Goal: Task Accomplishment & Management: Manage account settings

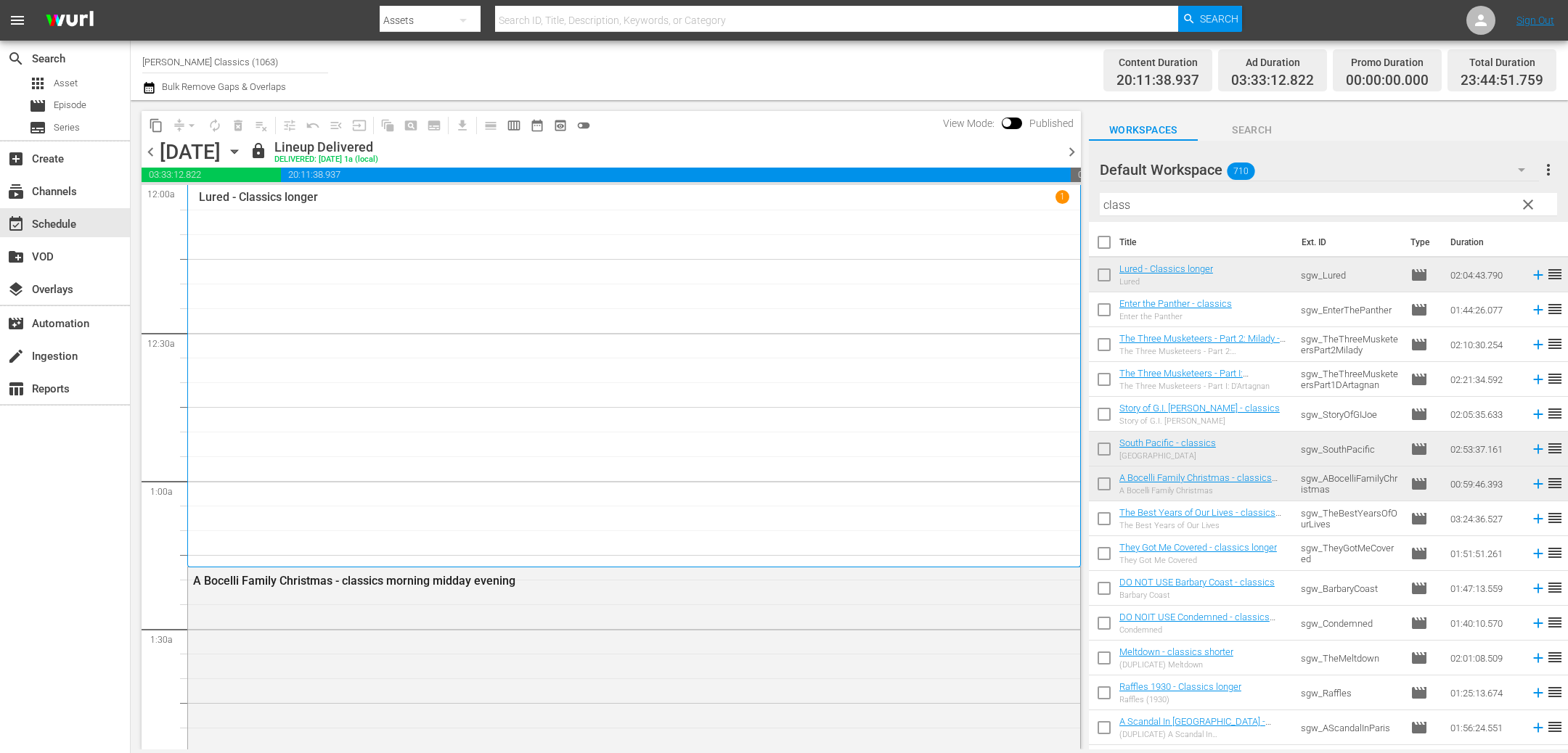
scroll to position [6850, 0]
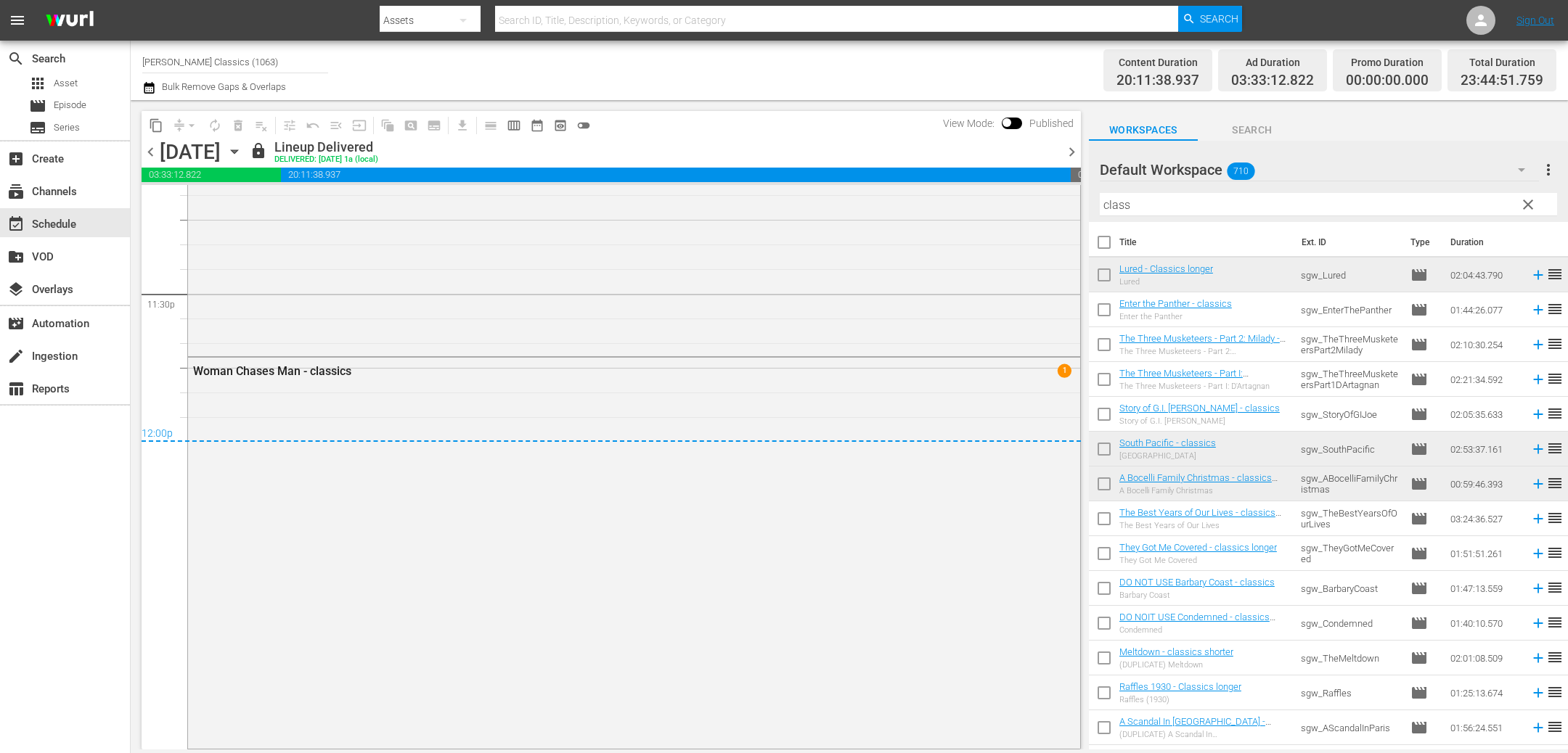
click at [1071, 154] on span "chevron_right" at bounding box center [1072, 152] width 18 height 18
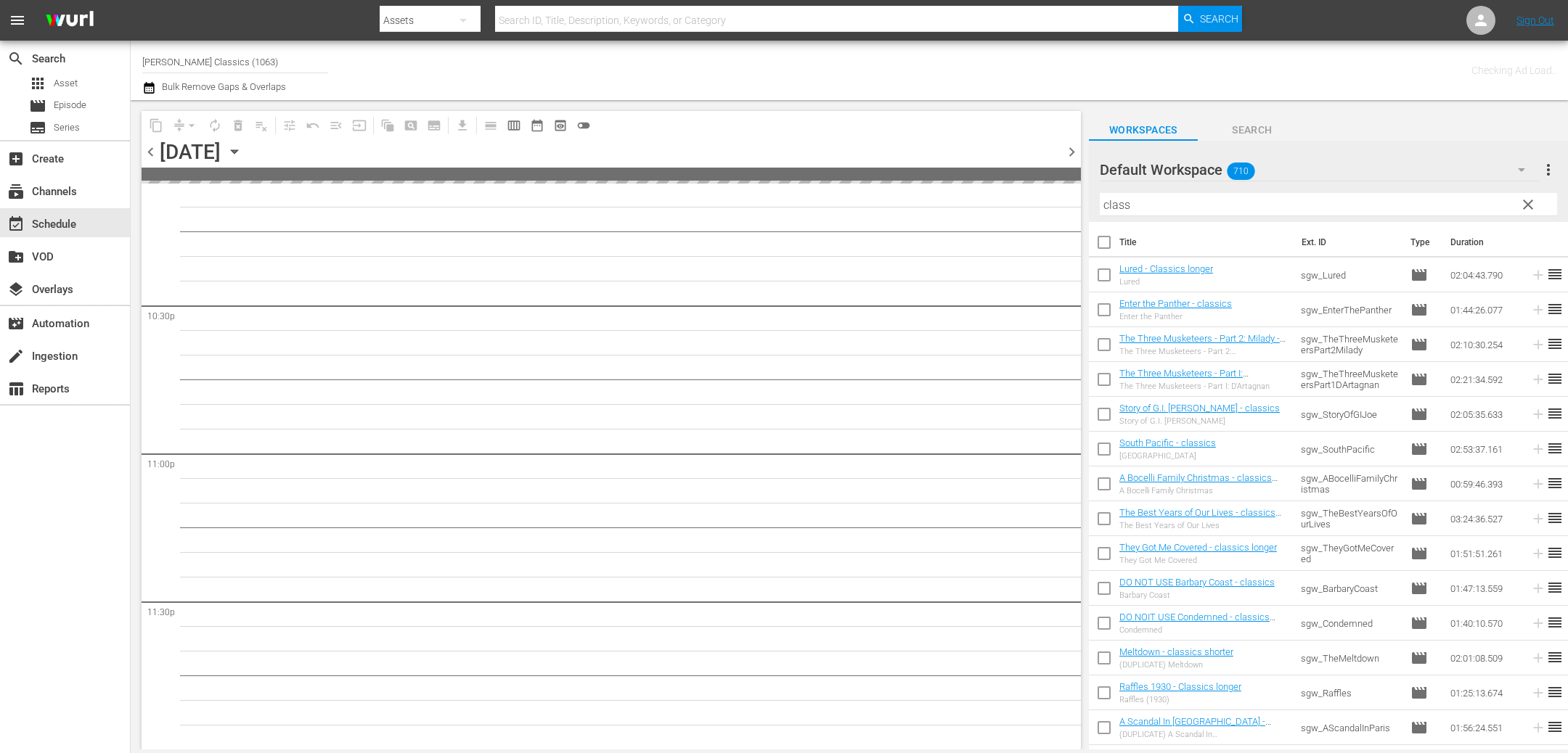
scroll to position [6541, 0]
click at [1071, 154] on span "chevron_right" at bounding box center [1072, 152] width 18 height 18
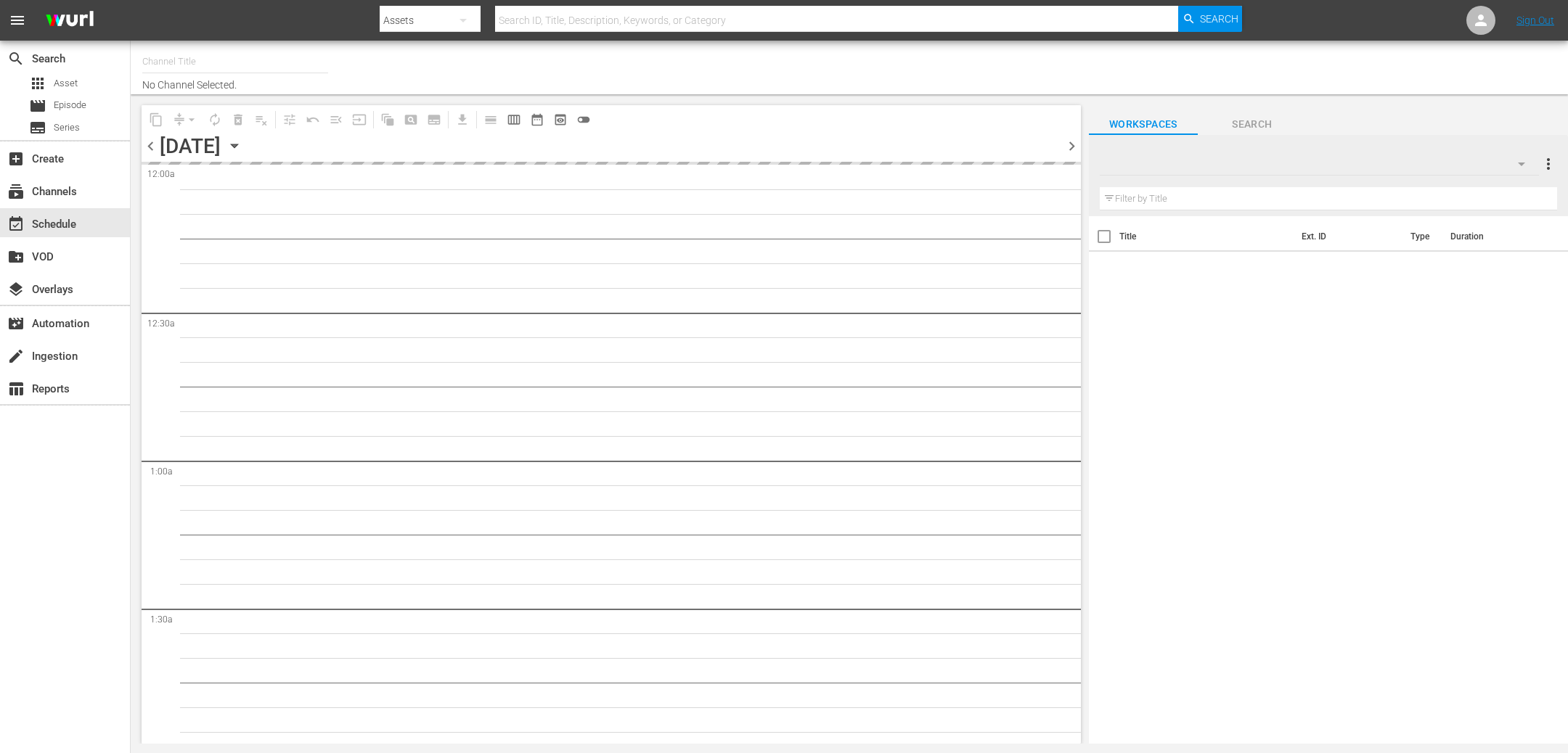
type input "Samuel Goldwyn Classics (1063)"
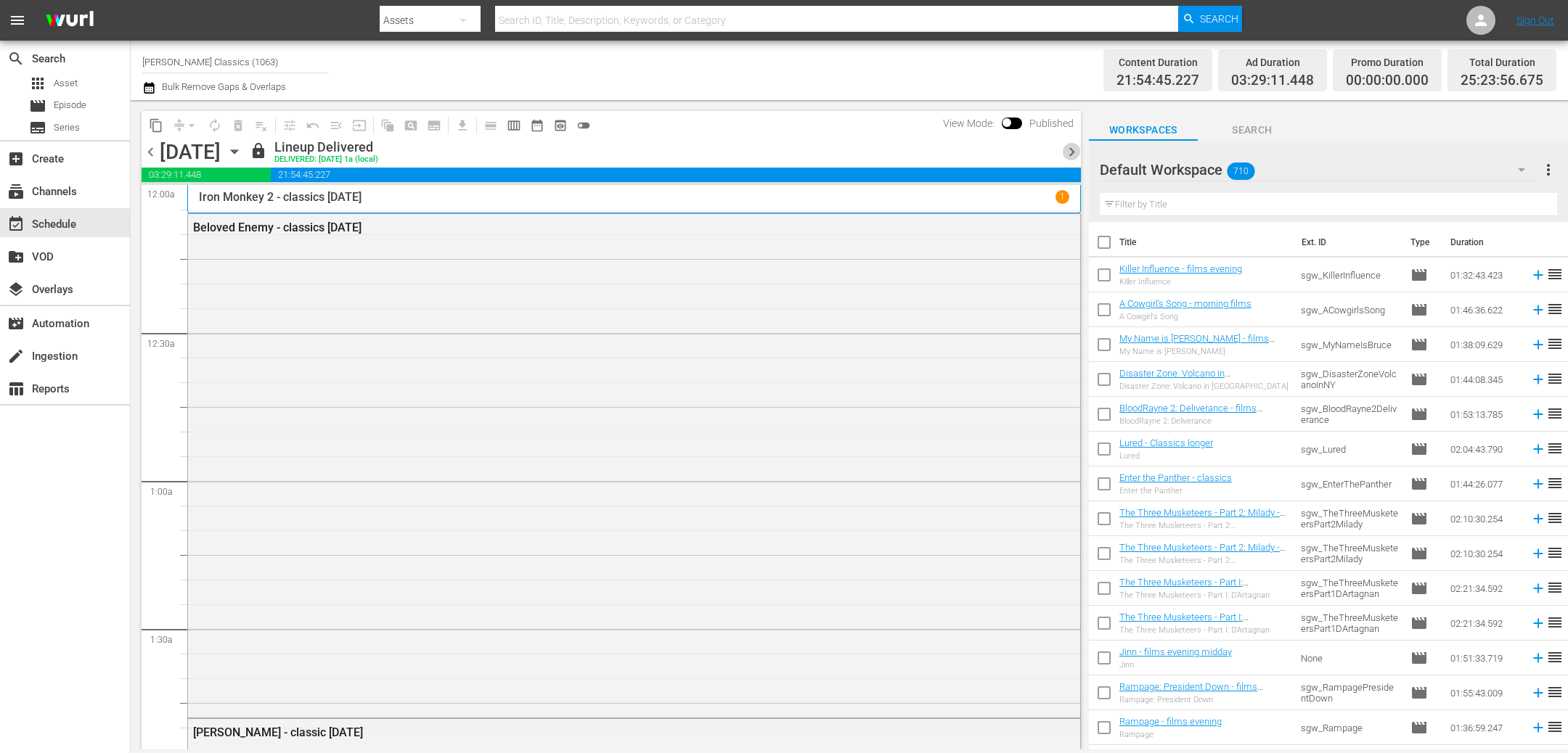
click at [1065, 155] on span "chevron_right" at bounding box center [1072, 152] width 18 height 18
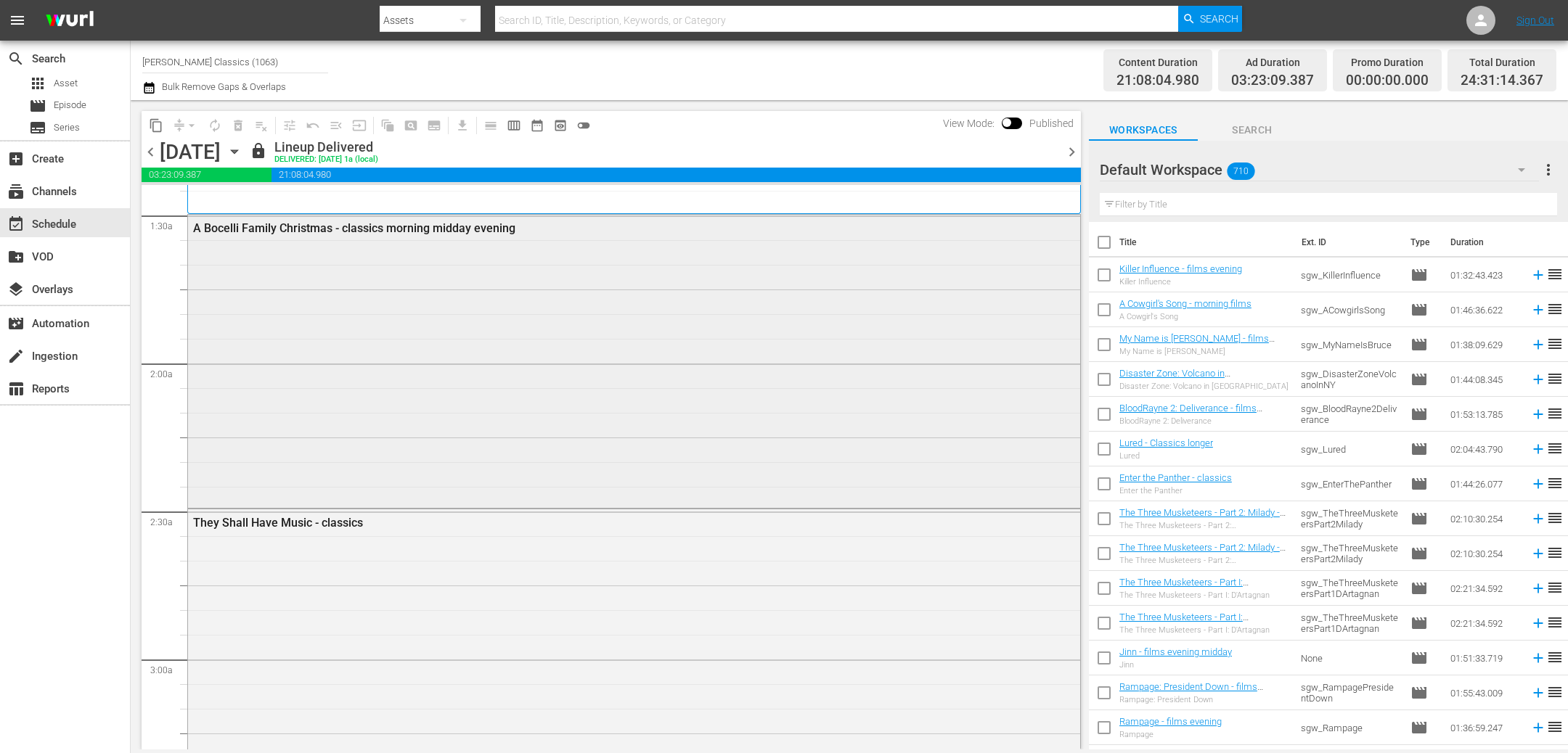
scroll to position [417, 0]
click at [242, 151] on icon "button" at bounding box center [234, 151] width 16 height 16
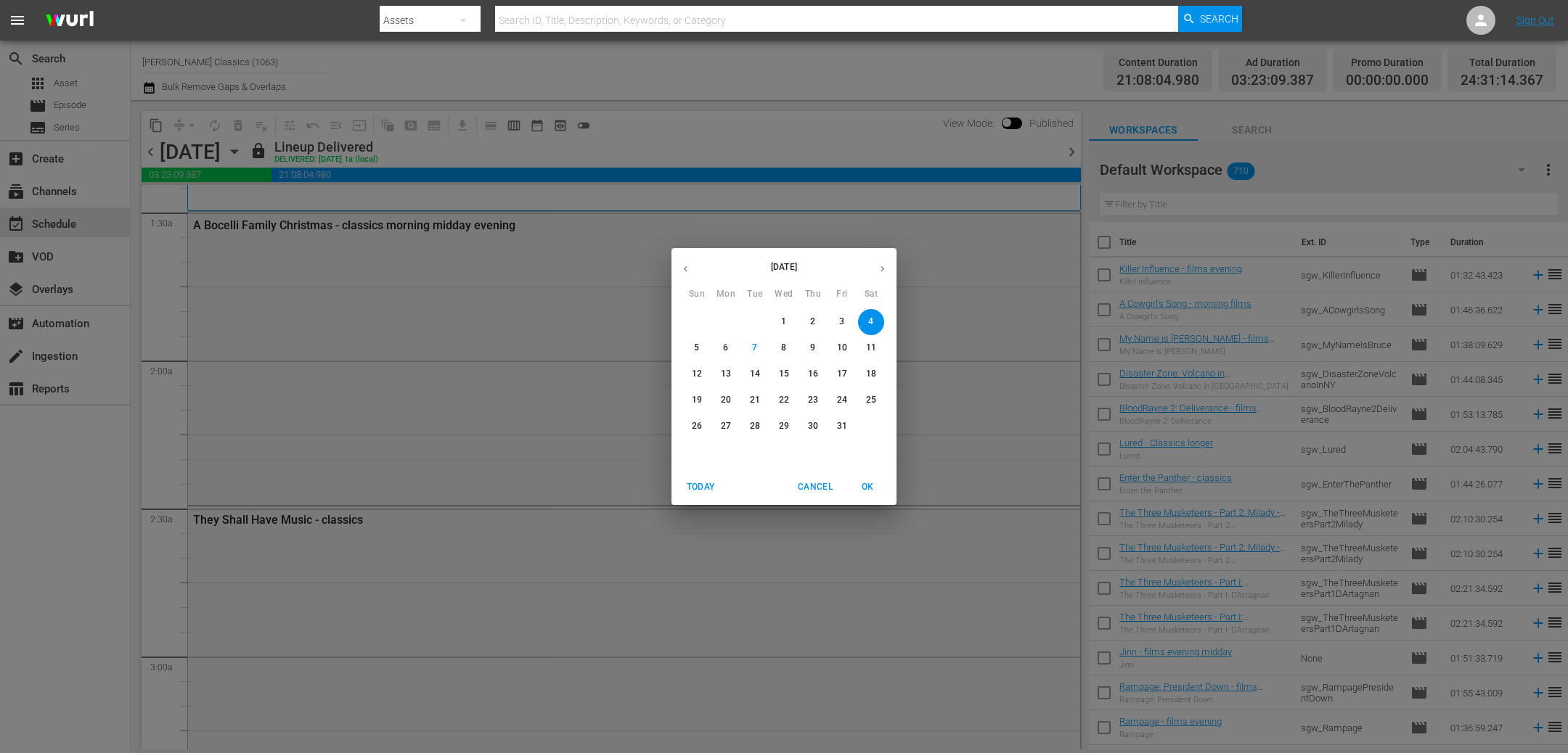
drag, startPoint x: 810, startPoint y: 347, endPoint x: 820, endPoint y: 352, distance: 11.2
click at [810, 347] on p "9" at bounding box center [812, 348] width 5 height 13
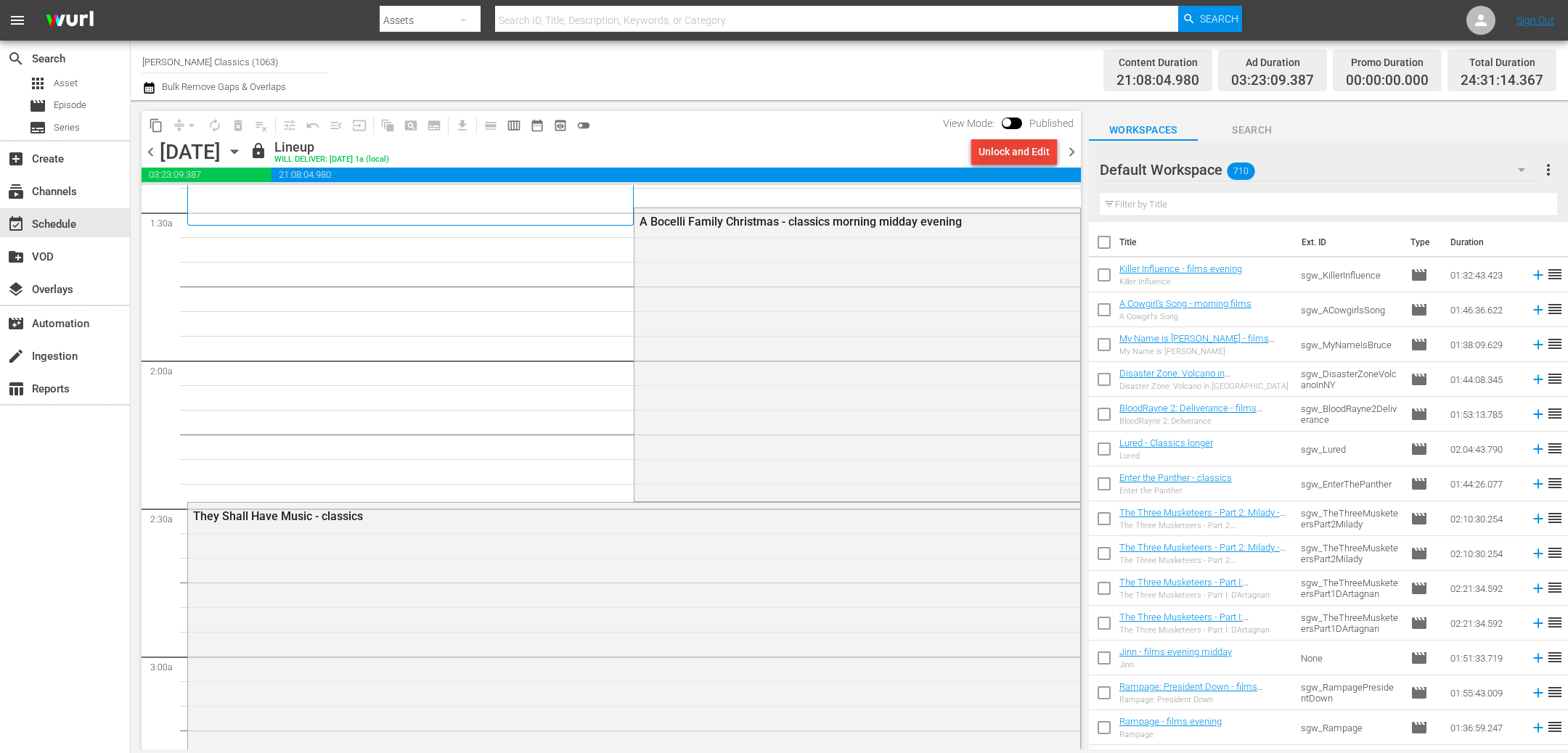
click at [995, 152] on div "Unlock and Edit" at bounding box center [1014, 152] width 71 height 27
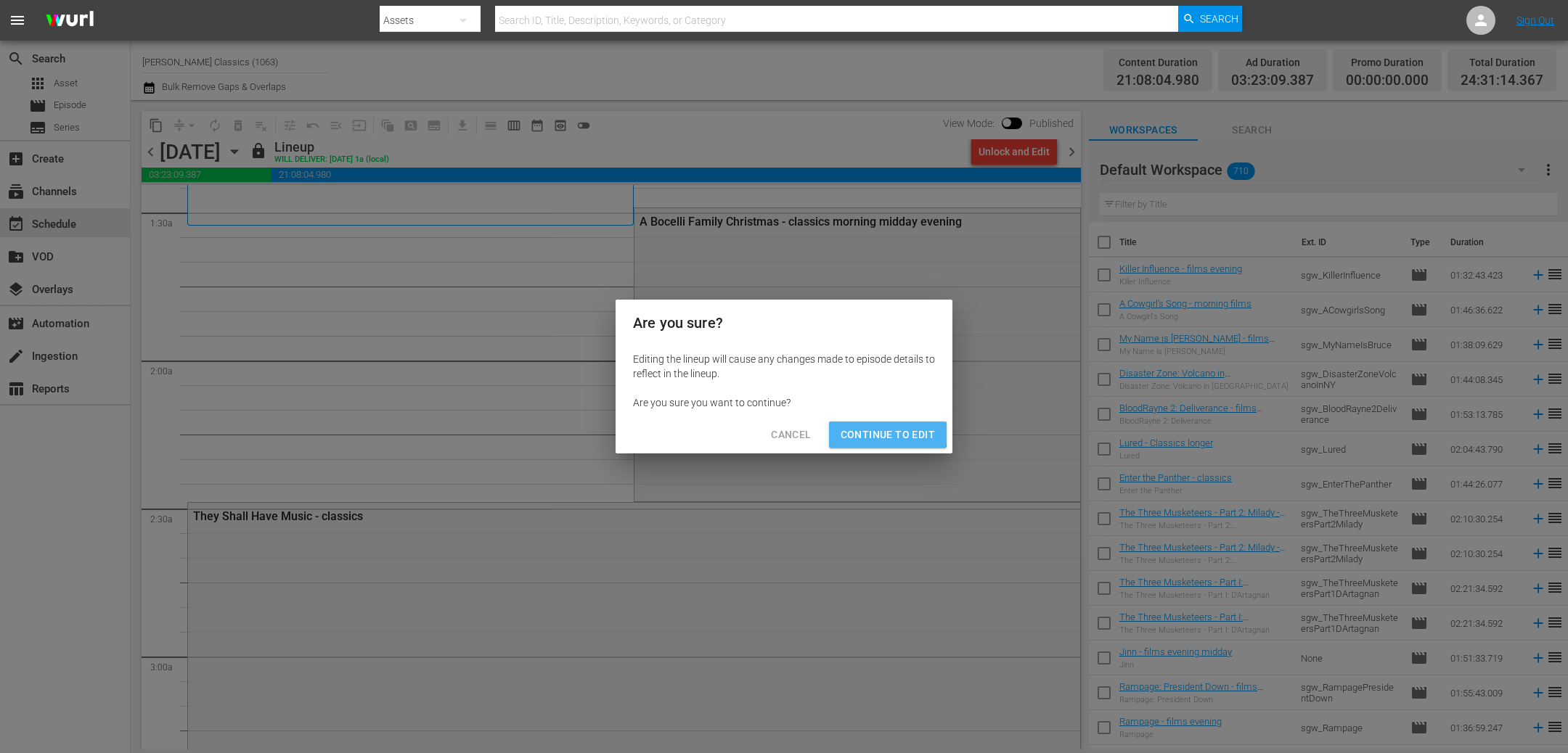
click at [865, 422] on button "Continue to Edit" at bounding box center [887, 434] width 118 height 27
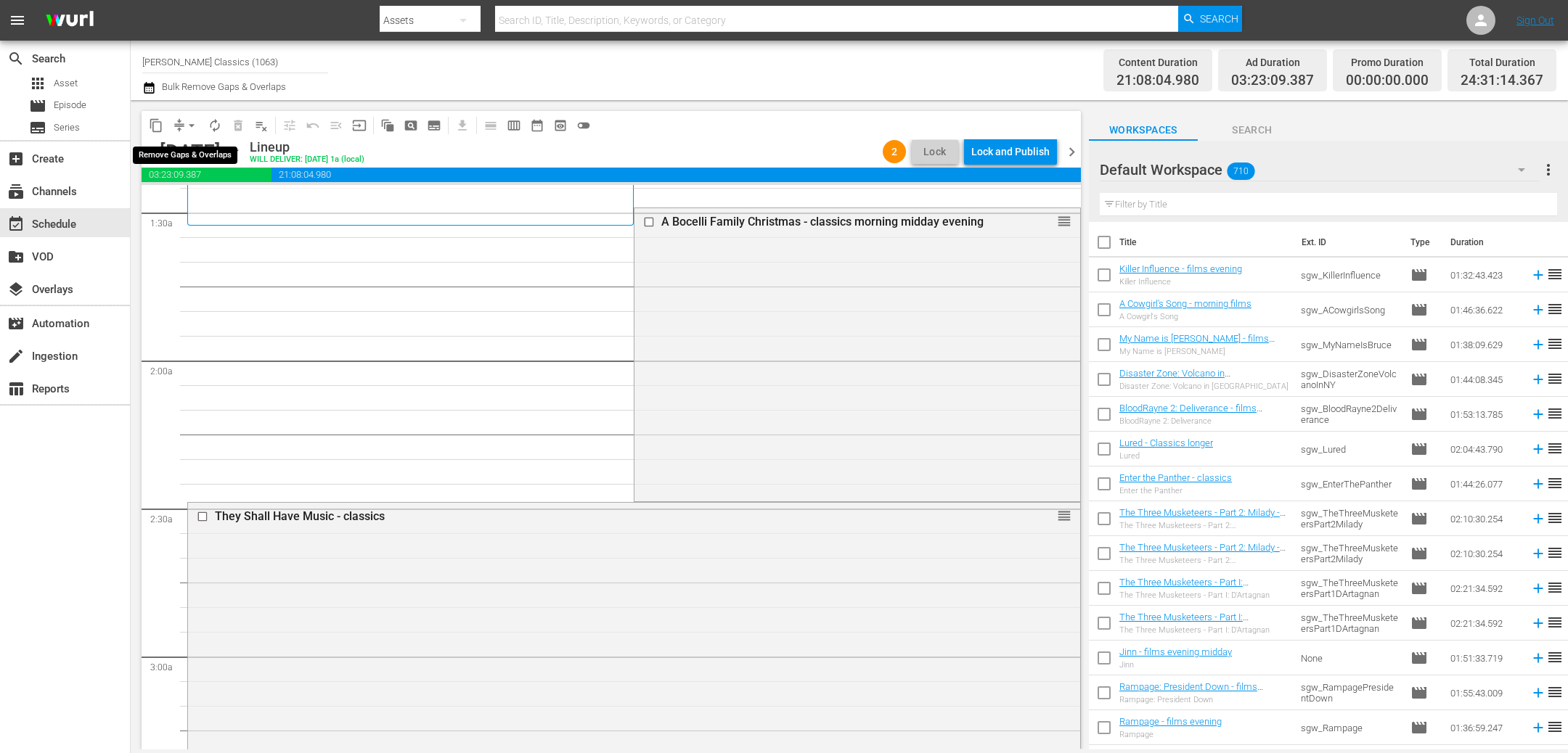
click at [193, 126] on span "arrow_drop_down" at bounding box center [192, 125] width 15 height 15
click at [214, 206] on li "Align to End of Previous Day" at bounding box center [192, 202] width 153 height 24
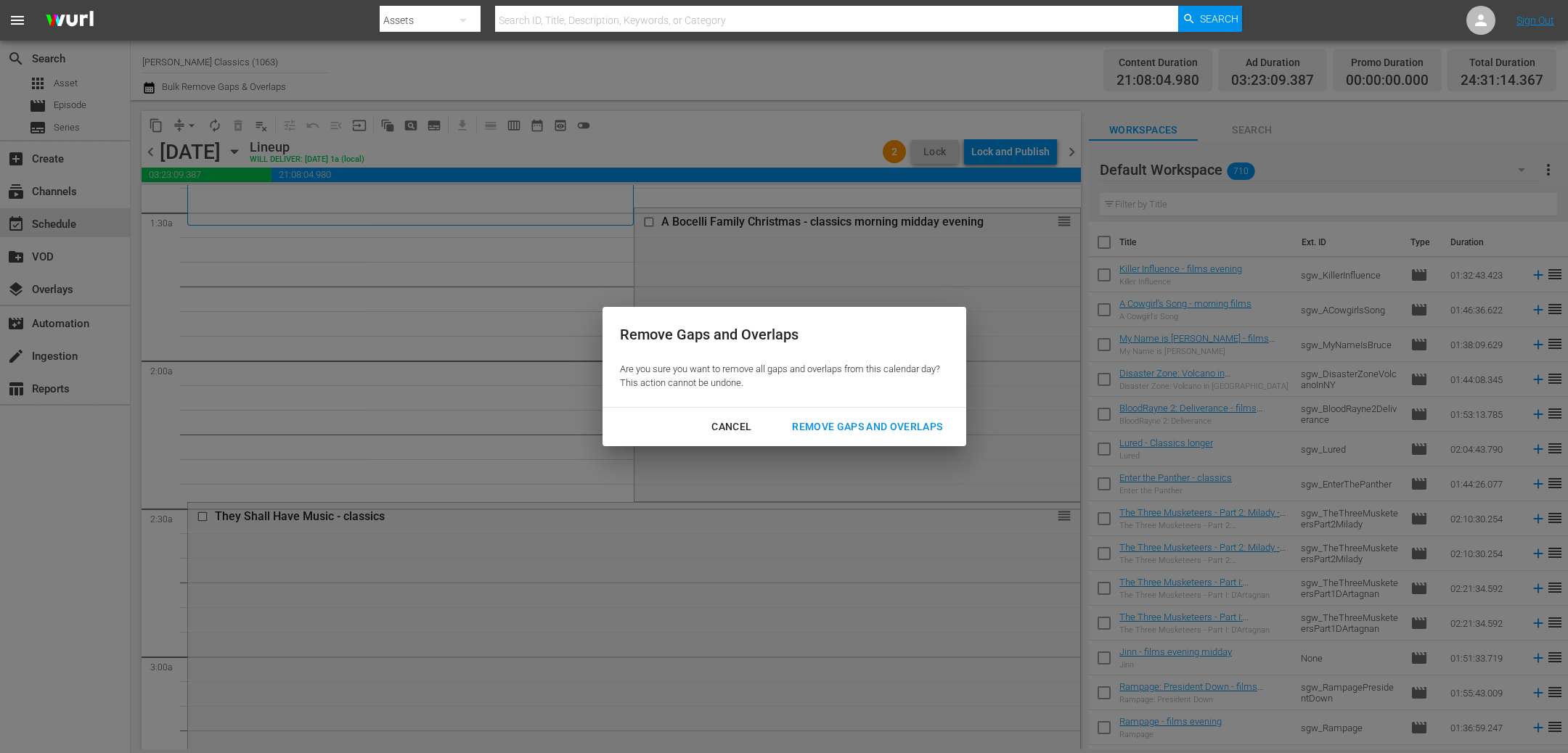
click at [878, 429] on div "Remove Gaps and Overlaps" at bounding box center [867, 428] width 174 height 18
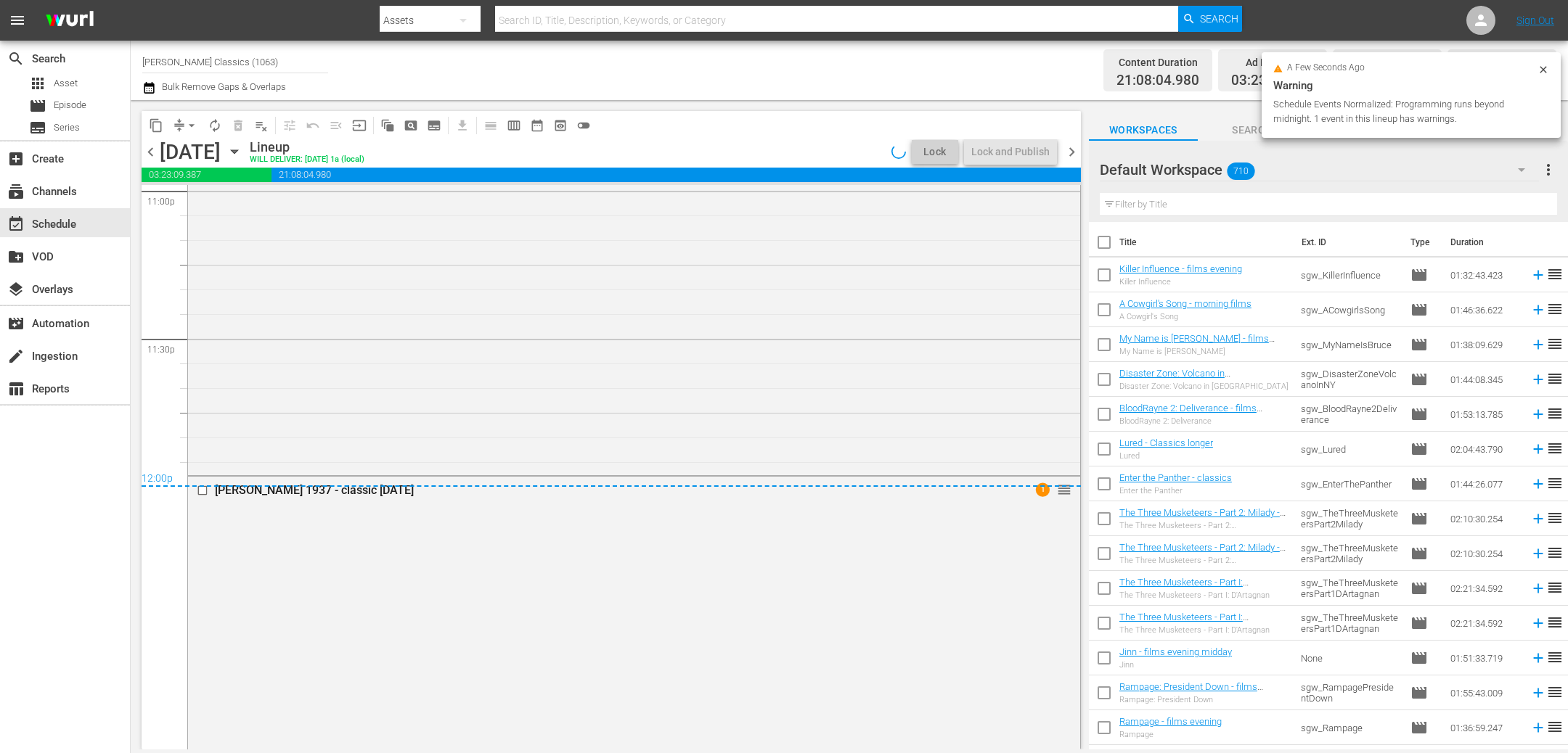
scroll to position [6886, 0]
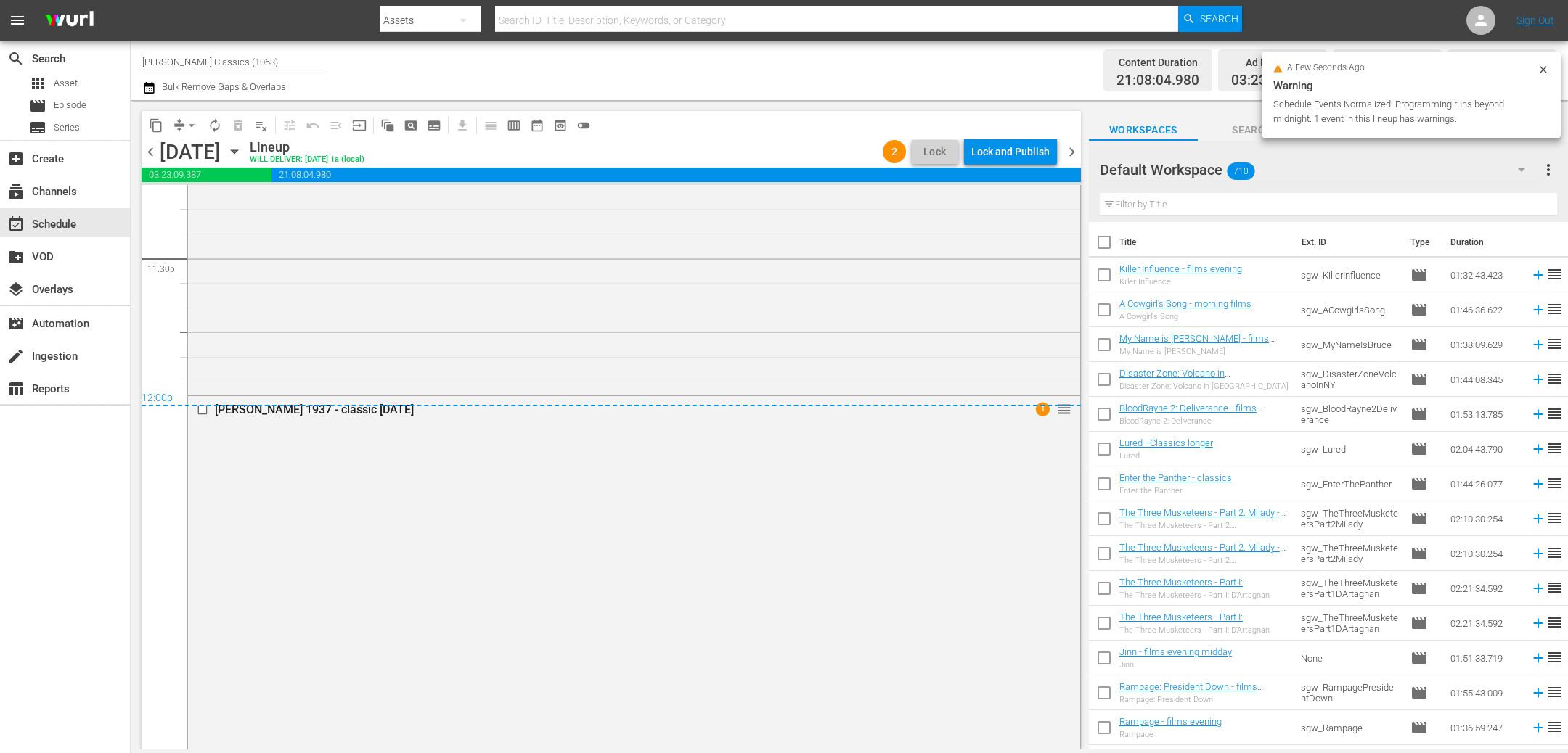
click at [1005, 154] on div "Lock and Publish" at bounding box center [1011, 152] width 79 height 27
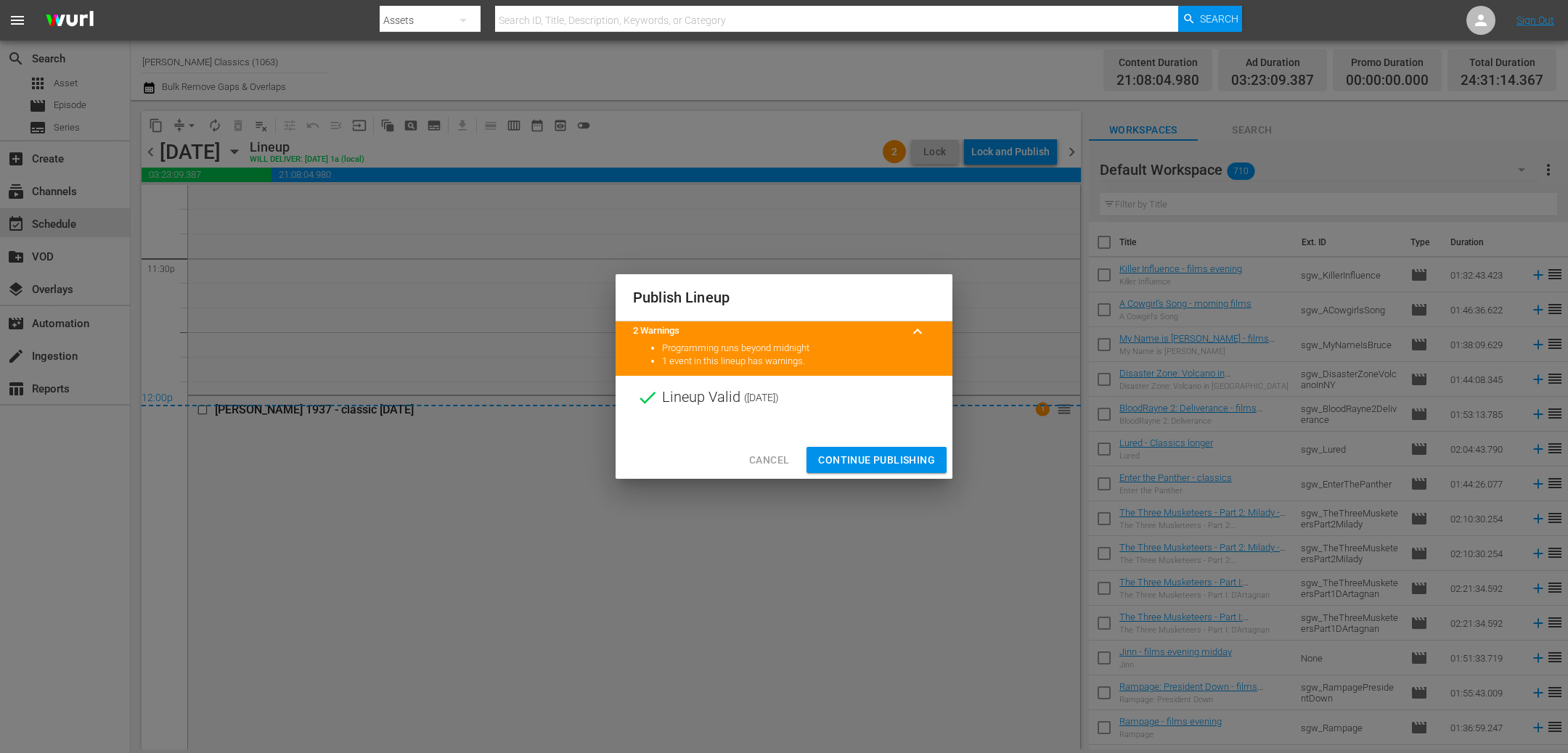
click at [868, 456] on span "Continue Publishing" at bounding box center [876, 461] width 117 height 18
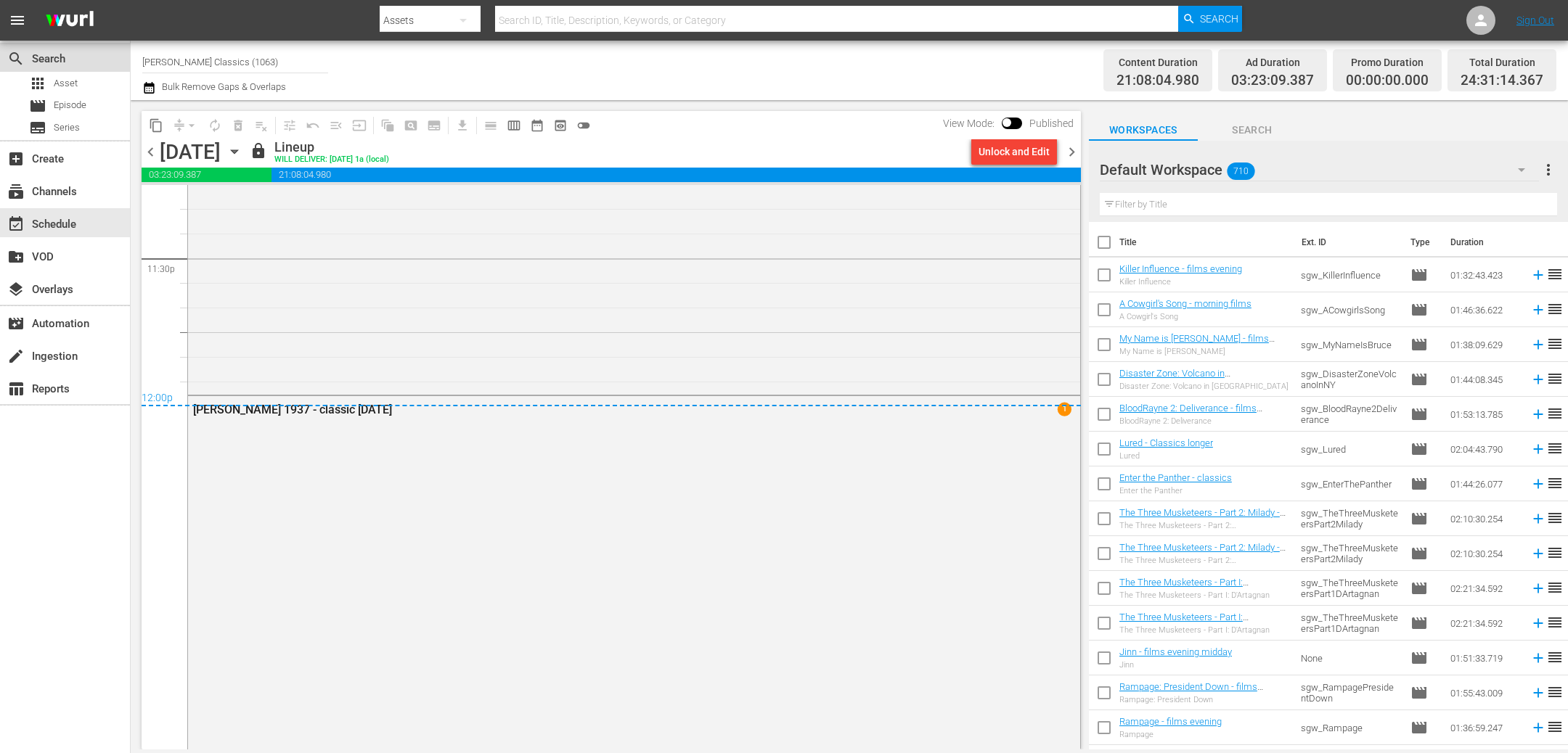
click at [60, 70] on div "search Search" at bounding box center [65, 58] width 130 height 29
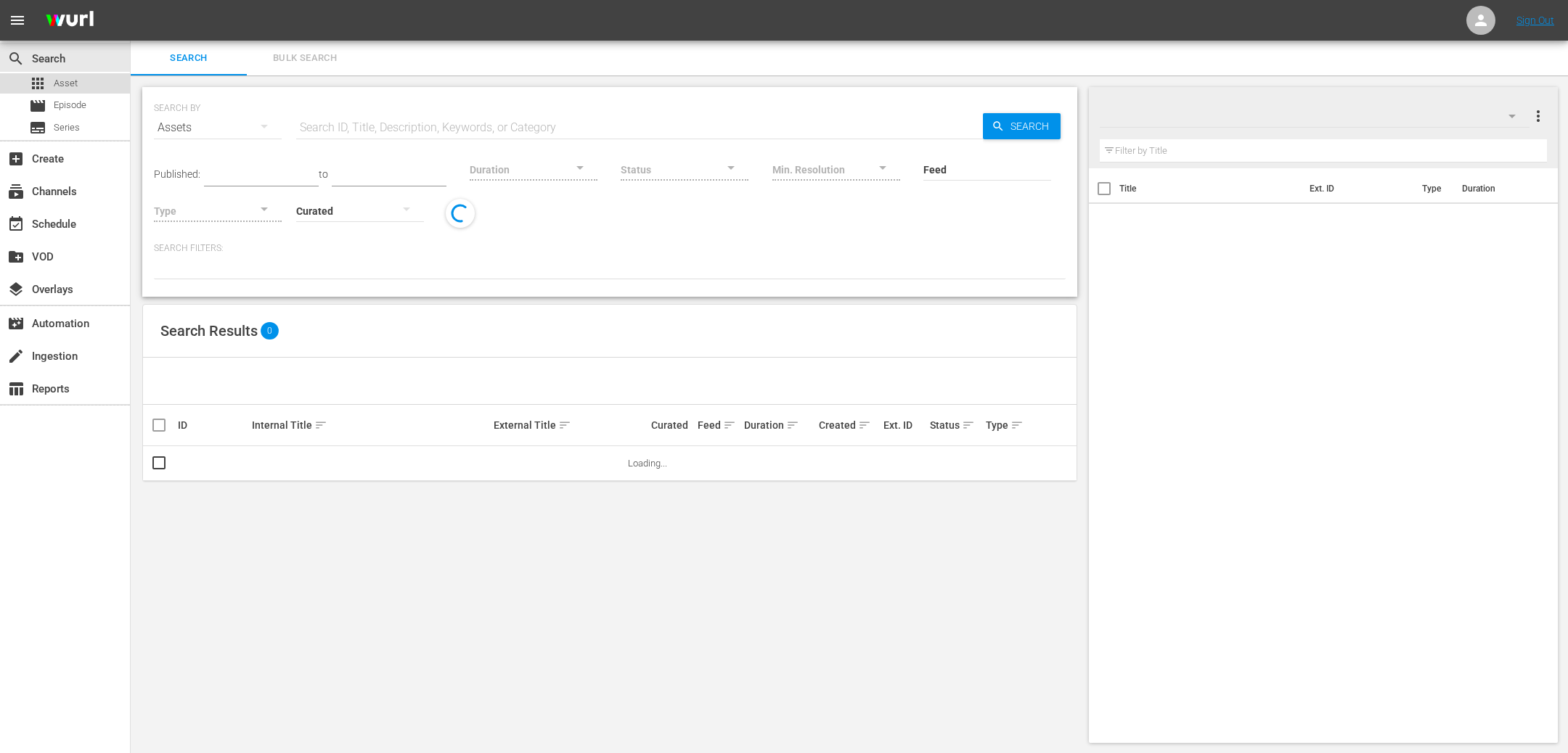
click at [62, 86] on span "Asset" at bounding box center [66, 83] width 24 height 15
click at [412, 129] on input "text" at bounding box center [639, 128] width 686 height 35
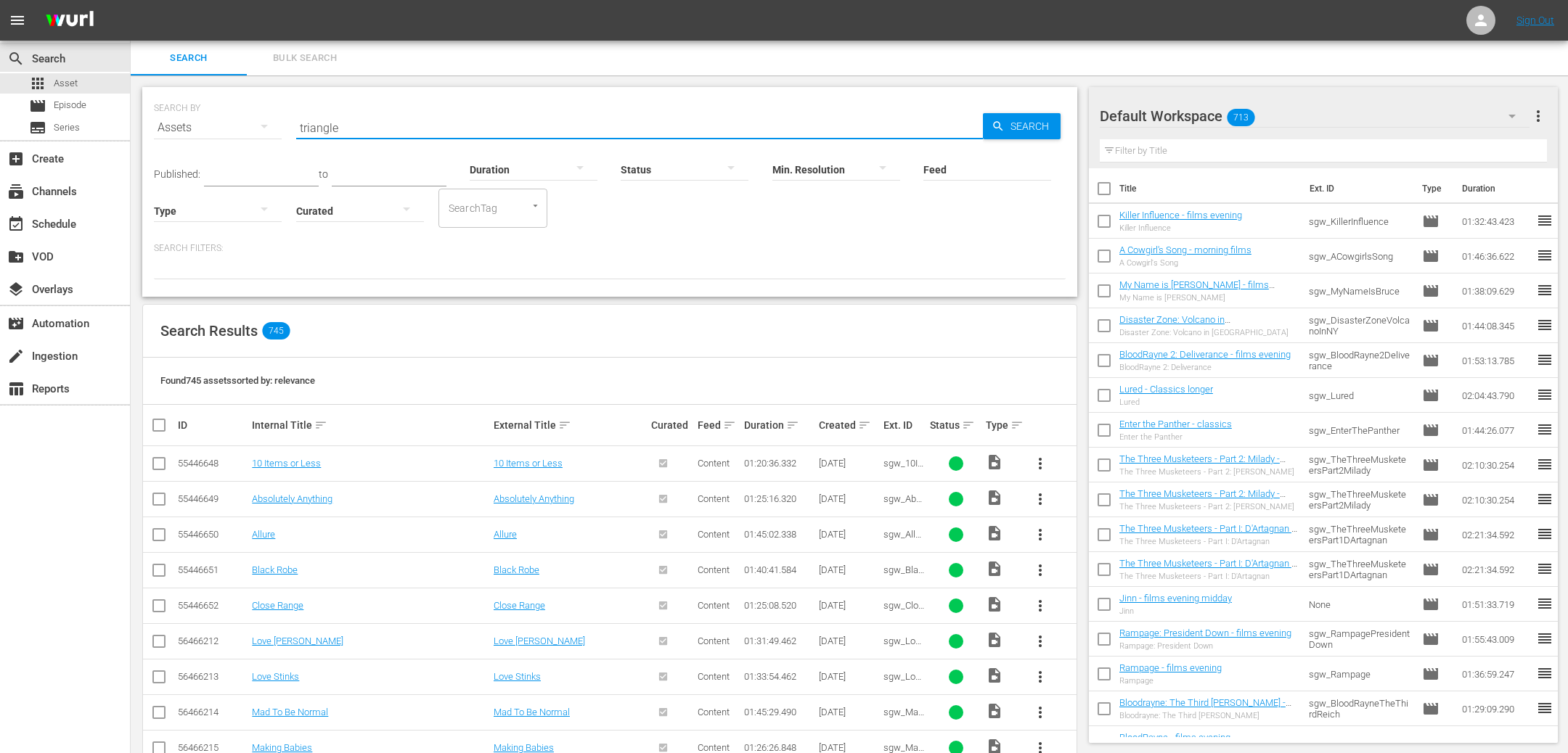
type input "triangle"
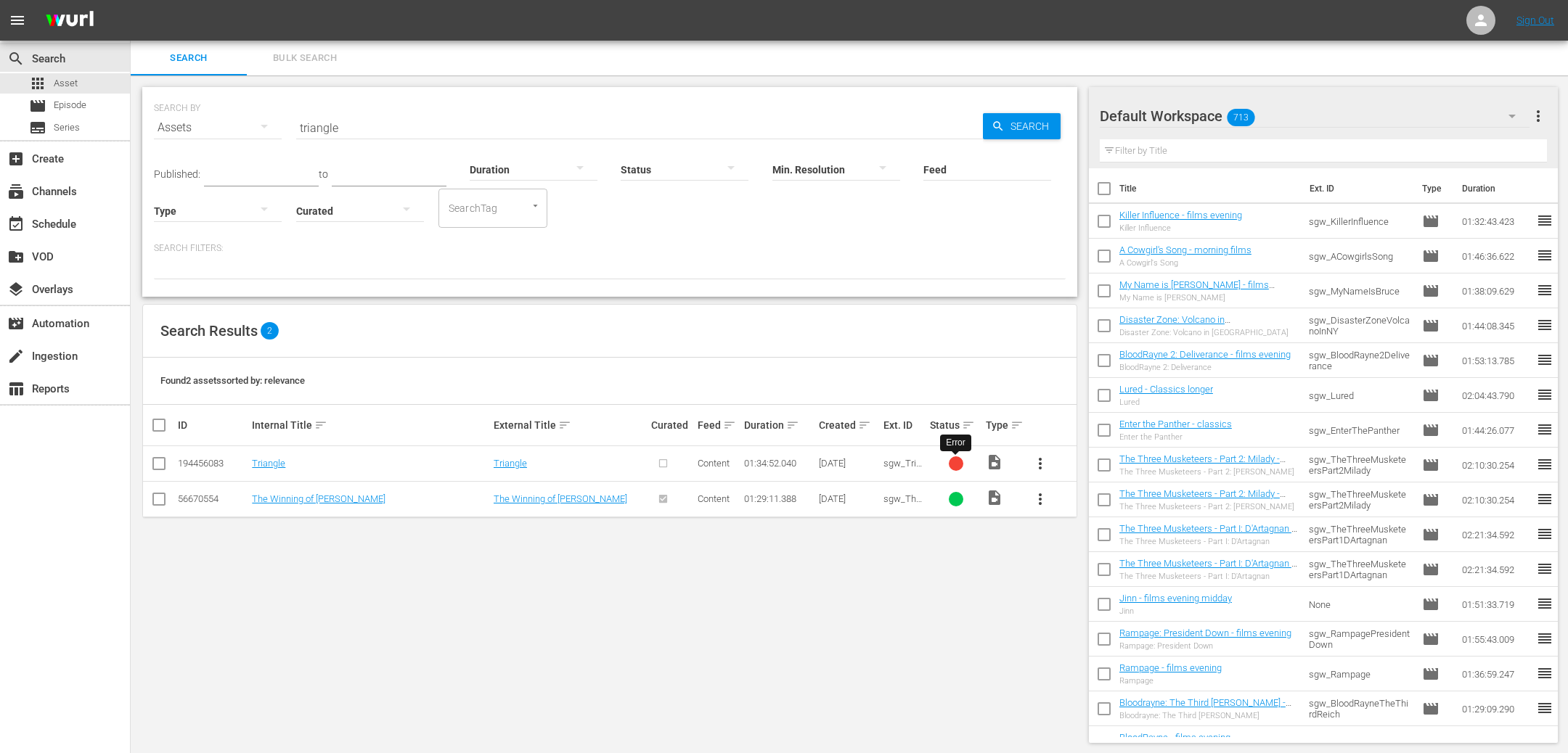
click at [961, 468] on div at bounding box center [956, 464] width 15 height 15
click at [267, 466] on link "Triangle" at bounding box center [269, 463] width 34 height 11
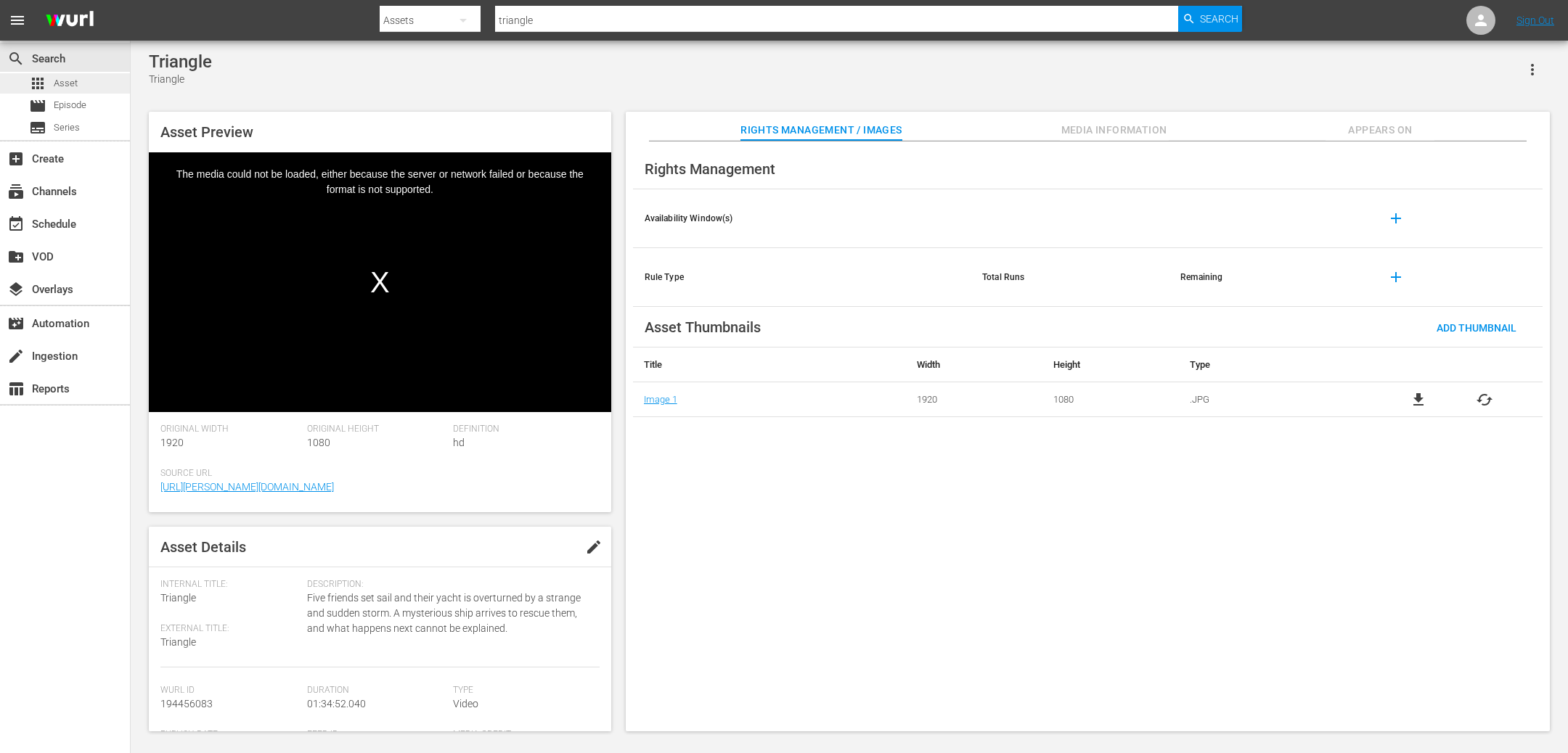
click at [79, 90] on div "apps Asset" at bounding box center [65, 83] width 130 height 20
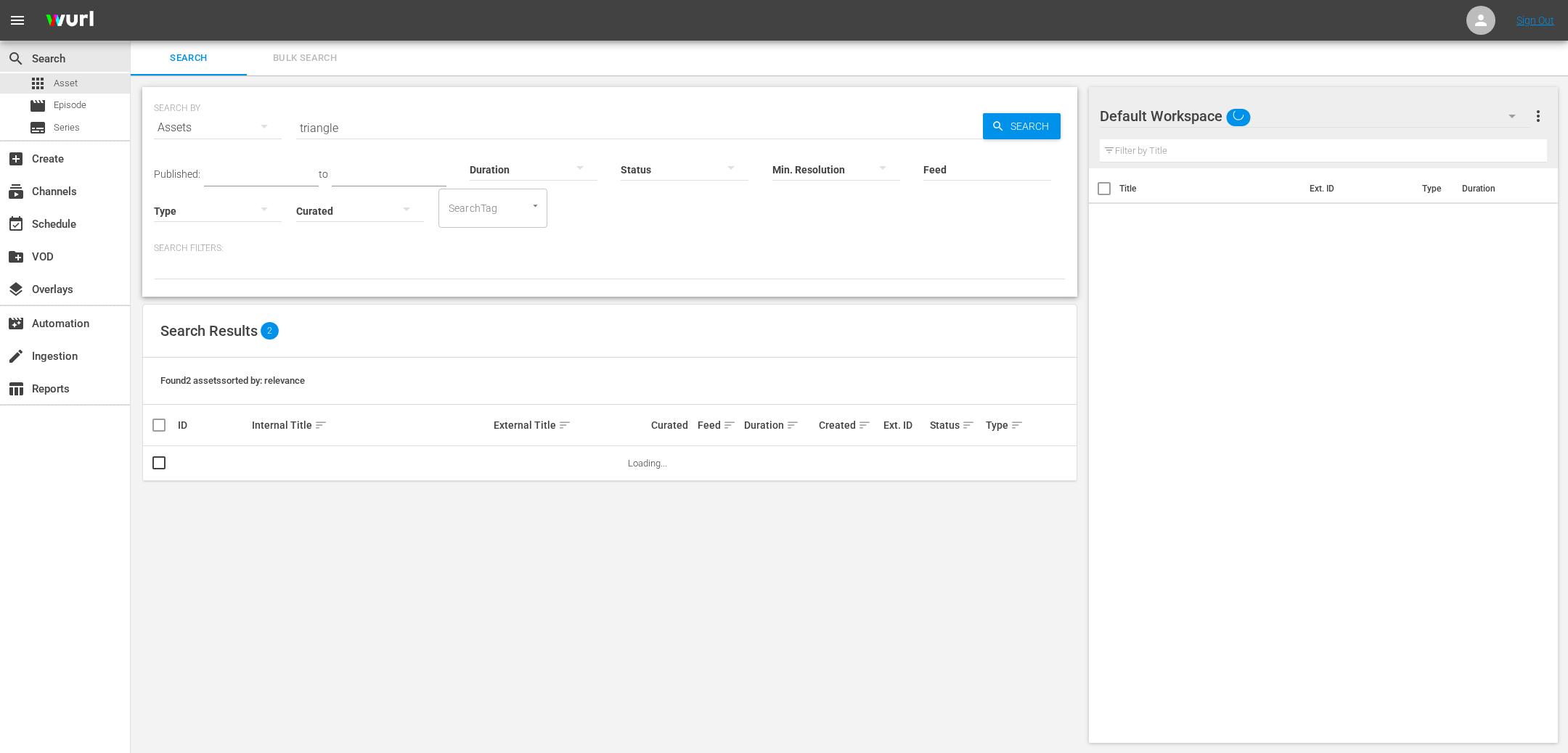
click at [327, 127] on input "triangle" at bounding box center [639, 128] width 686 height 35
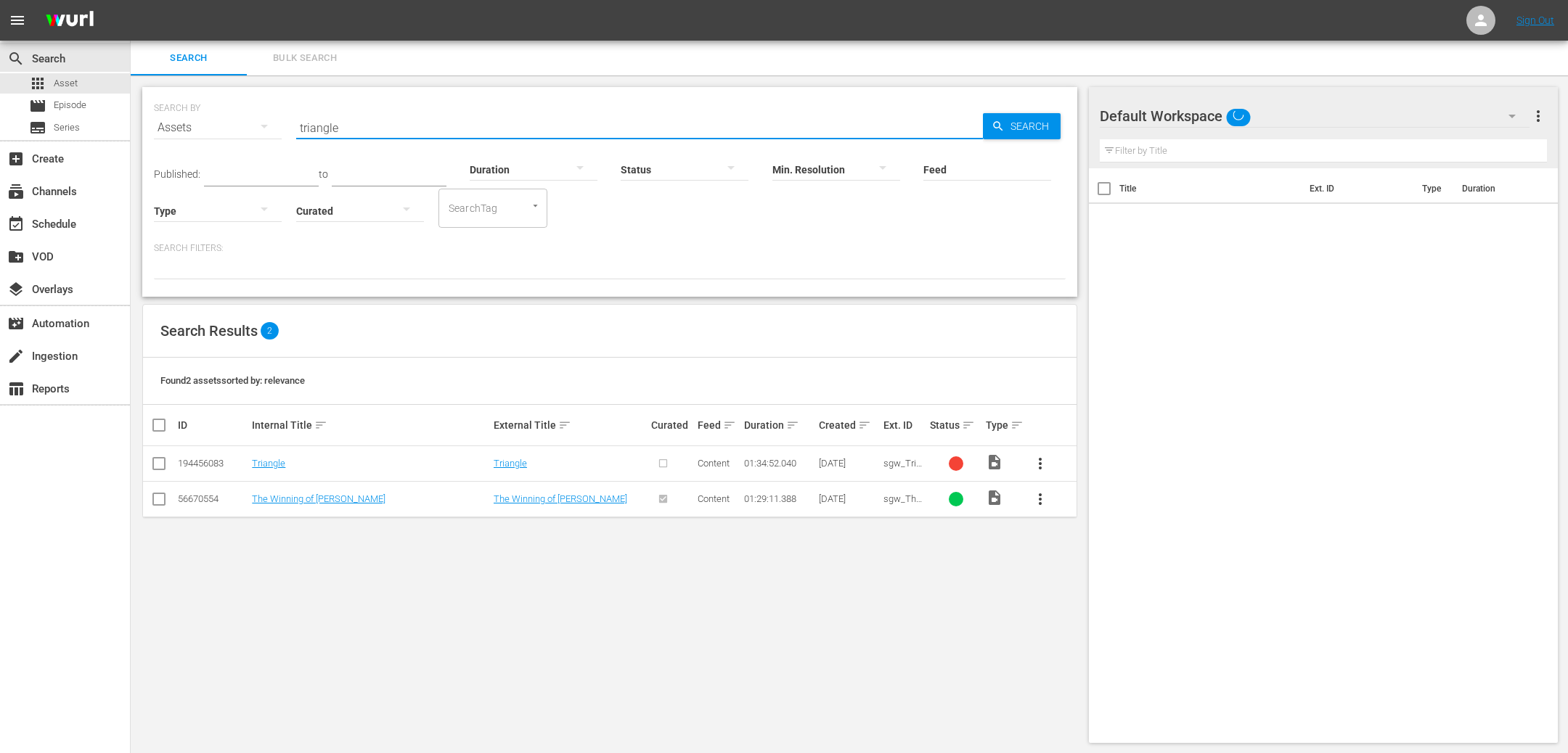
click at [326, 127] on input "triangle" at bounding box center [639, 128] width 686 height 35
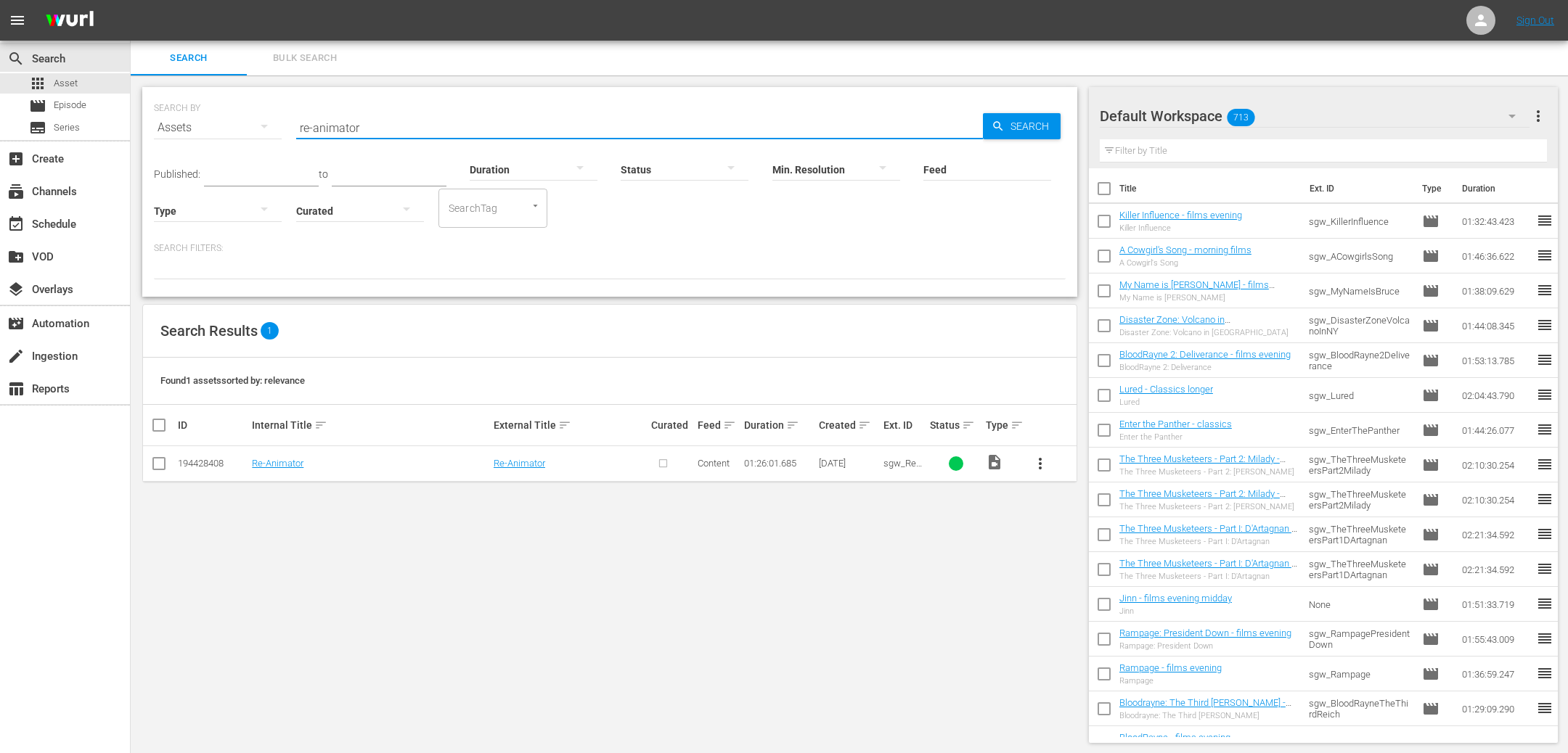
type input "re-animator"
click at [1039, 468] on span "more_vert" at bounding box center [1040, 463] width 17 height 17
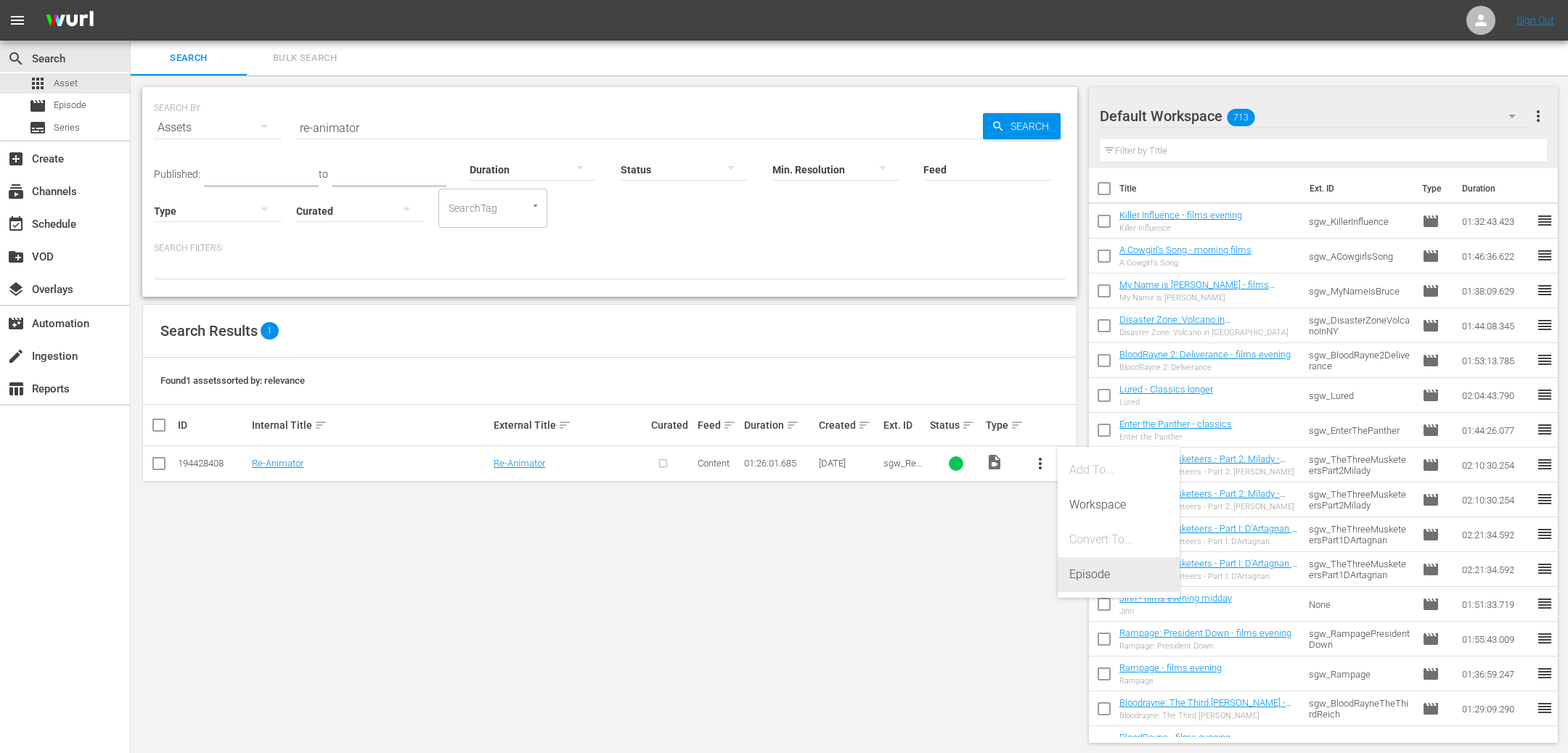
click at [1109, 577] on div "Episode" at bounding box center [1118, 575] width 99 height 35
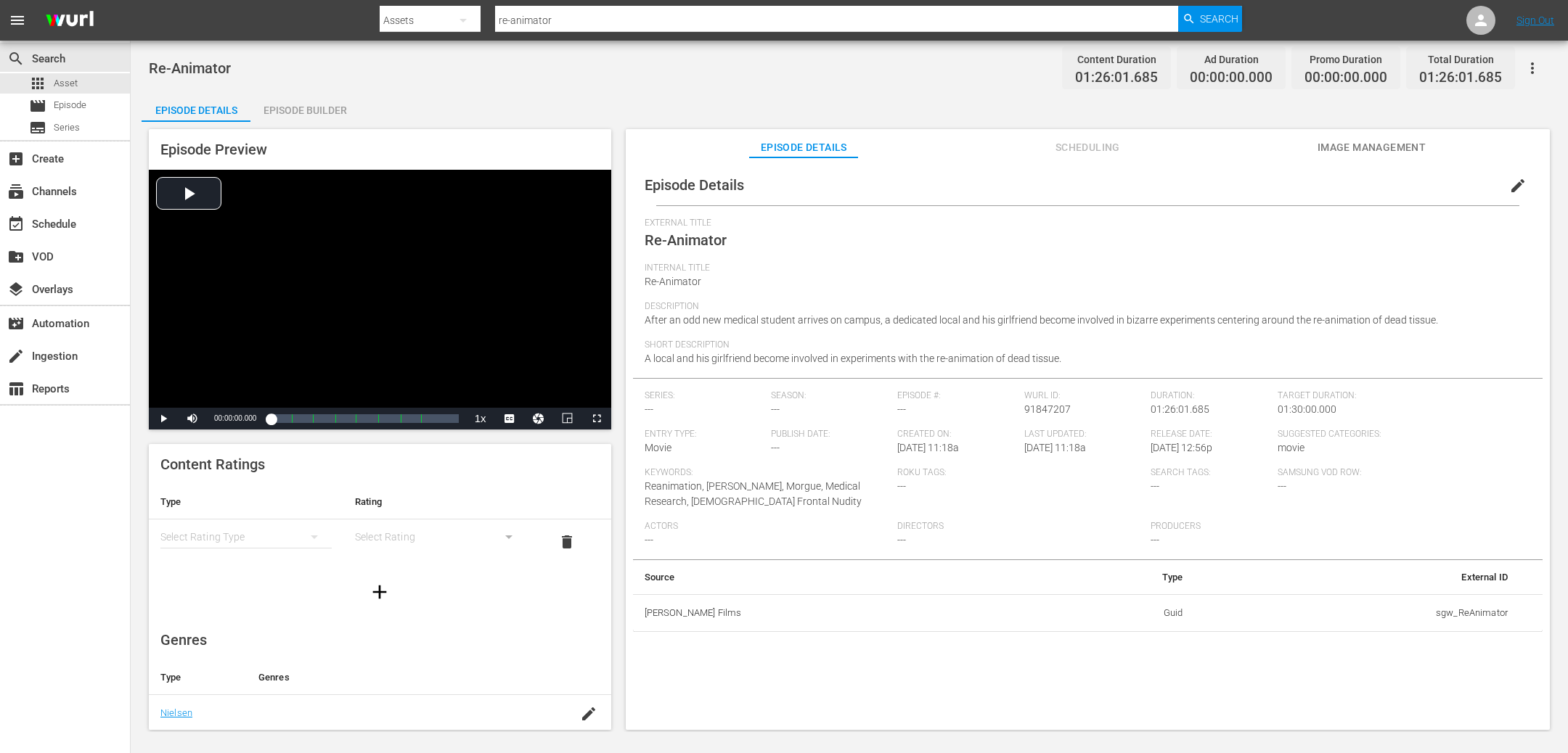
click at [1118, 314] on span "After an odd new medical student arrives on campus, a dedicated local and his g…" at bounding box center [1041, 320] width 793 height 12
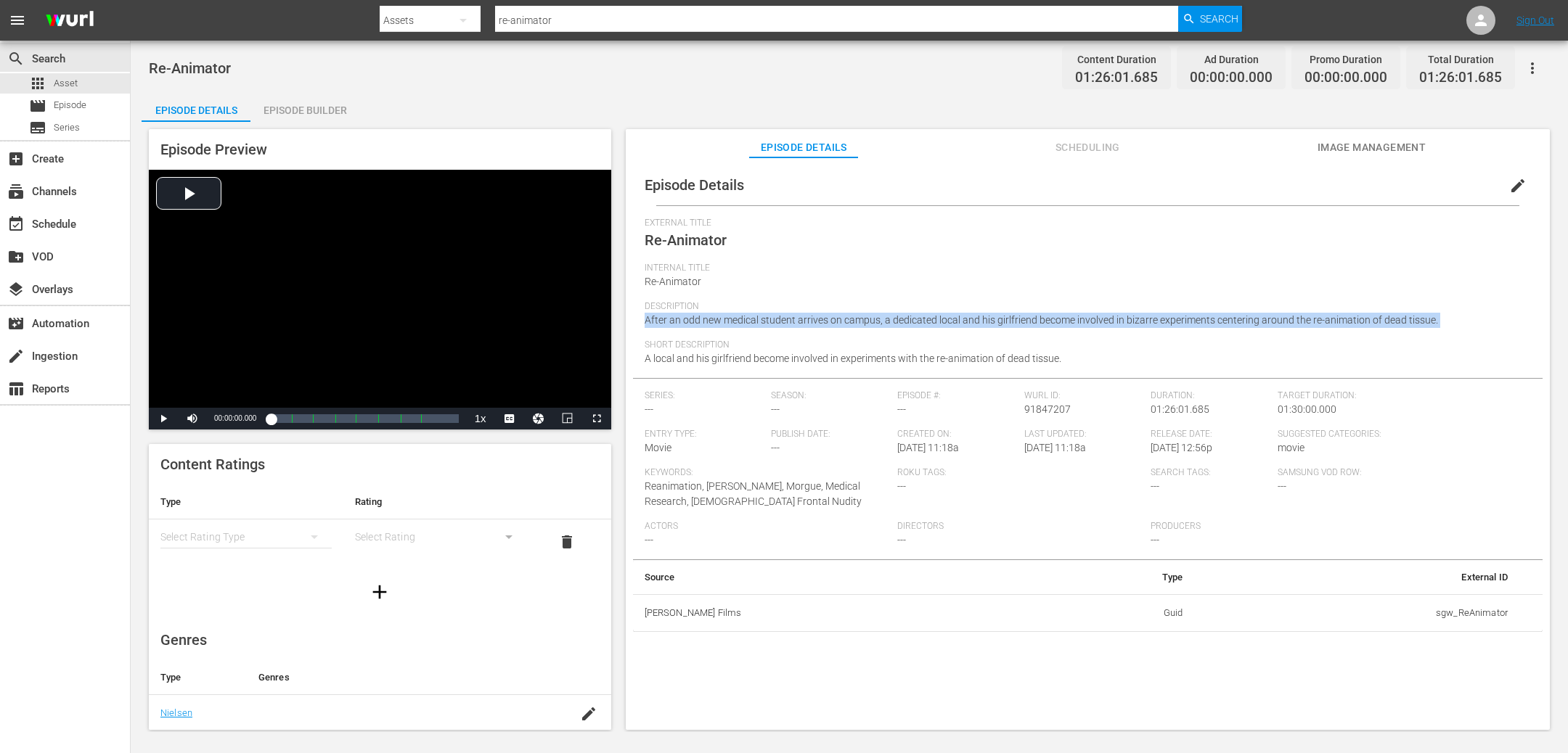
click at [1118, 314] on span "After an odd new medical student arrives on campus, a dedicated local and his g…" at bounding box center [1041, 320] width 793 height 12
click at [1509, 186] on span "edit" at bounding box center [1517, 186] width 17 height 17
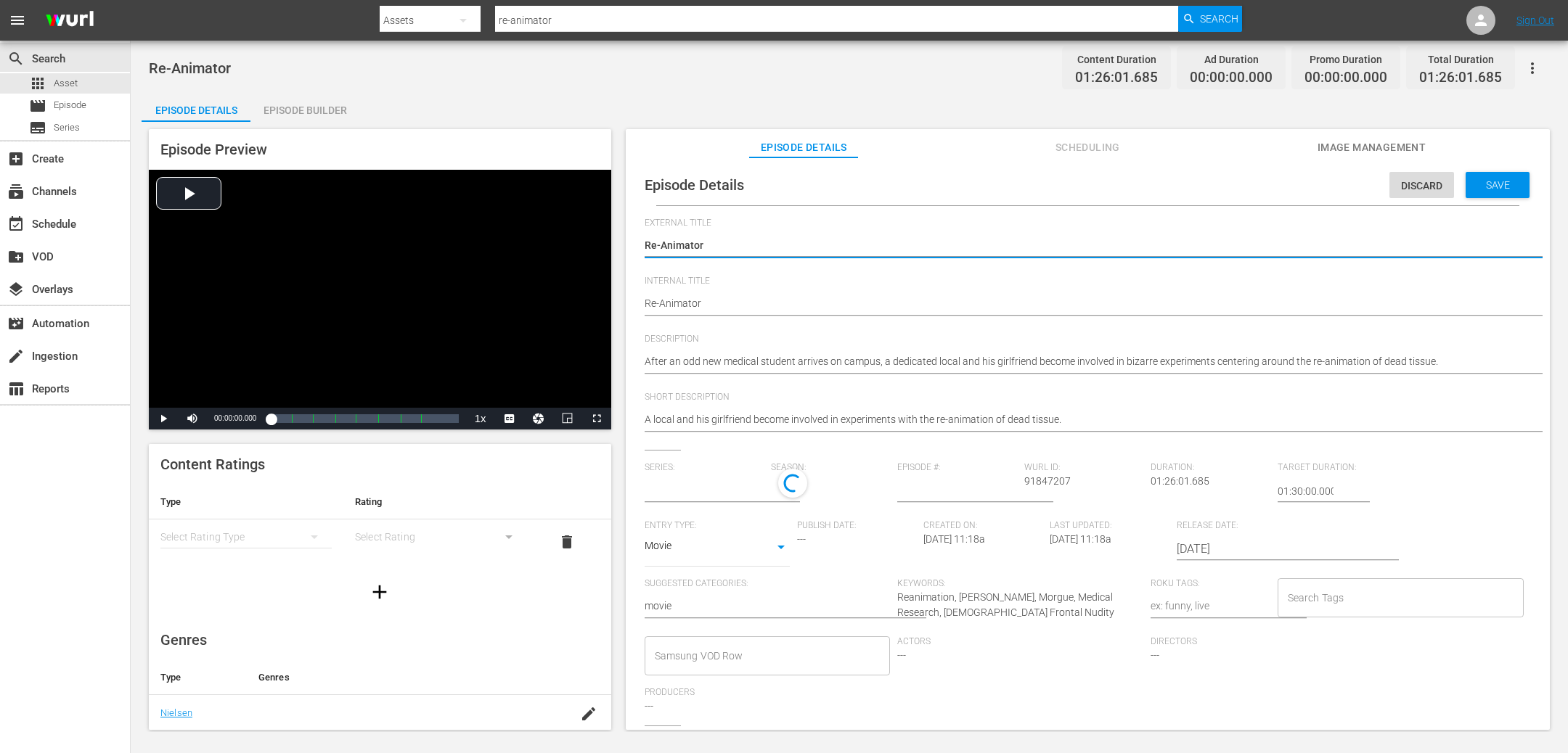
type input "No Series"
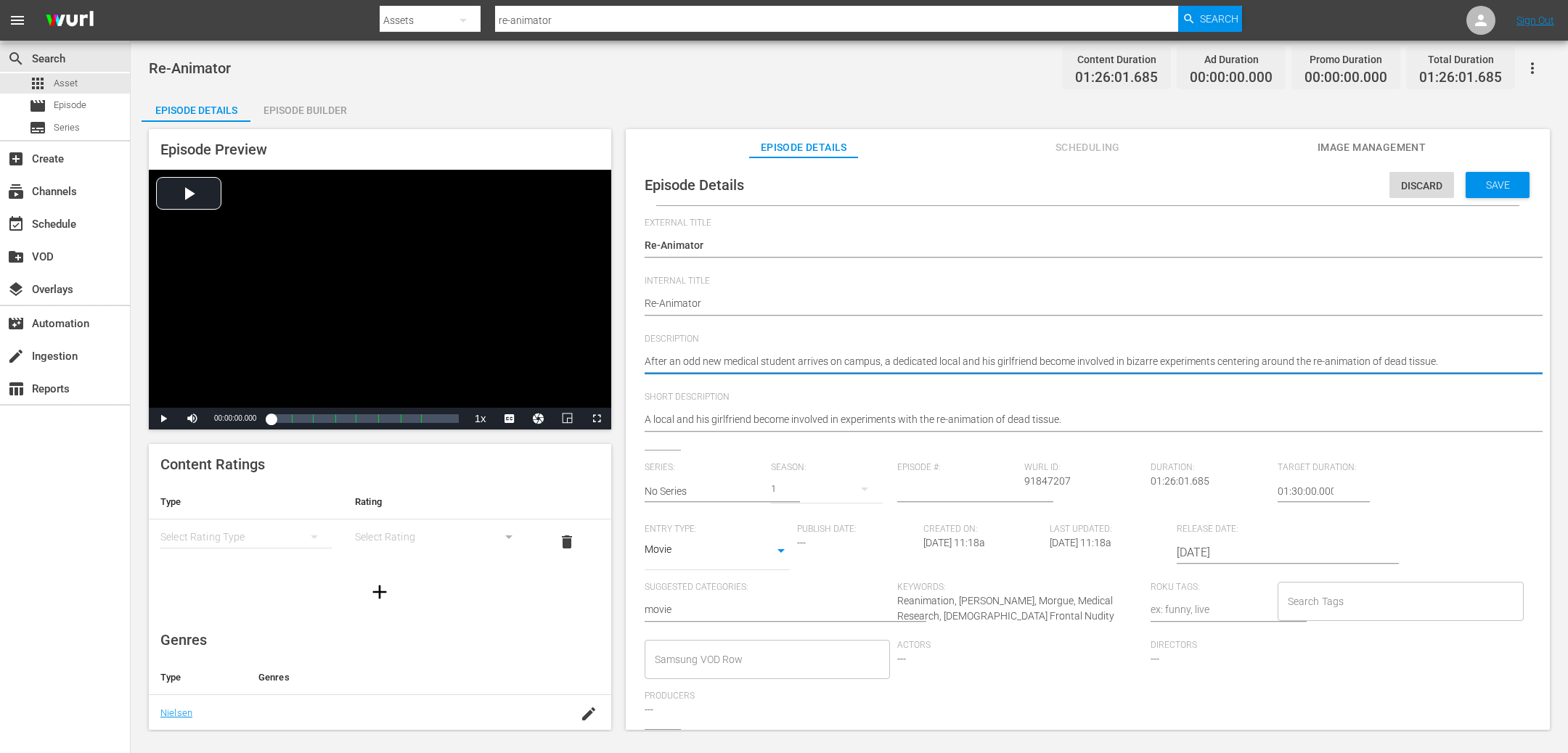
click at [1075, 365] on textarea "After an odd new medical student arrives on campus, a dedicated local and his g…" at bounding box center [1084, 363] width 879 height 17
paste textarea "couple become involved in bizarre medical experiments"
type textarea "A couple become involved in bizarre medical experiments around the re-animation…"
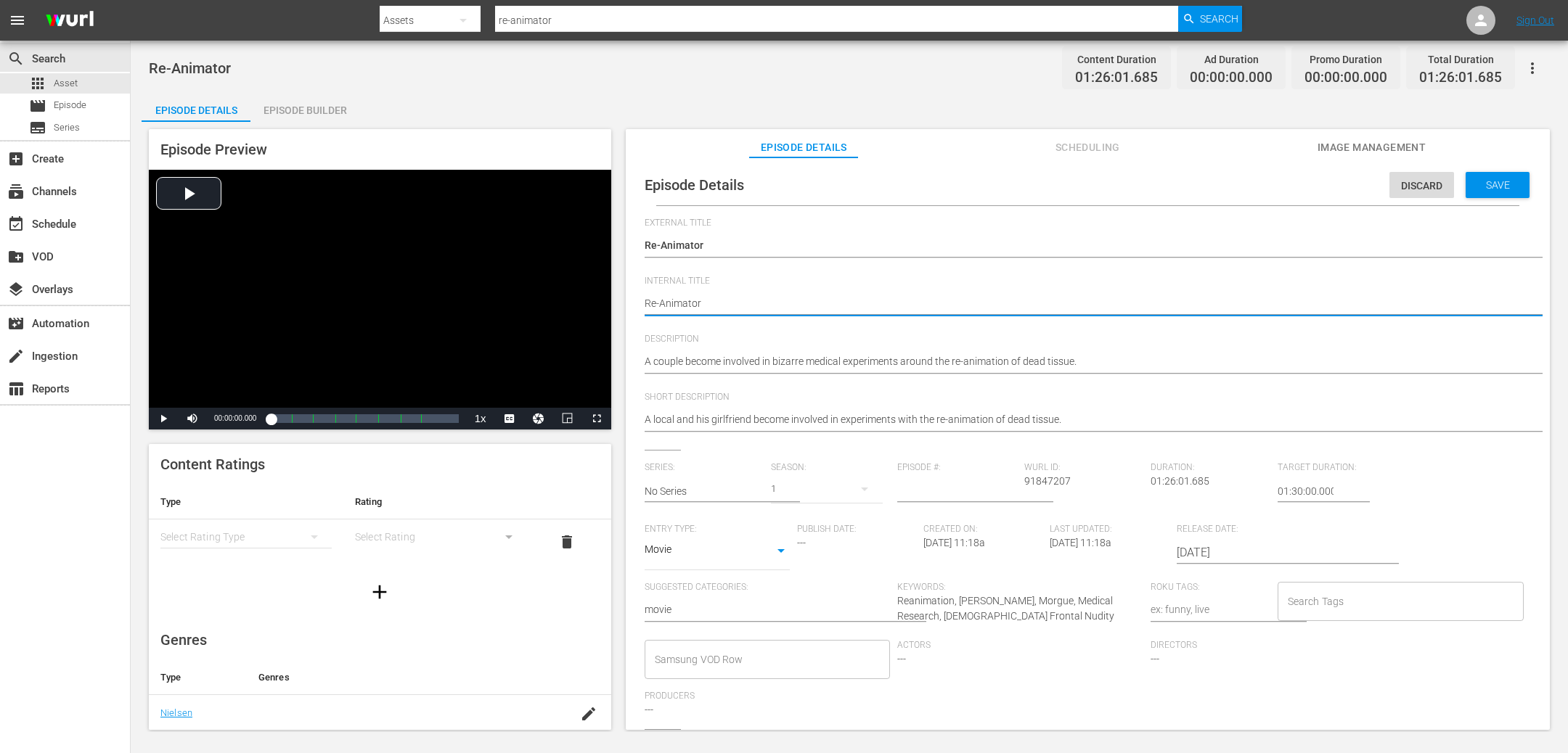
type textarea "Re-Animator"
type textarea "Re-Animator -"
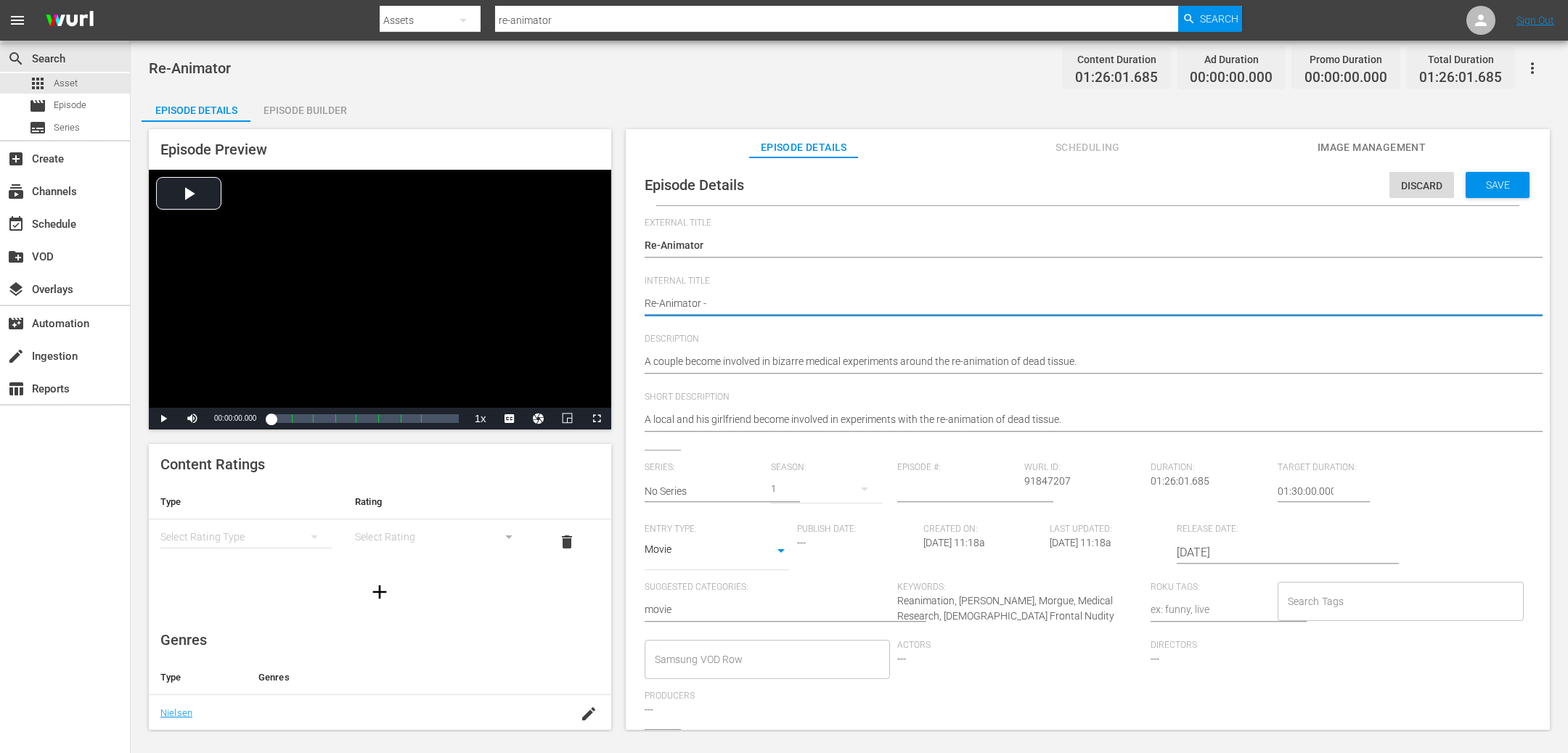
type textarea "Re-Animator -"
type textarea "Re-Animator - f"
type textarea "Re-Animator - fi"
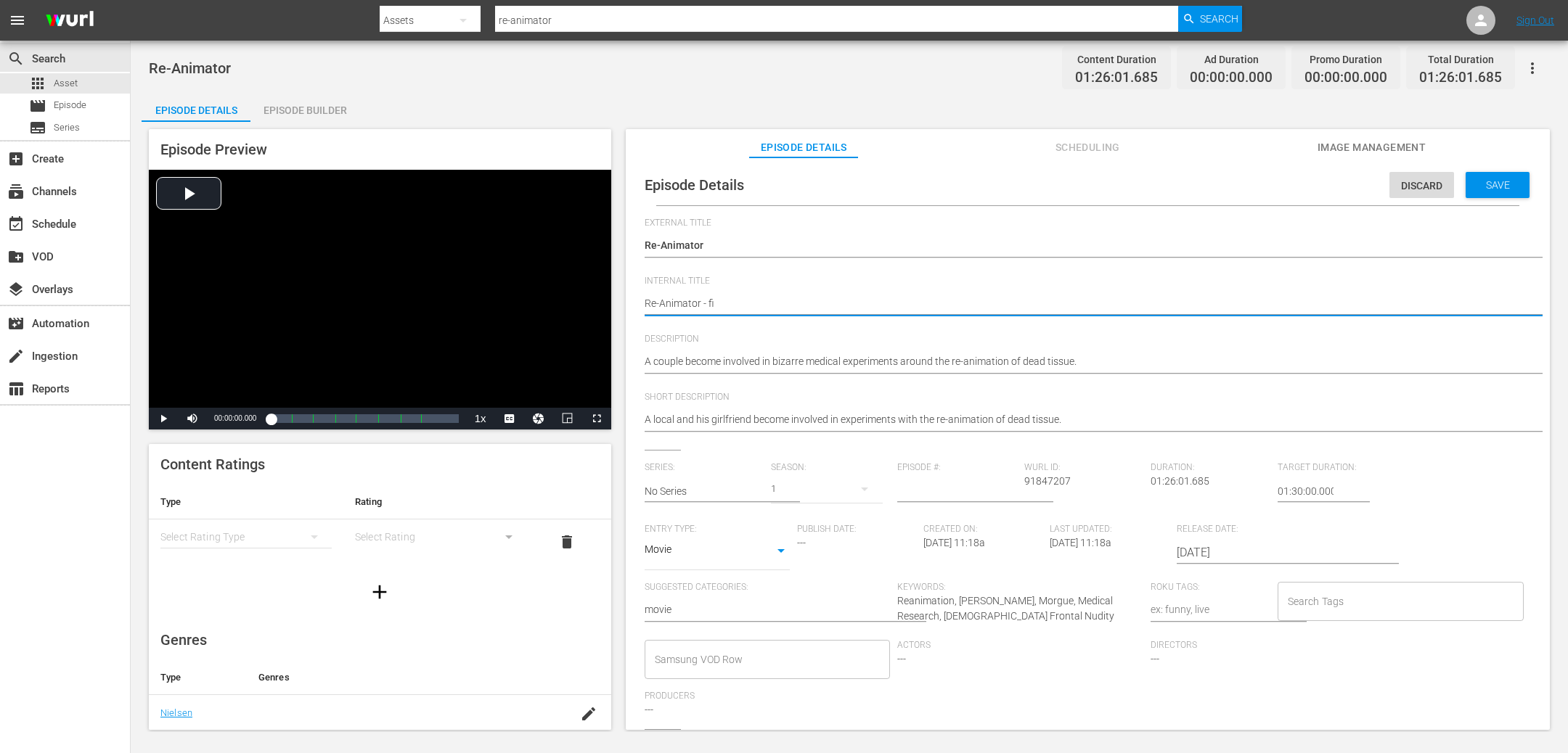
type textarea "Re-Animator - fil"
type textarea "Re-Animator - film"
type textarea "Re-Animator - films"
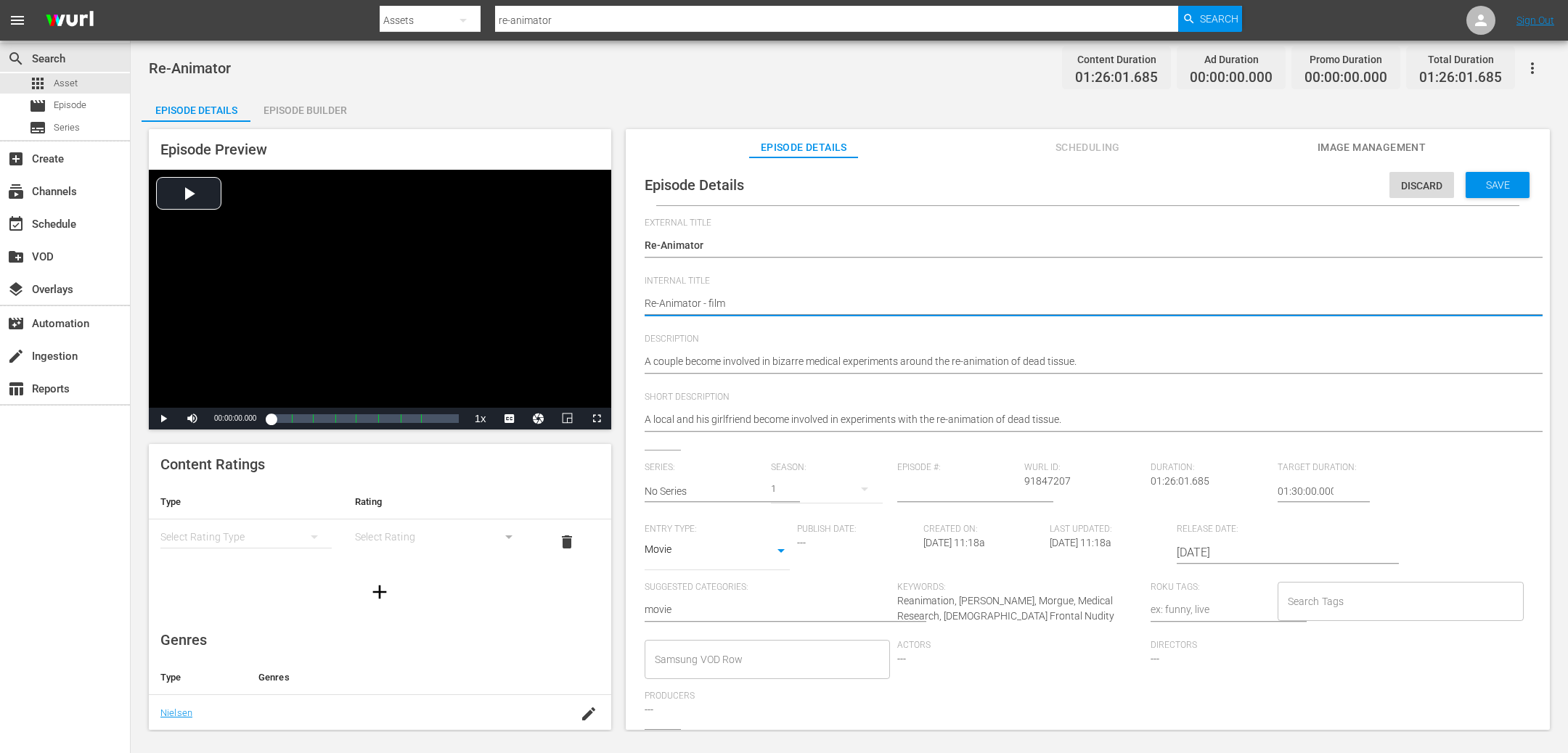
type textarea "Re-Animator - films"
type textarea "Re-Animator - films e"
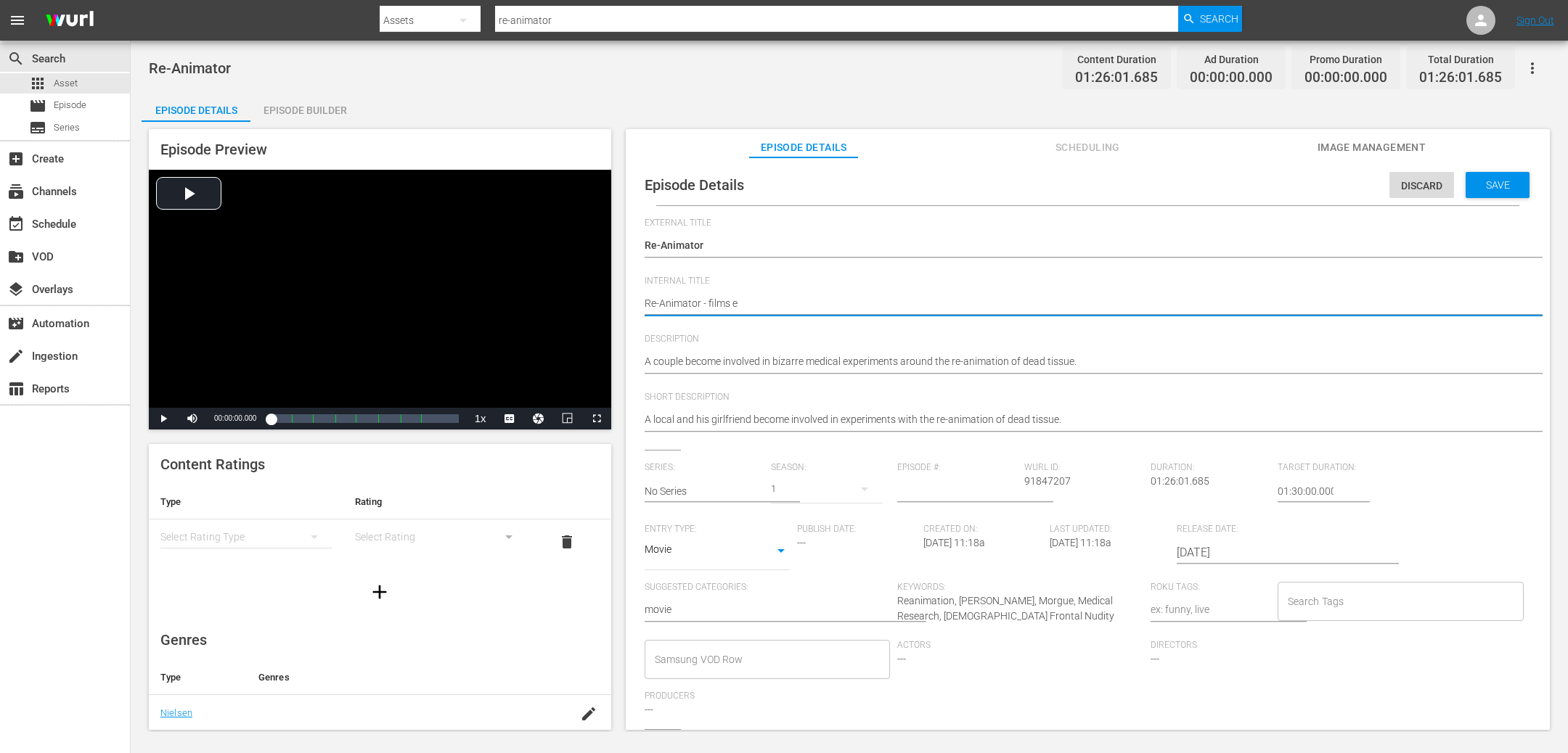
type textarea "Re-Animator - films ev"
type textarea "Re-Animator - films eve"
type textarea "Re-Animator - films even"
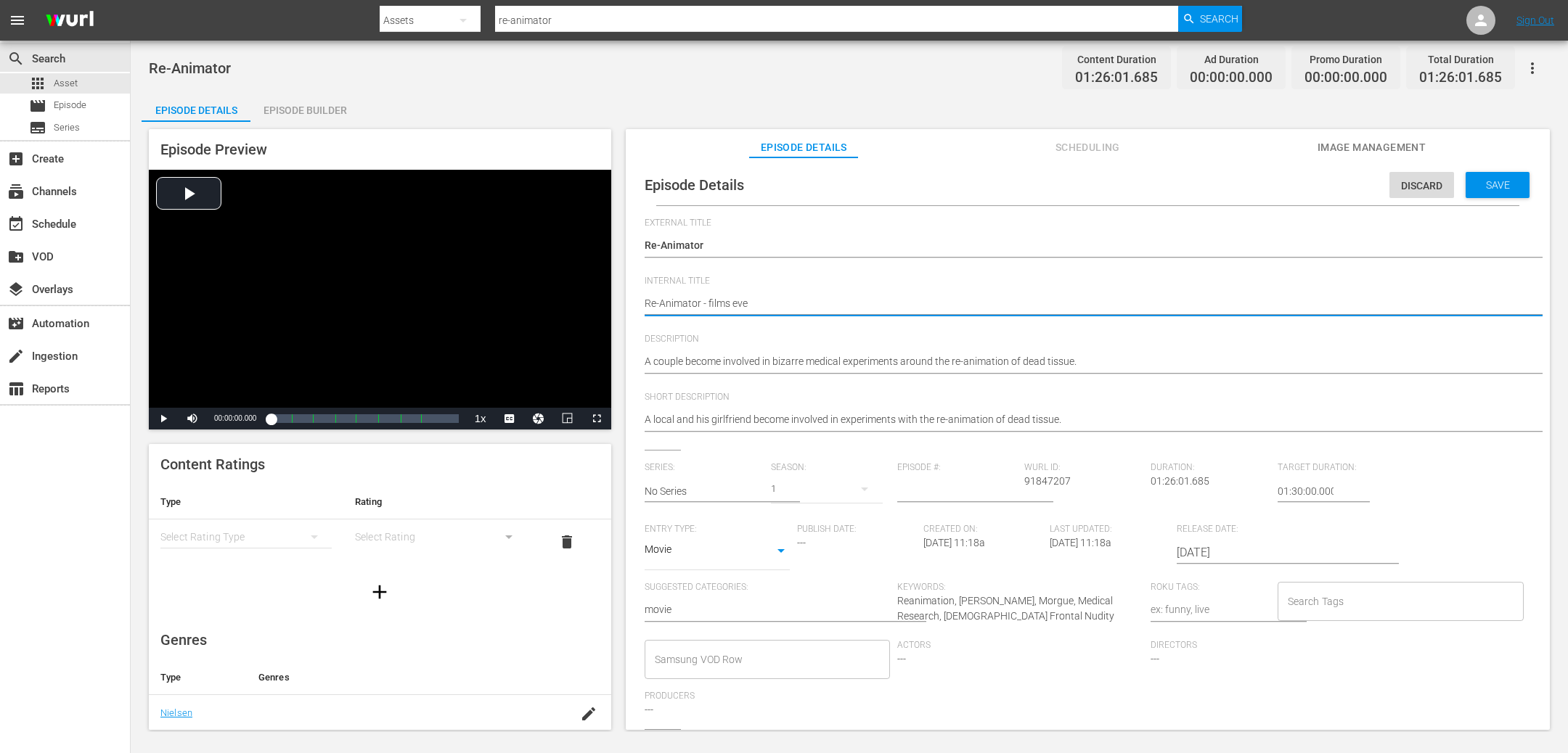
type textarea "Re-Animator - films even"
type textarea "Re-Animator - films eveni"
type textarea "Re-Animator - films evenin"
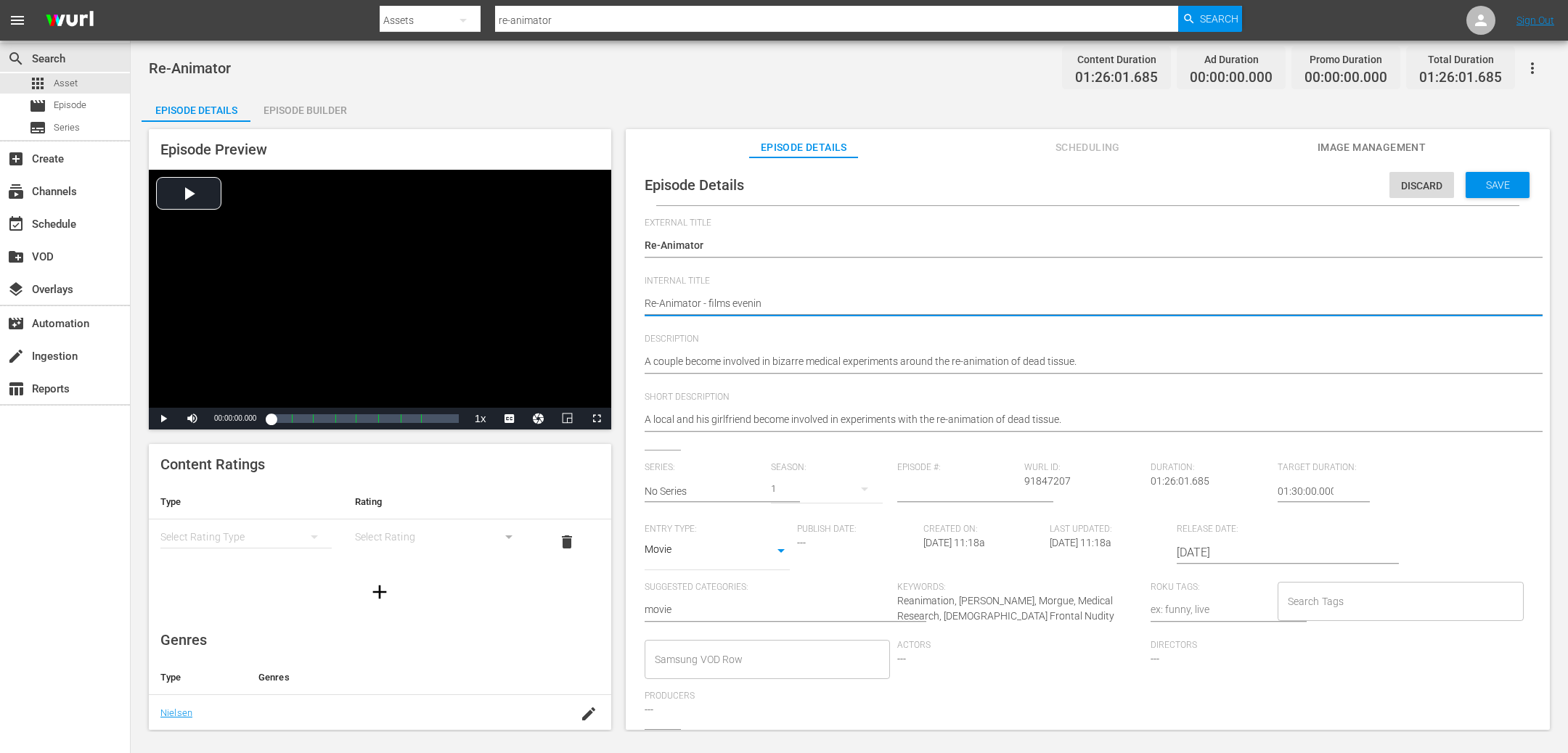
type textarea "Re-Animator - films evening"
click at [1498, 188] on span "Save" at bounding box center [1498, 185] width 48 height 12
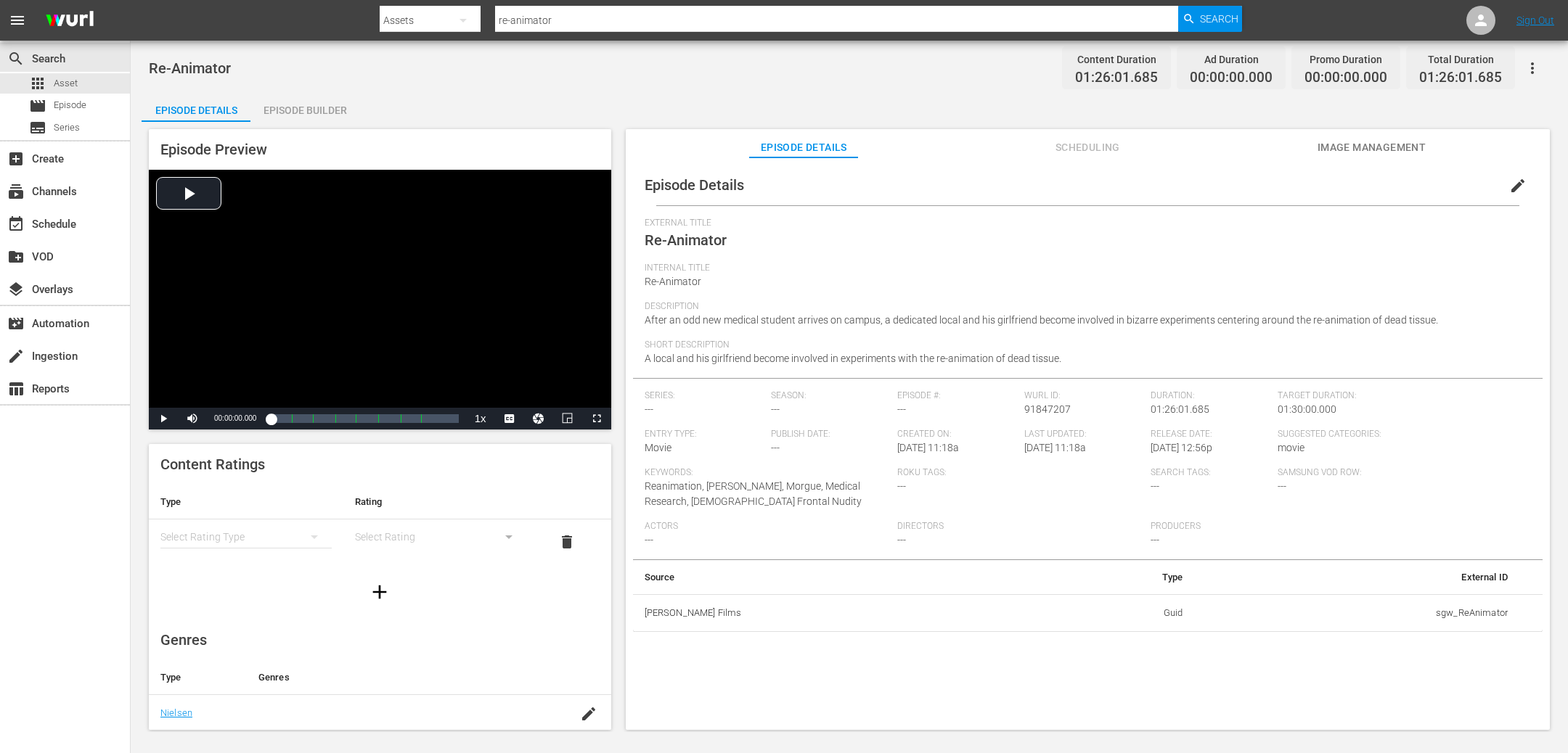
click at [1548, 64] on button "button" at bounding box center [1532, 69] width 35 height 35
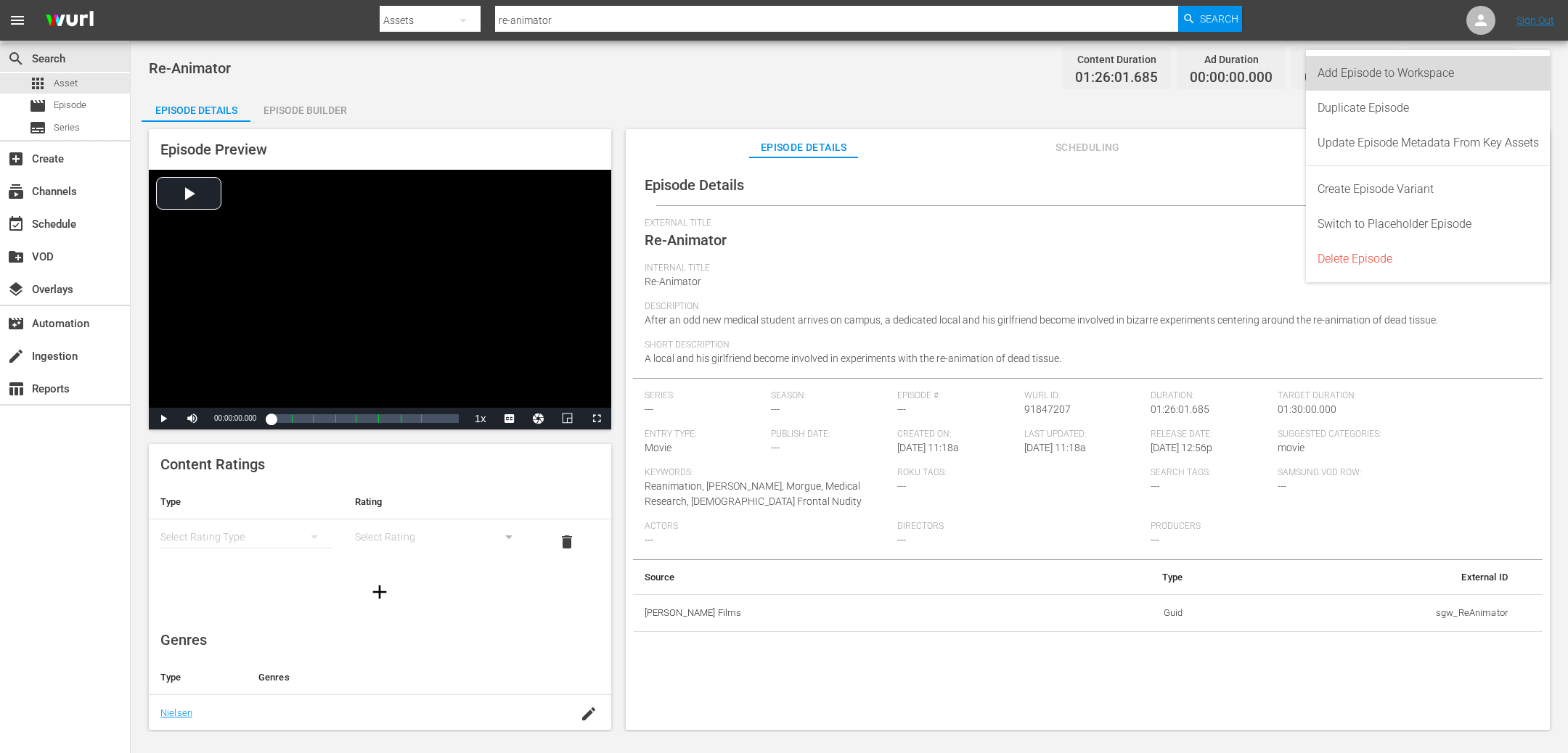
click at [1410, 72] on div "Add Episode to Workspace" at bounding box center [1428, 73] width 221 height 35
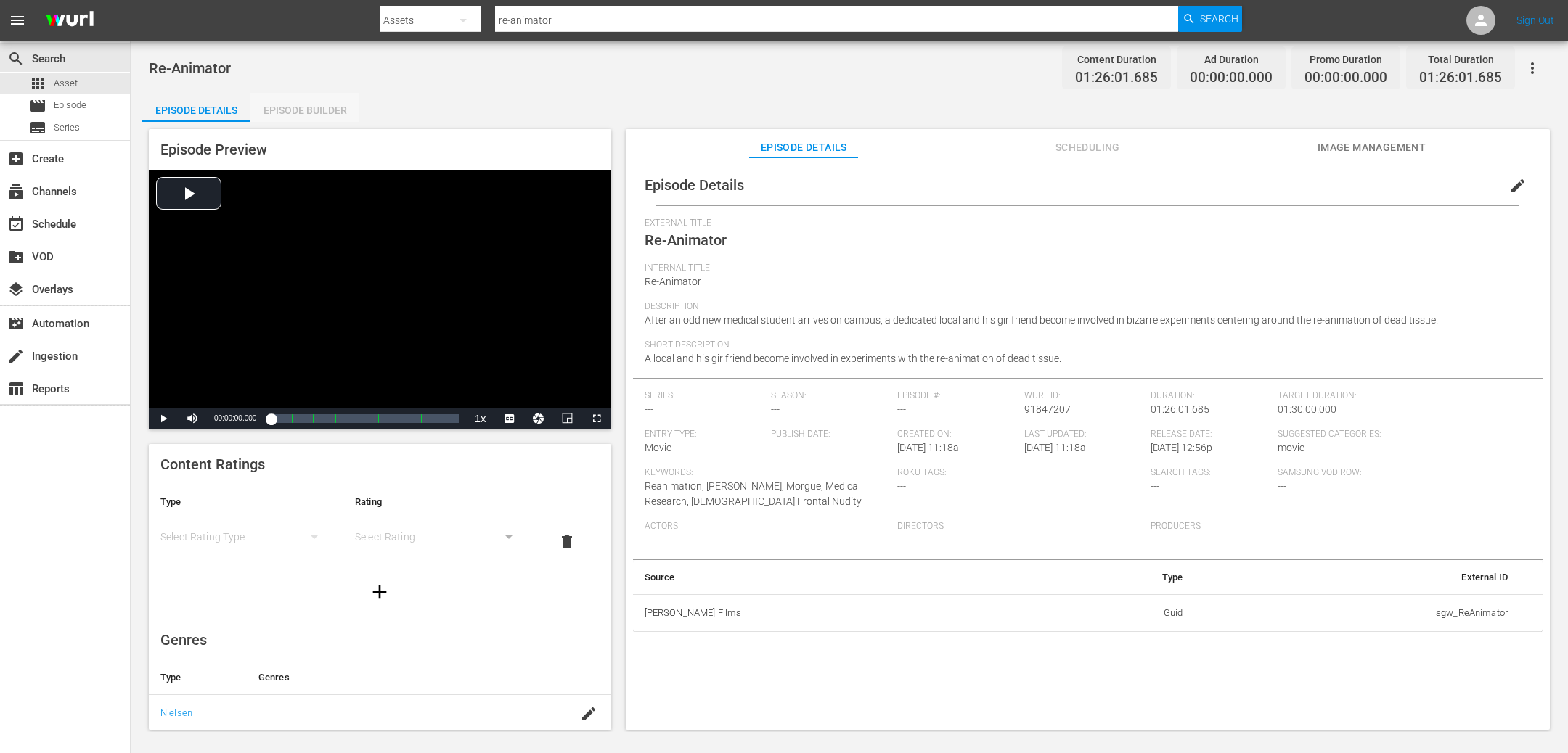
click at [326, 111] on div "Episode Builder" at bounding box center [304, 111] width 109 height 35
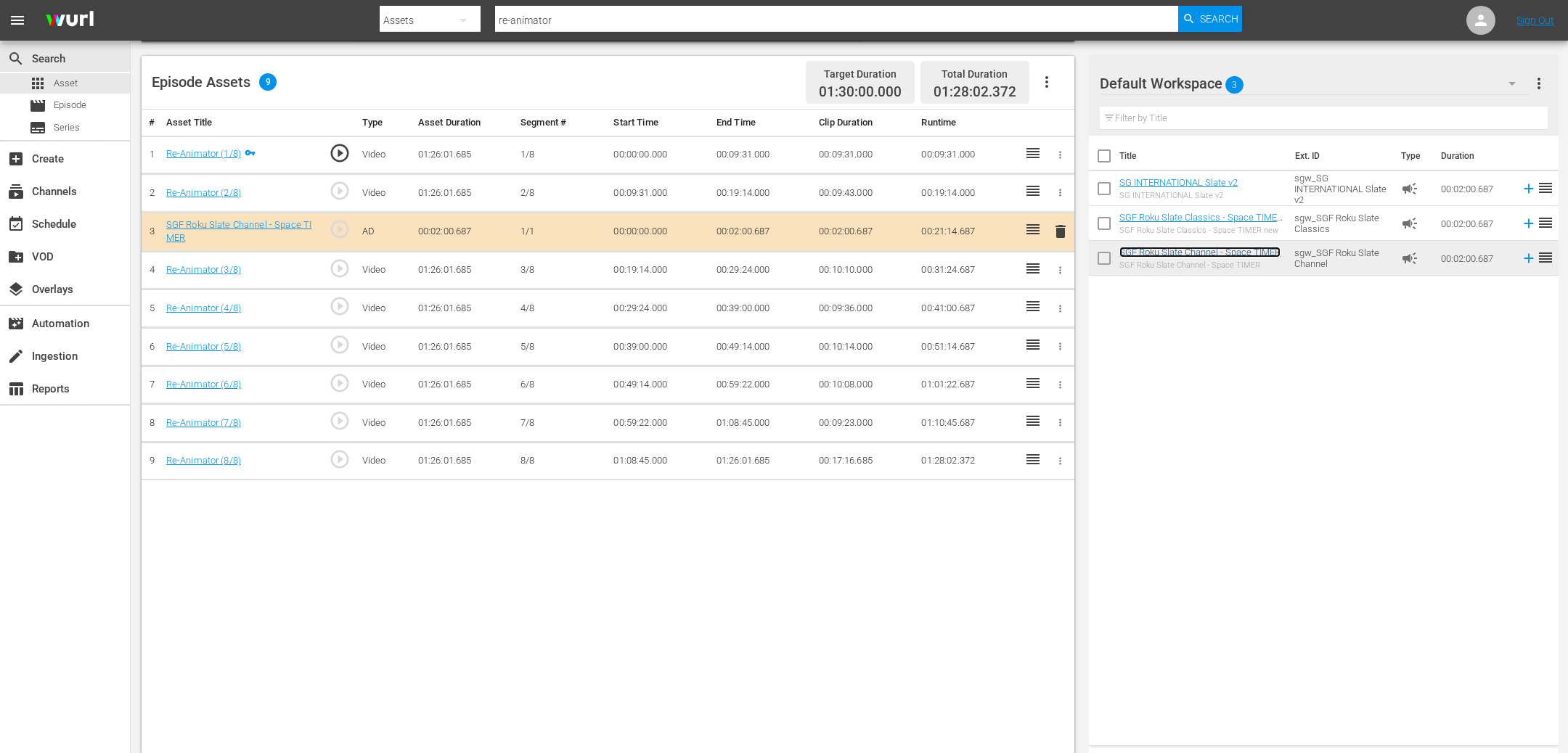
scroll to position [377, 0]
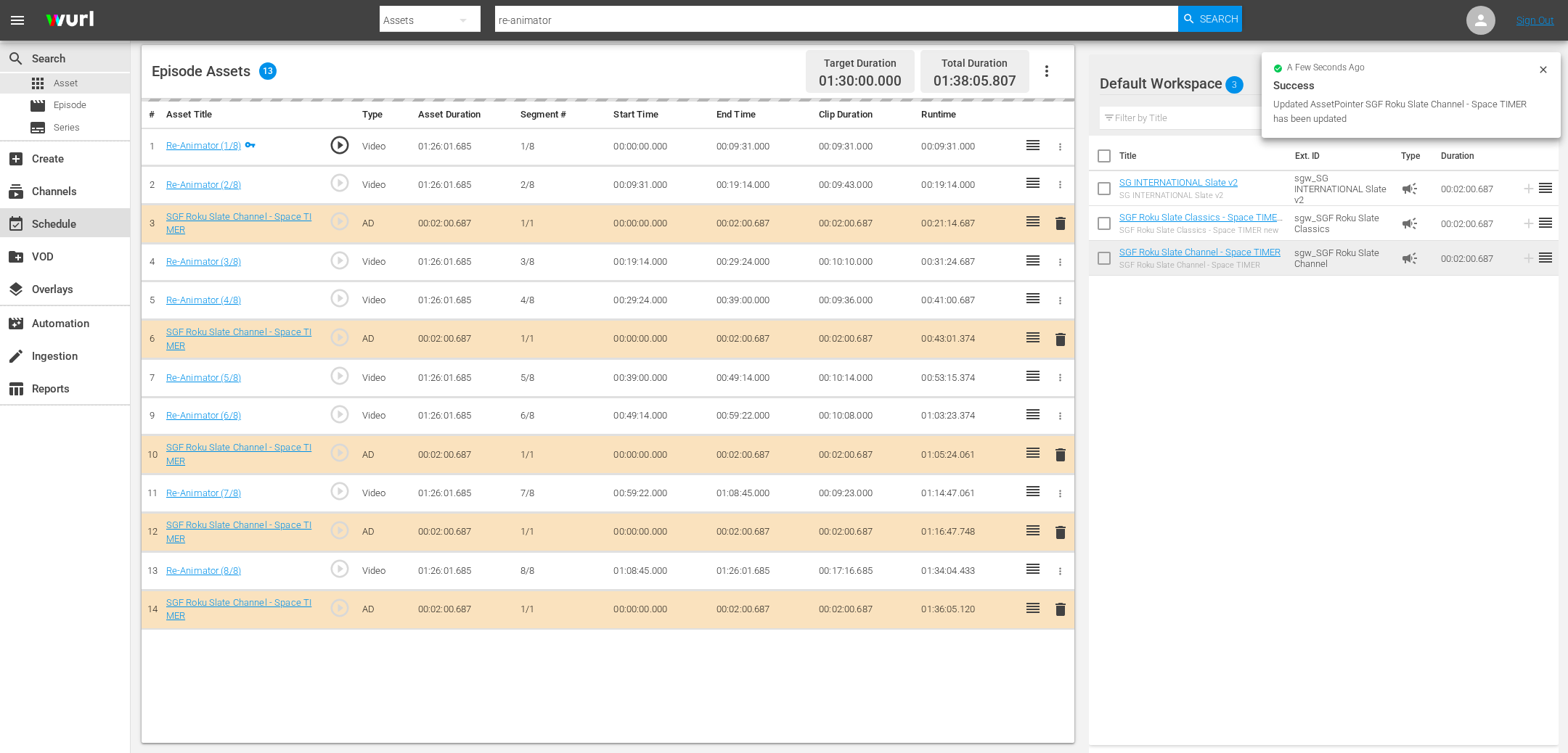
click at [48, 228] on div "event_available Schedule" at bounding box center [40, 222] width 81 height 13
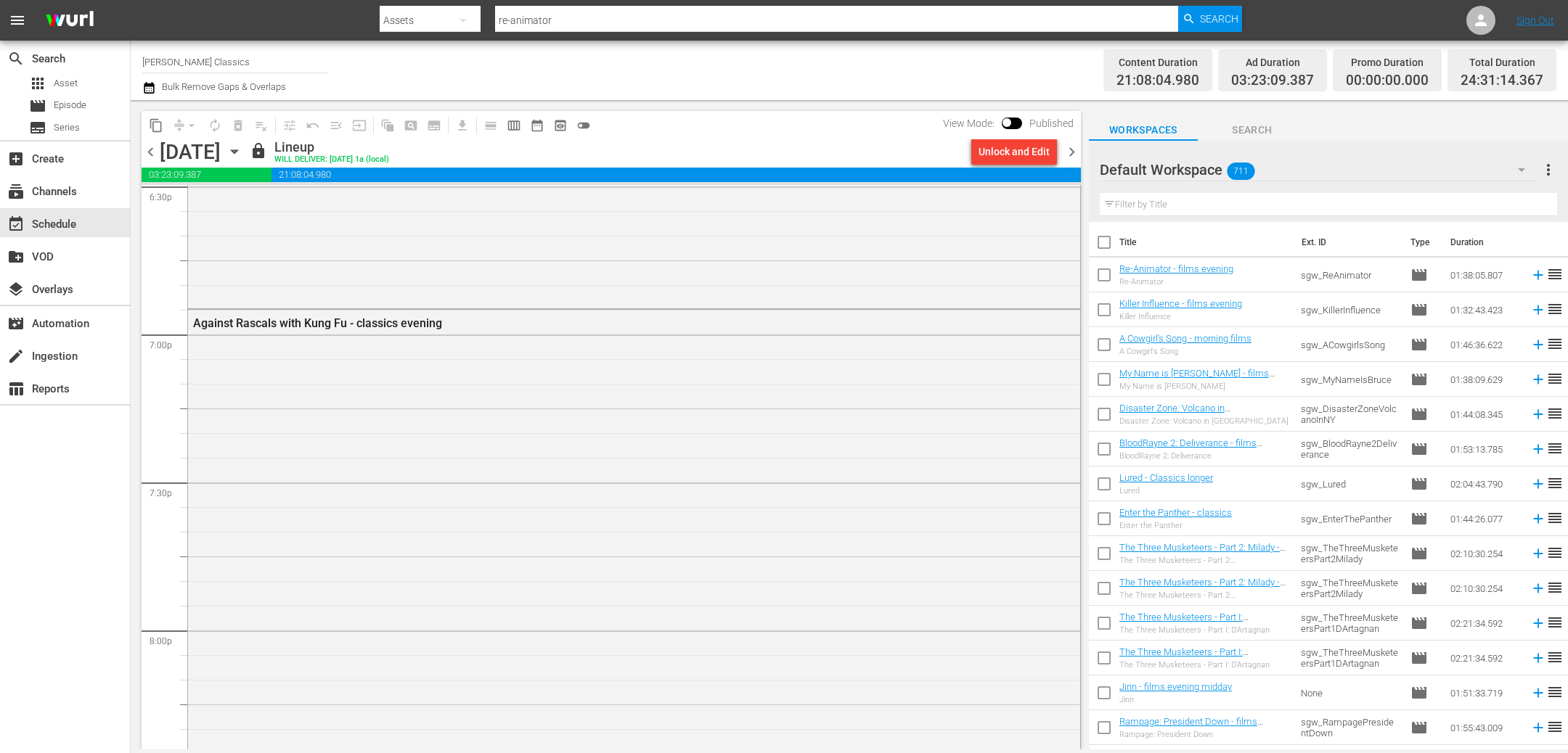
scroll to position [5571, 0]
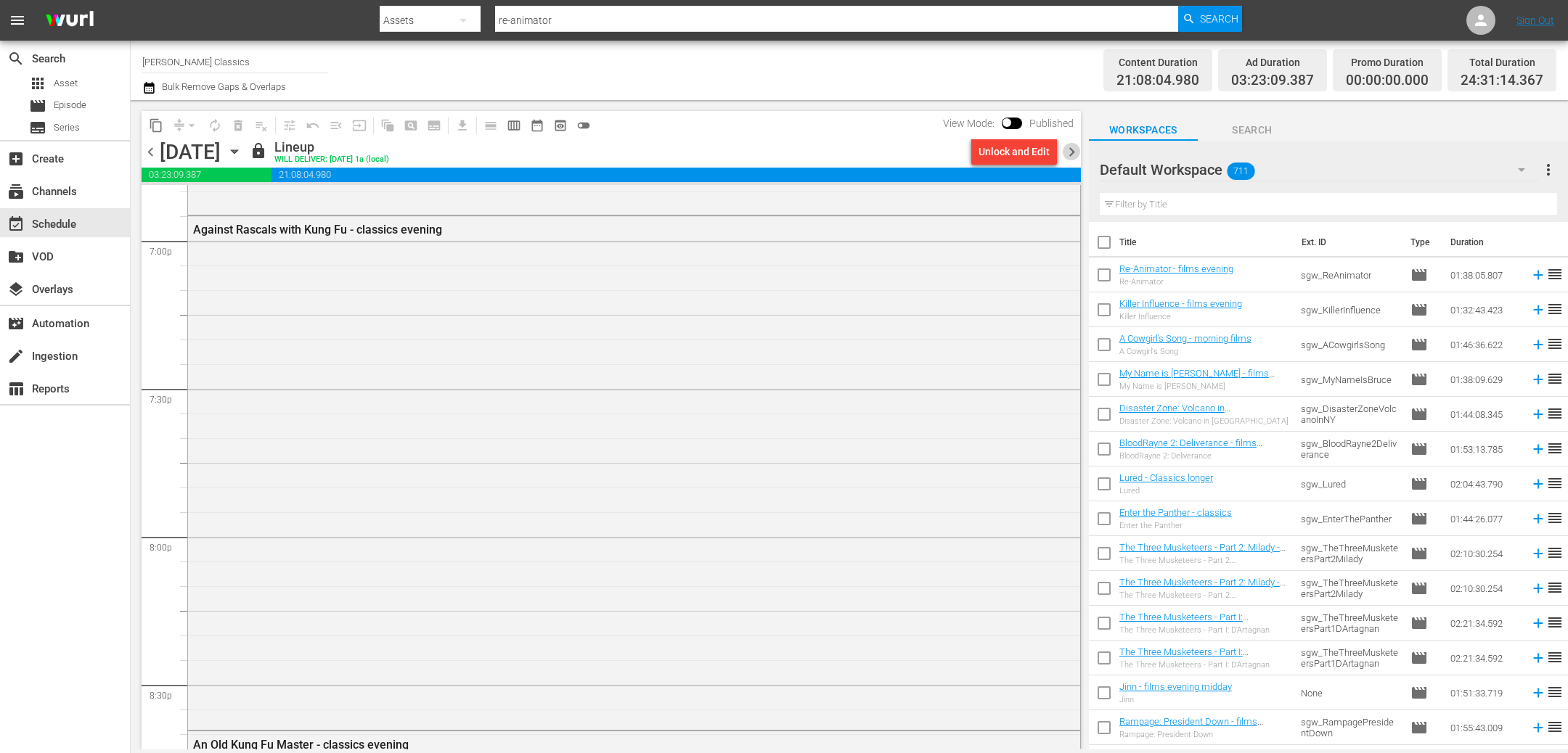
click at [1076, 151] on span "chevron_right" at bounding box center [1072, 152] width 18 height 18
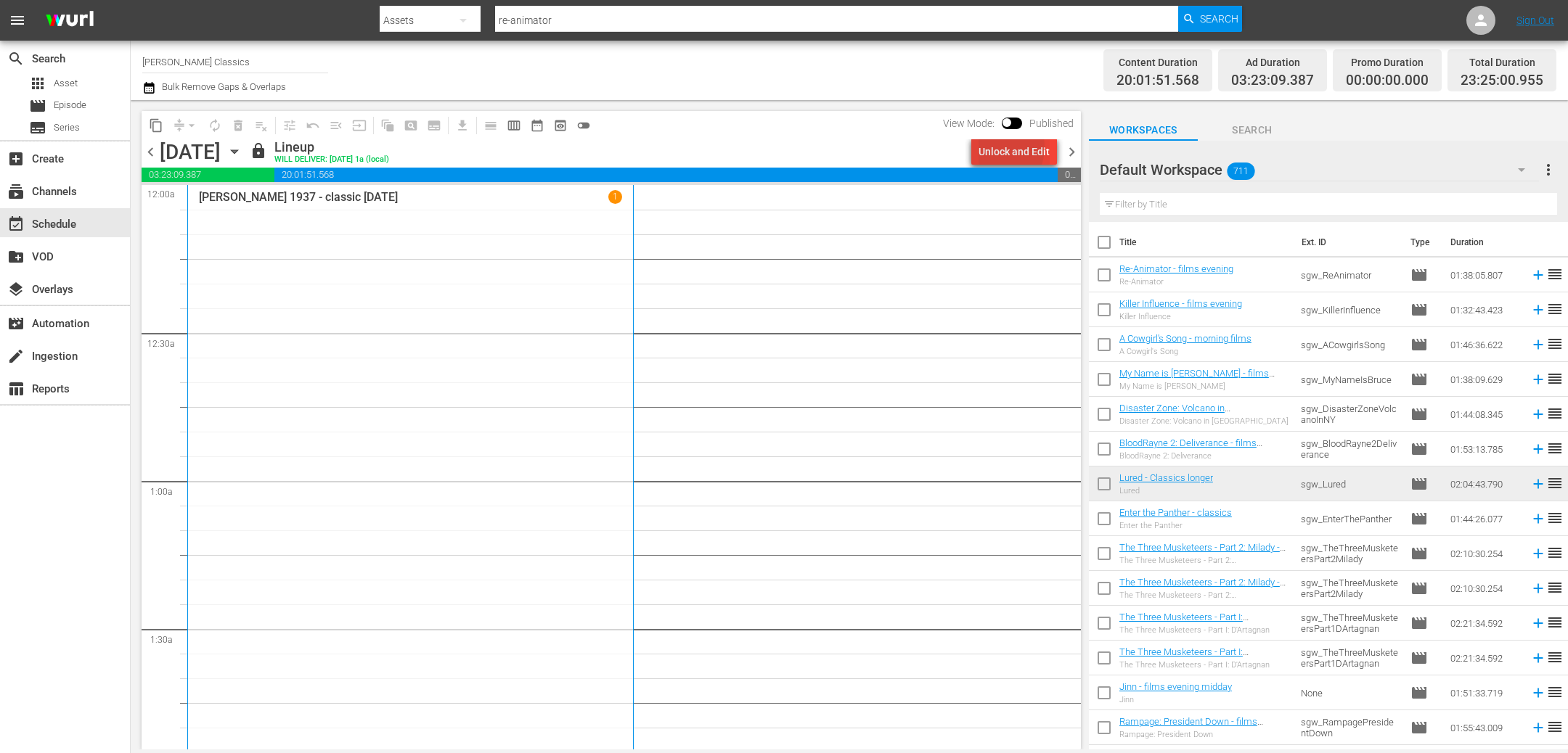
click at [1000, 147] on div "Unlock and Edit" at bounding box center [1014, 152] width 71 height 27
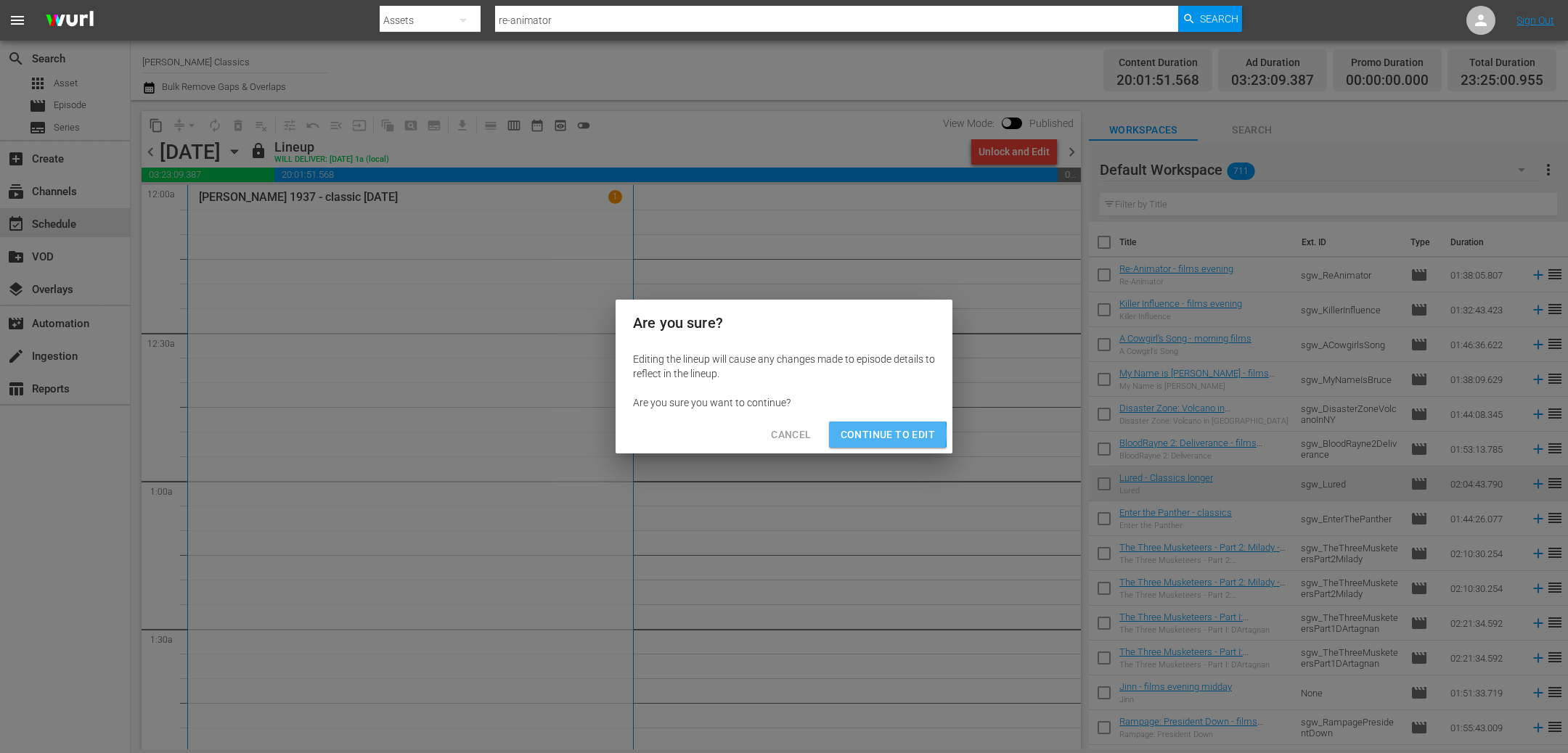
click at [870, 435] on span "Continue to Edit" at bounding box center [887, 435] width 94 height 18
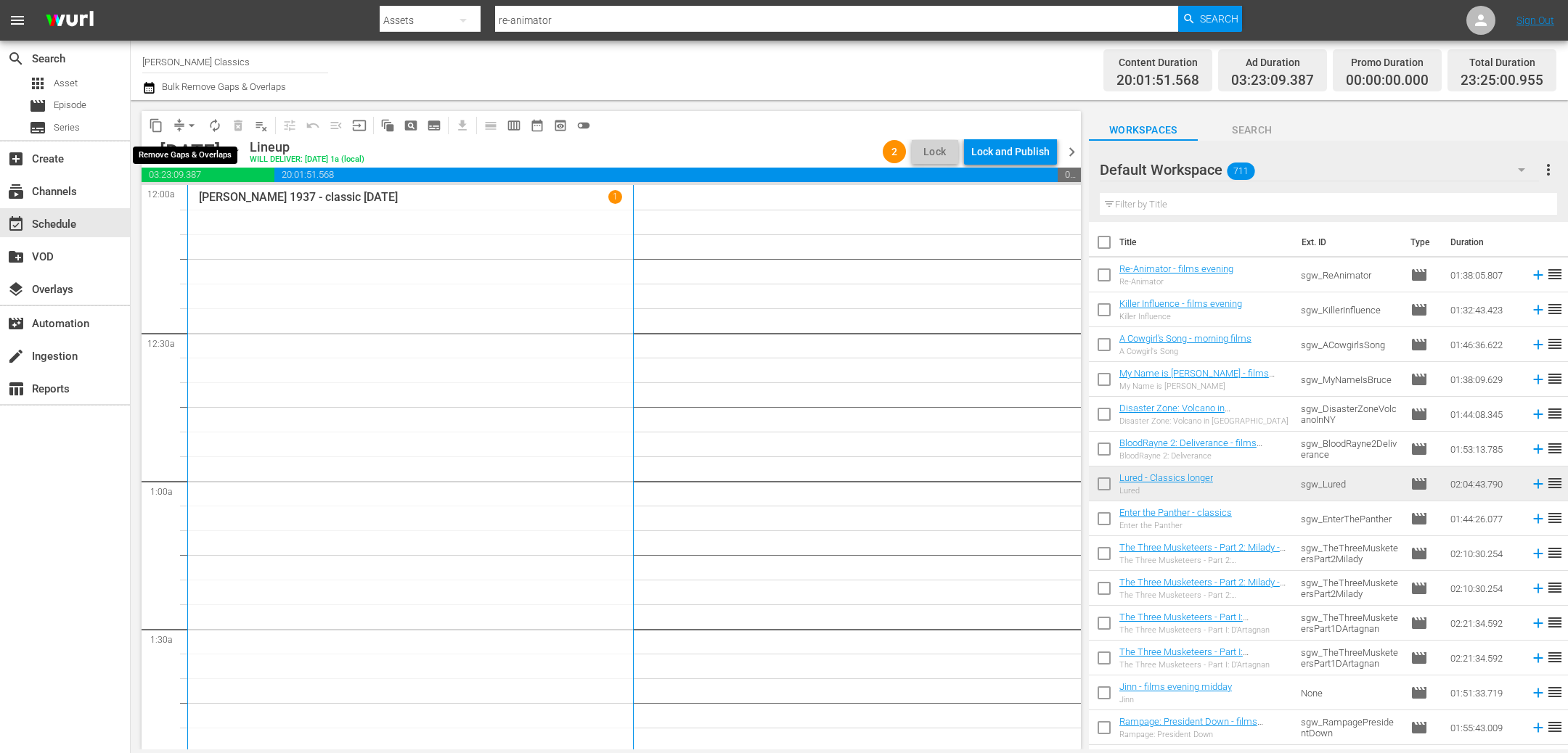
click at [185, 125] on span "arrow_drop_down" at bounding box center [192, 125] width 15 height 15
click at [191, 199] on li "Align to End of Previous Day" at bounding box center [192, 202] width 153 height 24
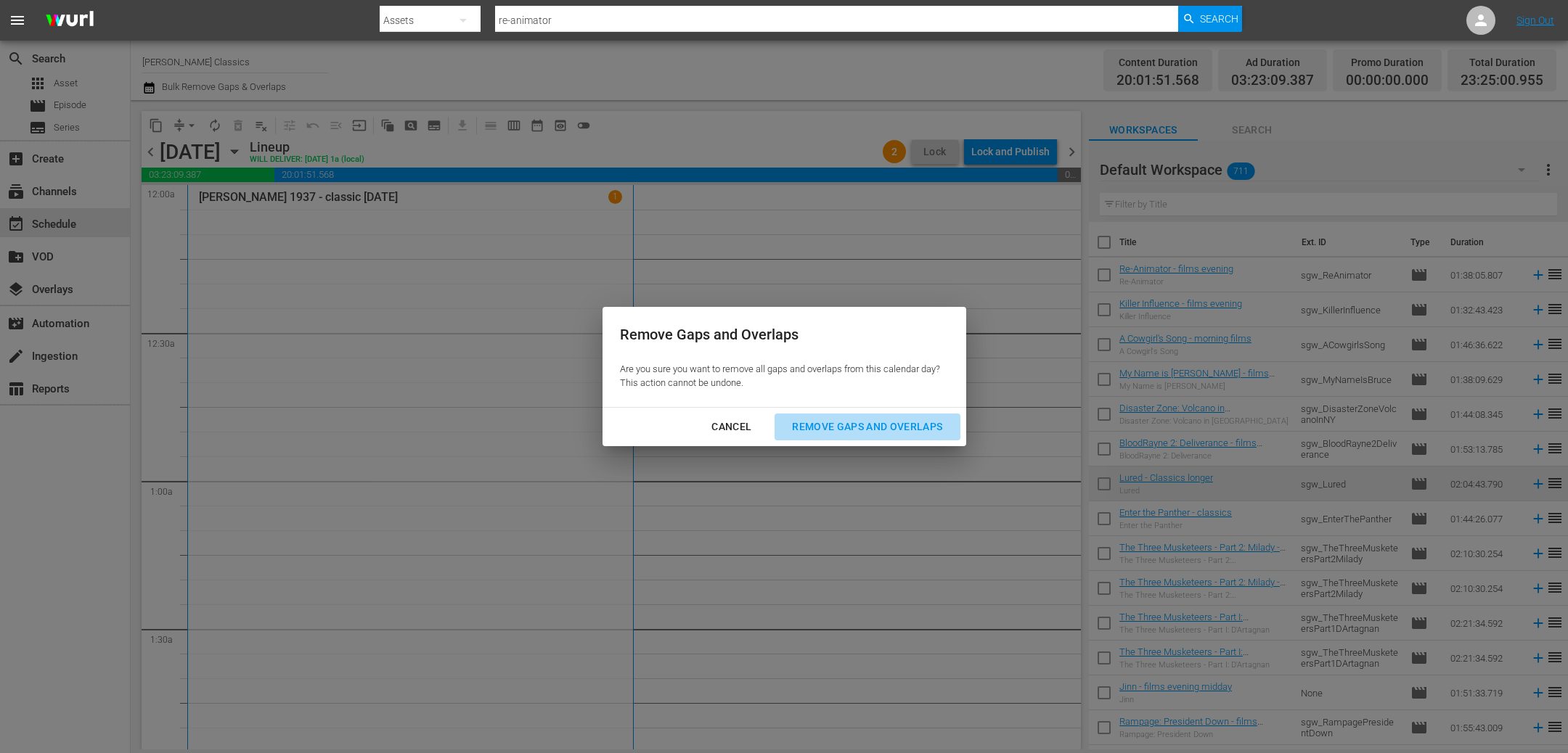
drag, startPoint x: 863, startPoint y: 425, endPoint x: 849, endPoint y: 422, distance: 14.3
click at [863, 425] on div "Remove Gaps and Overlaps" at bounding box center [867, 428] width 174 height 18
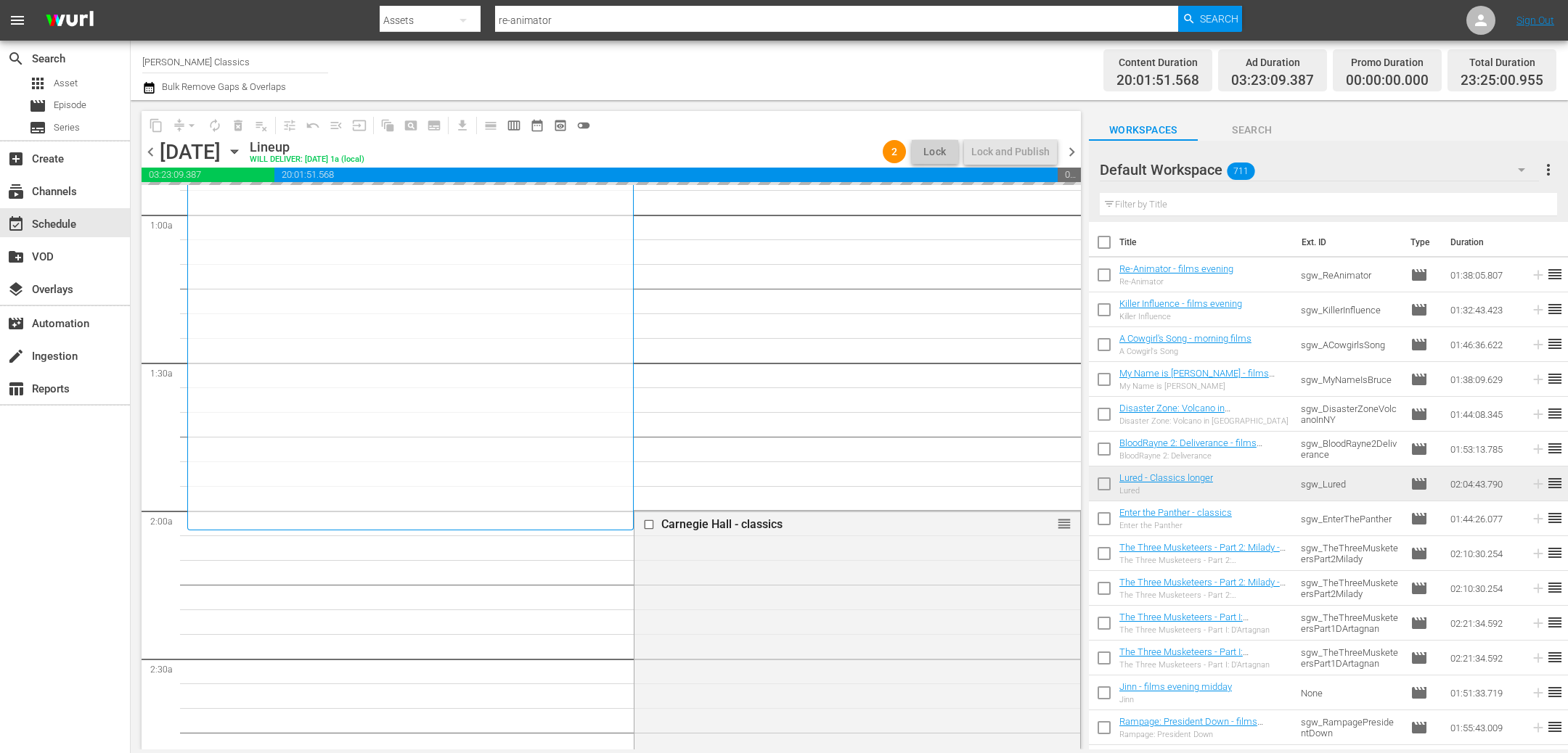
scroll to position [409, 0]
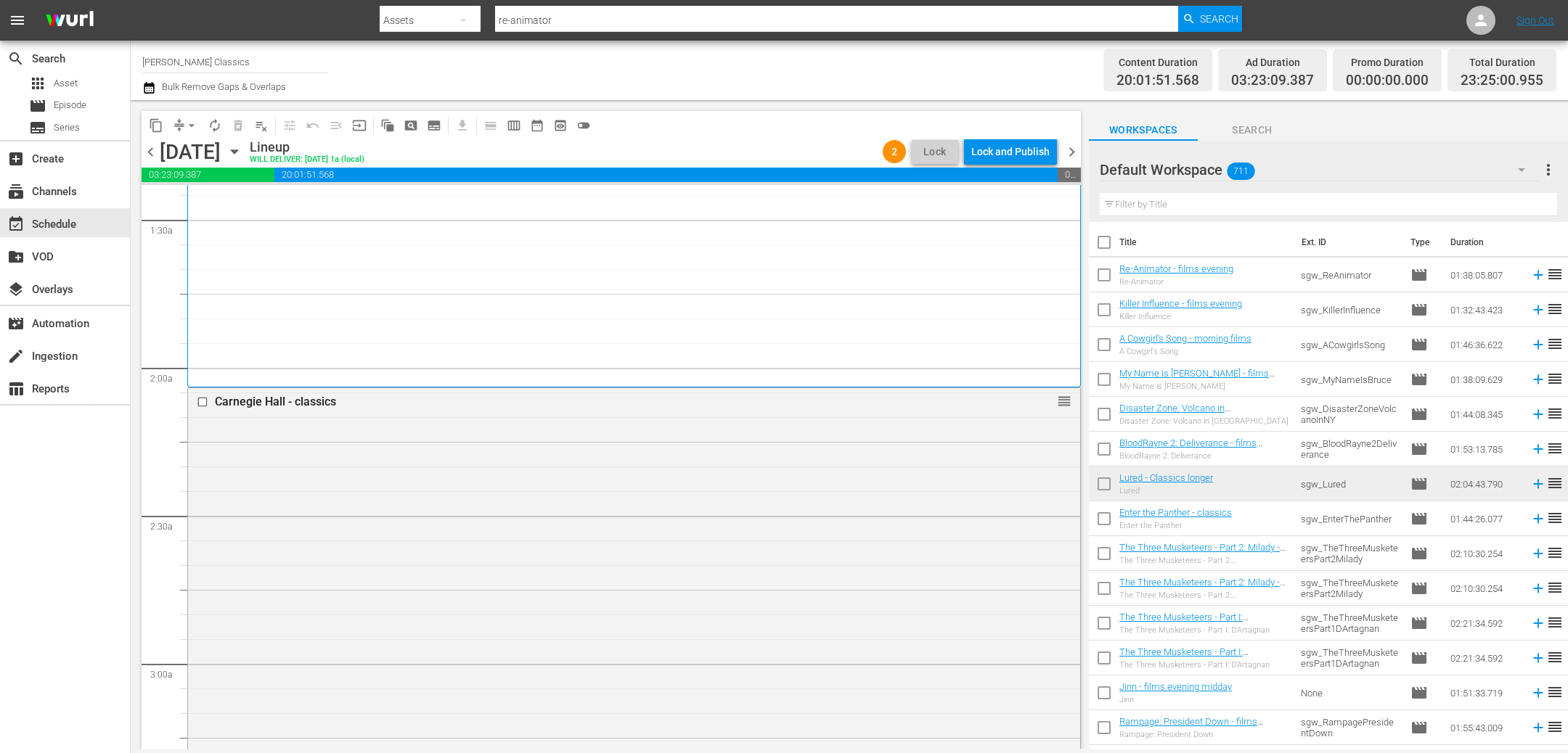
click at [1004, 154] on div "Lock and Publish" at bounding box center [1011, 152] width 79 height 27
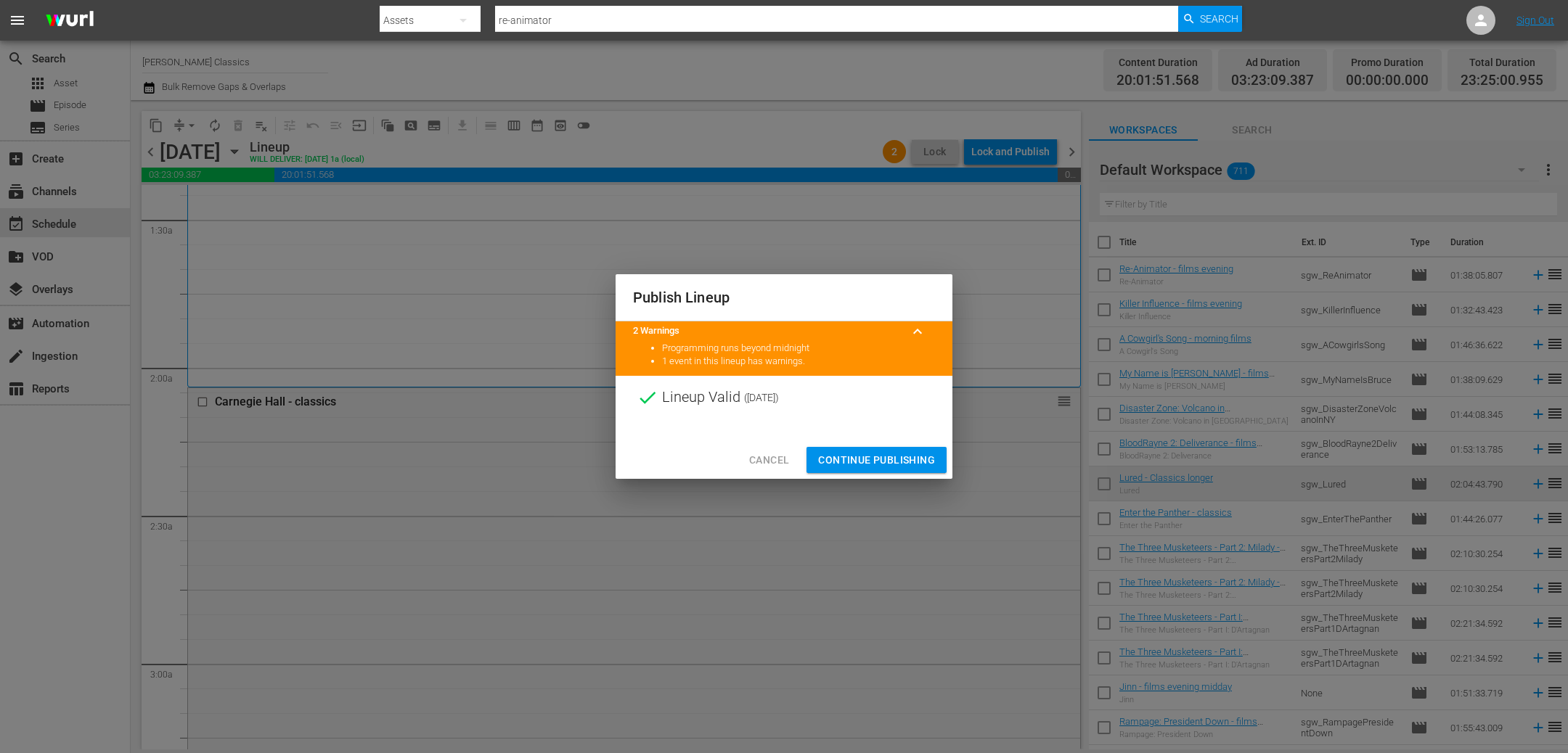
click at [859, 455] on span "Continue Publishing" at bounding box center [876, 461] width 117 height 18
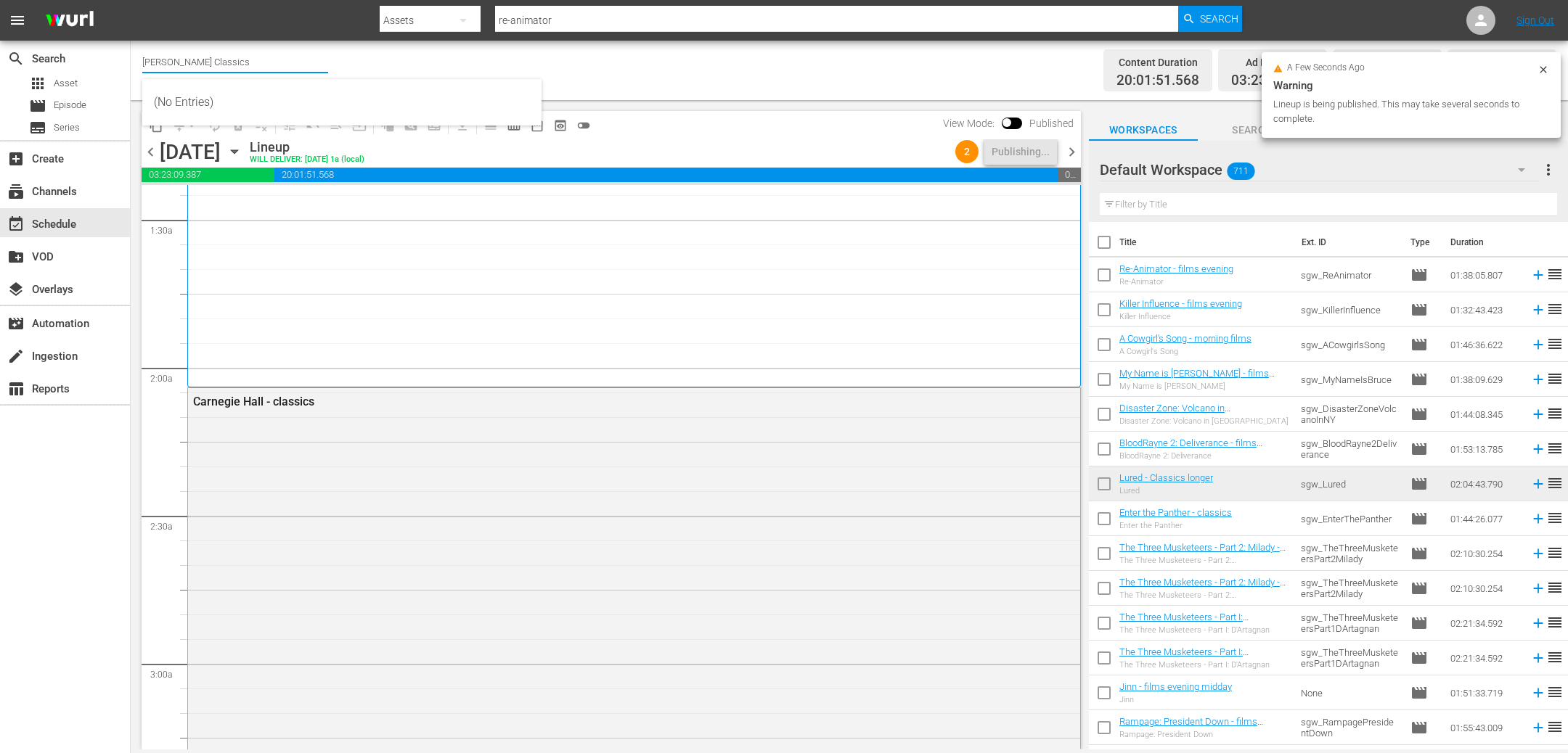
click at [239, 65] on input "[PERSON_NAME] Classics" at bounding box center [235, 61] width 185 height 35
click at [238, 65] on input "[PERSON_NAME] Classics" at bounding box center [235, 61] width 185 height 35
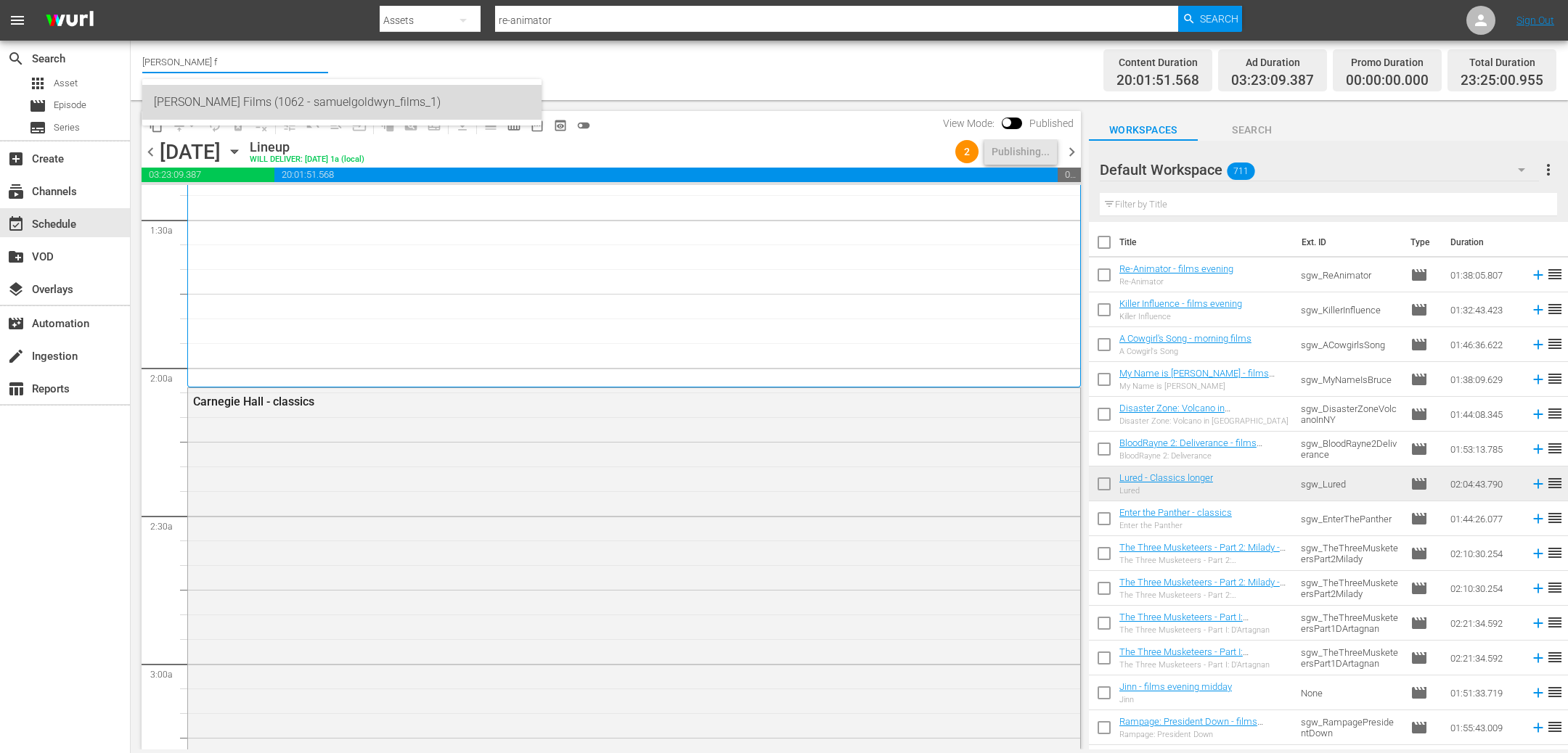
click at [250, 105] on div "Samuel Goldwyn Films (1062 - samuelgoldwyn_films_1)" at bounding box center [341, 102] width 376 height 35
type input "Samuel Goldwyn Films (1062 - samuelgoldwyn_films_1)"
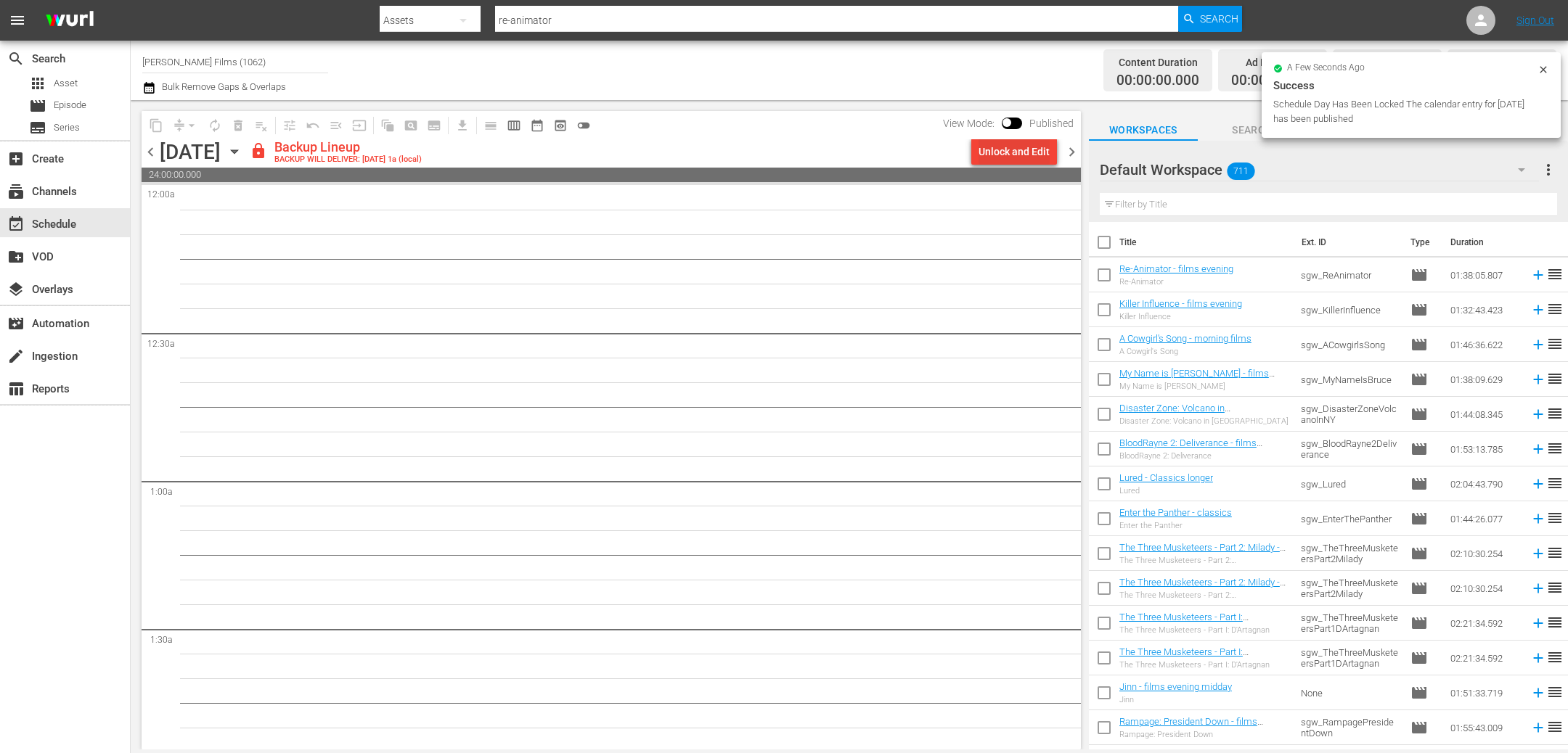
click at [1023, 149] on div "Unlock and Edit" at bounding box center [1014, 152] width 71 height 27
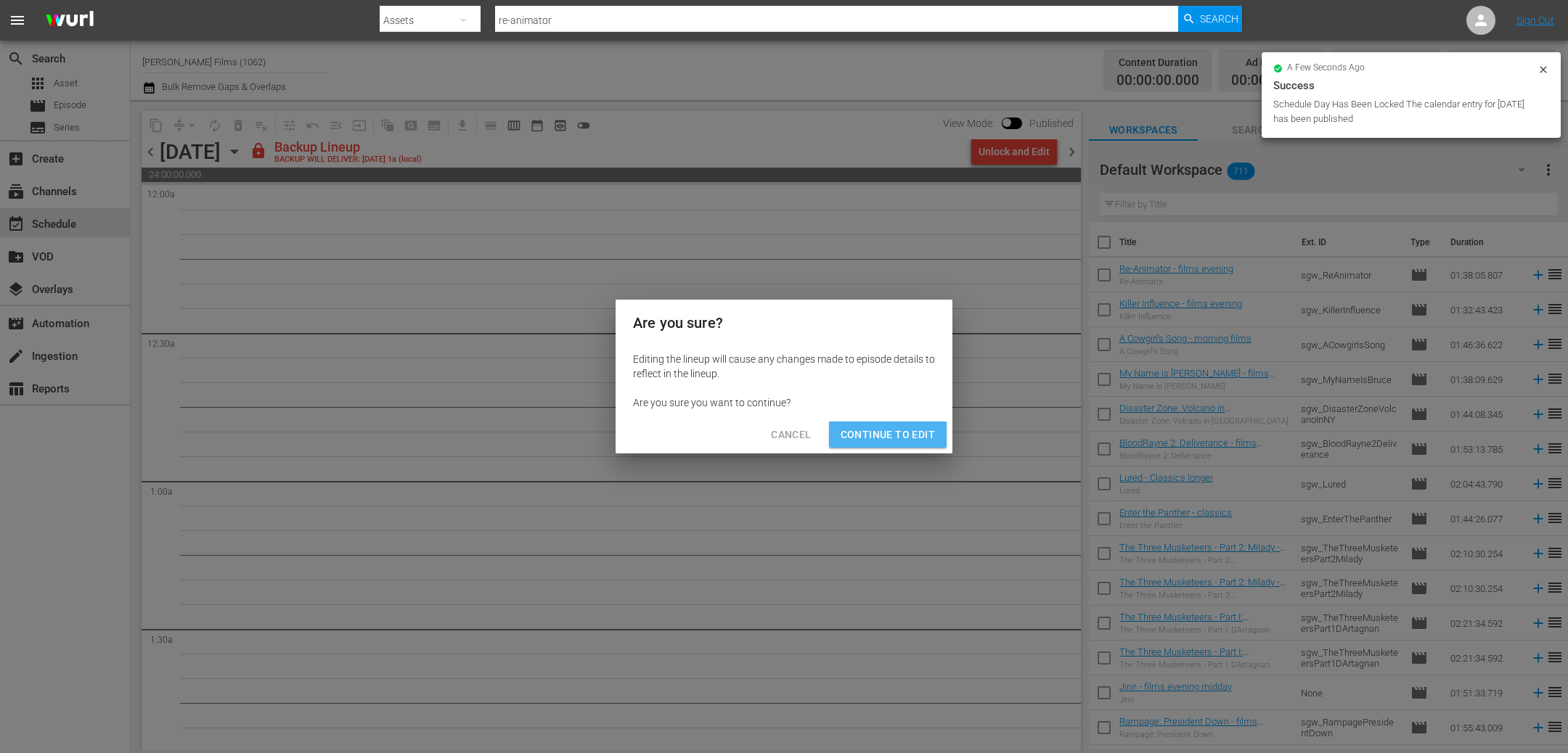
drag, startPoint x: 873, startPoint y: 440, endPoint x: 545, endPoint y: 254, distance: 377.1
click at [871, 440] on span "Continue to Edit" at bounding box center [887, 435] width 94 height 18
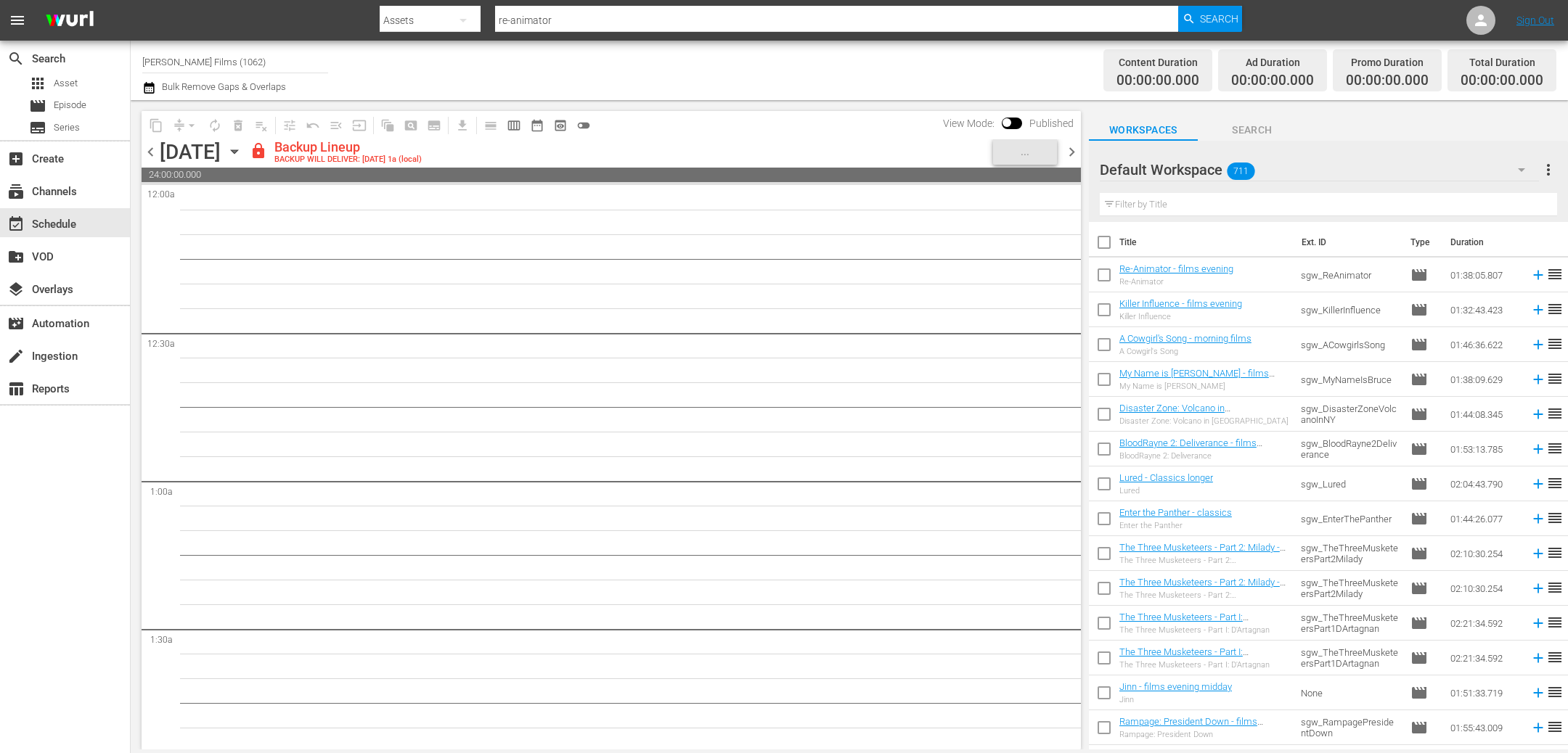
drag, startPoint x: 147, startPoint y: 150, endPoint x: 201, endPoint y: 146, distance: 54.1
click at [147, 150] on span "chevron_left" at bounding box center [151, 152] width 18 height 18
click at [1001, 152] on div "Unlock and Edit" at bounding box center [1014, 152] width 71 height 27
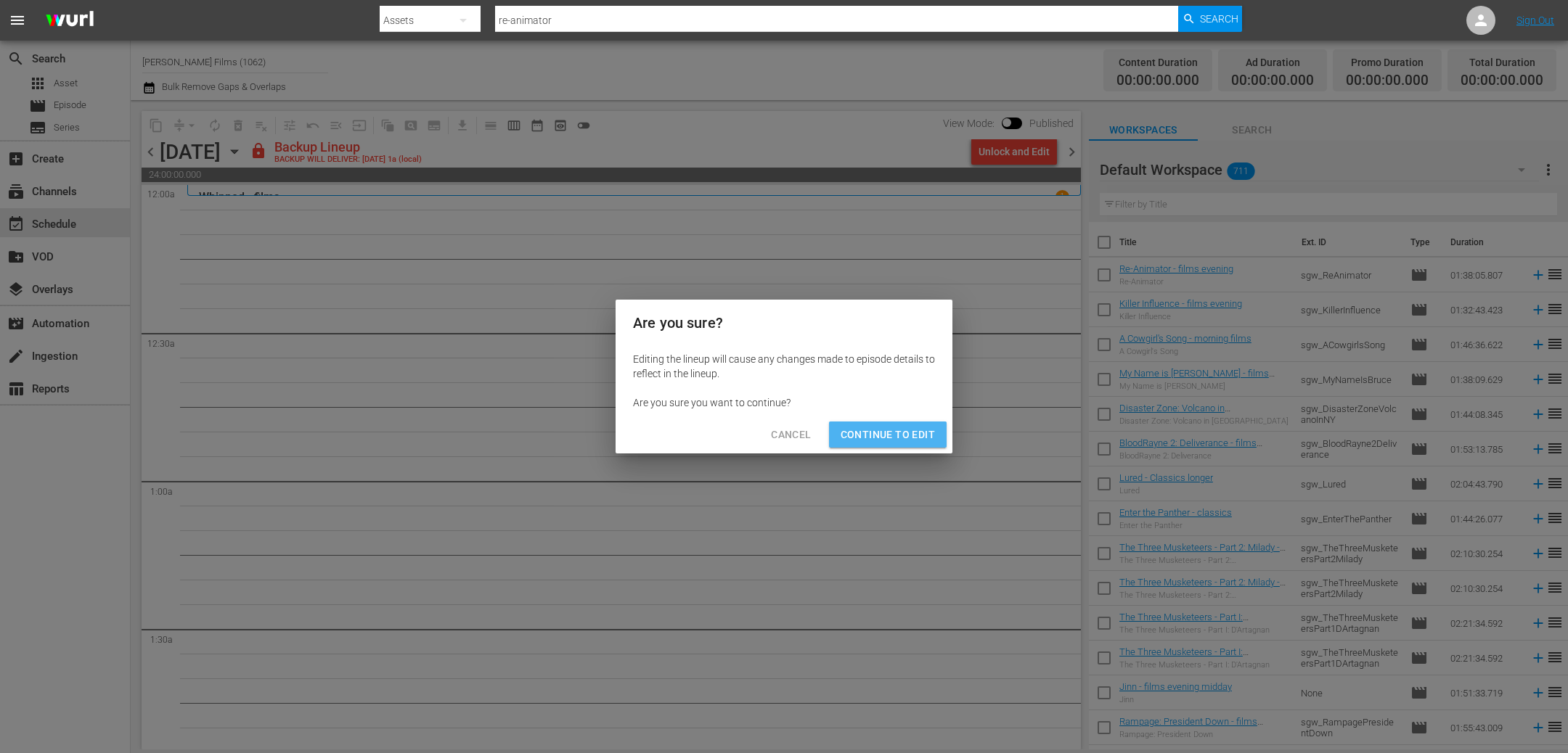
click at [896, 437] on span "Continue to Edit" at bounding box center [887, 435] width 94 height 18
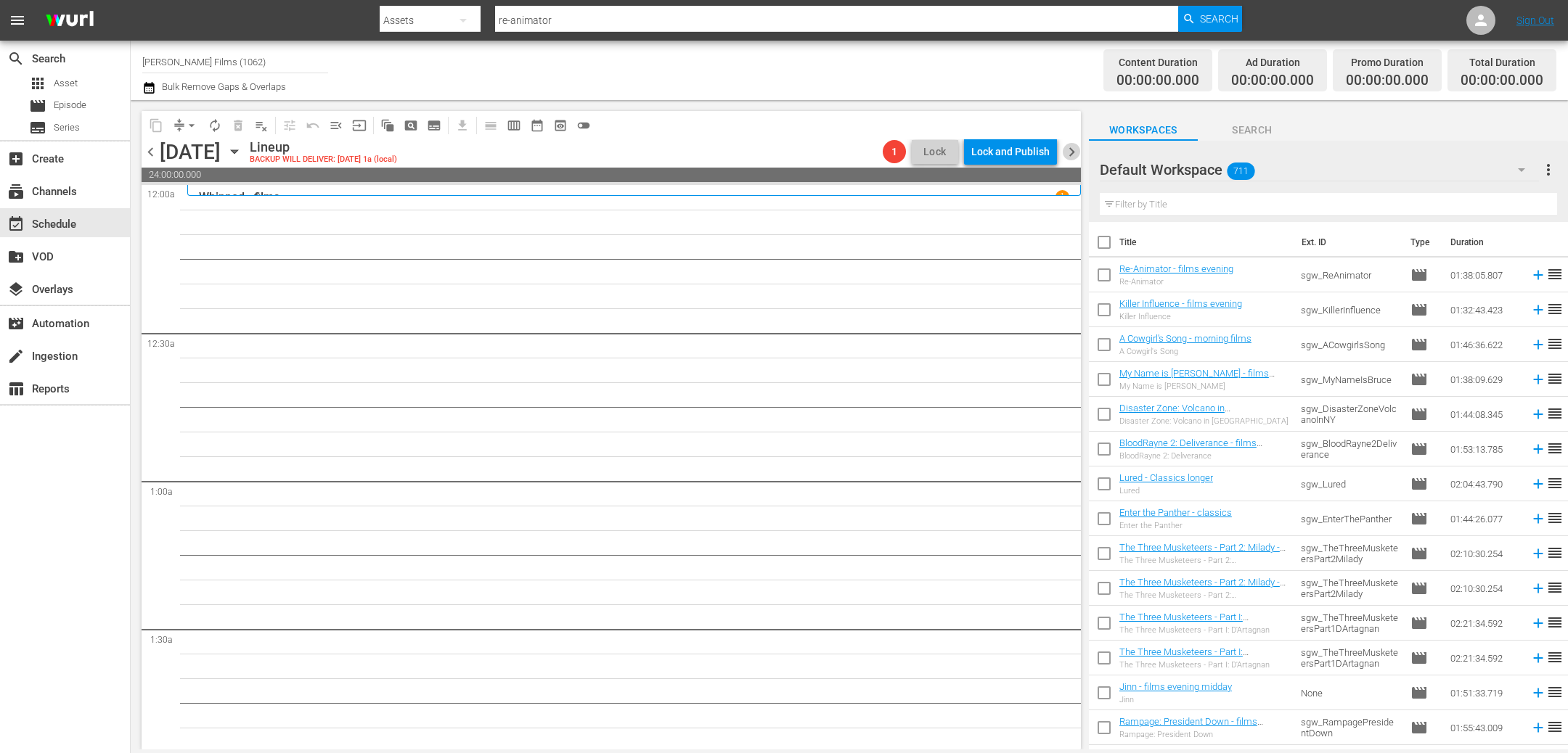
click at [1073, 145] on span "chevron_right" at bounding box center [1072, 152] width 18 height 18
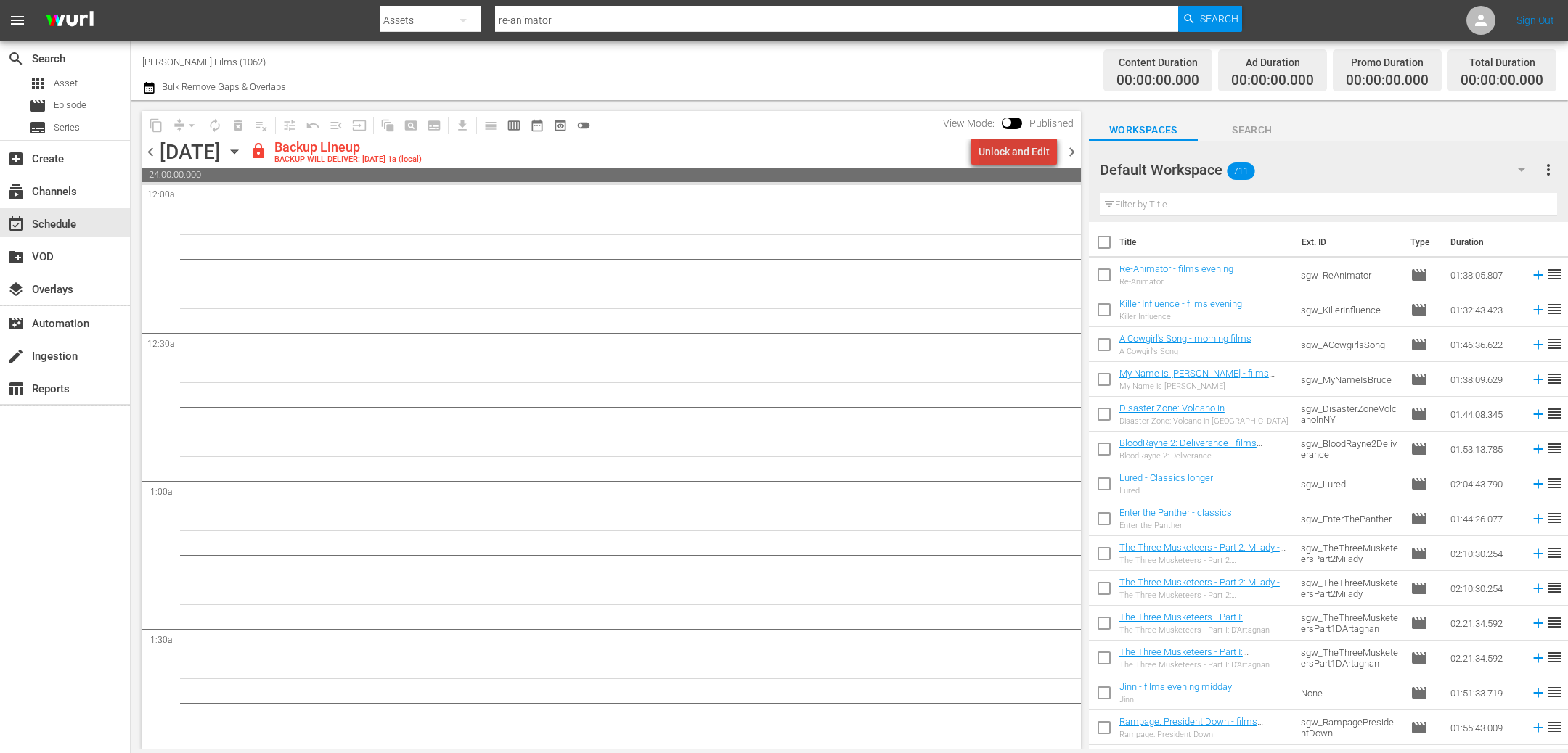
click at [1024, 155] on div "Unlock and Edit" at bounding box center [1014, 152] width 71 height 27
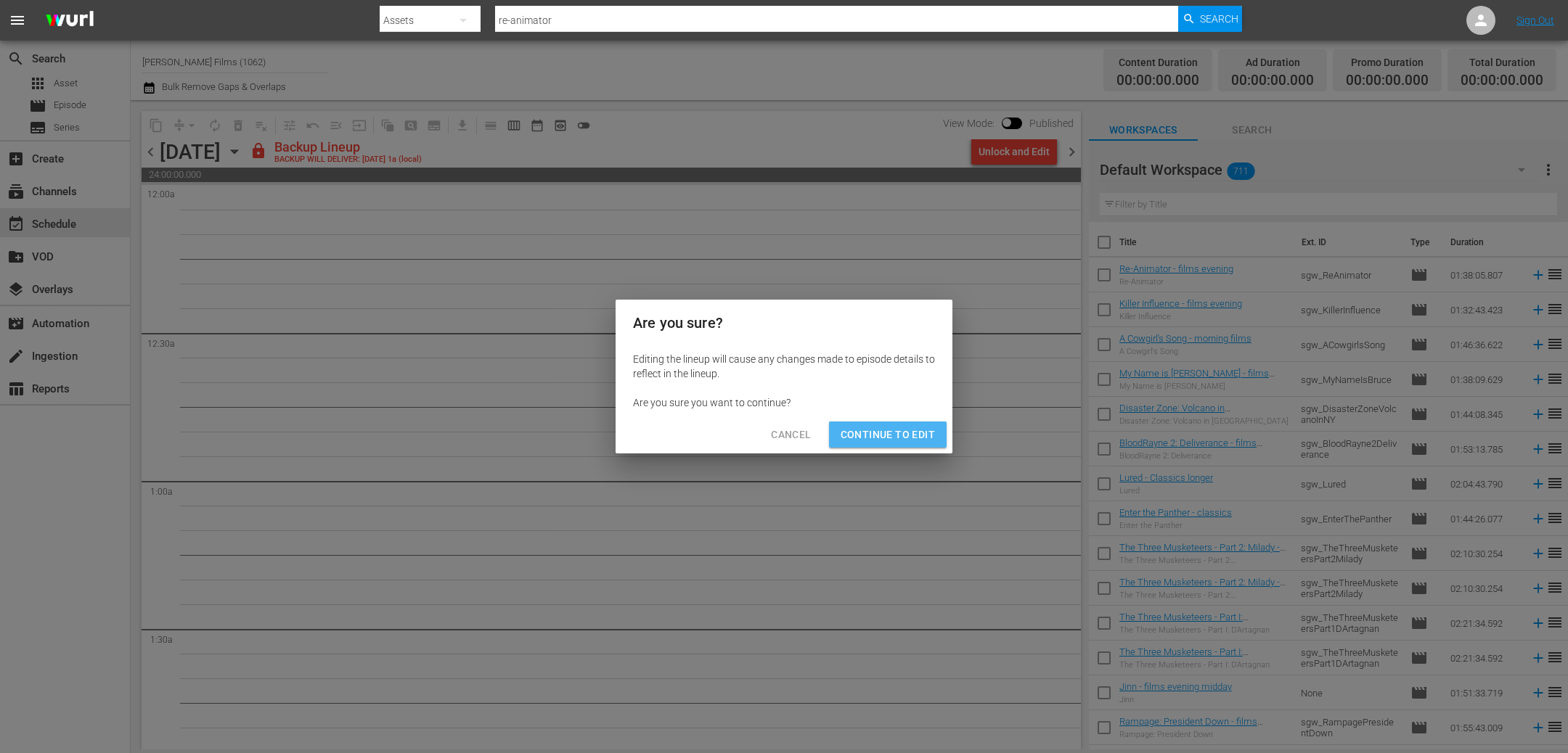
click at [873, 447] on button "Continue to Edit" at bounding box center [887, 434] width 118 height 27
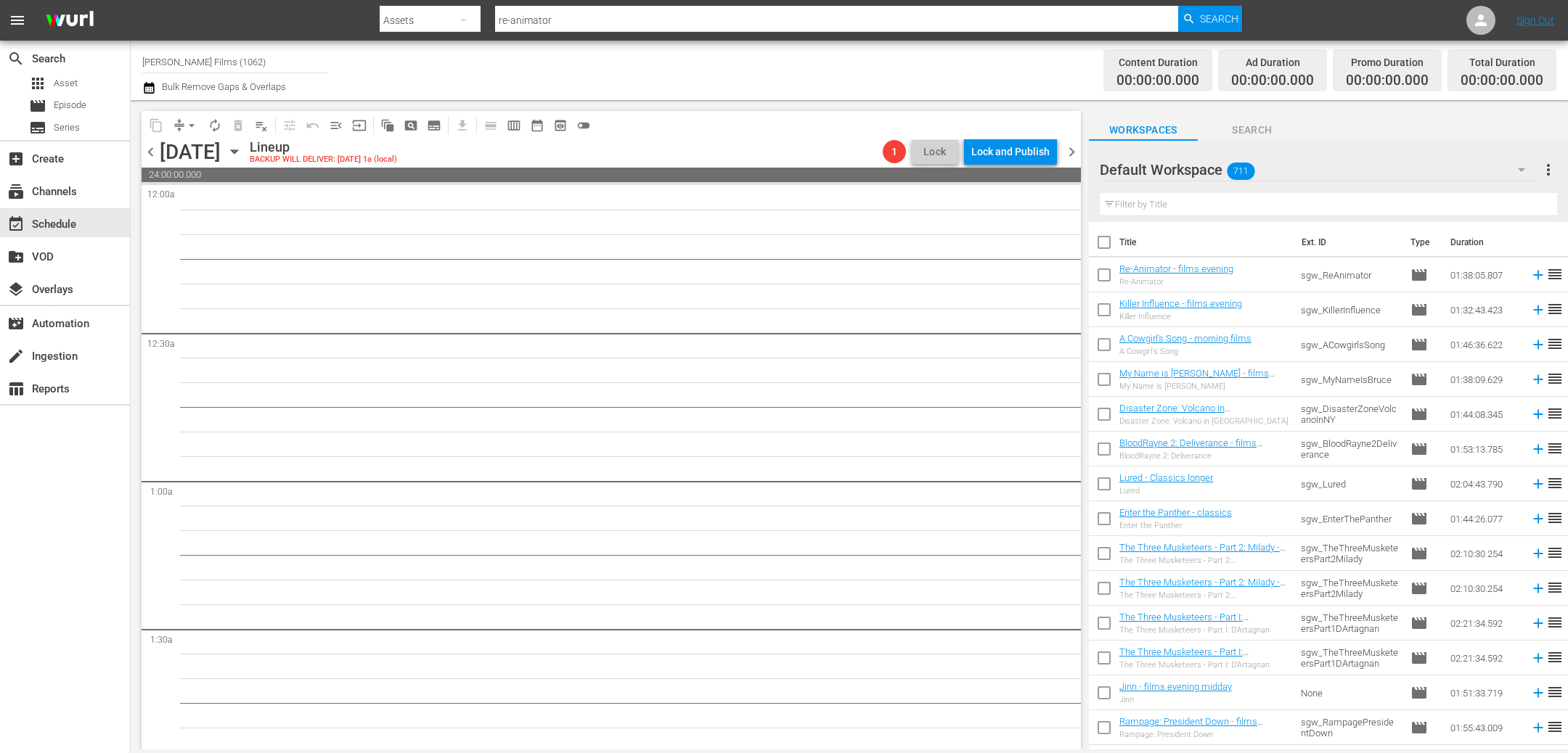
click at [242, 149] on icon "button" at bounding box center [234, 151] width 16 height 16
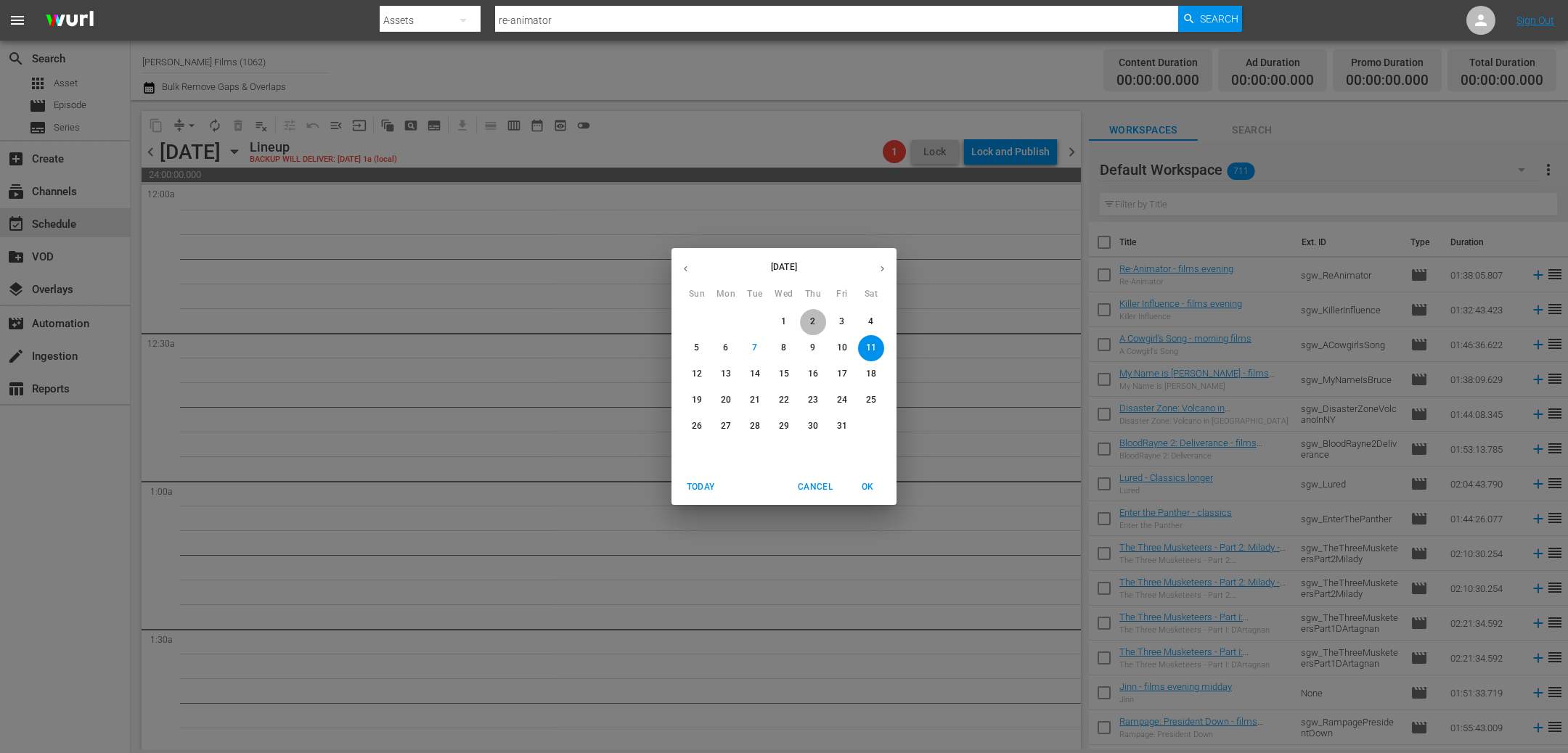
click at [815, 322] on span "2" at bounding box center [812, 323] width 26 height 13
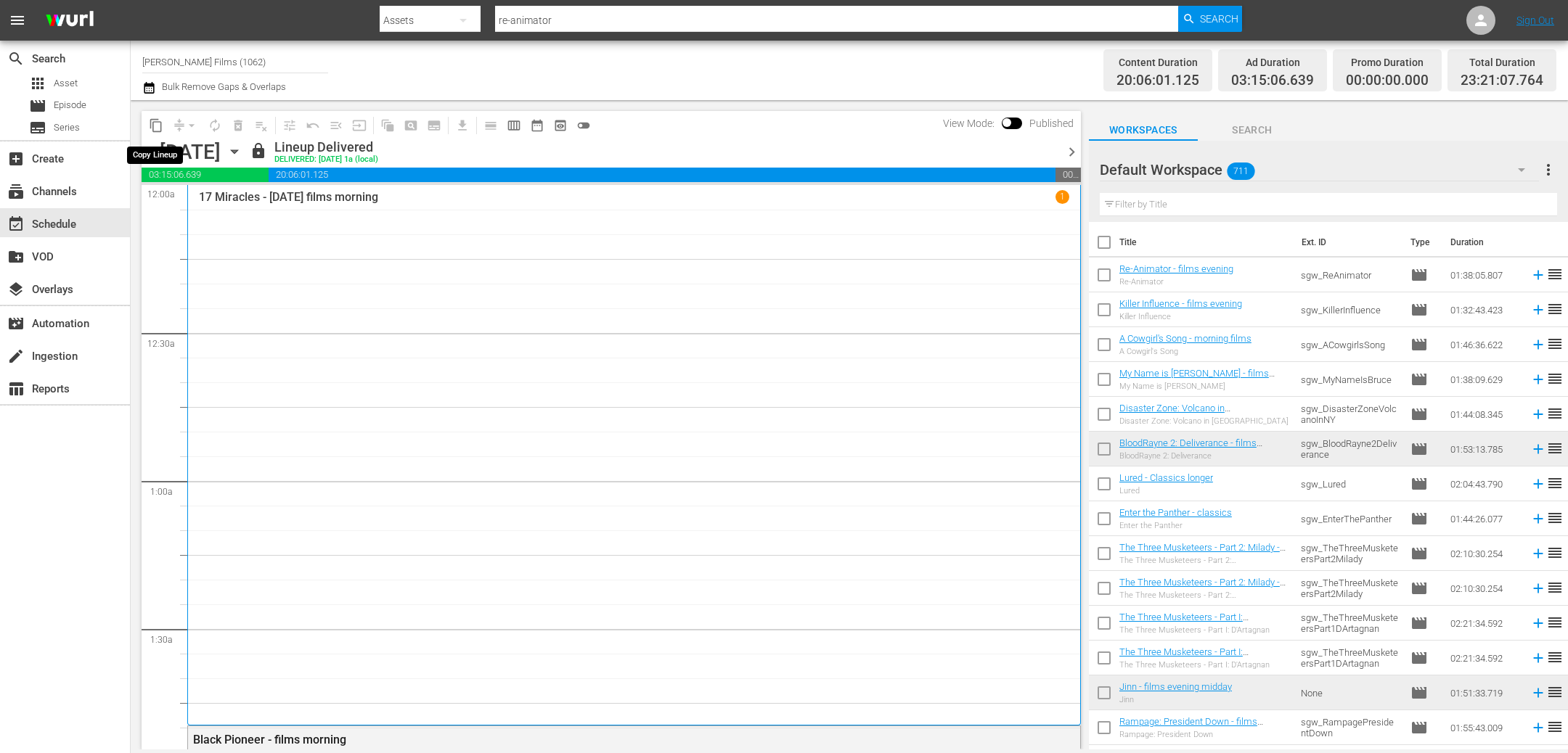
click at [154, 126] on span "content_copy" at bounding box center [156, 125] width 15 height 15
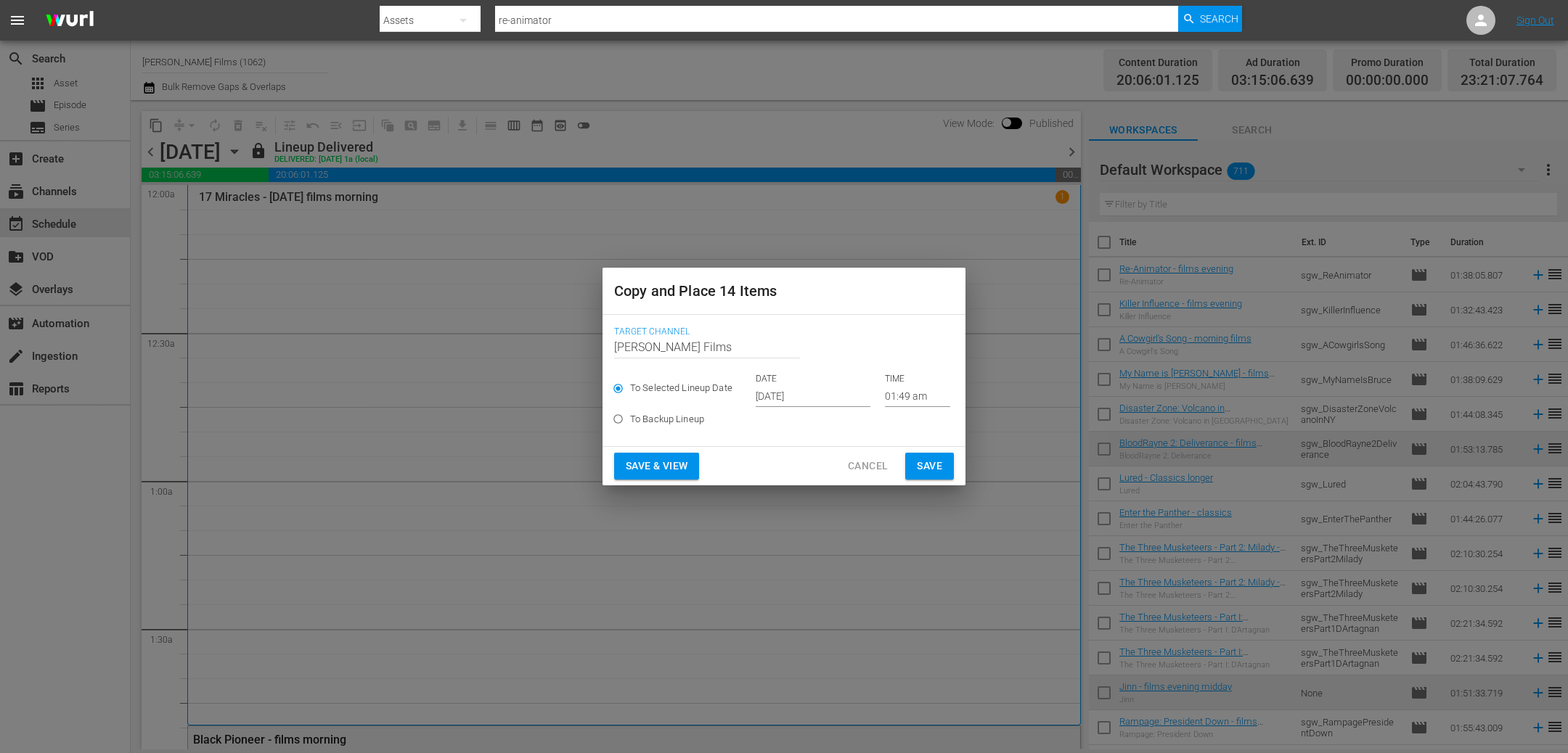
click at [941, 463] on button "Save" at bounding box center [928, 466] width 48 height 27
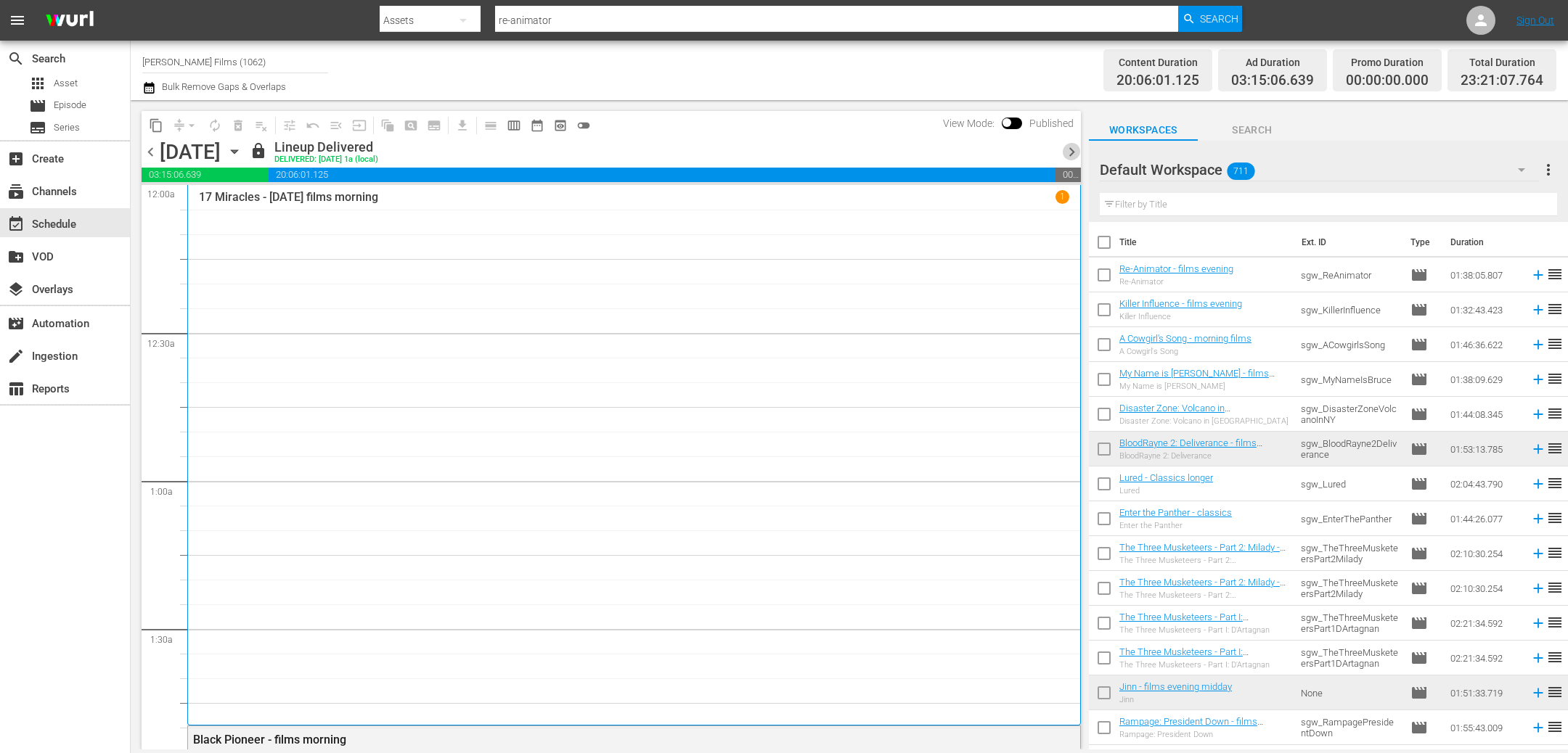
drag, startPoint x: 1071, startPoint y: 149, endPoint x: 948, endPoint y: 136, distance: 123.7
click at [1071, 149] on span "chevron_right" at bounding box center [1072, 152] width 18 height 18
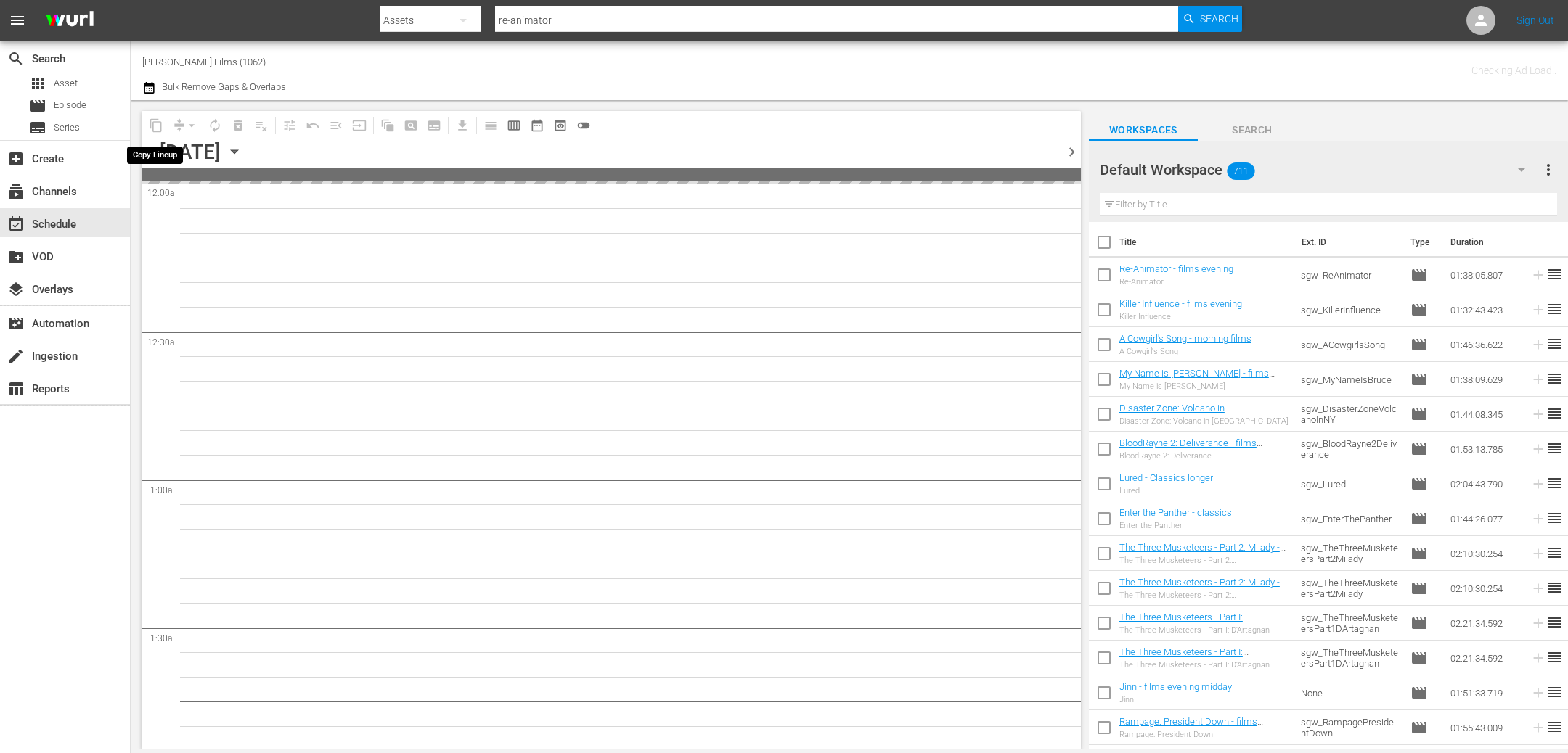
click at [154, 122] on span "content_copy" at bounding box center [155, 125] width 23 height 23
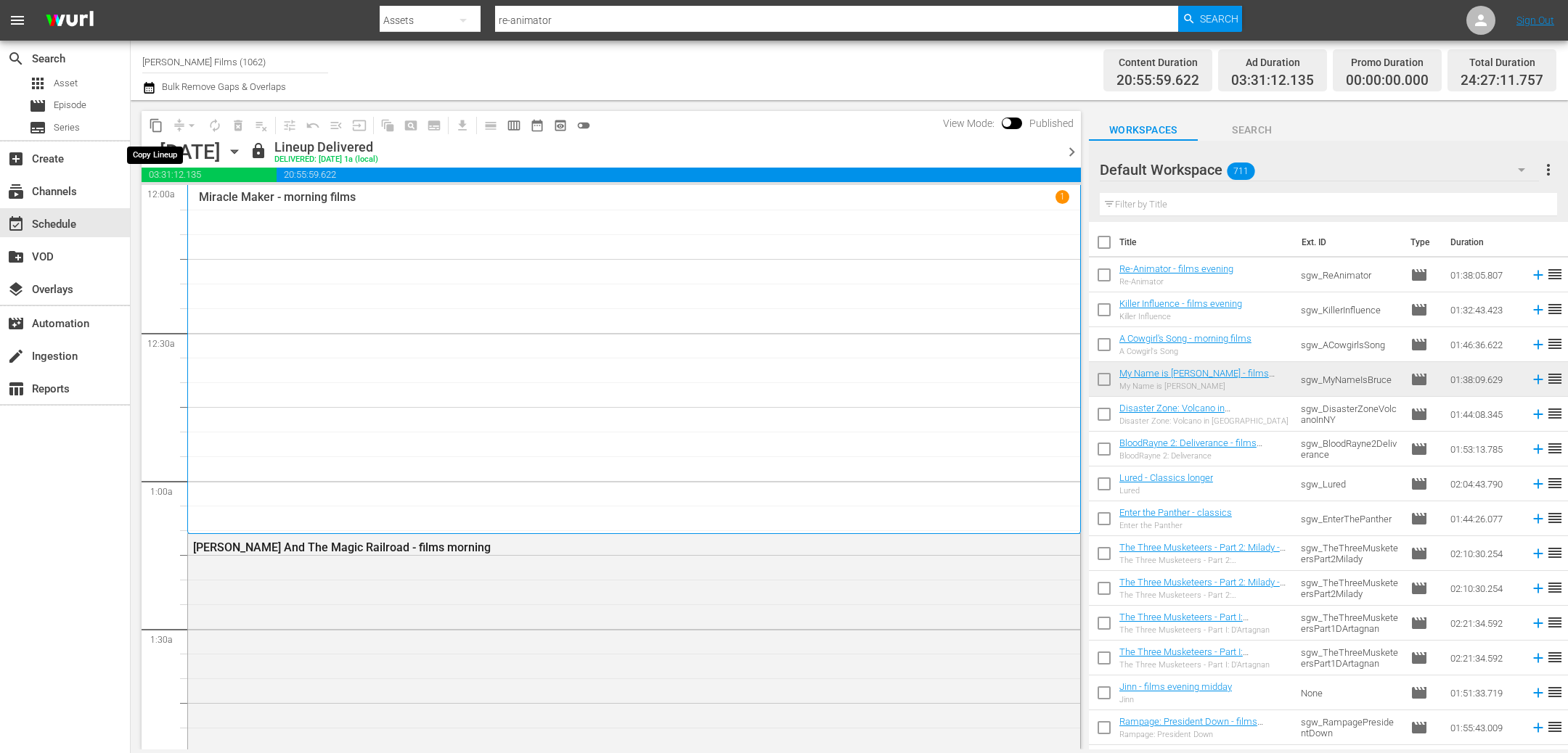
click at [156, 128] on span "content_copy" at bounding box center [156, 125] width 15 height 15
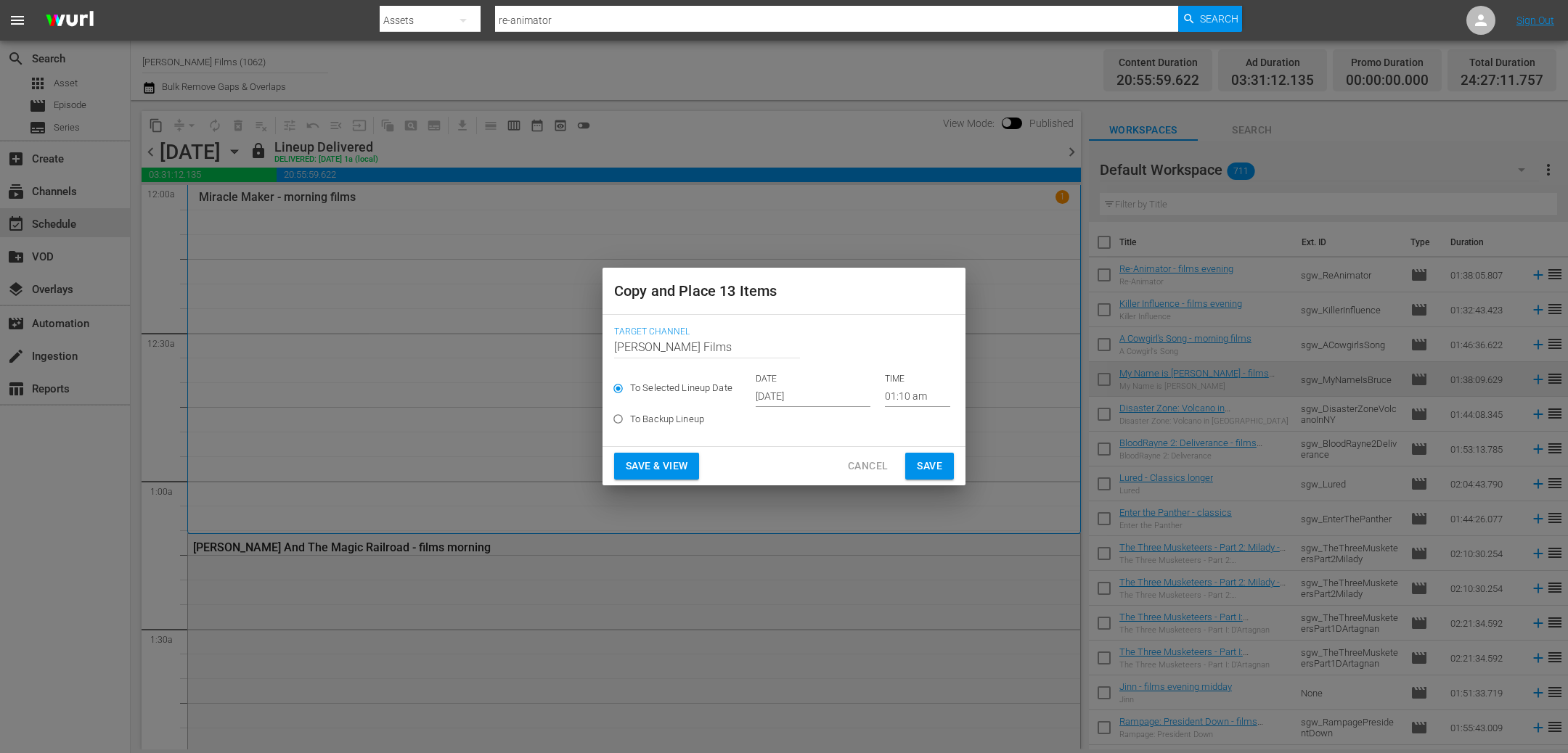
click at [801, 400] on input "Oct 9th 2025" at bounding box center [812, 397] width 114 height 22
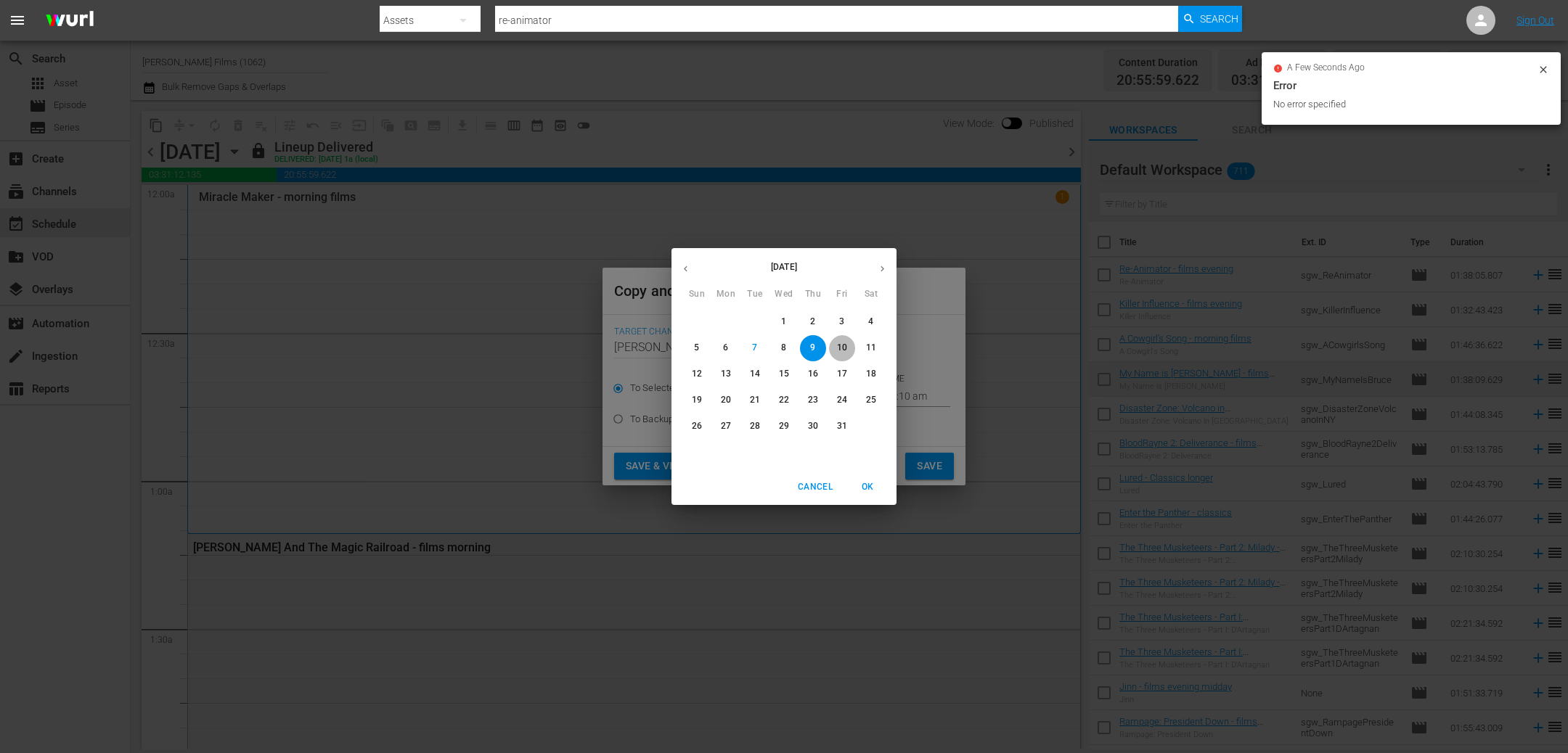
click at [842, 347] on p "10" at bounding box center [842, 348] width 10 height 13
type input "Oct 10th 2025"
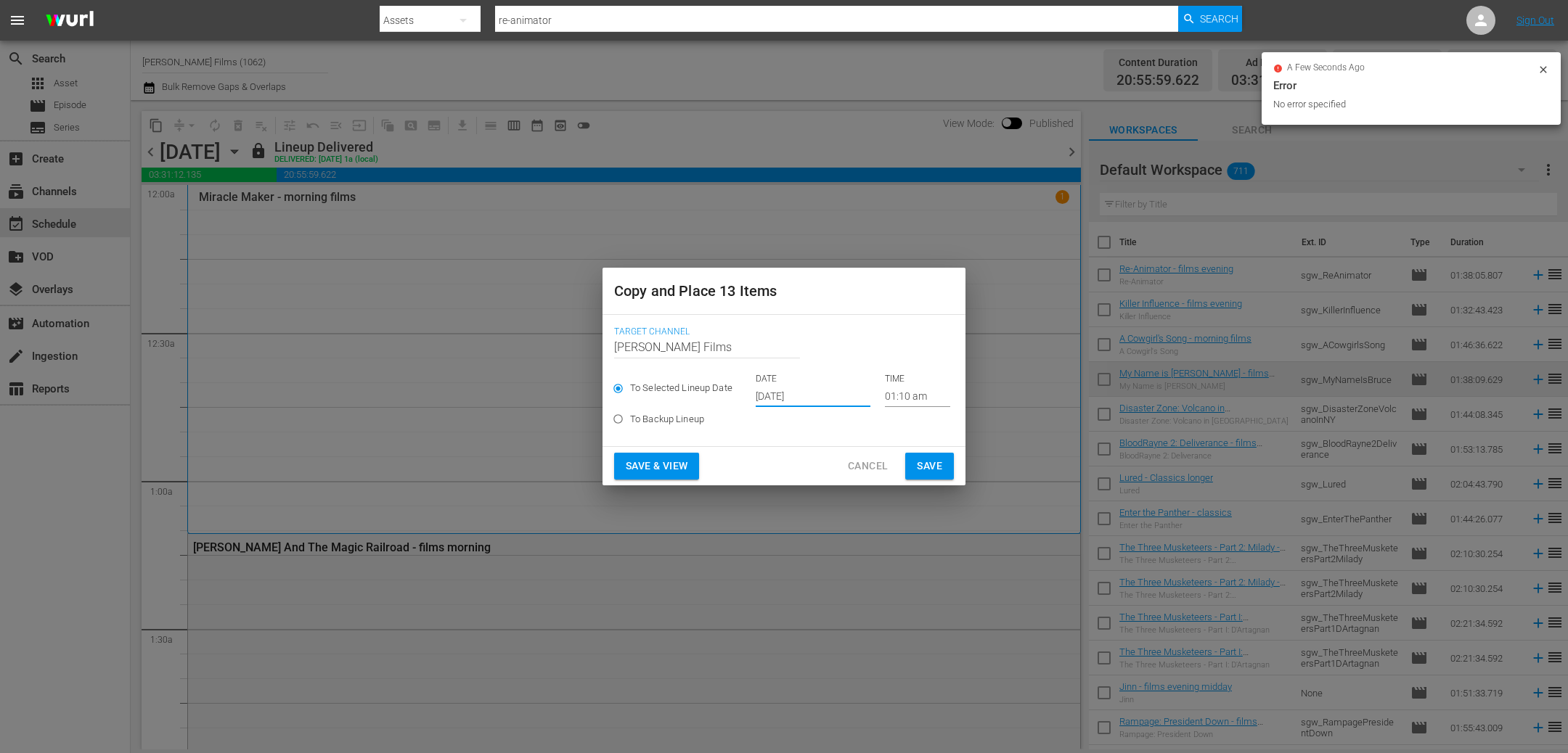
drag, startPoint x: 924, startPoint y: 463, endPoint x: 855, endPoint y: 477, distance: 70.4
click at [920, 464] on span "Save" at bounding box center [929, 466] width 26 height 18
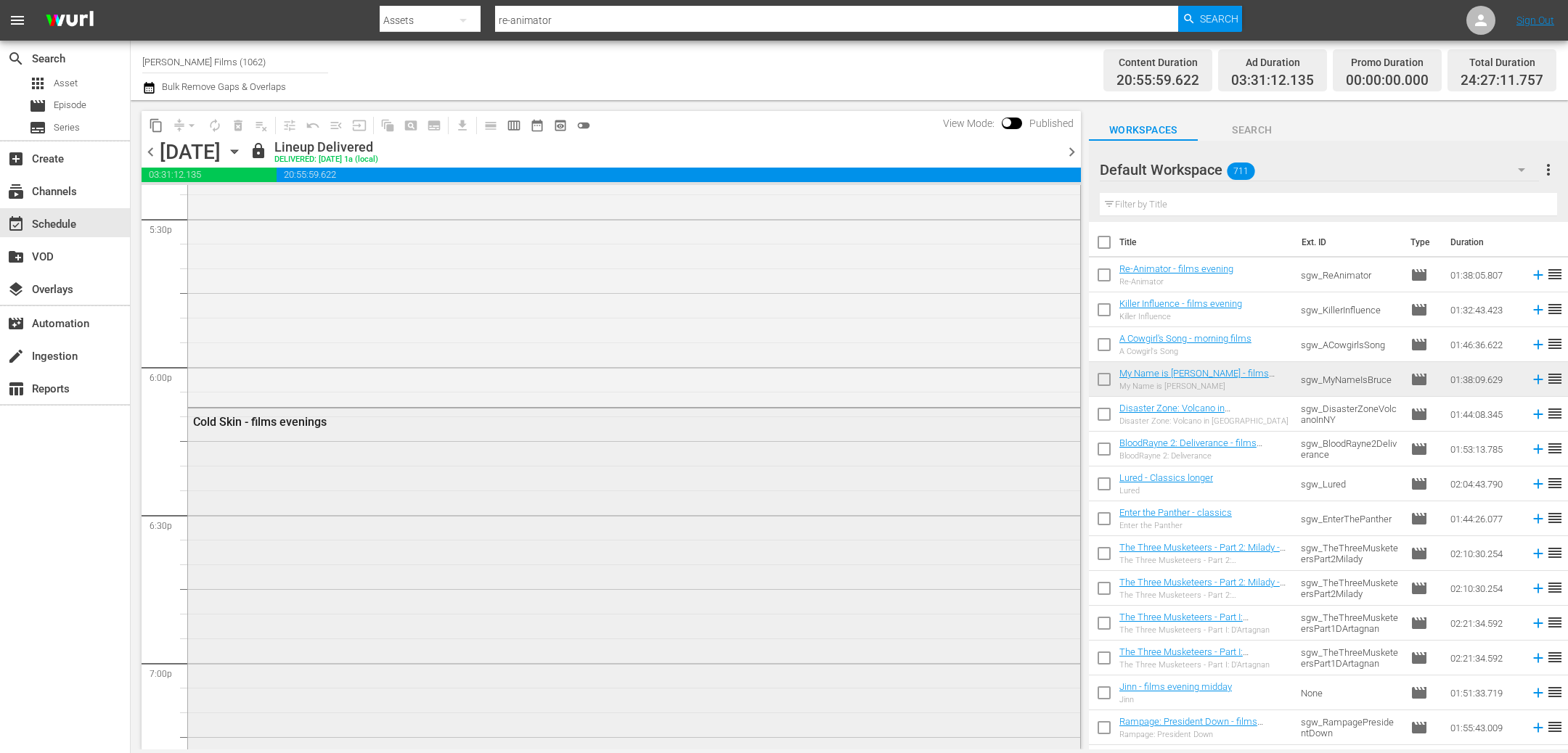
scroll to position [5146, 0]
click at [1069, 152] on span "chevron_right" at bounding box center [1072, 152] width 18 height 18
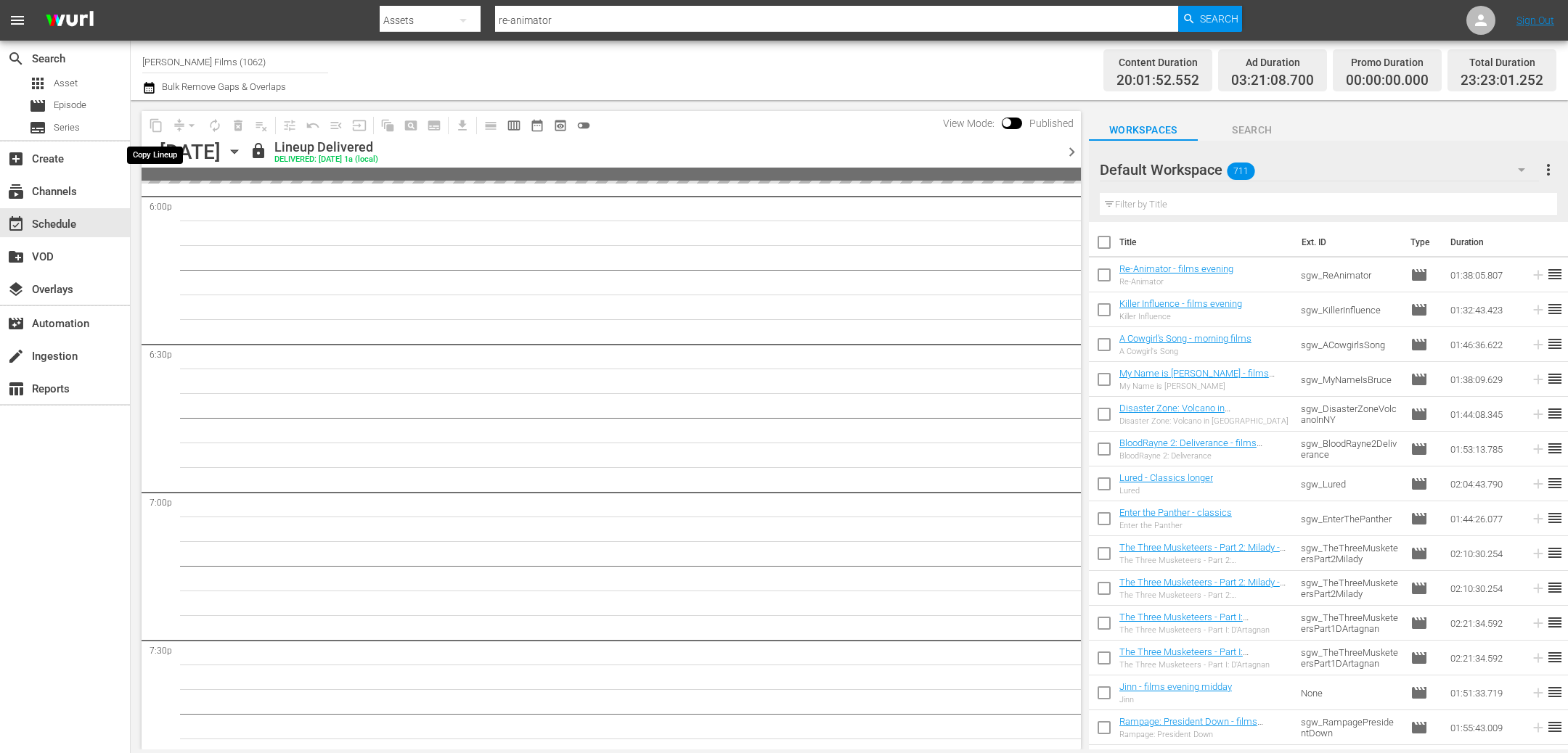
scroll to position [5170, 0]
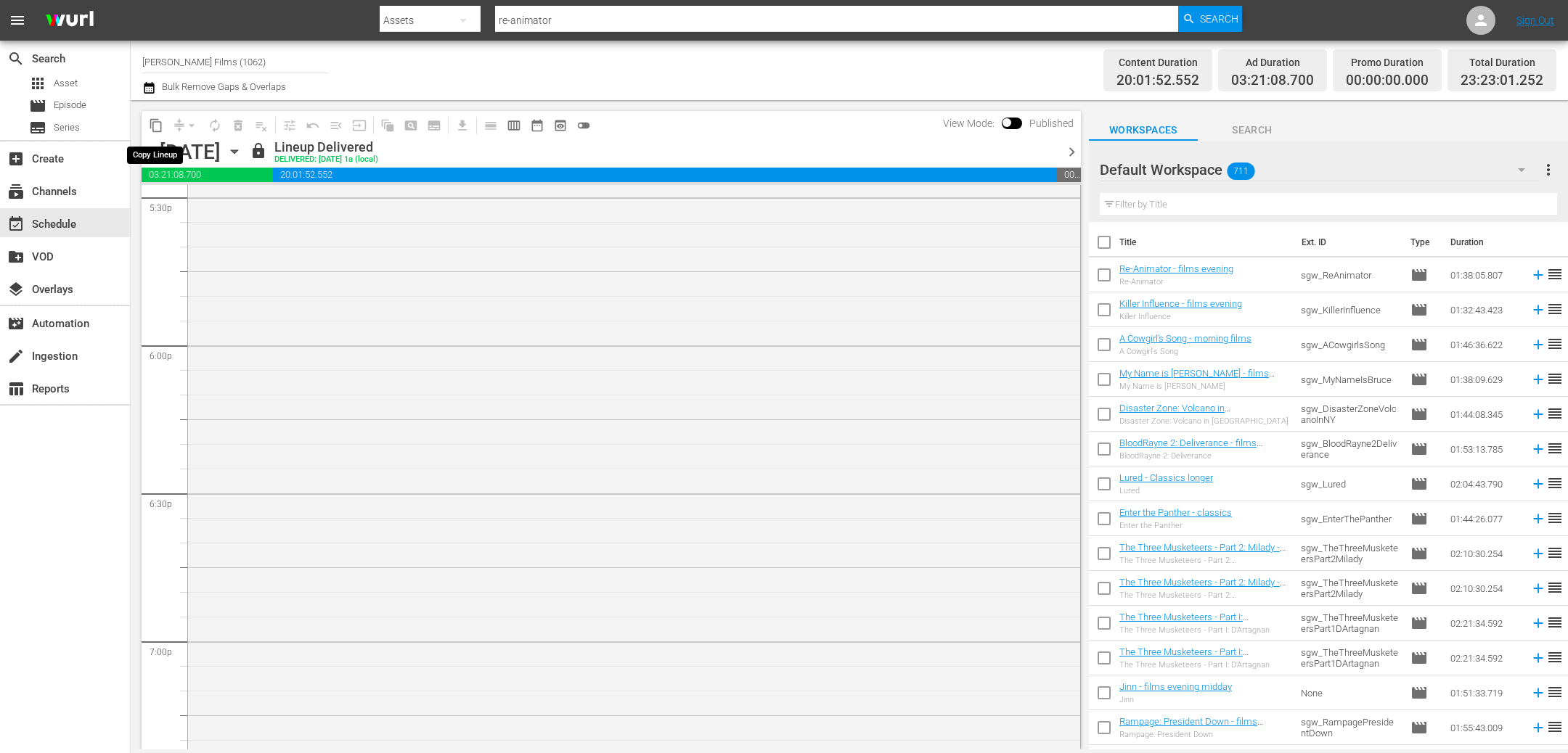
click at [157, 124] on span "content_copy" at bounding box center [156, 125] width 15 height 15
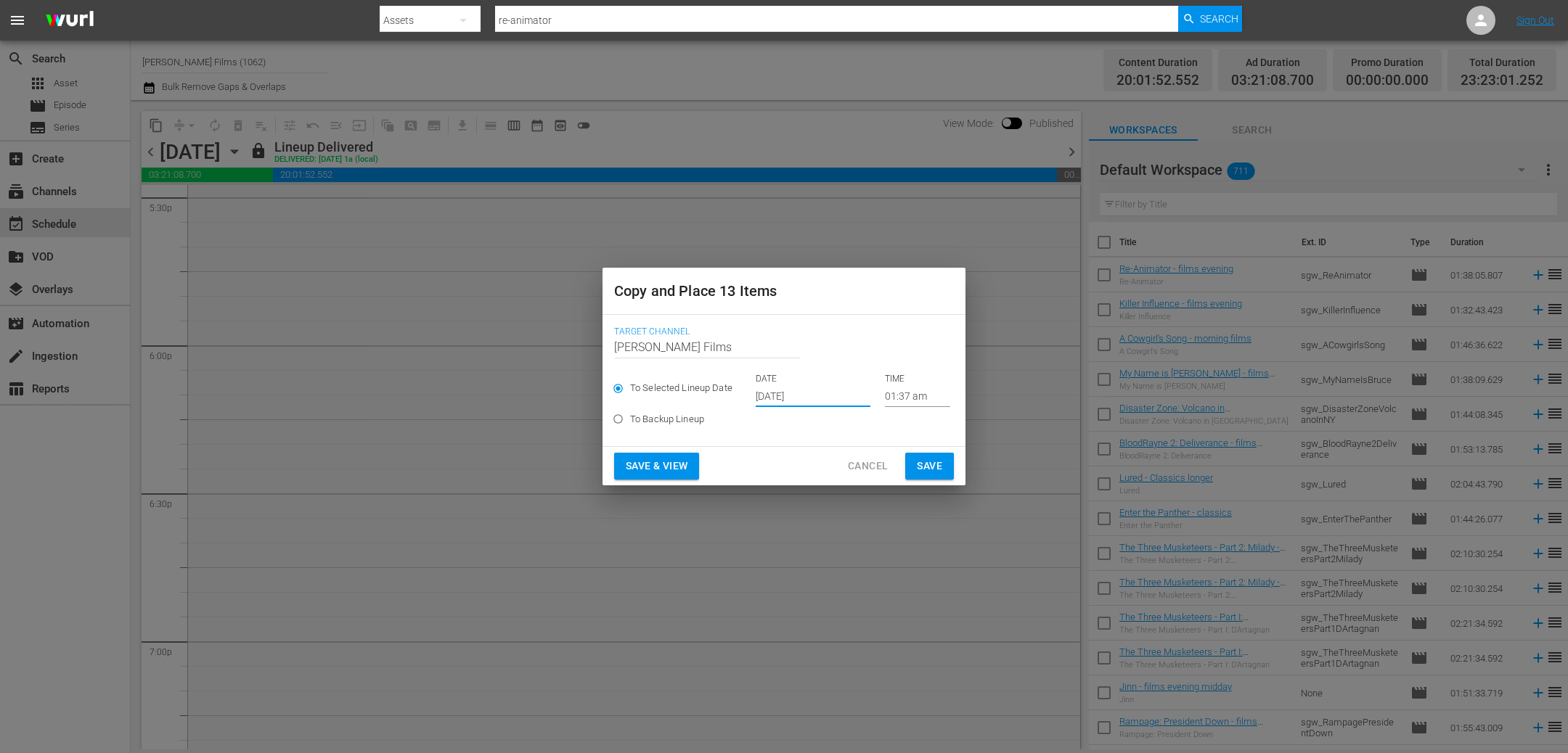
click at [834, 396] on input "Oct 9th 2025" at bounding box center [812, 397] width 114 height 22
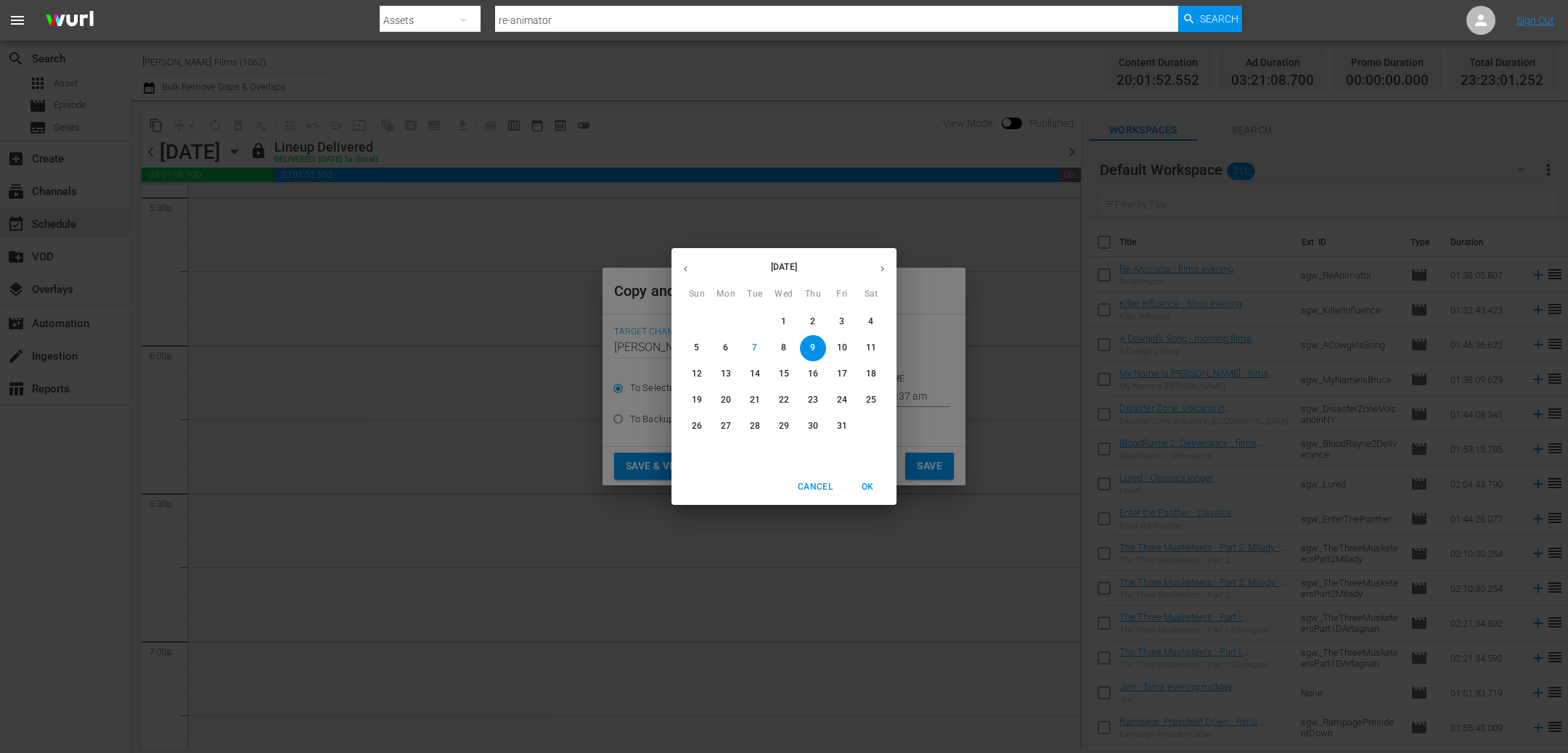
click at [874, 351] on p "11" at bounding box center [871, 348] width 10 height 13
type input "Oct 11th 2025"
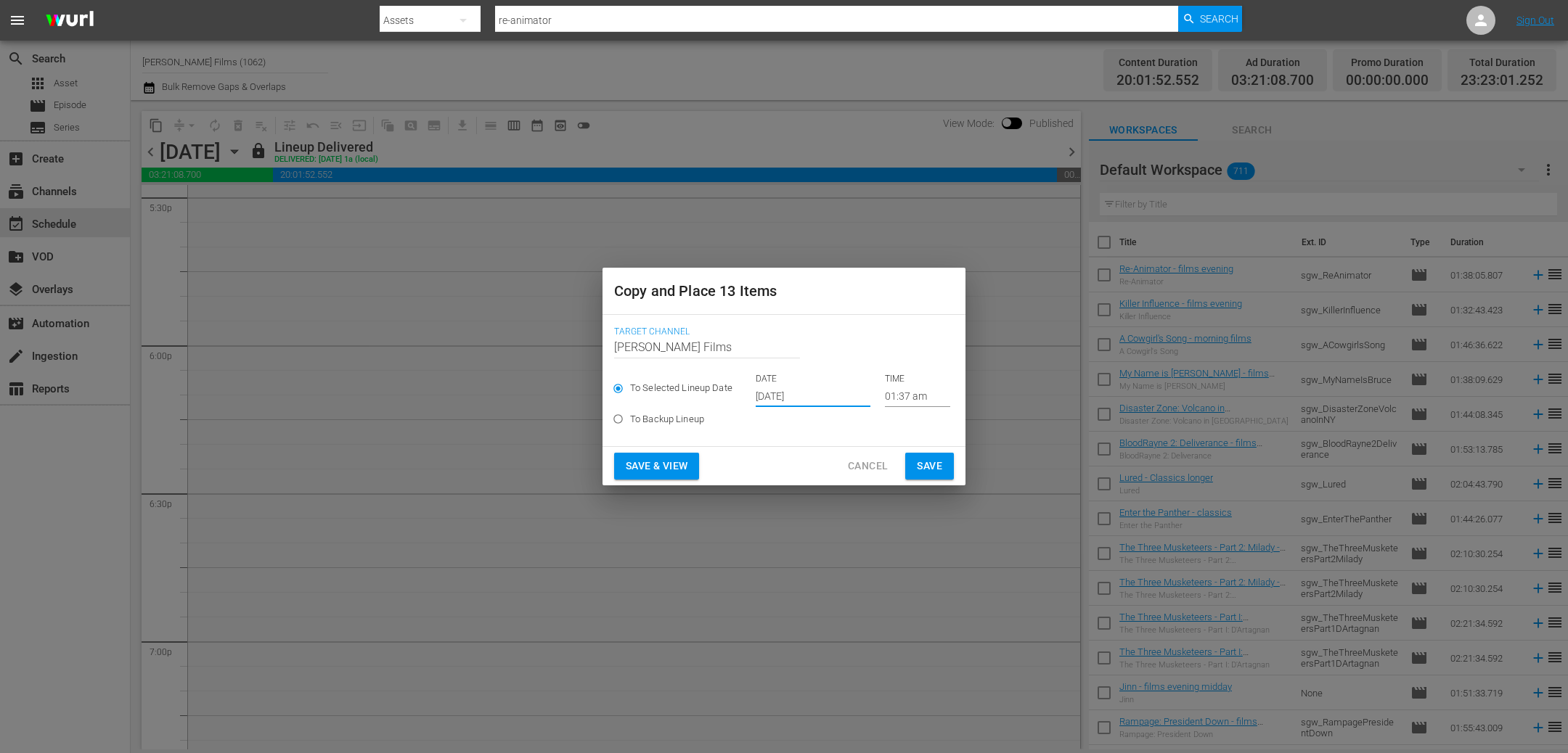
click at [929, 468] on span "Save" at bounding box center [929, 466] width 26 height 18
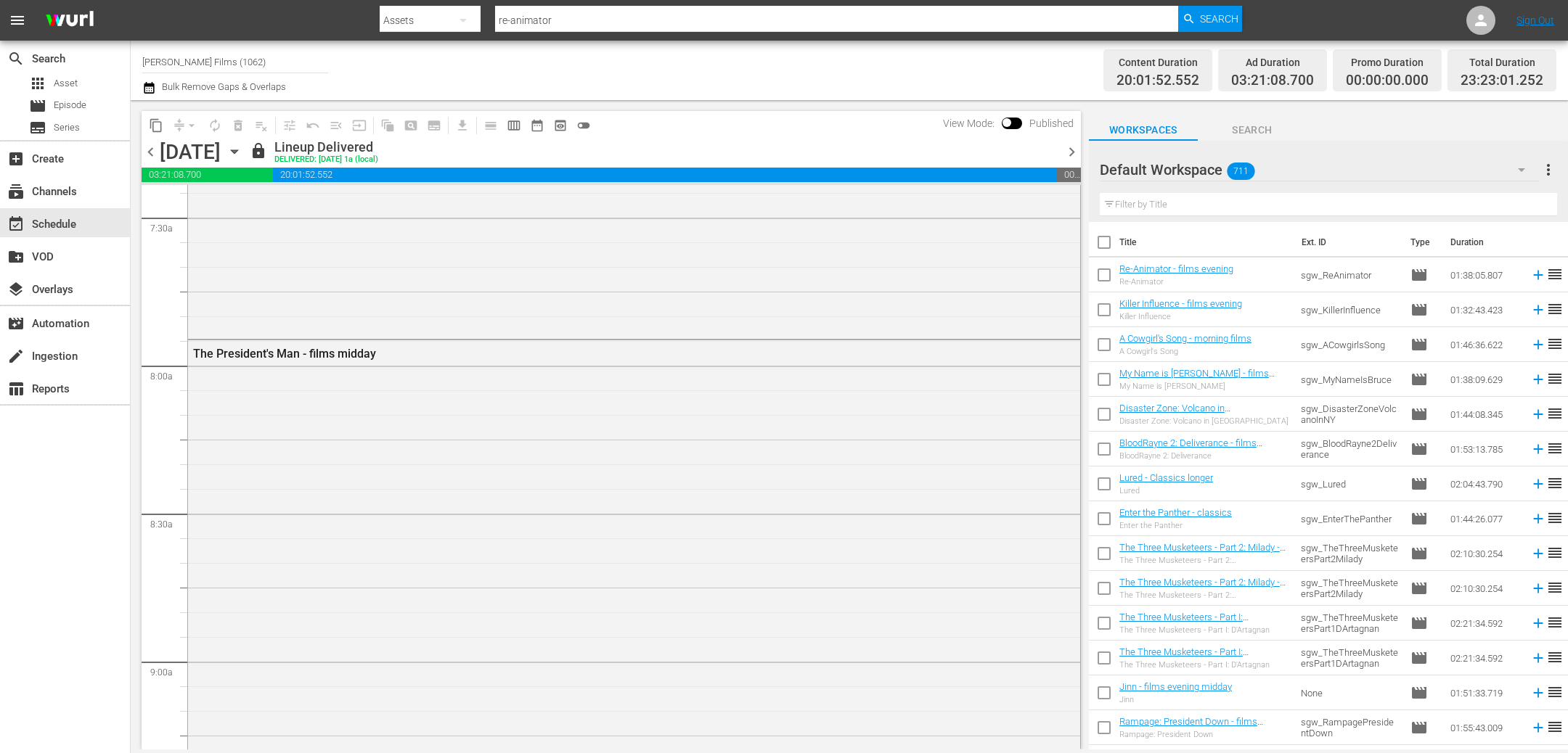
scroll to position [2095, 0]
drag, startPoint x: 1070, startPoint y: 149, endPoint x: 1043, endPoint y: 150, distance: 27.0
click at [1069, 149] on span "chevron_right" at bounding box center [1072, 152] width 18 height 18
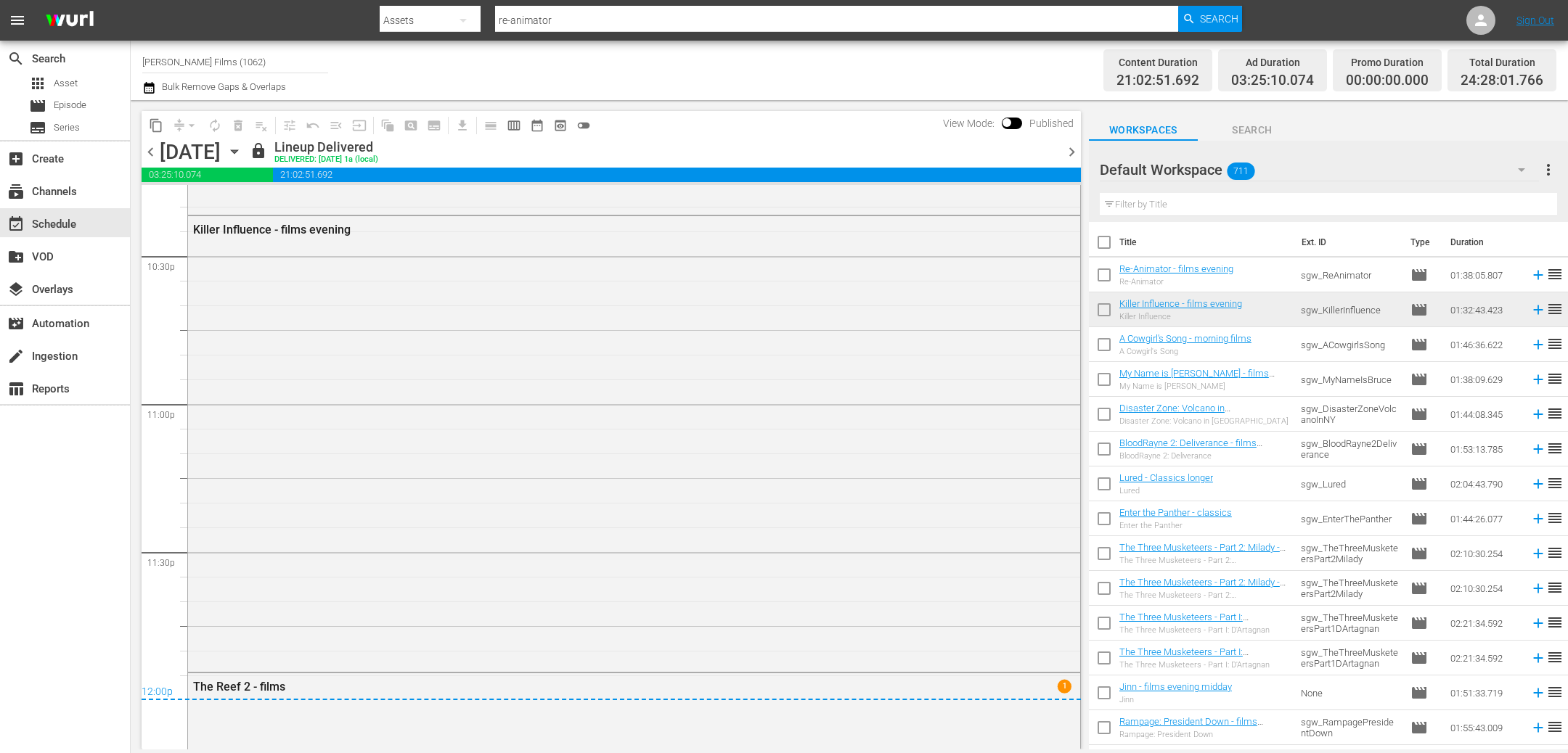
scroll to position [6588, 0]
click at [242, 151] on icon "button" at bounding box center [234, 151] width 16 height 16
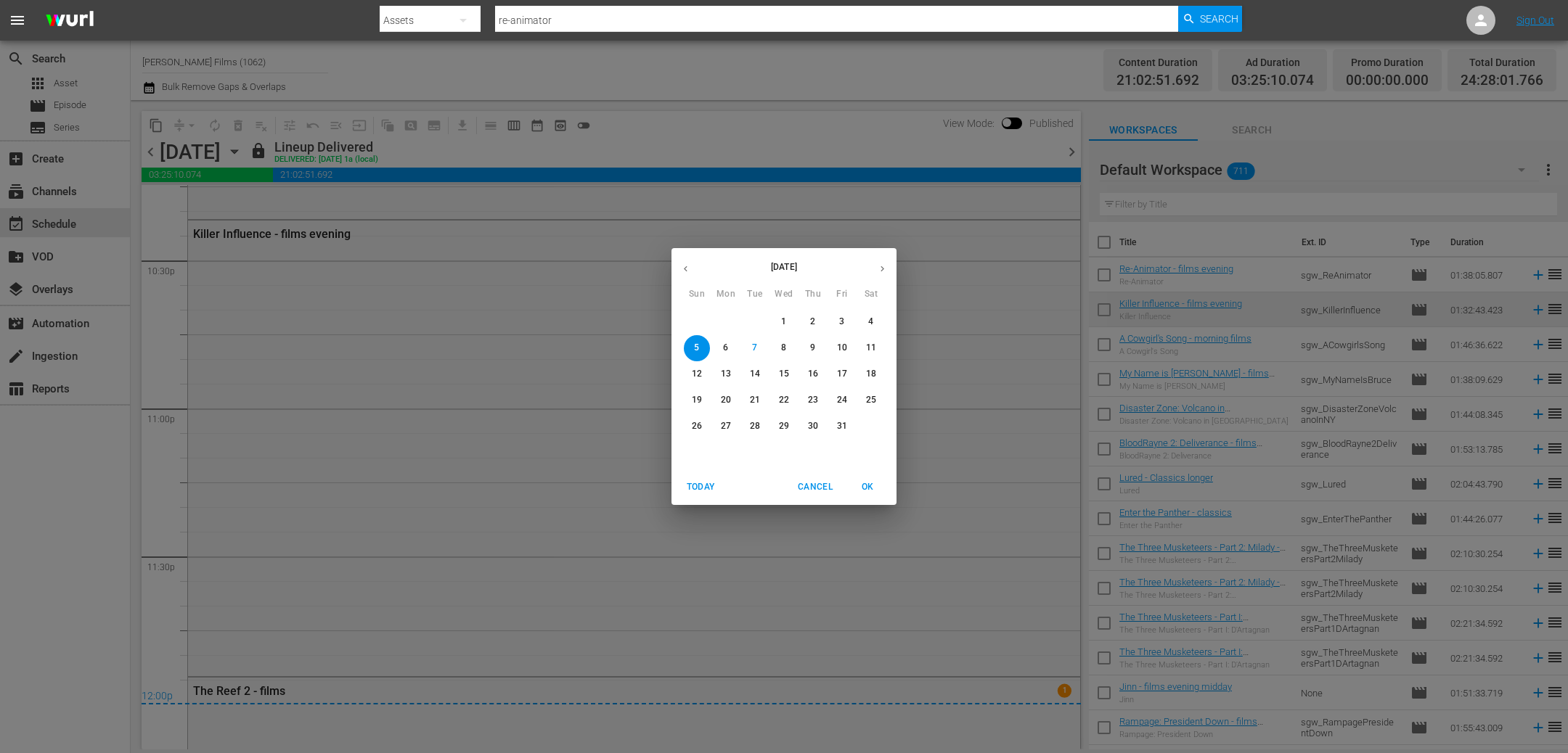
drag, startPoint x: 701, startPoint y: 375, endPoint x: 647, endPoint y: 348, distance: 60.4
click at [700, 375] on p "12" at bounding box center [696, 375] width 10 height 13
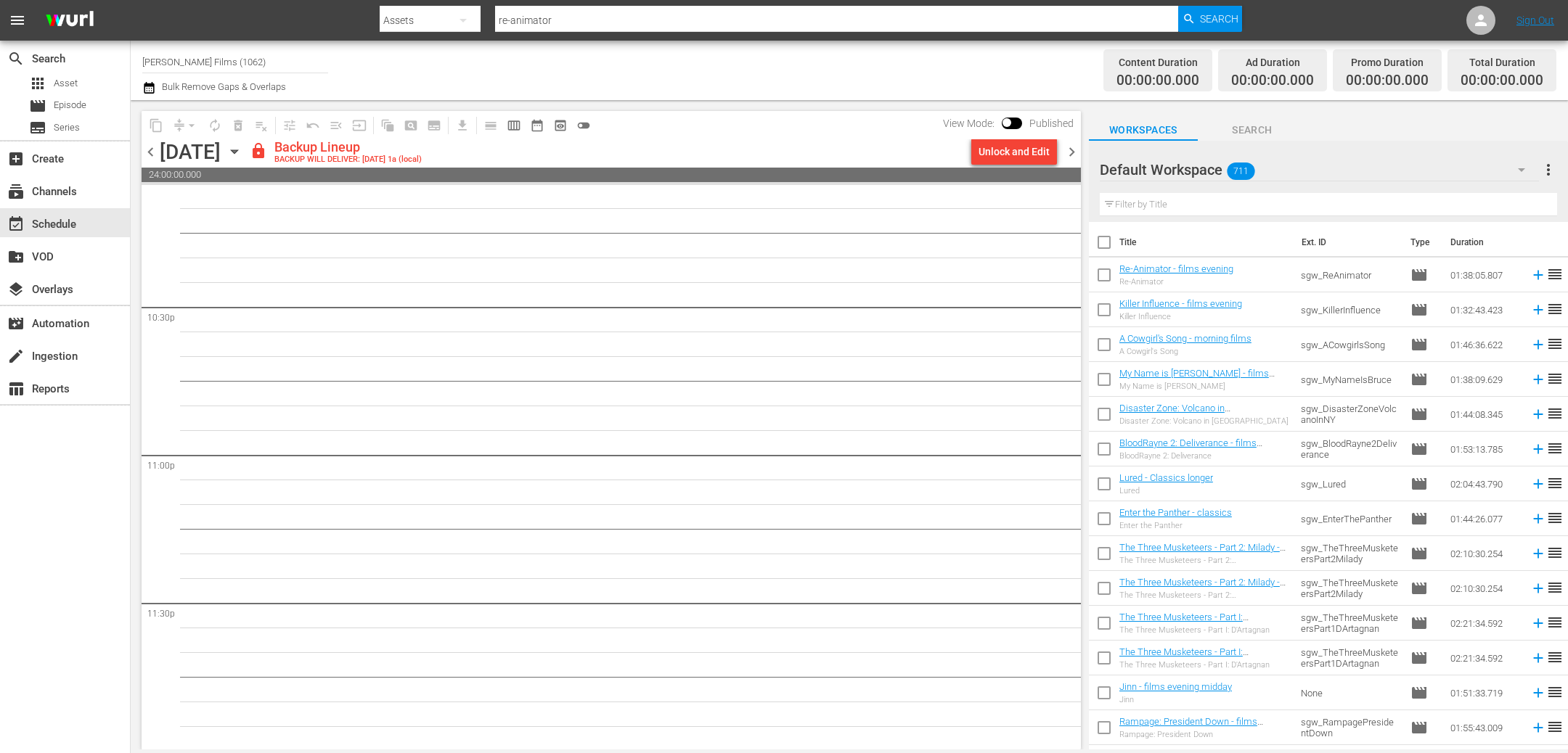
scroll to position [6542, 0]
click at [1010, 153] on div "Unlock and Edit" at bounding box center [1014, 152] width 71 height 27
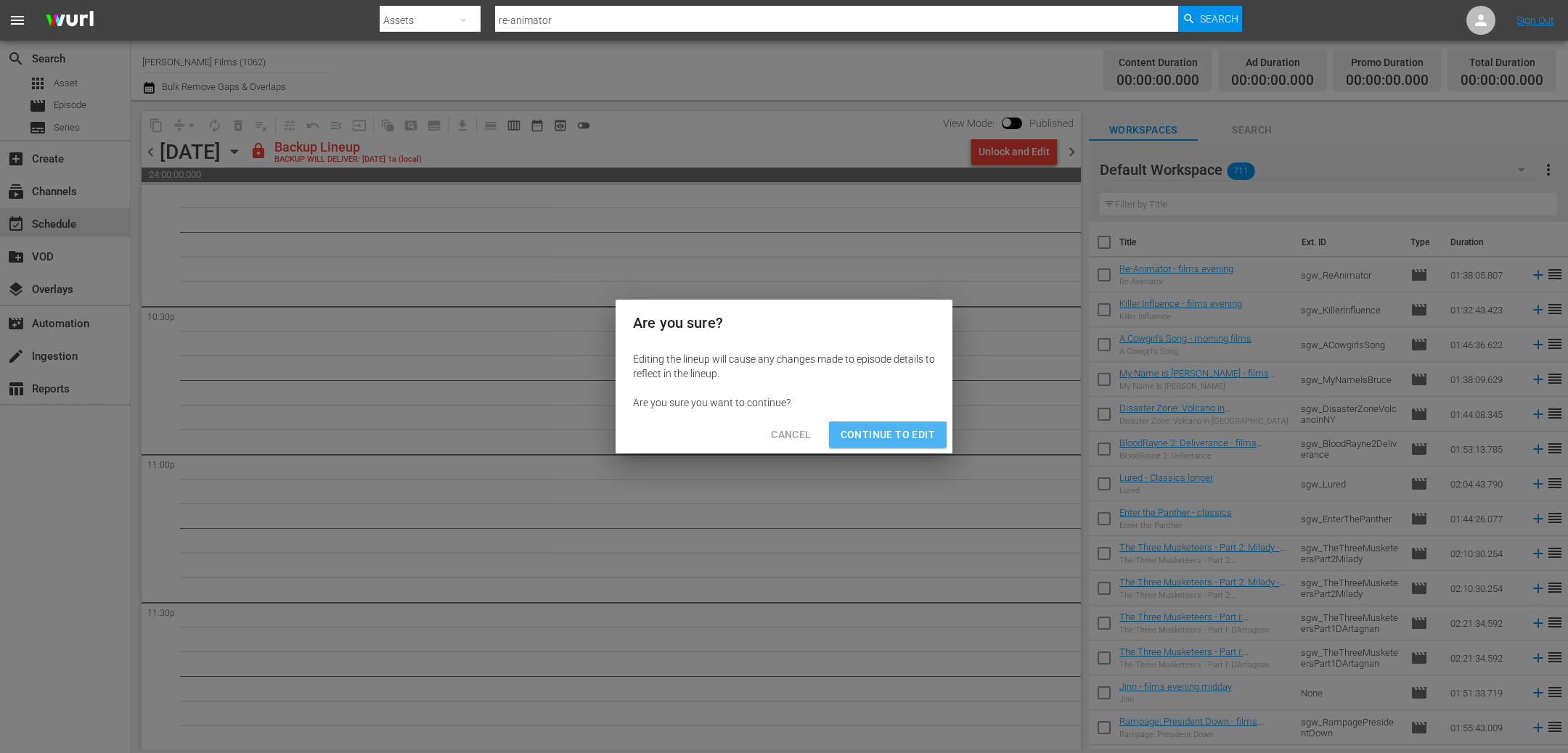
drag, startPoint x: 905, startPoint y: 436, endPoint x: 805, endPoint y: 376, distance: 116.6
click at [898, 430] on span "Continue to Edit" at bounding box center [887, 435] width 94 height 18
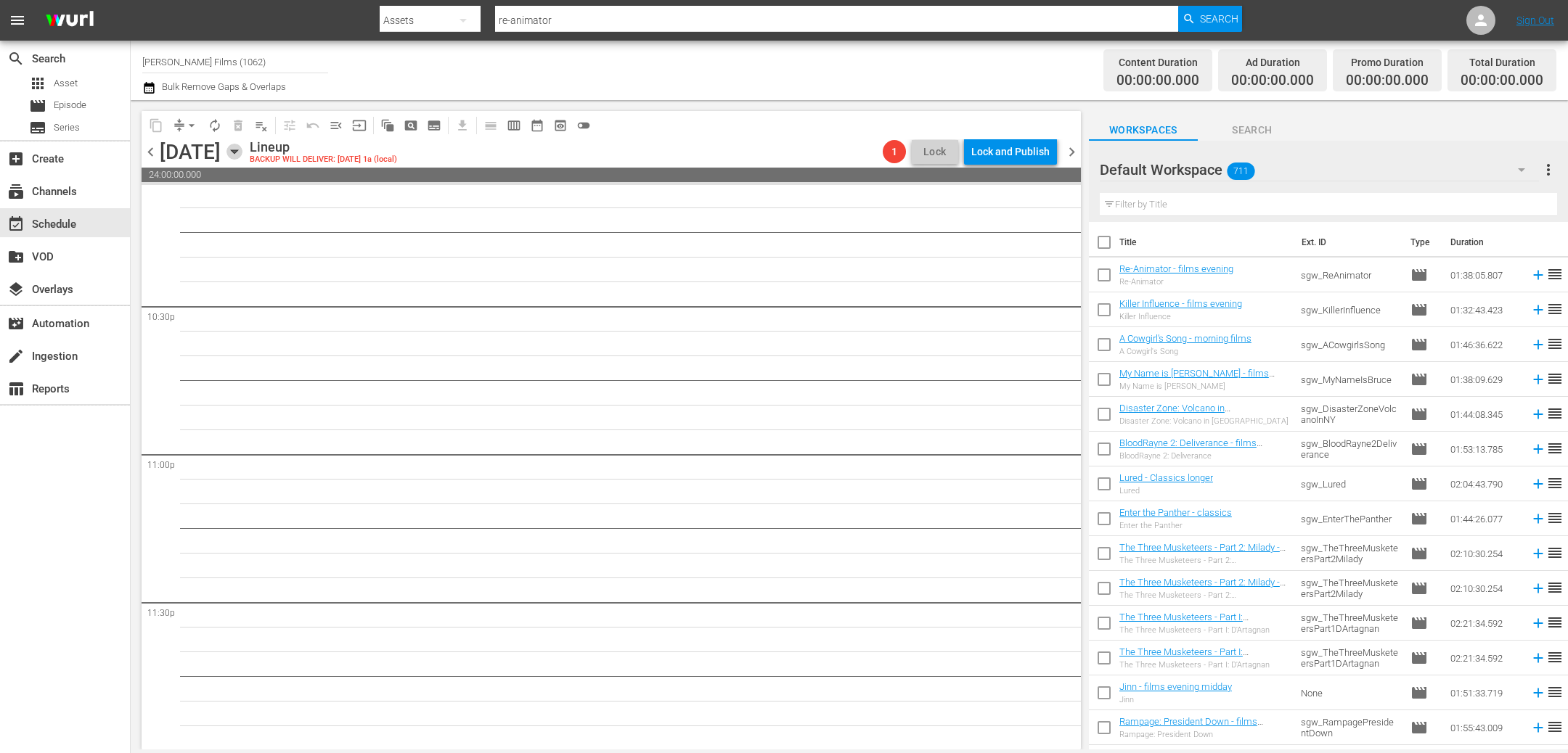
click at [238, 151] on icon "button" at bounding box center [234, 152] width 6 height 4
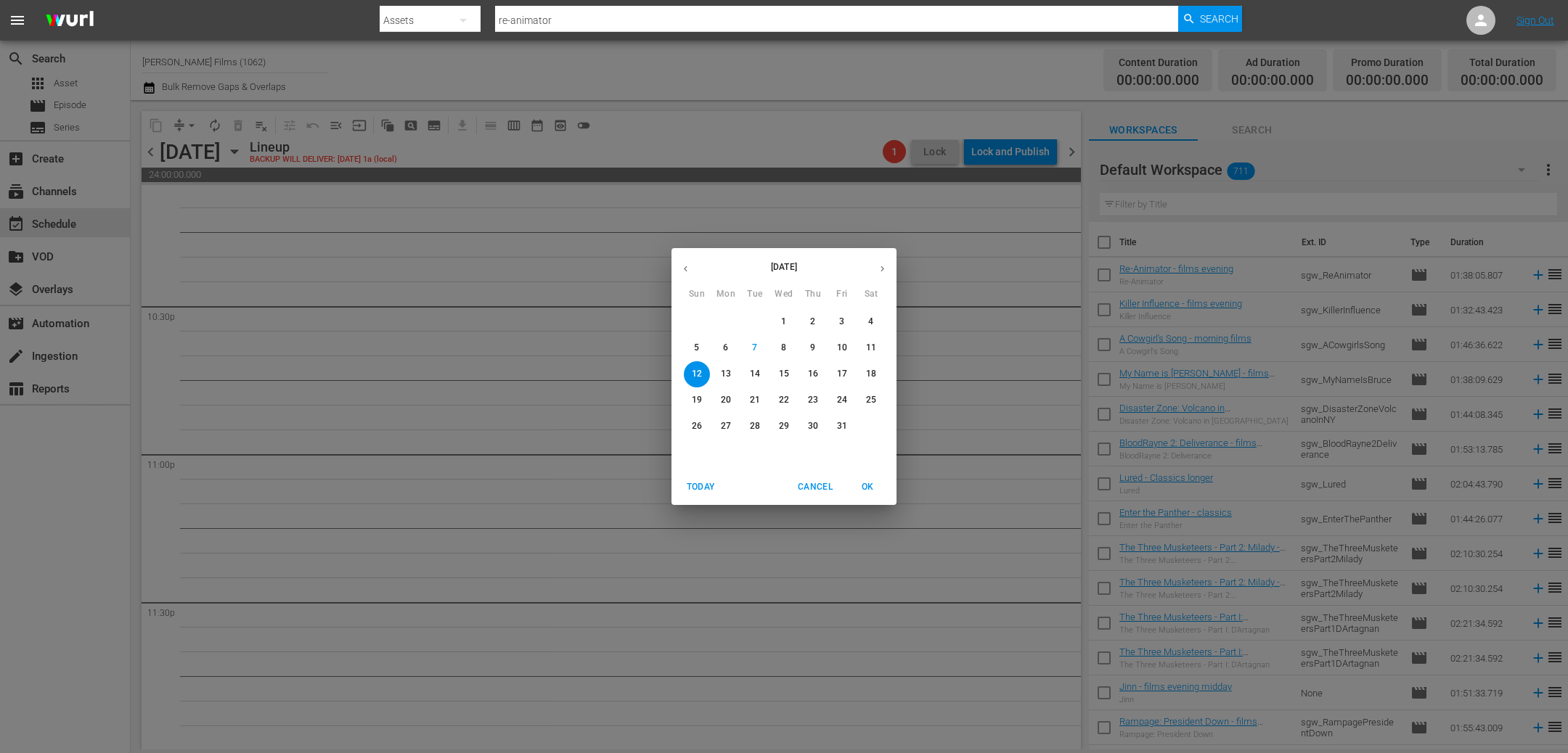
drag, startPoint x: 696, startPoint y: 346, endPoint x: 704, endPoint y: 349, distance: 8.5
click at [695, 346] on p "5" at bounding box center [696, 348] width 5 height 13
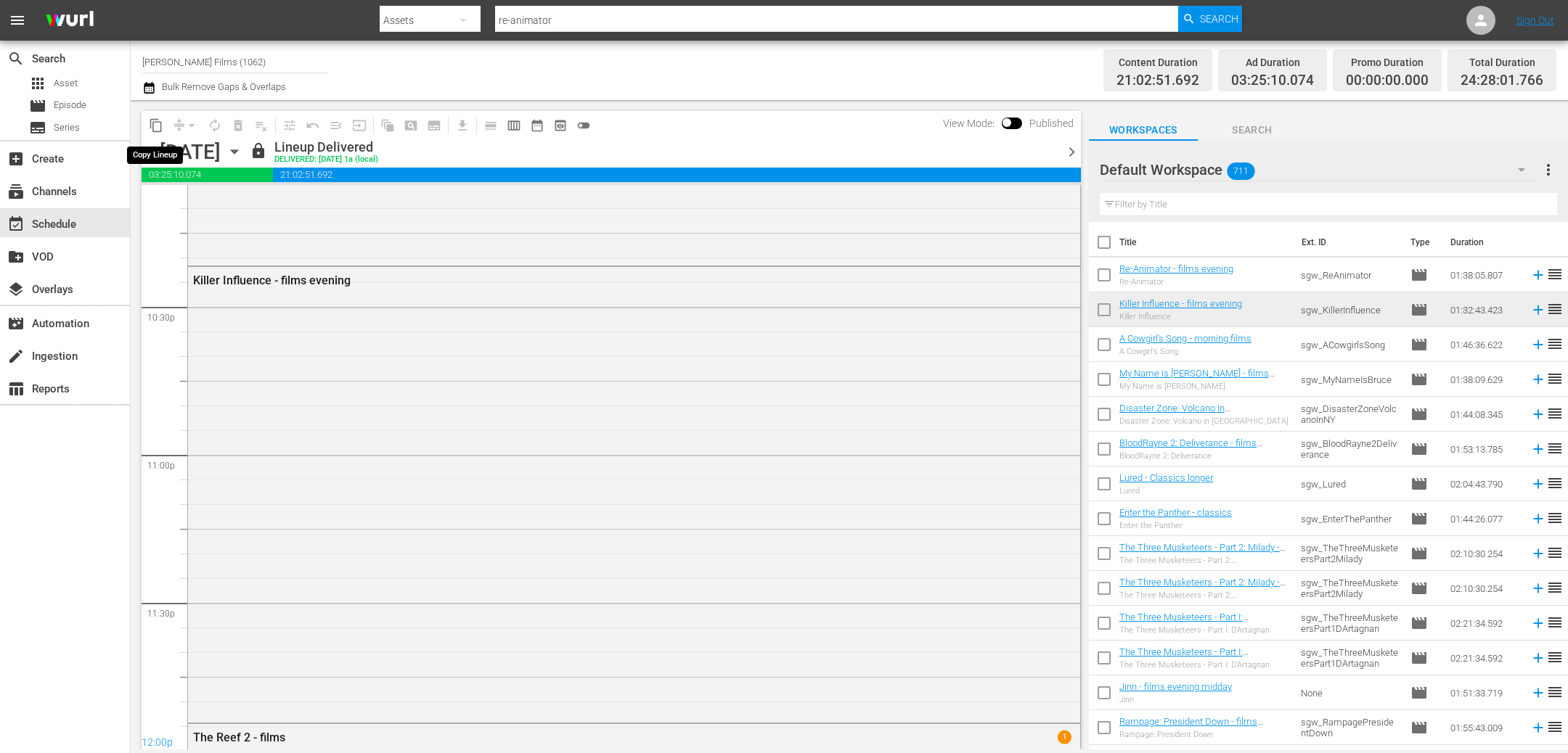
scroll to position [6588, 0]
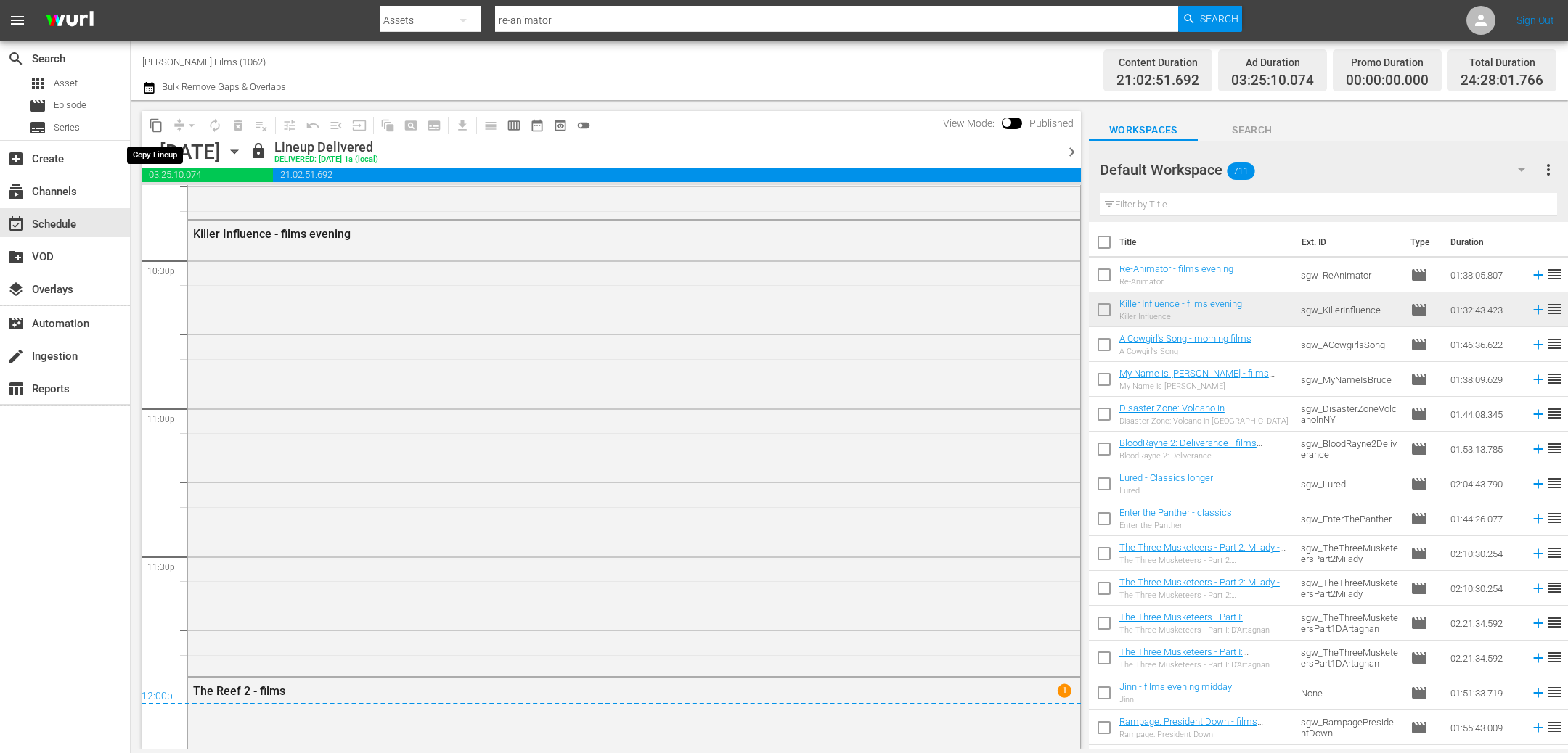
click at [158, 123] on span "content_copy" at bounding box center [156, 125] width 15 height 15
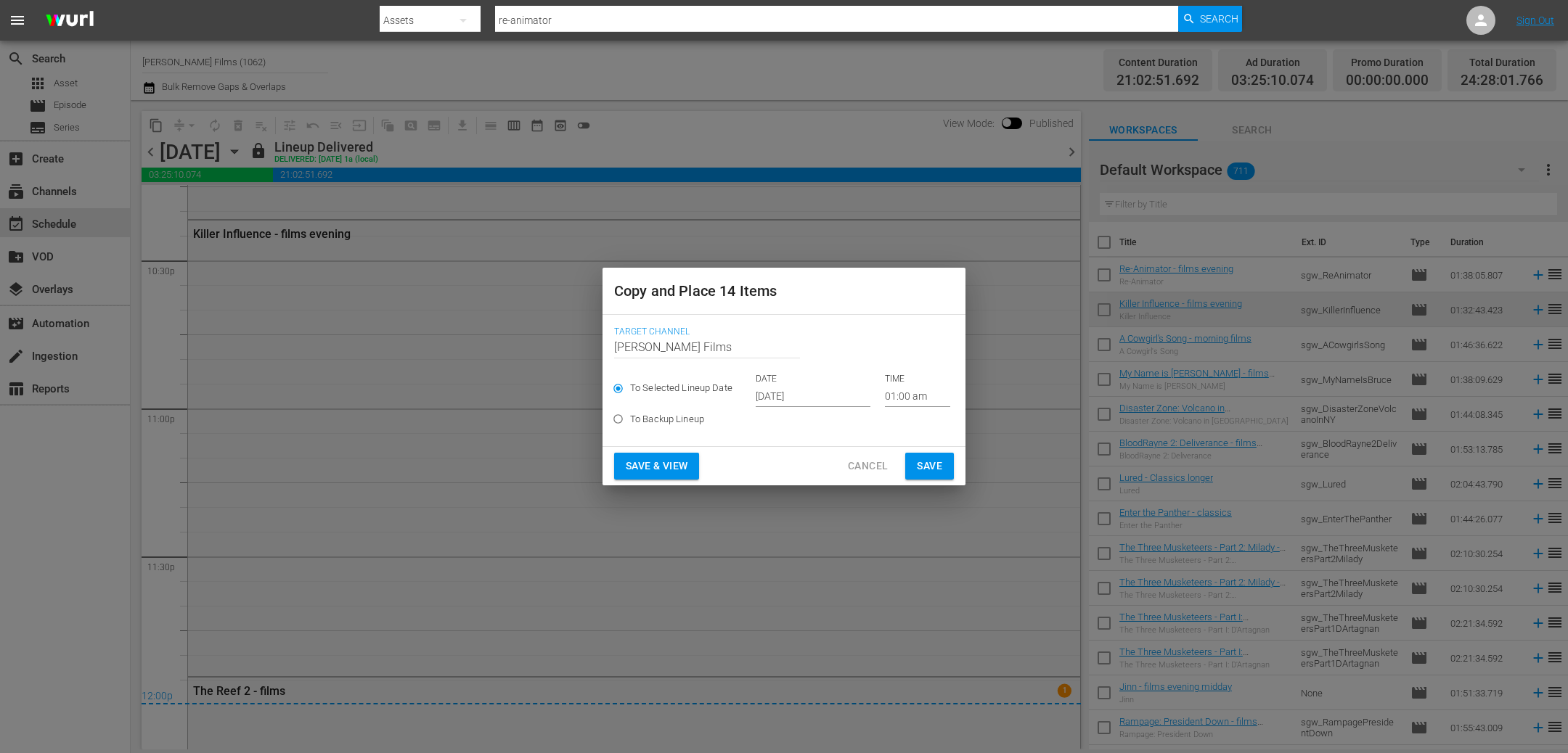
click at [834, 396] on input "Oct 9th 2025" at bounding box center [812, 397] width 114 height 22
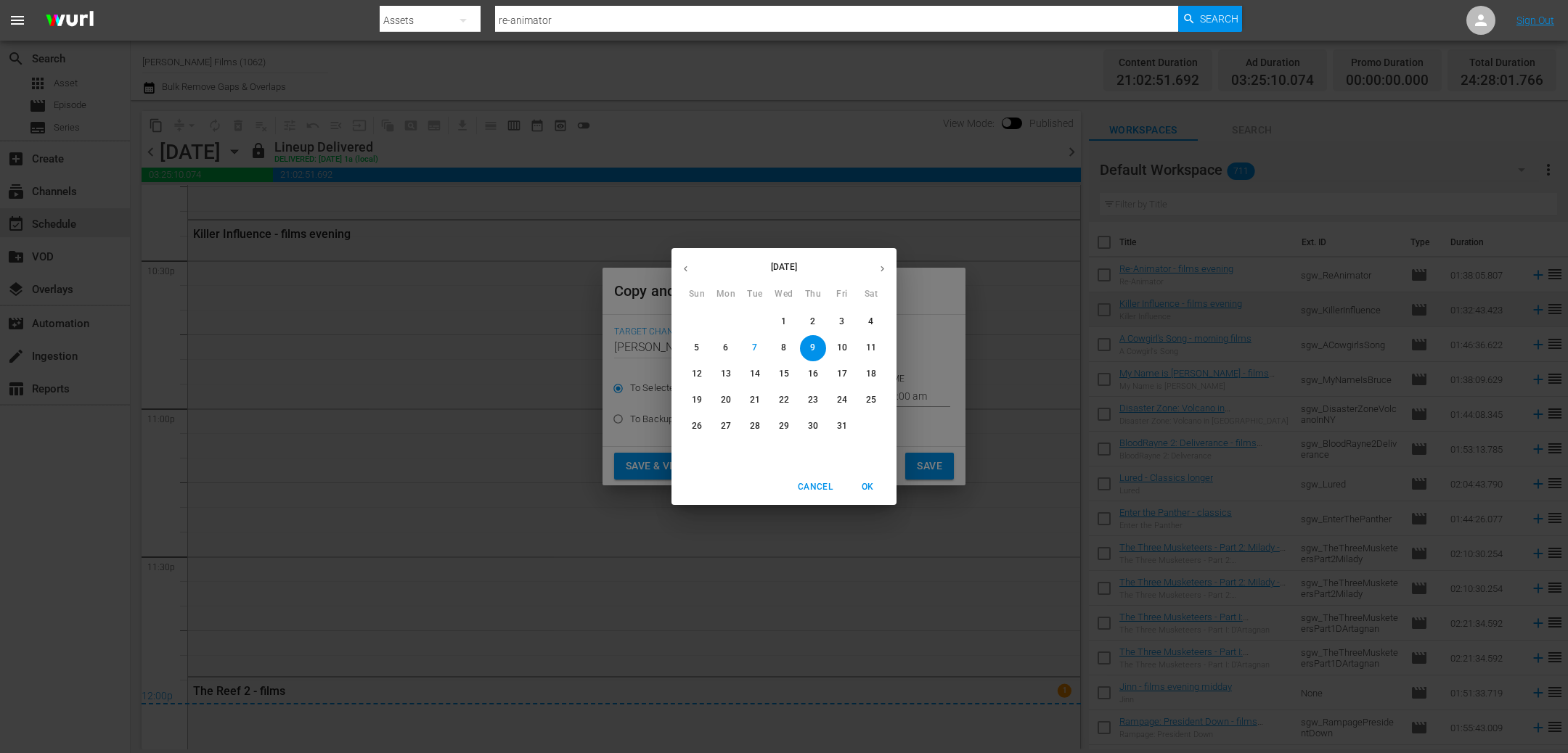
click at [695, 375] on p "12" at bounding box center [696, 375] width 10 height 13
type input "Oct 12th 2025"
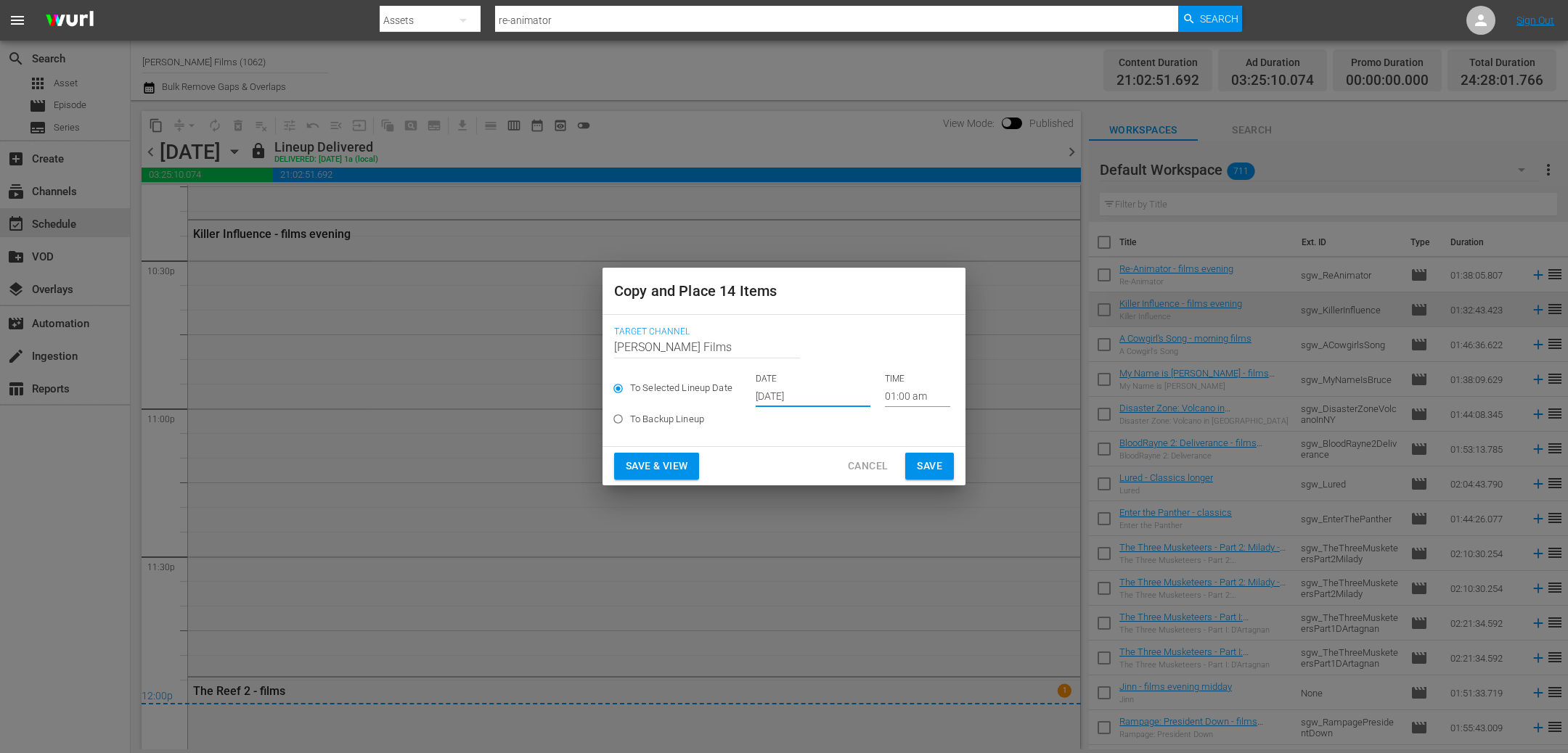
click at [940, 464] on span "Save" at bounding box center [929, 466] width 26 height 18
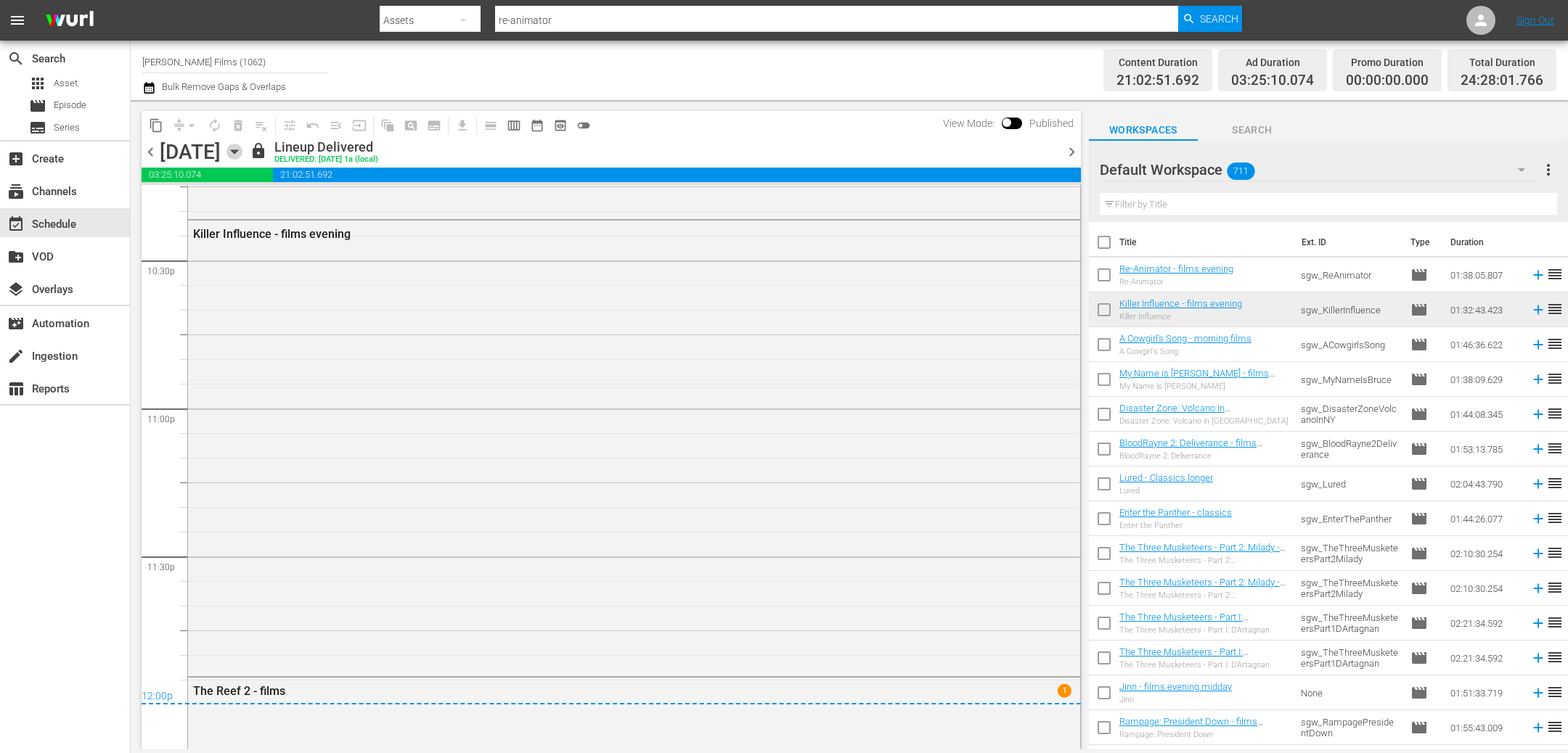
click at [242, 151] on icon "button" at bounding box center [234, 151] width 16 height 16
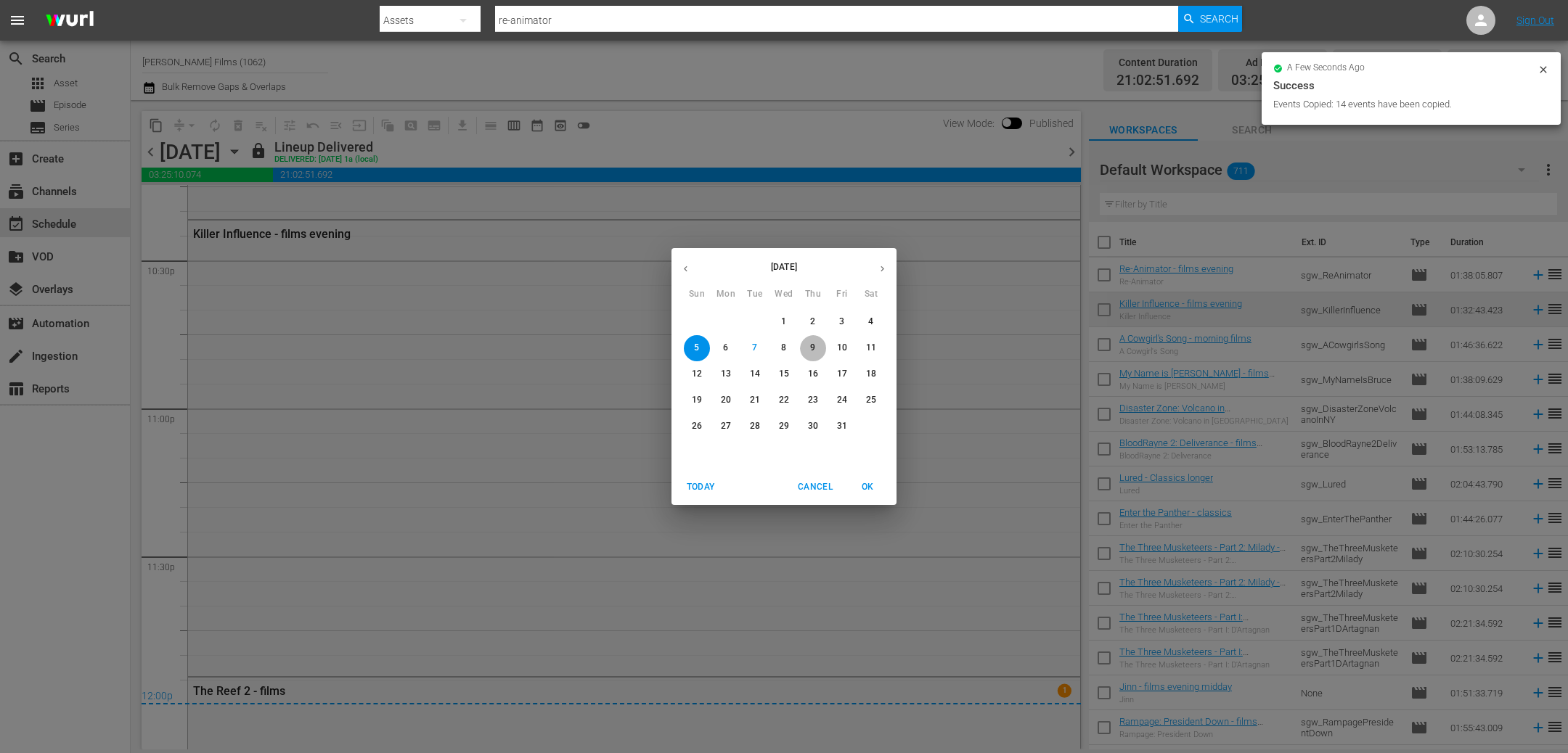
click at [810, 346] on p "9" at bounding box center [812, 348] width 5 height 13
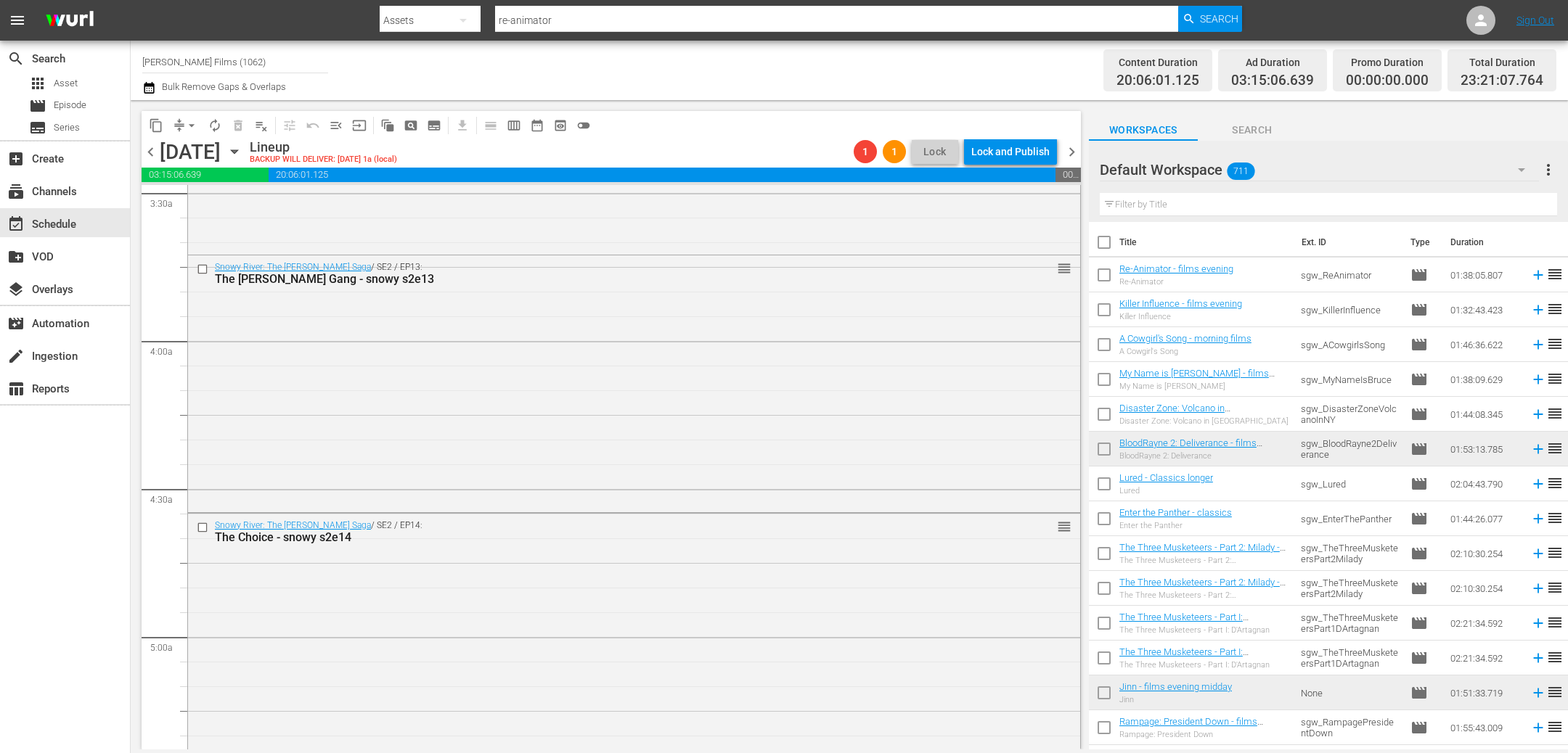
scroll to position [1002, 0]
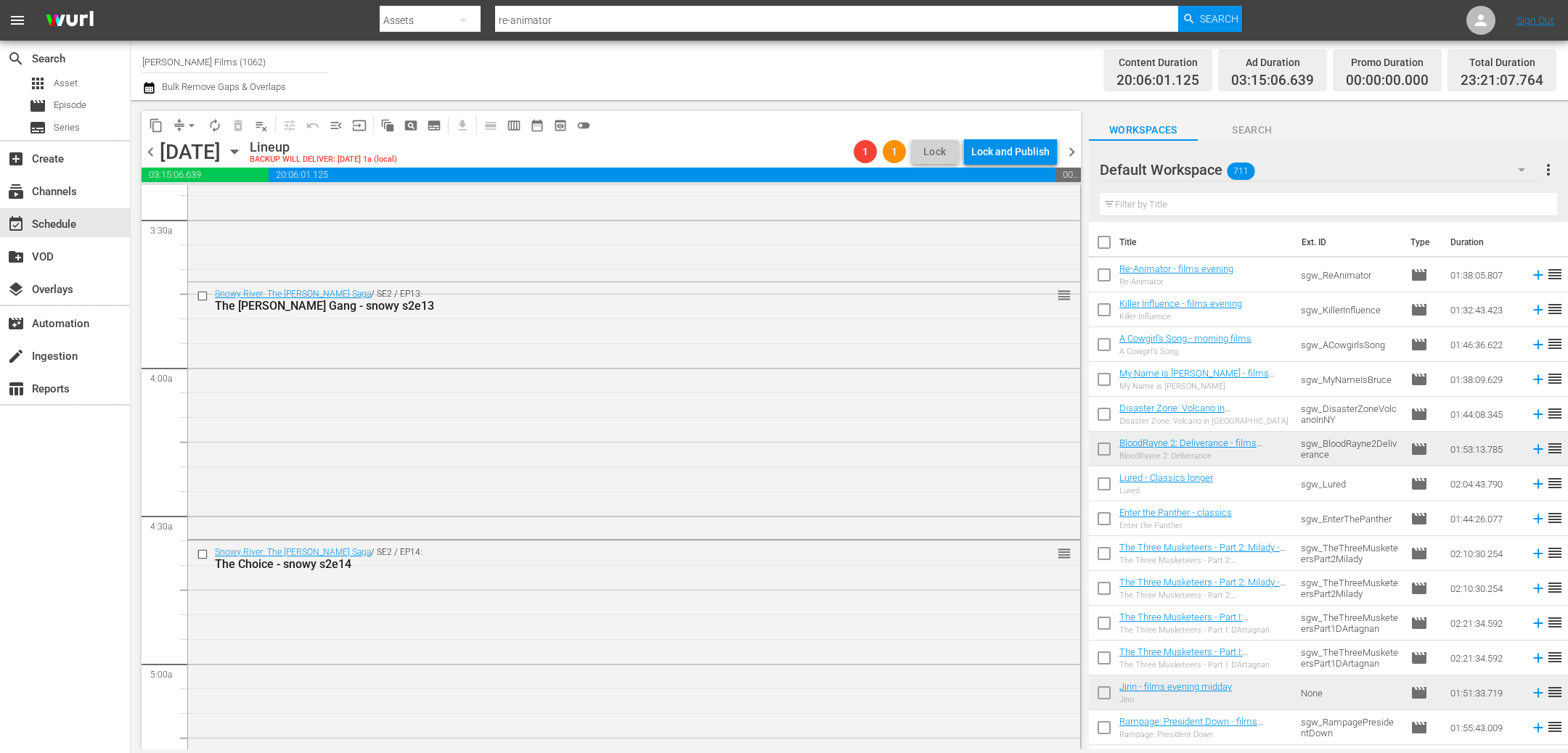
click at [1068, 150] on span "chevron_right" at bounding box center [1072, 152] width 18 height 18
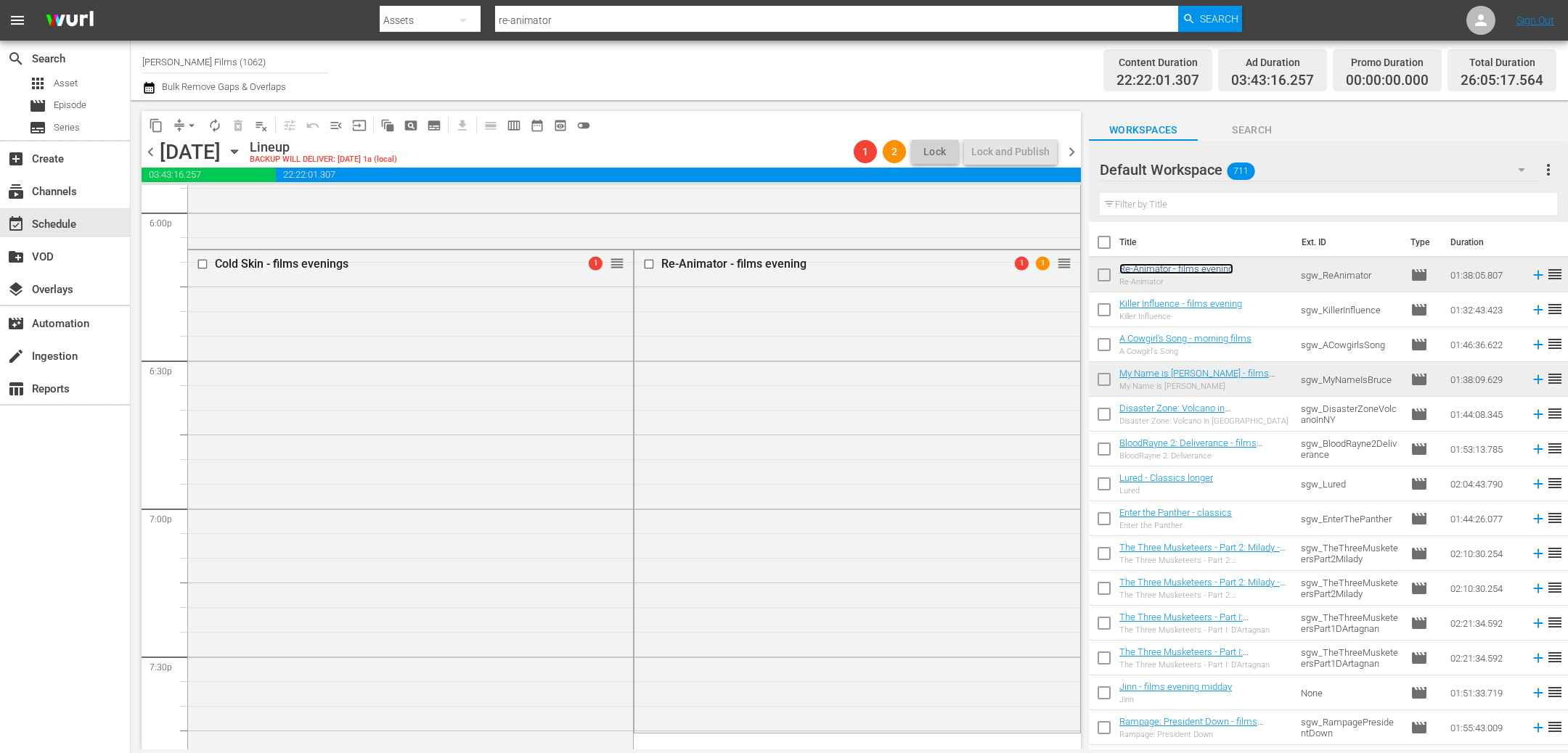
scroll to position [5244, 0]
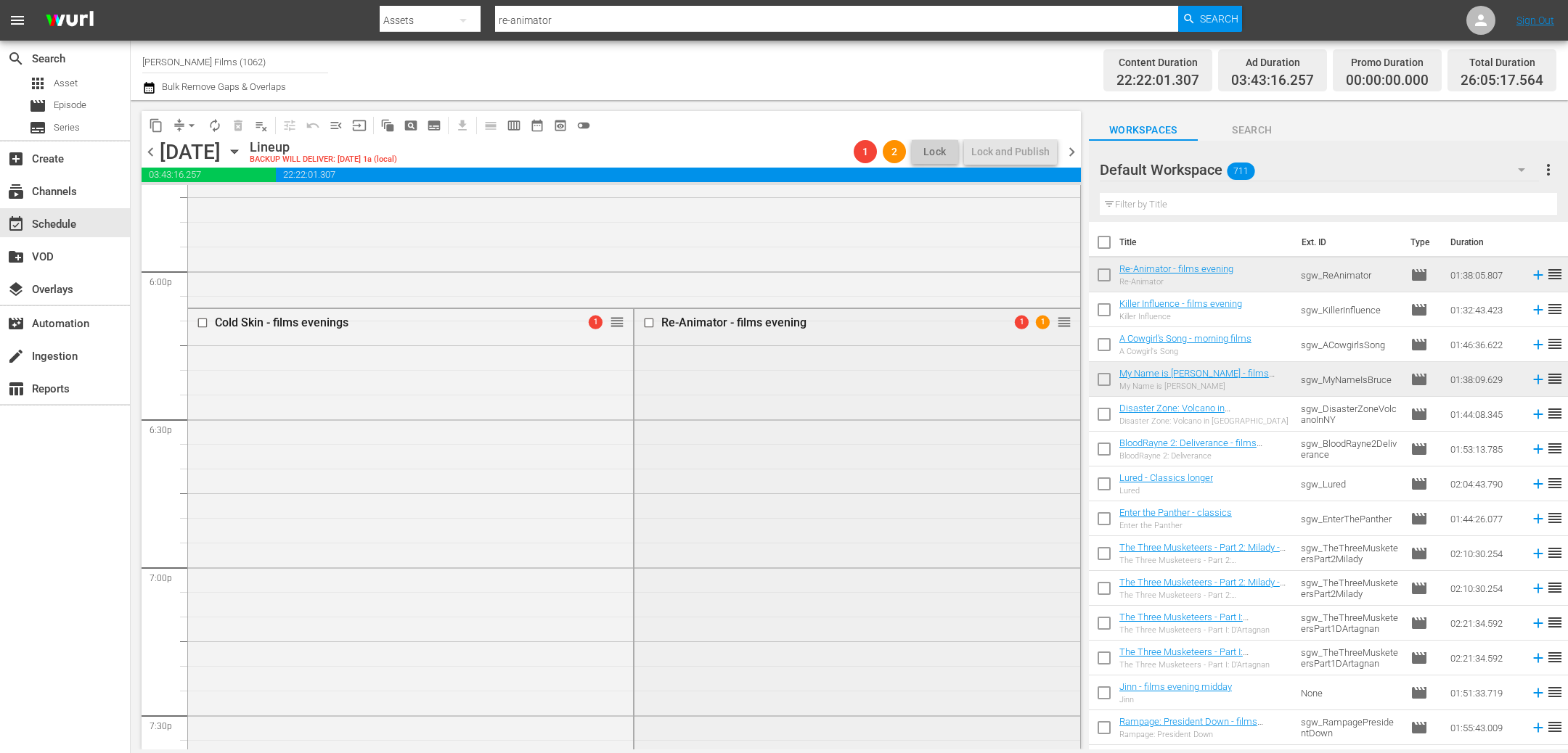
click at [652, 322] on input "checkbox" at bounding box center [651, 323] width 16 height 13
click at [237, 122] on span "delete_forever_outlined" at bounding box center [238, 125] width 15 height 15
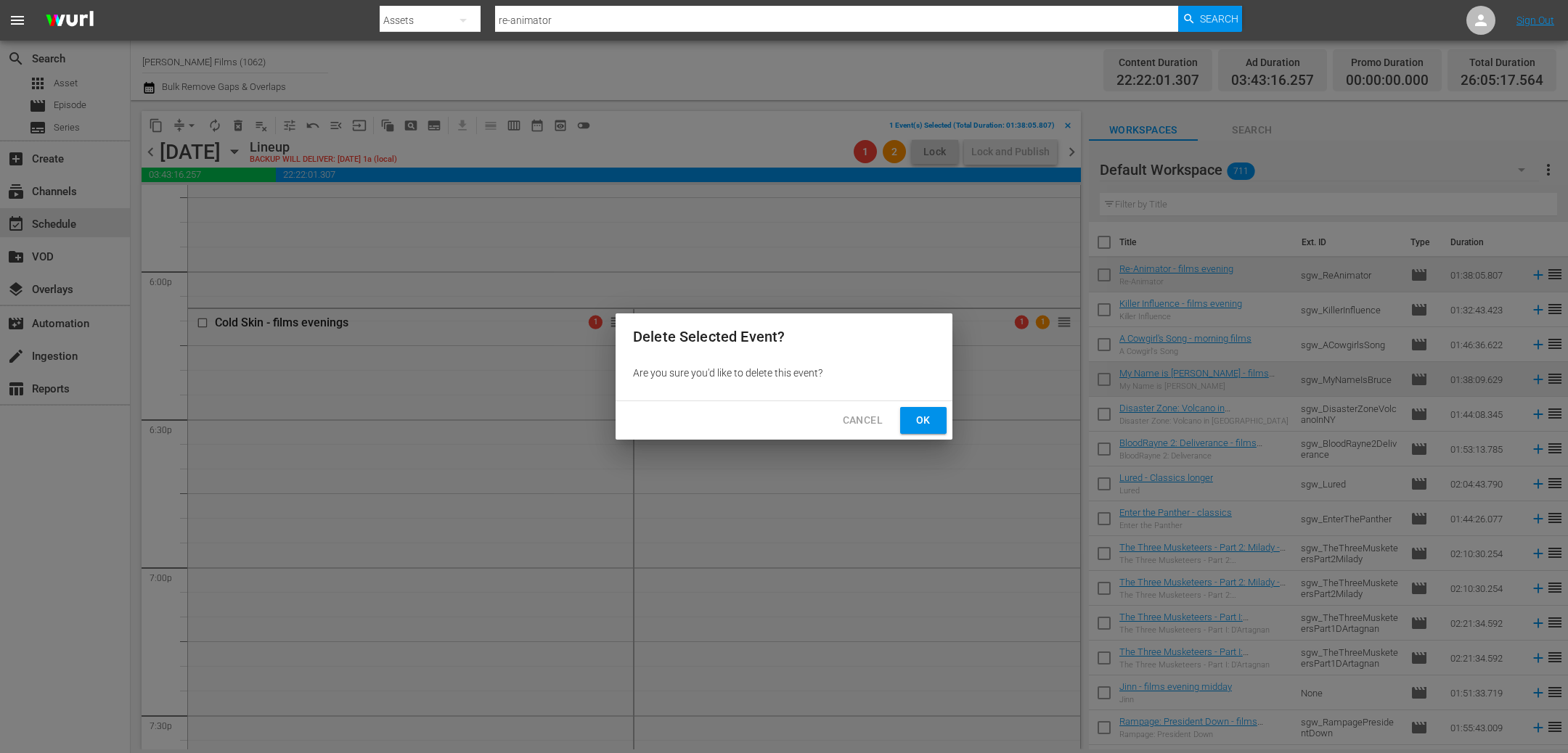
click at [909, 421] on button "Ok" at bounding box center [923, 420] width 47 height 27
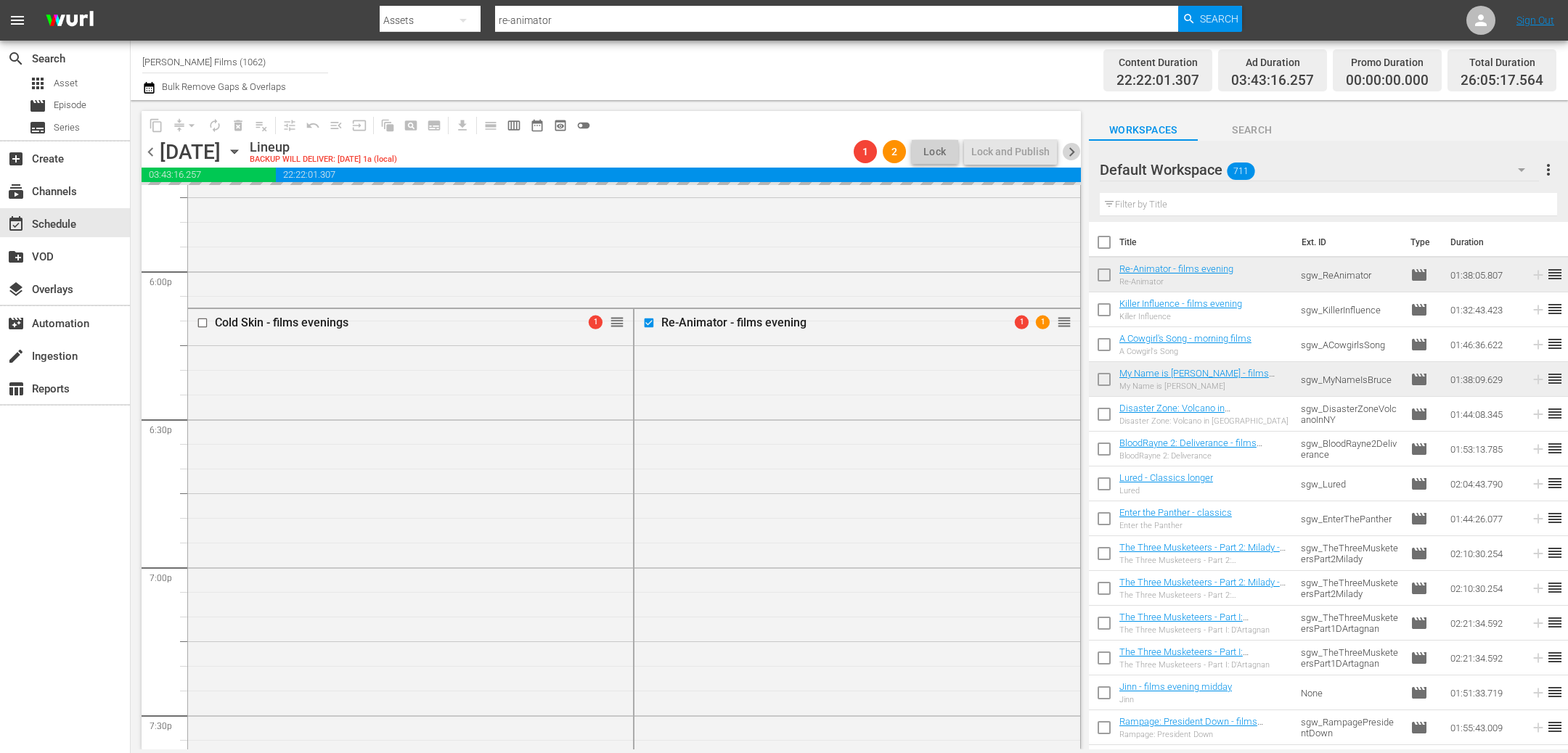
click at [1072, 154] on span "chevron_right" at bounding box center [1072, 152] width 18 height 18
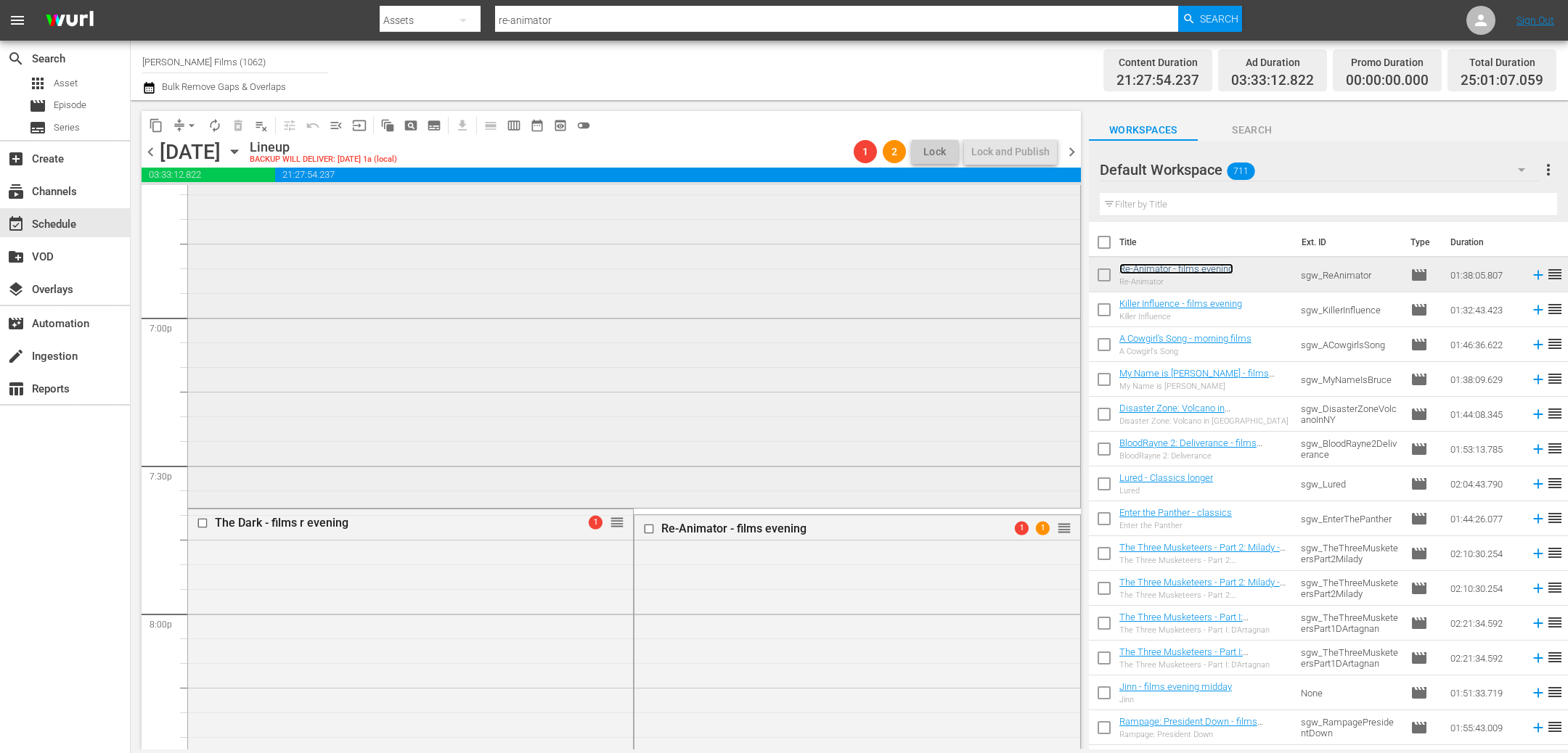
scroll to position [5467, 0]
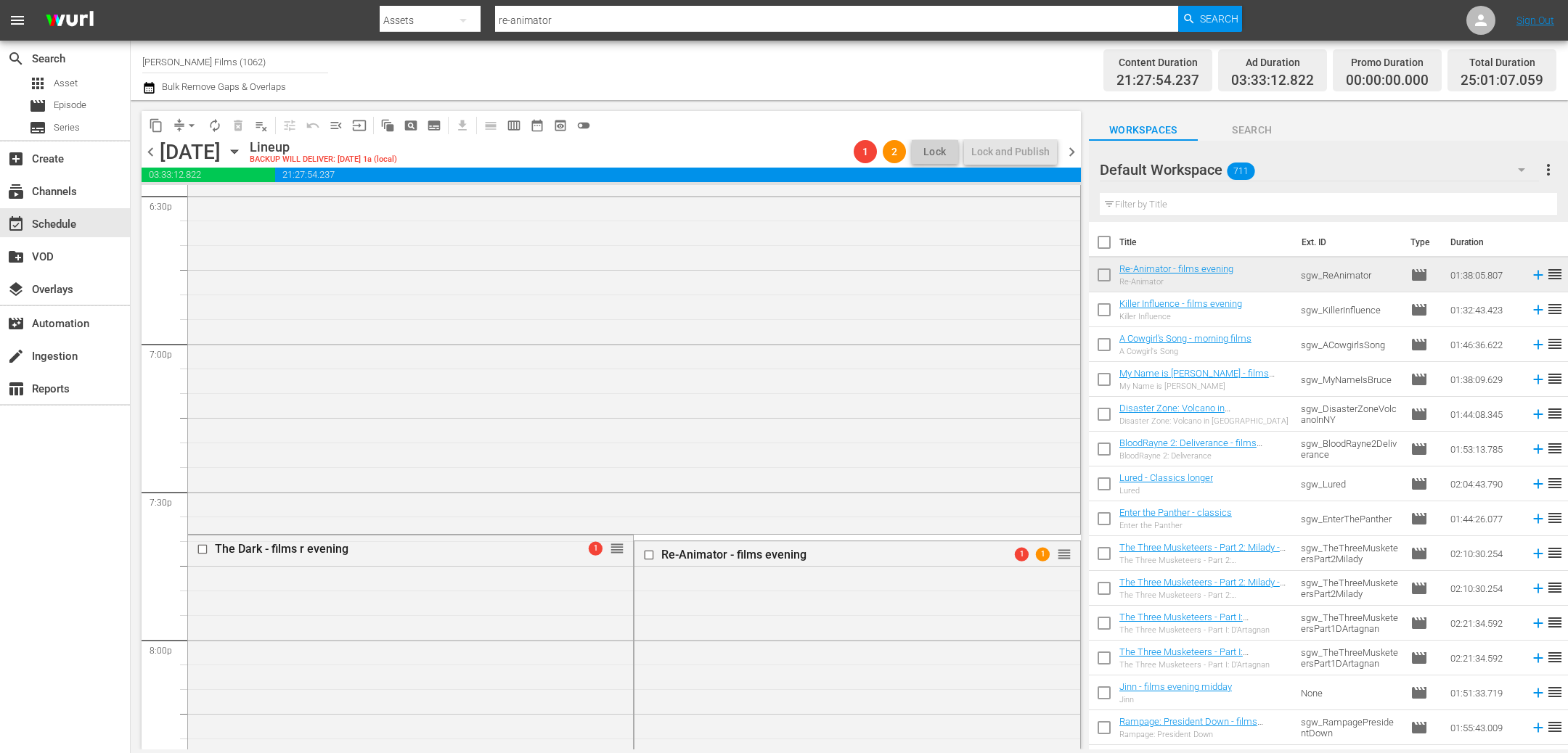
click at [1075, 155] on span "chevron_right" at bounding box center [1072, 152] width 18 height 18
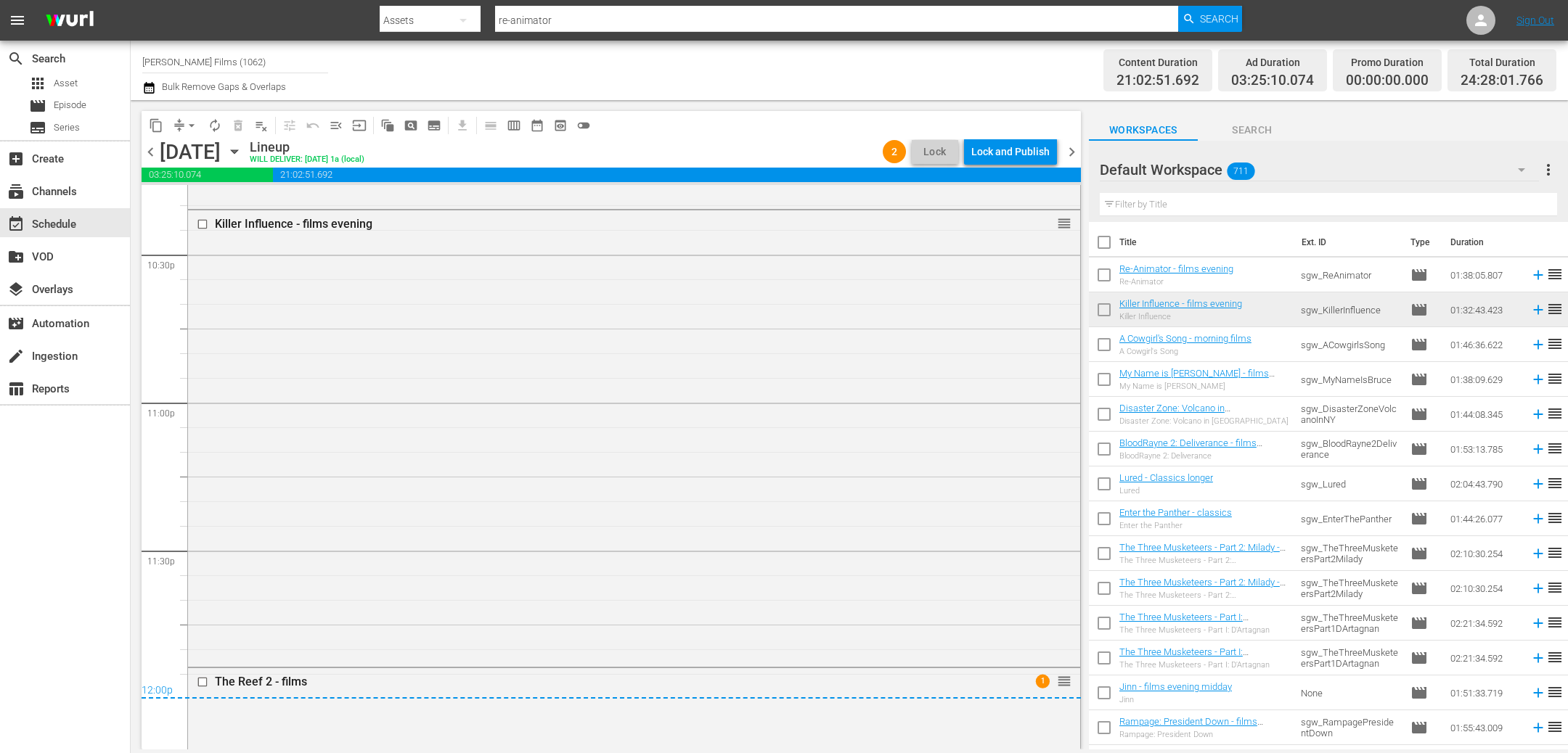
scroll to position [6587, 0]
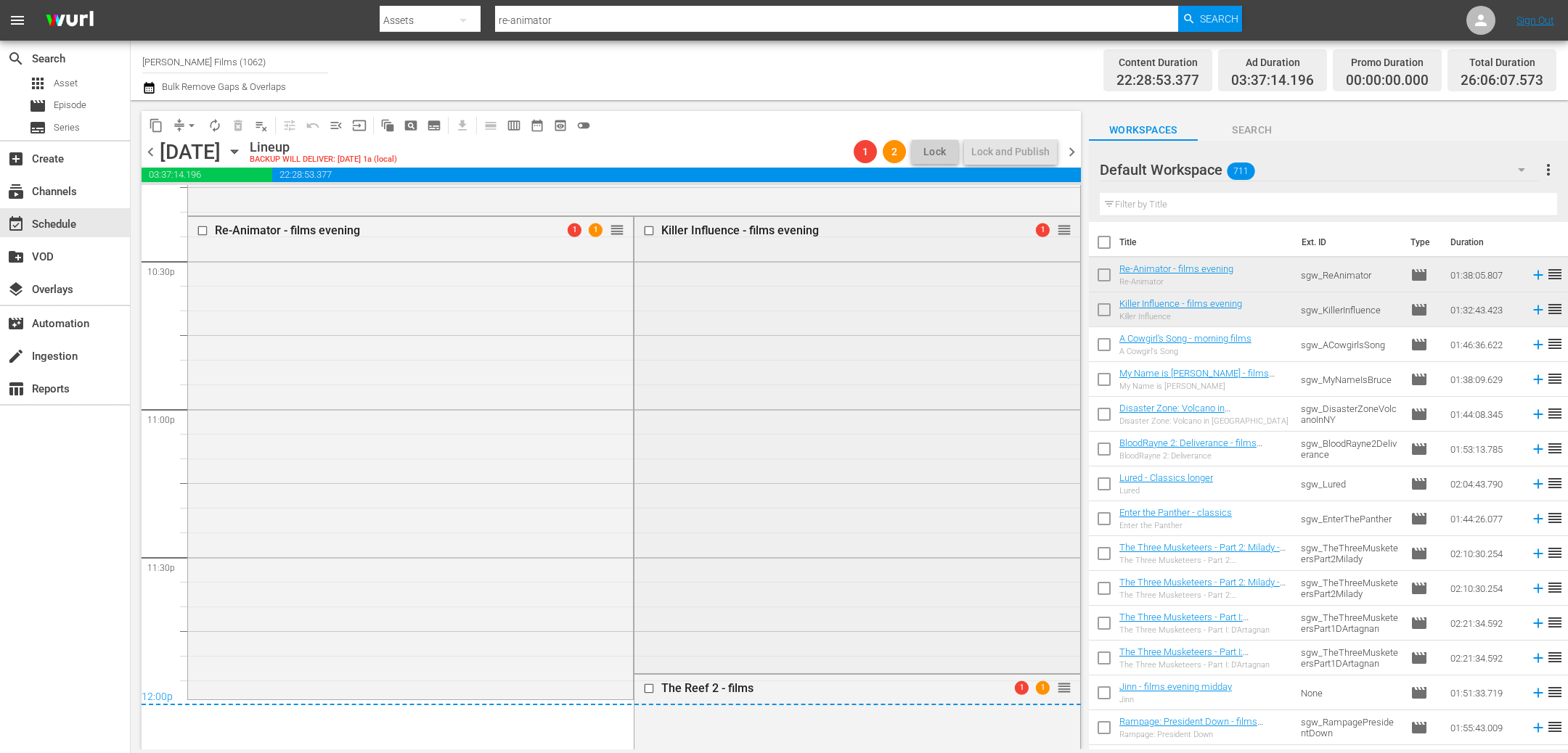
click at [653, 228] on input "checkbox" at bounding box center [651, 231] width 16 height 13
click at [238, 122] on span "delete_forever_outlined" at bounding box center [238, 125] width 15 height 15
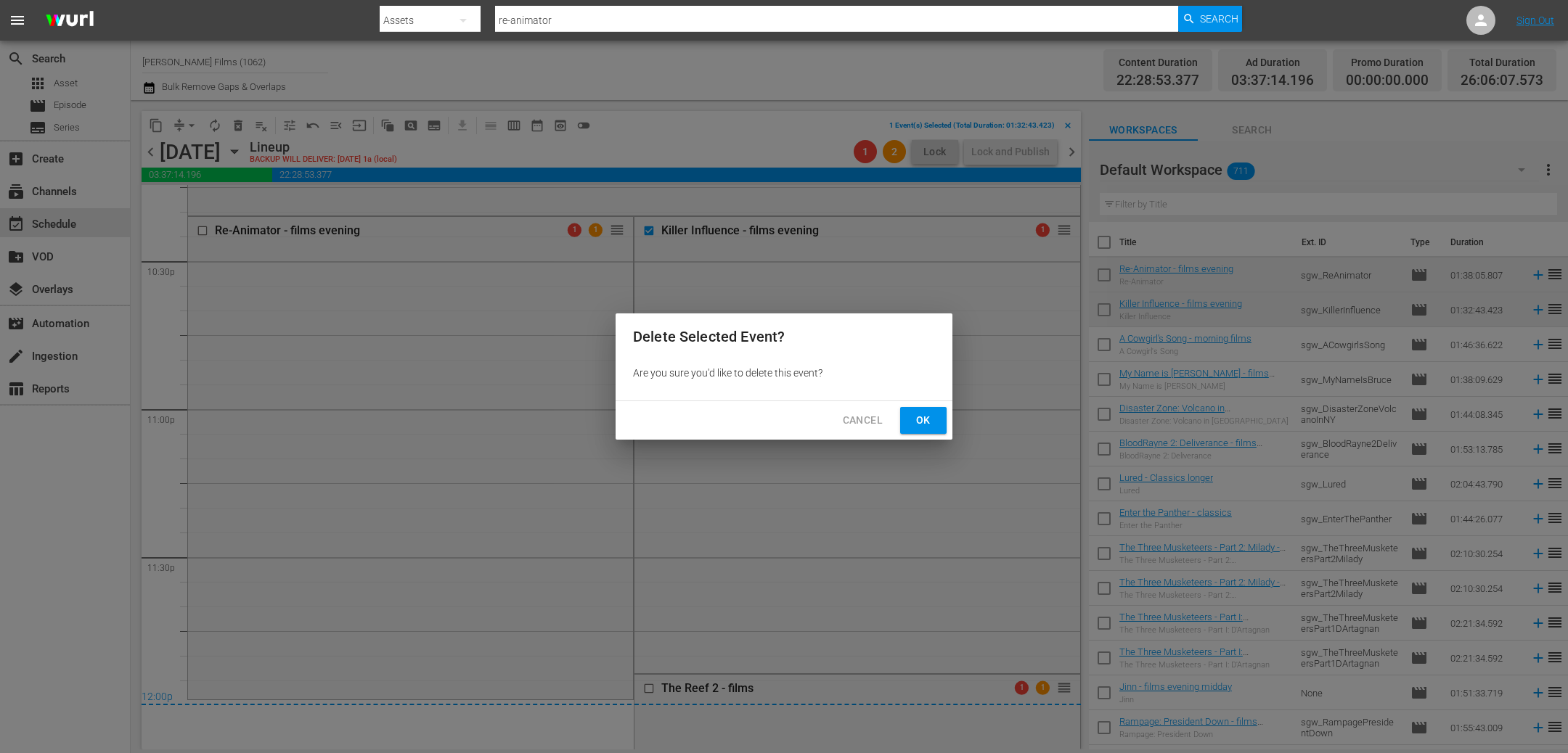
click at [929, 417] on span "Ok" at bounding box center [923, 420] width 23 height 18
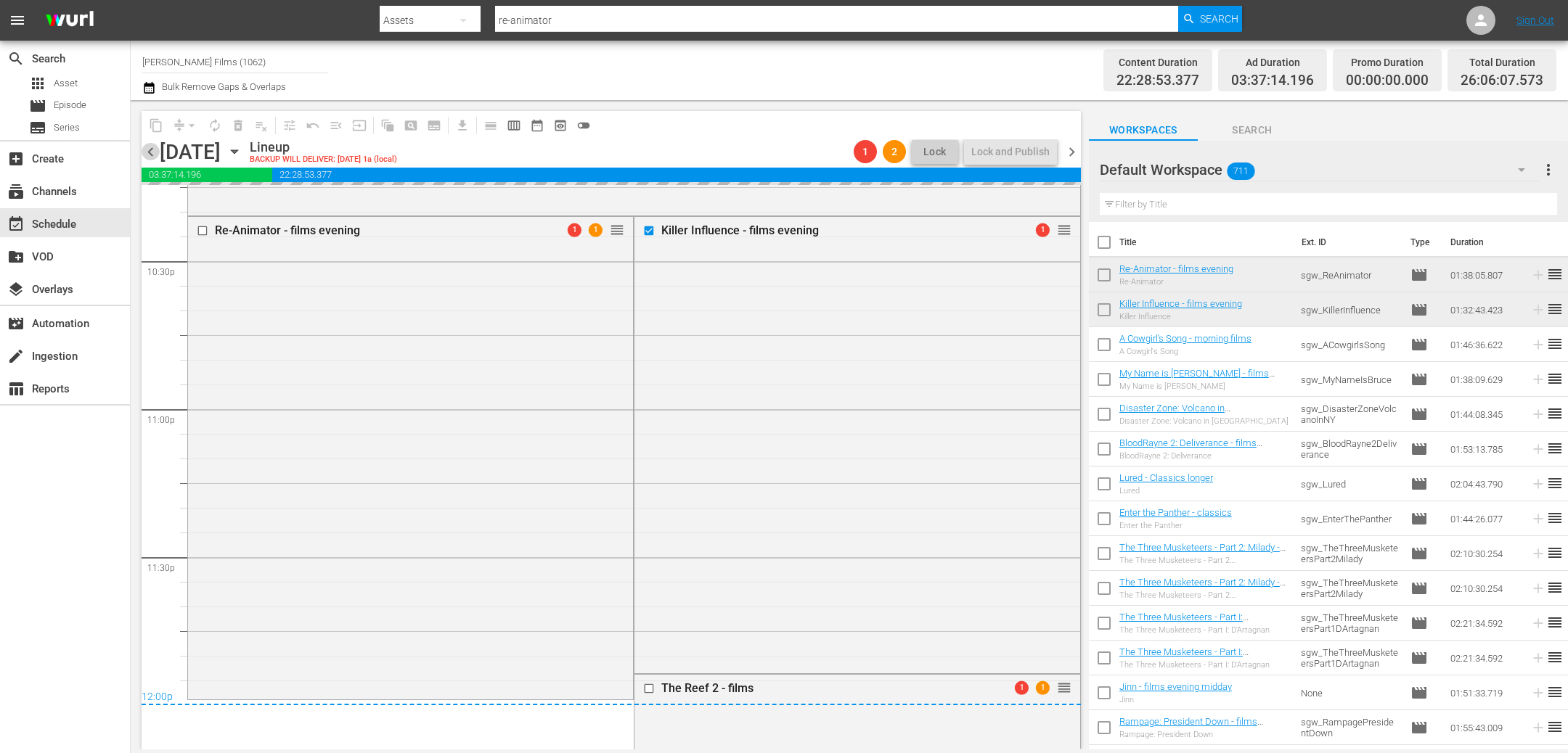
click at [148, 161] on span "chevron_left" at bounding box center [151, 152] width 18 height 18
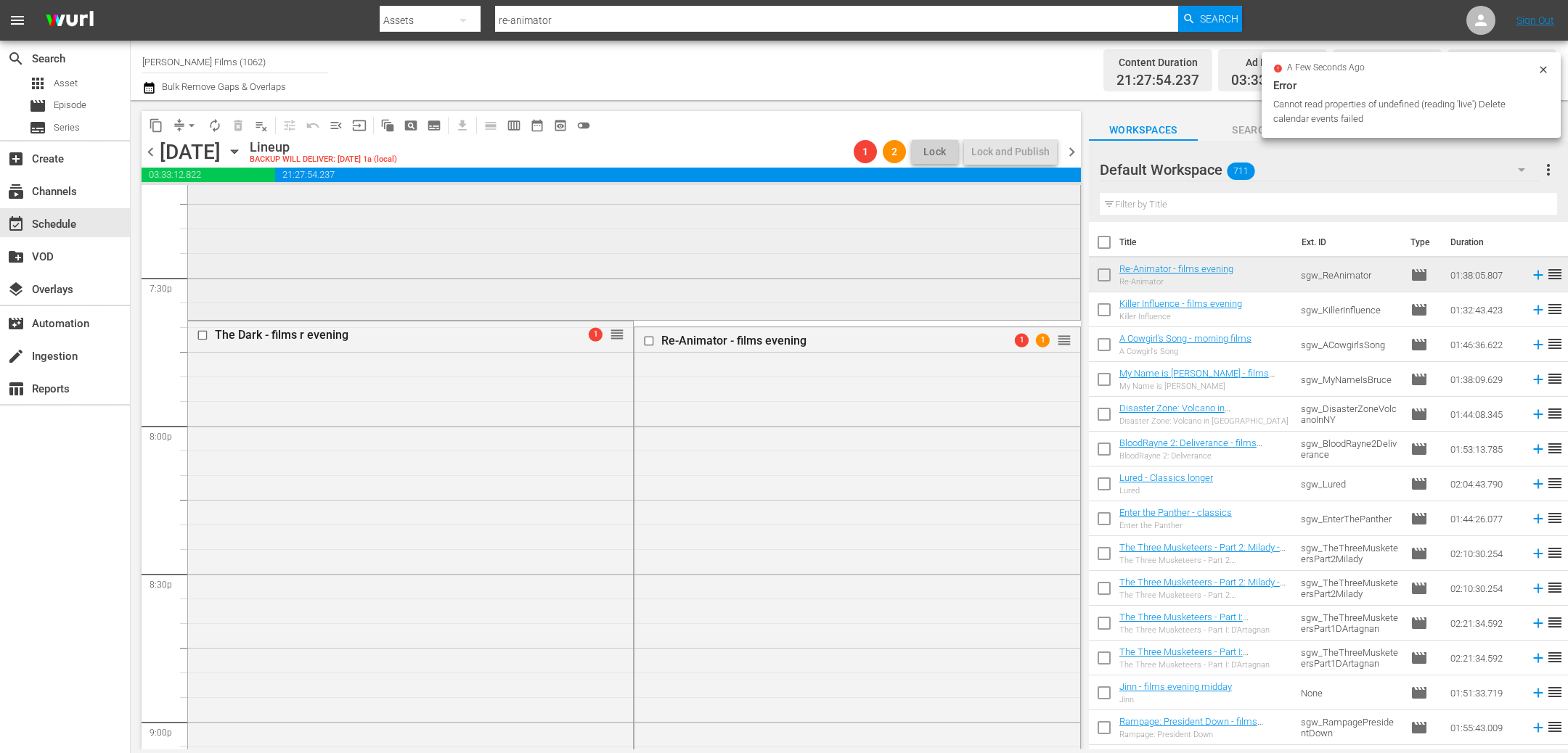
scroll to position [5653, 0]
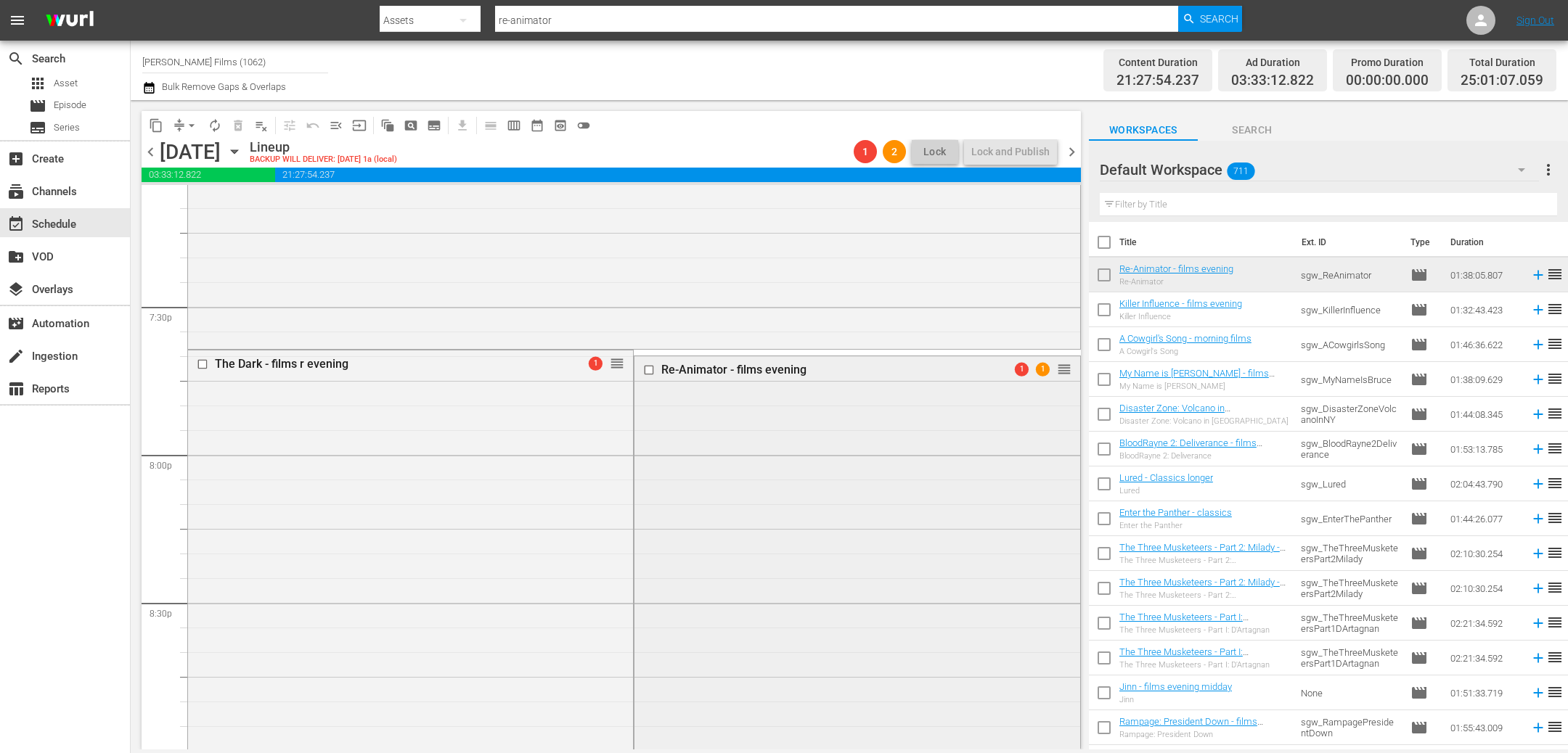
click at [652, 371] on input "checkbox" at bounding box center [651, 371] width 16 height 13
click at [241, 122] on span "delete_forever_outlined" at bounding box center [238, 125] width 15 height 15
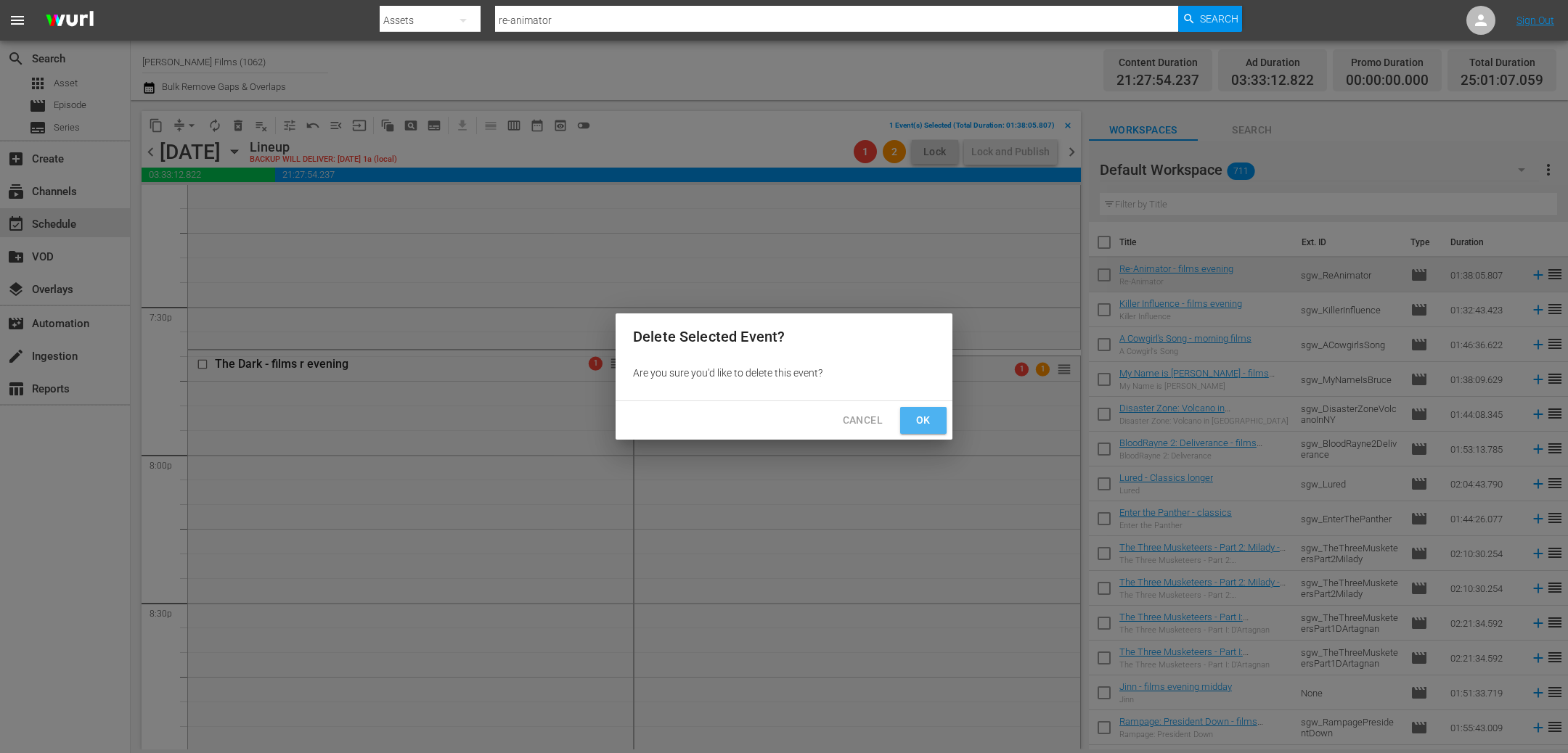
drag, startPoint x: 933, startPoint y: 429, endPoint x: 916, endPoint y: 425, distance: 17.5
click at [933, 429] on button "Ok" at bounding box center [923, 420] width 47 height 27
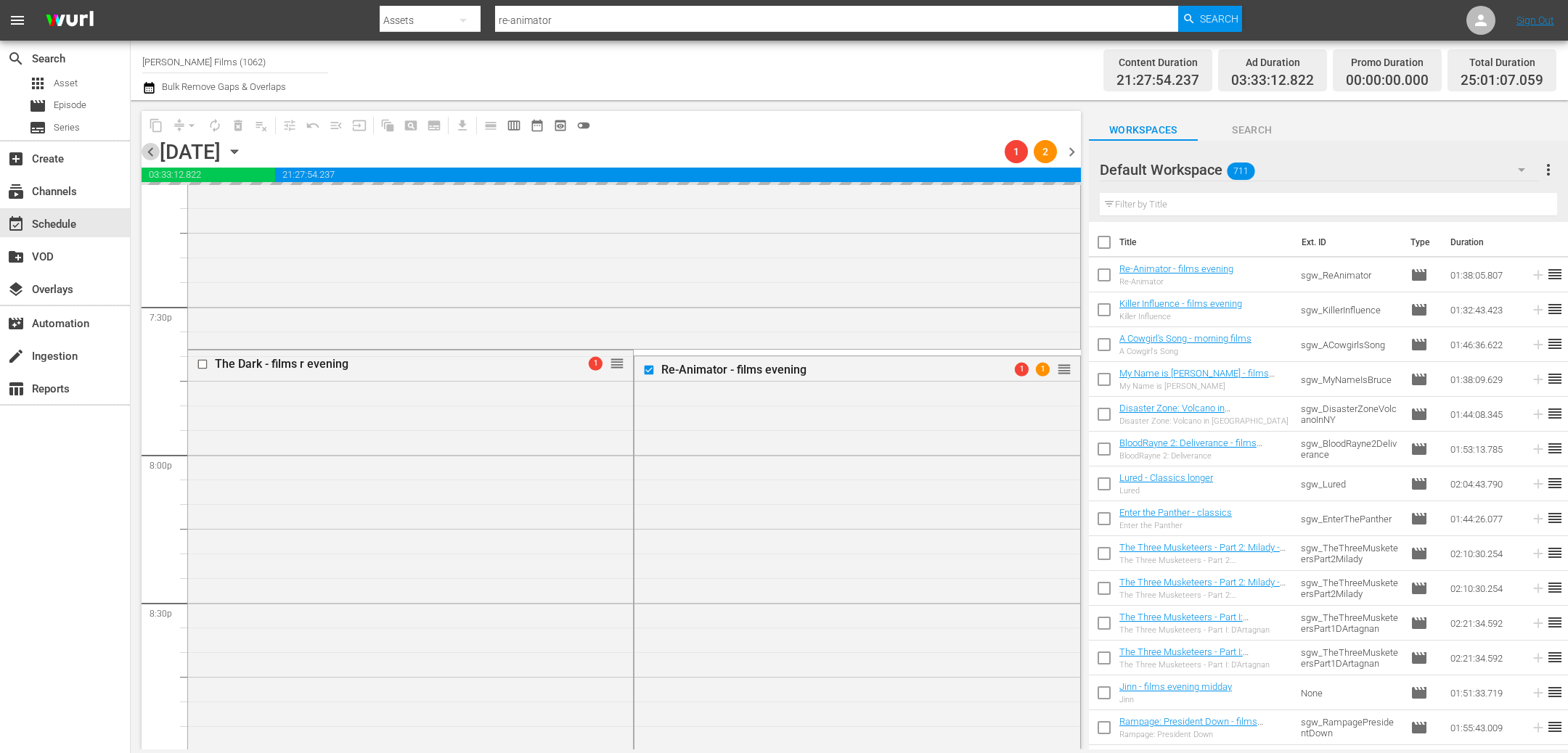
click at [144, 150] on span "chevron_left" at bounding box center [151, 152] width 18 height 18
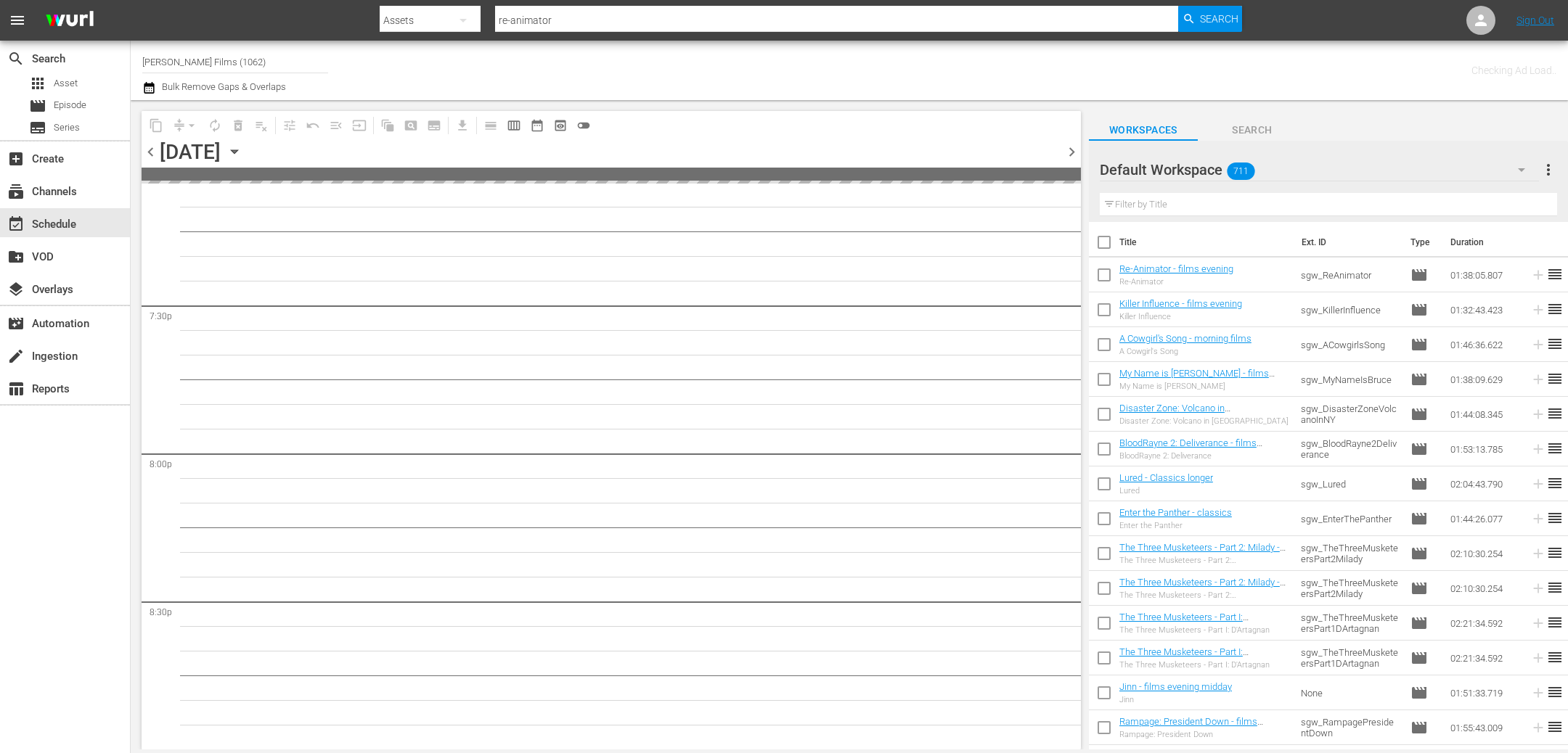
scroll to position [5900, 0]
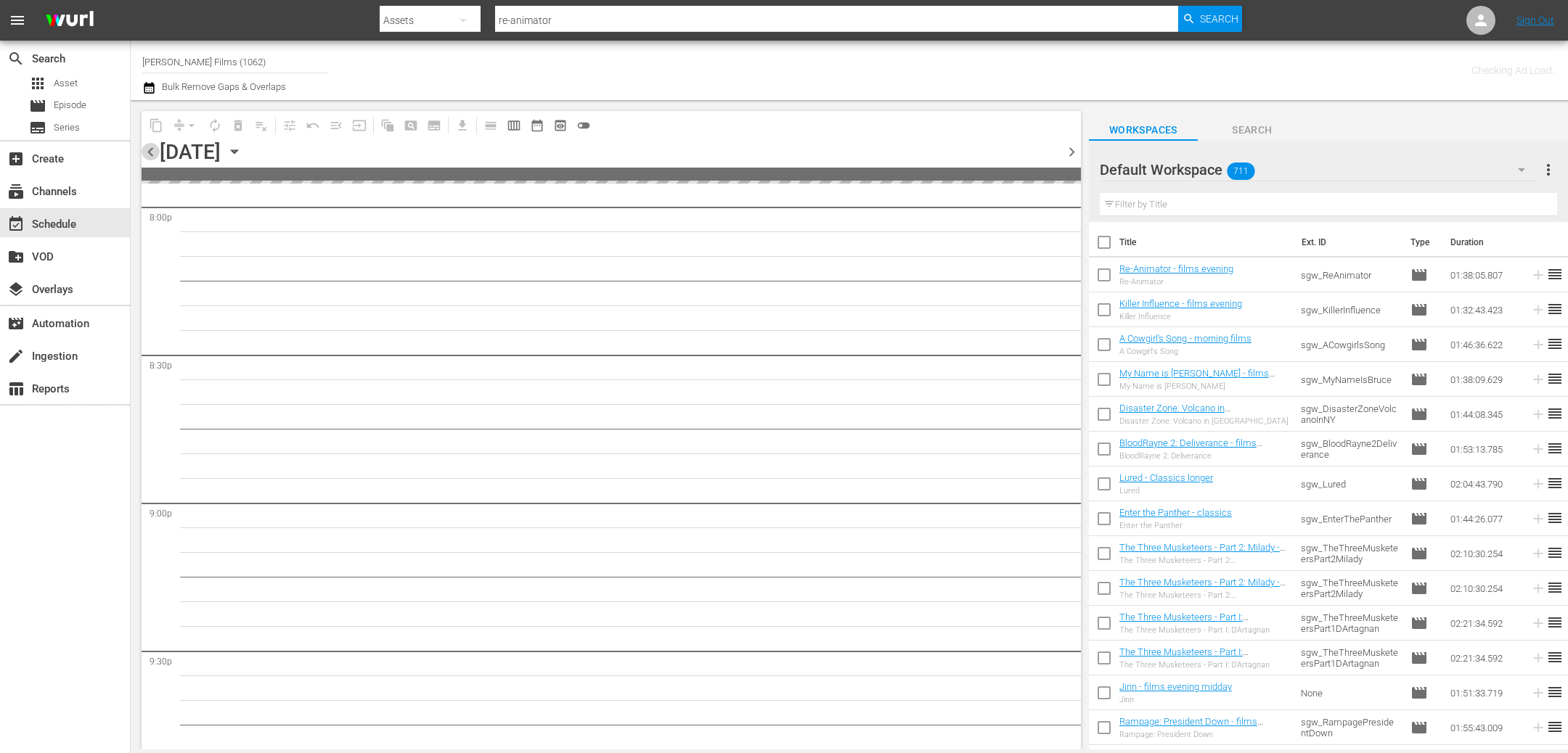
click at [150, 151] on span "chevron_left" at bounding box center [151, 152] width 18 height 18
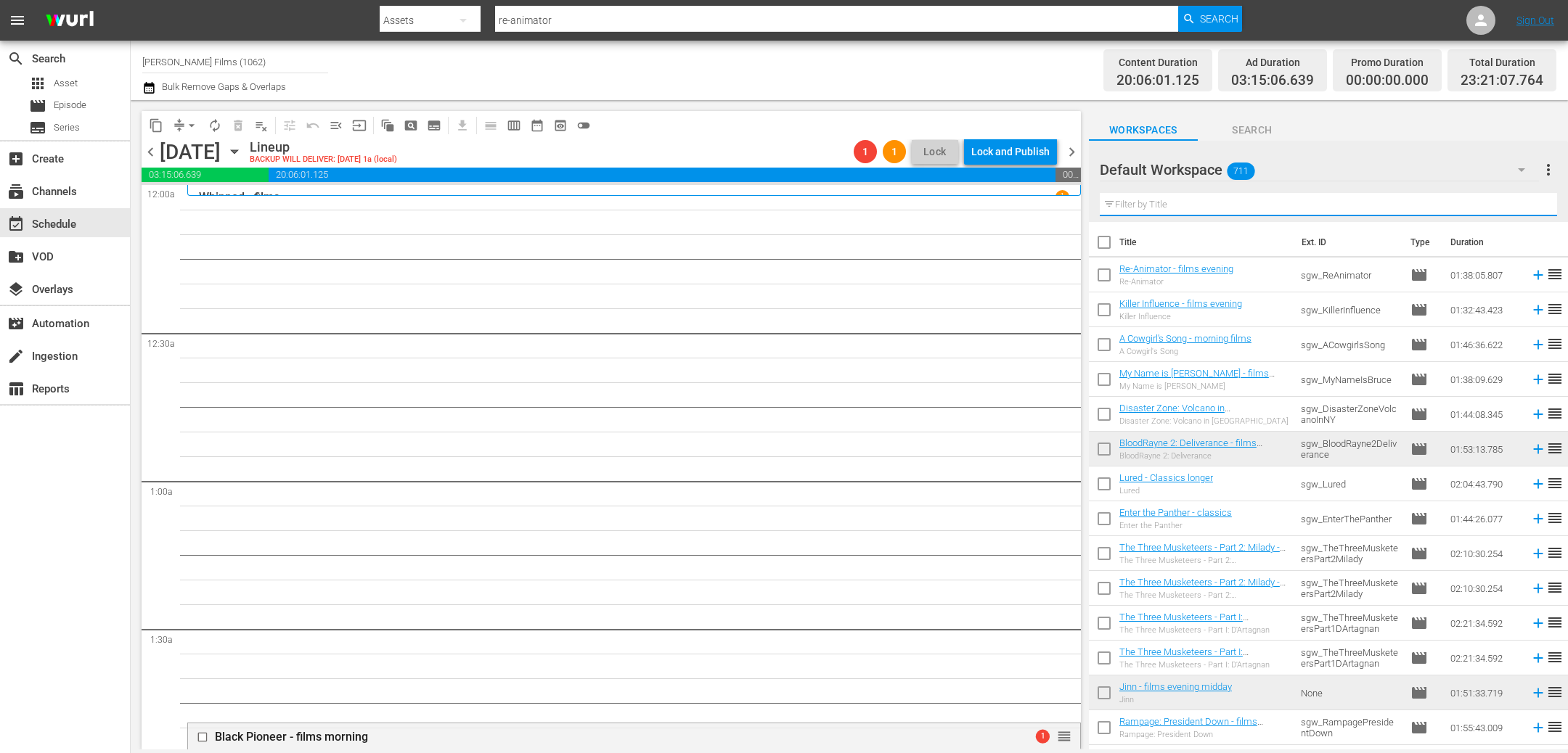
click at [1191, 208] on input "text" at bounding box center [1328, 204] width 457 height 23
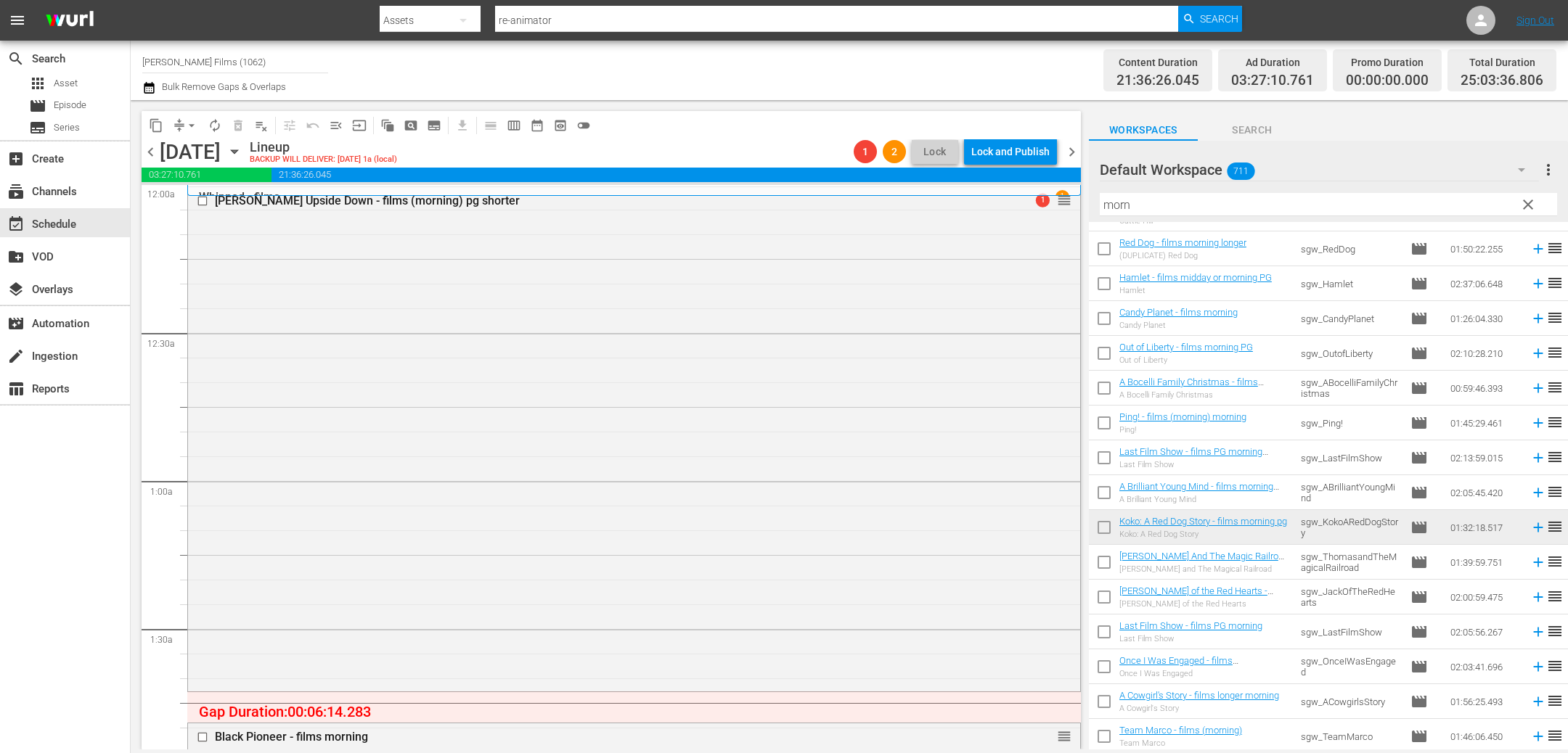
scroll to position [655, 0]
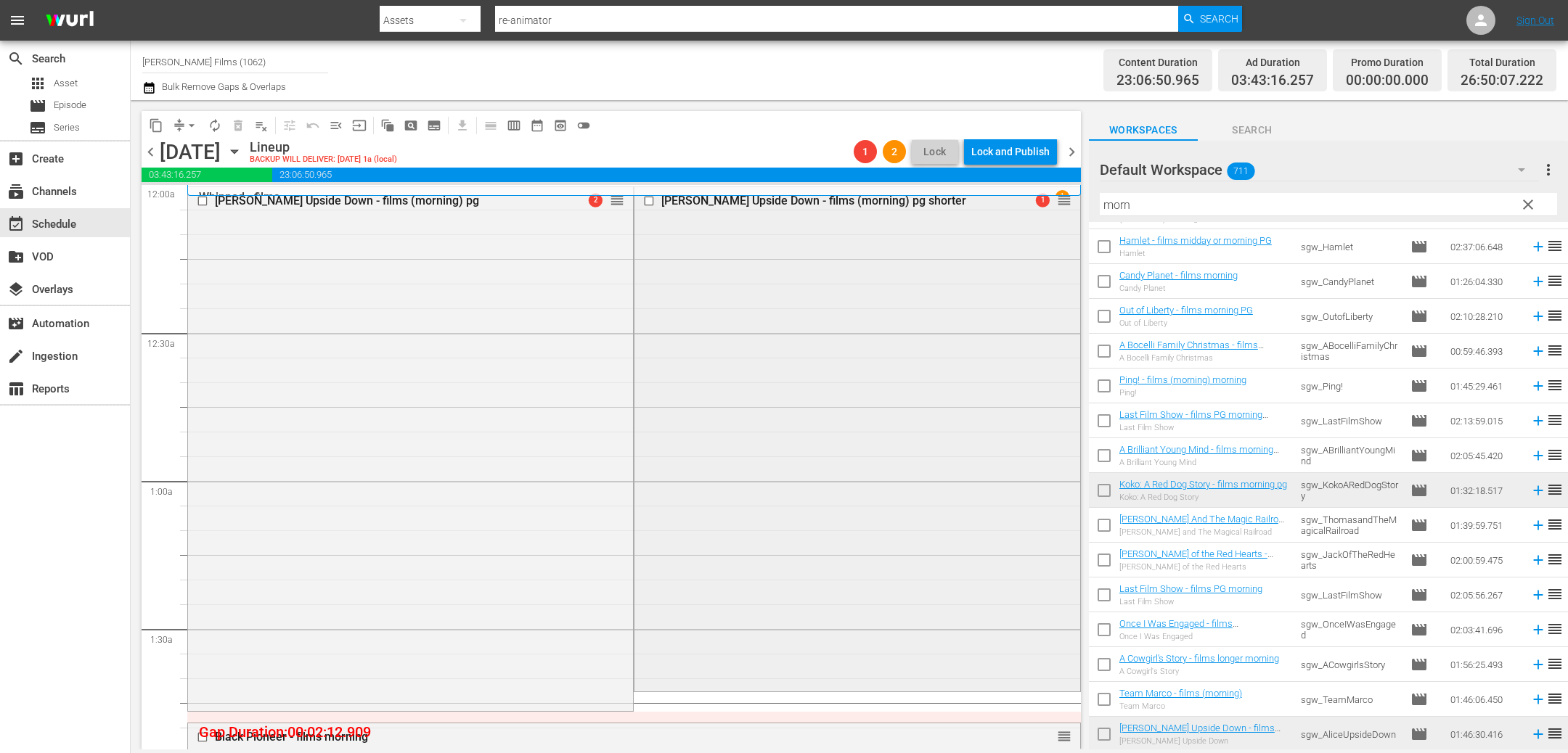
click at [652, 202] on input "checkbox" at bounding box center [651, 201] width 16 height 13
click at [238, 123] on span "delete_forever_outlined" at bounding box center [238, 125] width 15 height 15
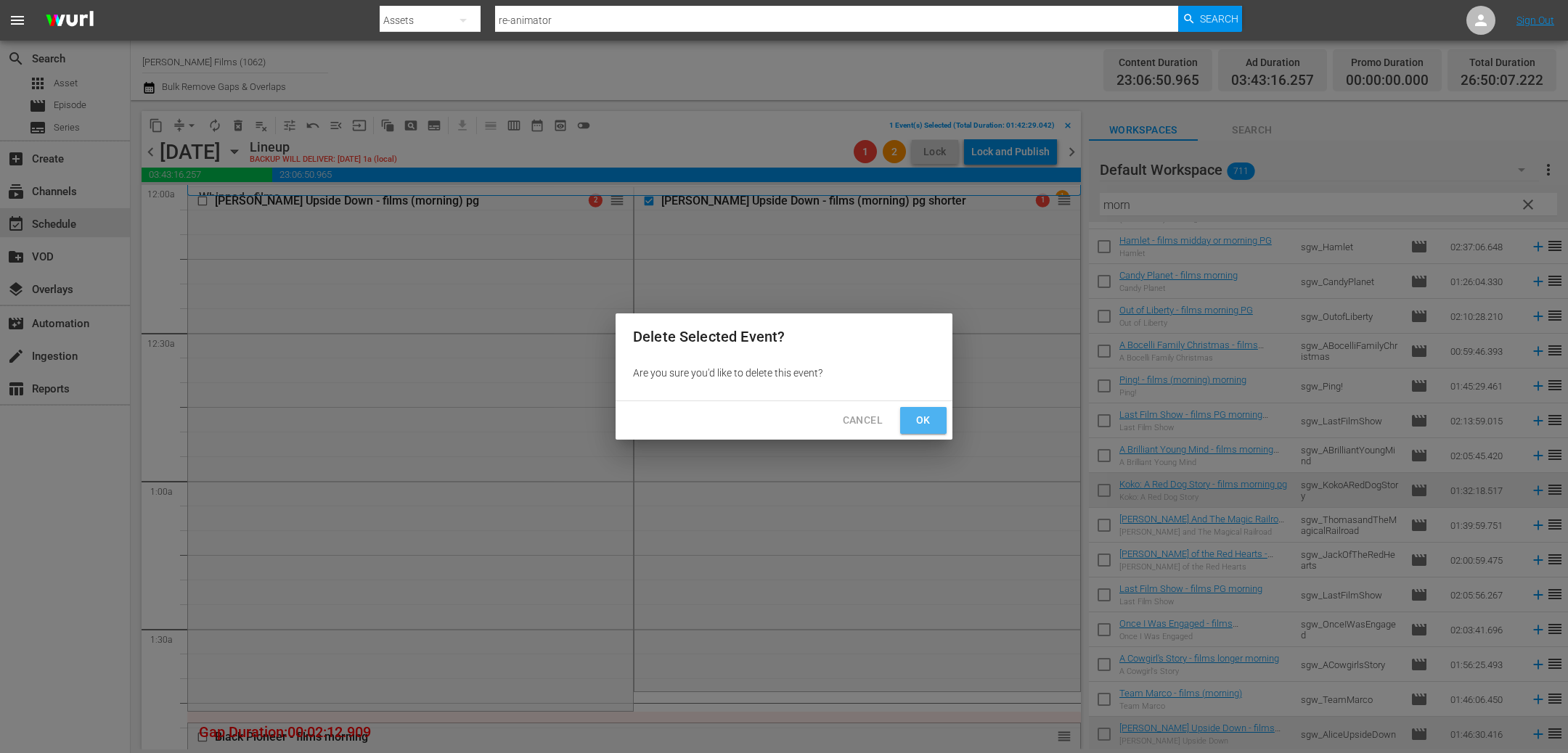
click at [923, 419] on span "Ok" at bounding box center [923, 420] width 23 height 18
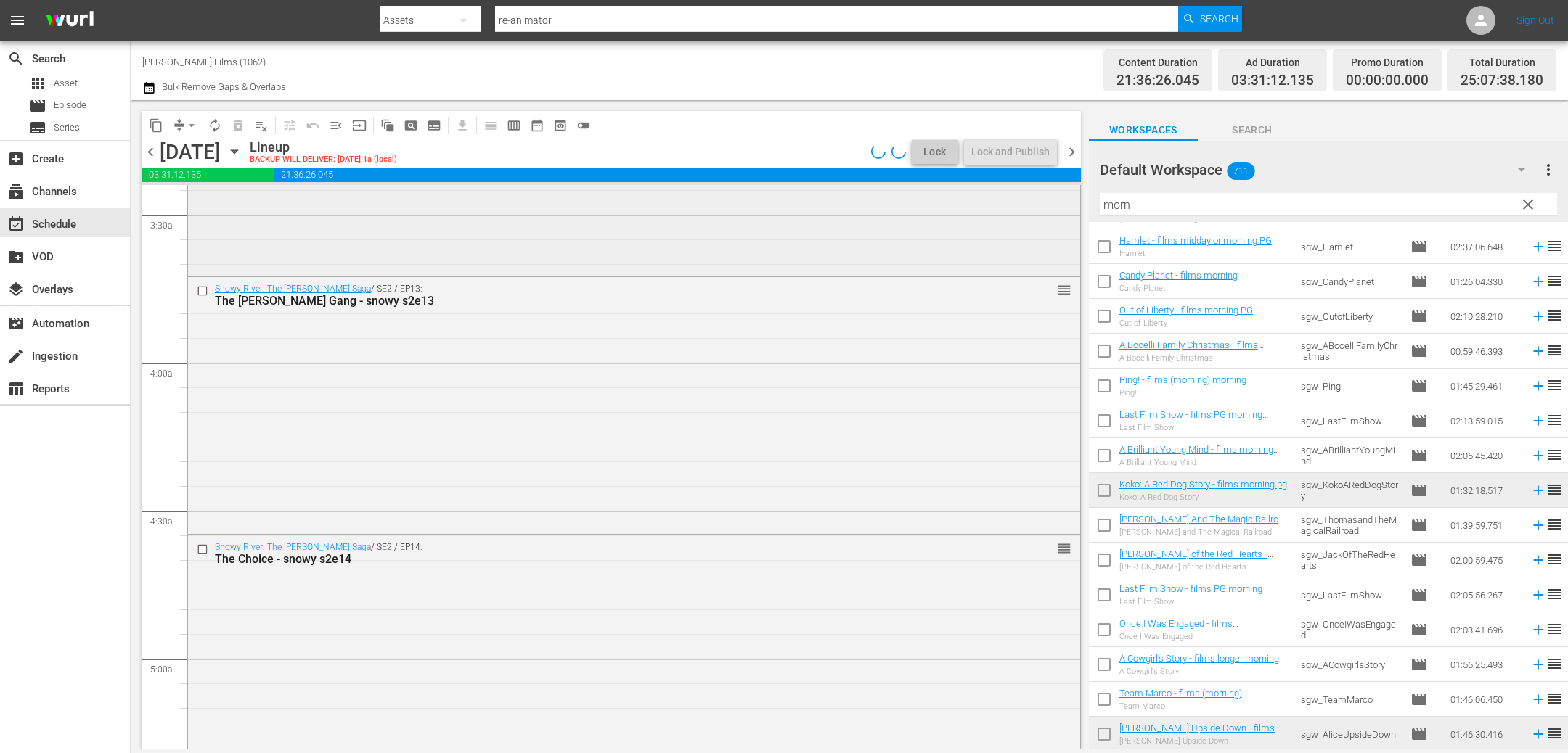
scroll to position [995, 0]
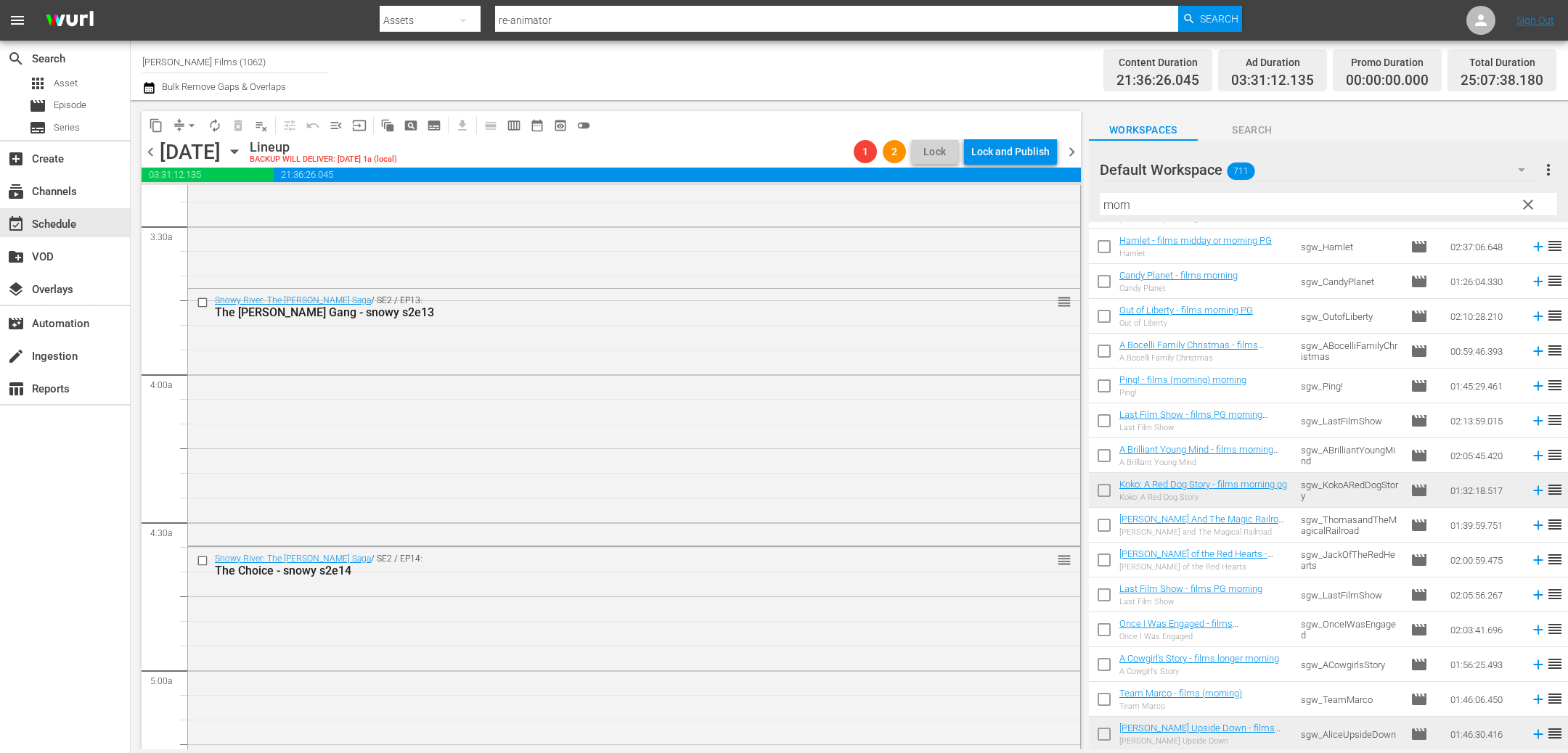
click at [144, 151] on span "chevron_left" at bounding box center [151, 152] width 18 height 18
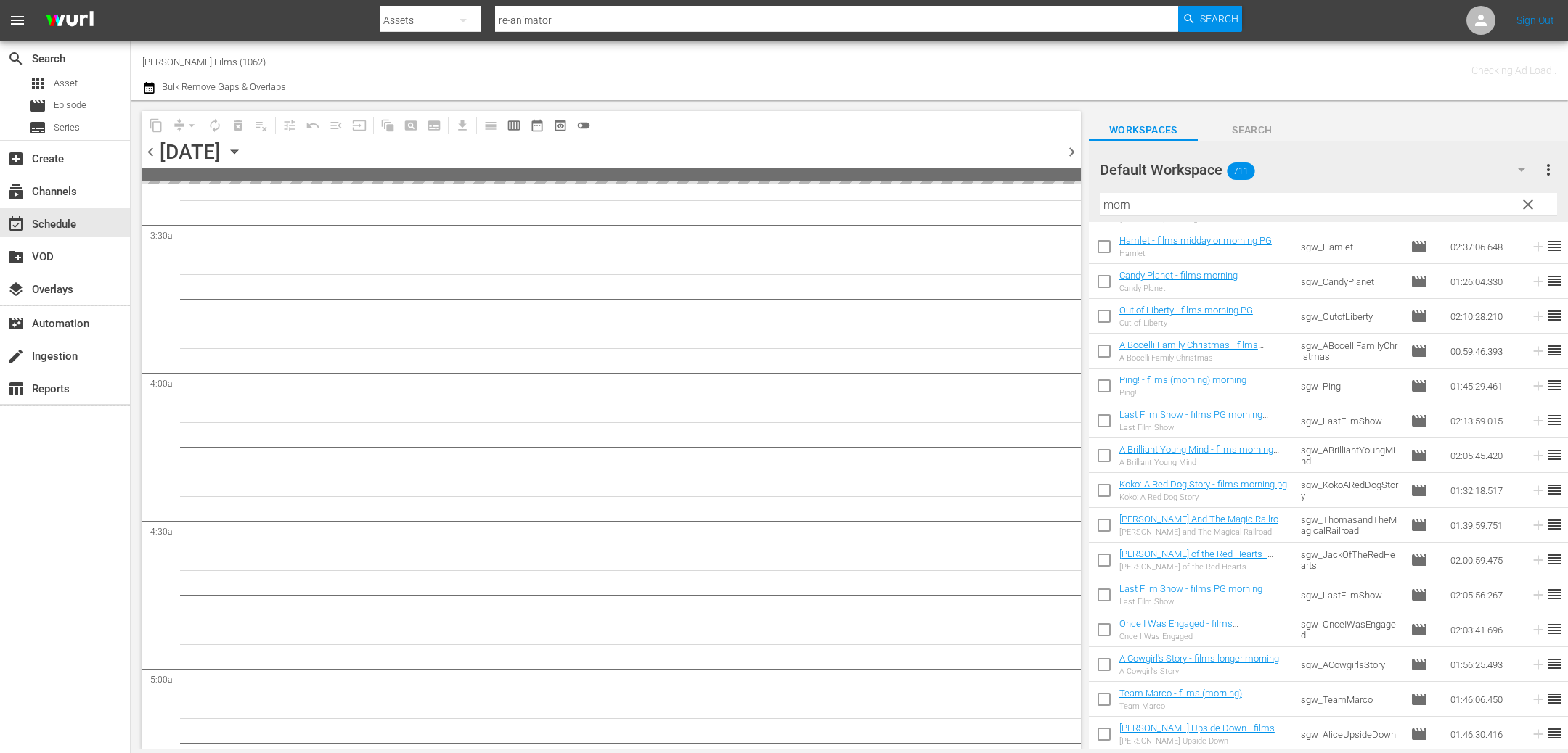
scroll to position [1045, 0]
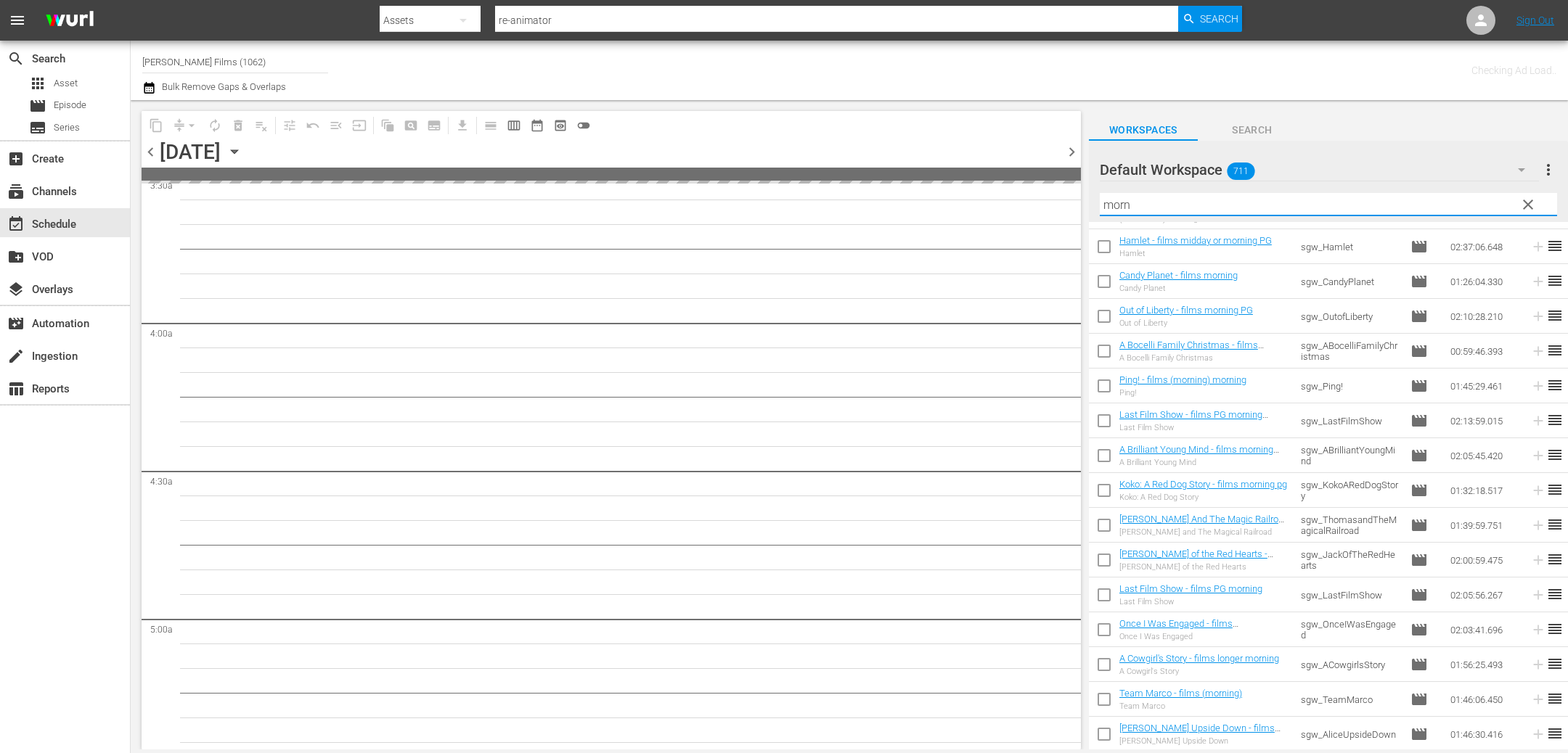
drag, startPoint x: 1242, startPoint y: 203, endPoint x: 962, endPoint y: 175, distance: 281.4
click at [965, 175] on div "content_copy compress arrow_drop_down autorenew_outlined delete_forever_outline…" at bounding box center [849, 425] width 1437 height 650
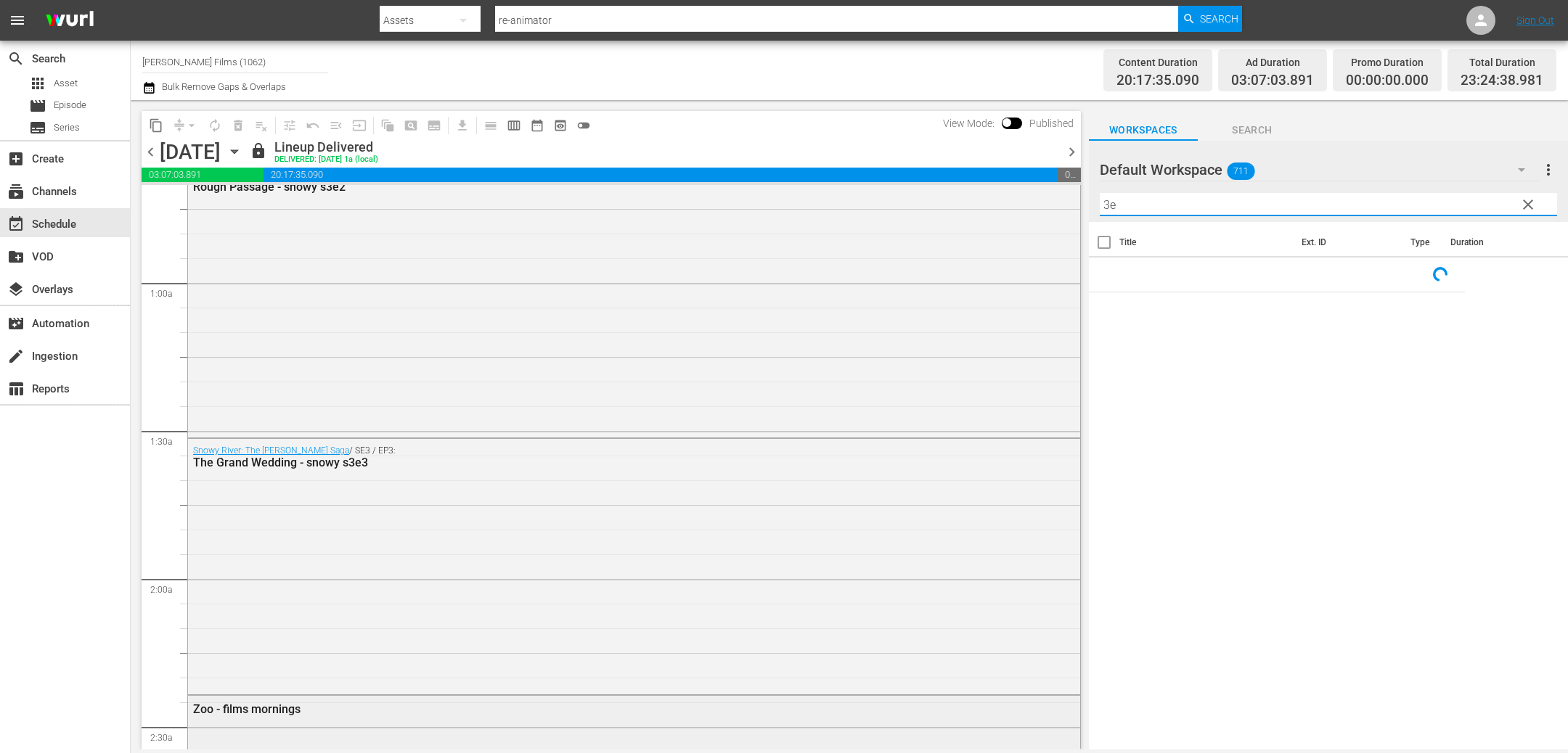
scroll to position [7, 0]
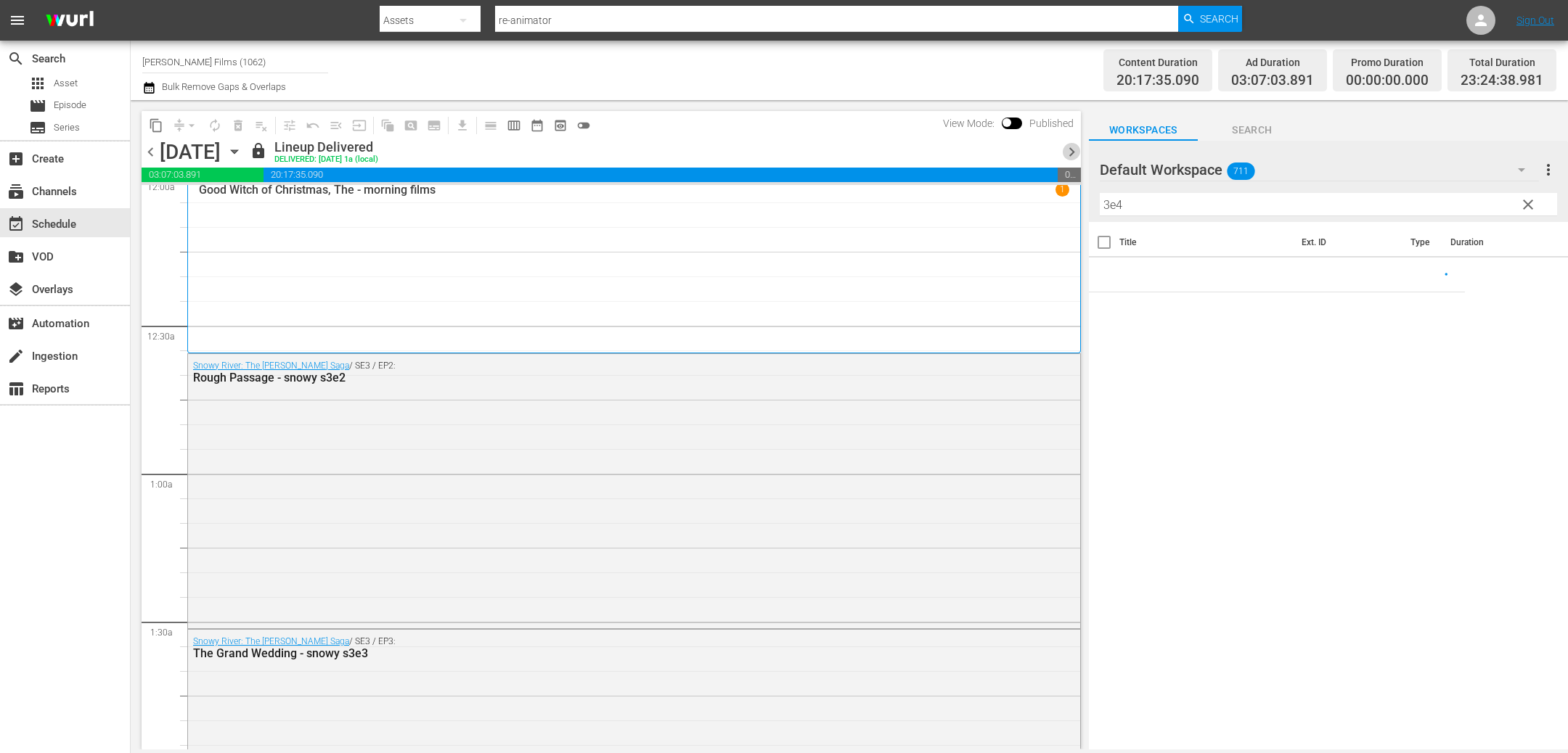
click at [1072, 149] on span "chevron_right" at bounding box center [1072, 152] width 18 height 18
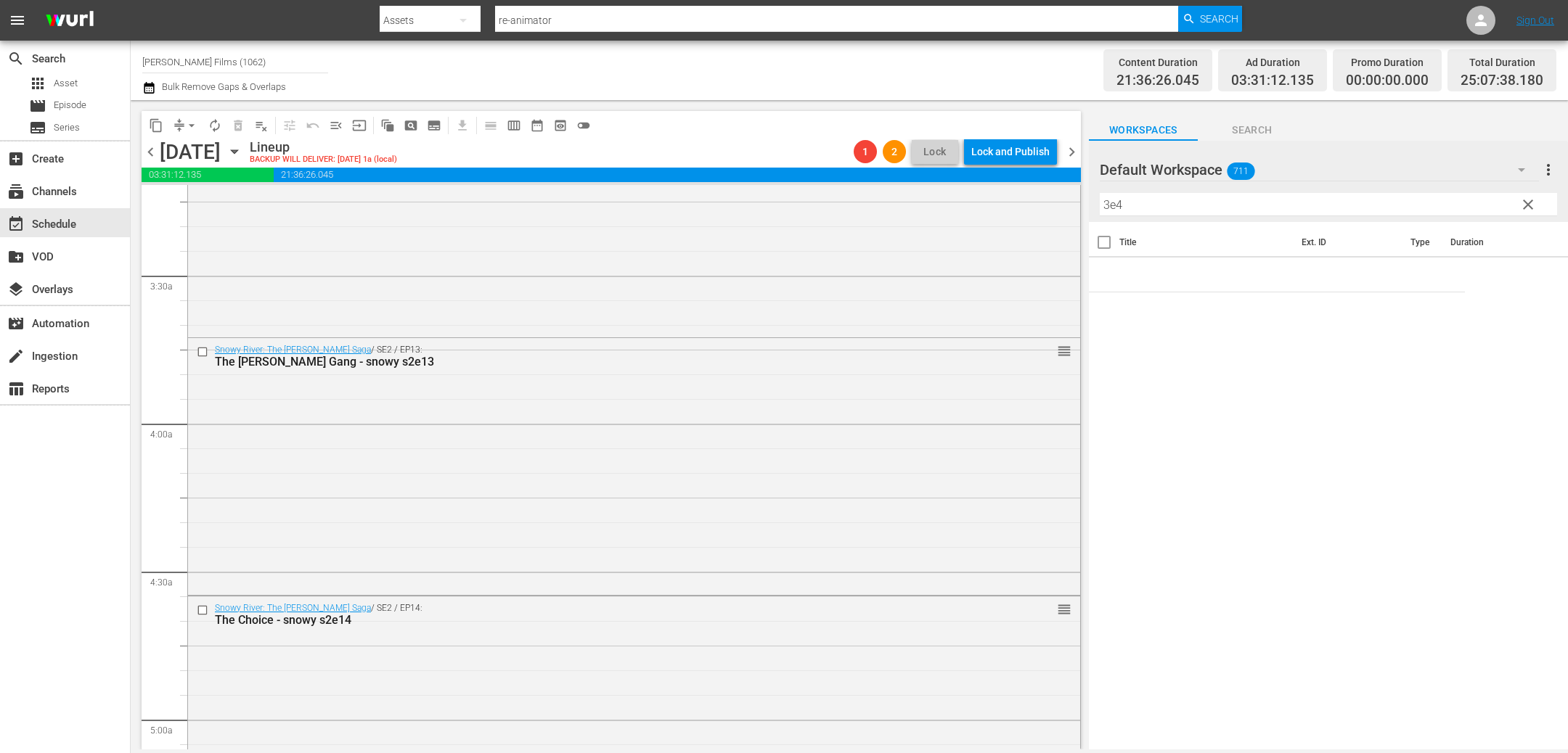
scroll to position [948, 0]
click at [204, 608] on input "checkbox" at bounding box center [204, 610] width 16 height 13
click at [200, 351] on input "checkbox" at bounding box center [204, 351] width 16 height 13
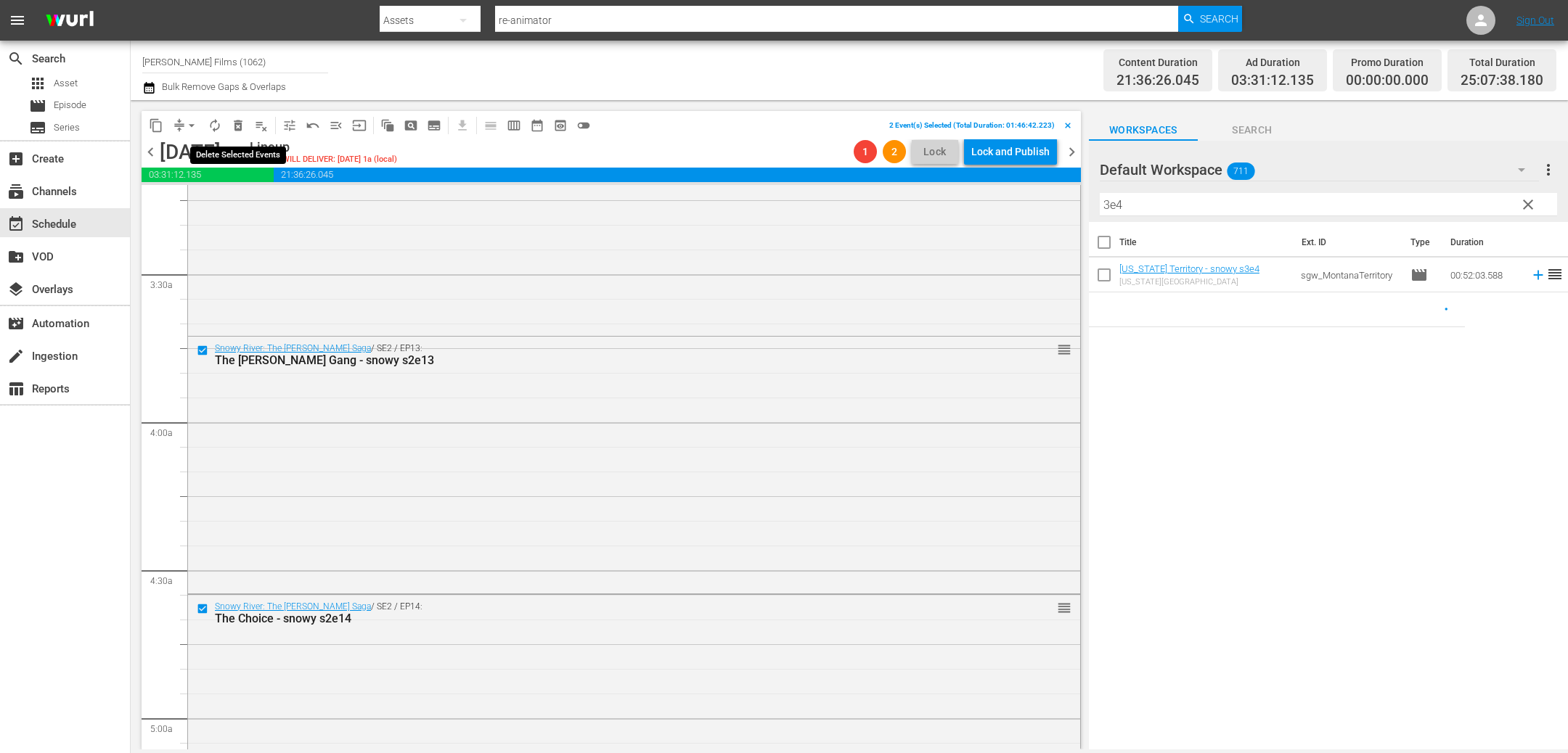
click at [237, 123] on span "delete_forever_outlined" at bounding box center [238, 125] width 15 height 15
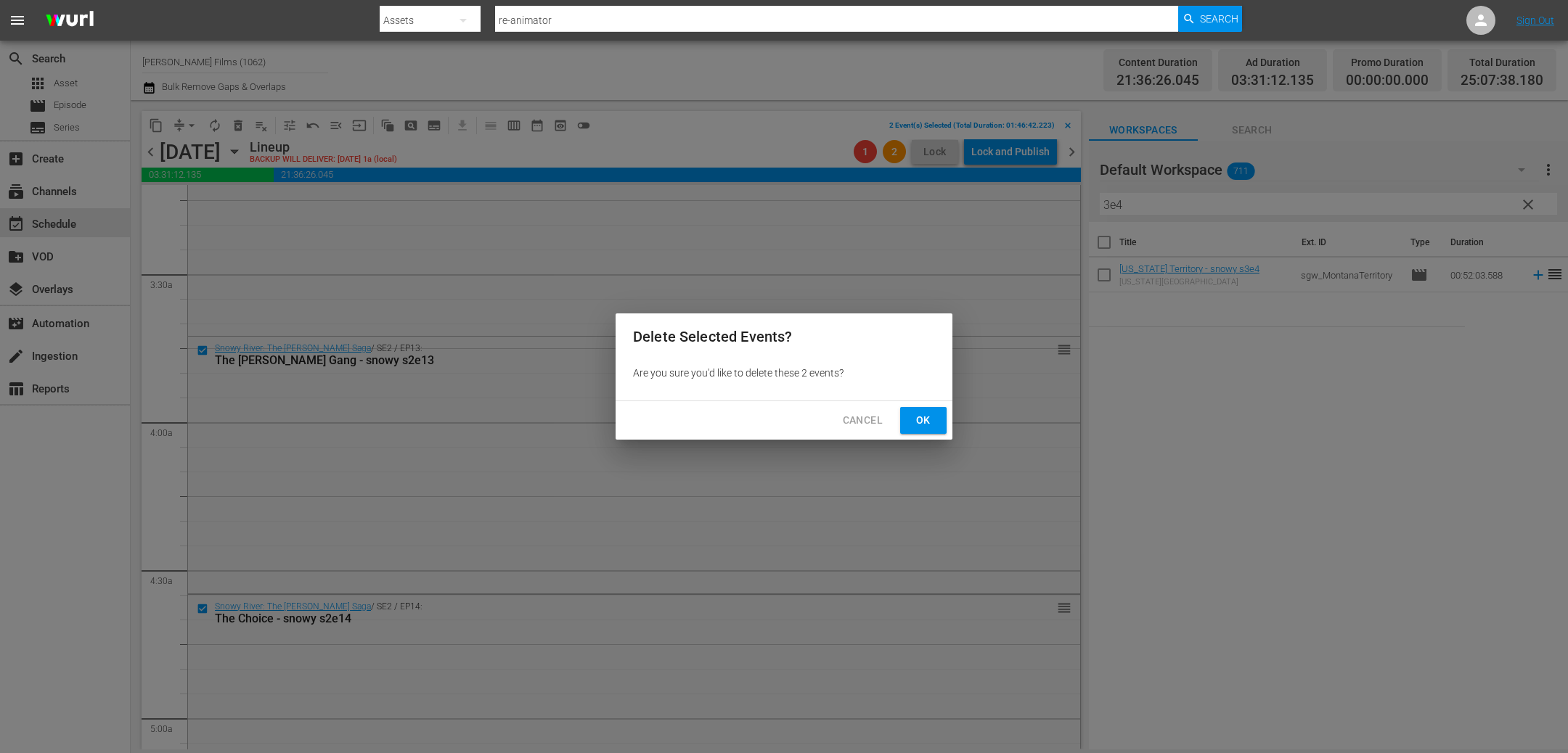
click at [923, 423] on span "Ok" at bounding box center [923, 420] width 23 height 18
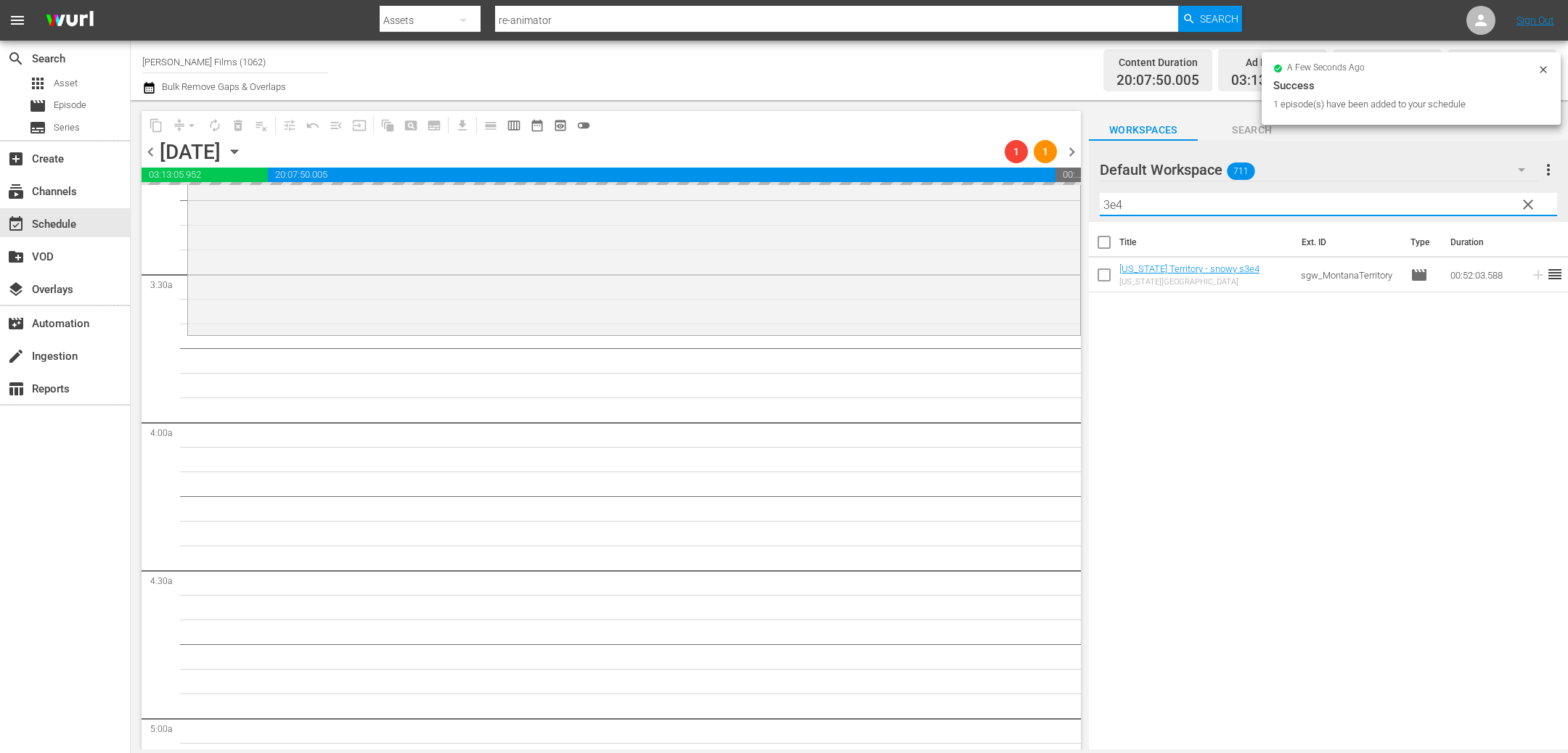
click at [1140, 209] on input "3e4" at bounding box center [1328, 204] width 457 height 23
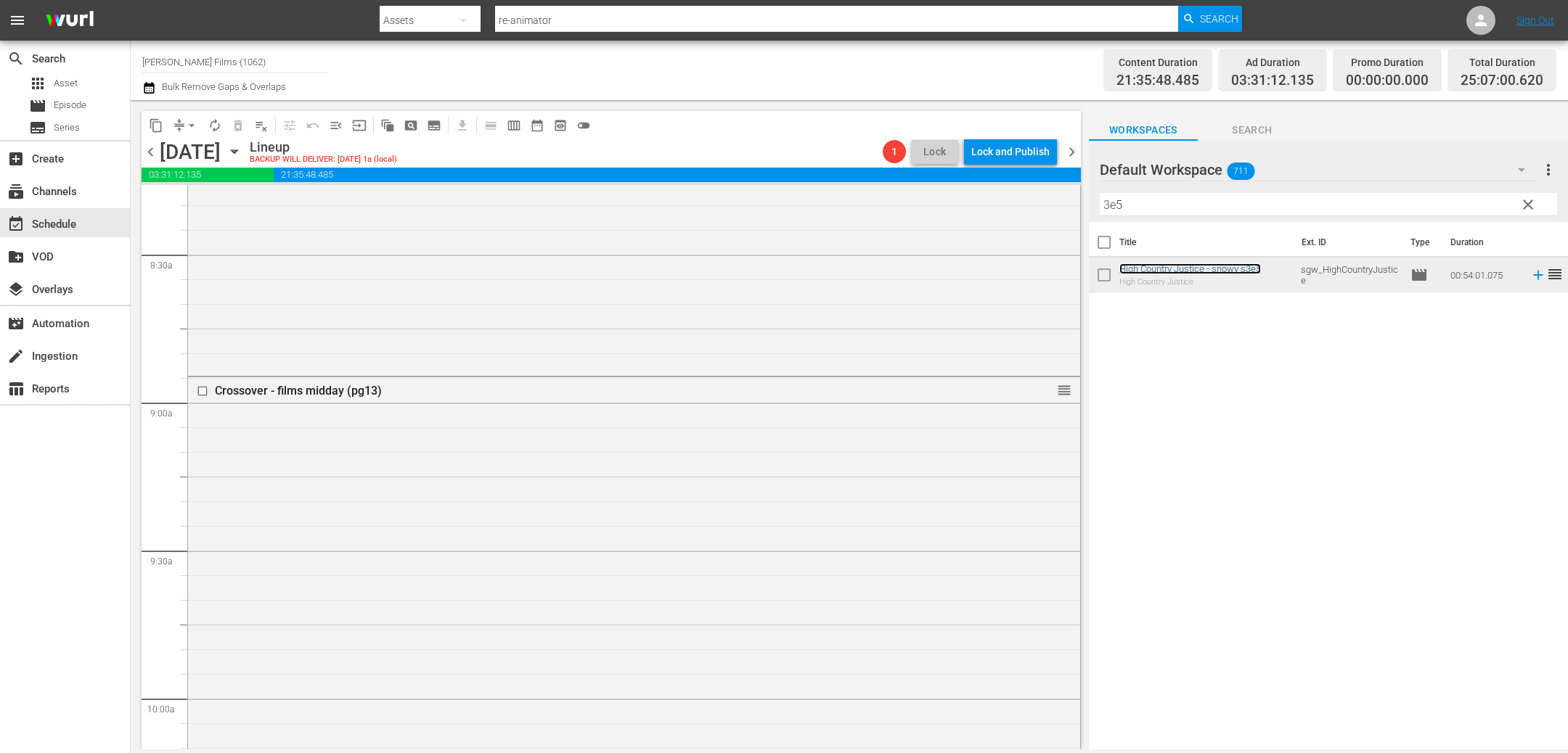
scroll to position [2475, 0]
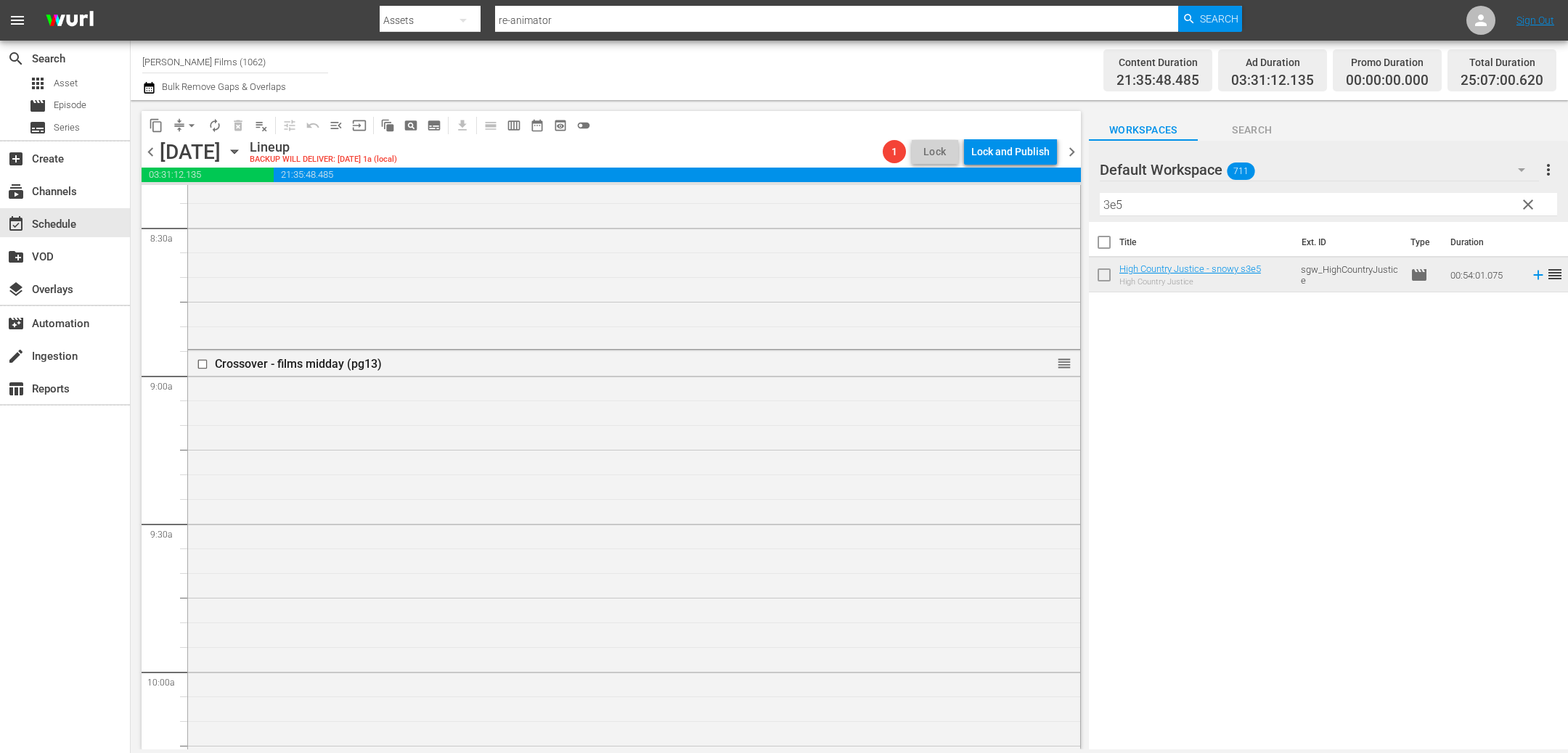
click at [1065, 154] on span "chevron_right" at bounding box center [1072, 152] width 18 height 18
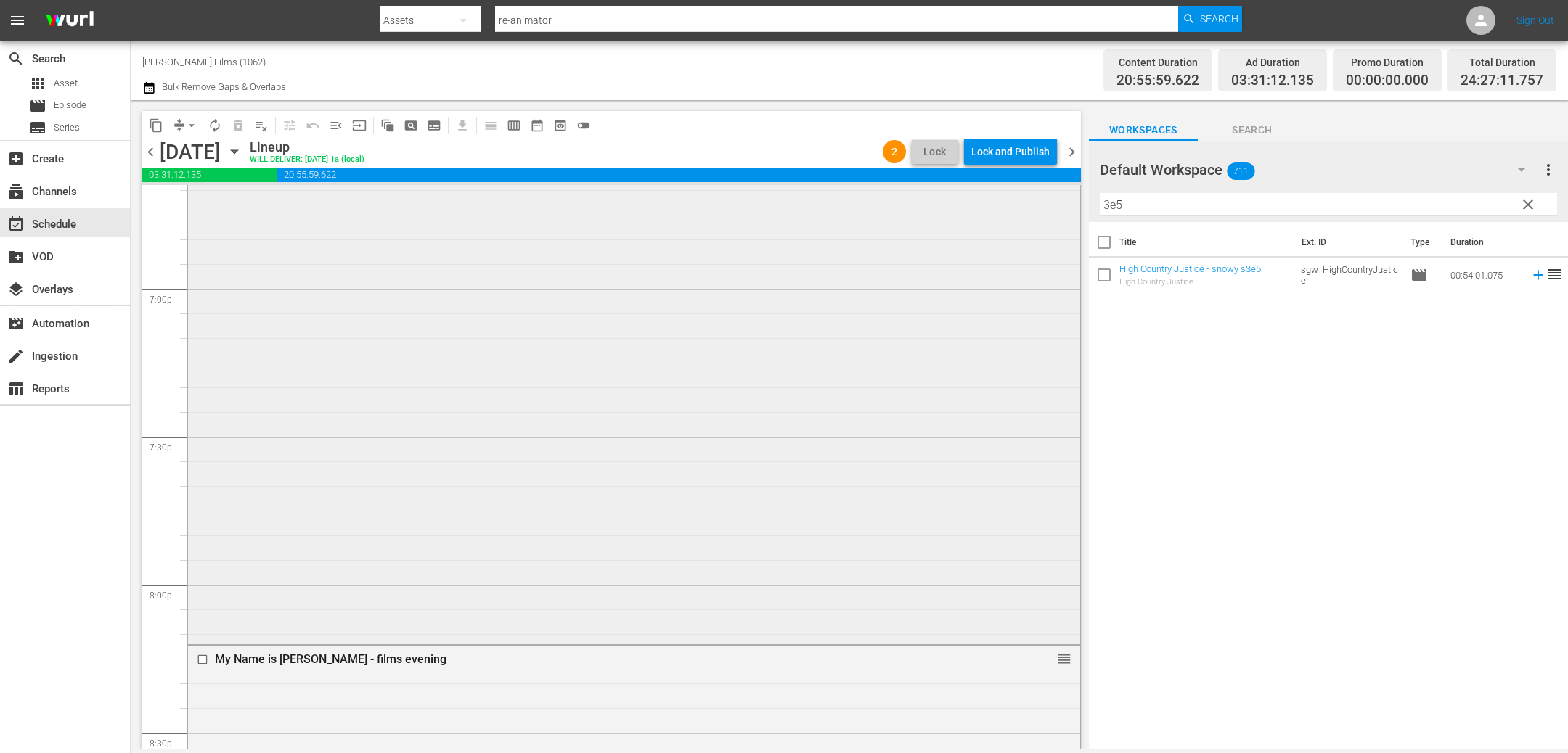
scroll to position [5475, 0]
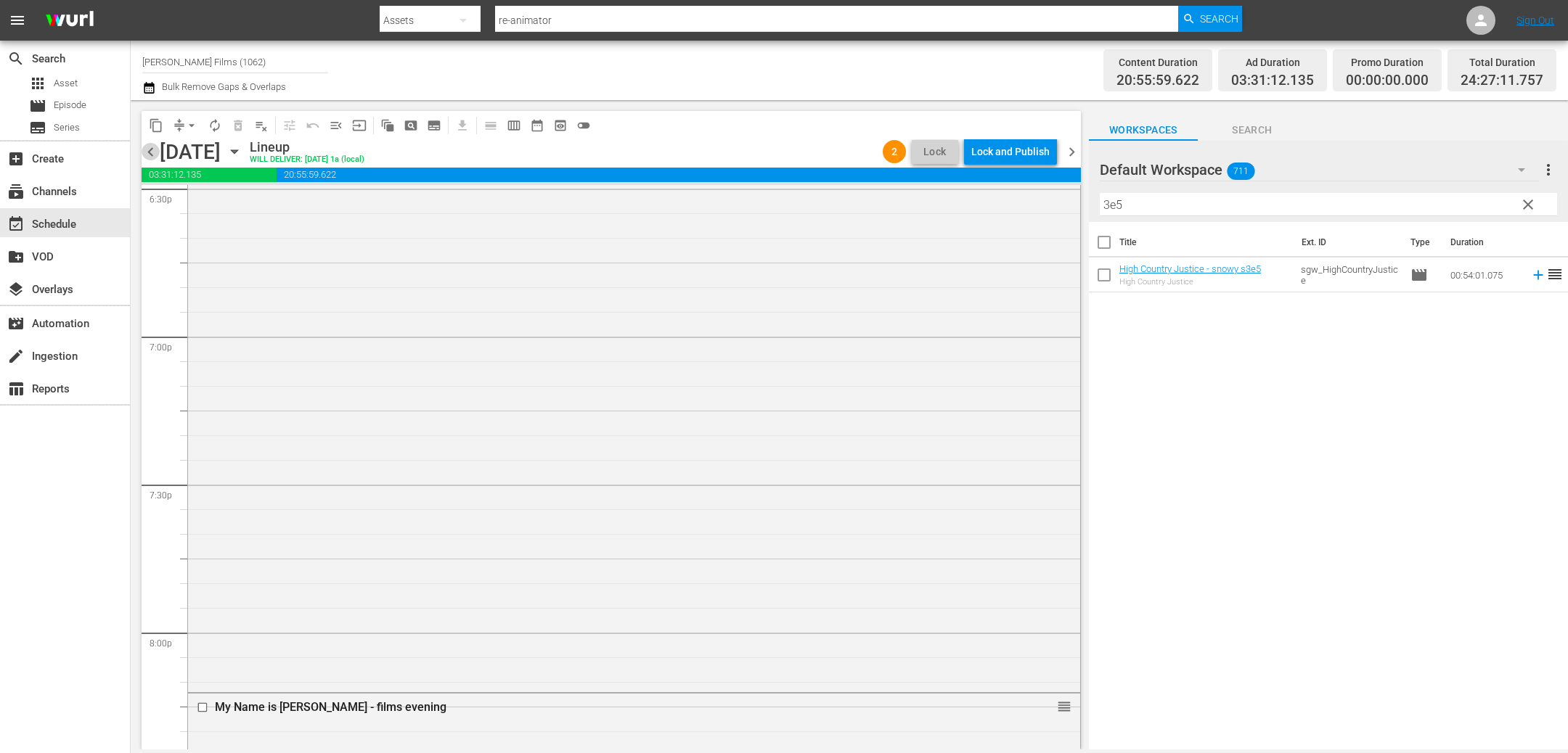
click at [154, 154] on span "chevron_left" at bounding box center [151, 152] width 18 height 18
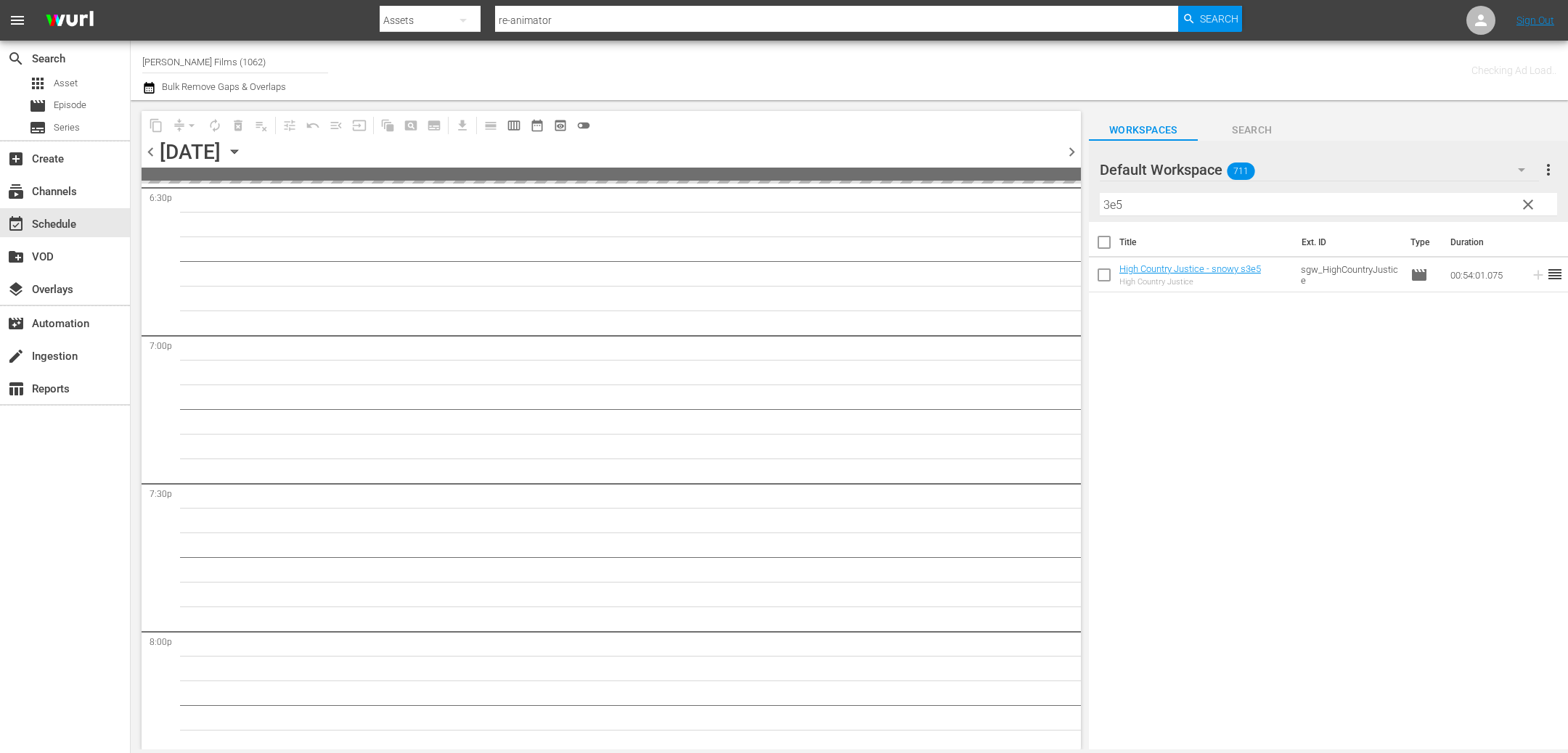
scroll to position [5623, 0]
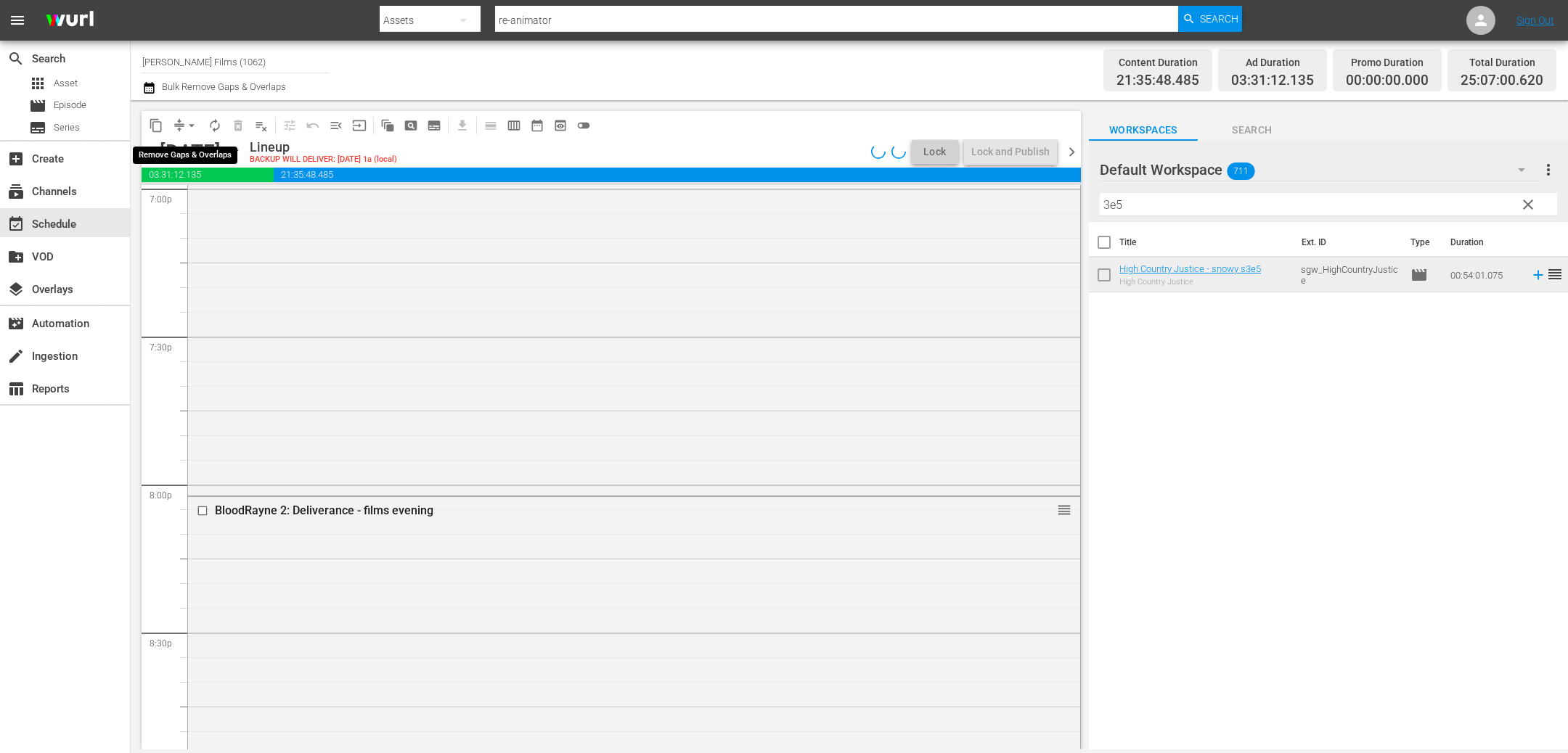
click at [183, 125] on button "arrow_drop_down" at bounding box center [191, 125] width 23 height 23
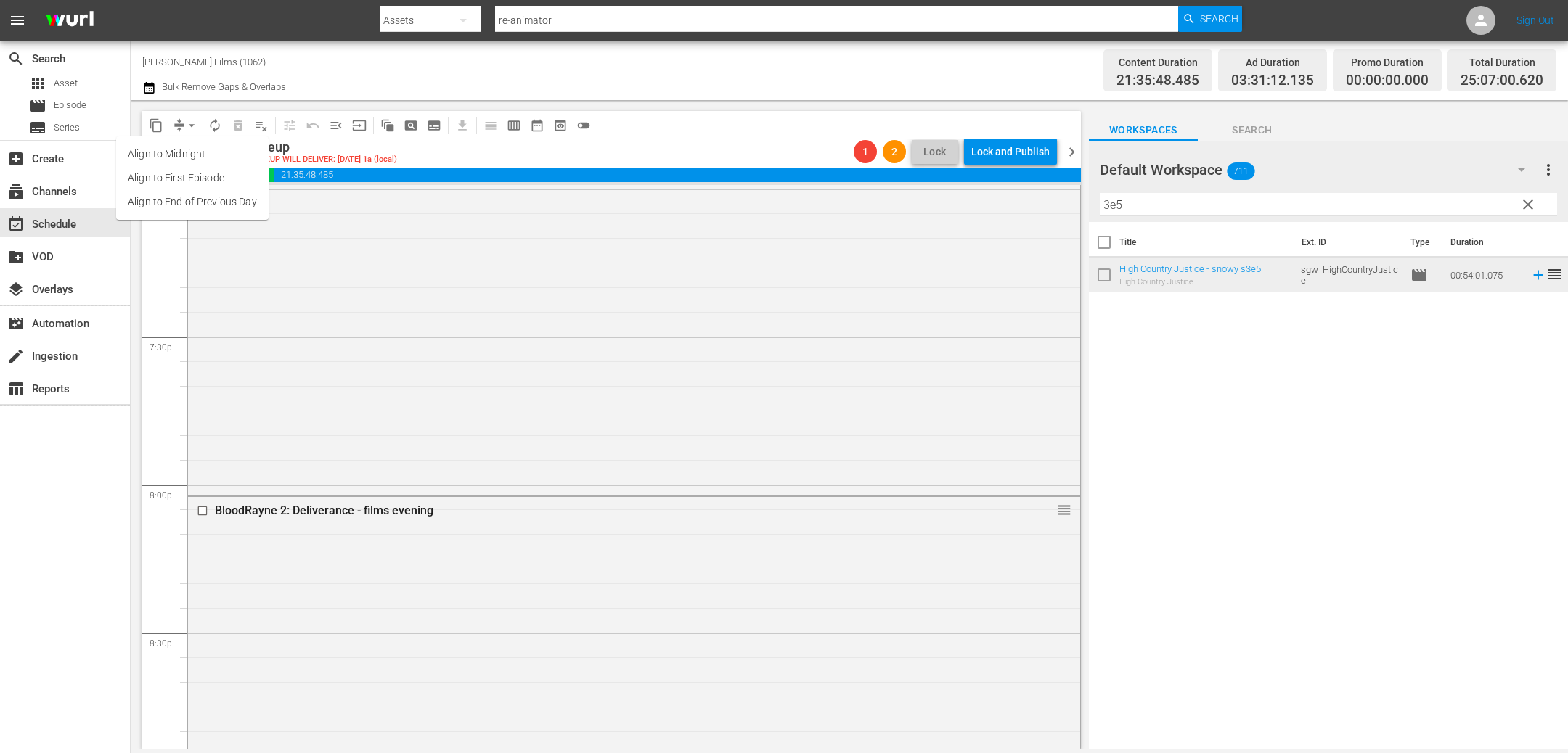
click at [235, 203] on li "Align to End of Previous Day" at bounding box center [192, 202] width 153 height 24
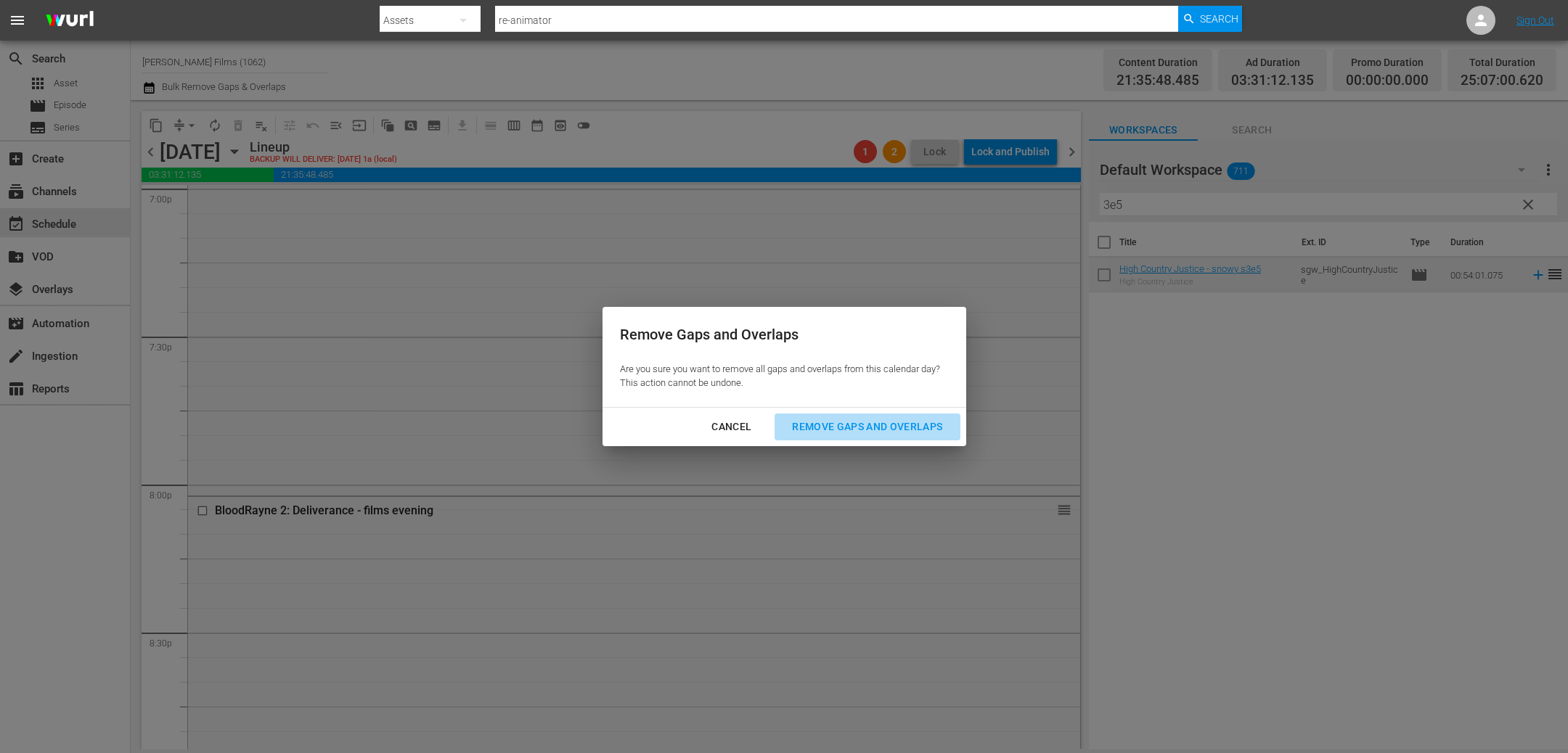
drag, startPoint x: 888, startPoint y: 428, endPoint x: 983, endPoint y: 359, distance: 117.4
click at [888, 427] on div "Remove Gaps and Overlaps" at bounding box center [867, 428] width 174 height 18
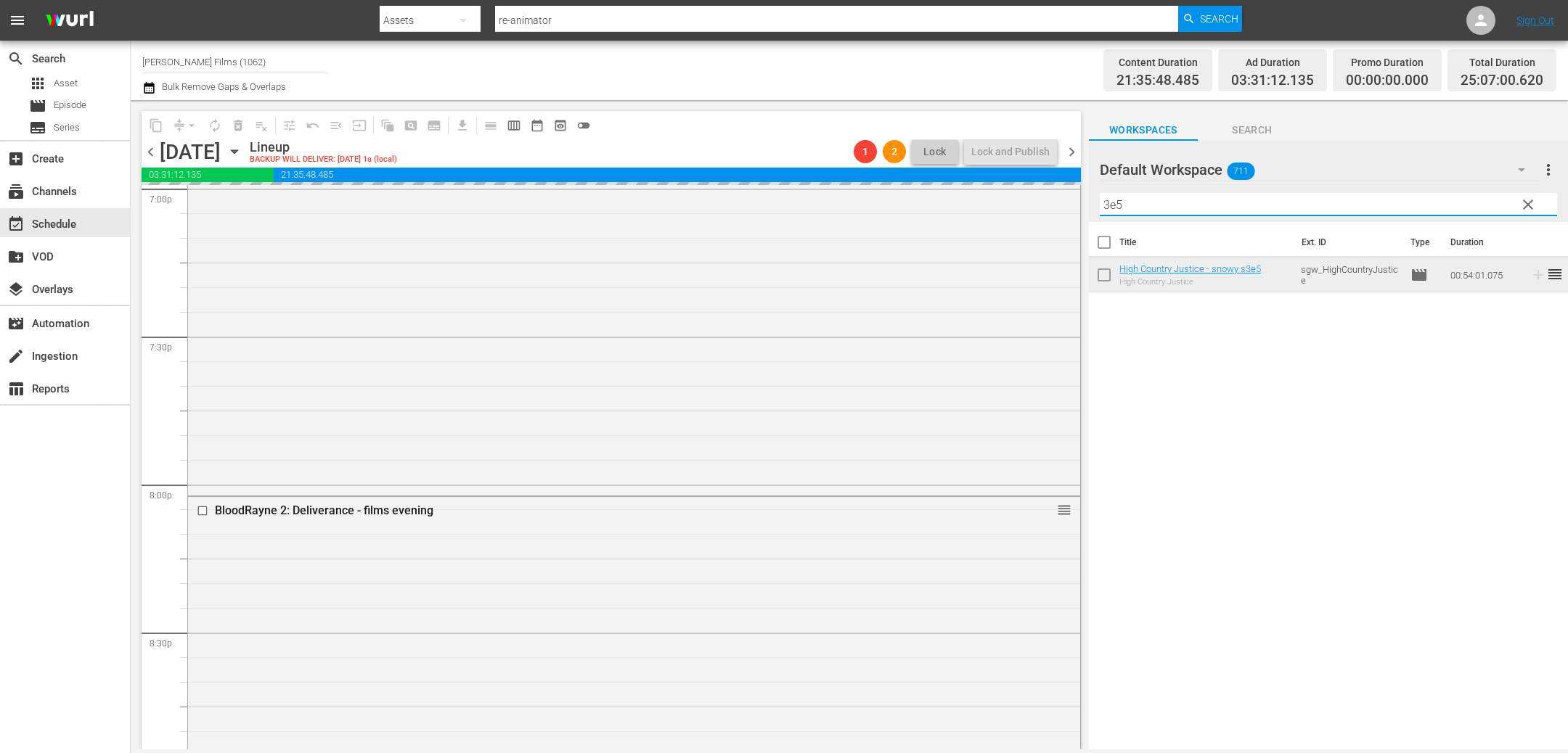
click at [1163, 204] on input "3e5" at bounding box center [1328, 204] width 457 height 23
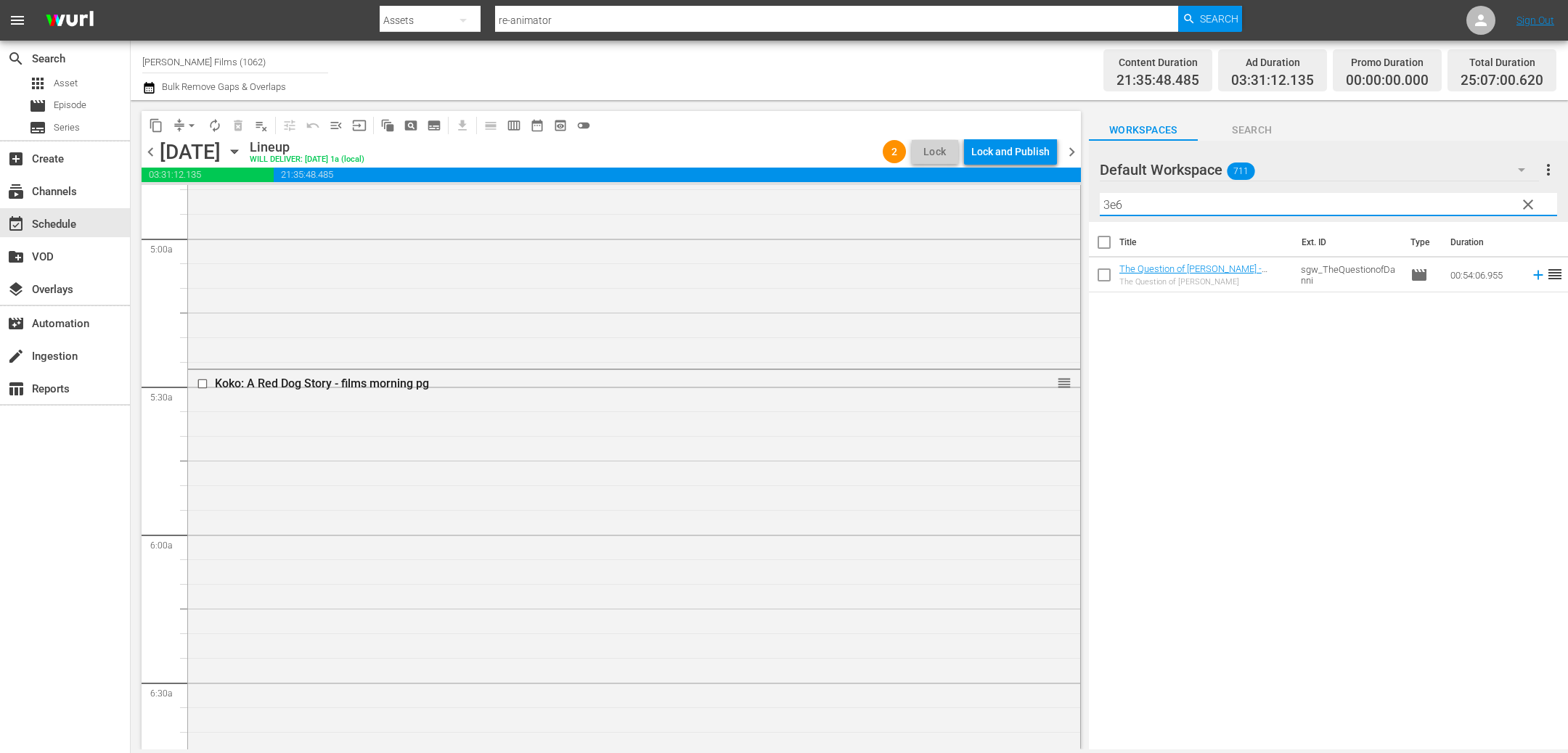
scroll to position [1215, 0]
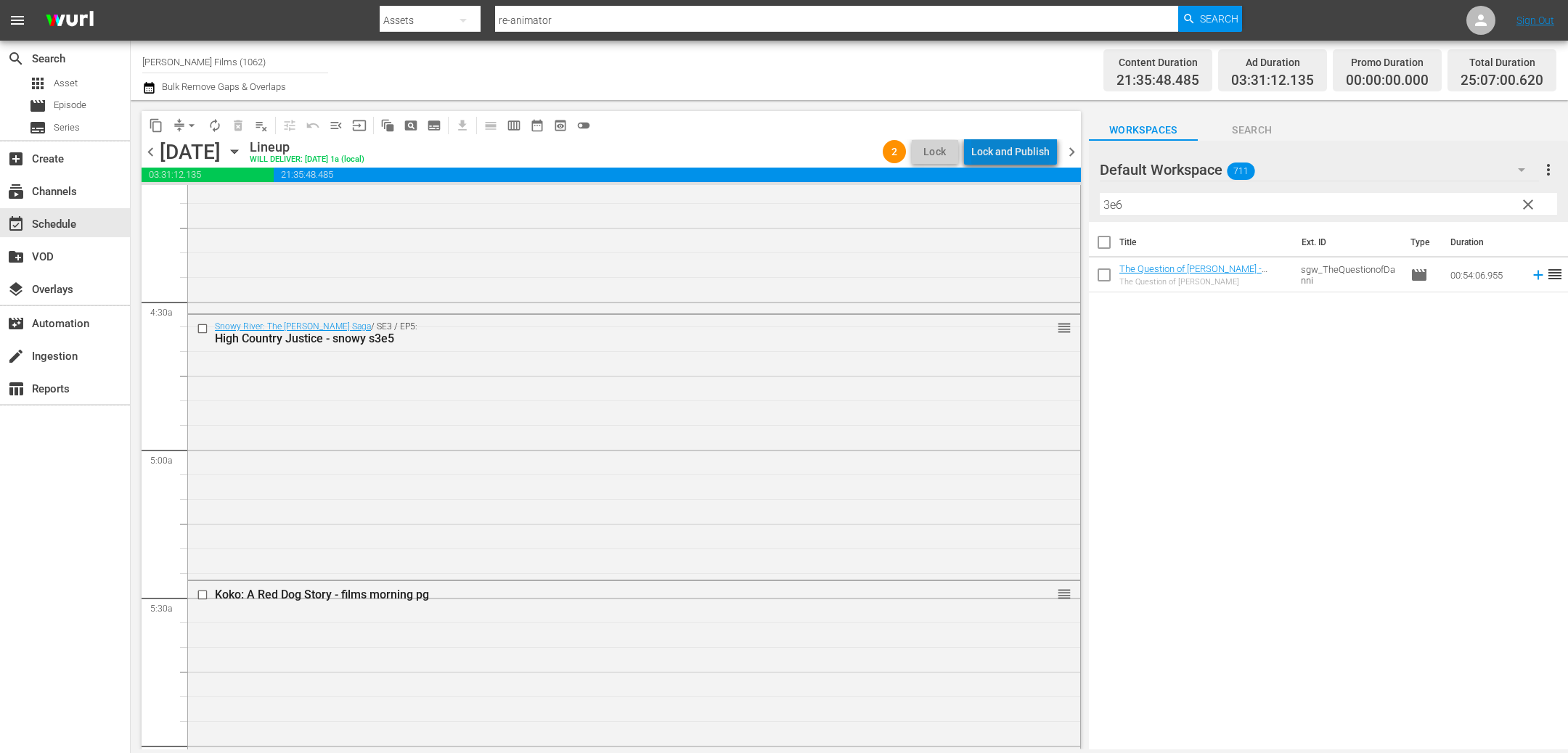
click at [1017, 150] on div "Lock and Publish" at bounding box center [1011, 152] width 79 height 27
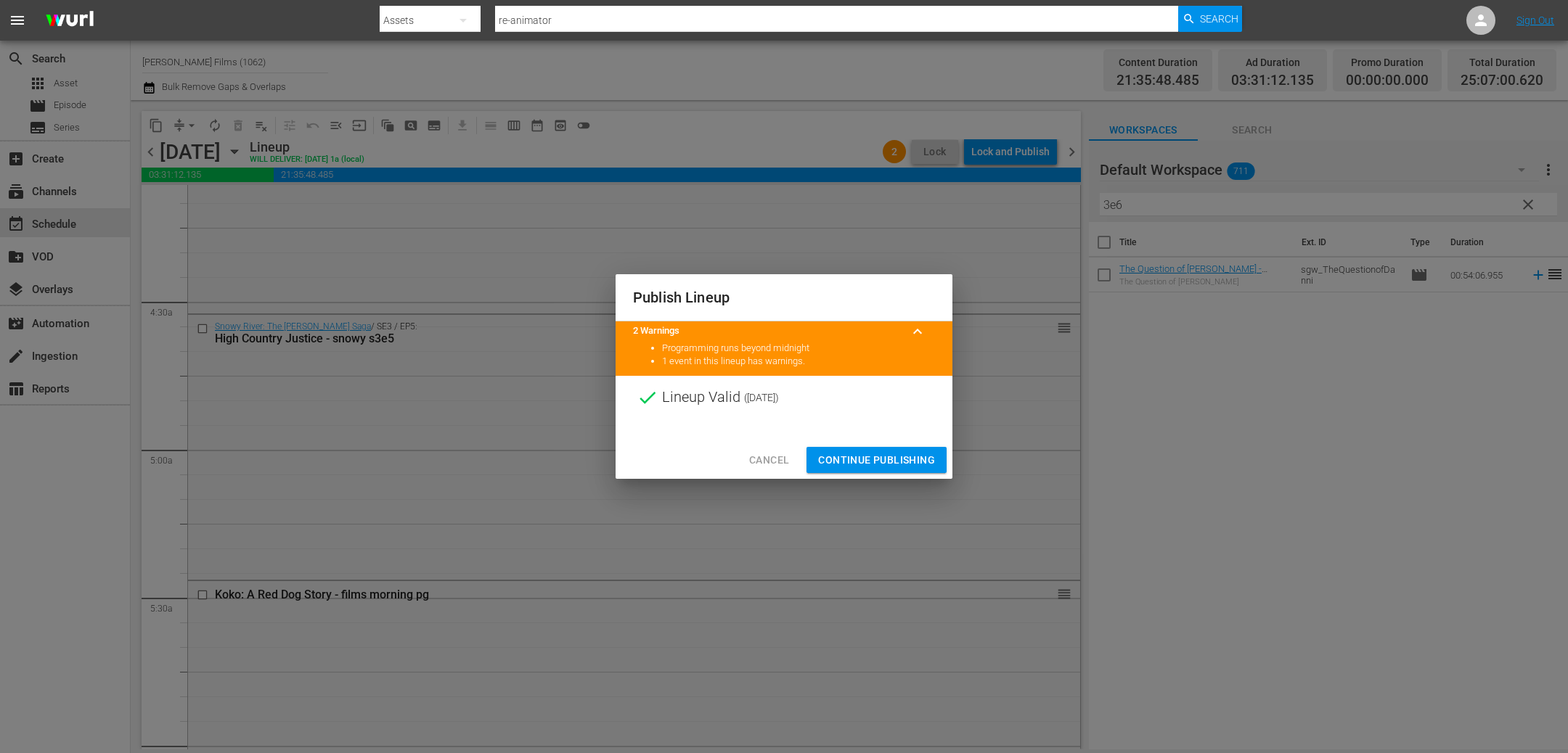
click at [872, 463] on span "Continue Publishing" at bounding box center [876, 461] width 117 height 18
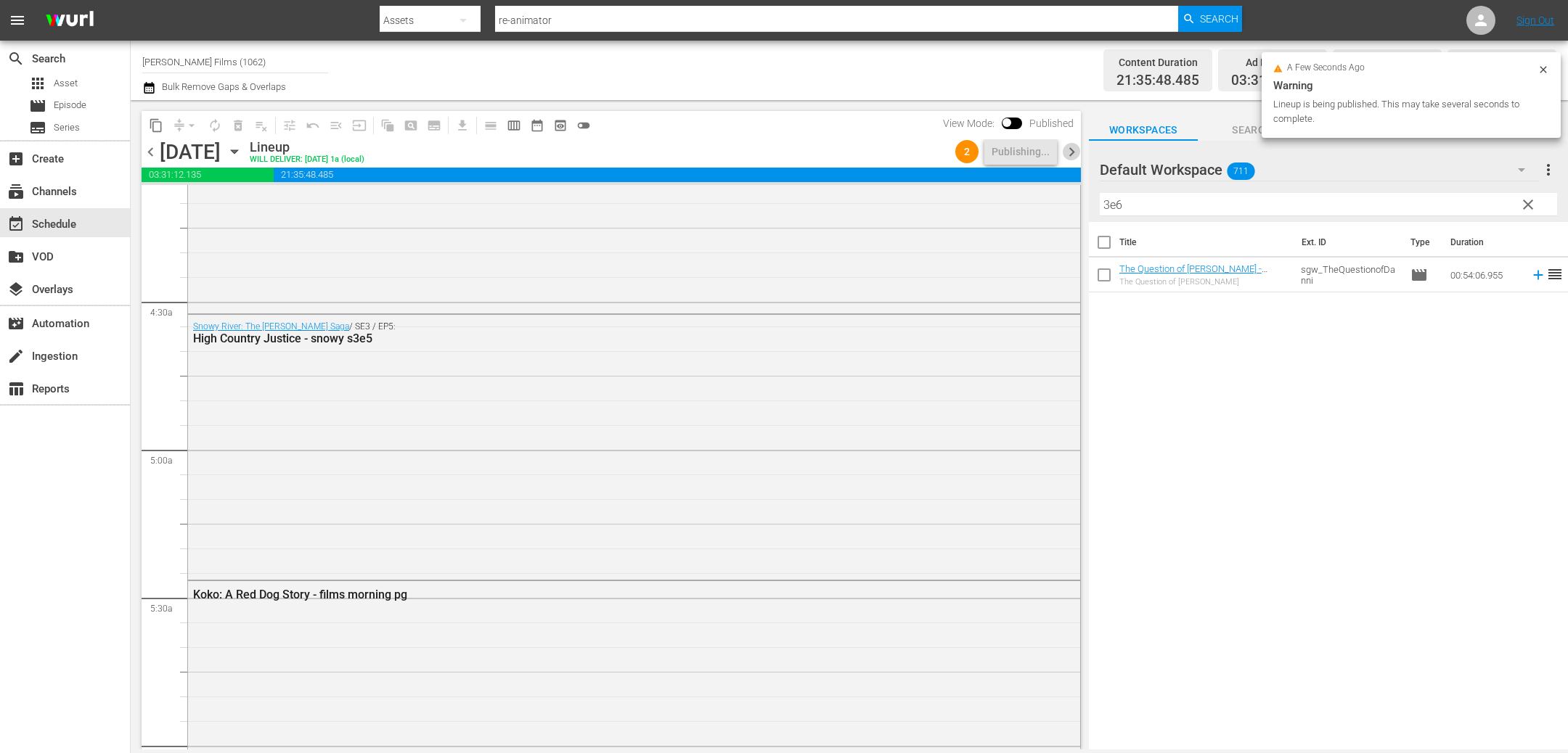
click at [1069, 148] on span "chevron_right" at bounding box center [1072, 152] width 18 height 18
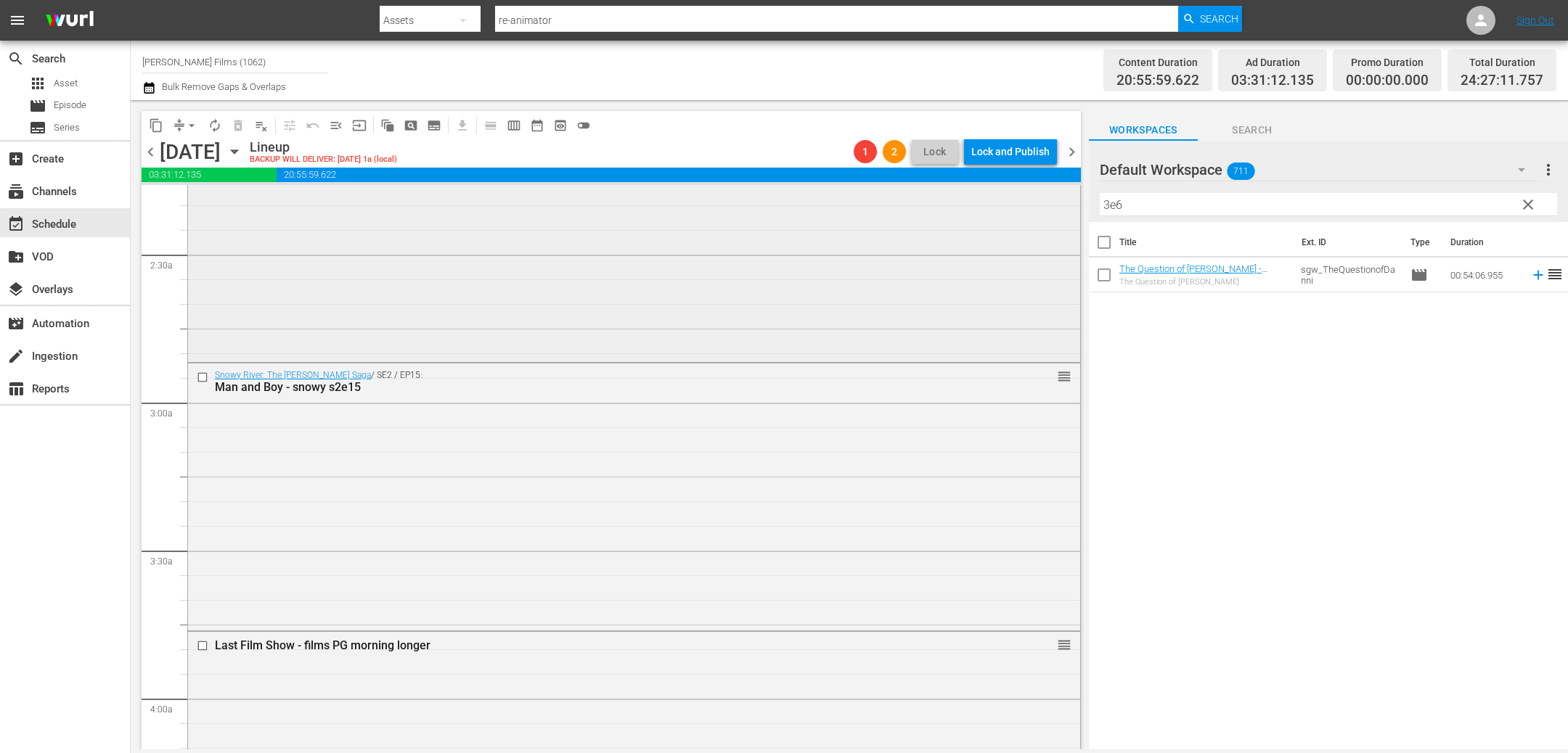
scroll to position [695, 0]
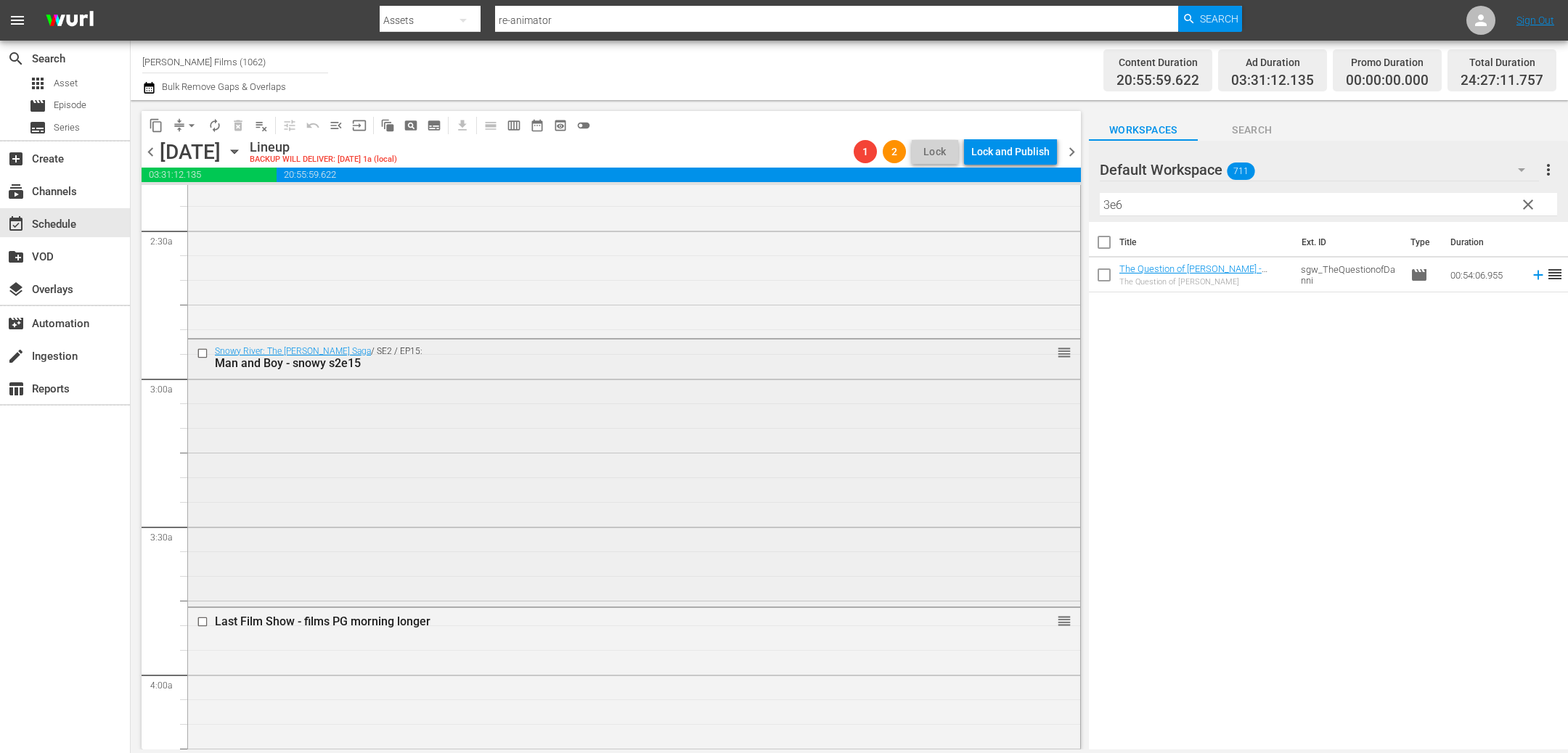
click at [203, 355] on input "checkbox" at bounding box center [204, 354] width 16 height 13
click at [241, 127] on span "delete_forever_outlined" at bounding box center [238, 125] width 15 height 15
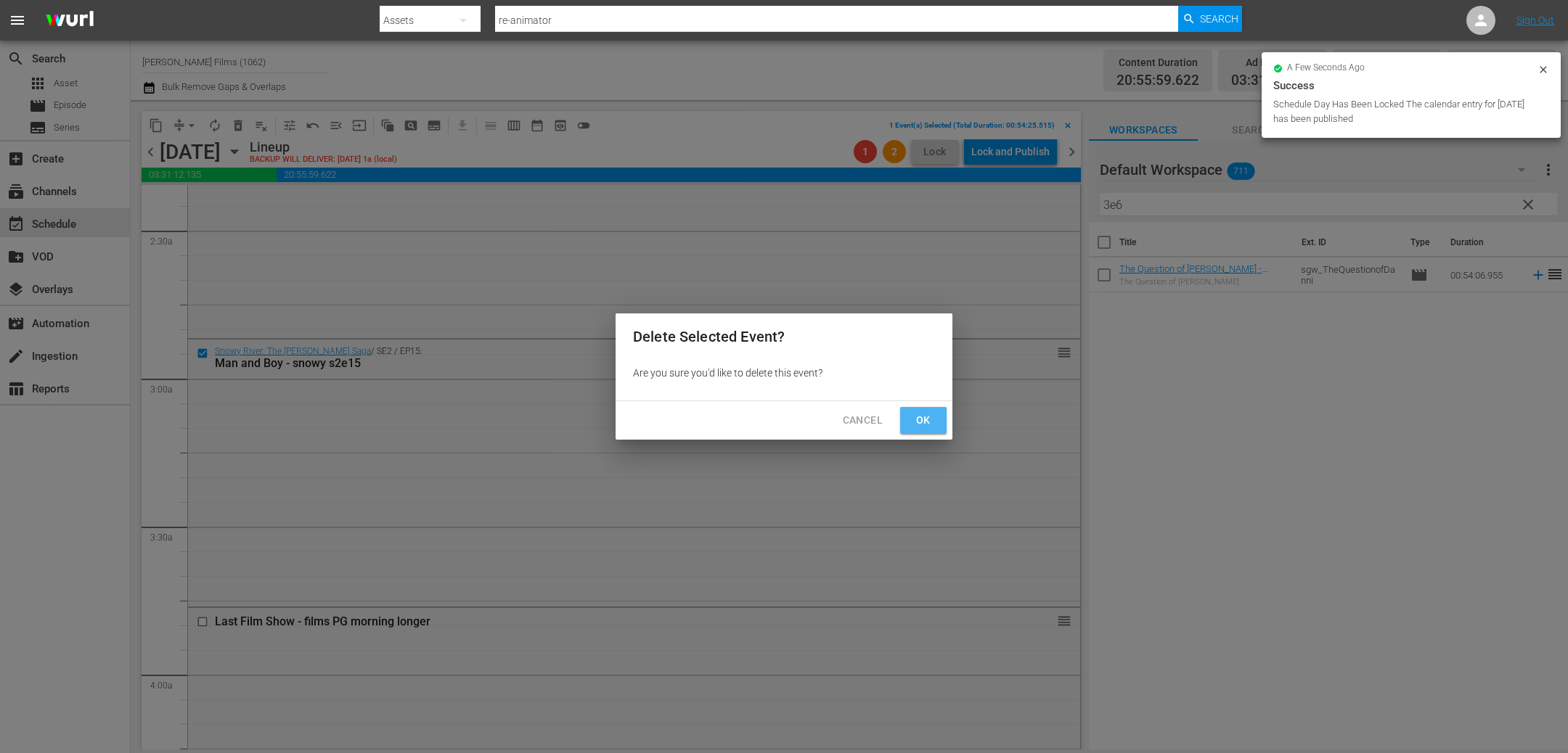
click at [919, 421] on span "Ok" at bounding box center [923, 420] width 23 height 18
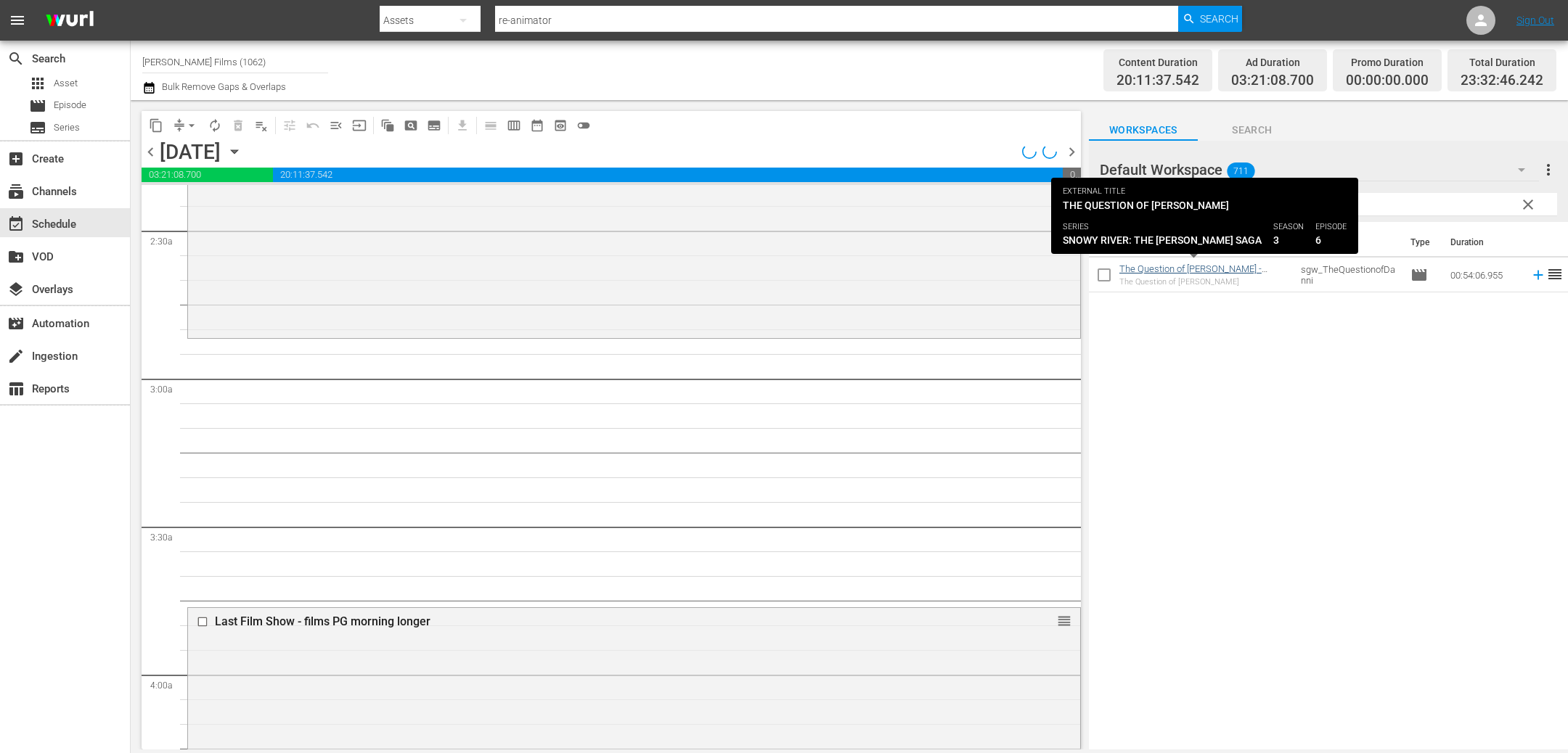
scroll to position [671, 0]
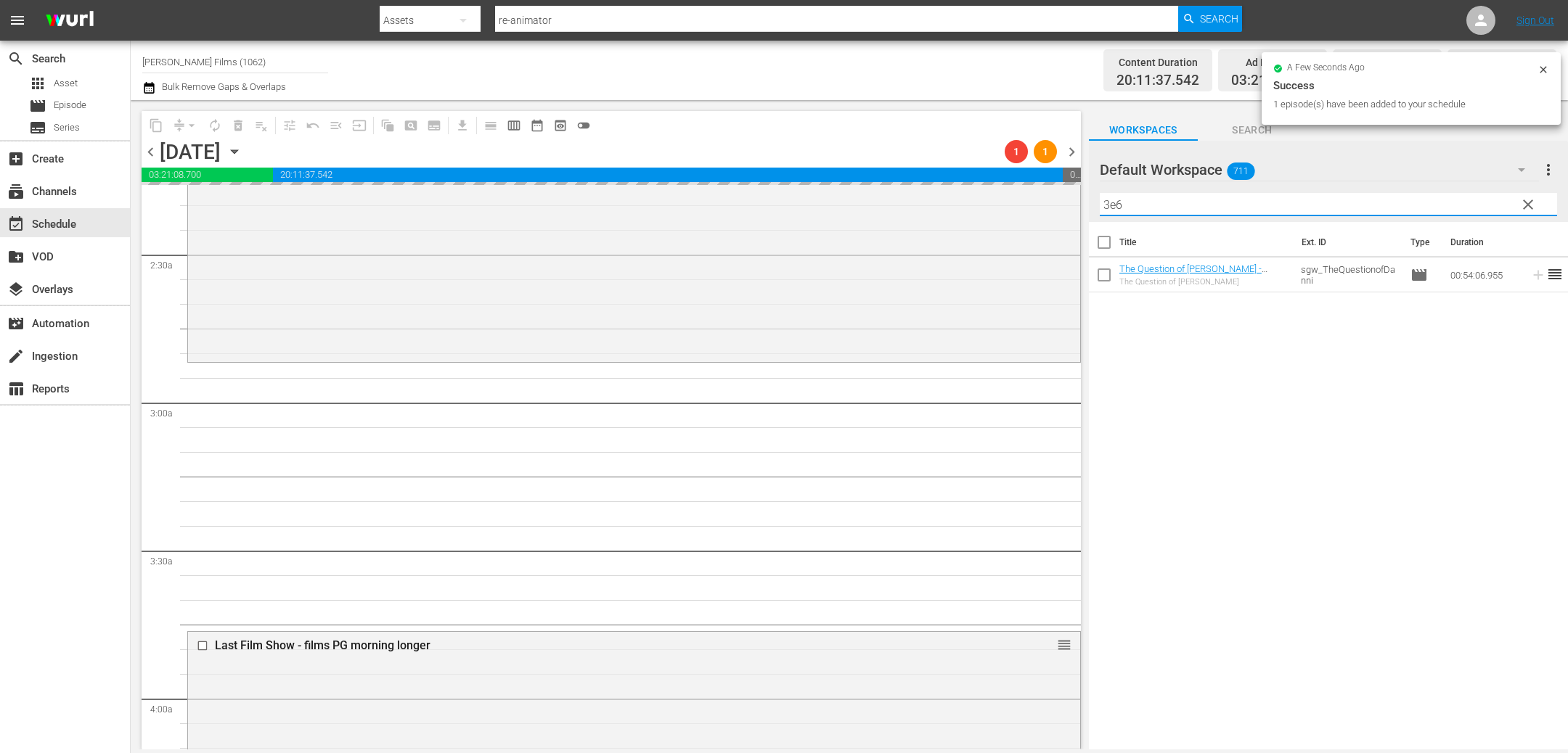
click at [1138, 208] on input "3e6" at bounding box center [1328, 204] width 457 height 23
click at [1074, 150] on span "chevron_right" at bounding box center [1072, 152] width 18 height 18
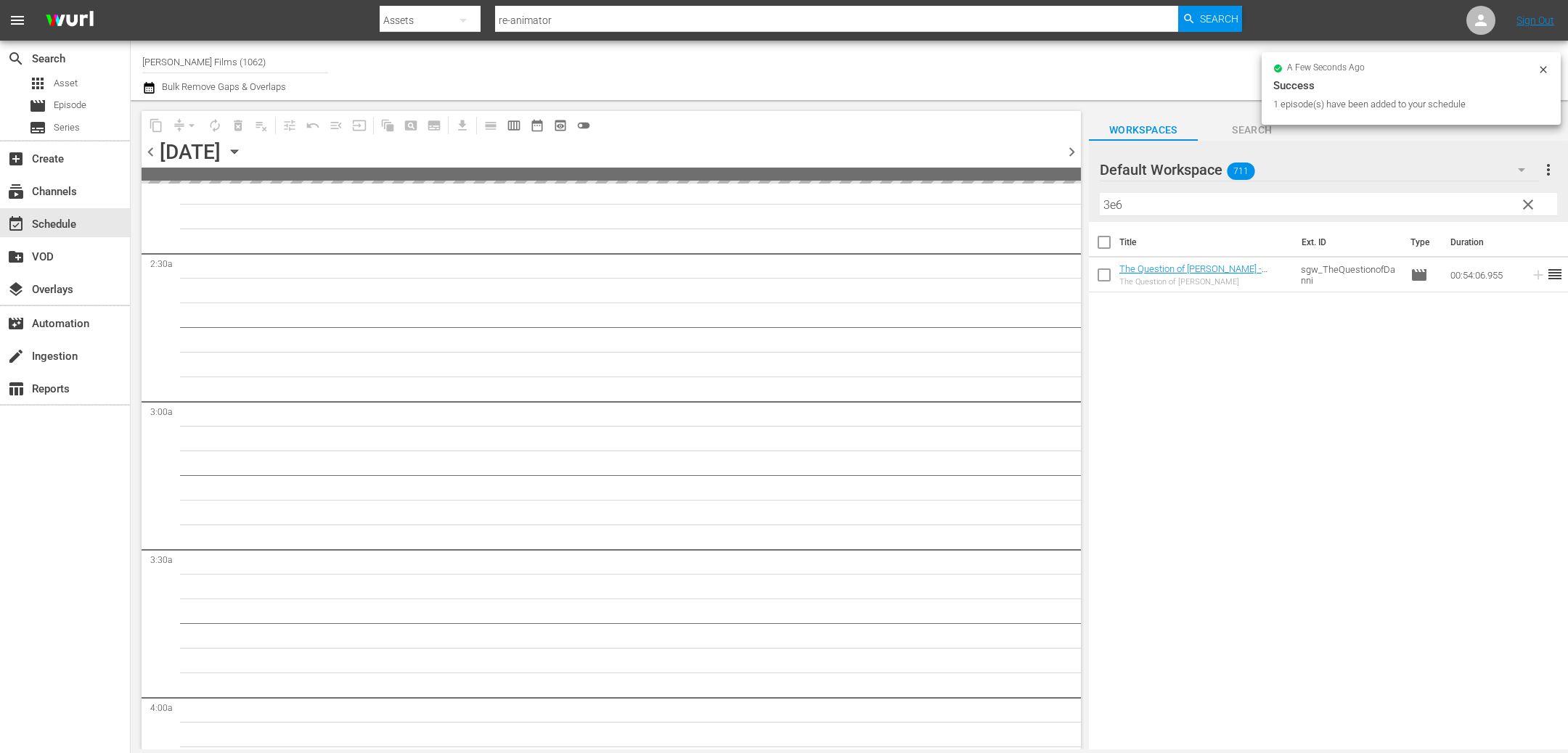
scroll to position [695, 0]
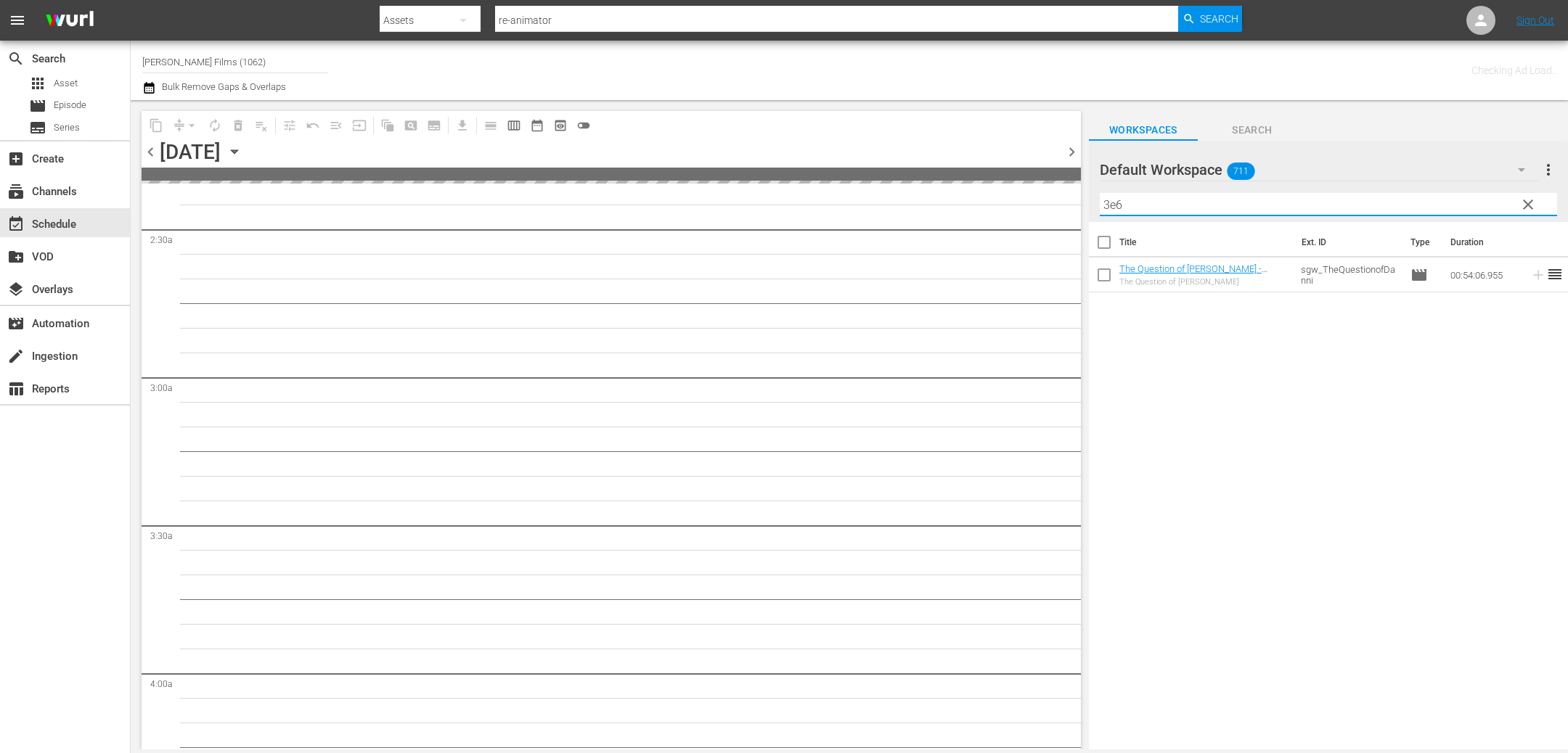
click at [1257, 210] on input "3e6" at bounding box center [1328, 204] width 457 height 23
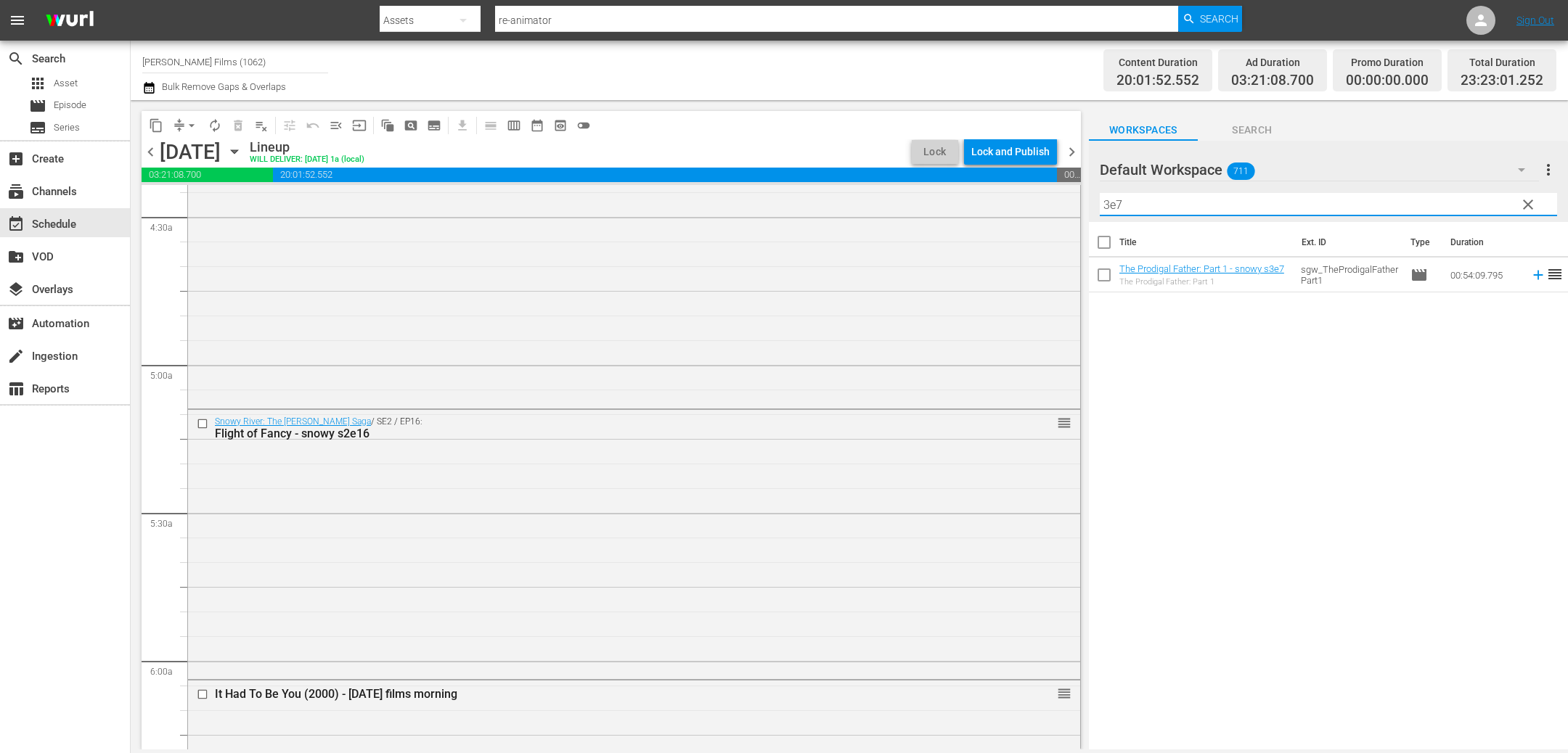
scroll to position [1424, 0]
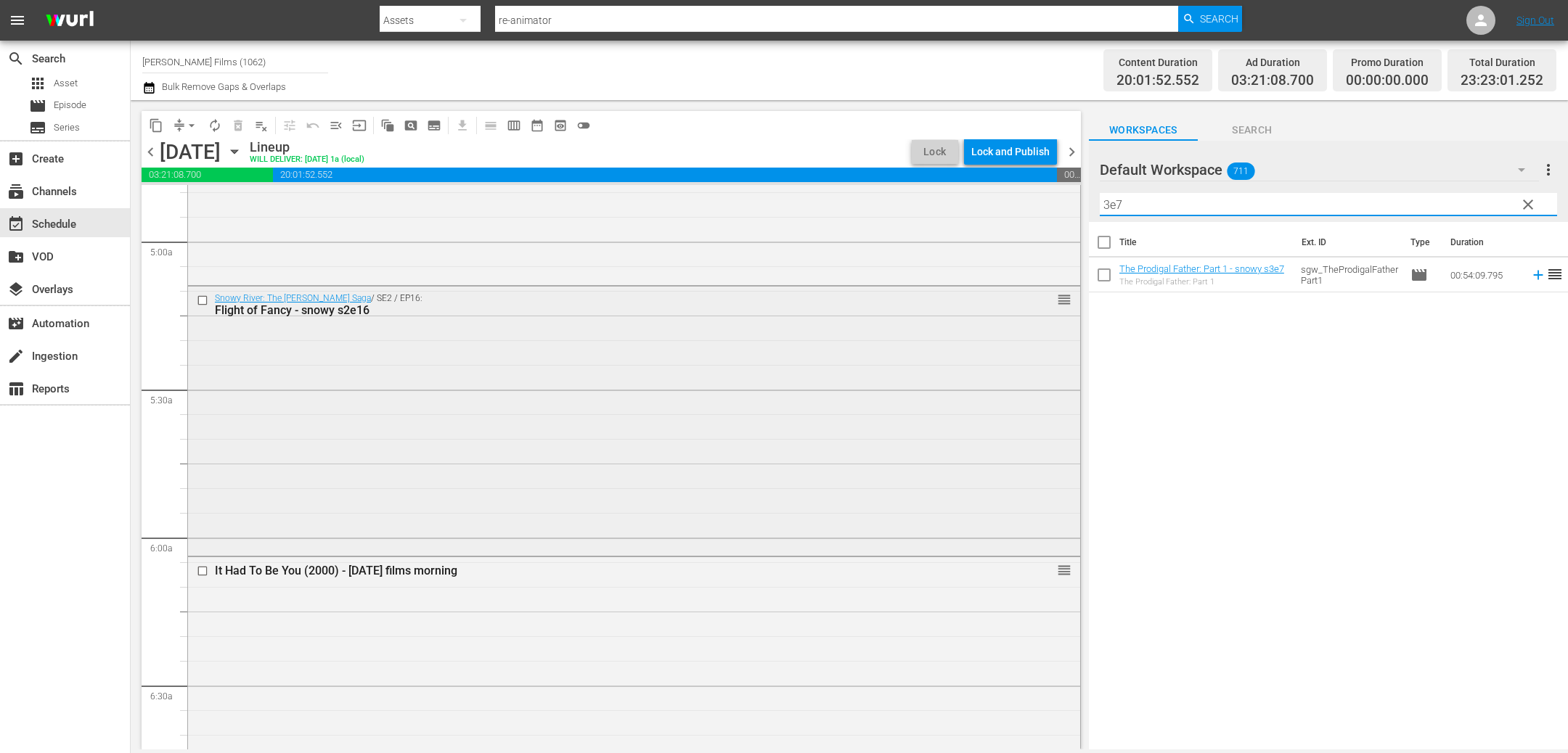
click at [207, 302] on input "checkbox" at bounding box center [204, 301] width 16 height 13
click at [239, 125] on span "delete_forever_outlined" at bounding box center [238, 125] width 15 height 15
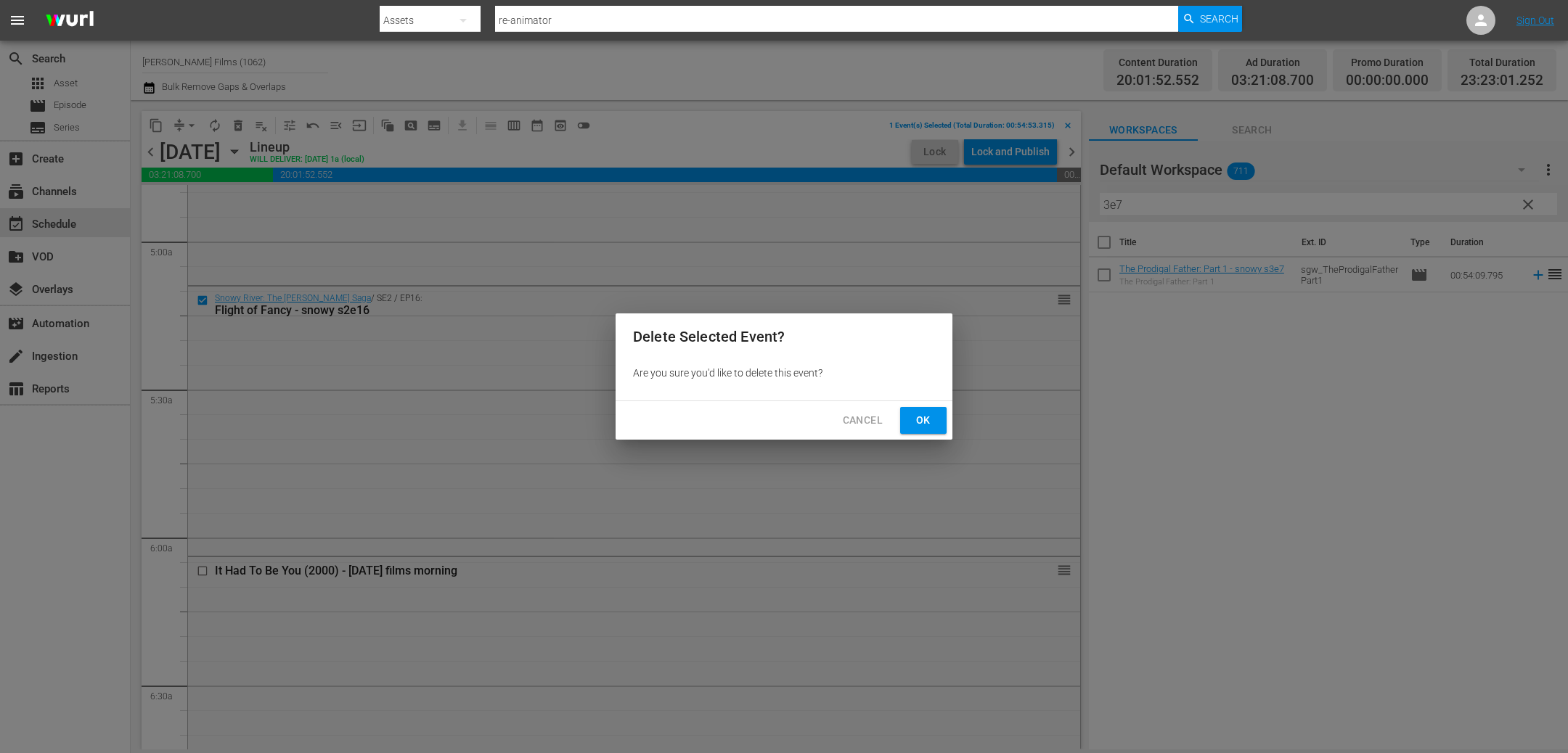
click at [928, 419] on span "Ok" at bounding box center [923, 420] width 23 height 18
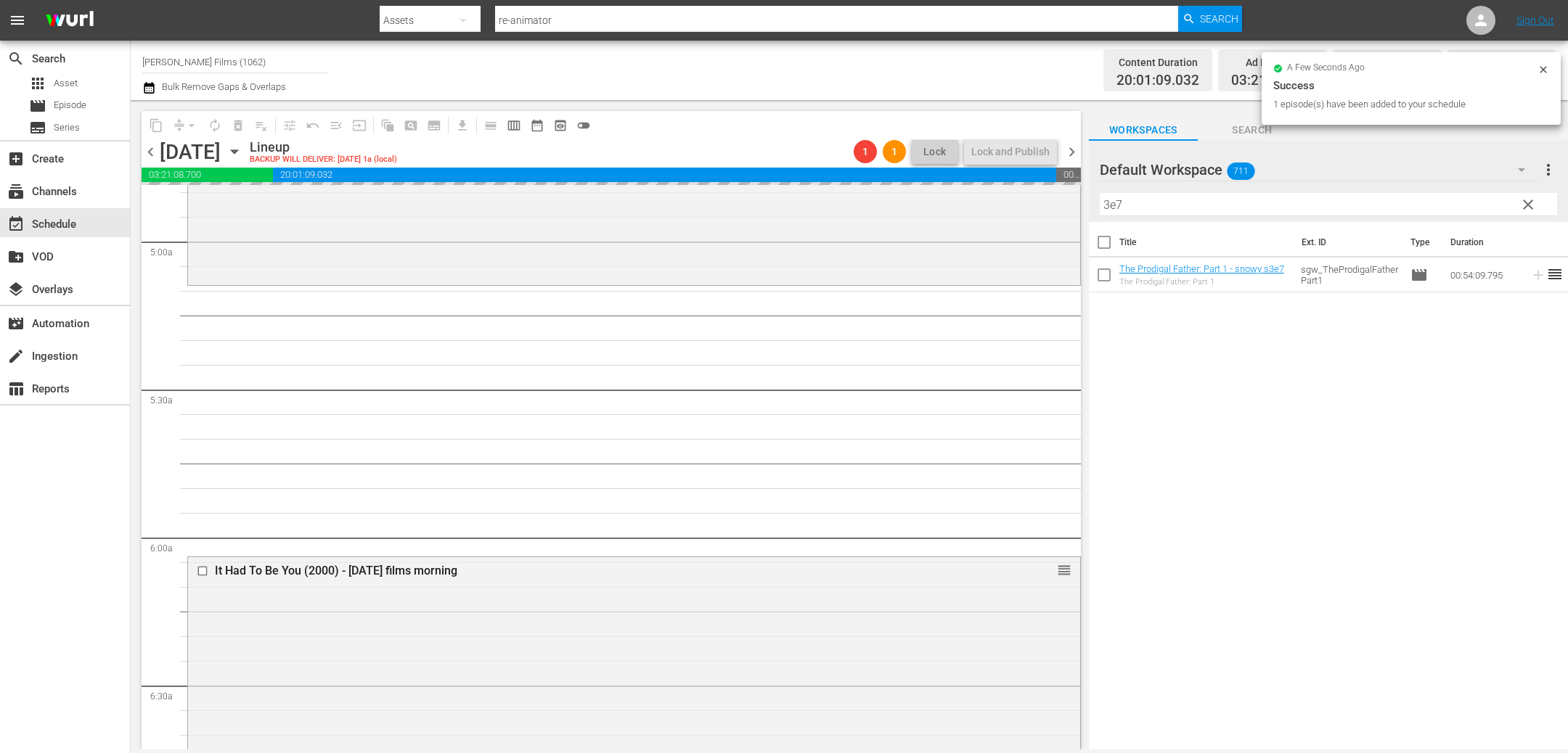
click at [1072, 154] on span "chevron_right" at bounding box center [1072, 152] width 18 height 18
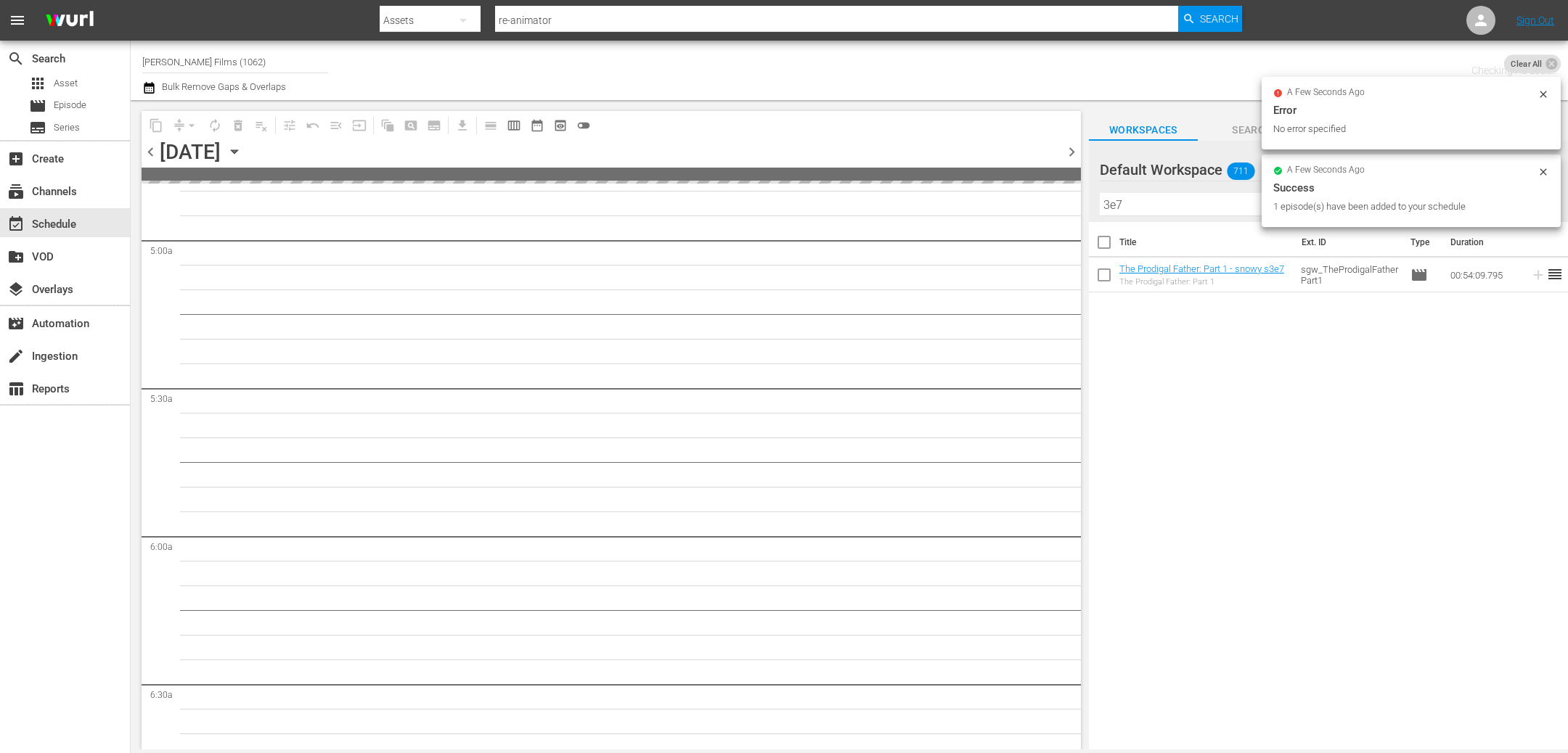
scroll to position [1474, 0]
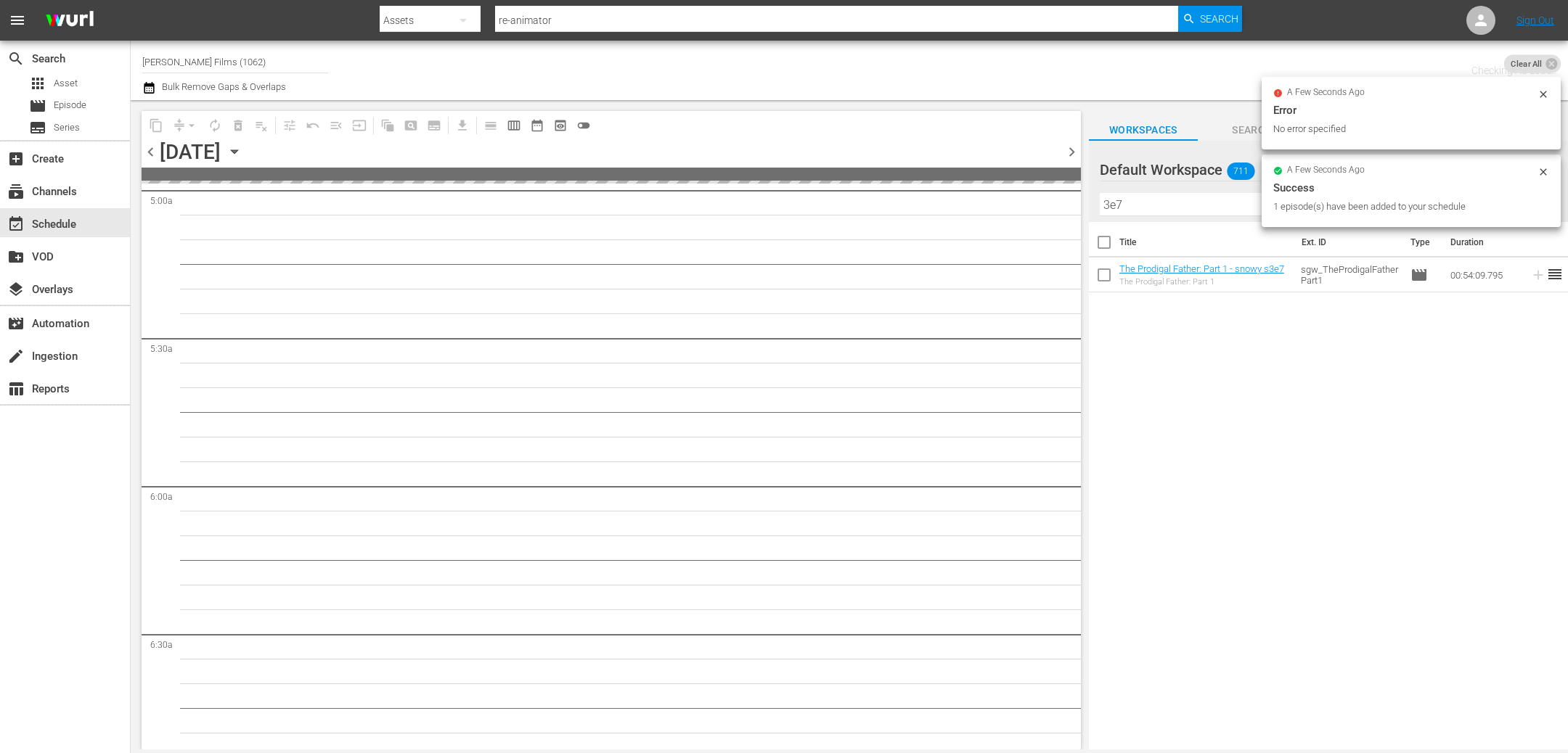
click at [1139, 208] on input "3e7" at bounding box center [1328, 204] width 457 height 23
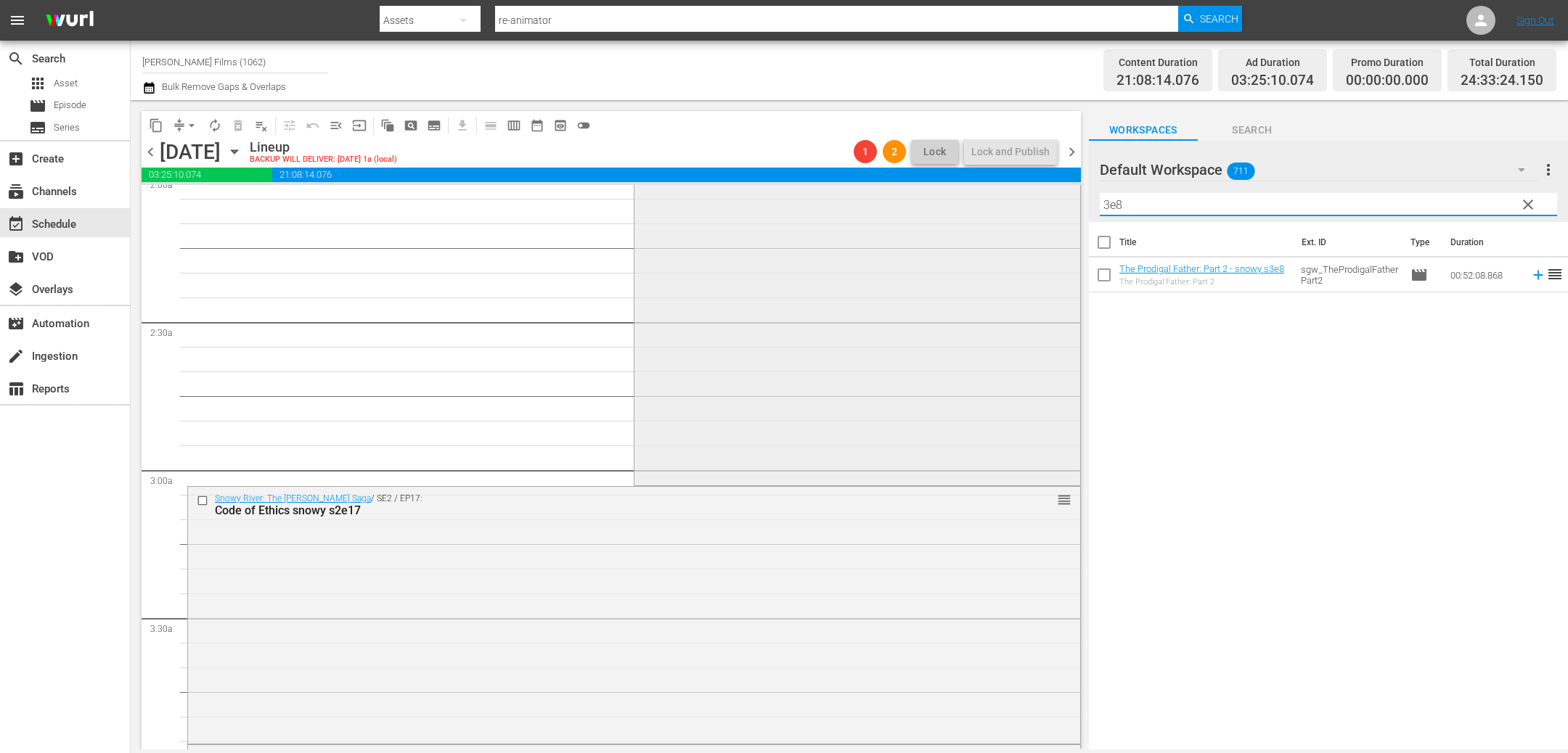
scroll to position [632, 0]
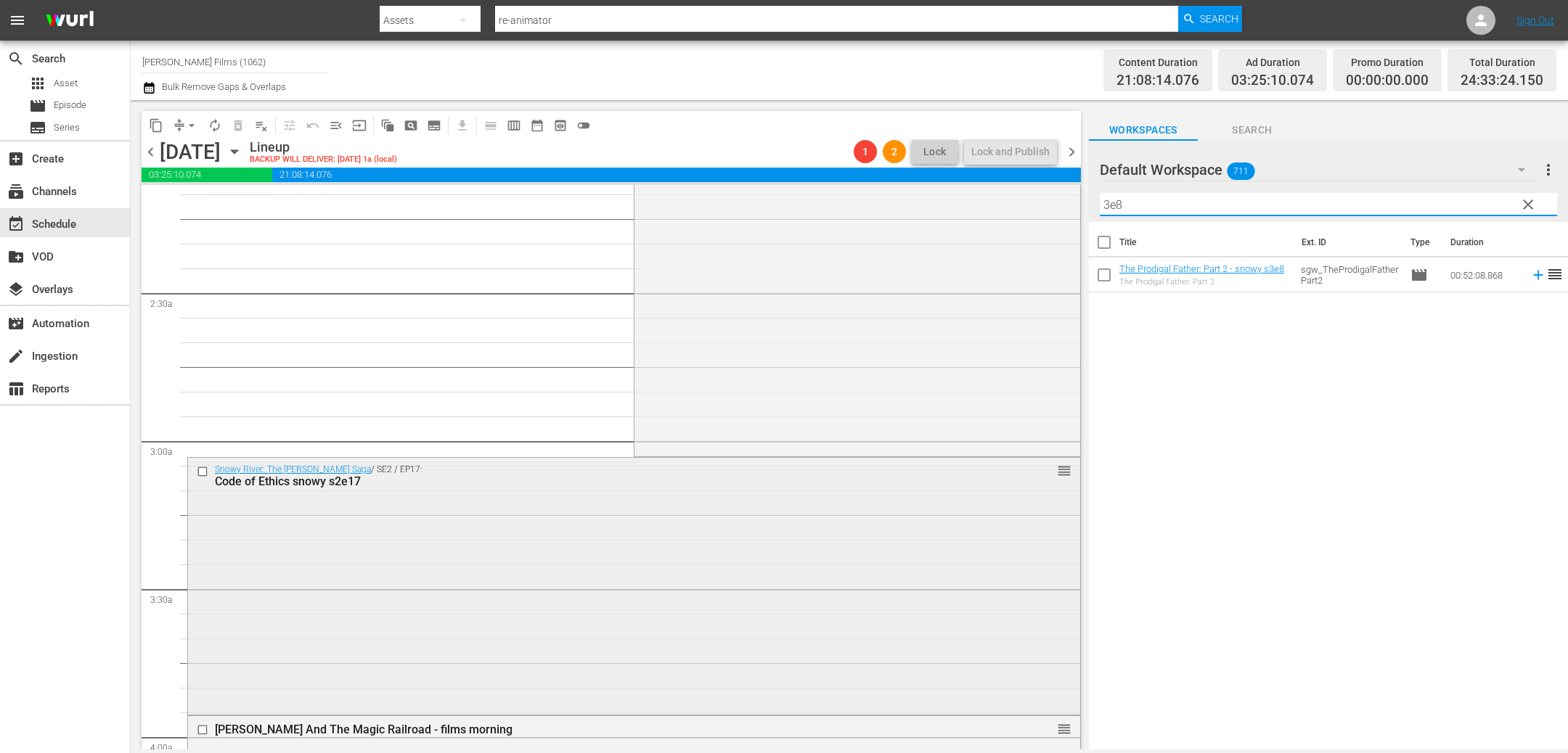
type input "3e8"
click at [207, 469] on input "checkbox" at bounding box center [204, 472] width 16 height 13
click at [236, 127] on span "delete_forever_outlined" at bounding box center [238, 125] width 15 height 15
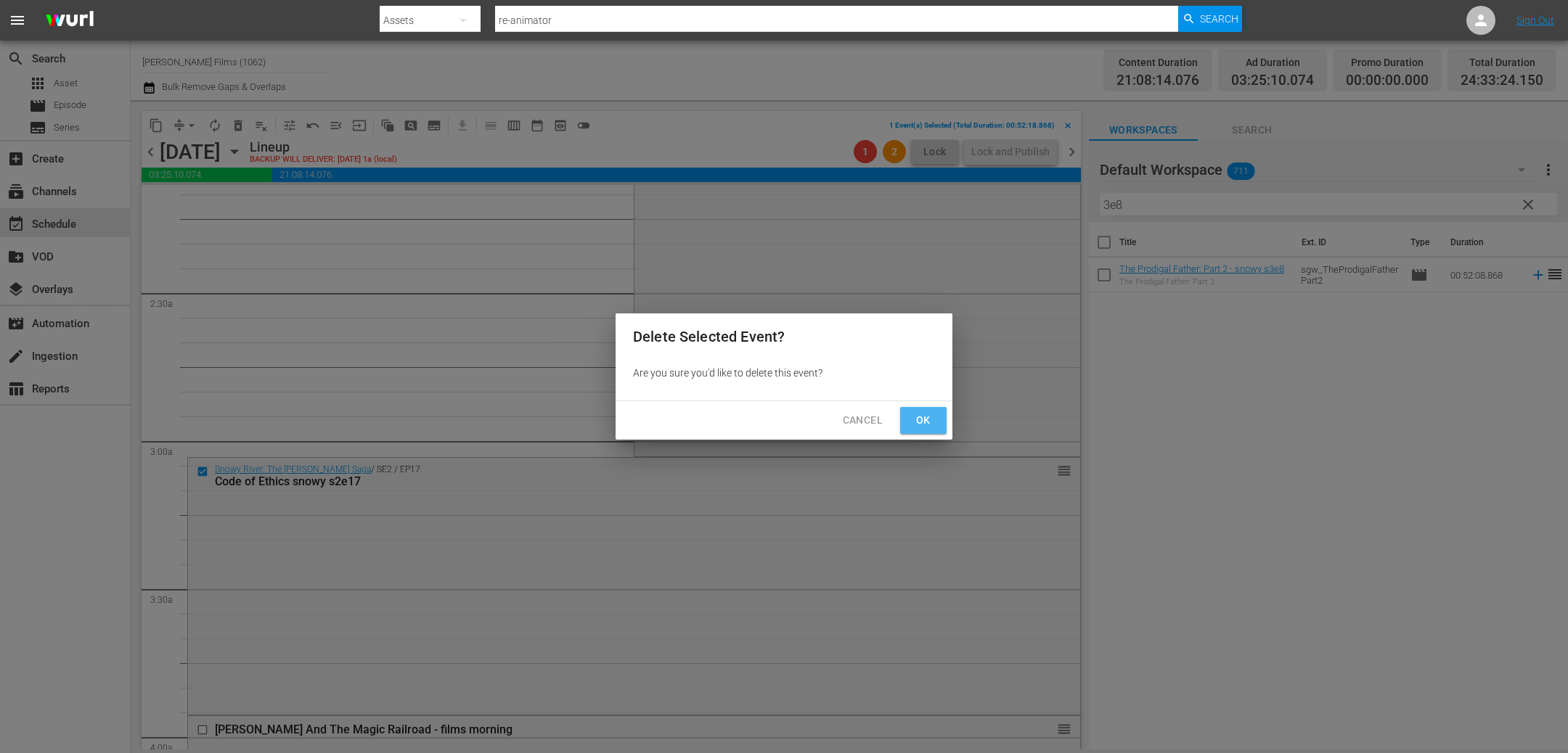
drag, startPoint x: 919, startPoint y: 425, endPoint x: 886, endPoint y: 424, distance: 33.0
click at [919, 425] on span "Ok" at bounding box center [923, 420] width 23 height 18
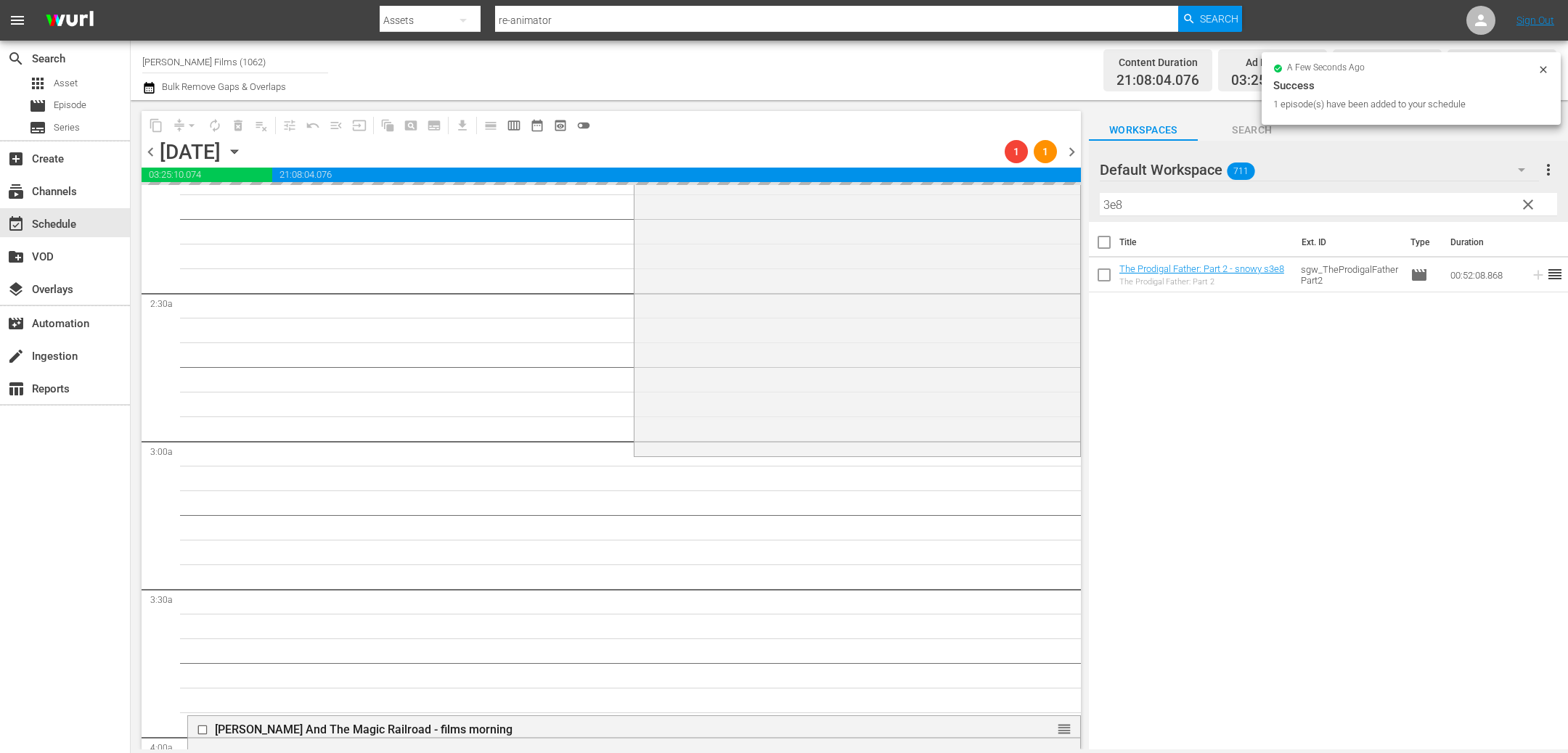
click at [154, 152] on span "chevron_left" at bounding box center [151, 152] width 18 height 18
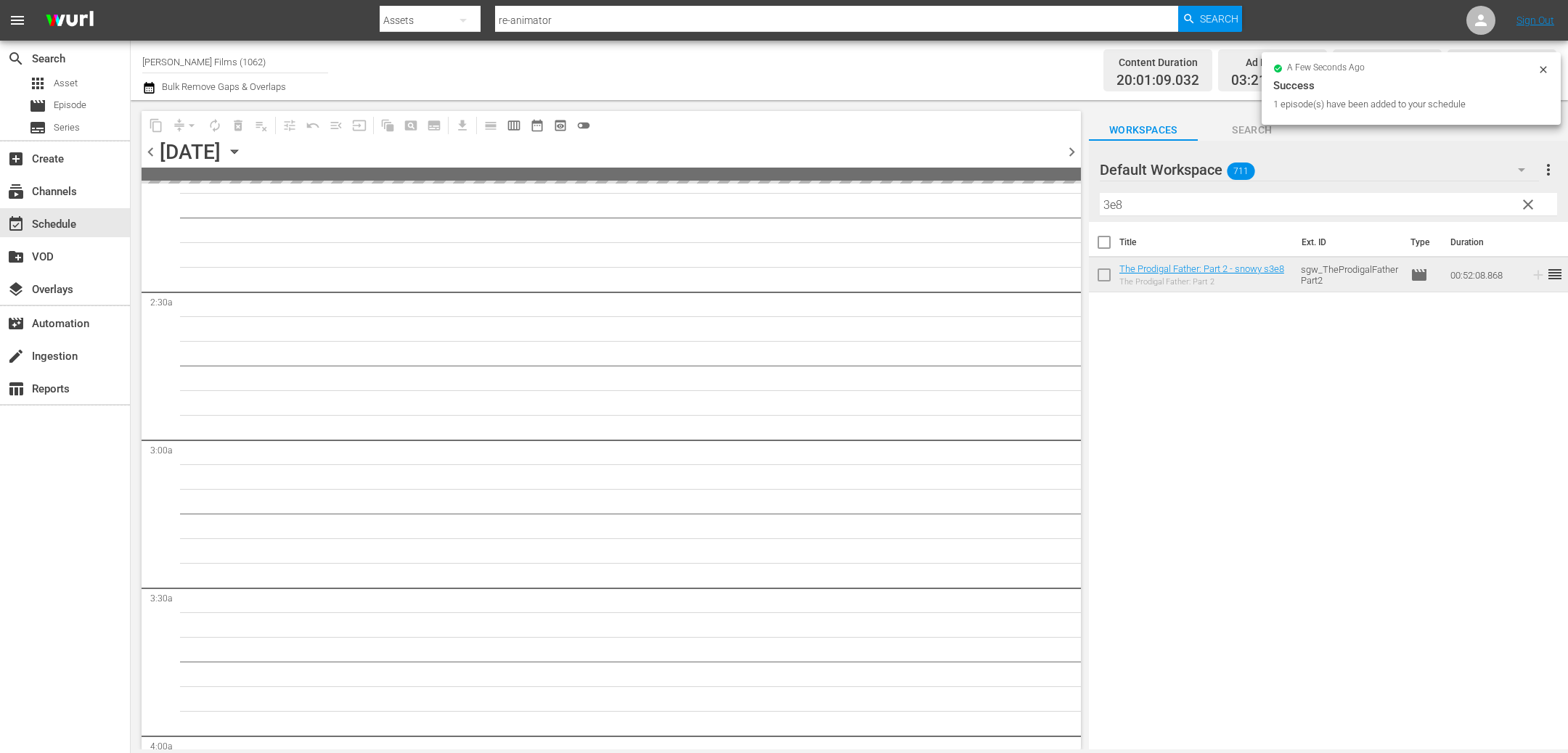
scroll to position [609, 0]
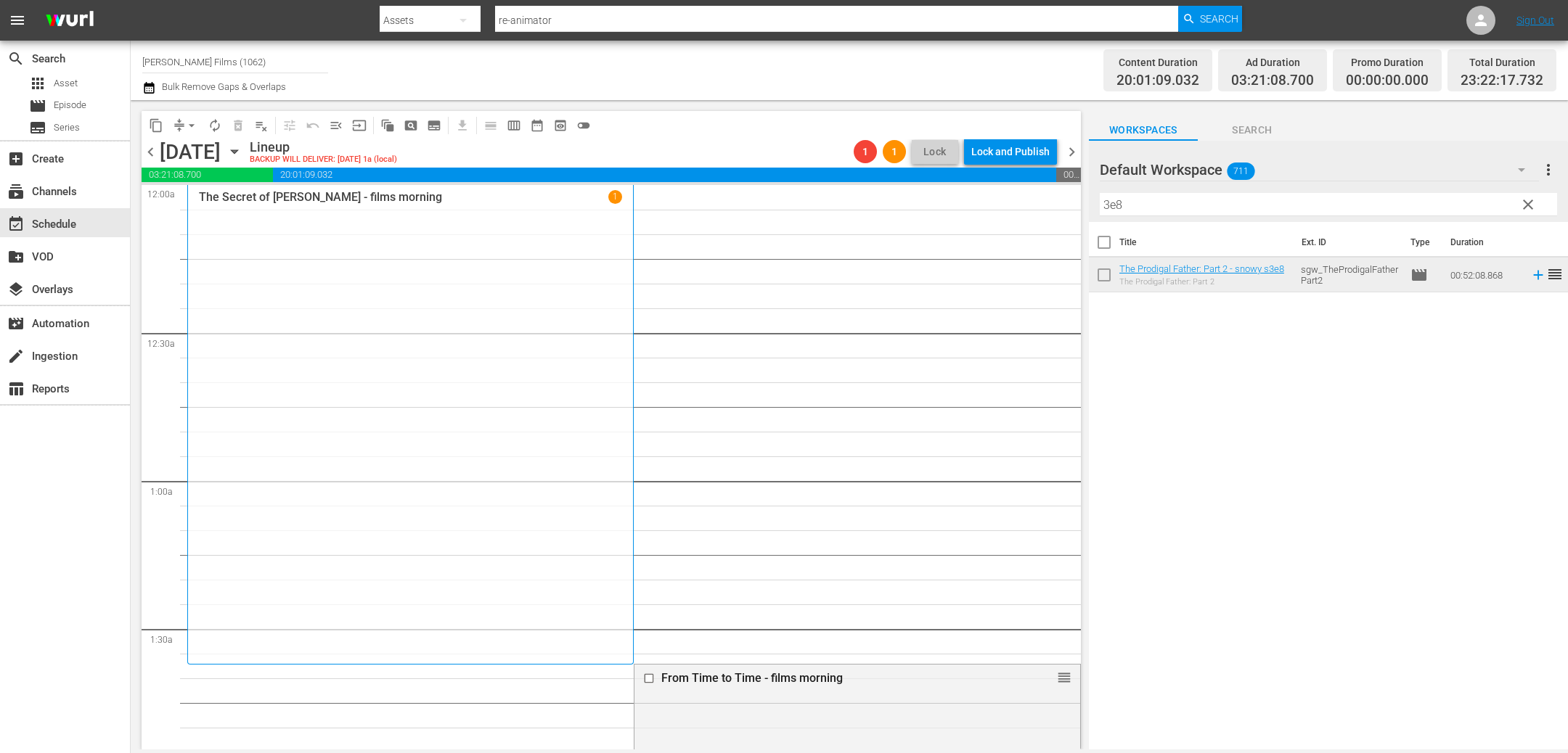
scroll to position [609, 0]
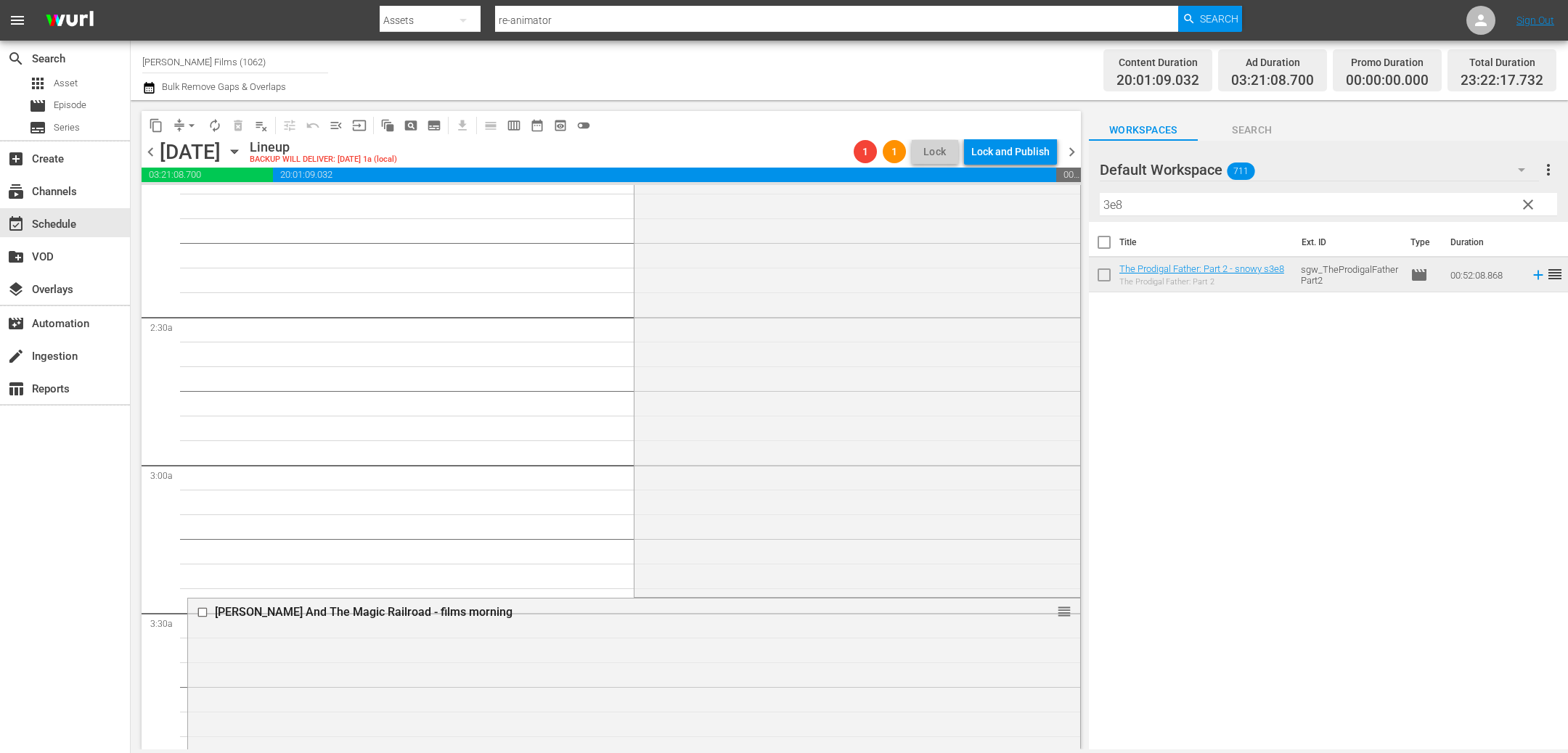
click at [148, 151] on span "chevron_left" at bounding box center [151, 152] width 18 height 18
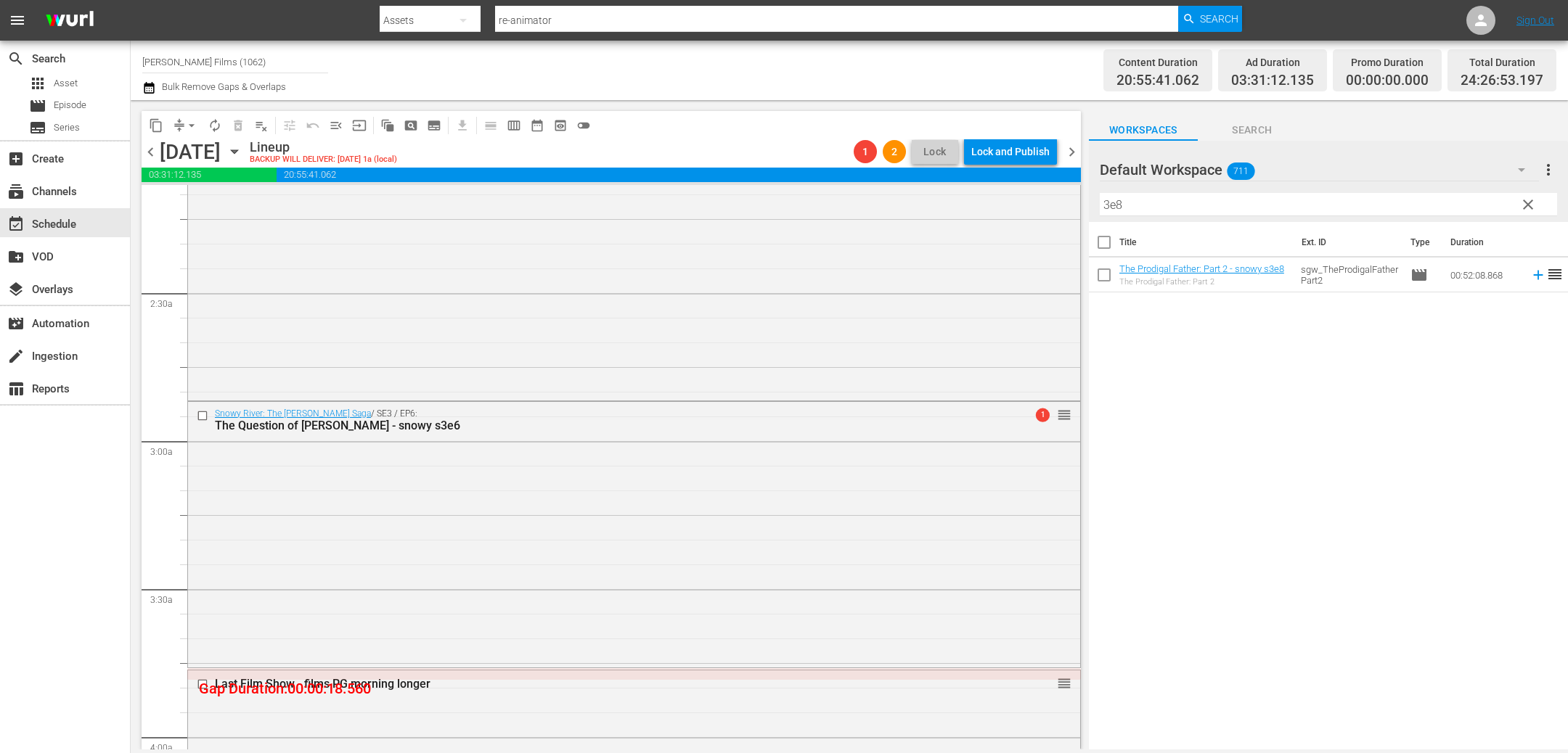
scroll to position [609, 0]
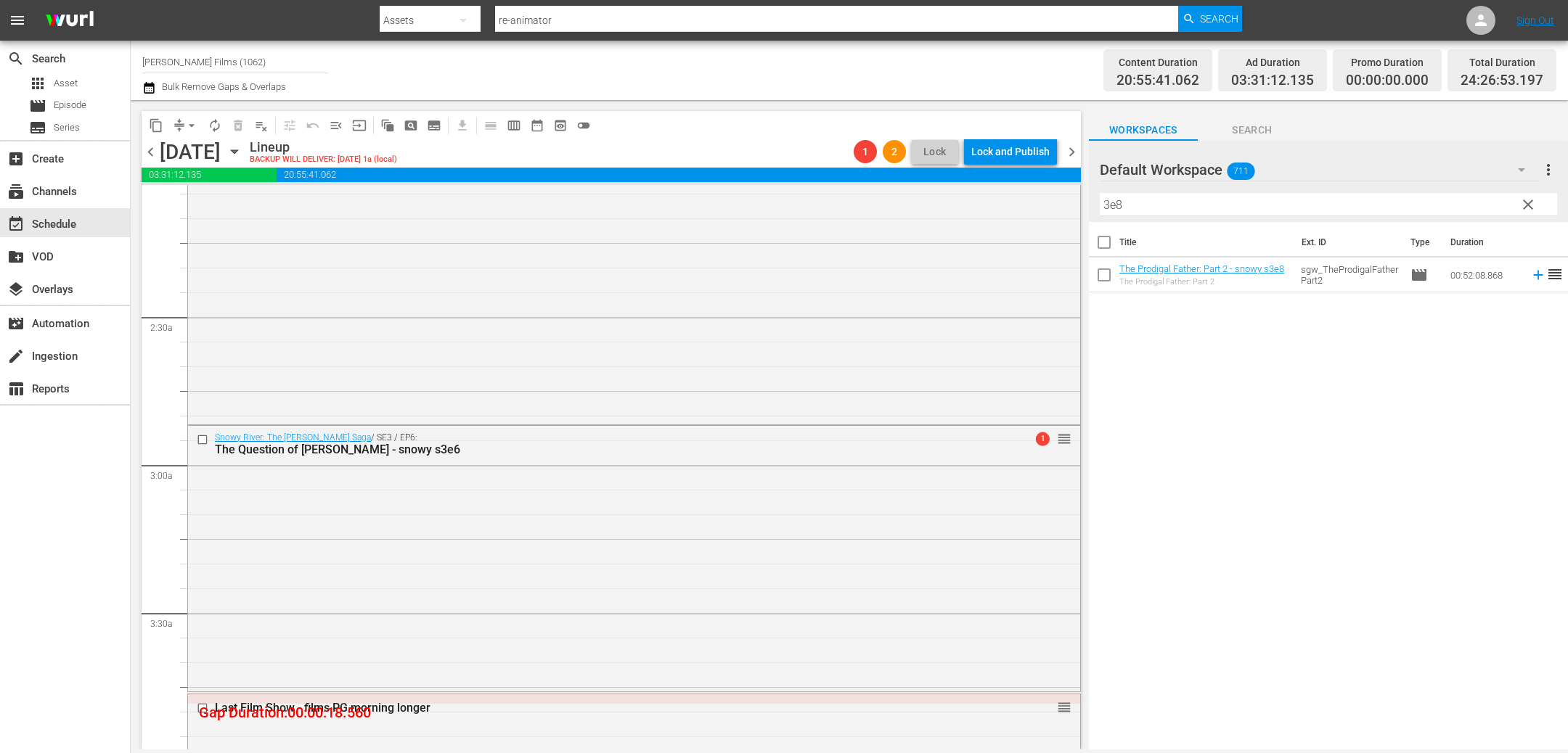
click at [148, 151] on span "chevron_left" at bounding box center [151, 152] width 18 height 18
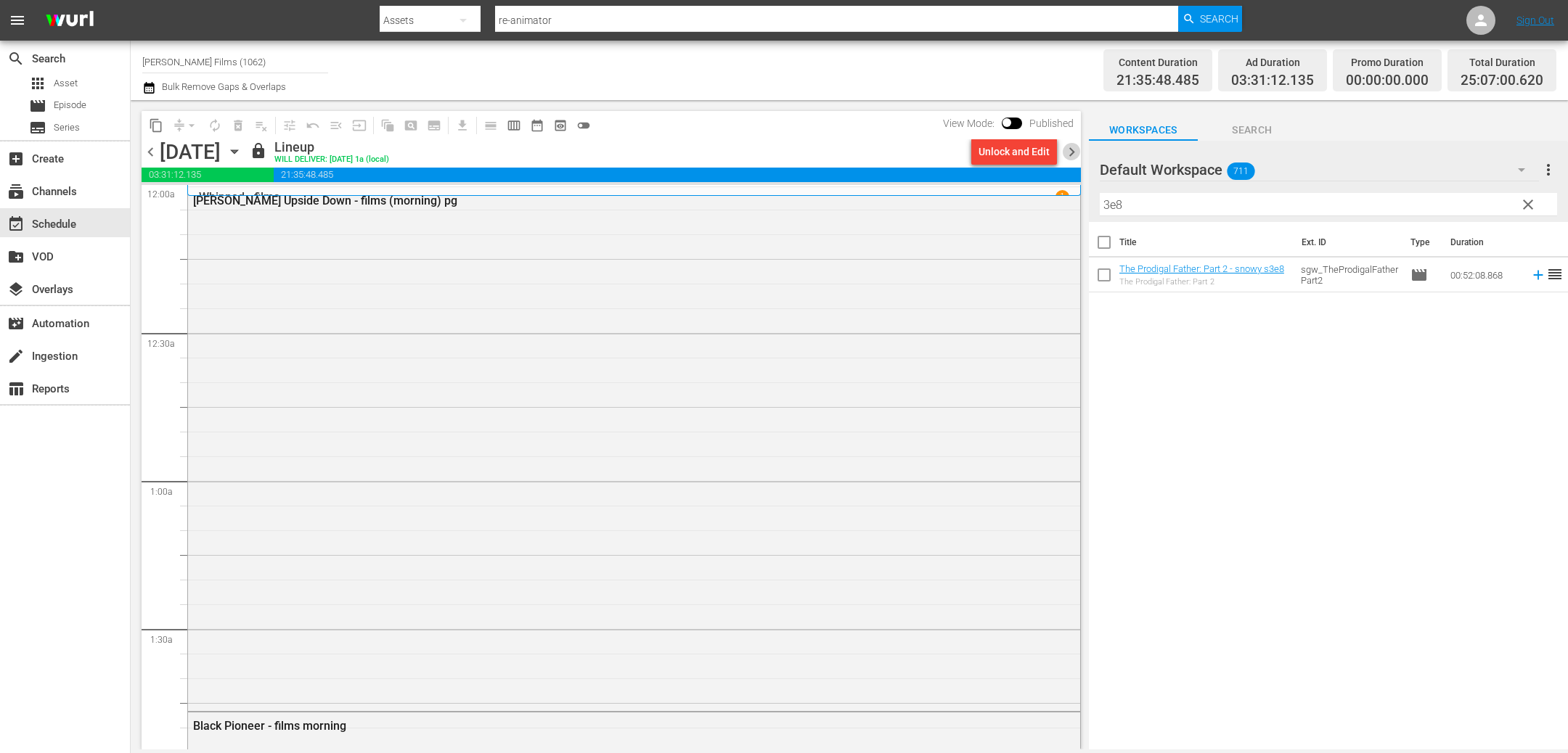
click at [1070, 148] on span "chevron_right" at bounding box center [1072, 152] width 18 height 18
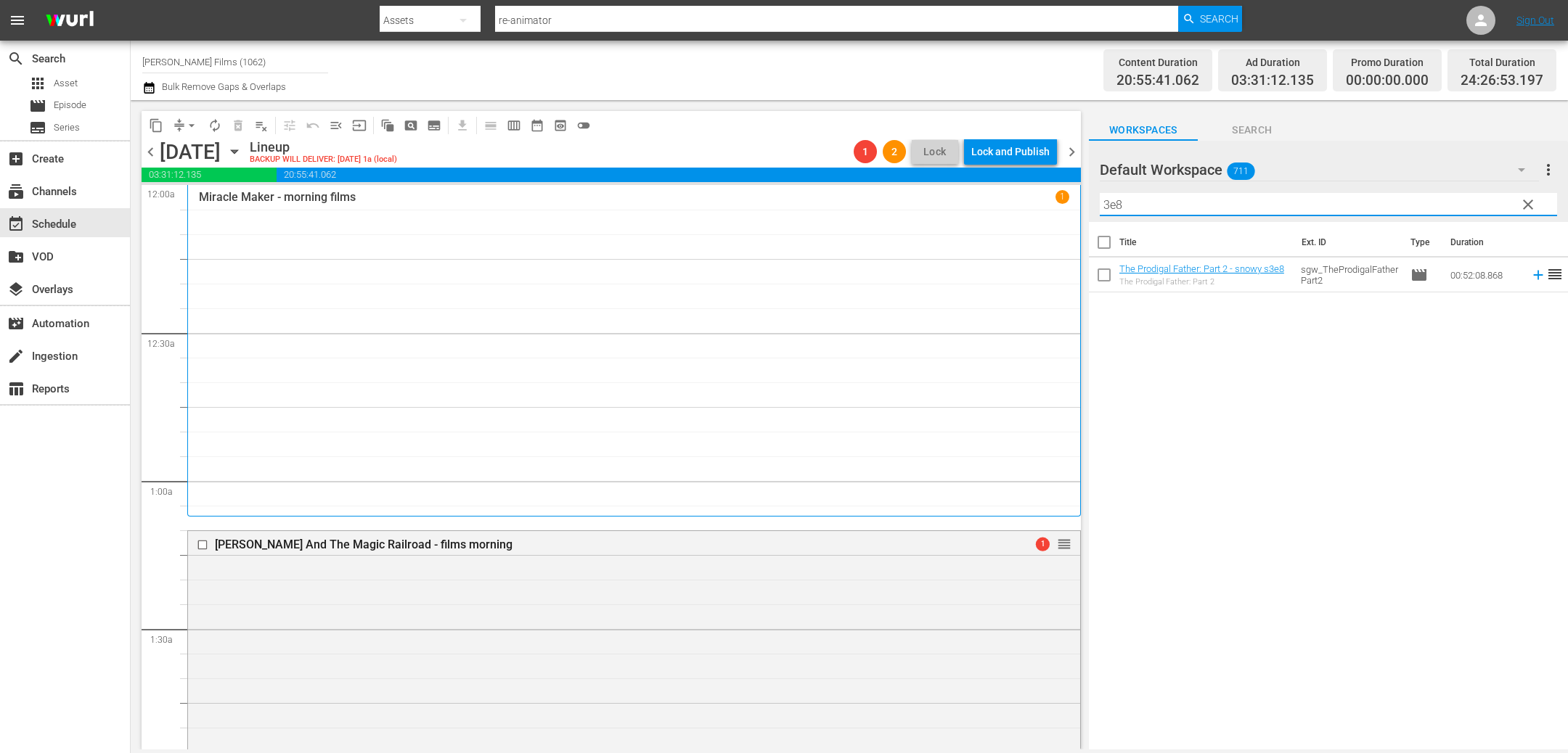
drag, startPoint x: 1146, startPoint y: 198, endPoint x: 986, endPoint y: 194, distance: 160.0
click at [986, 194] on div "content_copy compress arrow_drop_down autorenew_outlined delete_forever_outline…" at bounding box center [849, 425] width 1437 height 650
type input "even m"
click at [54, 80] on span "Asset" at bounding box center [66, 83] width 24 height 15
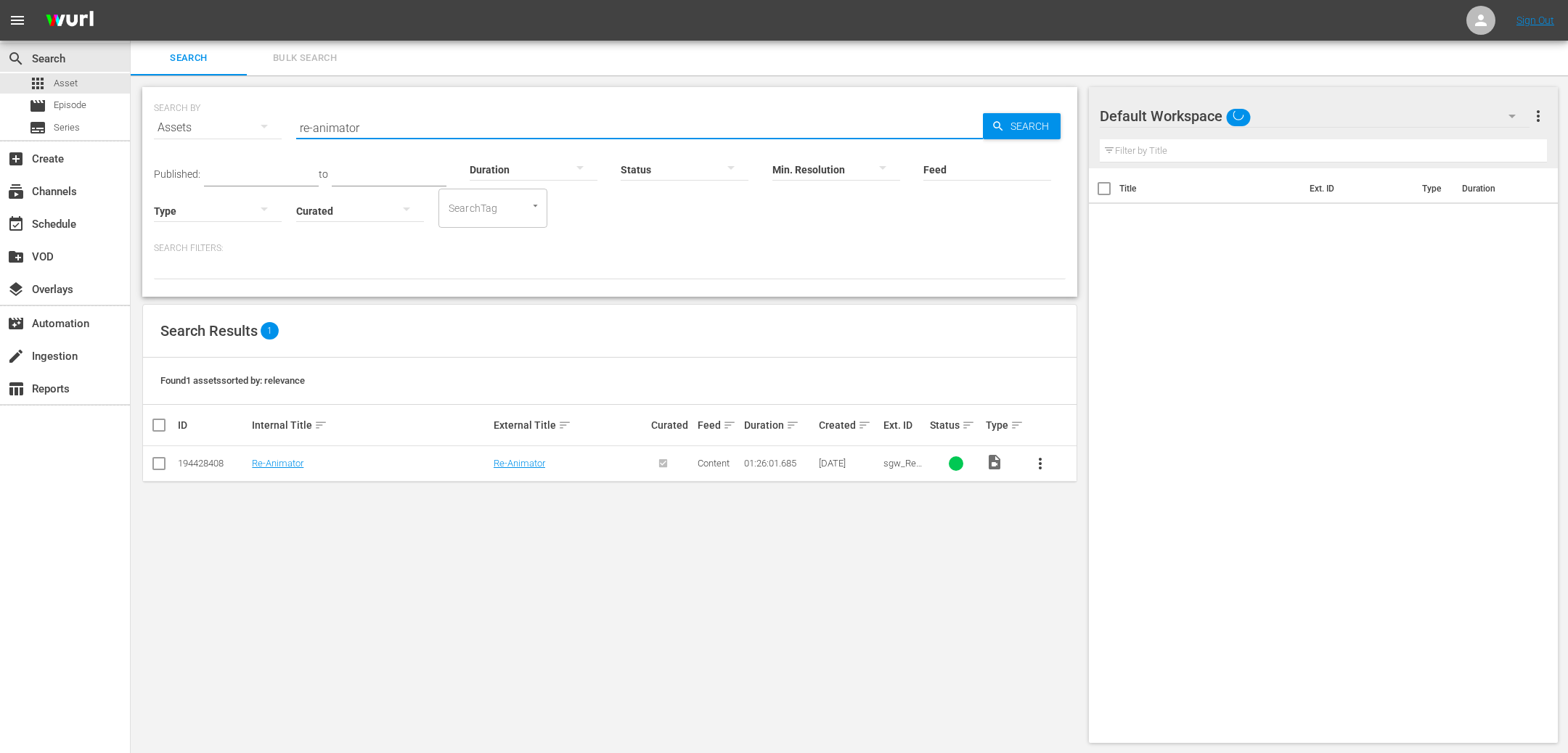
drag, startPoint x: 376, startPoint y: 133, endPoint x: 240, endPoint y: 128, distance: 136.1
click at [240, 128] on div "SEARCH BY Search By Assets Search ID, Title, Description, Keywords, or Category…" at bounding box center [609, 119] width 912 height 52
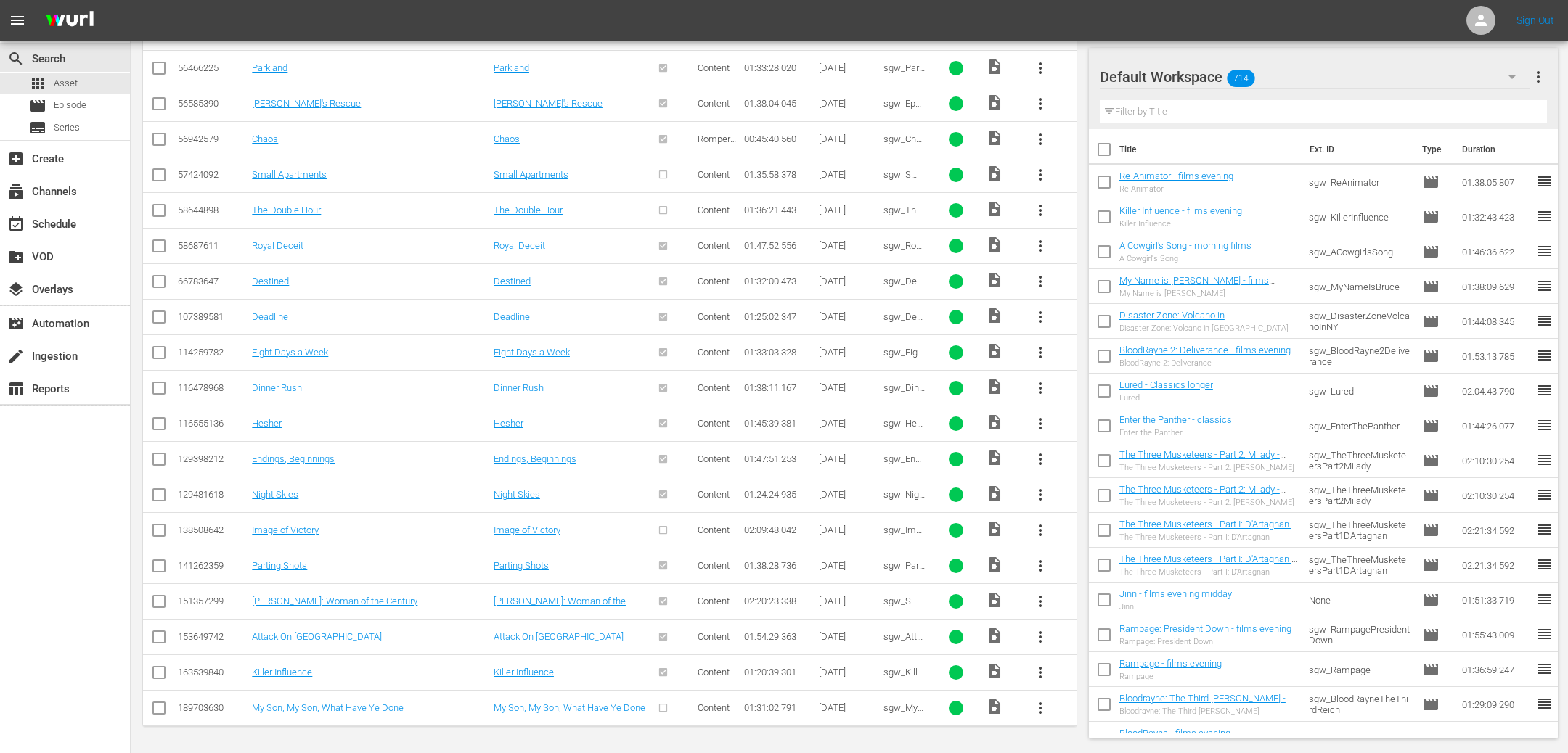
scroll to position [404, 0]
type input "even"
click at [1043, 710] on span "more_vert" at bounding box center [1040, 708] width 17 height 17
click at [1124, 708] on div "Episode" at bounding box center [1118, 701] width 99 height 35
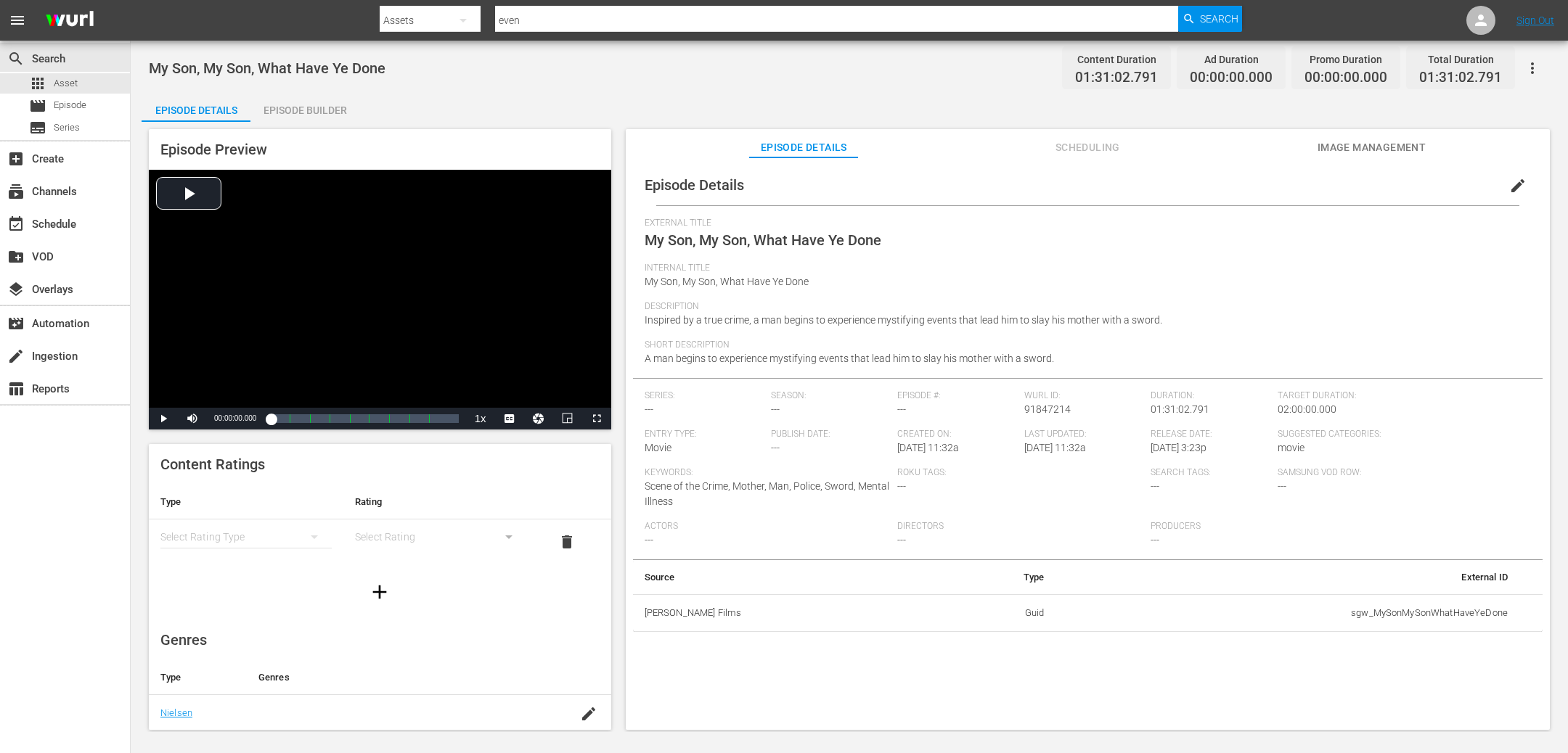
click at [1189, 306] on span "Description" at bounding box center [1084, 307] width 879 height 12
drag, startPoint x: 1177, startPoint y: 317, endPoint x: 633, endPoint y: 314, distance: 544.0
click at [633, 315] on div "Episode Details edit External Title My Son, My Son, What Have Ye Done Internal …" at bounding box center [1087, 398] width 909 height 468
copy span "Inspired by a true crime, a man begins to experience mystifying events that lea…"
click at [1064, 363] on div "Short Description A man begins to experience mystifying events that lead him to…" at bounding box center [1087, 359] width 886 height 38
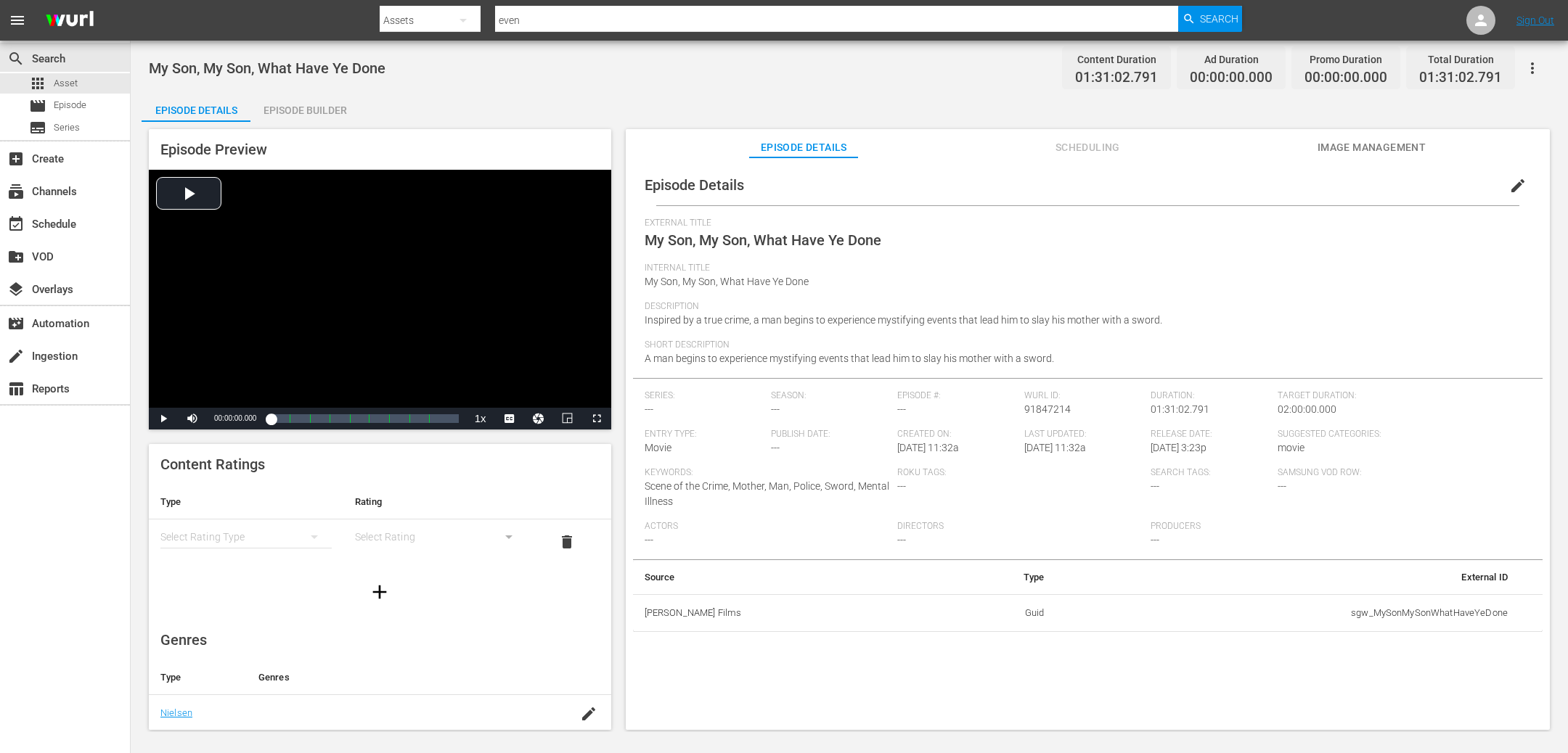
click at [1509, 186] on span "edit" at bounding box center [1517, 186] width 17 height 17
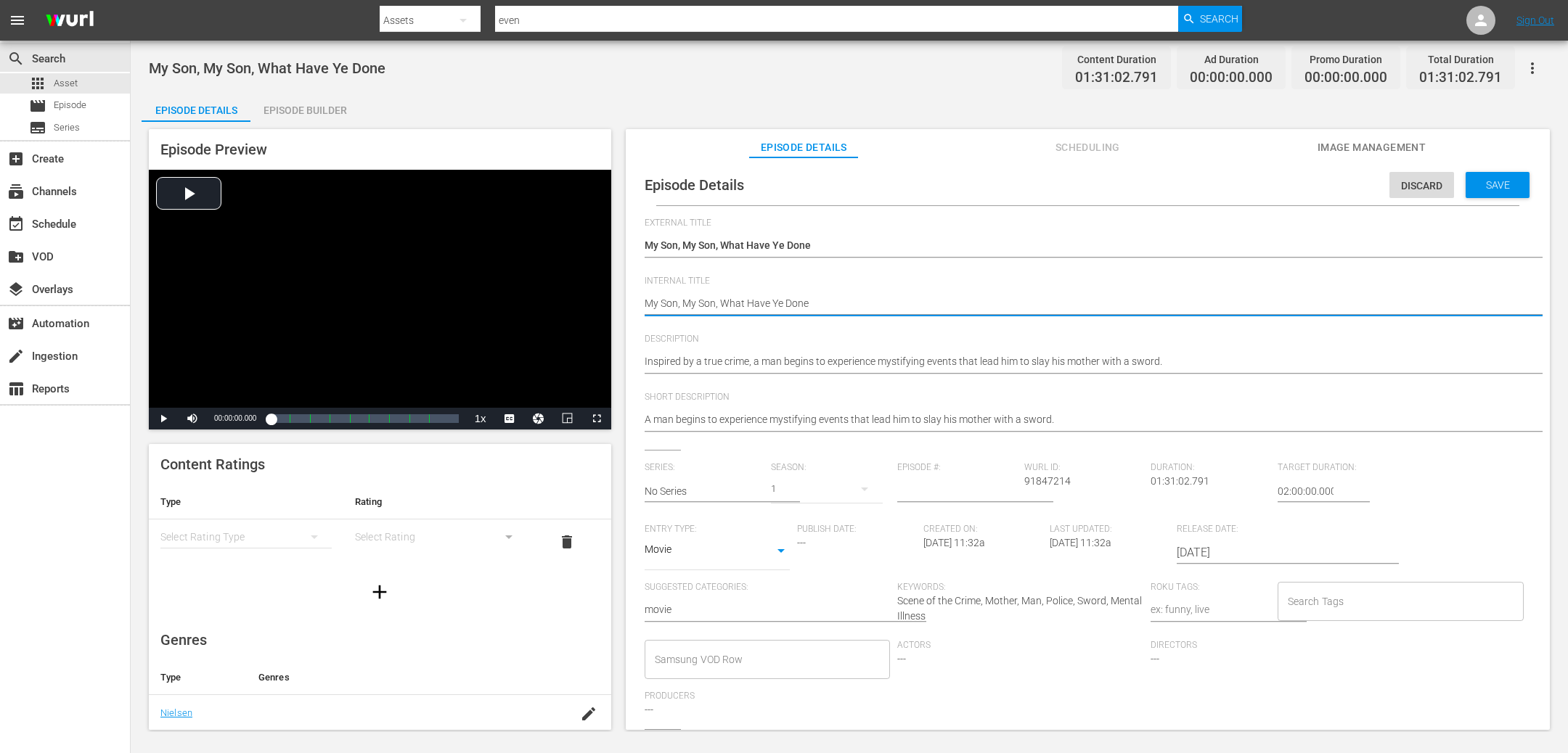
type textarea "My Son, My Son, What Have Ye Done"
type textarea "My Son, My Son, What Have Ye Done -"
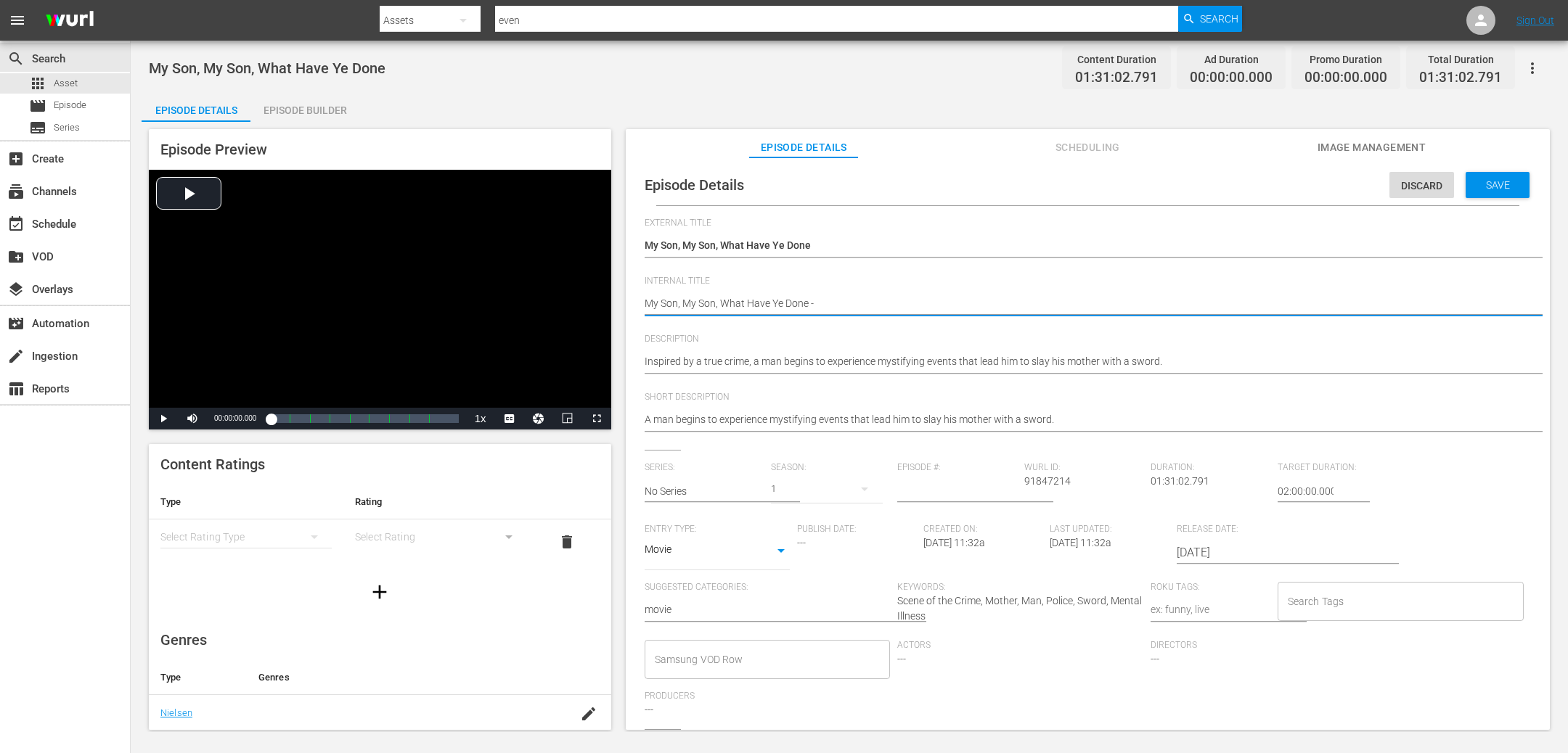
type textarea "My Son, My Son, What Have Ye Done -"
type textarea "My Son, My Son, What Have Ye Done - f"
type textarea "My Son, My Son, What Have Ye Done - fi"
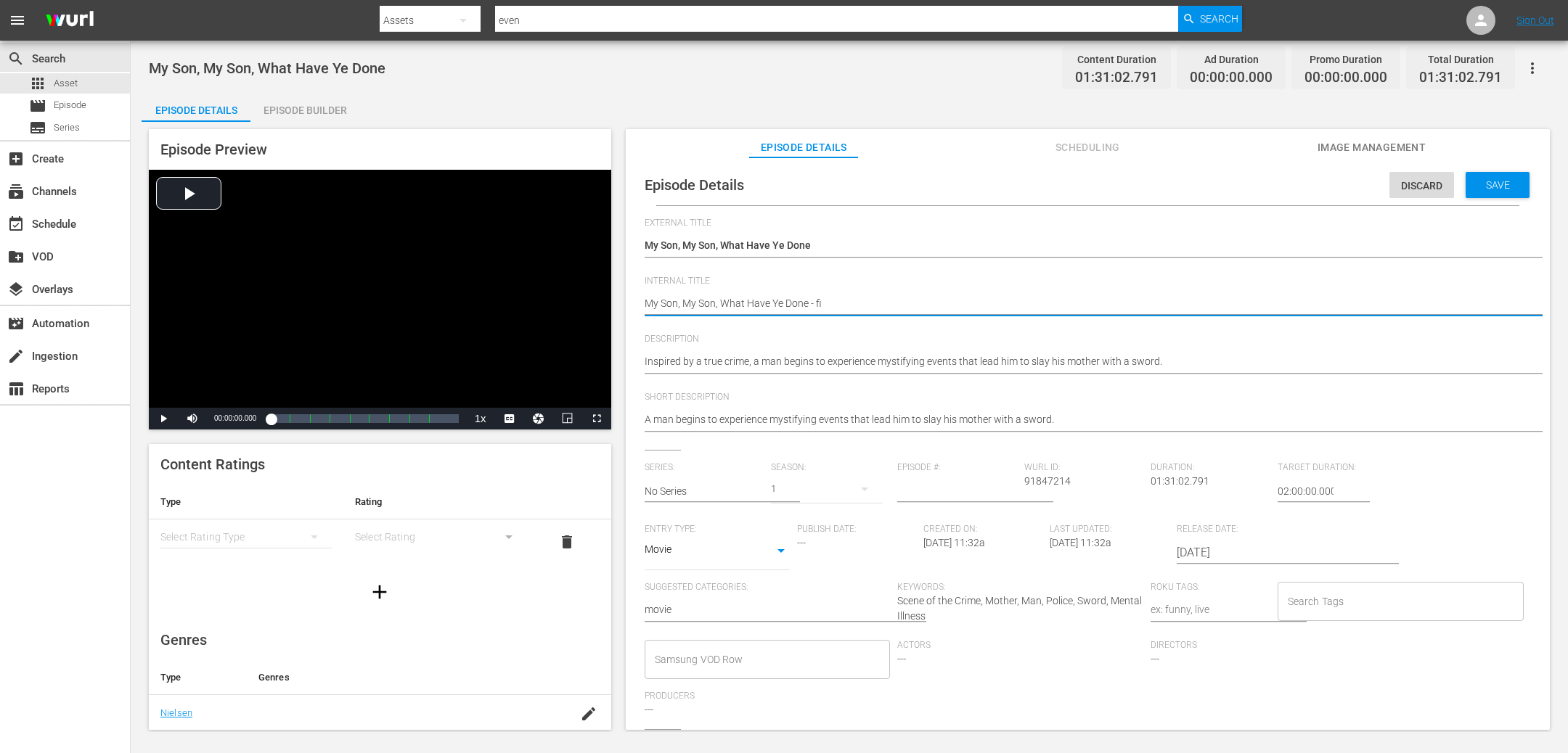
type textarea "My Son, My Son, What Have Ye Done - fil"
type textarea "My Son, My Son, What Have Ye Done - film"
type textarea "My Son, My Son, What Have Ye Done - films"
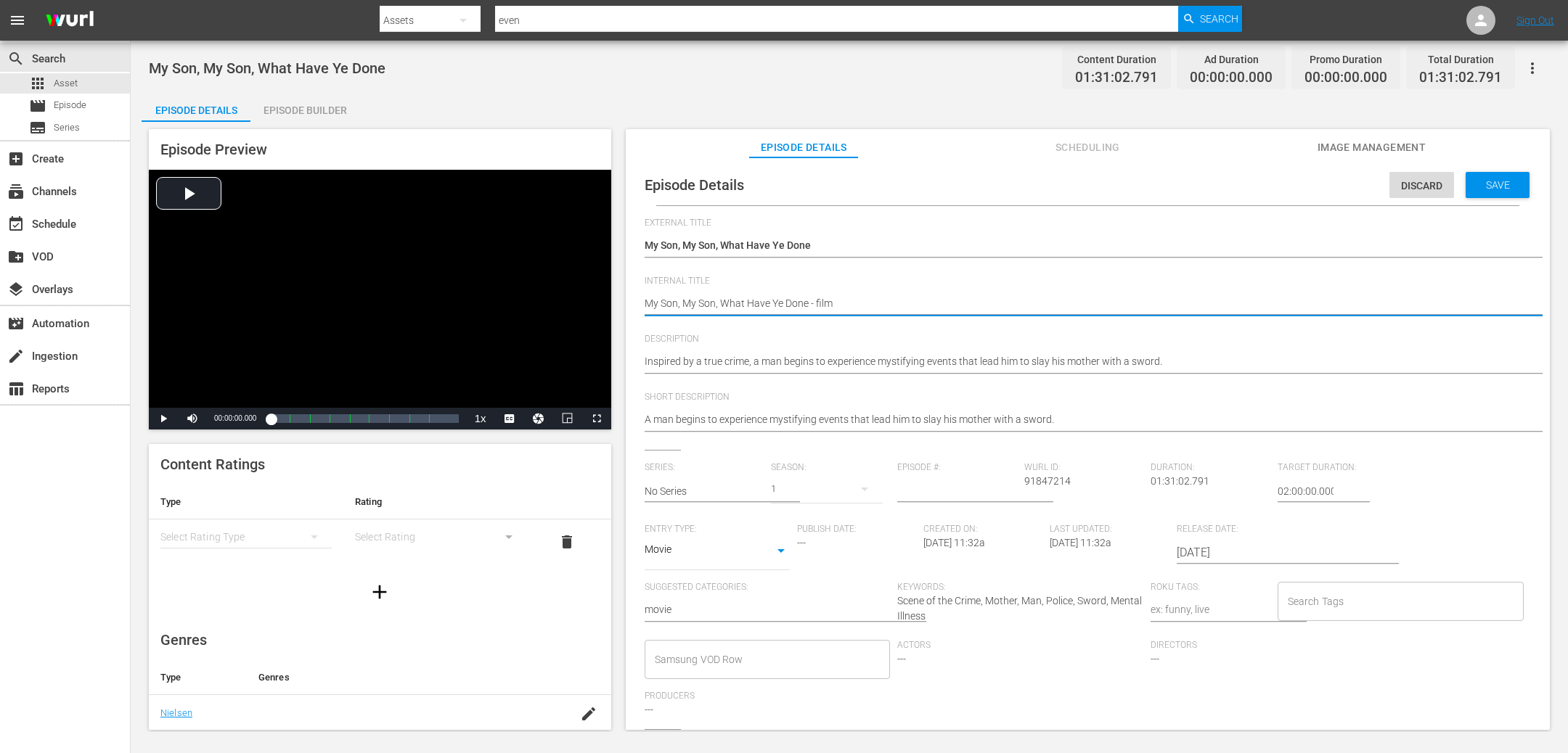
type textarea "My Son, My Son, What Have Ye Done - films"
type textarea "My Son, My Son, What Have Ye Done - films e"
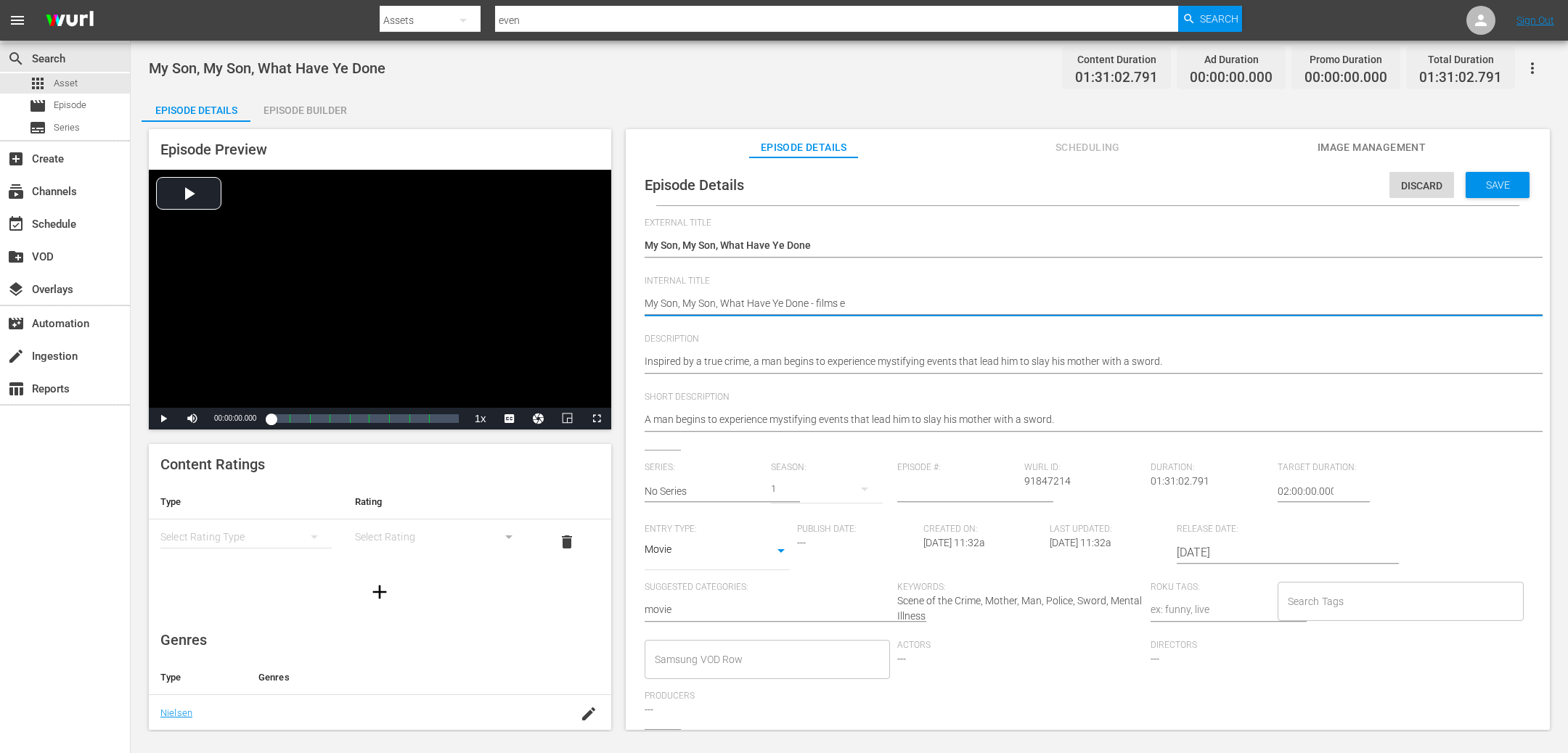
type textarea "My Son, My Son, What Have Ye Done - films ev"
type textarea "My Son, My Son, What Have Ye Done - films eve"
type textarea "My Son, My Son, What Have Ye Done - films even"
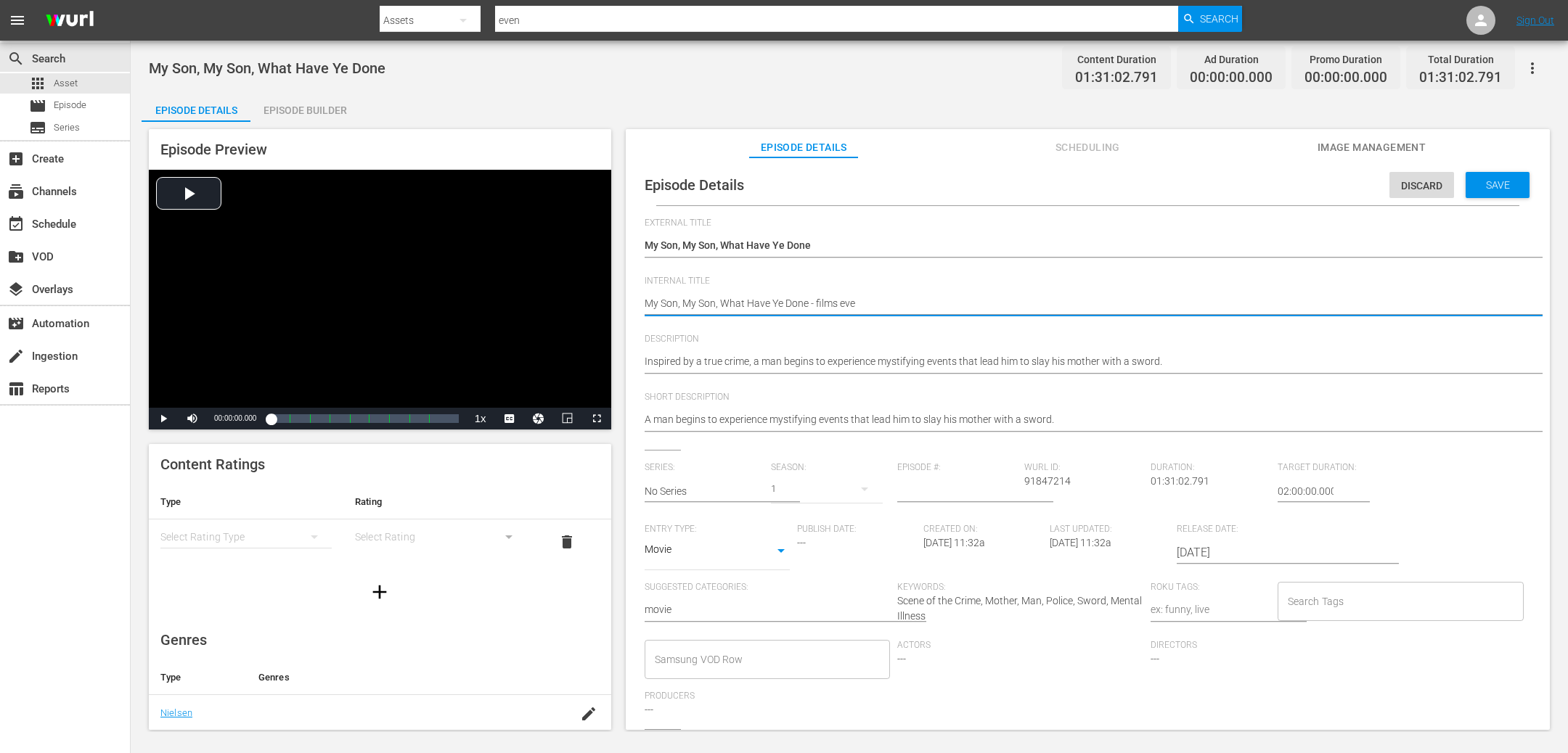
type textarea "My Son, My Son, What Have Ye Done - films even"
type textarea "My Son, My Son, What Have Ye Done - films eveni"
type textarea "My Son, My Son, What Have Ye Done - films evenin"
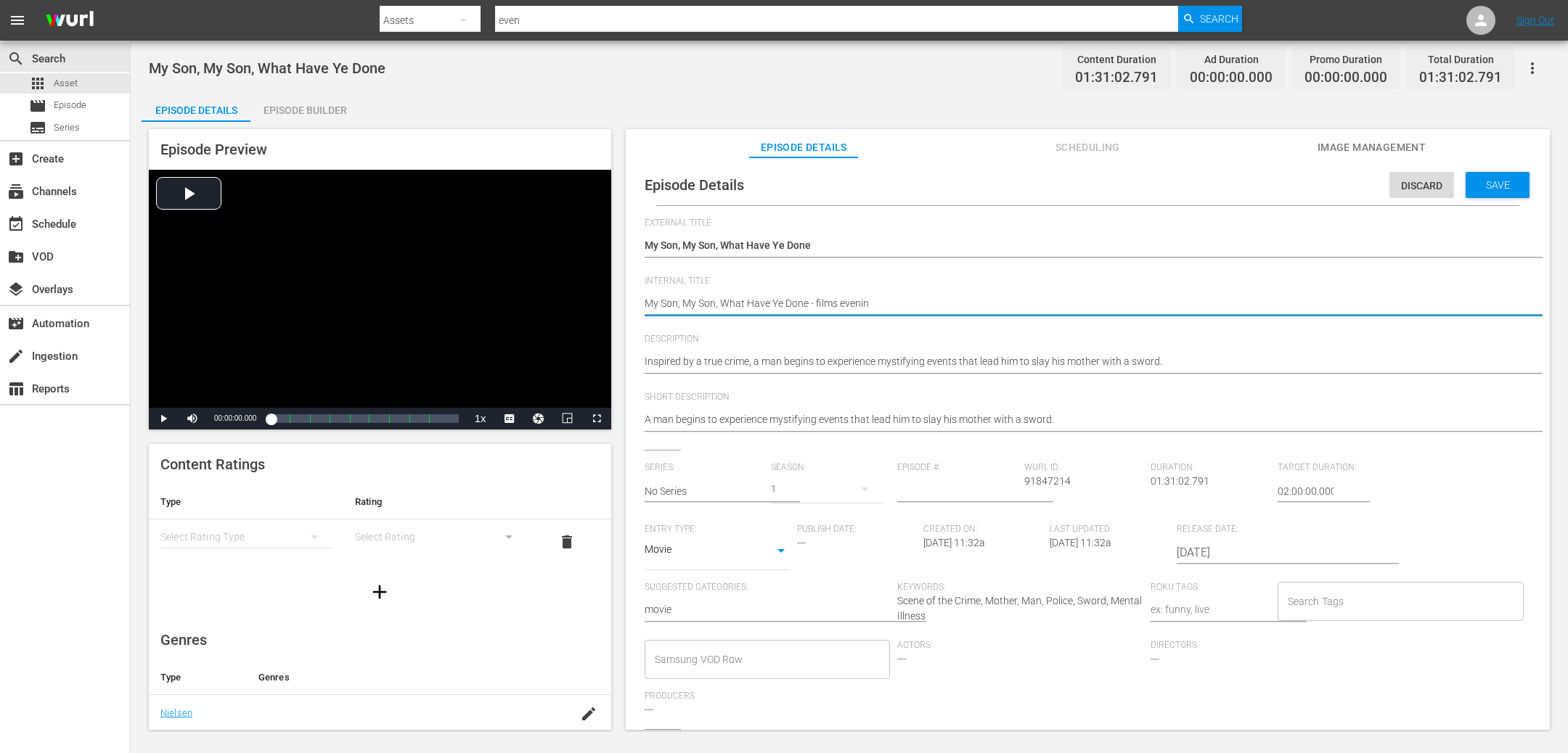
type textarea "My Son, My Son, What Have Ye Done - films evening"
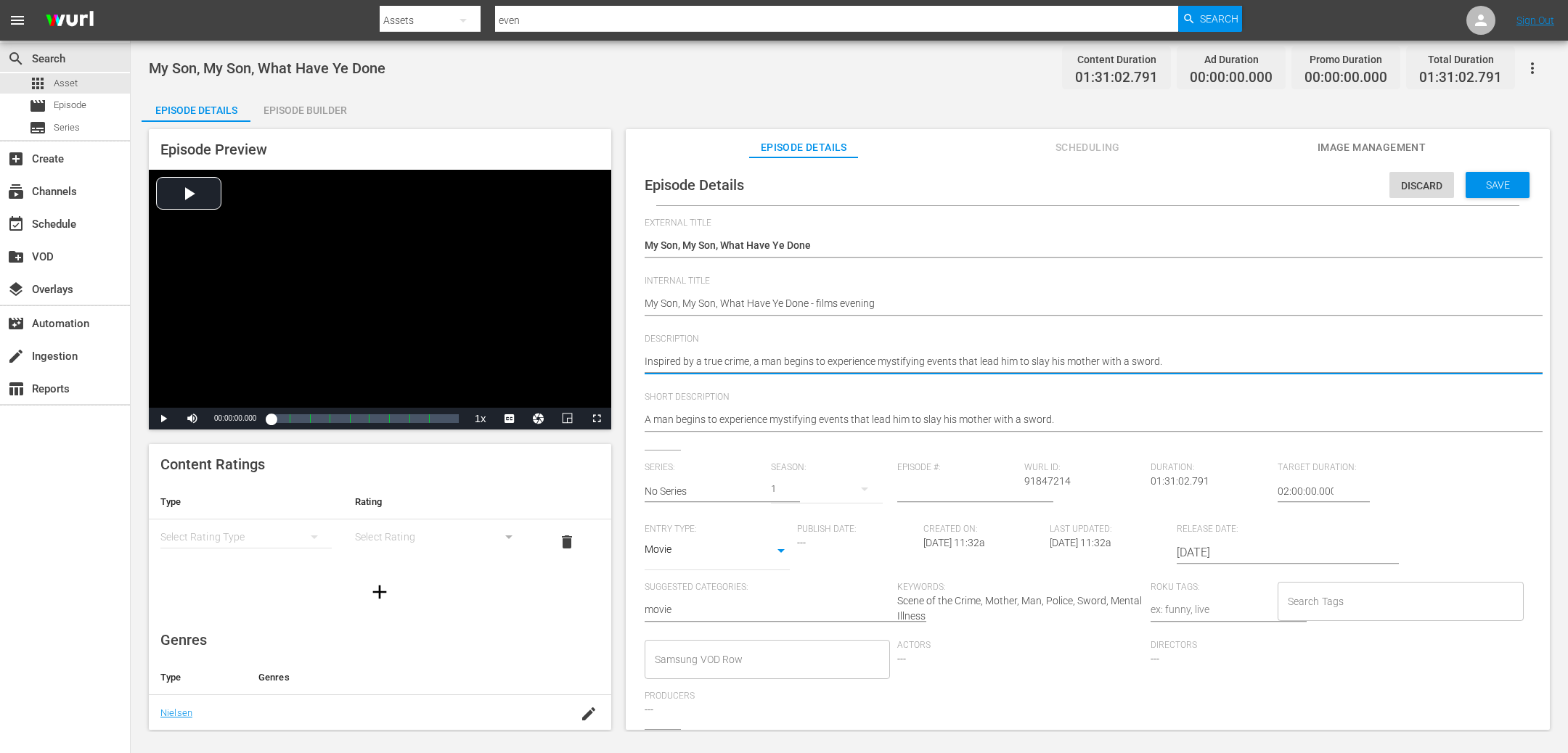
type textarea "nspired by a true crime, a man begins to experience mystifying events that lead…"
type textarea "spired by a true crime, a man begins to experience mystifying events that lead …"
type textarea "pired by a true crime, a man begins to experience mystifying events that lead h…"
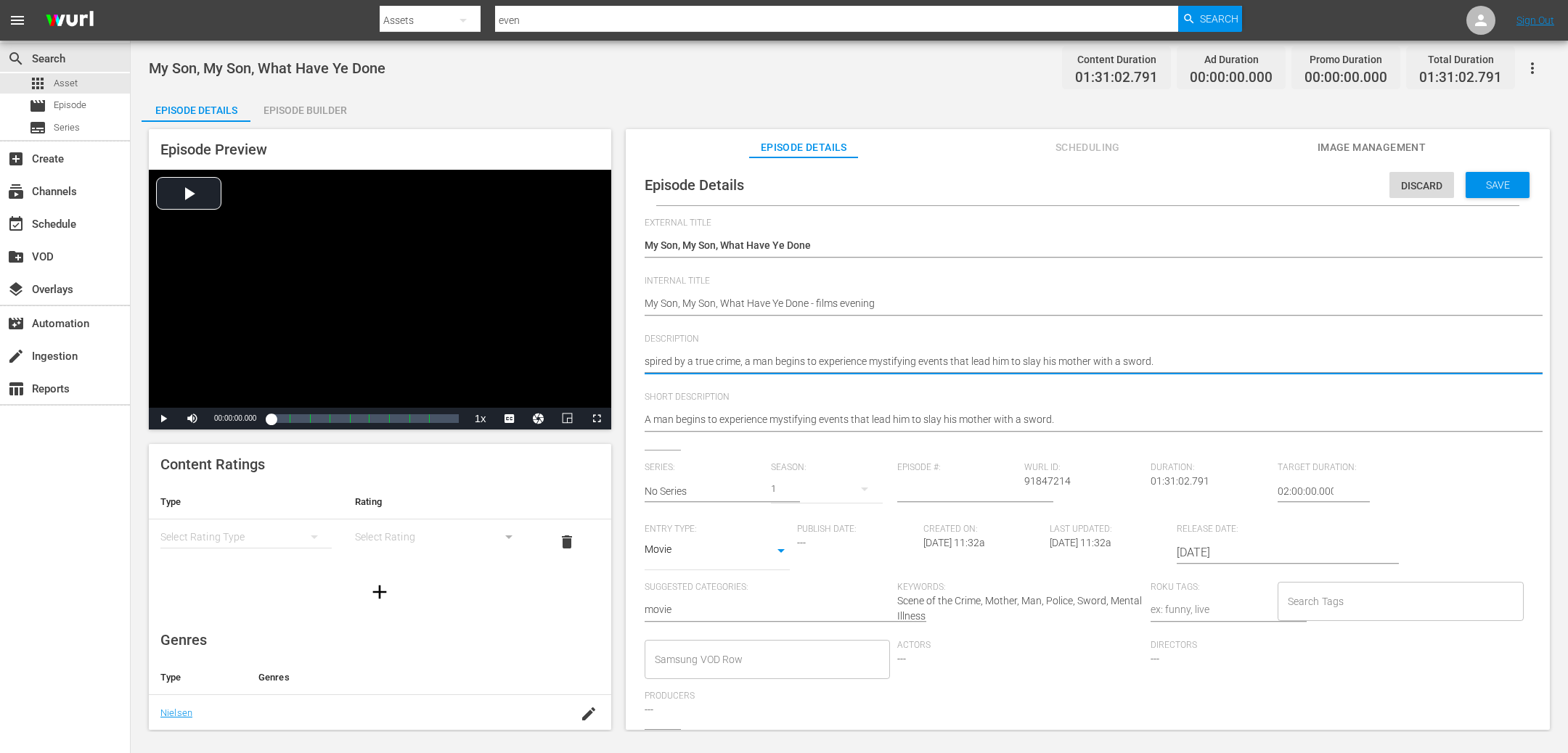
type textarea "pired by a true crime, a man begins to experience mystifying events that lead h…"
type textarea "ired by a true crime, a man begins to experience mystifying events that lead hi…"
type textarea "red by a true crime, a man begins to experience mystifying events that lead him…"
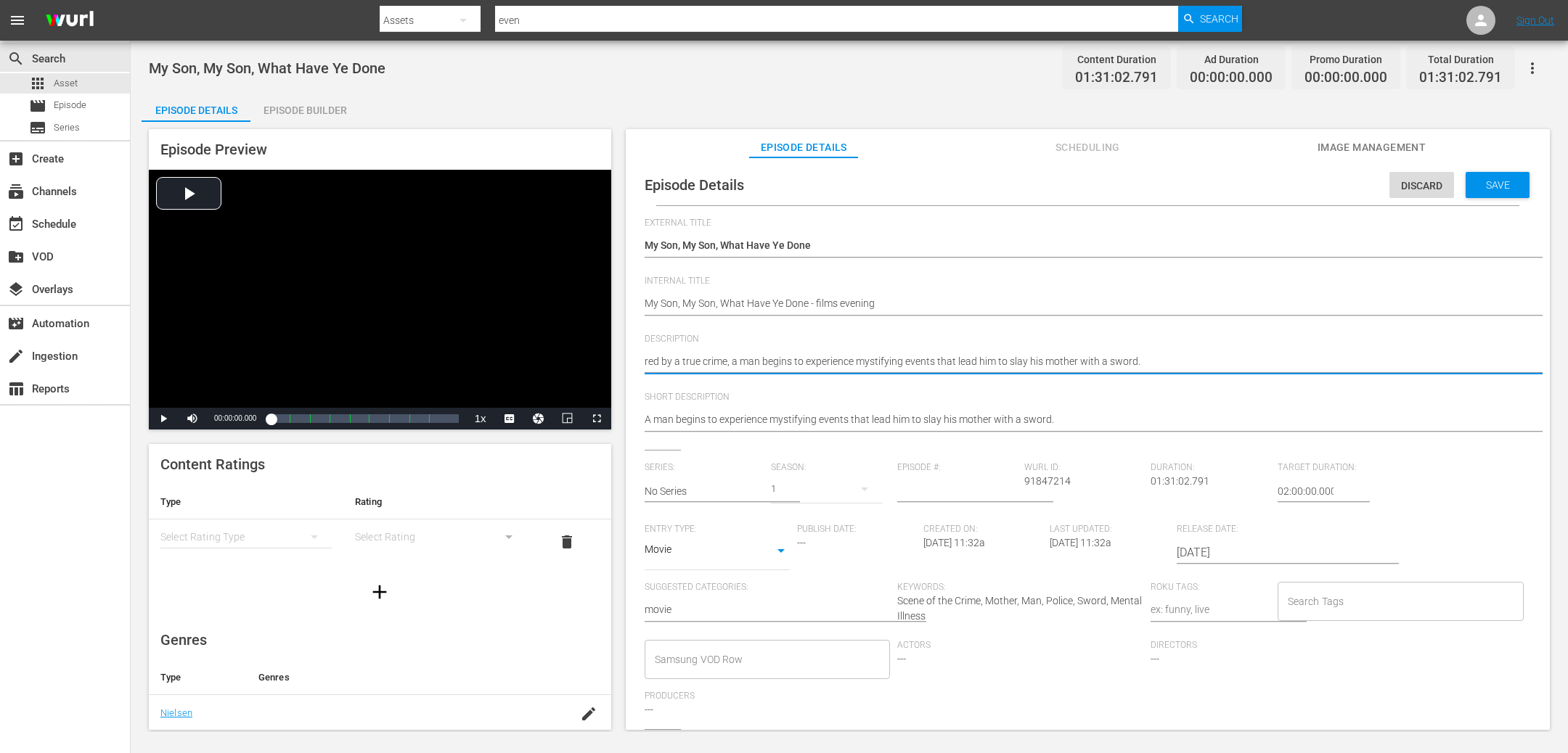
type textarea "ed by a true crime, a man begins to experience mystifying events that lead him …"
type textarea "d by a true crime, a man begins to experience mystifying events that lead him t…"
type textarea "by a true crime, a man begins to experience mystifying events that lead him to …"
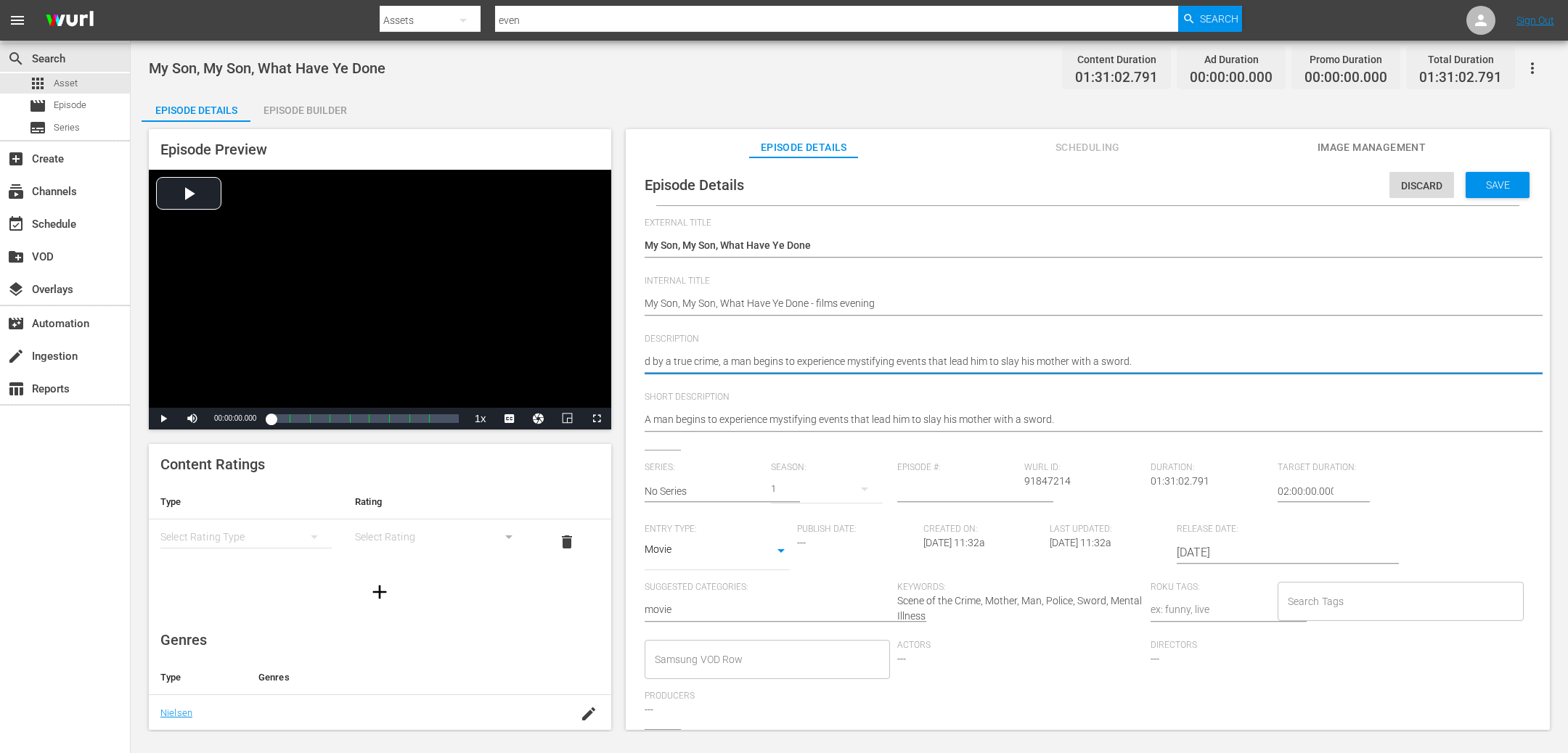
type textarea "by a true crime, a man begins to experience mystifying events that lead him to …"
type textarea "y a true crime, a man begins to experience mystifying events that lead him to s…"
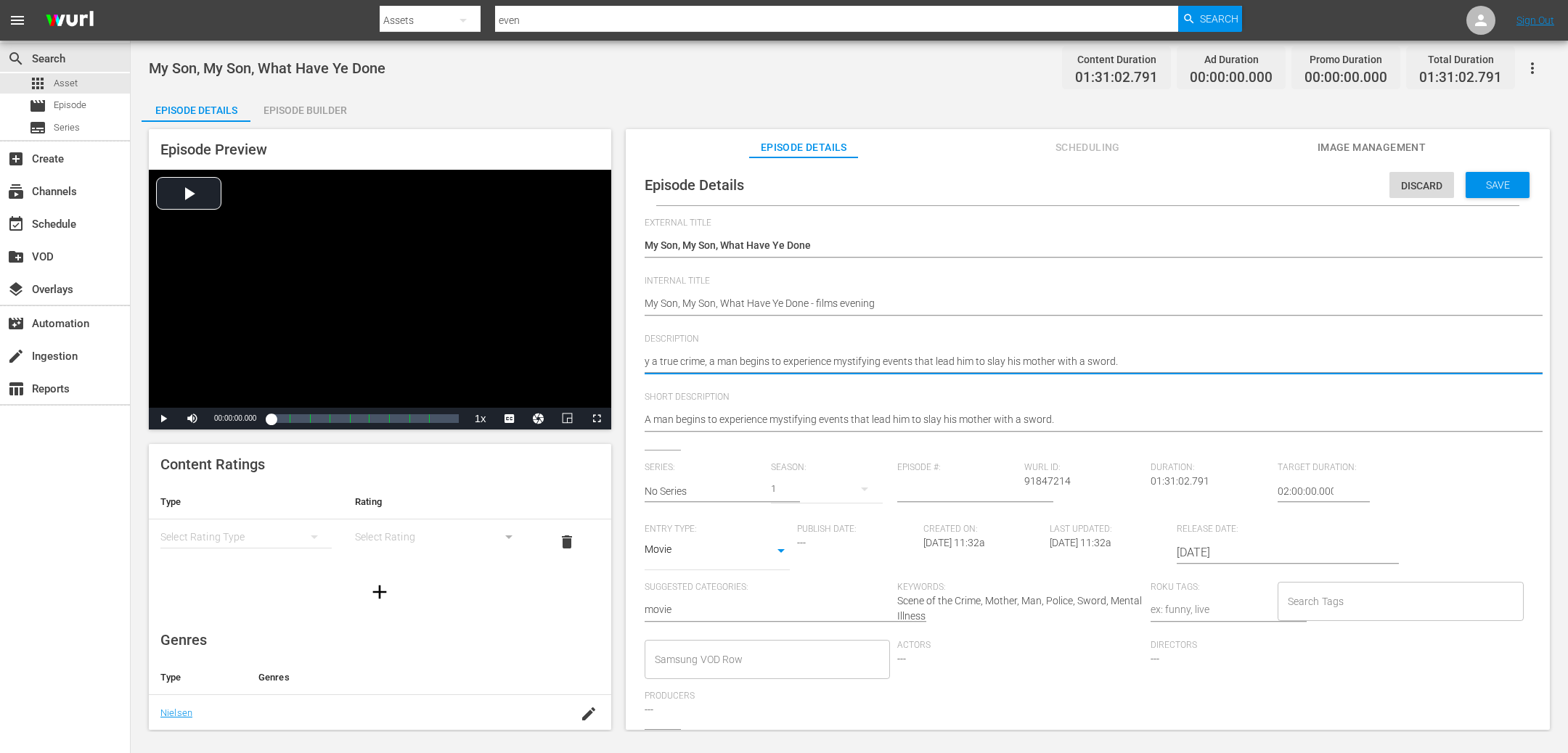
type textarea "a true crime, a man begins to experience mystifying events that lead him to sla…"
type textarea "true crime, a man begins to experience mystifying events that lead him to slay …"
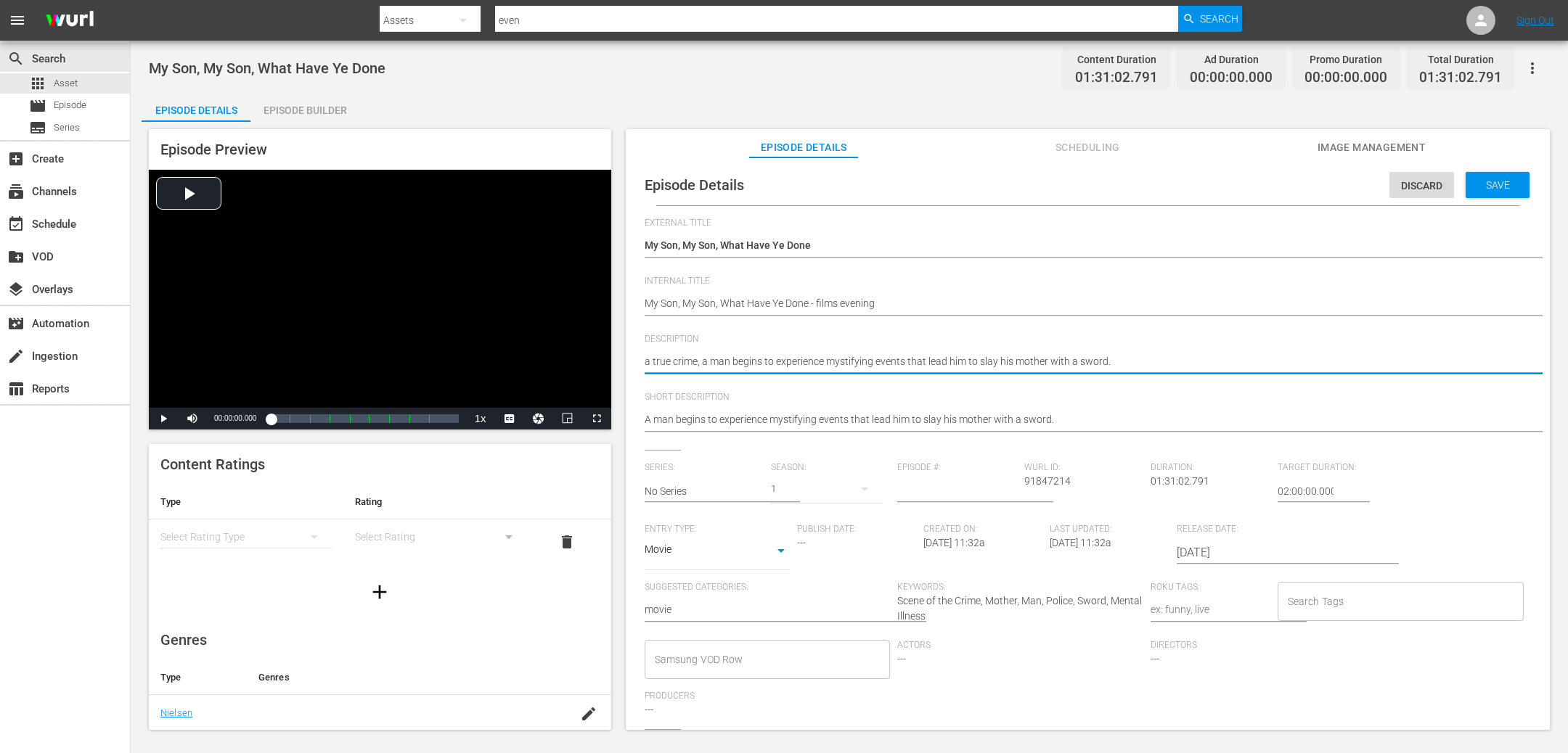
type textarea "true crime, a man begins to experience mystifying events that lead him to slay …"
type textarea "rue crime, a man begins to experience mystifying events that lead him to slay h…"
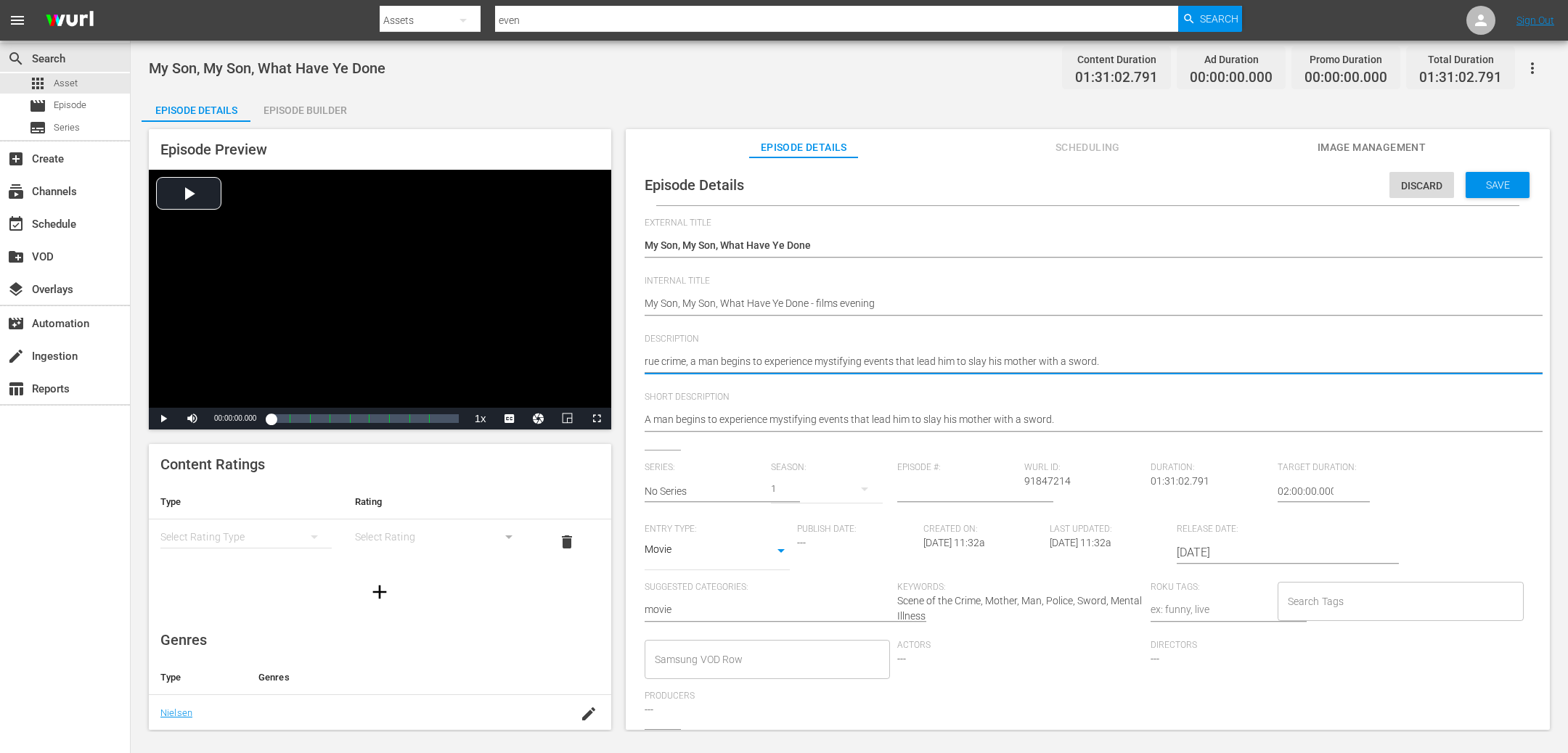
type textarea "ue crime, a man begins to experience mystifying events that lead him to slay hi…"
type textarea "e crime, a man begins to experience mystifying events that lead him to slay his…"
type textarea "crime, a man begins to experience mystifying events that lead him to slay his m…"
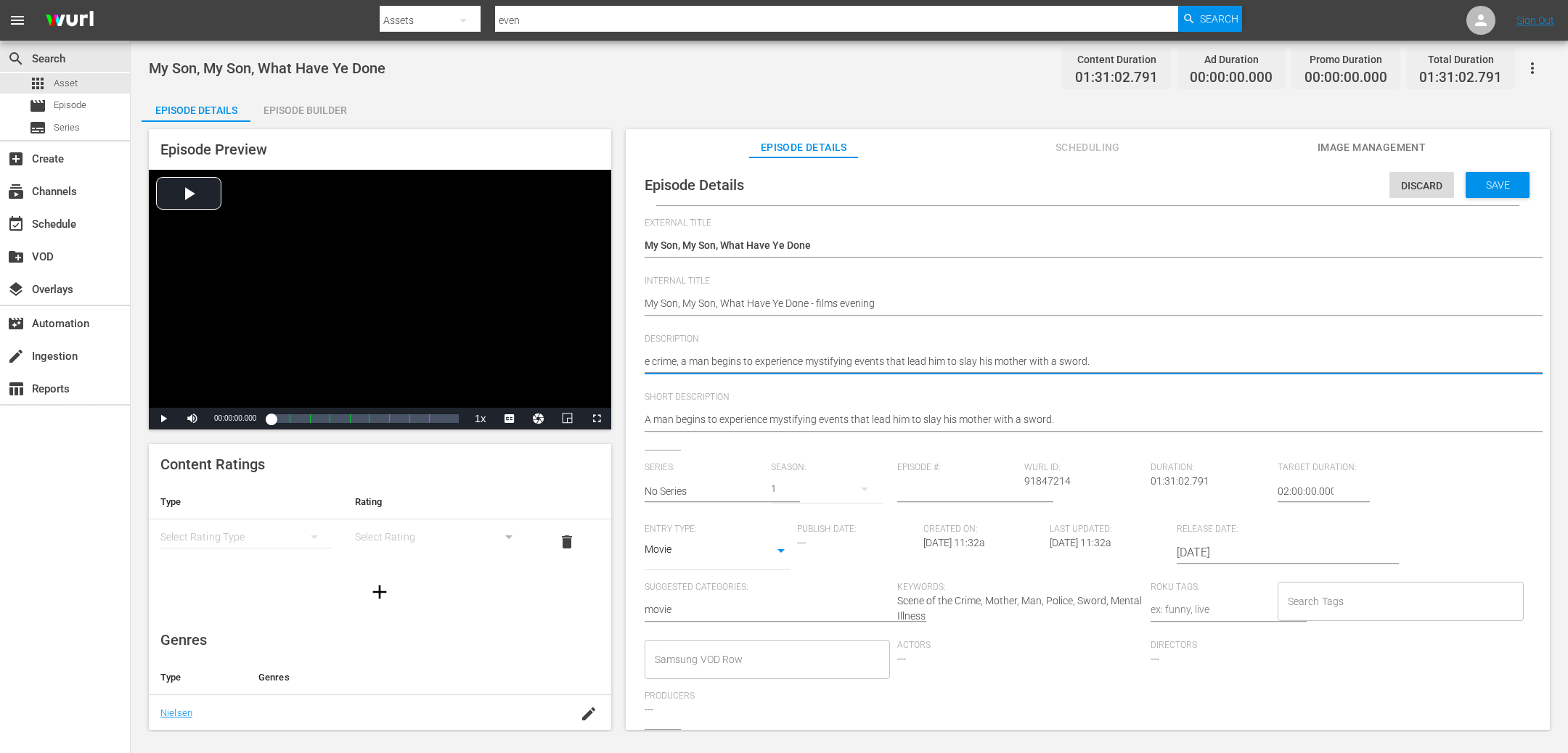
type textarea "crime, a man begins to experience mystifying events that lead him to slay his m…"
type textarea "rime, a man begins to experience mystifying events that lead him to slay his mo…"
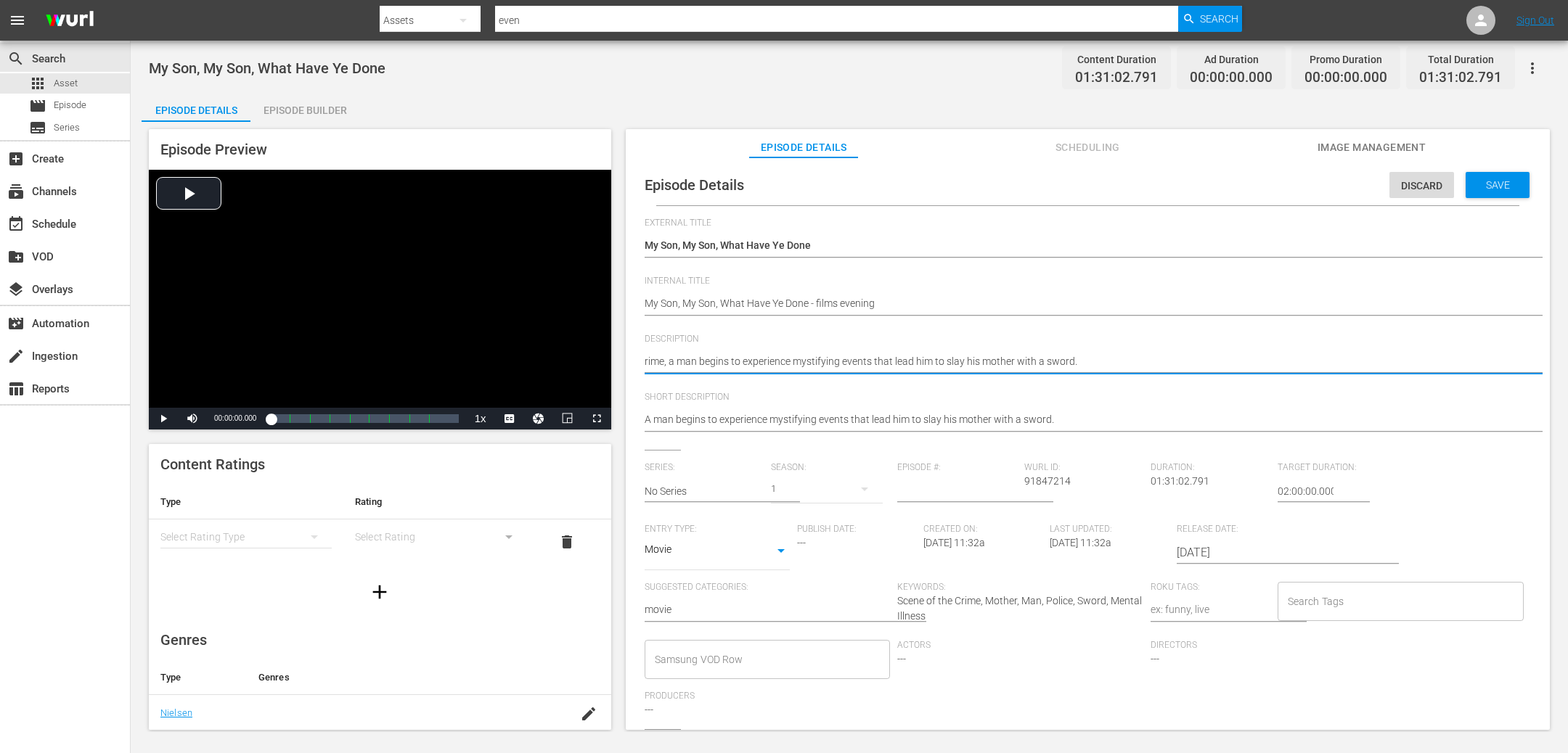
type textarea "ime, a man begins to experience mystifying events that lead him to slay his mot…"
type textarea "me, a man begins to experience mystifying events that lead him to slay his moth…"
type textarea "e, a man begins to experience mystifying events that lead him to slay his mothe…"
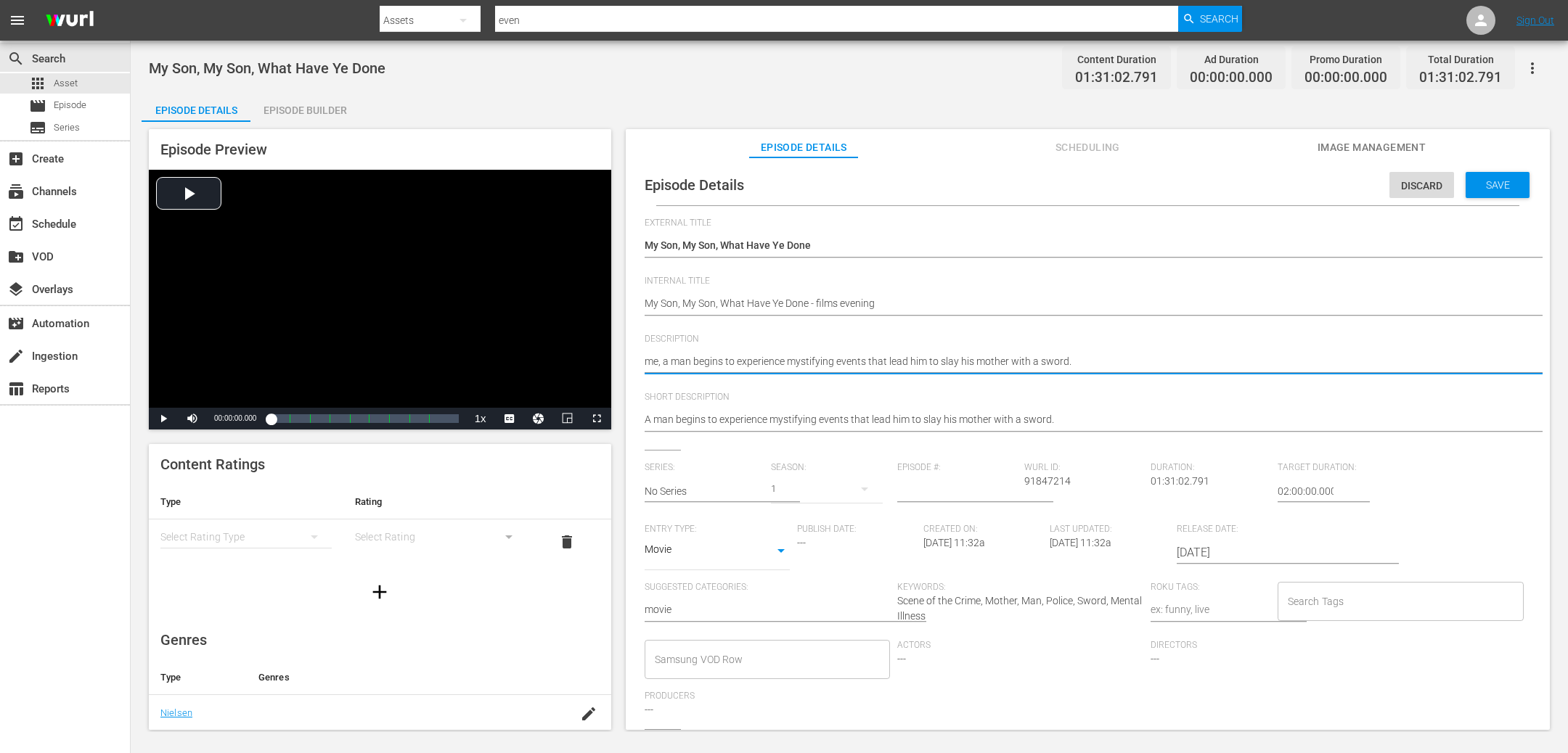
type textarea "e, a man begins to experience mystifying events that lead him to slay his mothe…"
type textarea ", a man begins to experience mystifying events that lead him to slay his mother…"
type textarea "a man begins to experience mystifying events that lead him to slay his mother w…"
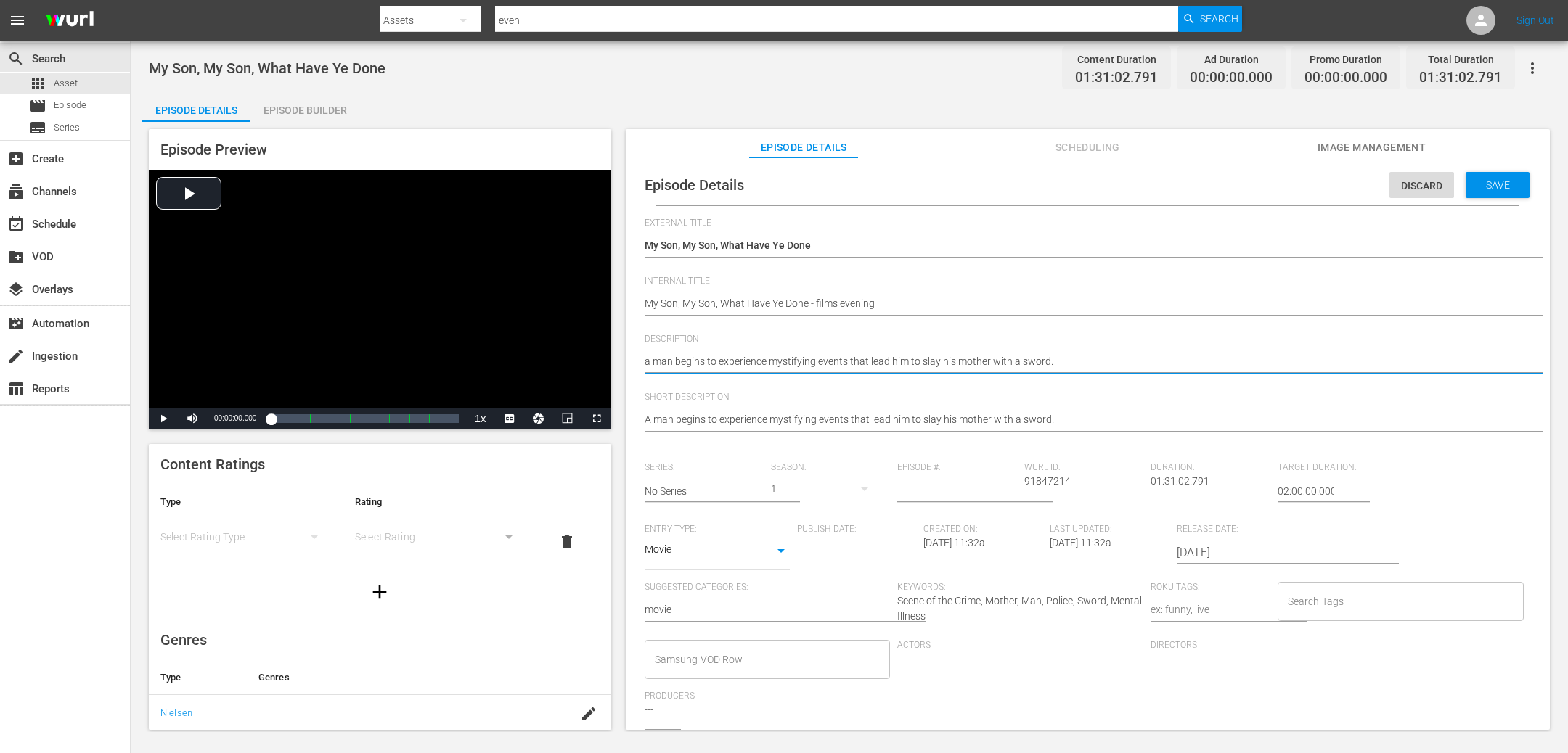
type textarea "a man begins to experience mystifying events that lead him to slay his mother w…"
type textarea "man begins to experience mystifying events that lead him to slay his mother wit…"
type textarea "A man begins to experience mystifying events that lead him to slay his mother w…"
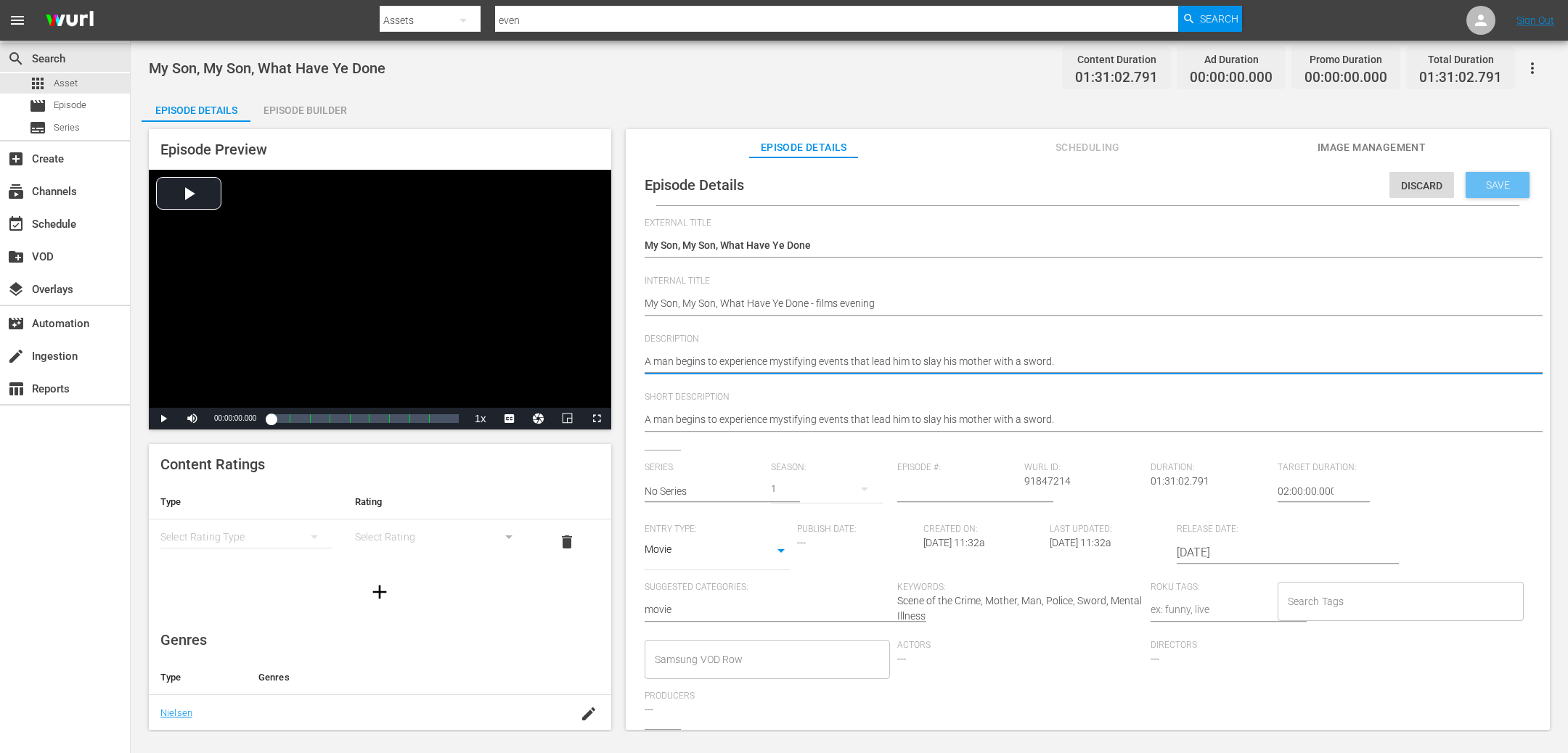
type textarea "A man begins to experience mystifying events that lead him to slay his mother w…"
click at [1491, 187] on span "Save" at bounding box center [1498, 185] width 48 height 12
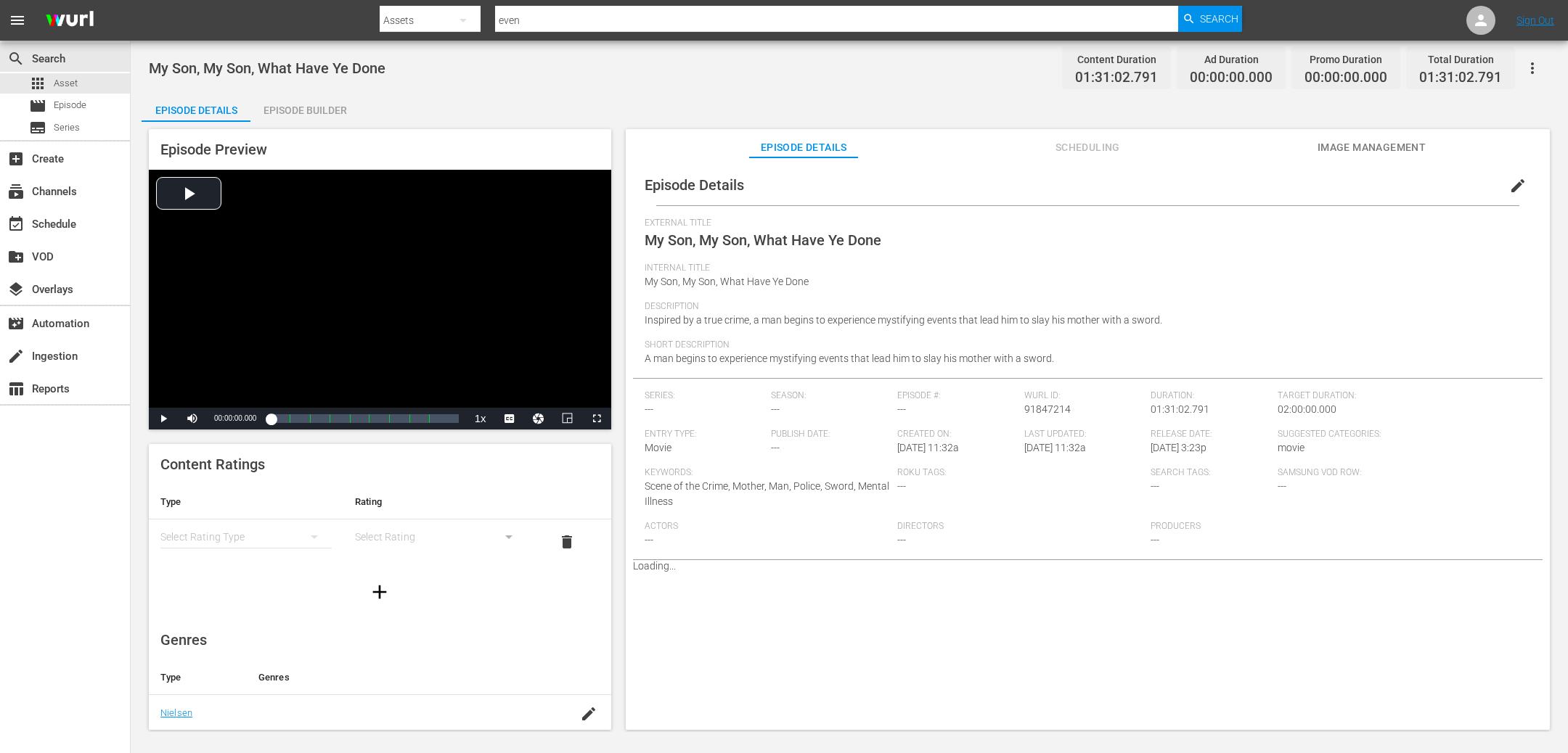
click at [1536, 62] on icon "button" at bounding box center [1531, 68] width 17 height 17
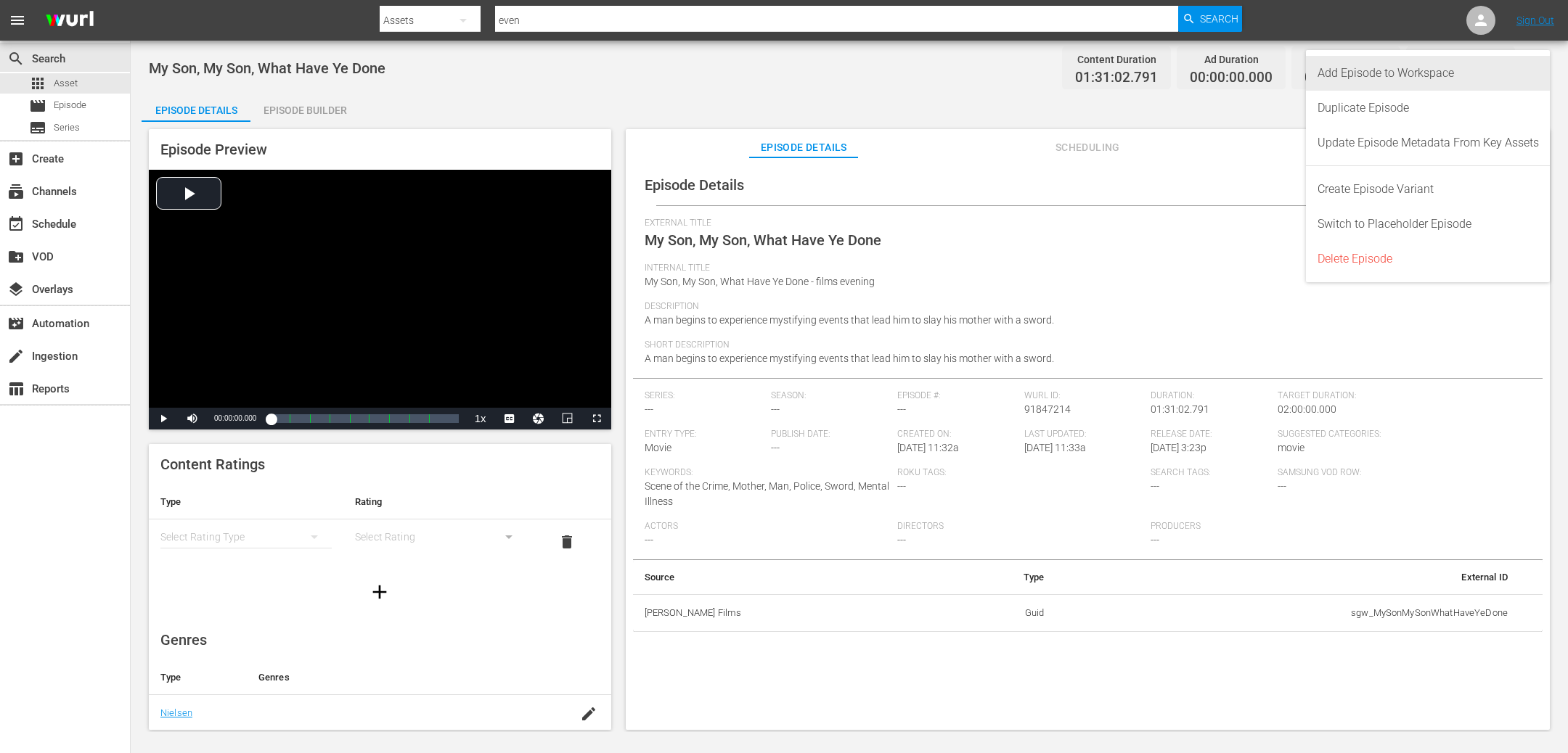
click at [1424, 80] on div "Add Episode to Workspace" at bounding box center [1428, 73] width 221 height 35
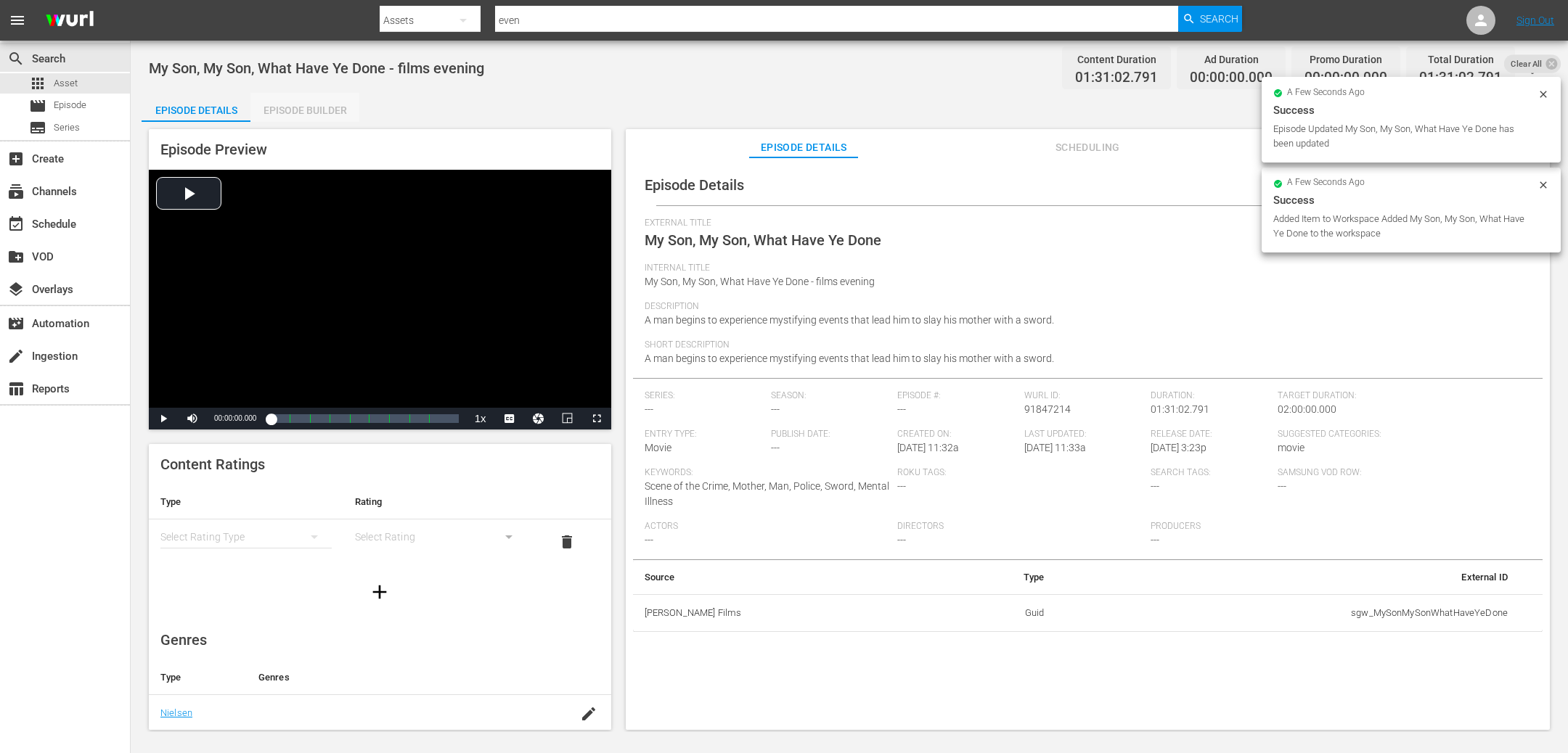
click at [303, 113] on div "Episode Builder" at bounding box center [304, 111] width 109 height 35
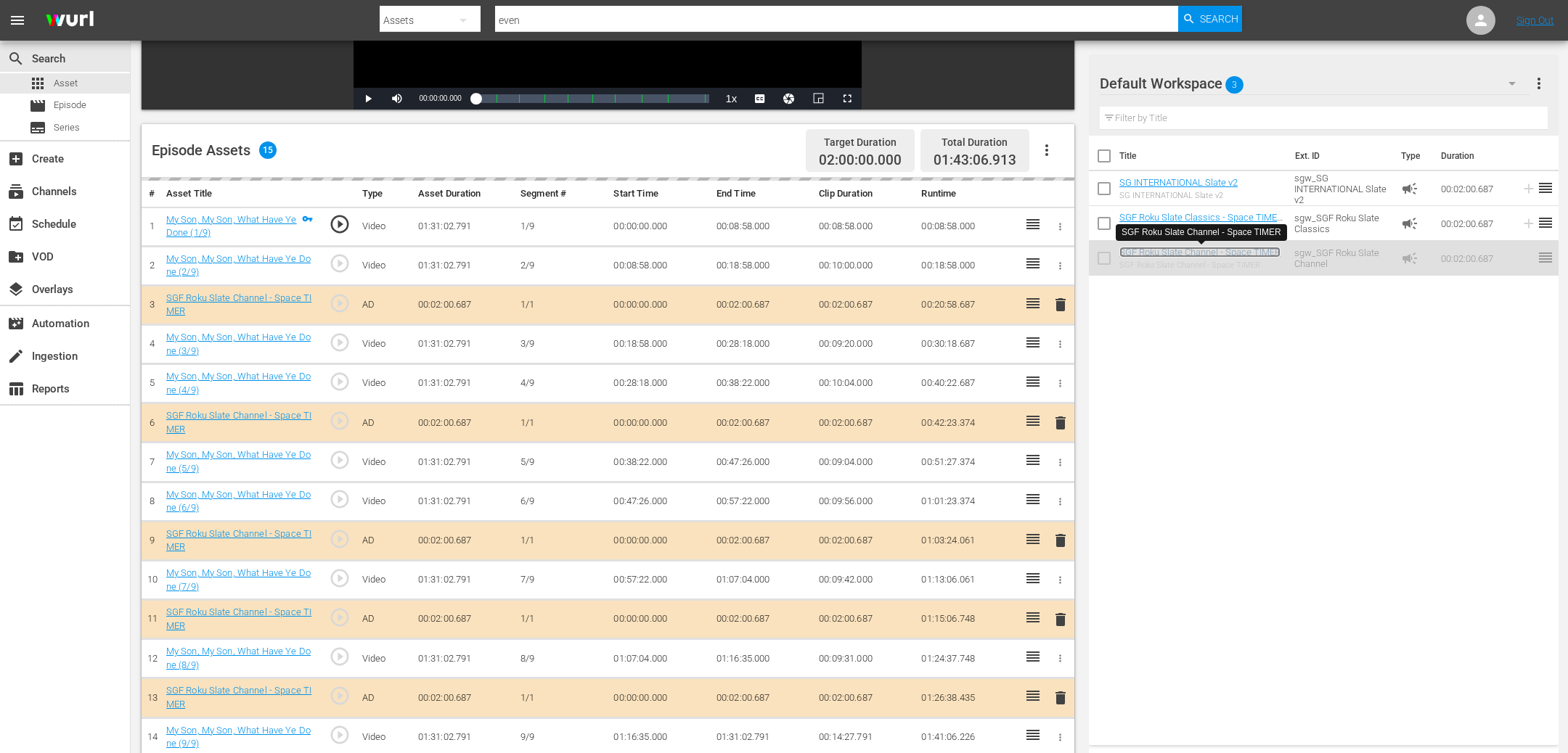
scroll to position [299, 0]
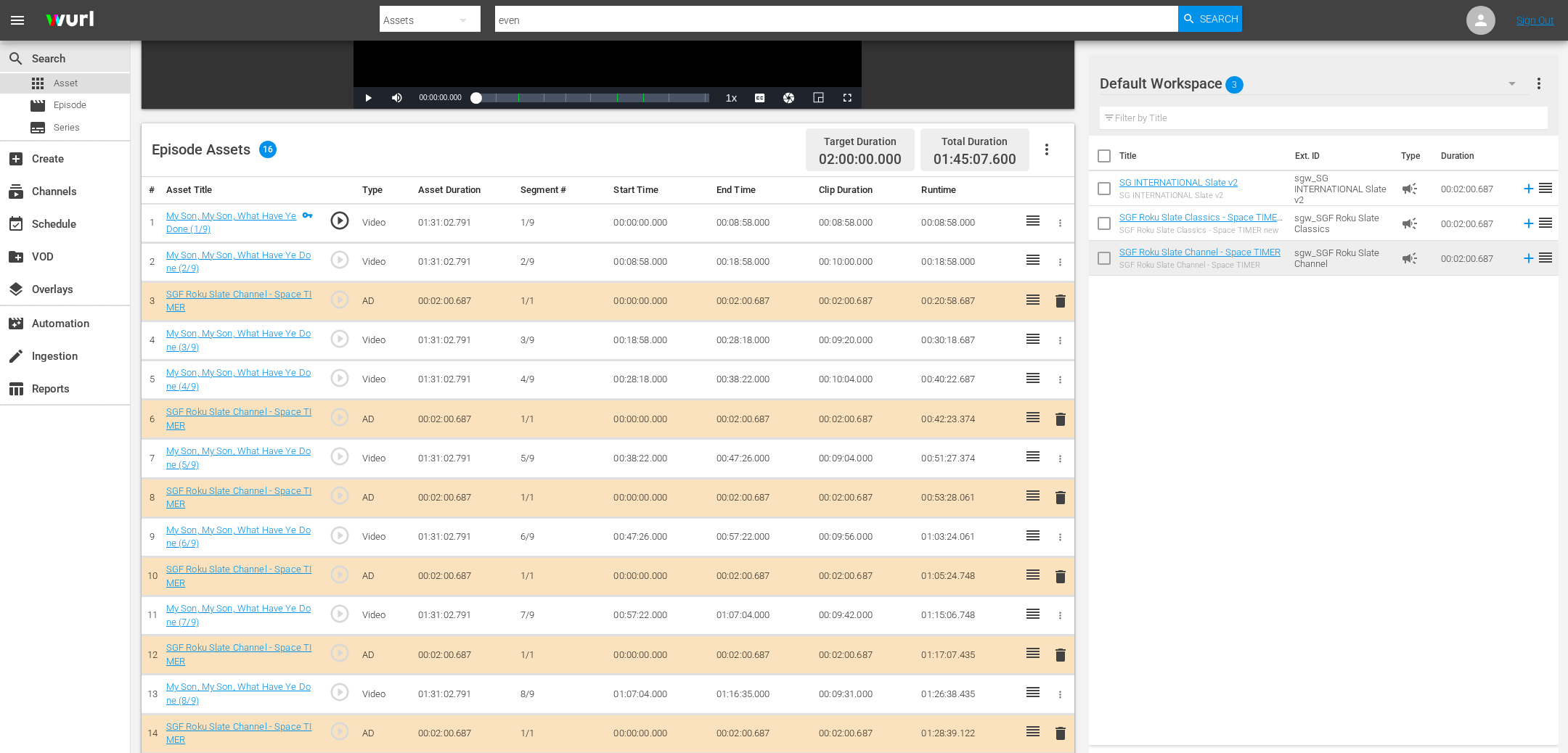
click at [58, 82] on span "Asset" at bounding box center [66, 83] width 24 height 15
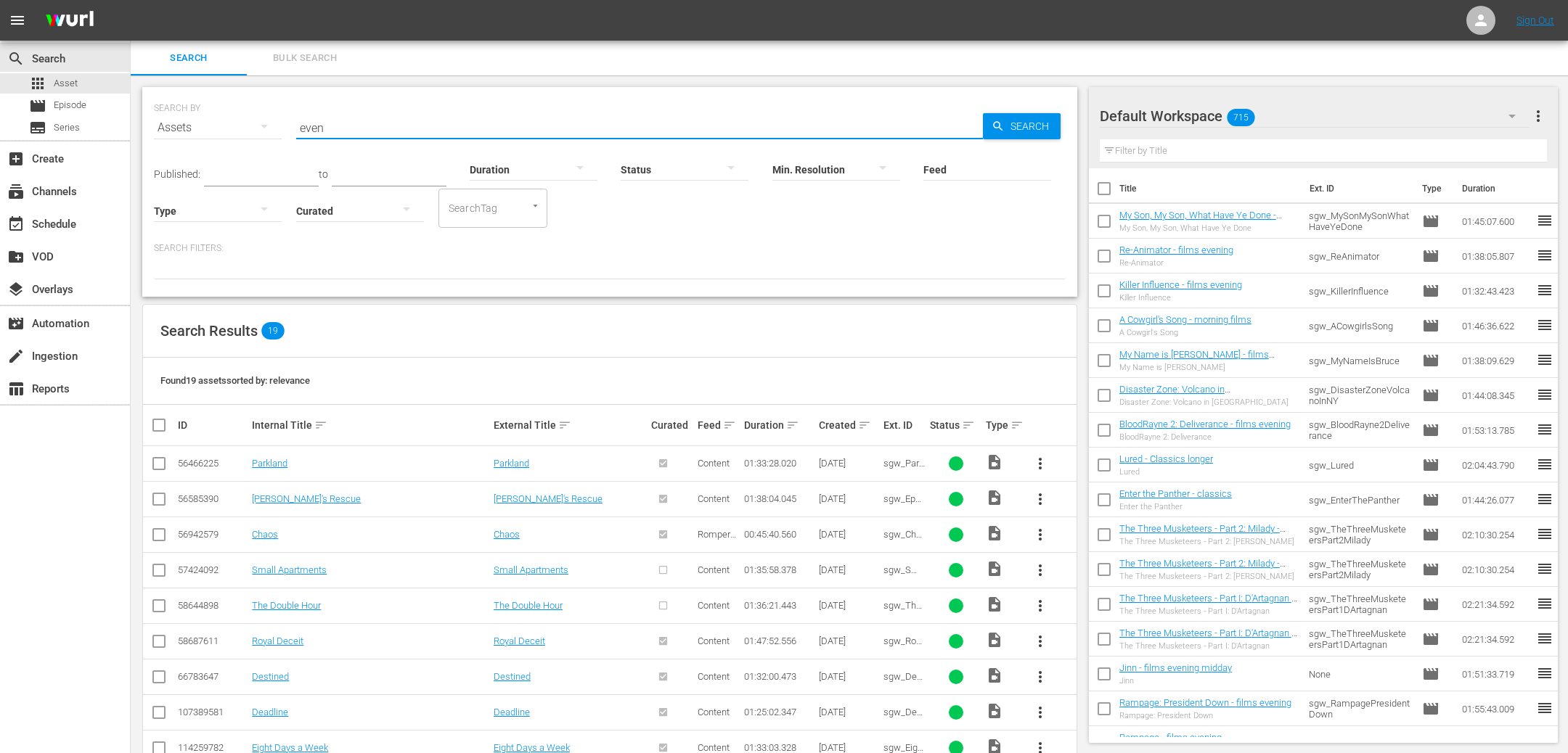
drag, startPoint x: 358, startPoint y: 133, endPoint x: 143, endPoint y: 118, distance: 215.5
click at [143, 118] on div "SEARCH BY Search By Assets Search ID, Title, Description, Keywords, or Category…" at bounding box center [609, 192] width 935 height 210
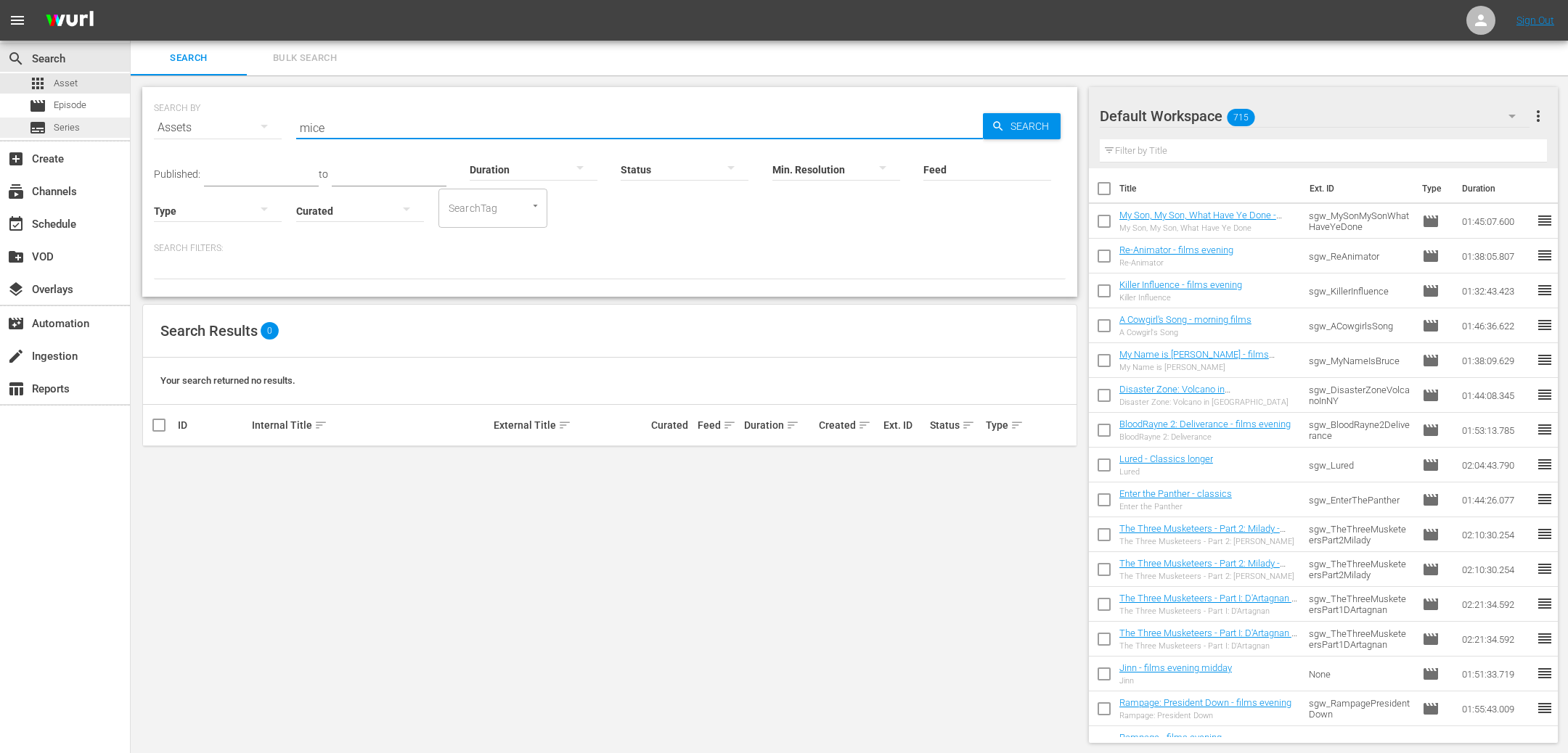
drag, startPoint x: 408, startPoint y: 125, endPoint x: 86, endPoint y: 121, distance: 322.0
click at [131, 0] on div "search Search apps Asset movie Episode subtitles Series add_box Create subscrip…" at bounding box center [849, 0] width 1437 height 0
click at [836, 284] on div "SEARCH BY Search By Assets Search ID, Title, Description, Keywords, or Category…" at bounding box center [609, 192] width 935 height 210
click at [1039, 134] on div "Feed Feed Title" at bounding box center [987, 160] width 128 height 52
drag, startPoint x: 373, startPoint y: 126, endPoint x: 206, endPoint y: 114, distance: 167.4
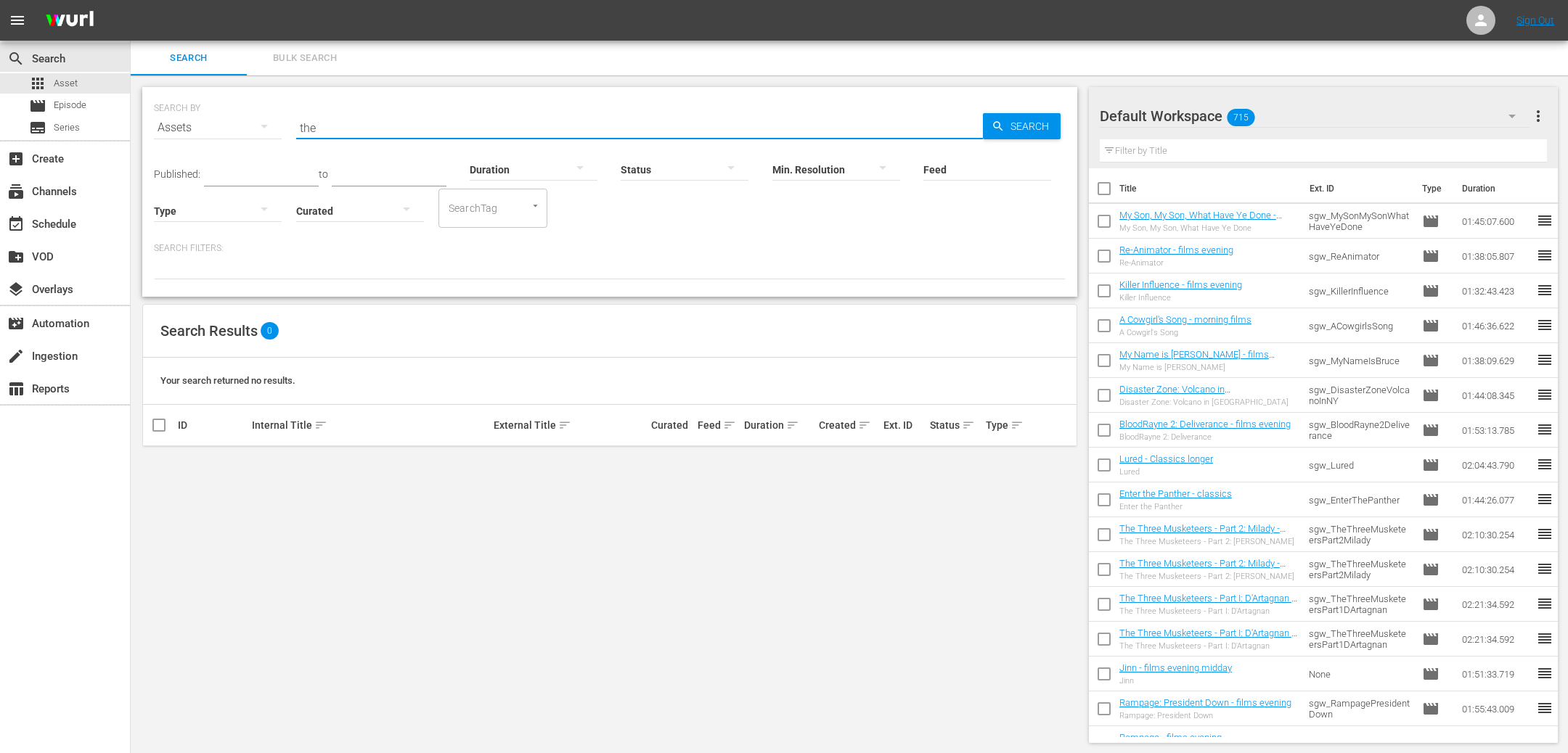
click at [206, 114] on div "SEARCH BY Search By Assets Search ID, Title, Description, Keywords, or Category…" at bounding box center [609, 119] width 912 height 52
drag, startPoint x: 336, startPoint y: 126, endPoint x: 174, endPoint y: 122, distance: 162.0
click at [174, 122] on div "SEARCH BY Search By Assets Search ID, Title, Description, Keywords, or Category…" at bounding box center [609, 119] width 912 height 52
type input "we"
click at [56, 190] on div "subscriptions Channels" at bounding box center [40, 189] width 81 height 13
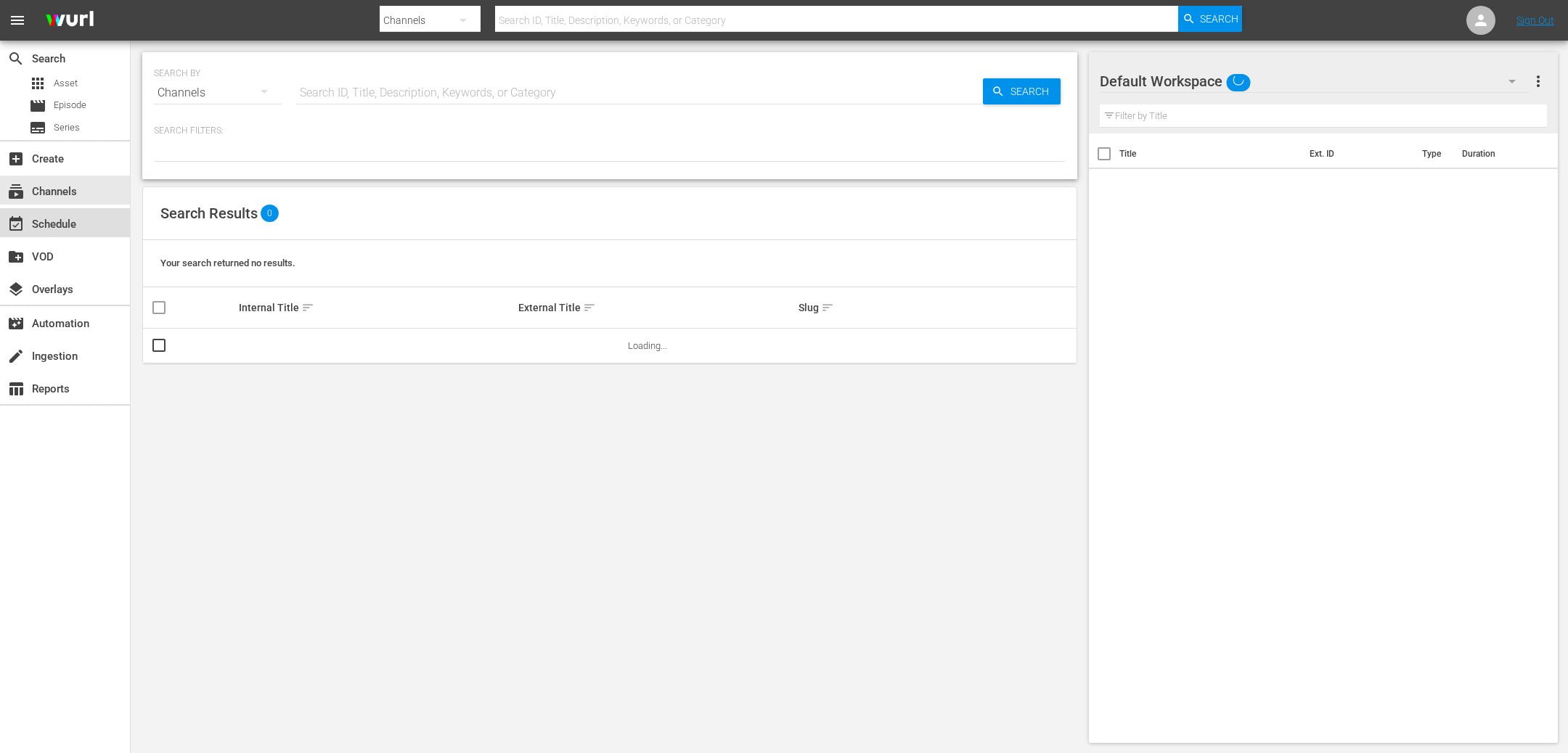
click at [65, 228] on div "event_available Schedule" at bounding box center [40, 222] width 81 height 13
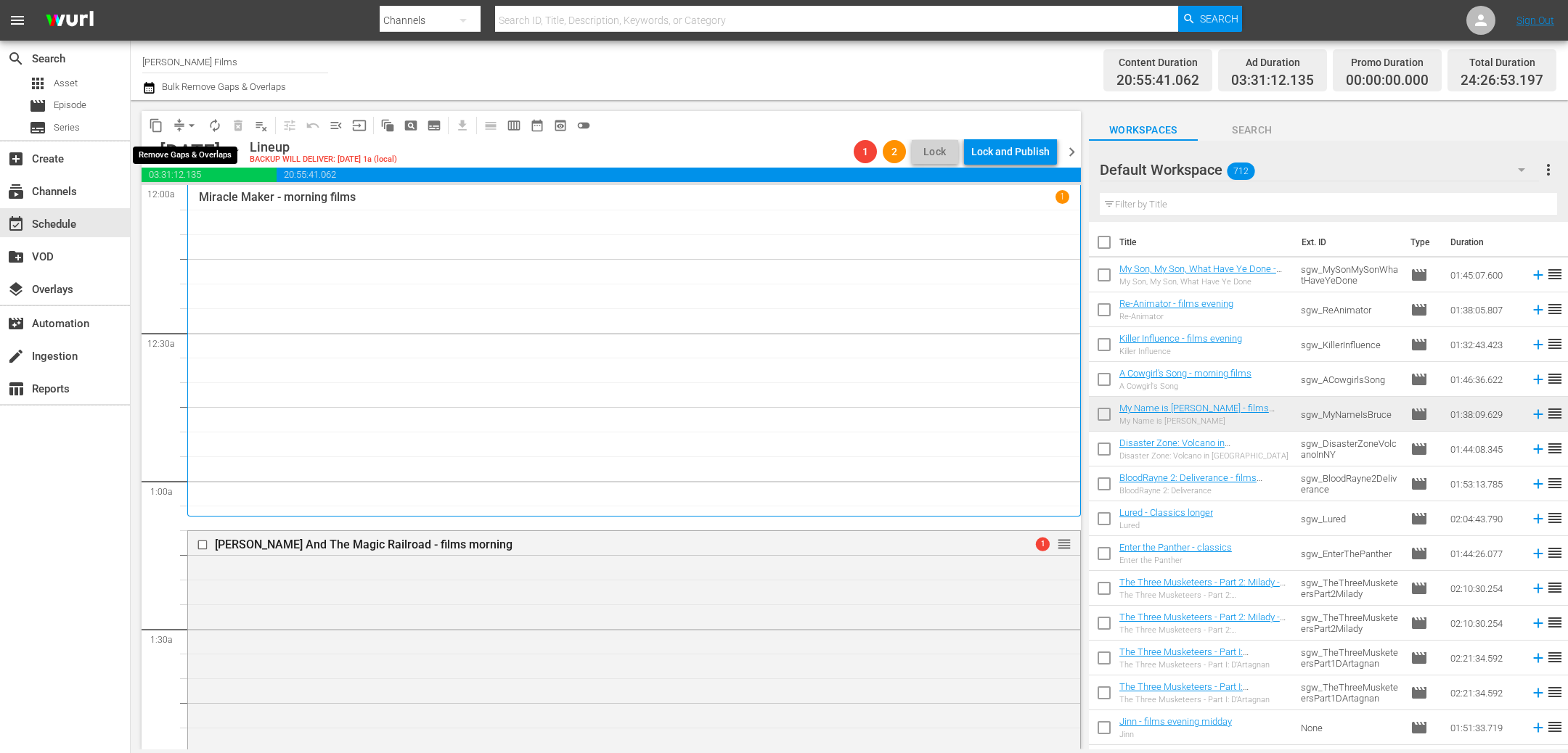
click at [180, 122] on button "arrow_drop_down" at bounding box center [191, 125] width 23 height 23
click at [204, 196] on li "Align to End of Previous Day" at bounding box center [192, 202] width 153 height 24
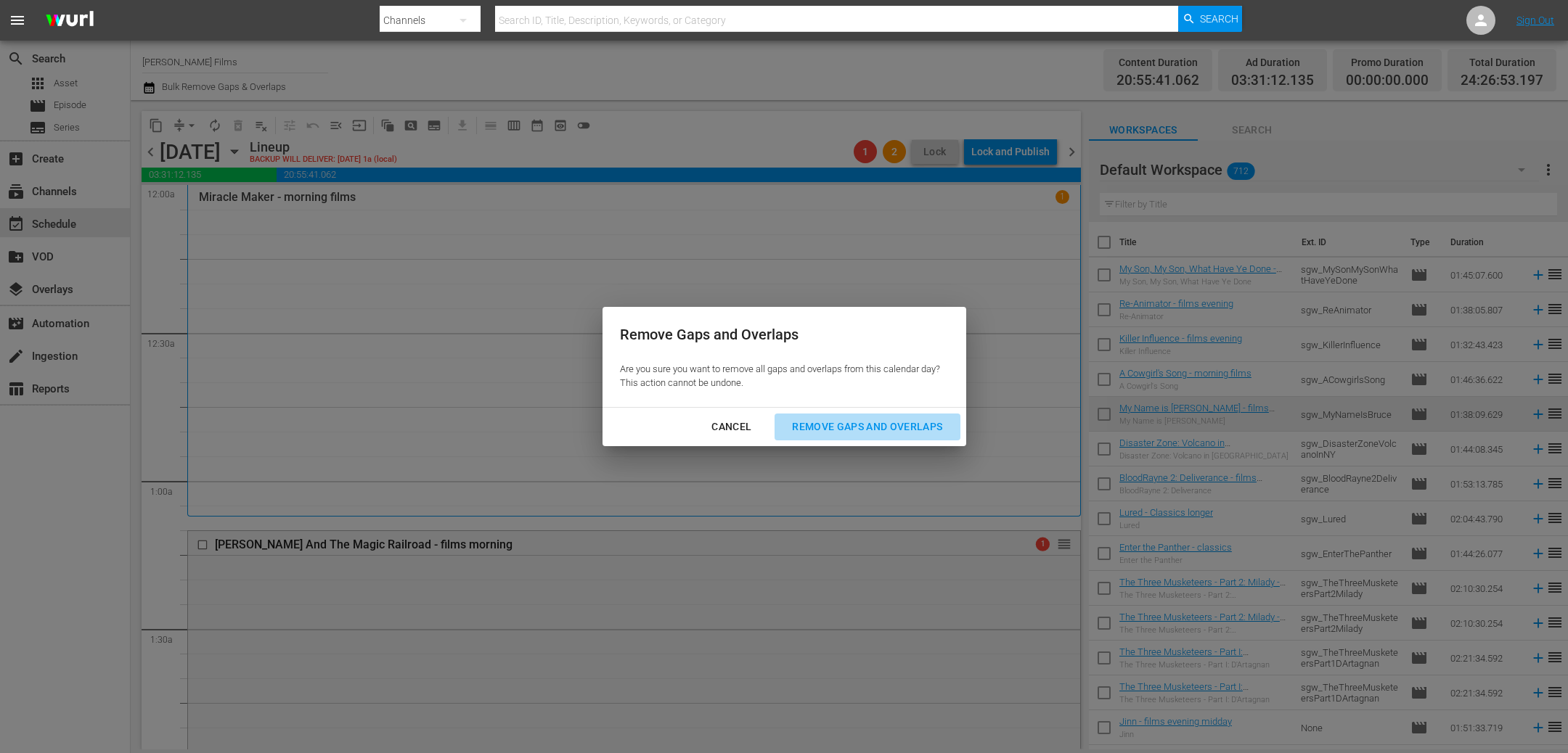
click at [912, 434] on div "Remove Gaps and Overlaps" at bounding box center [867, 428] width 174 height 18
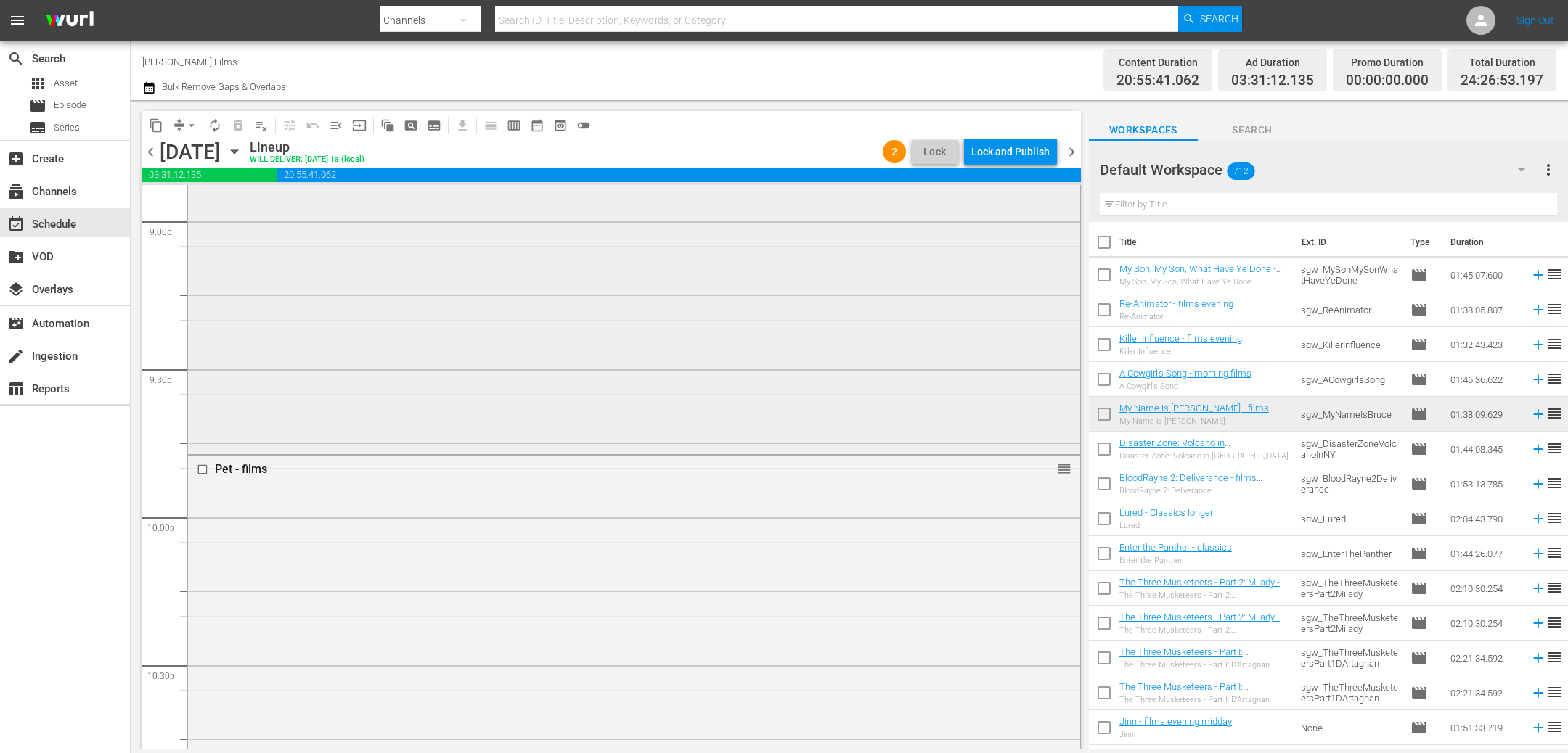
scroll to position [6211, 0]
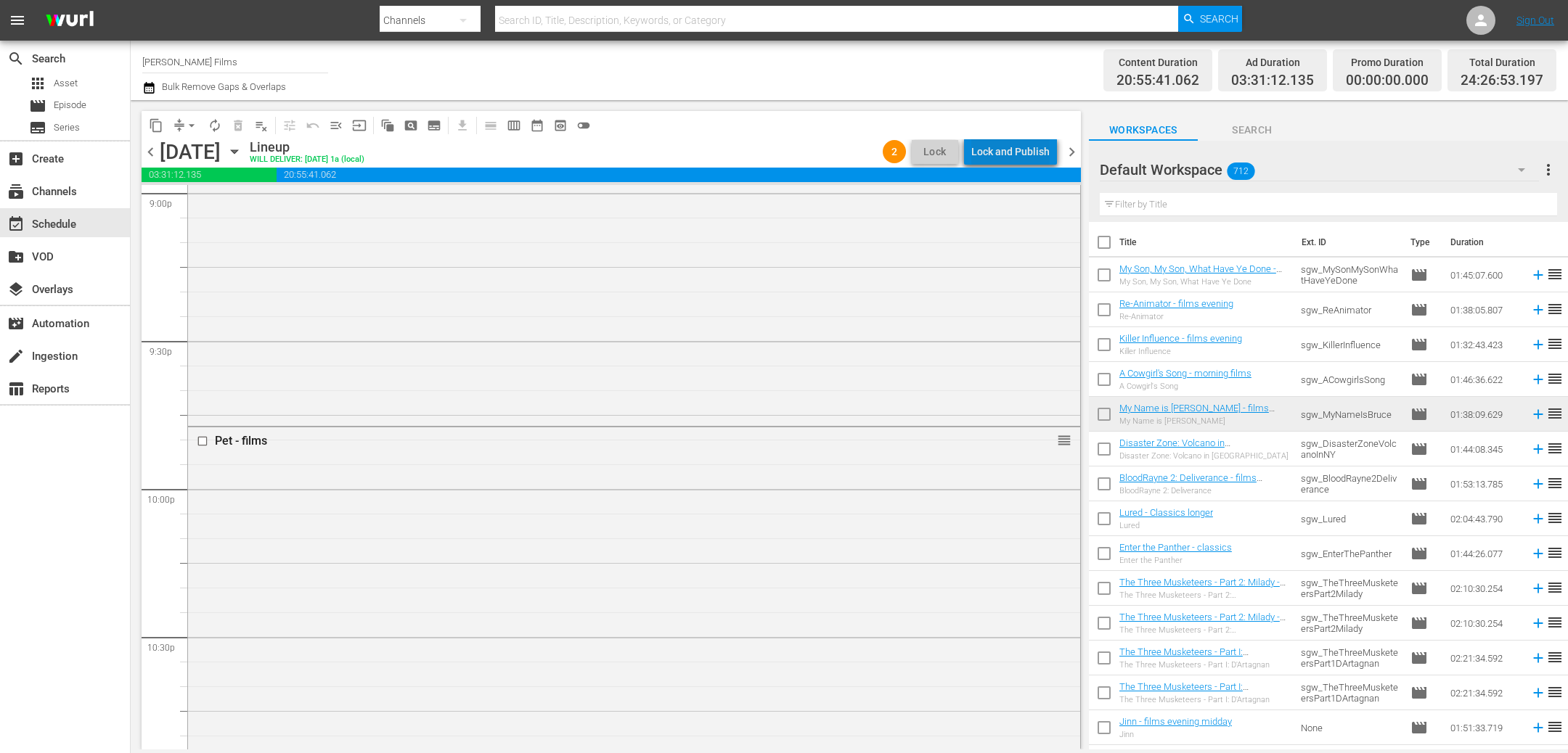
click at [1027, 142] on div "Lock and Publish" at bounding box center [1011, 152] width 79 height 27
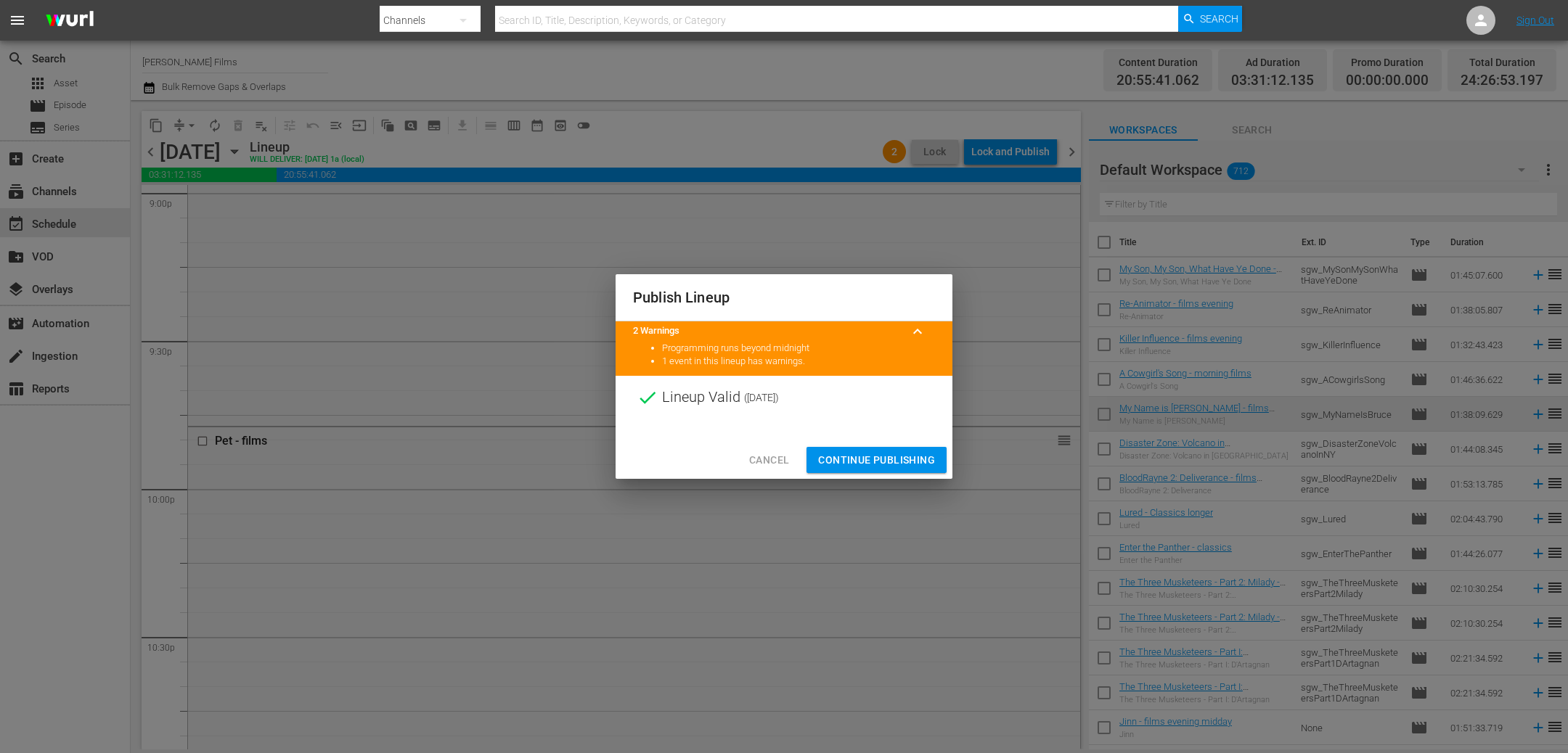
click at [907, 465] on span "Continue Publishing" at bounding box center [876, 461] width 117 height 18
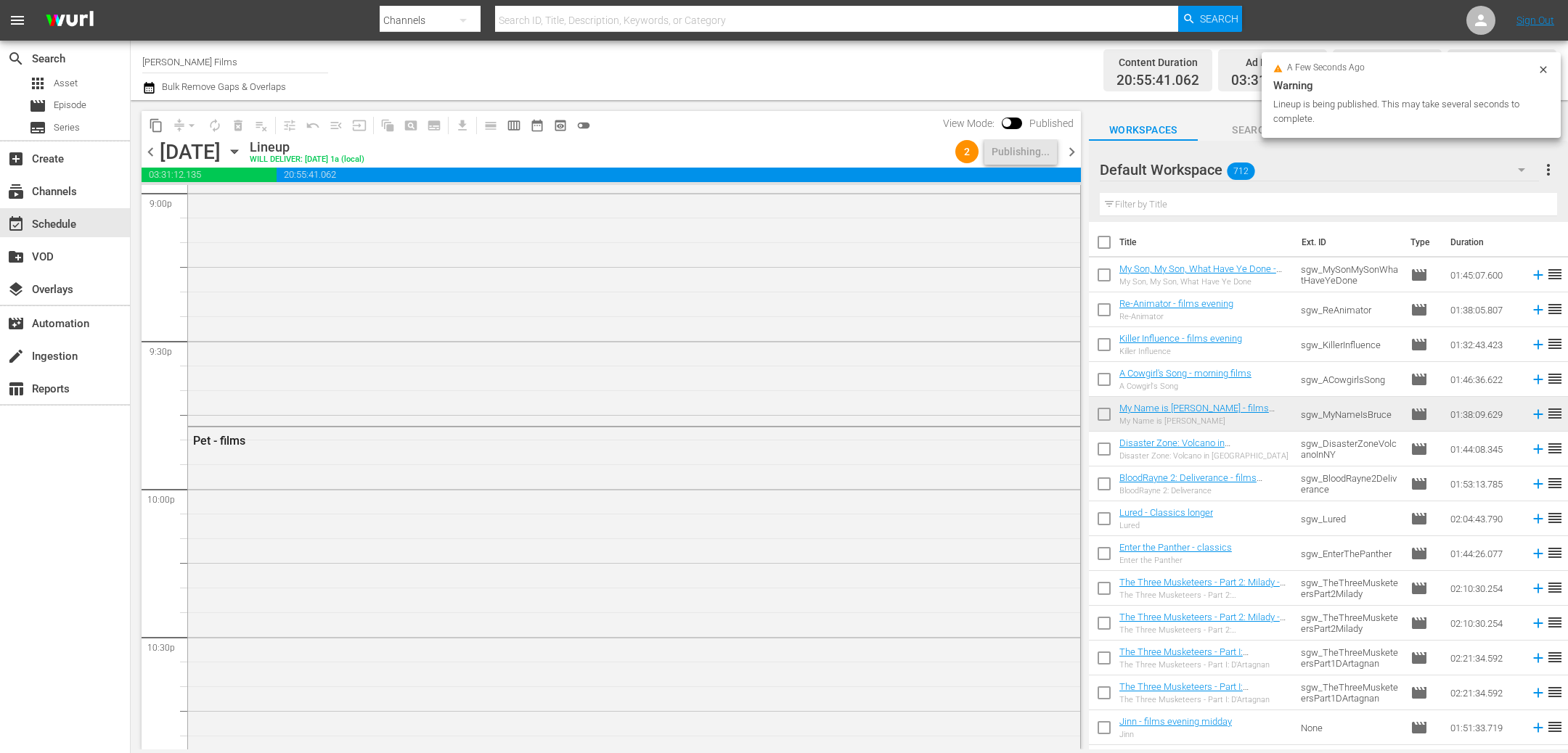
click at [1073, 154] on span "chevron_right" at bounding box center [1072, 152] width 18 height 18
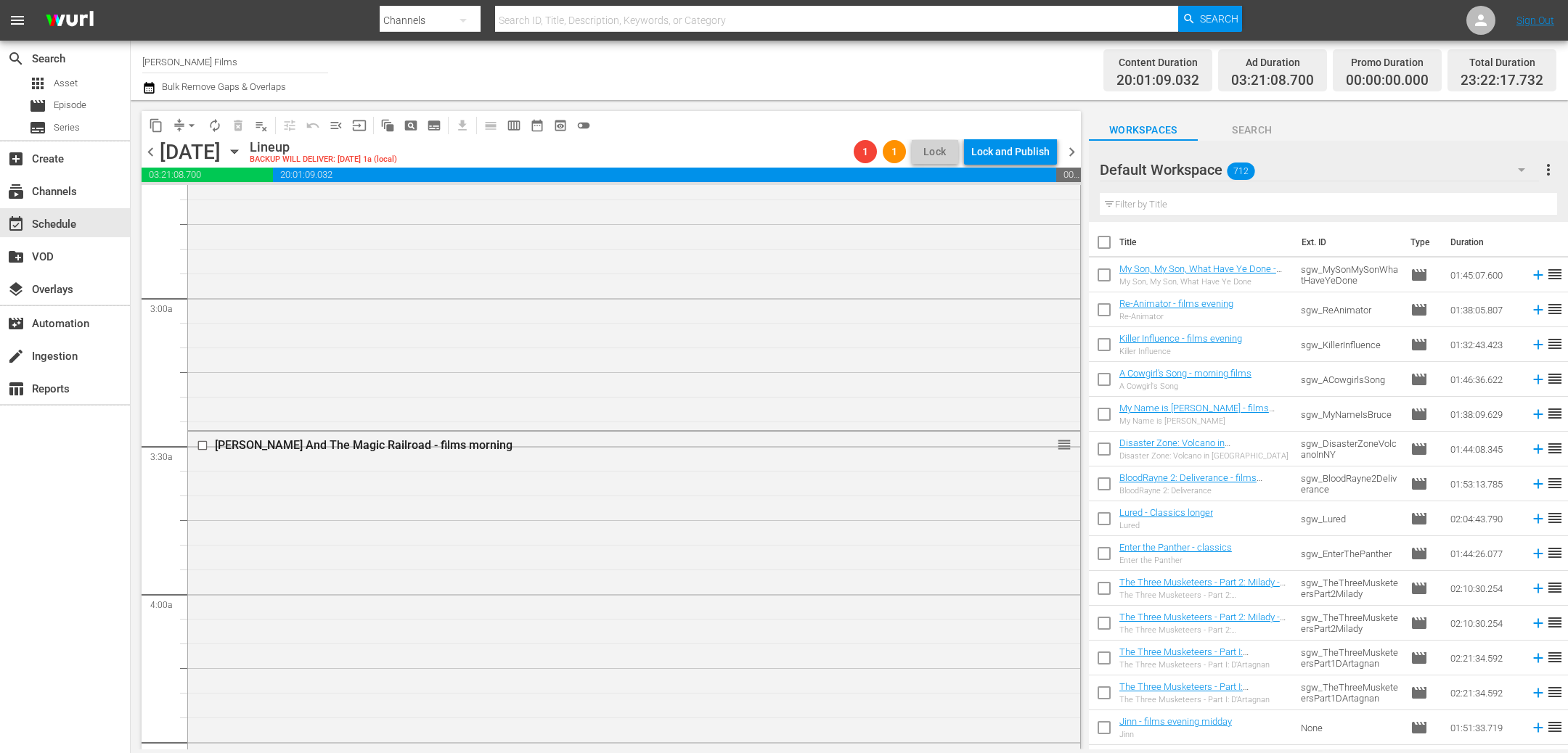
scroll to position [792, 0]
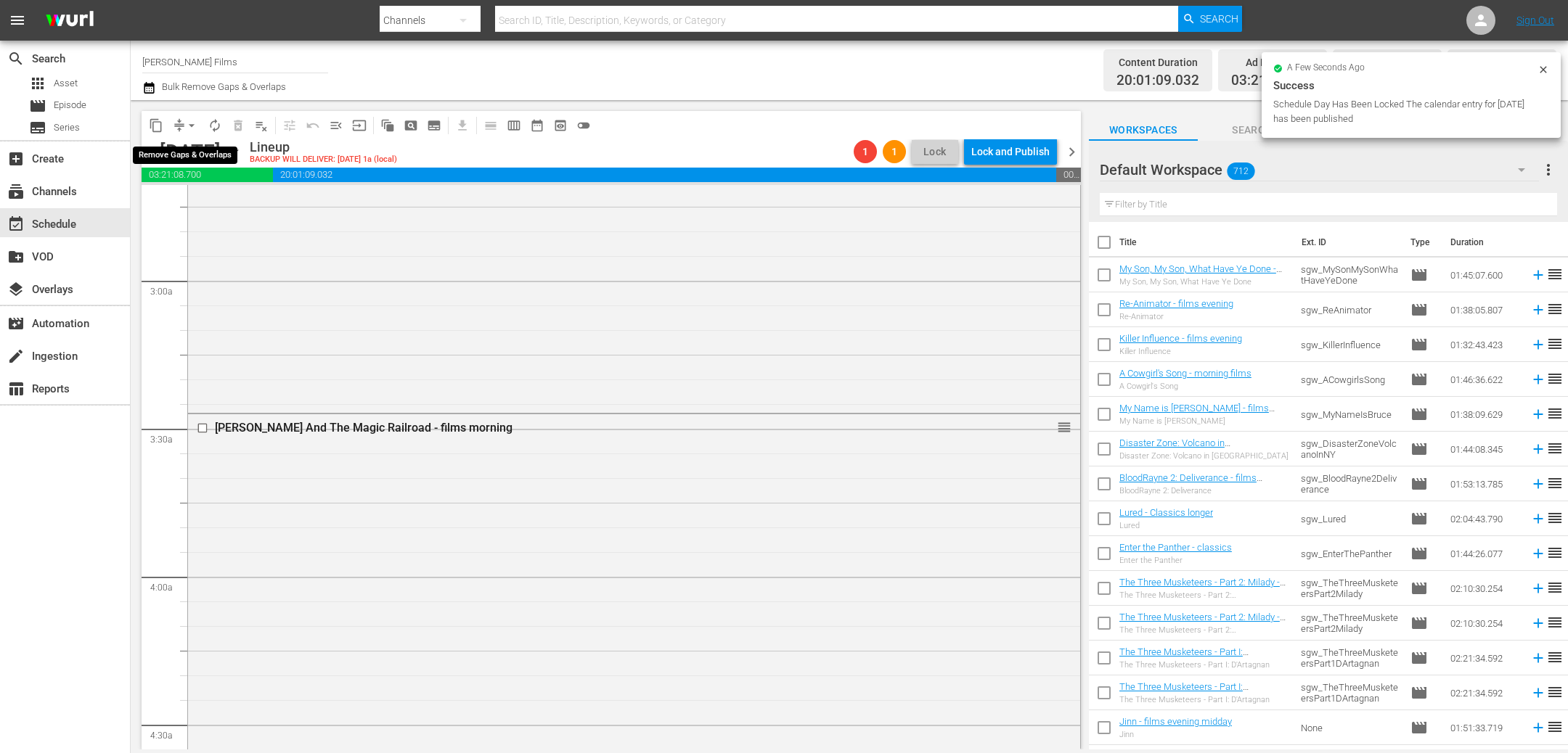
click at [193, 128] on span "arrow_drop_down" at bounding box center [192, 125] width 15 height 15
click at [214, 200] on li "Align to End of Previous Day" at bounding box center [192, 202] width 153 height 24
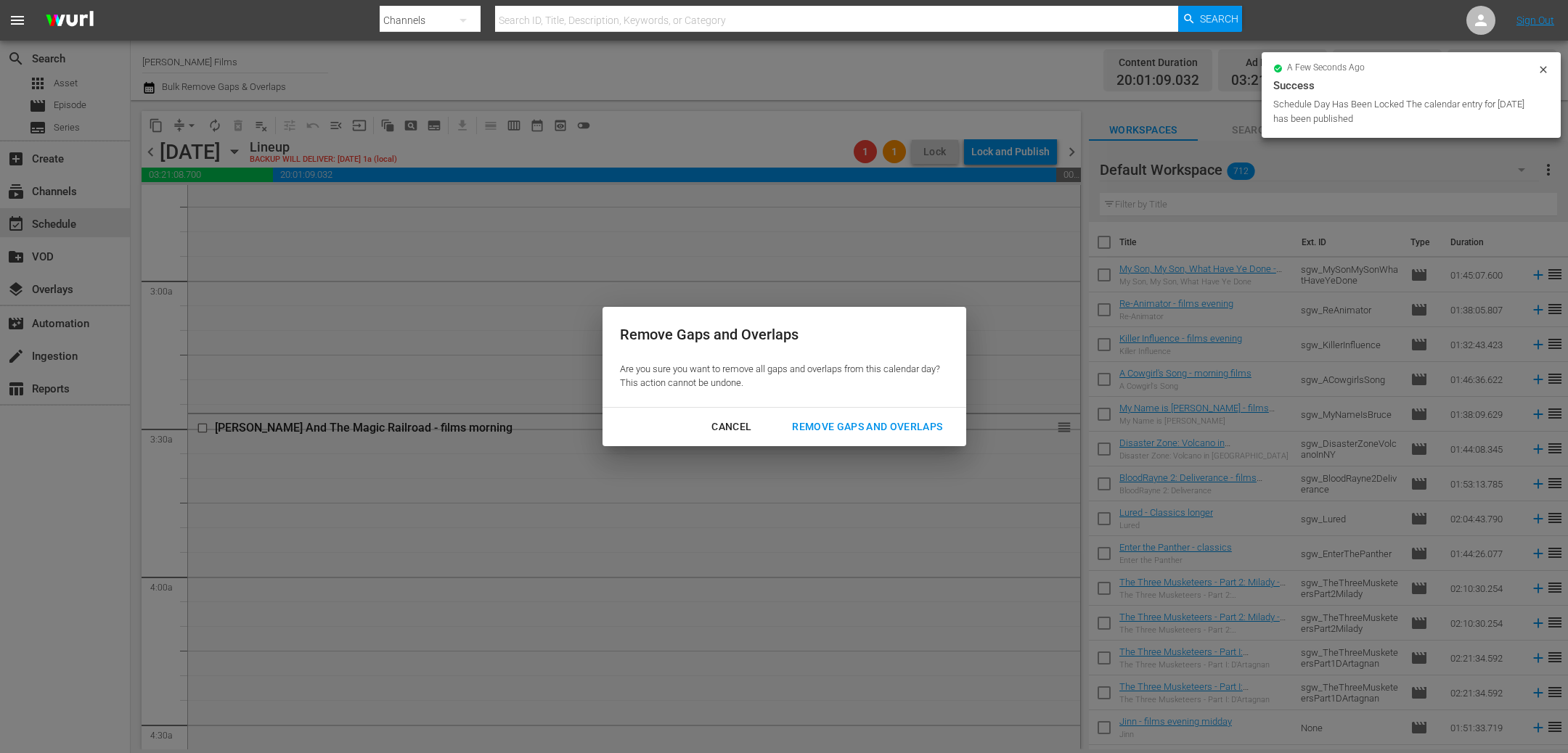
click at [897, 432] on div "Remove Gaps and Overlaps" at bounding box center [867, 428] width 174 height 18
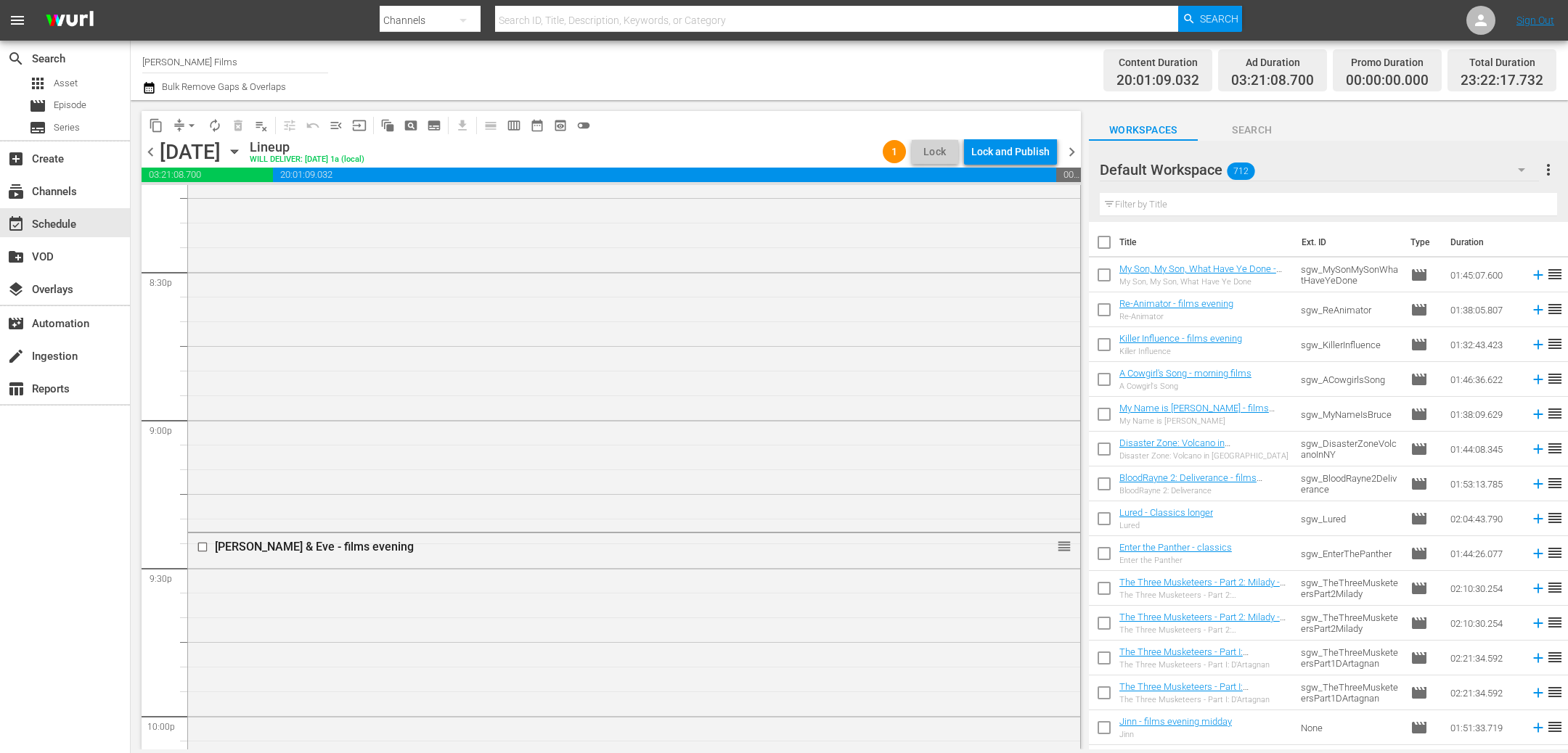
scroll to position [6030, 0]
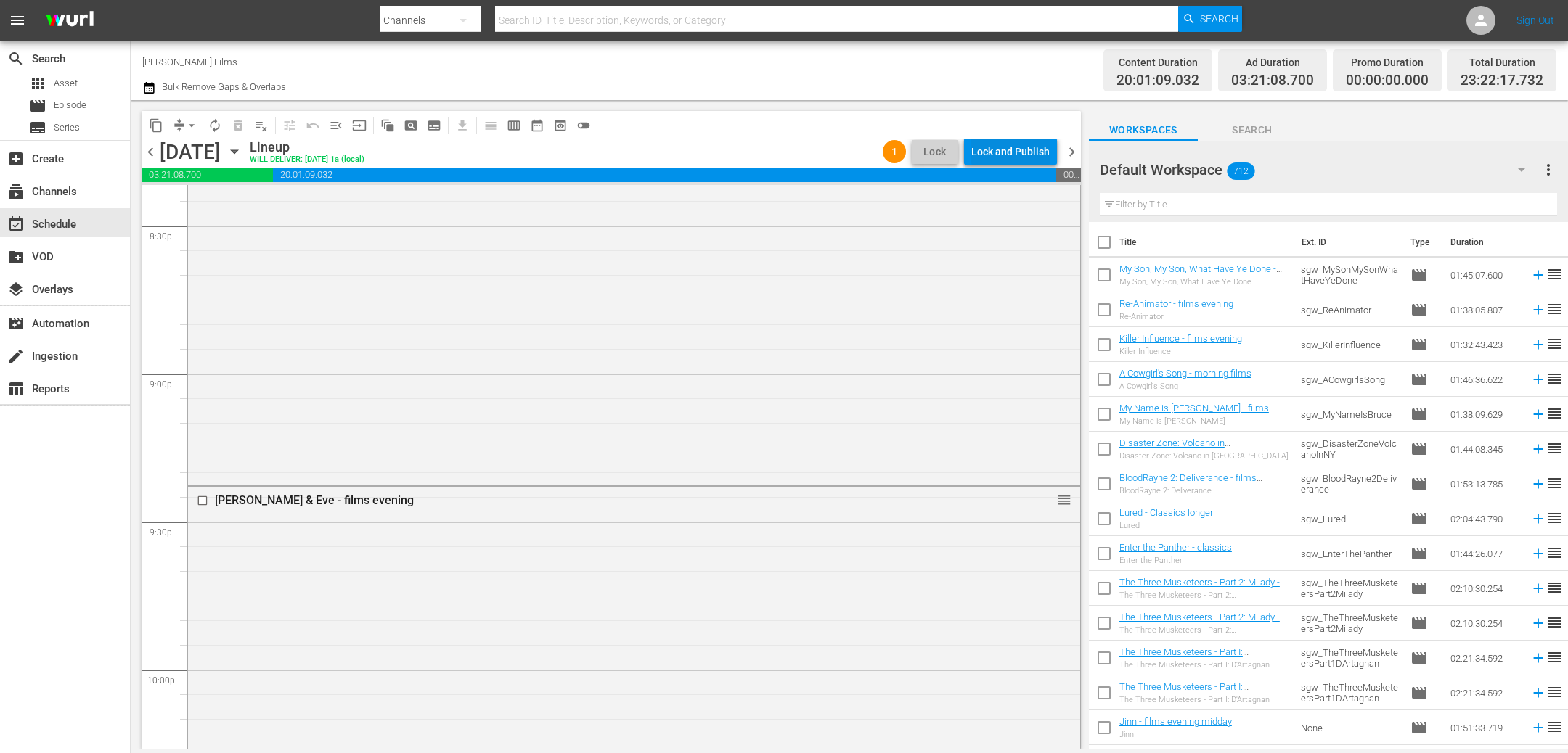
click at [995, 154] on div "Lock and Publish" at bounding box center [1011, 152] width 79 height 27
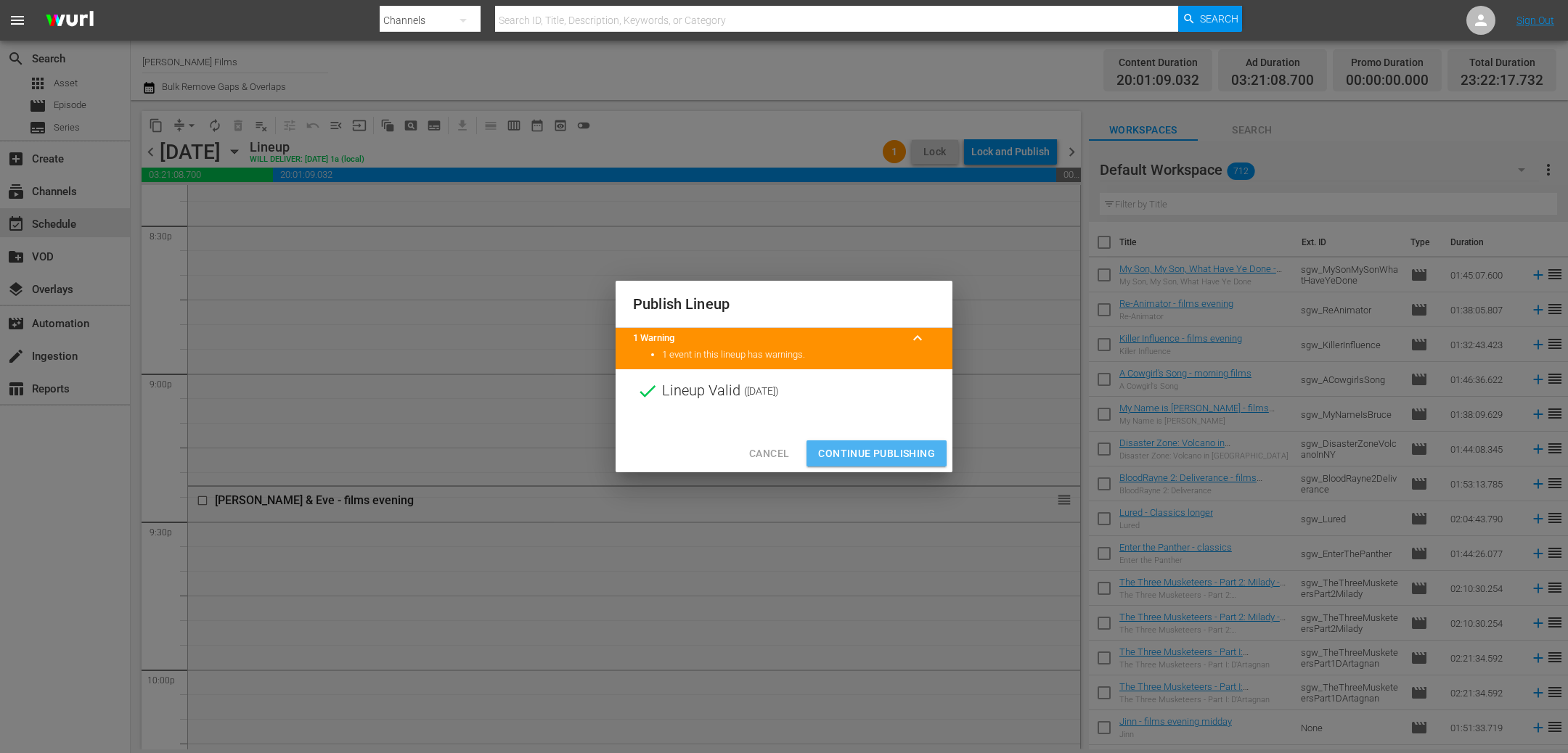
drag, startPoint x: 903, startPoint y: 447, endPoint x: 909, endPoint y: 430, distance: 18.0
click at [903, 447] on span "Continue Publishing" at bounding box center [876, 454] width 117 height 18
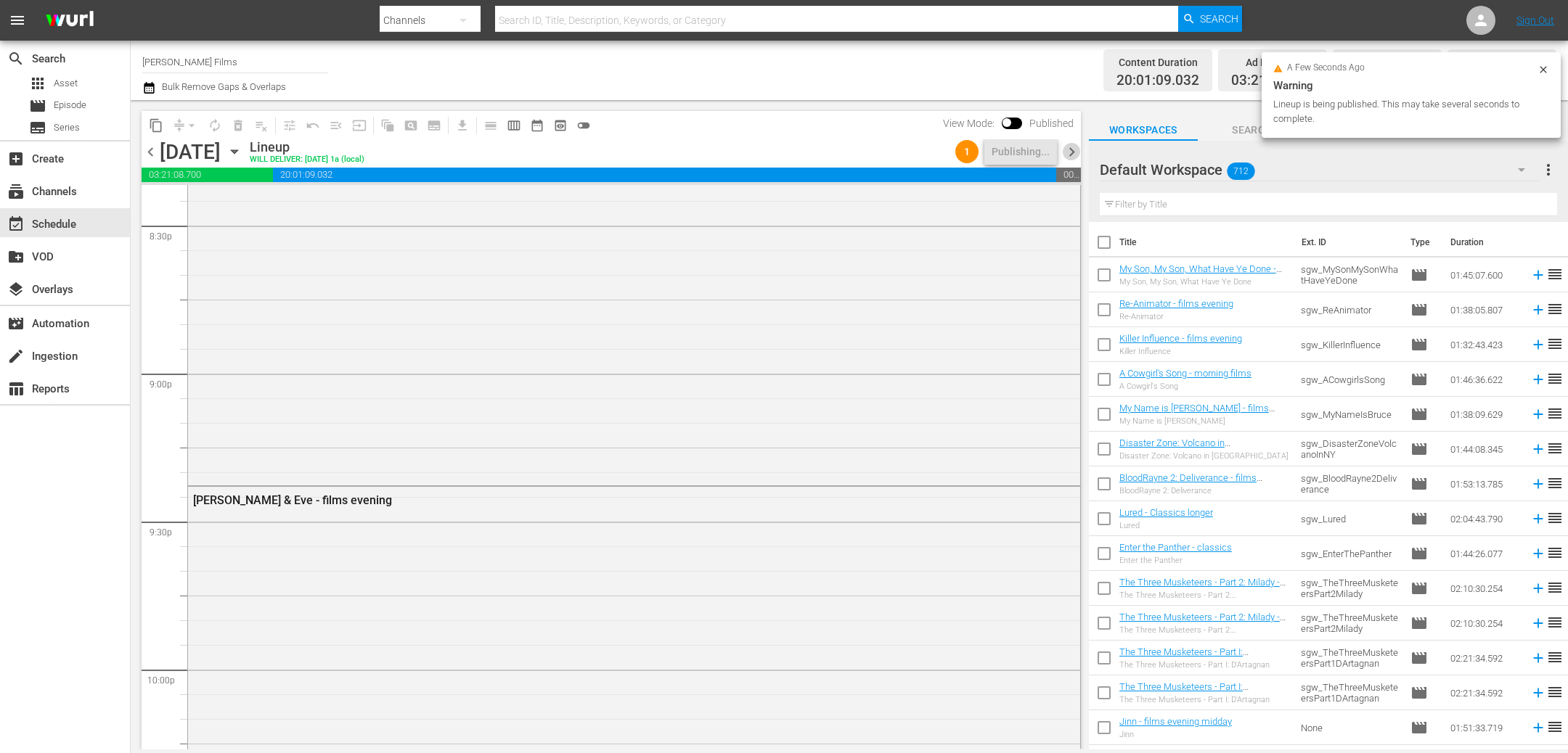
click at [1071, 148] on span "chevron_right" at bounding box center [1072, 152] width 18 height 18
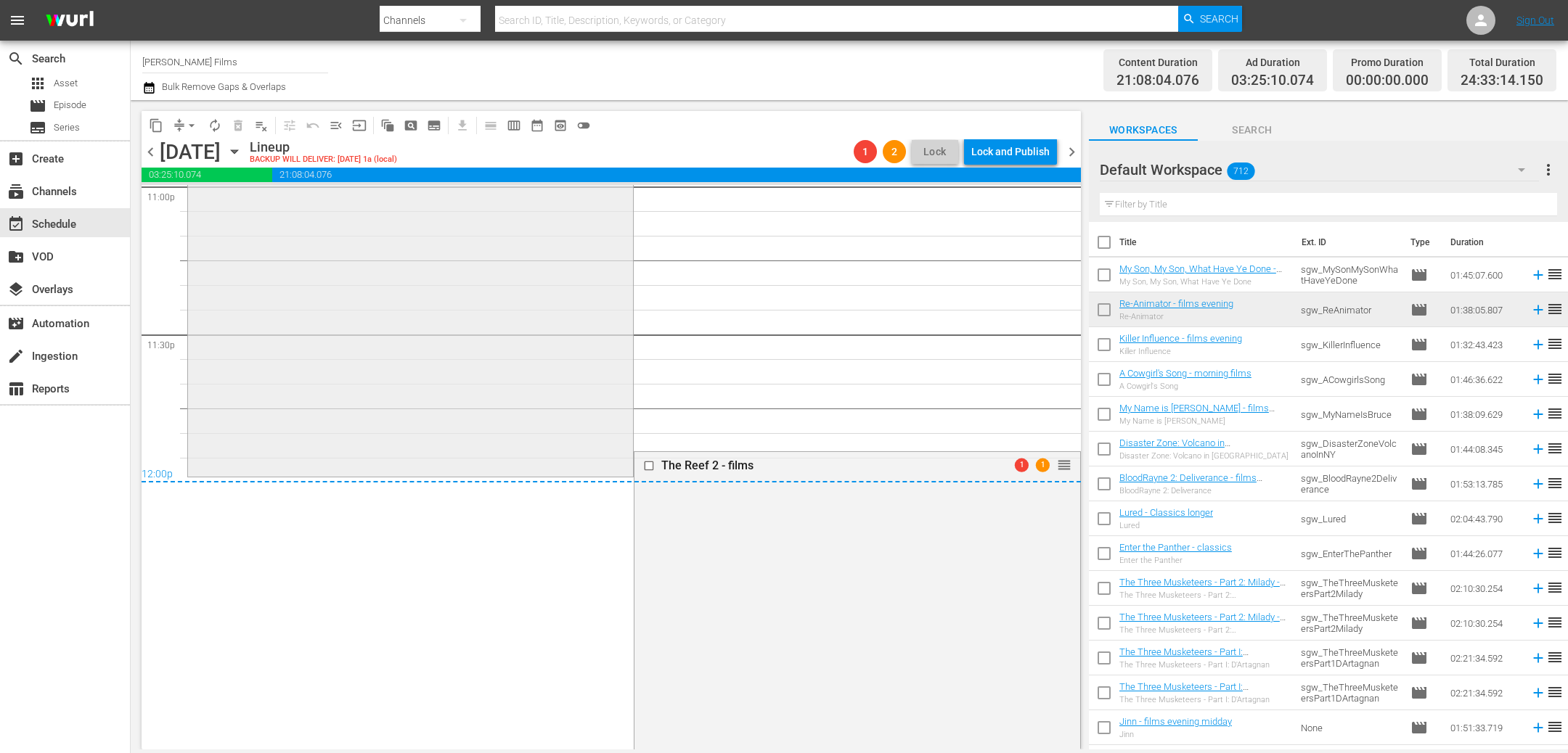
scroll to position [6816, 0]
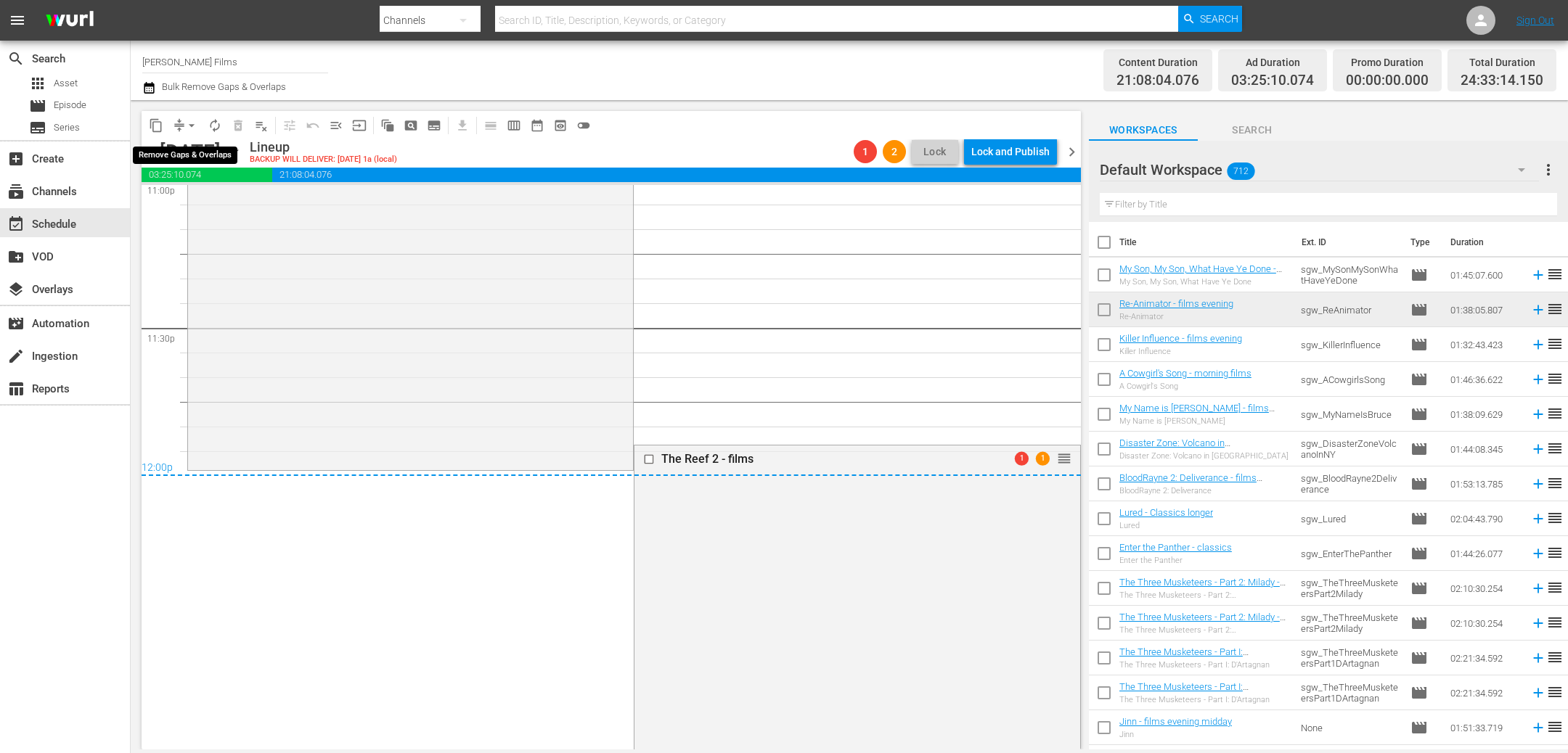
click at [191, 125] on span "arrow_drop_down" at bounding box center [192, 125] width 15 height 15
click at [228, 182] on li "Align to First Episode" at bounding box center [192, 178] width 120 height 24
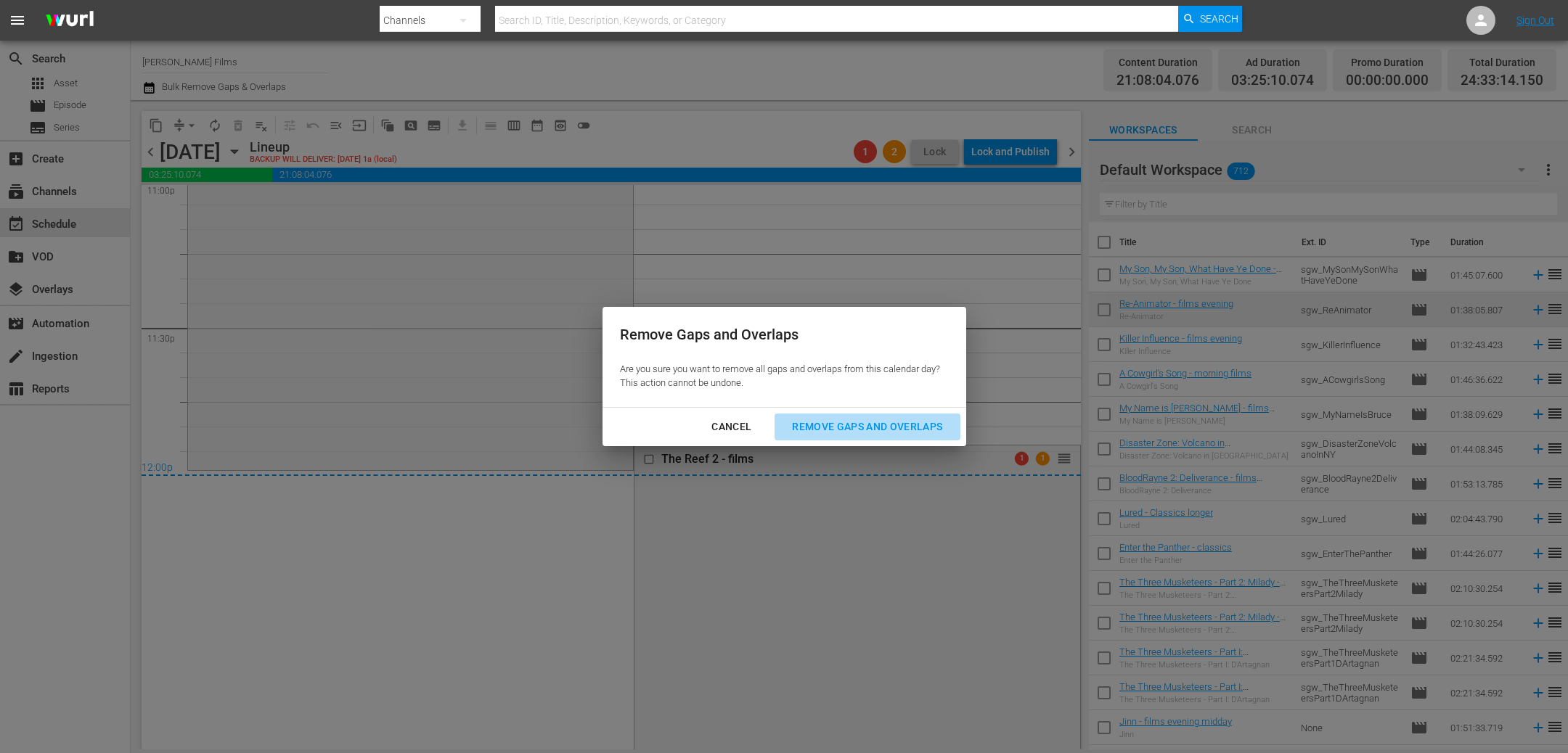
click at [838, 424] on div "Remove Gaps and Overlaps" at bounding box center [867, 428] width 174 height 18
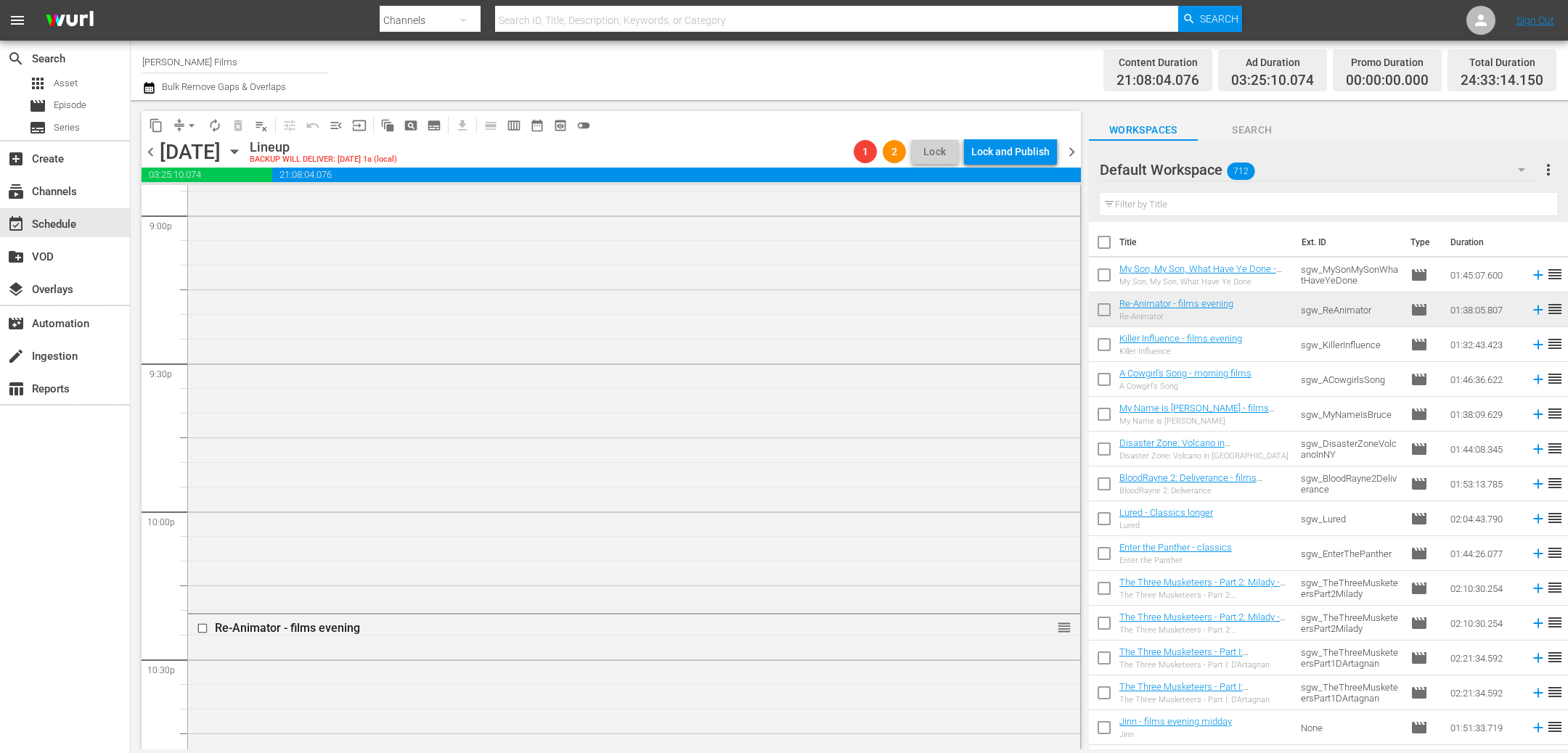
scroll to position [6141, 0]
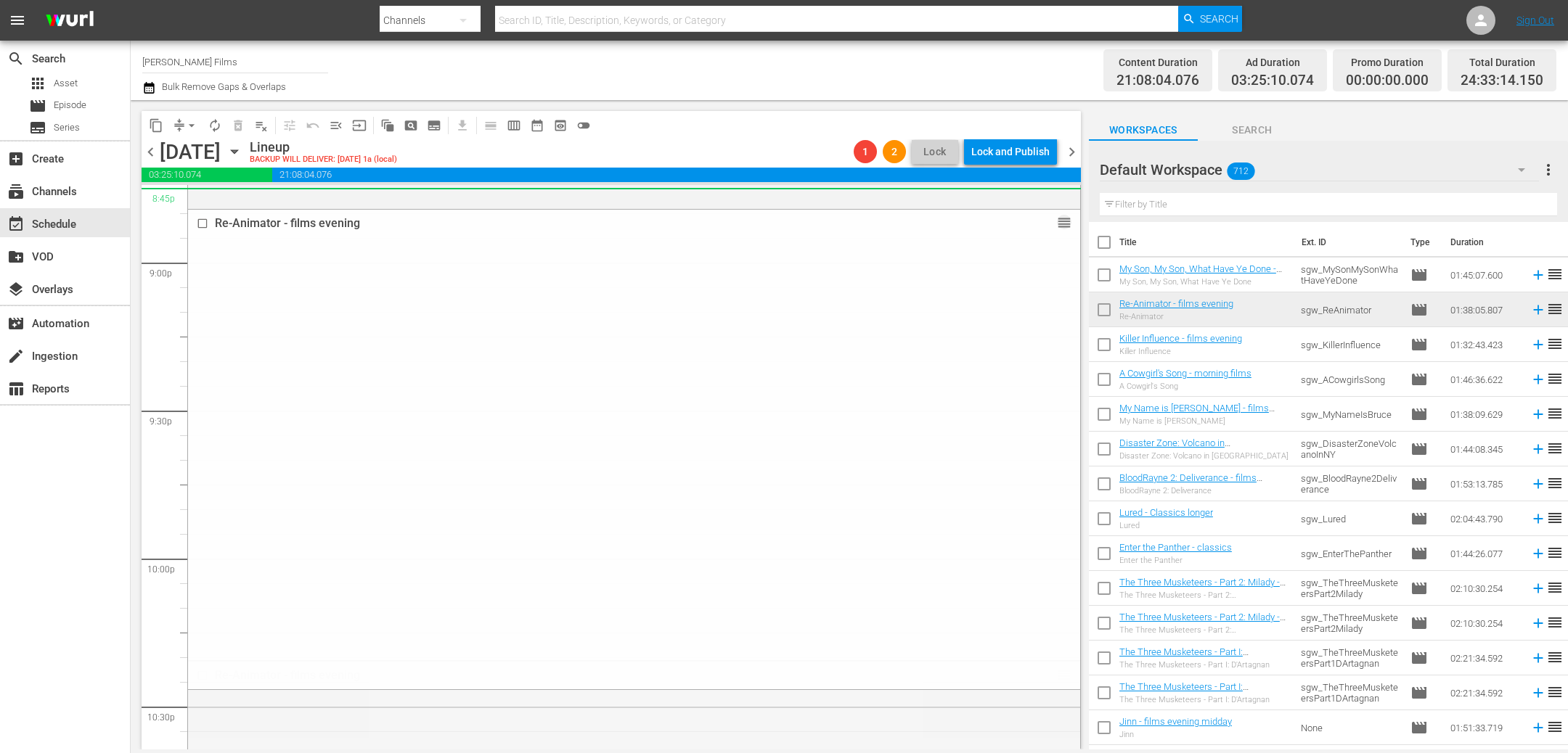
drag, startPoint x: 1058, startPoint y: 670, endPoint x: 979, endPoint y: 193, distance: 483.5
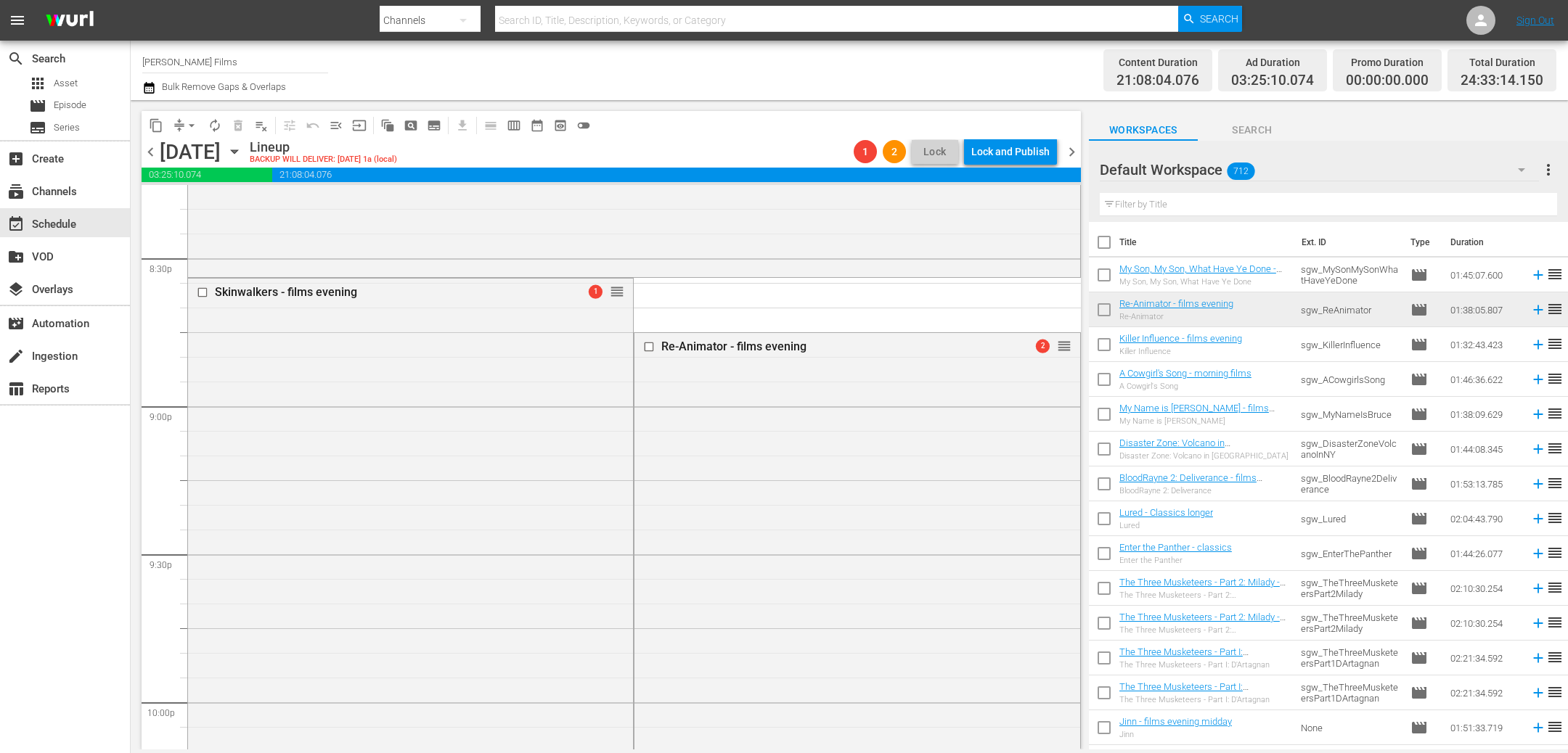
scroll to position [6047, 0]
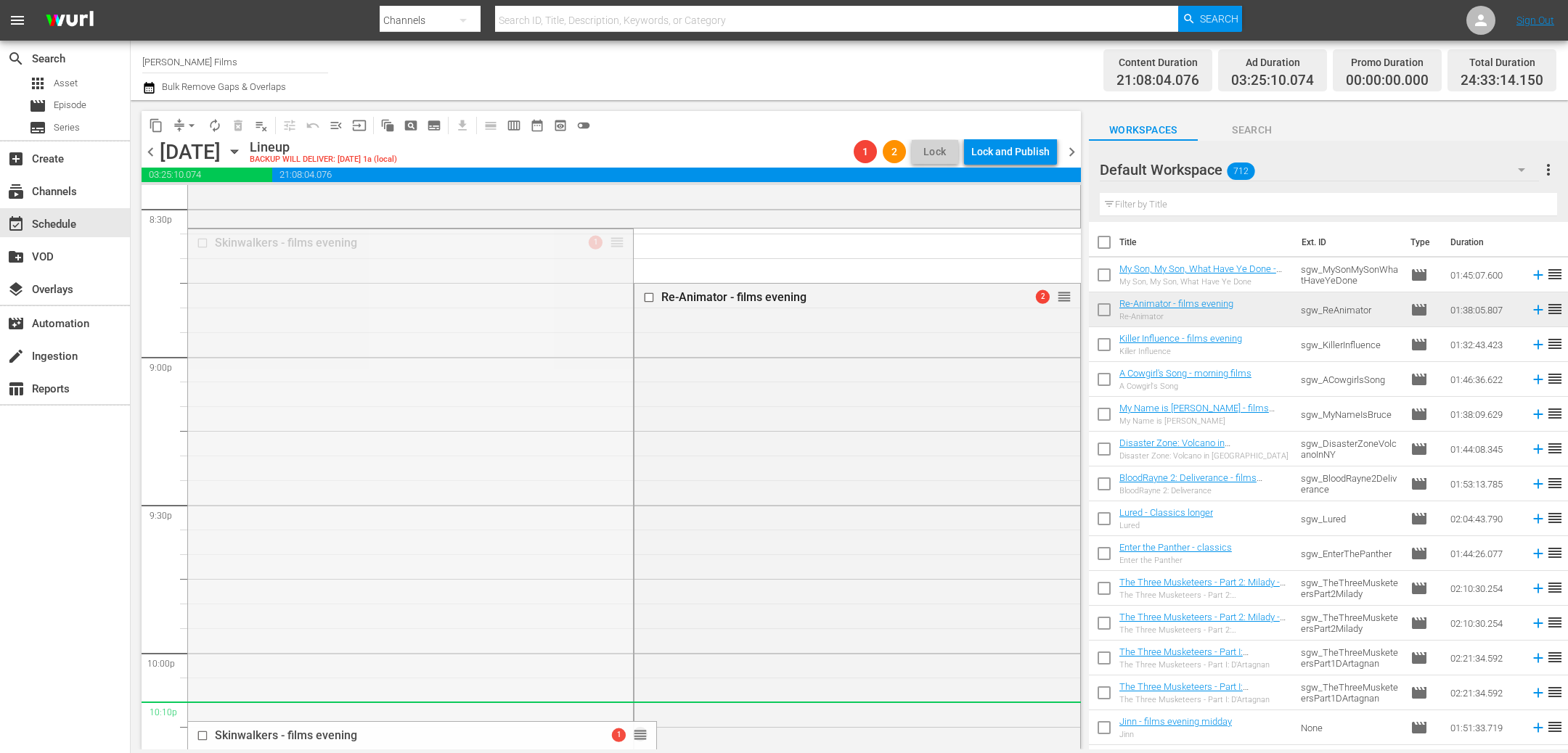
drag, startPoint x: 619, startPoint y: 245, endPoint x: 675, endPoint y: 707, distance: 465.4
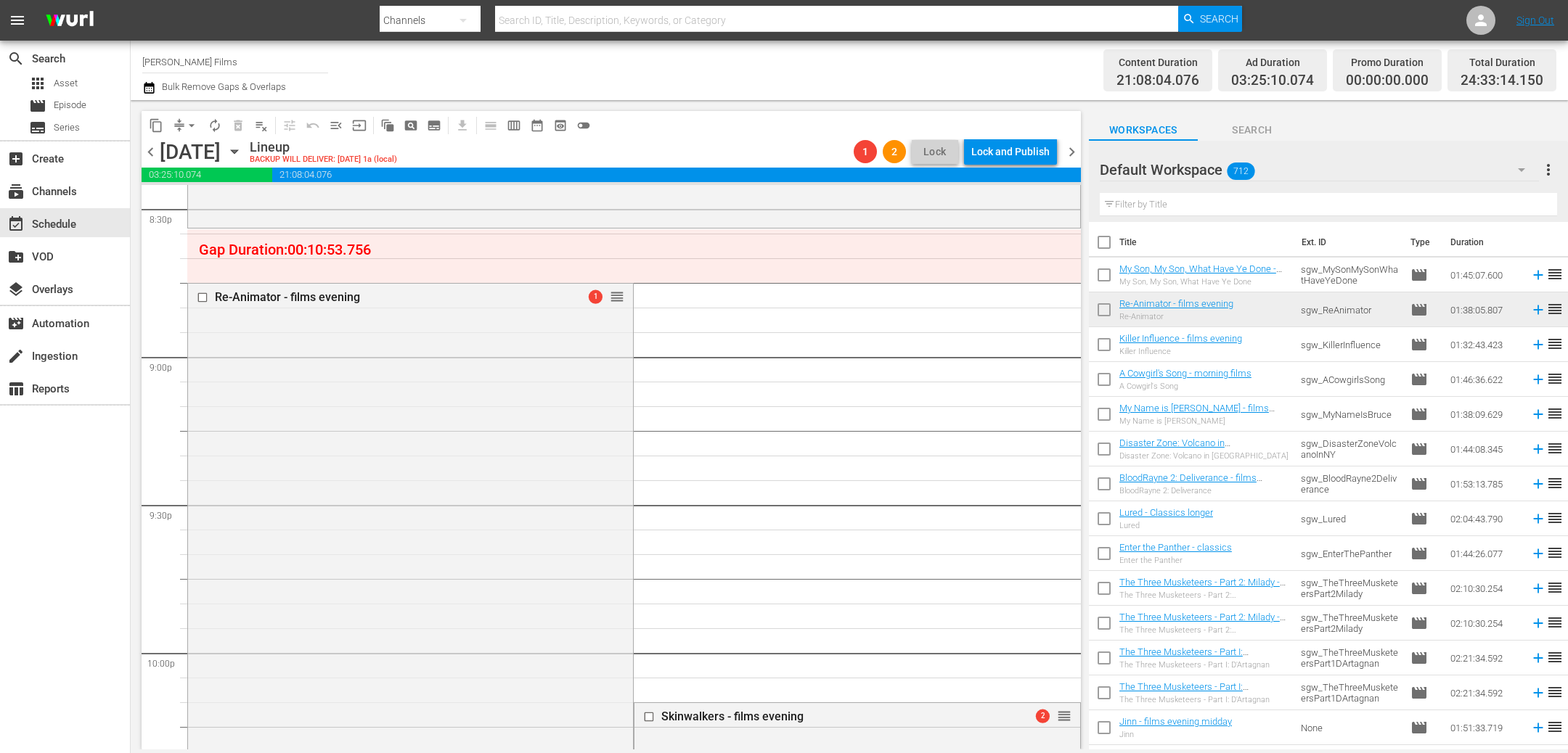
click at [199, 126] on button "arrow_drop_down" at bounding box center [191, 125] width 23 height 23
click at [242, 200] on li "Align to End of Previous Day" at bounding box center [192, 202] width 153 height 24
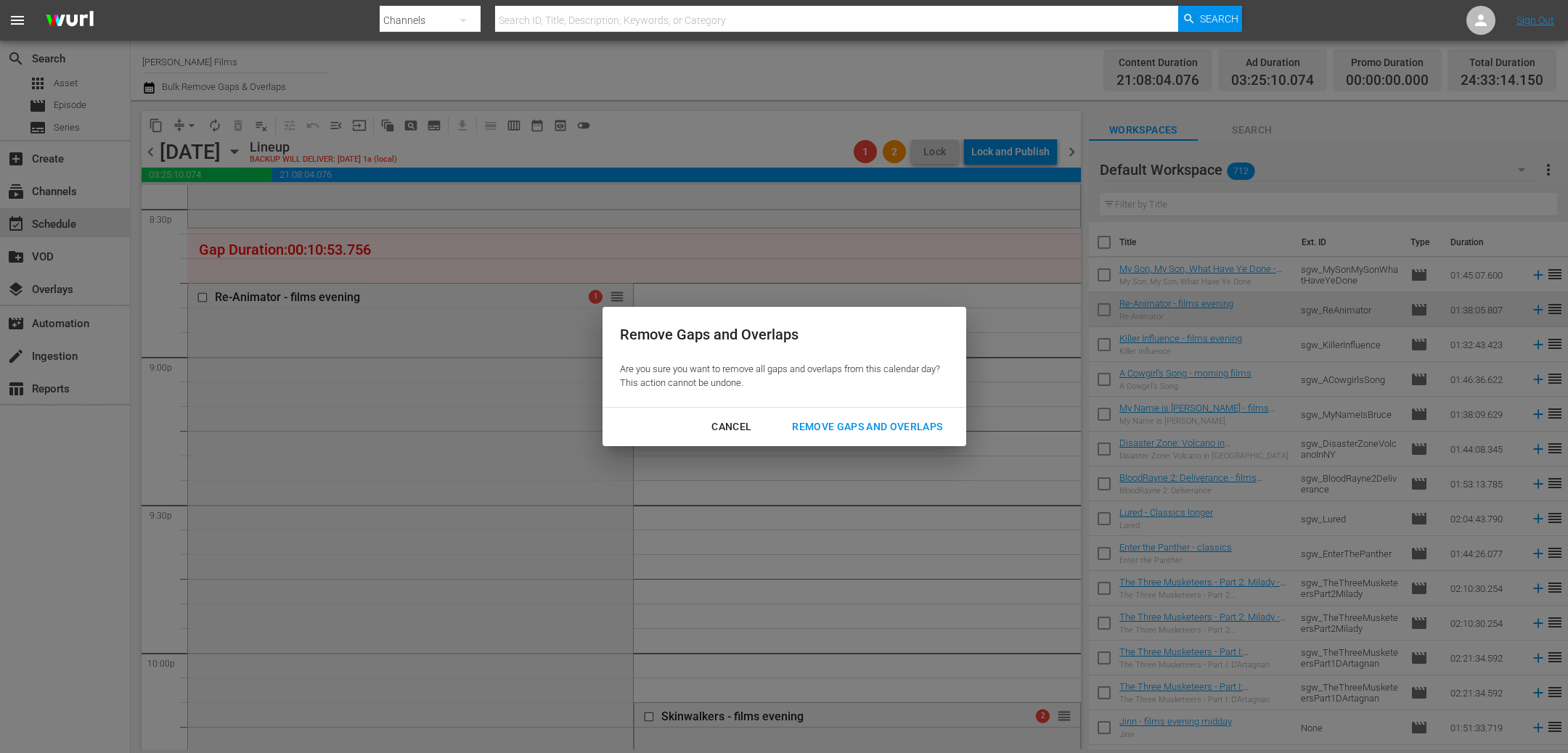
click at [915, 427] on div "Remove Gaps and Overlaps" at bounding box center [867, 428] width 174 height 18
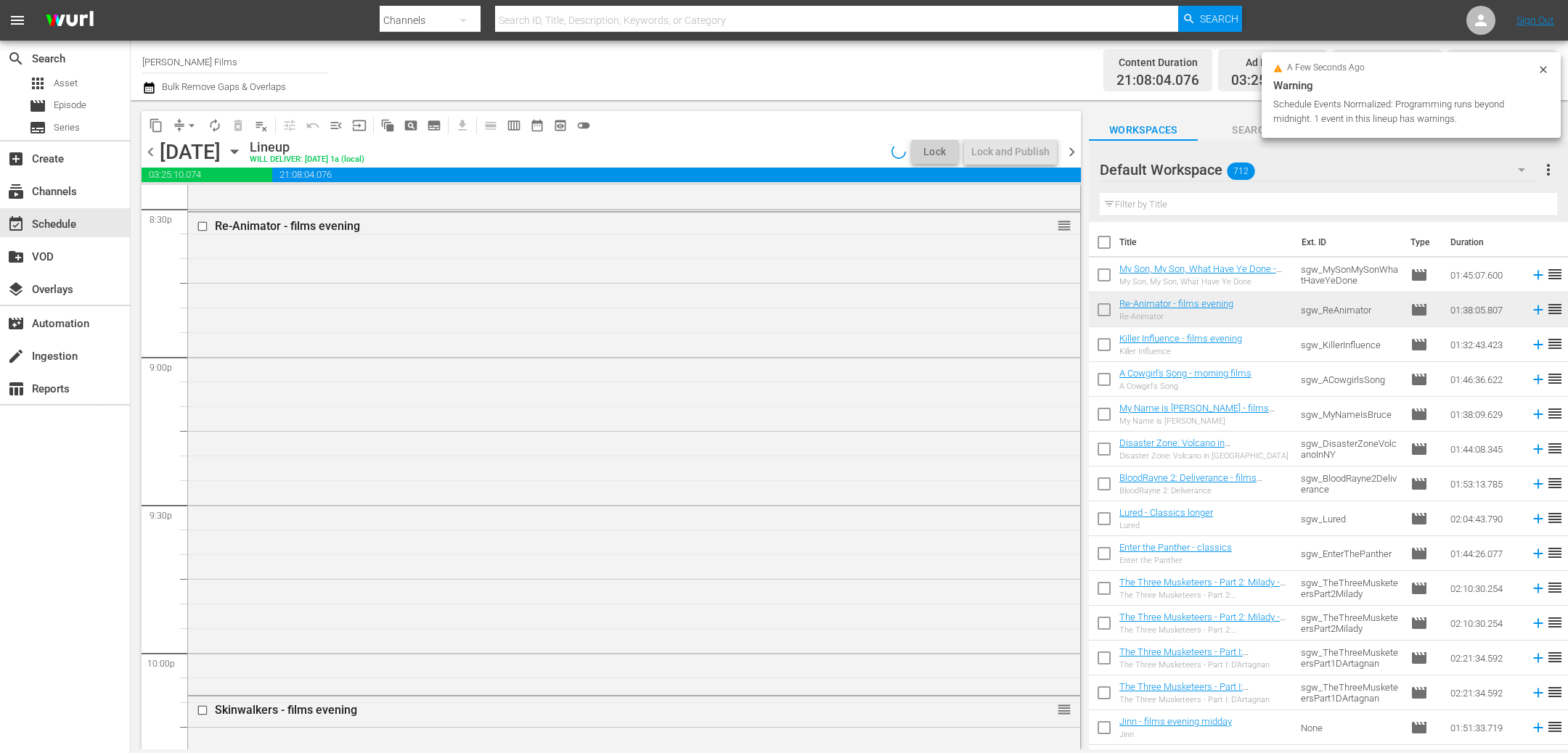
scroll to position [5973, 0]
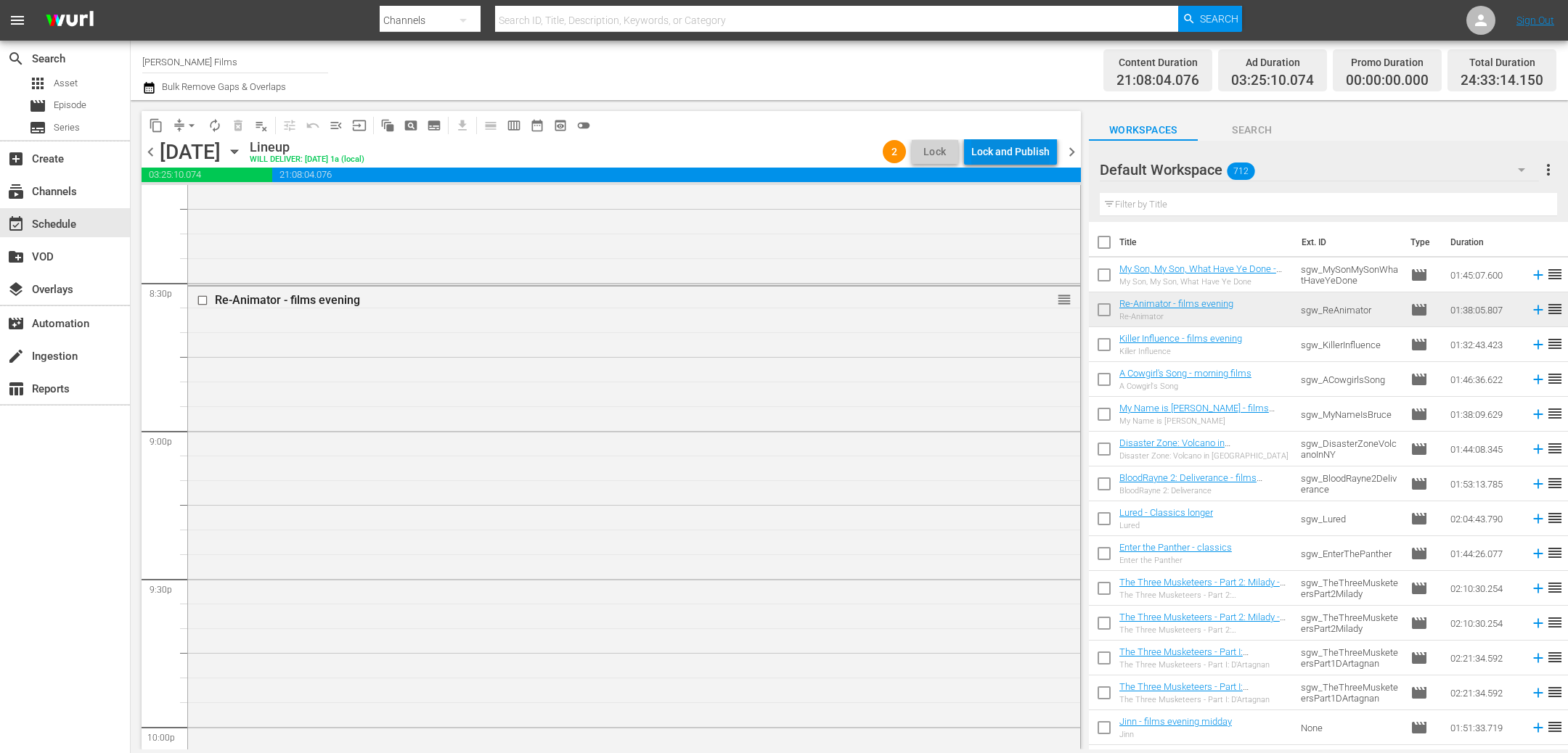
click at [995, 151] on div "Lock and Publish" at bounding box center [1011, 152] width 79 height 27
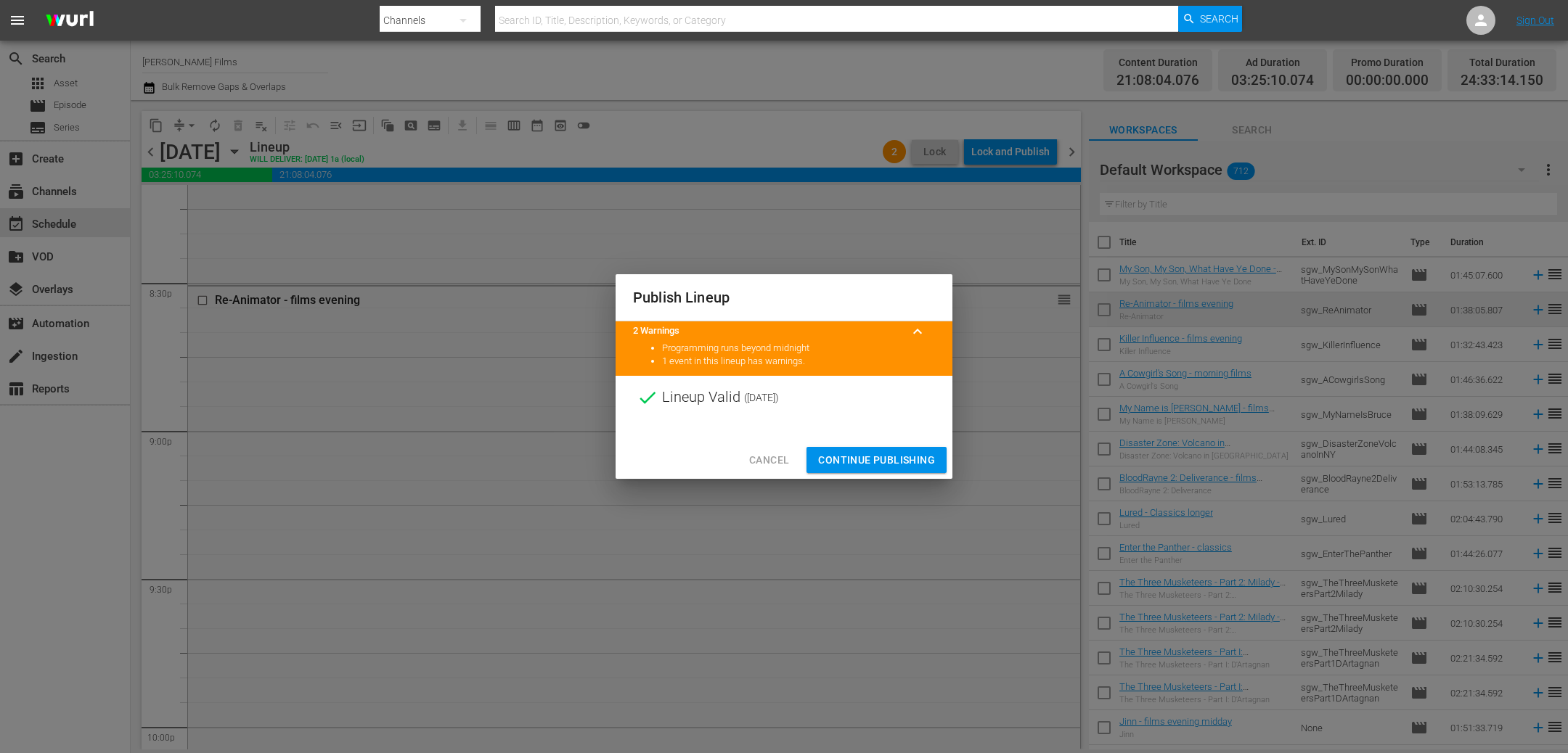
click at [848, 453] on span "Continue Publishing" at bounding box center [876, 461] width 117 height 18
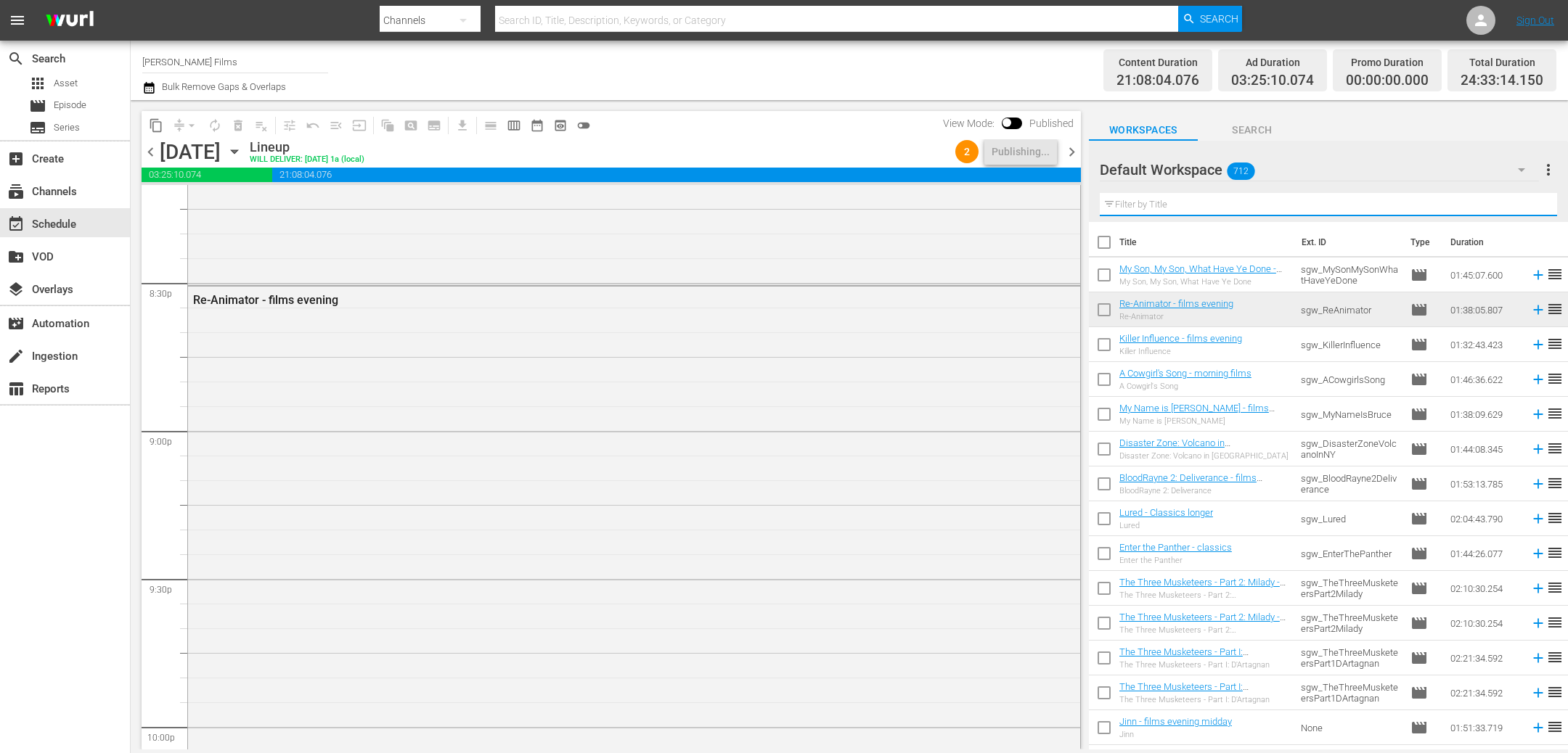
click at [1219, 203] on input "text" at bounding box center [1328, 204] width 457 height 23
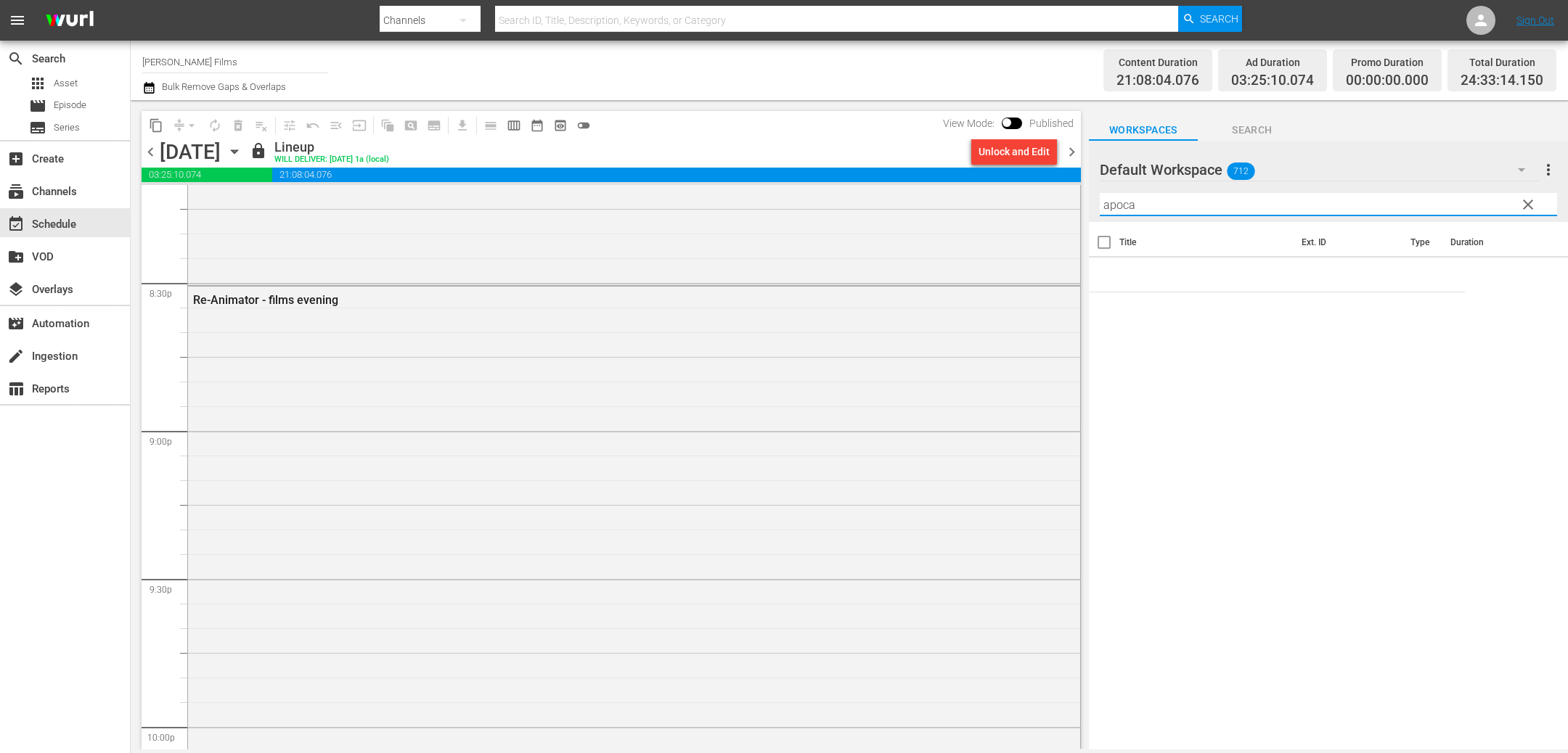
click at [1245, 207] on input "apoca" at bounding box center [1328, 204] width 457 height 23
type input "apoc"
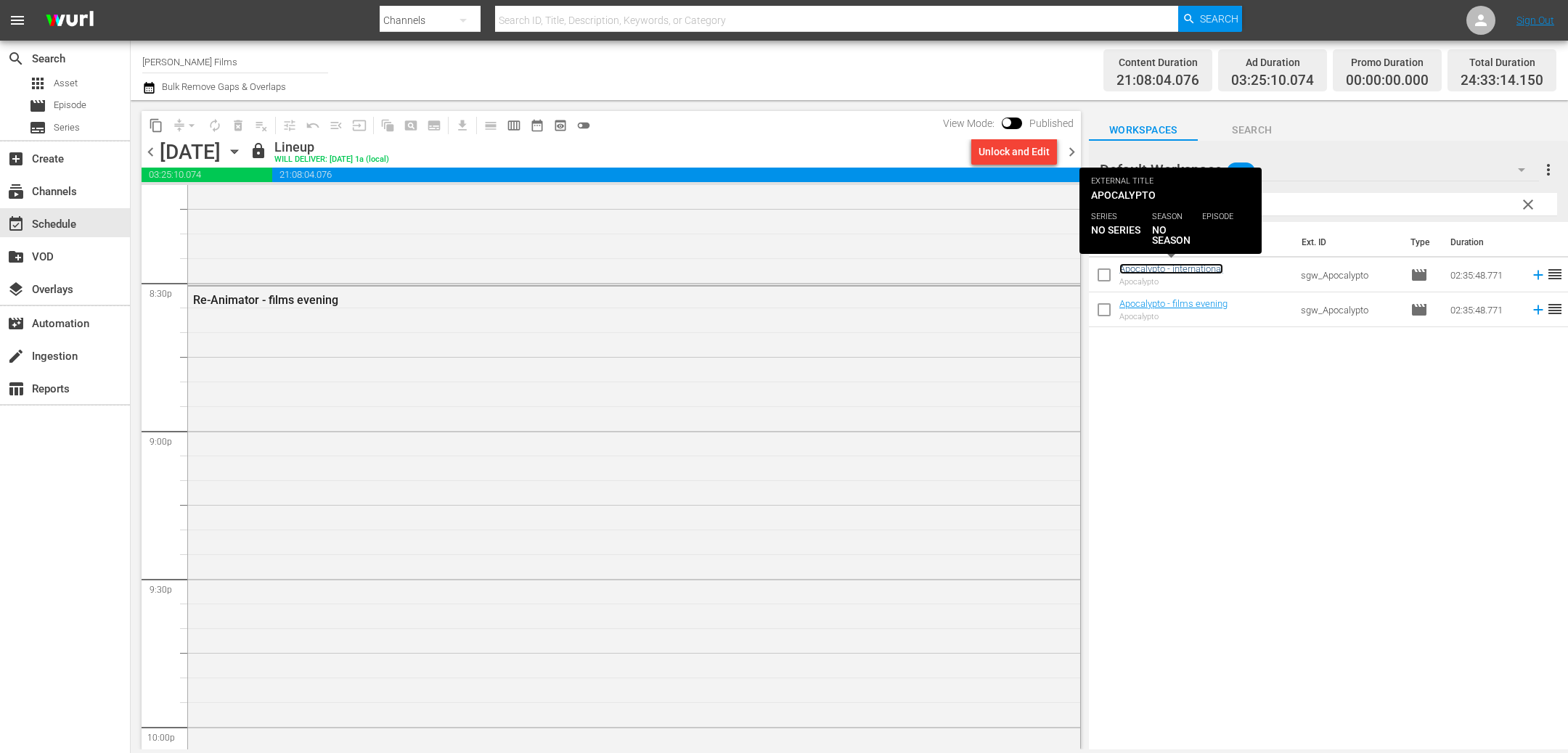
click at [1201, 269] on link "Apocalypto - international" at bounding box center [1171, 269] width 104 height 11
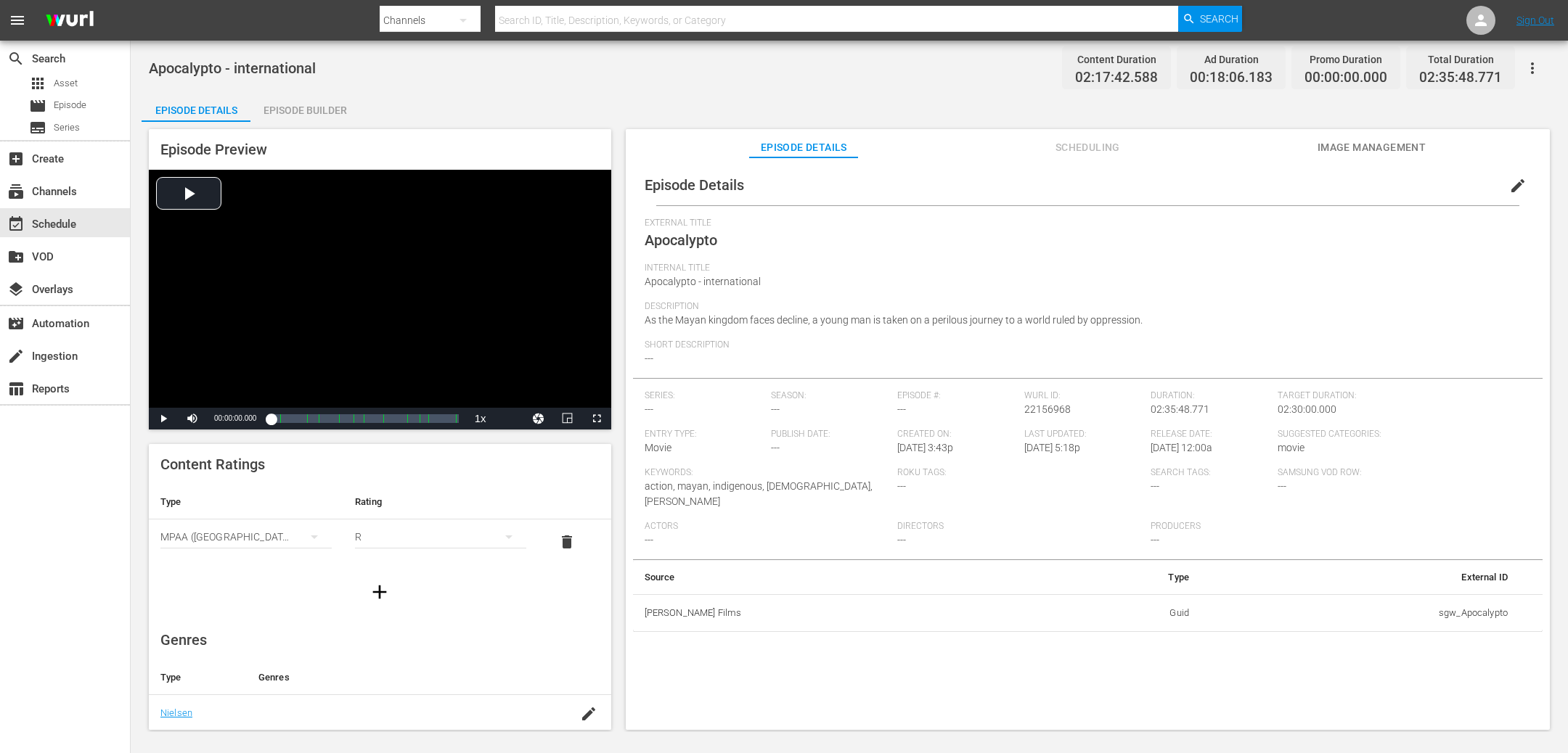
click at [1509, 187] on span "edit" at bounding box center [1517, 186] width 17 height 17
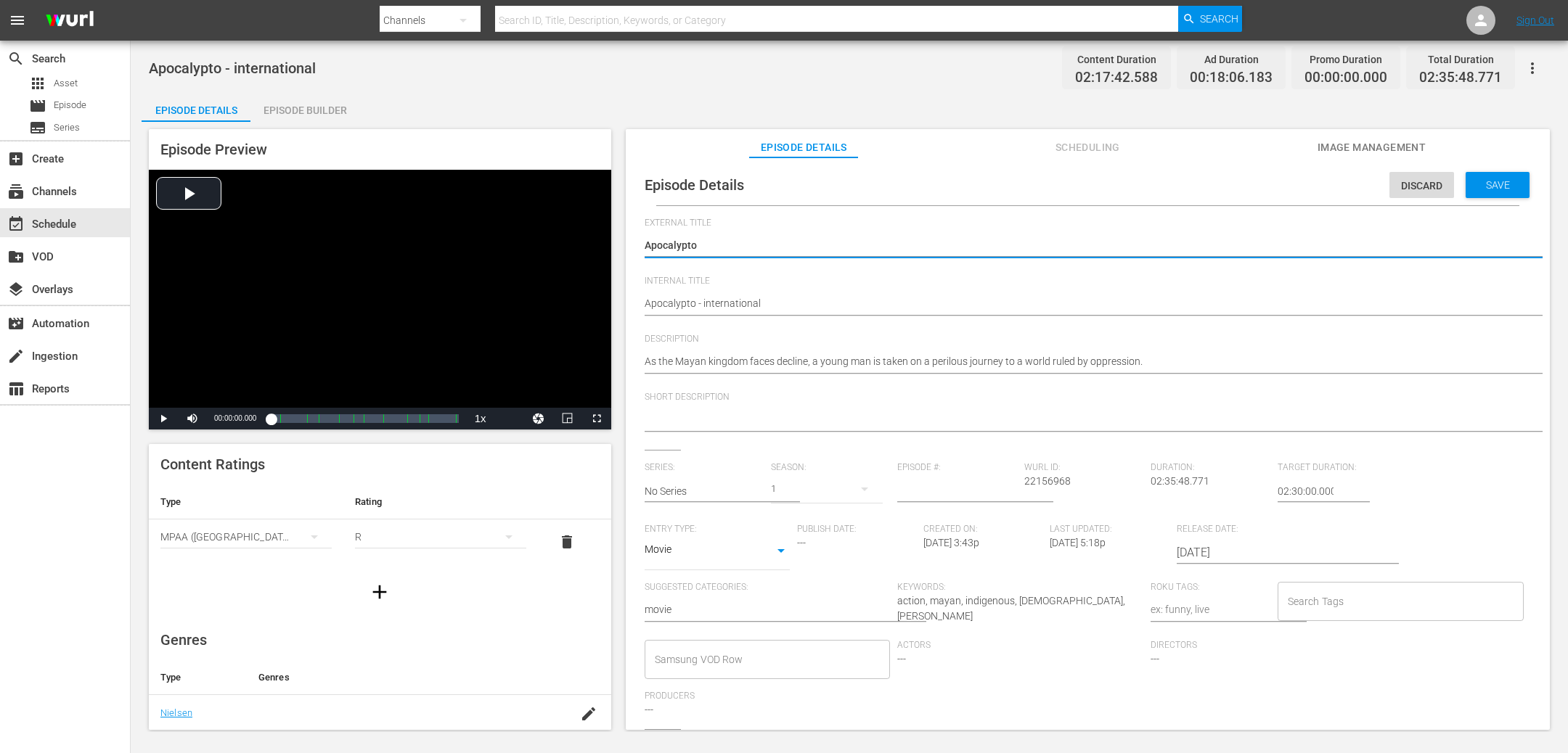
click at [721, 316] on hr at bounding box center [1102, 316] width 916 height 2
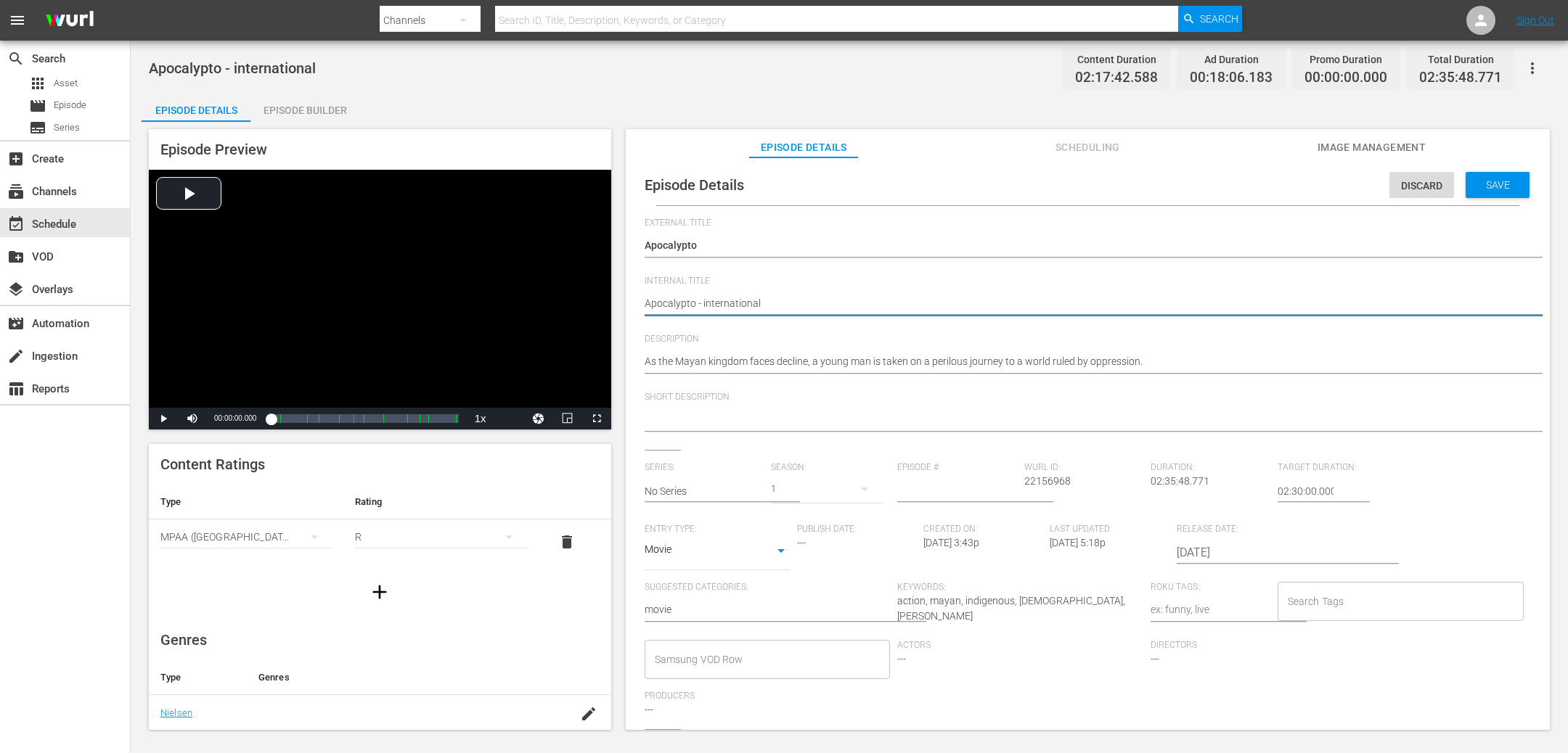
click at [721, 304] on textarea "Apocalypto - international" at bounding box center [1084, 304] width 879 height 17
type textarea "Apocalypto - c"
type textarea "Apocalypto - cl"
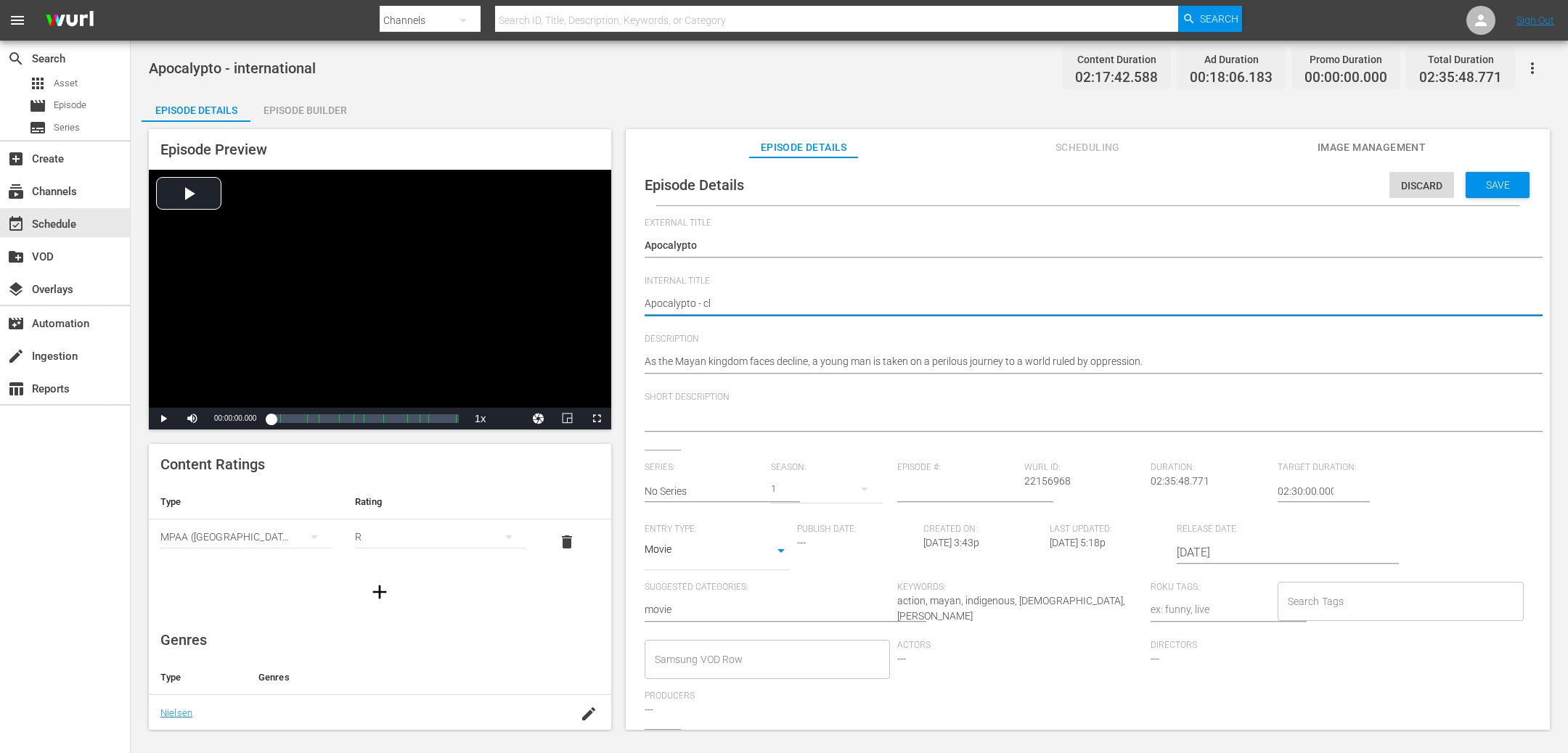
type textarea "Apocalypto - cla"
type textarea "Apocalypto - clas"
type textarea "Apocalypto - class"
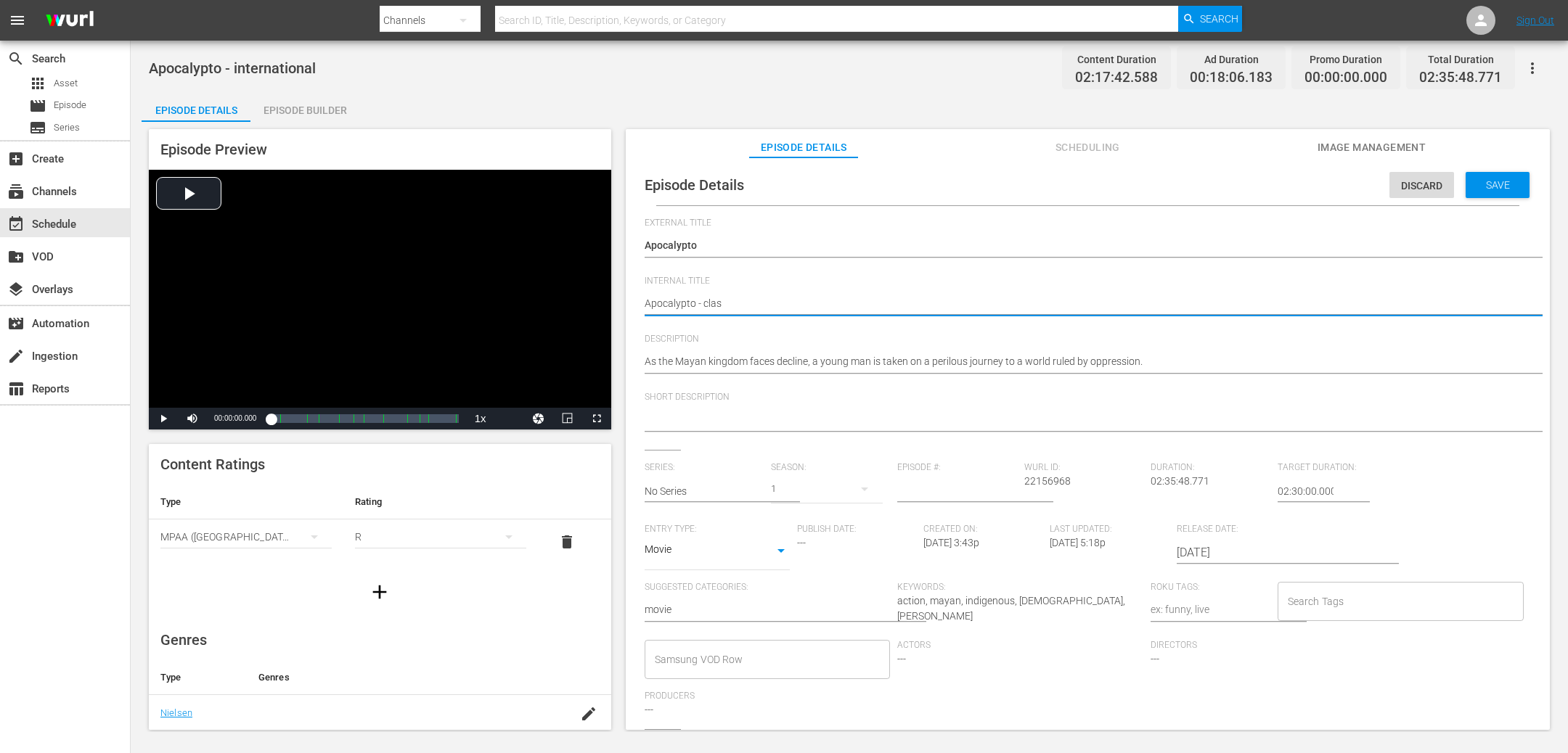
type textarea "Apocalypto - class"
type textarea "Apocalypto - classi"
type textarea "Apocalypto - classic"
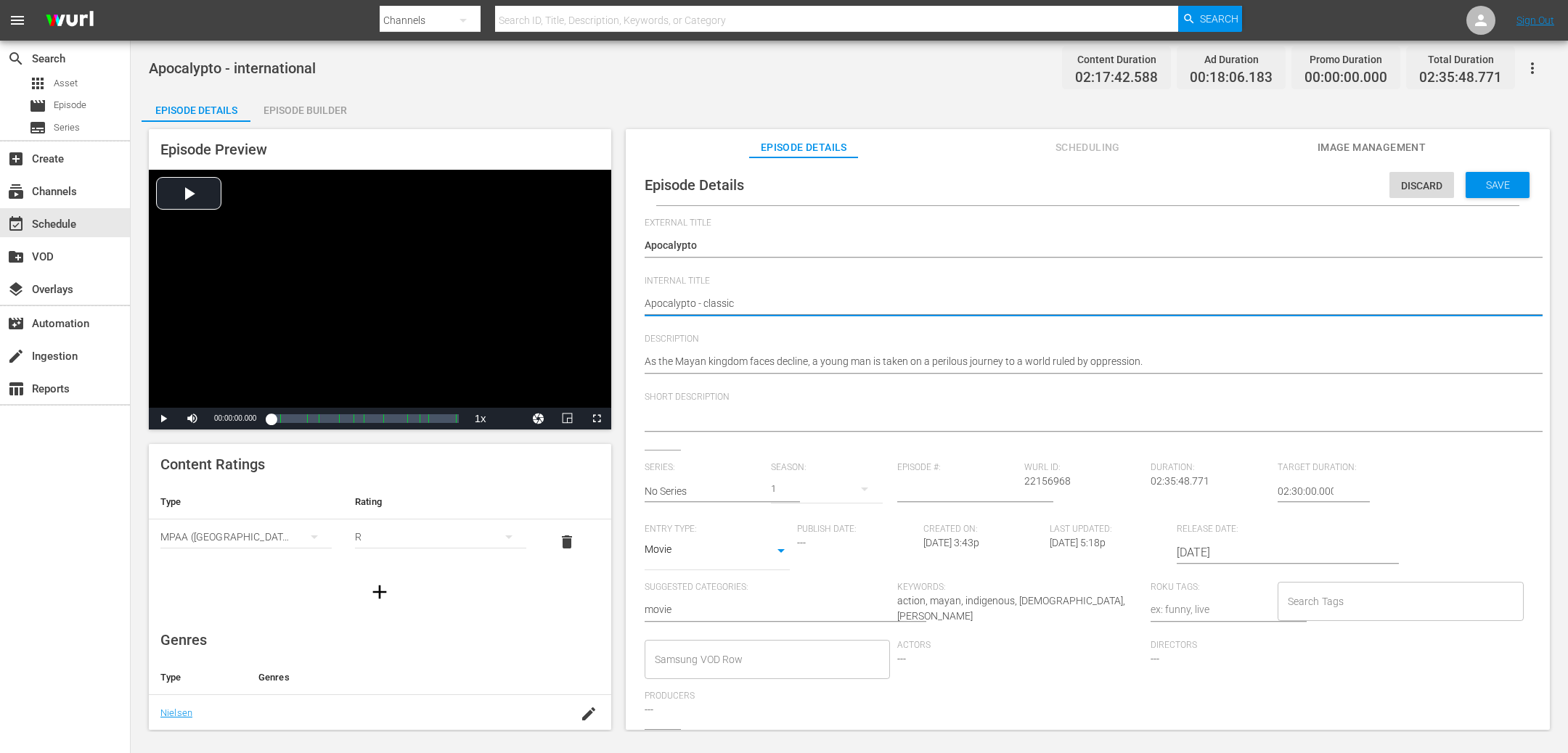
type textarea "Apocalypto - classics"
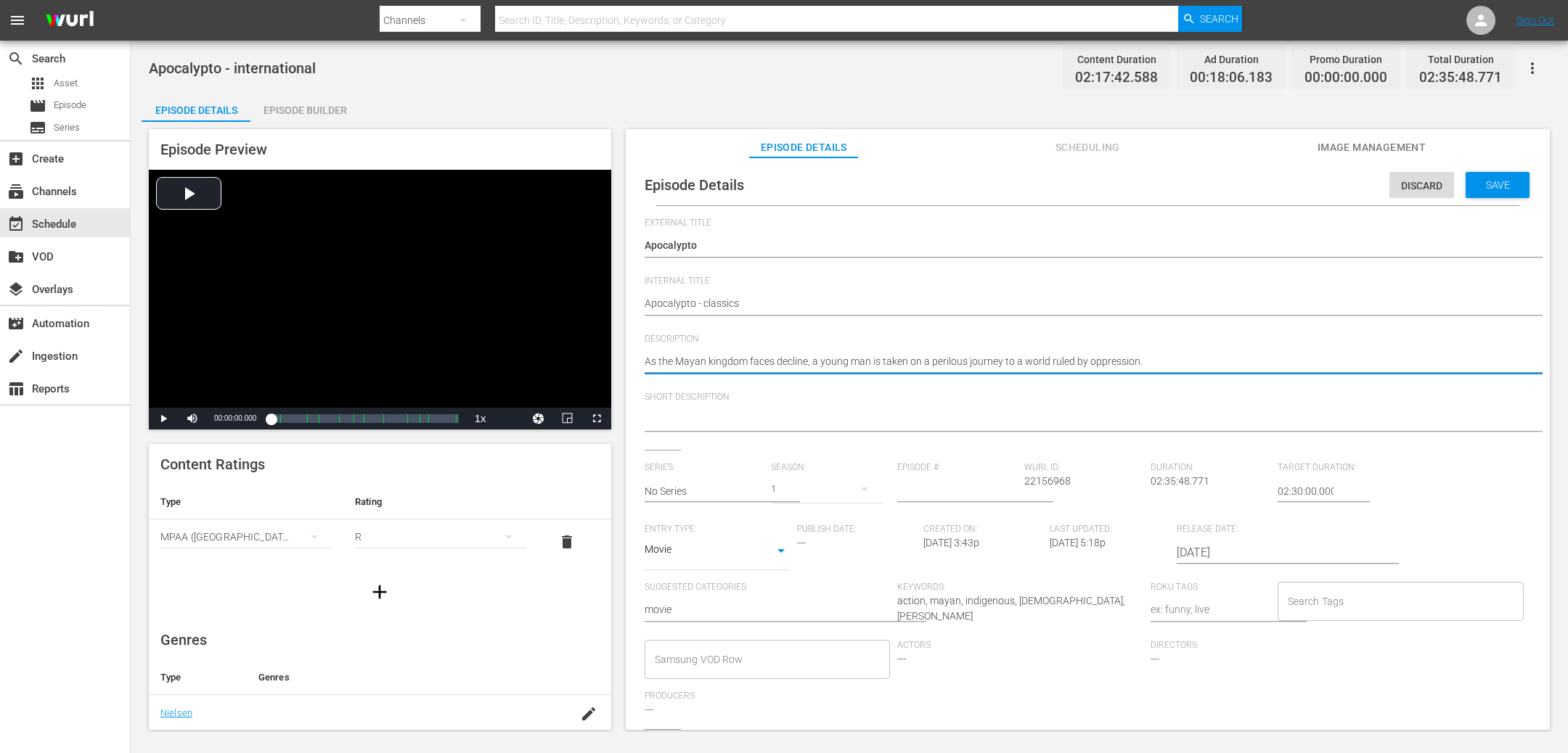
click at [828, 362] on textarea "As the Mayan kingdom faces decline, a young man is taken on a perilous journey …" at bounding box center [1084, 363] width 879 height 17
type textarea "v"
type textarea "As the Mayan kingdom faces decline, a young man is taken on a perilous journey …"
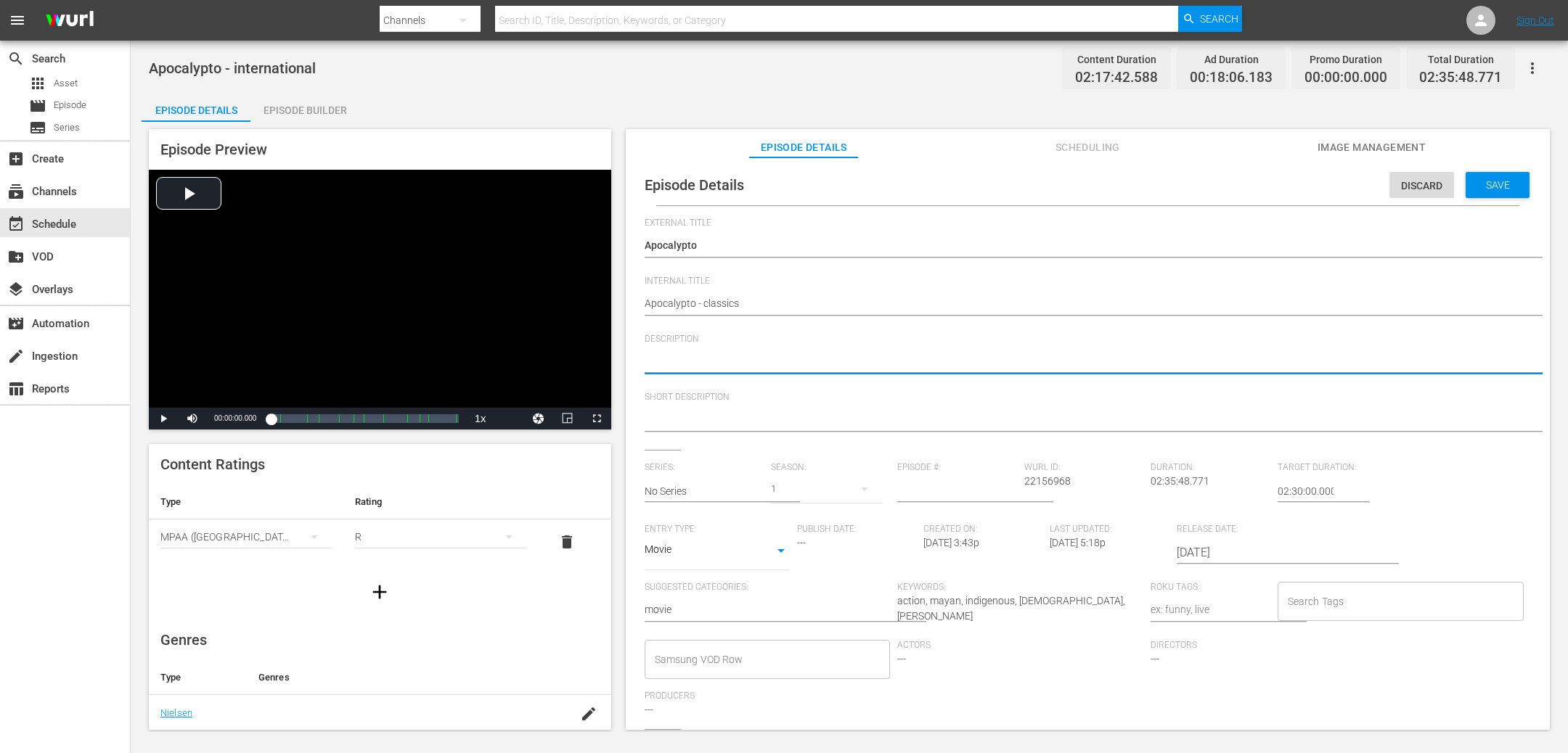
type textarea "As the Mayan kingdom faces decline, a young man is taken on a perilous journey …"
drag, startPoint x: 1510, startPoint y: 188, endPoint x: 1304, endPoint y: 167, distance: 207.1
click at [1510, 188] on span "Save" at bounding box center [1498, 185] width 48 height 12
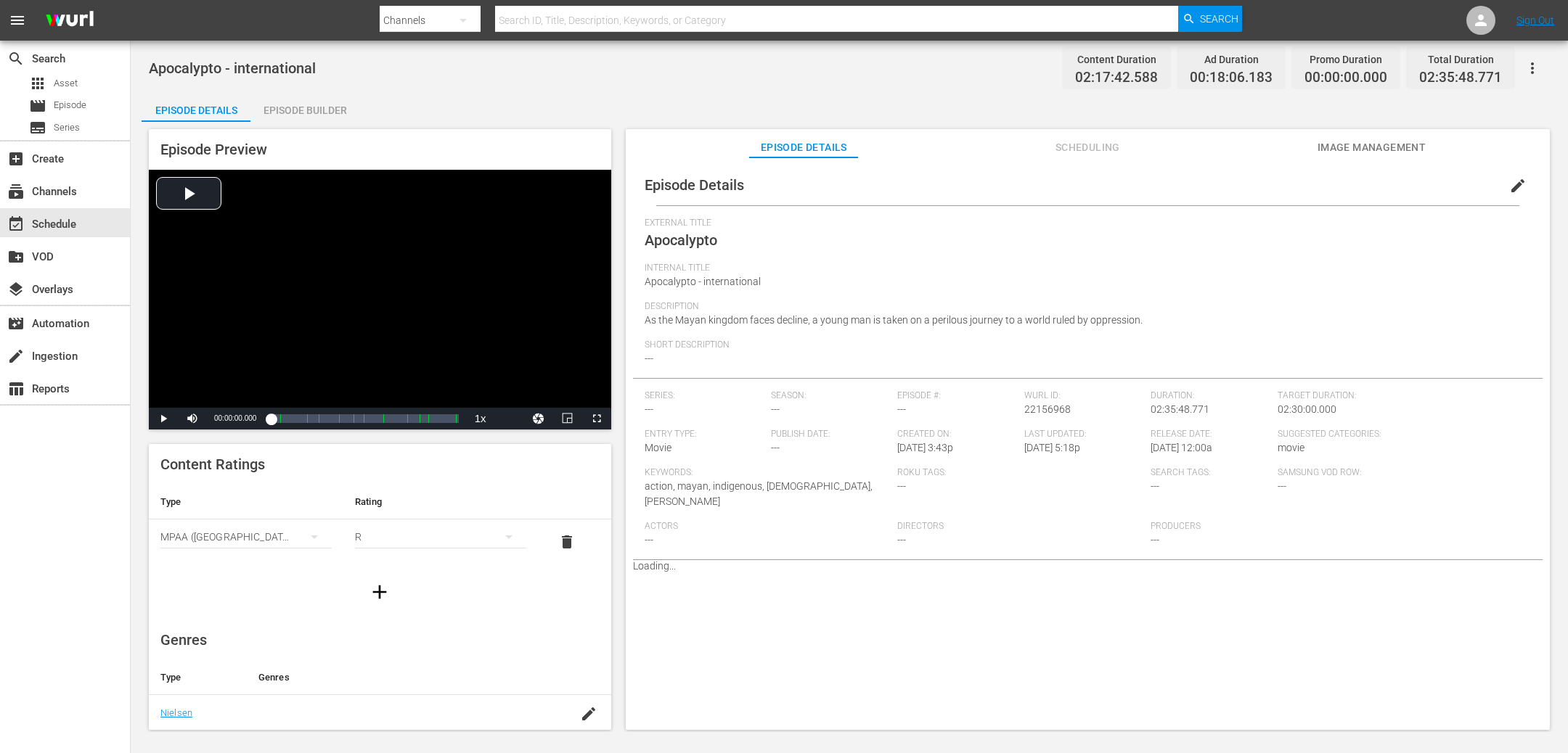
click at [335, 110] on div "Episode Builder" at bounding box center [304, 111] width 109 height 35
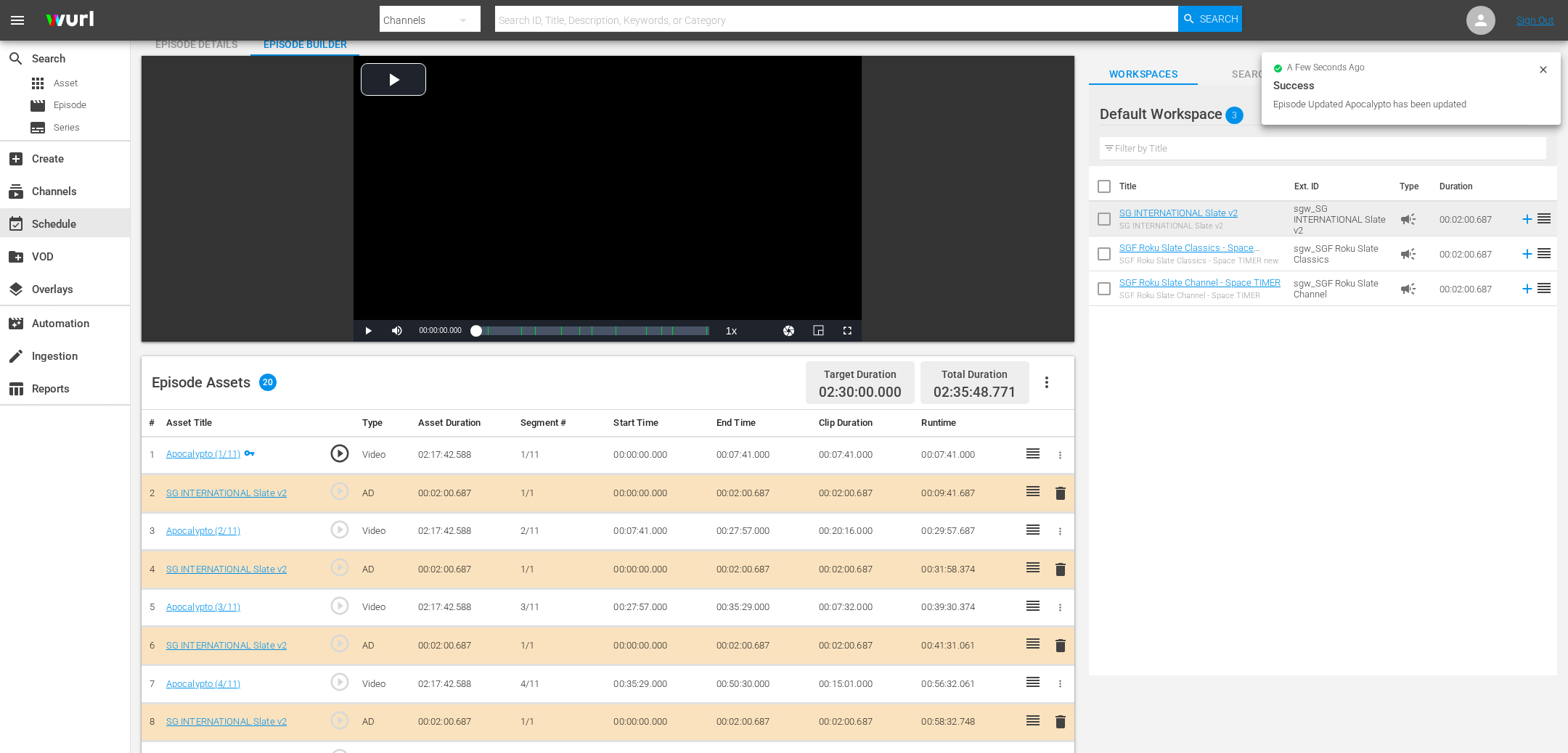
scroll to position [205, 0]
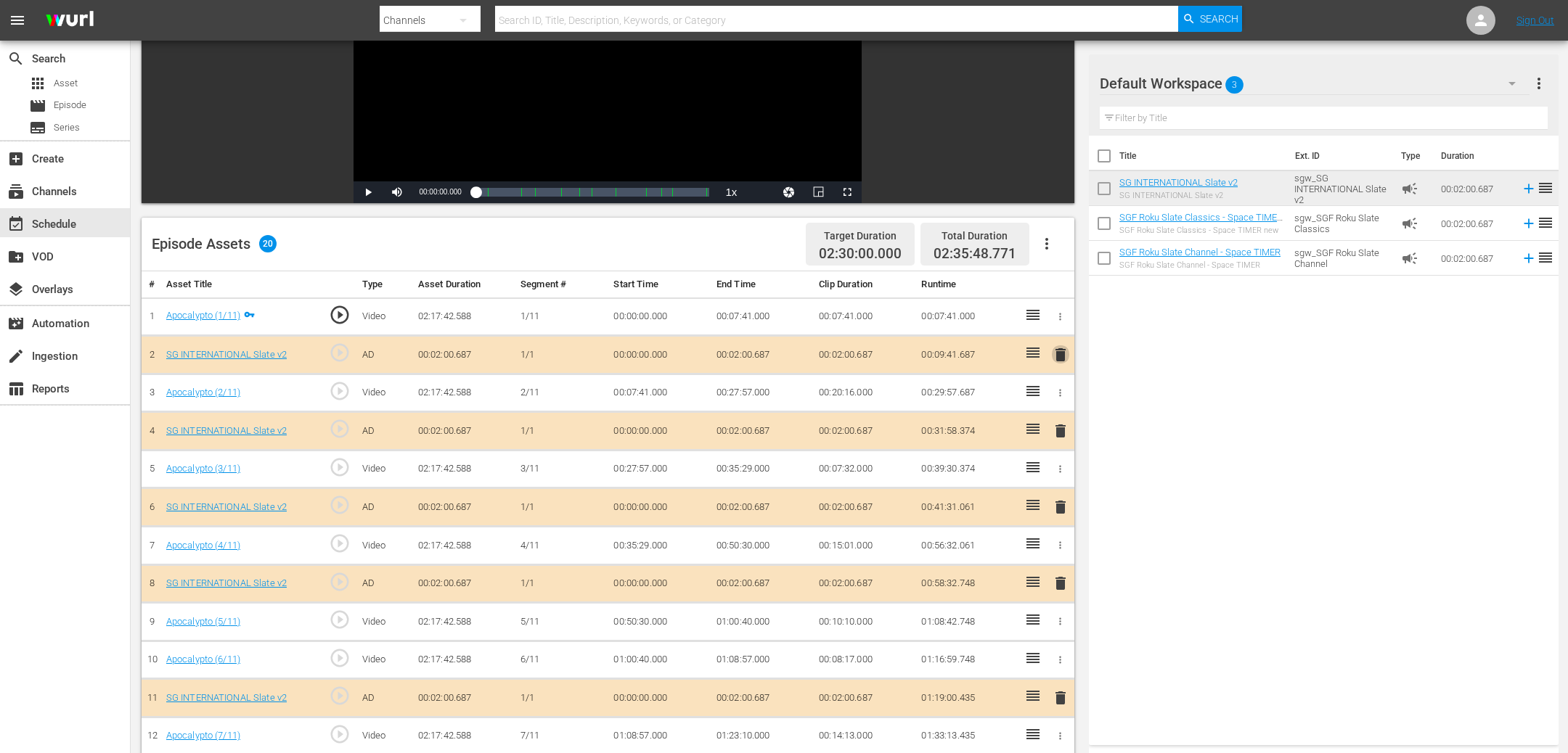
click at [1058, 355] on span "delete" at bounding box center [1060, 355] width 17 height 17
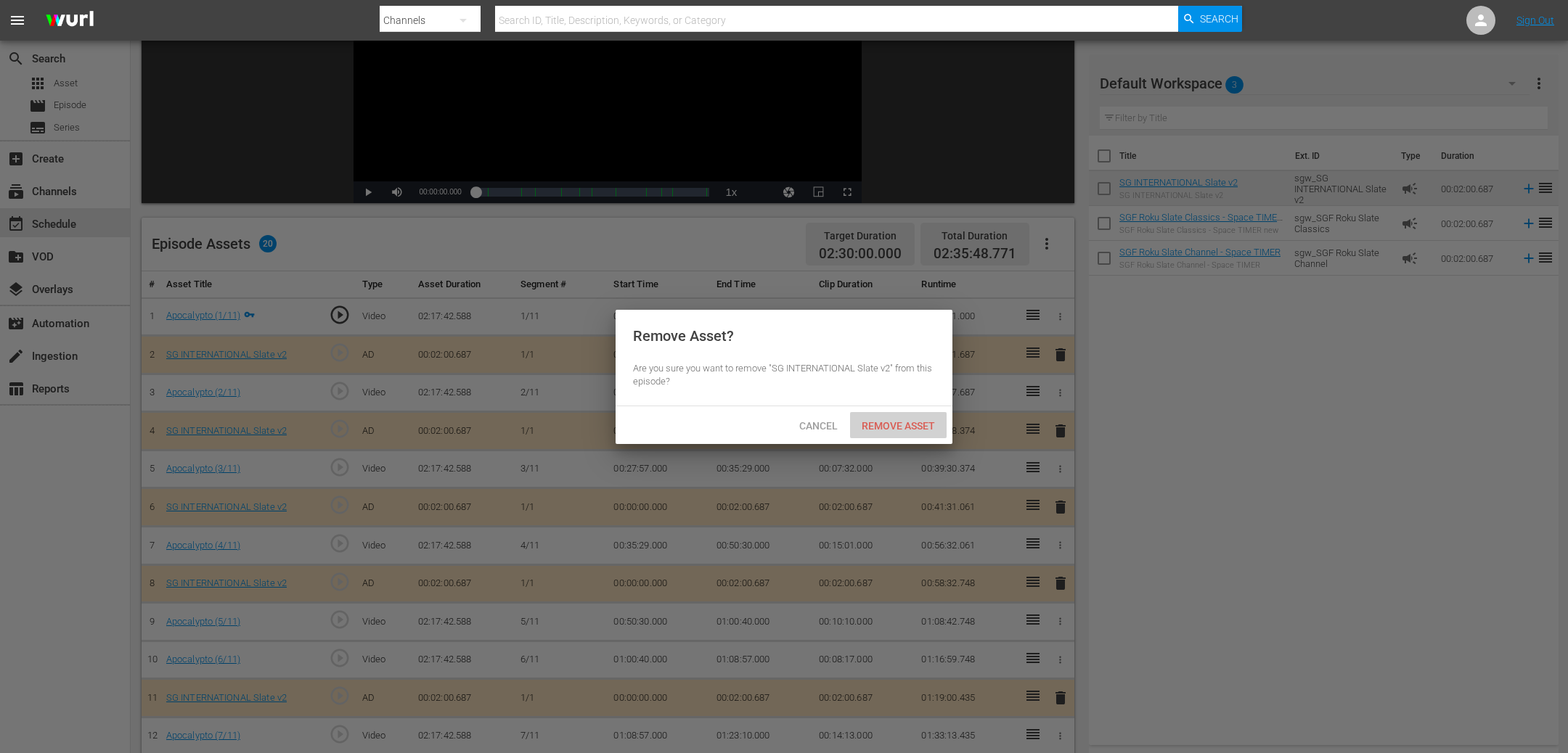
click at [908, 429] on span "Remove Asset" at bounding box center [898, 426] width 97 height 12
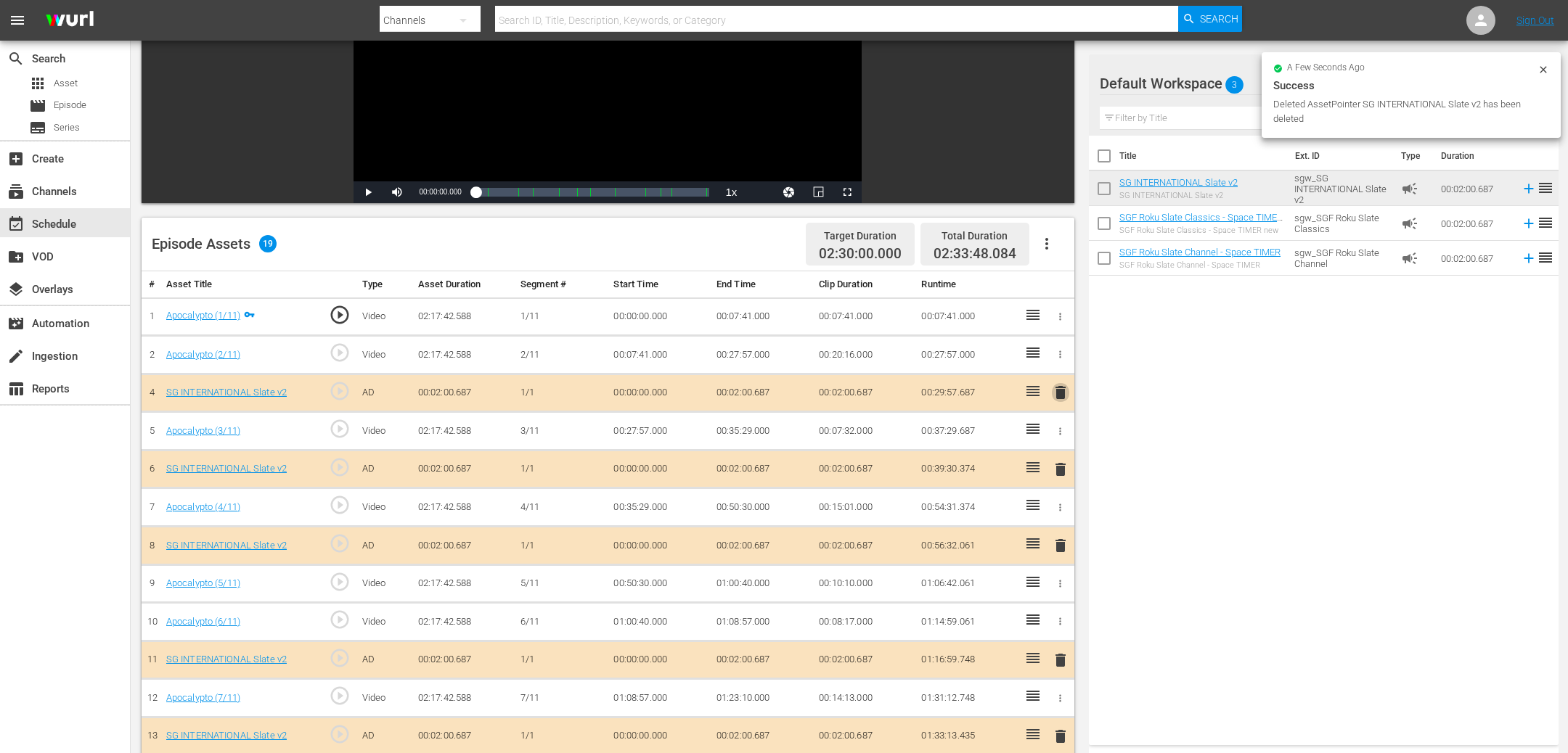
click at [1064, 392] on span "delete" at bounding box center [1060, 392] width 17 height 17
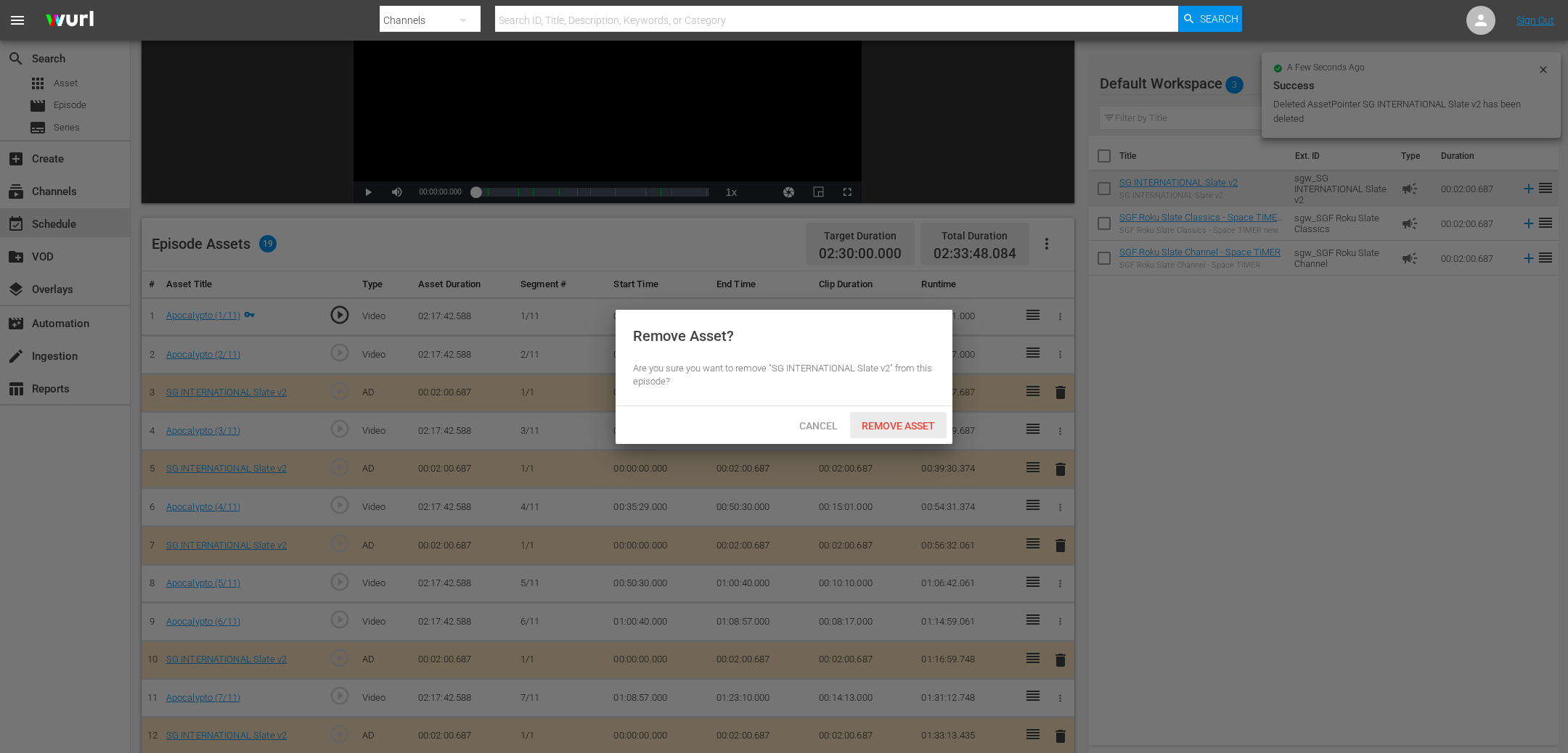
click at [878, 432] on div "Remove Asset" at bounding box center [898, 425] width 97 height 27
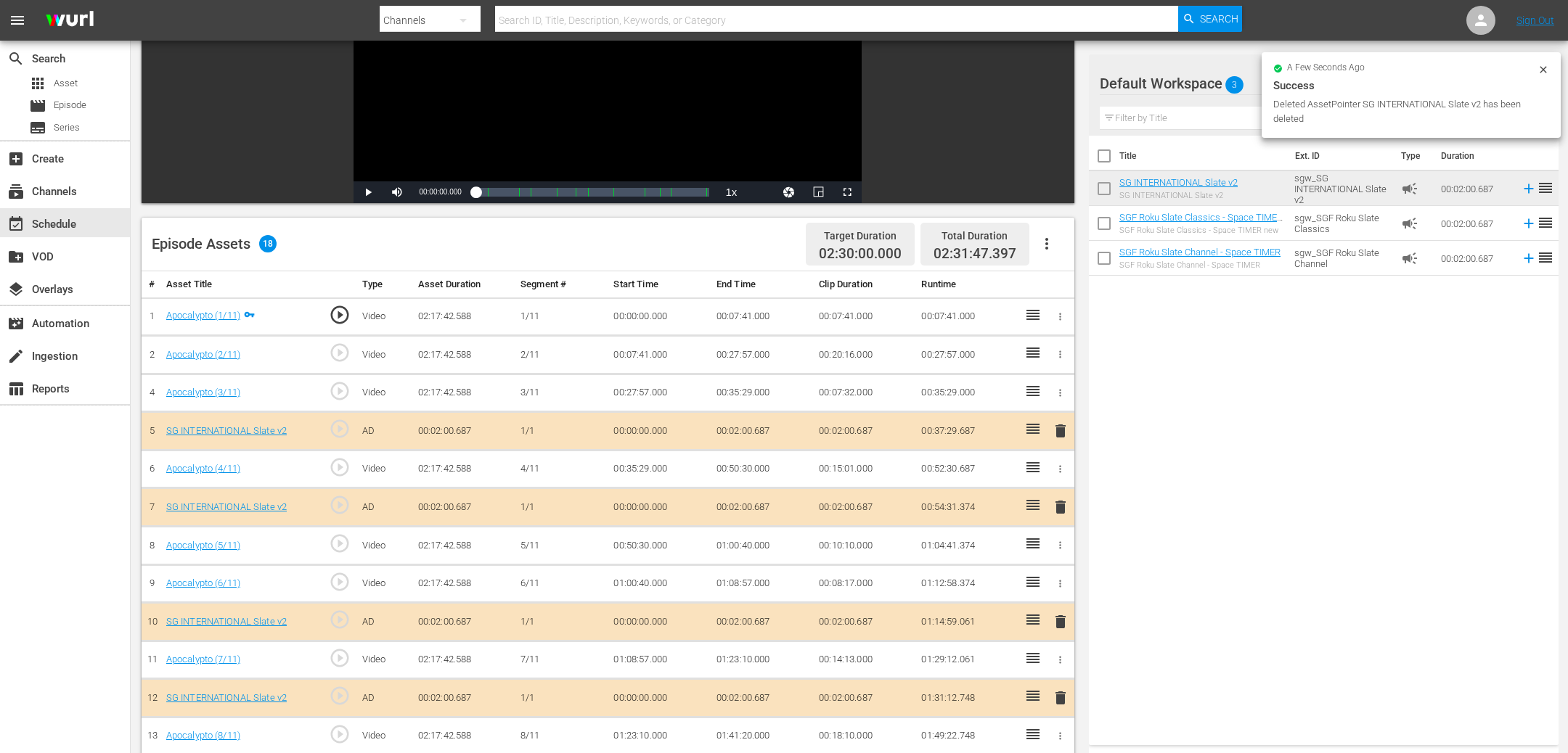
click at [1065, 440] on div "delete" at bounding box center [1060, 431] width 16 height 21
click at [1064, 433] on span "delete" at bounding box center [1060, 430] width 17 height 17
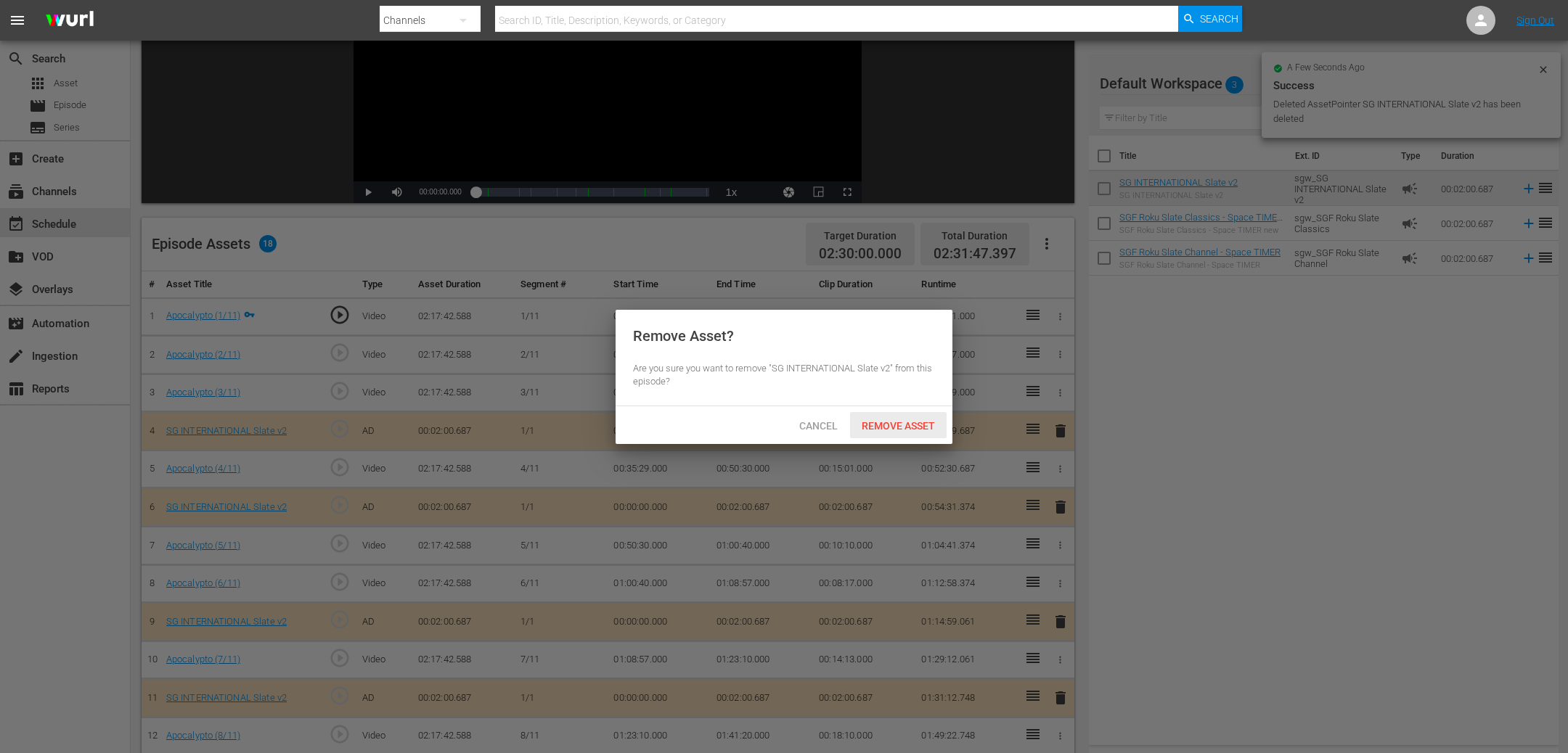
click at [883, 424] on span "Remove Asset" at bounding box center [898, 426] width 97 height 12
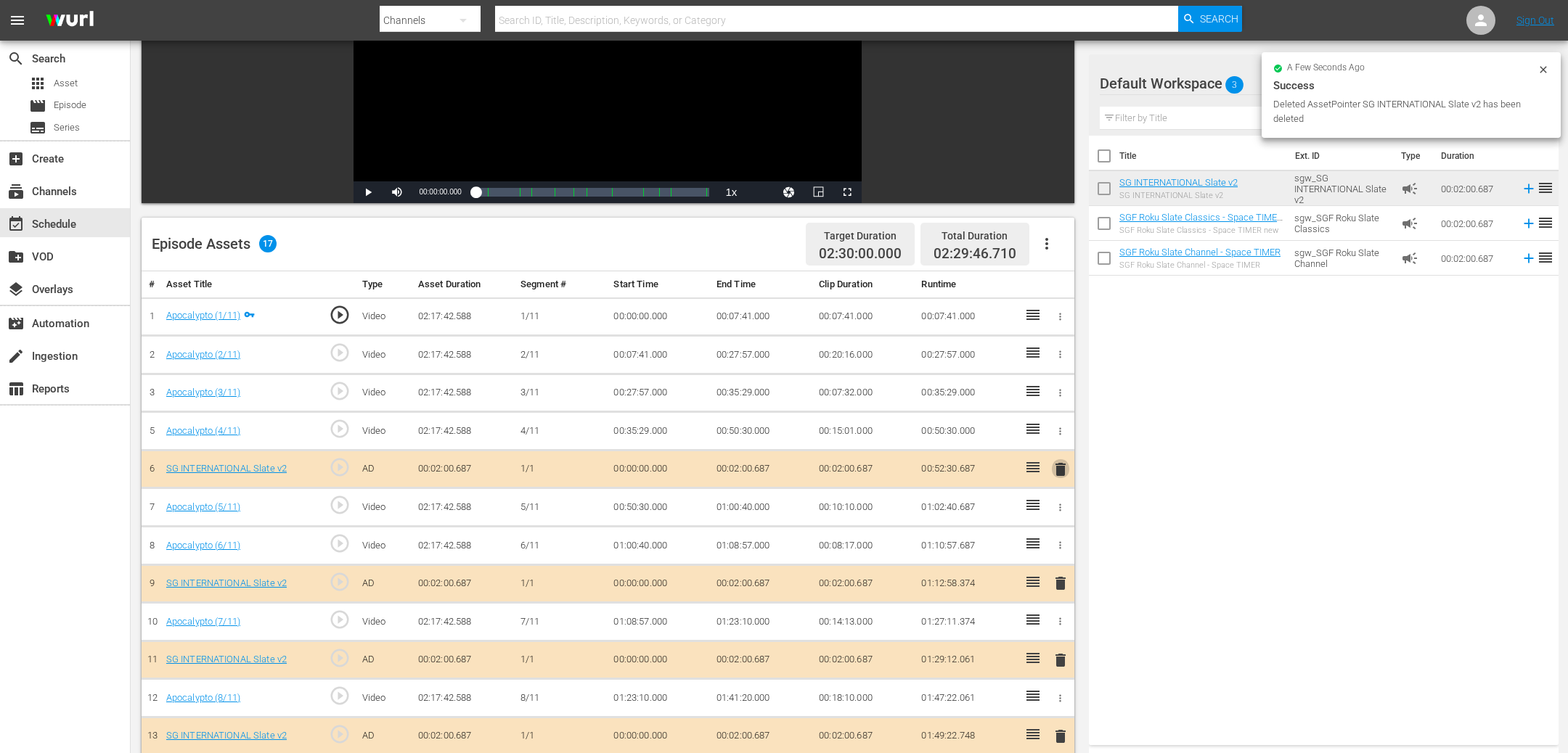
click at [1060, 467] on span "delete" at bounding box center [1060, 469] width 17 height 17
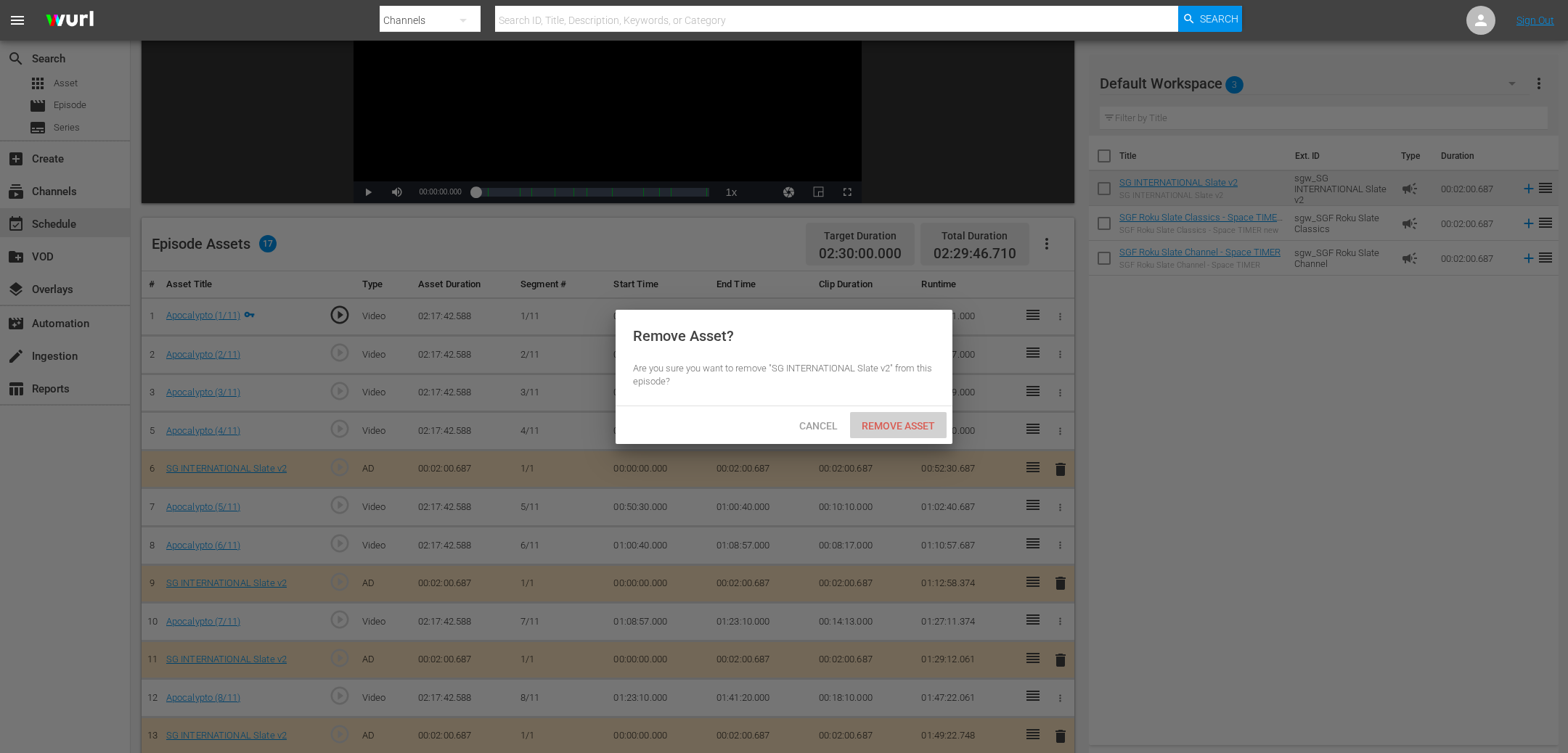
click at [908, 425] on span "Remove Asset" at bounding box center [898, 426] width 97 height 12
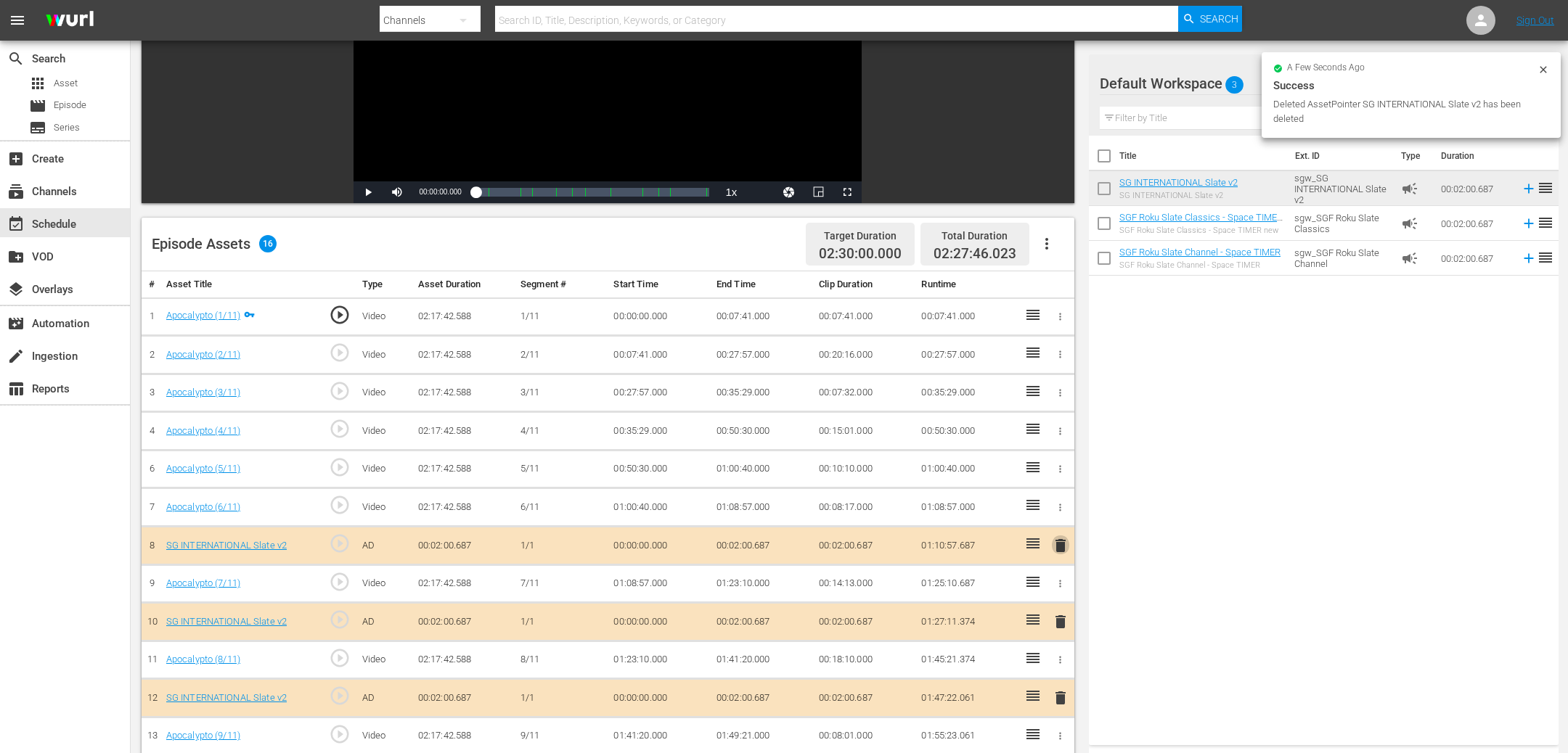
click at [1063, 554] on span "delete" at bounding box center [1060, 546] width 17 height 17
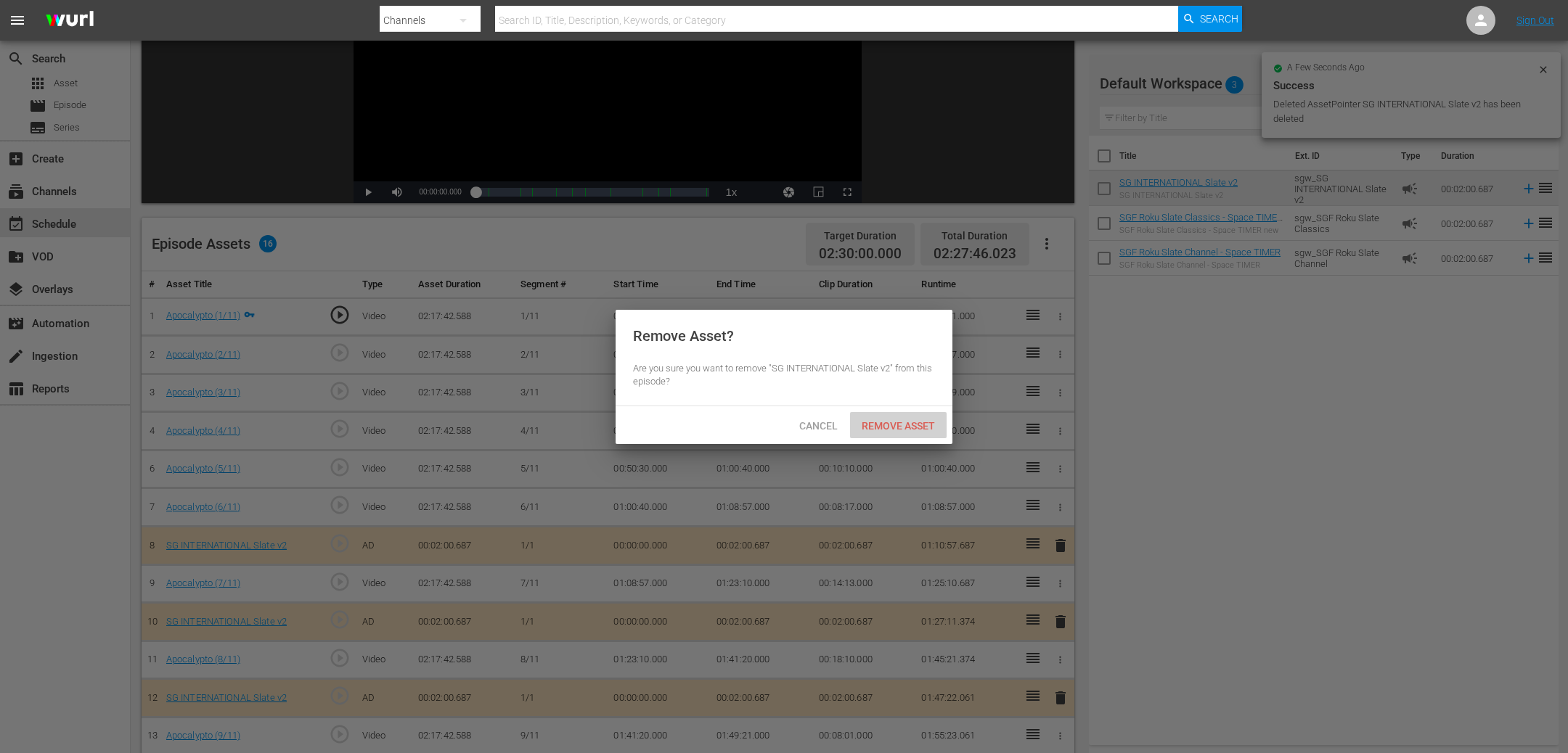
click at [886, 422] on span "Remove Asset" at bounding box center [898, 426] width 97 height 12
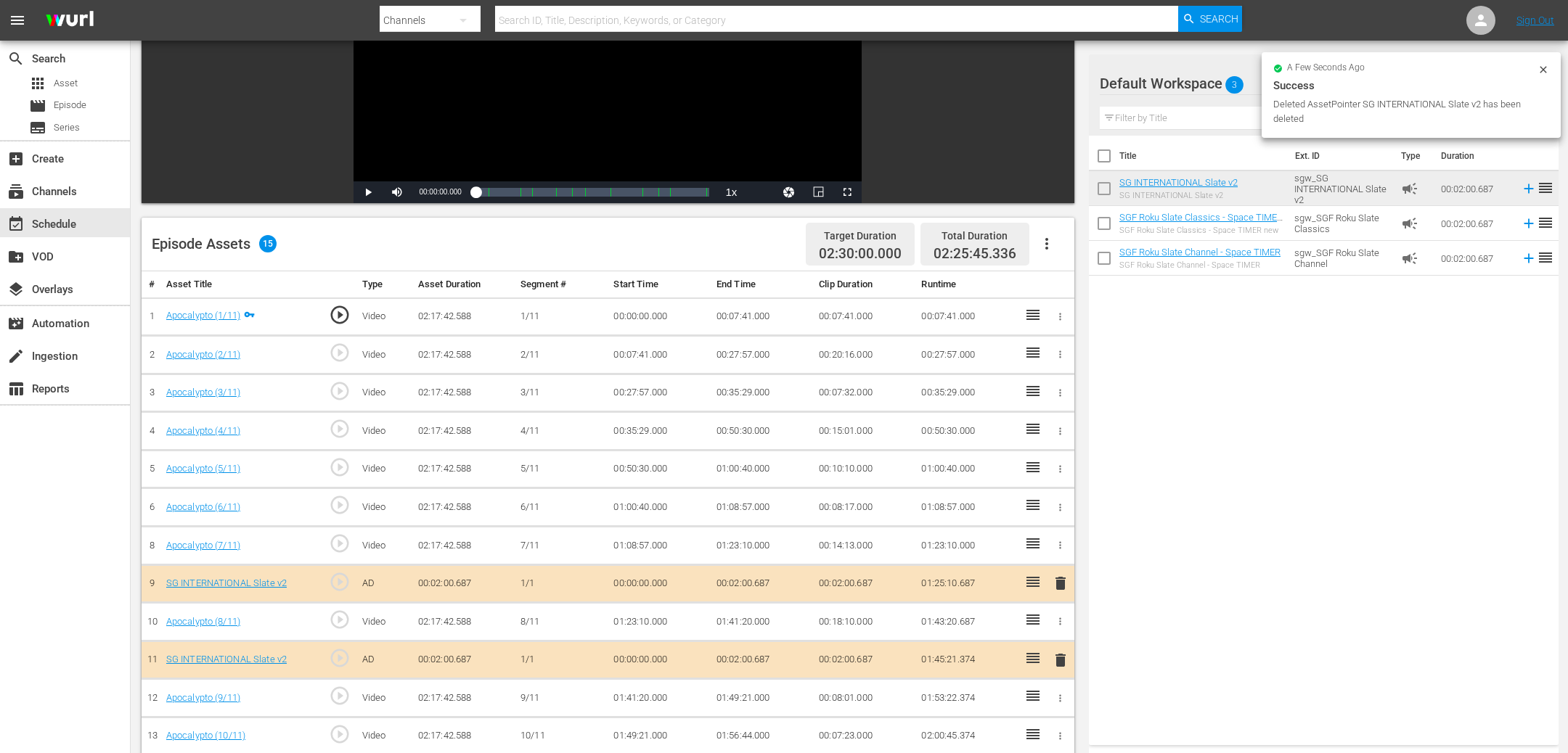
click at [1061, 585] on span "delete" at bounding box center [1060, 583] width 17 height 17
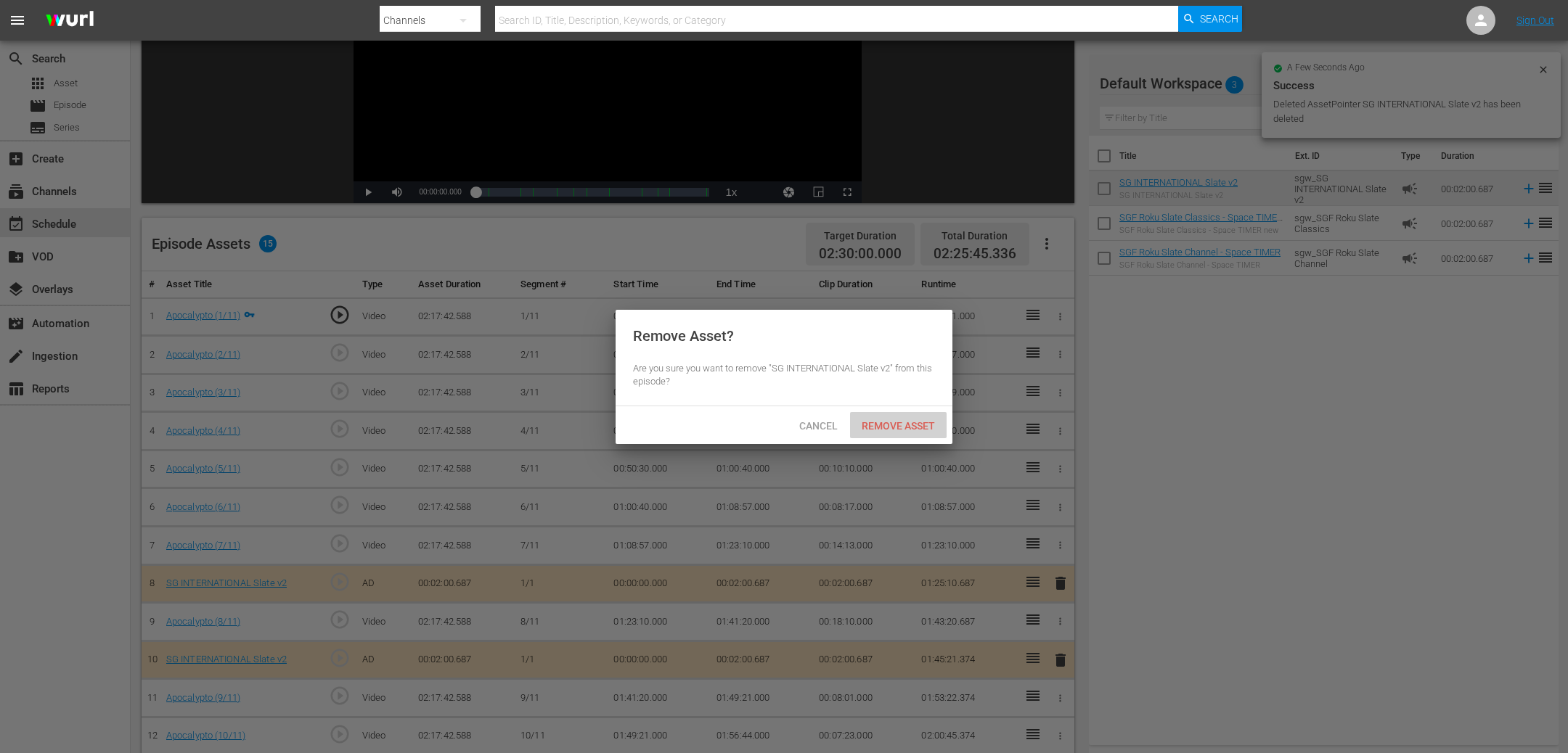
click at [932, 422] on span "Remove Asset" at bounding box center [898, 426] width 97 height 12
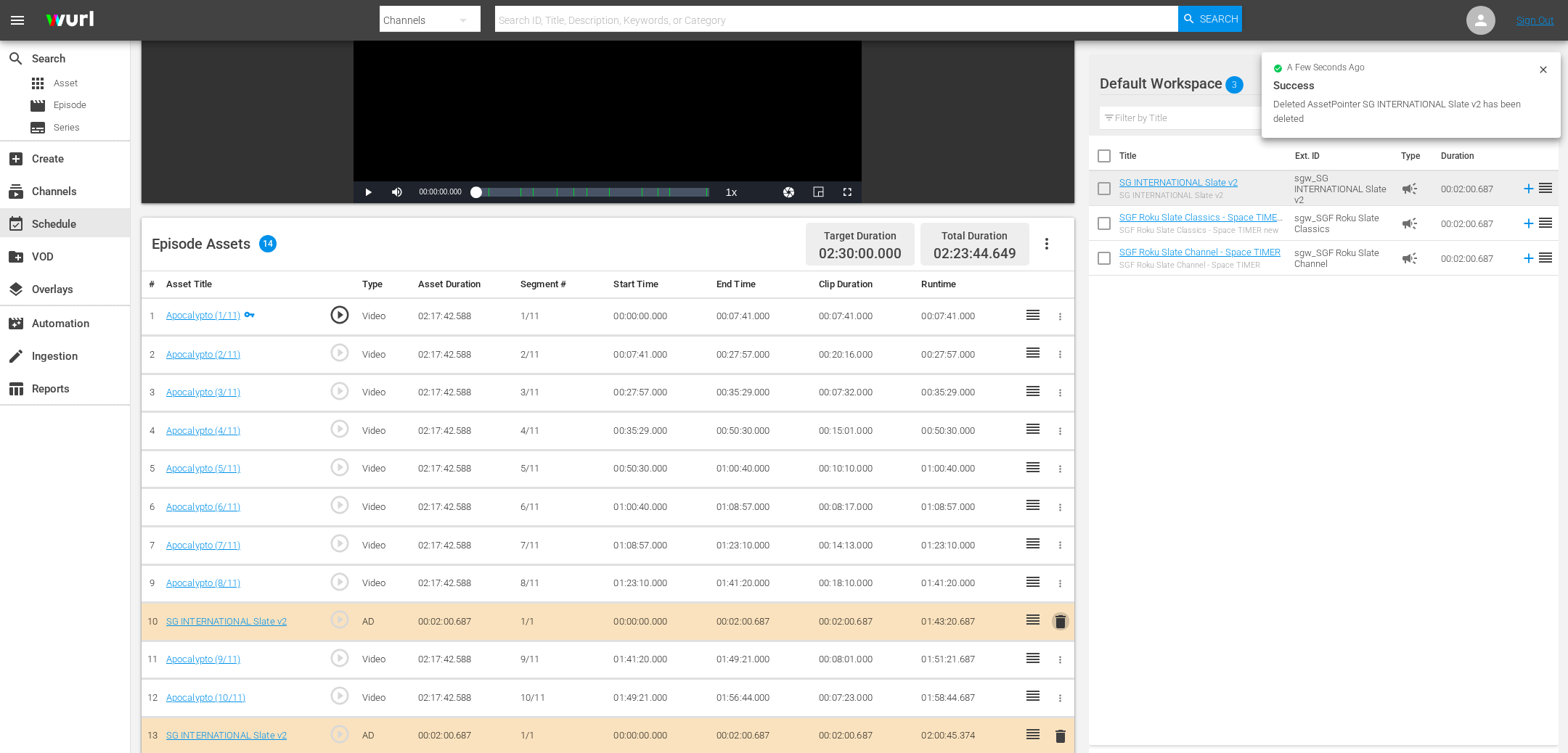
click at [1060, 620] on span "delete" at bounding box center [1060, 621] width 17 height 17
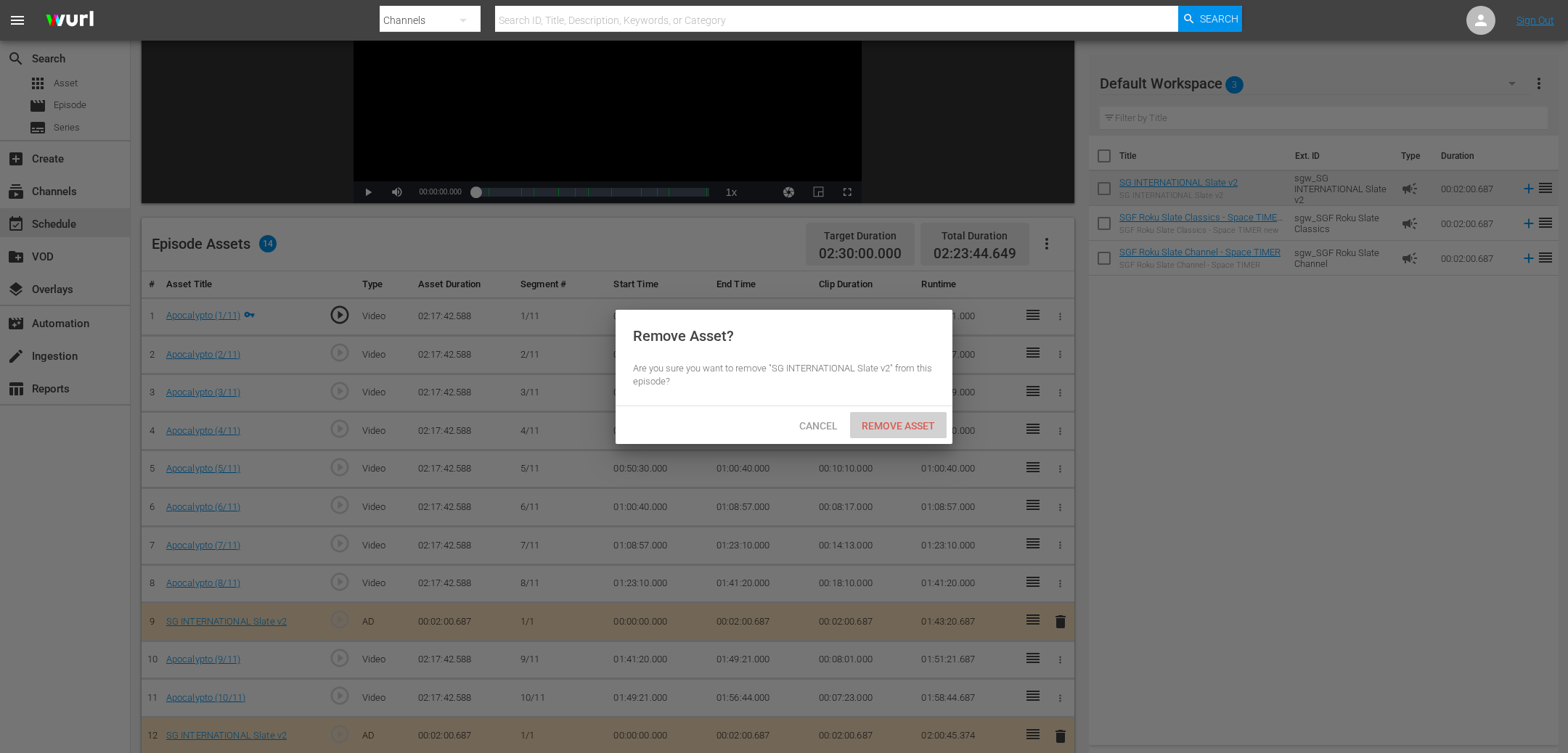
click at [913, 425] on span "Remove Asset" at bounding box center [898, 426] width 97 height 12
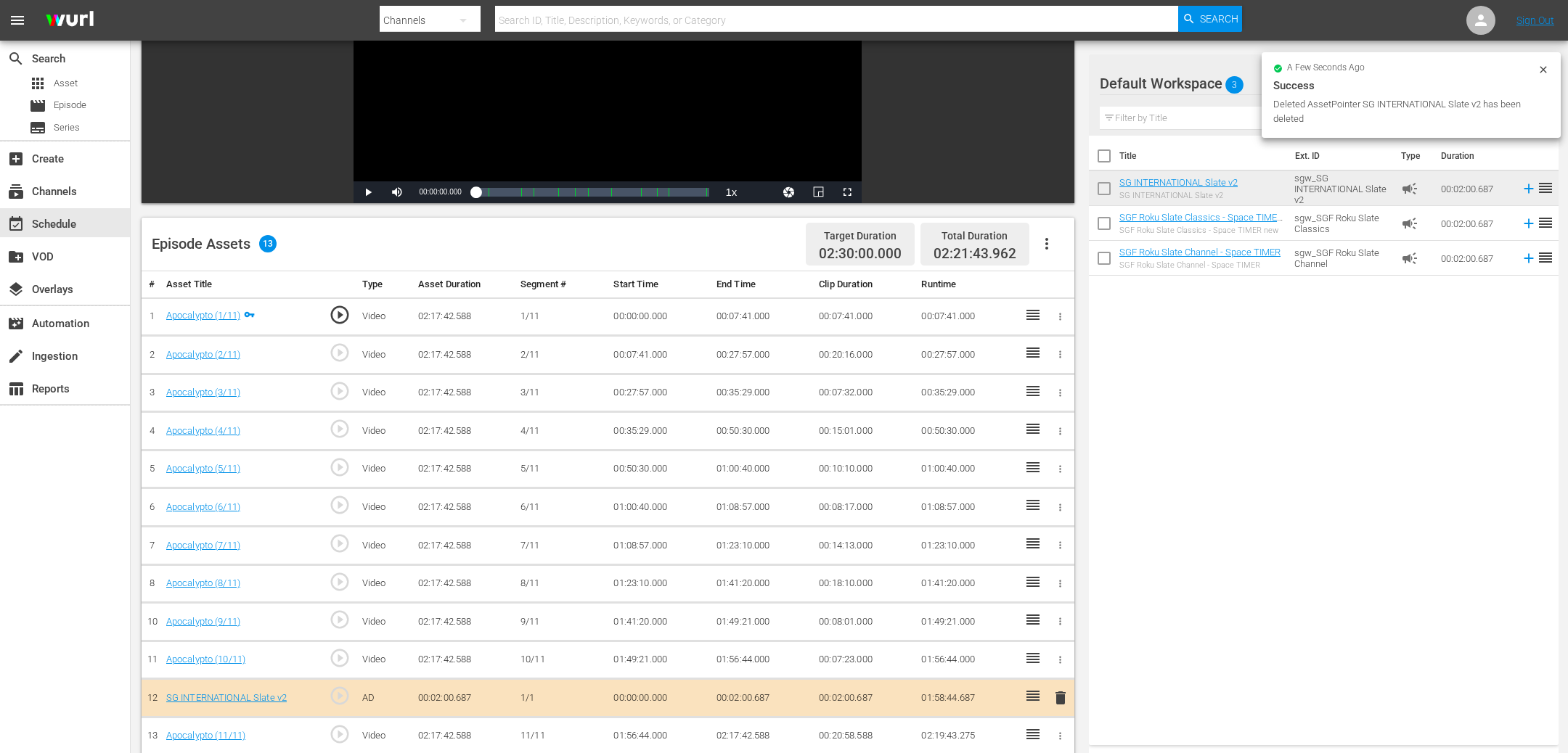
click at [1061, 701] on span "delete" at bounding box center [1060, 698] width 17 height 17
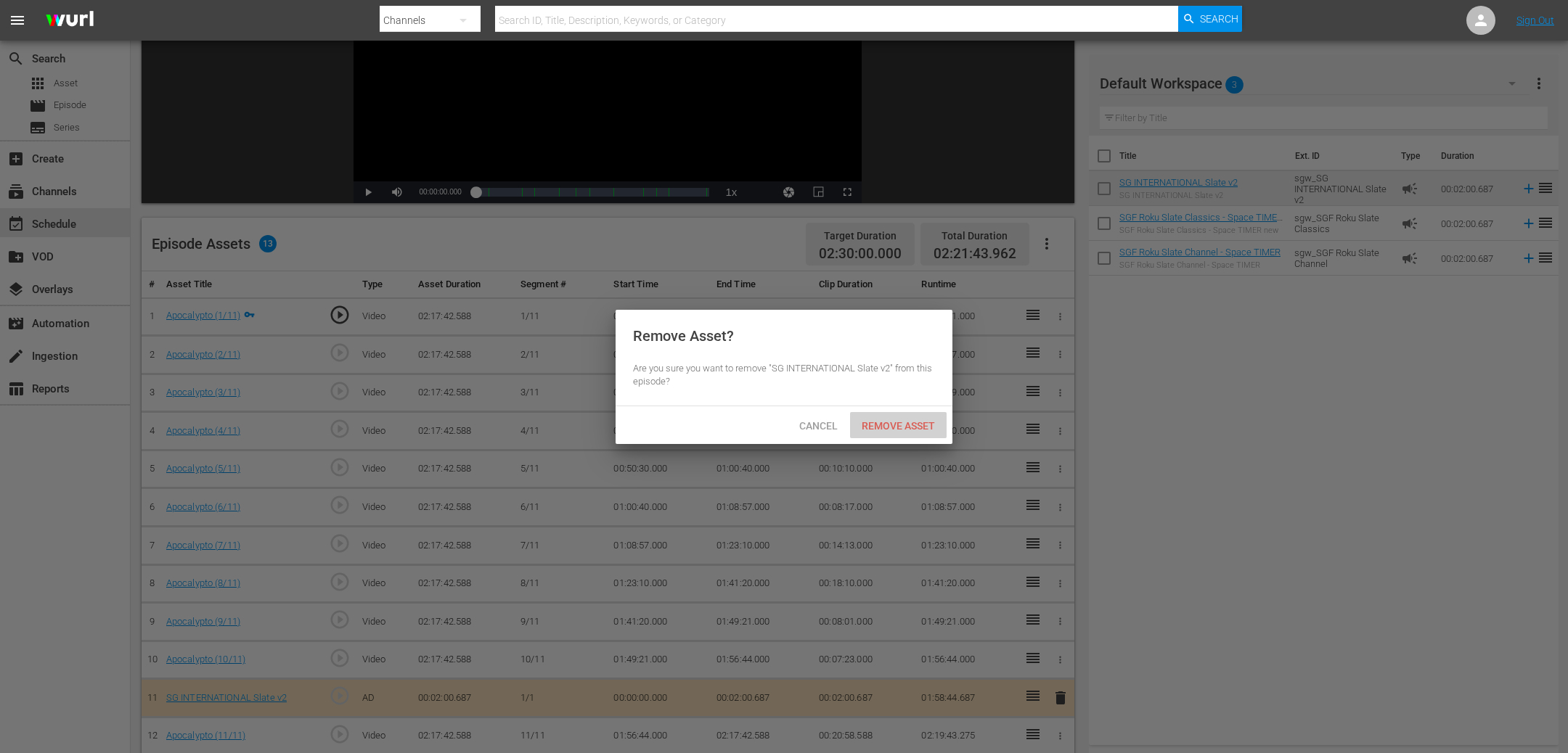
click at [919, 424] on span "Remove Asset" at bounding box center [898, 426] width 97 height 12
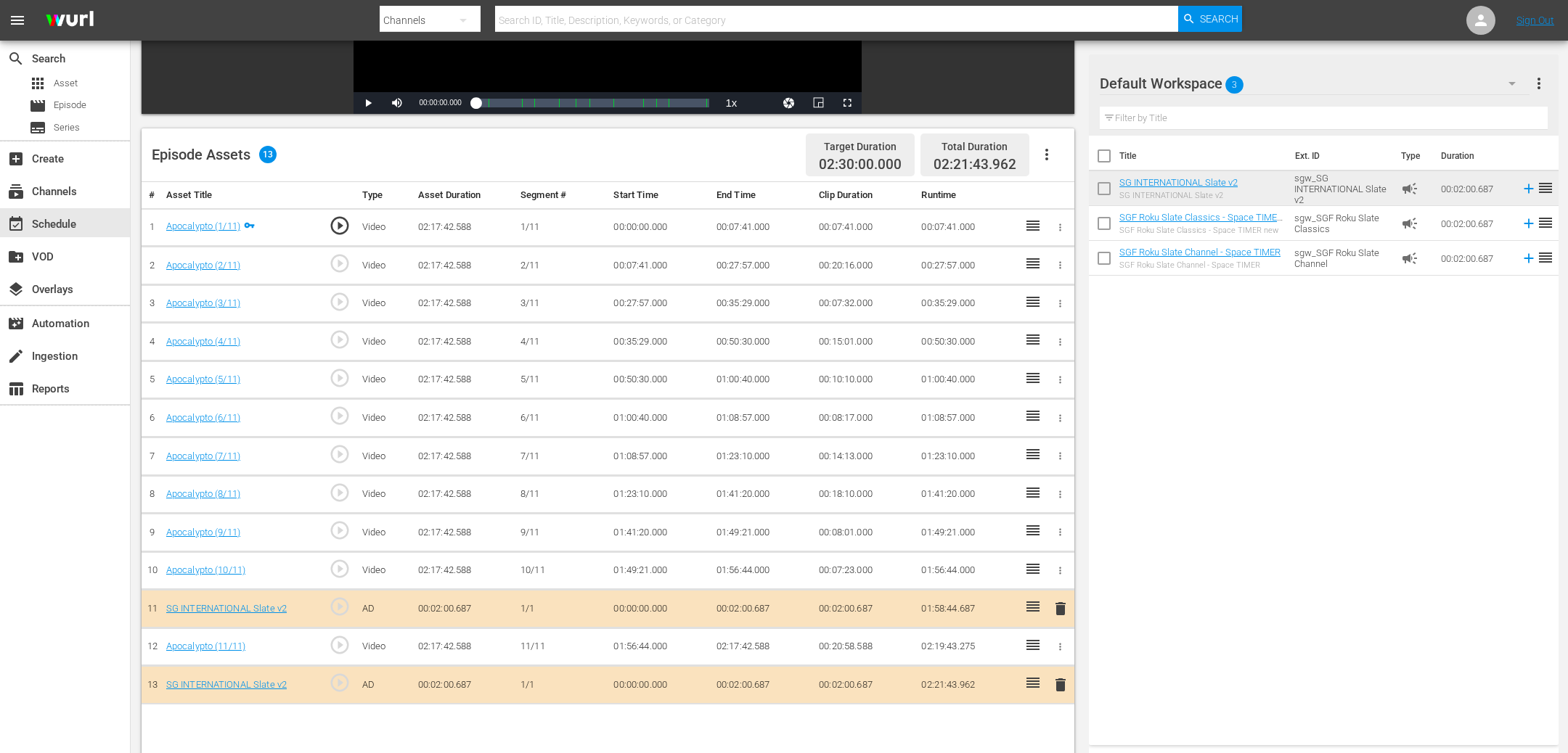
scroll to position [377, 0]
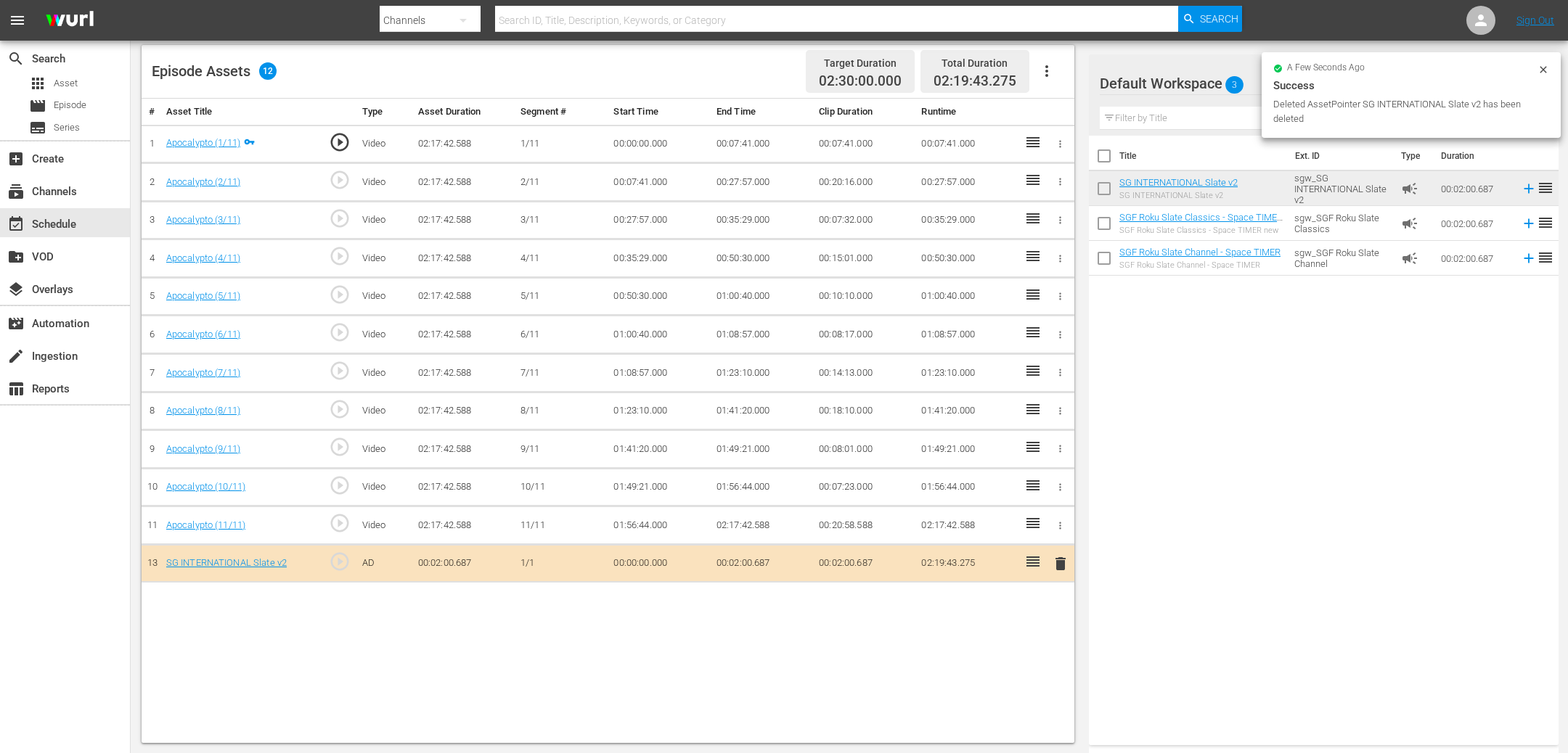
click at [1056, 564] on span "delete" at bounding box center [1060, 564] width 17 height 17
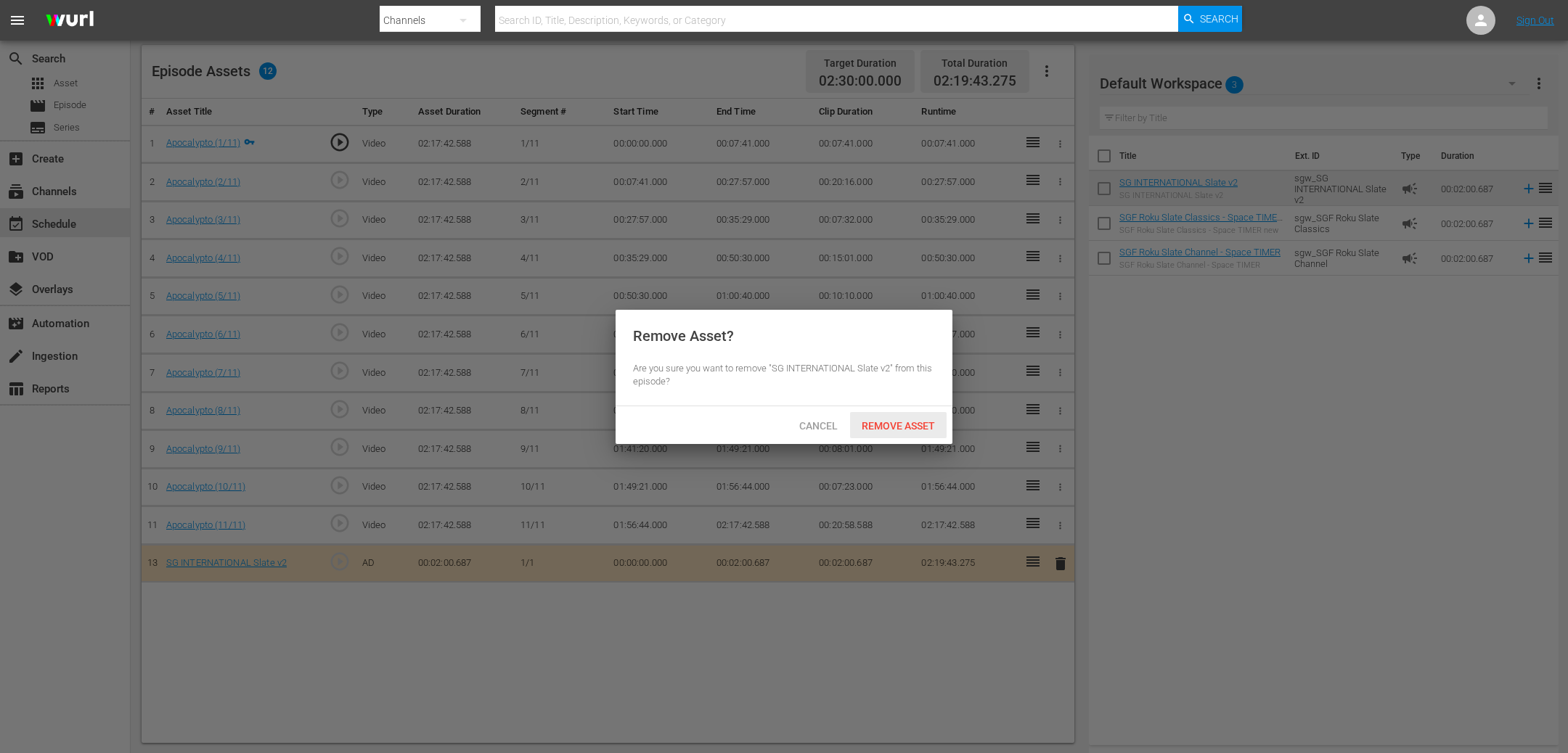
click at [895, 427] on span "Remove Asset" at bounding box center [898, 426] width 97 height 12
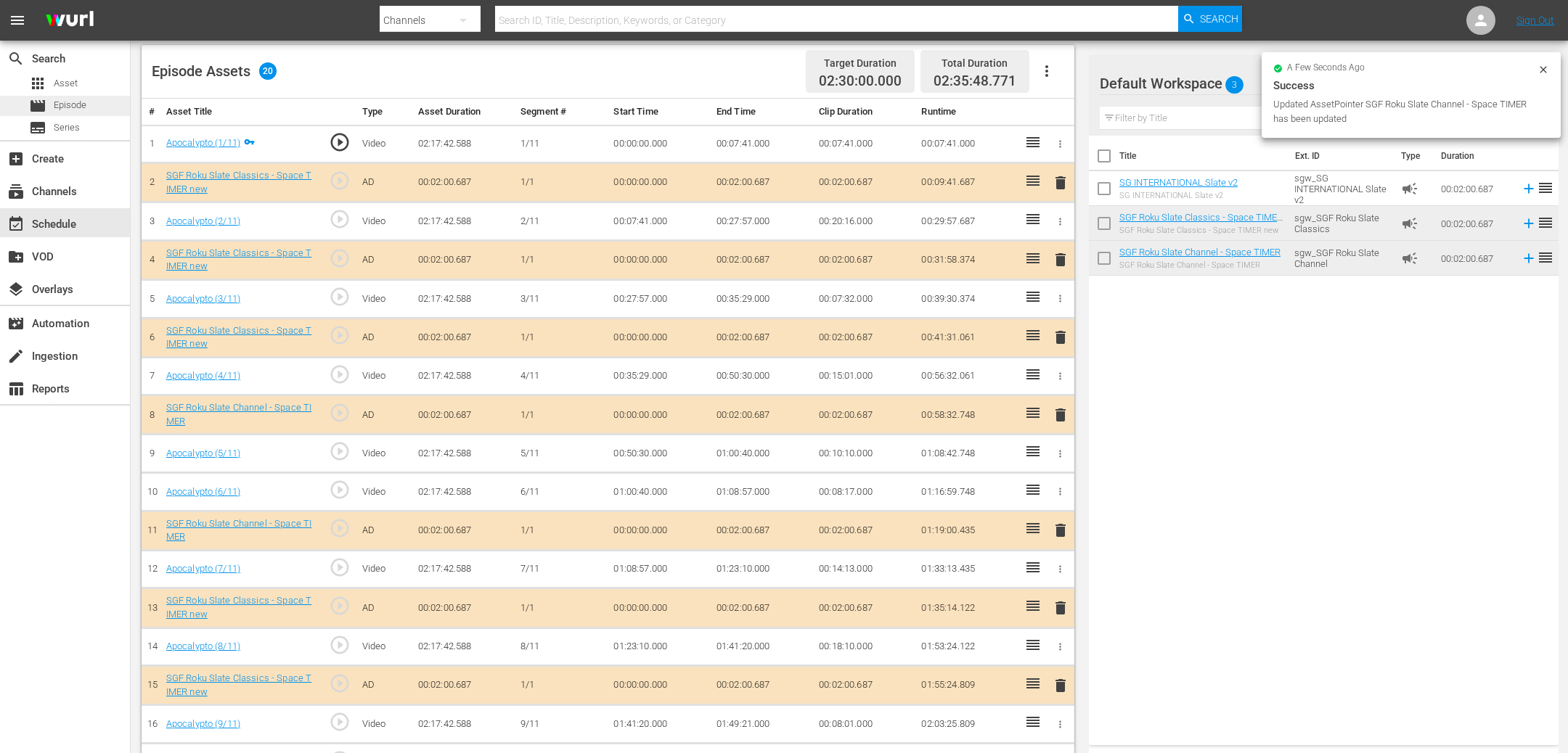
click at [79, 101] on span "Episode" at bounding box center [70, 105] width 33 height 15
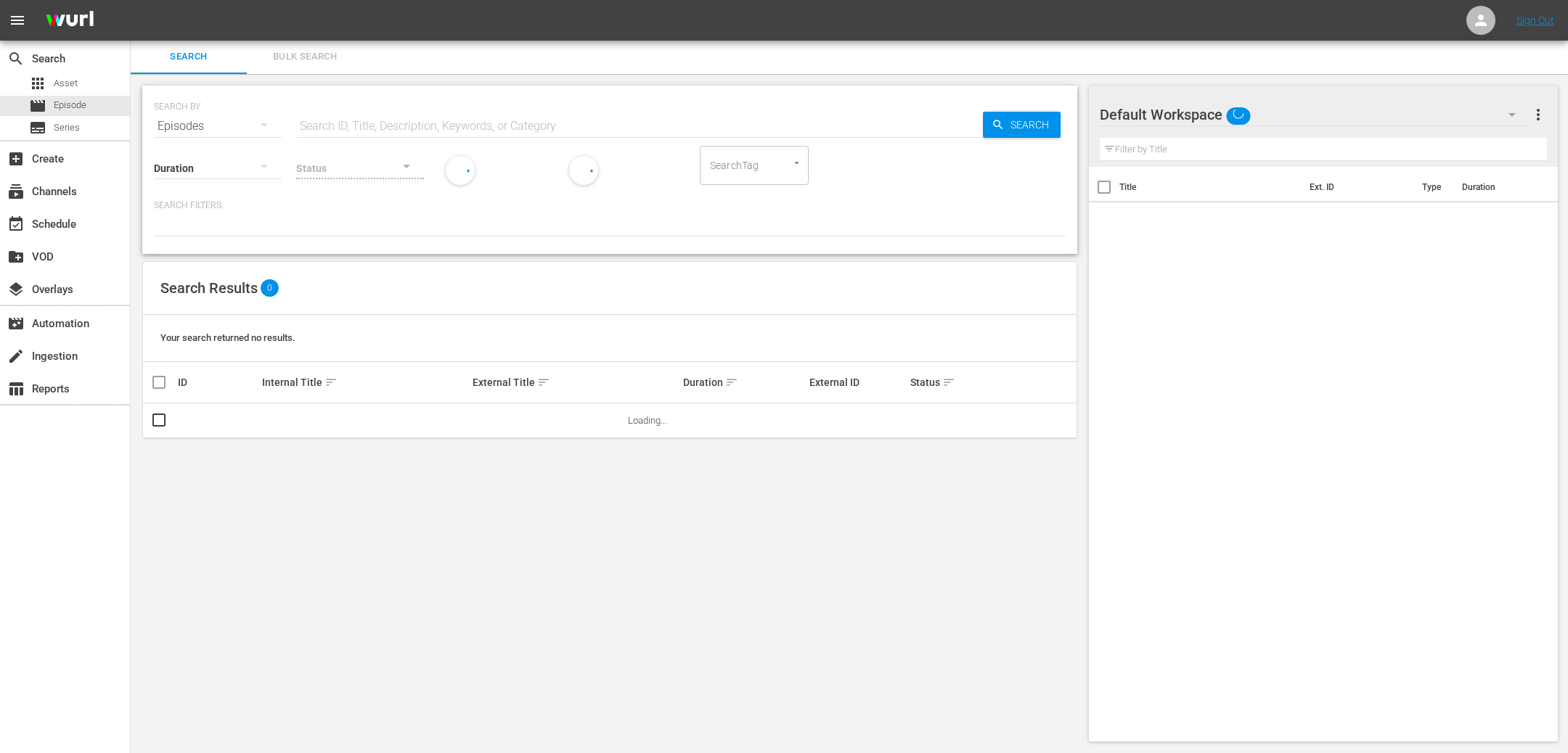
scroll to position [1, 0]
click at [387, 129] on input "text" at bounding box center [639, 127] width 686 height 35
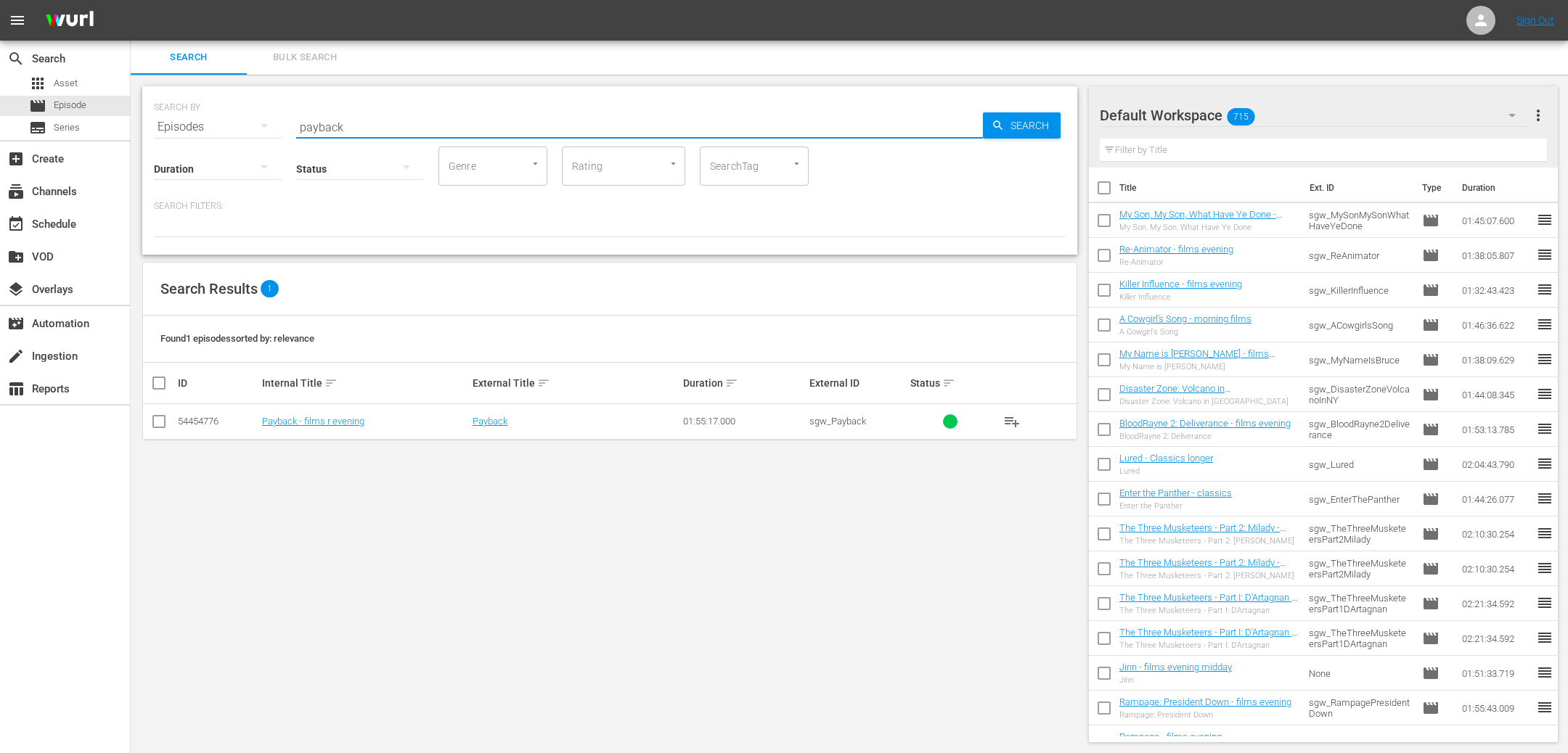
type input "payback"
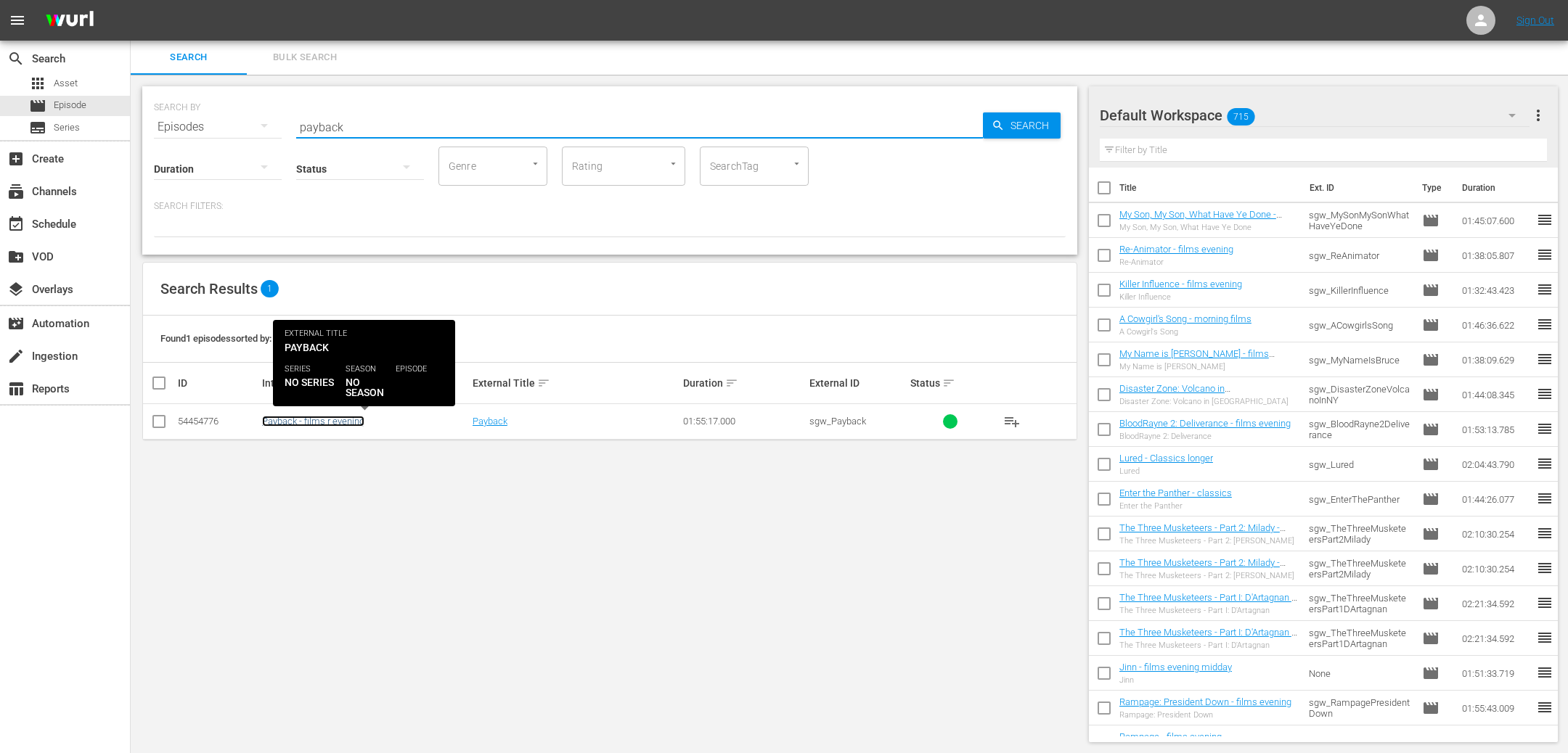
click at [326, 421] on link "Payback - films r evening" at bounding box center [313, 421] width 102 height 11
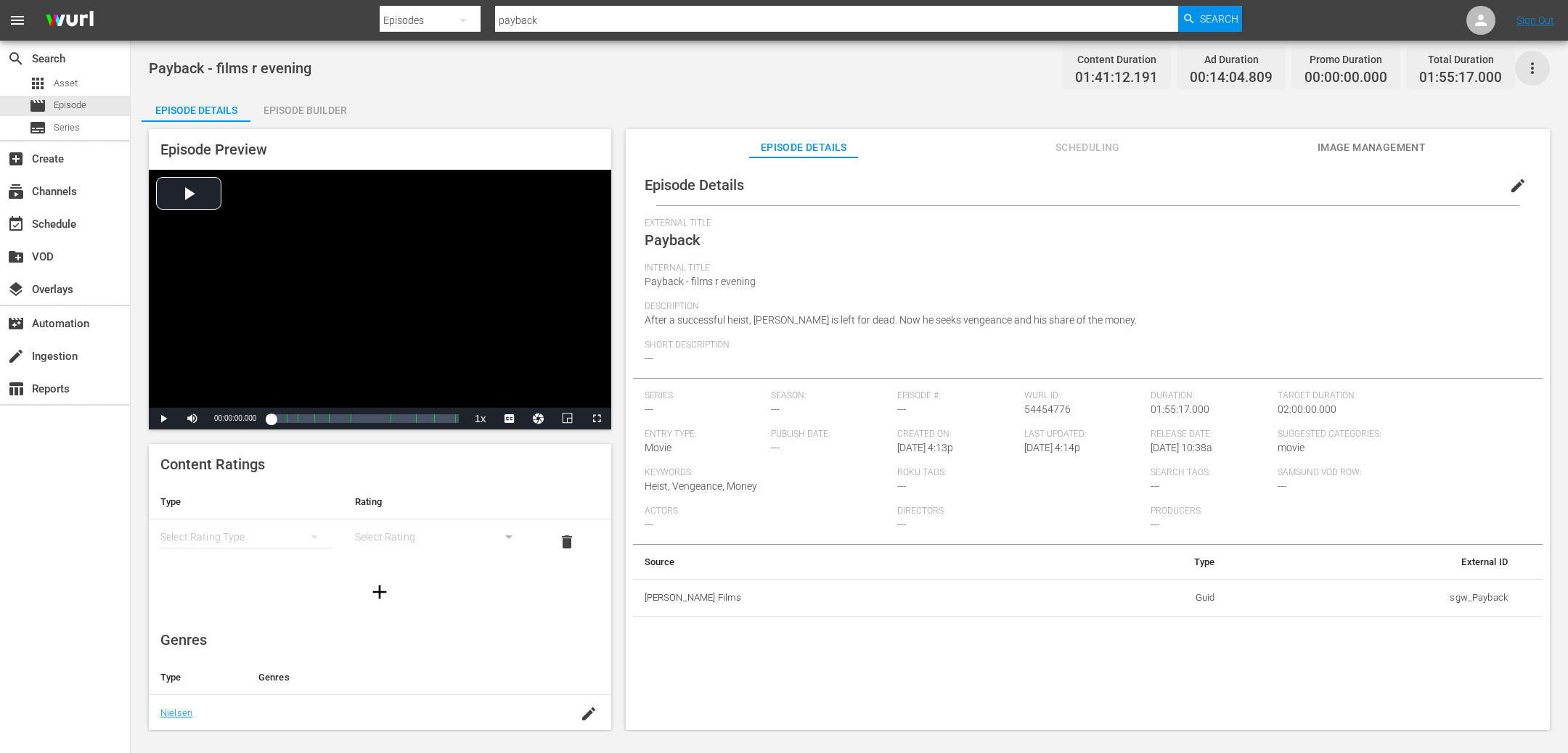
click at [1530, 70] on icon "button" at bounding box center [1531, 68] width 17 height 17
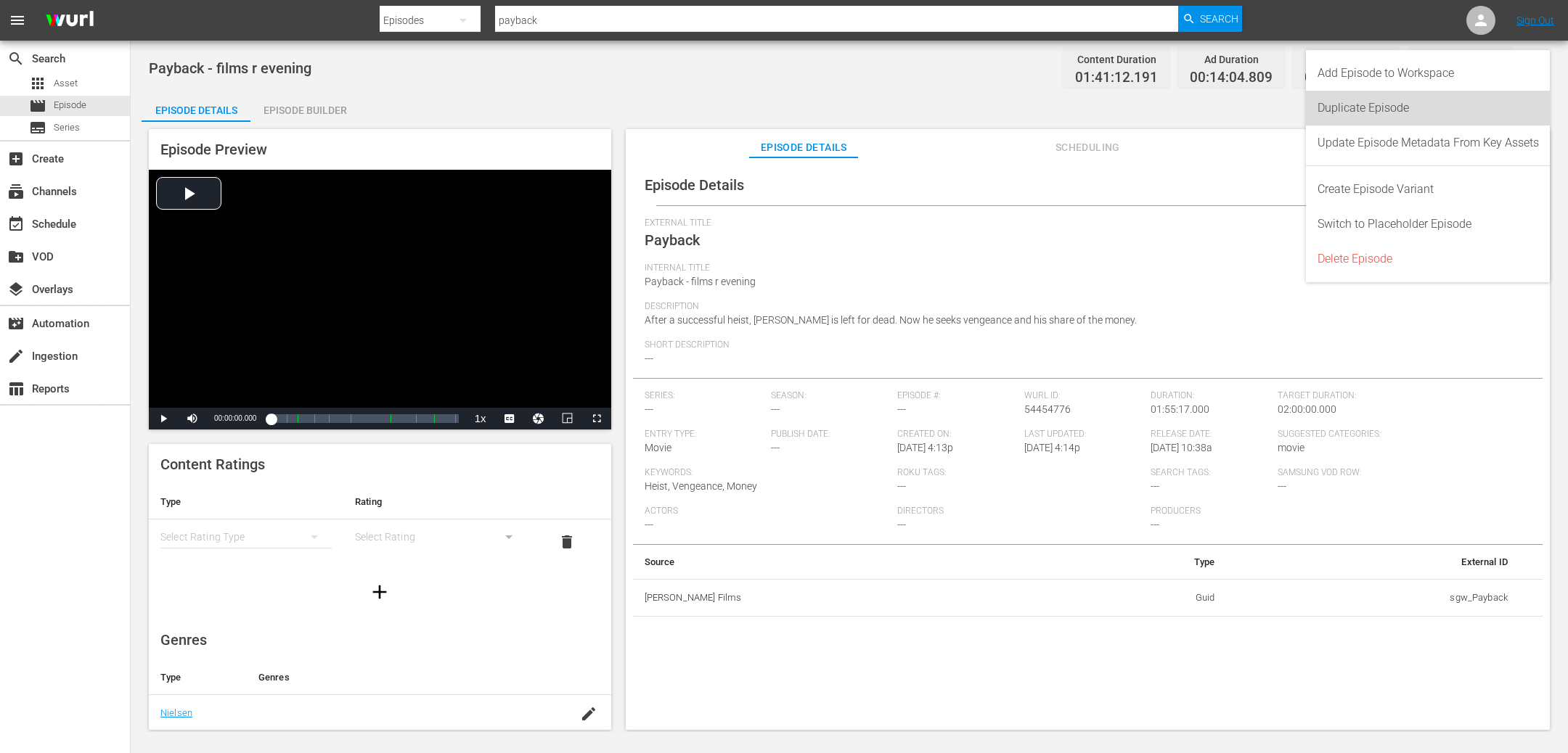
click at [1418, 108] on div "Duplicate Episode" at bounding box center [1428, 108] width 221 height 35
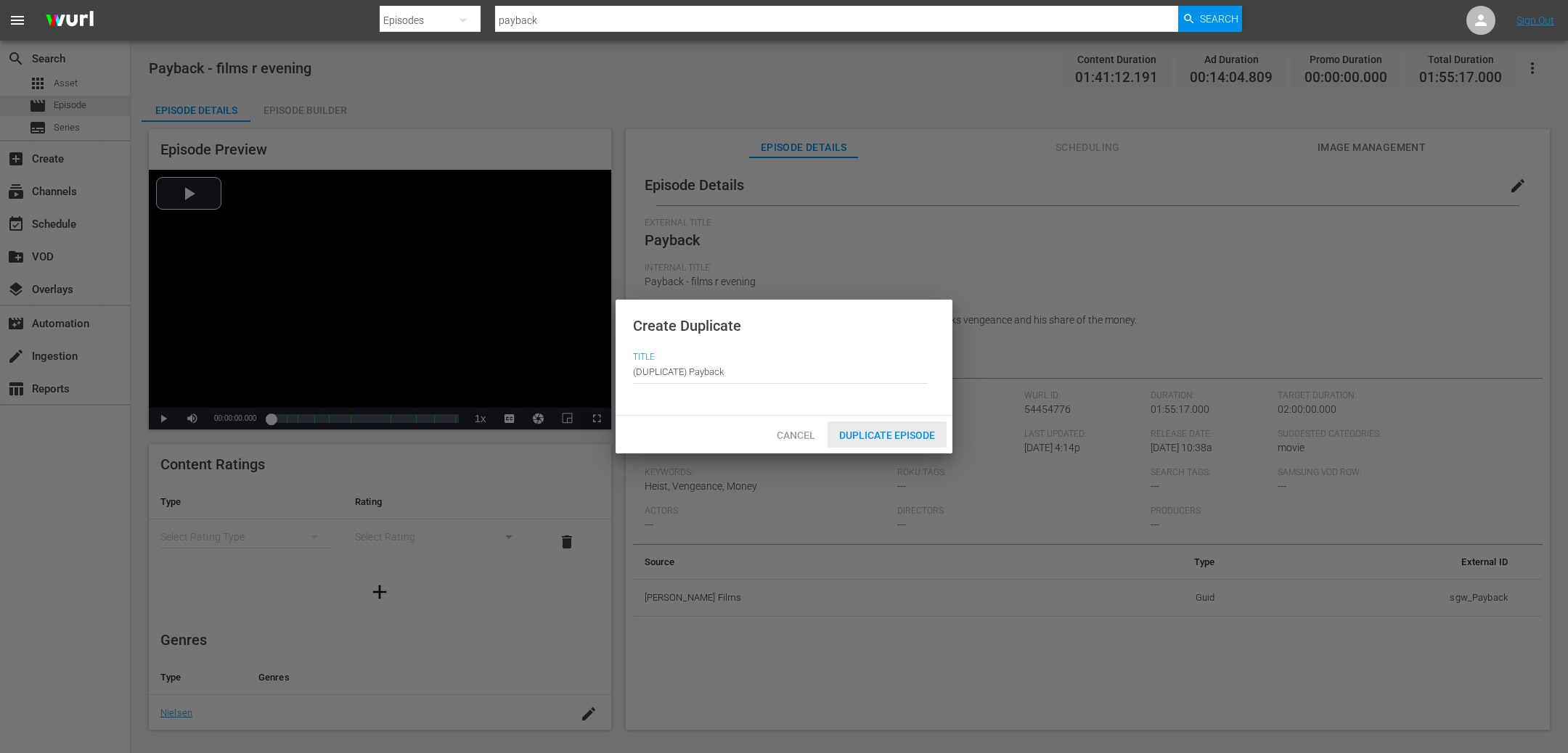
click at [874, 436] on span "Duplicate Episode" at bounding box center [886, 435] width 119 height 12
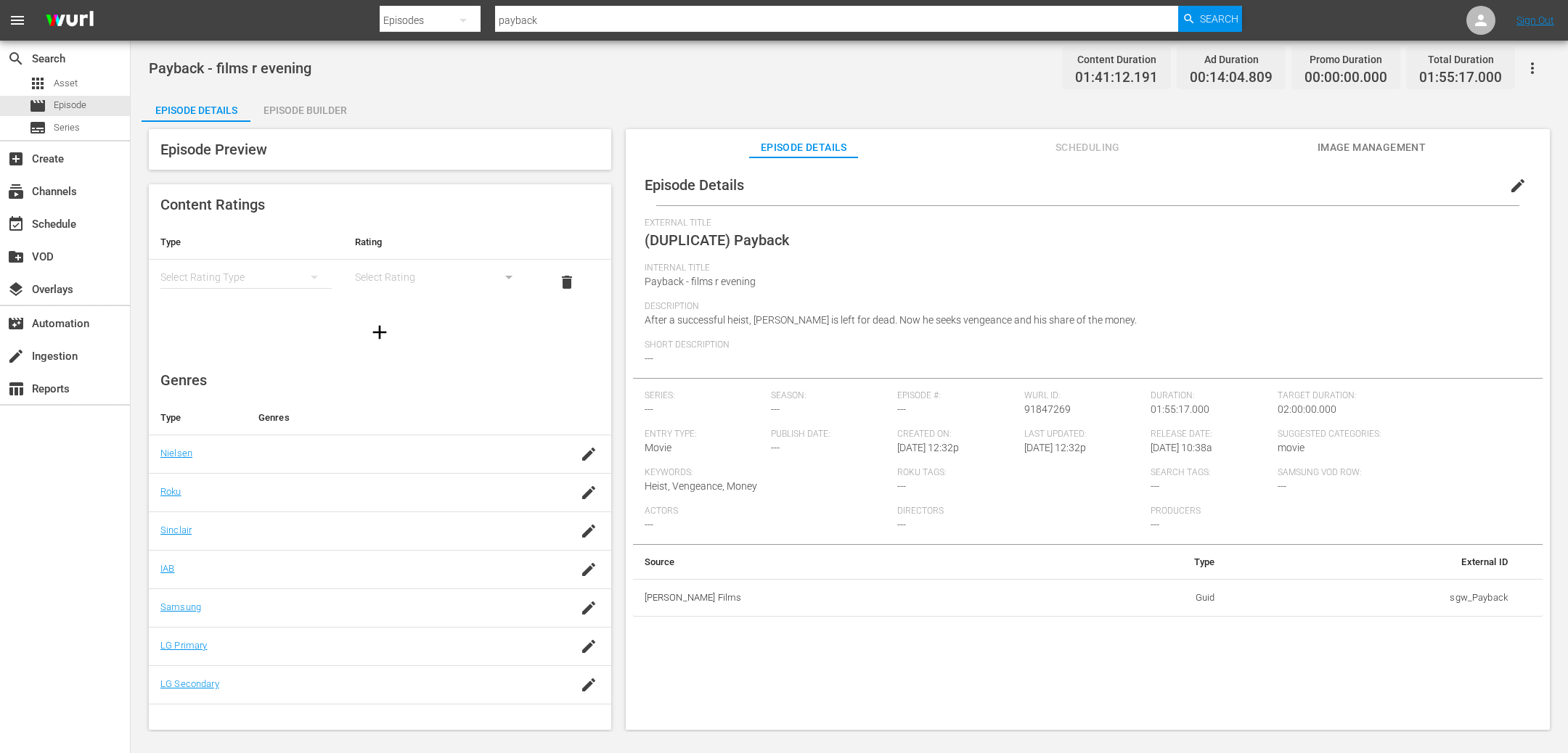
click at [1520, 188] on button "edit" at bounding box center [1518, 186] width 35 height 35
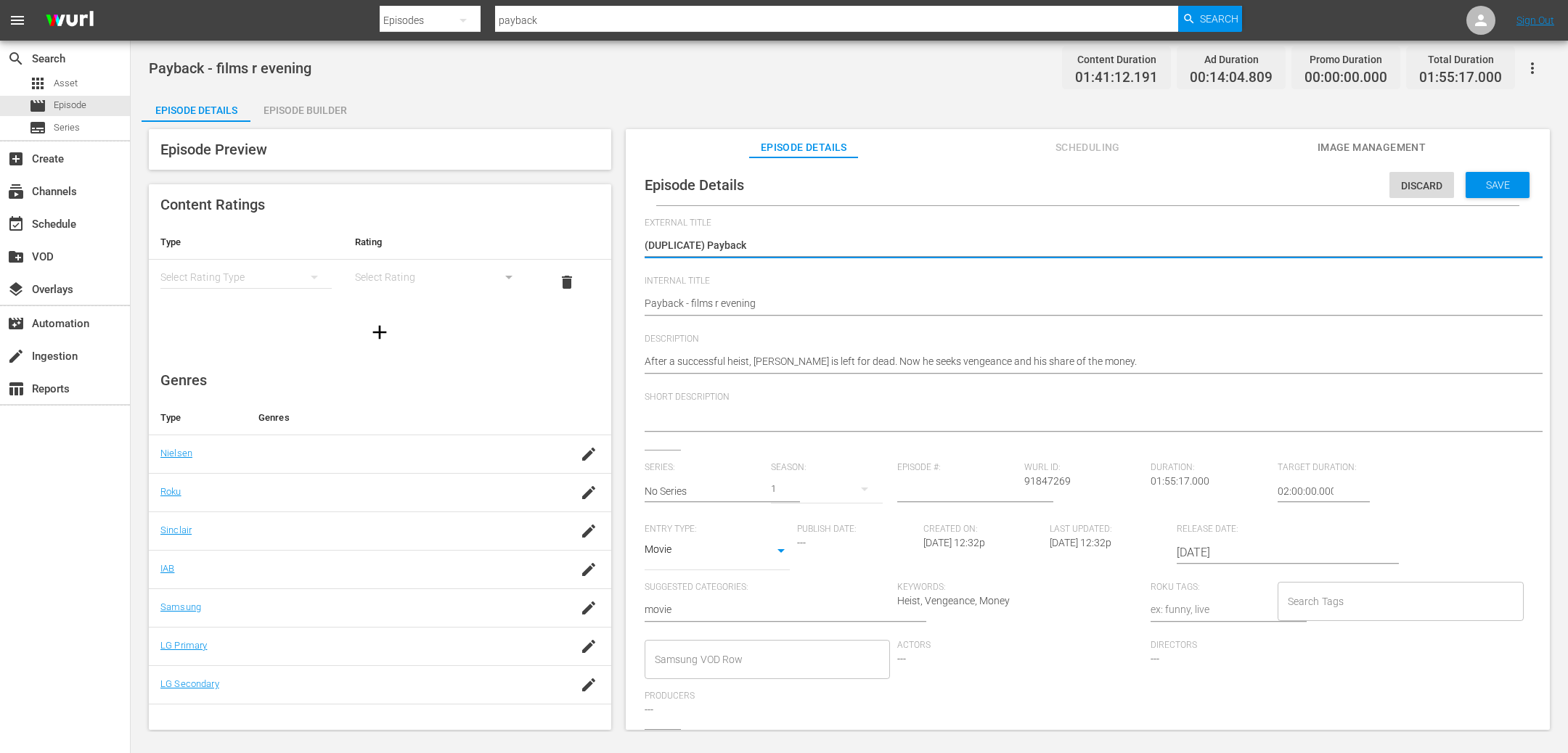
click at [686, 243] on textarea "(DUPLICATE) Payback" at bounding box center [1084, 247] width 879 height 17
type textarea "() Payback"
type textarea "( Payback"
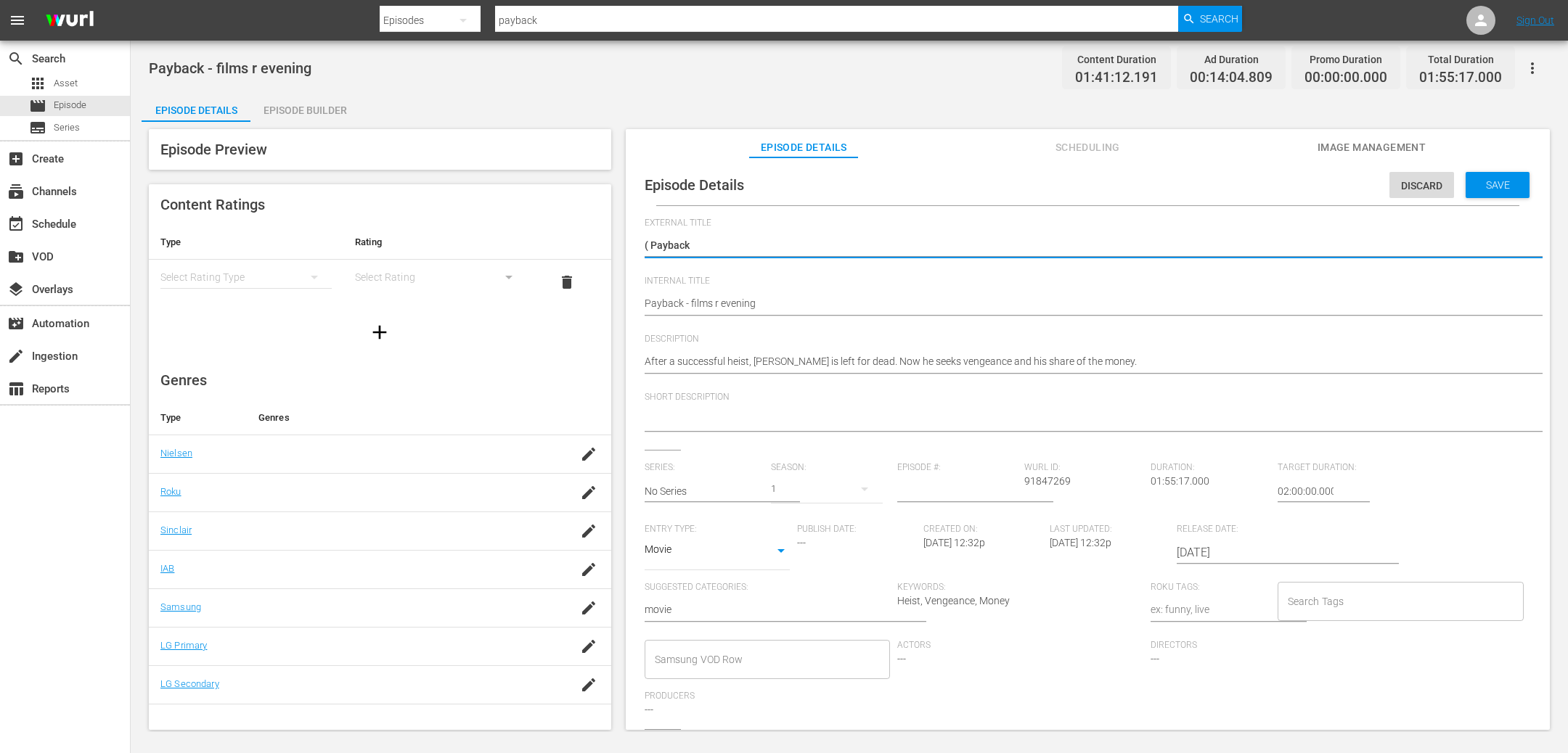
type textarea "(Payback"
type textarea "Payback"
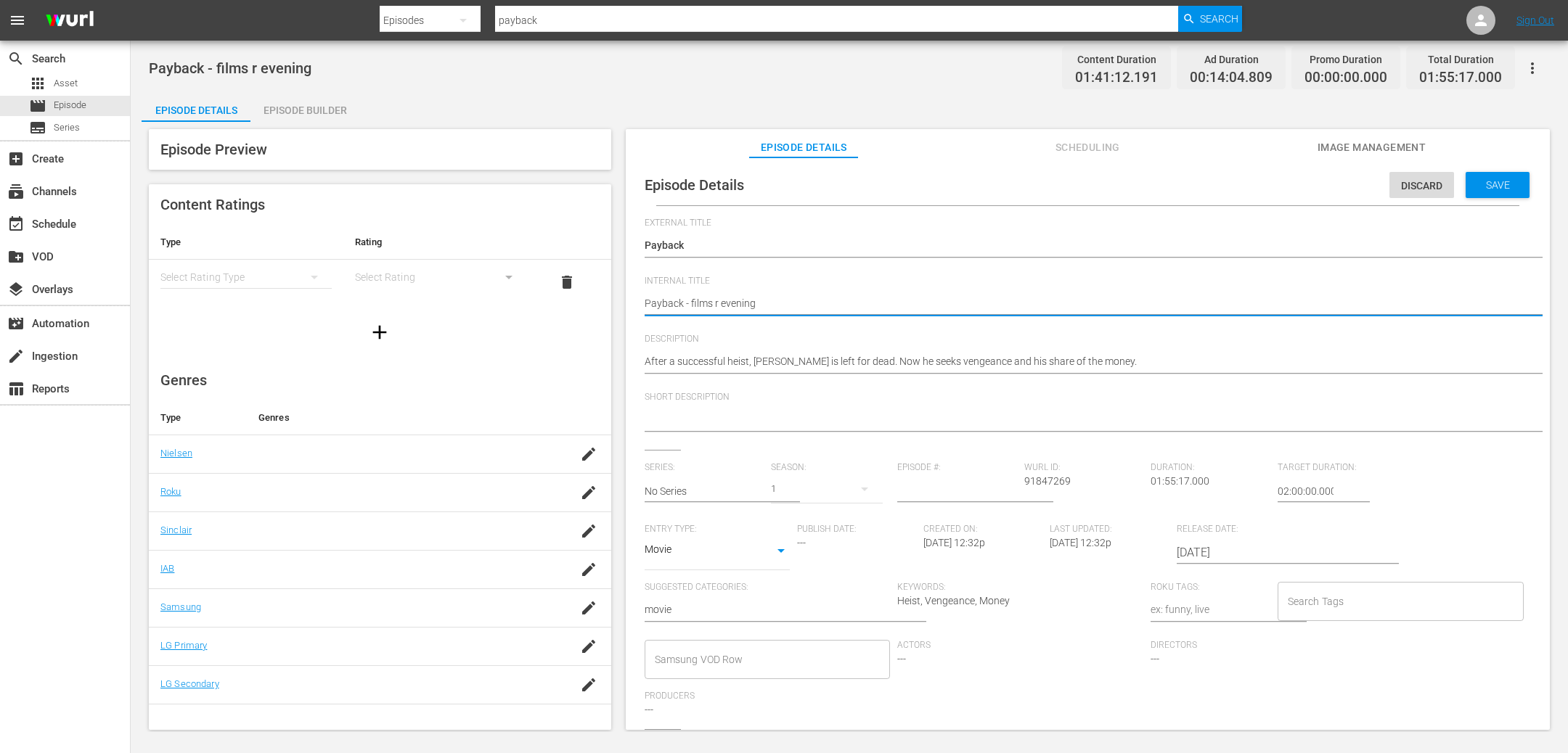
scroll to position [132, 0]
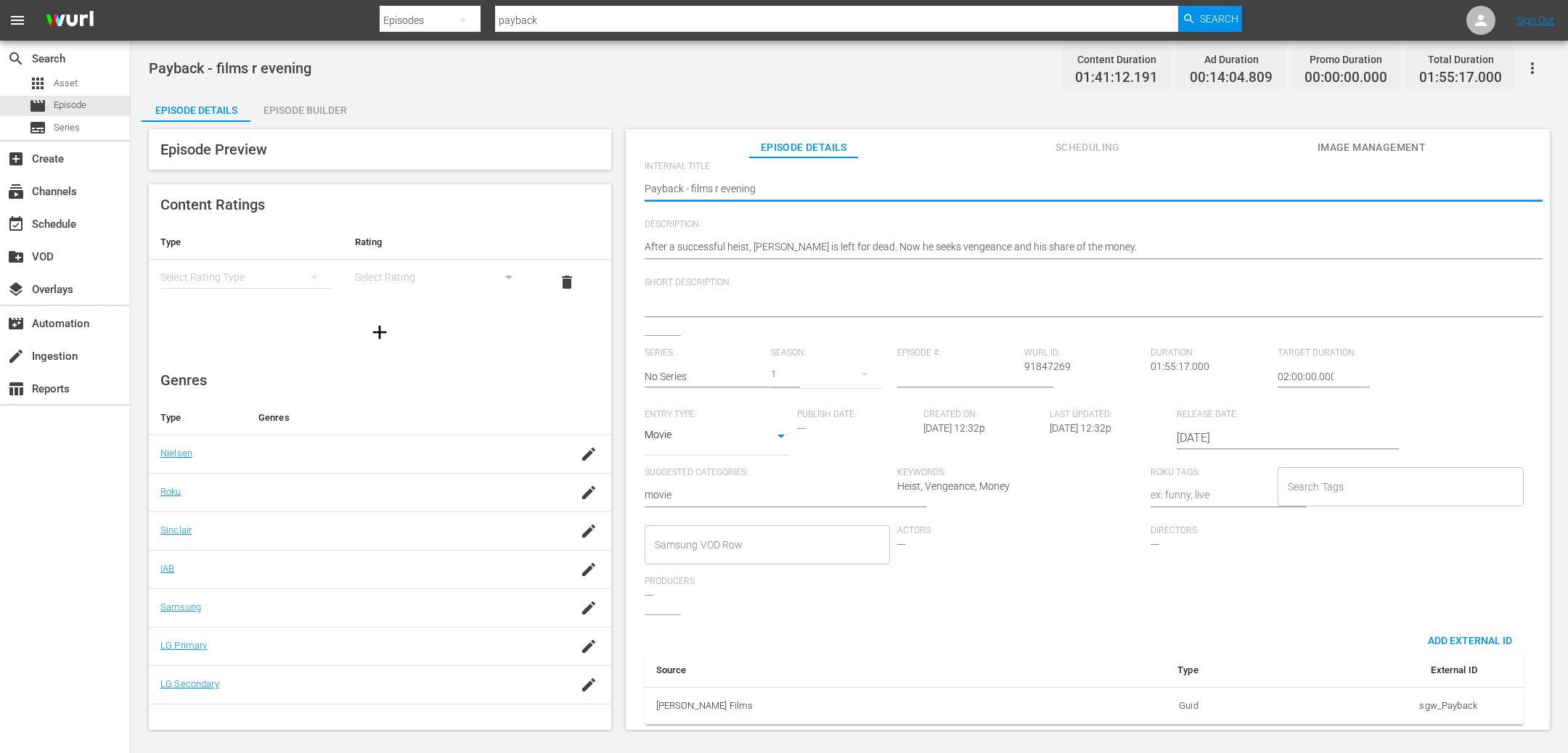
type textarea "Payback - film r evening"
type textarea "Payback - fil r evening"
type textarea "Payback - fi r evening"
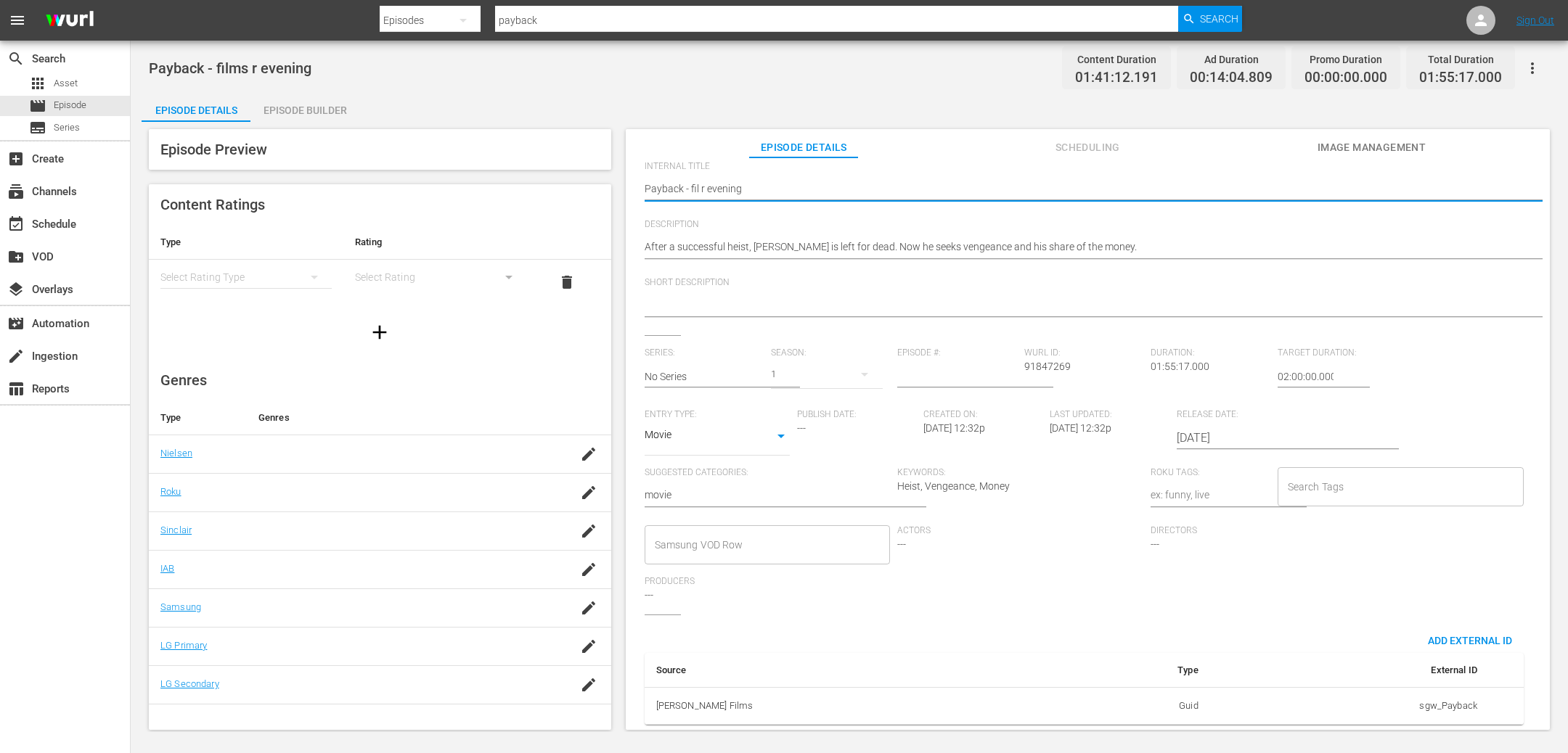
type textarea "Payback - fi r evening"
type textarea "Payback - f r evening"
type textarea "Payback - r evening"
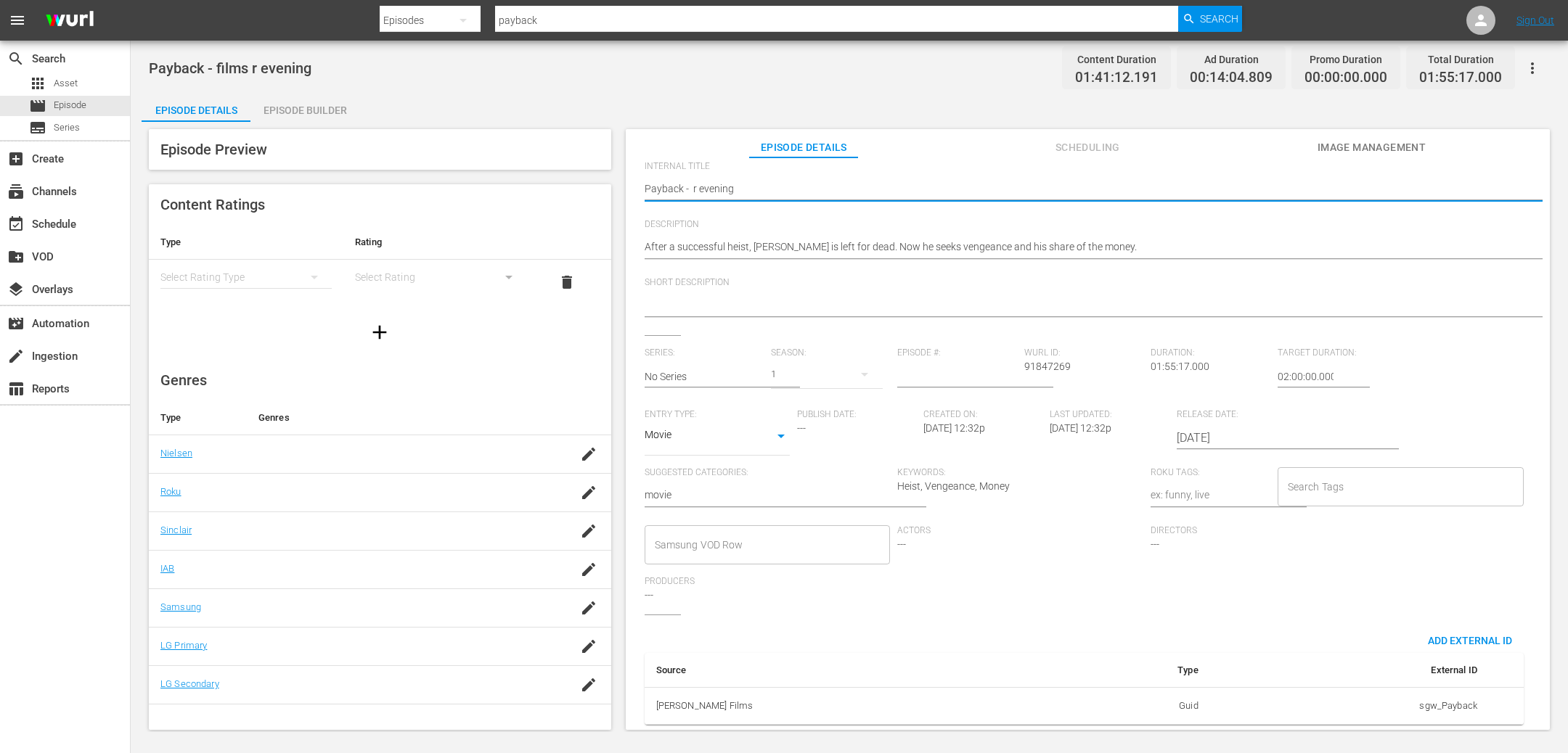
type textarea "Payback - c r evening"
type textarea "Payback - cl r evening"
type textarea "Payback - cla r evening"
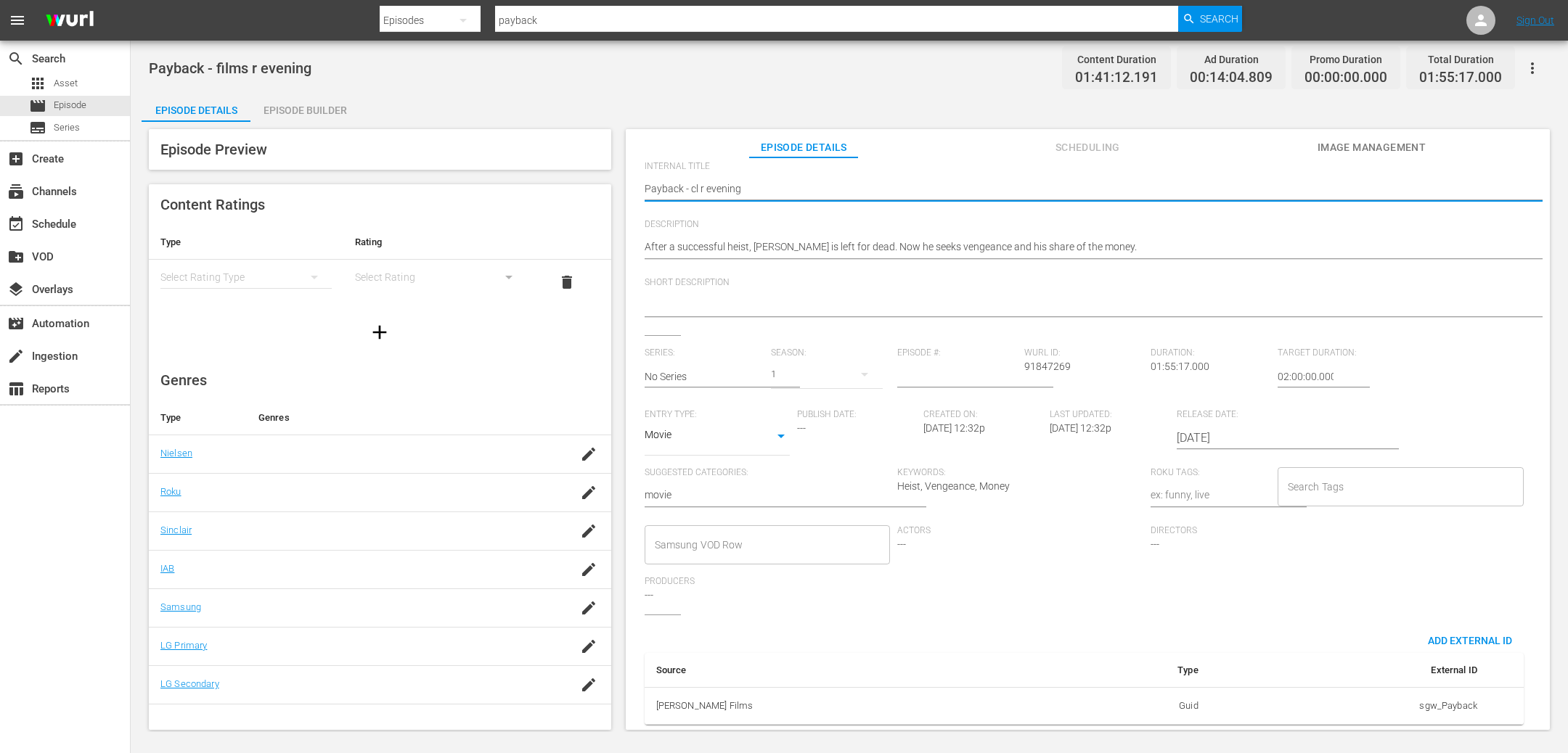
type textarea "Payback - cla r evening"
type textarea "Payback - clas r evening"
type textarea "Payback - class r evening"
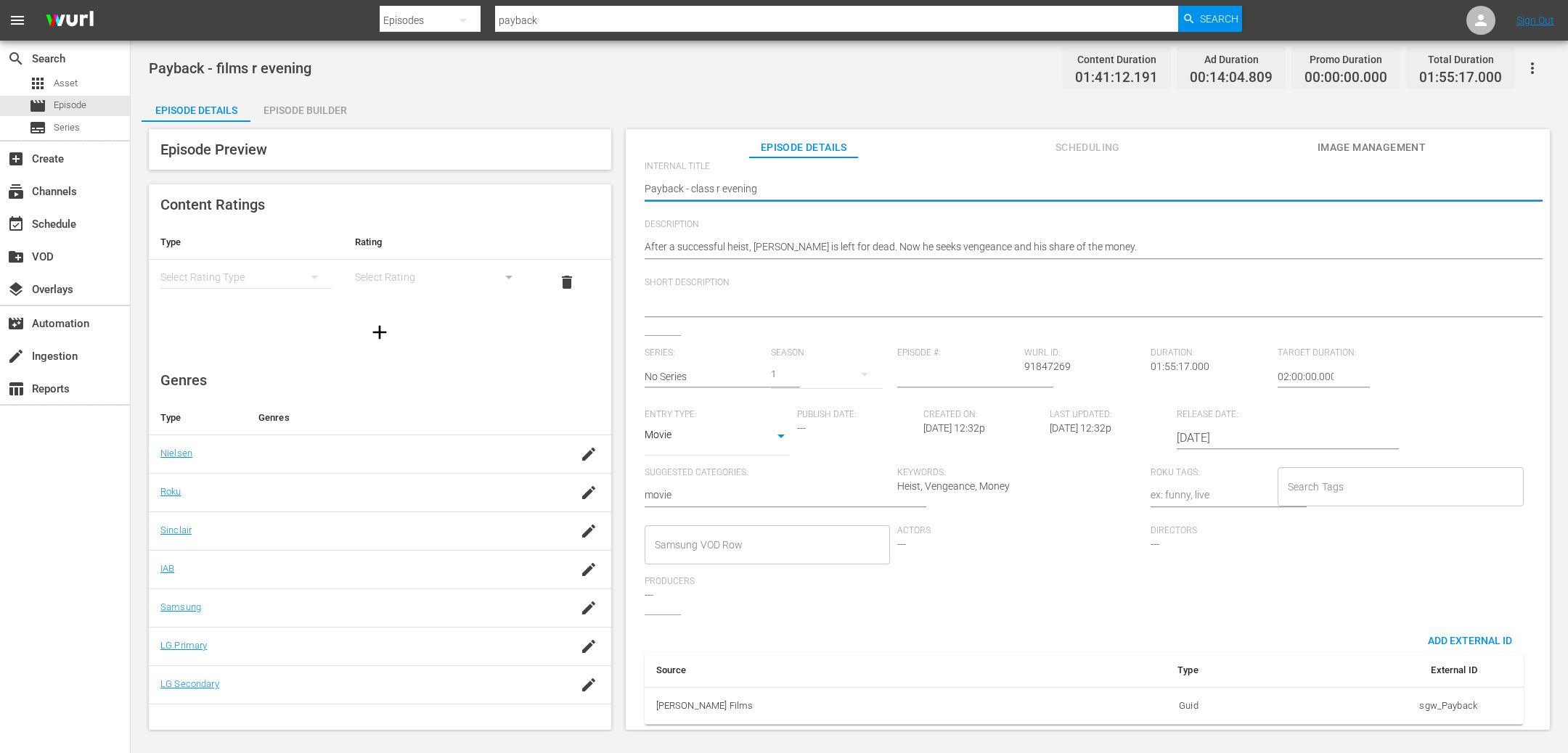
type textarea "Payback - classi r evening"
type textarea "Payback - classic r evening"
type textarea "Payback - classics r evening"
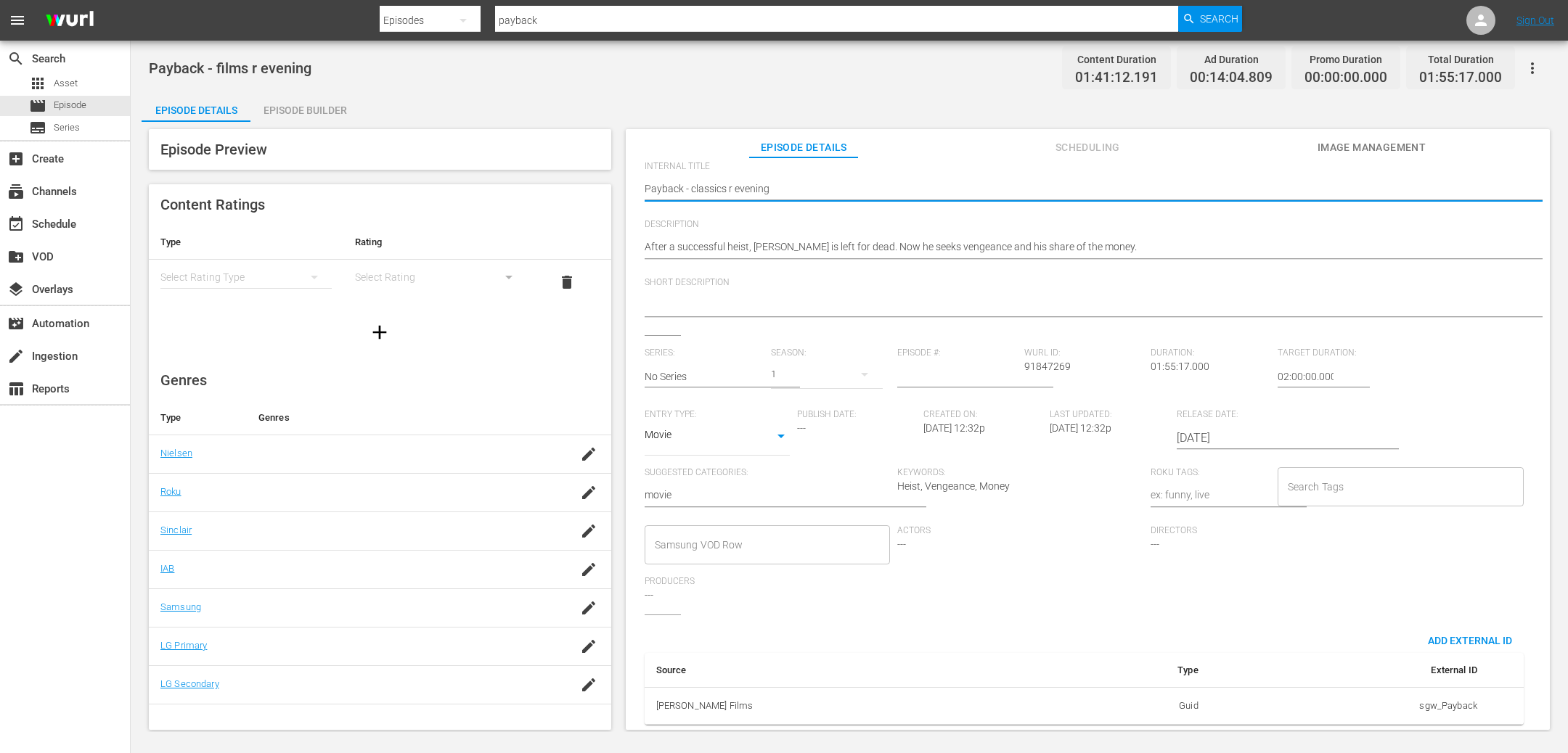
scroll to position [0, 0]
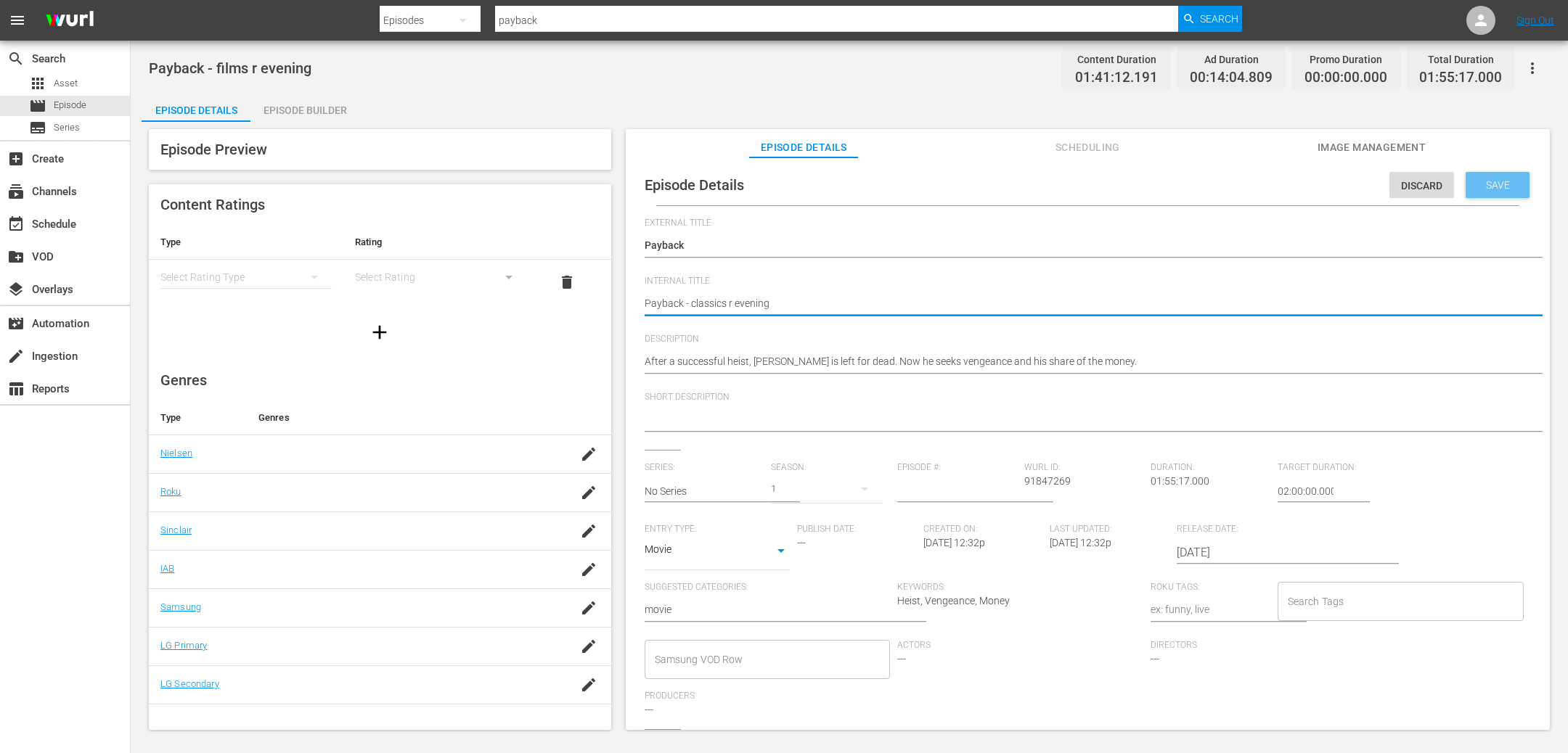
type textarea "Payback - classics r evening"
click at [1485, 185] on span "Save" at bounding box center [1498, 185] width 48 height 12
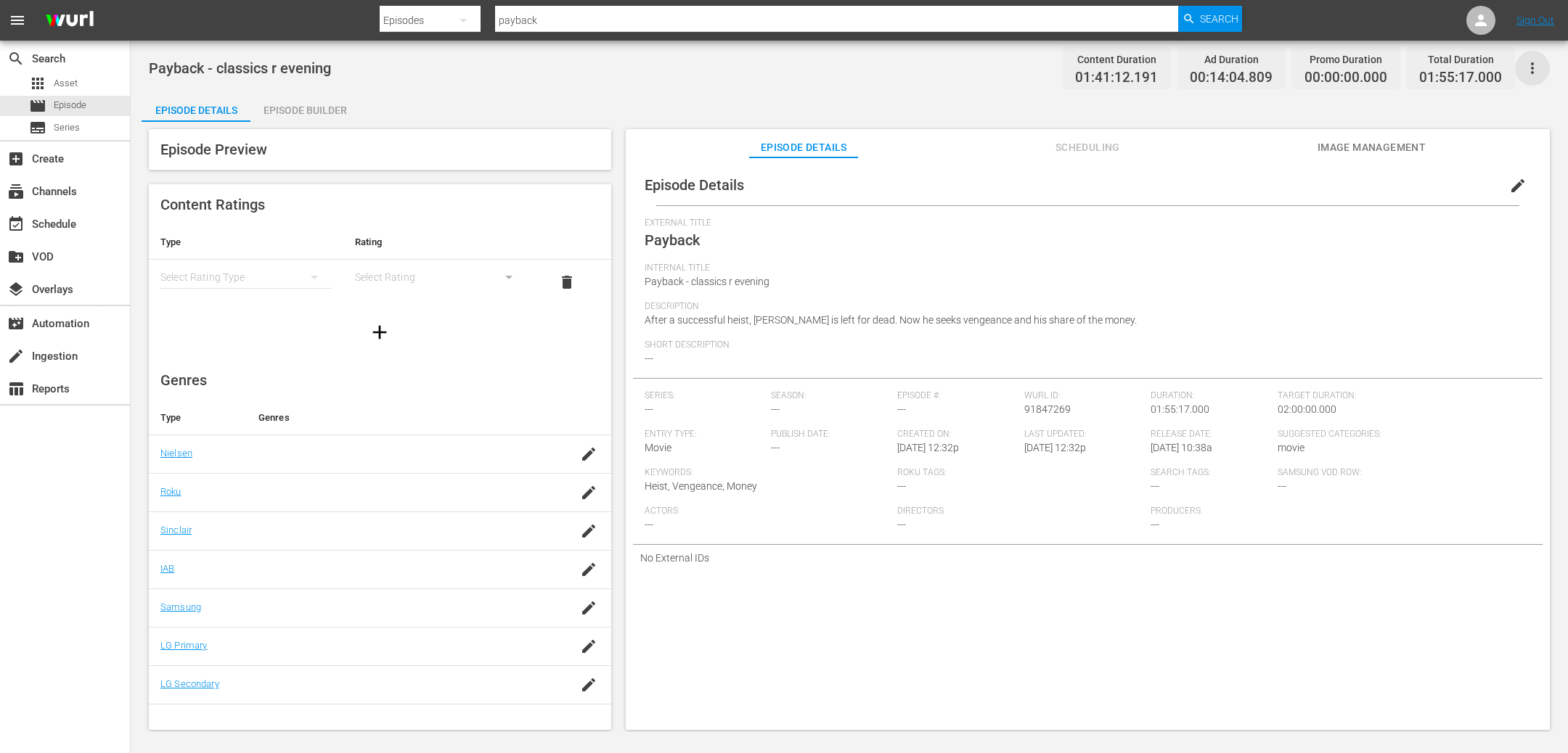
click at [1533, 62] on icon "button" at bounding box center [1531, 68] width 17 height 17
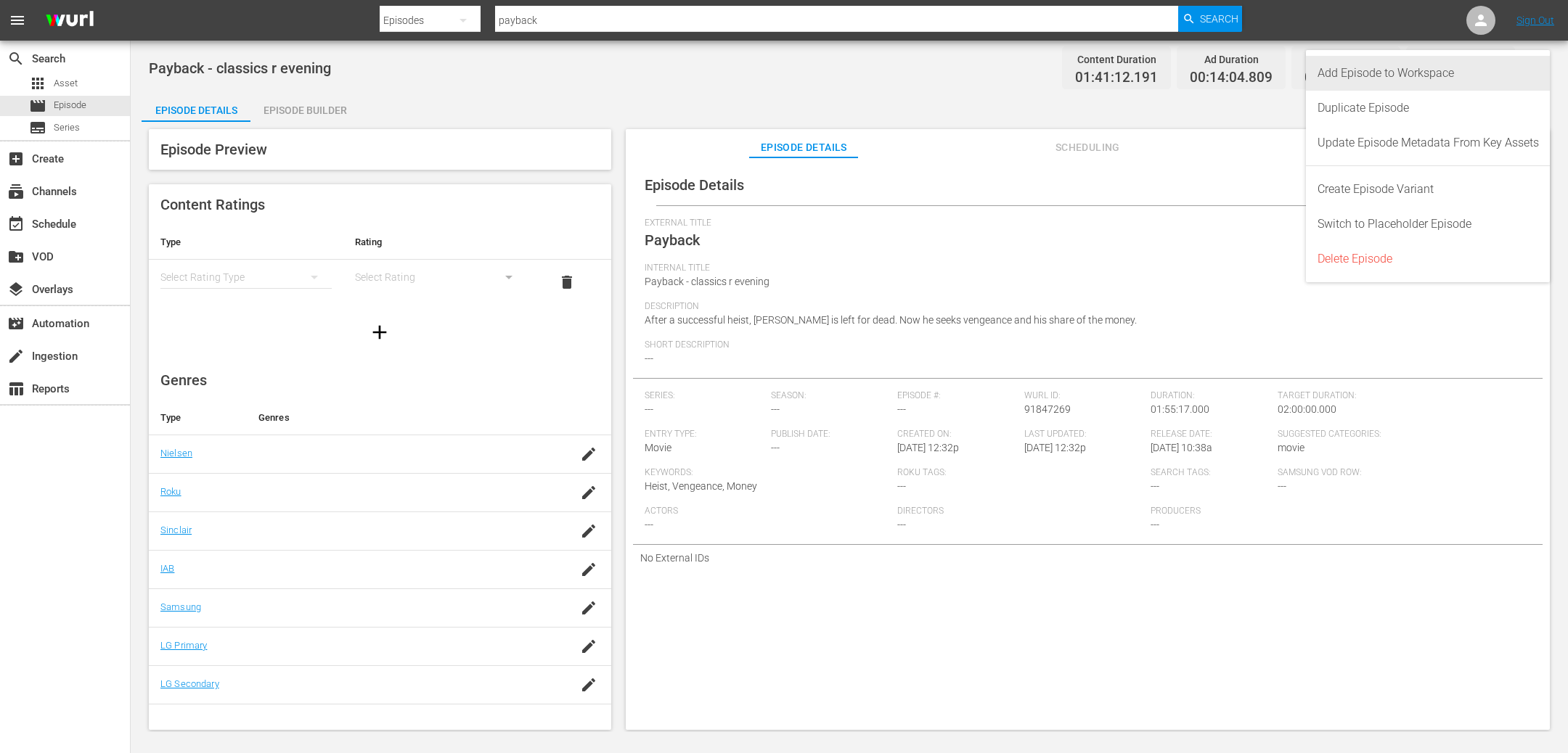
click at [1386, 80] on div "Add Episode to Workspace" at bounding box center [1428, 73] width 221 height 35
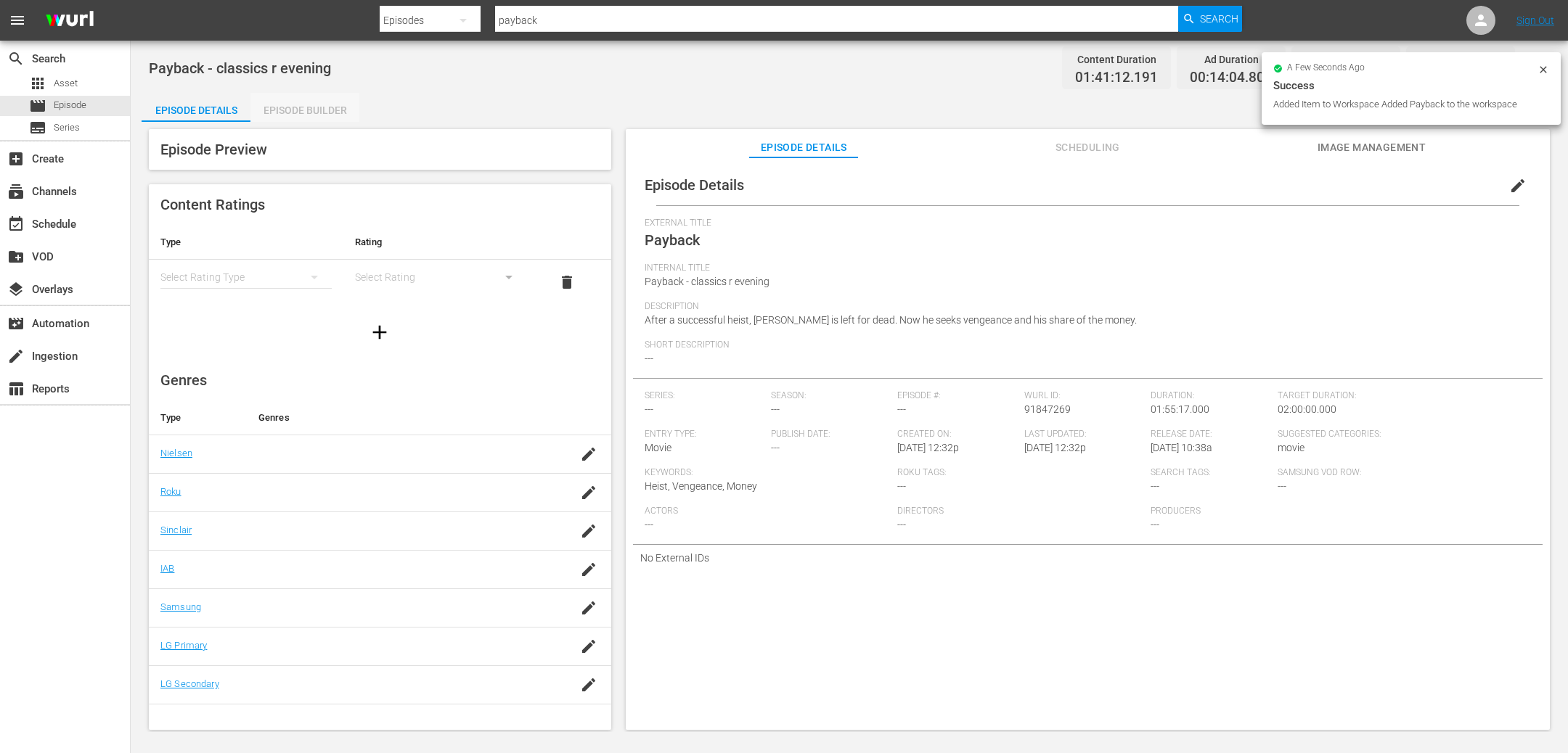
click at [312, 112] on div "Episode Builder" at bounding box center [304, 111] width 109 height 35
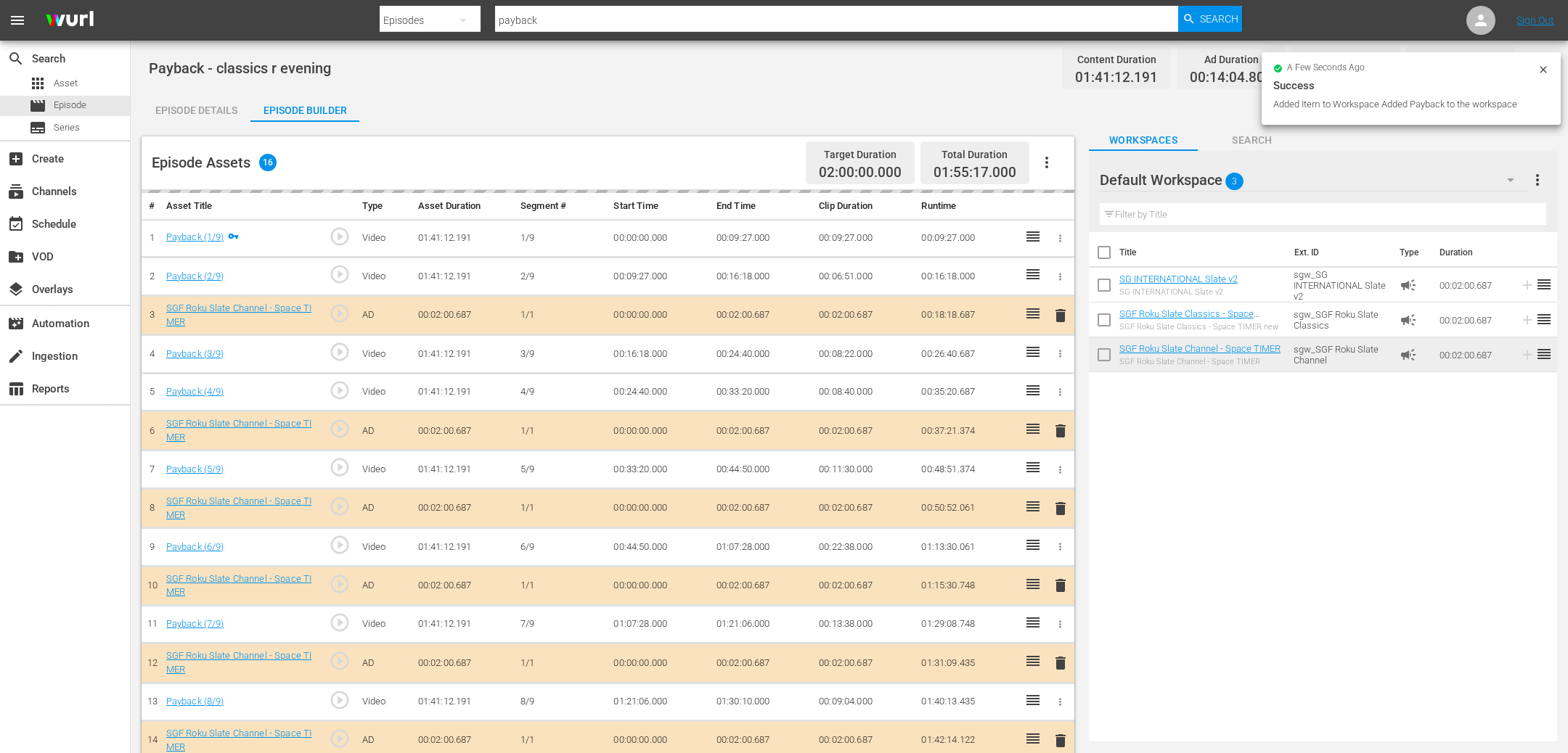
scroll to position [5, 0]
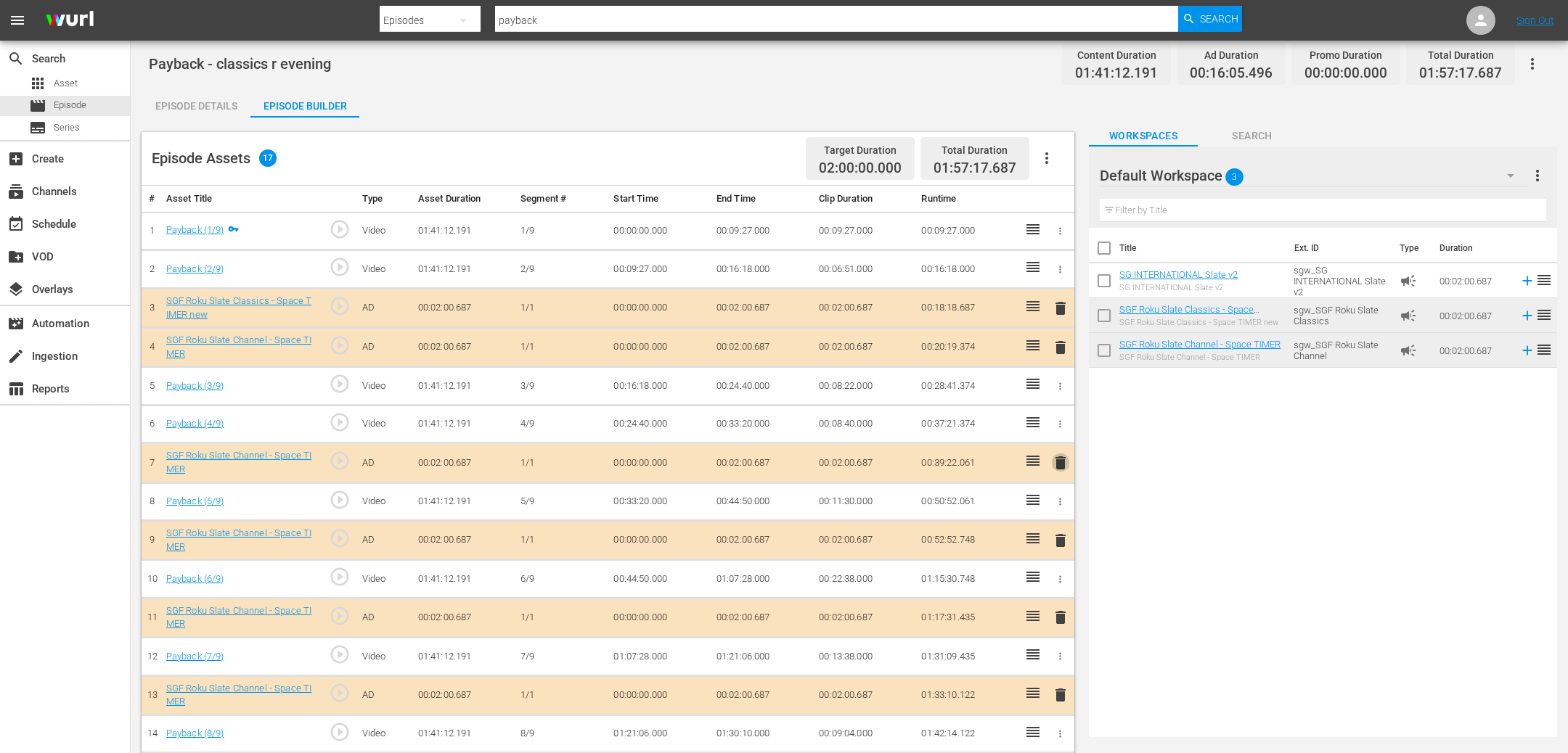
click at [1059, 468] on span "delete" at bounding box center [1060, 462] width 17 height 17
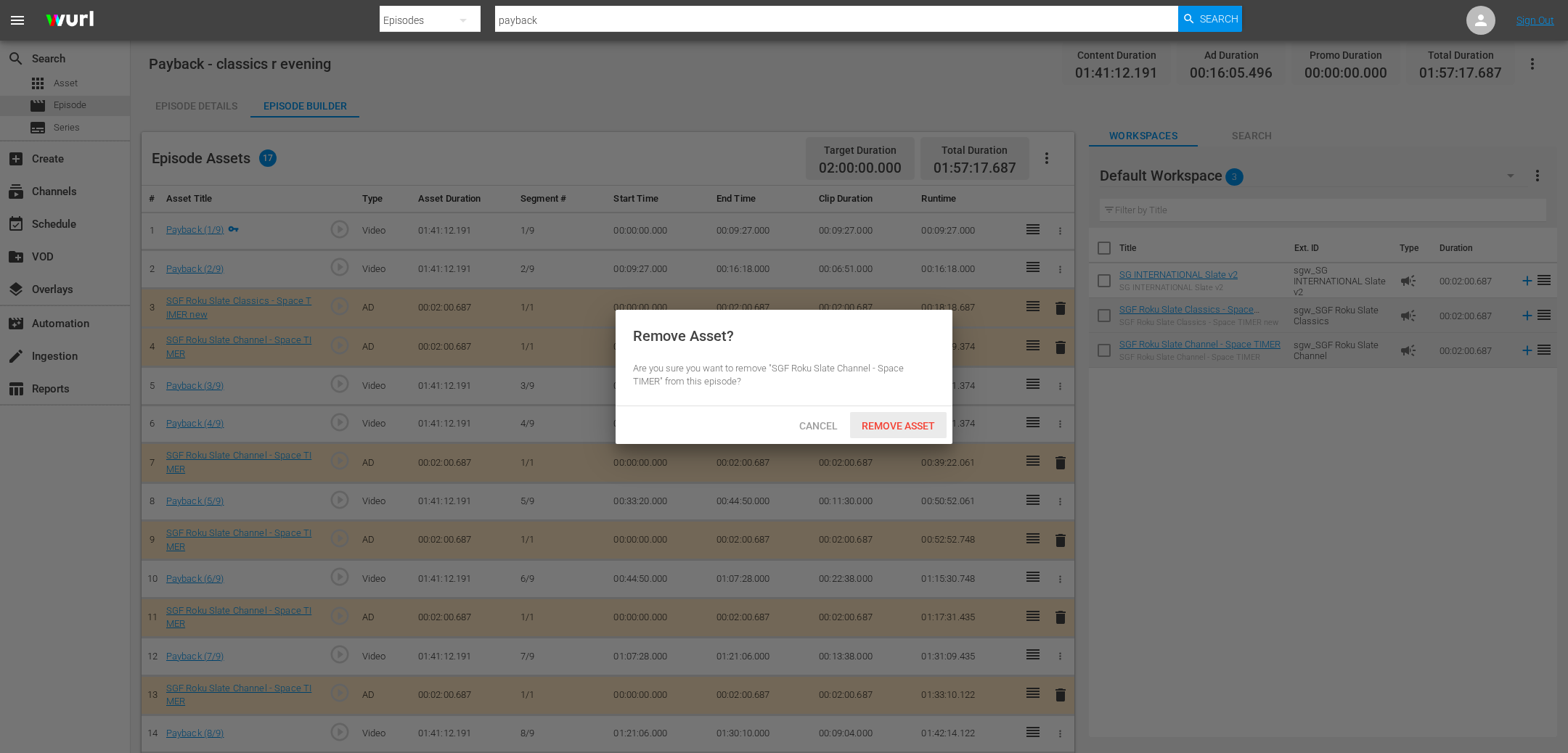
click at [914, 424] on span "Remove Asset" at bounding box center [898, 426] width 97 height 12
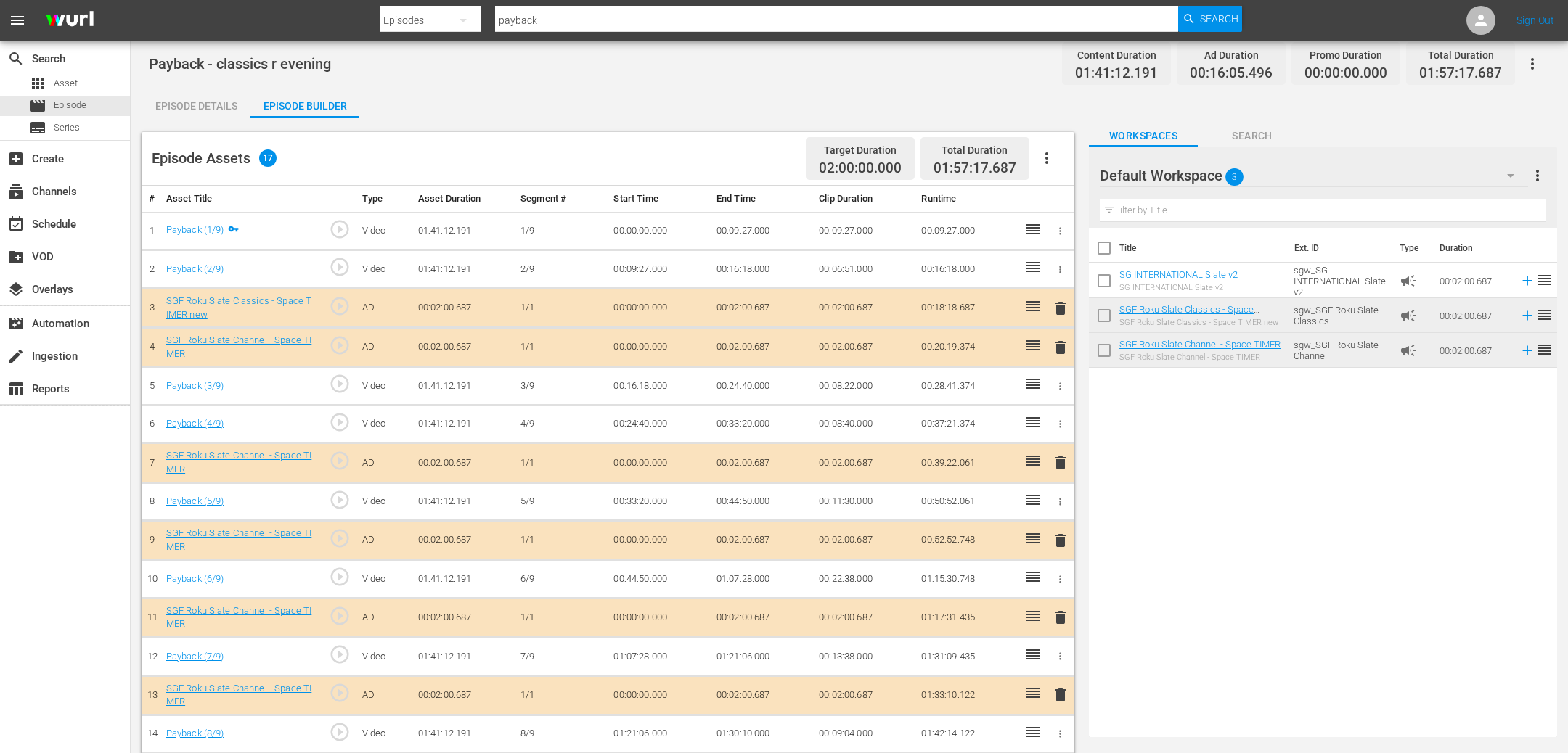
click at [1059, 349] on span "delete" at bounding box center [1060, 347] width 17 height 17
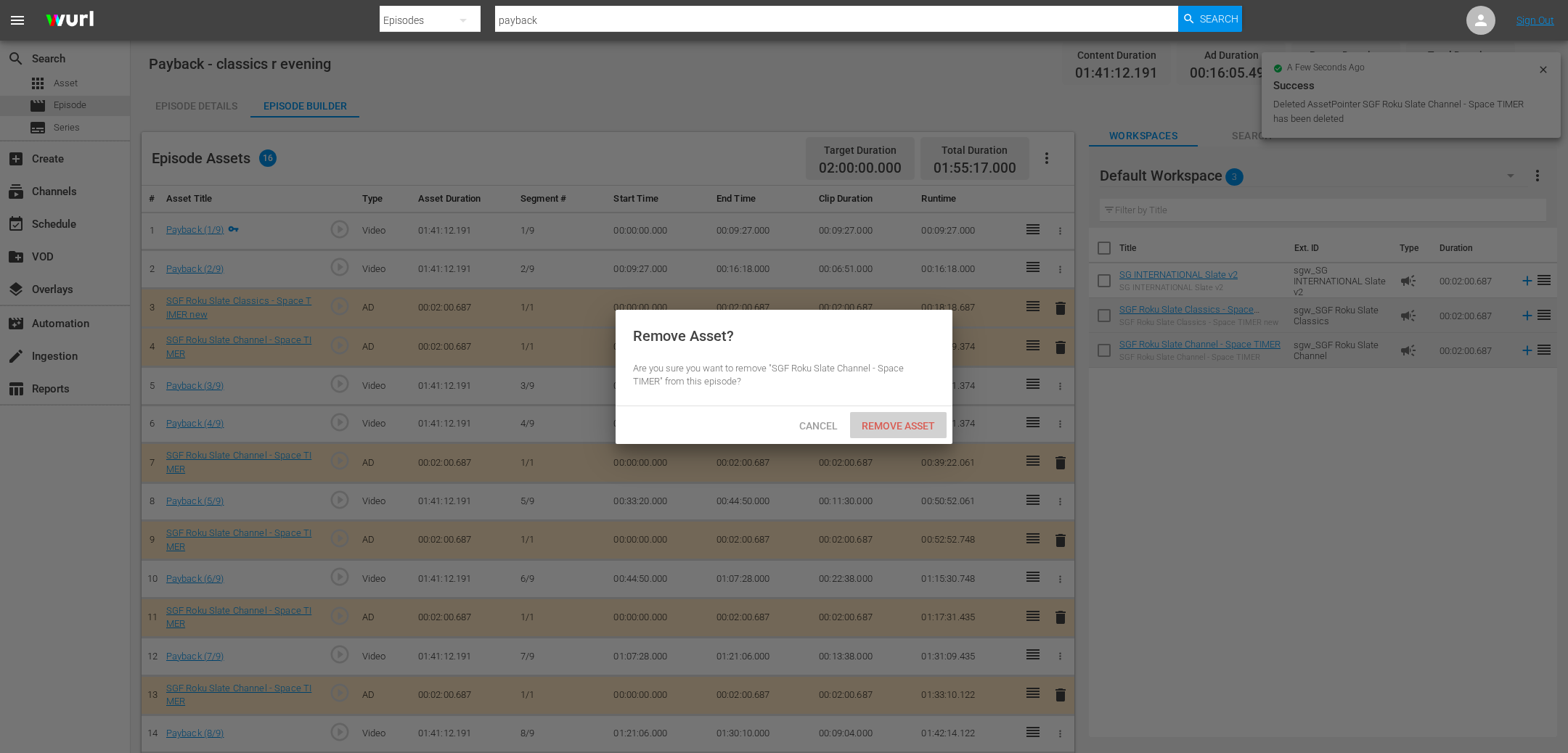
click at [887, 425] on span "Remove Asset" at bounding box center [898, 426] width 97 height 12
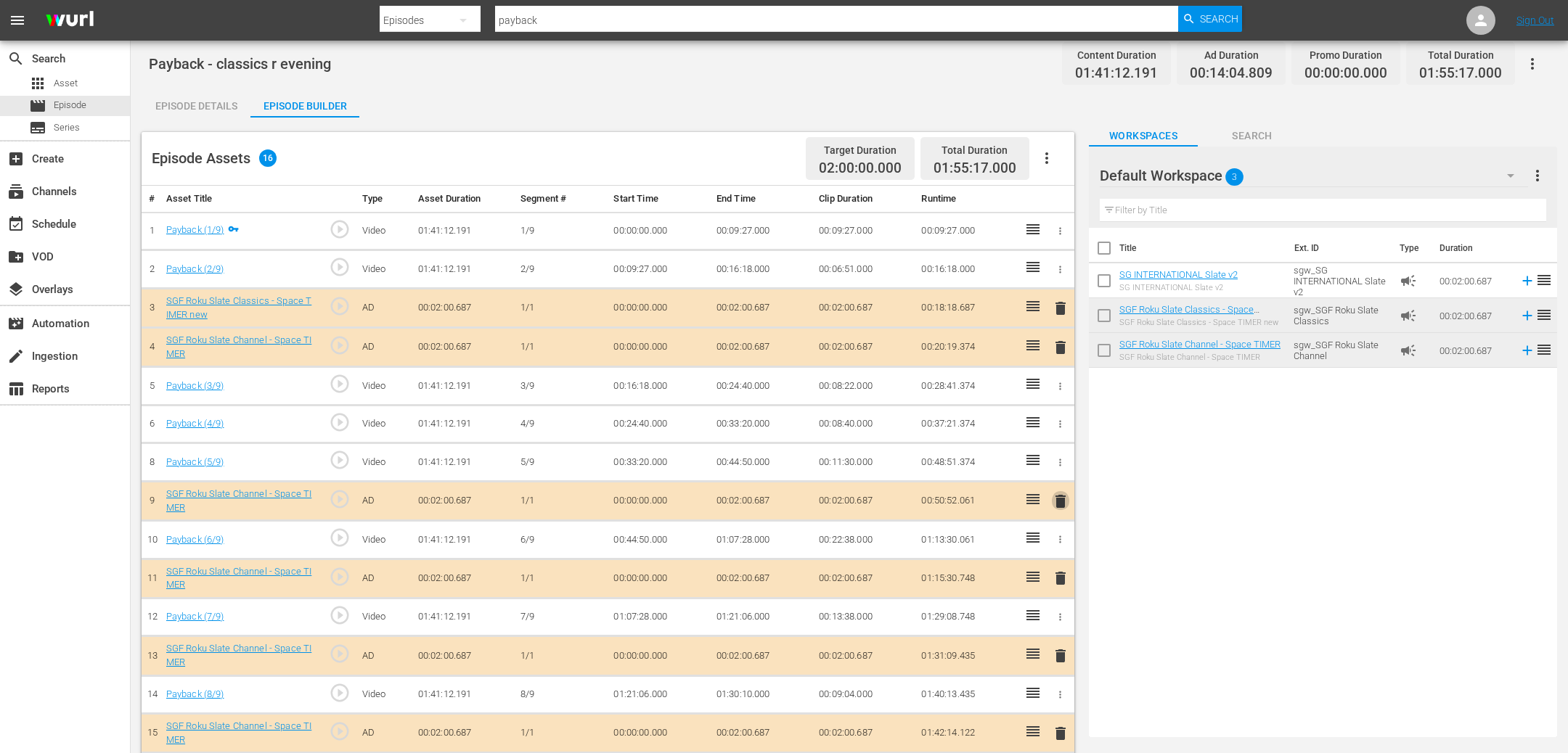
click at [1061, 507] on span "delete" at bounding box center [1060, 501] width 17 height 17
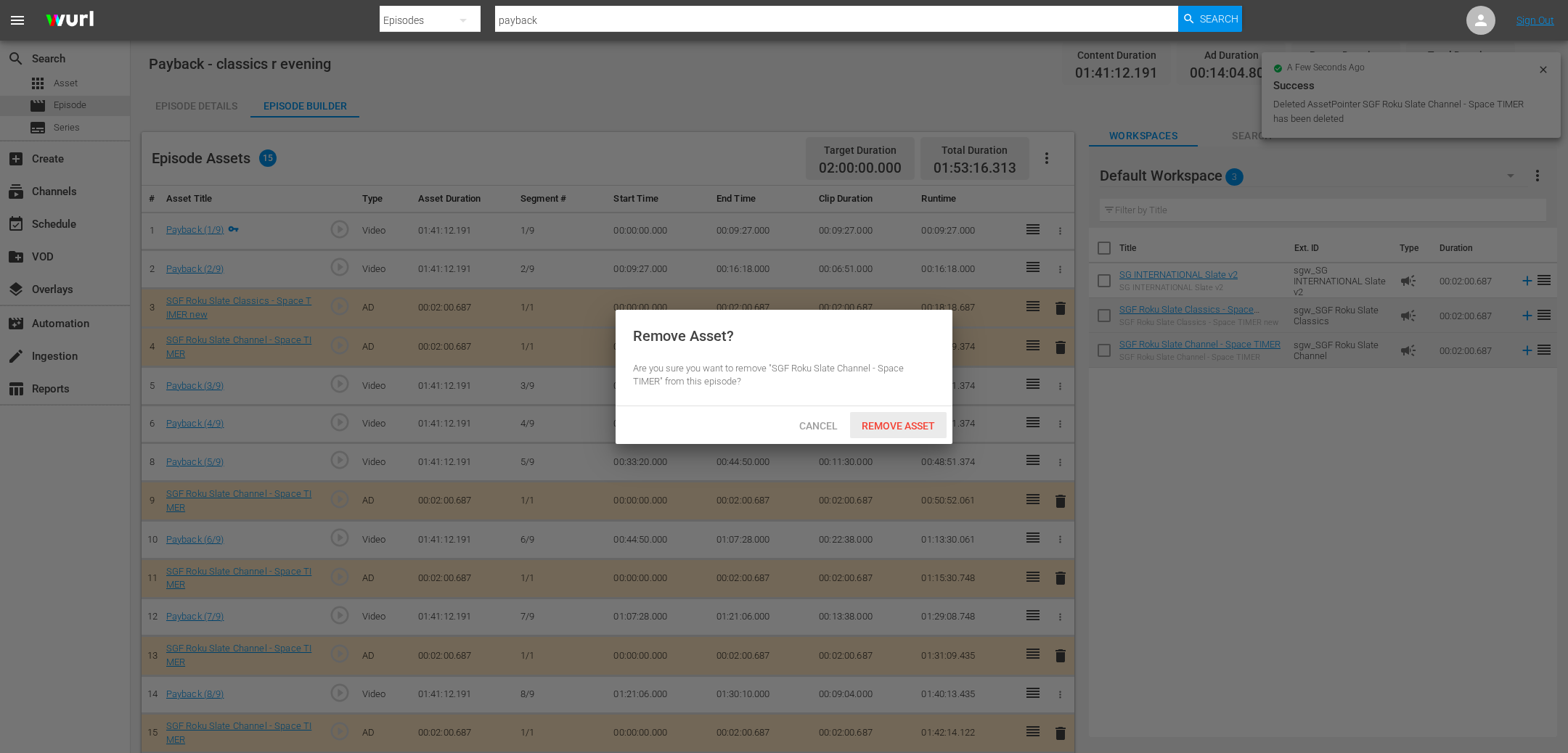
click at [916, 420] on span "Remove Asset" at bounding box center [898, 426] width 97 height 12
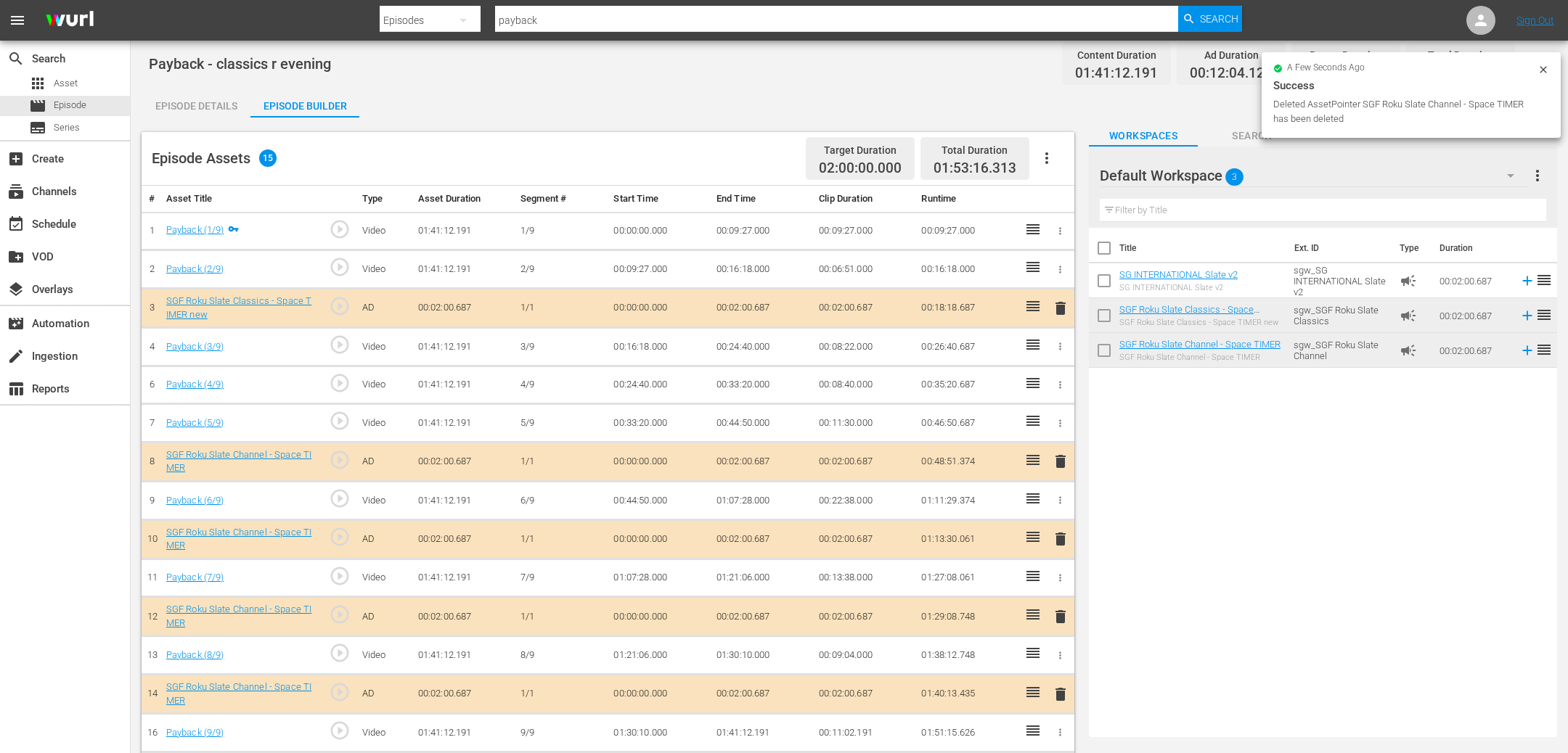
drag, startPoint x: 1061, startPoint y: 697, endPoint x: 1033, endPoint y: 665, distance: 42.5
click at [1061, 697] on span "delete" at bounding box center [1060, 695] width 17 height 17
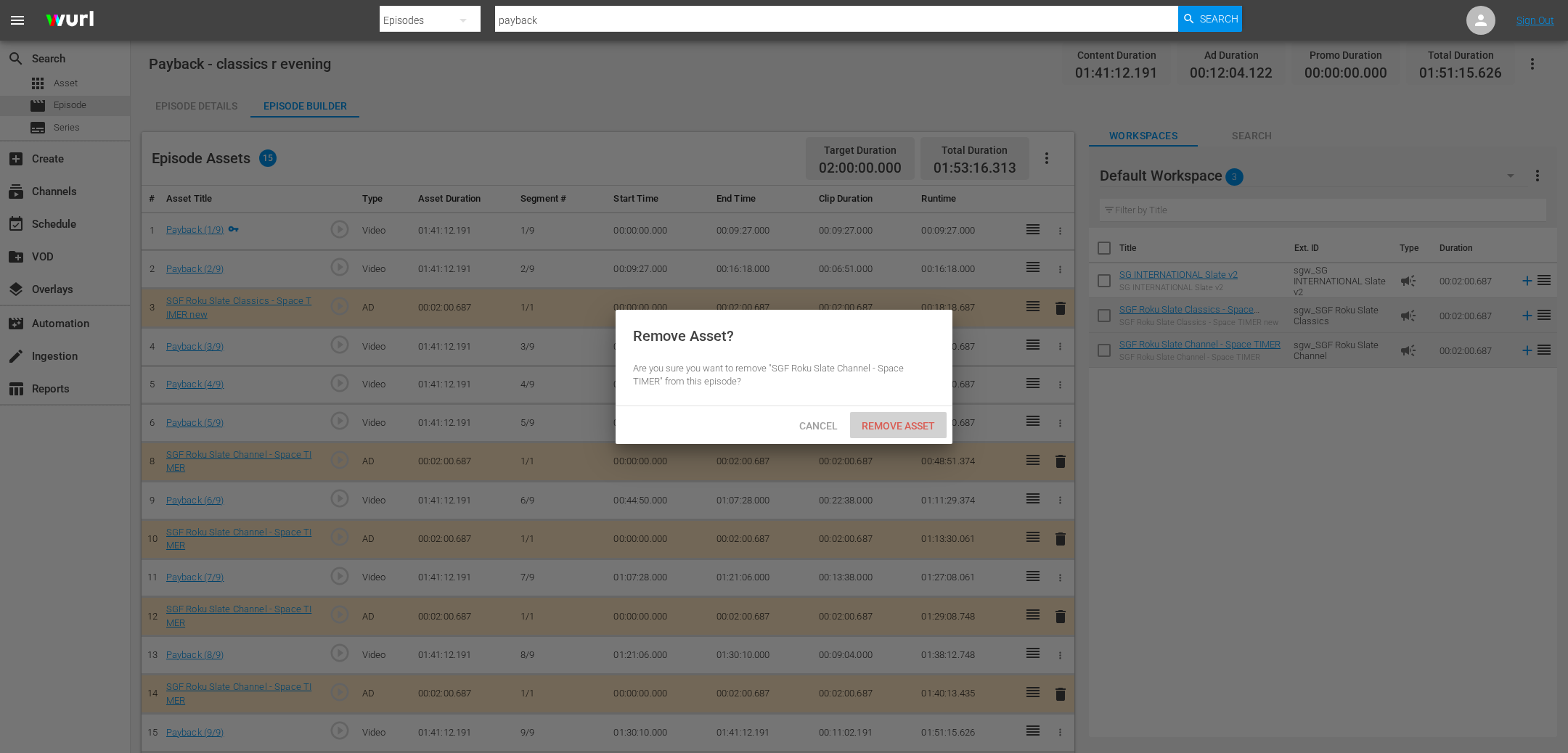
click at [907, 425] on span "Remove Asset" at bounding box center [898, 426] width 97 height 12
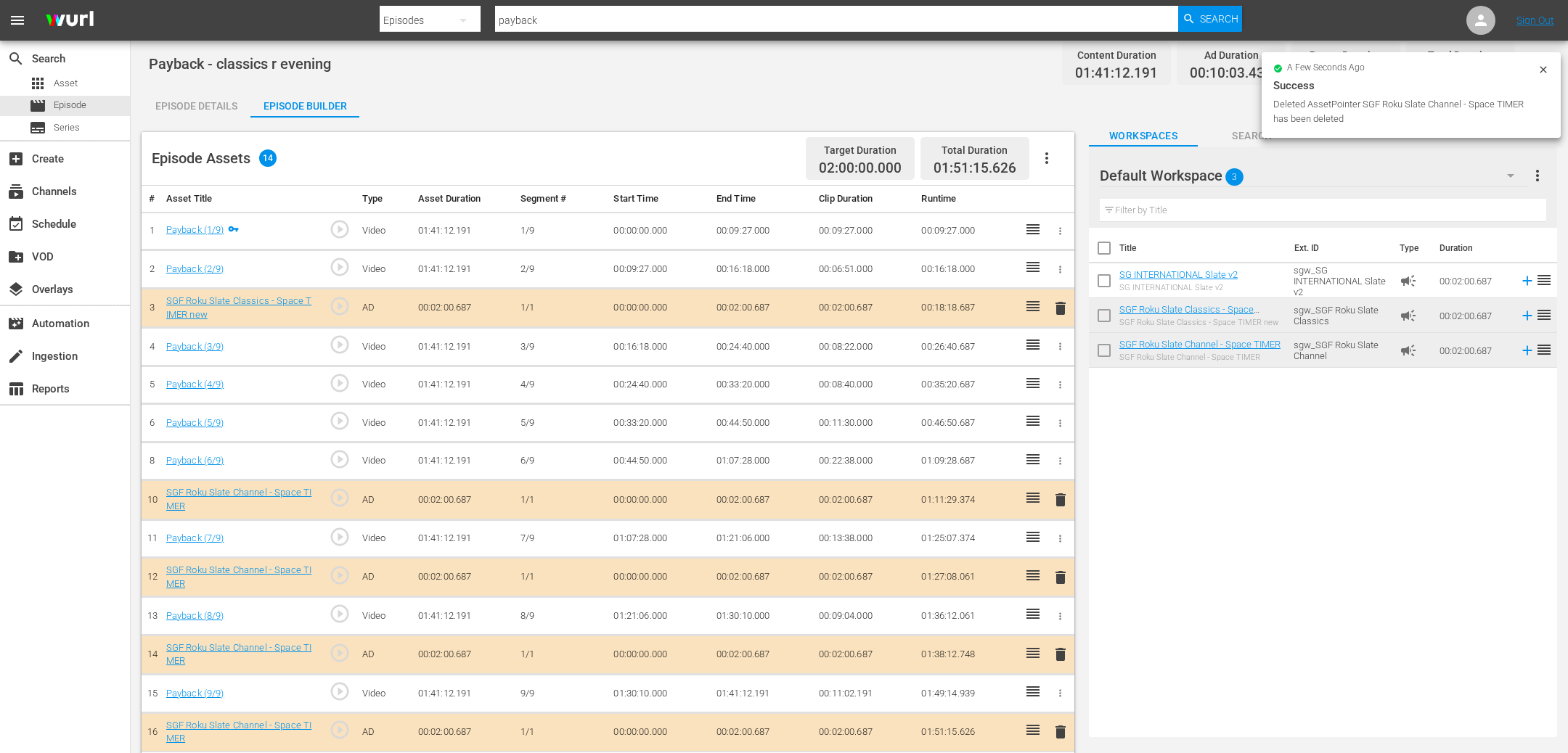
click at [1054, 652] on span "delete" at bounding box center [1060, 654] width 17 height 17
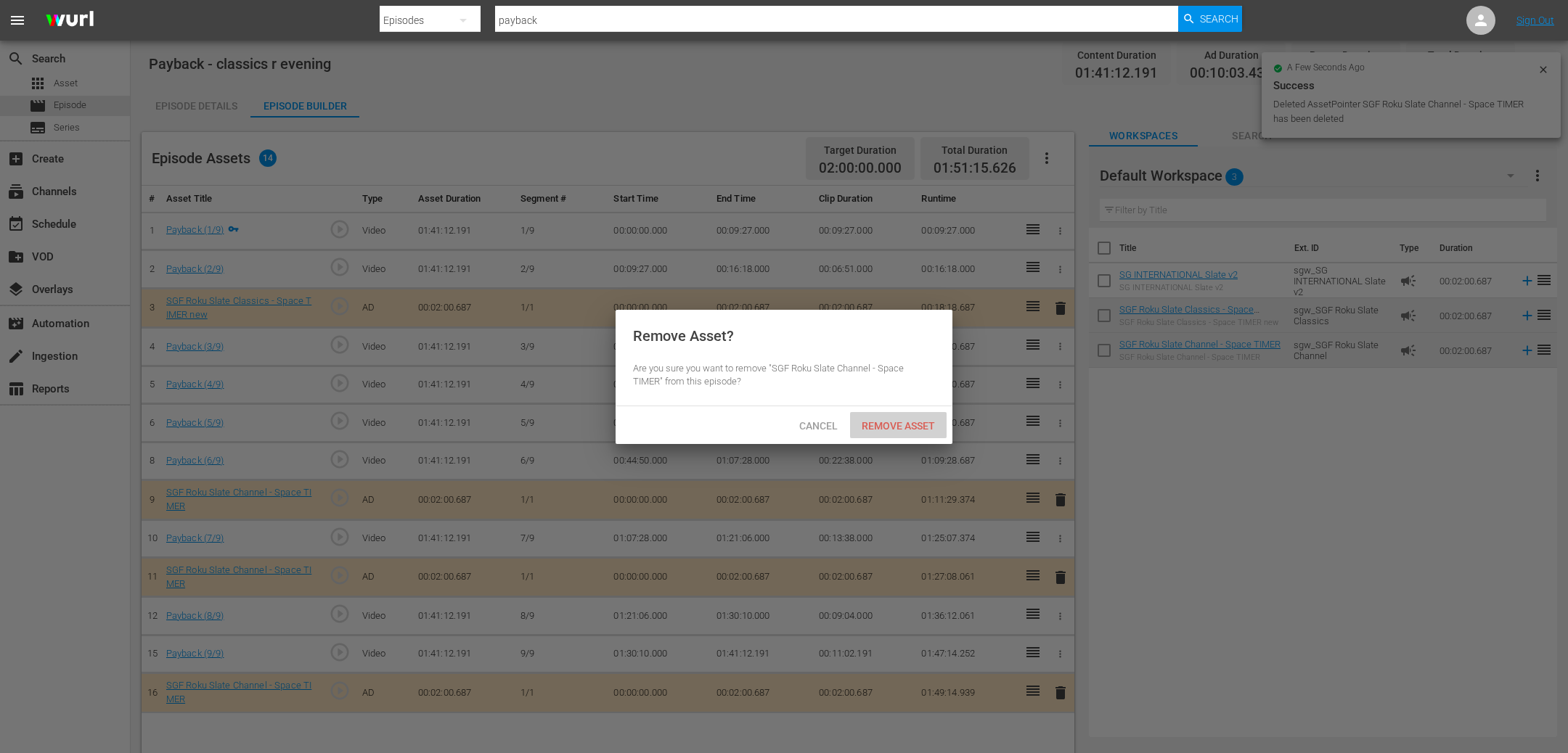
click at [899, 422] on span "Remove Asset" at bounding box center [898, 426] width 97 height 12
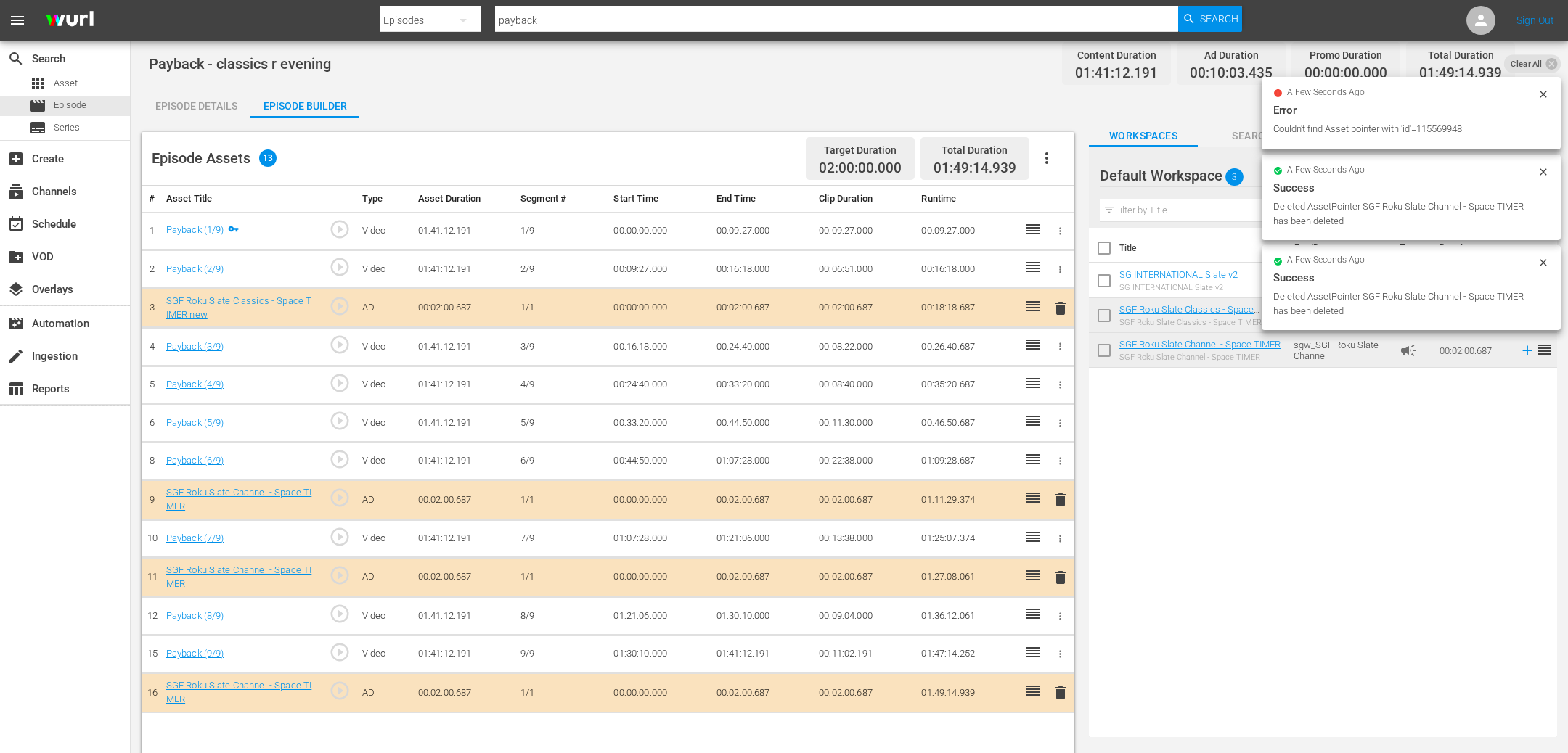
click at [1065, 578] on span "delete" at bounding box center [1060, 578] width 17 height 17
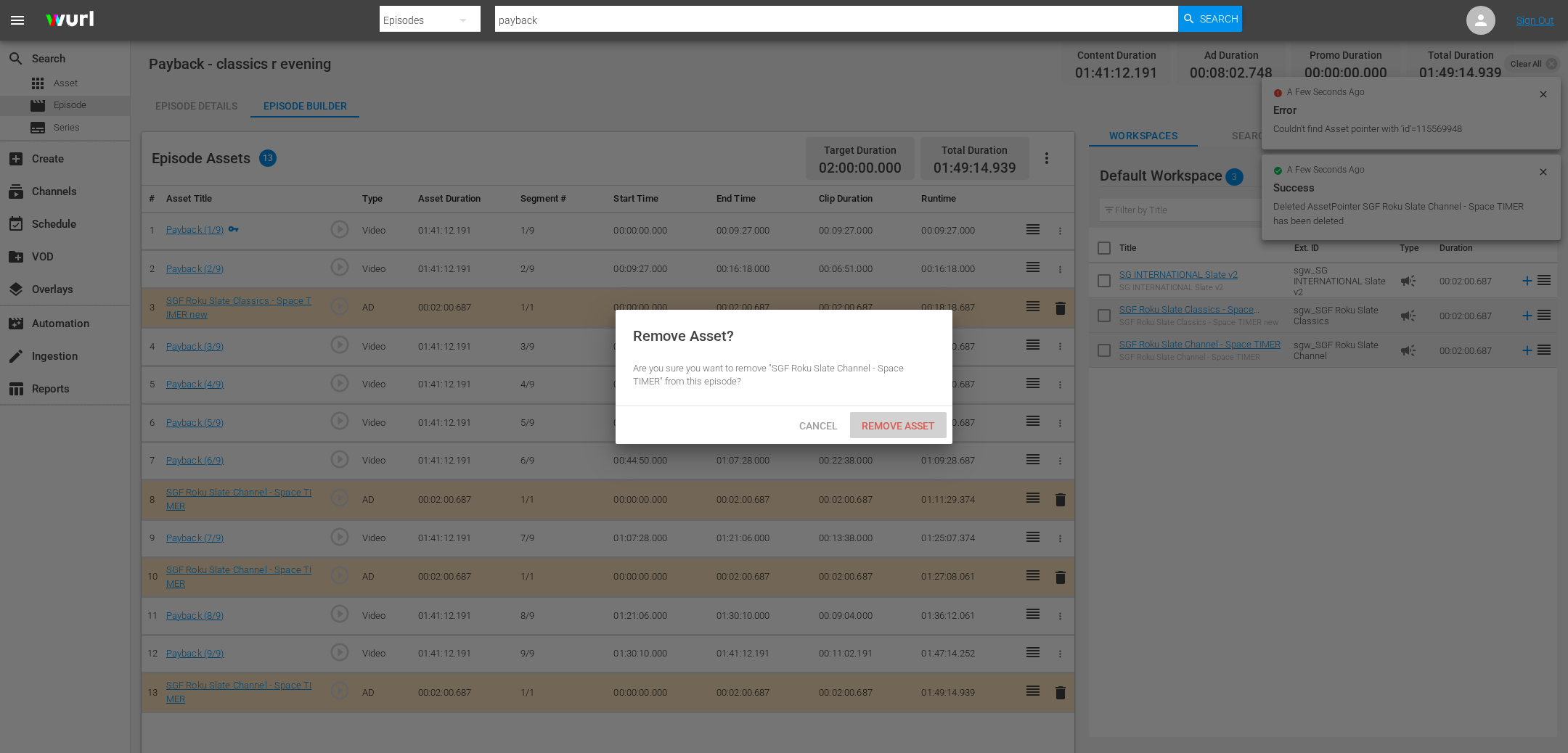
drag, startPoint x: 876, startPoint y: 418, endPoint x: 948, endPoint y: 446, distance: 77.3
click at [876, 418] on div "Remove Asset" at bounding box center [898, 425] width 97 height 27
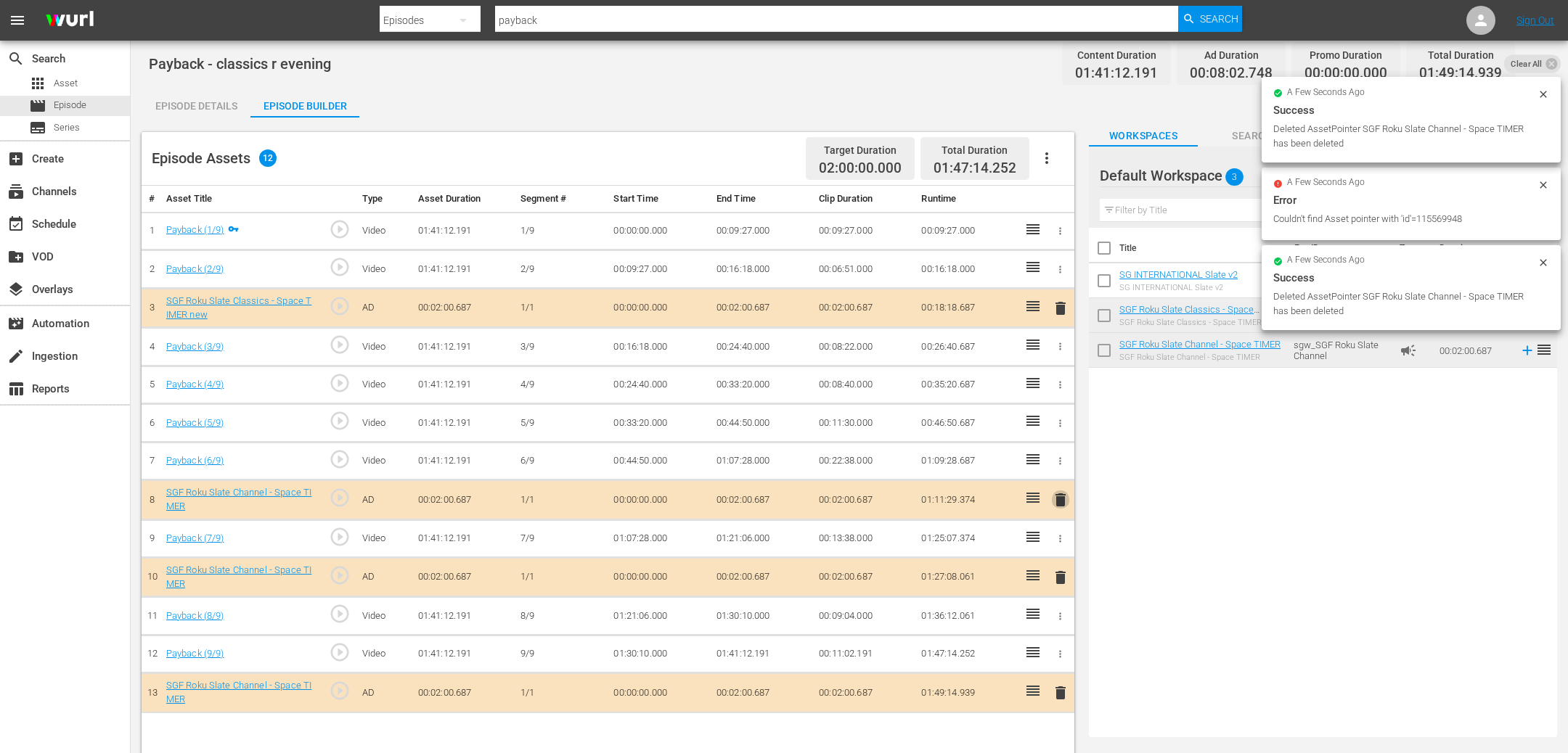
drag, startPoint x: 1060, startPoint y: 503, endPoint x: 1022, endPoint y: 469, distance: 51.0
click at [1060, 503] on span "delete" at bounding box center [1060, 500] width 17 height 17
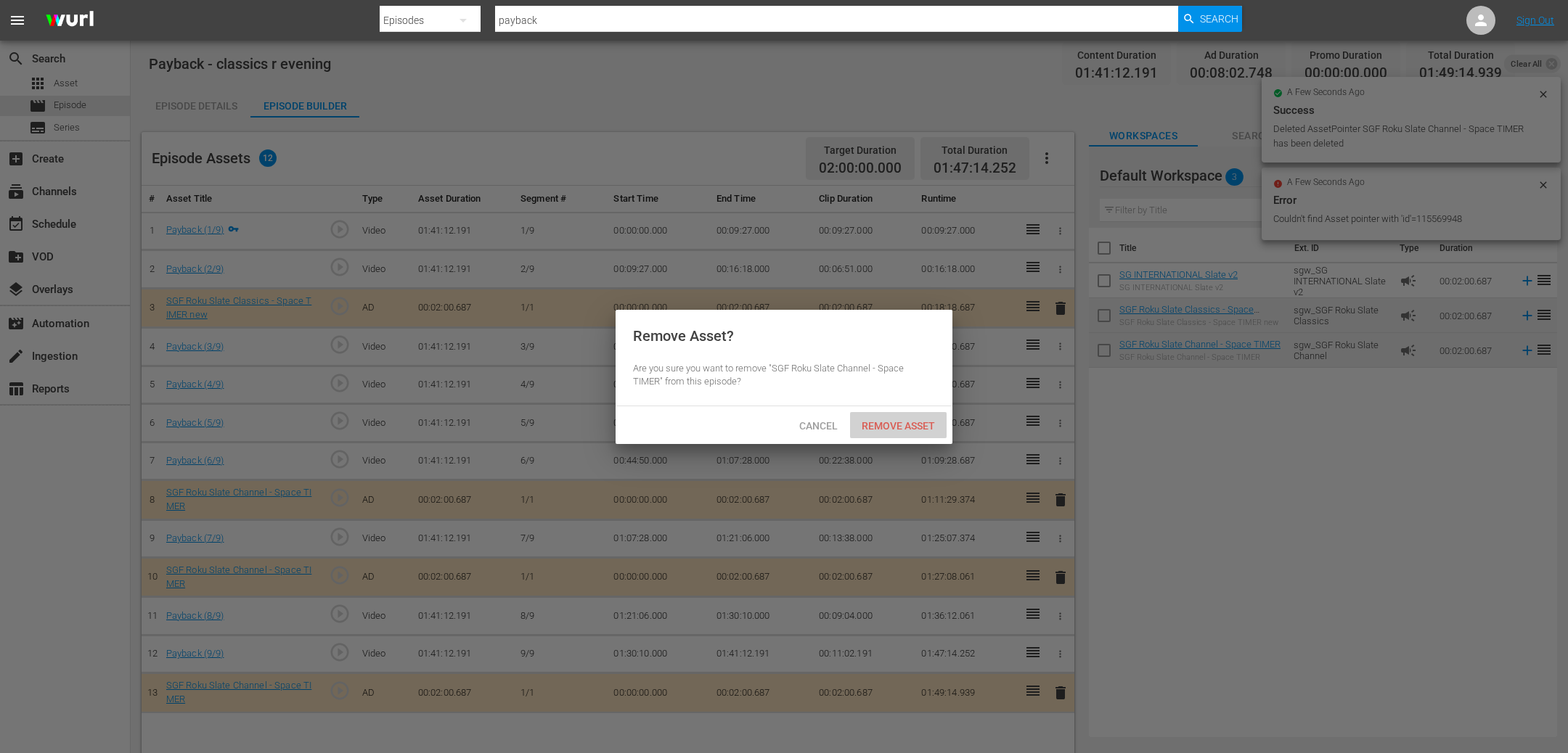
click at [917, 430] on span "Remove Asset" at bounding box center [898, 426] width 97 height 12
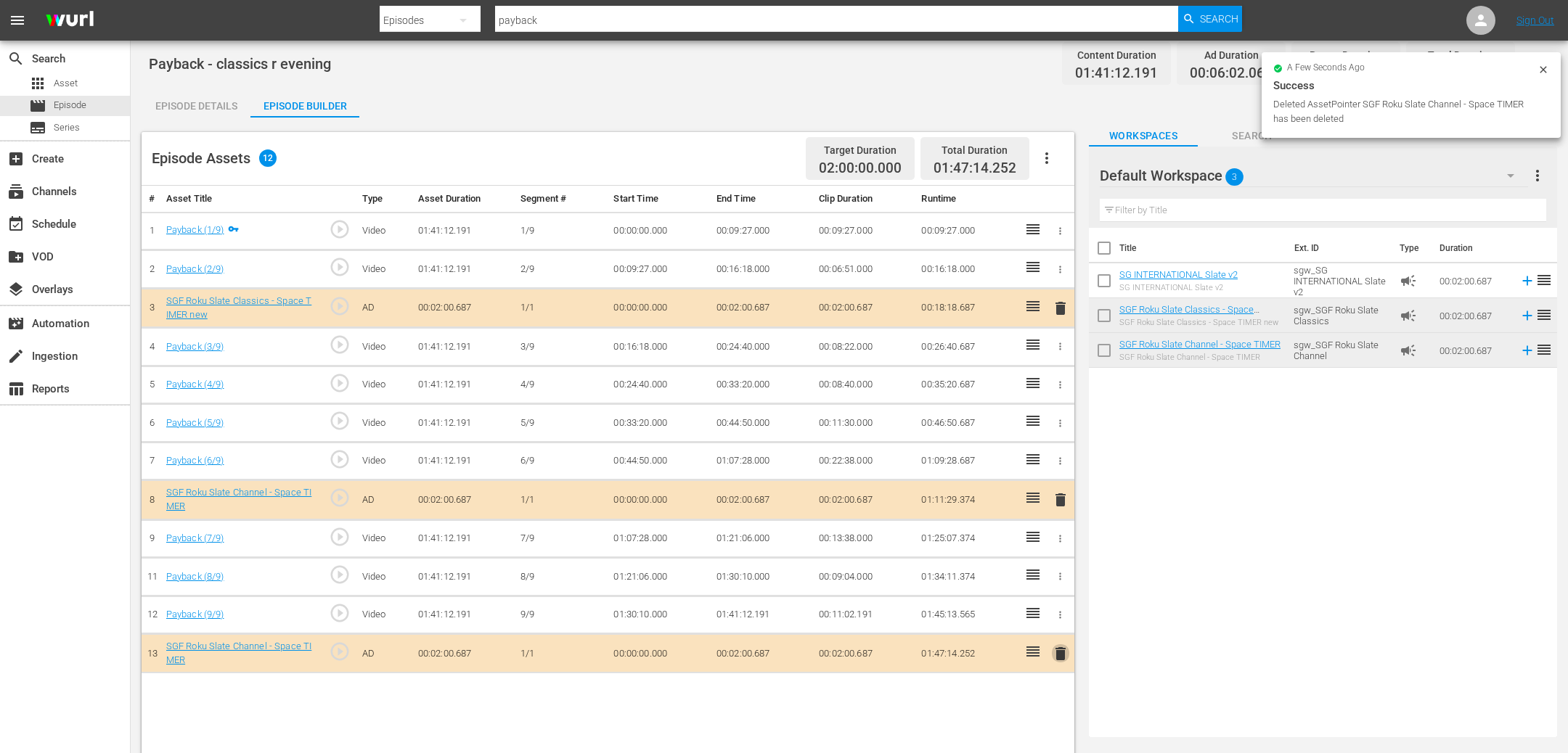
click at [1061, 654] on span "delete" at bounding box center [1060, 653] width 17 height 17
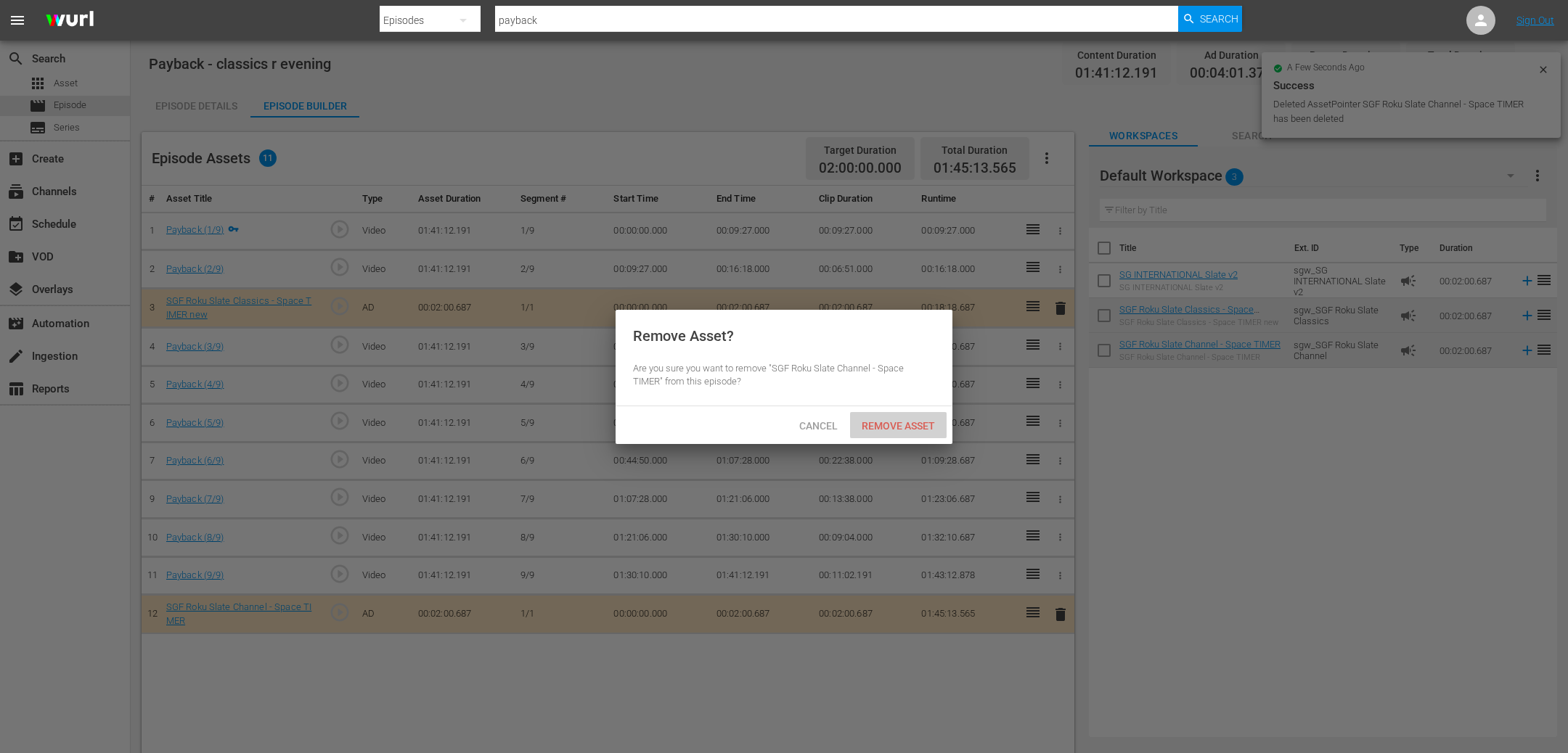
click at [874, 423] on span "Remove Asset" at bounding box center [898, 426] width 97 height 12
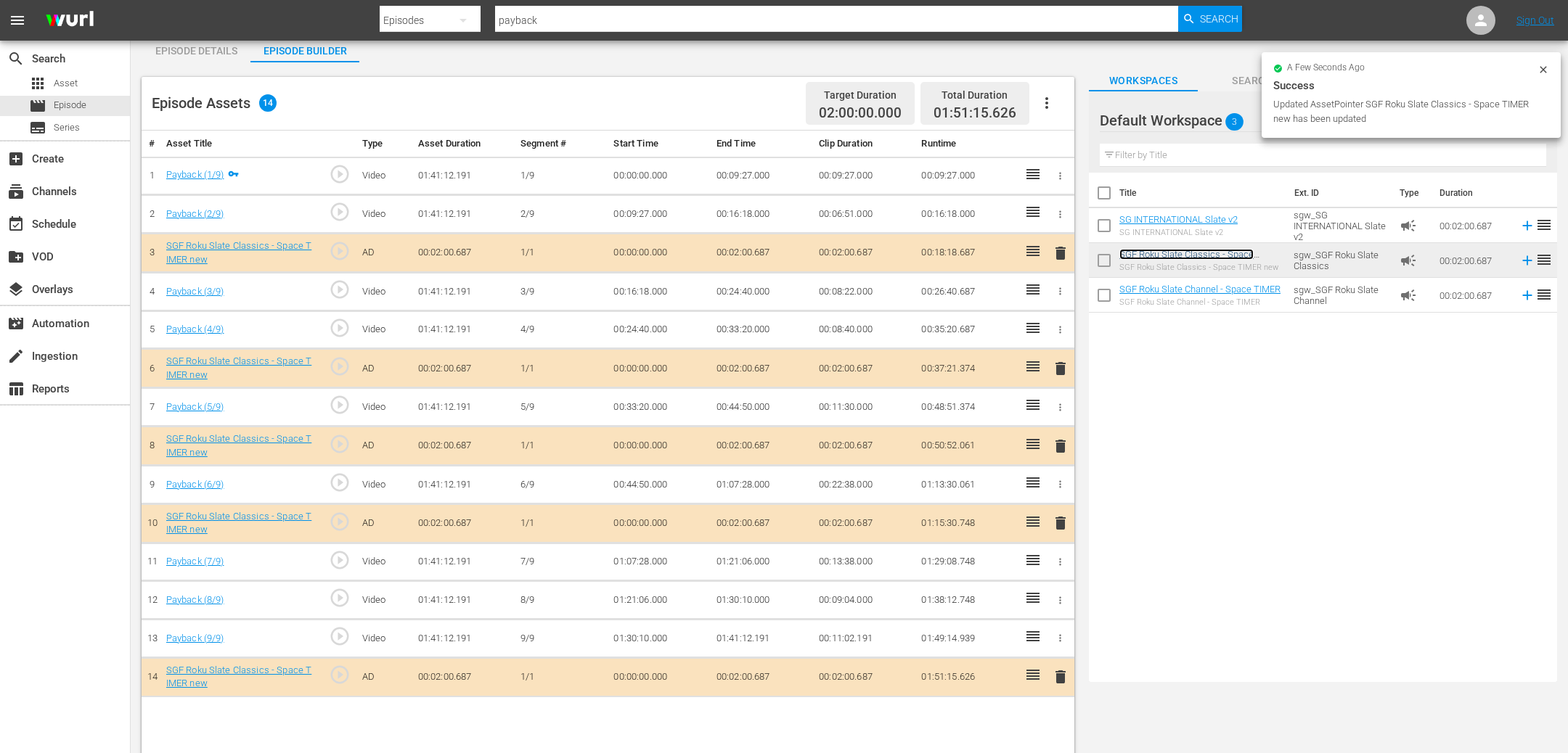
scroll to position [92, 0]
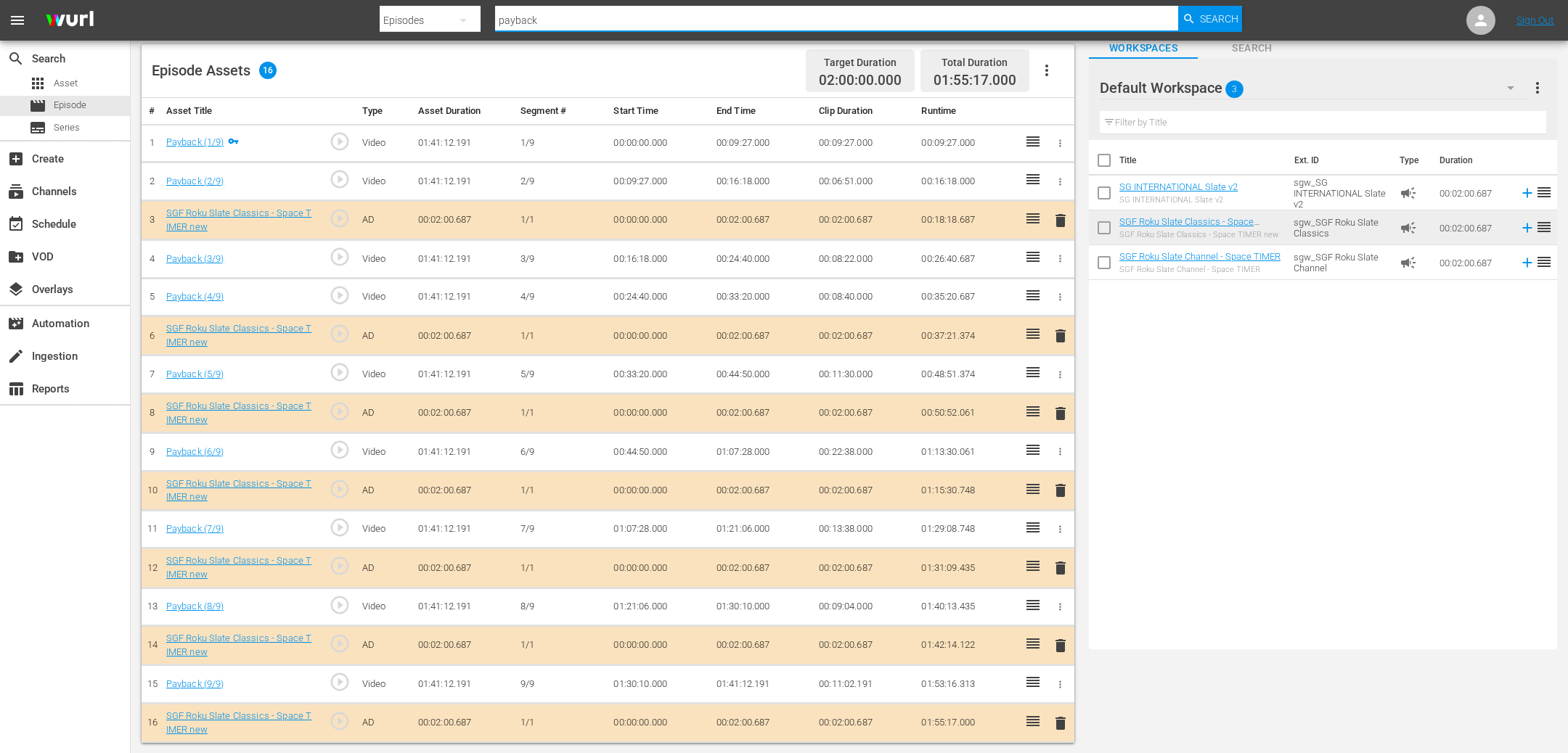
drag, startPoint x: 41, startPoint y: 177, endPoint x: 552, endPoint y: 20, distance: 534.6
click at [564, 23] on input "payback" at bounding box center [836, 20] width 683 height 35
drag, startPoint x: 551, startPoint y: 20, endPoint x: 434, endPoint y: 16, distance: 117.1
click at [435, 16] on div "Search By Episodes Search ID, Title, Description, Keywords, or Category payback…" at bounding box center [810, 20] width 863 height 35
type input "born to"
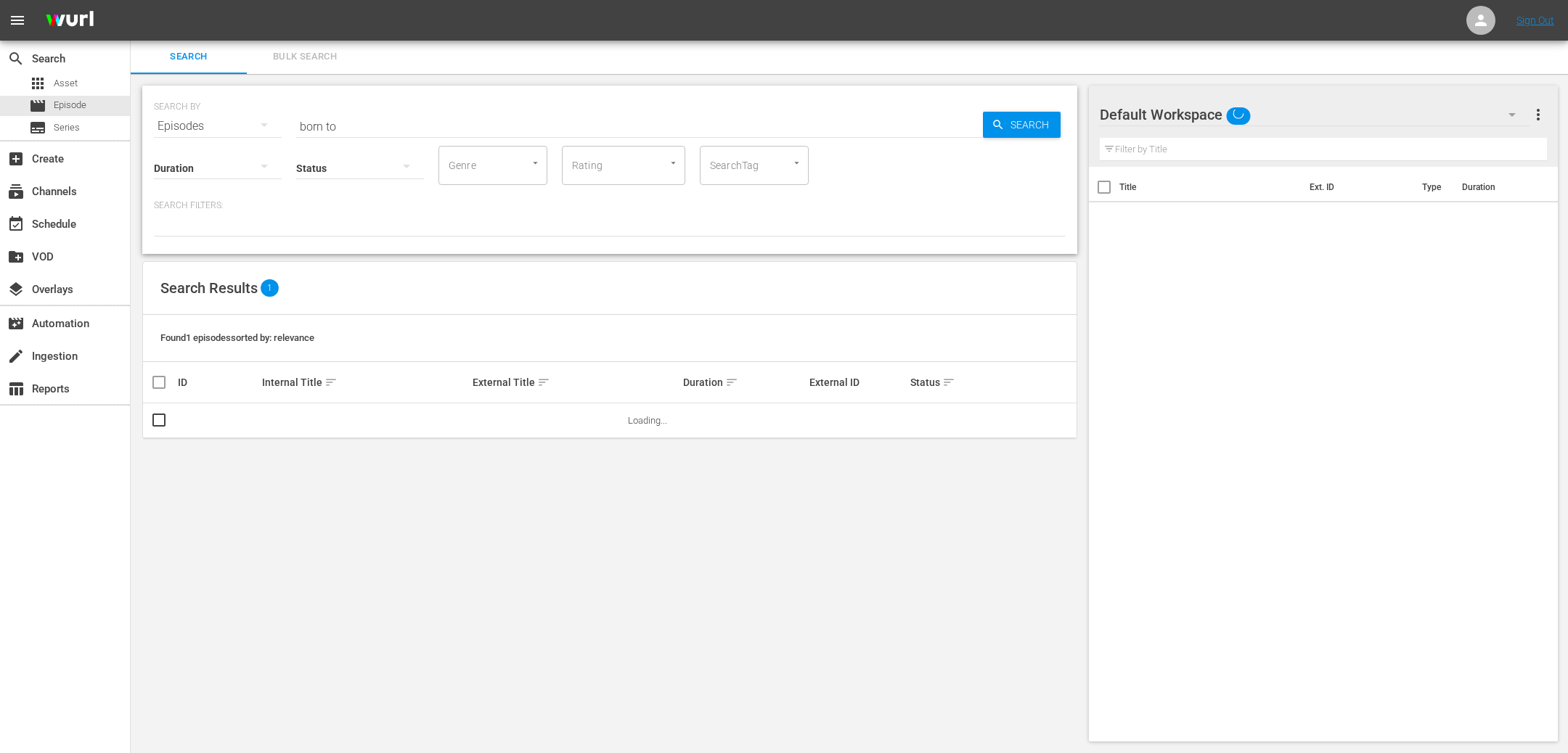
scroll to position [1, 0]
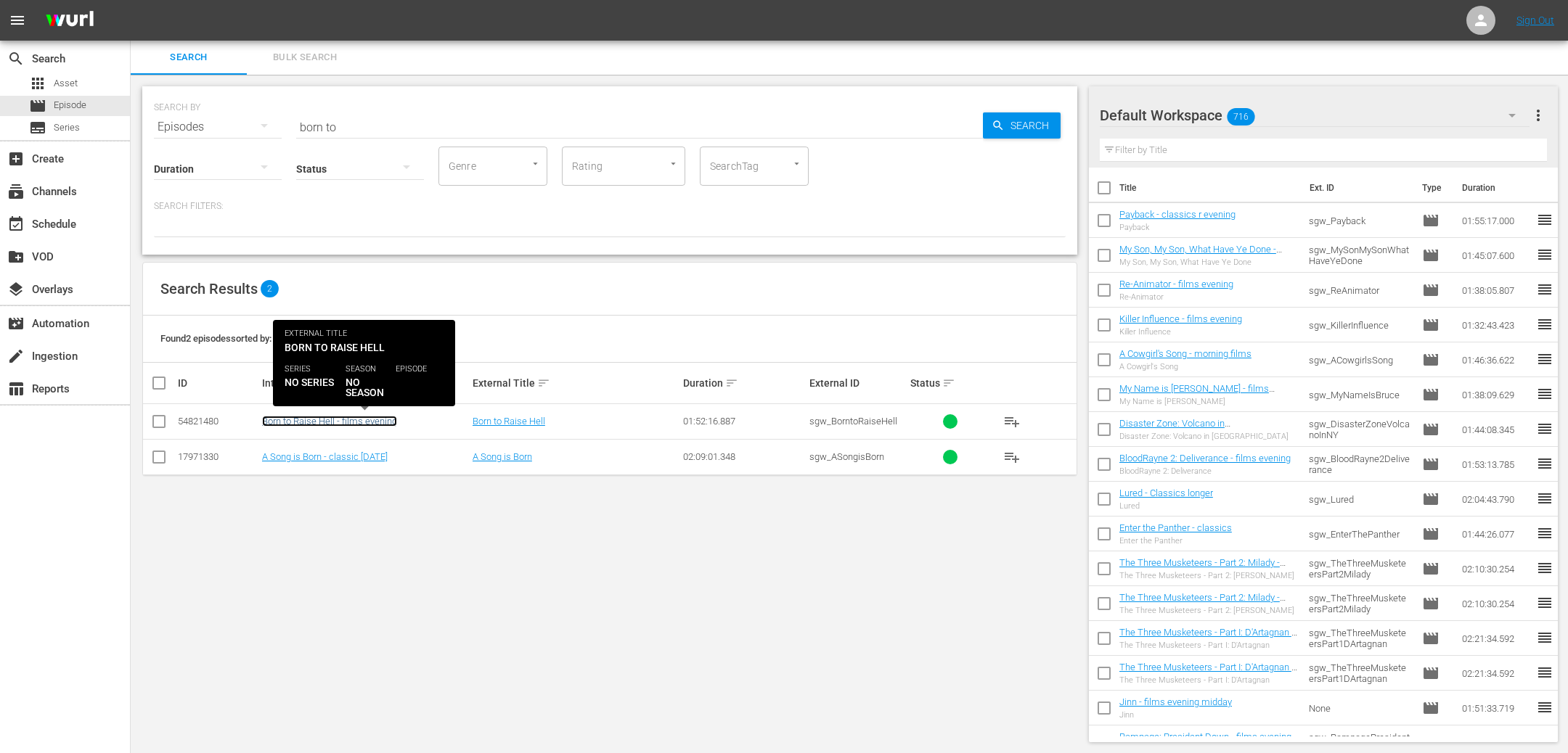
click at [330, 423] on link "Born to Raise Hell - films evening" at bounding box center [330, 421] width 135 height 11
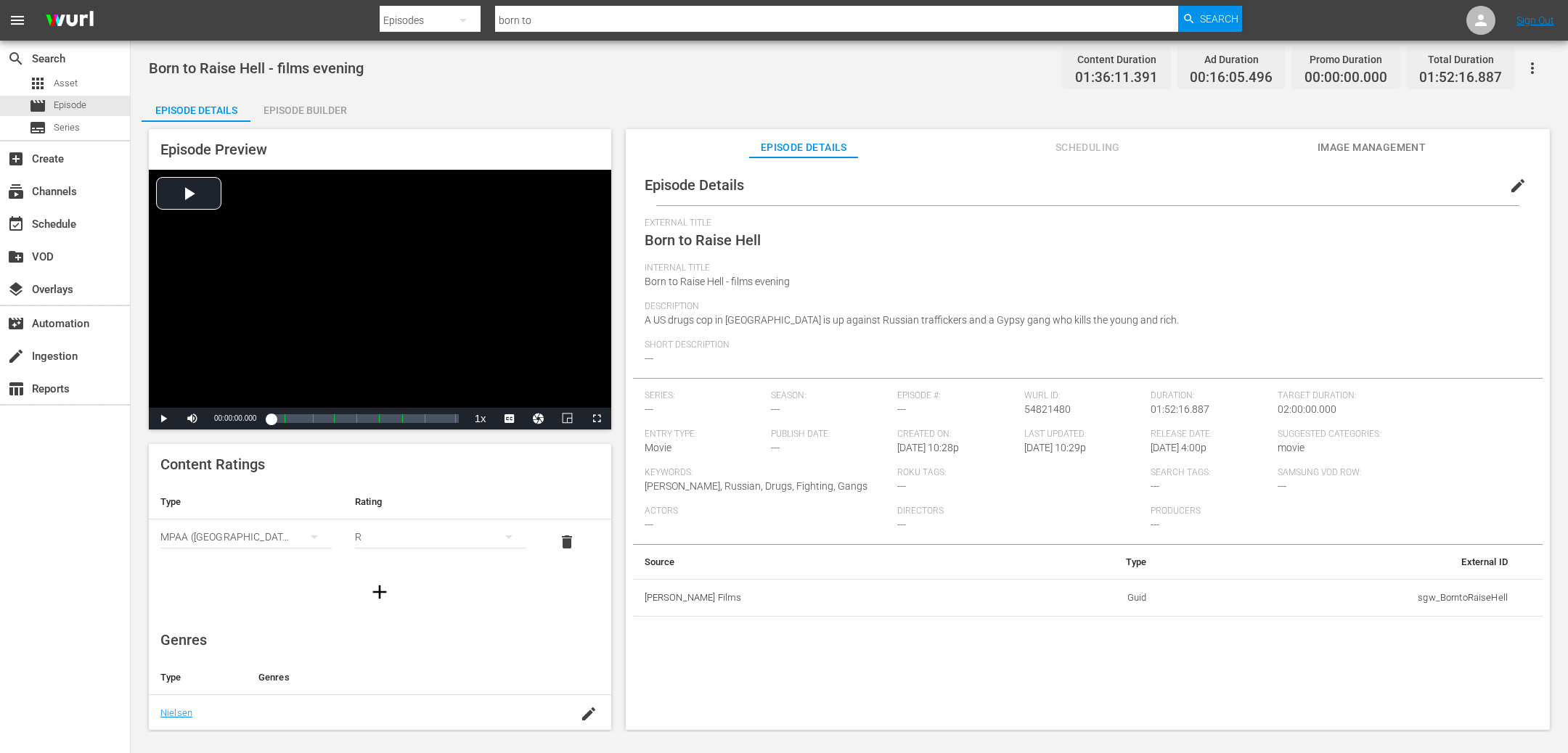
click at [1534, 67] on icon "button" at bounding box center [1531, 68] width 17 height 17
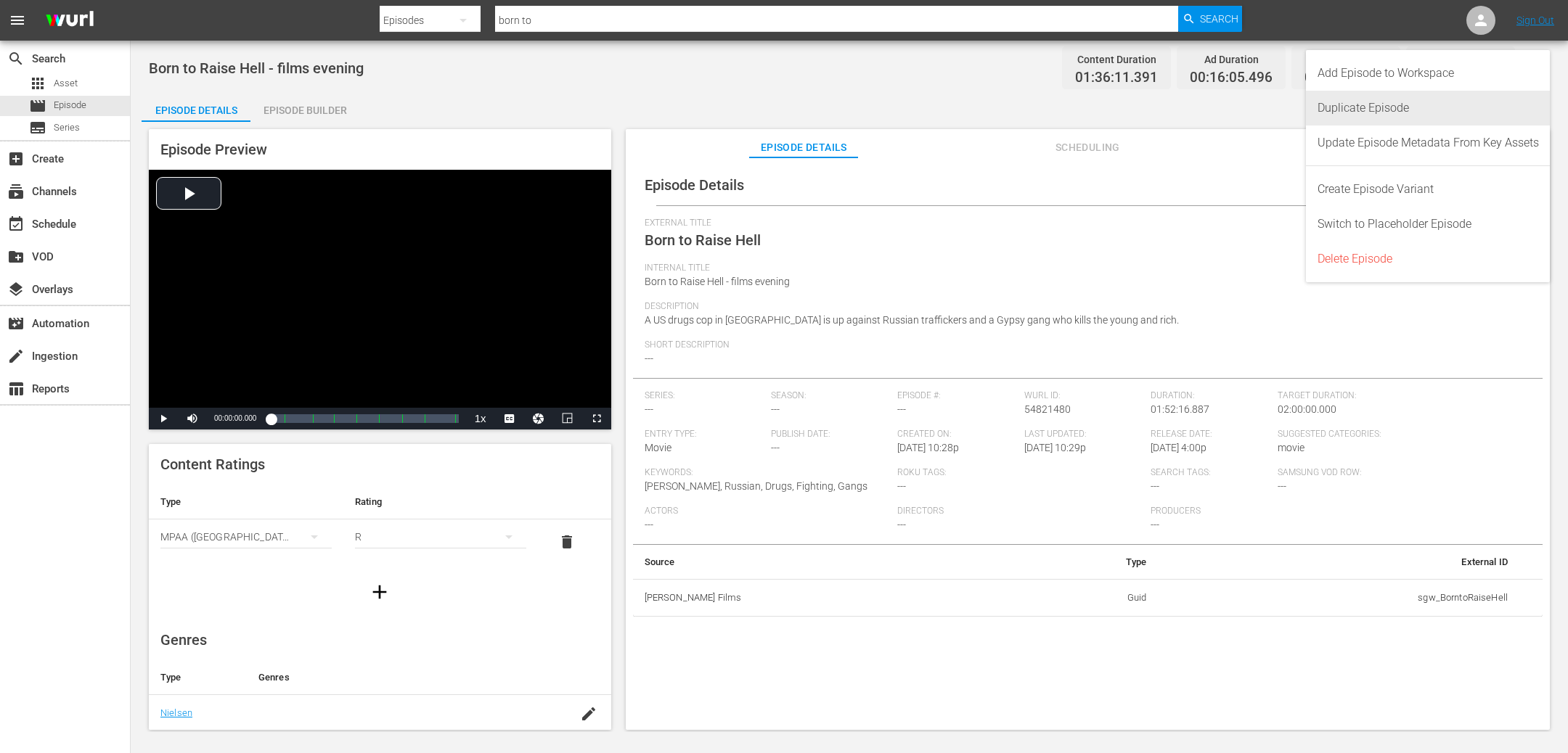
click at [1405, 107] on div "Duplicate Episode" at bounding box center [1428, 108] width 221 height 35
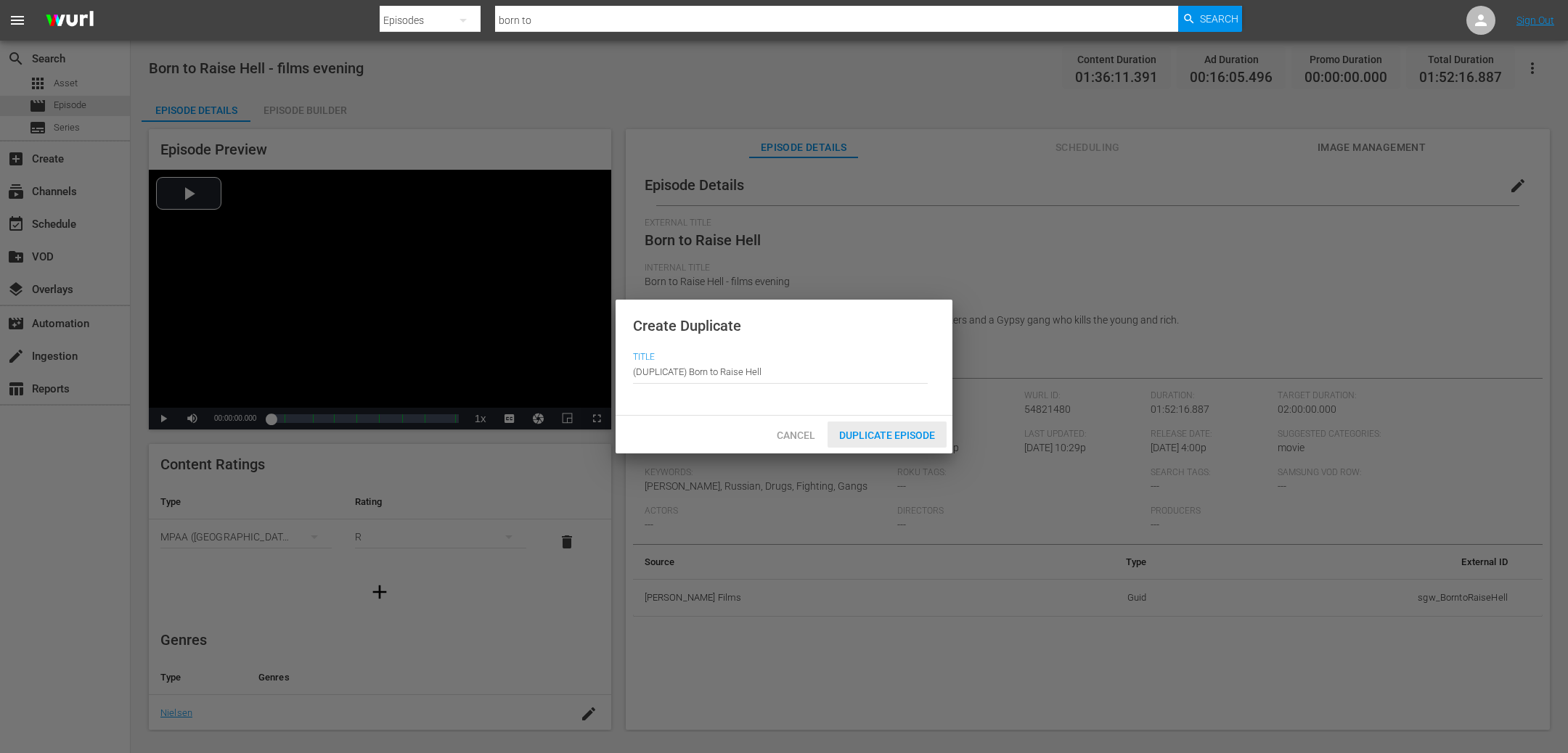
click at [894, 438] on span "Duplicate Episode" at bounding box center [886, 435] width 119 height 12
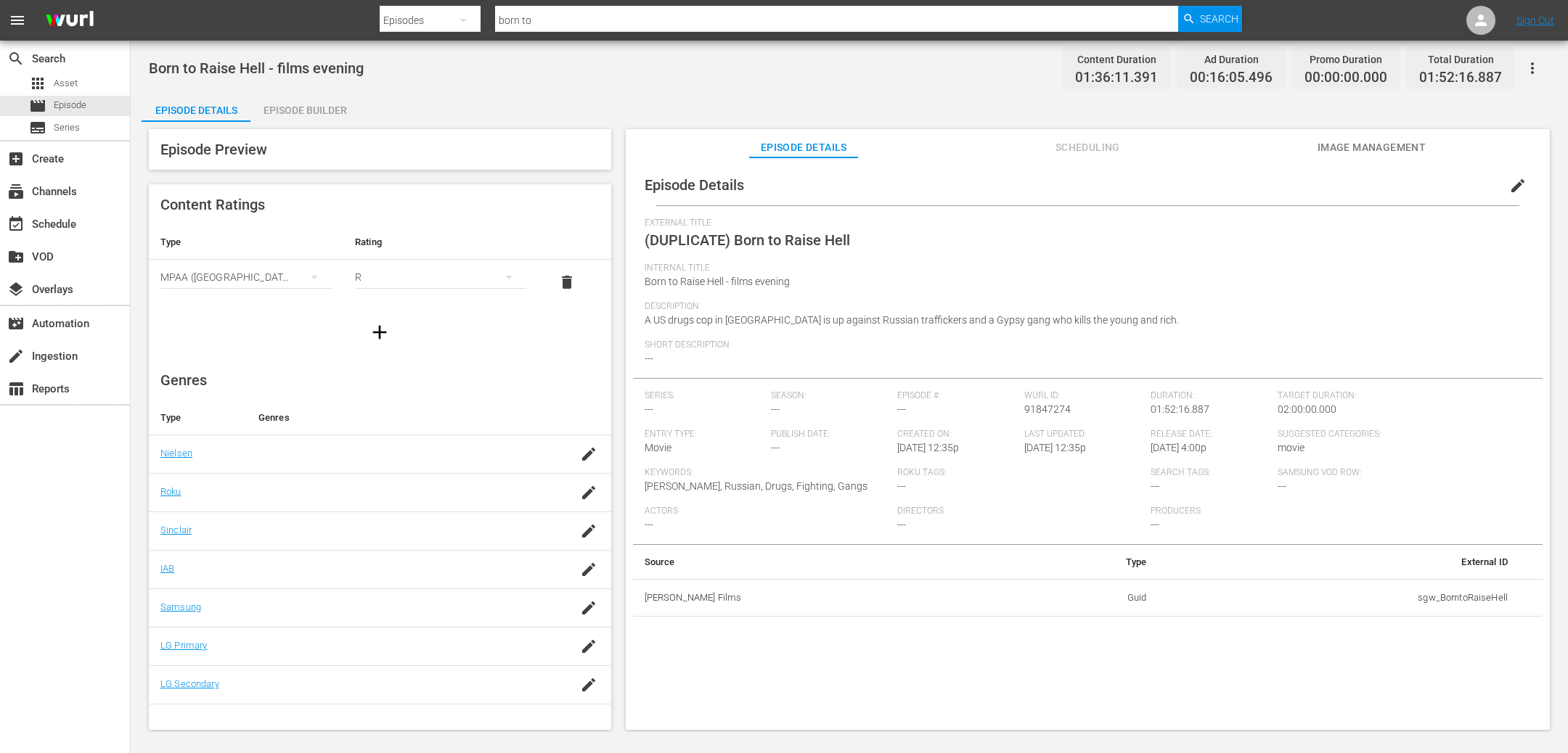
click at [1533, 68] on icon "button" at bounding box center [1531, 68] width 17 height 17
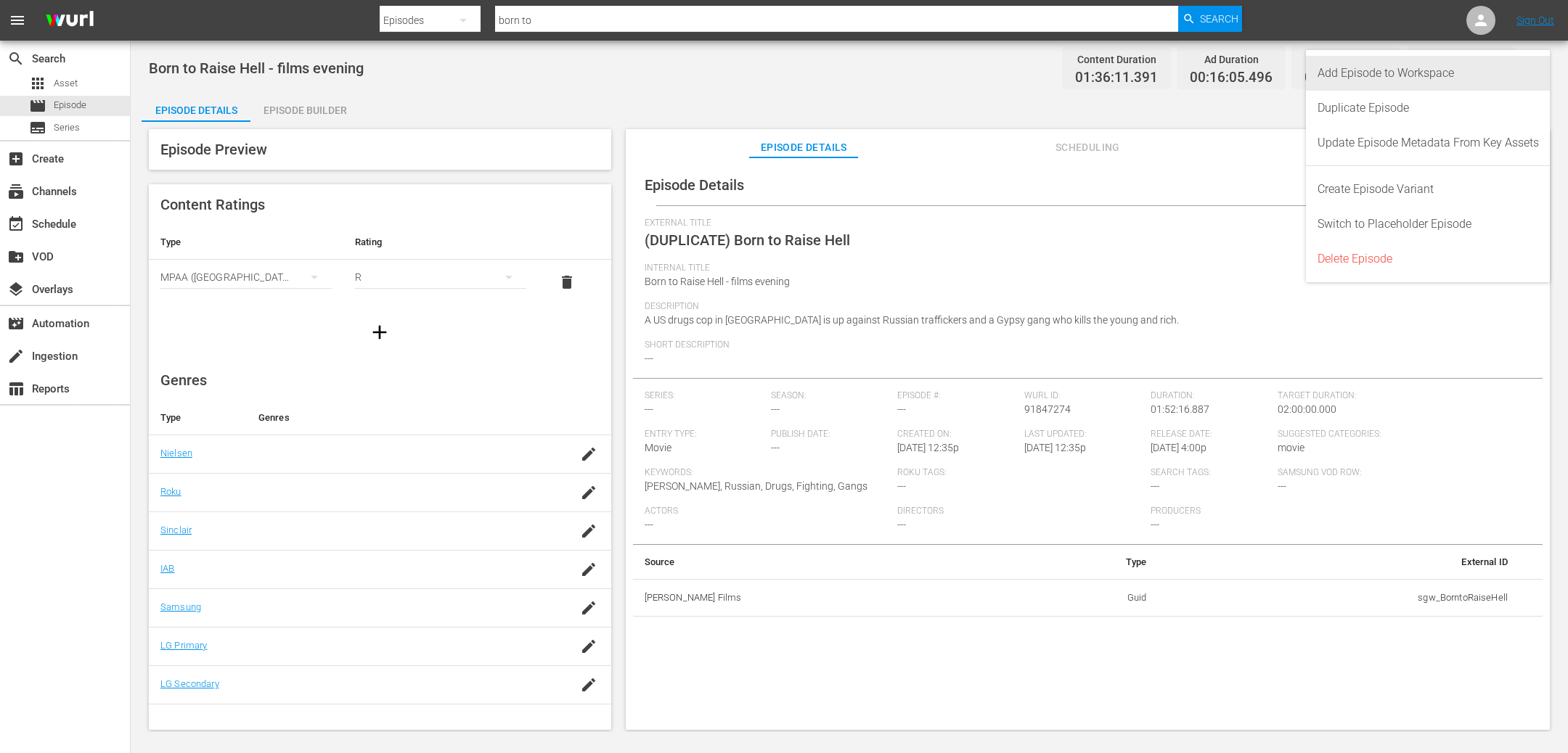
click at [1391, 66] on div "Add Episode to Workspace" at bounding box center [1428, 73] width 221 height 35
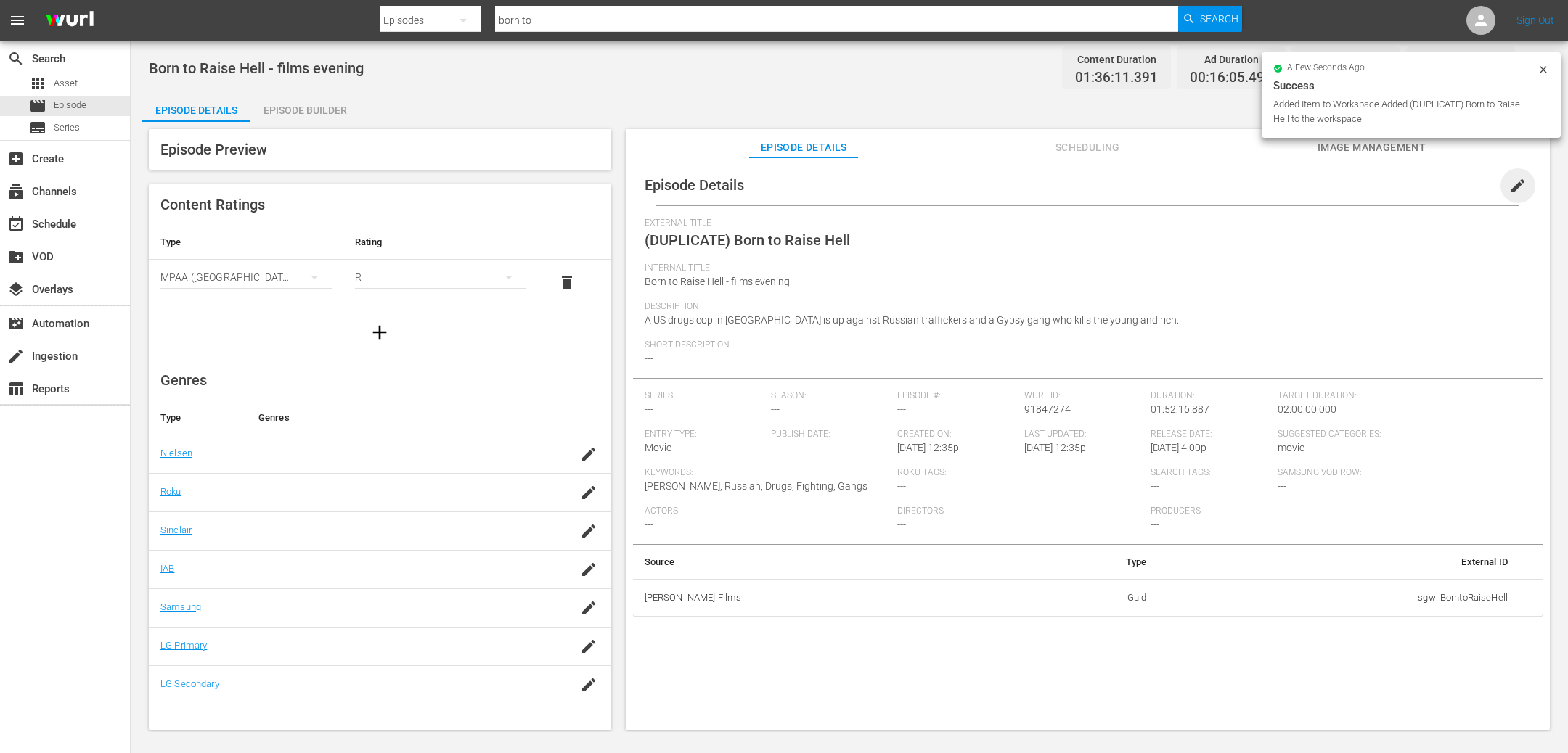
click at [1511, 189] on span "edit" at bounding box center [1517, 186] width 17 height 17
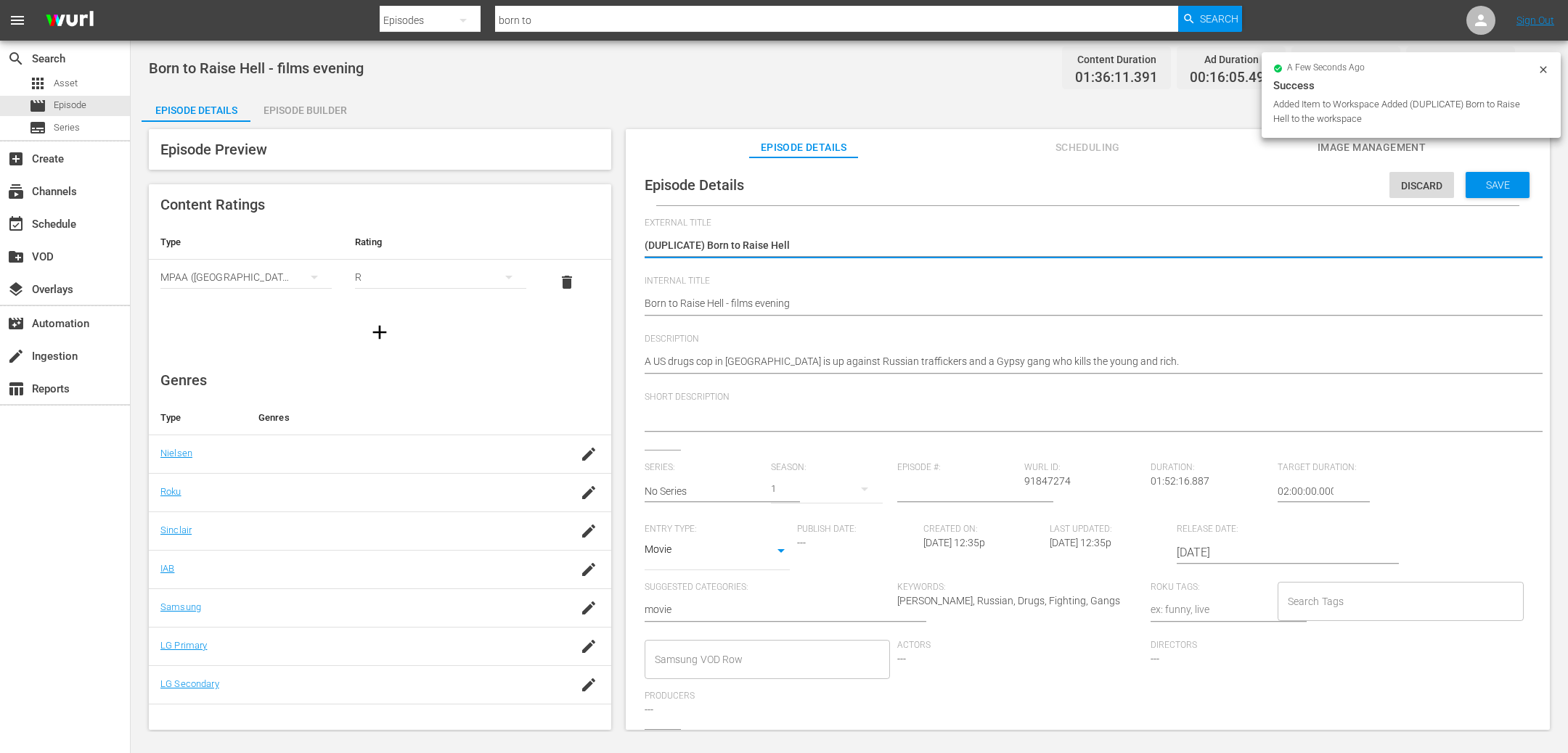
drag, startPoint x: 700, startPoint y: 249, endPoint x: 573, endPoint y: 244, distance: 127.1
click at [573, 244] on div "Episode Preview Content Ratings Type Rating Select Rating Type MPAA ([GEOGRAPHI…" at bounding box center [849, 431] width 1415 height 620
type textarea "Born to Raise Hell"
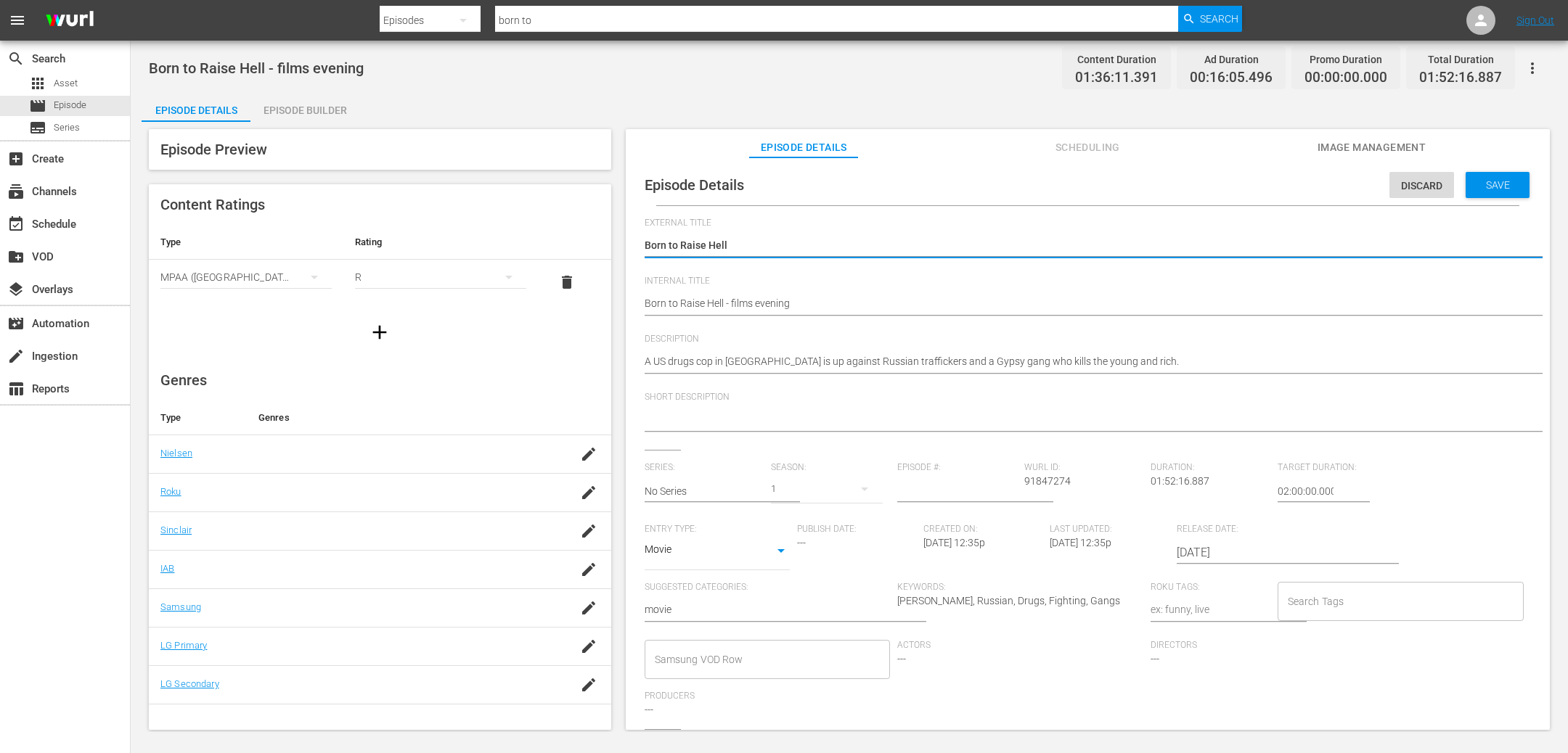
type textarea "Born to Raise Hell"
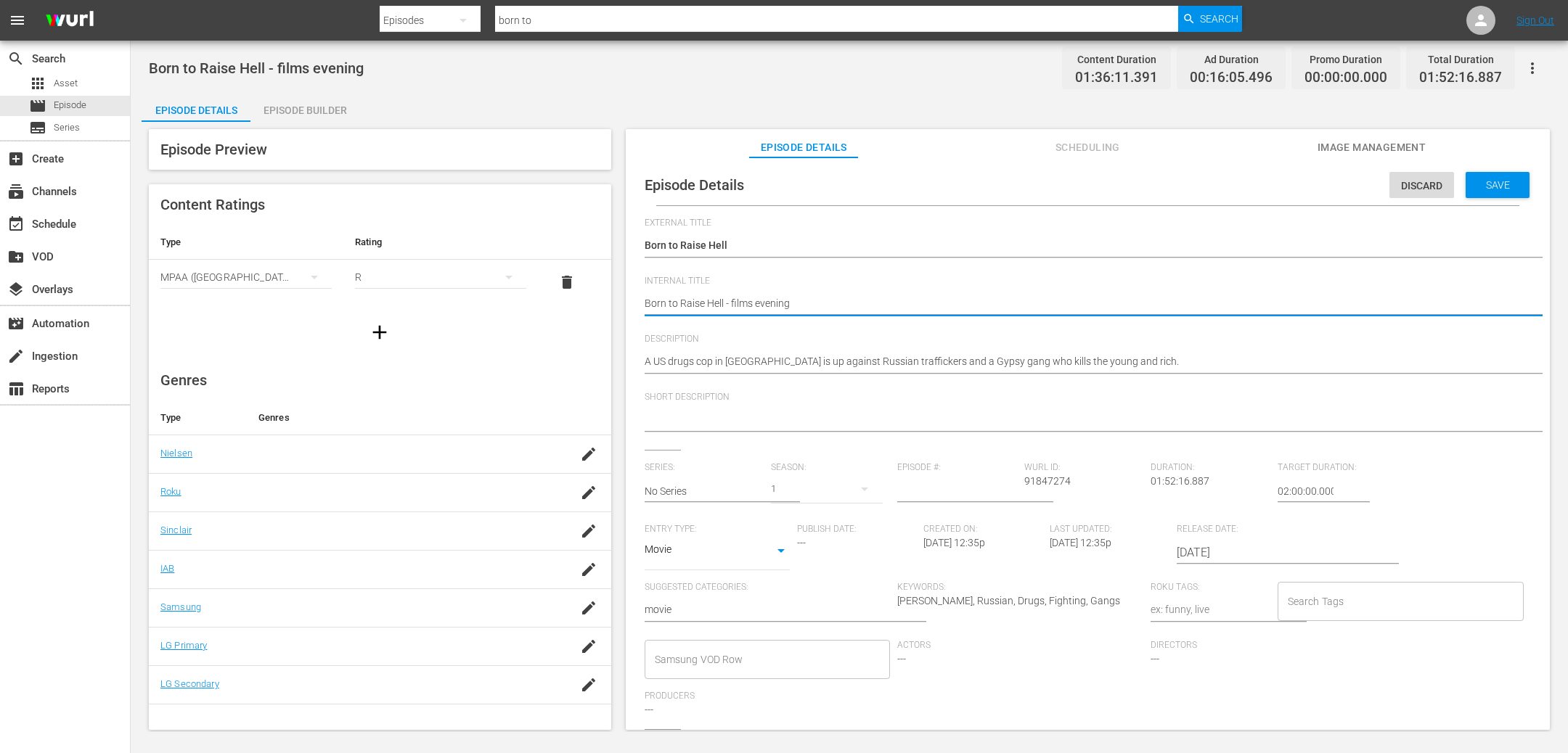
type textarea "Born to Raise Hell - film evening"
type textarea "Born to Raise Hell - fil evening"
type textarea "Born to Raise Hell - fi evening"
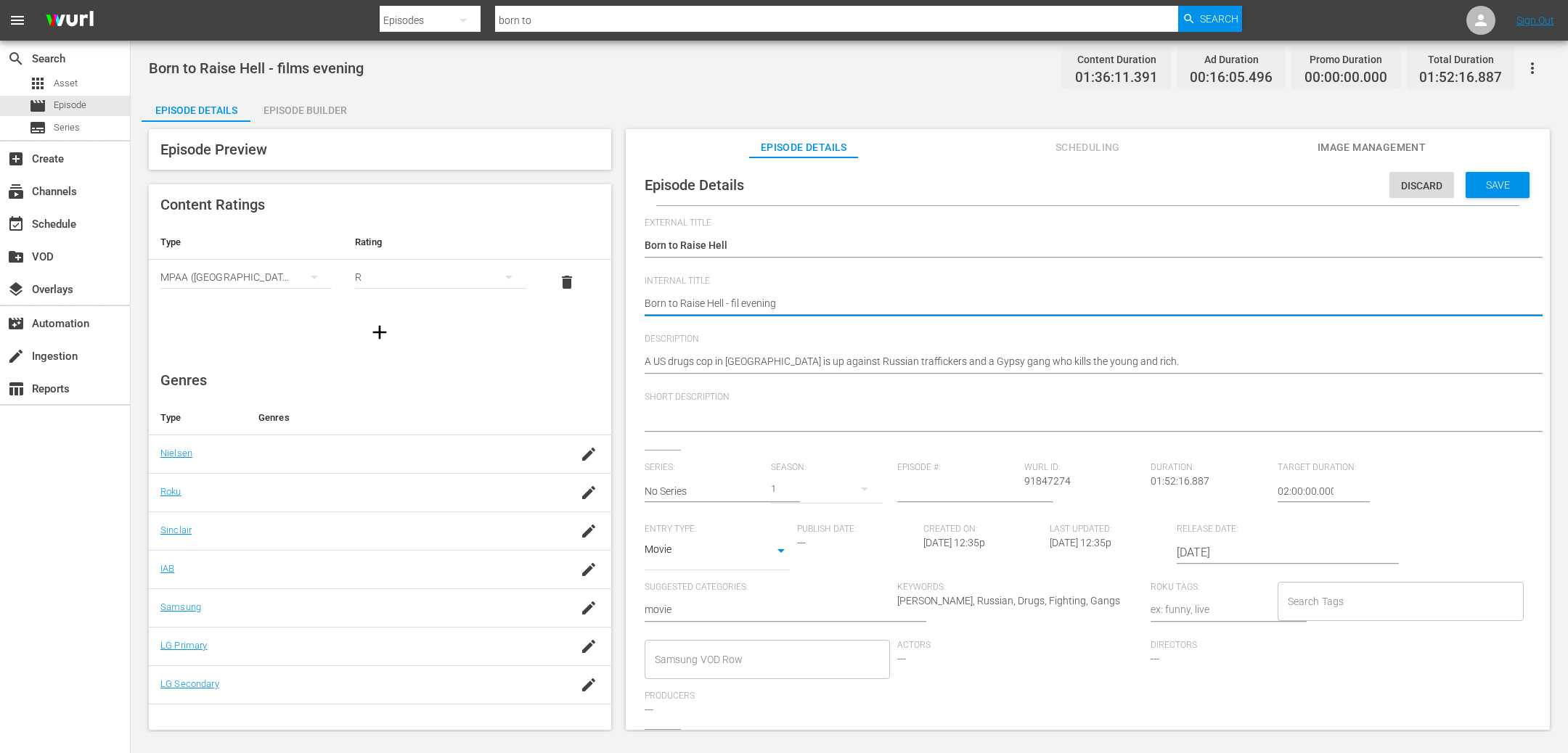
type textarea "Born to Raise Hell - fi evening"
type textarea "Born to Raise Hell - f evening"
type textarea "Born to Raise Hell - evening"
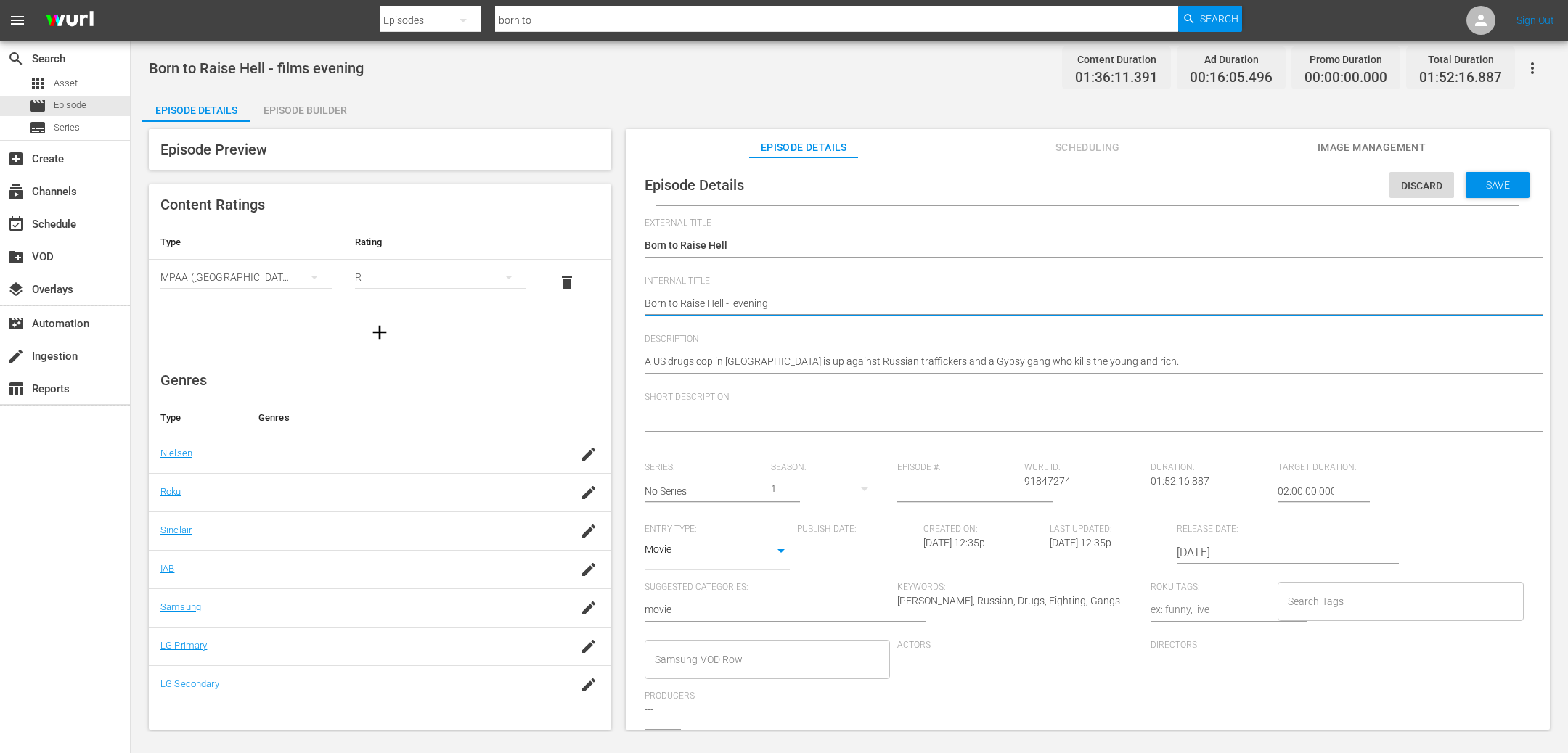
type textarea "Born to Raise Hell - c evening"
type textarea "Born to Raise Hell - cl evening"
type textarea "Born to Raise Hell - cla evening"
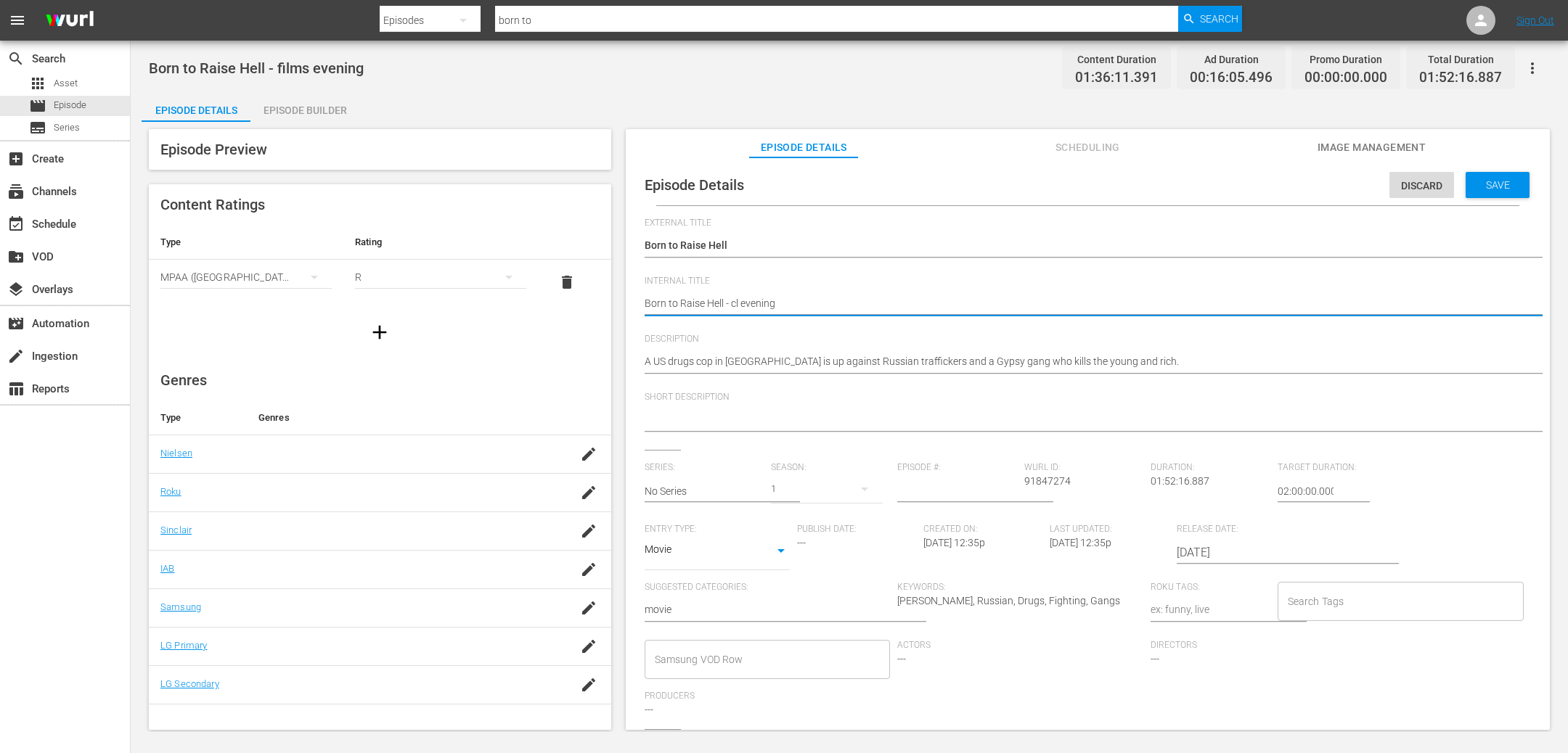
type textarea "Born to Raise Hell - cla evening"
type textarea "Born to Raise Hell - clas evening"
type textarea "Born to Raise Hell - class evening"
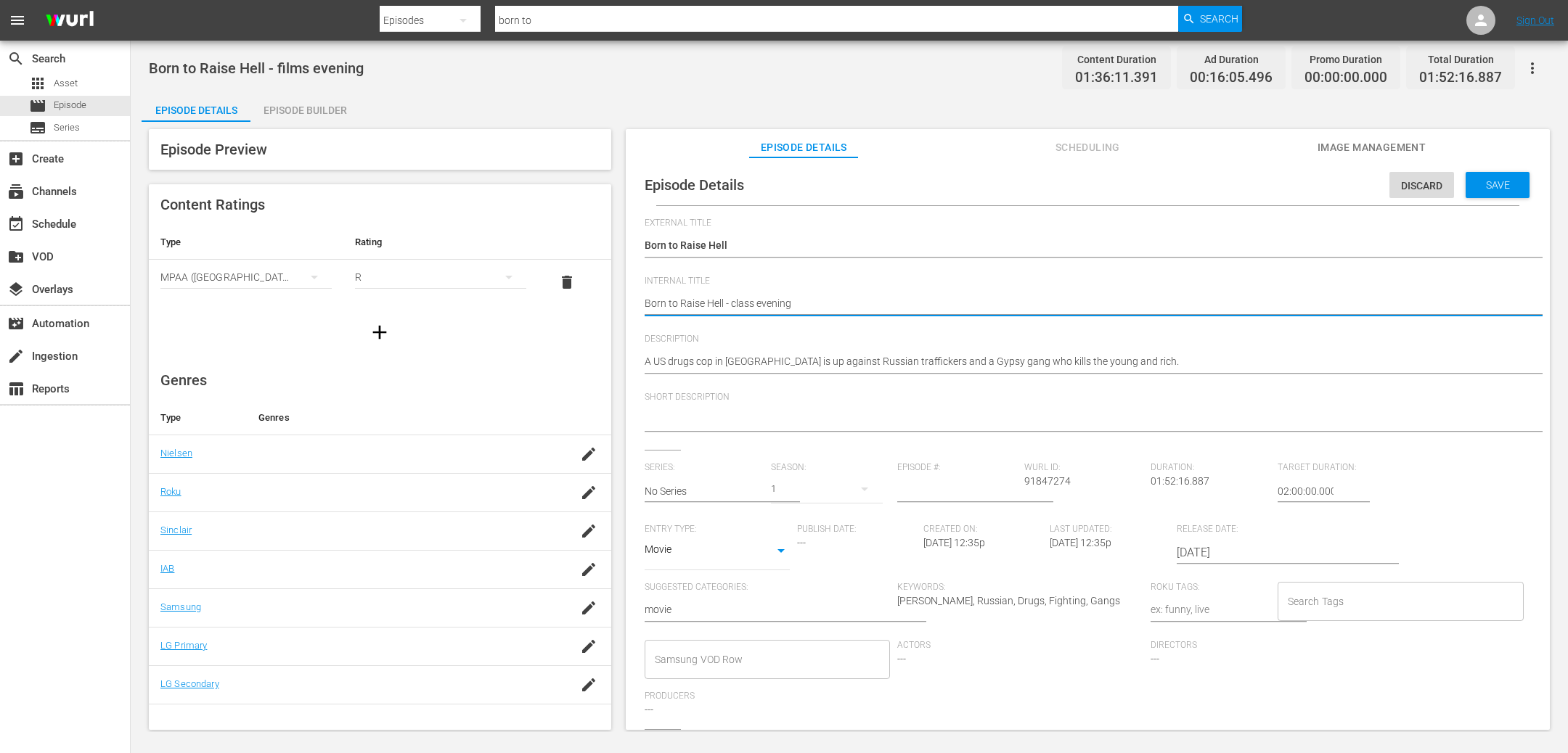
type textarea "Born to Raise Hell - classi evening"
type textarea "Born to Raise Hell - classic evening"
type textarea "Born to Raise Hell - classics evening"
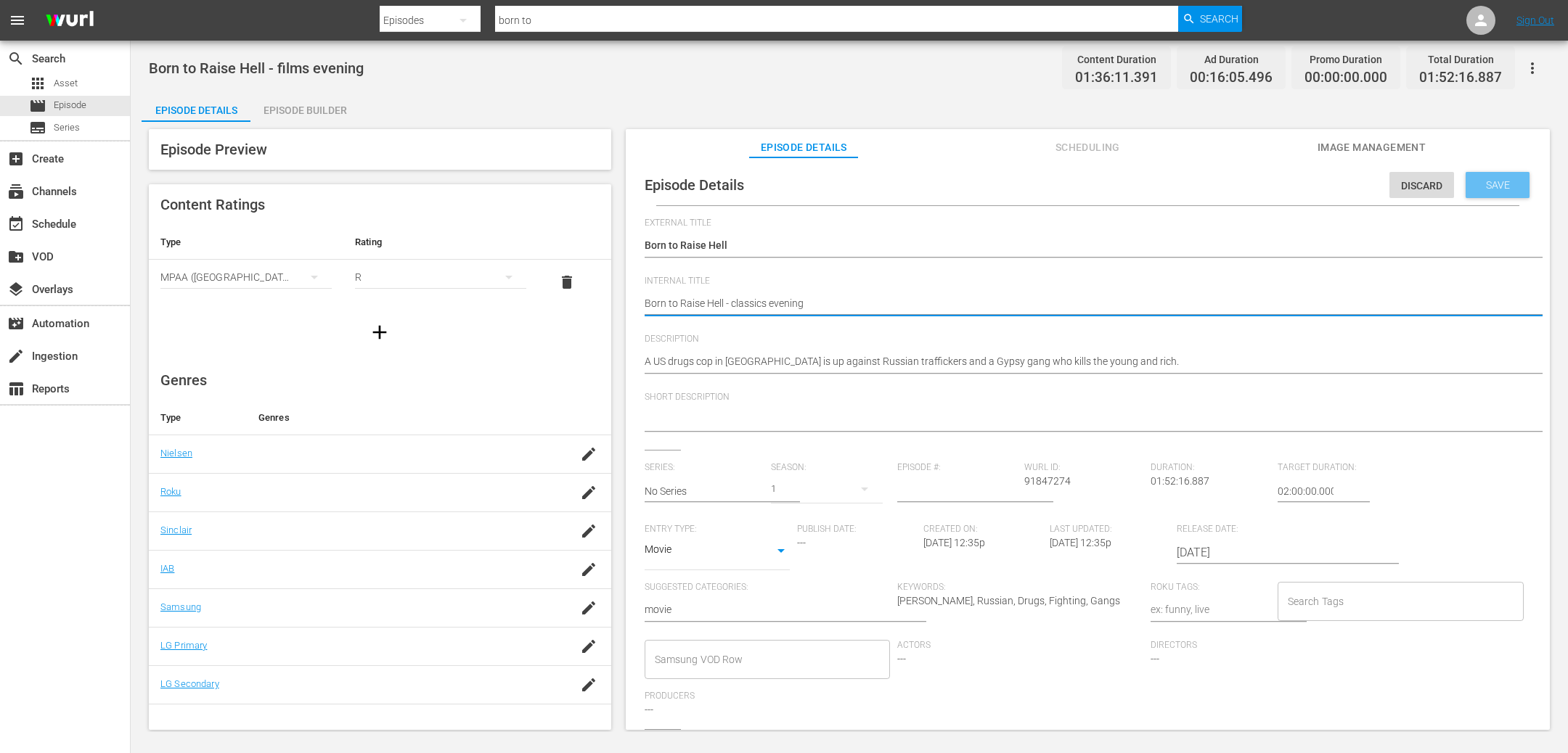
type textarea "Born to Raise Hell - classics evening"
click at [1488, 187] on span "Save" at bounding box center [1498, 185] width 48 height 12
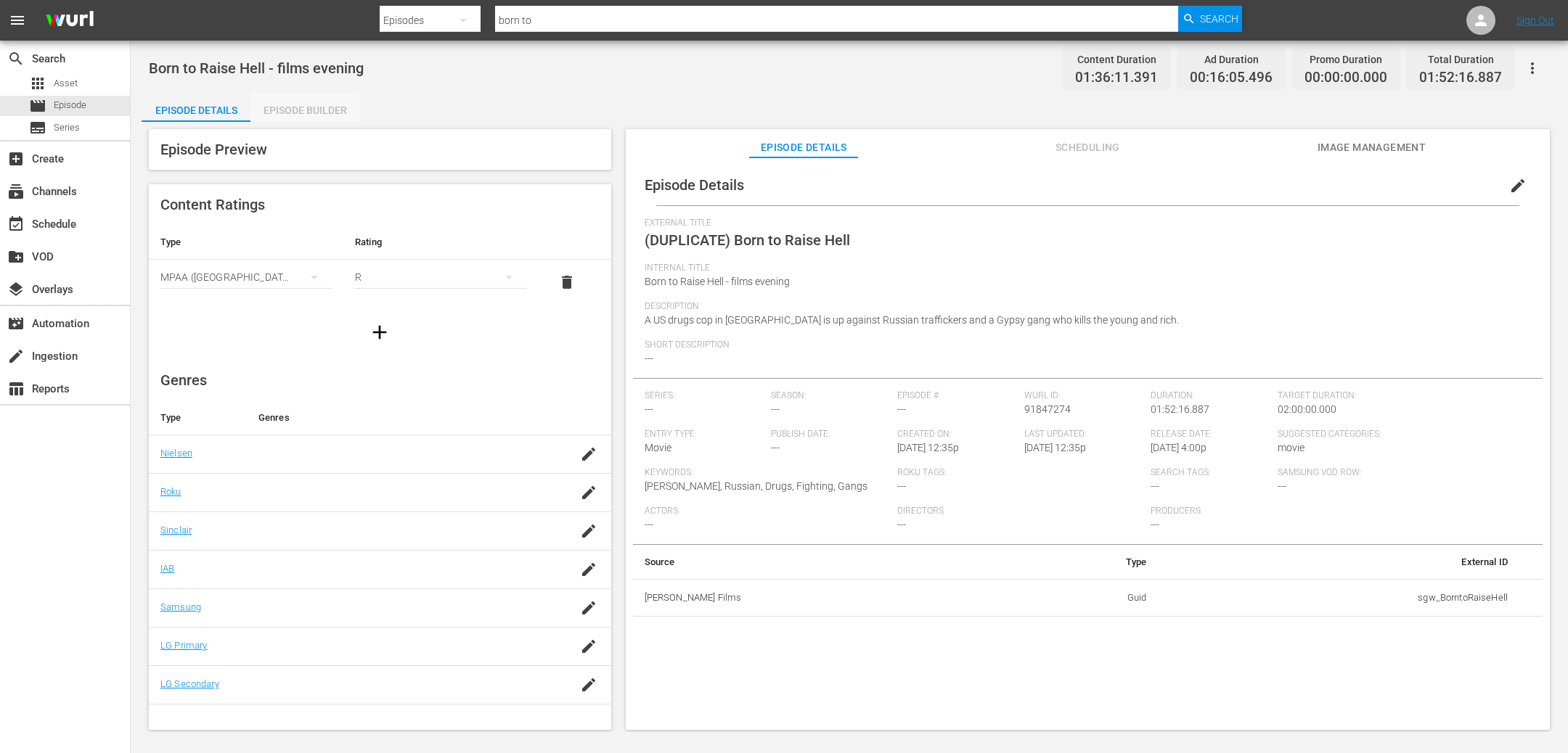
click at [312, 109] on div "Episode Builder" at bounding box center [304, 111] width 109 height 35
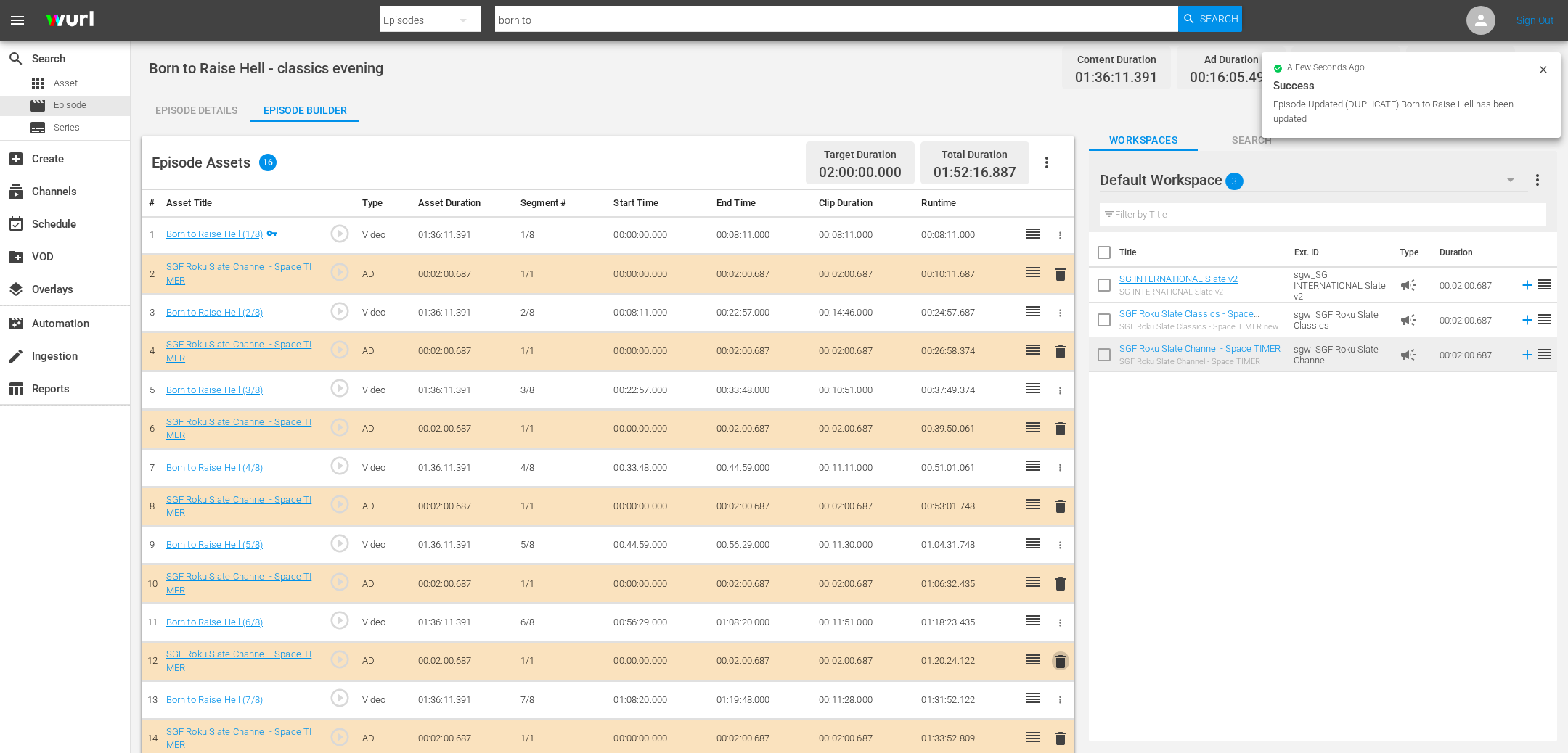
click at [1058, 665] on span "delete" at bounding box center [1060, 662] width 17 height 17
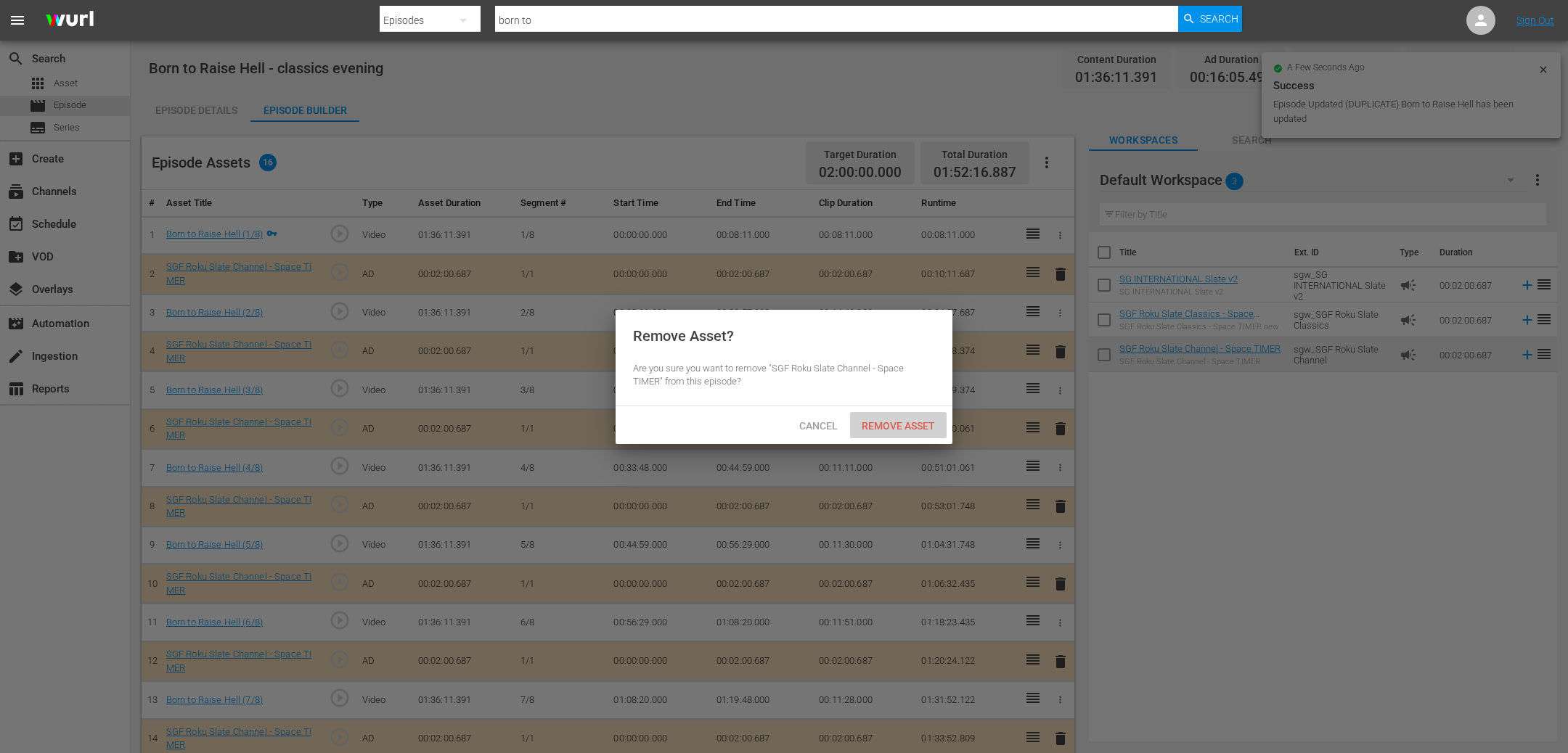
click at [895, 420] on span "Remove Asset" at bounding box center [898, 426] width 97 height 12
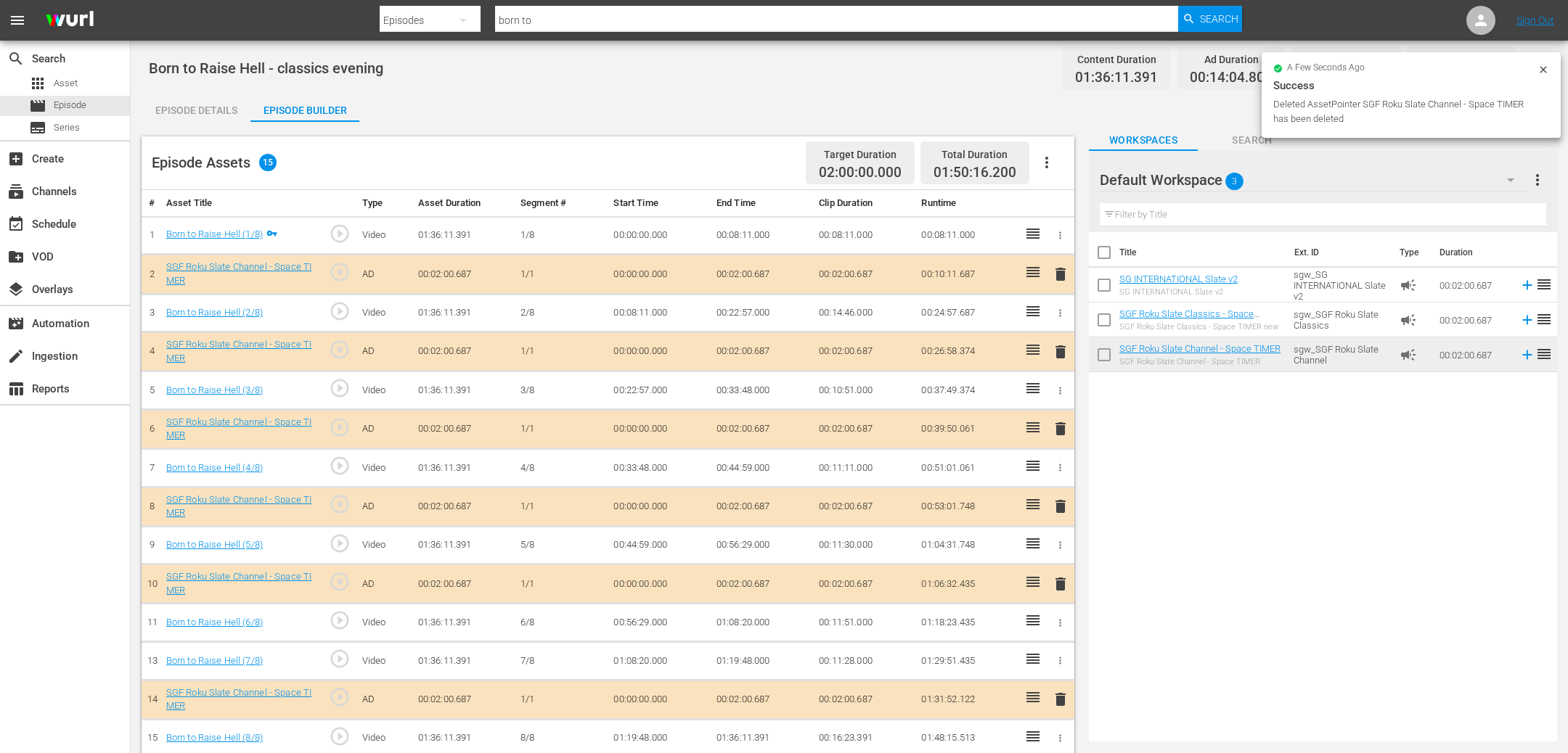
click at [1065, 707] on span "delete" at bounding box center [1060, 699] width 17 height 17
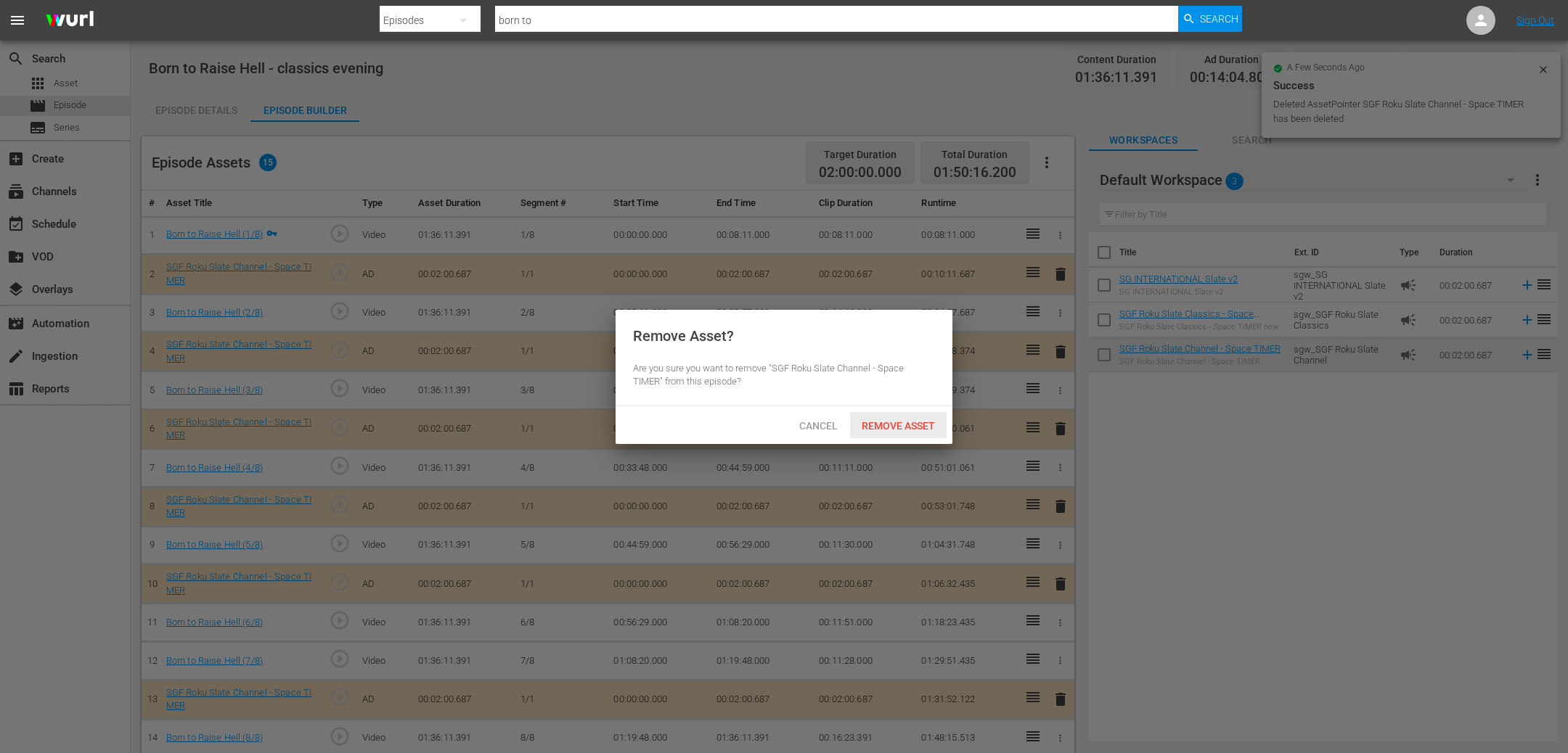
click at [890, 431] on div "Remove Asset" at bounding box center [898, 425] width 97 height 27
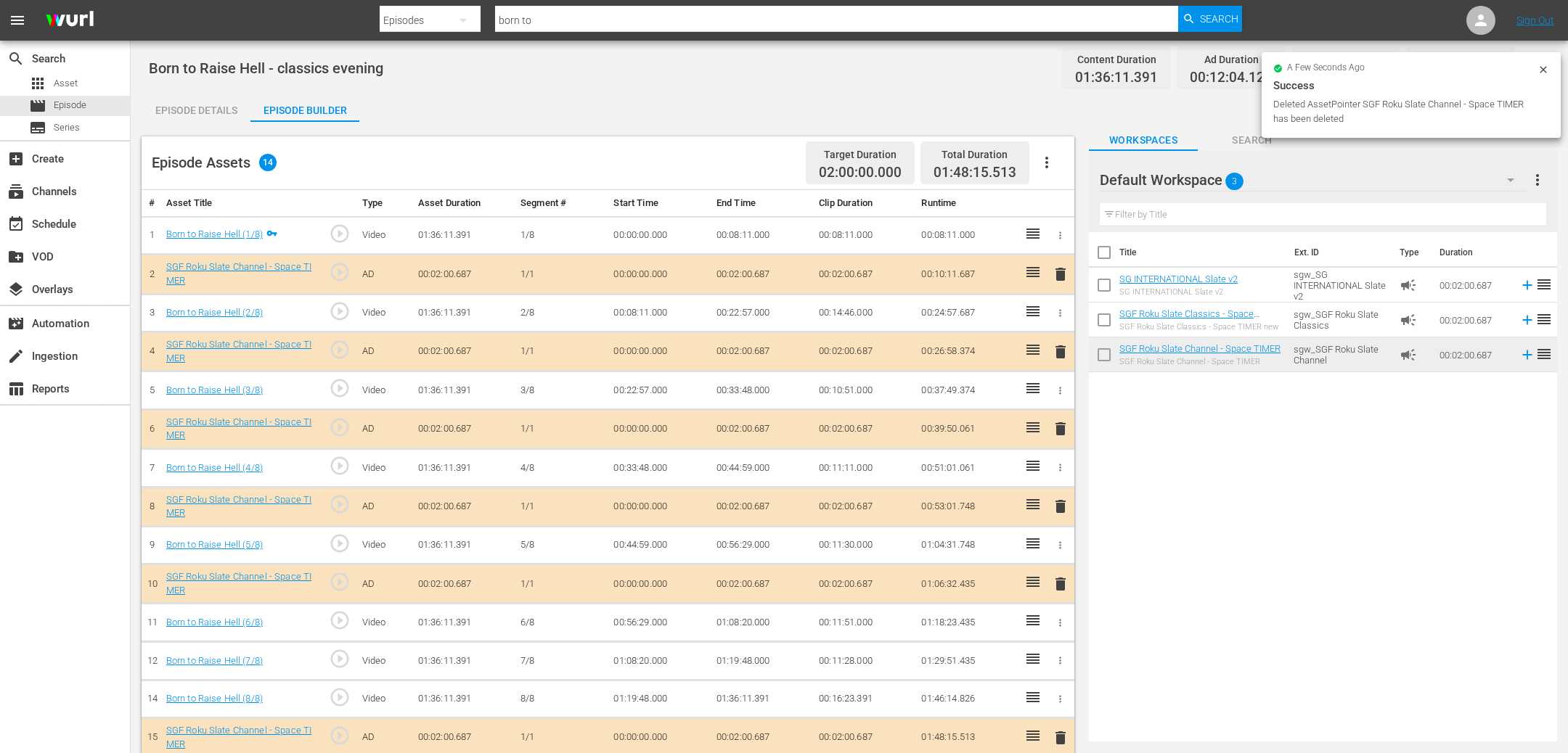
click at [1062, 738] on span "delete" at bounding box center [1060, 737] width 17 height 17
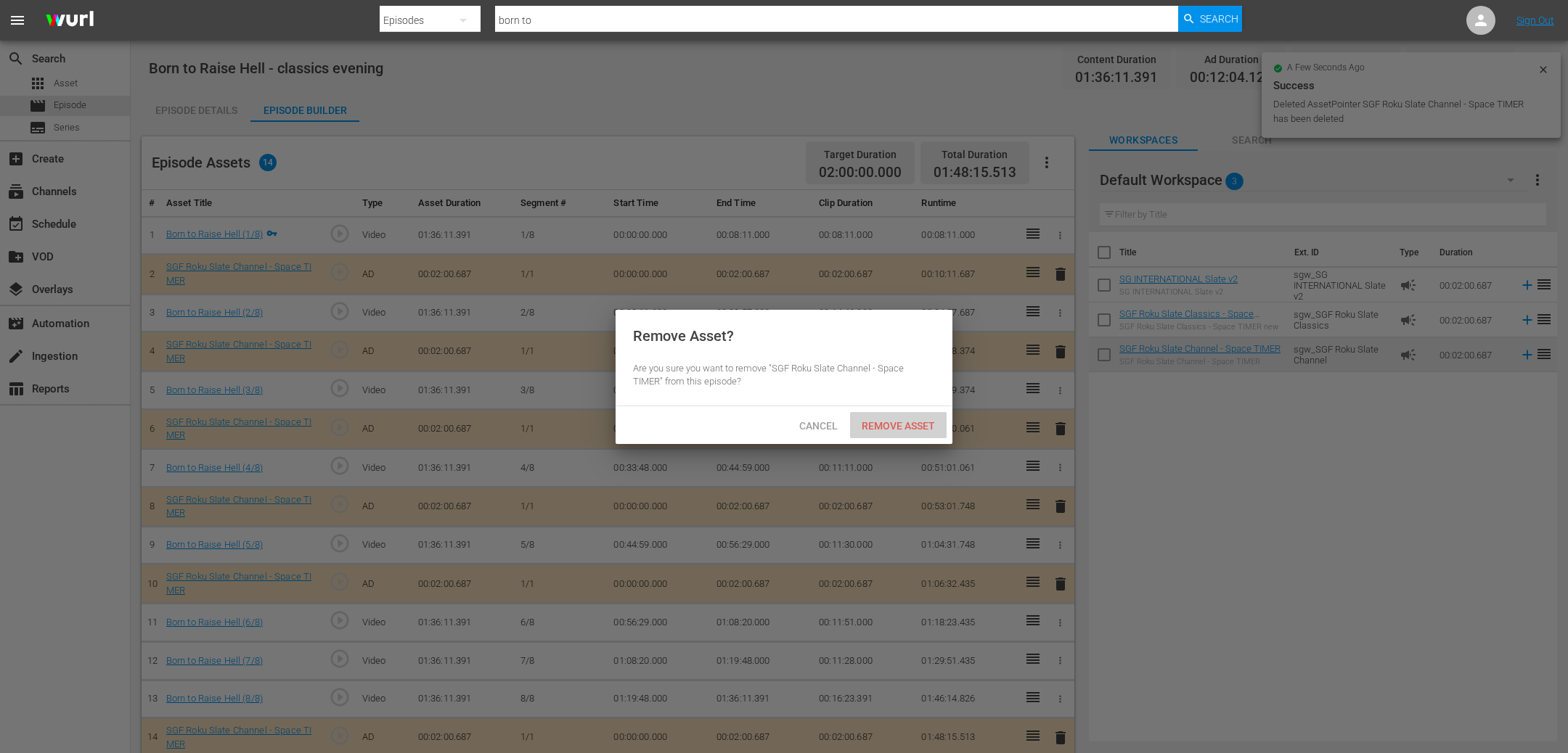
click at [908, 416] on div "Remove Asset" at bounding box center [898, 425] width 97 height 27
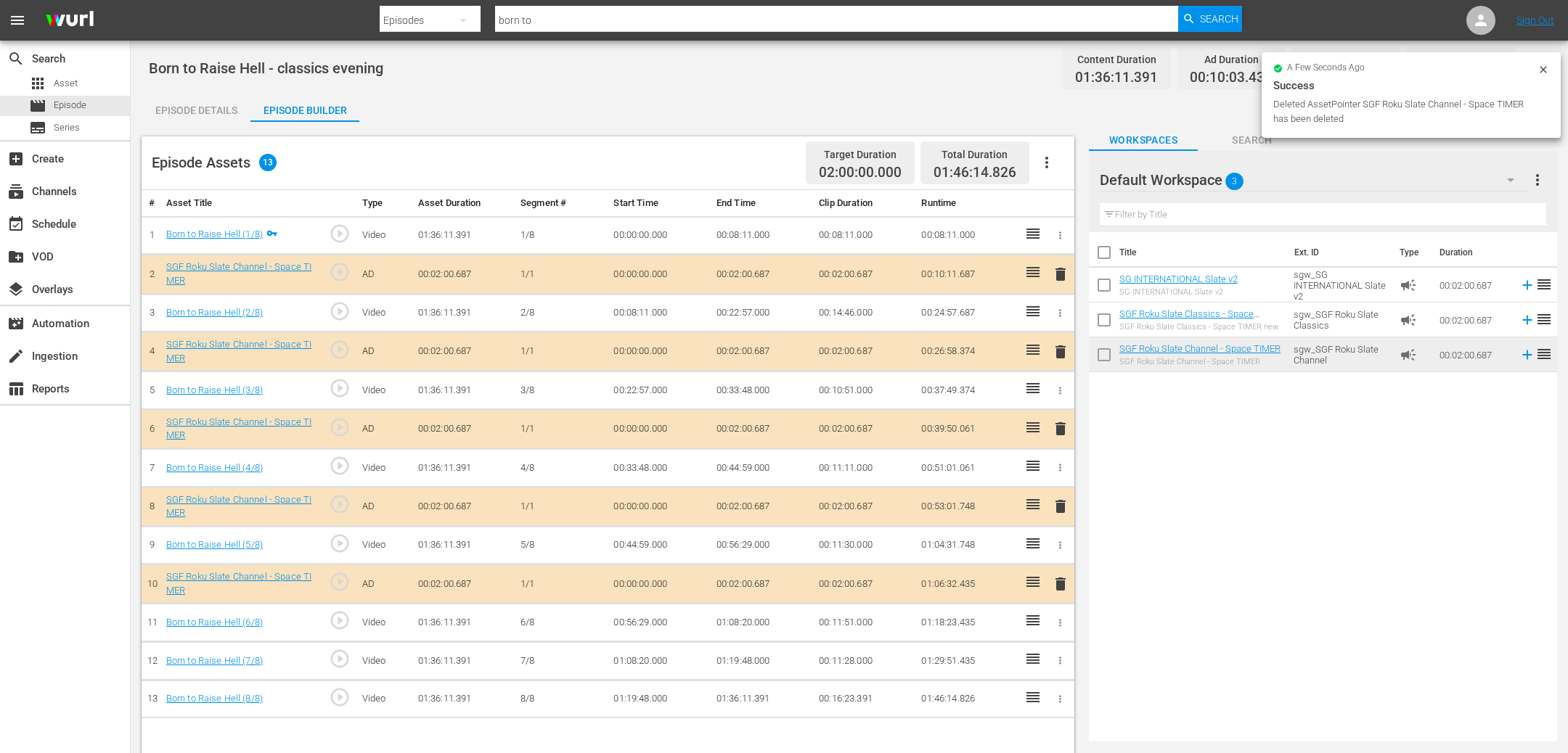
click at [1053, 585] on span "delete" at bounding box center [1060, 584] width 17 height 17
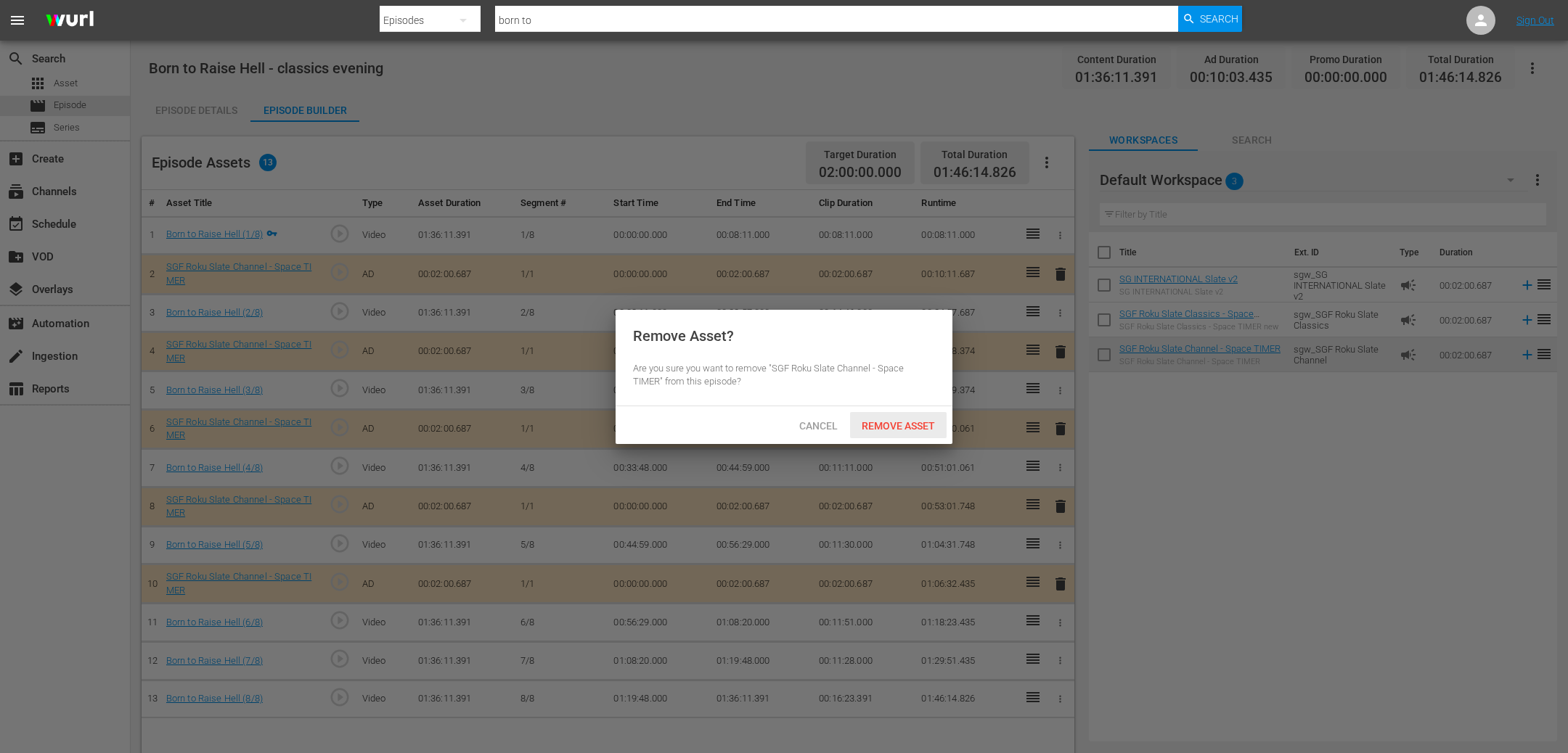
drag, startPoint x: 910, startPoint y: 430, endPoint x: 918, endPoint y: 429, distance: 8.1
click at [909, 430] on span "Remove Asset" at bounding box center [898, 426] width 97 height 12
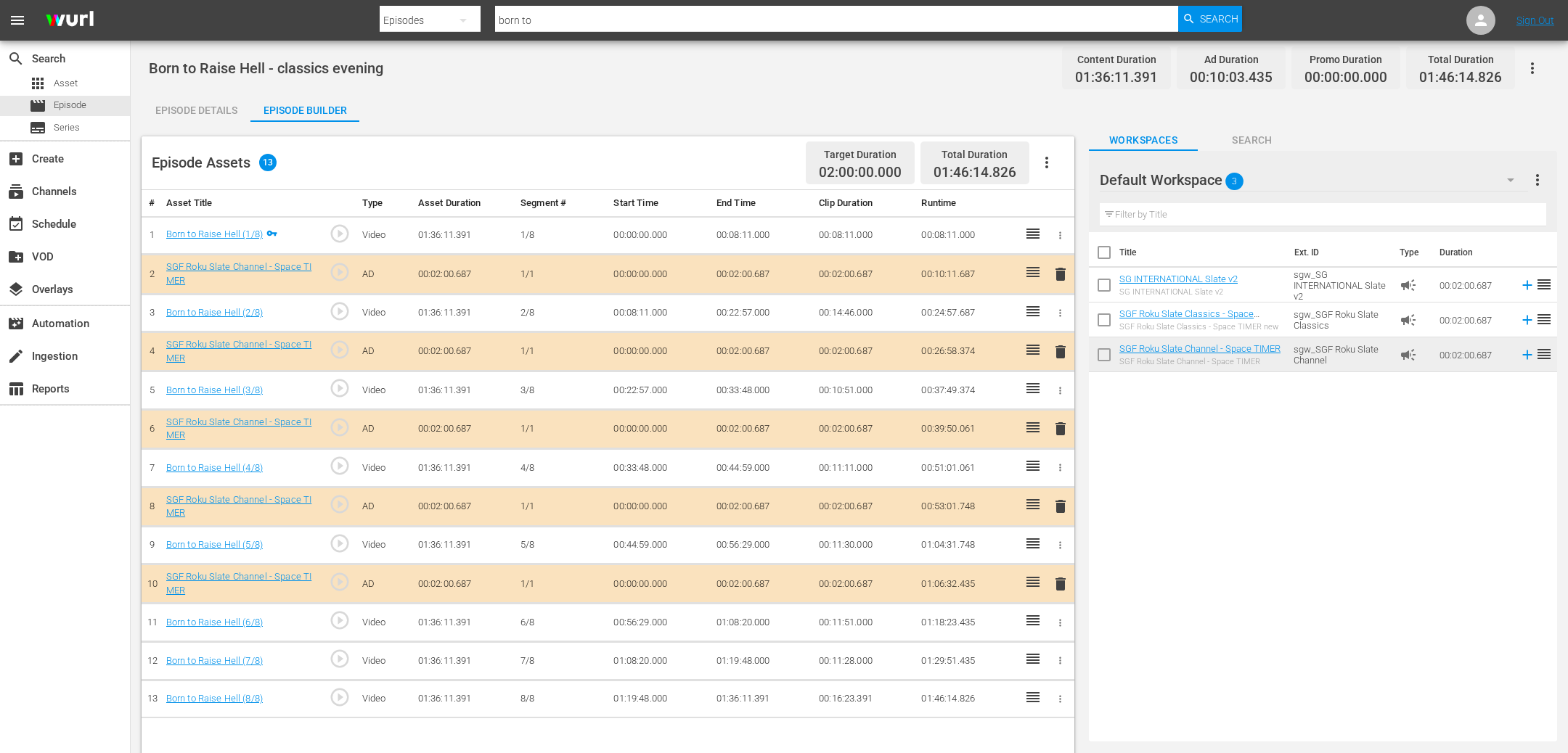
click at [1060, 507] on span "delete" at bounding box center [1060, 506] width 17 height 17
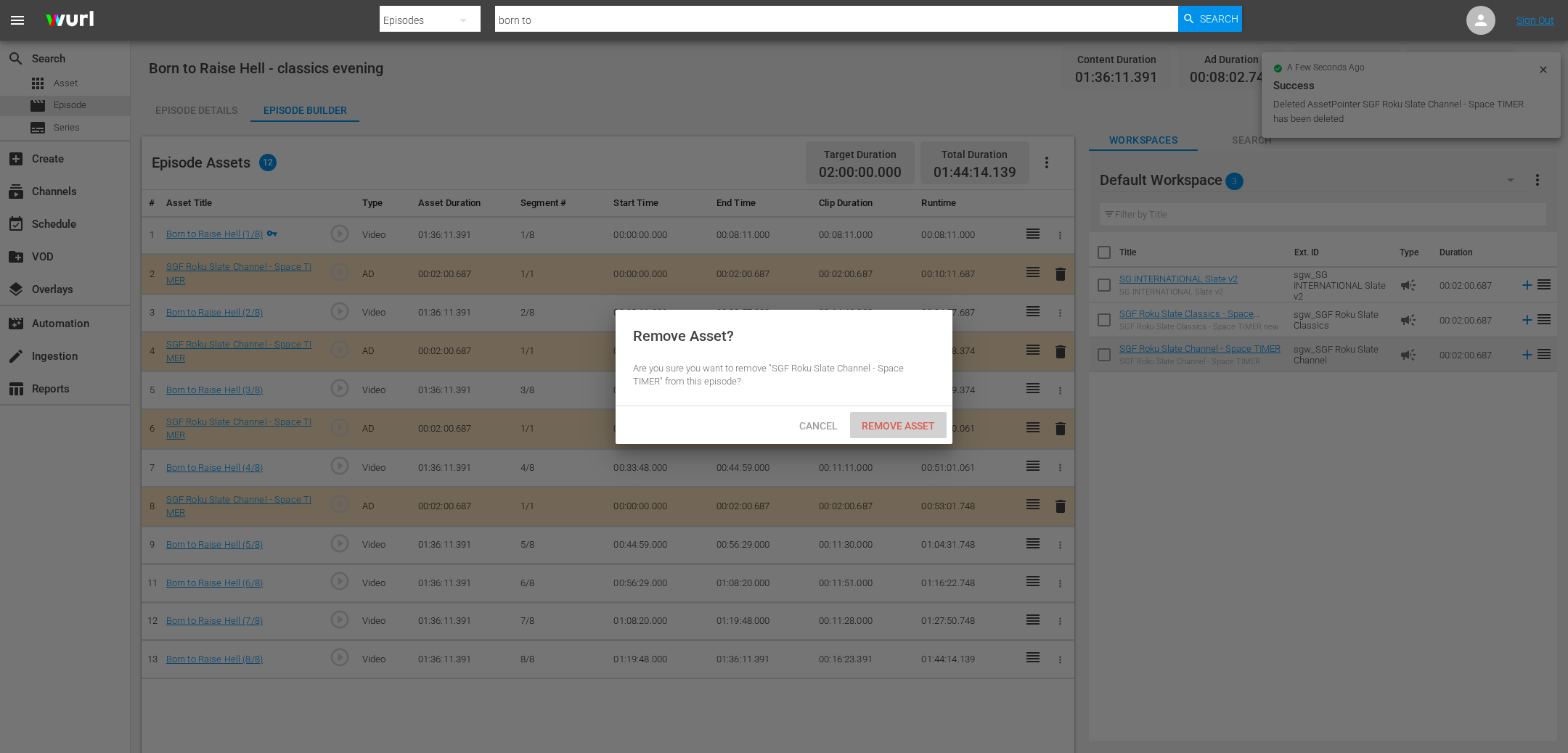
click at [912, 423] on span "Remove Asset" at bounding box center [898, 426] width 97 height 12
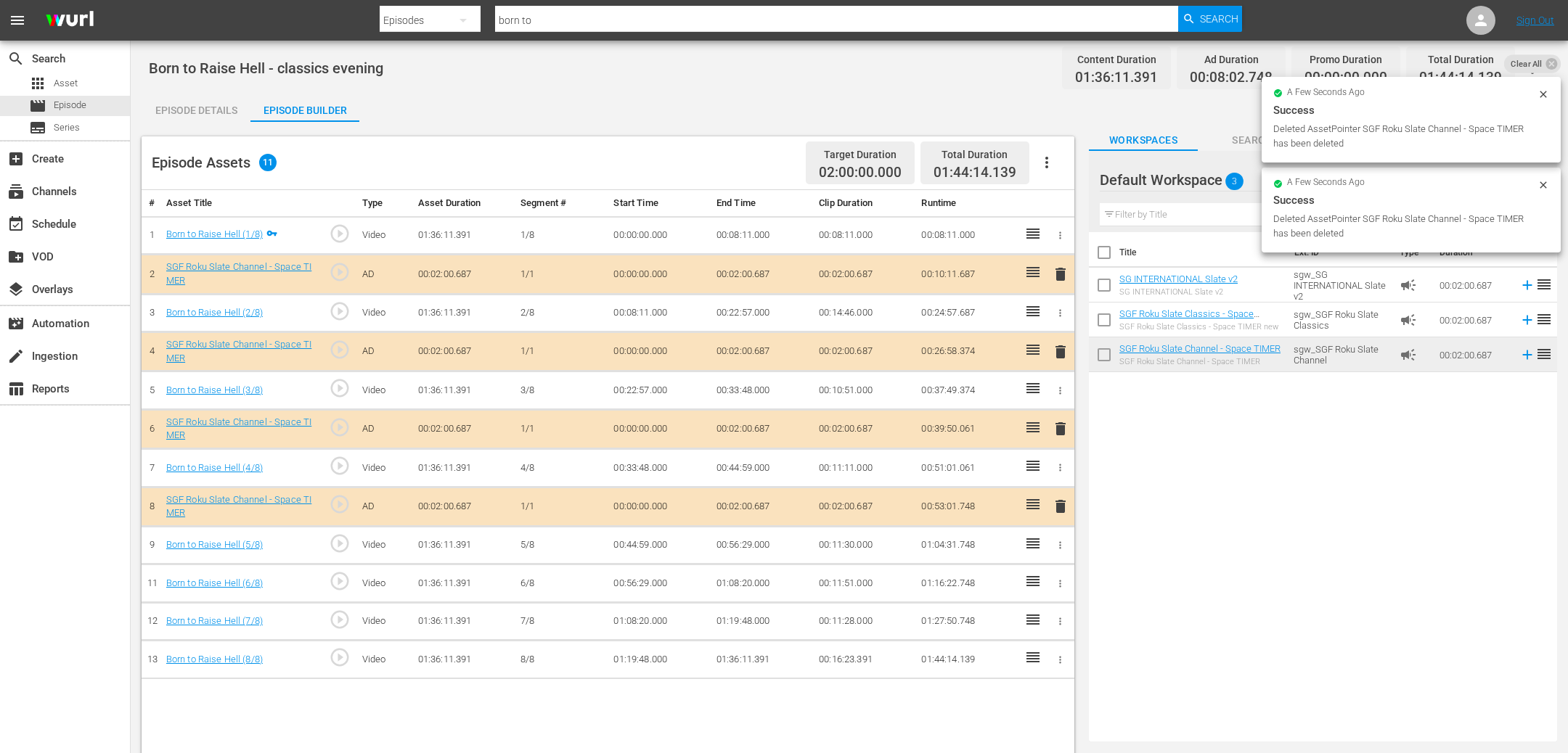
click at [1057, 433] on span "delete" at bounding box center [1060, 429] width 17 height 17
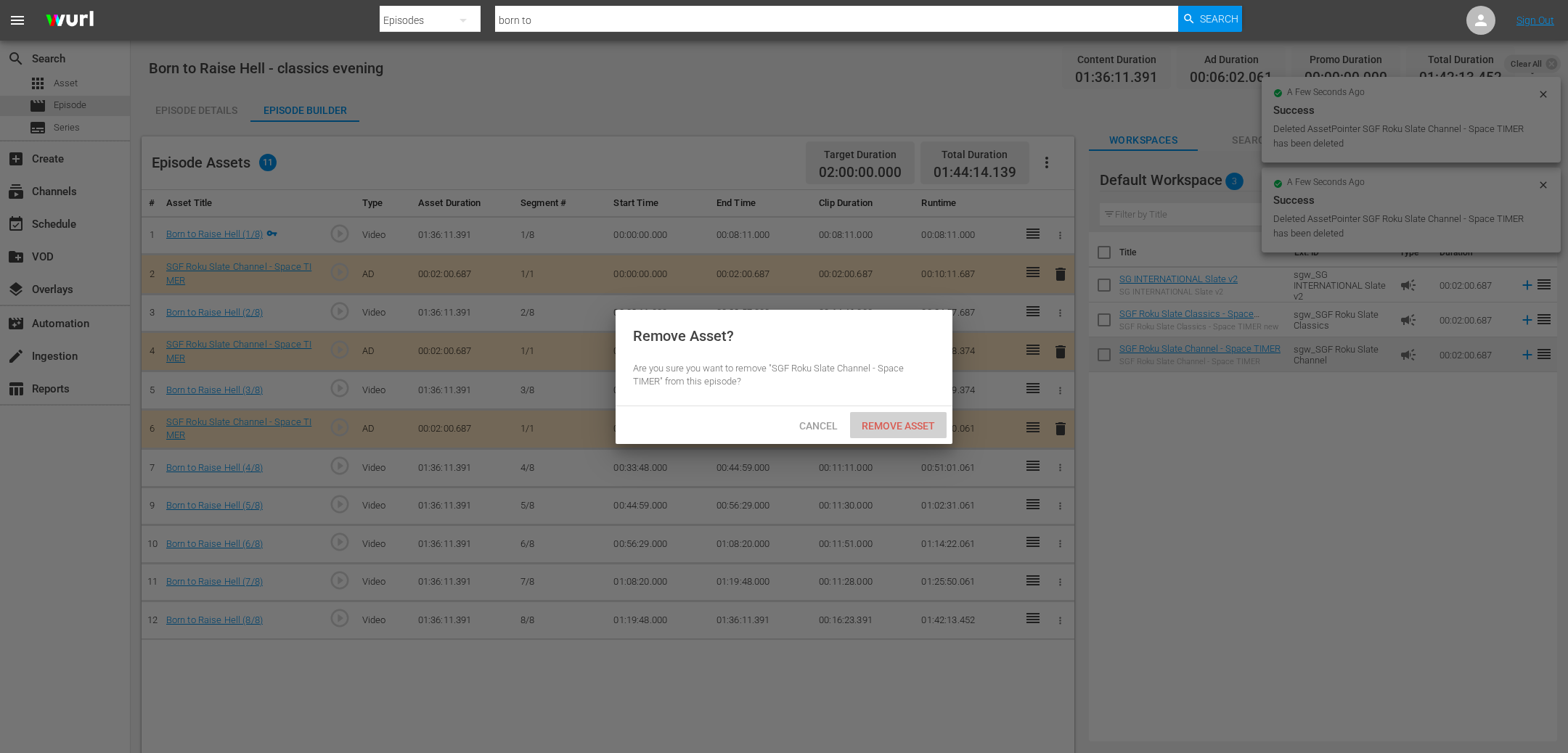
drag, startPoint x: 918, startPoint y: 430, endPoint x: 926, endPoint y: 416, distance: 16.1
click at [917, 429] on span "Remove Asset" at bounding box center [898, 426] width 97 height 12
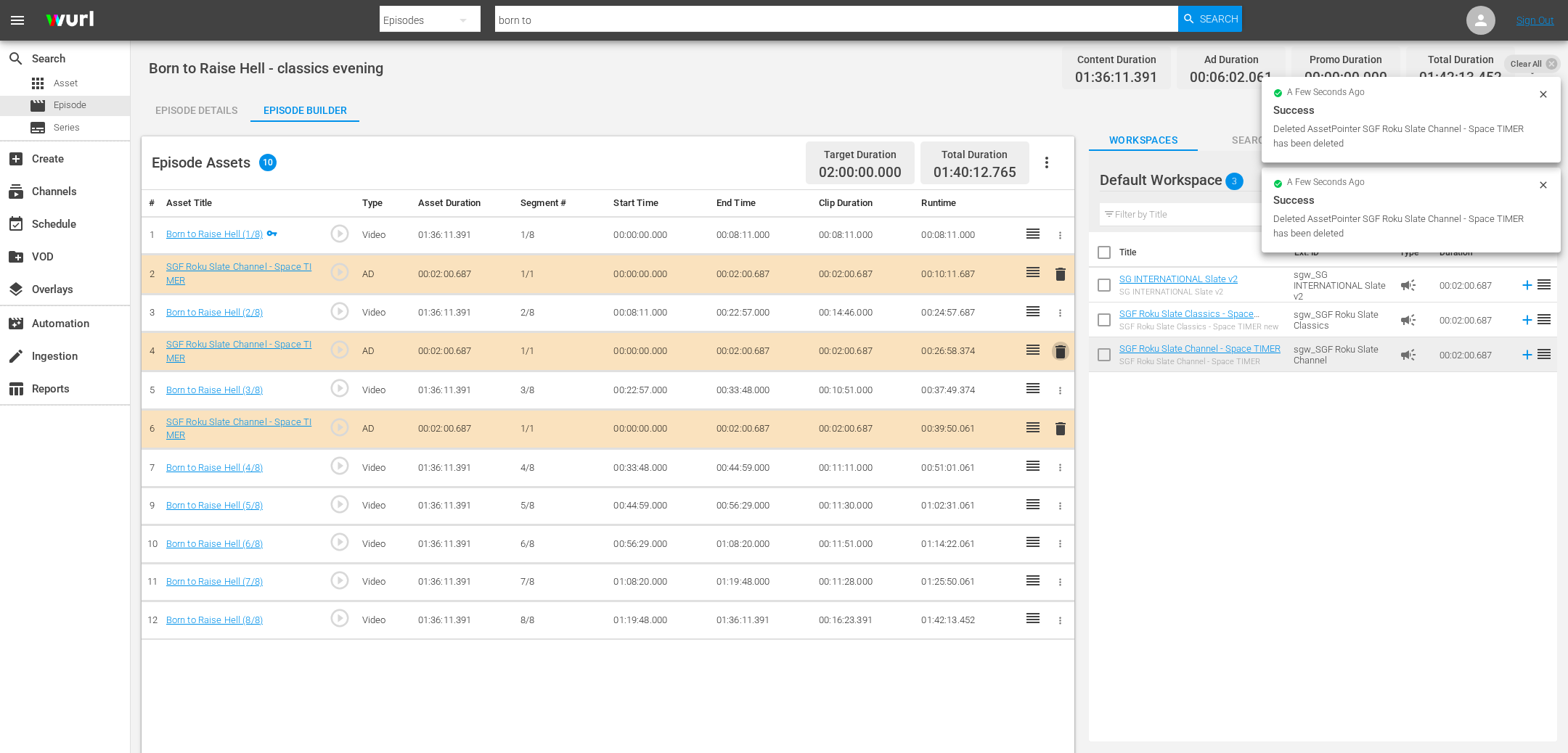
click at [1065, 352] on span "delete" at bounding box center [1060, 352] width 17 height 17
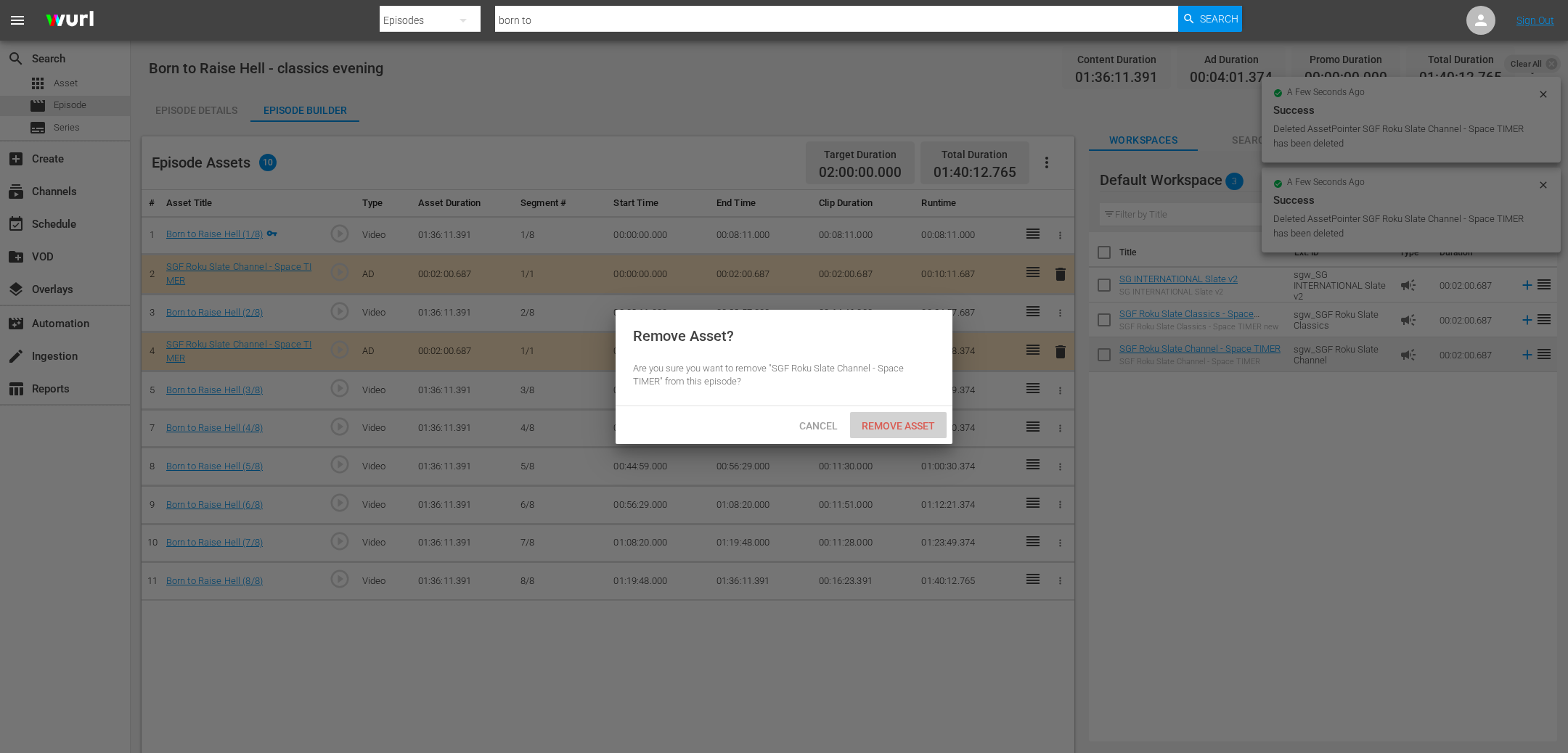
drag, startPoint x: 905, startPoint y: 426, endPoint x: 981, endPoint y: 344, distance: 111.8
click at [905, 426] on span "Remove Asset" at bounding box center [898, 426] width 97 height 12
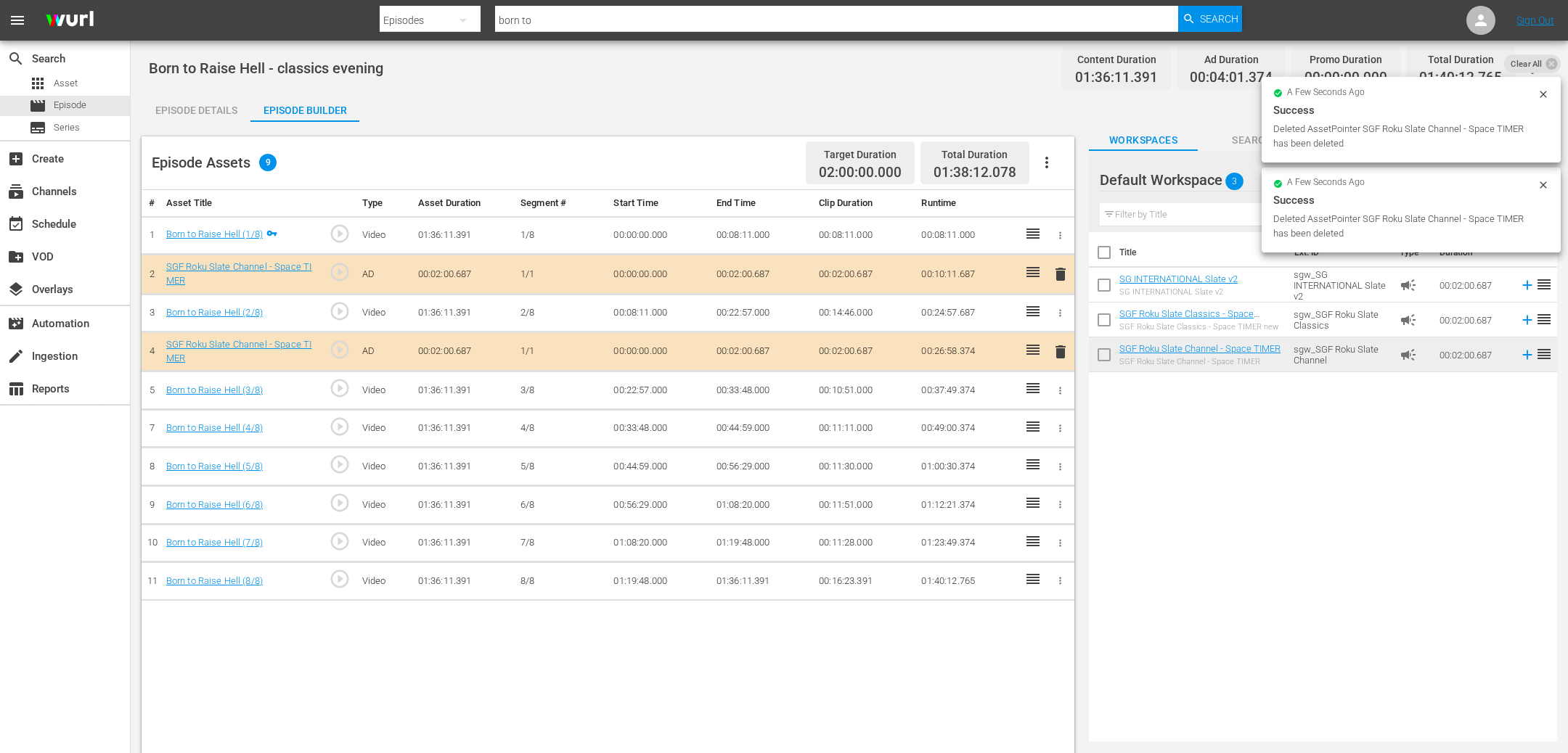
click at [1064, 277] on span "delete" at bounding box center [1060, 274] width 17 height 17
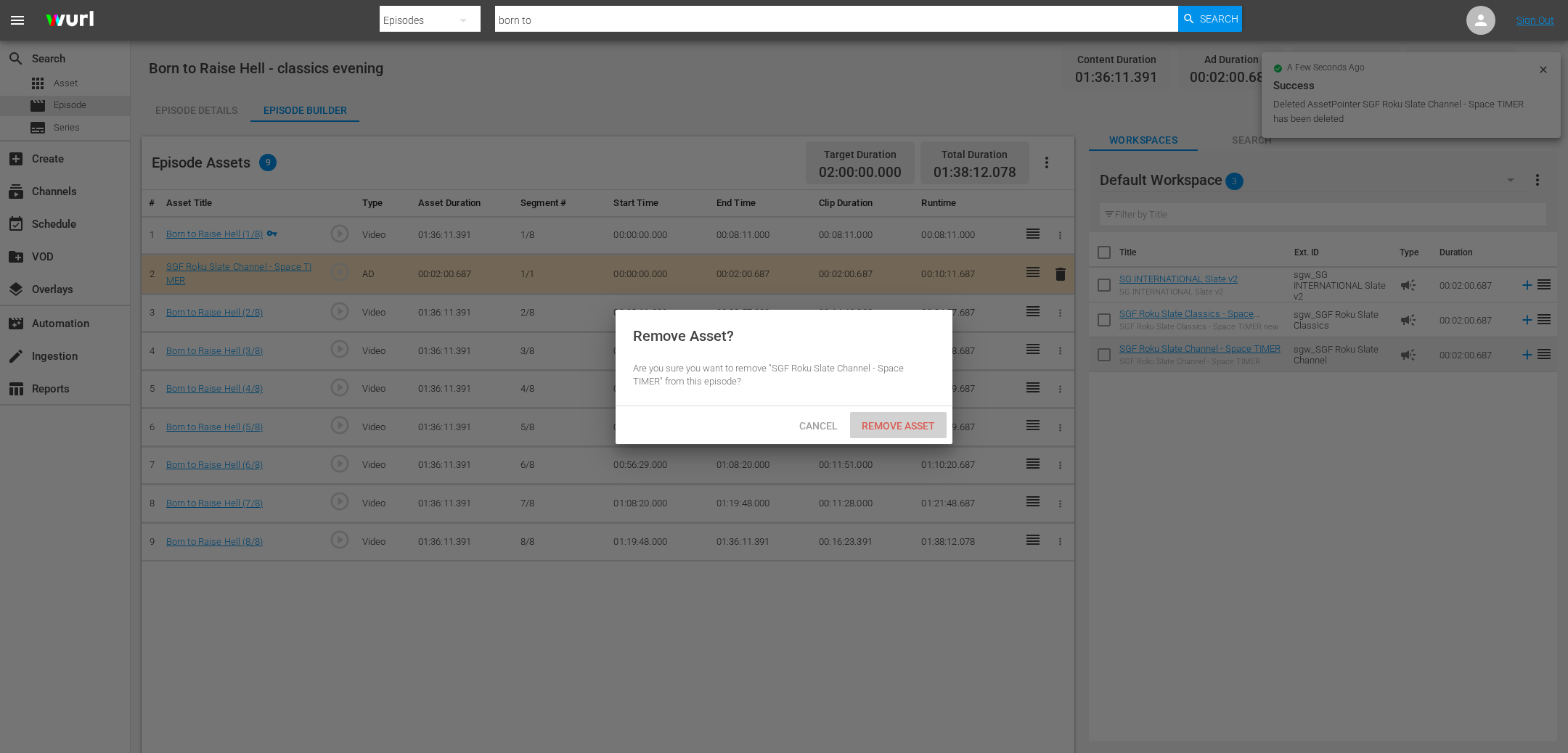
click at [918, 420] on span "Remove Asset" at bounding box center [898, 426] width 97 height 12
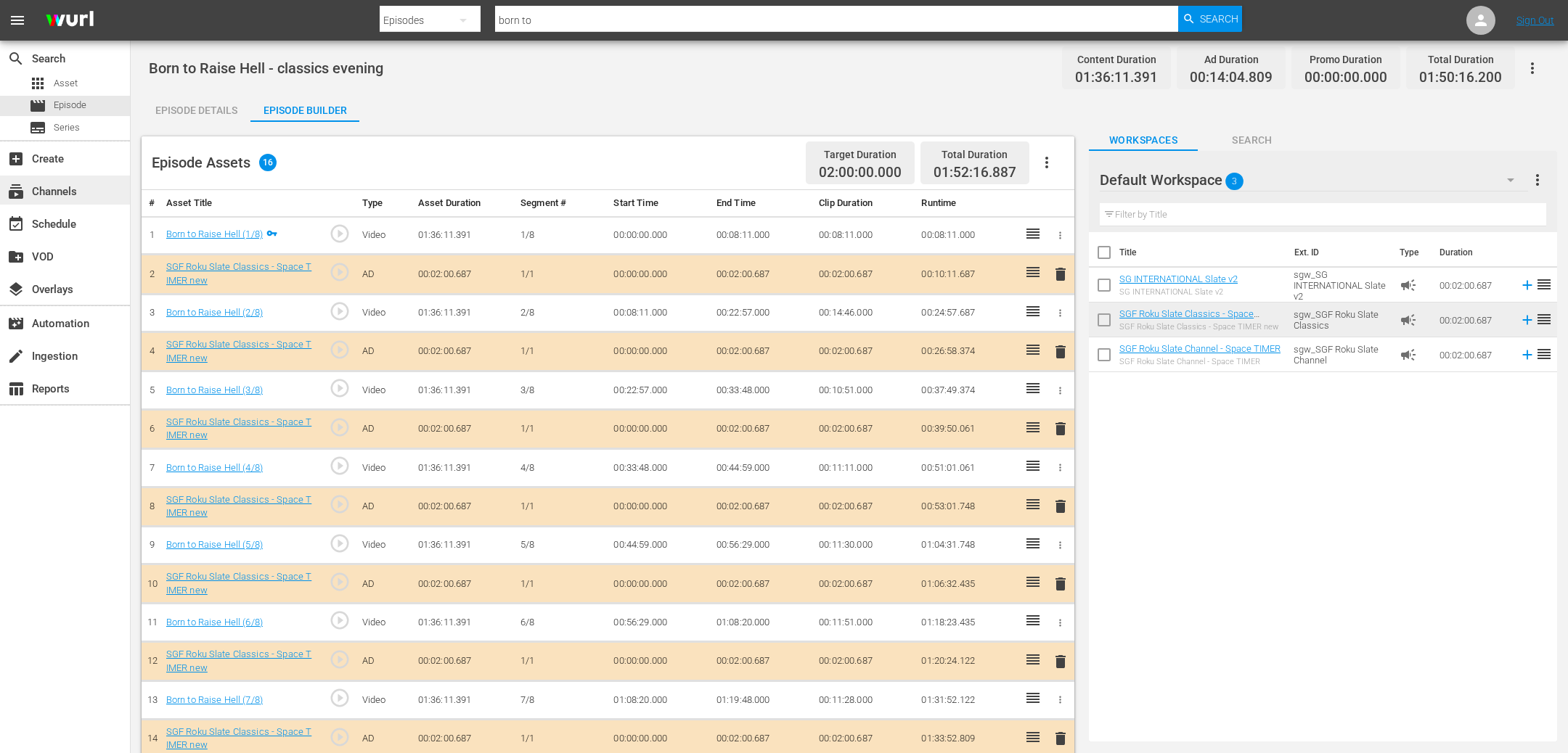
click at [61, 196] on div "subscriptions Channels" at bounding box center [40, 189] width 81 height 13
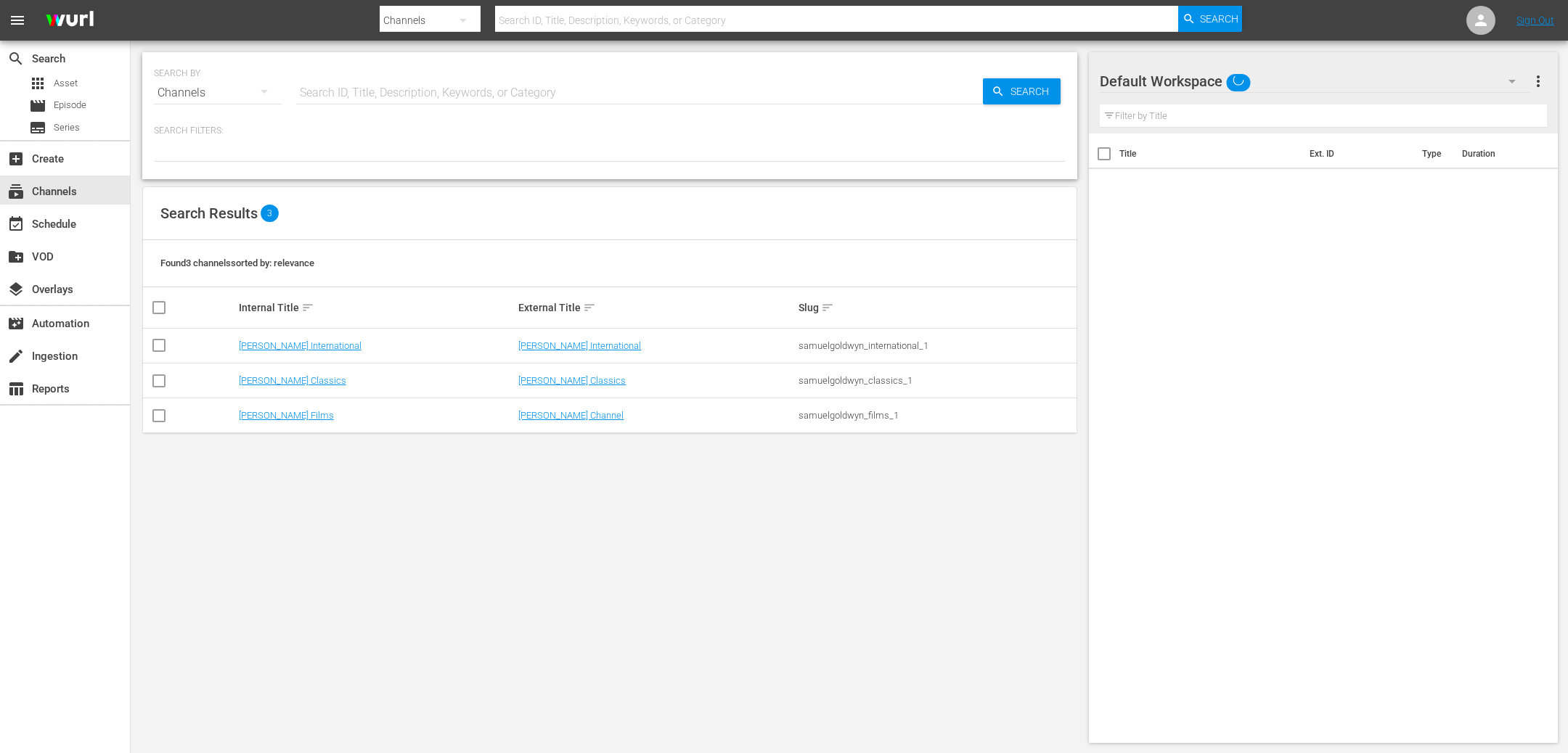
click at [309, 387] on td "[PERSON_NAME] Classics" at bounding box center [376, 381] width 281 height 35
click at [309, 383] on link "[PERSON_NAME] Classics" at bounding box center [292, 381] width 108 height 11
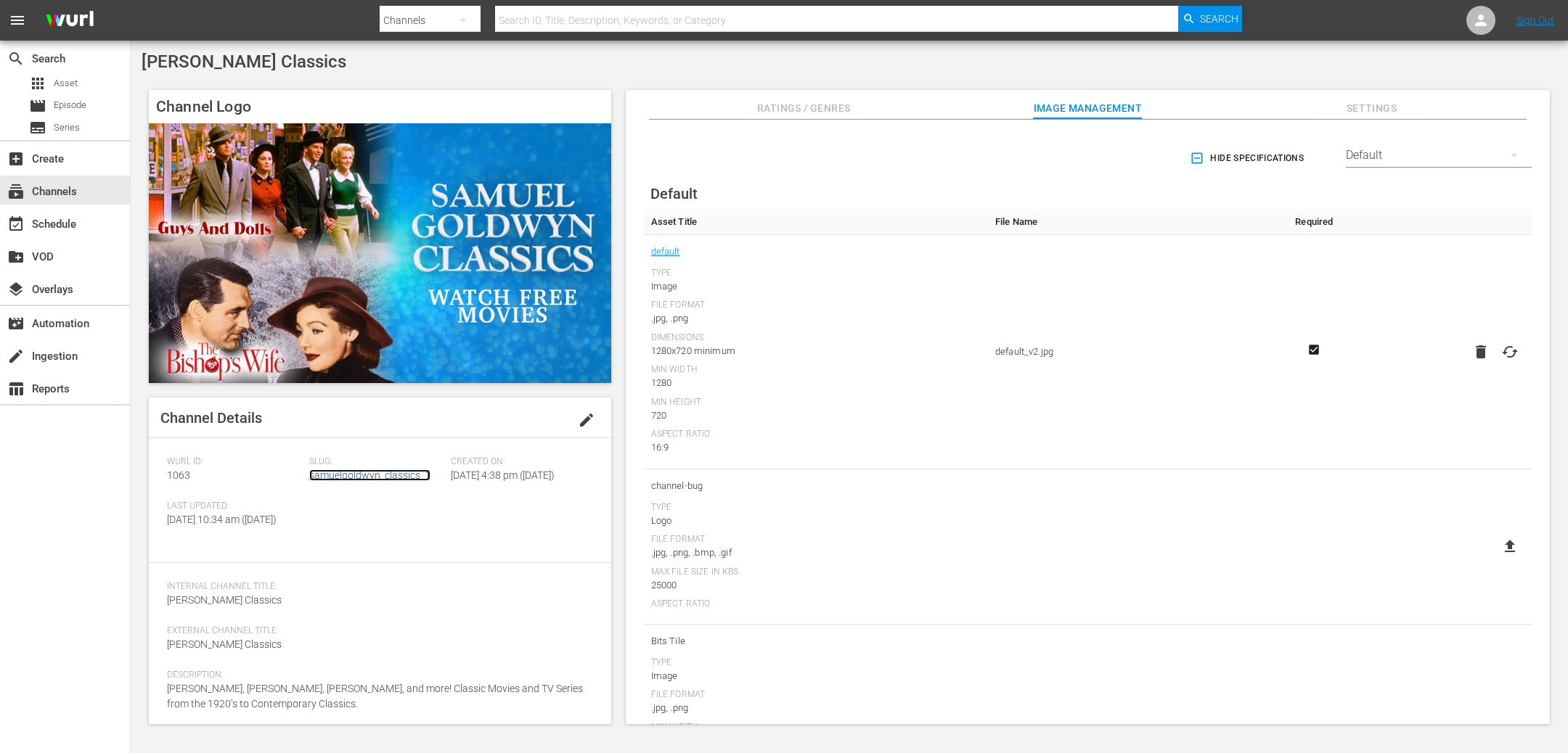
click at [387, 473] on link "samuelgoldwyn_classics_1" at bounding box center [369, 475] width 122 height 12
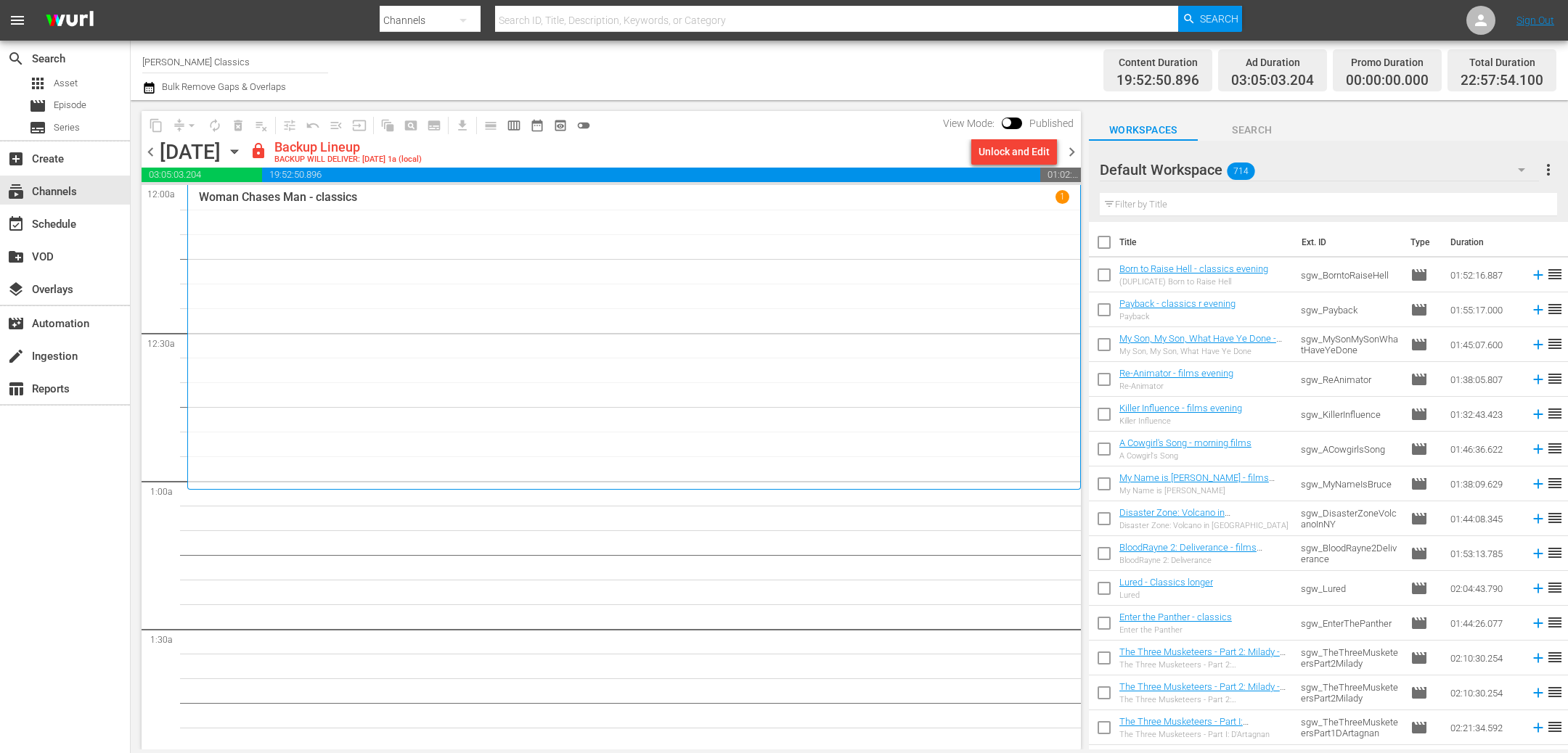
click at [153, 150] on span "chevron_left" at bounding box center [151, 152] width 18 height 18
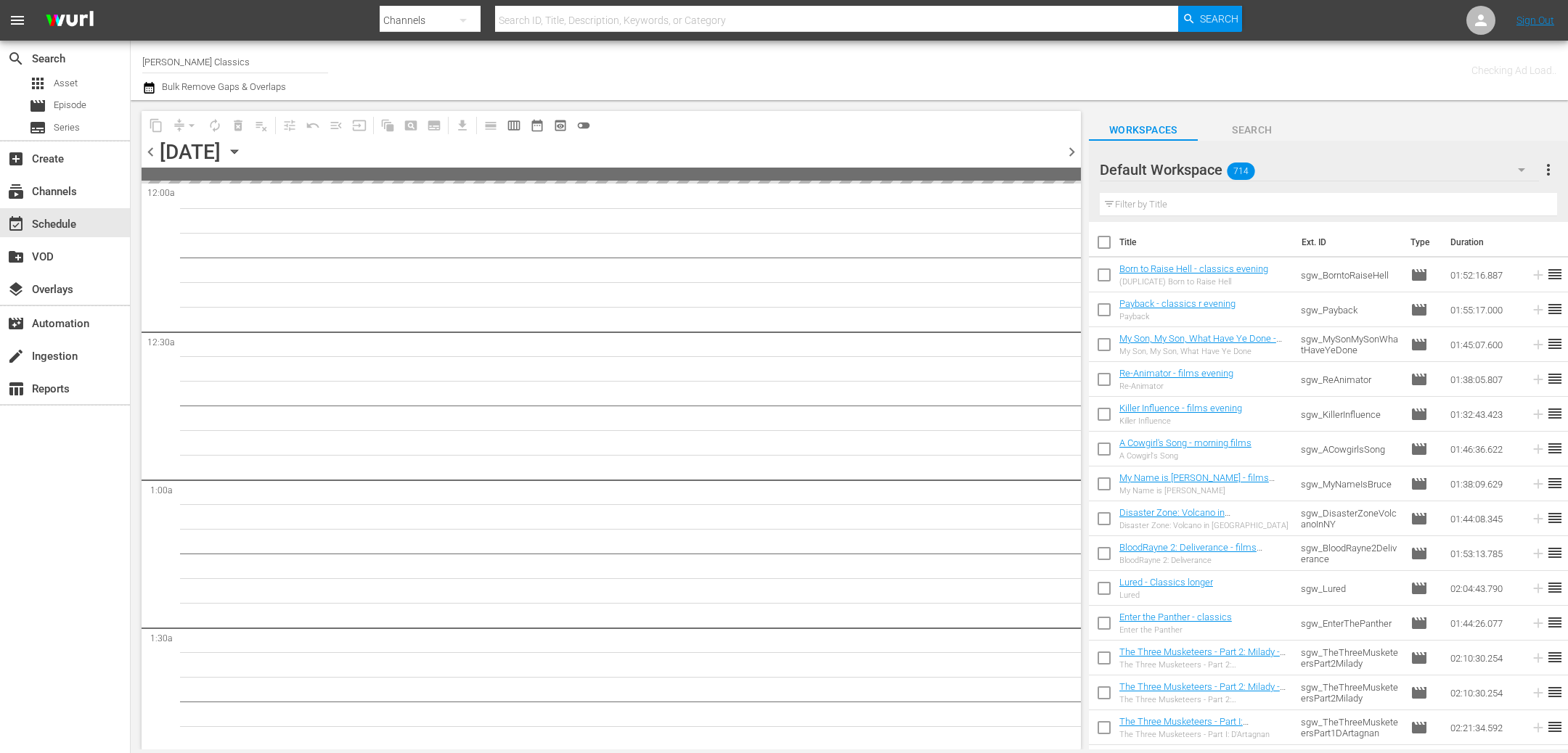
click at [153, 150] on span "chevron_left" at bounding box center [151, 152] width 18 height 18
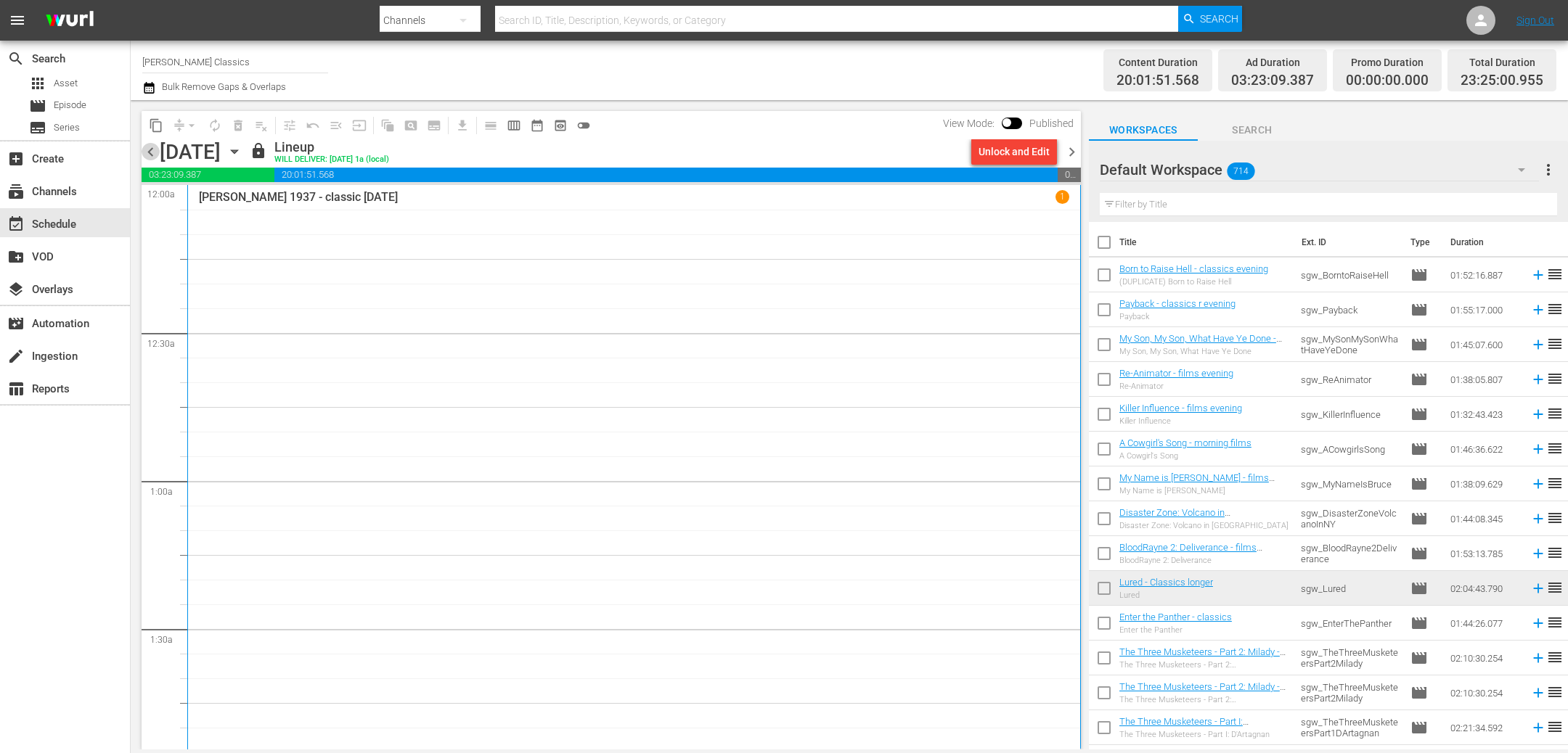
click at [152, 150] on span "chevron_left" at bounding box center [151, 152] width 18 height 18
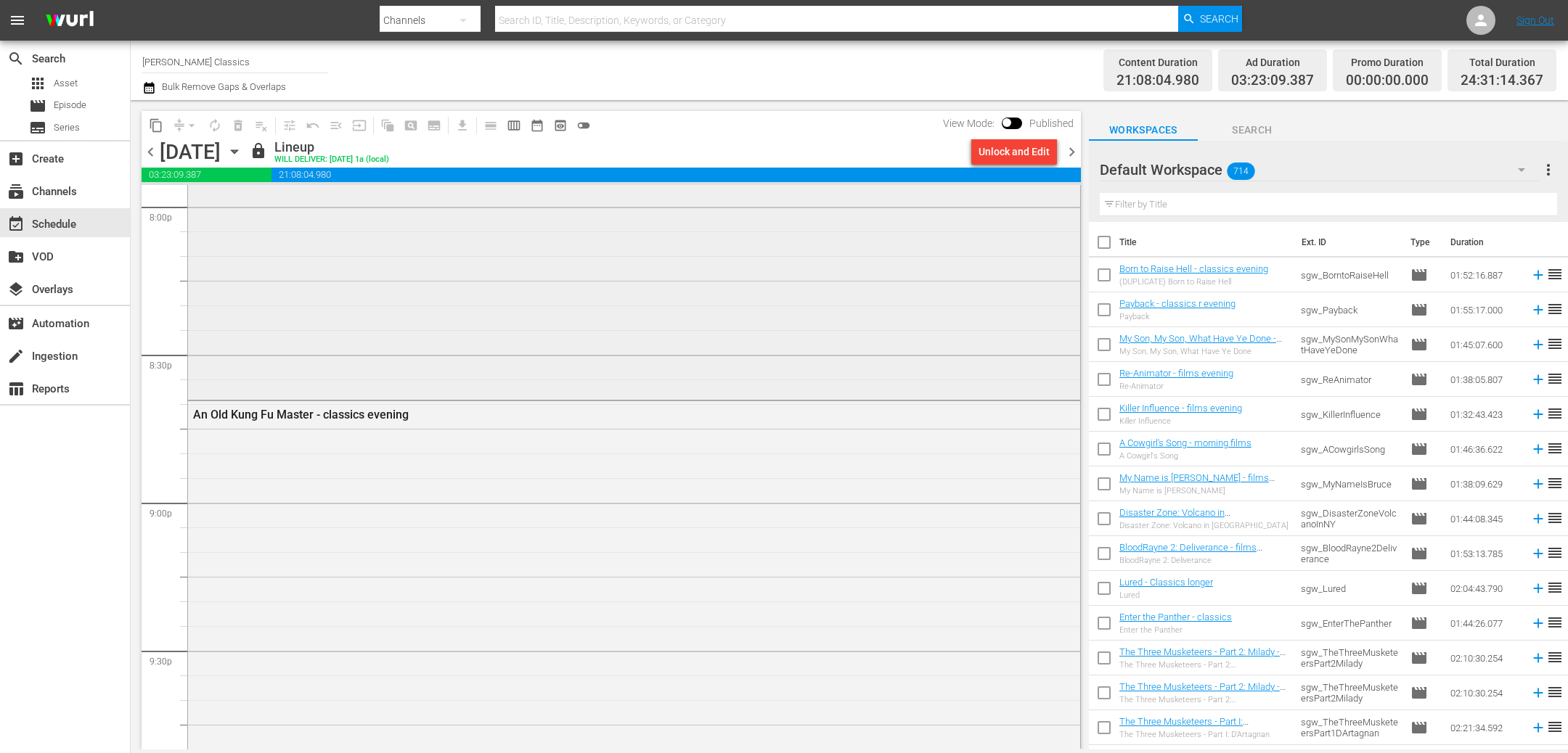
scroll to position [5889, 0]
click at [1005, 157] on div "Unlock and Edit" at bounding box center [1014, 152] width 71 height 27
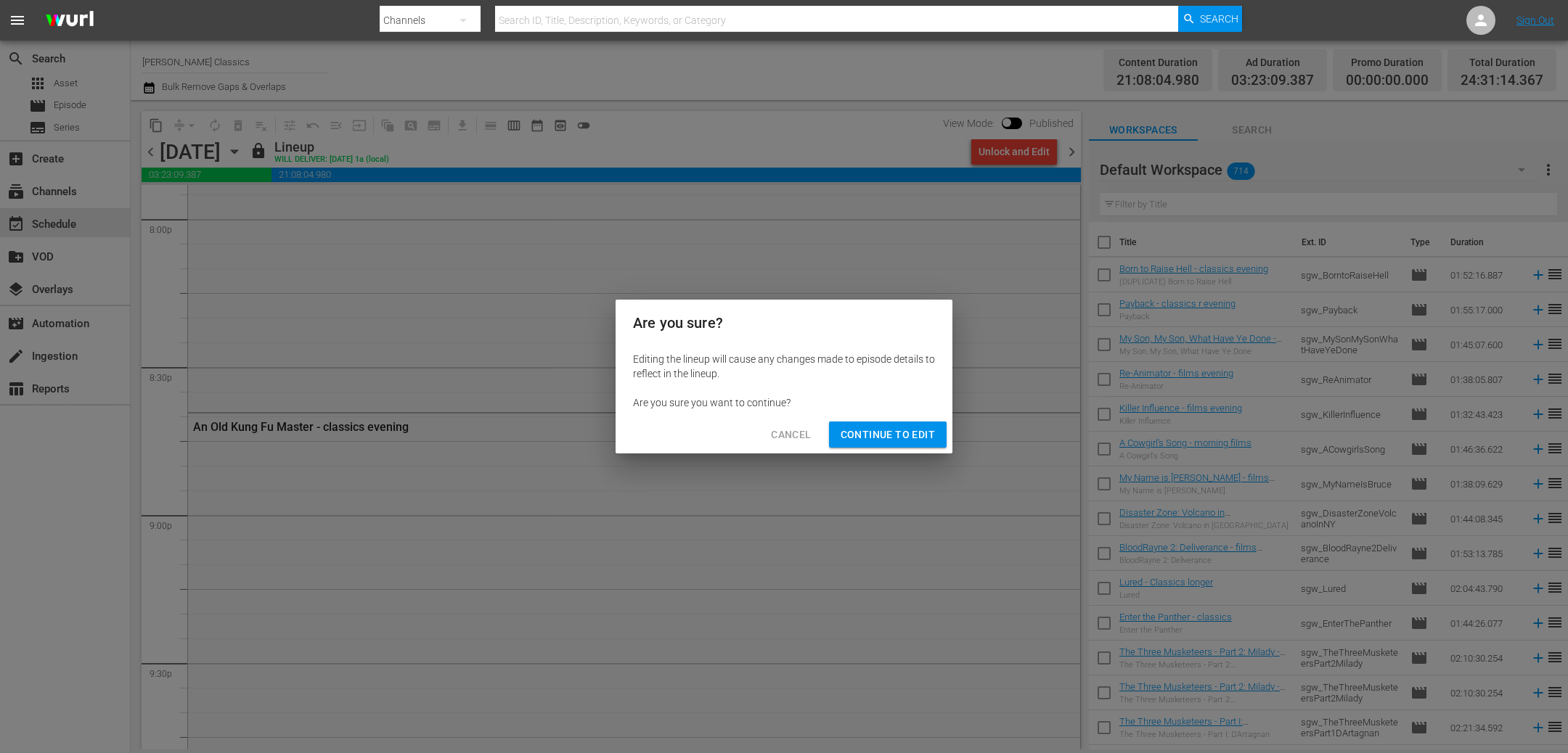
click at [905, 441] on span "Continue to Edit" at bounding box center [887, 435] width 94 height 18
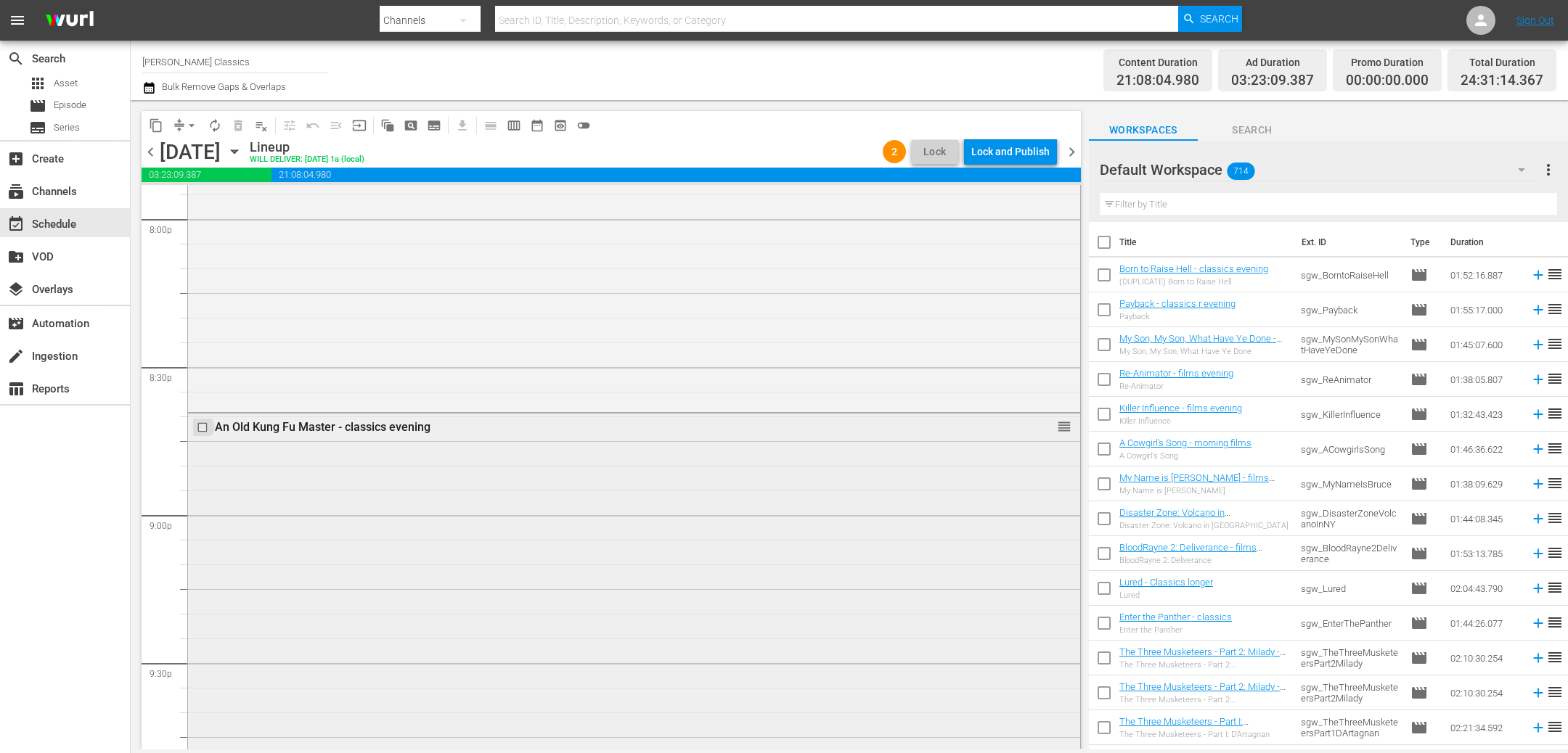
click at [203, 429] on input "checkbox" at bounding box center [204, 428] width 16 height 13
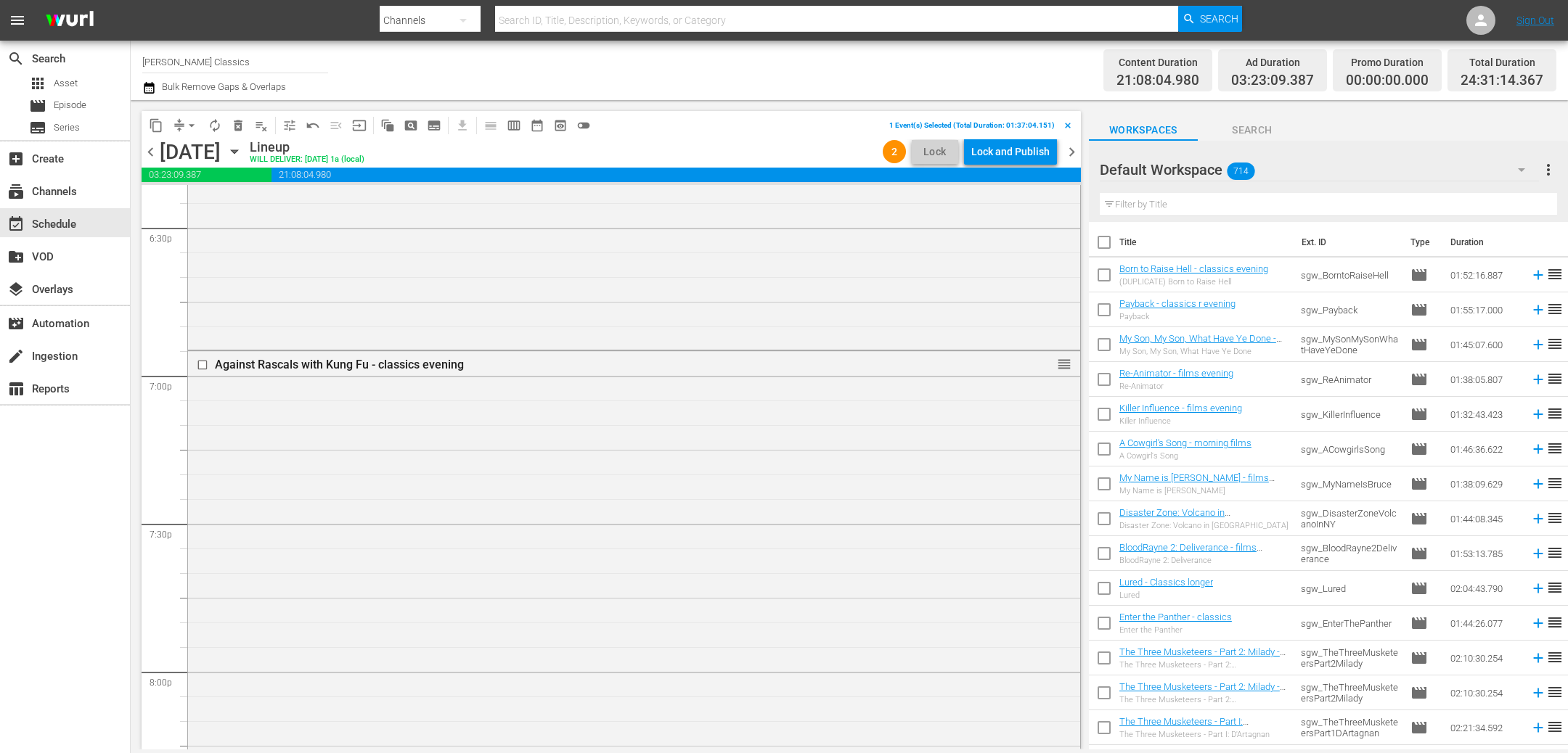
scroll to position [5388, 0]
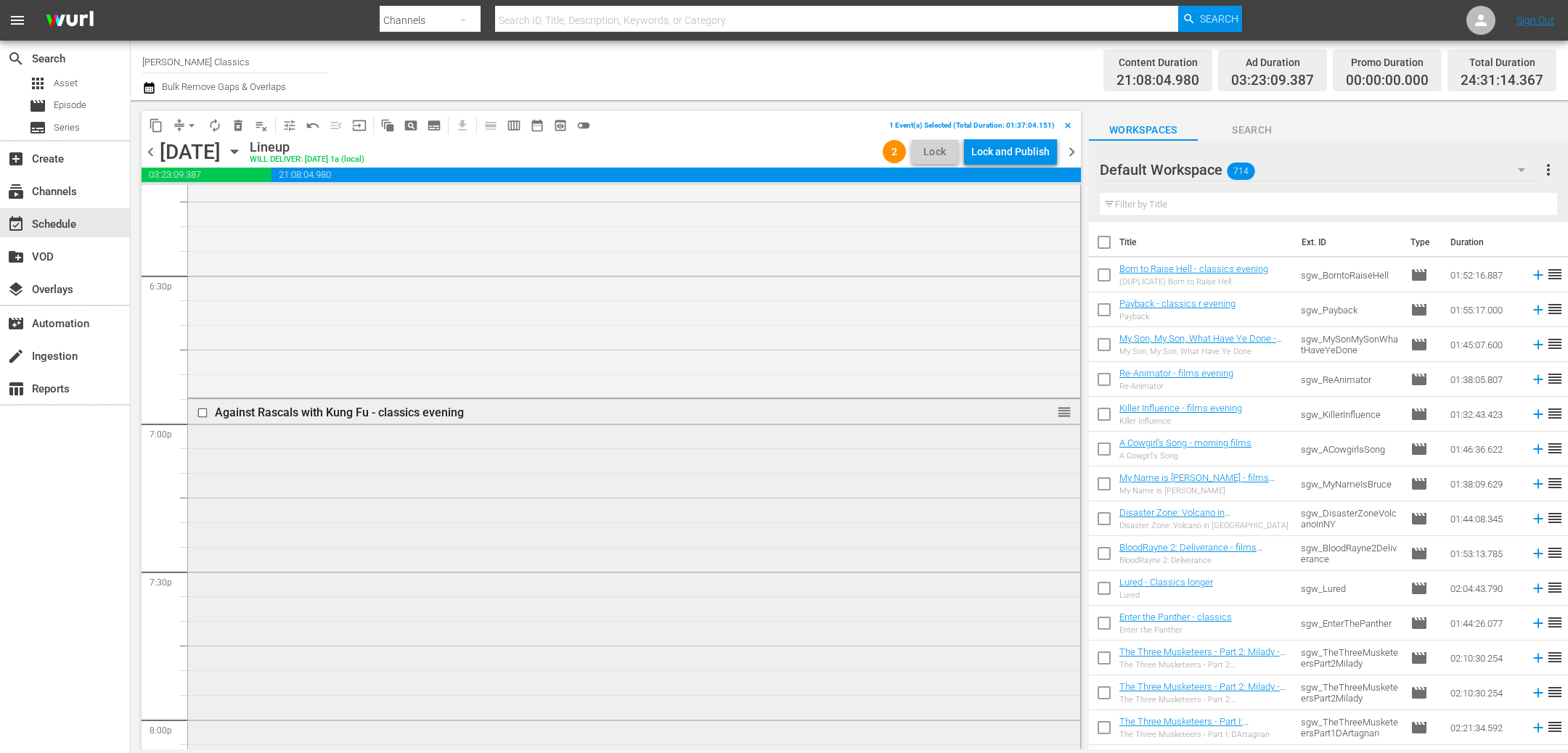
click at [206, 413] on input "checkbox" at bounding box center [204, 413] width 16 height 13
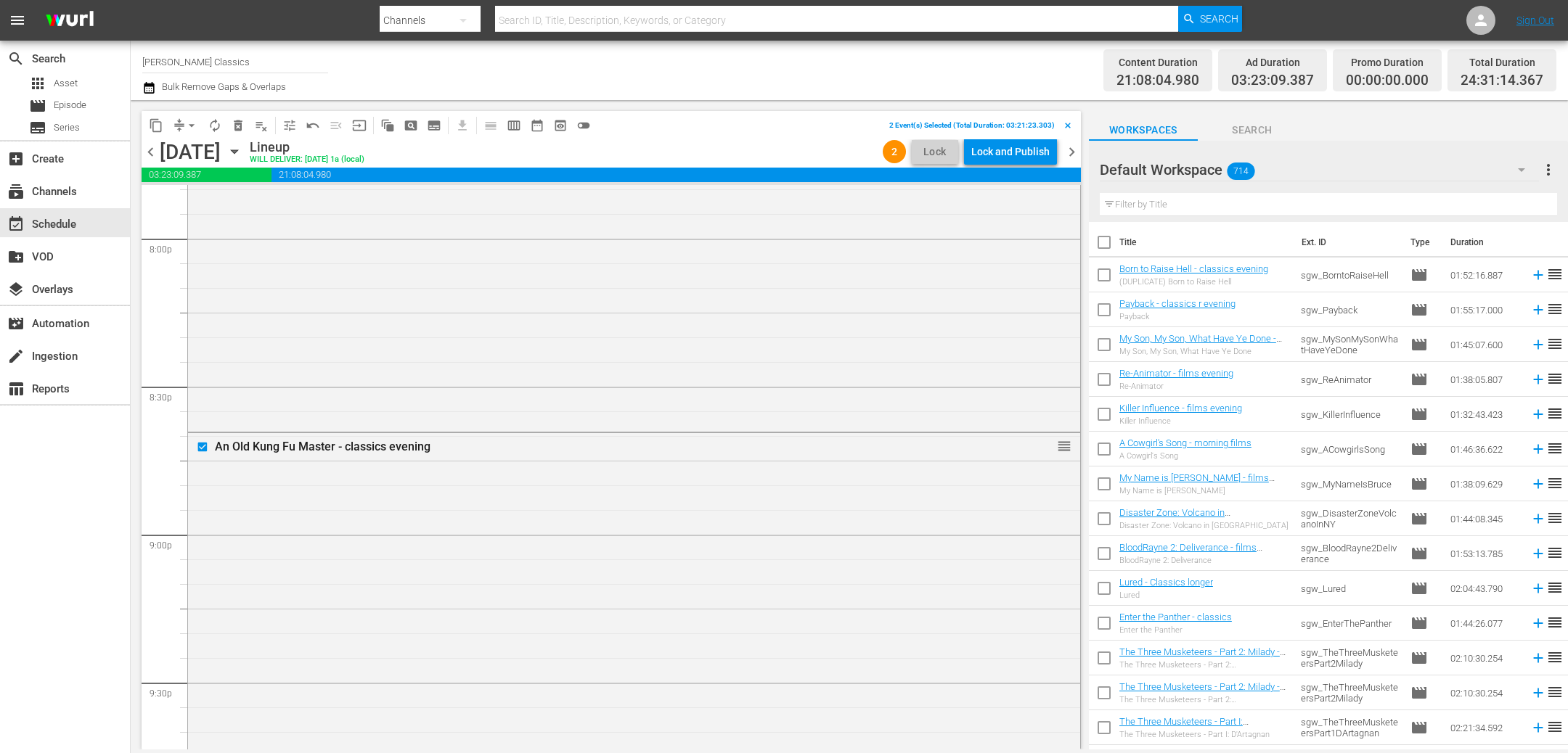
scroll to position [5830, 0]
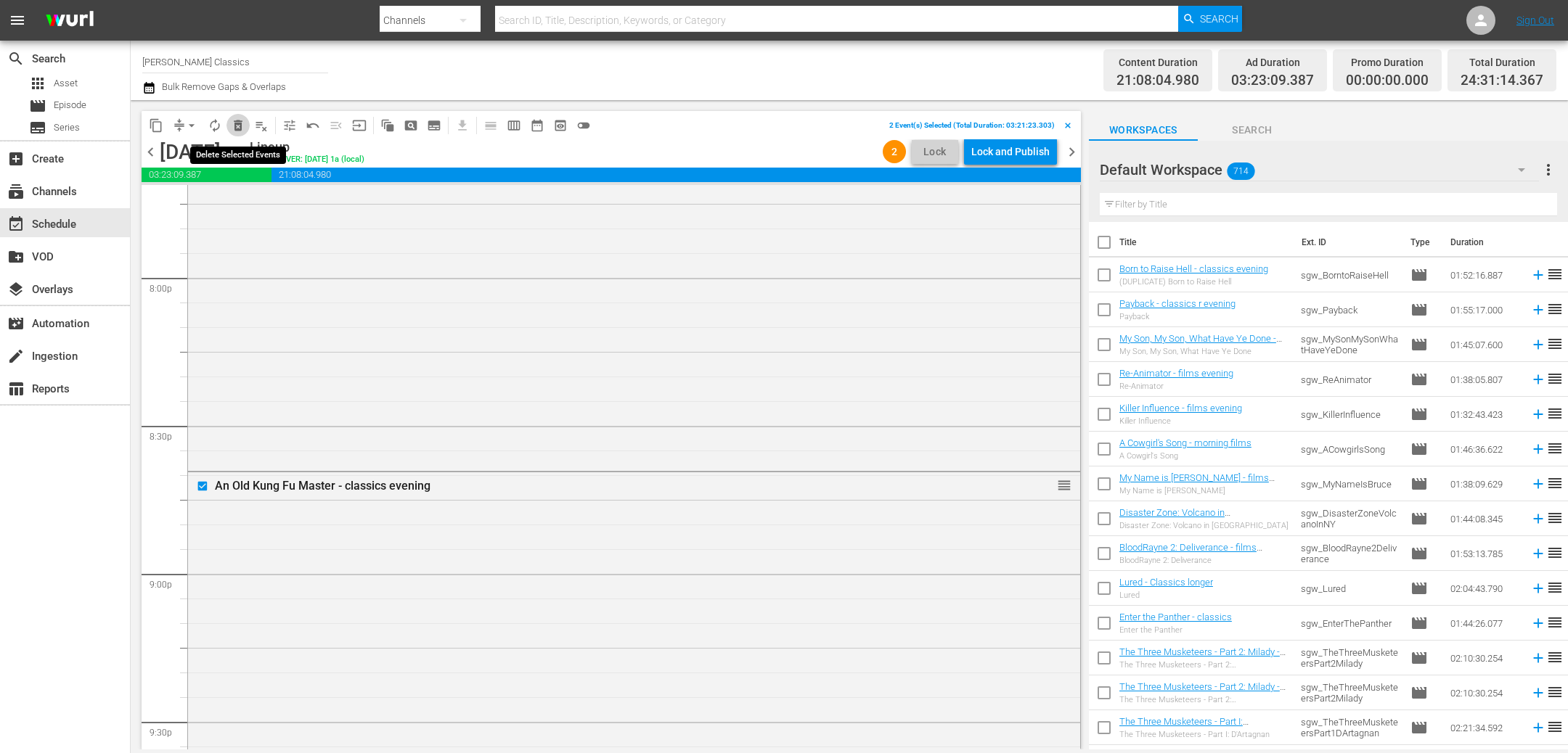
click at [242, 126] on span "delete_forever_outlined" at bounding box center [238, 125] width 15 height 15
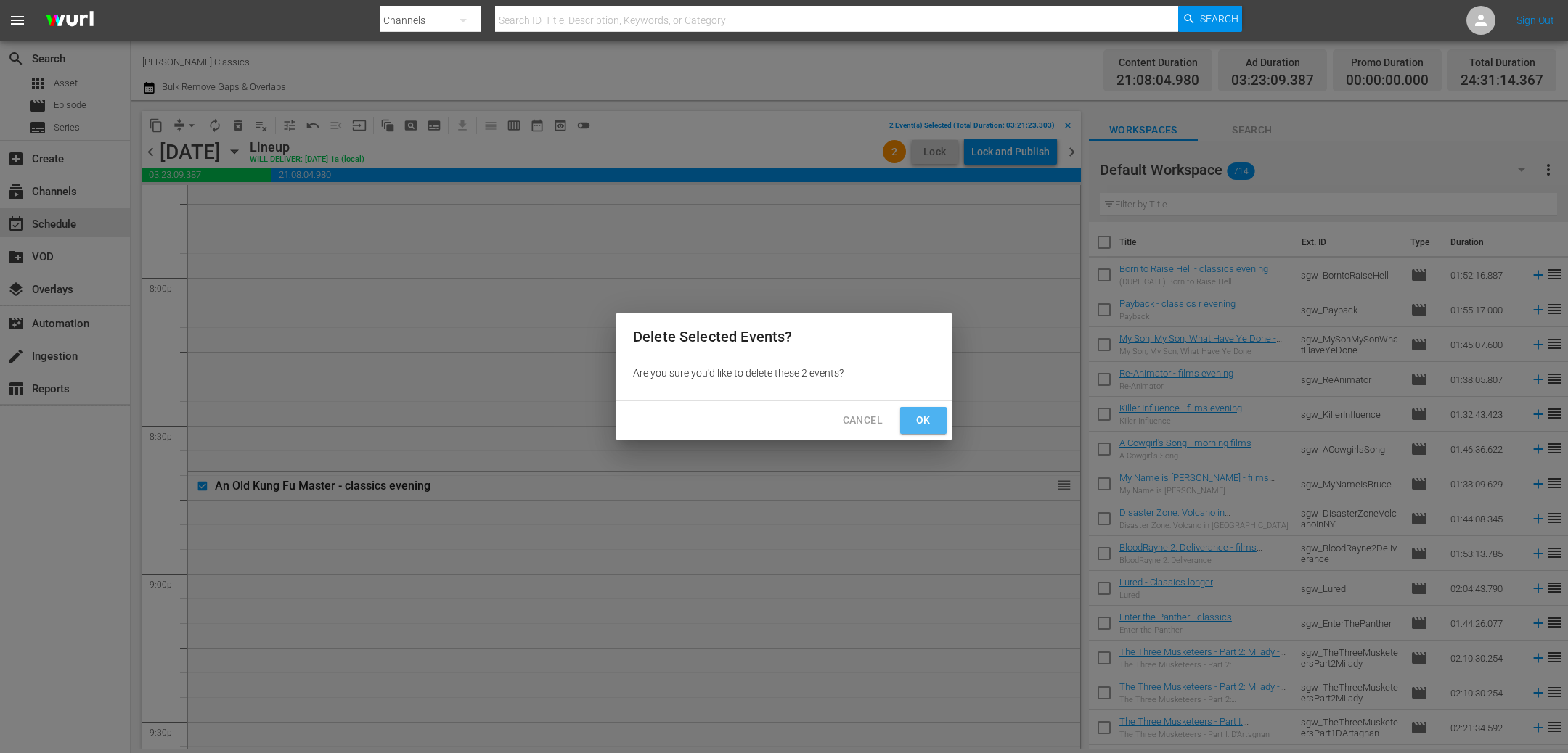
click at [930, 421] on span "Ok" at bounding box center [923, 420] width 23 height 18
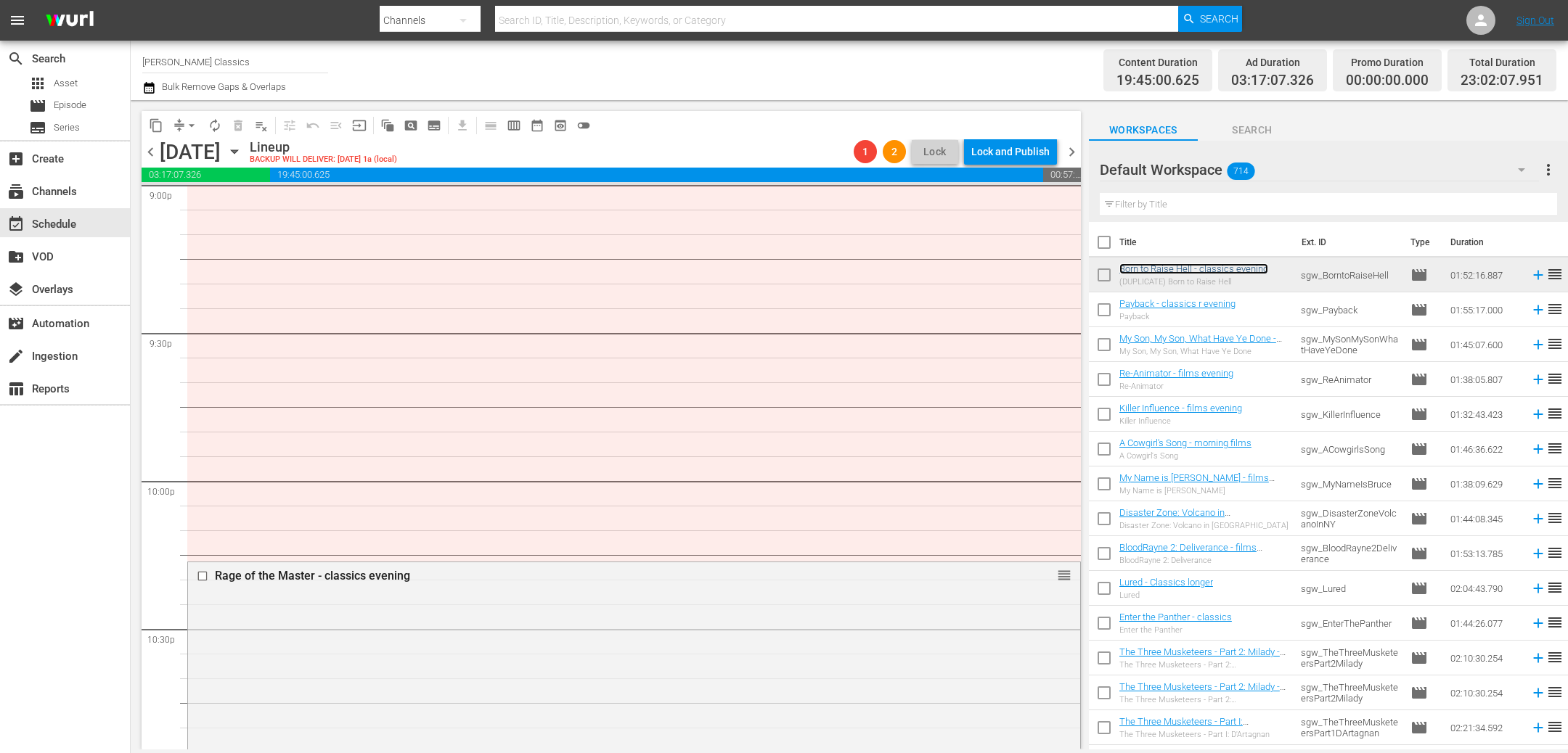
scroll to position [22, 0]
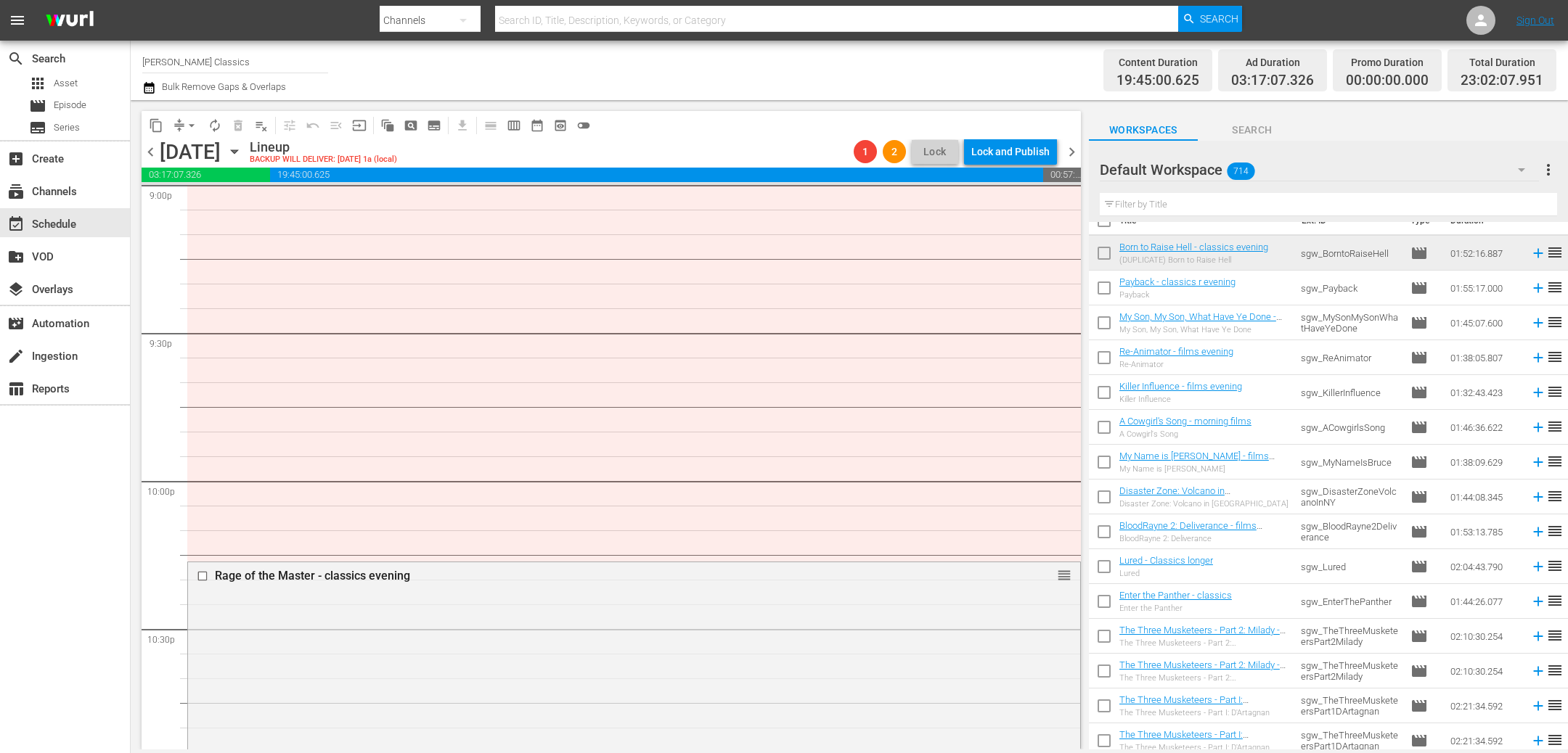
click at [1259, 207] on input "text" at bounding box center [1328, 204] width 457 height 23
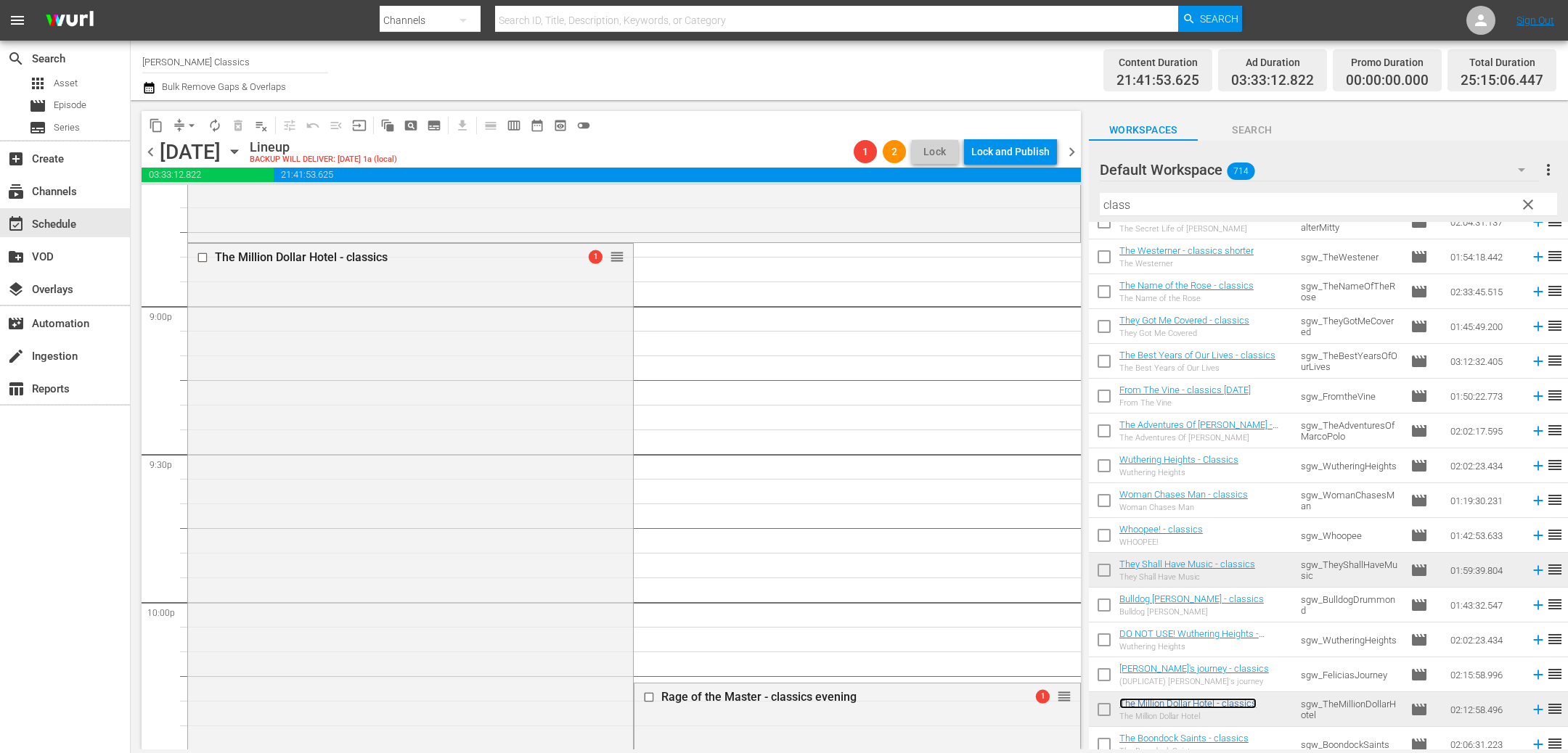
scroll to position [6015, 0]
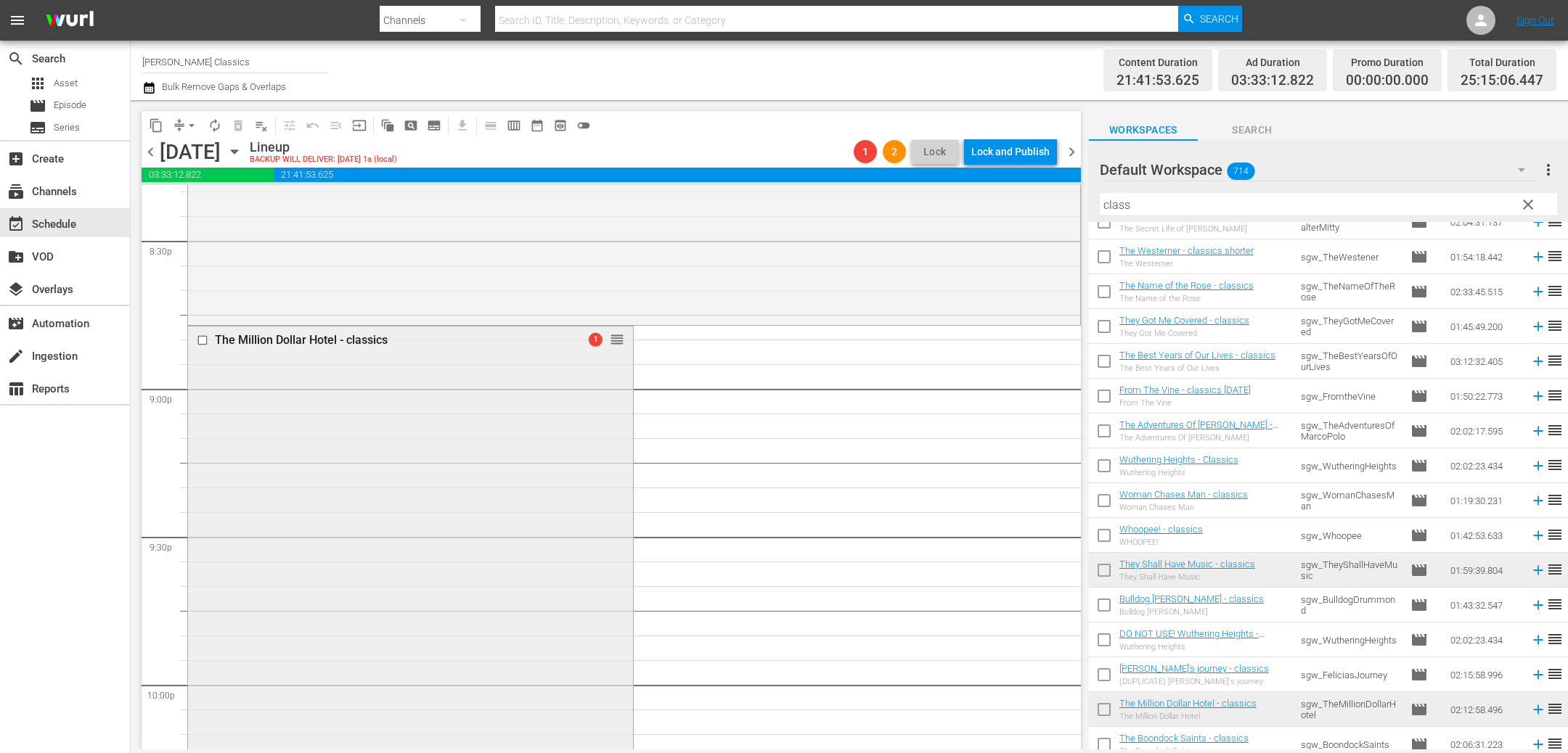
click at [205, 337] on input "checkbox" at bounding box center [204, 340] width 16 height 13
click at [235, 120] on span "delete_forever_outlined" at bounding box center [238, 125] width 15 height 15
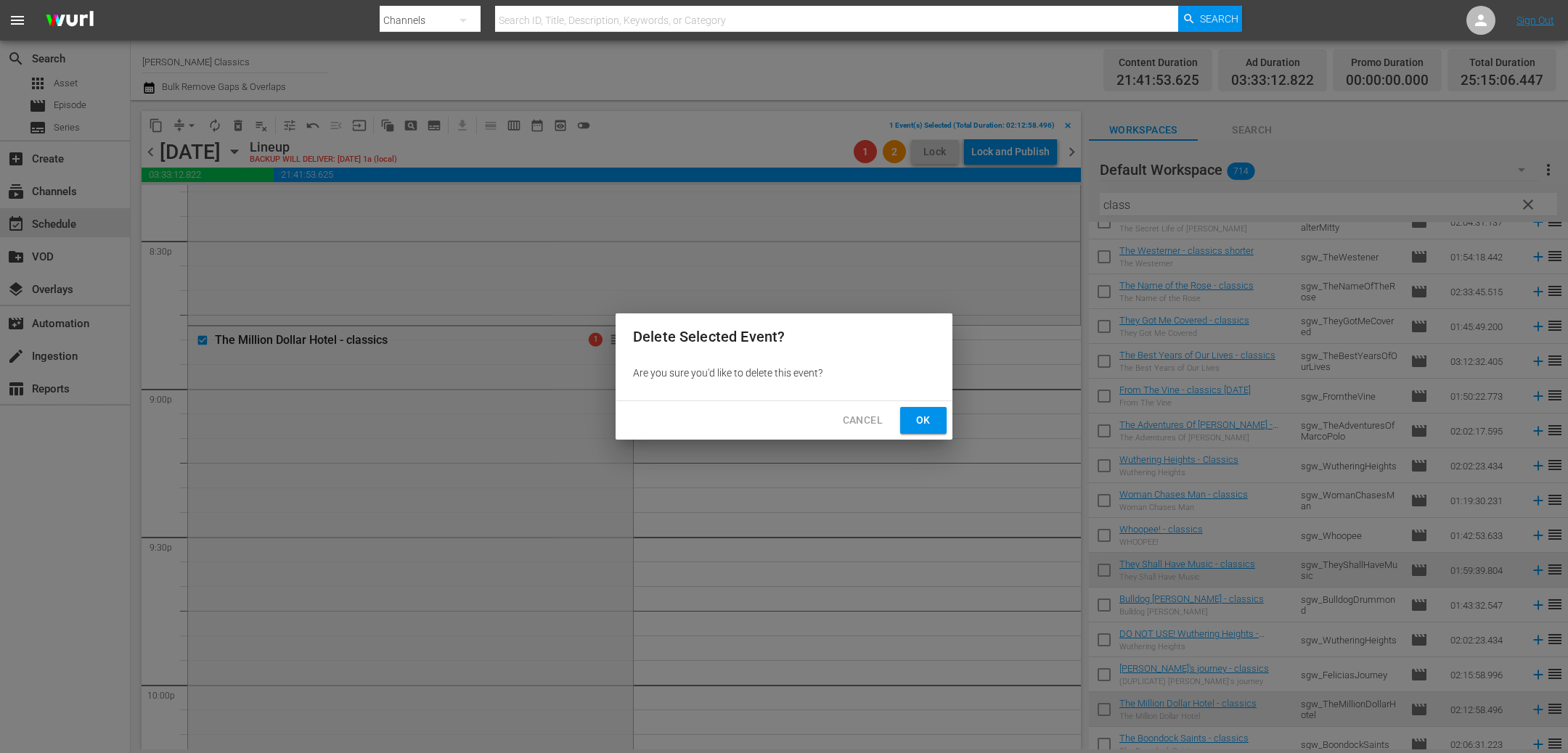
click at [914, 416] on span "Ok" at bounding box center [923, 420] width 23 height 18
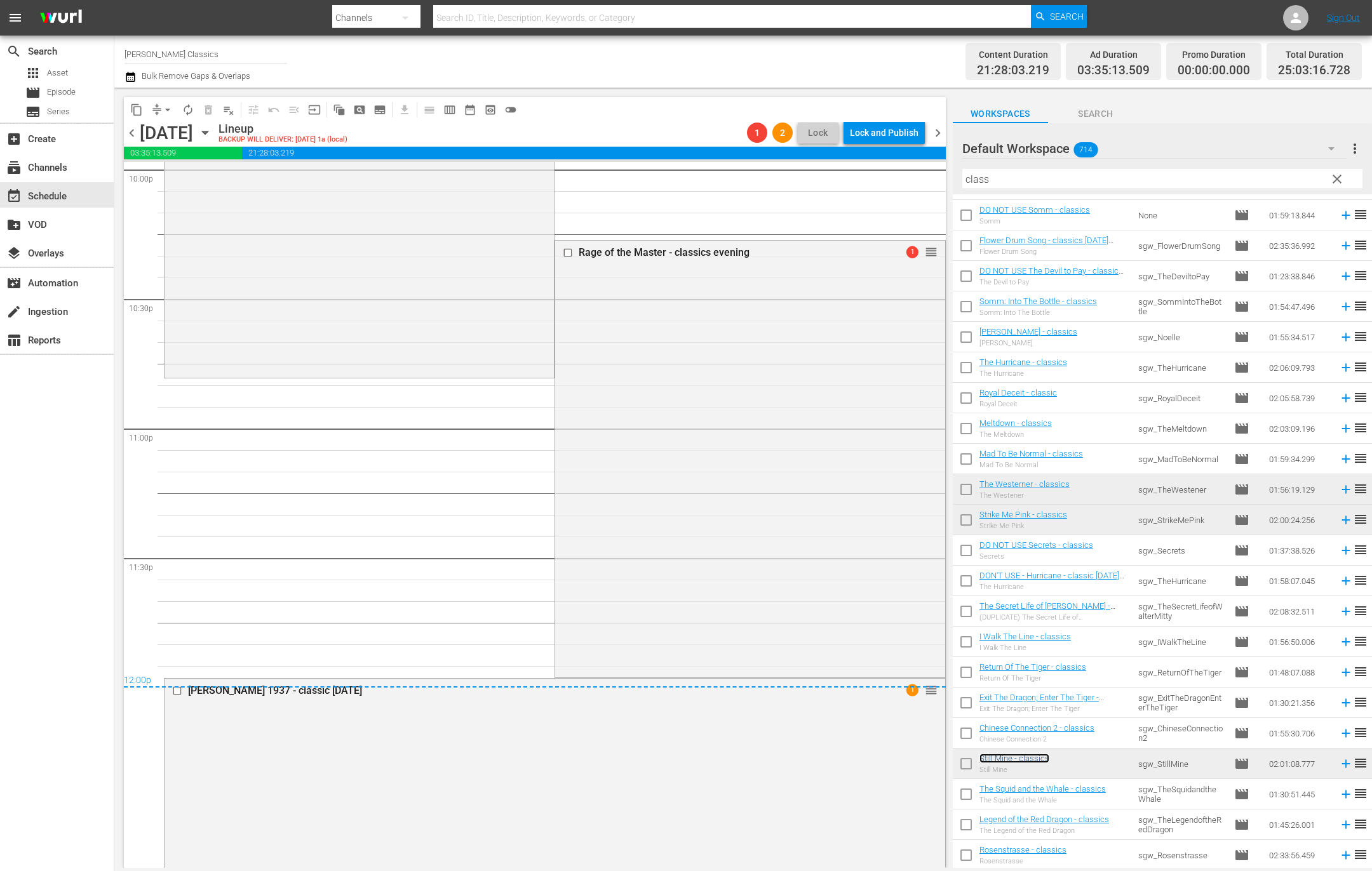
scroll to position [5693, 0]
click at [569, 248] on input "checkbox" at bounding box center [569, 249] width 14 height 11
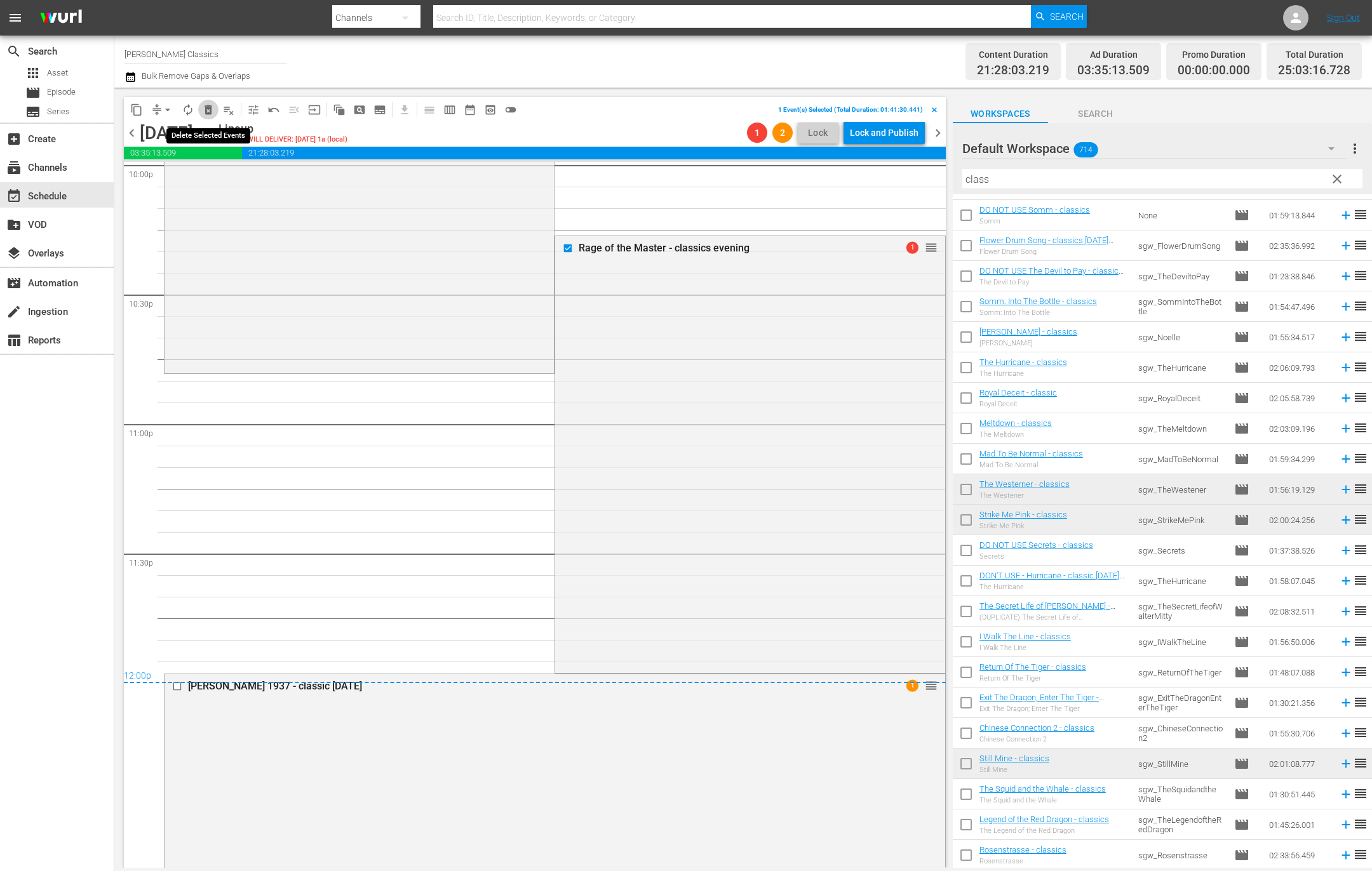
click at [212, 107] on span "delete_forever_outlined" at bounding box center [209, 109] width 13 height 13
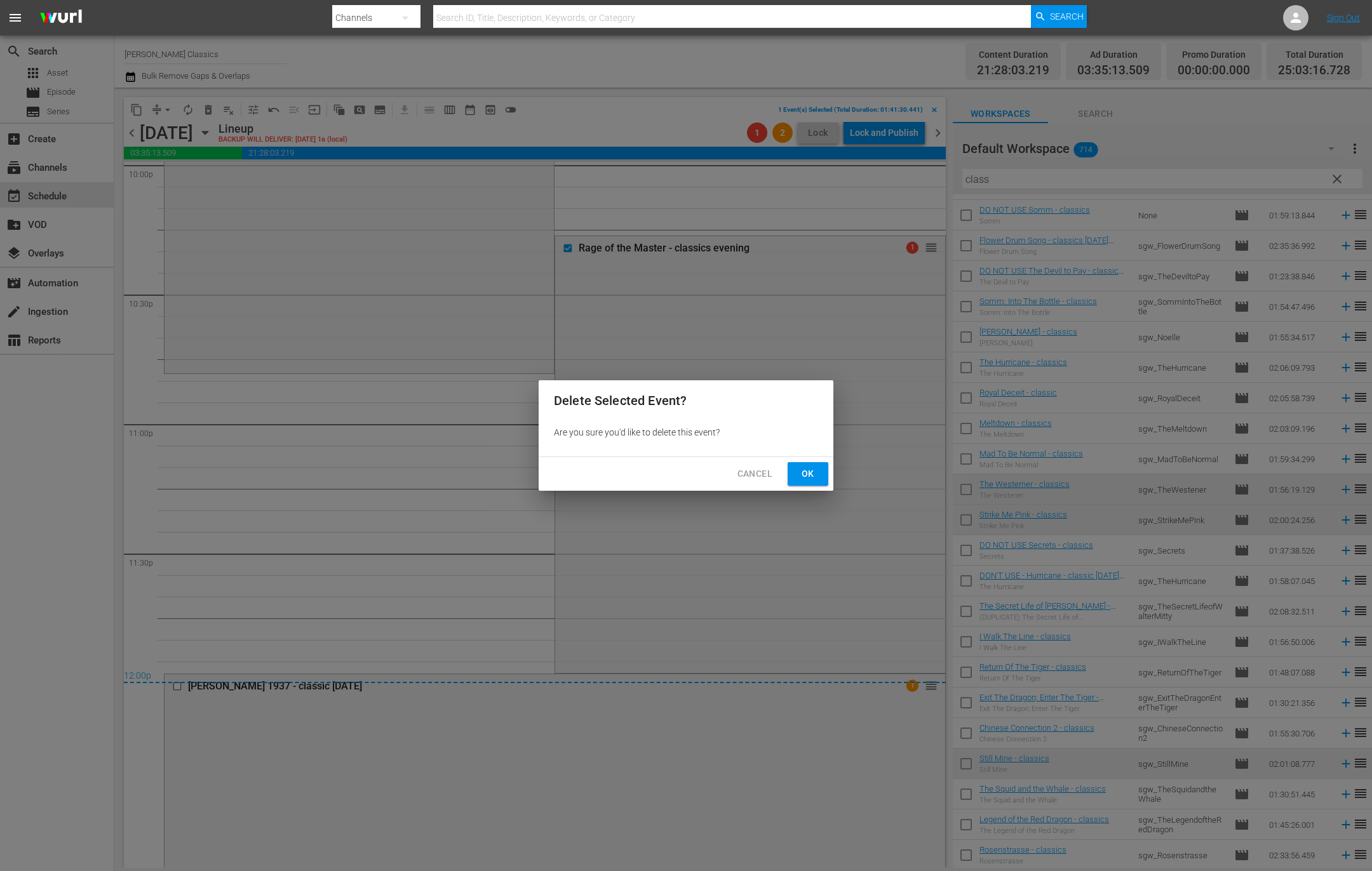
click at [818, 474] on button "Ok" at bounding box center [808, 473] width 41 height 23
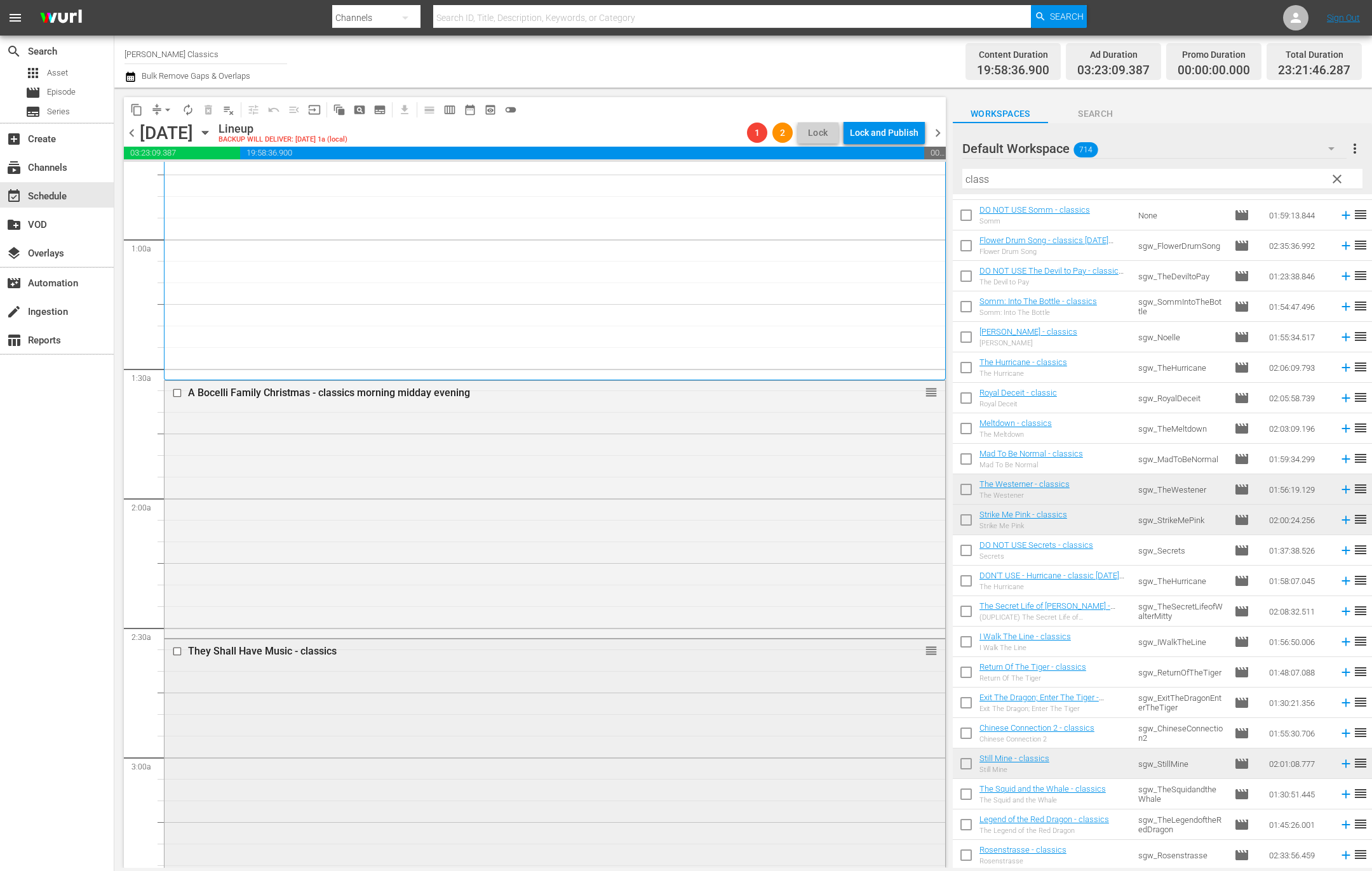
scroll to position [82, 0]
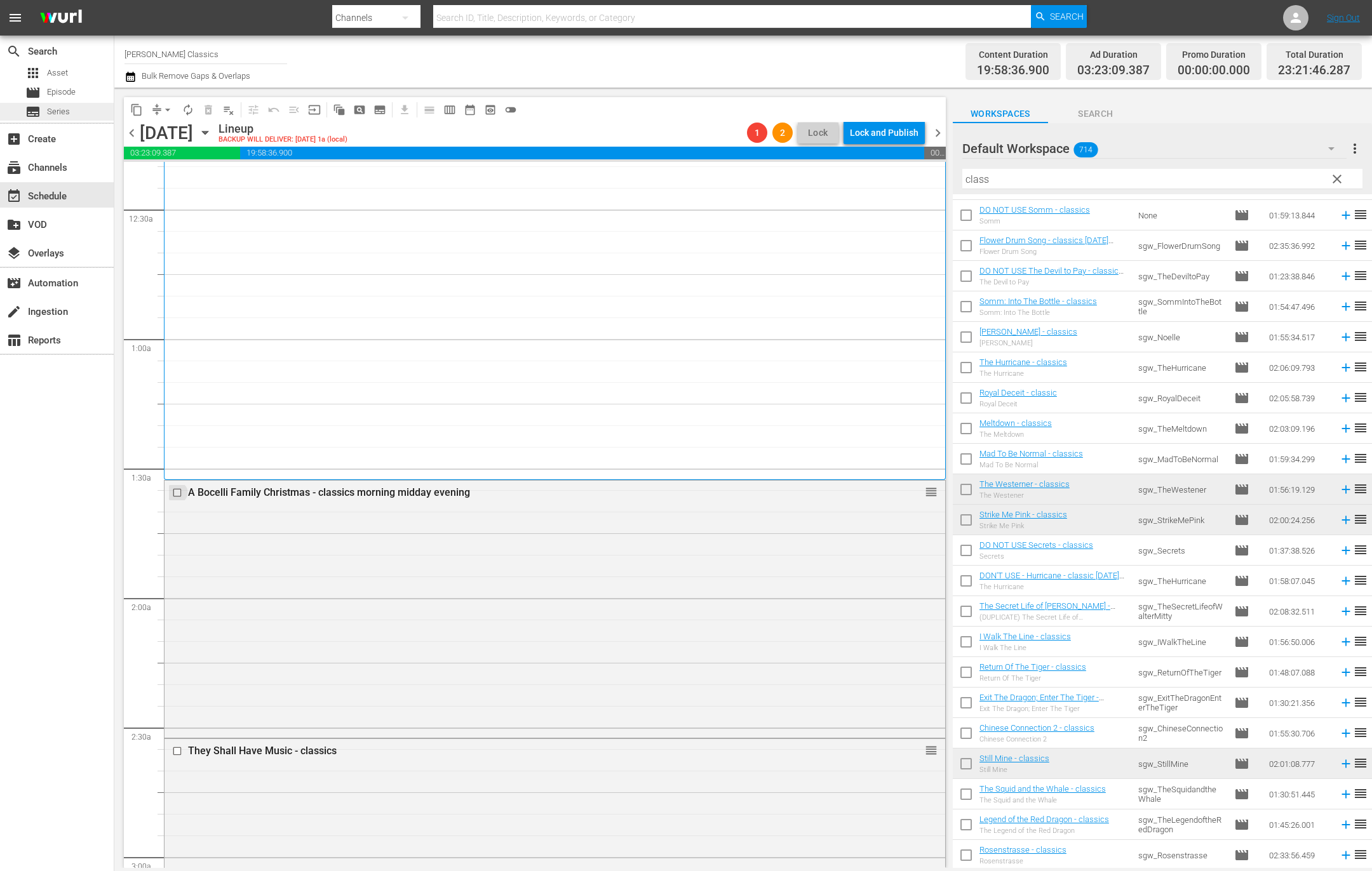
drag, startPoint x: 180, startPoint y: 495, endPoint x: 29, endPoint y: 113, distance: 410.8
click at [180, 495] on input "checkbox" at bounding box center [178, 493] width 14 height 11
click at [209, 108] on span "delete_forever_outlined" at bounding box center [209, 109] width 13 height 13
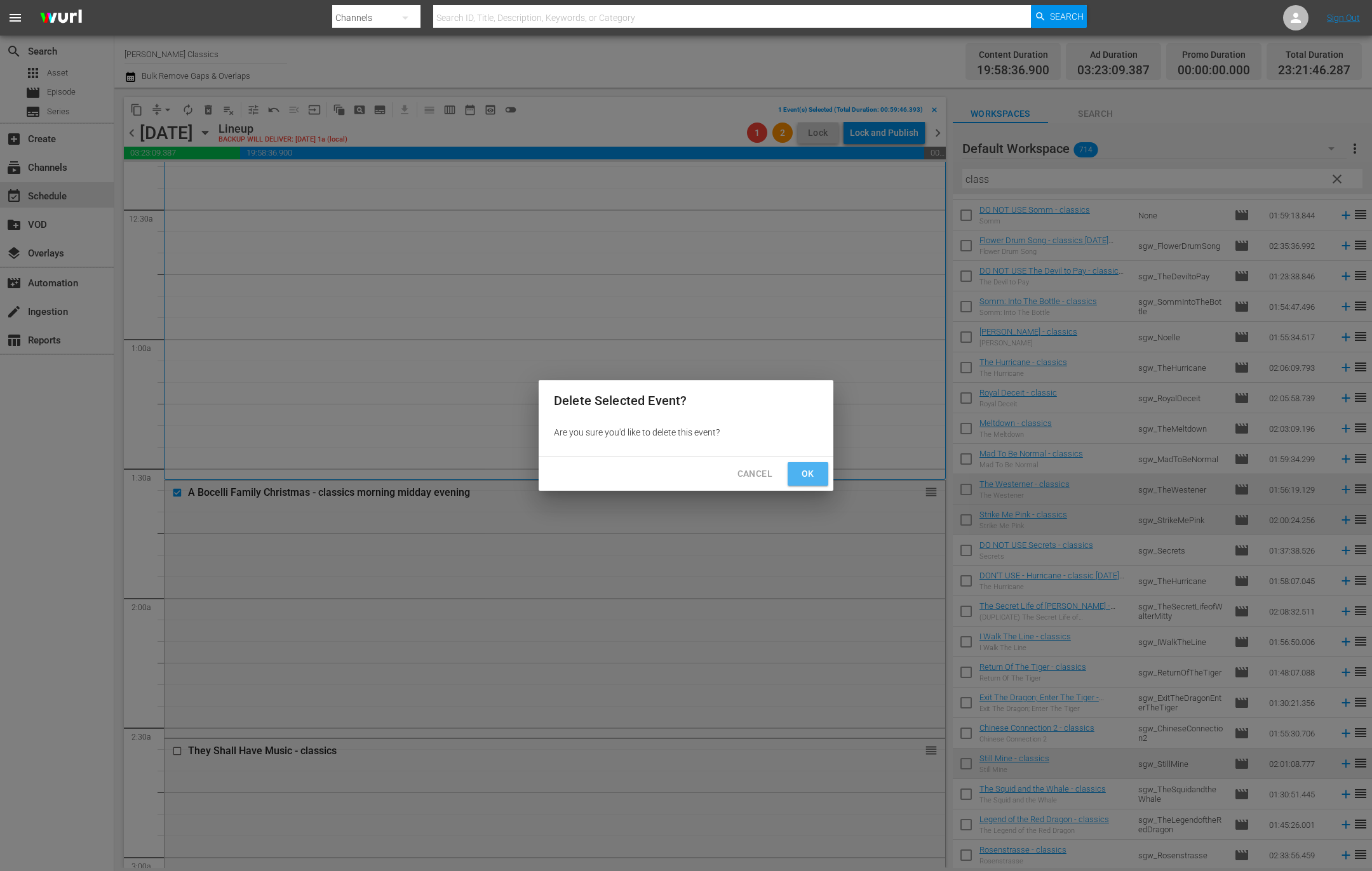
drag, startPoint x: 808, startPoint y: 471, endPoint x: 176, endPoint y: 209, distance: 684.2
click at [808, 471] on span "Ok" at bounding box center [808, 474] width 20 height 16
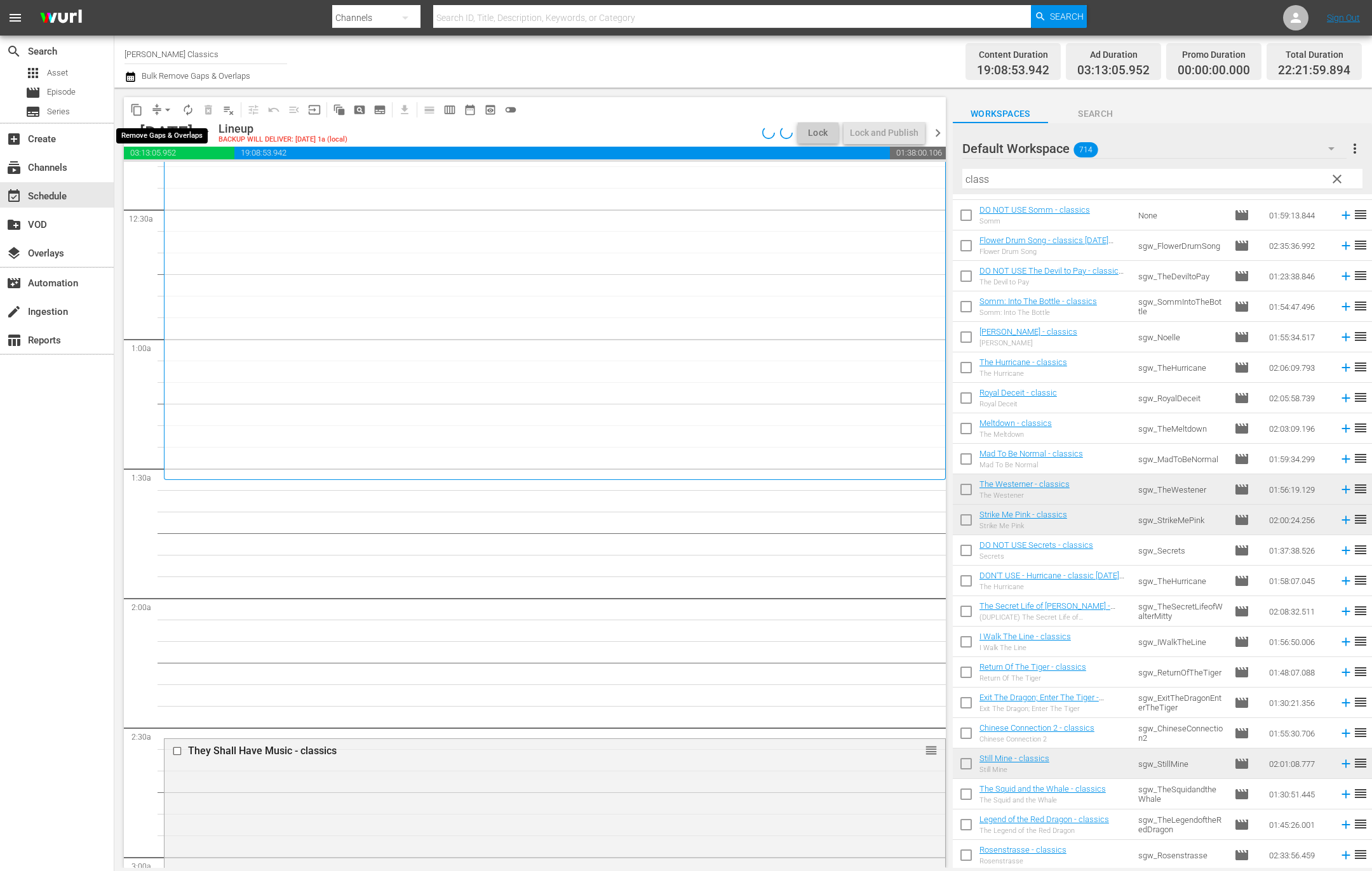
click at [166, 111] on span "arrow_drop_down" at bounding box center [168, 109] width 13 height 13
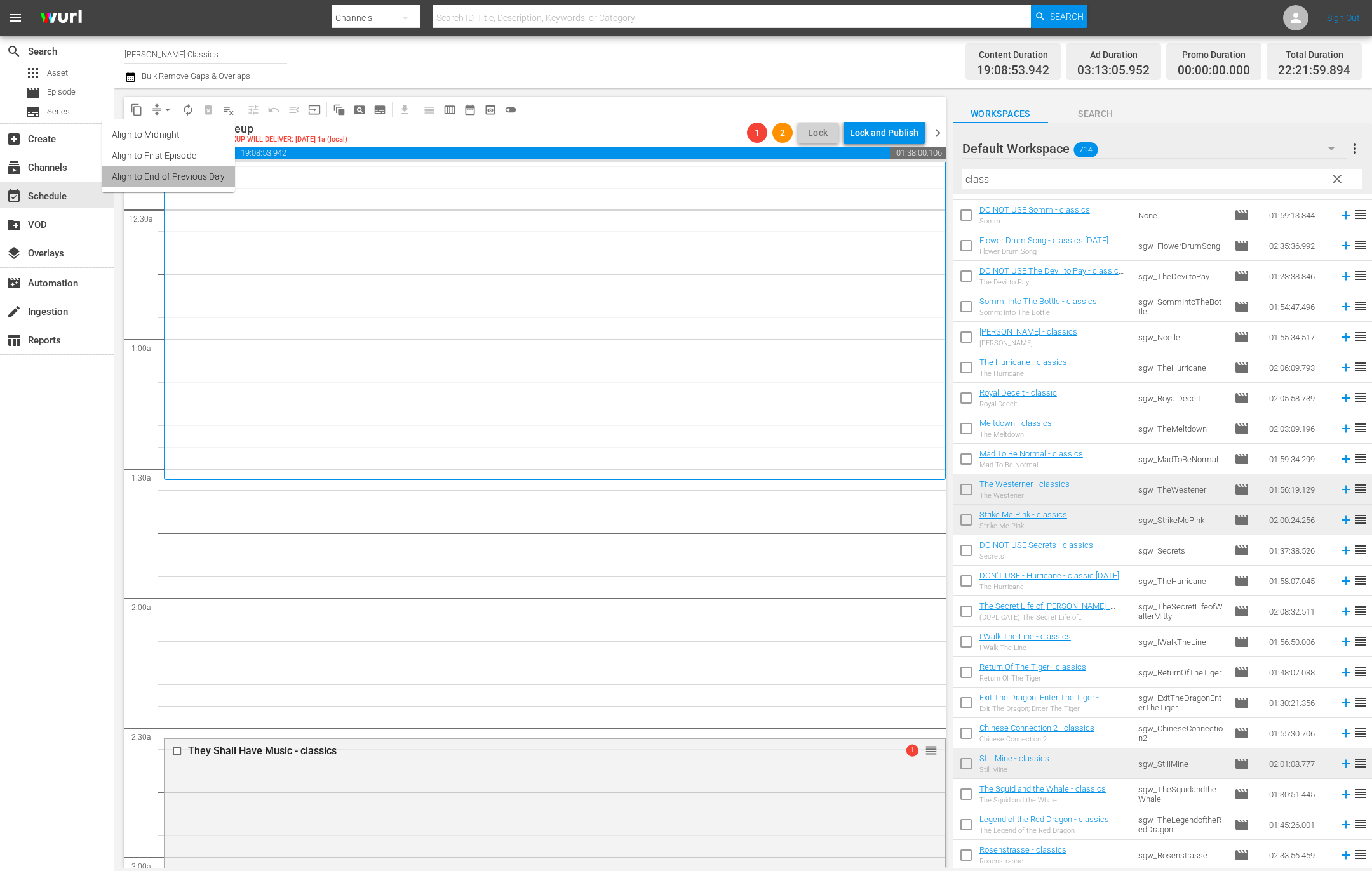
click at [191, 173] on li "Align to End of Previous Day" at bounding box center [168, 177] width 134 height 21
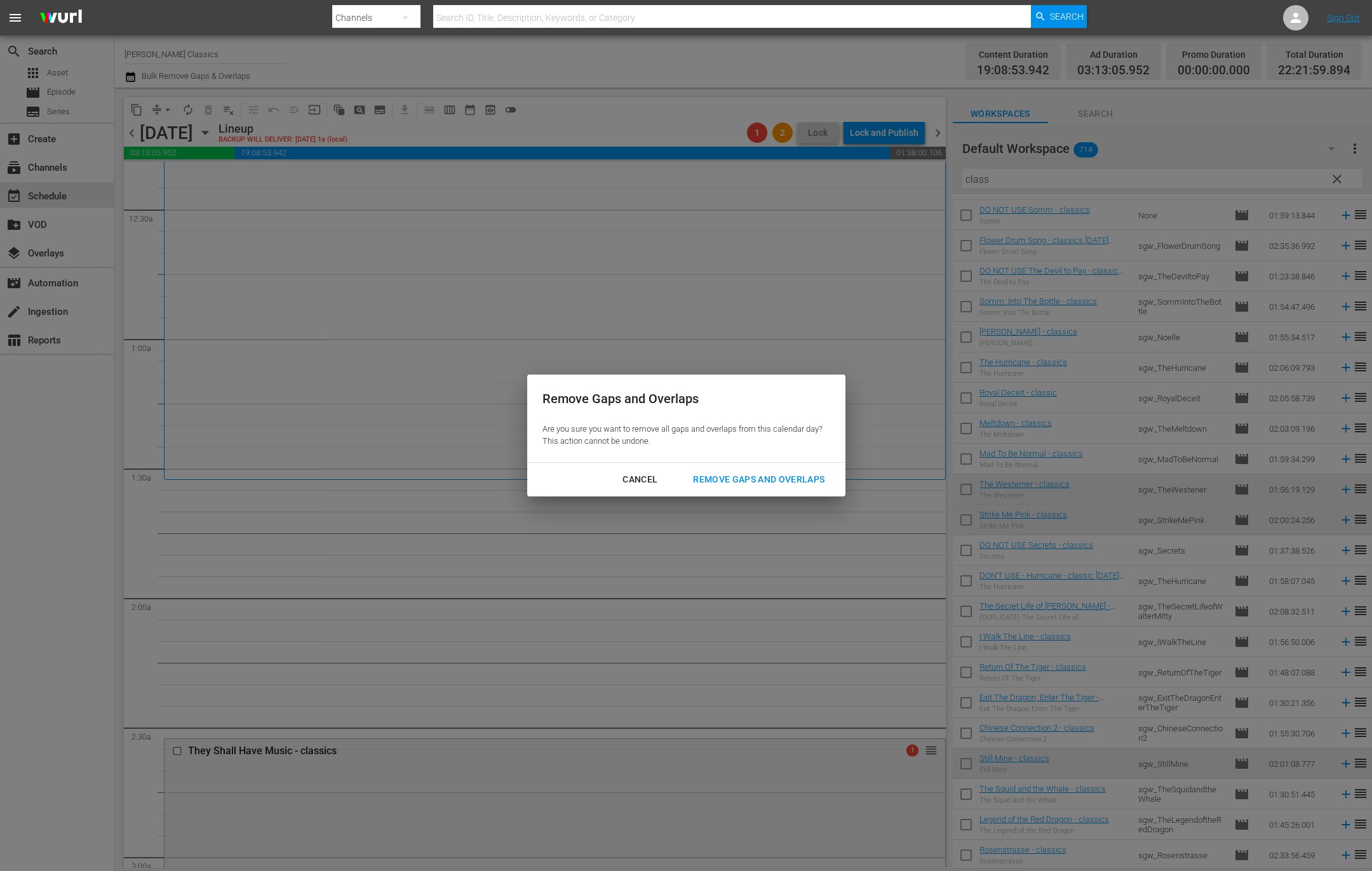
drag, startPoint x: 823, startPoint y: 484, endPoint x: 697, endPoint y: 480, distance: 126.1
click at [822, 483] on div "Remove Gaps and Overlaps" at bounding box center [759, 479] width 152 height 16
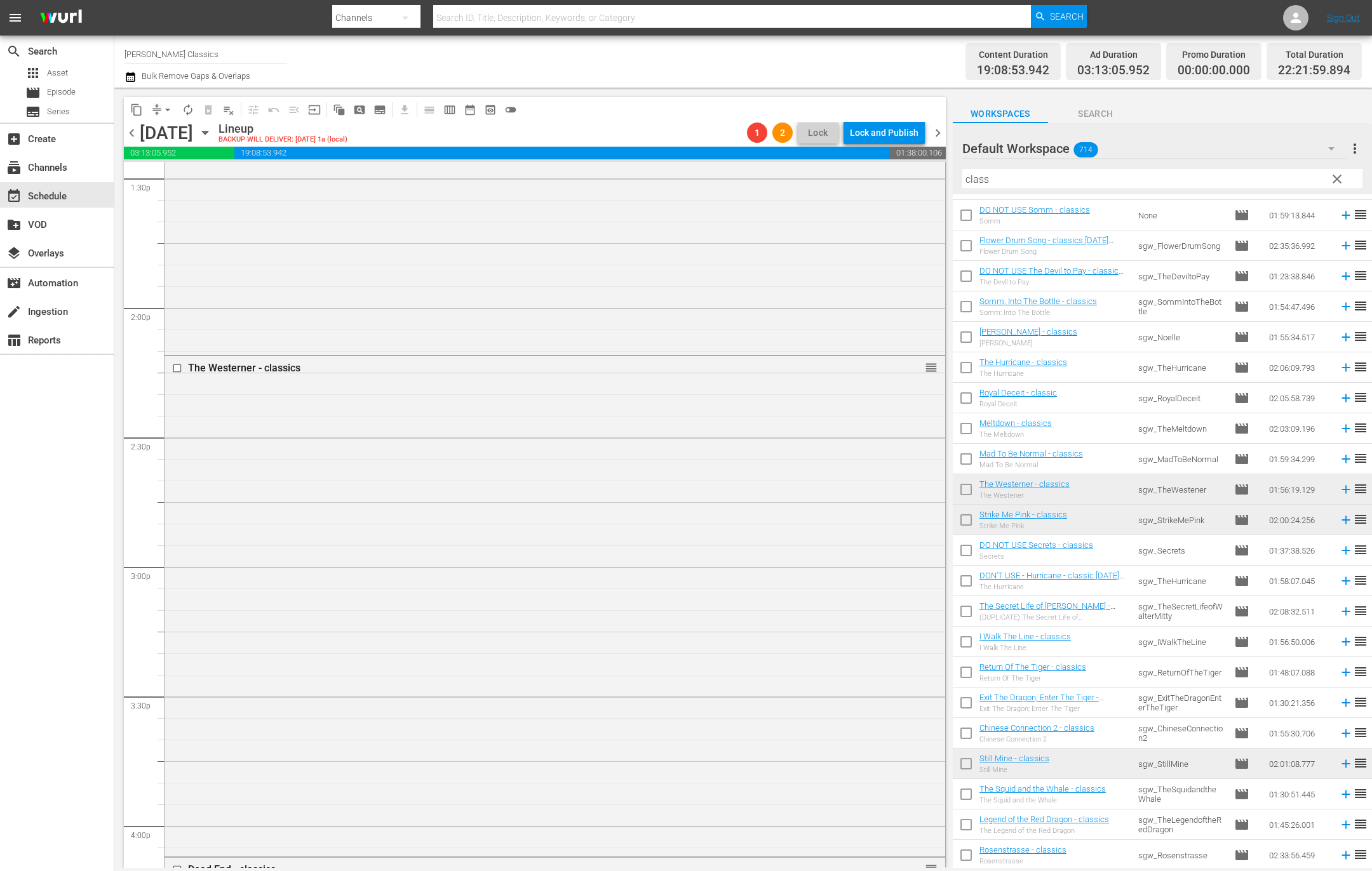
scroll to position [3446, 0]
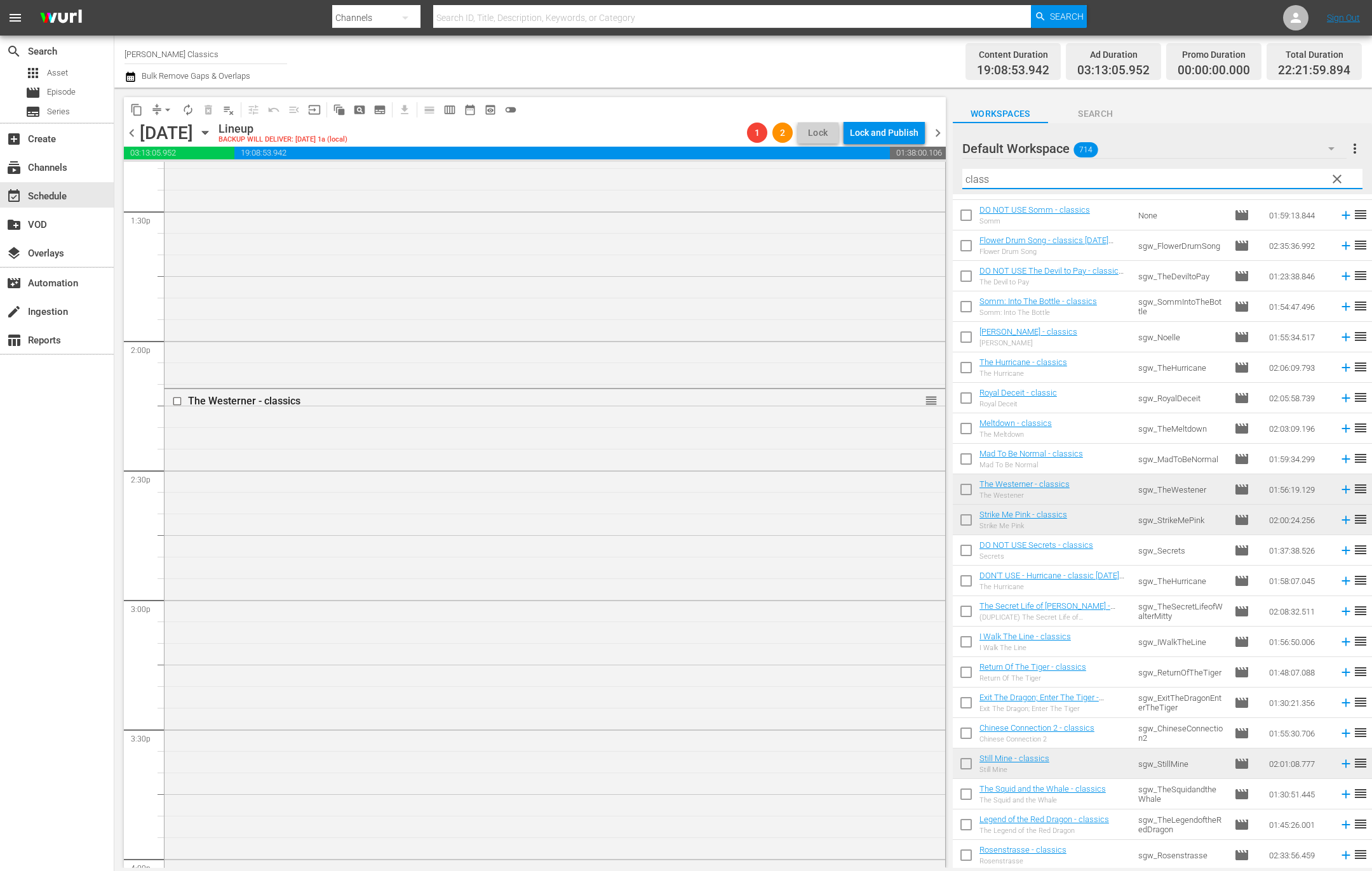
drag, startPoint x: 1049, startPoint y: 181, endPoint x: 757, endPoint y: 145, distance: 294.2
click at [757, 145] on div "content_copy compress arrow_drop_down autorenew_outlined delete_forever_outline…" at bounding box center [743, 478] width 1258 height 780
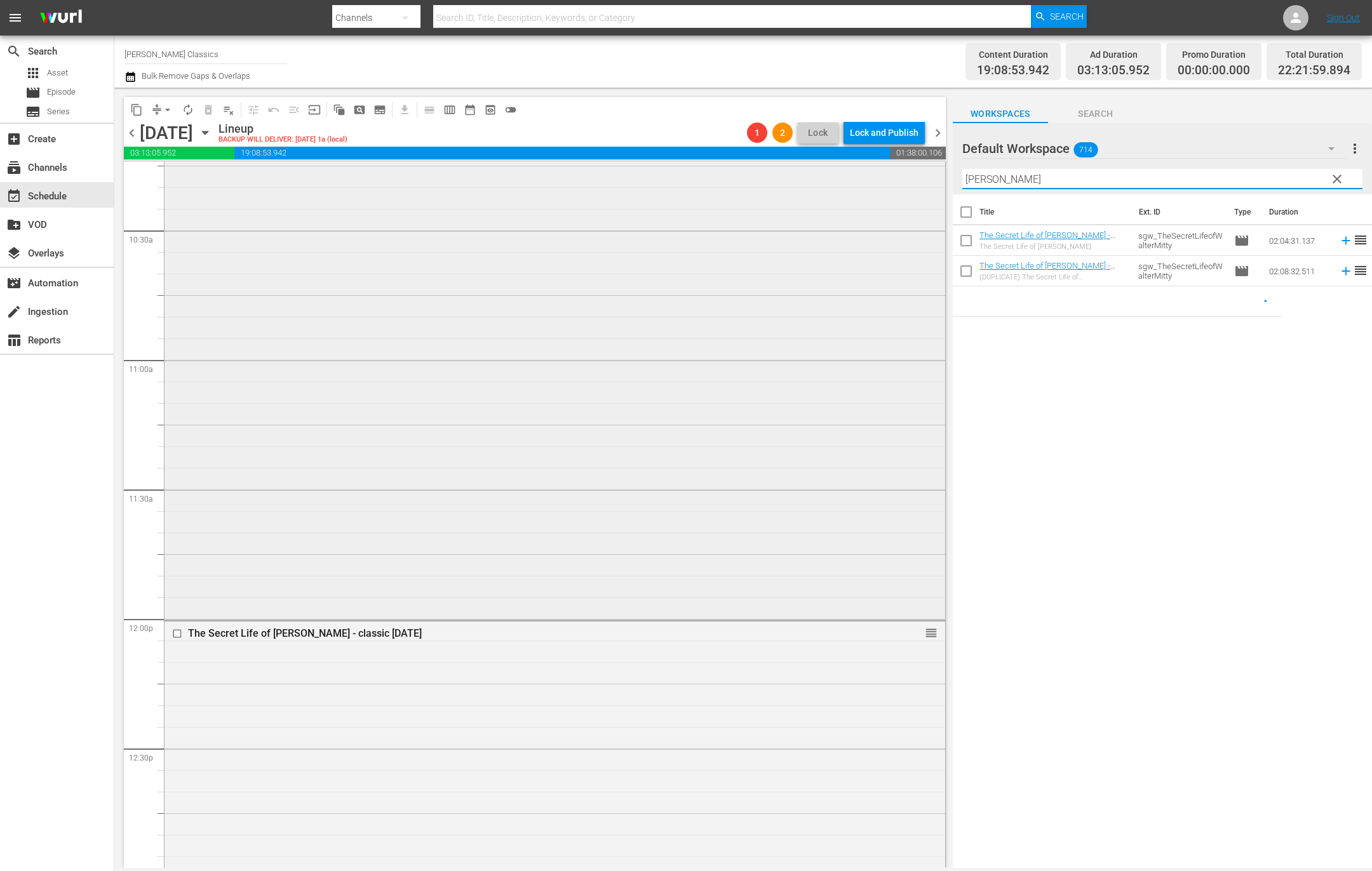
scroll to position [2655, 0]
click at [1210, 495] on div "Title Ext. ID Type Duration The Secret Life of [PERSON_NAME] - classic [DATE] s…" at bounding box center [1162, 531] width 419 height 675
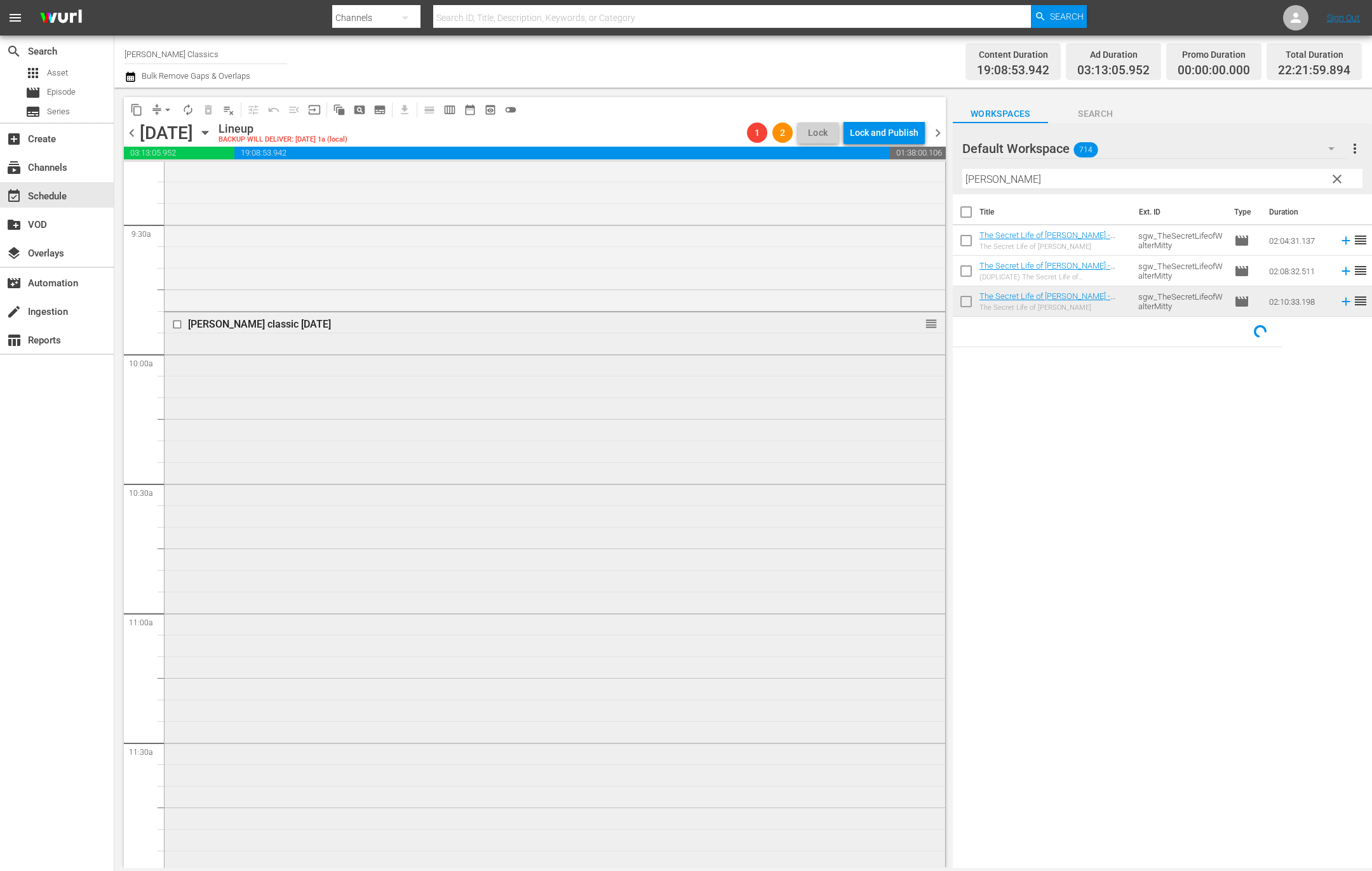
scroll to position [2388, 0]
drag, startPoint x: 980, startPoint y: 173, endPoint x: 893, endPoint y: 168, distance: 87.1
click at [893, 168] on div "content_copy compress arrow_drop_down autorenew_outlined delete_forever_outline…" at bounding box center [743, 478] width 1258 height 780
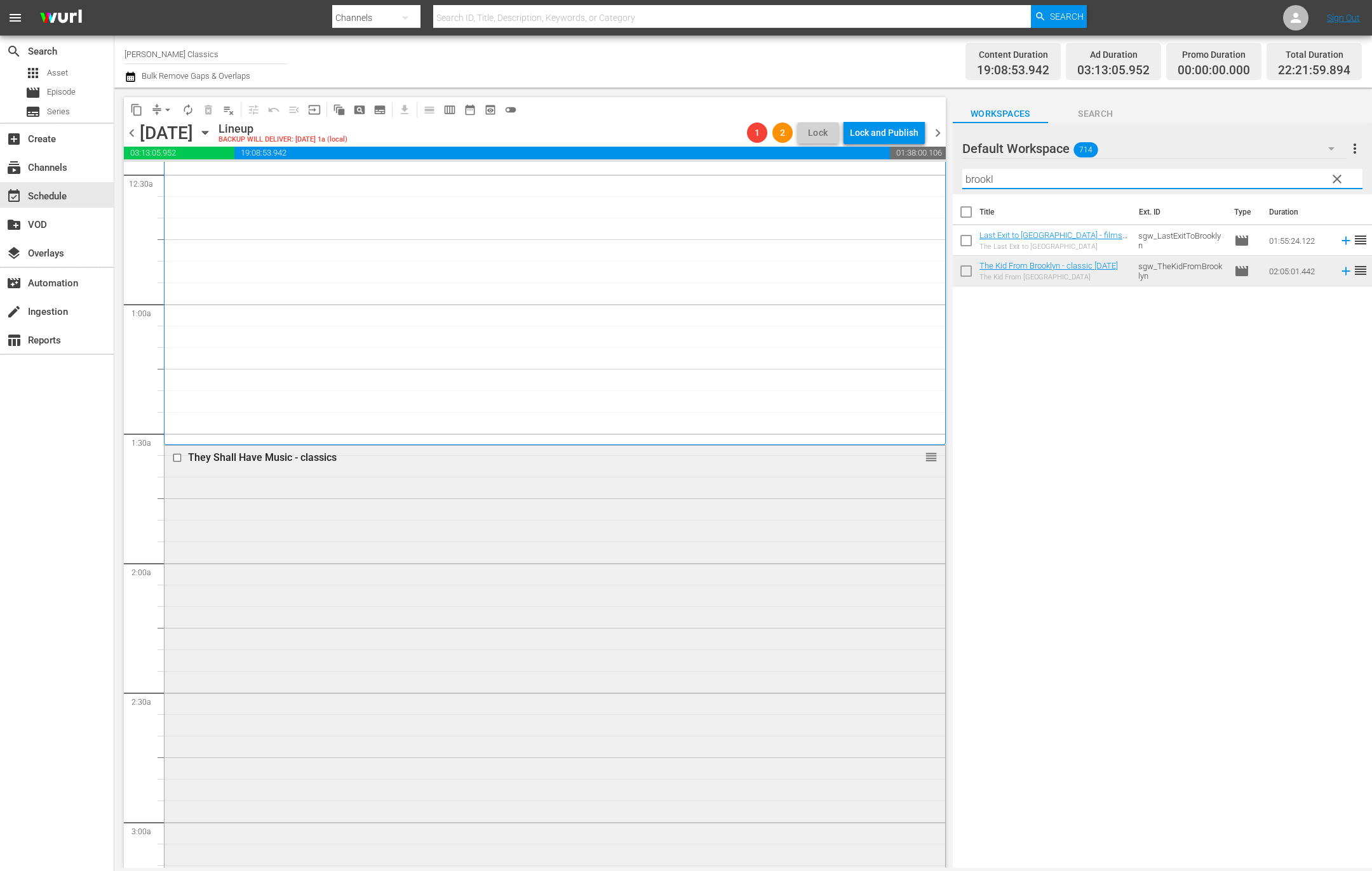
scroll to position [0, 0]
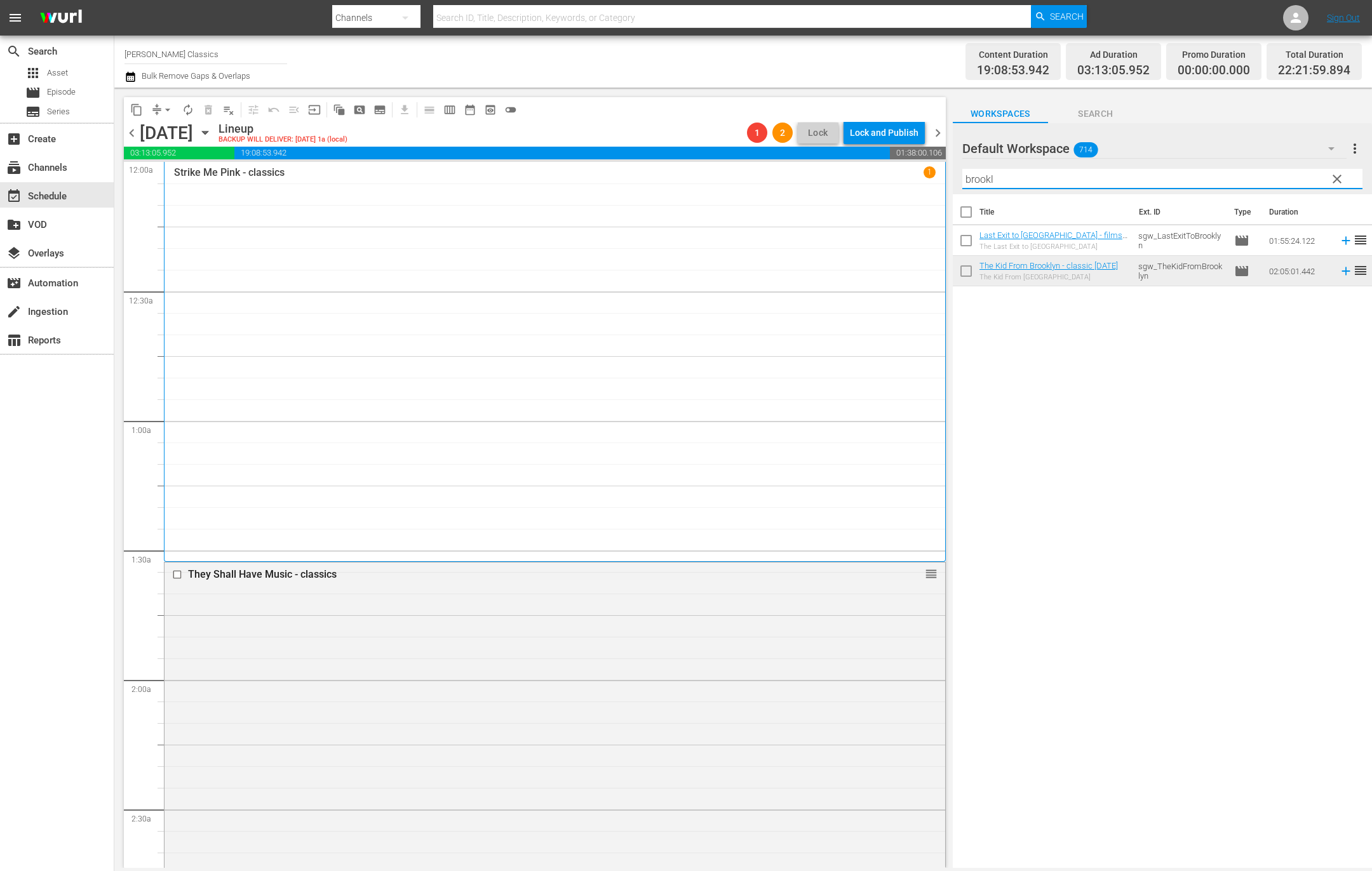
drag, startPoint x: 977, startPoint y: 175, endPoint x: 863, endPoint y: 165, distance: 114.4
click at [863, 165] on div "content_copy compress arrow_drop_down autorenew_outlined delete_forever_outline…" at bounding box center [743, 478] width 1258 height 780
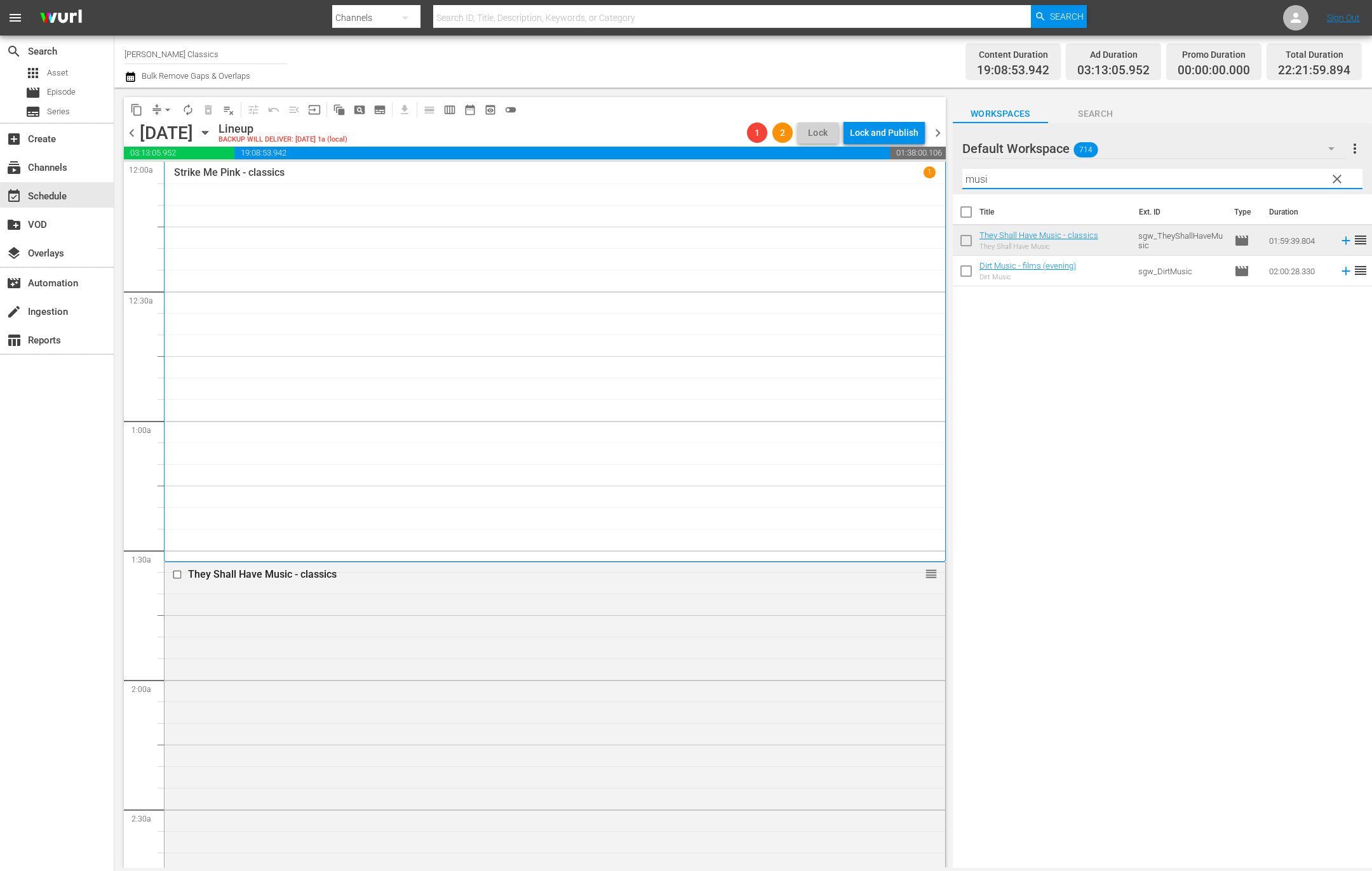
type input "music"
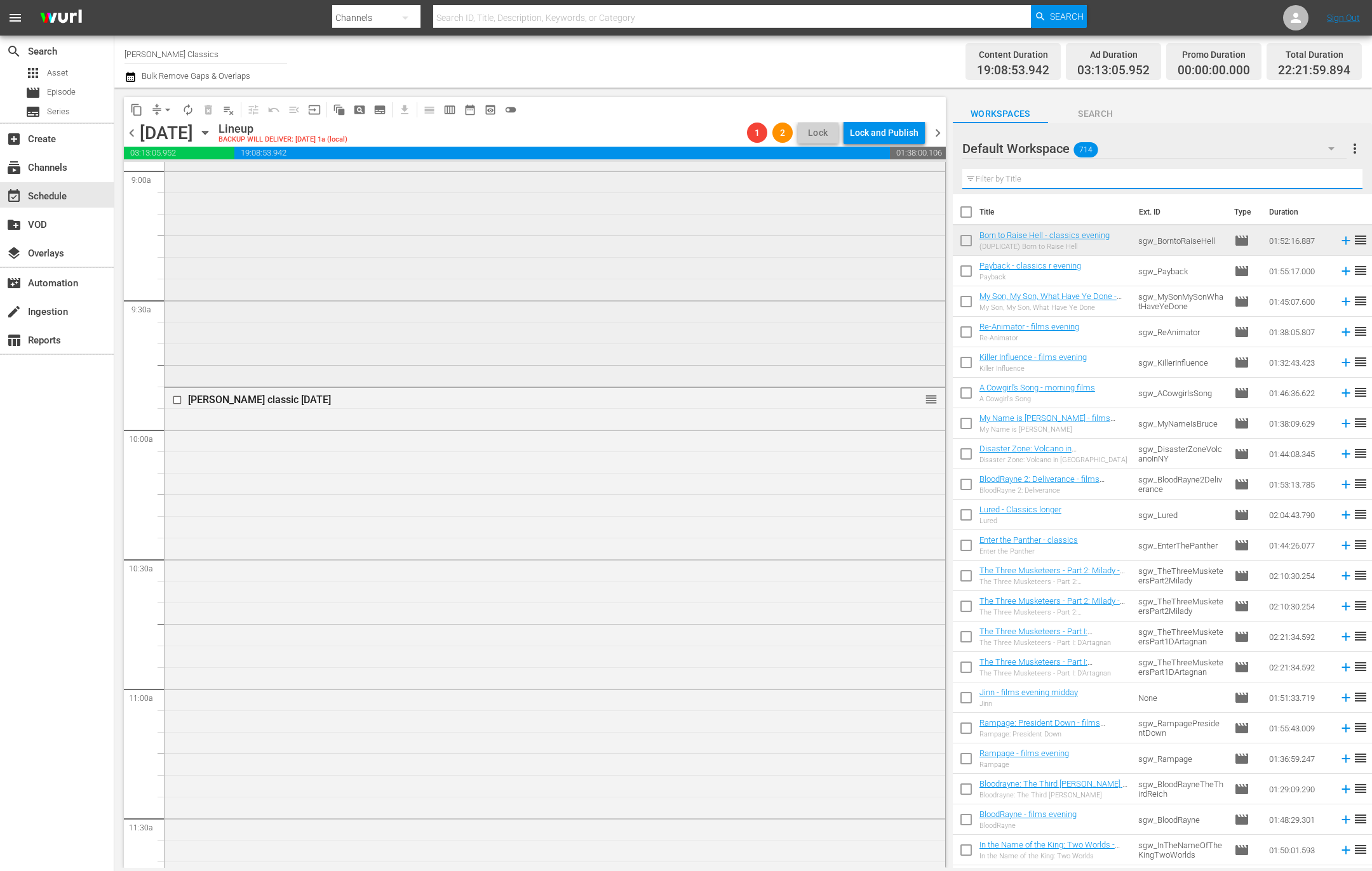
scroll to position [2233, 0]
click at [634, 524] on div "[PERSON_NAME] classic [DATE] reorder" at bounding box center [555, 756] width 780 height 559
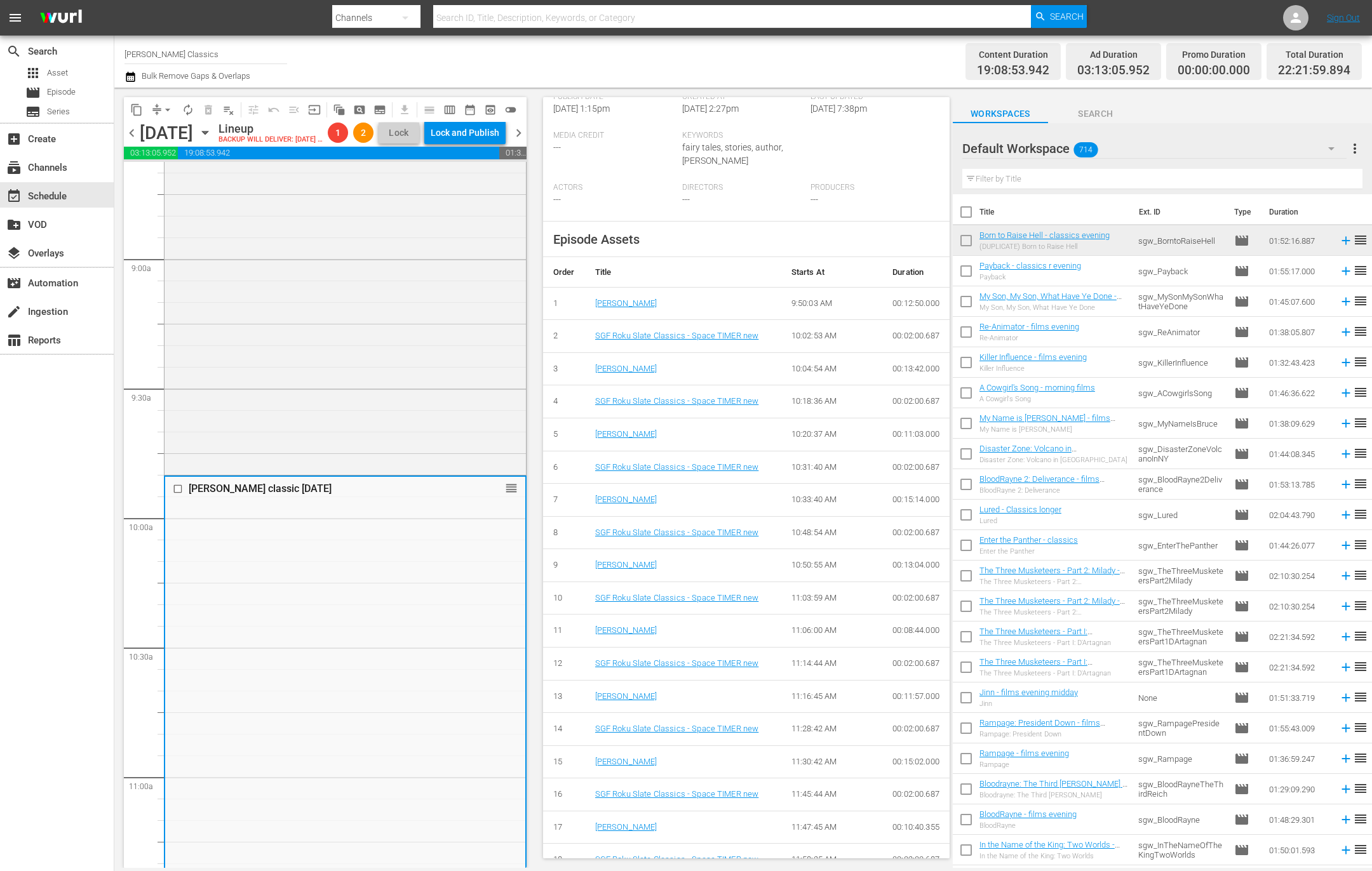
scroll to position [322, 0]
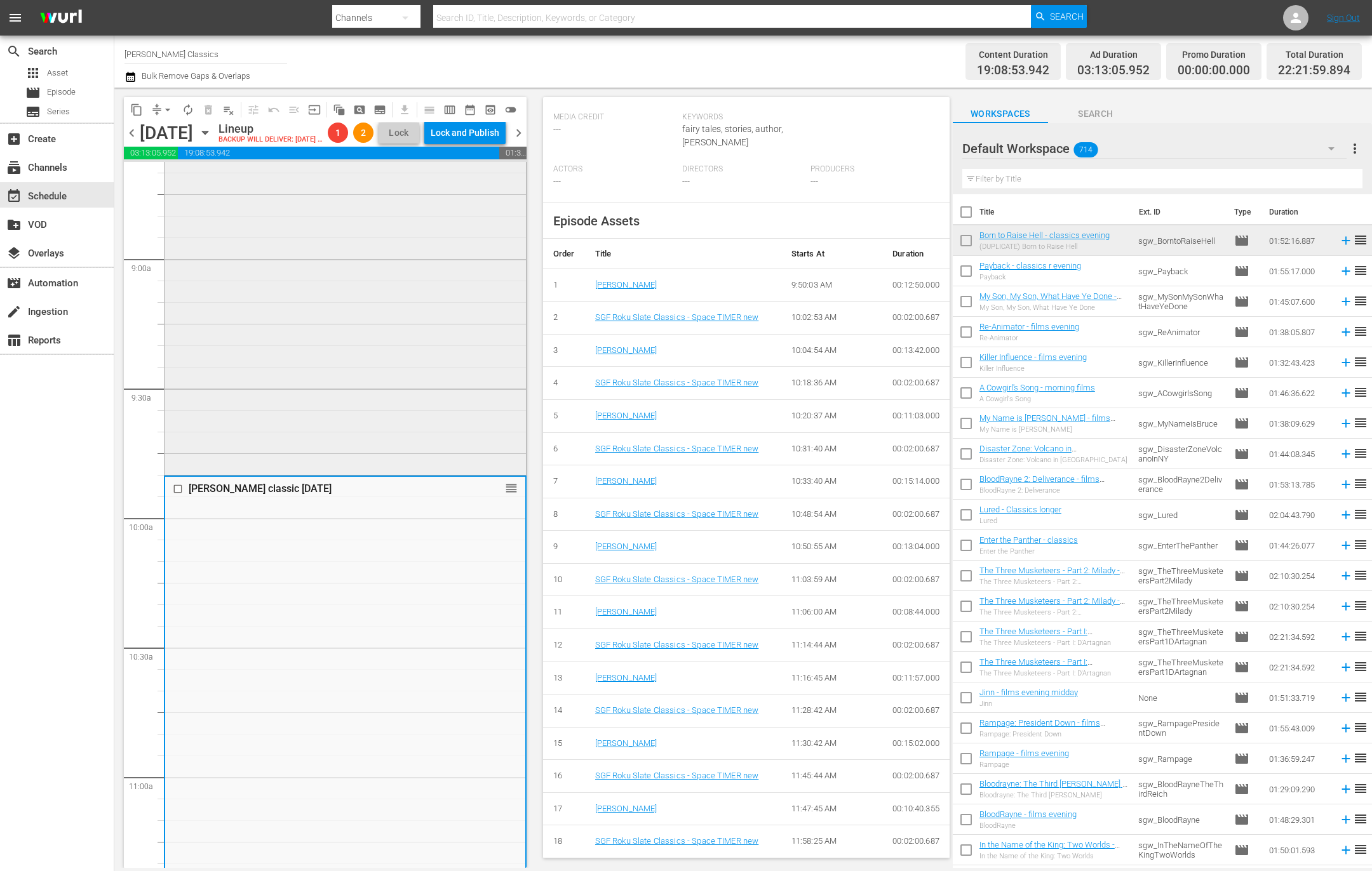
click at [304, 375] on div "Up in Arms - classic [DATE] reorder" at bounding box center [345, 206] width 361 height 530
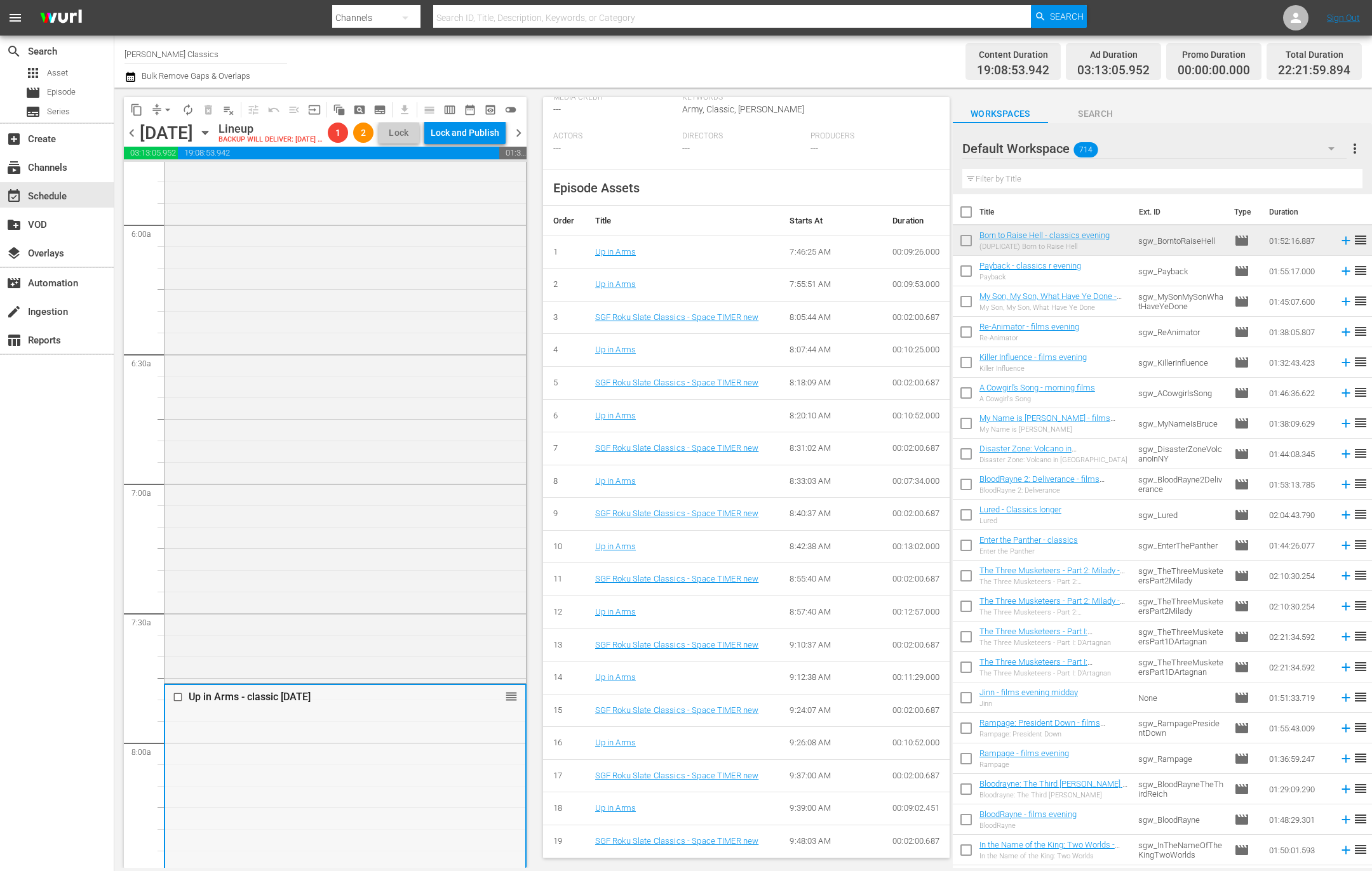
scroll to position [1462, 0]
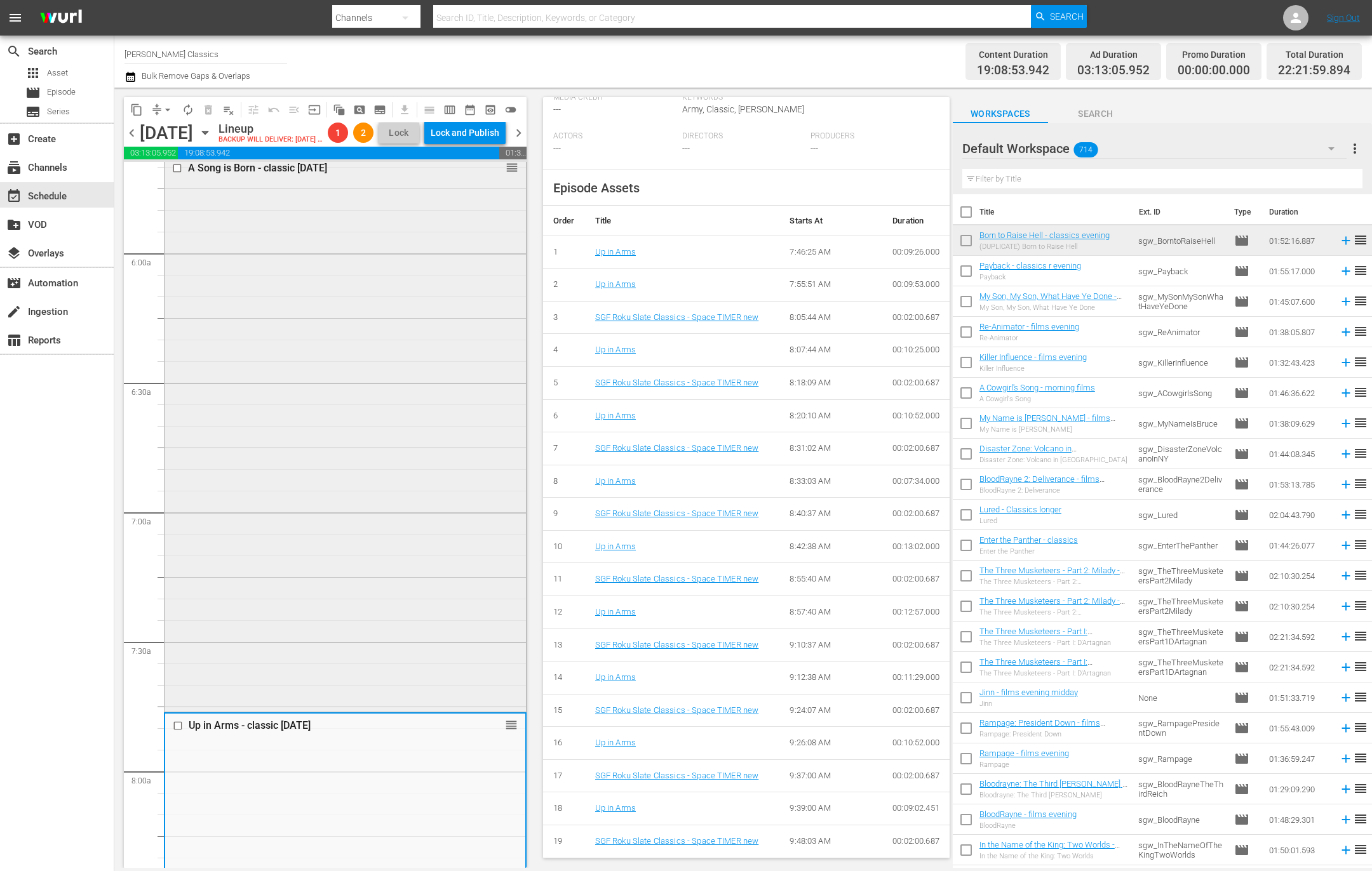
click at [447, 415] on div "A Song is Born - classic [DATE] reorder" at bounding box center [345, 432] width 361 height 553
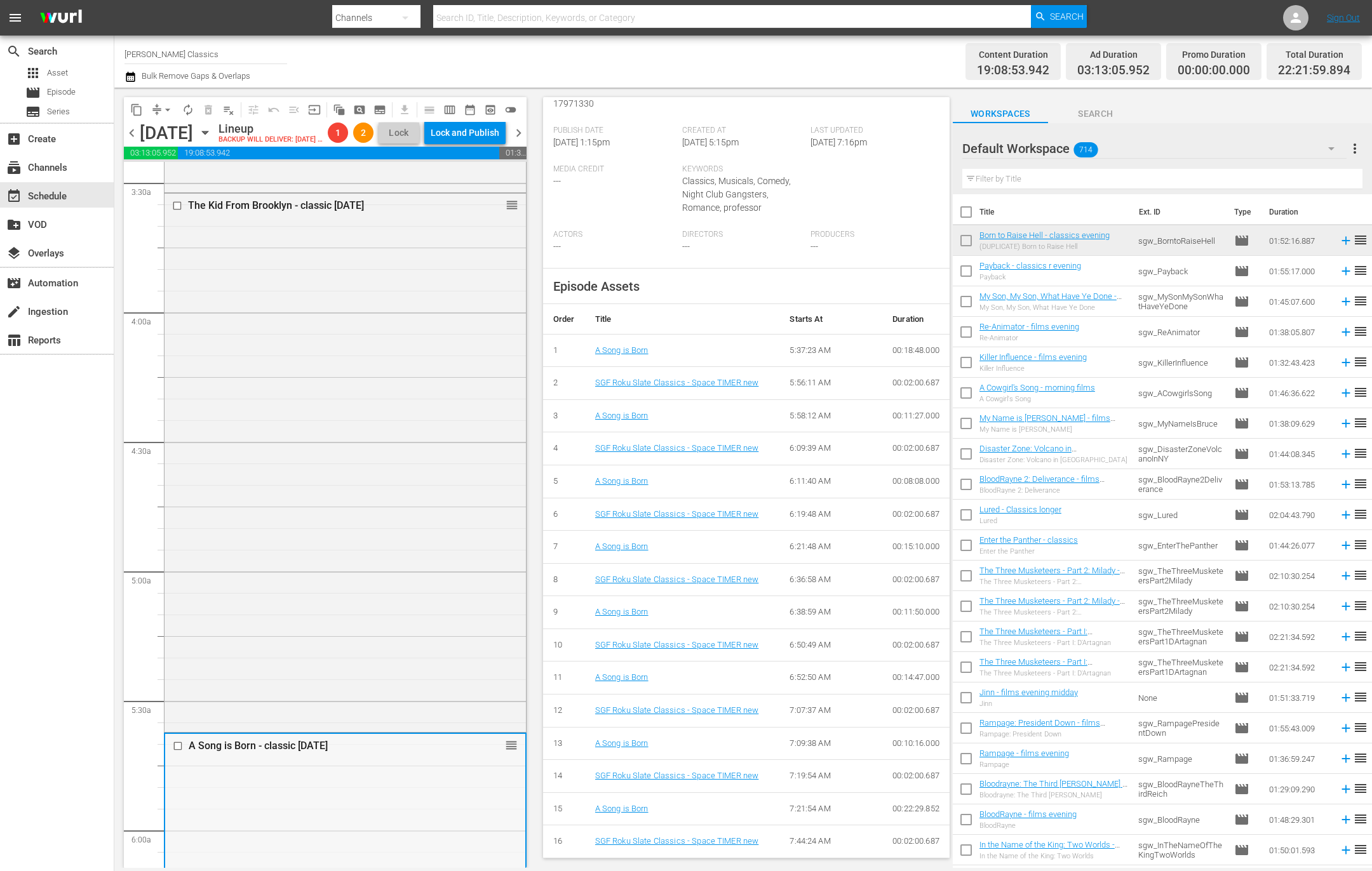
scroll to position [872, 0]
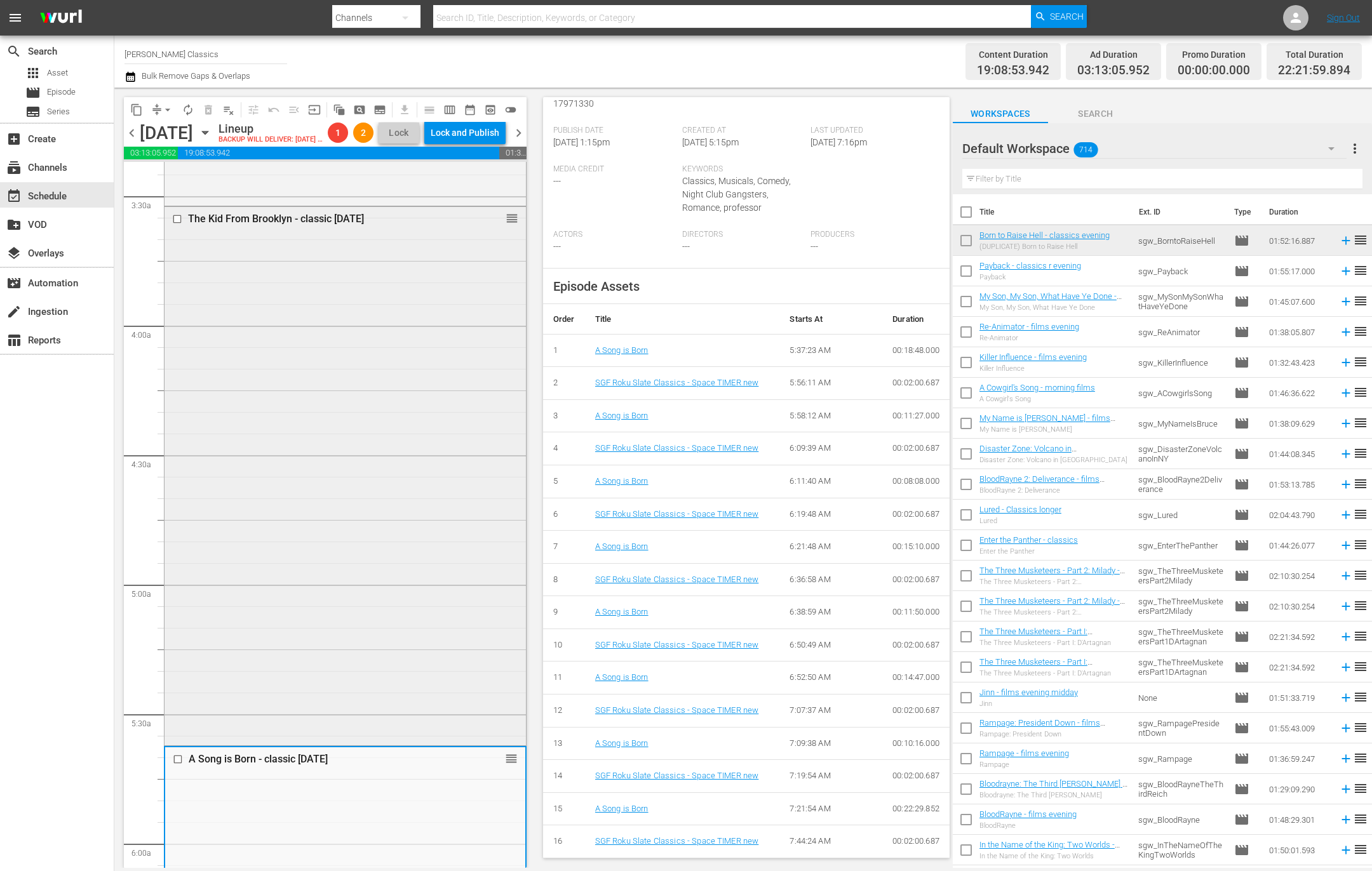
click at [381, 424] on div "The Kid From Brooklyn - classic [DATE] reorder" at bounding box center [345, 475] width 361 height 535
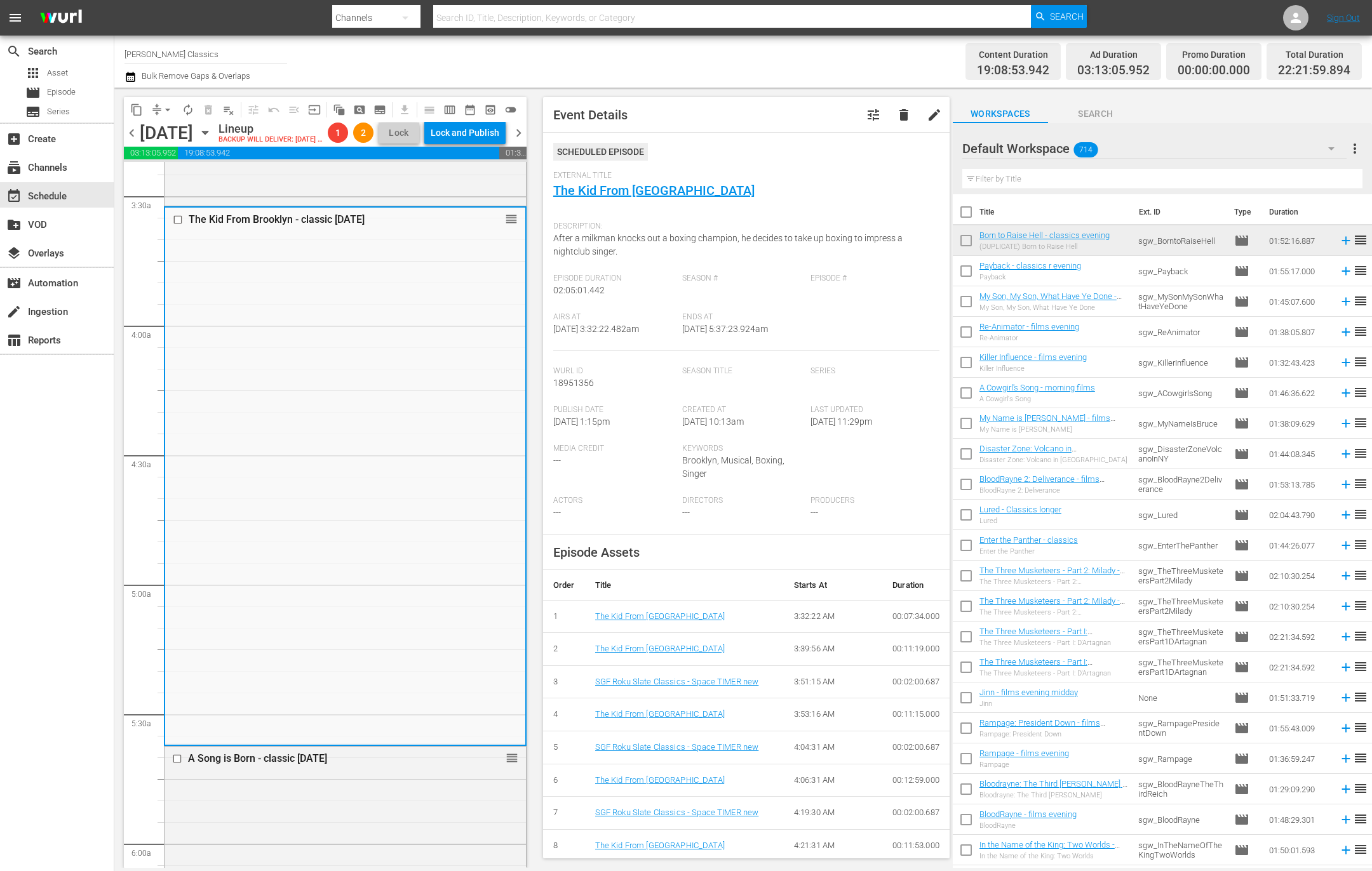
scroll to position [2, 0]
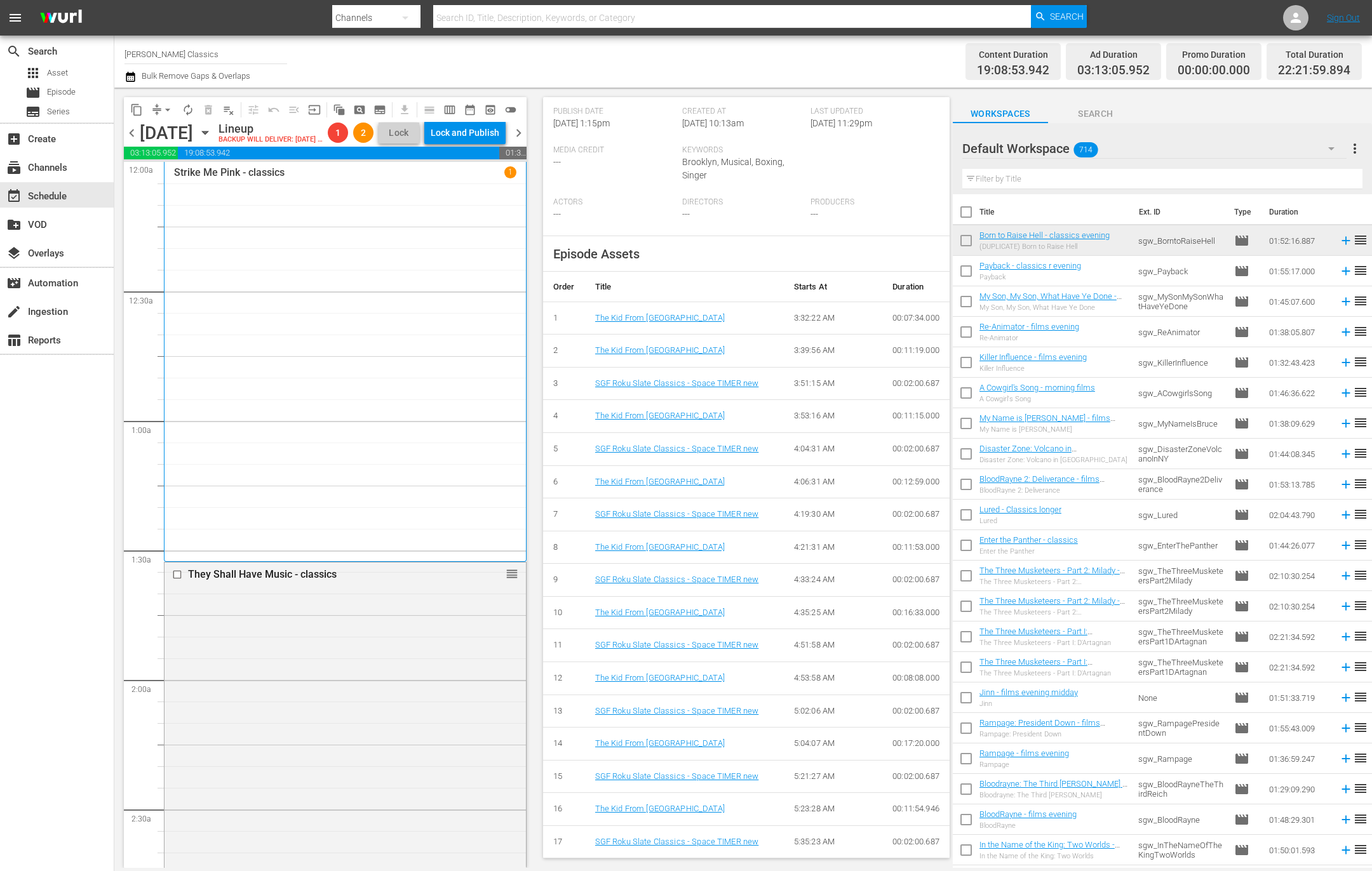
click at [395, 424] on div "Strike Me Pink - classics 1" at bounding box center [345, 361] width 342 height 390
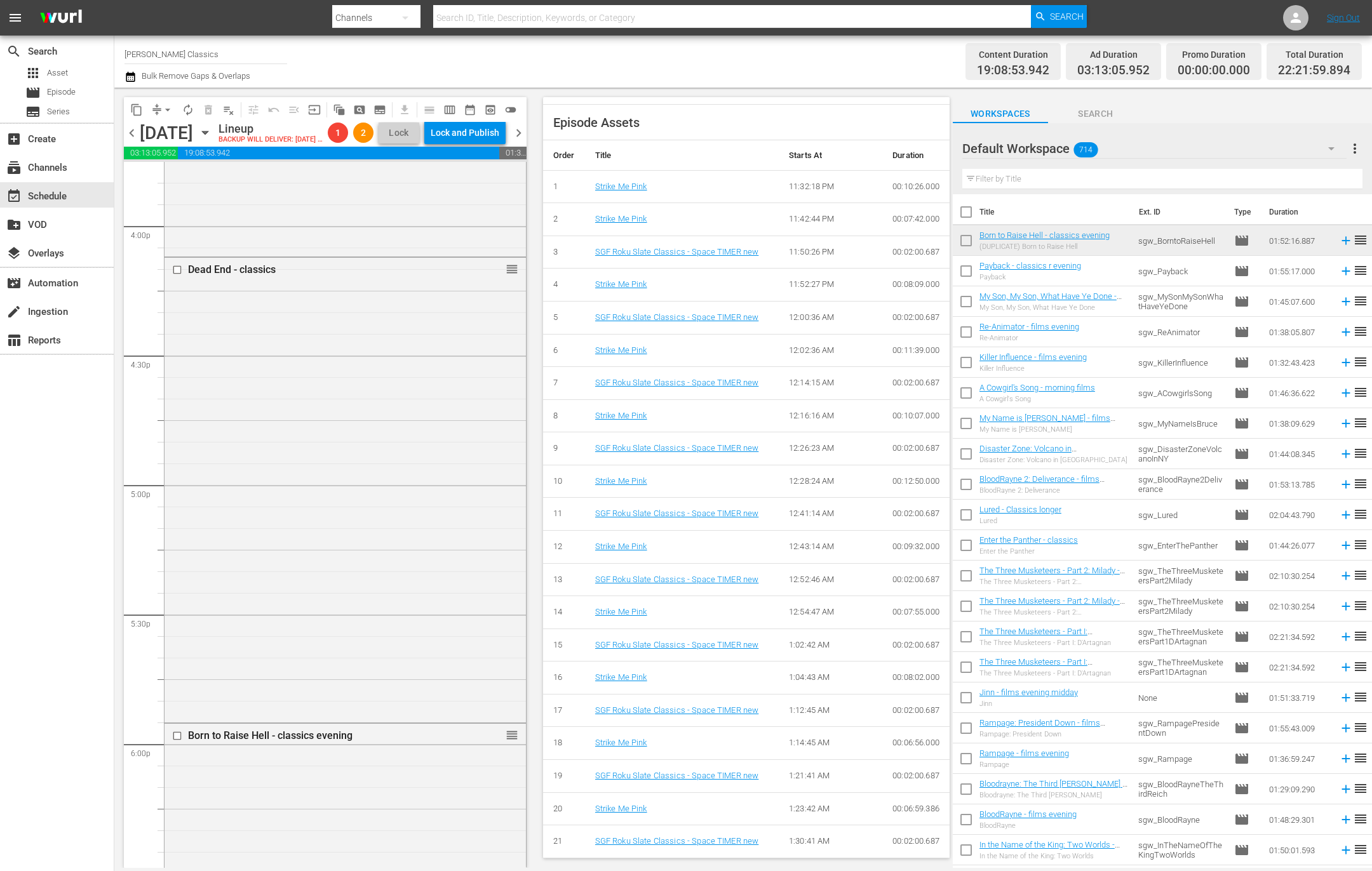
scroll to position [4078, 0]
click at [381, 506] on div "Dead End - classics reorder" at bounding box center [345, 490] width 361 height 461
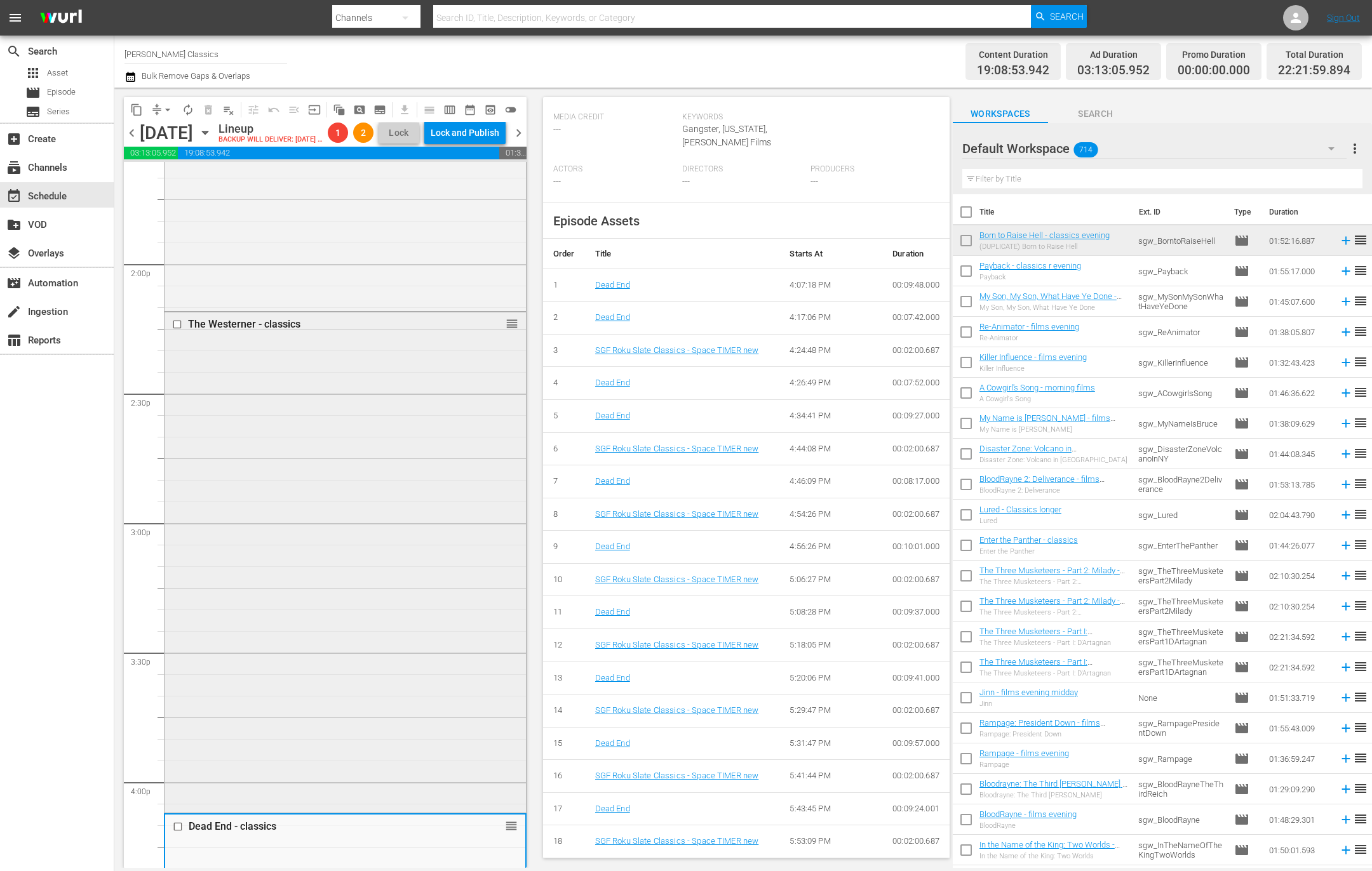
scroll to position [3470, 0]
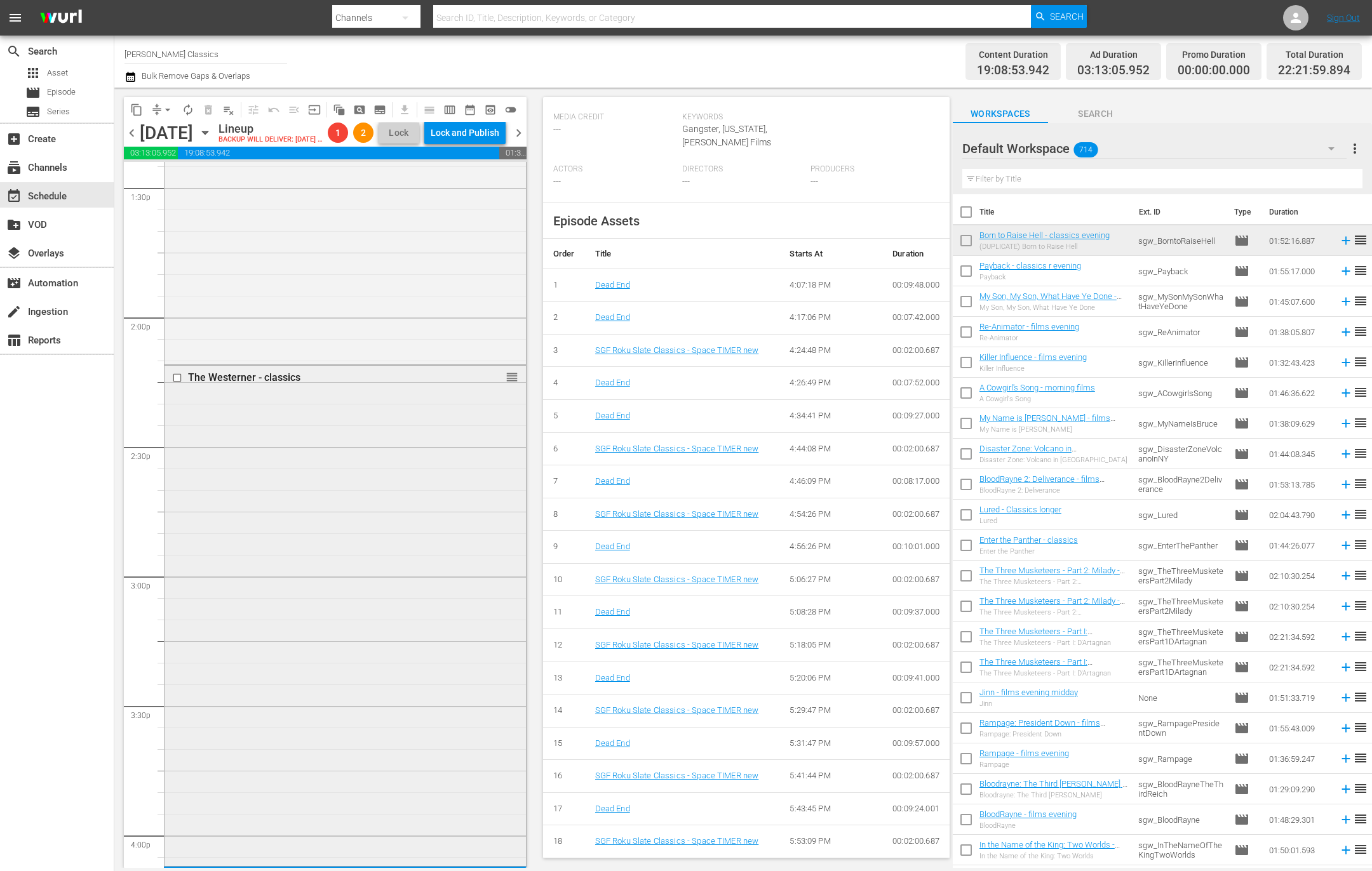
click at [347, 471] on div "The Westerner - classics reorder" at bounding box center [345, 615] width 361 height 499
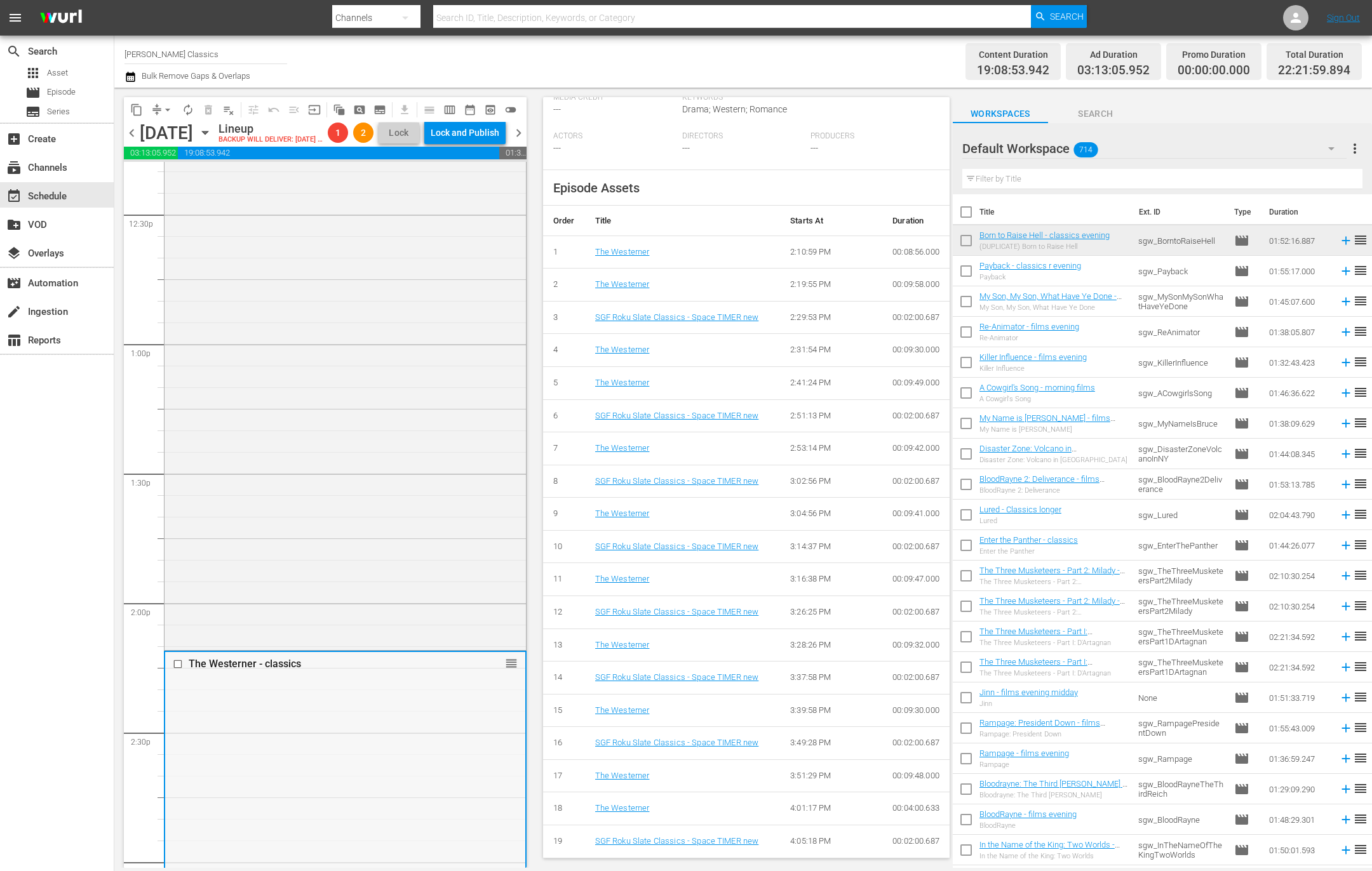
scroll to position [3084, 0]
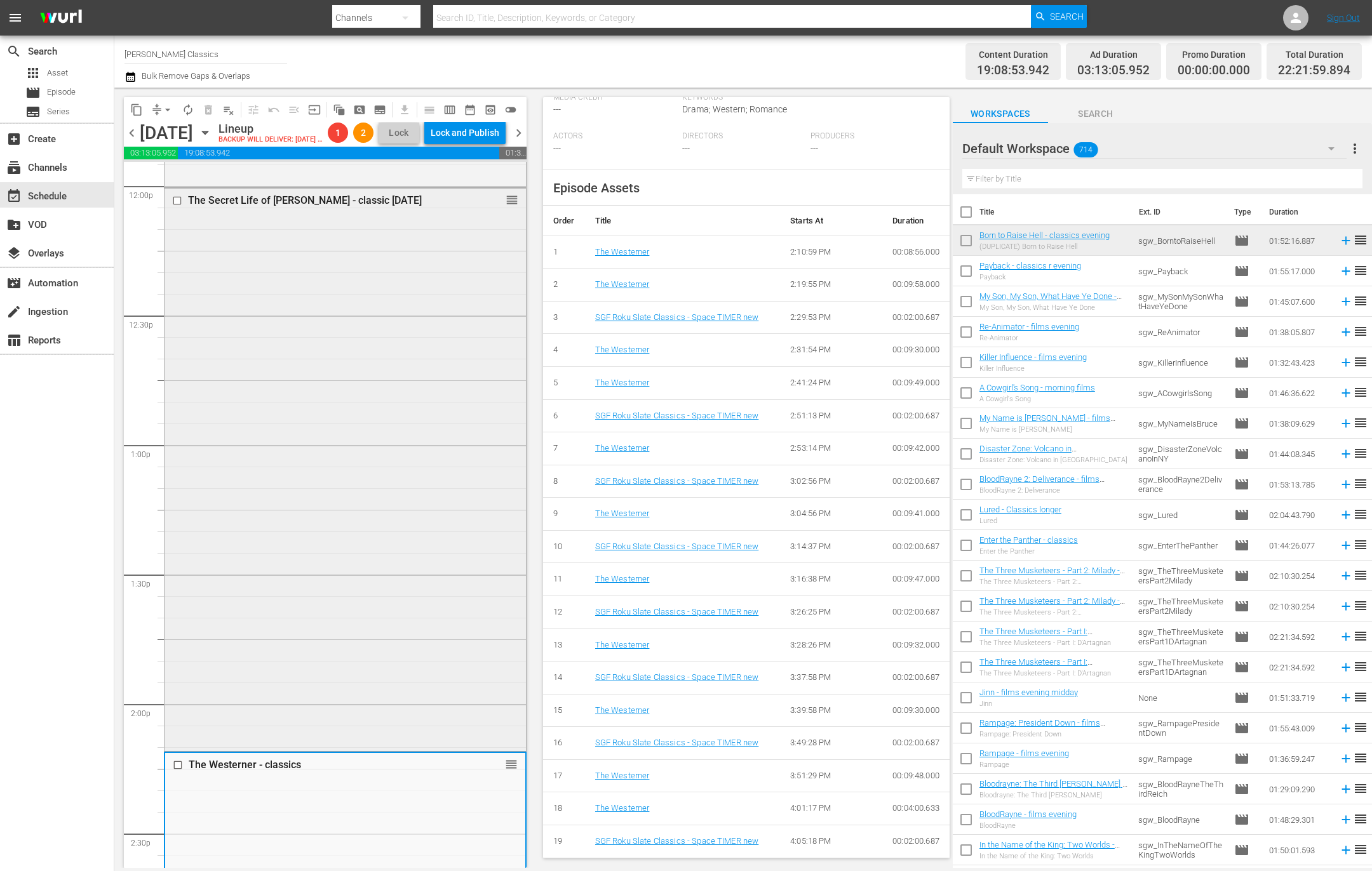
click at [365, 603] on div "The Secret Life of Walter Mitty - classic mar 22 reorder" at bounding box center [345, 468] width 361 height 560
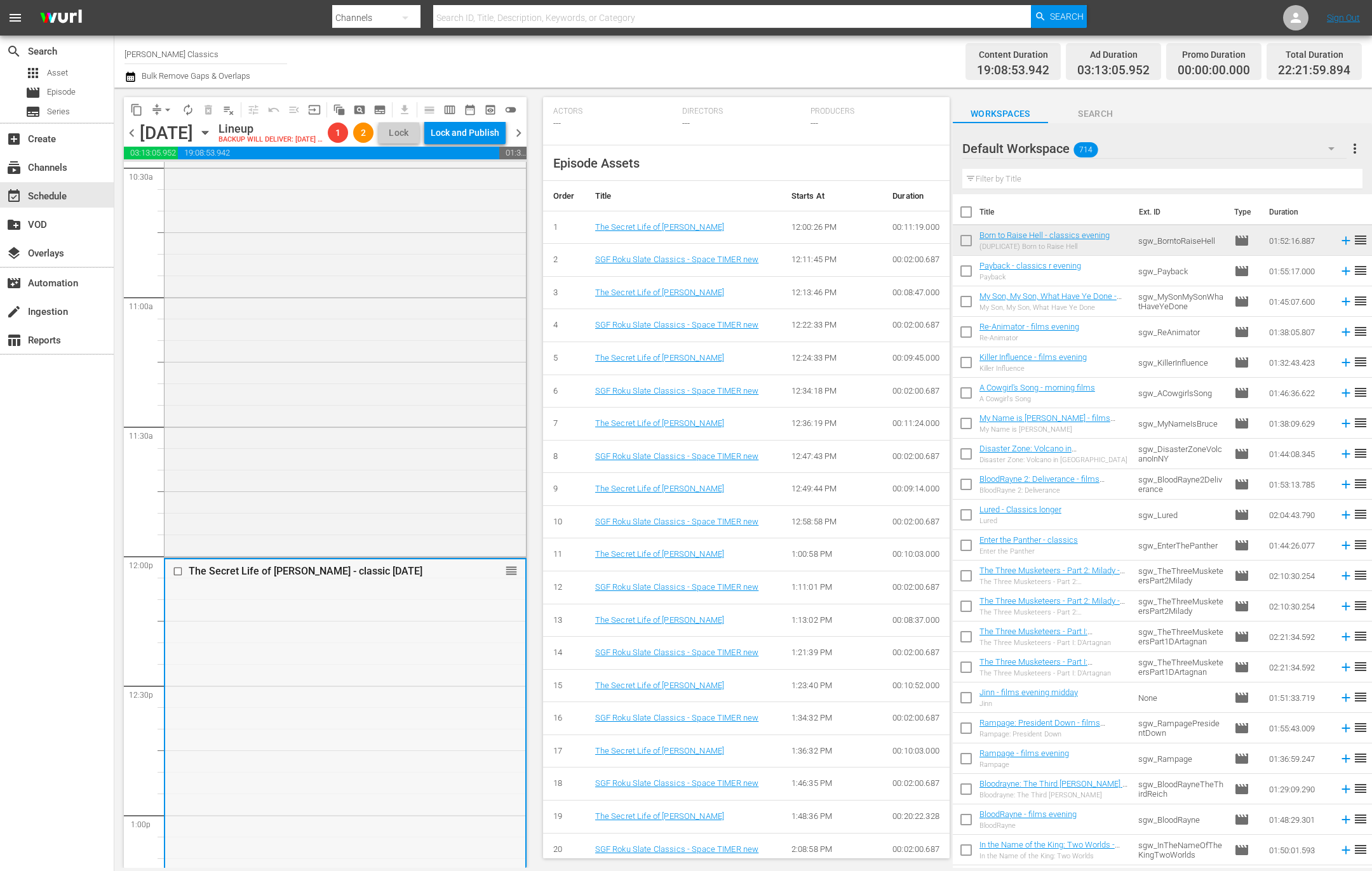
scroll to position [2692, 0]
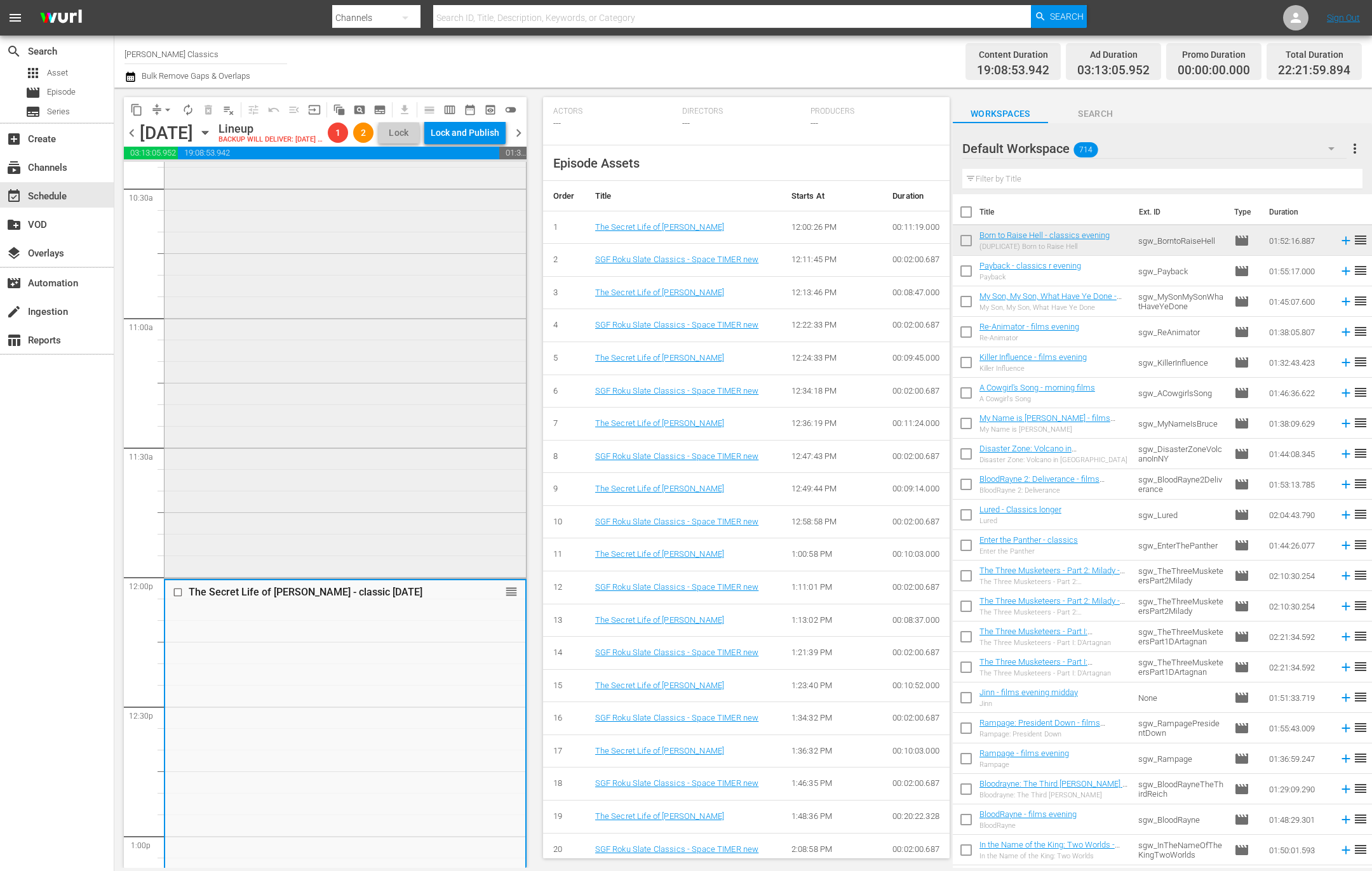
click at [363, 520] on div "[PERSON_NAME] classic [DATE] reorder" at bounding box center [345, 296] width 361 height 559
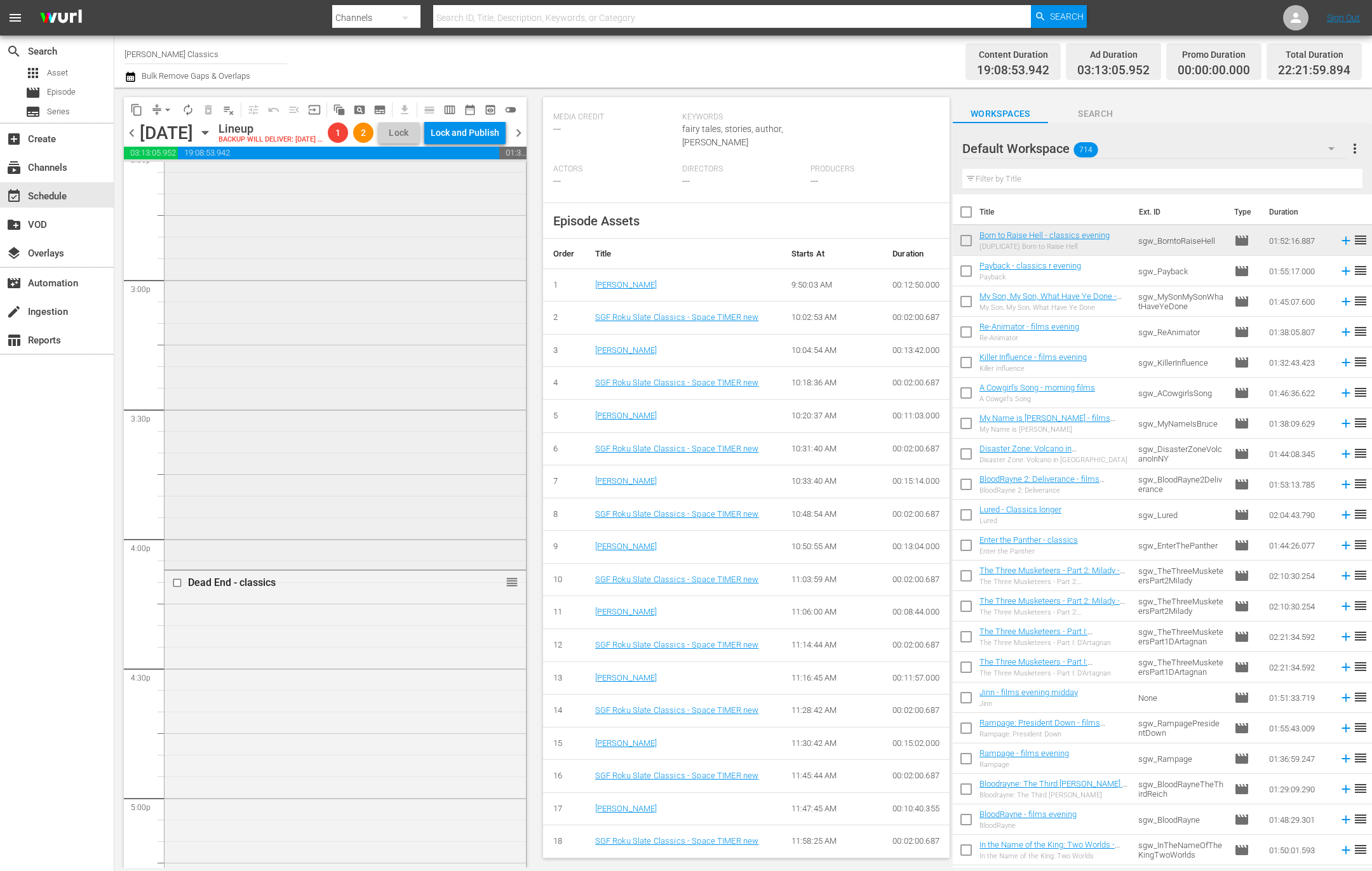
scroll to position [3788, 0]
click at [320, 690] on div "Dead End - classics reorder" at bounding box center [345, 780] width 361 height 461
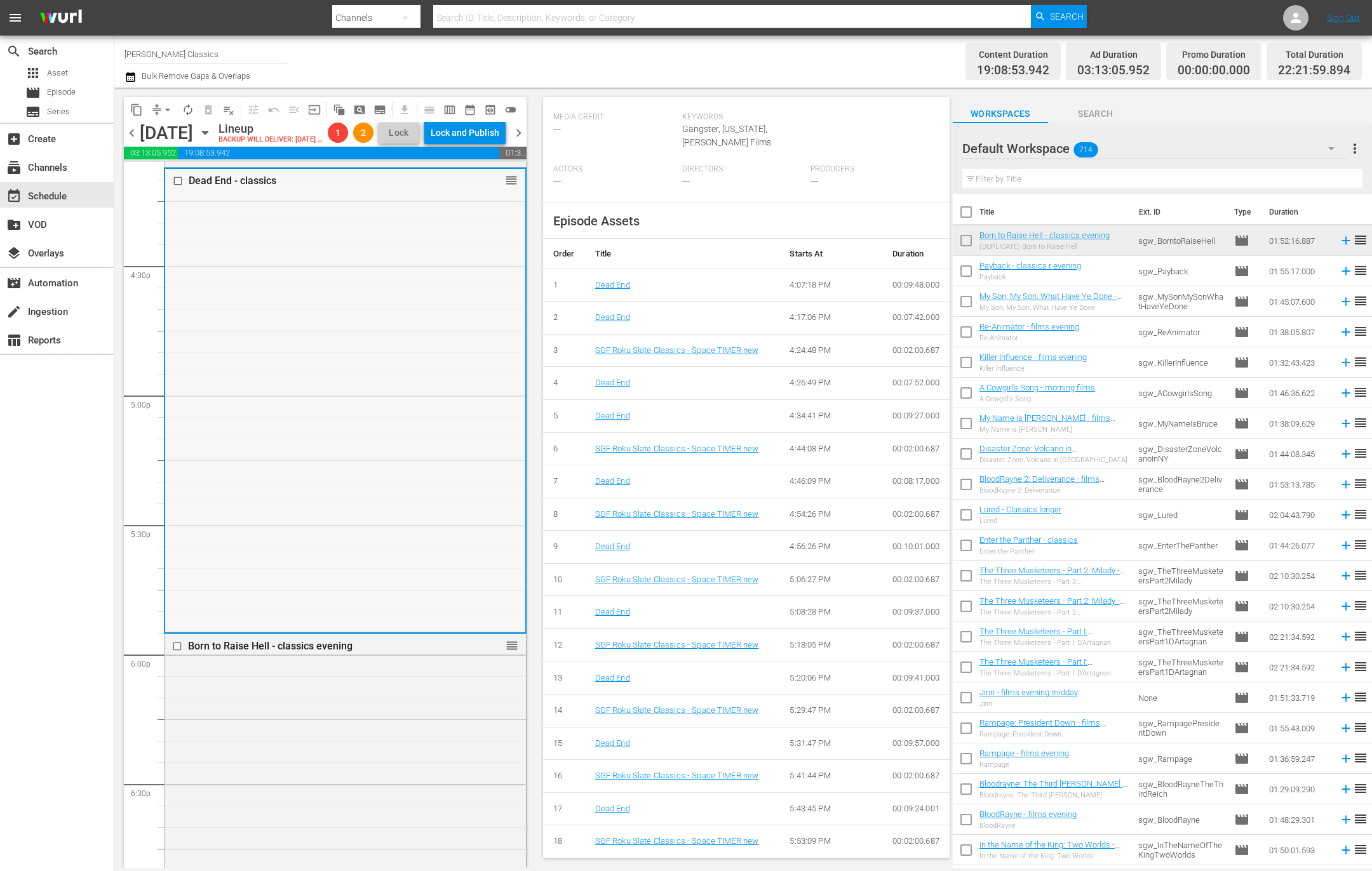
scroll to position [4178, 0]
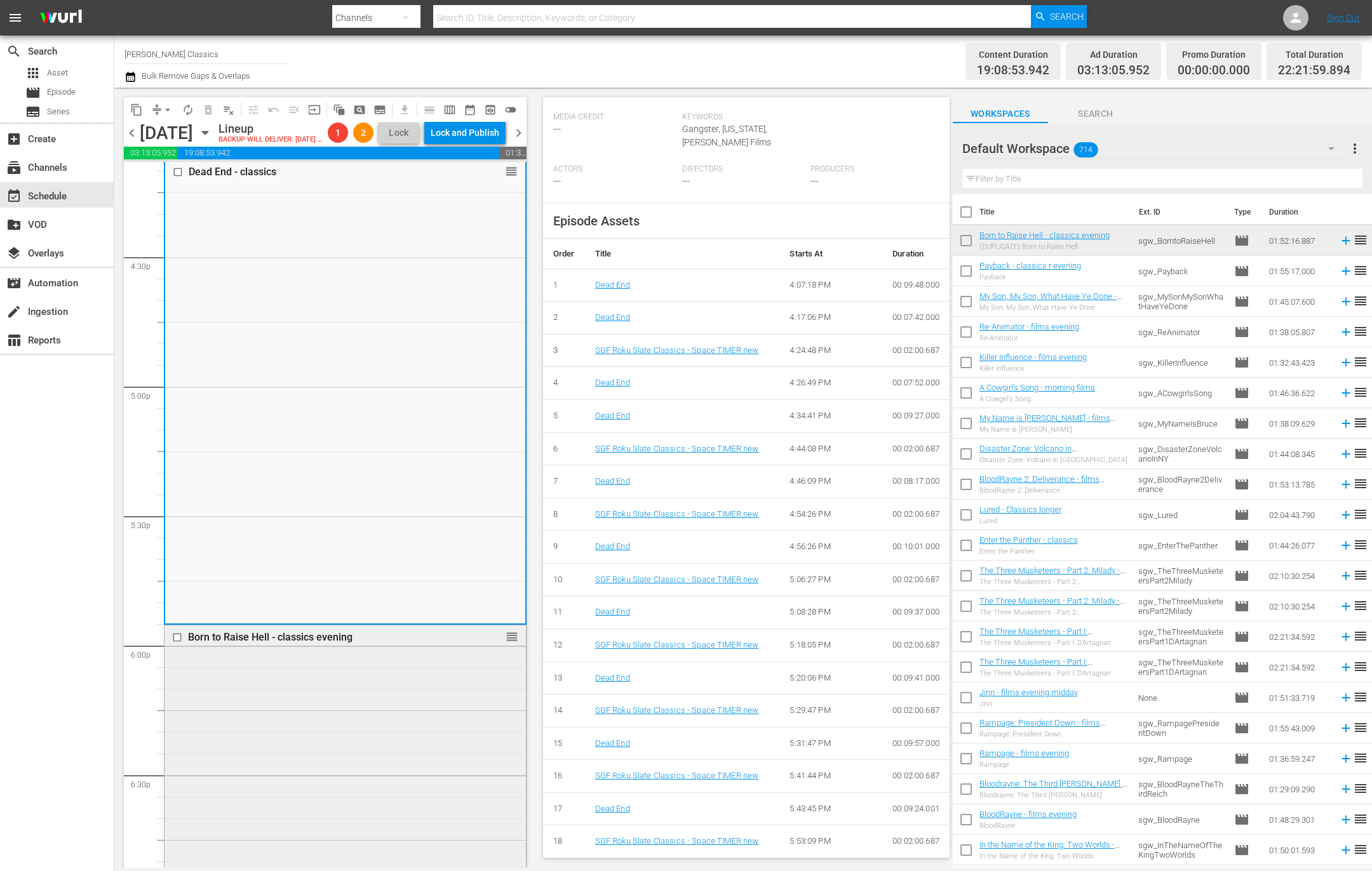
click at [317, 721] on div "Born to Raise Hell - classics evening reorder" at bounding box center [345, 865] width 361 height 481
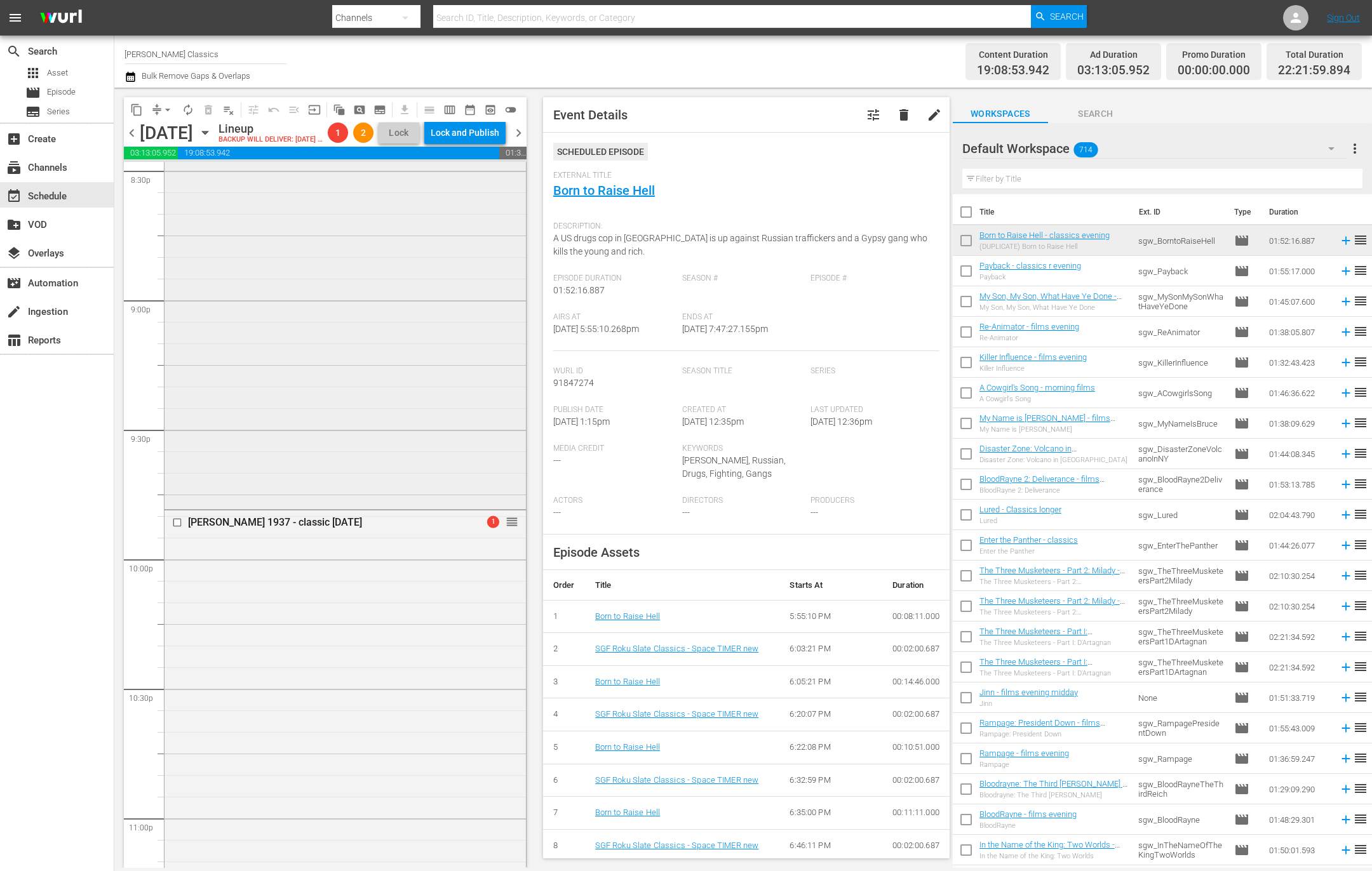
scroll to position [5355, 0]
click at [178, 472] on input "checkbox" at bounding box center [178, 467] width 14 height 11
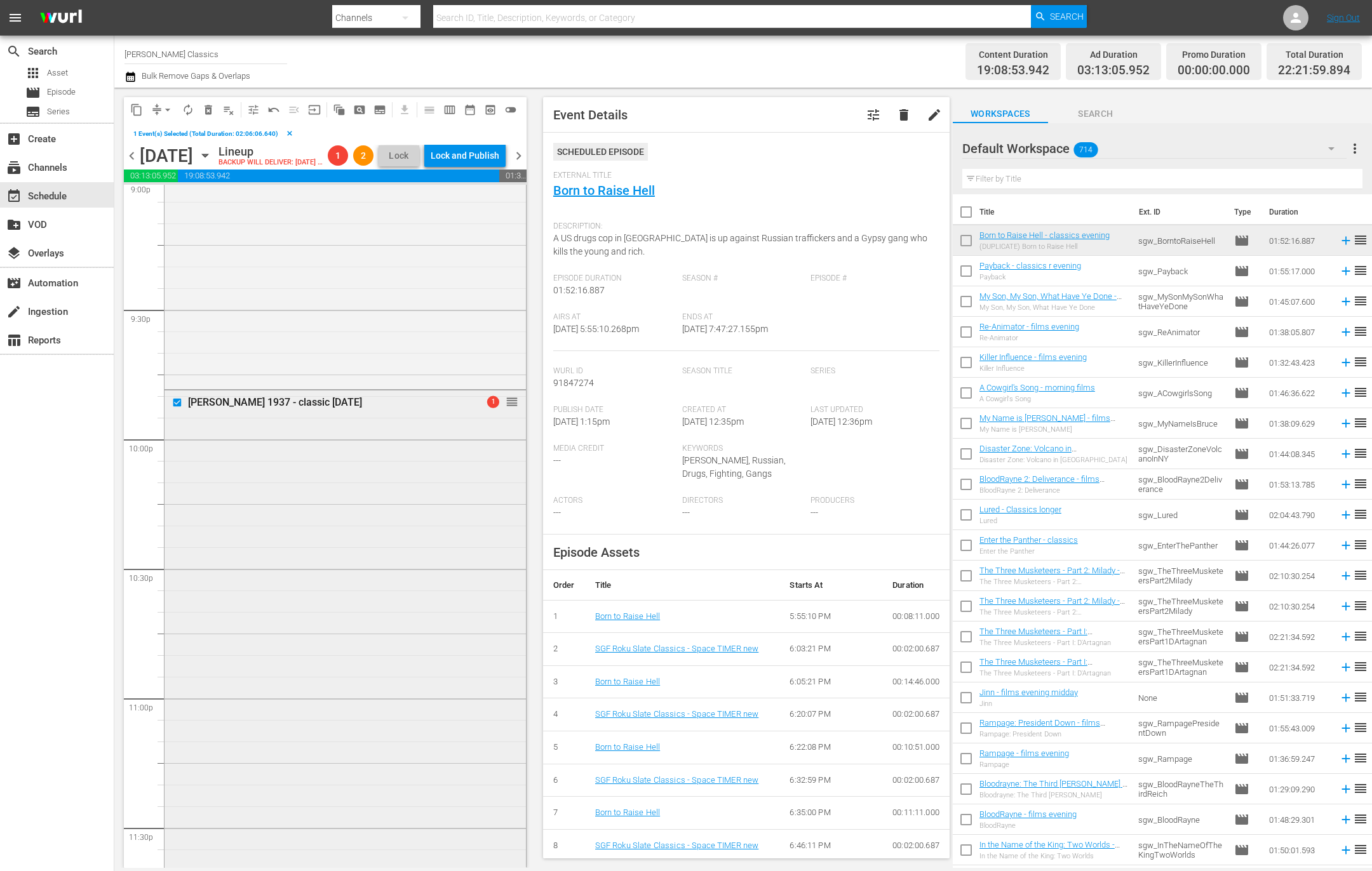
scroll to position [5438, 0]
drag, startPoint x: 509, startPoint y: 426, endPoint x: 481, endPoint y: 723, distance: 298.3
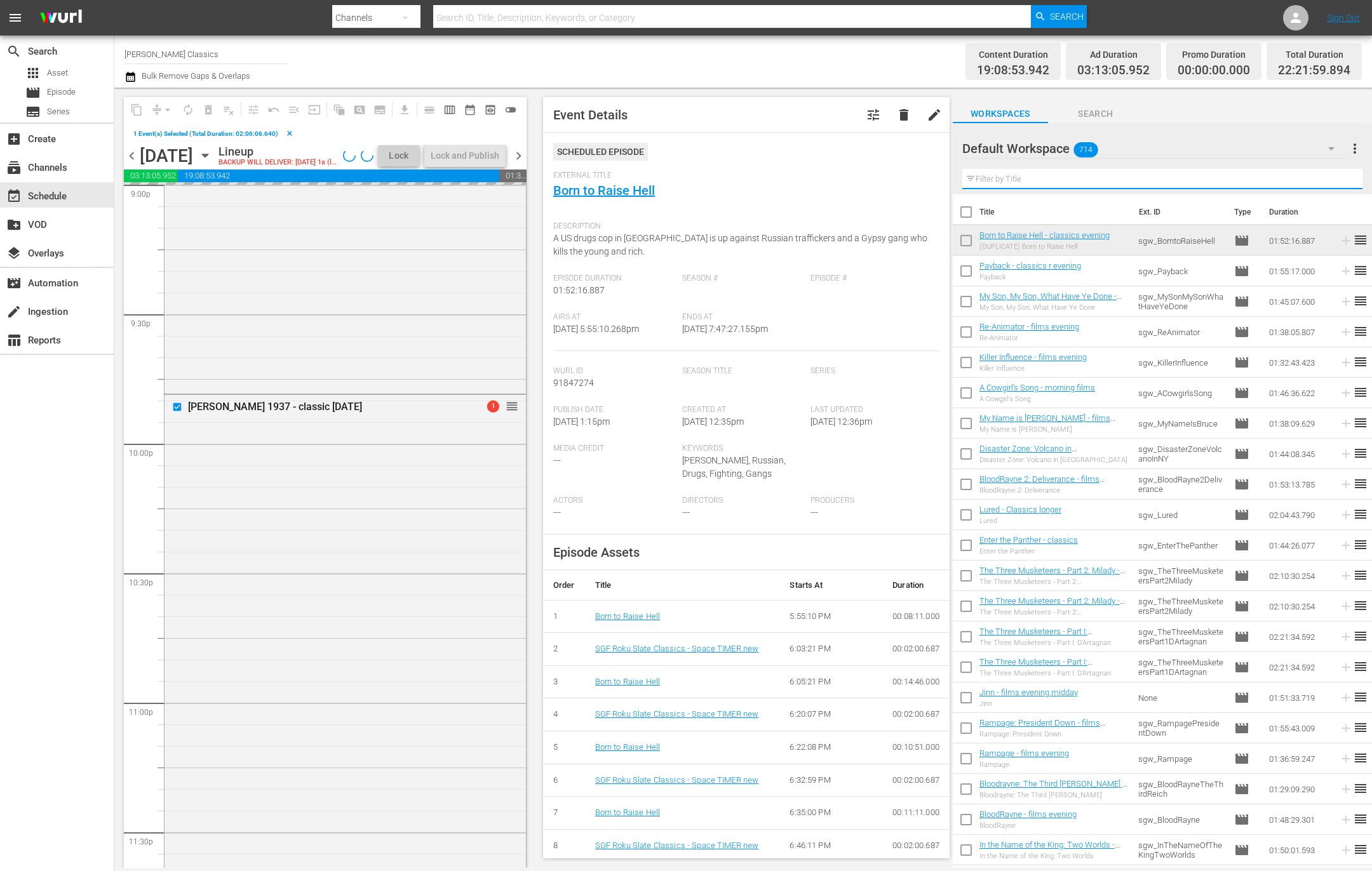
click at [1018, 181] on input "text" at bounding box center [1162, 178] width 400 height 20
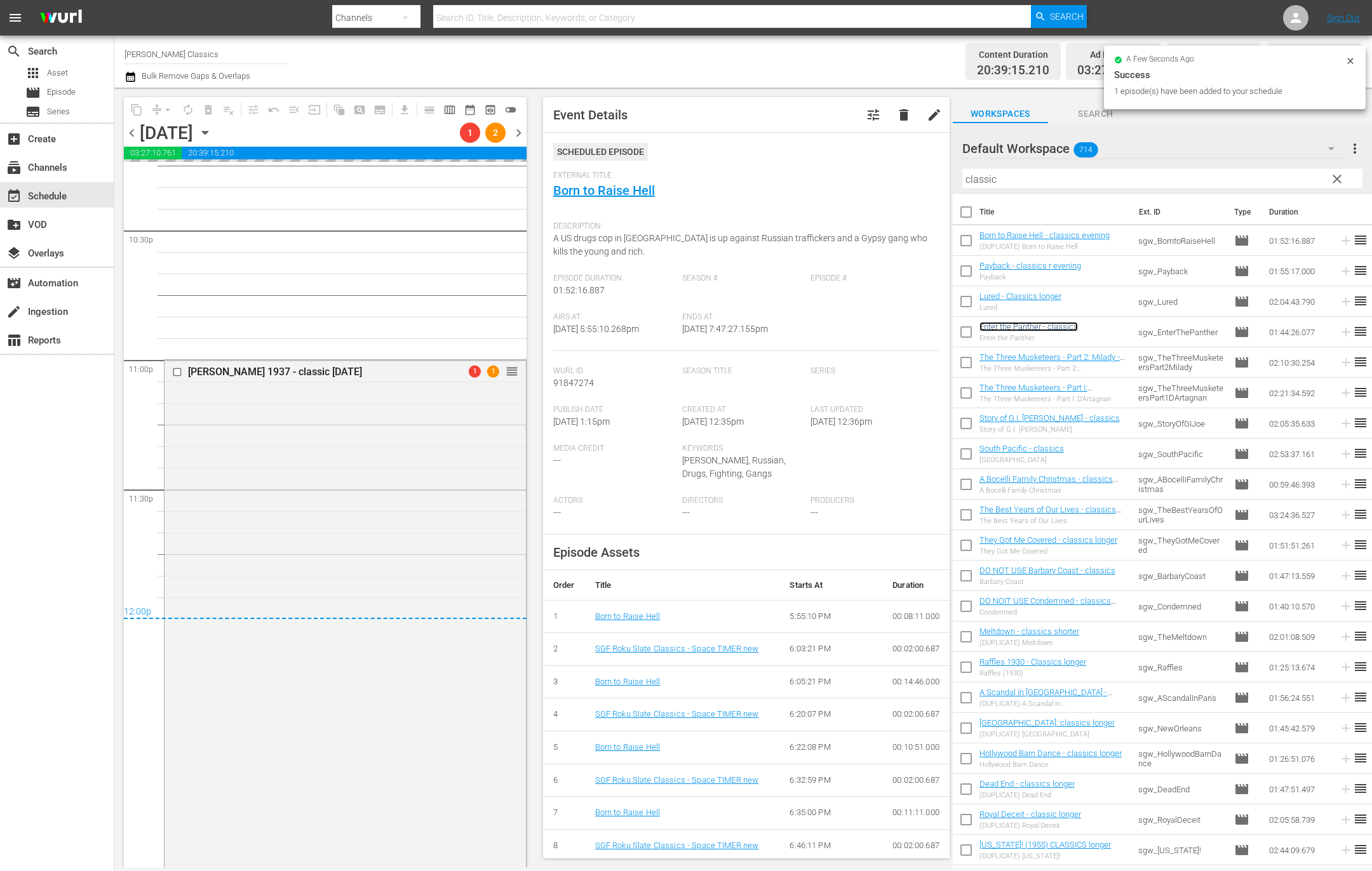
scroll to position [5761, 0]
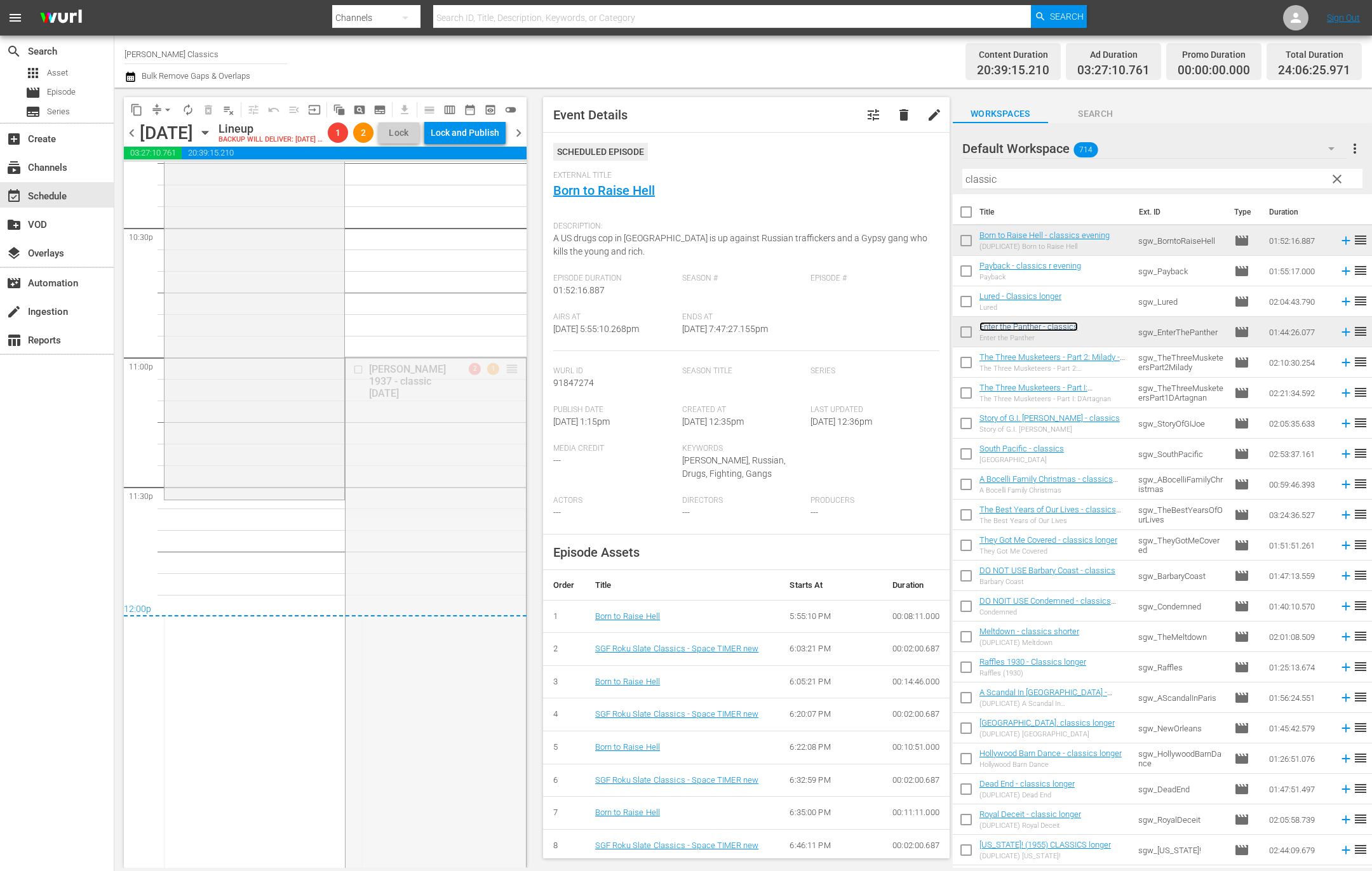
drag, startPoint x: 515, startPoint y: 390, endPoint x: 451, endPoint y: 519, distance: 144.0
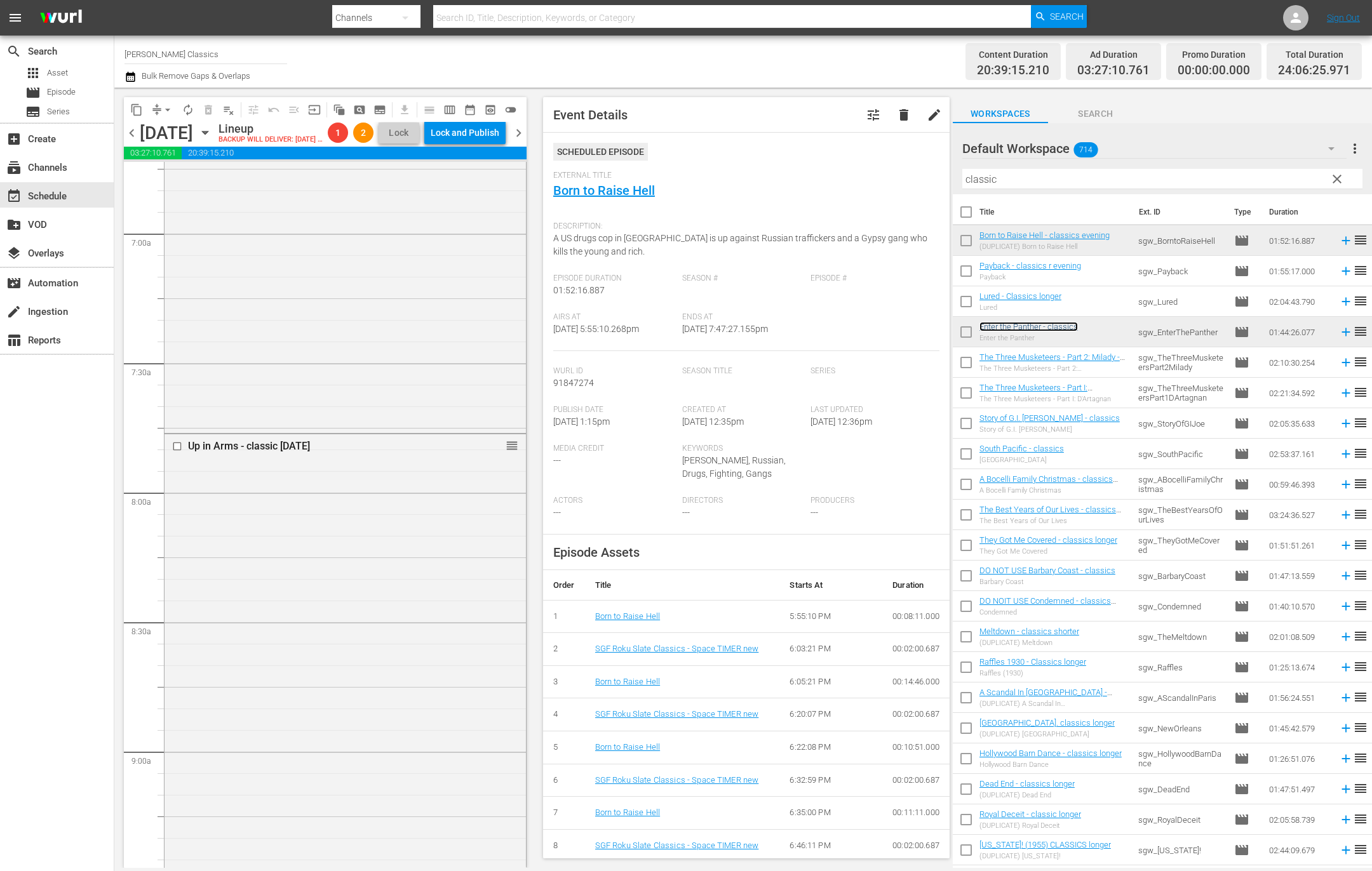
scroll to position [1710, 0]
drag, startPoint x: 518, startPoint y: 144, endPoint x: 486, endPoint y: 135, distance: 33.2
click at [518, 141] on span "chevron_right" at bounding box center [519, 133] width 16 height 16
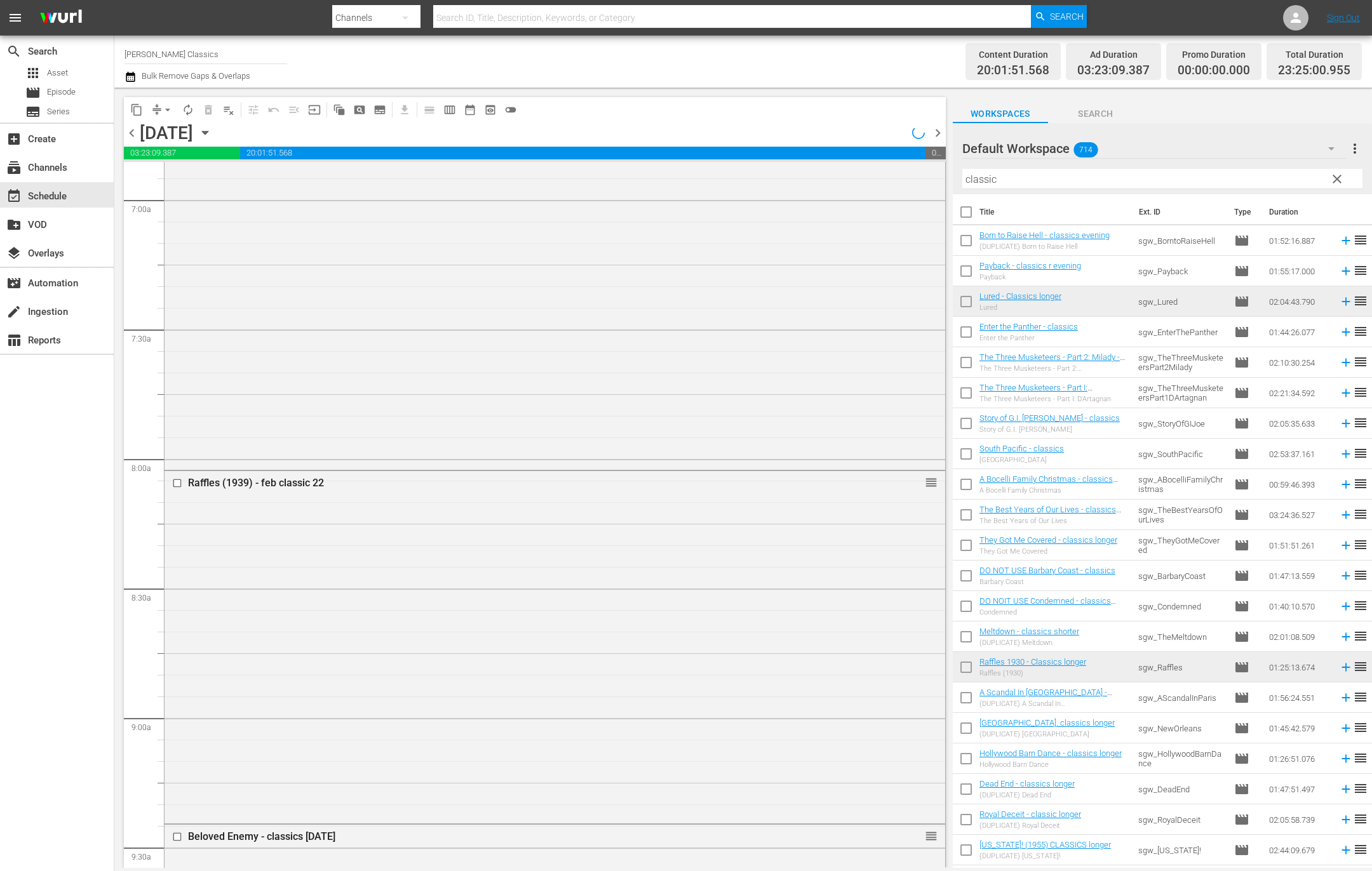
scroll to position [1752, 0]
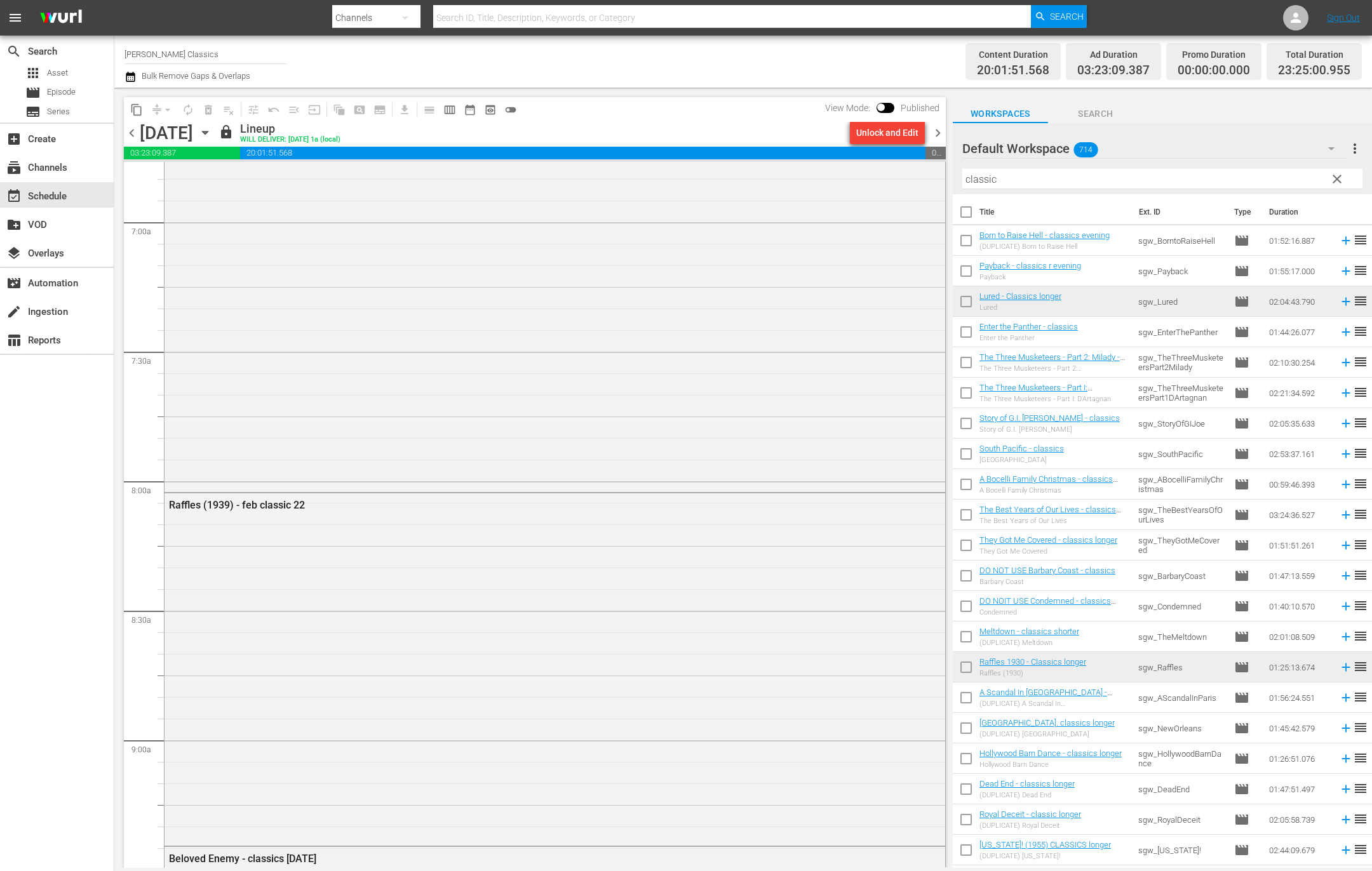
click at [872, 134] on div "Unlock and Edit" at bounding box center [887, 133] width 62 height 23
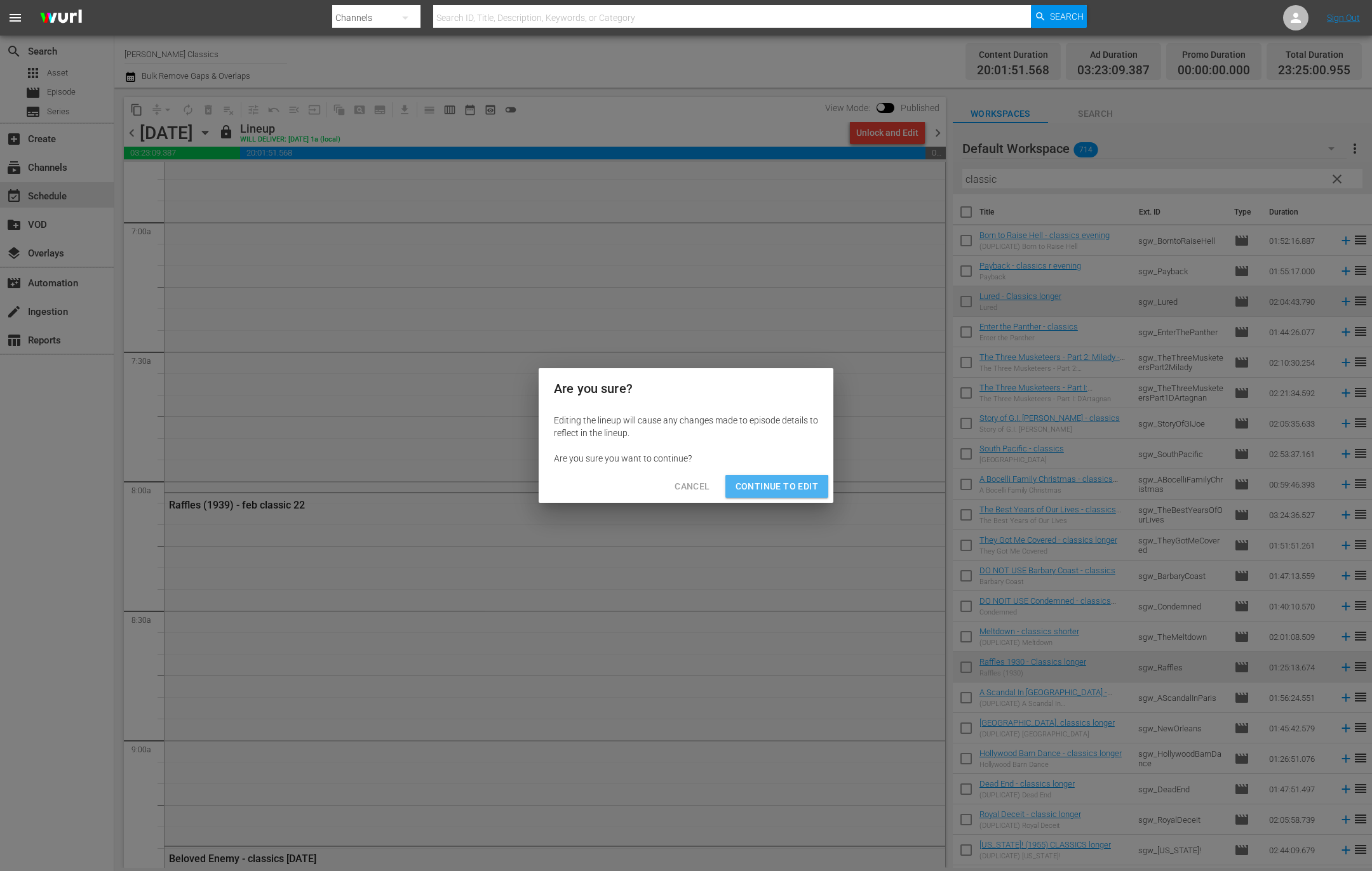
click at [756, 492] on span "Continue to Edit" at bounding box center [776, 487] width 82 height 16
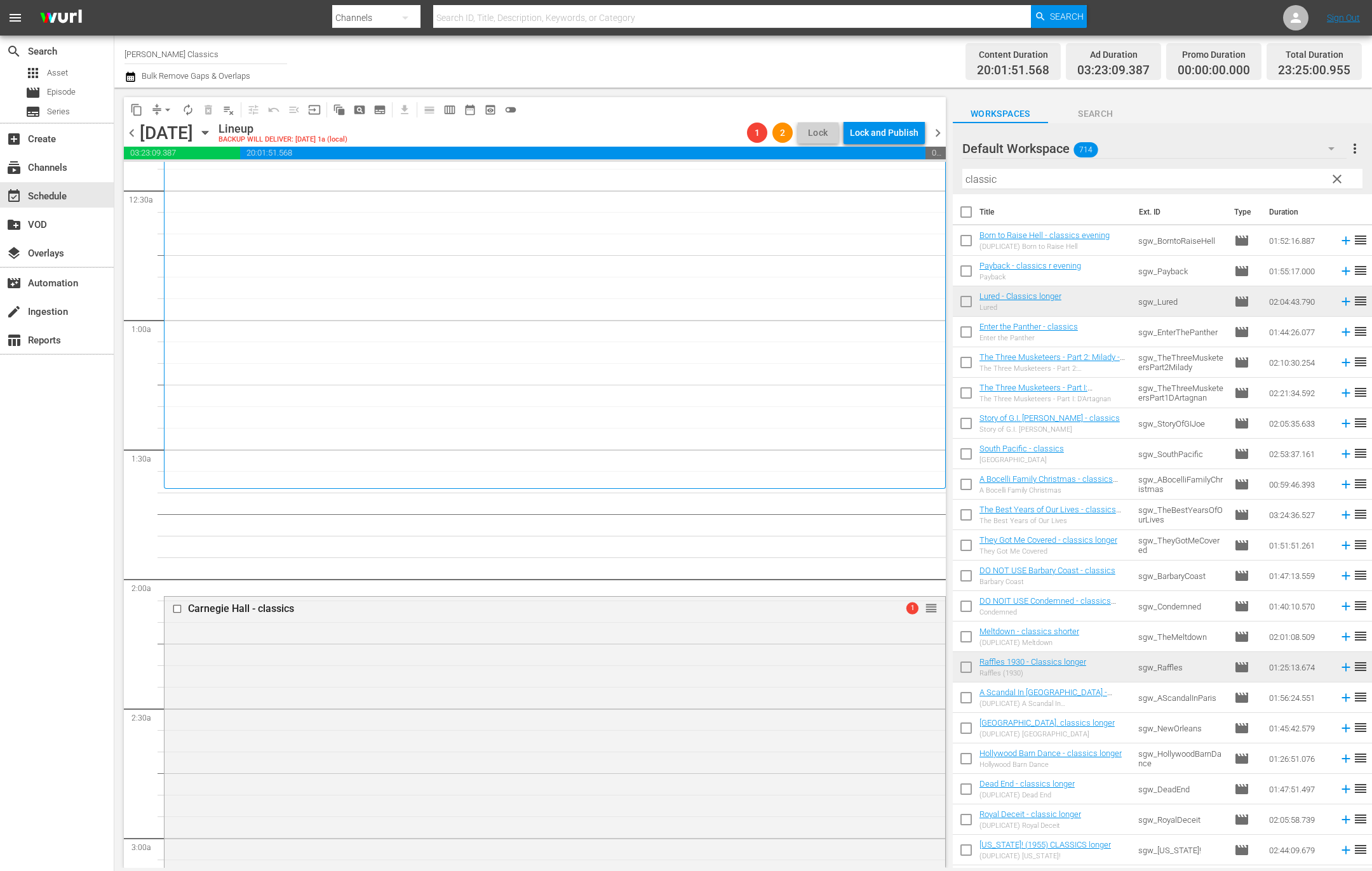
scroll to position [0, 0]
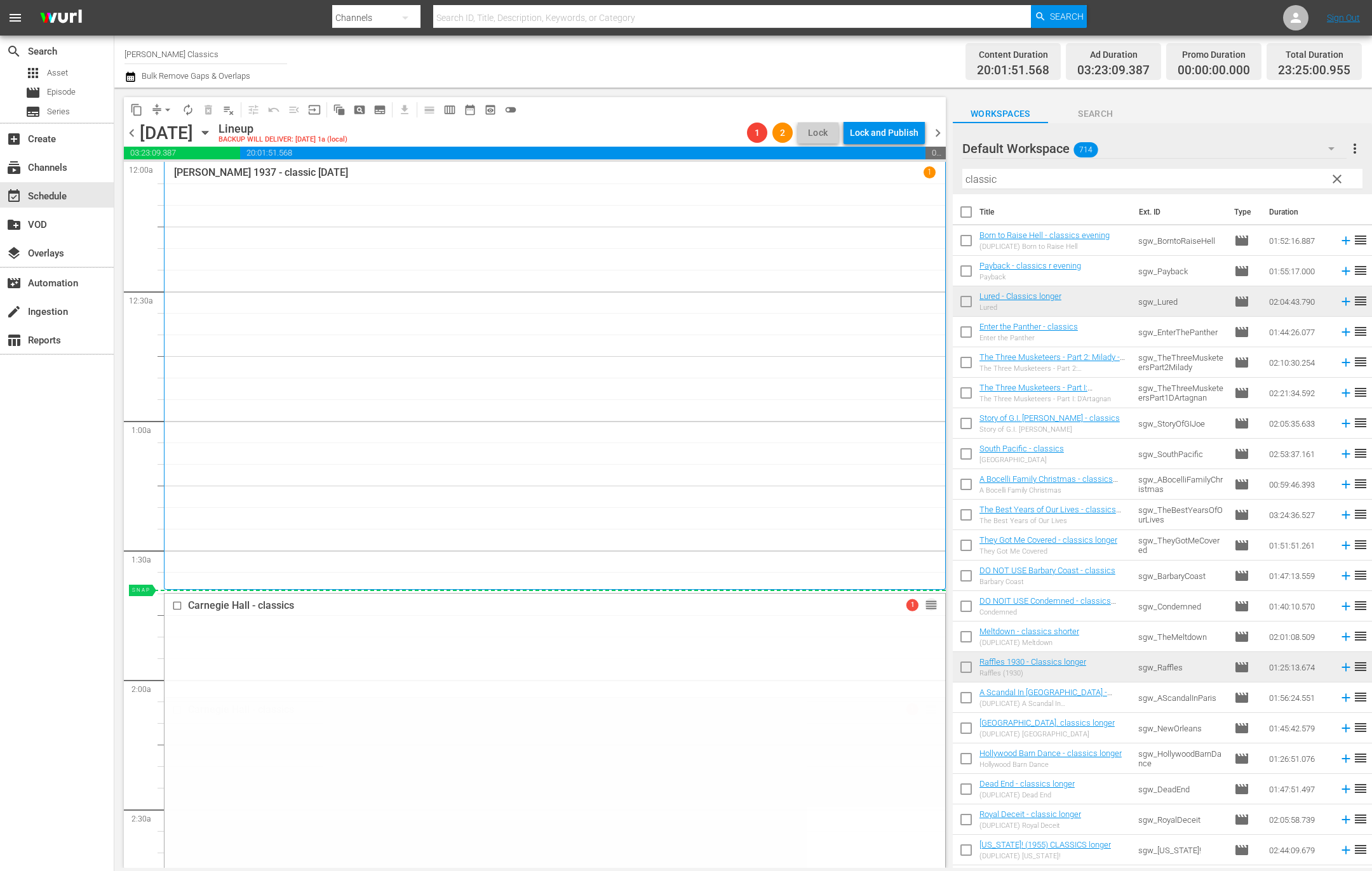
drag, startPoint x: 919, startPoint y: 674, endPoint x: 305, endPoint y: 149, distance: 807.8
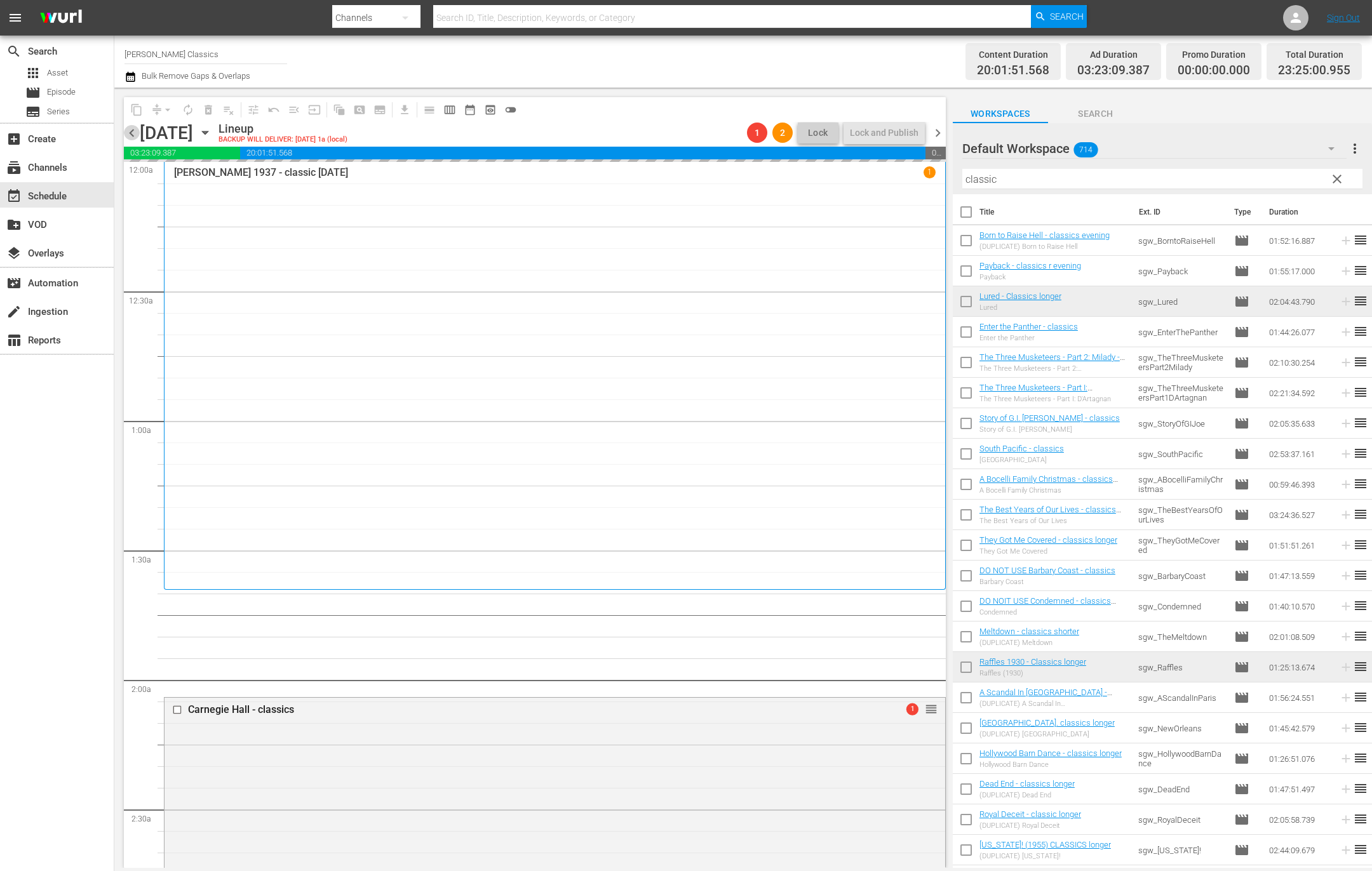
click at [125, 135] on span "chevron_left" at bounding box center [132, 133] width 16 height 16
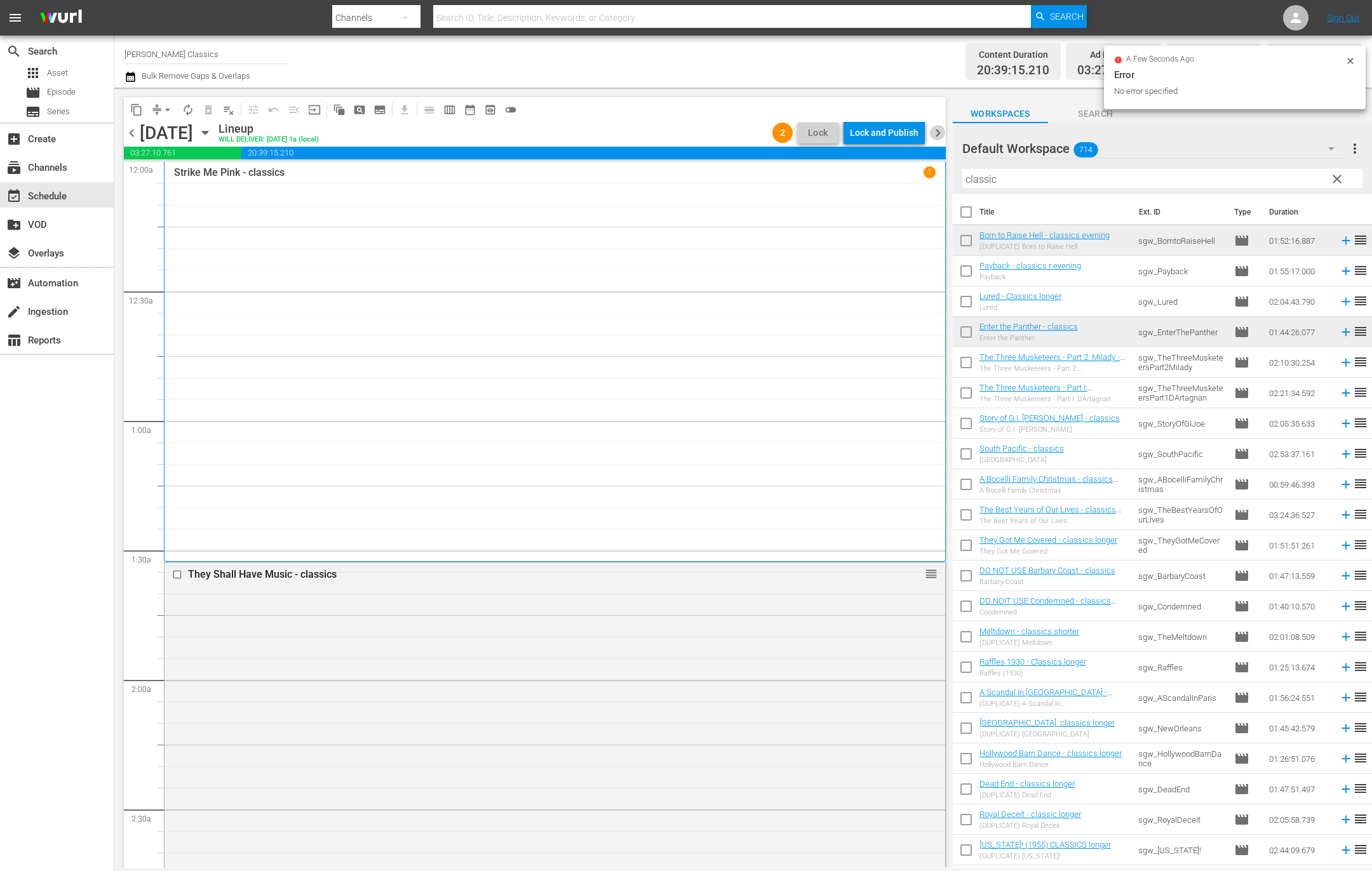
click at [939, 130] on span "chevron_right" at bounding box center [938, 133] width 16 height 16
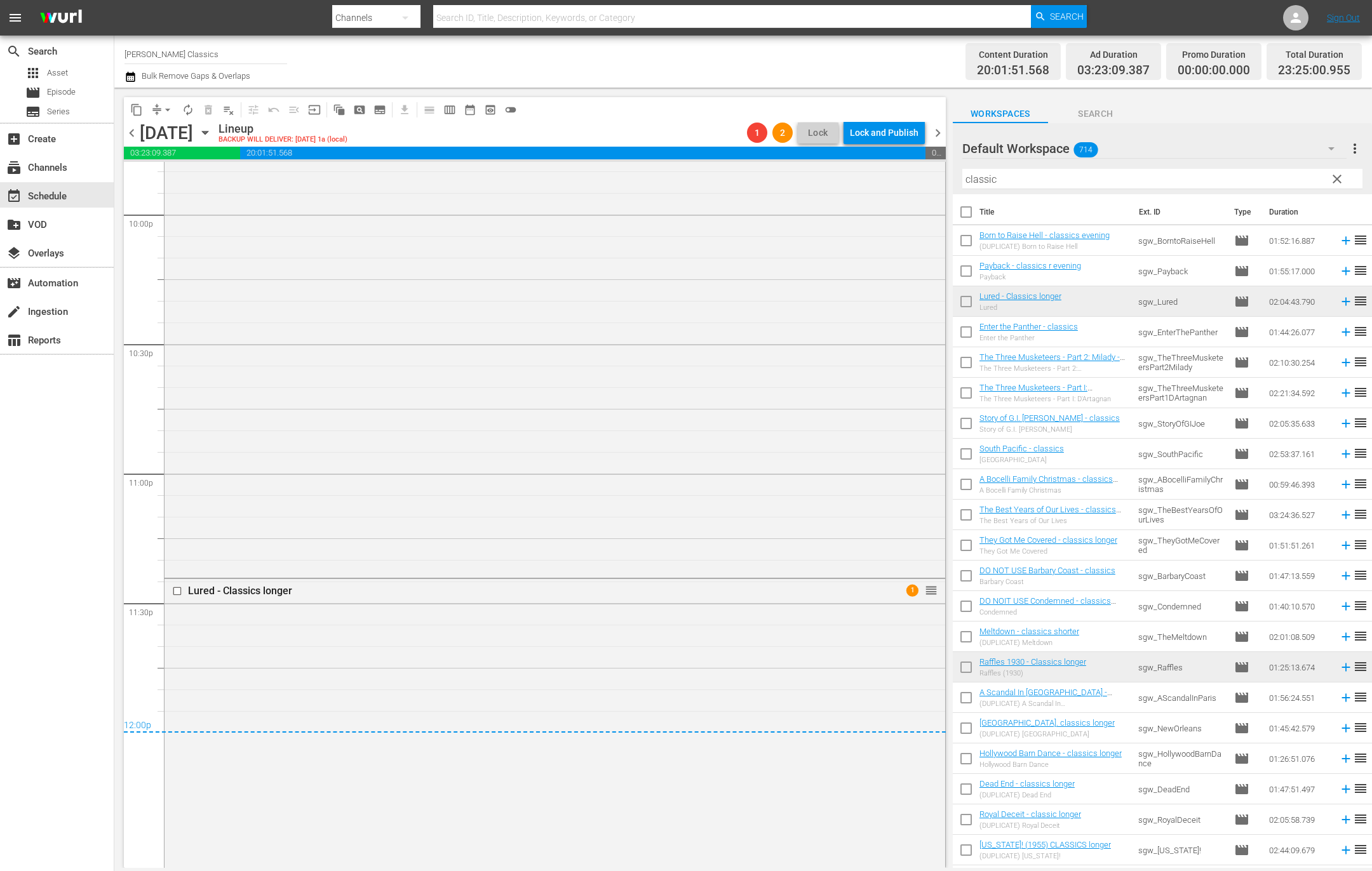
scroll to position [5674, 0]
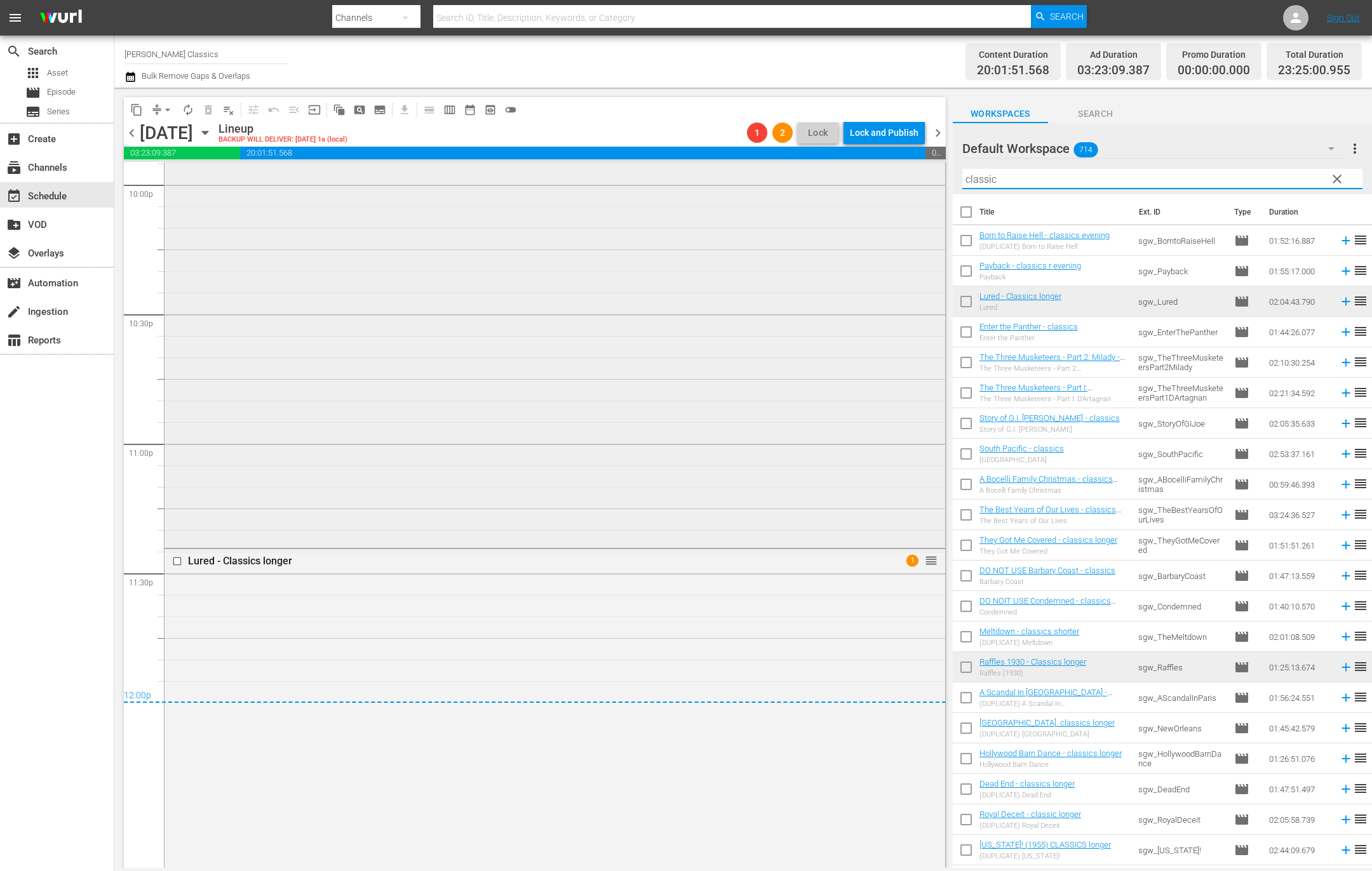
drag, startPoint x: 1098, startPoint y: 181, endPoint x: 884, endPoint y: 184, distance: 214.0
click at [884, 184] on div "content_copy compress arrow_drop_down autorenew_outlined delete_forever_outline…" at bounding box center [743, 478] width 1258 height 780
click at [164, 117] on button "arrow_drop_down" at bounding box center [167, 109] width 20 height 20
click at [201, 181] on li "Align to End of Previous Day" at bounding box center [168, 177] width 134 height 21
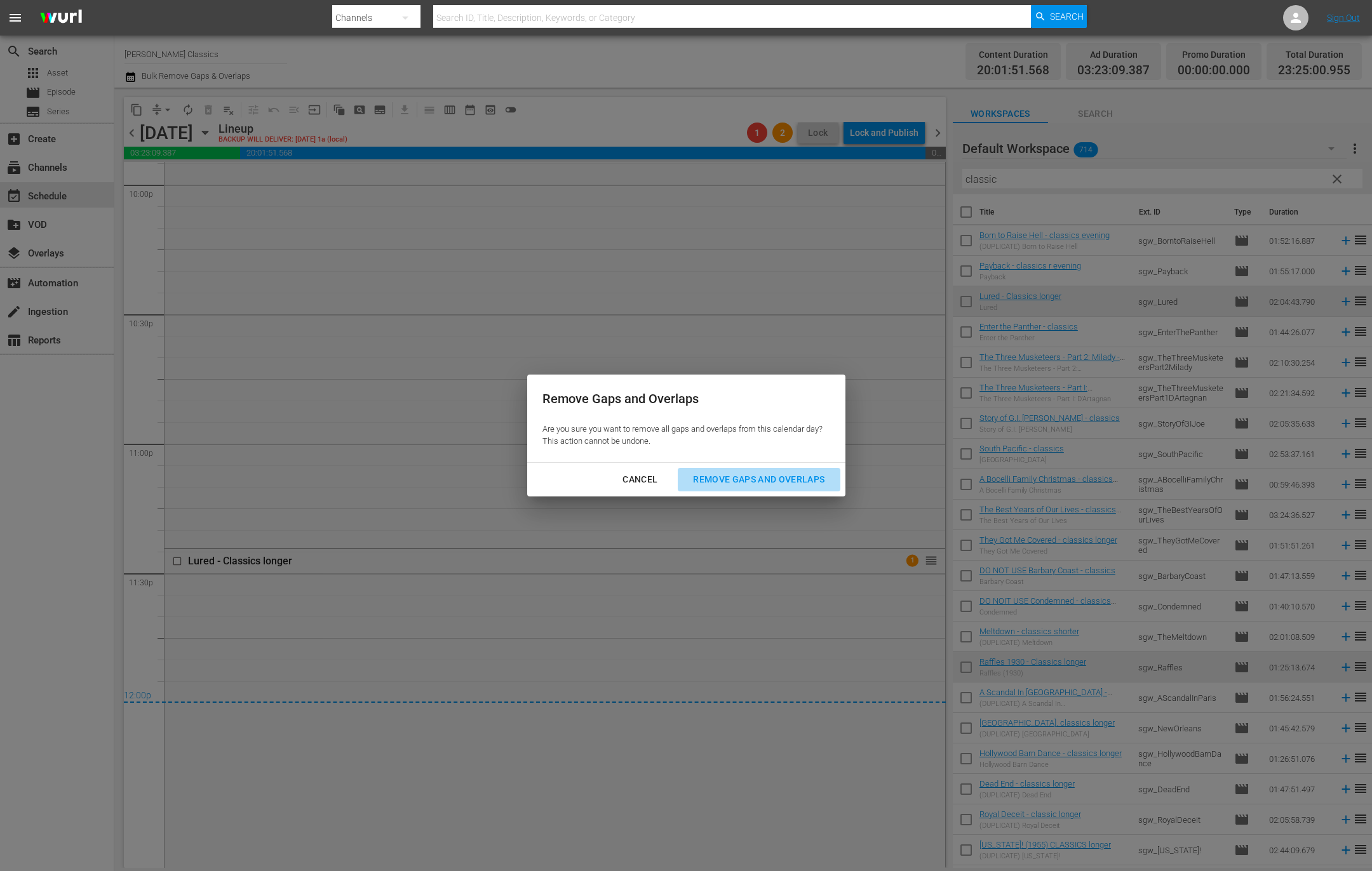
drag, startPoint x: 801, startPoint y: 486, endPoint x: 894, endPoint y: 89, distance: 407.7
click at [801, 479] on div "Remove Gaps and Overlaps" at bounding box center [759, 479] width 152 height 16
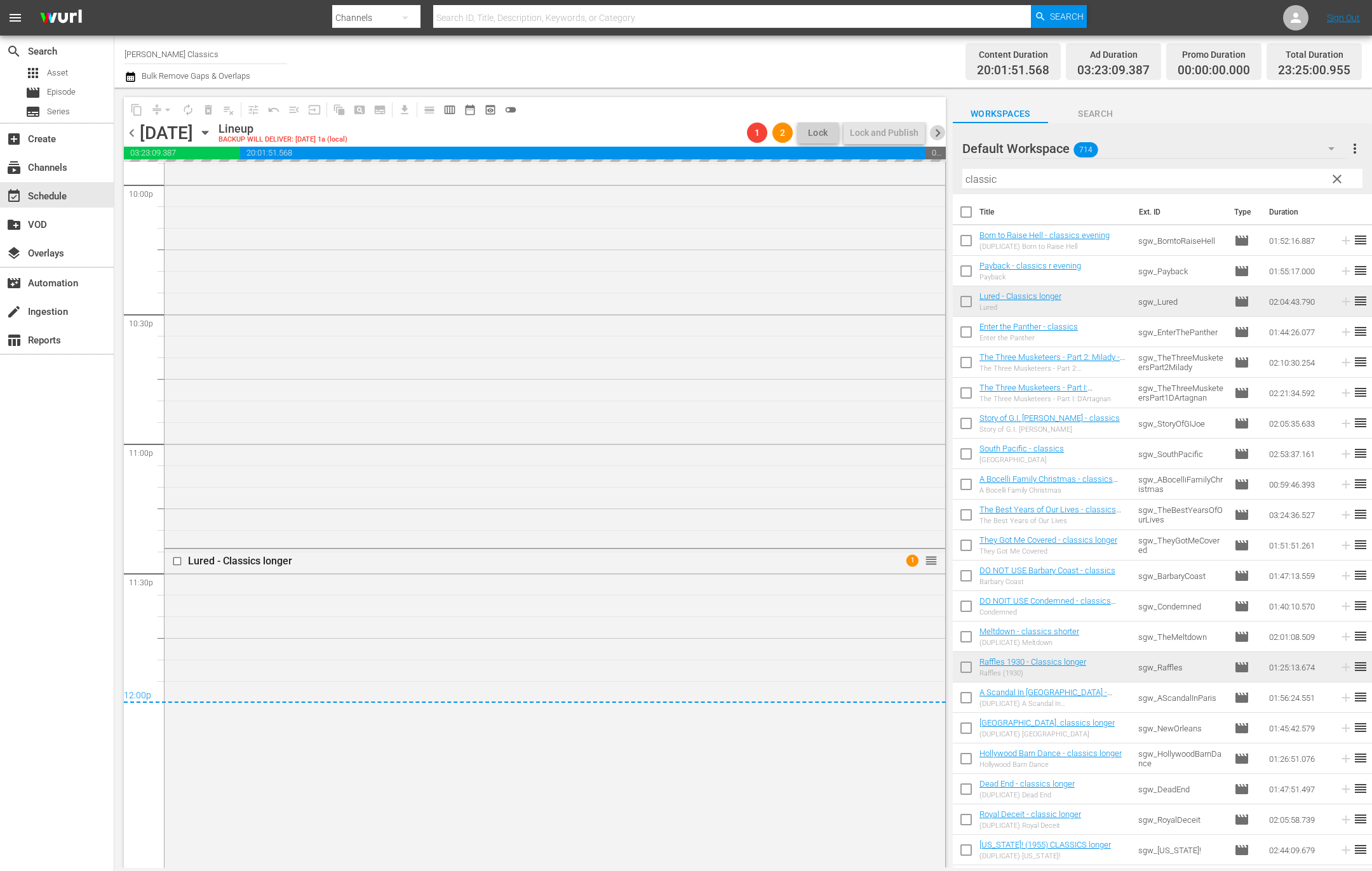
drag, startPoint x: 937, startPoint y: 136, endPoint x: 871, endPoint y: 139, distance: 66.1
click at [937, 136] on span "chevron_right" at bounding box center [938, 133] width 16 height 16
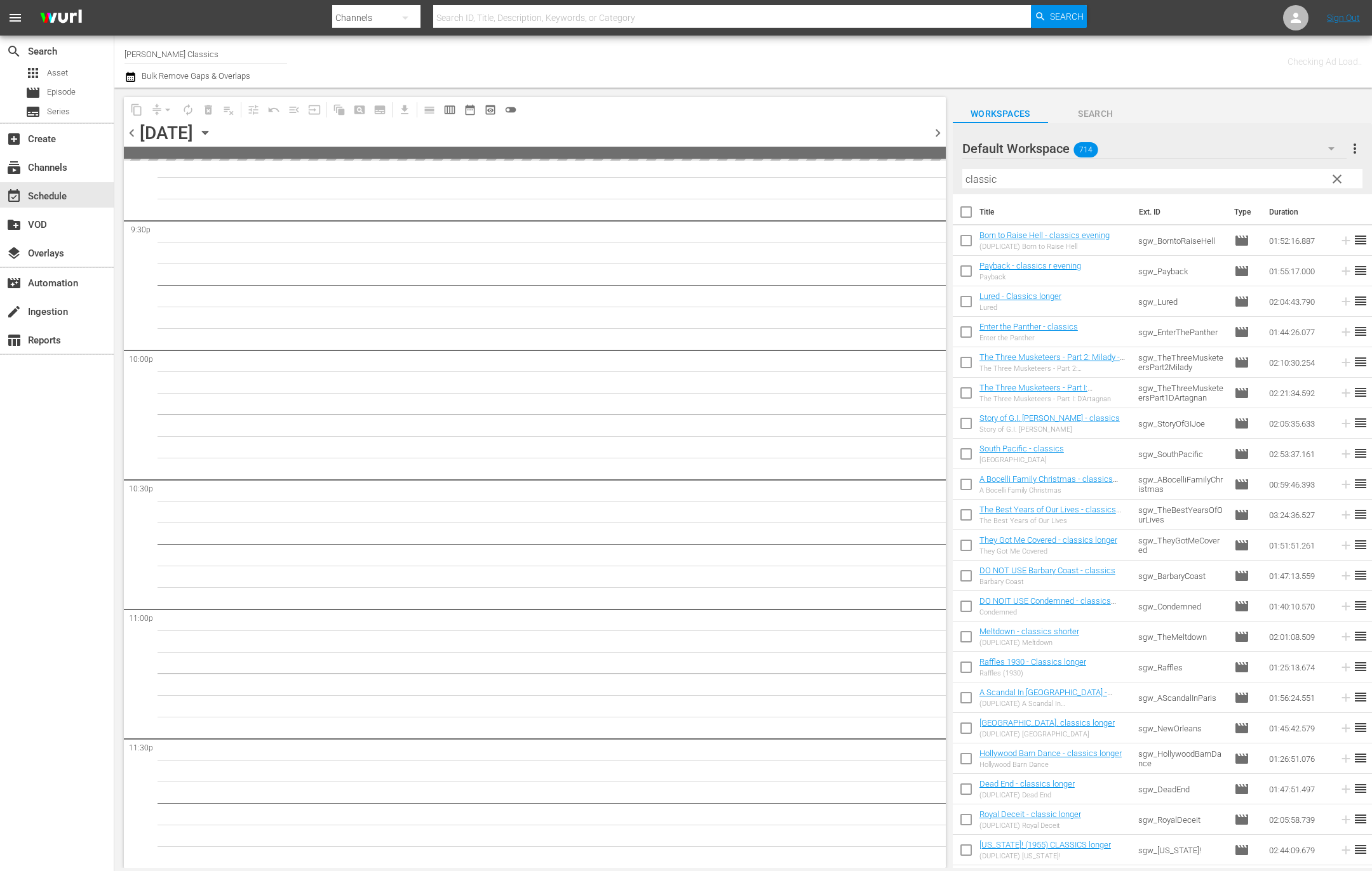
scroll to position [5507, 0]
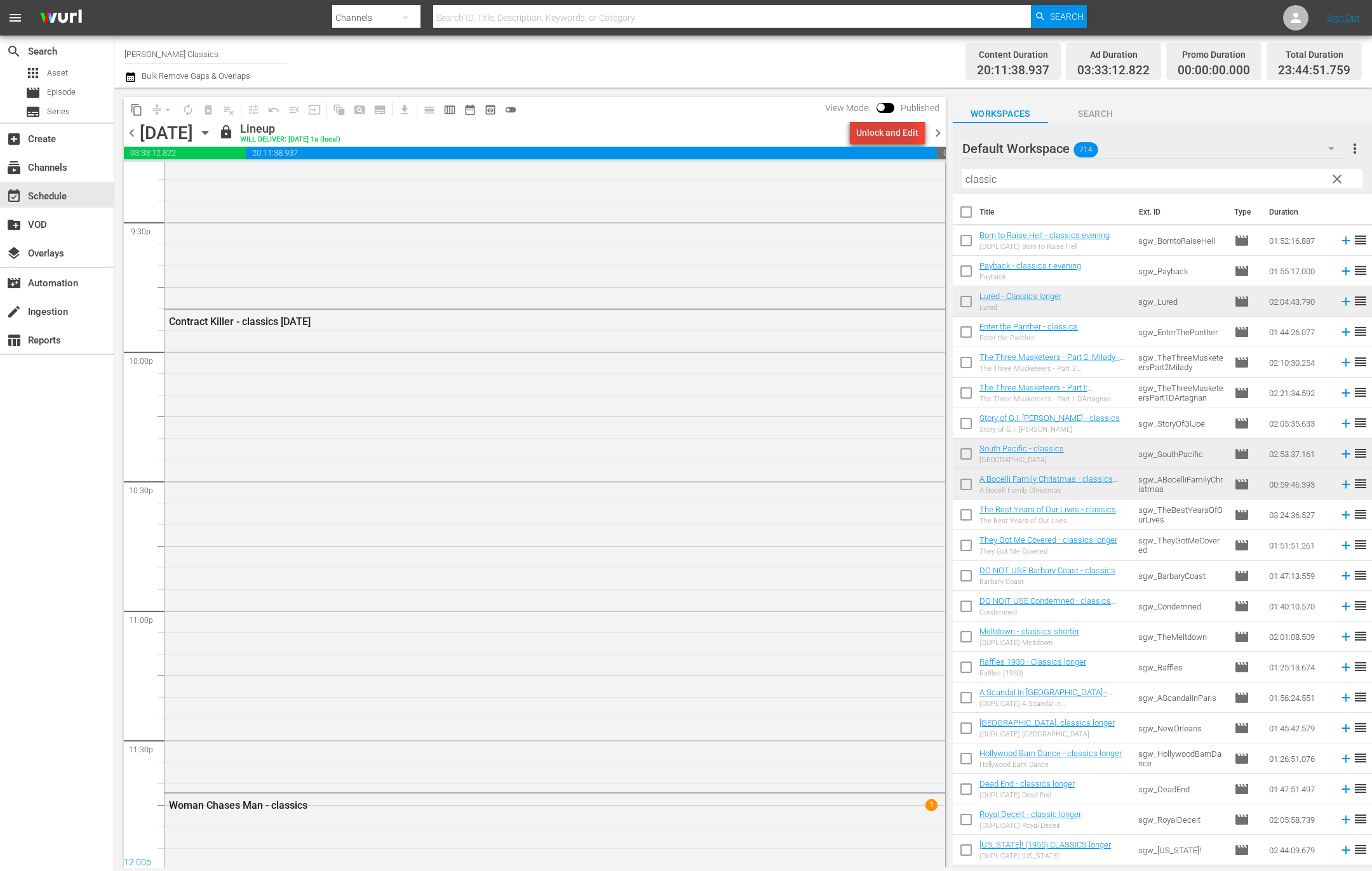
click at [877, 134] on div "Unlock and Edit" at bounding box center [887, 133] width 62 height 23
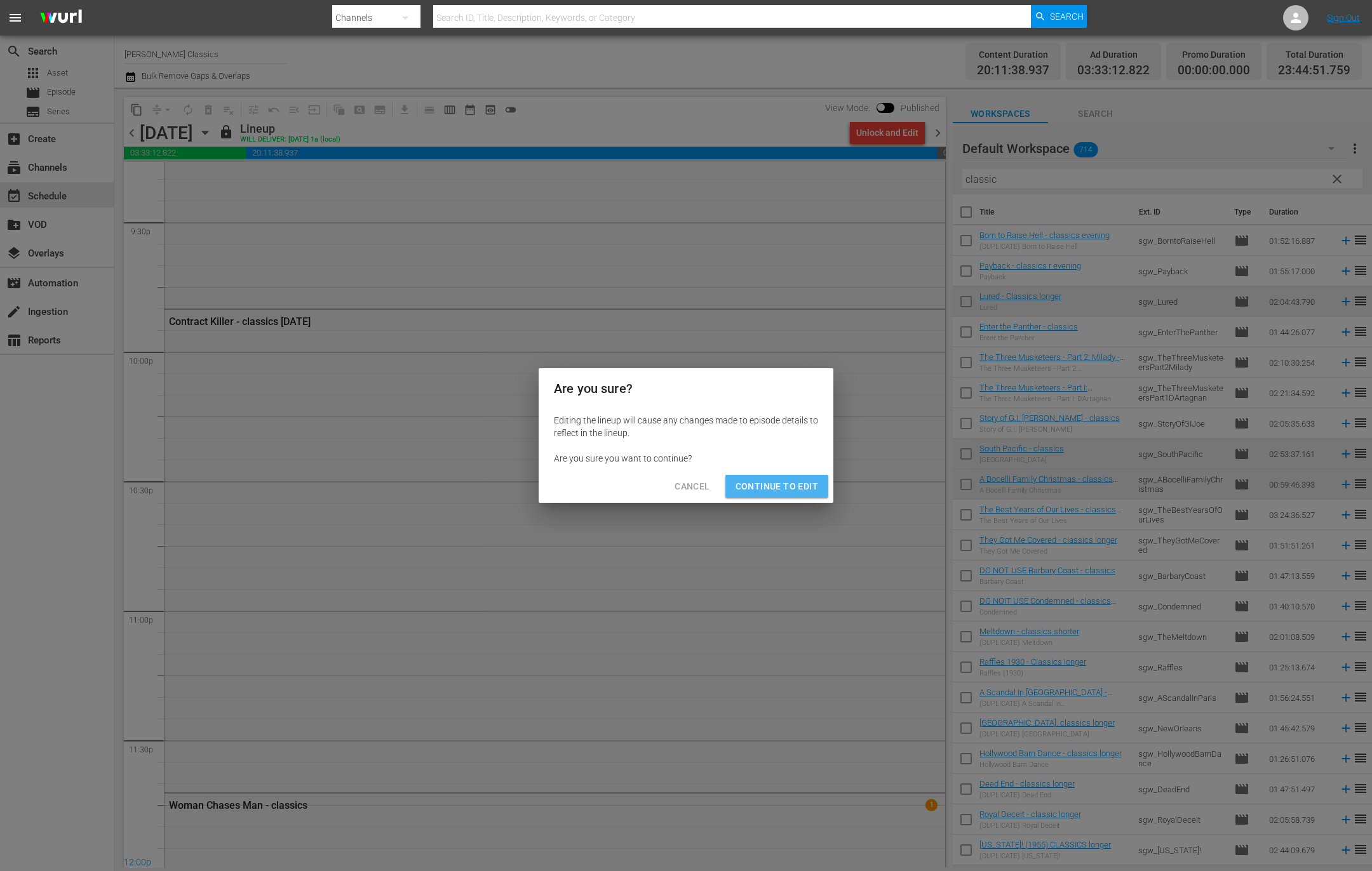
click at [798, 486] on span "Continue to Edit" at bounding box center [776, 487] width 82 height 16
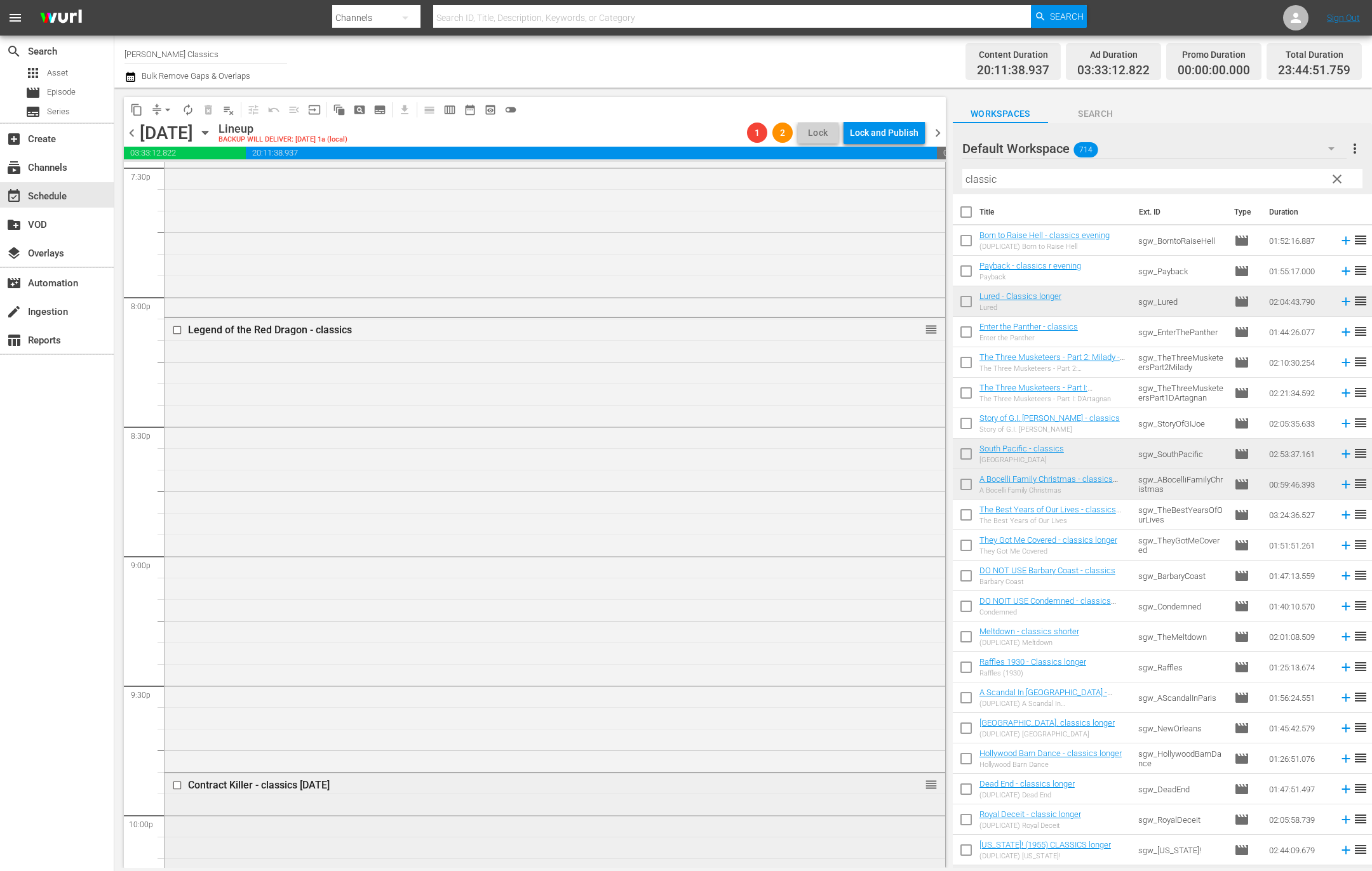
scroll to position [5015, 0]
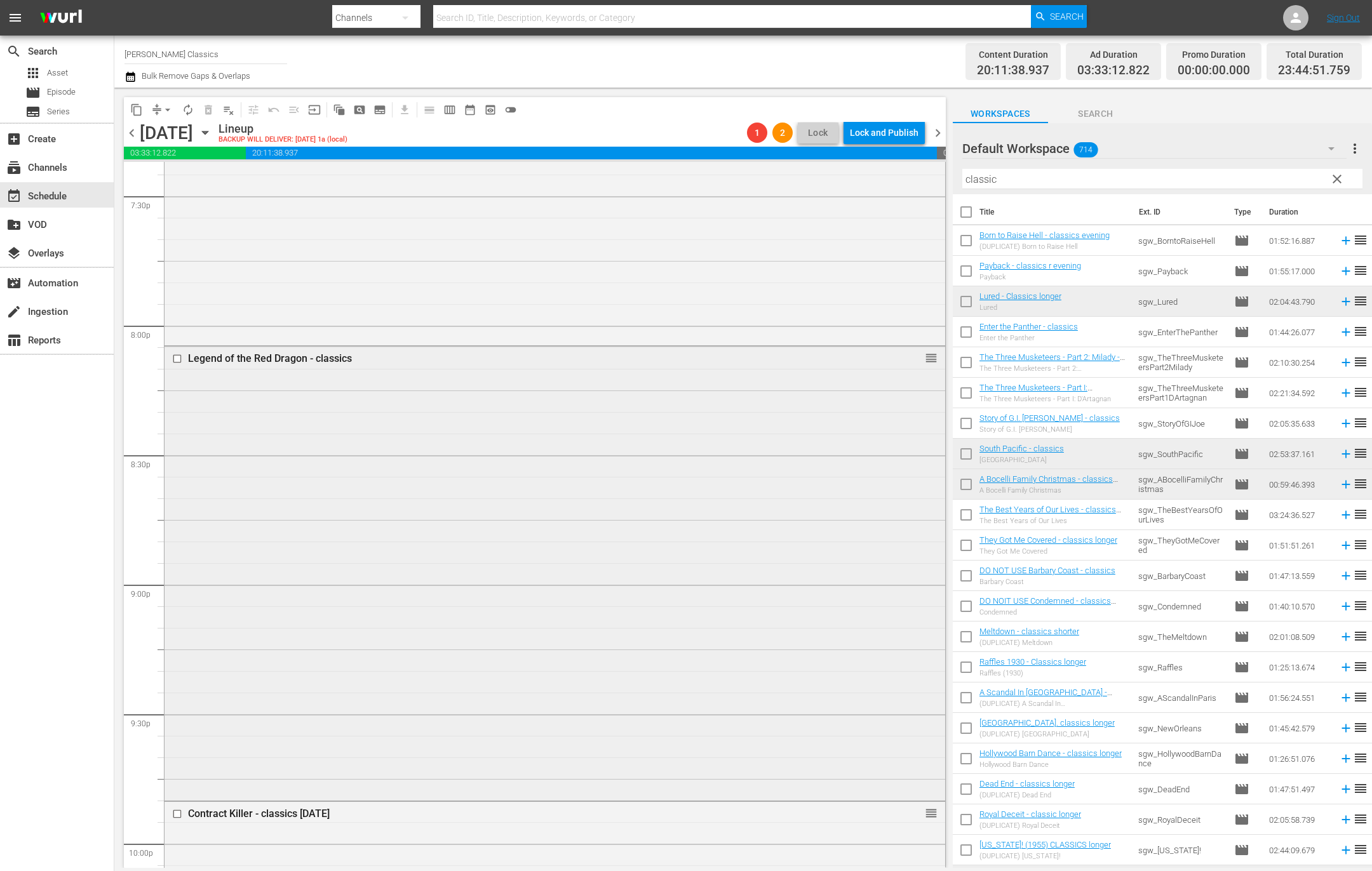
click at [175, 360] on input "checkbox" at bounding box center [178, 359] width 14 height 11
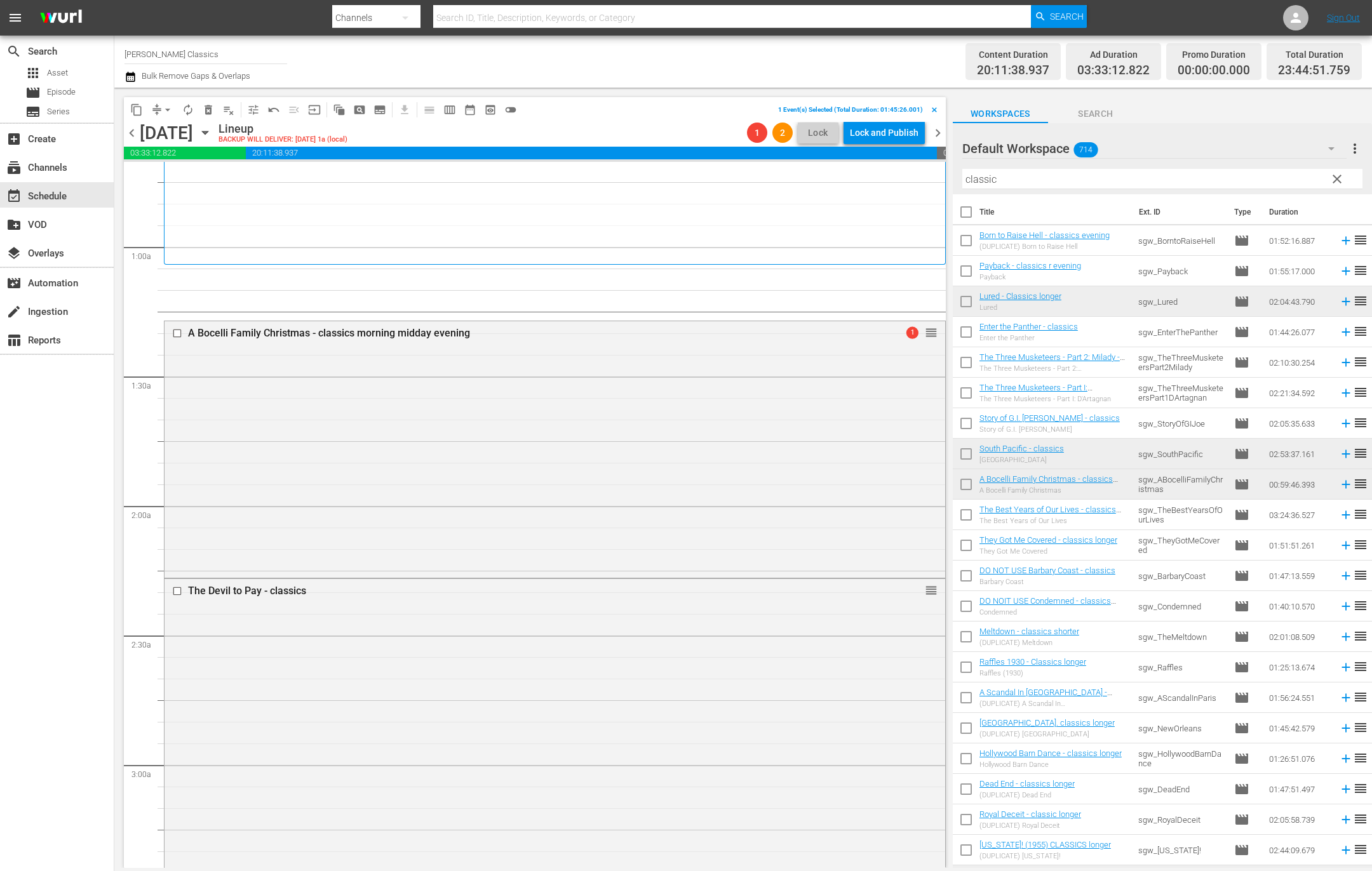
scroll to position [120, 0]
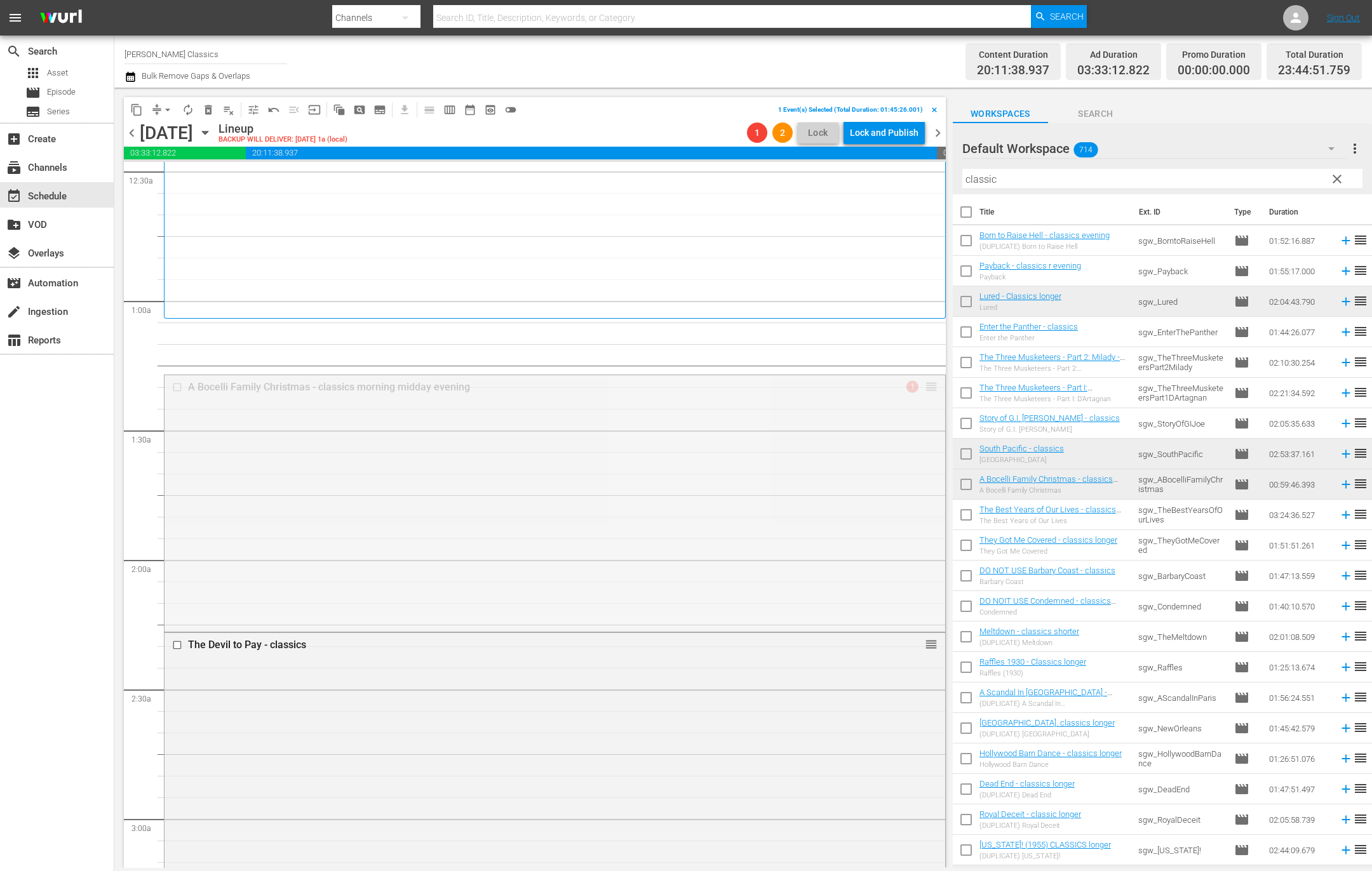
drag, startPoint x: 926, startPoint y: 383, endPoint x: 897, endPoint y: 345, distance: 47.8
click at [134, 133] on span "chevron_left" at bounding box center [132, 133] width 16 height 16
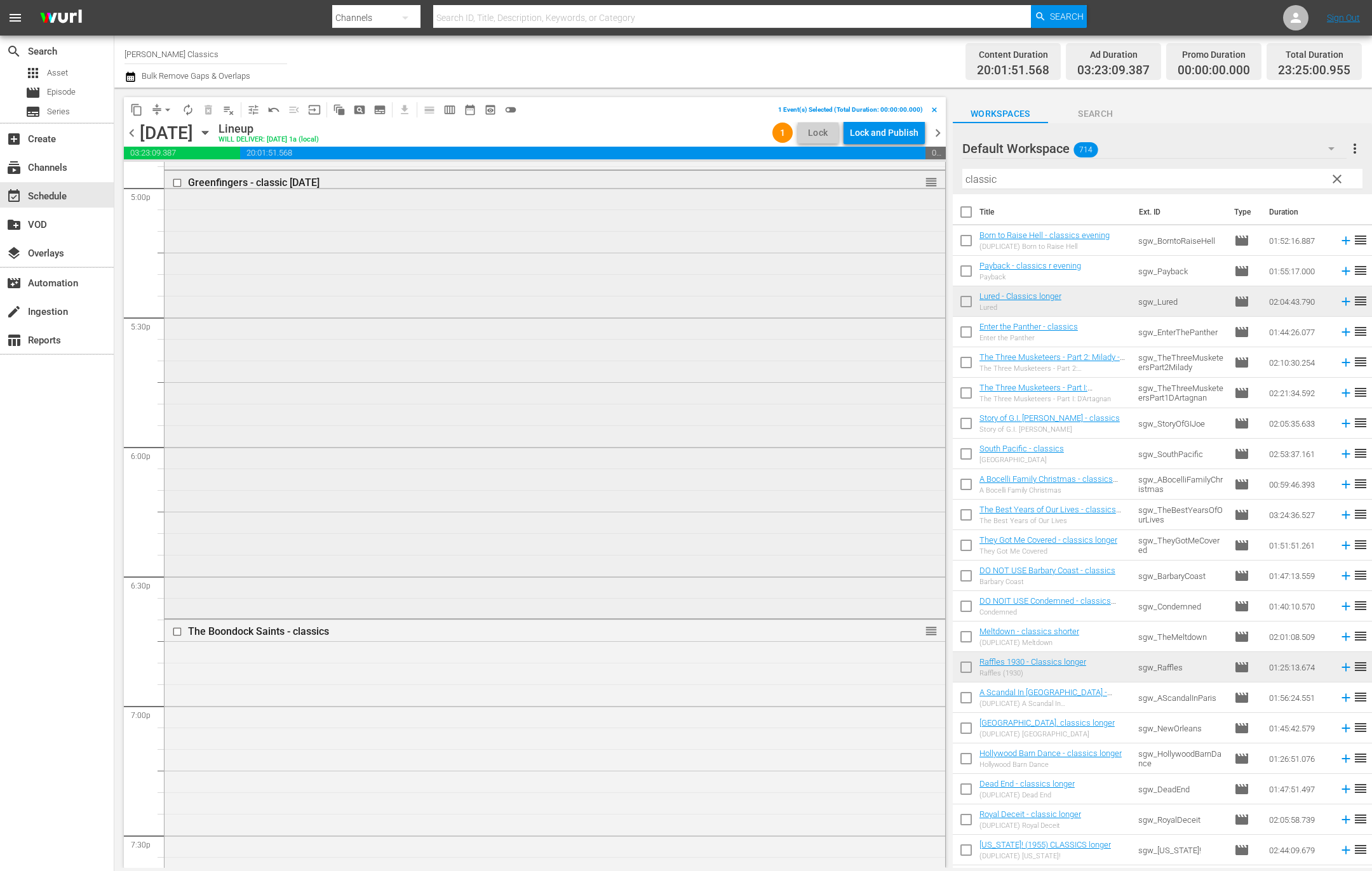
scroll to position [4471, 0]
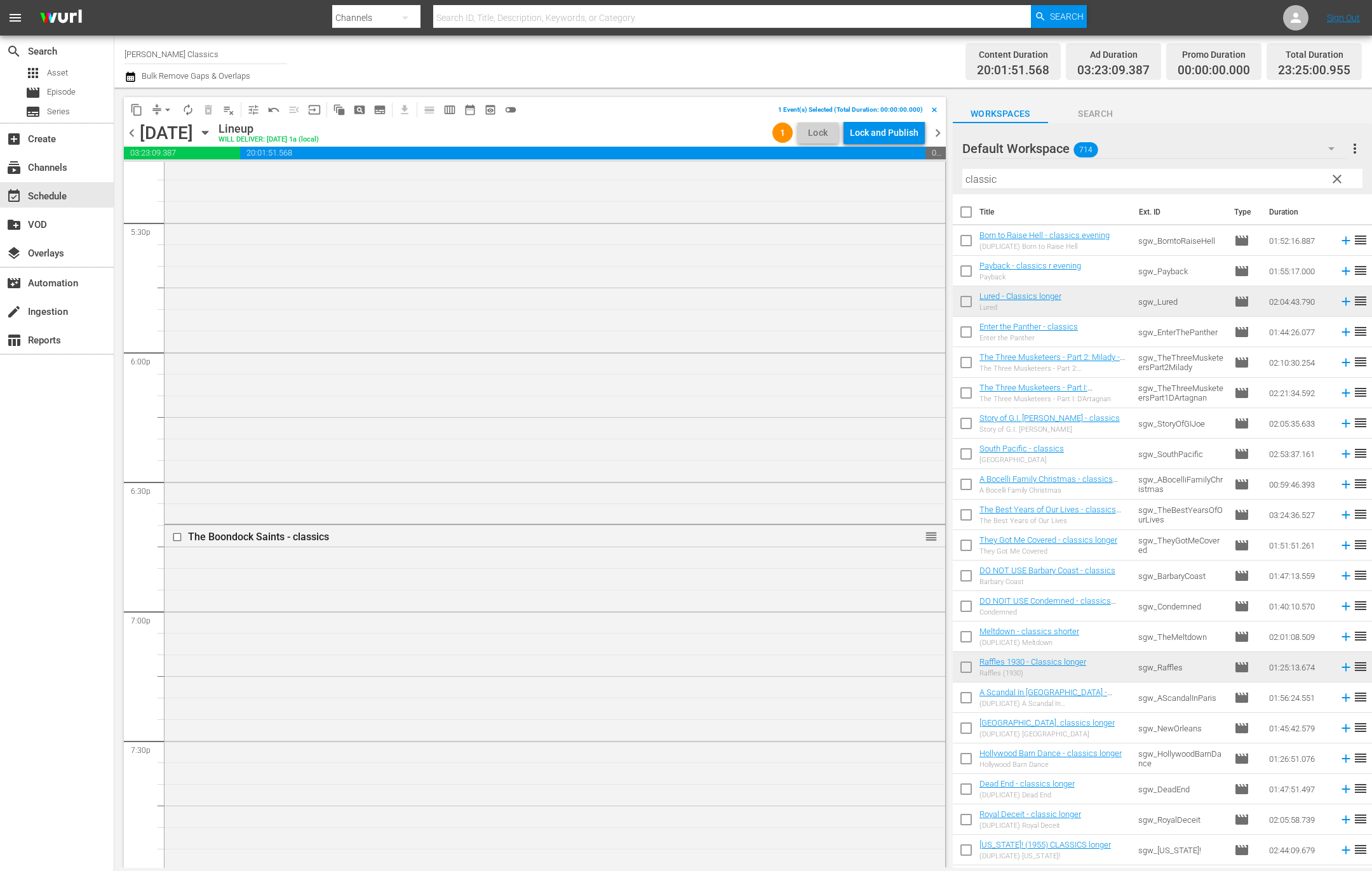
click at [128, 132] on span "chevron_left" at bounding box center [132, 133] width 16 height 16
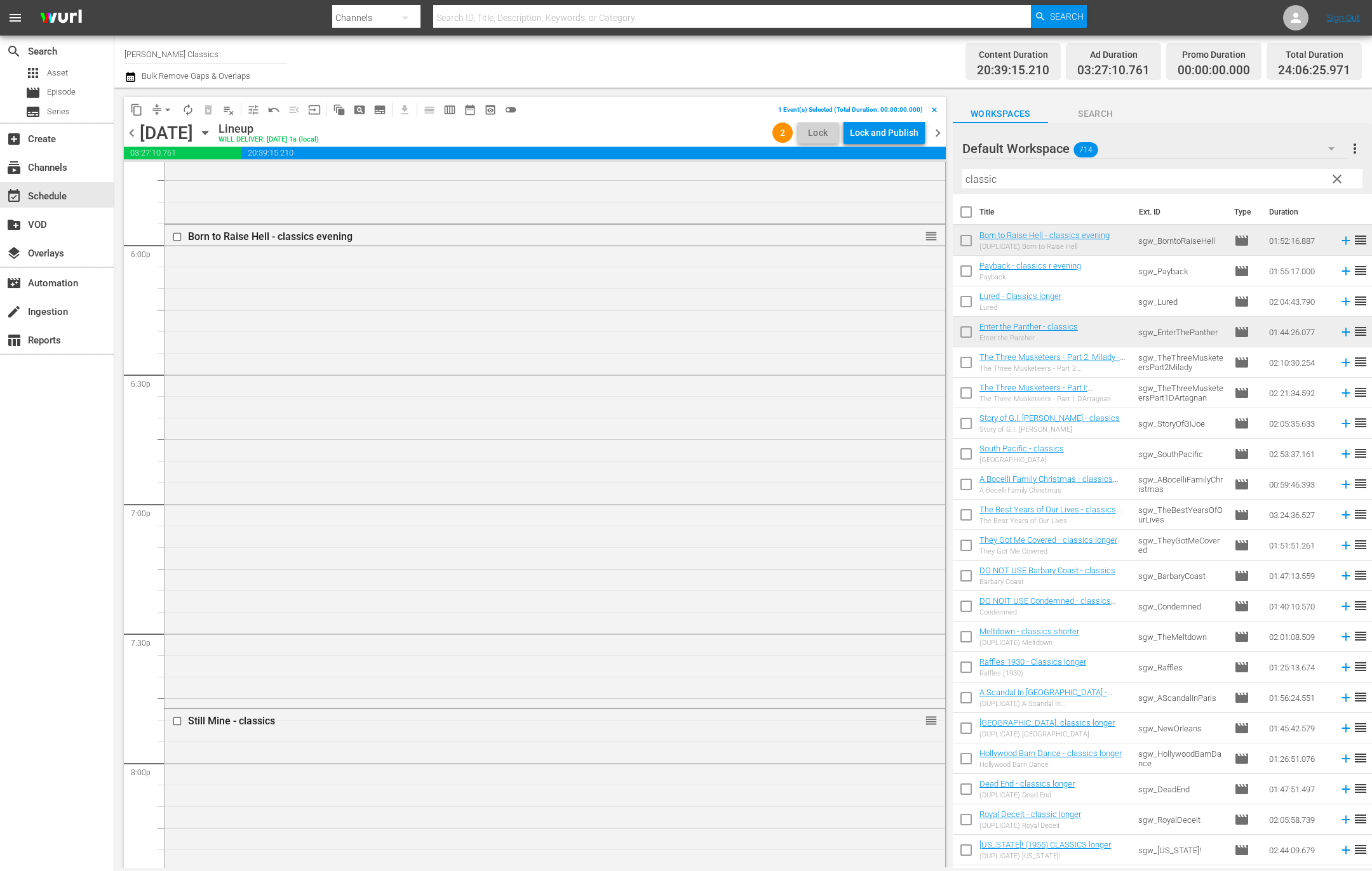
scroll to position [4471, 0]
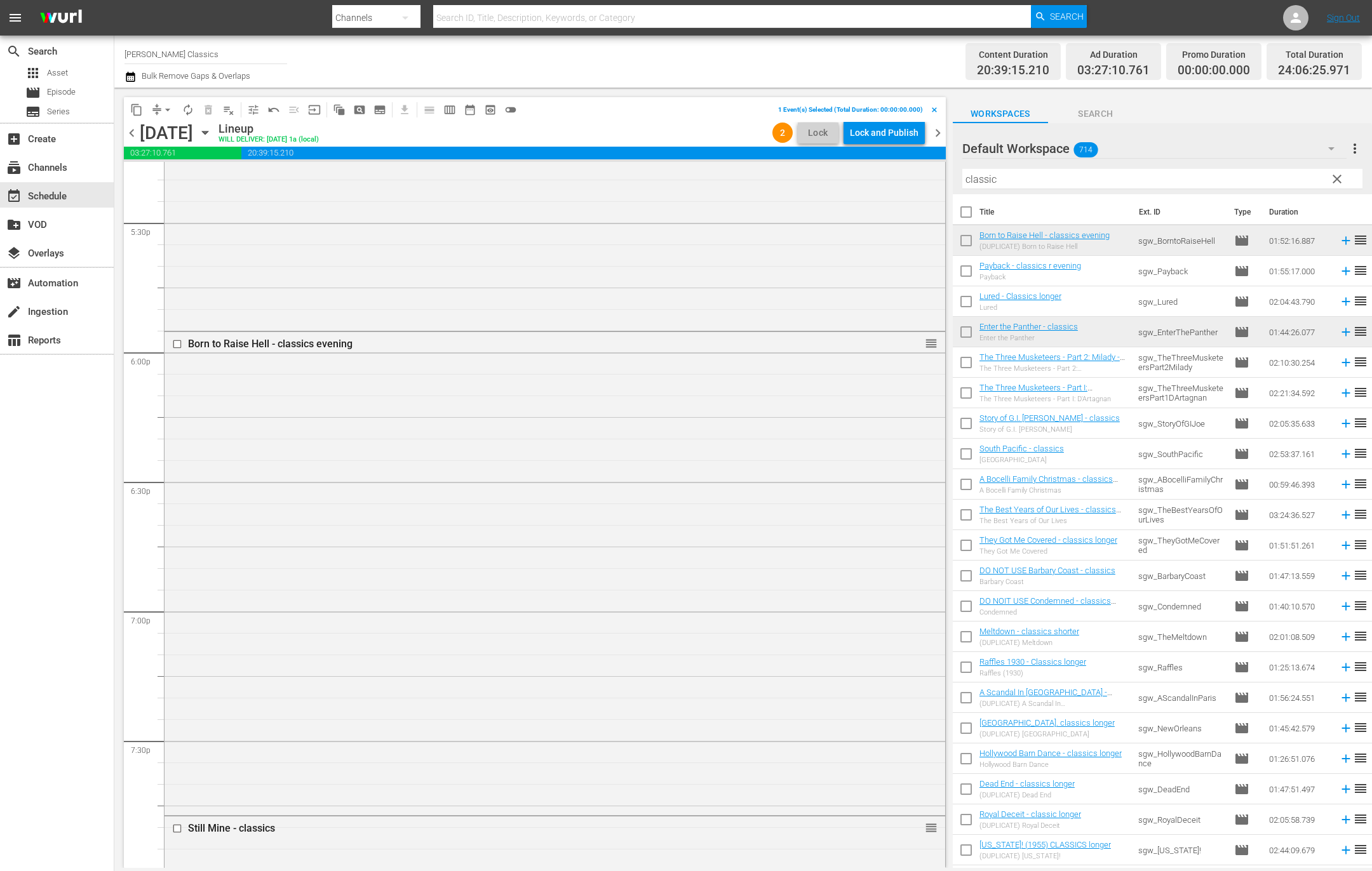
click at [875, 130] on div "Lock and Publish" at bounding box center [884, 133] width 69 height 23
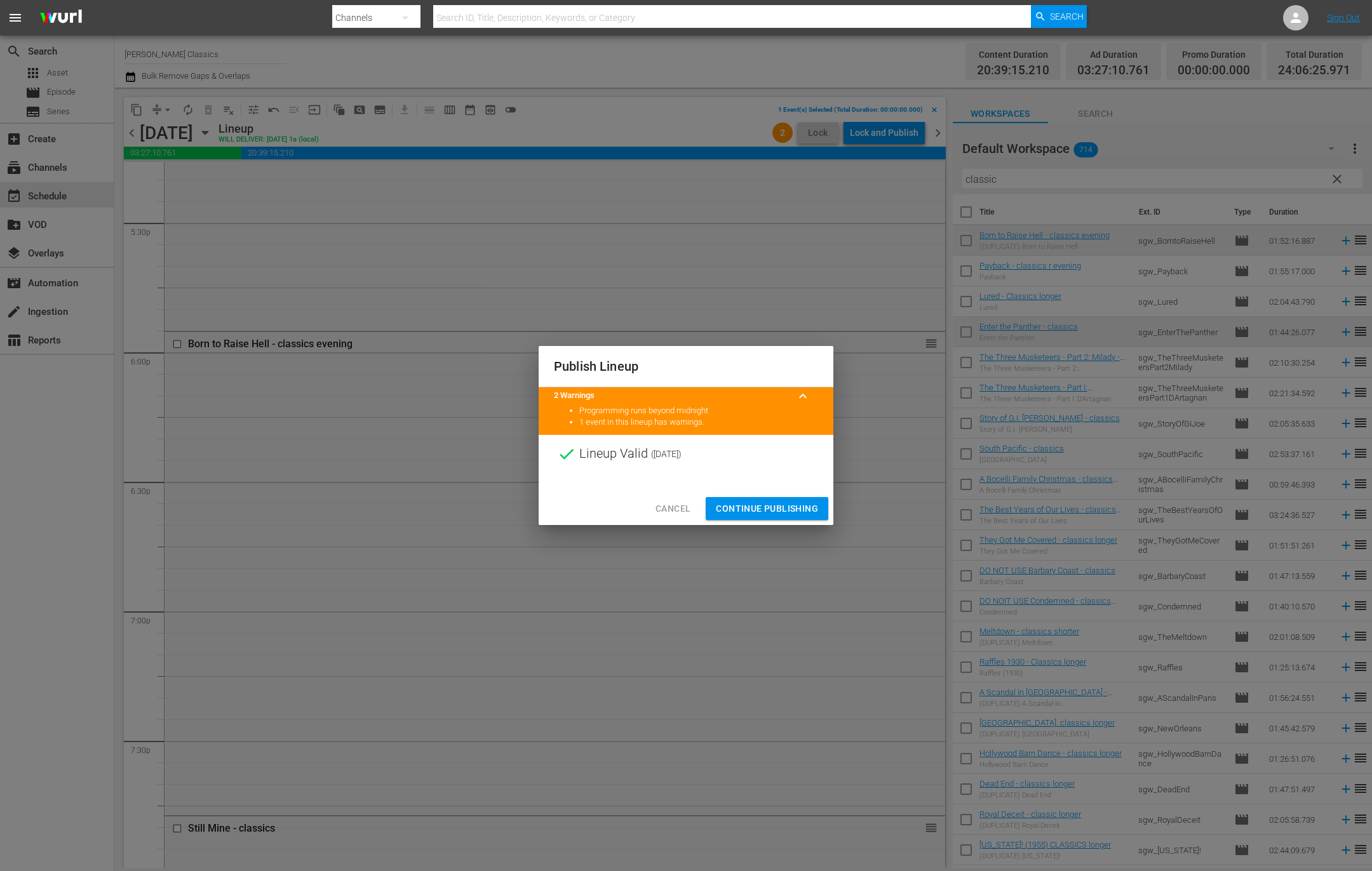
click at [766, 507] on span "Continue Publishing" at bounding box center [767, 509] width 102 height 16
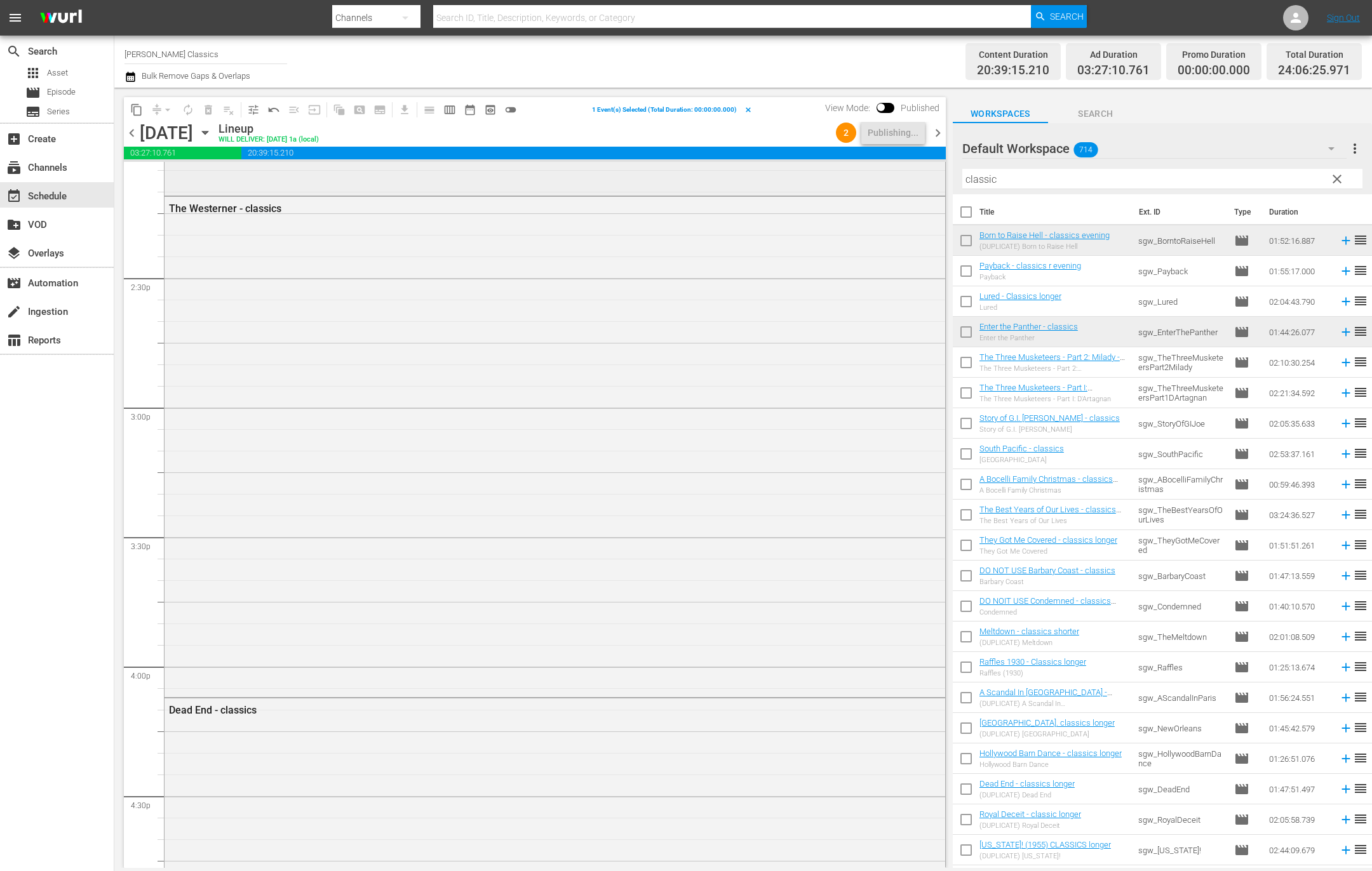
scroll to position [3617, 0]
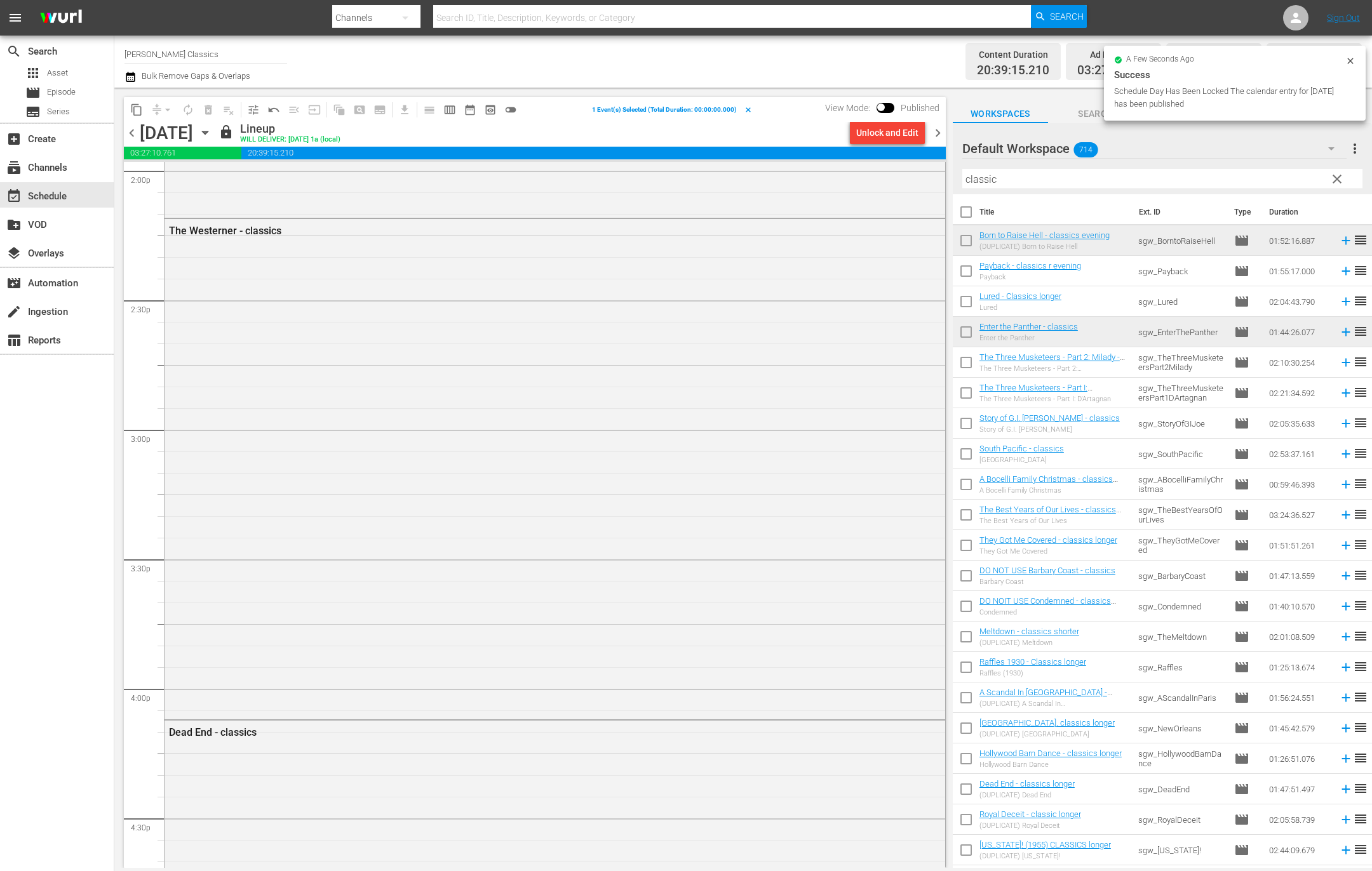
click at [931, 133] on span "chevron_right" at bounding box center [938, 133] width 16 height 16
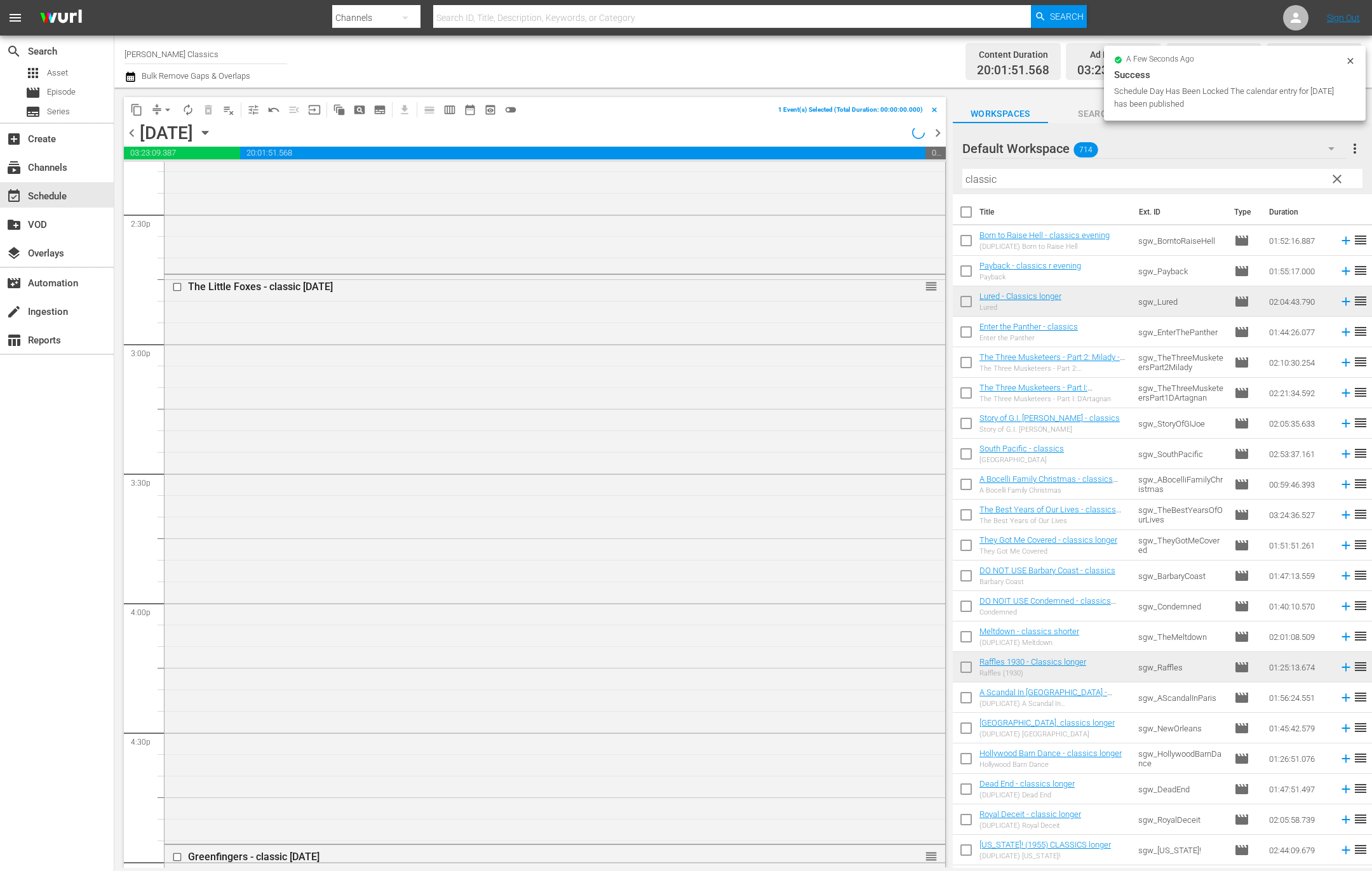
scroll to position [3617, 0]
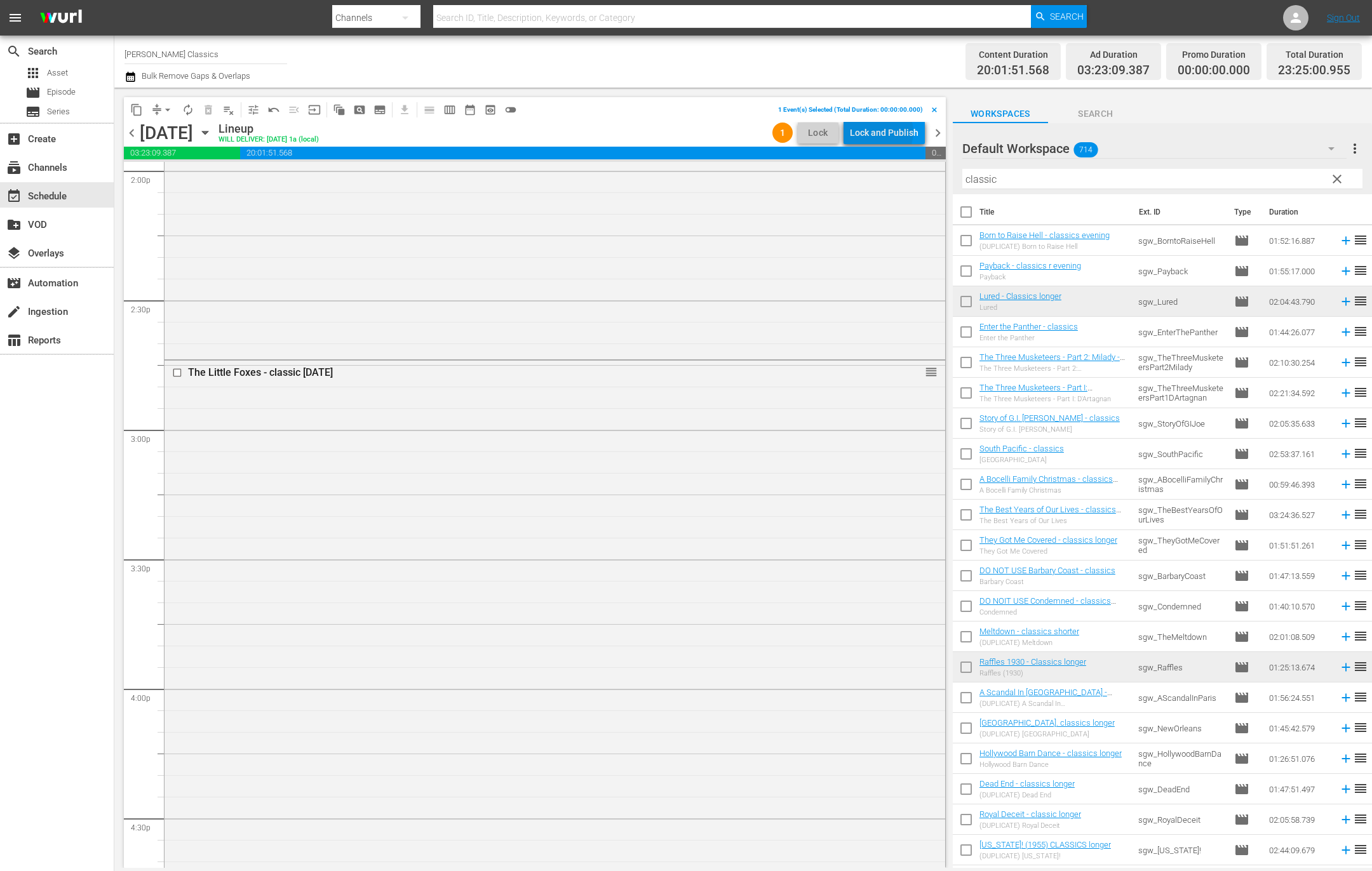
click at [881, 132] on div "Lock and Publish" at bounding box center [884, 133] width 69 height 23
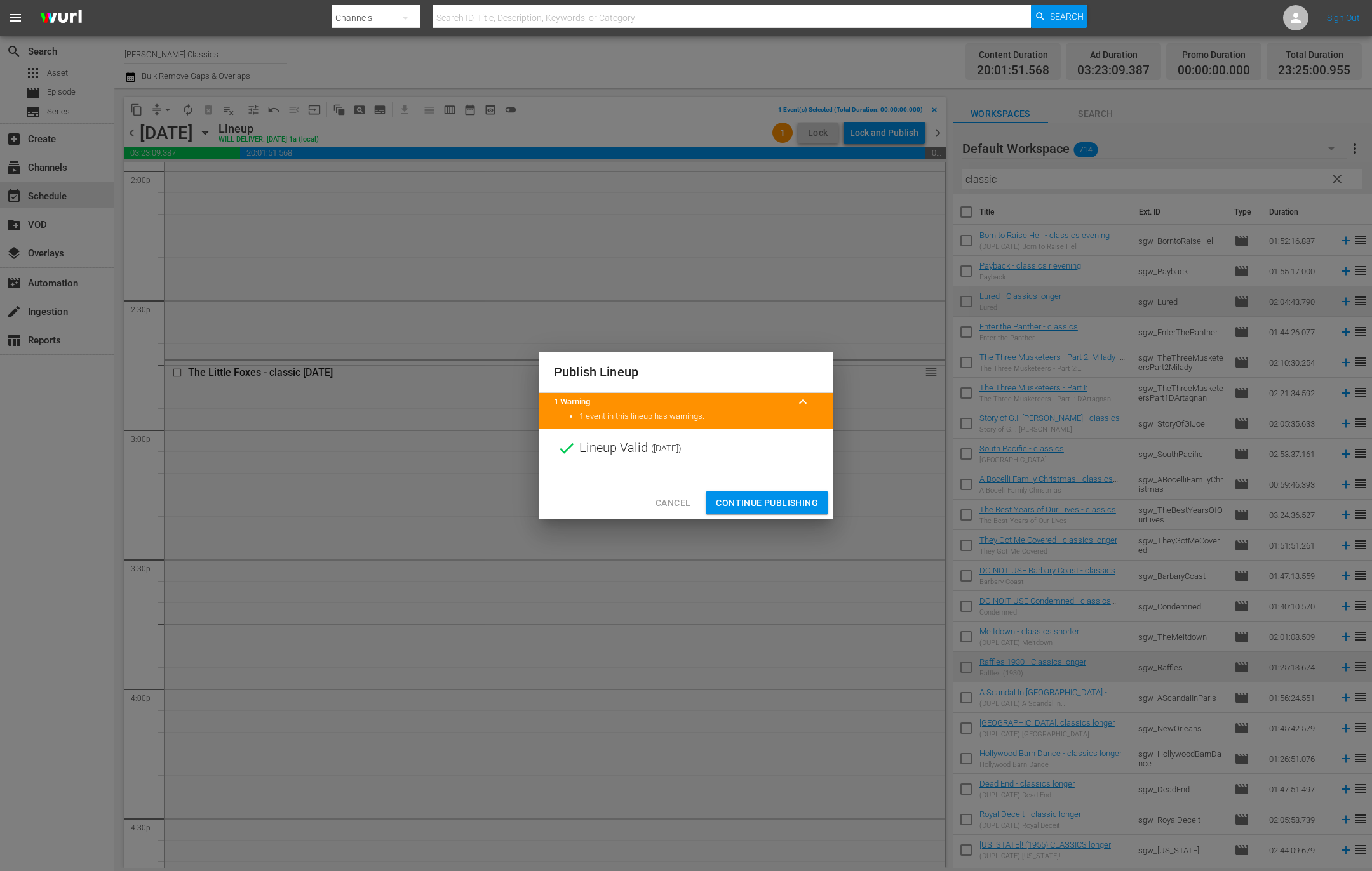
drag, startPoint x: 733, startPoint y: 504, endPoint x: 826, endPoint y: 347, distance: 182.5
click at [733, 503] on span "Continue Publishing" at bounding box center [767, 503] width 102 height 16
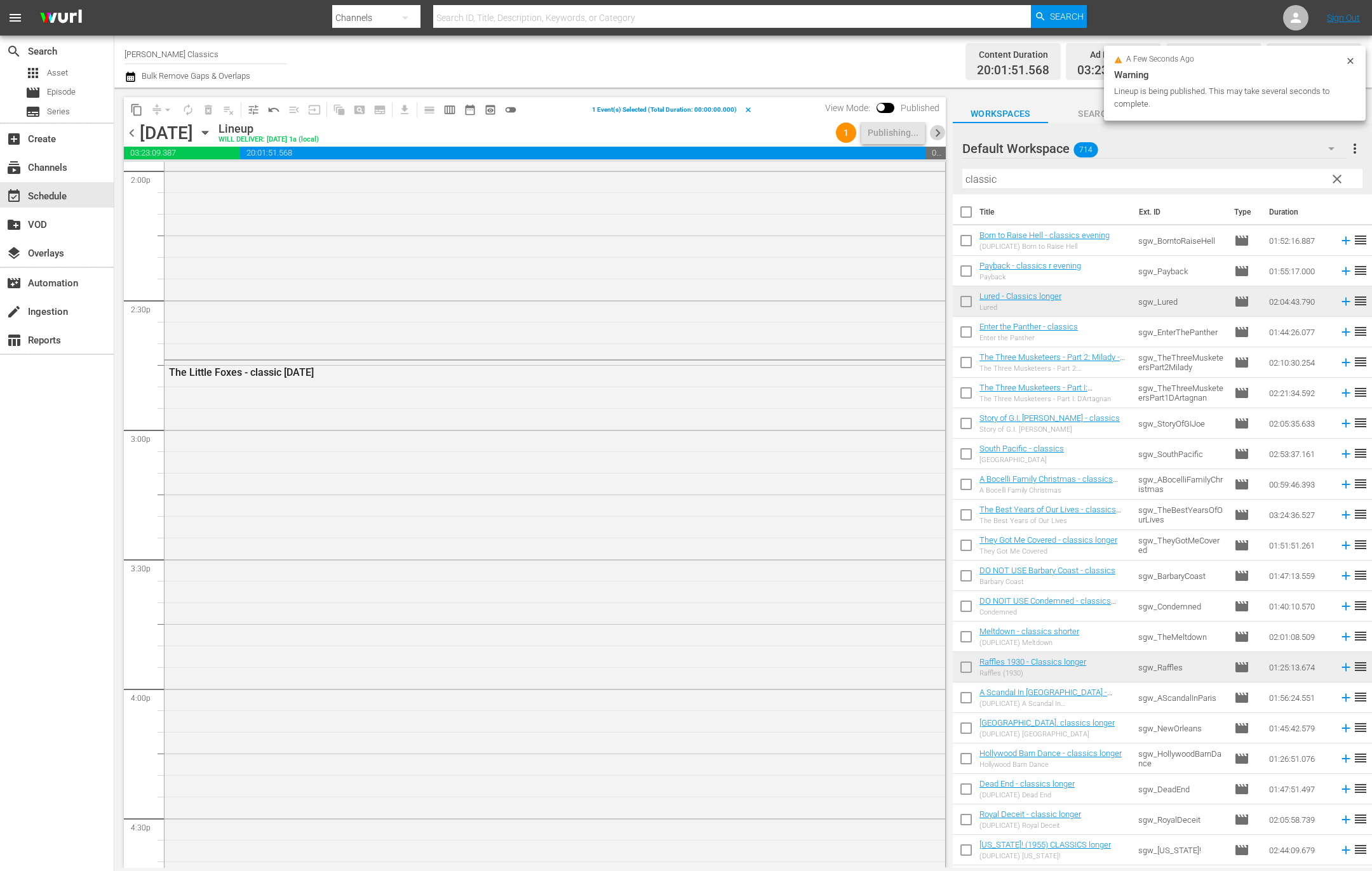
click at [935, 134] on span "chevron_right" at bounding box center [938, 133] width 16 height 16
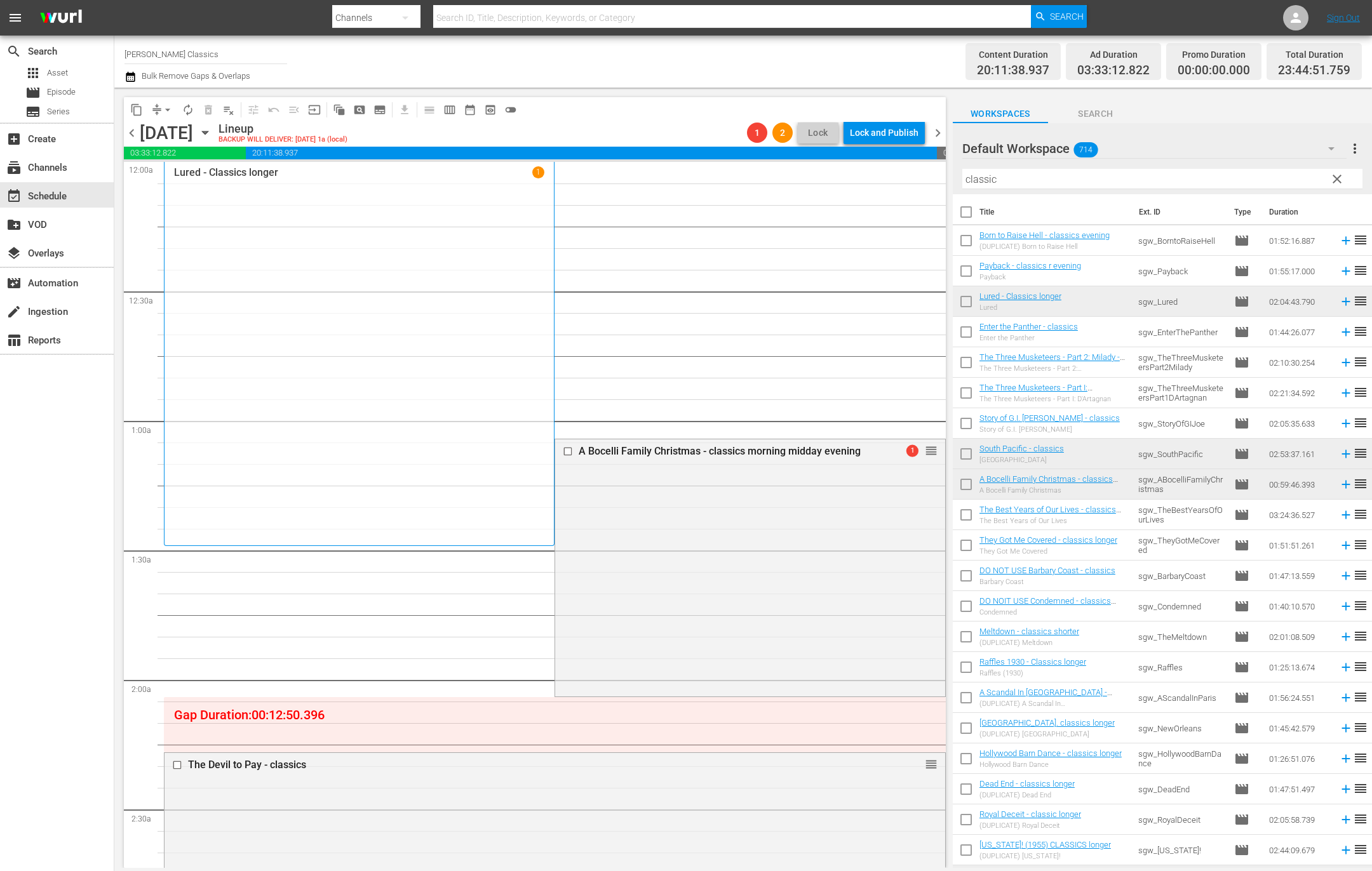
drag, startPoint x: 927, startPoint y: 449, endPoint x: 883, endPoint y: 546, distance: 106.5
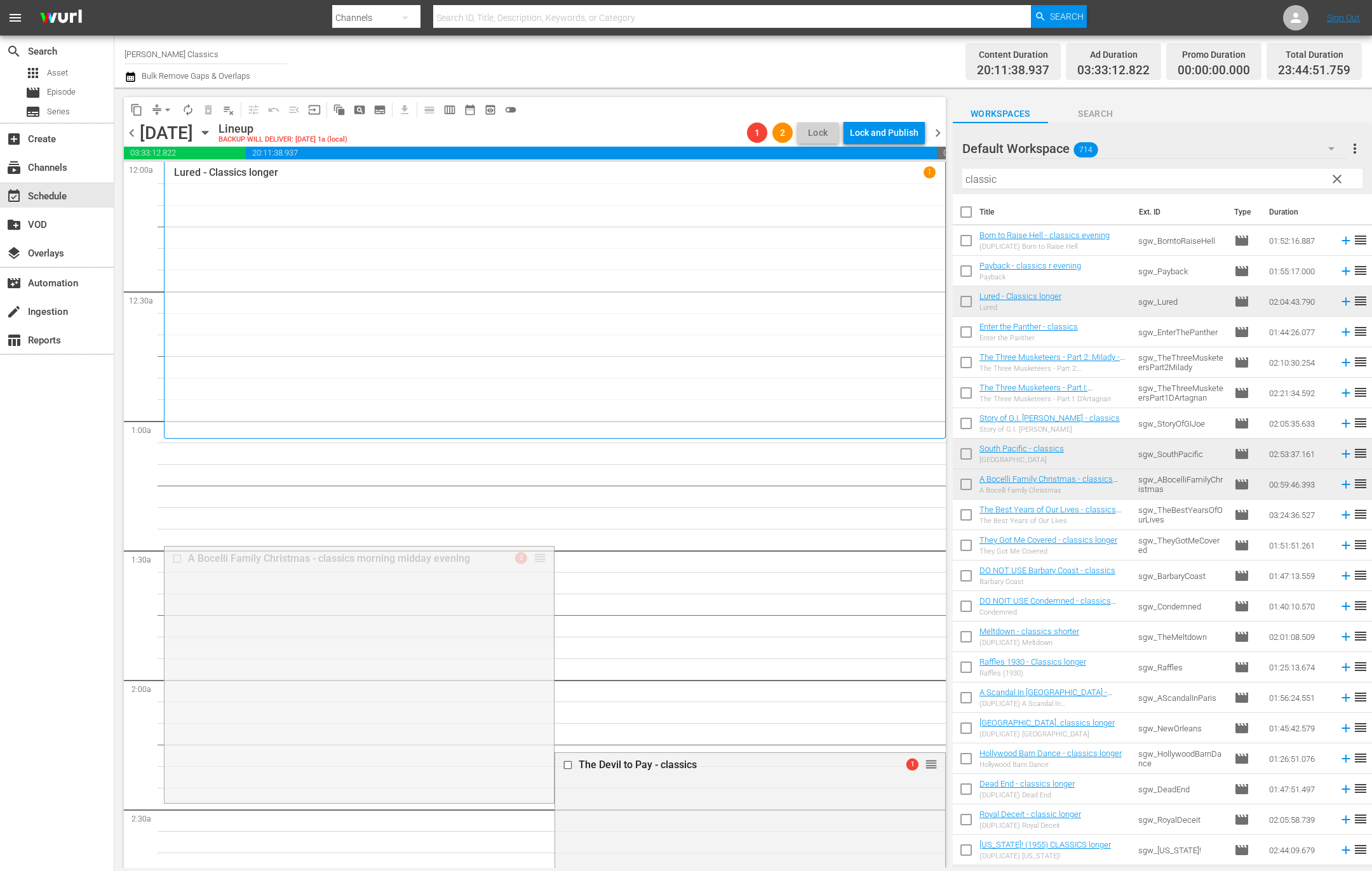
drag, startPoint x: 537, startPoint y: 557, endPoint x: 536, endPoint y: 452, distance: 105.0
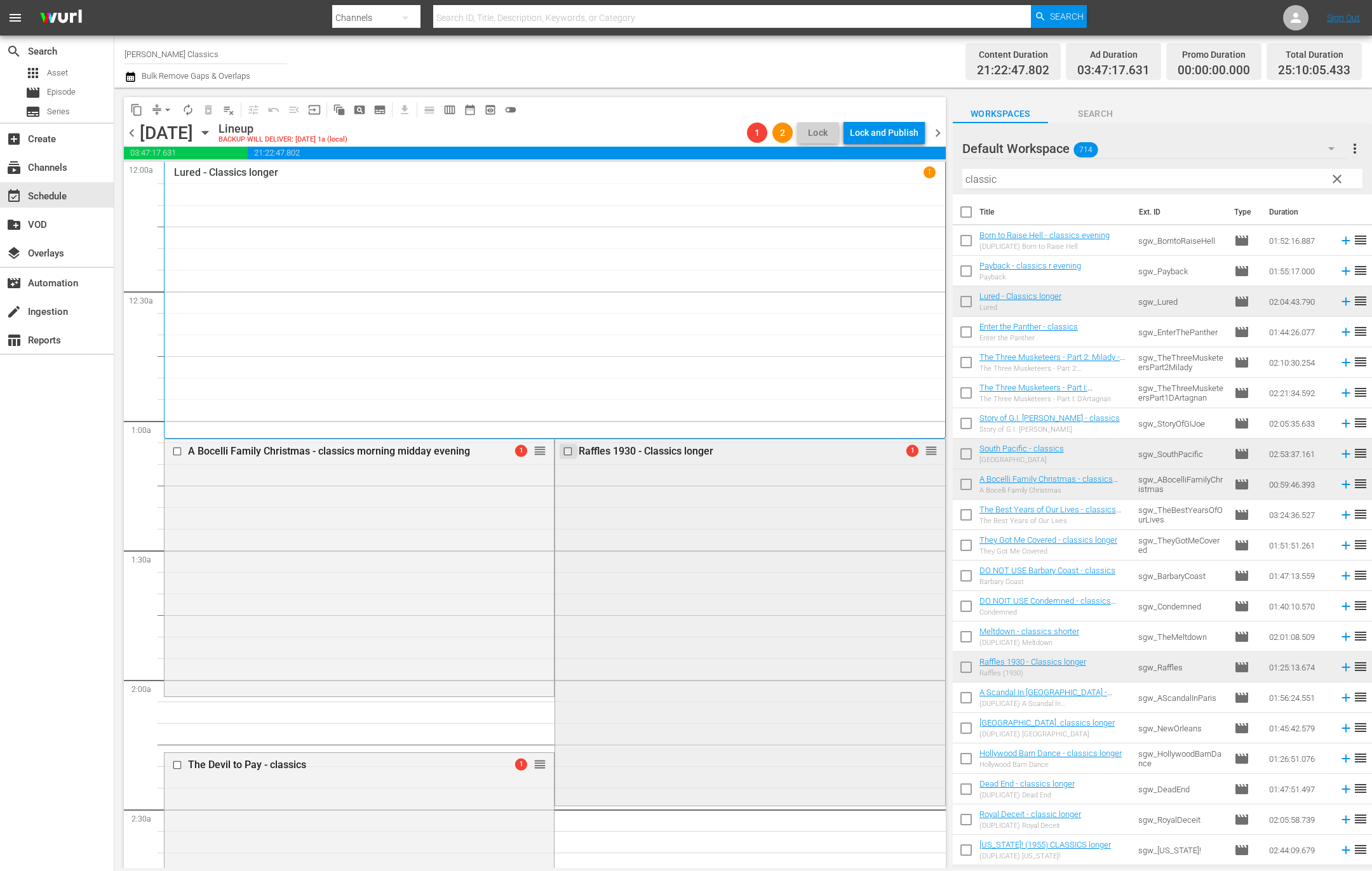
click at [572, 452] on input "checkbox" at bounding box center [569, 451] width 14 height 11
click at [208, 109] on span "delete_forever_outlined" at bounding box center [209, 109] width 13 height 13
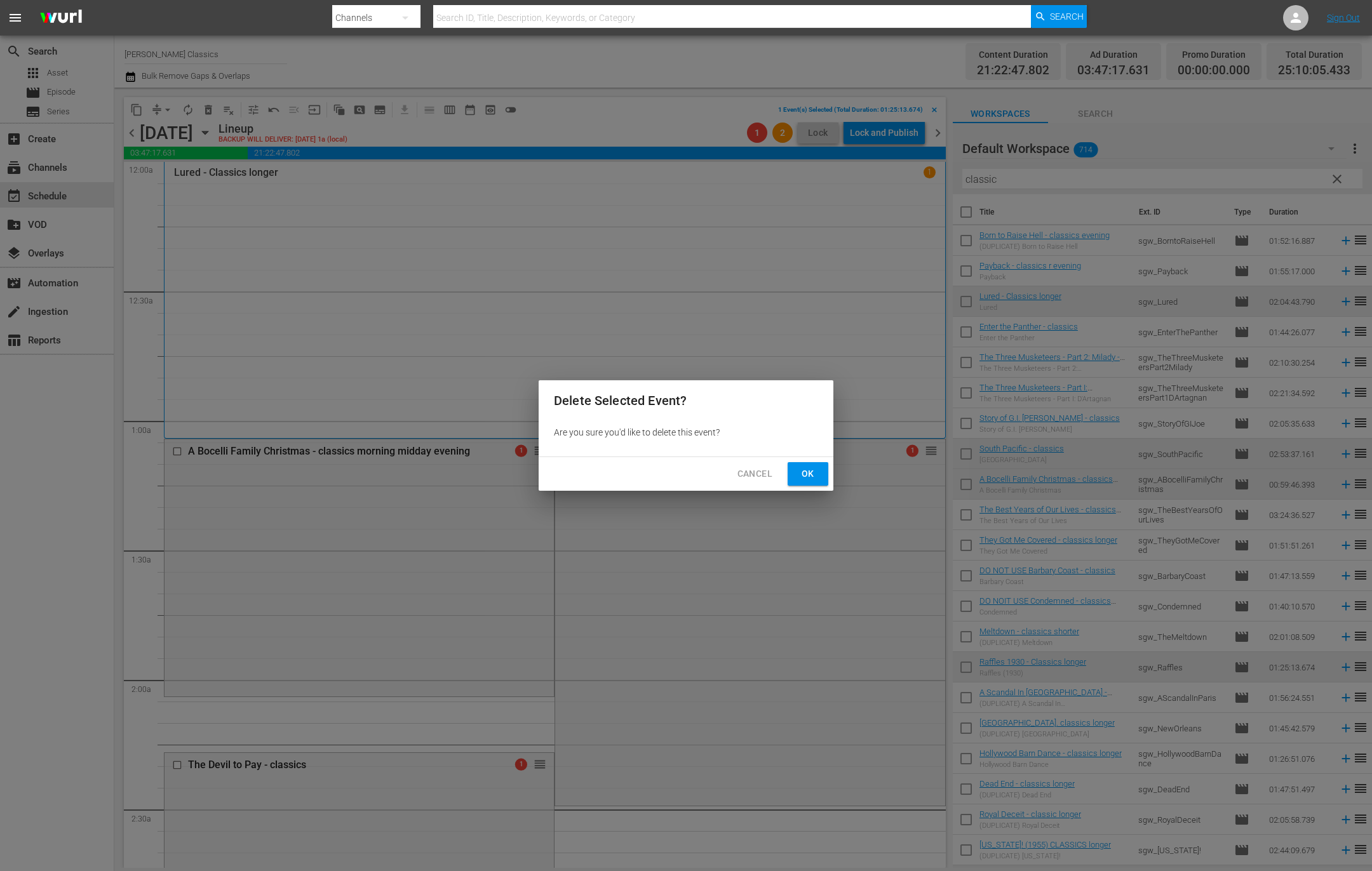
click at [812, 475] on span "Ok" at bounding box center [808, 474] width 20 height 16
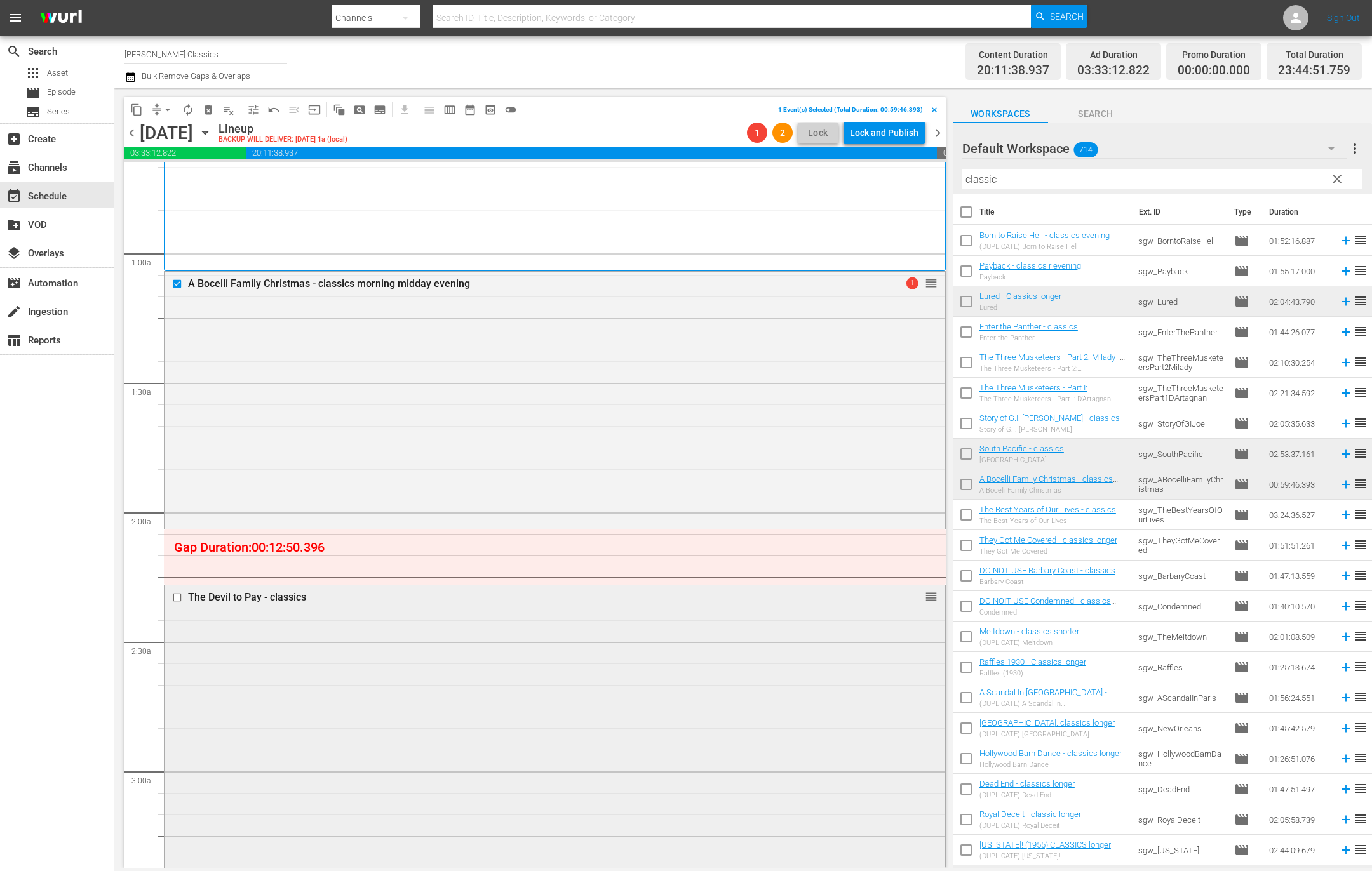
scroll to position [168, 0]
click at [177, 593] on input "checkbox" at bounding box center [178, 597] width 14 height 11
click at [210, 109] on span "delete_forever_outlined" at bounding box center [209, 109] width 13 height 13
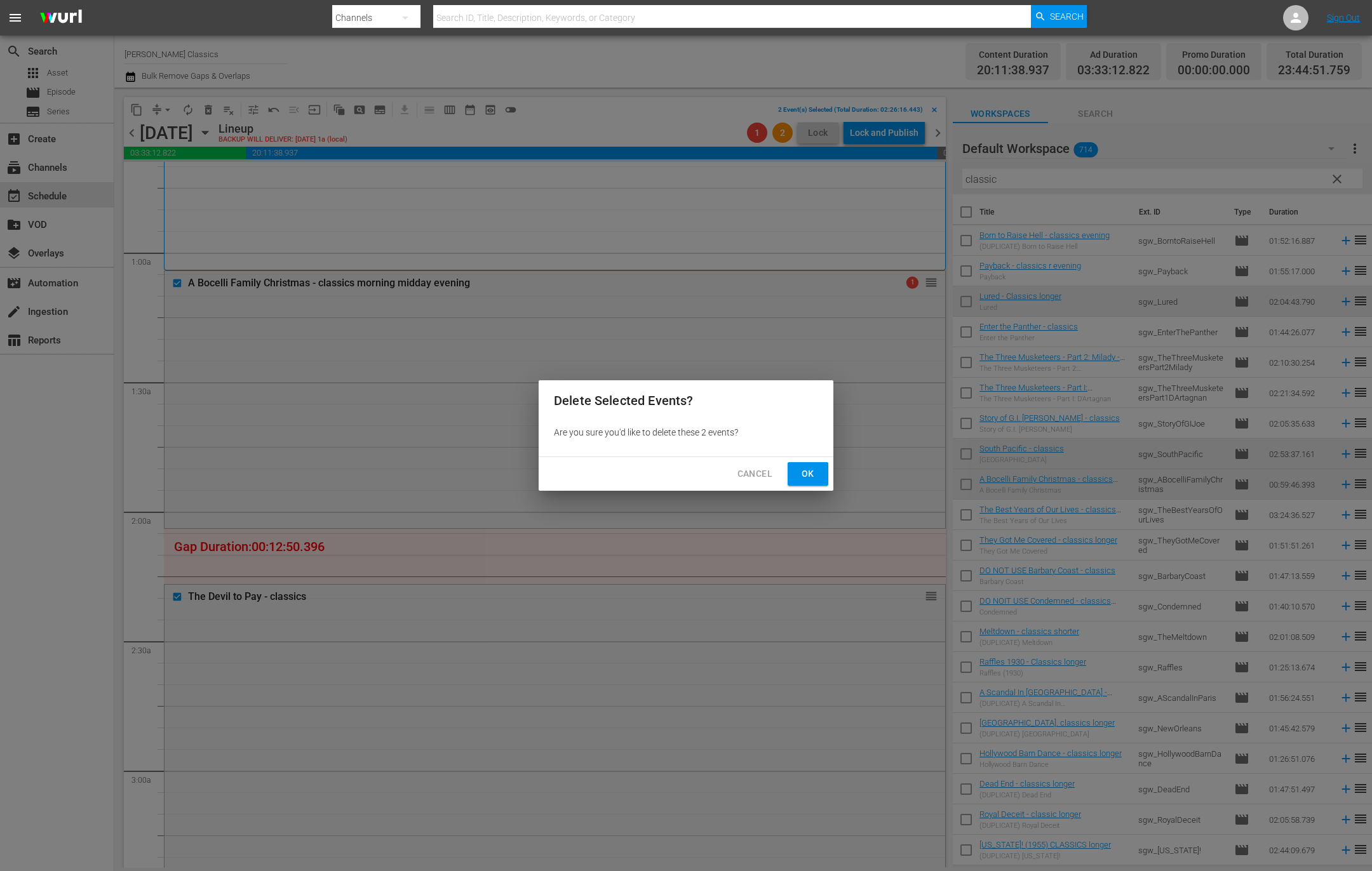
click at [801, 468] on span "Ok" at bounding box center [808, 474] width 20 height 16
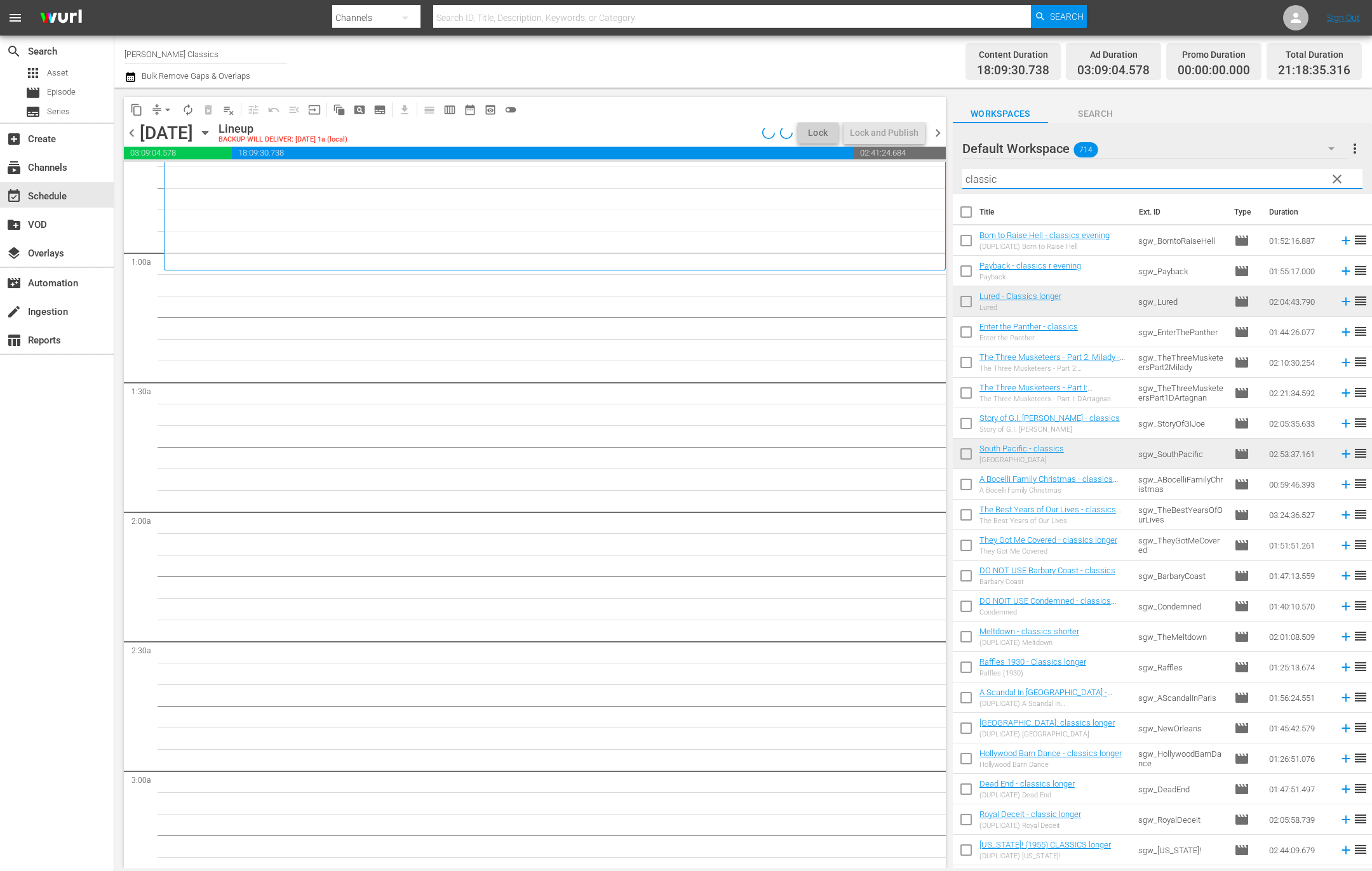
drag, startPoint x: 1026, startPoint y: 177, endPoint x: 872, endPoint y: 160, distance: 154.9
click at [872, 160] on div "content_copy compress arrow_drop_down autorenew_outlined delete_forever_outline…" at bounding box center [743, 478] width 1258 height 780
type input "cond"
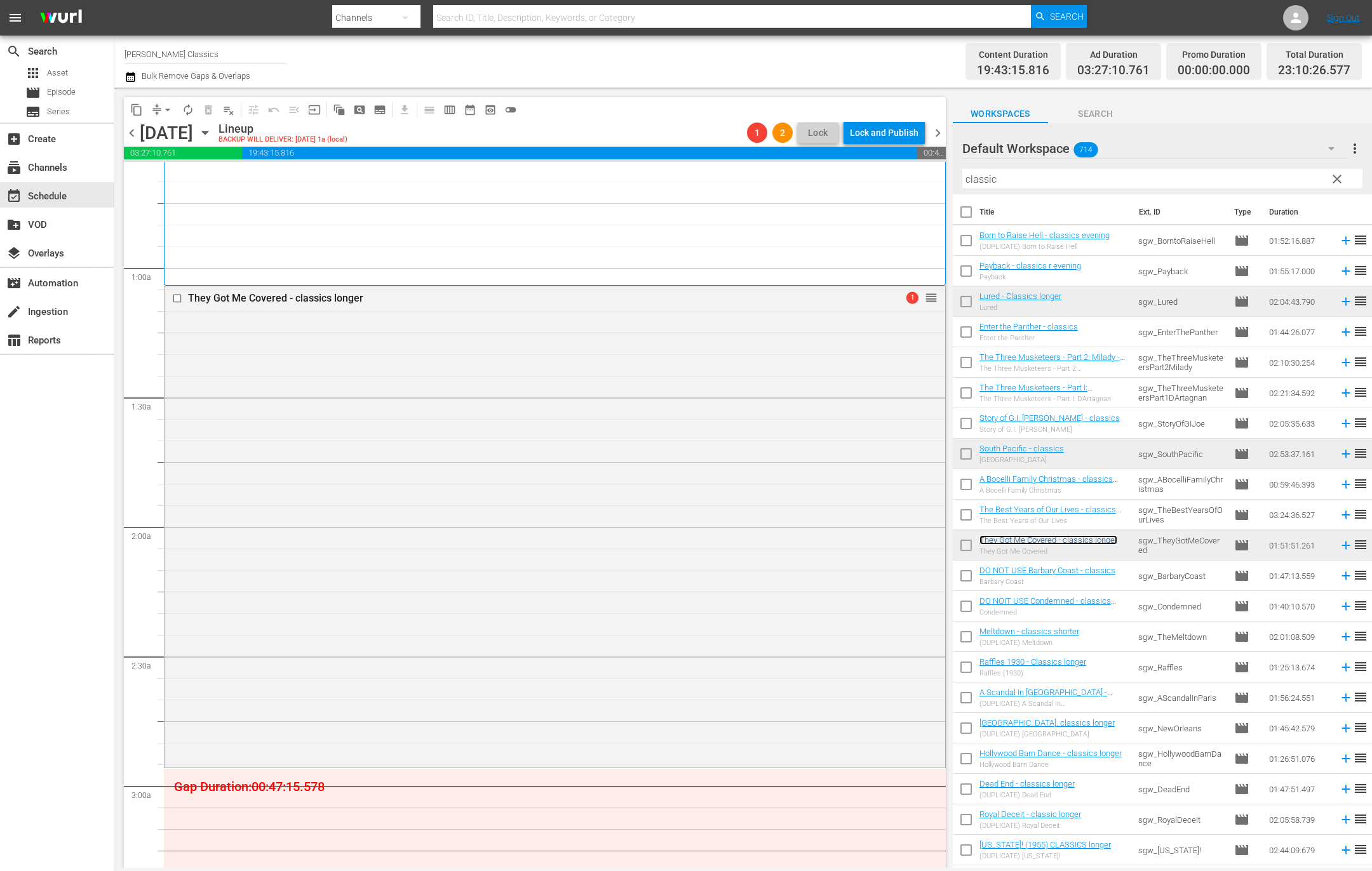
scroll to position [153, 0]
click at [176, 300] on input "checkbox" at bounding box center [178, 299] width 14 height 11
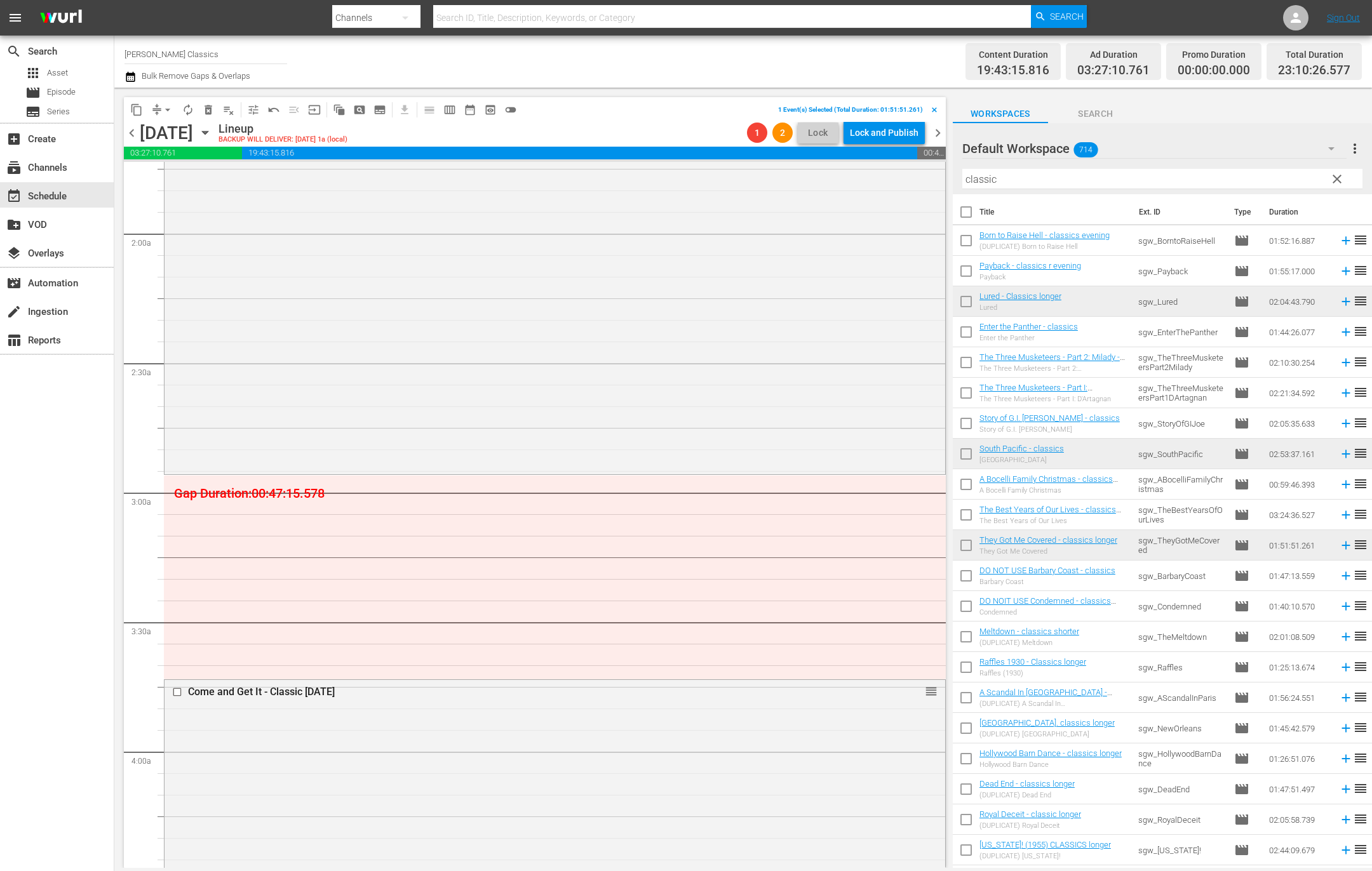
scroll to position [0, 0]
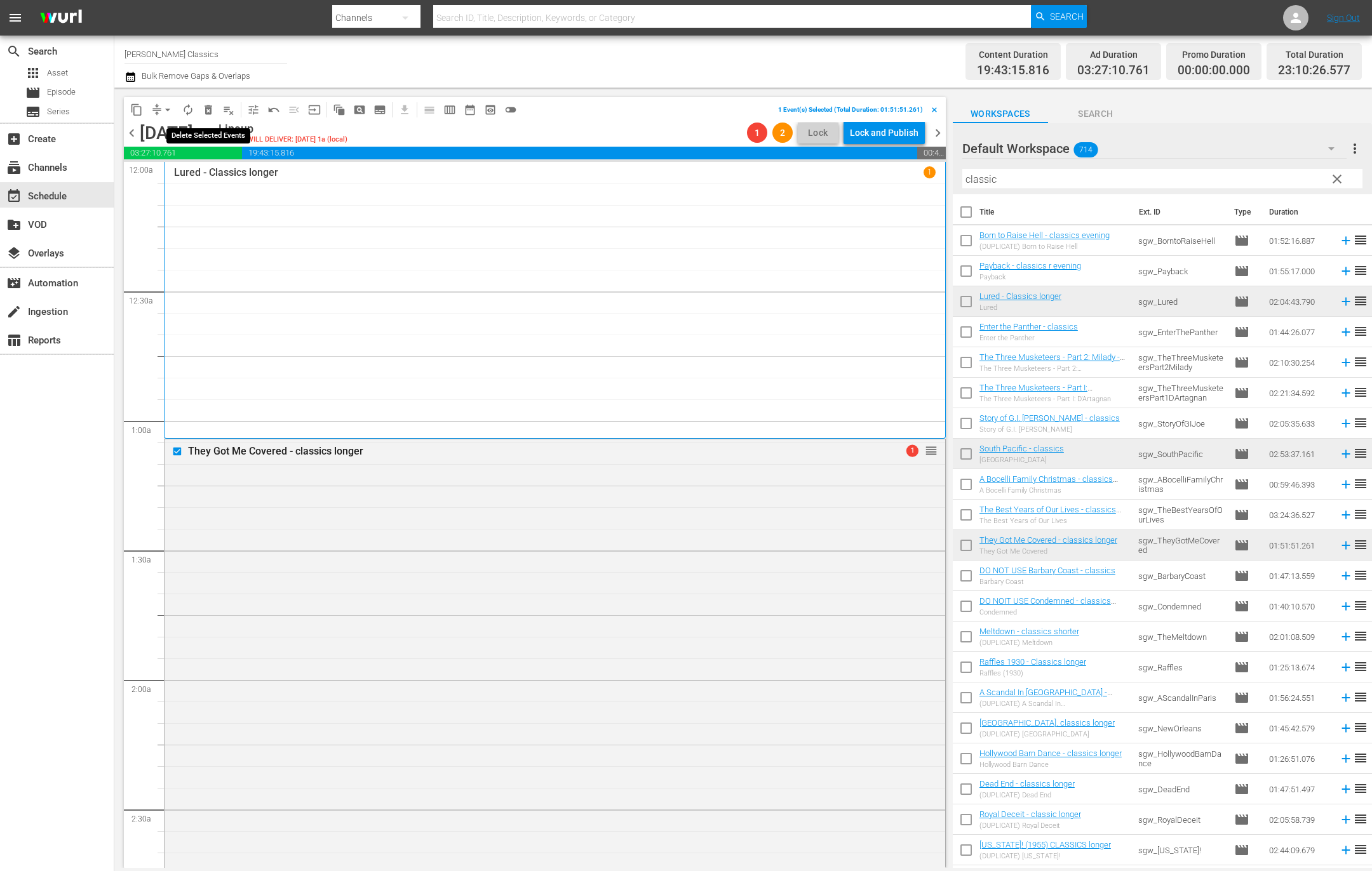
click at [208, 109] on span "delete_forever_outlined" at bounding box center [209, 109] width 13 height 13
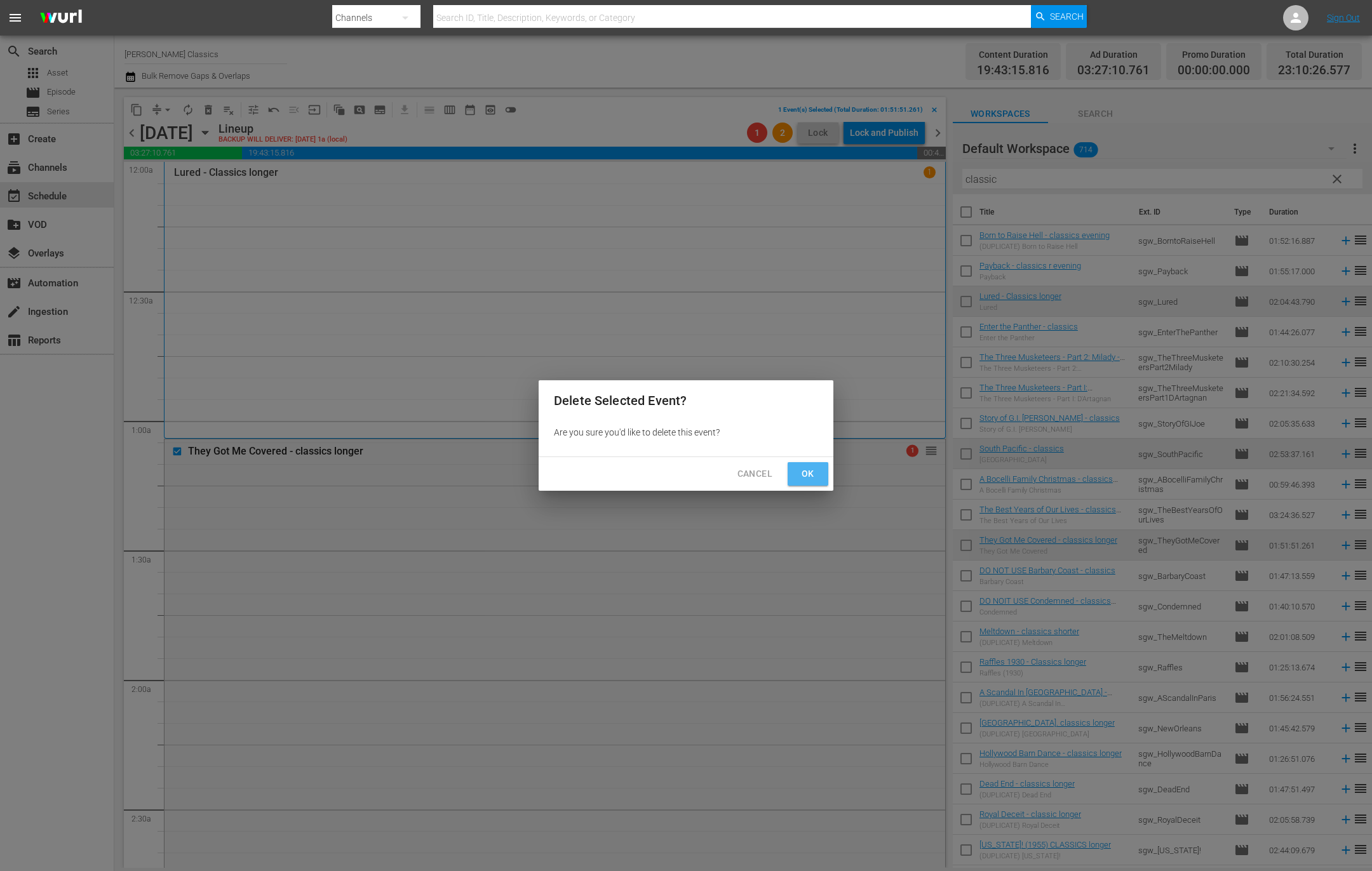
click at [824, 471] on button "Ok" at bounding box center [808, 473] width 41 height 23
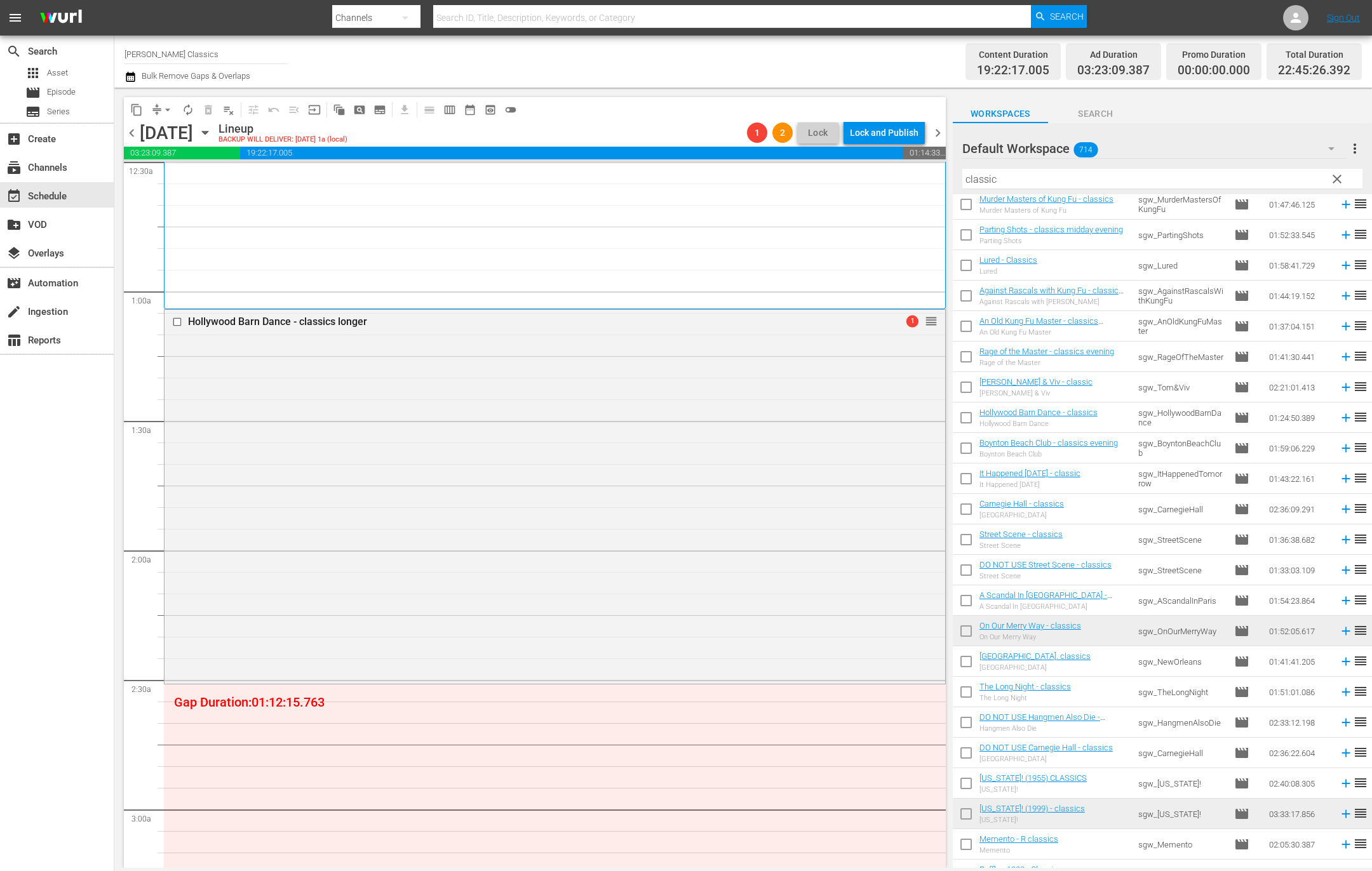
scroll to position [738, 0]
drag, startPoint x: 1028, startPoint y: 185, endPoint x: 863, endPoint y: 174, distance: 165.4
click at [863, 174] on div "content_copy compress arrow_drop_down autorenew_outlined delete_forever_outline…" at bounding box center [743, 478] width 1258 height 780
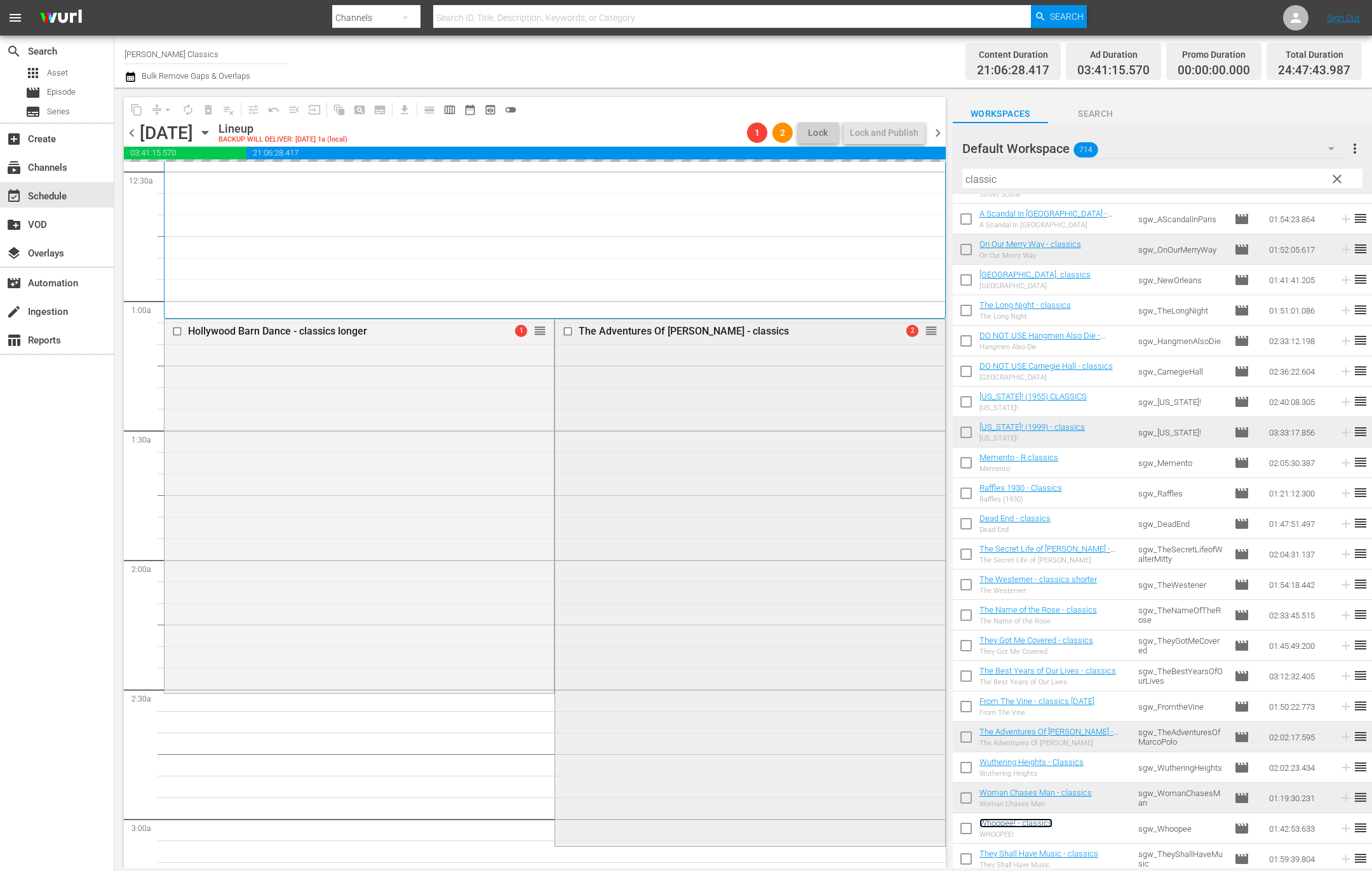
scroll to position [10, 0]
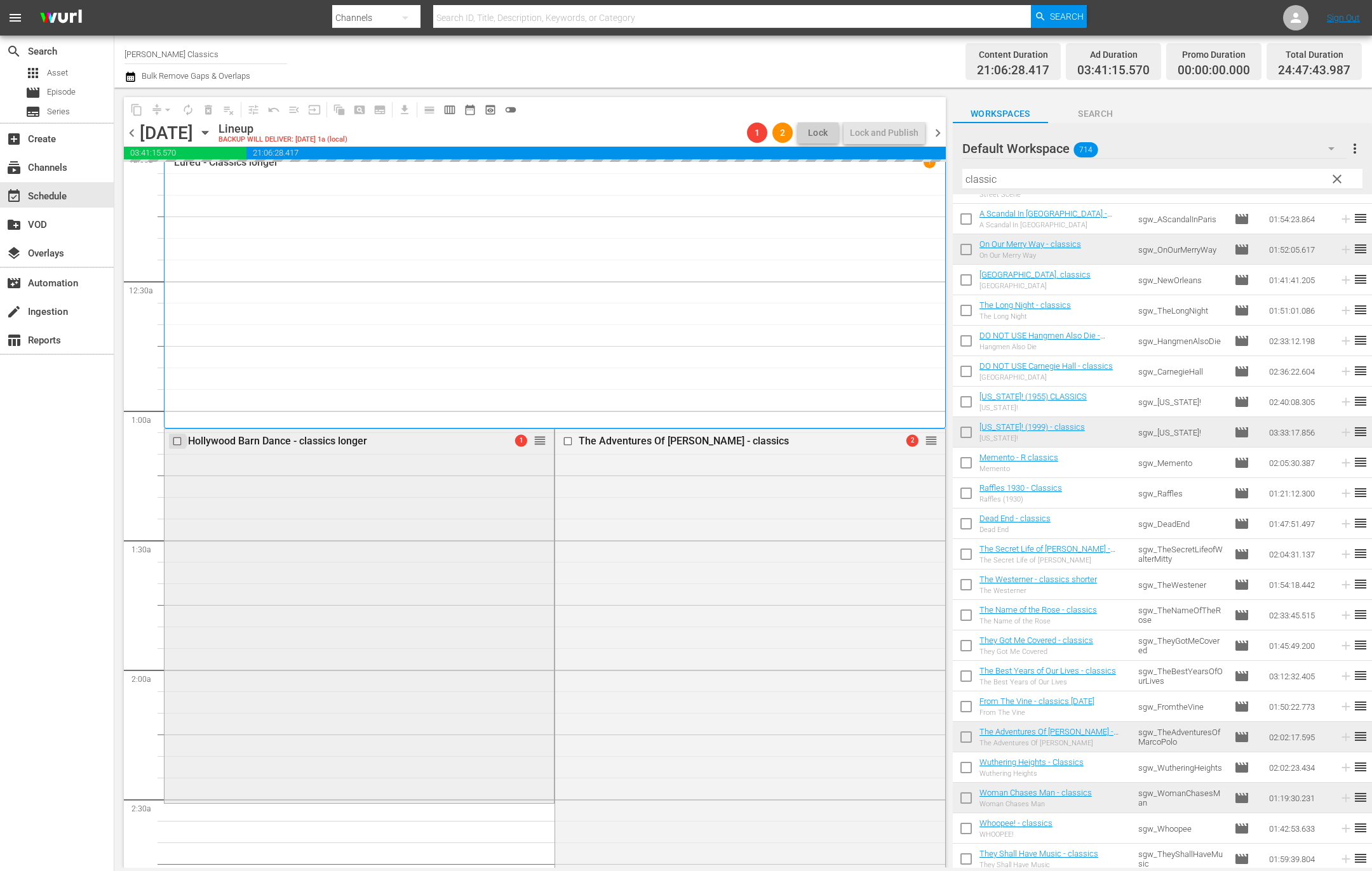
click at [177, 439] on input "checkbox" at bounding box center [178, 441] width 14 height 11
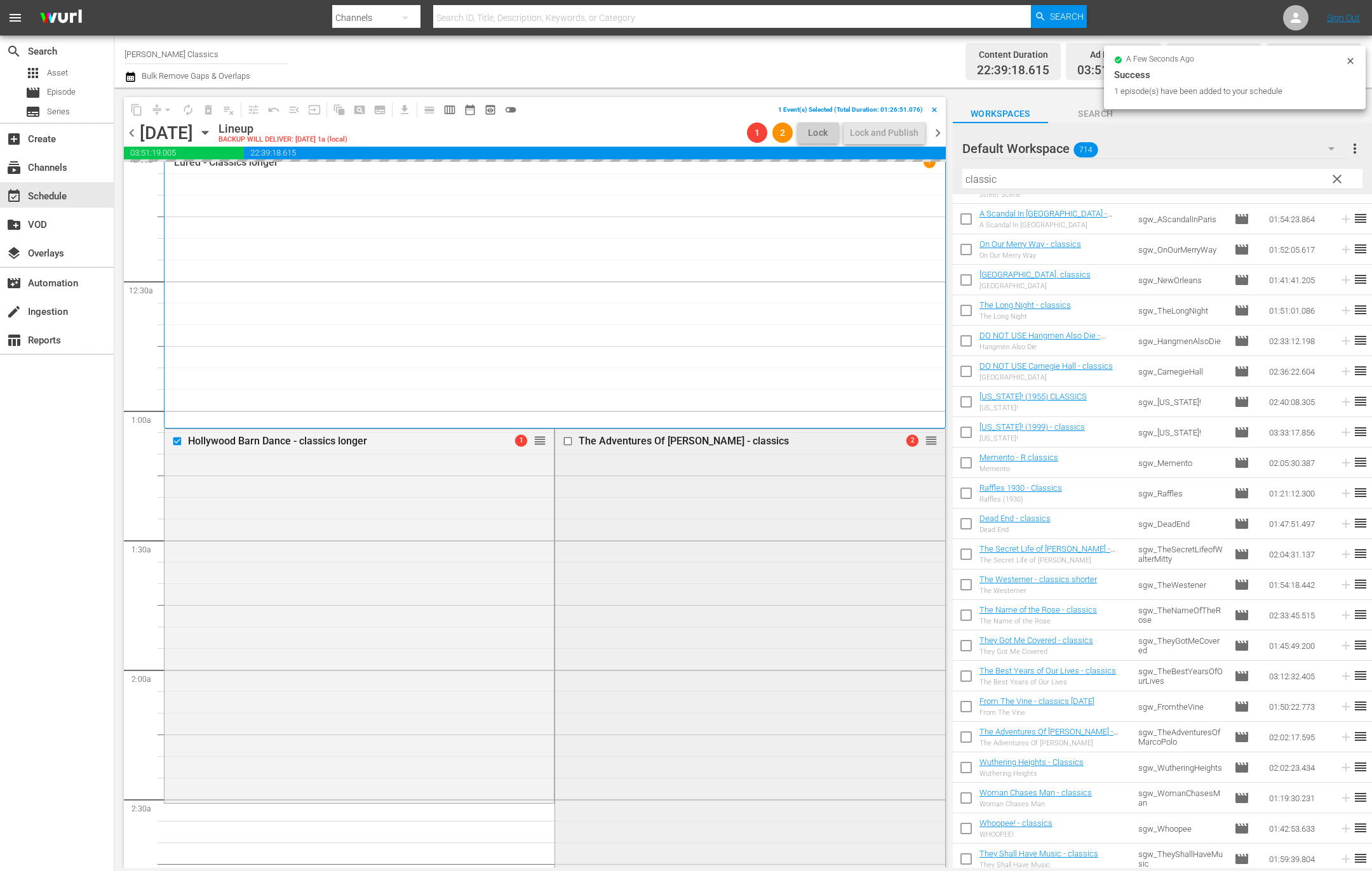
click at [569, 440] on input "checkbox" at bounding box center [569, 441] width 14 height 11
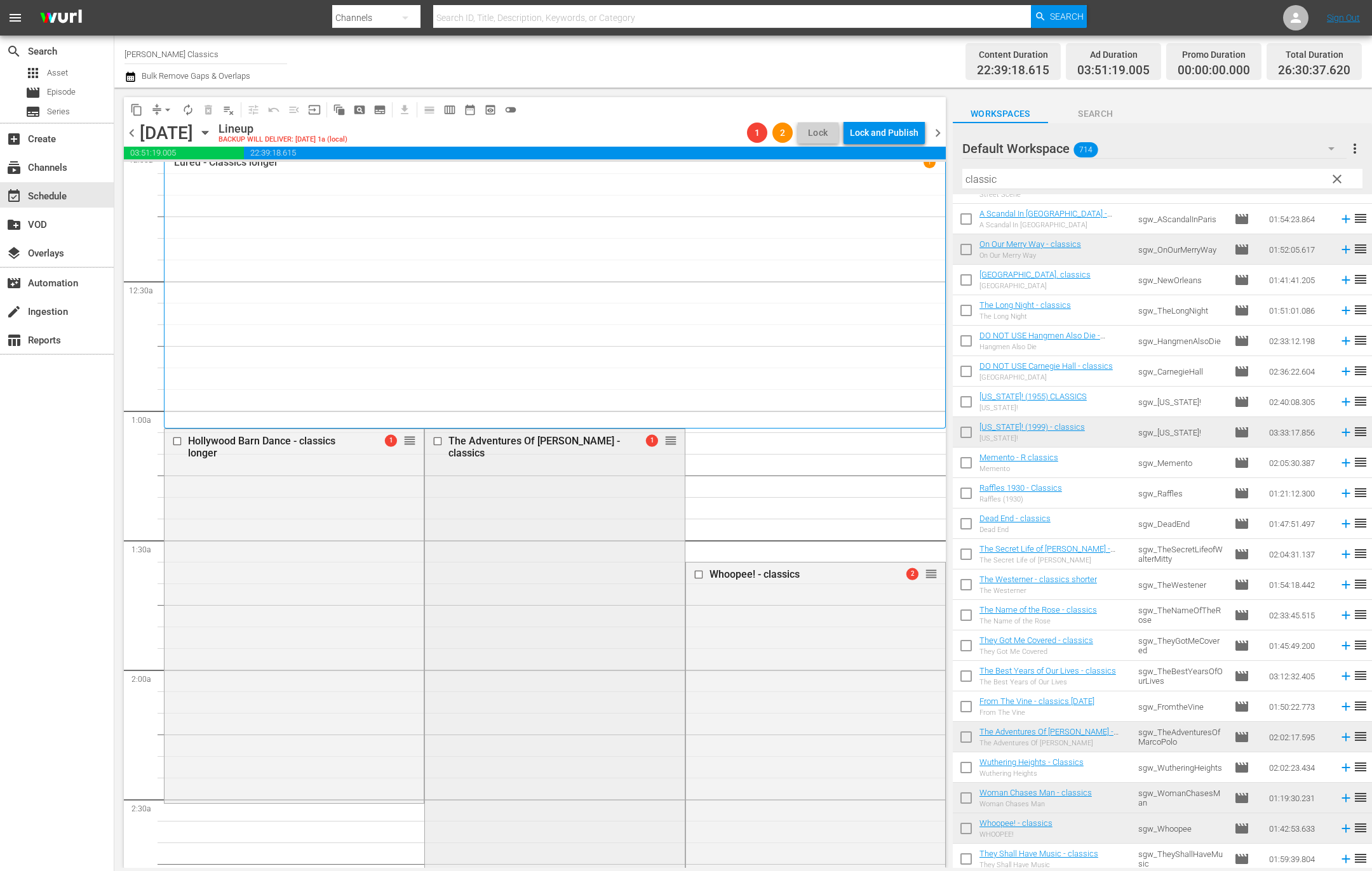
click at [437, 440] on input "checkbox" at bounding box center [439, 441] width 14 height 11
drag, startPoint x: 177, startPoint y: 439, endPoint x: 181, endPoint y: 426, distance: 13.6
click at [177, 439] on input "checkbox" at bounding box center [178, 441] width 14 height 11
click at [213, 109] on span "delete_forever_outlined" at bounding box center [209, 109] width 13 height 13
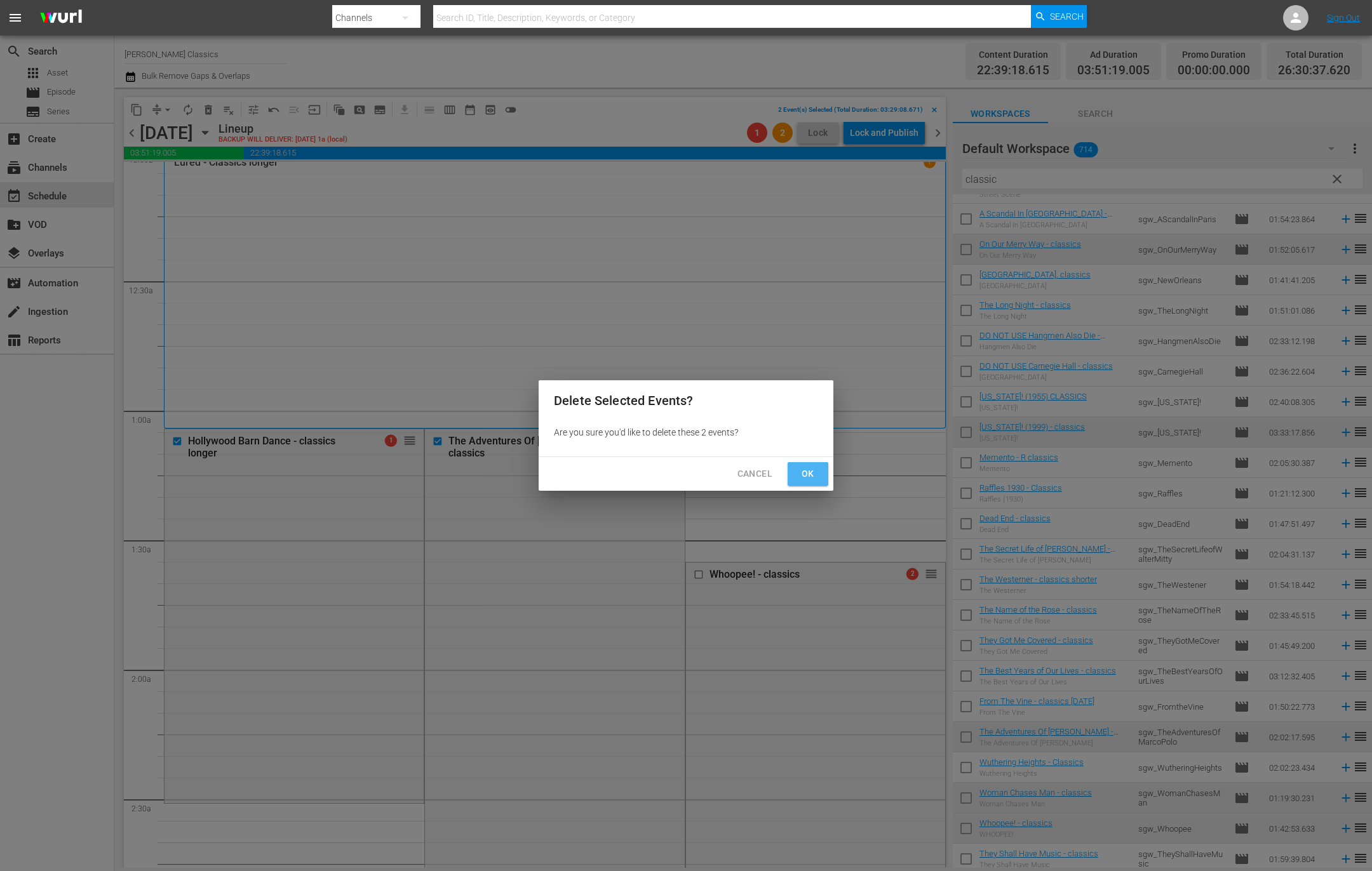
click at [809, 474] on span "Ok" at bounding box center [808, 474] width 20 height 16
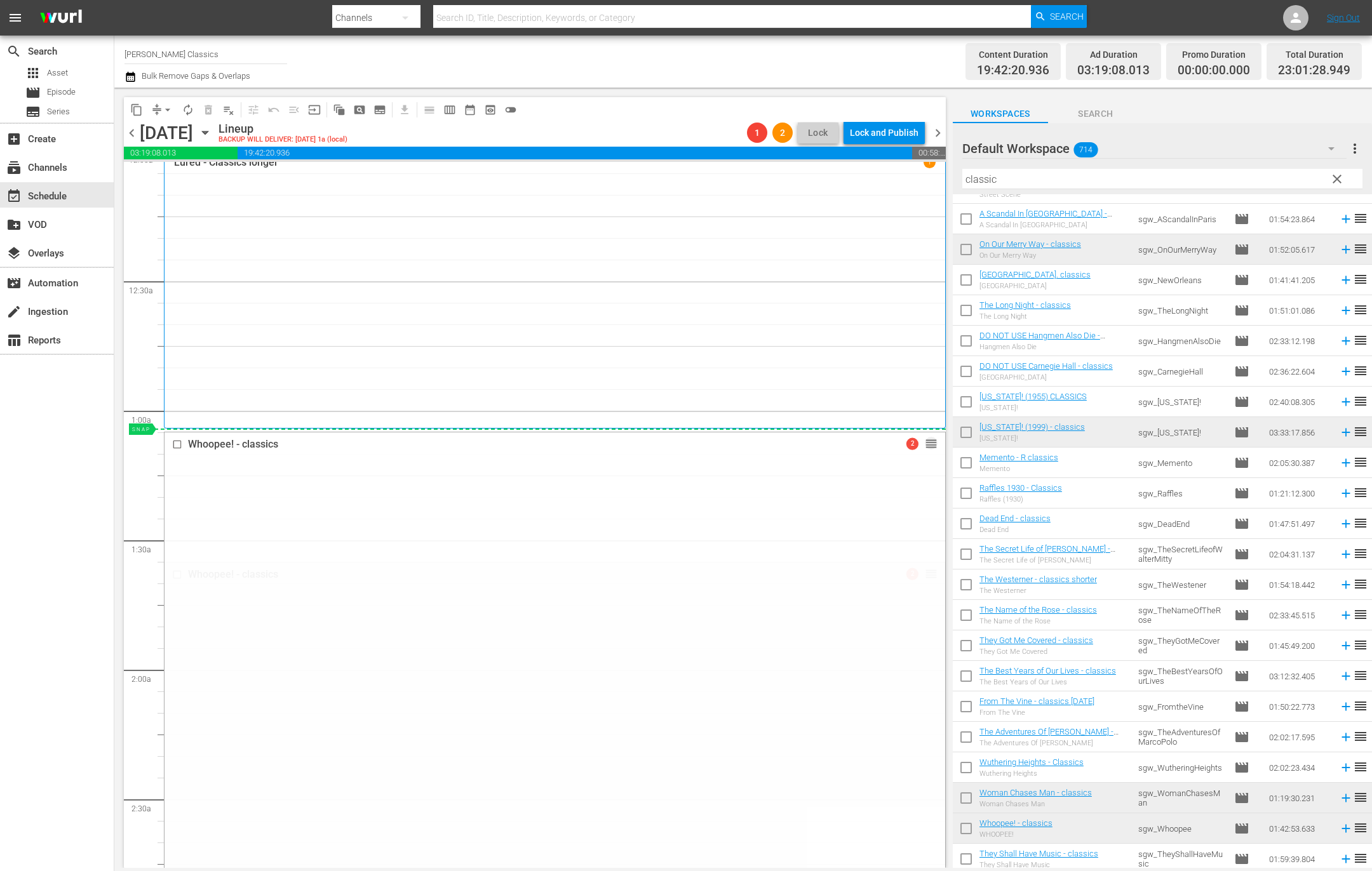
drag, startPoint x: 930, startPoint y: 572, endPoint x: 749, endPoint y: 462, distance: 211.8
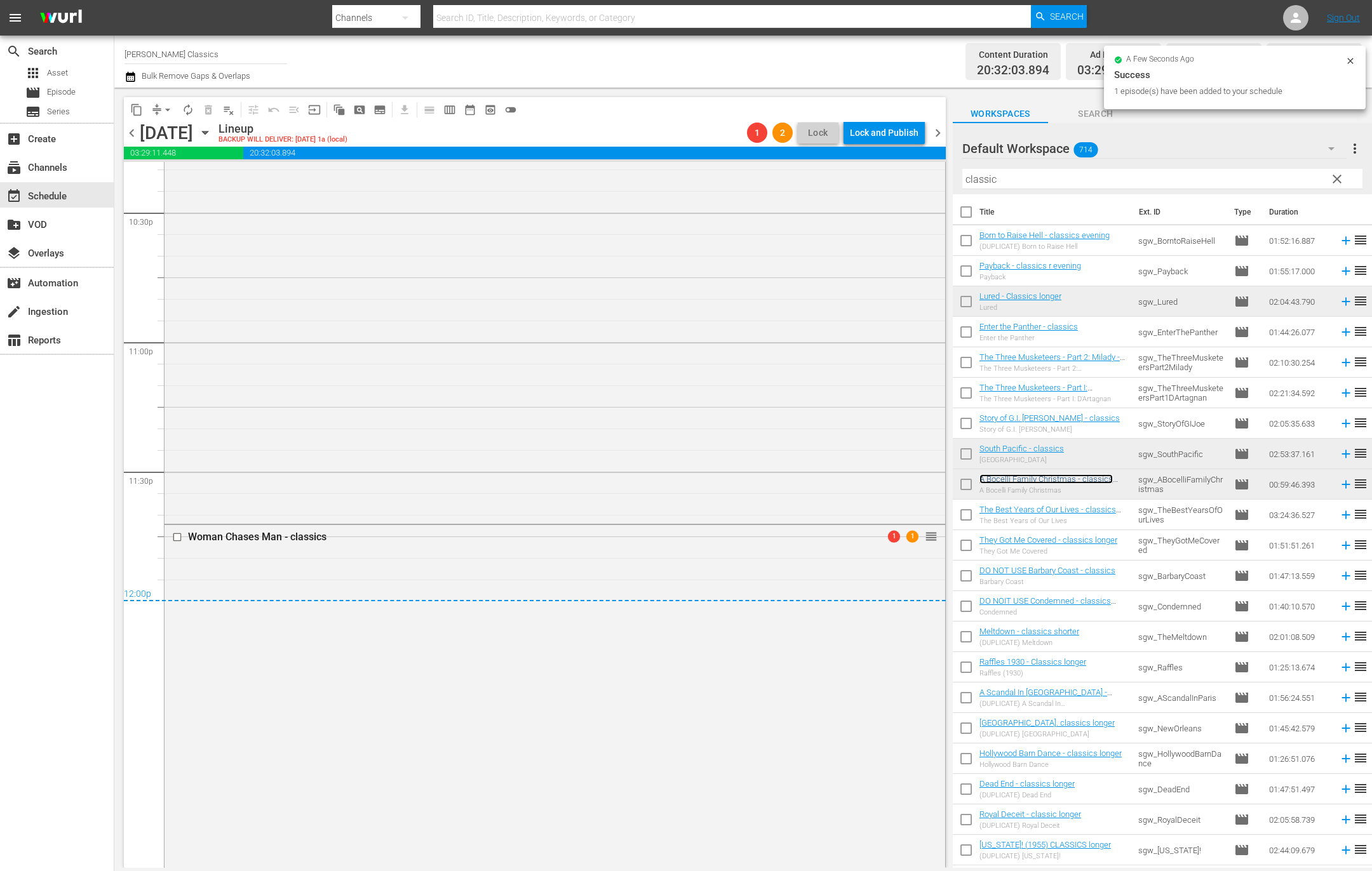
scroll to position [5774, 0]
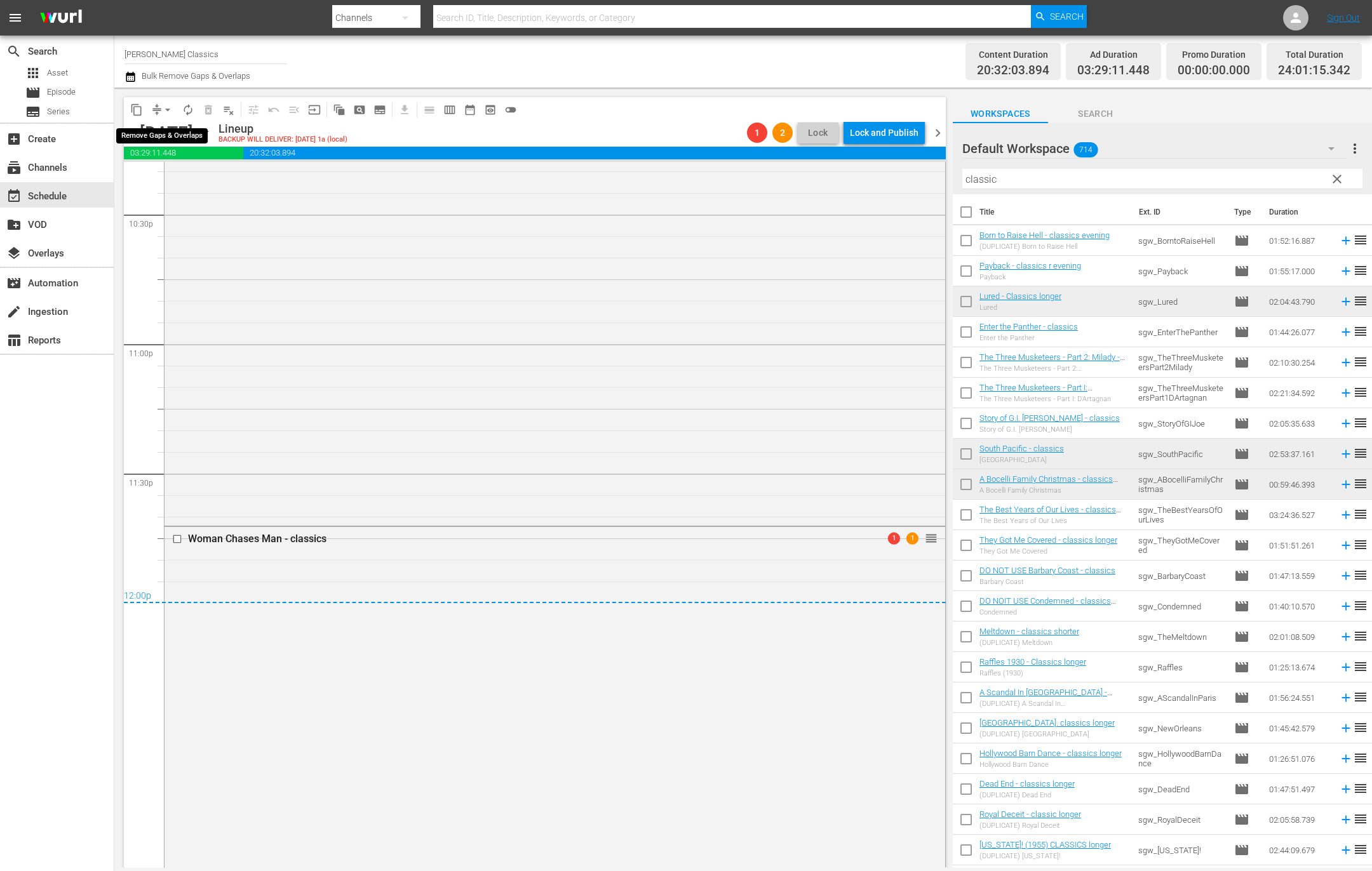
click at [158, 109] on button "arrow_drop_down" at bounding box center [167, 109] width 20 height 20
click at [204, 174] on li "Align to End of Previous Day" at bounding box center [168, 177] width 134 height 21
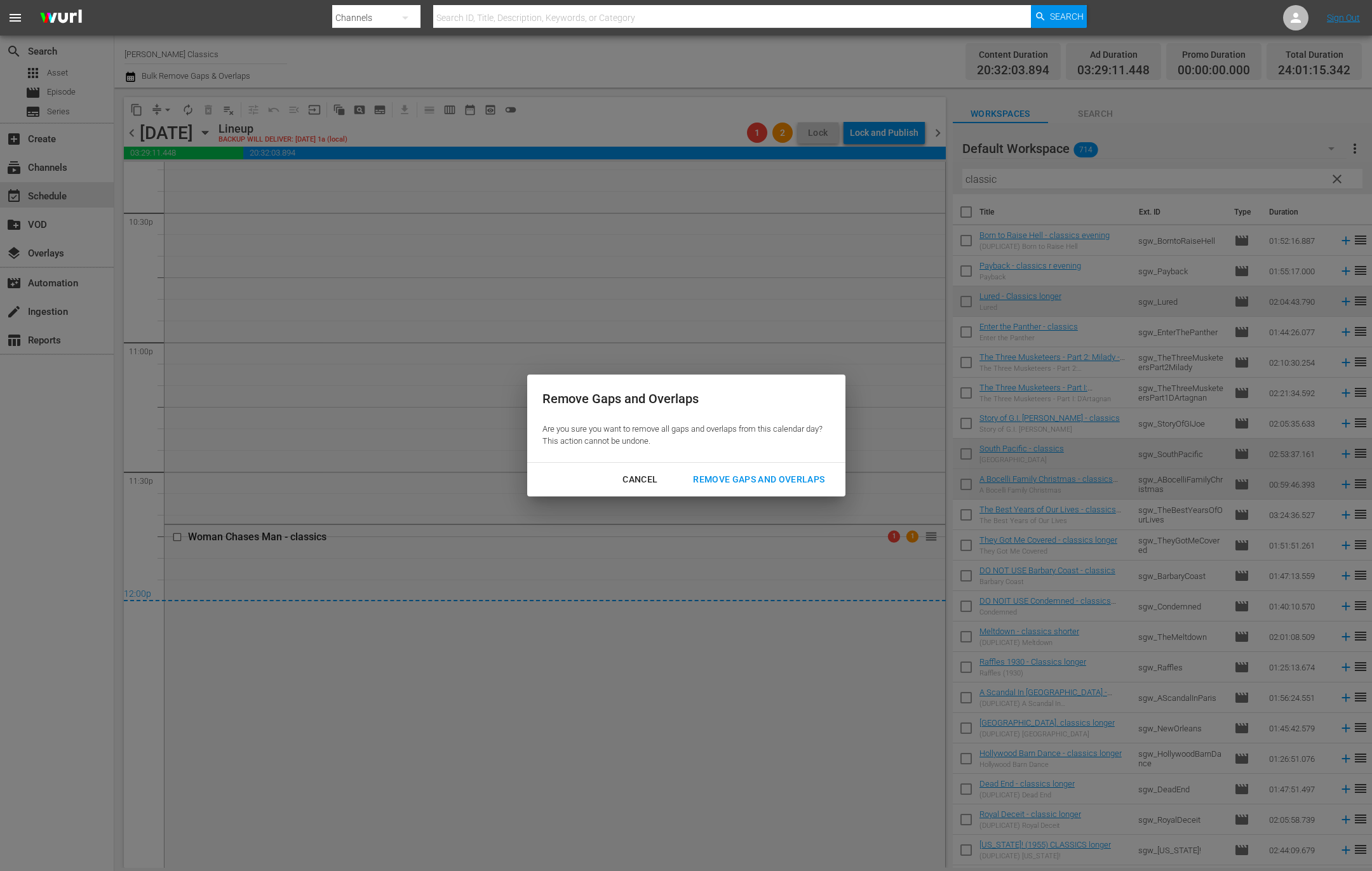
click at [784, 476] on div "Remove Gaps and Overlaps" at bounding box center [759, 479] width 152 height 16
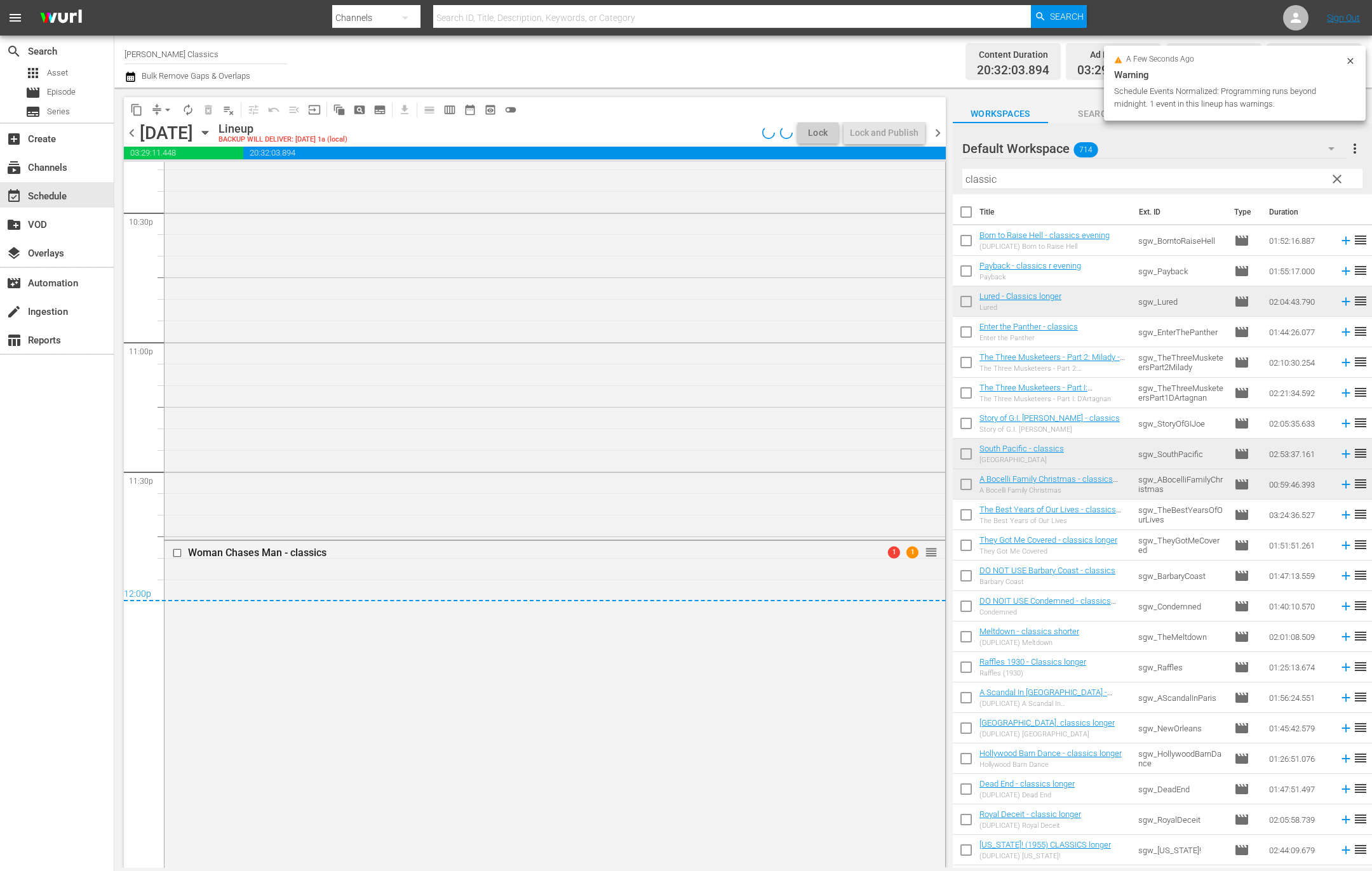
scroll to position [5755, 0]
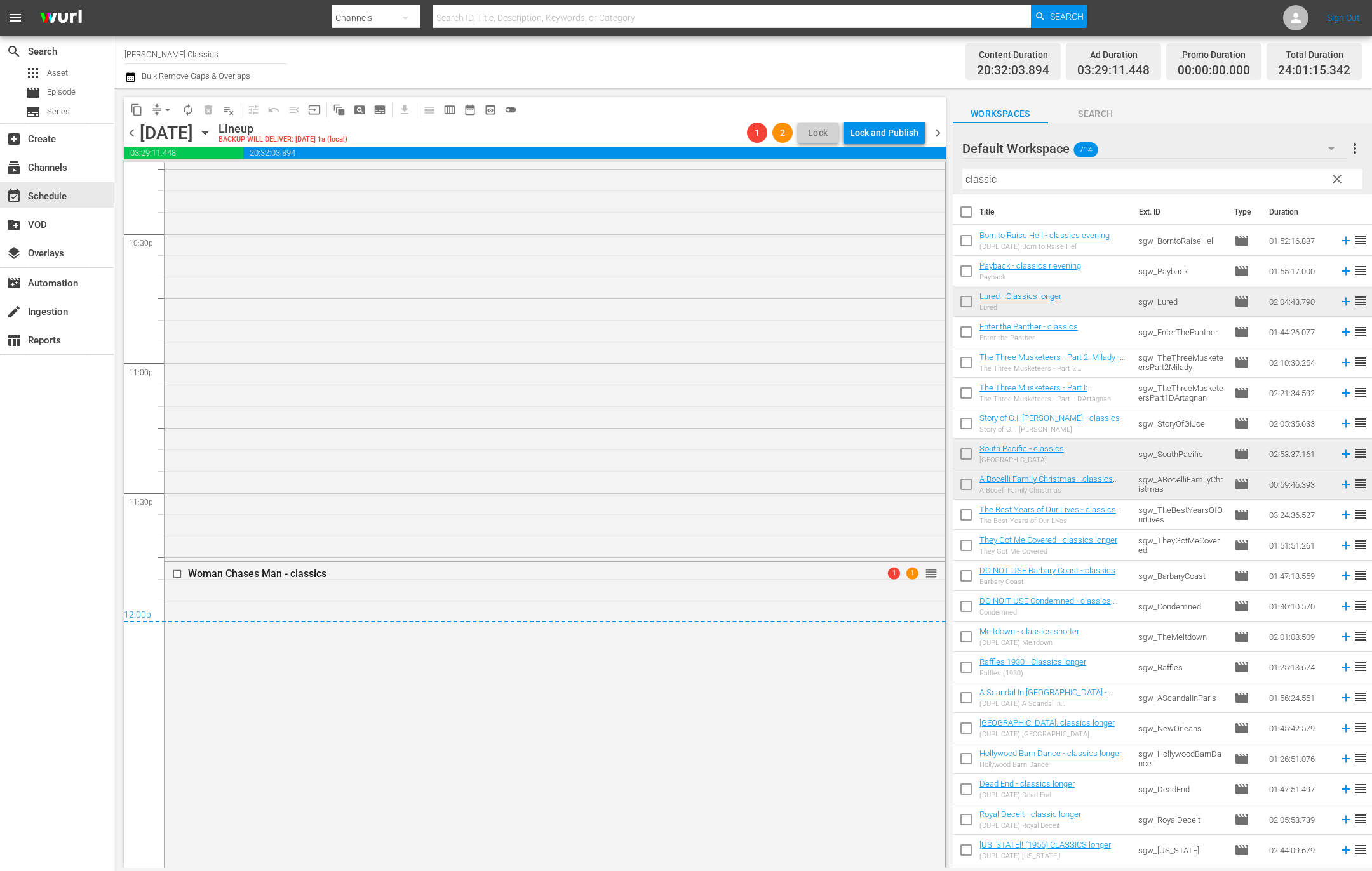
click at [935, 131] on span "chevron_right" at bounding box center [938, 133] width 16 height 16
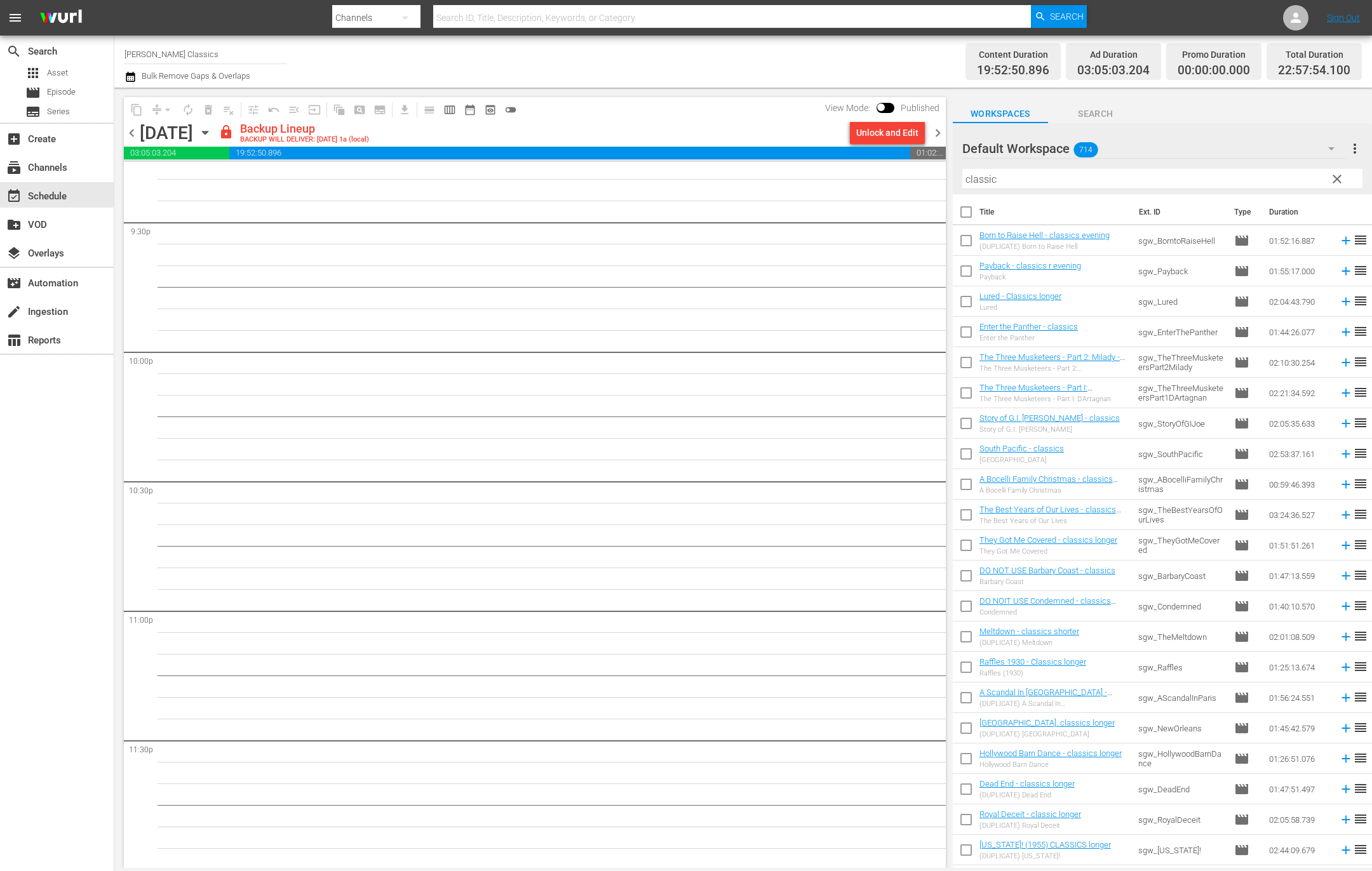
scroll to position [5509, 0]
click at [878, 135] on div "Unlock and Edit" at bounding box center [887, 133] width 62 height 23
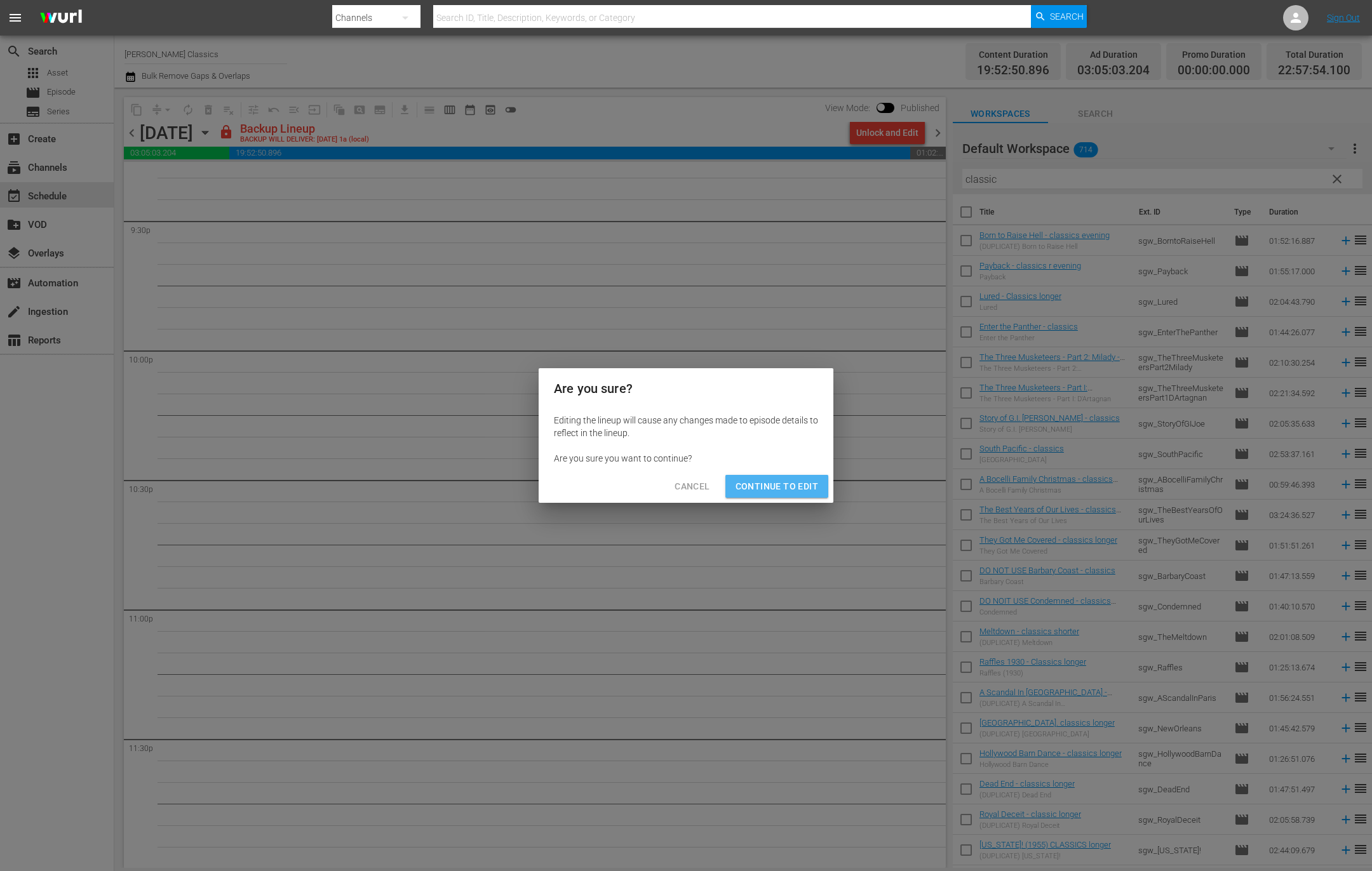
drag, startPoint x: 785, startPoint y: 487, endPoint x: 431, endPoint y: 264, distance: 418.4
click at [781, 483] on span "Continue to Edit" at bounding box center [776, 487] width 82 height 16
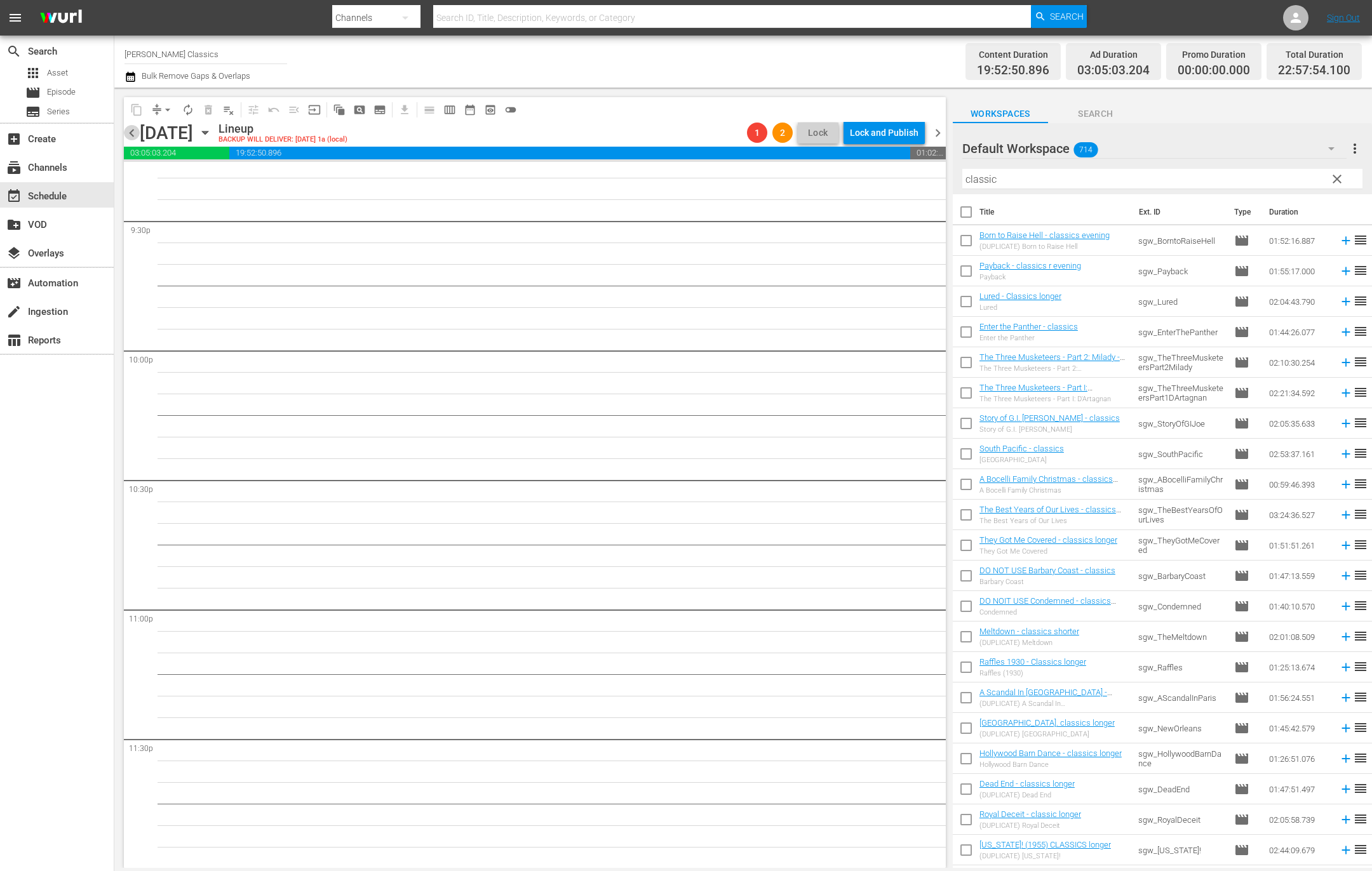
click at [130, 134] on span "chevron_left" at bounding box center [132, 133] width 16 height 16
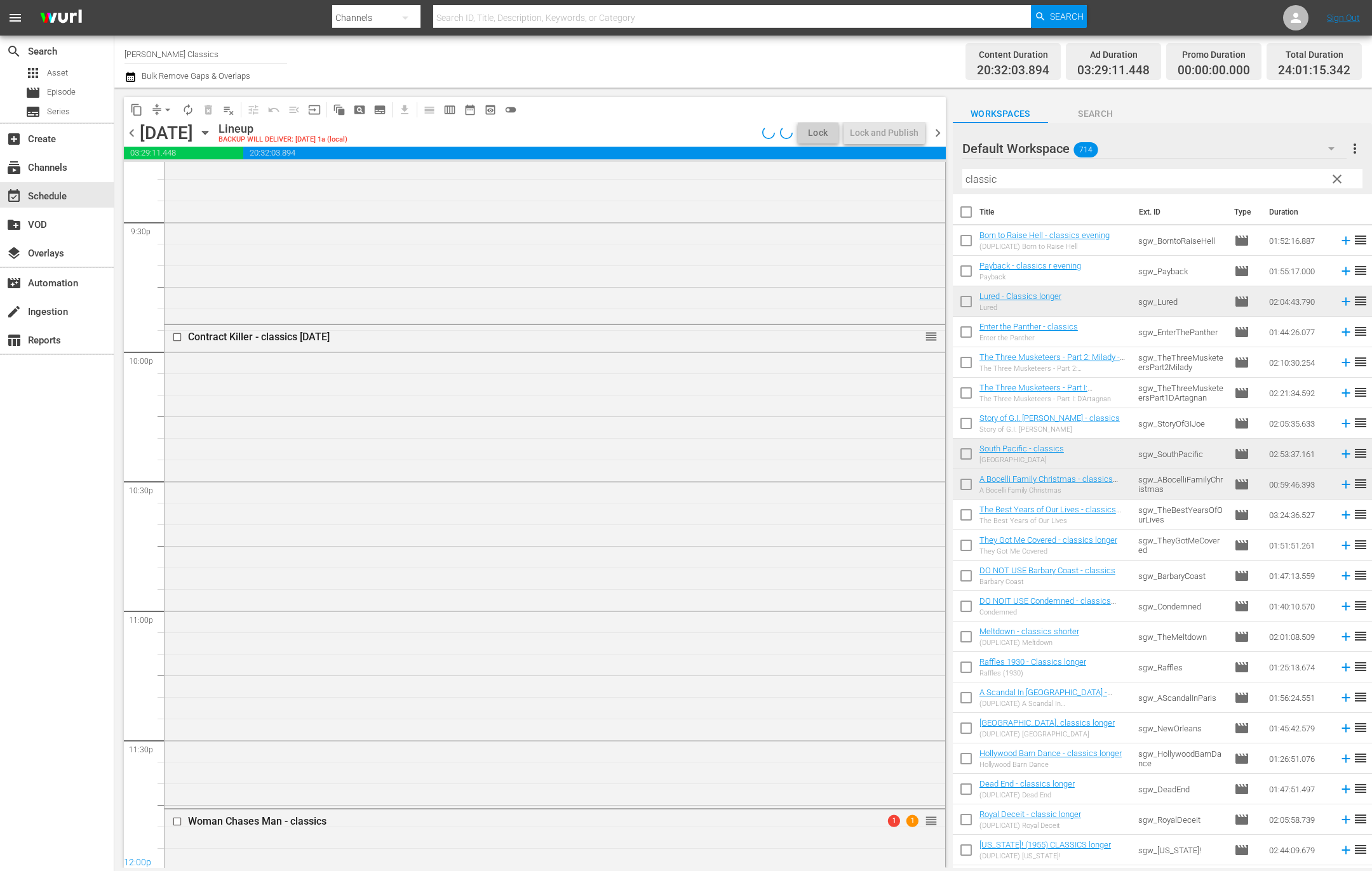
scroll to position [5755, 0]
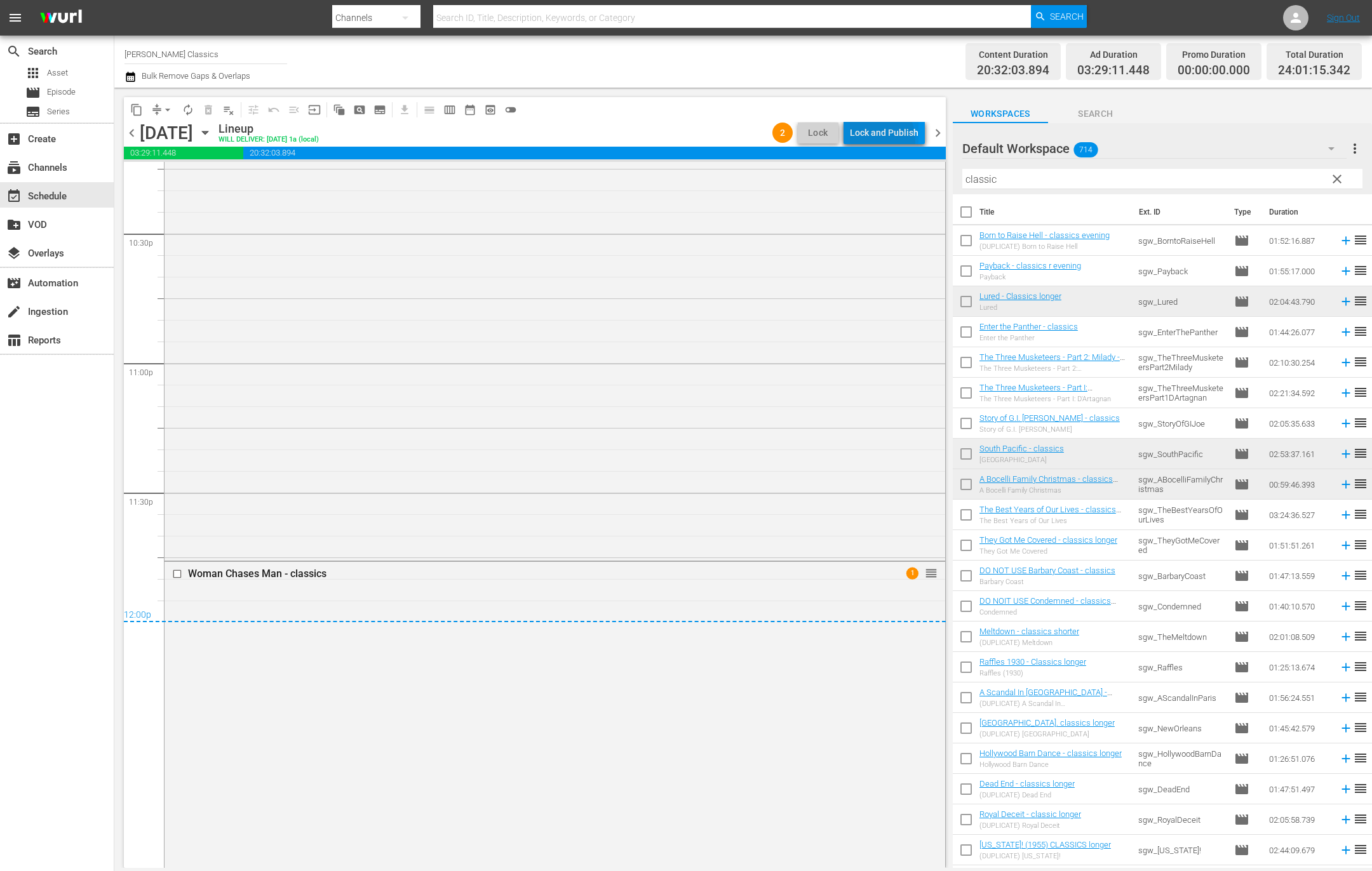
click at [867, 141] on div "Lock and Publish" at bounding box center [884, 133] width 69 height 23
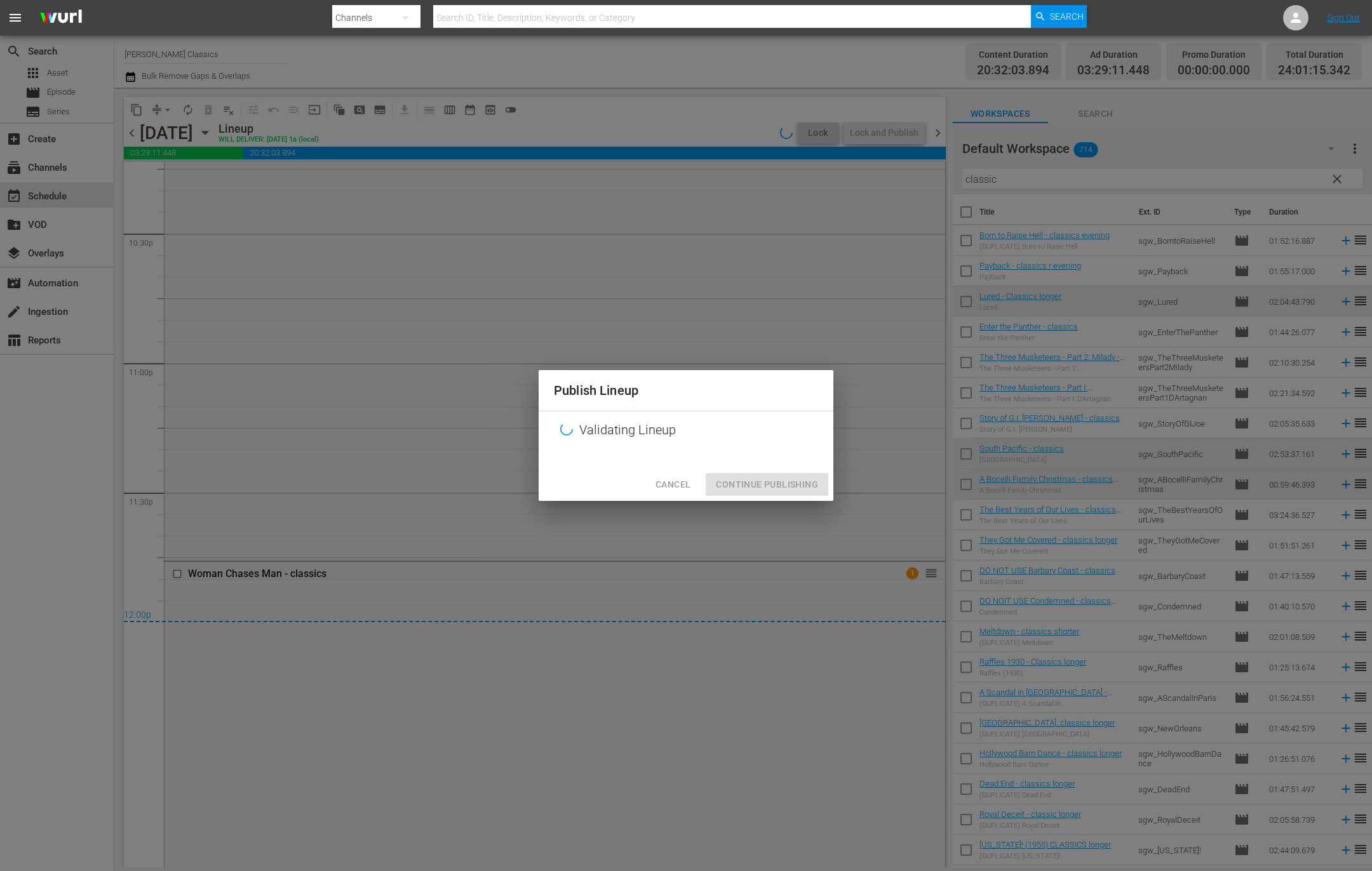
drag, startPoint x: 804, startPoint y: 483, endPoint x: 780, endPoint y: 223, distance: 261.1
click at [804, 471] on div "Cancel Continue Publishing" at bounding box center [686, 484] width 295 height 34
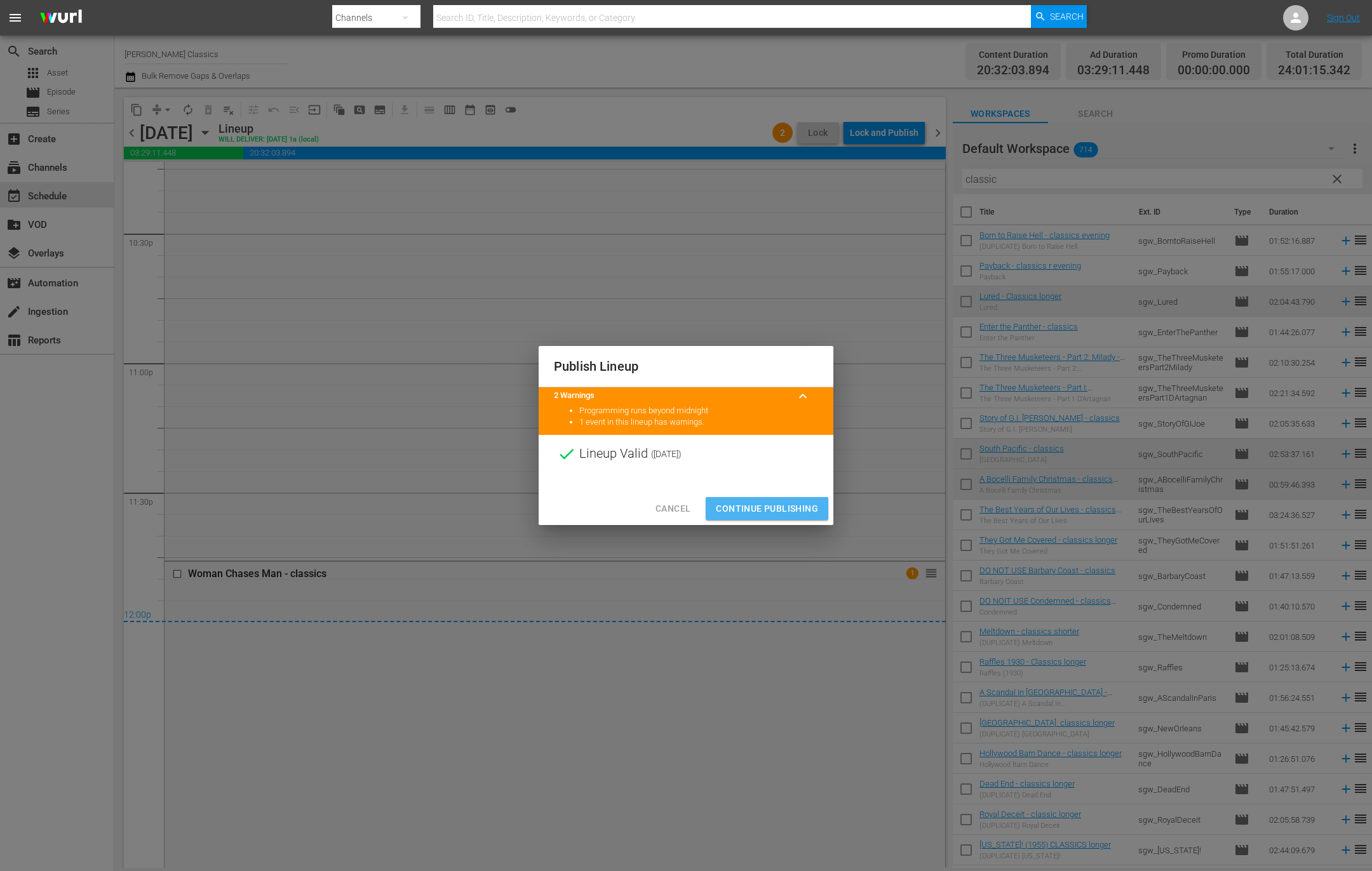
drag, startPoint x: 796, startPoint y: 507, endPoint x: 823, endPoint y: 191, distance: 317.2
click at [796, 505] on span "Continue Publishing" at bounding box center [767, 509] width 102 height 16
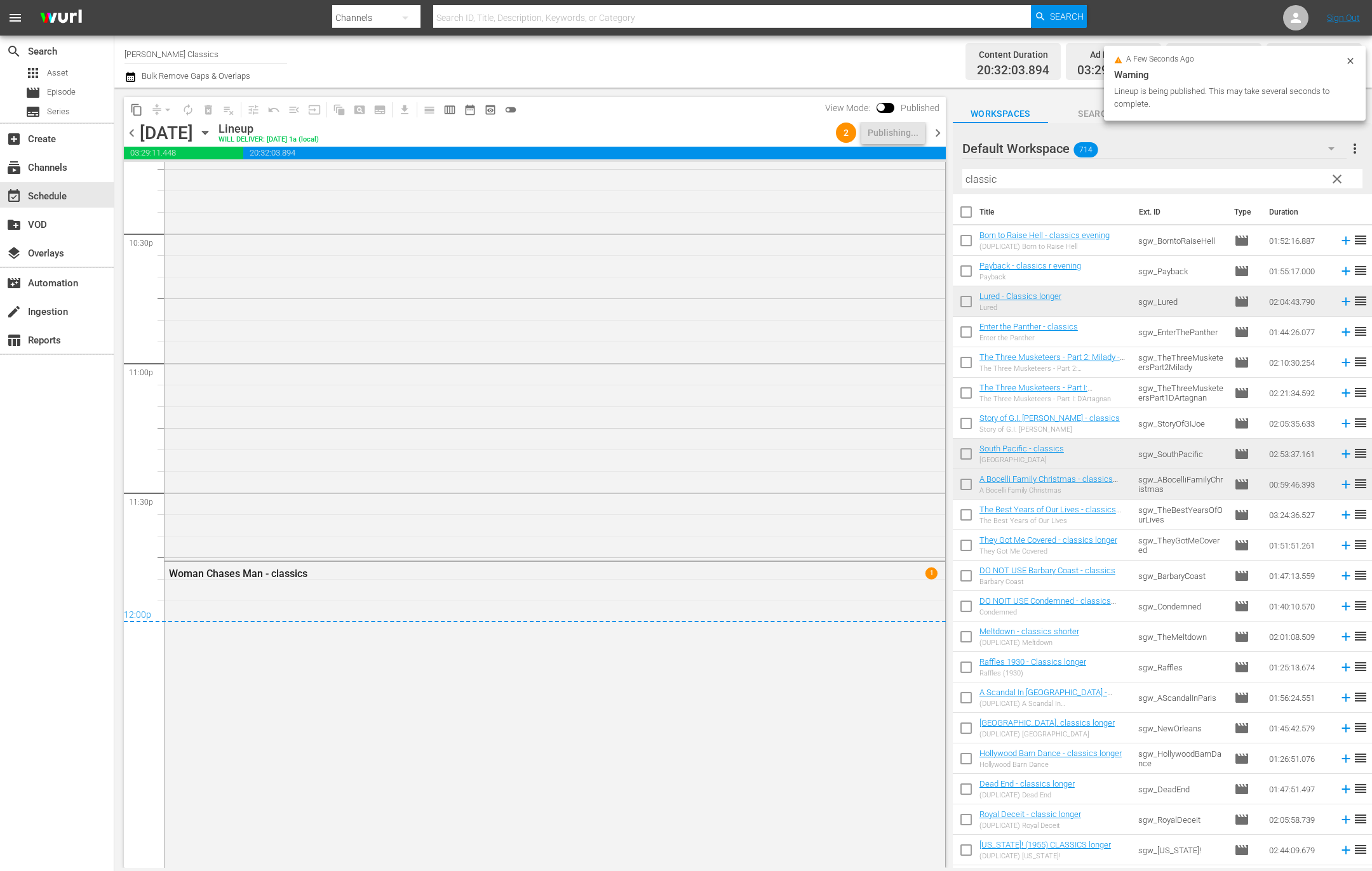
click at [935, 128] on span "chevron_right" at bounding box center [938, 133] width 16 height 16
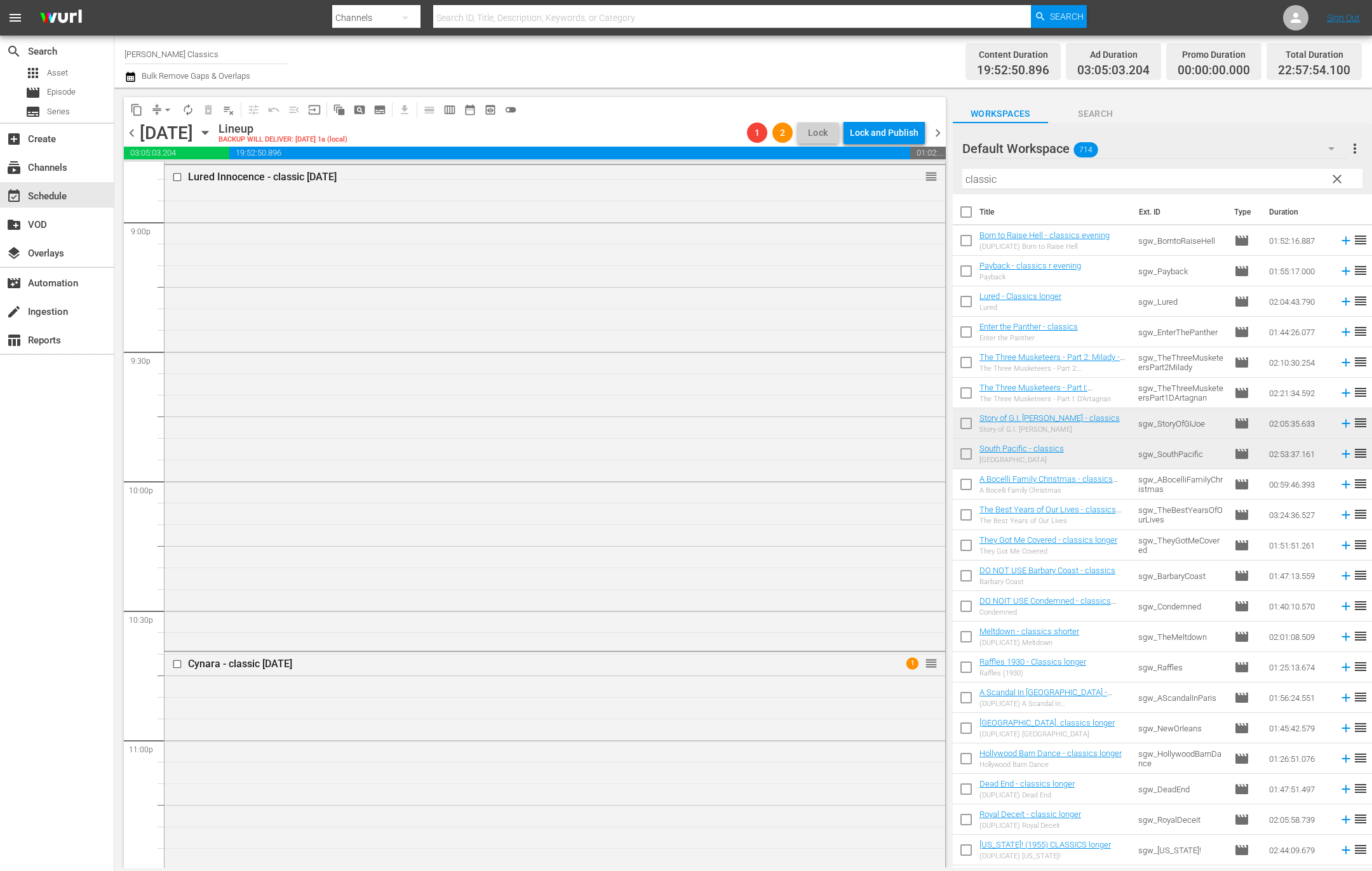
scroll to position [5349, 0]
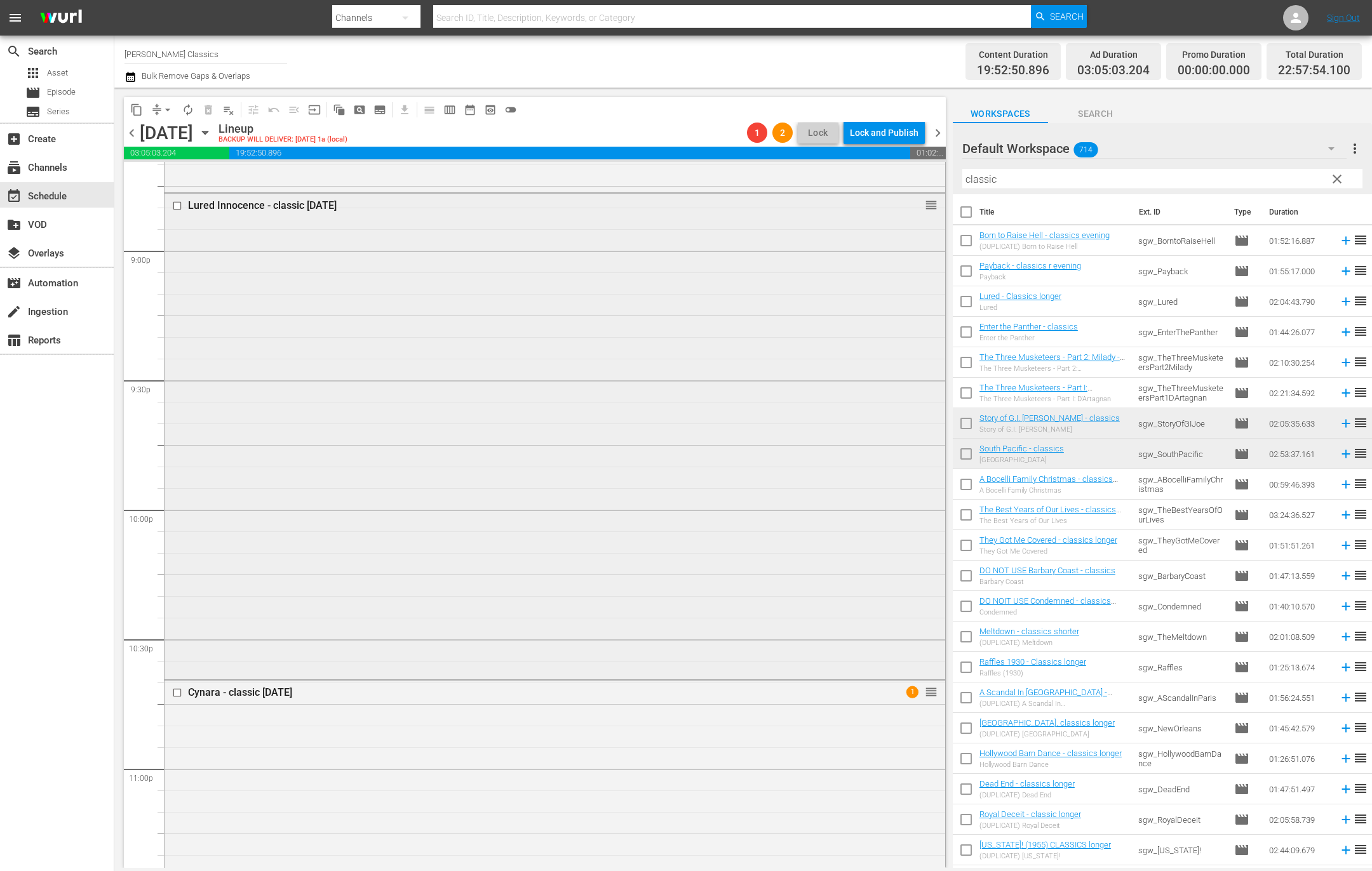
click at [181, 207] on input "checkbox" at bounding box center [178, 205] width 14 height 11
click at [205, 109] on span "delete_forever_outlined" at bounding box center [209, 109] width 13 height 13
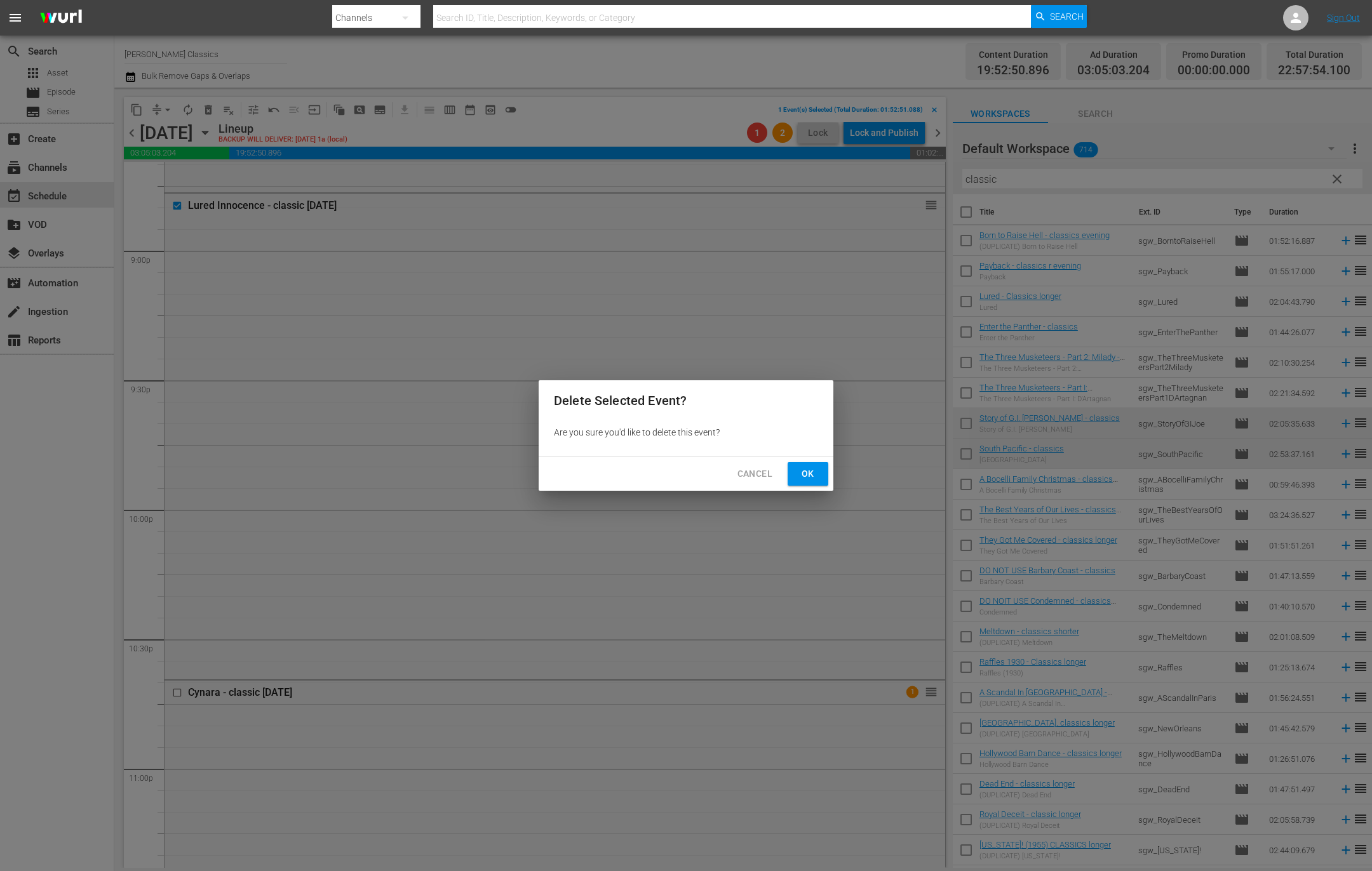
click at [820, 474] on button "Ok" at bounding box center [808, 473] width 41 height 23
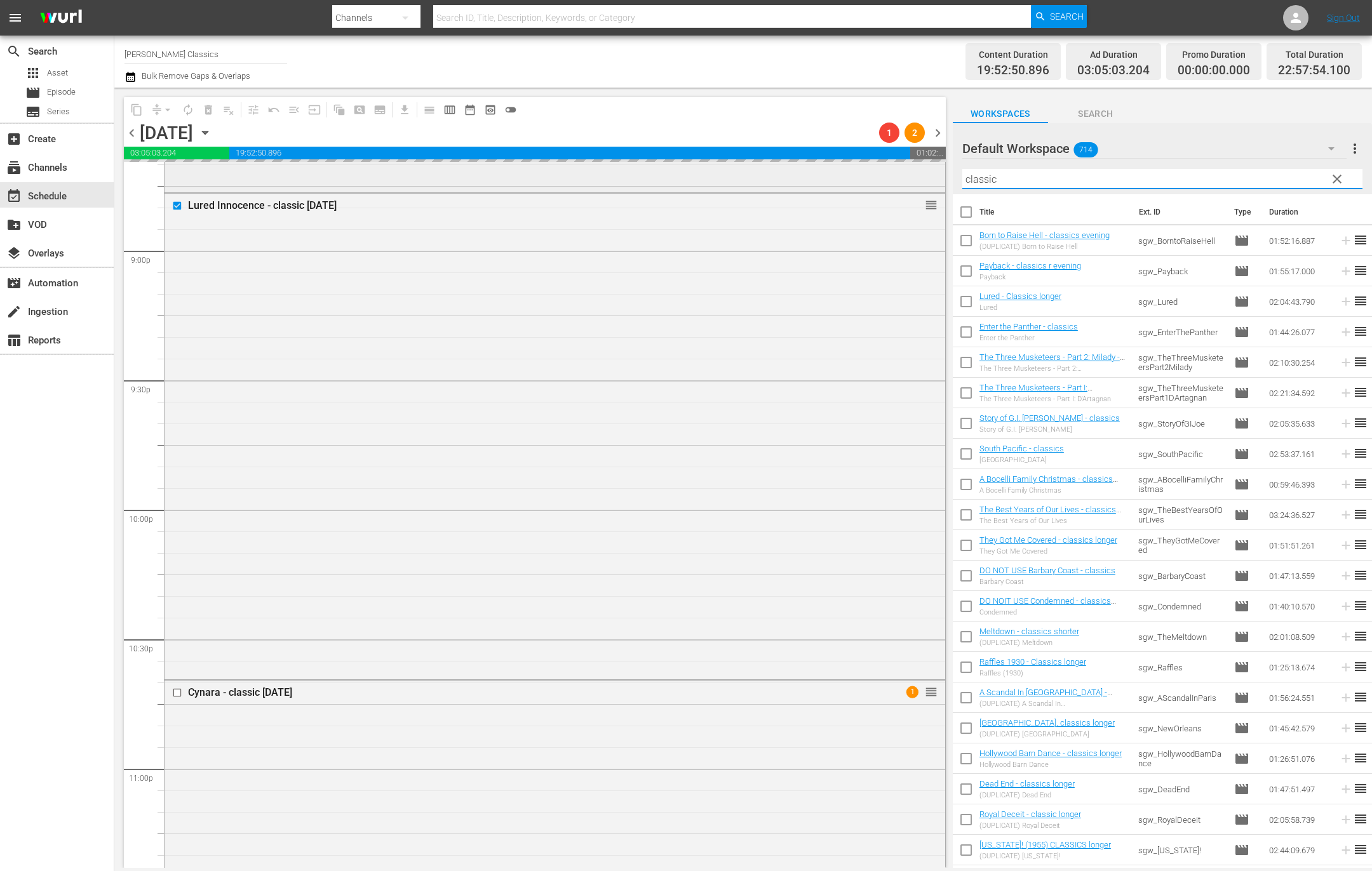
click at [899, 173] on div "content_copy compress arrow_drop_down autorenew_outlined delete_forever_outline…" at bounding box center [743, 478] width 1258 height 780
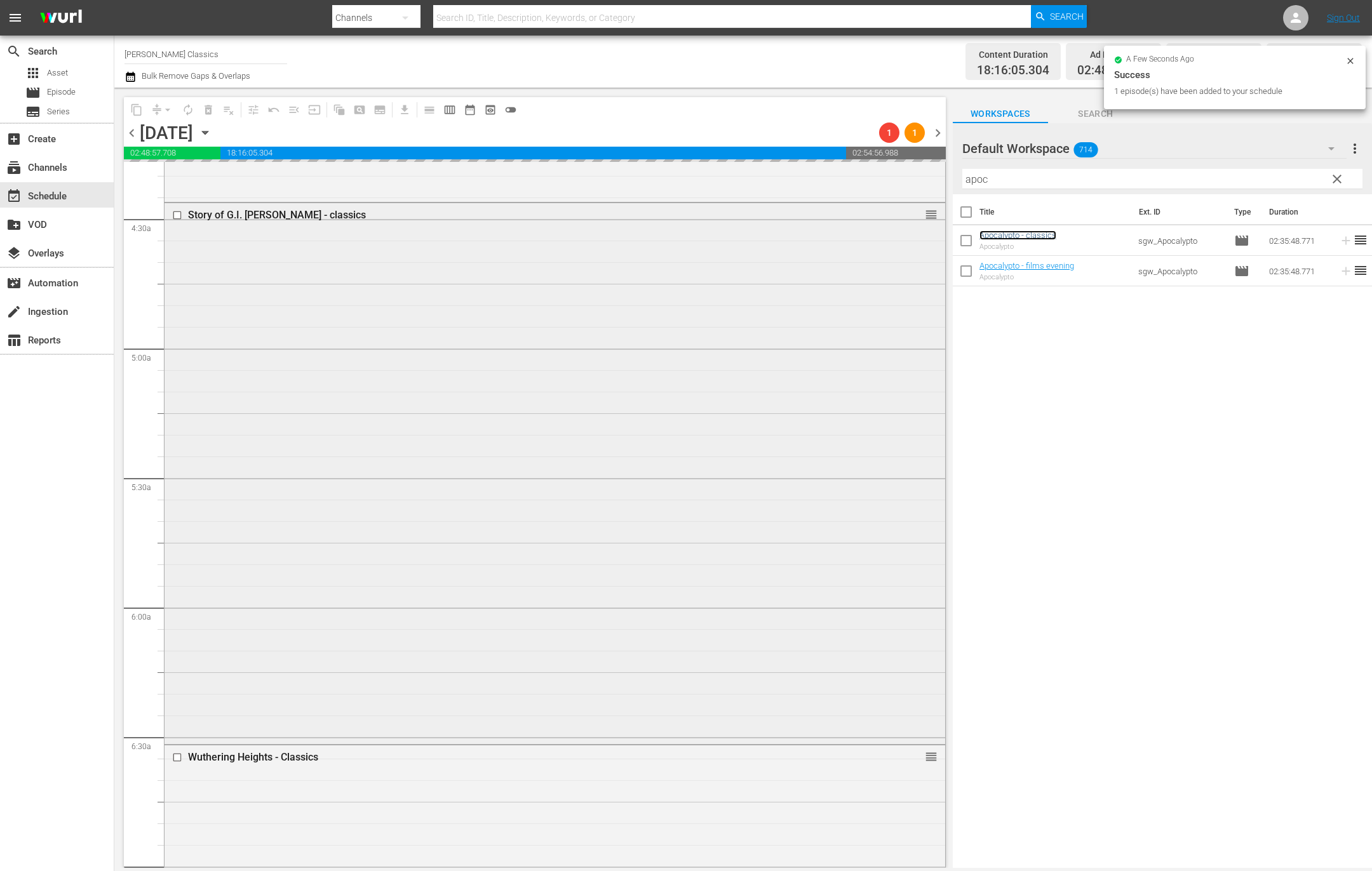
scroll to position [0, 0]
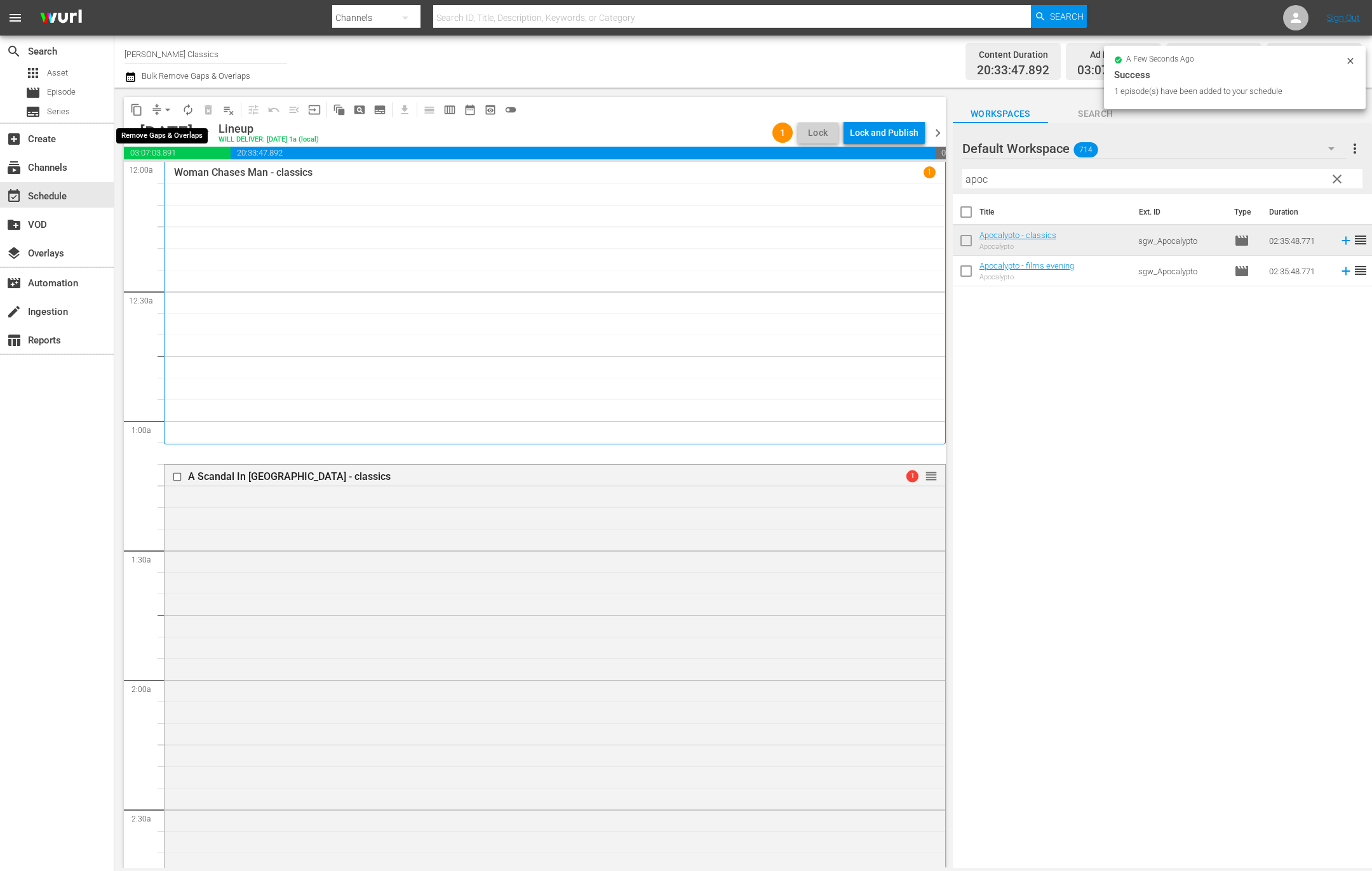
click at [159, 109] on button "arrow_drop_down" at bounding box center [167, 109] width 20 height 20
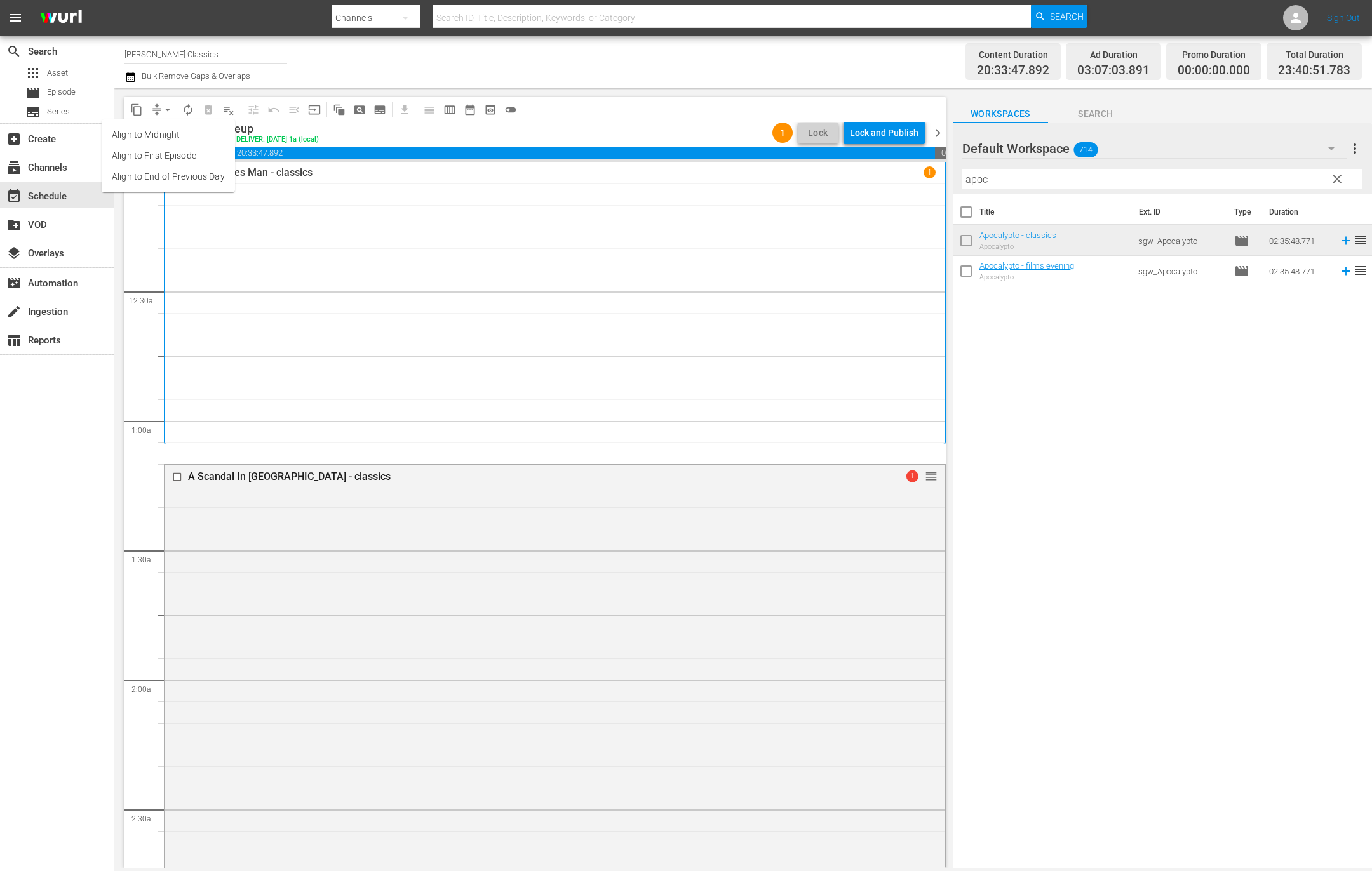
click at [184, 178] on li "Align to End of Previous Day" at bounding box center [168, 177] width 134 height 21
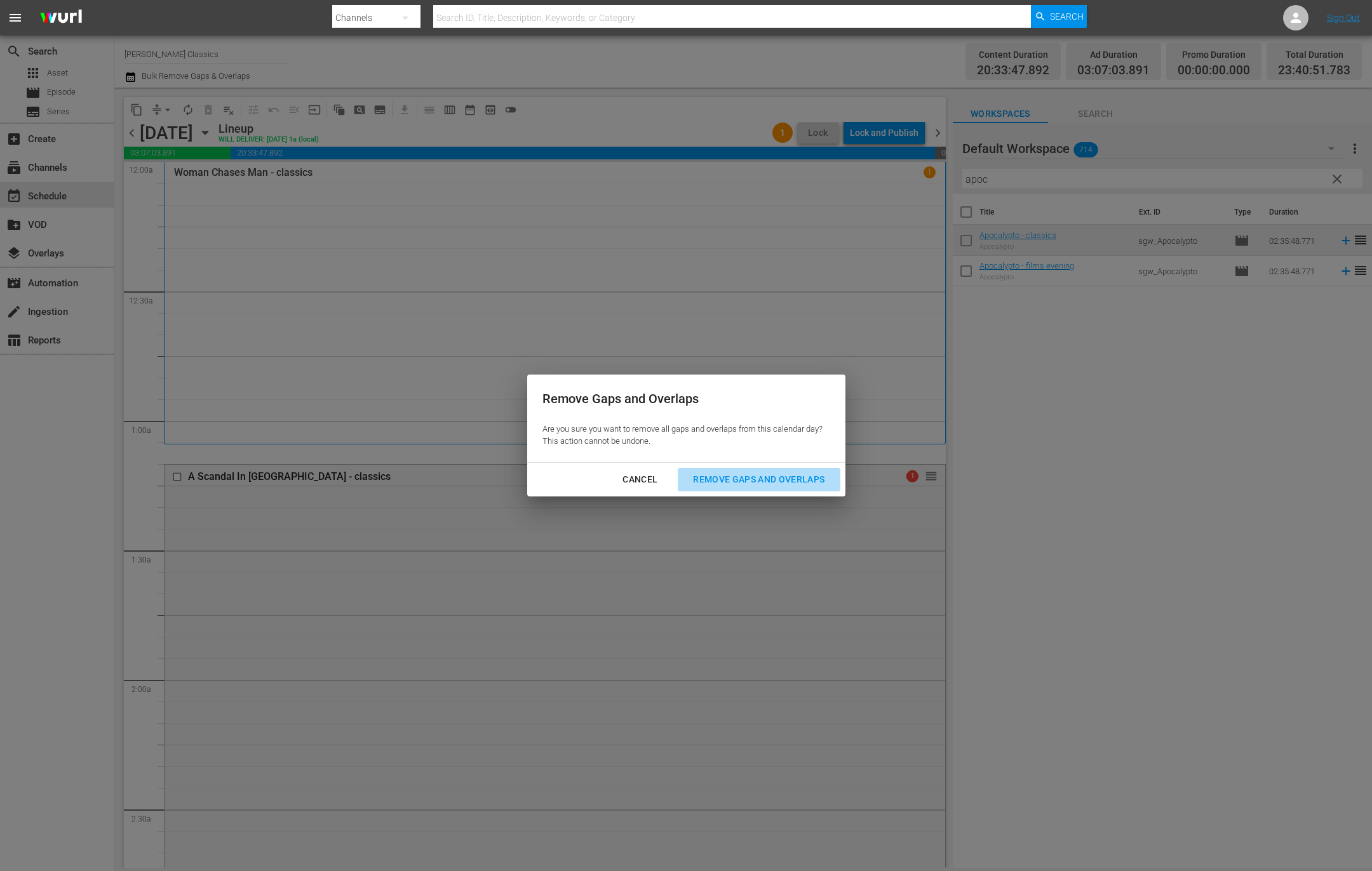
drag, startPoint x: 738, startPoint y: 479, endPoint x: 697, endPoint y: 460, distance: 45.2
click at [735, 477] on div "Remove Gaps and Overlaps" at bounding box center [759, 479] width 152 height 16
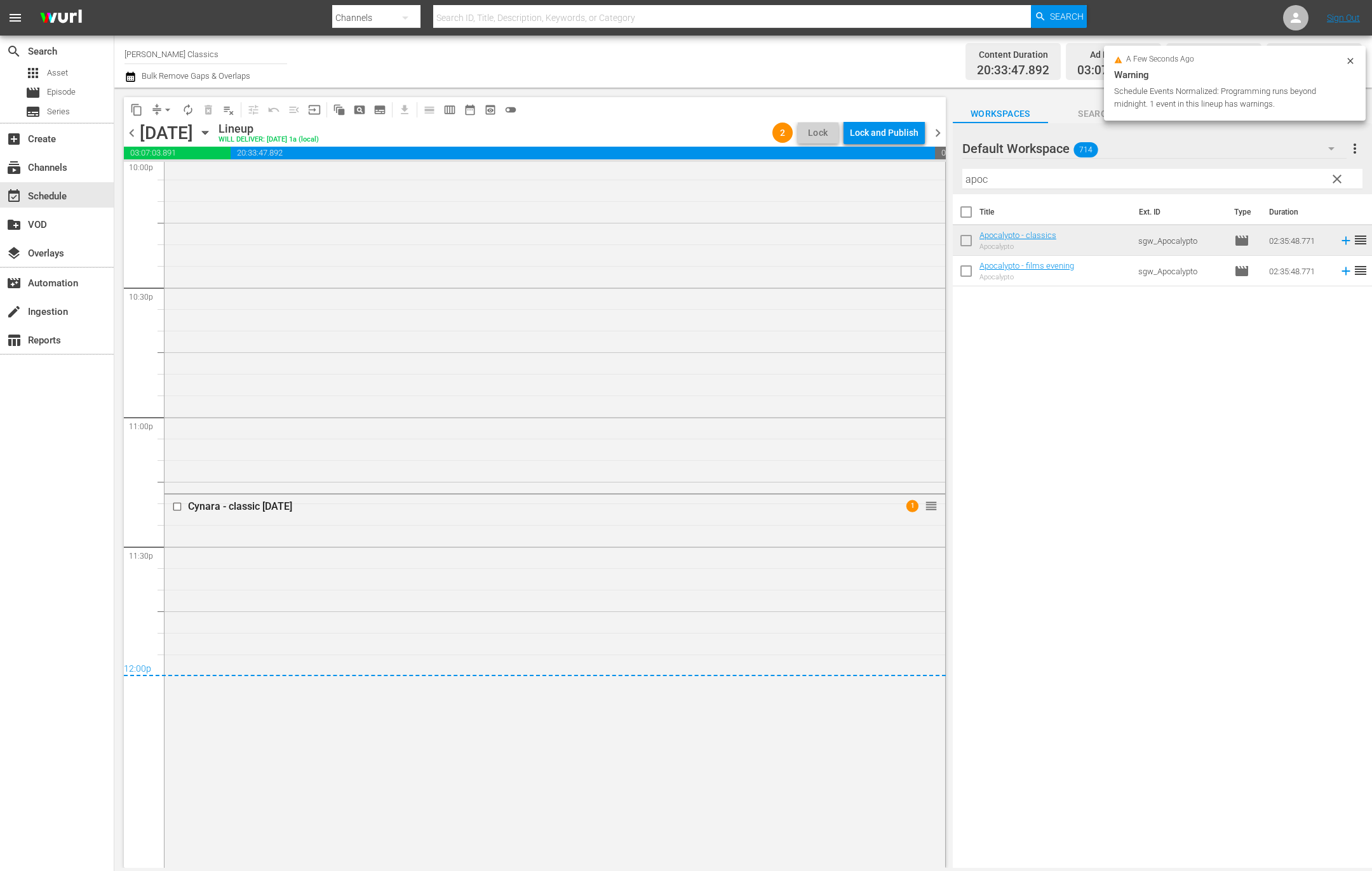
scroll to position [5707, 0]
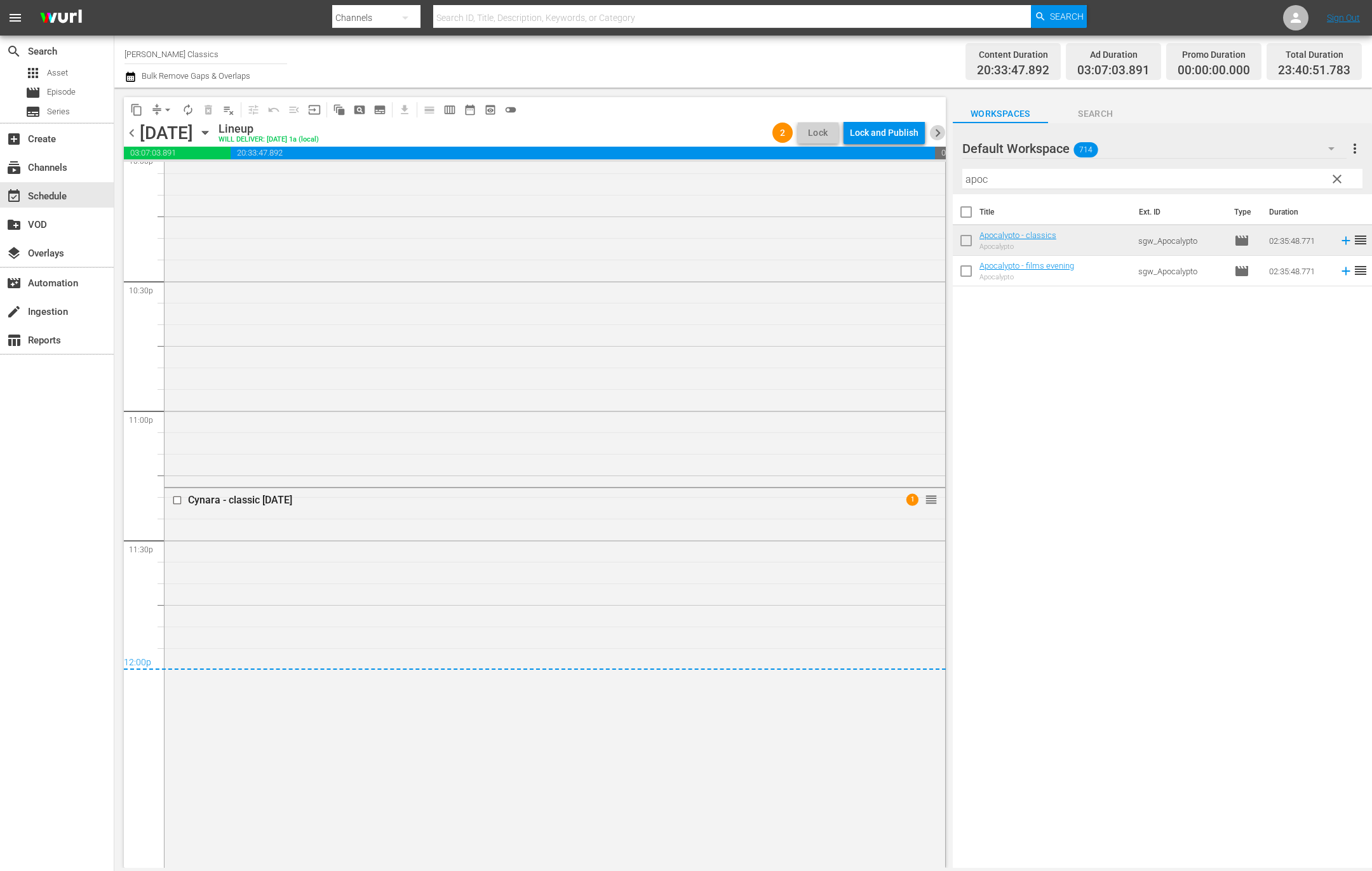
click at [934, 130] on span "chevron_right" at bounding box center [938, 133] width 16 height 16
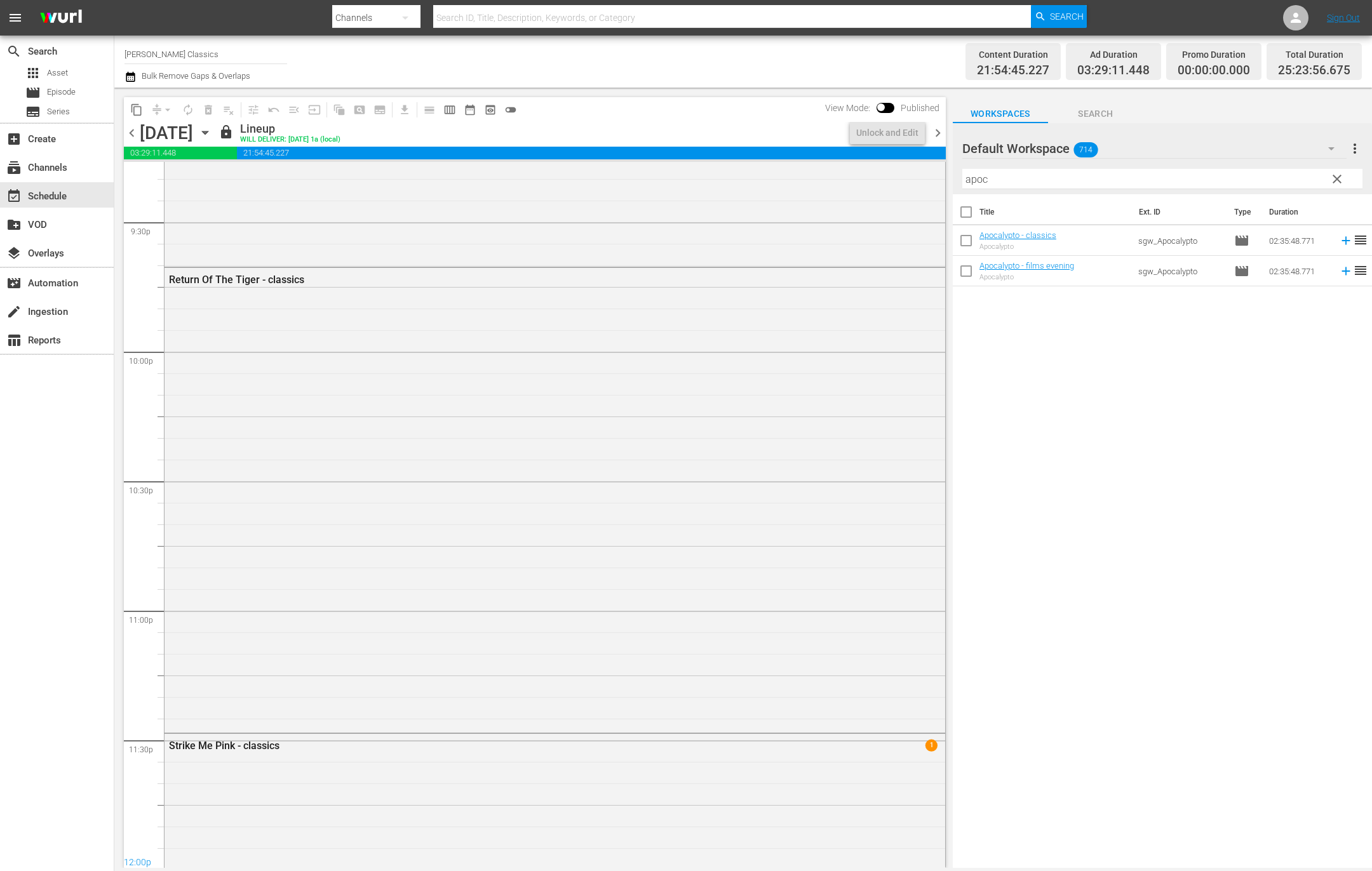
scroll to position [5729, 0]
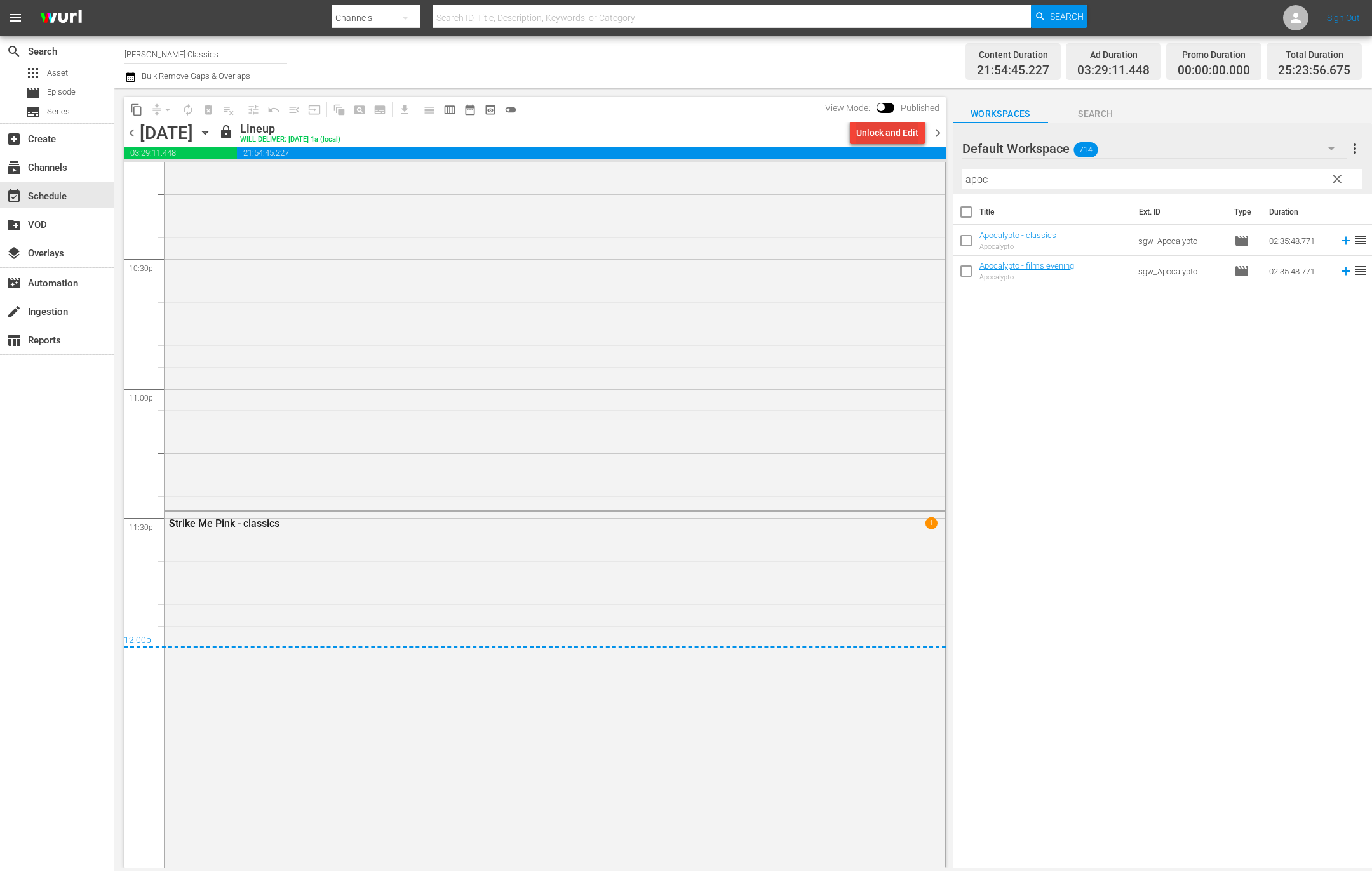
click at [886, 132] on div "Unlock and Edit" at bounding box center [887, 133] width 62 height 23
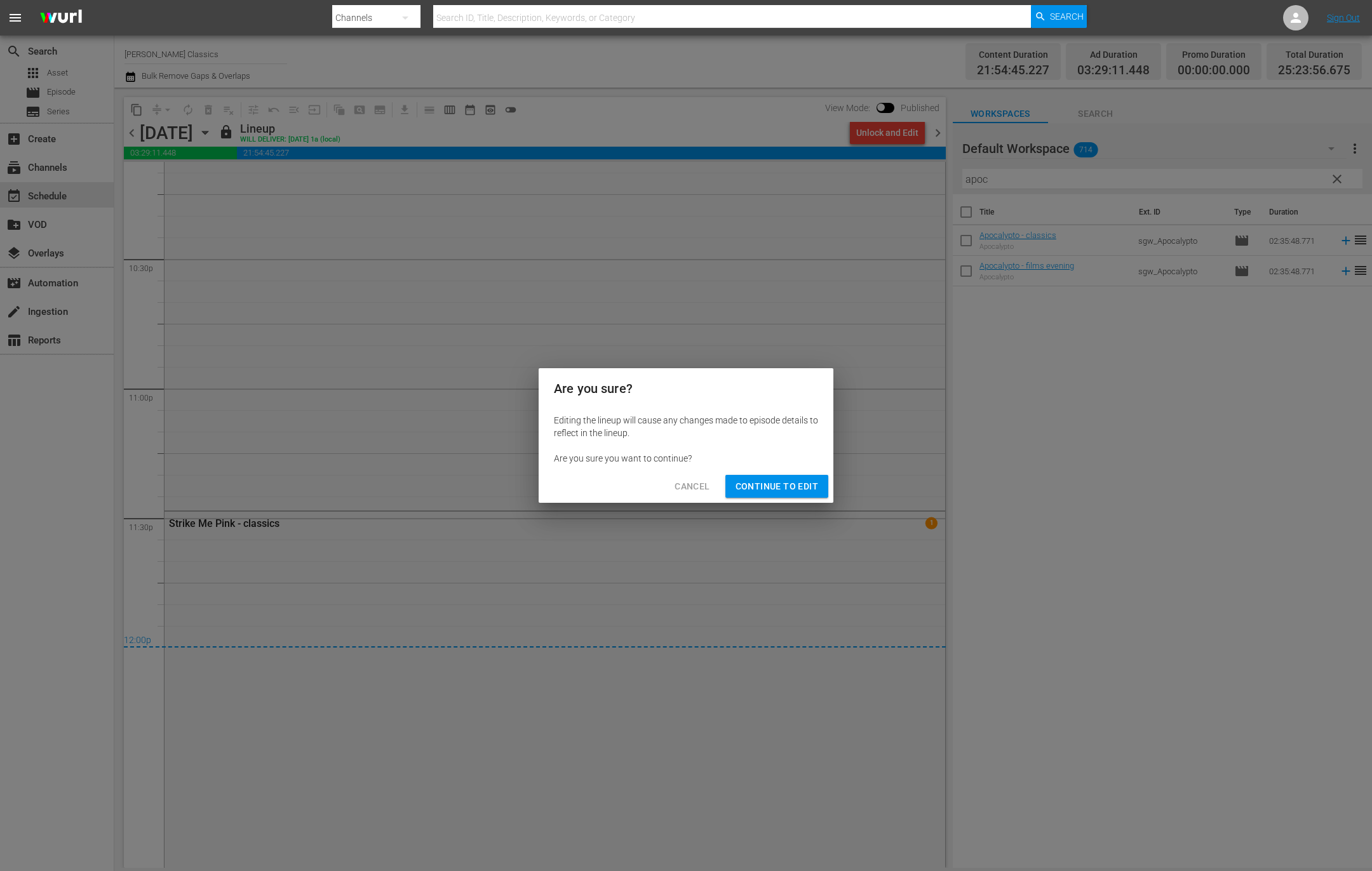
click at [779, 485] on span "Continue to Edit" at bounding box center [776, 487] width 82 height 16
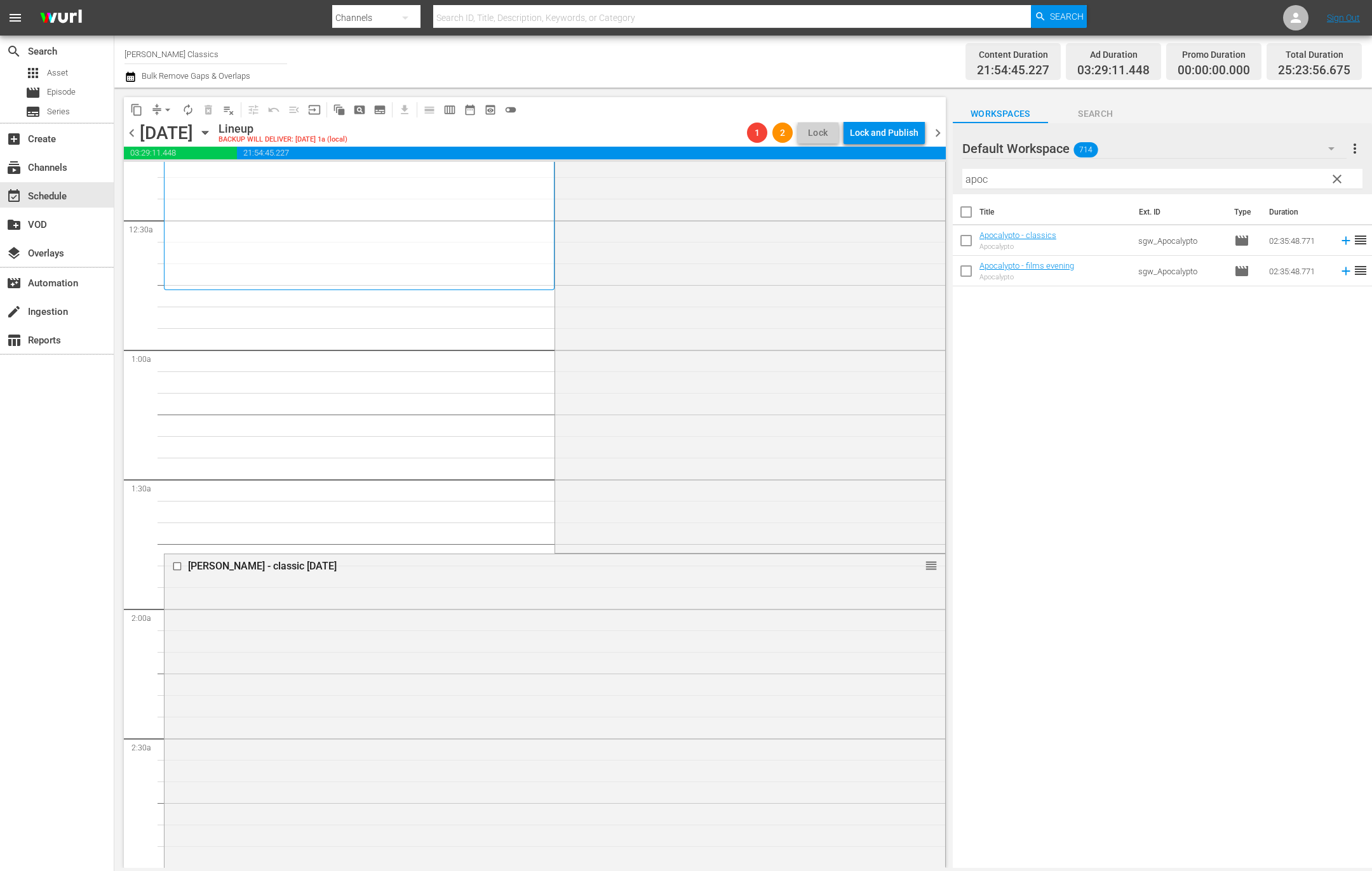
scroll to position [0, 0]
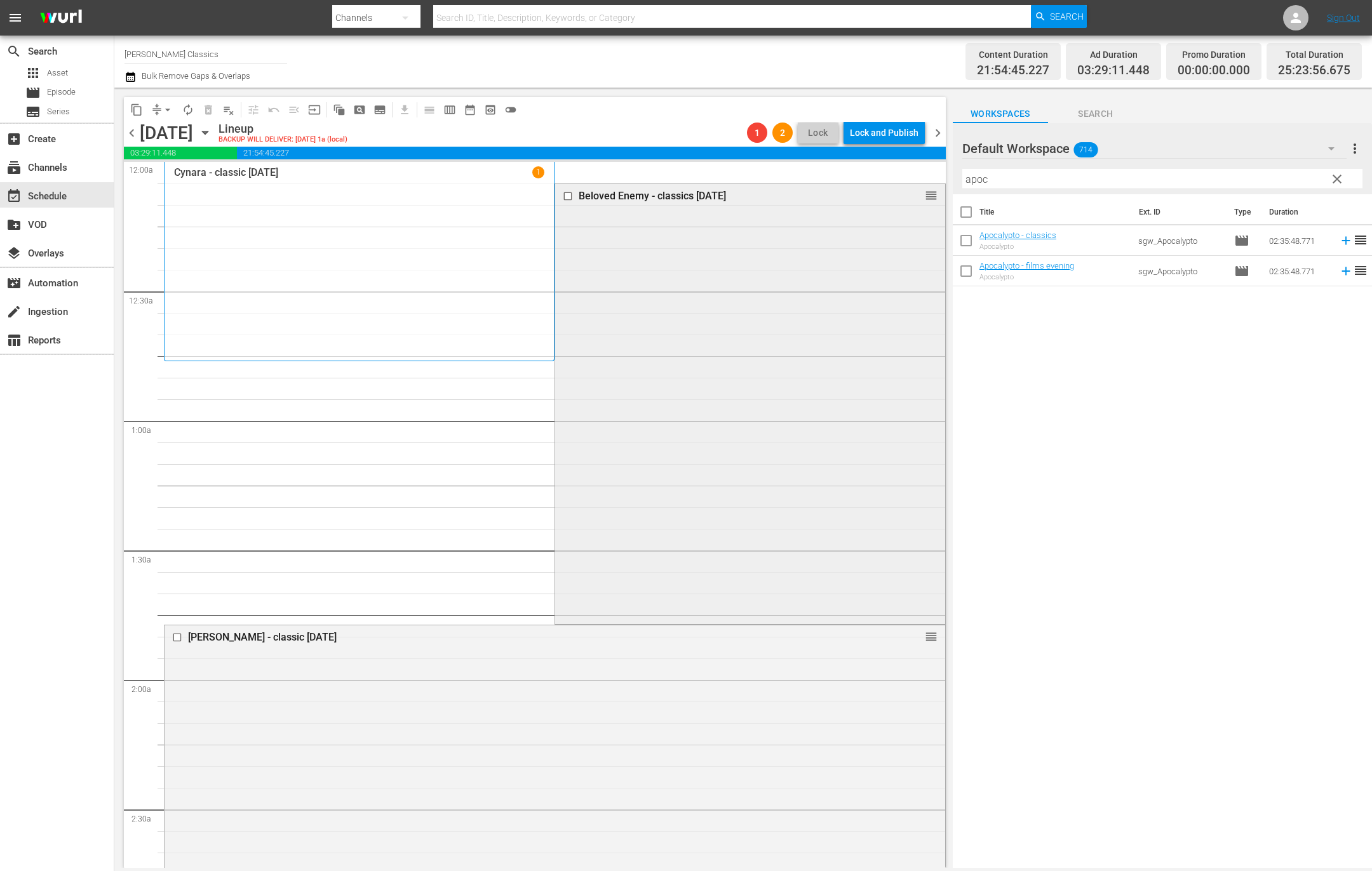
click at [568, 197] on input "checkbox" at bounding box center [569, 197] width 14 height 11
click at [209, 109] on span "delete_forever_outlined" at bounding box center [209, 109] width 13 height 13
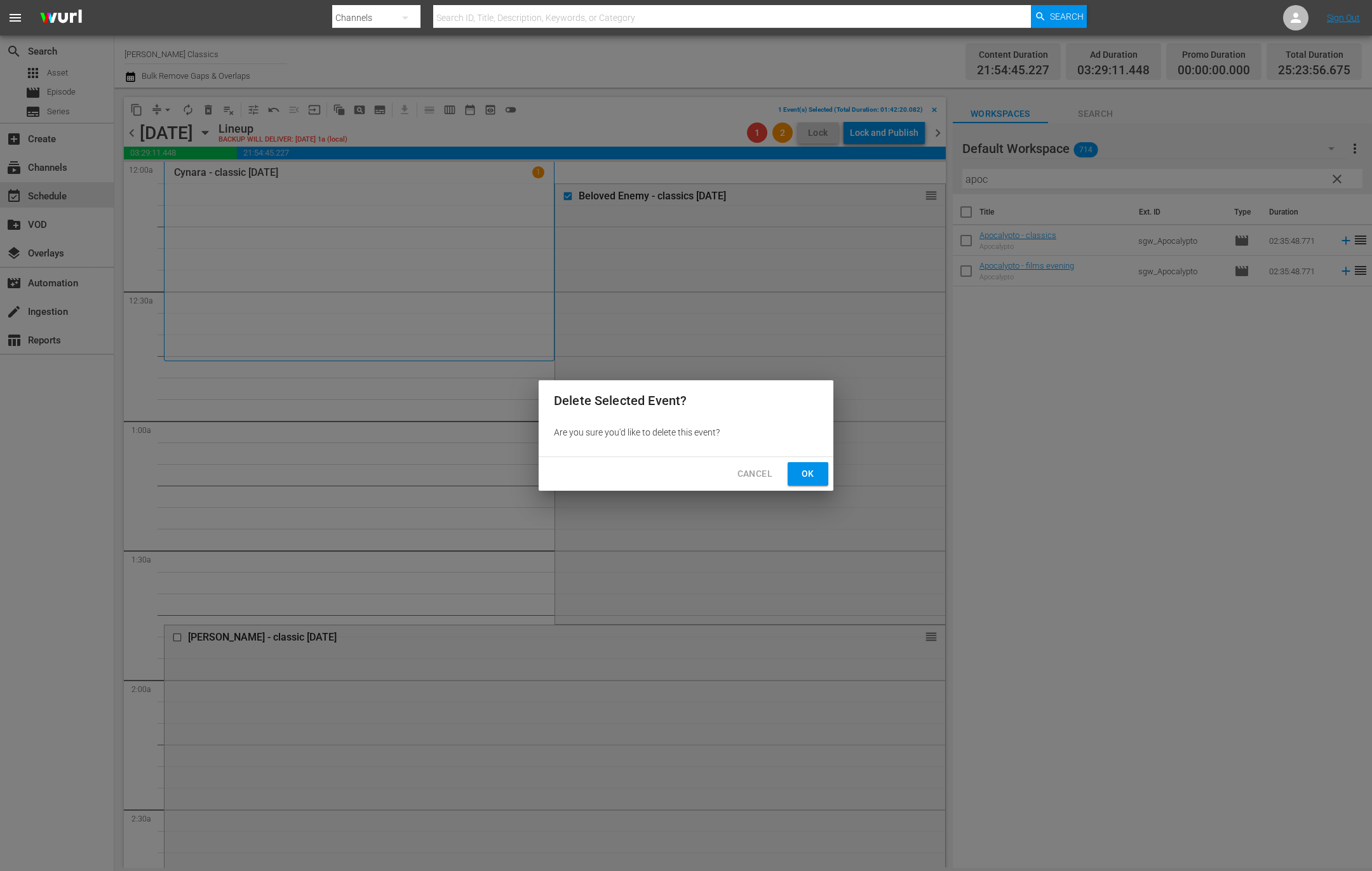
click at [812, 476] on span "Ok" at bounding box center [808, 474] width 20 height 16
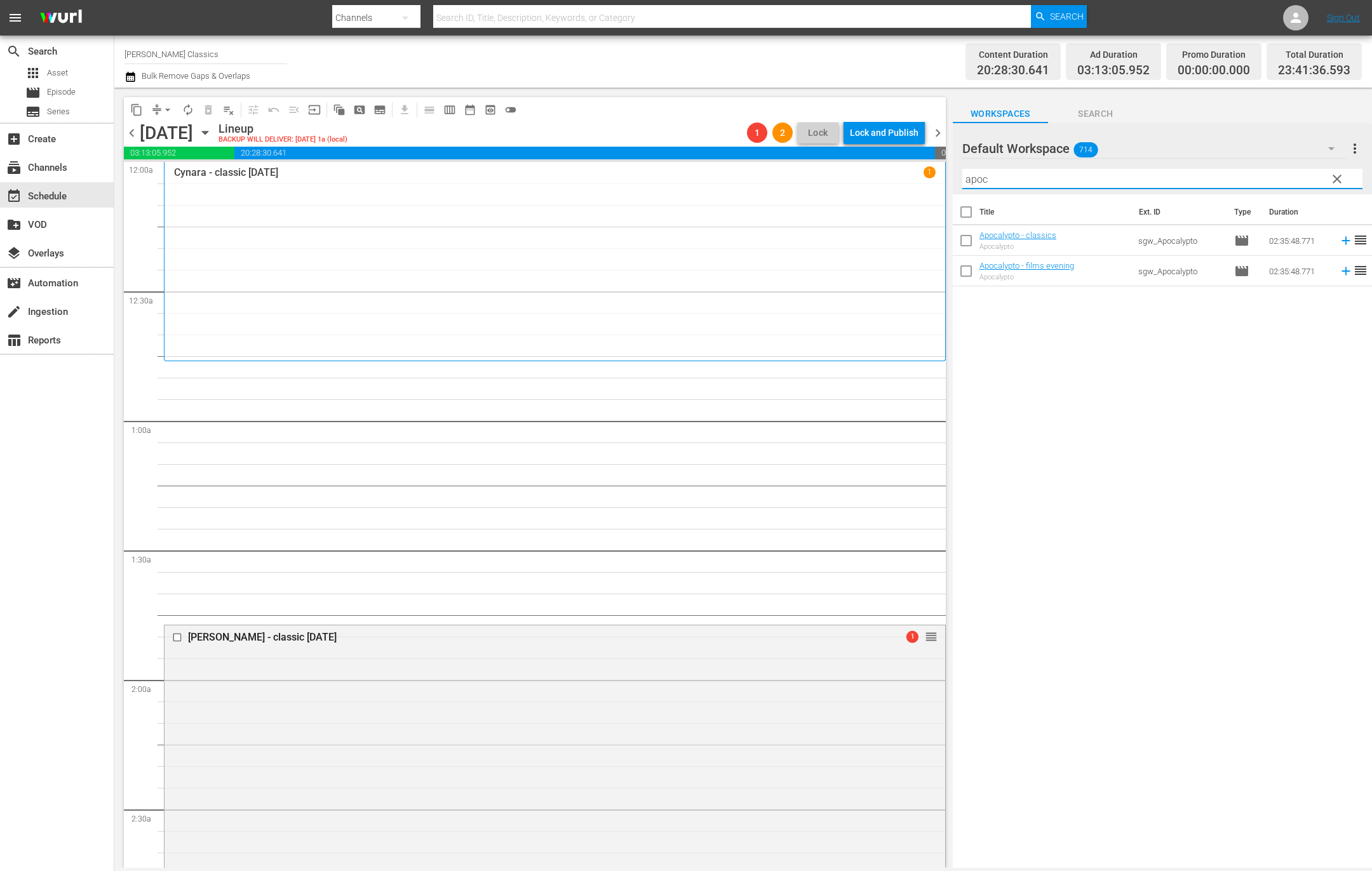
drag, startPoint x: 992, startPoint y: 177, endPoint x: 905, endPoint y: 168, distance: 87.5
click at [907, 169] on div "content_copy compress arrow_drop_down autorenew_outlined delete_forever_outline…" at bounding box center [743, 478] width 1258 height 780
type input "boc"
click at [1366, 505] on div "Title Ext. ID Type Duration A Bocelli Family Christmas - classics morning midda…" at bounding box center [1162, 531] width 419 height 675
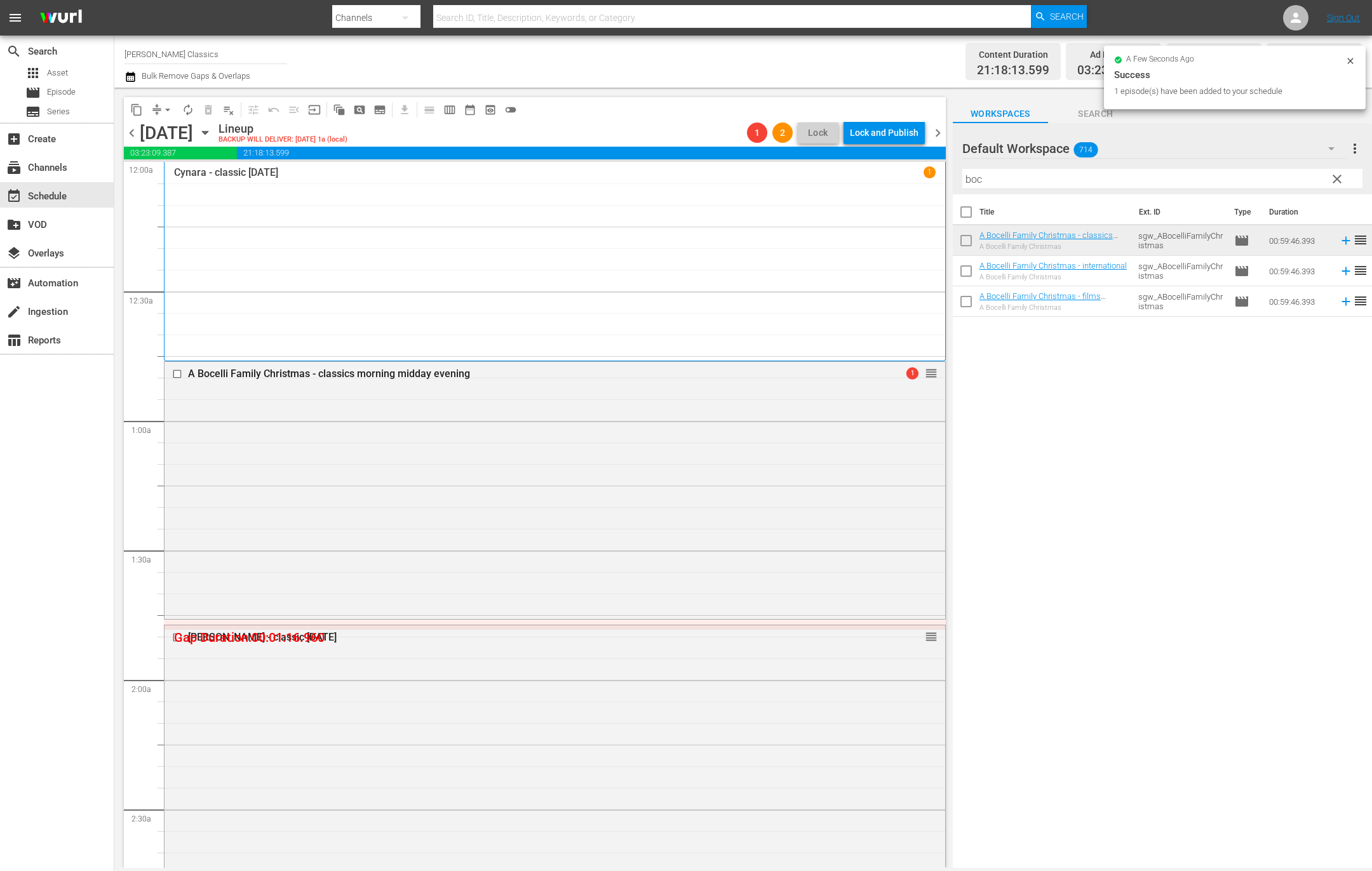
click at [208, 133] on icon "button" at bounding box center [205, 133] width 6 height 3
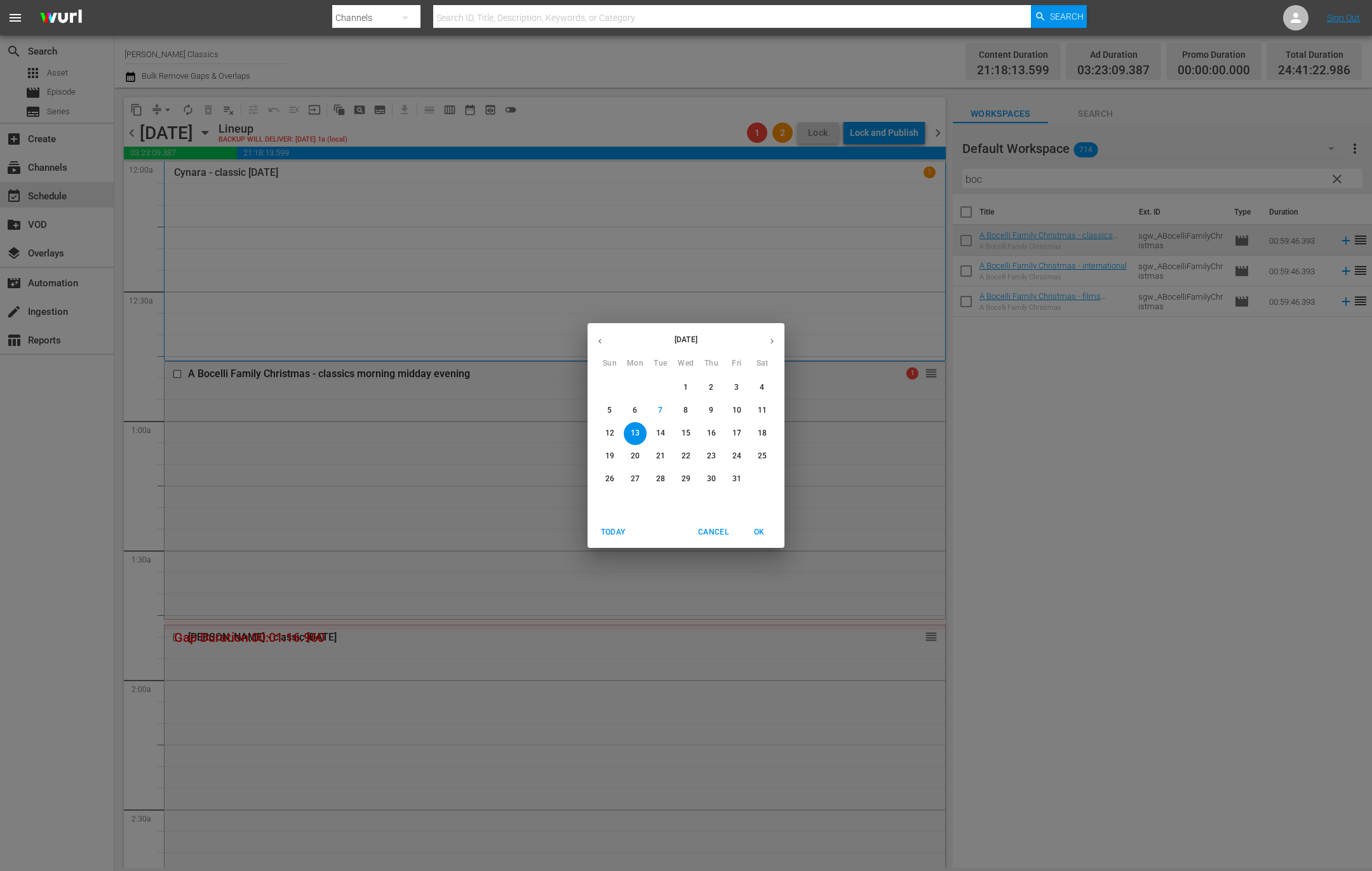
drag, startPoint x: 462, startPoint y: 257, endPoint x: 438, endPoint y: 237, distance: 31.2
click at [459, 255] on div "October 2025 Sun Mon Tue Wed Thu Fri Sat 28 29 30 1 2 3 4 5 6 7 8 9 10 11 12 13…" at bounding box center [686, 436] width 1372 height 871
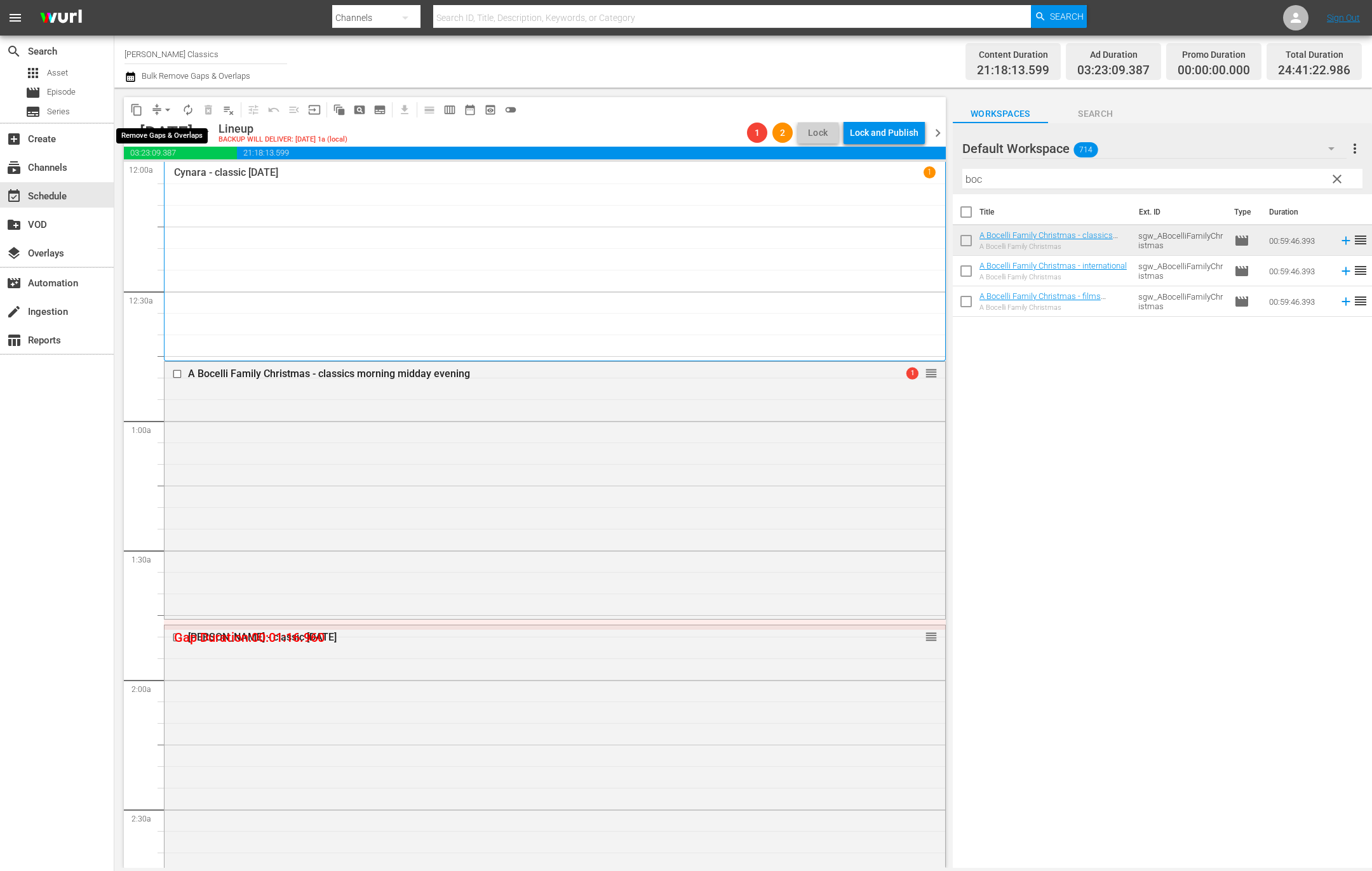
click at [166, 106] on span "arrow_drop_down" at bounding box center [168, 109] width 13 height 13
click at [201, 171] on li "Align to End of Previous Day" at bounding box center [168, 177] width 134 height 21
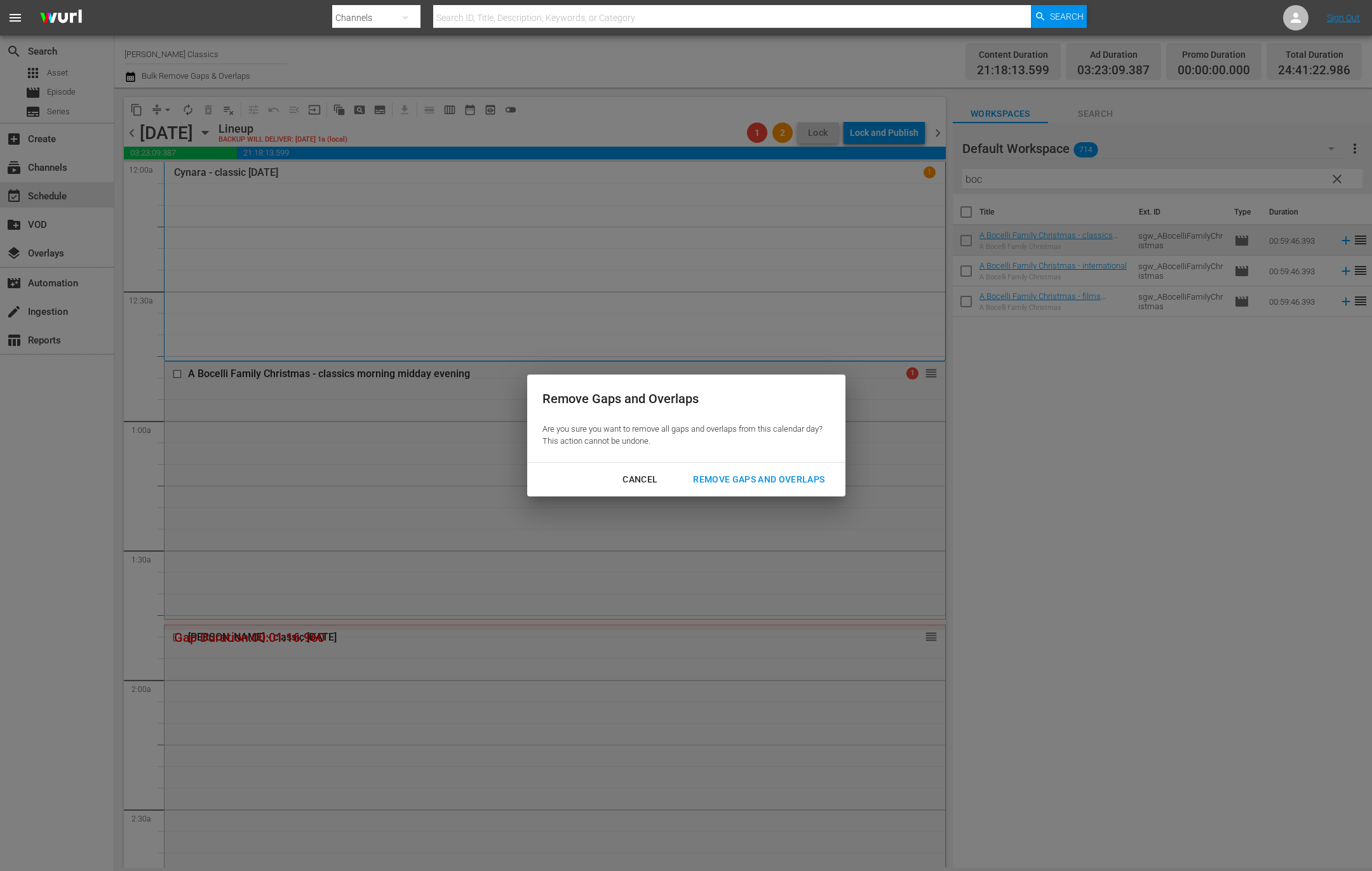
click at [795, 472] on div "Remove Gaps and Overlaps" at bounding box center [759, 479] width 152 height 16
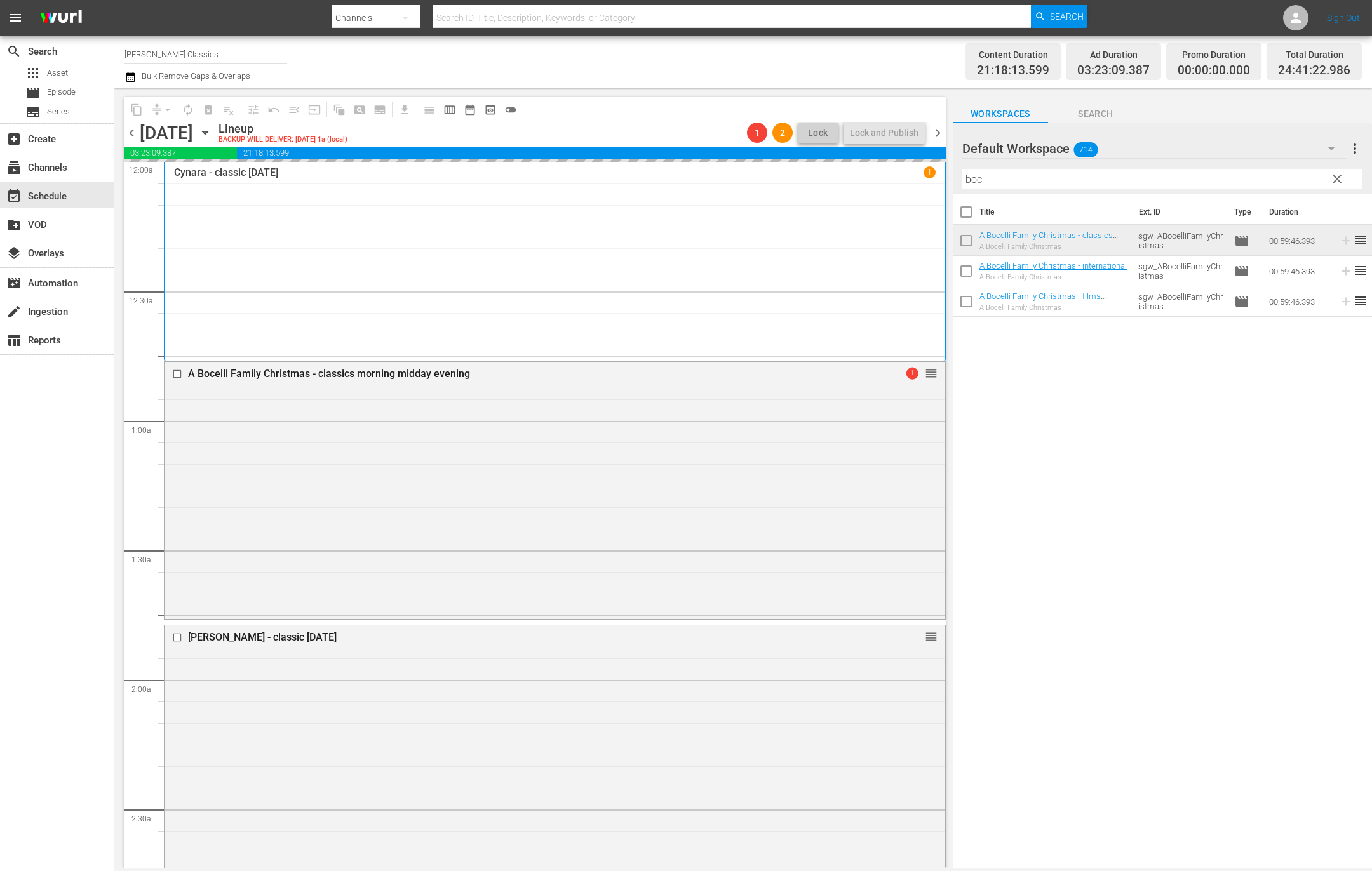
click at [134, 133] on span "chevron_left" at bounding box center [132, 133] width 16 height 16
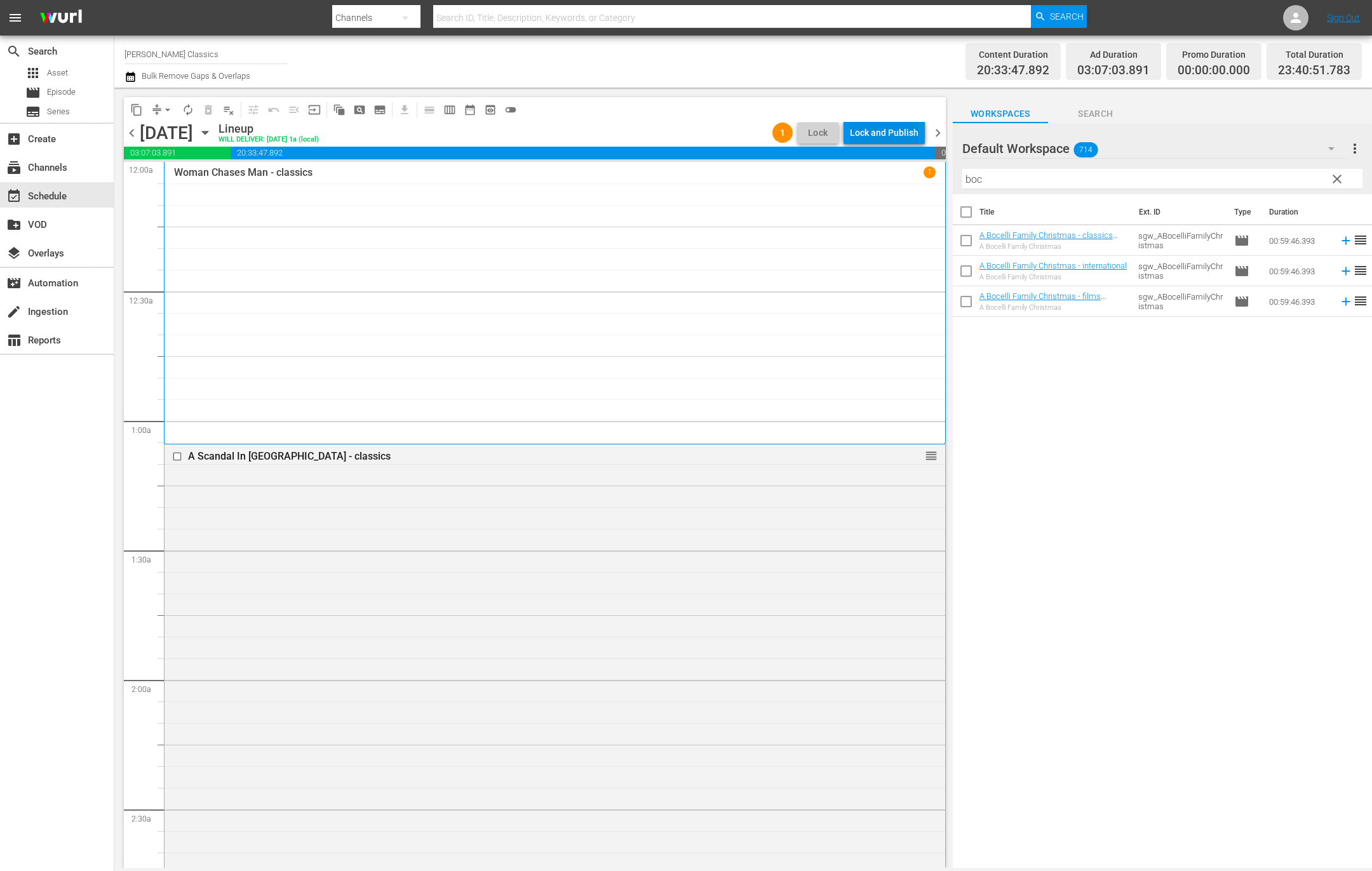
click at [880, 129] on div "Lock and Publish" at bounding box center [884, 133] width 69 height 23
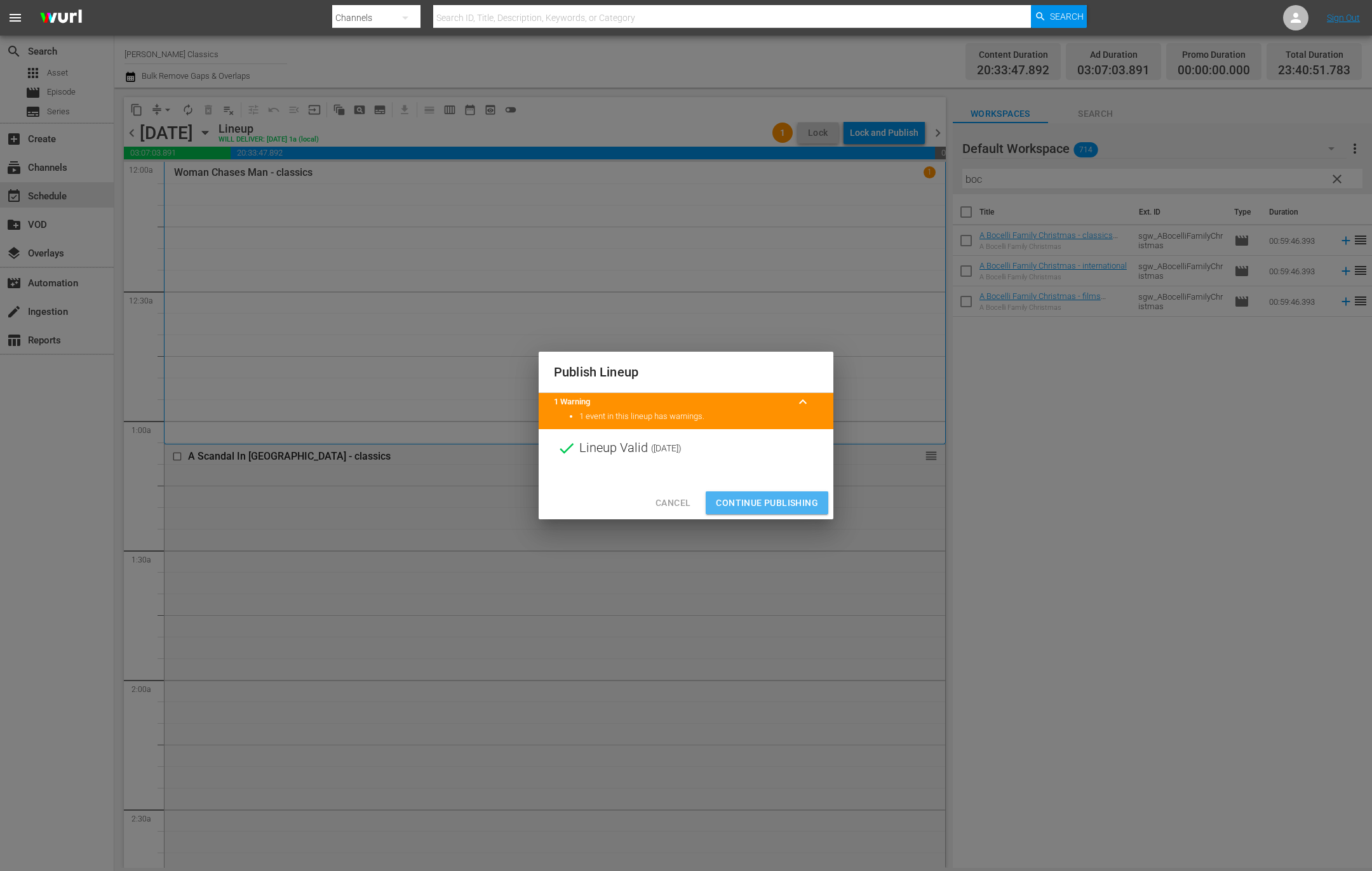
click at [768, 505] on span "Continue Publishing" at bounding box center [767, 503] width 102 height 16
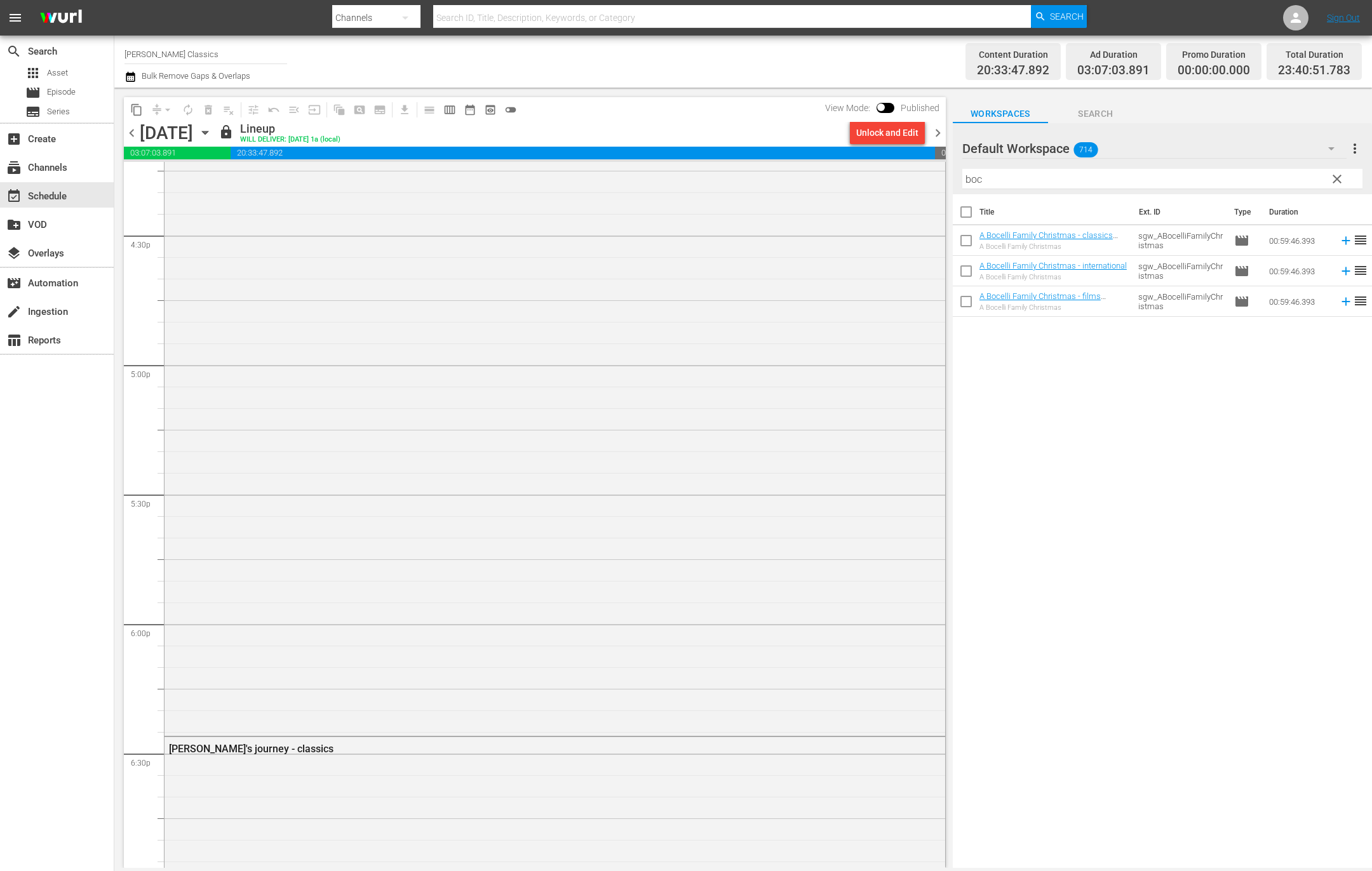
scroll to position [4142, 0]
click at [936, 133] on span "chevron_right" at bounding box center [938, 133] width 16 height 16
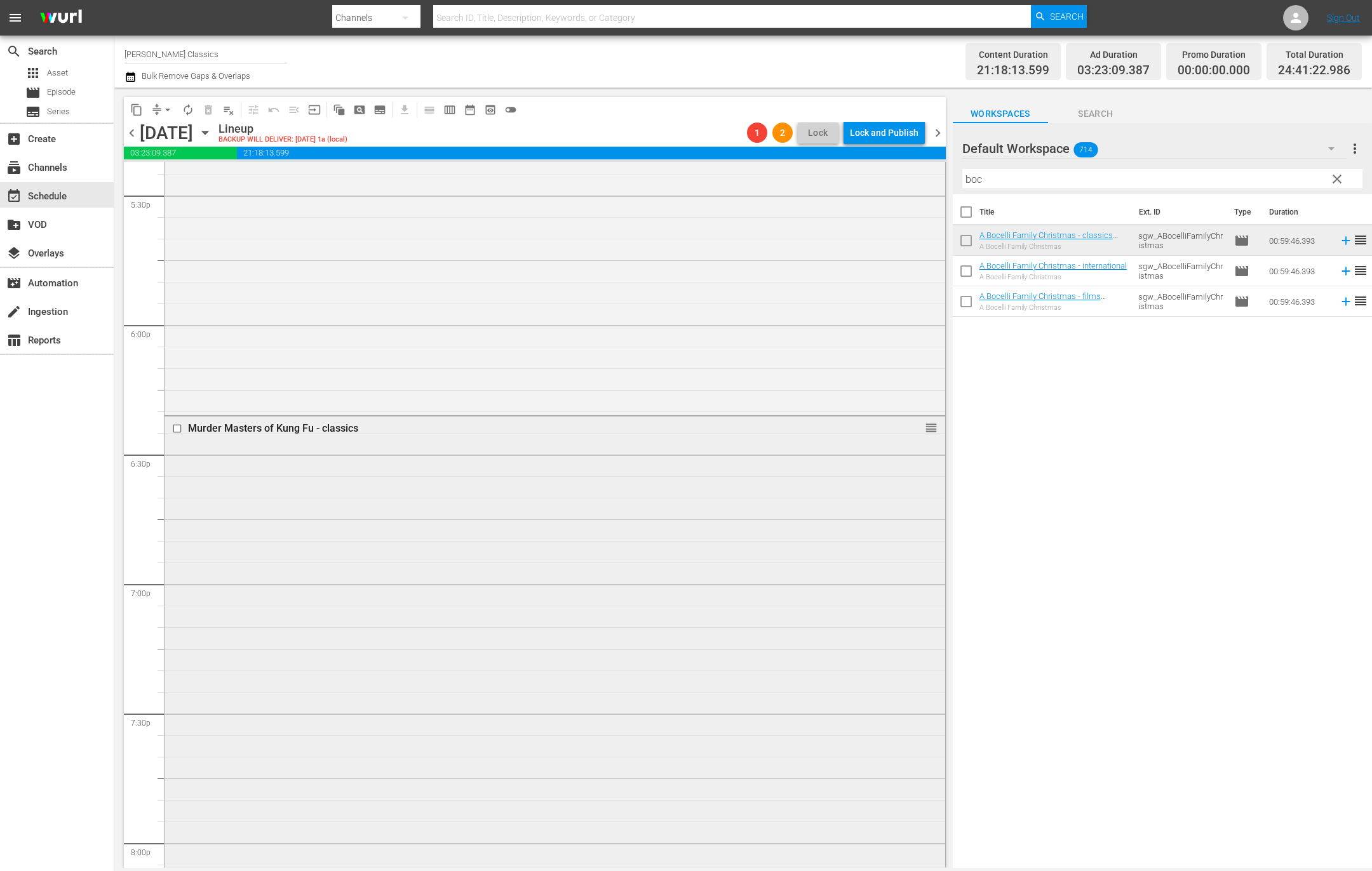
scroll to position [4465, 0]
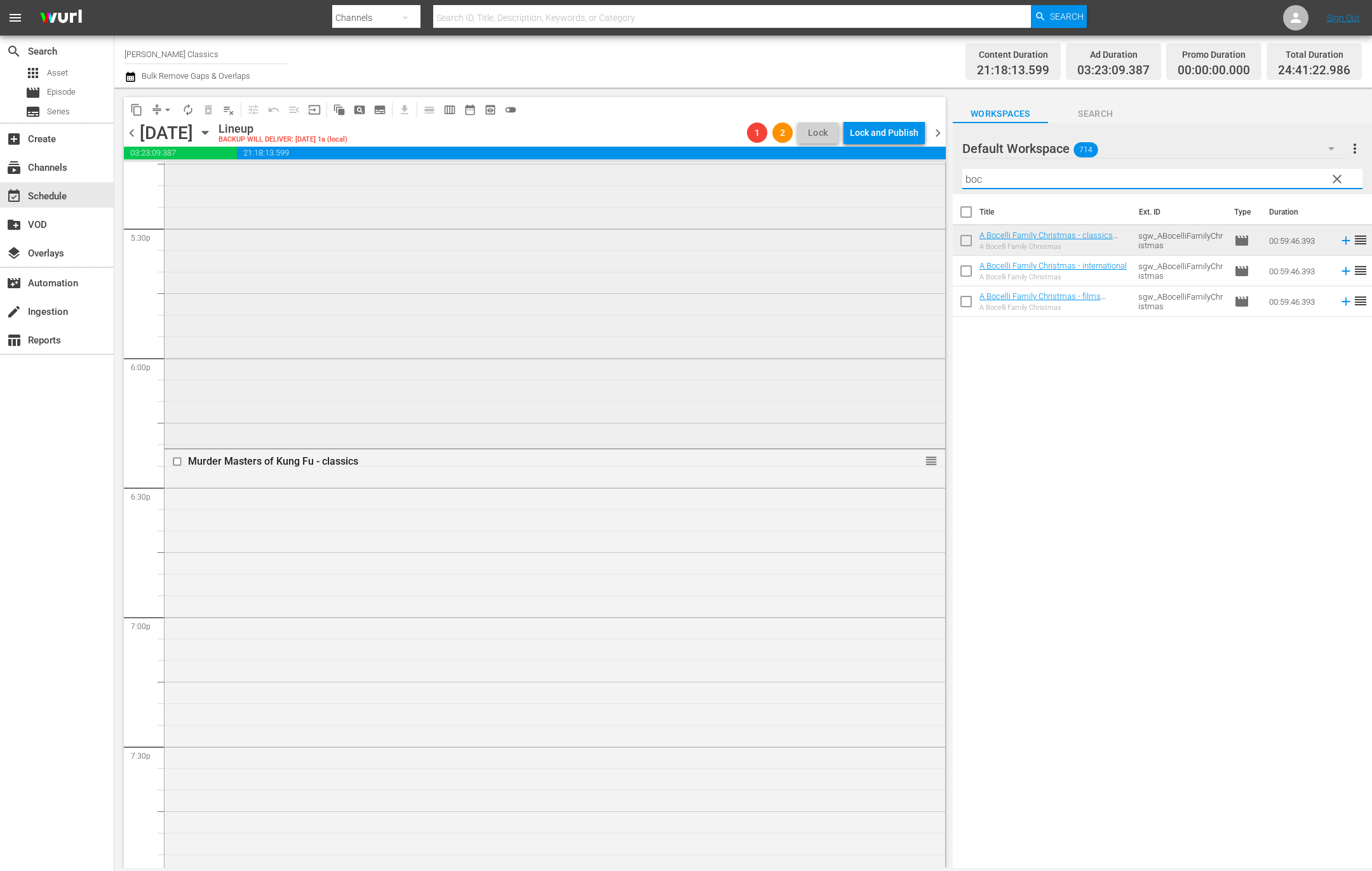
drag, startPoint x: 1059, startPoint y: 186, endPoint x: 931, endPoint y: 180, distance: 128.1
click at [931, 180] on div "content_copy compress arrow_drop_down autorenew_outlined delete_forever_outline…" at bounding box center [743, 478] width 1258 height 780
click at [162, 106] on span "arrow_drop_down" at bounding box center [168, 109] width 13 height 13
click at [200, 183] on li "Align to End of Previous Day" at bounding box center [168, 177] width 134 height 21
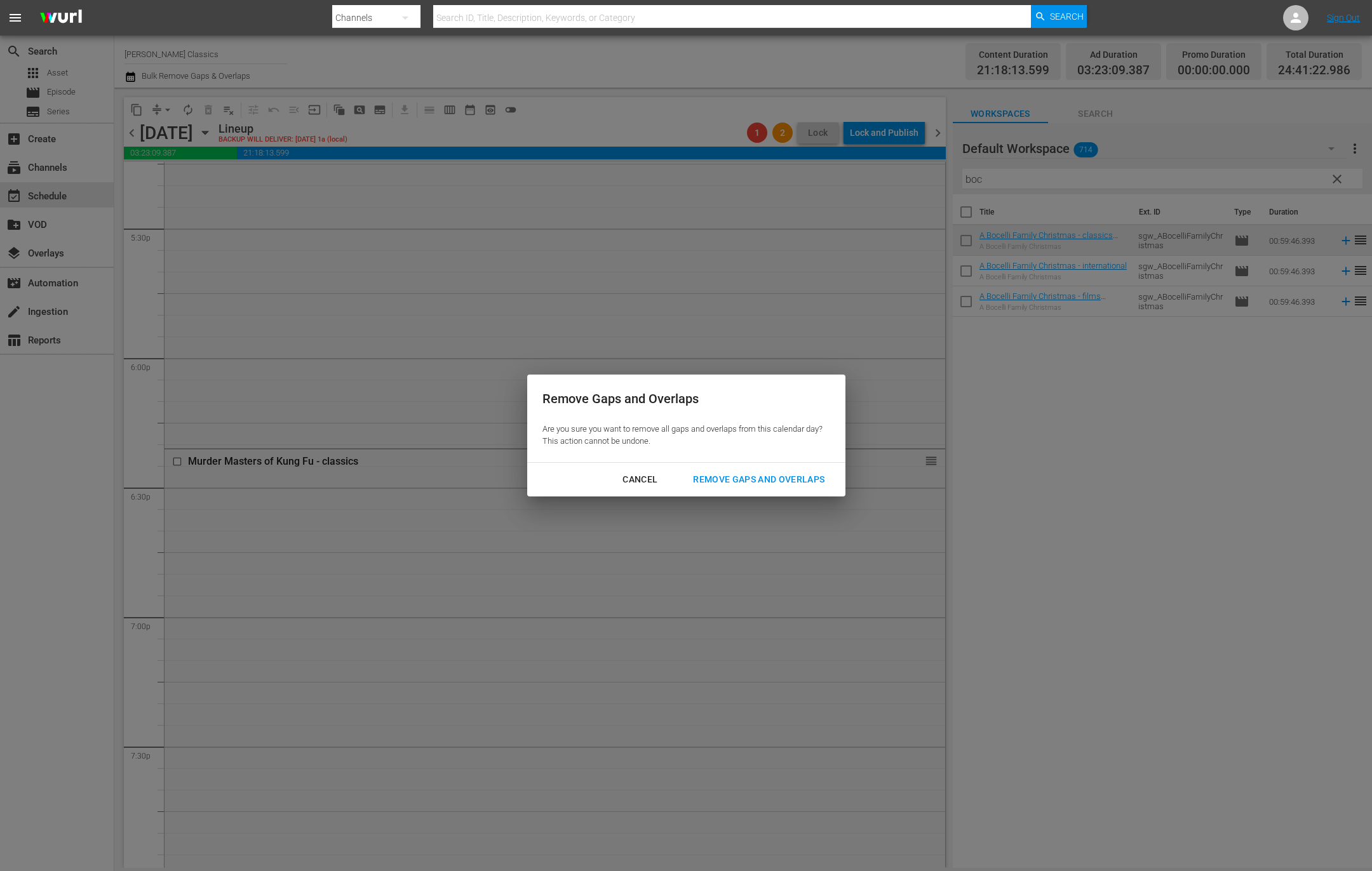
click at [795, 476] on div "Remove Gaps and Overlaps" at bounding box center [759, 479] width 152 height 16
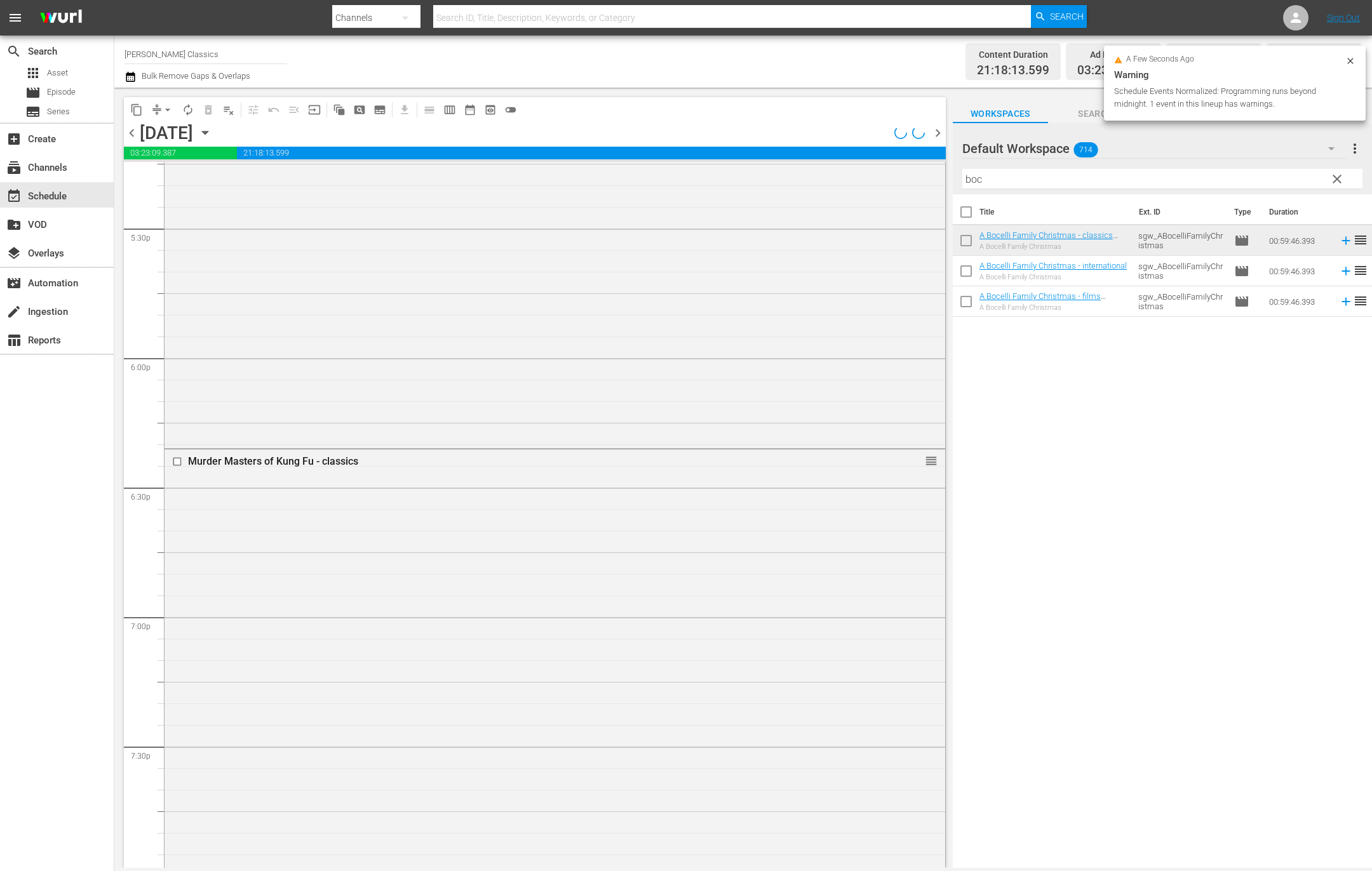
click at [937, 132] on span "chevron_right" at bounding box center [938, 133] width 16 height 16
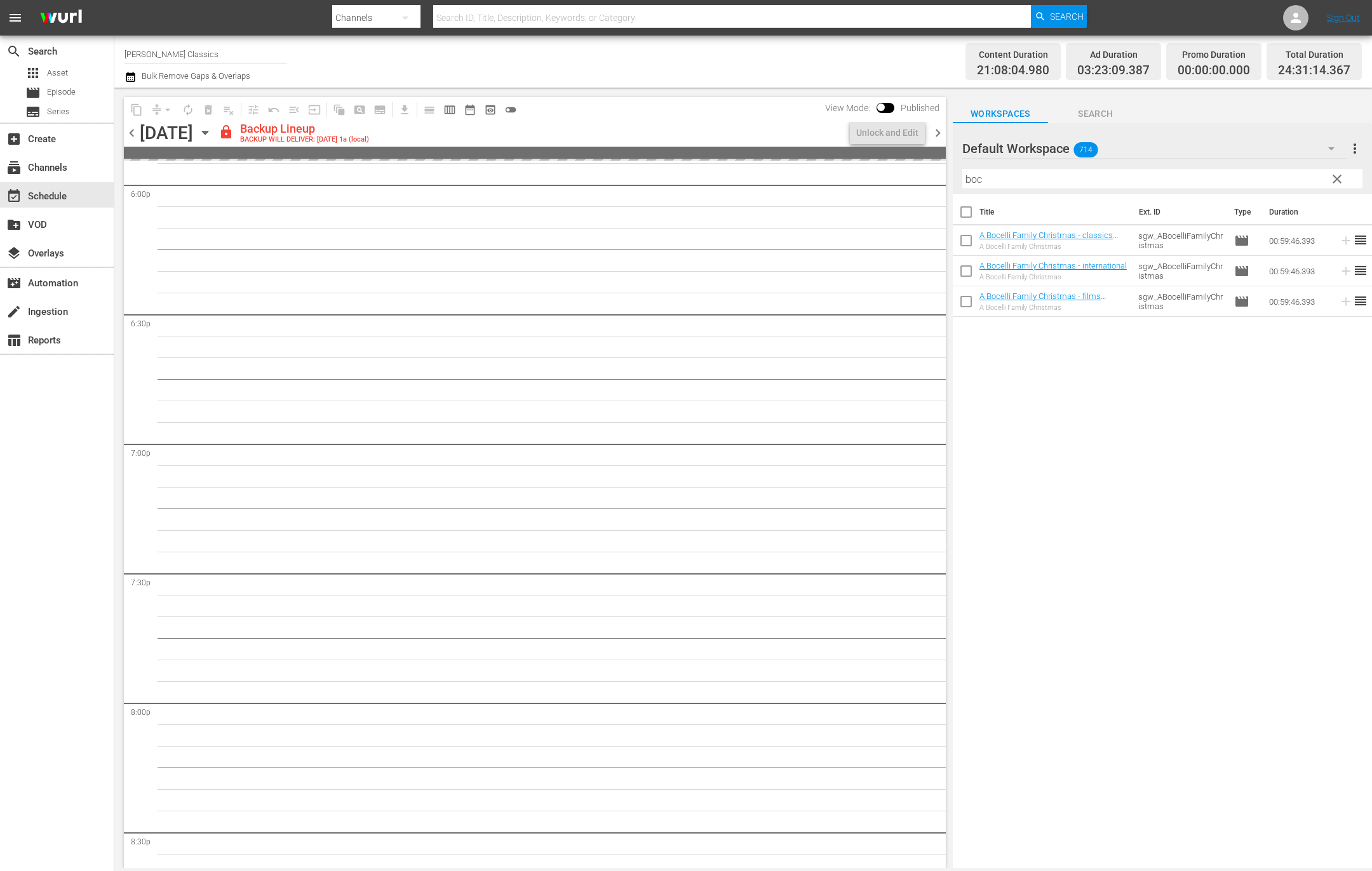
scroll to position [4616, 0]
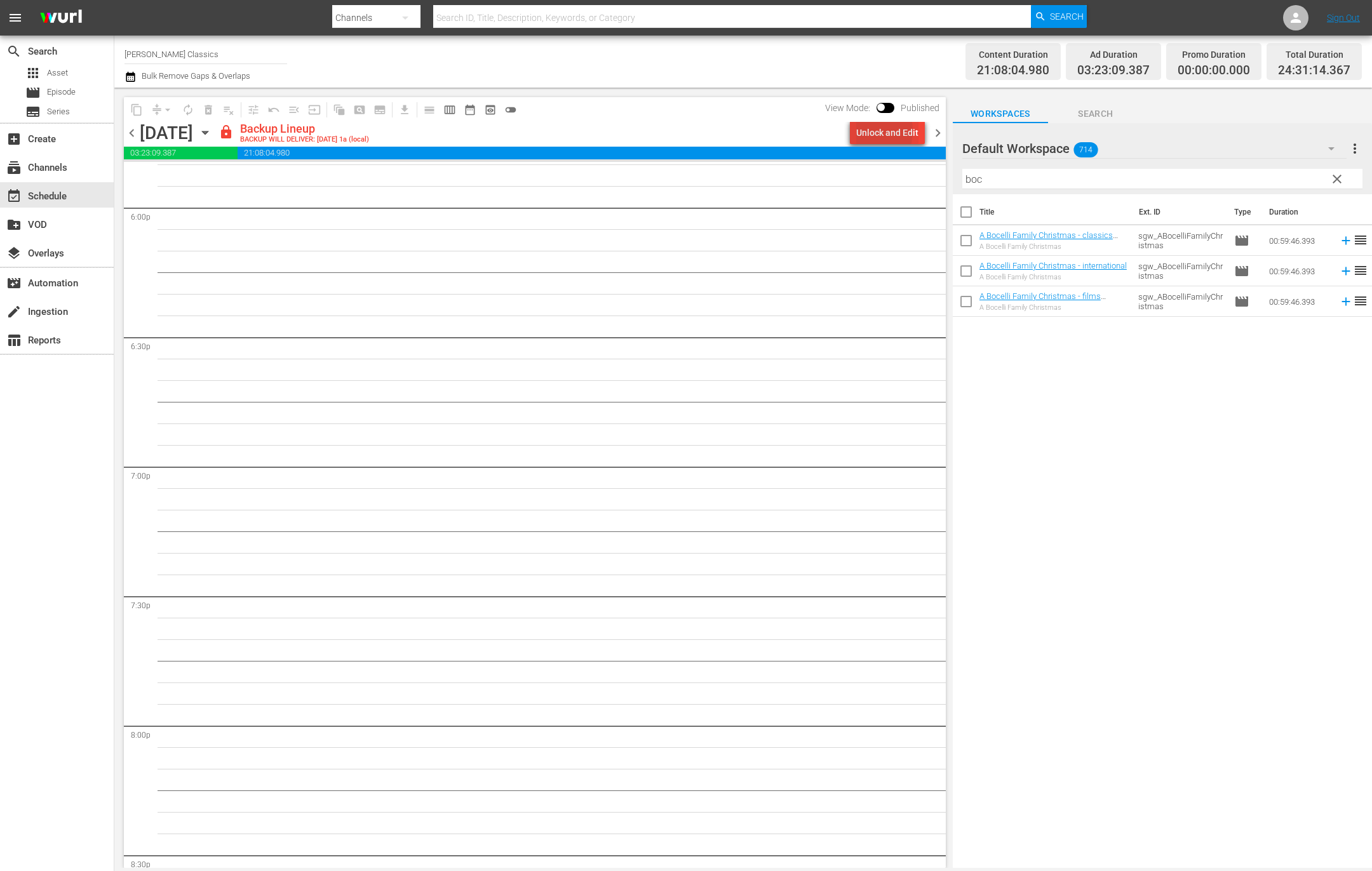
click at [863, 131] on div "Unlock and Edit" at bounding box center [887, 133] width 62 height 23
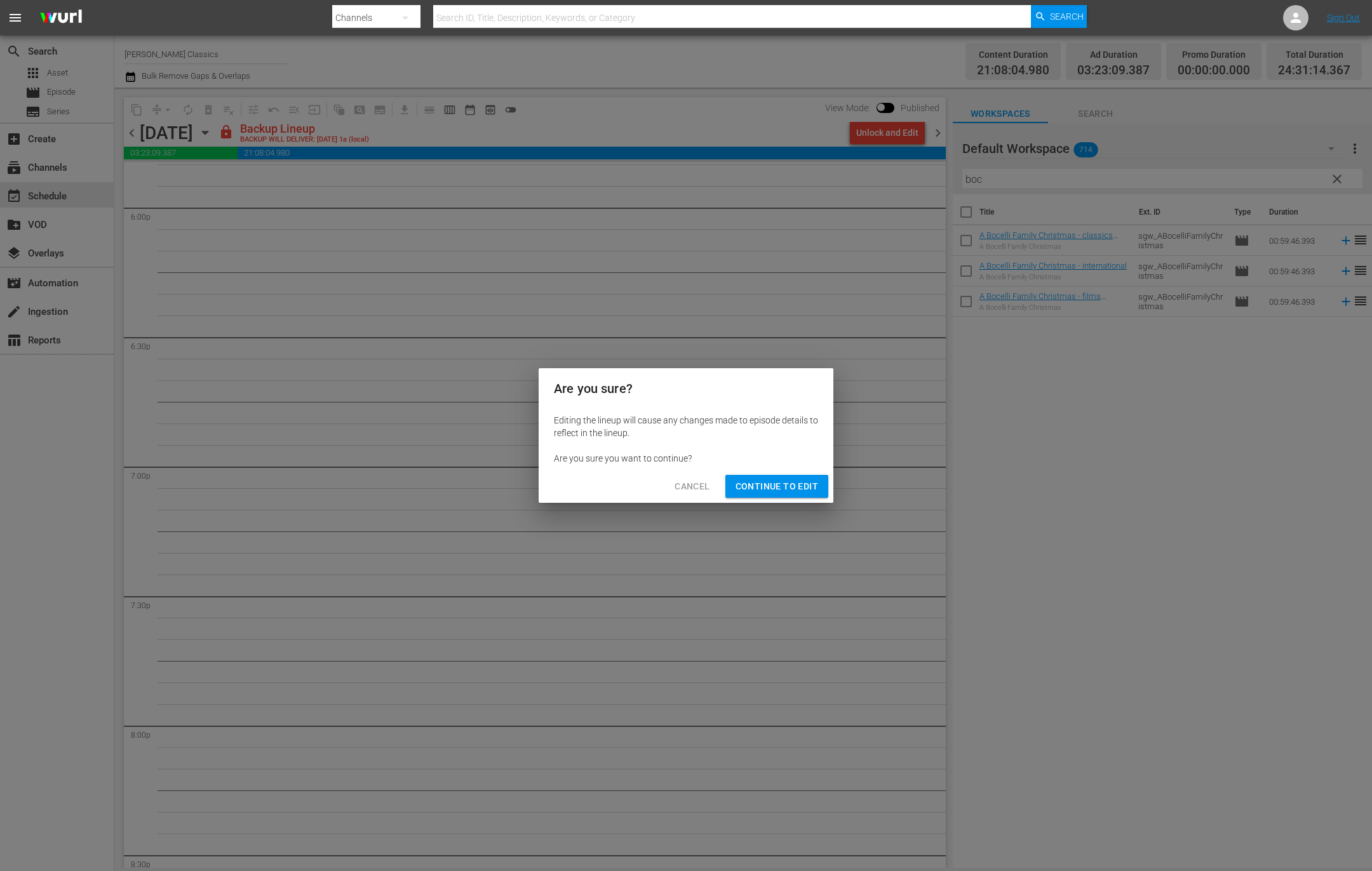
click at [765, 483] on span "Continue to Edit" at bounding box center [776, 487] width 82 height 16
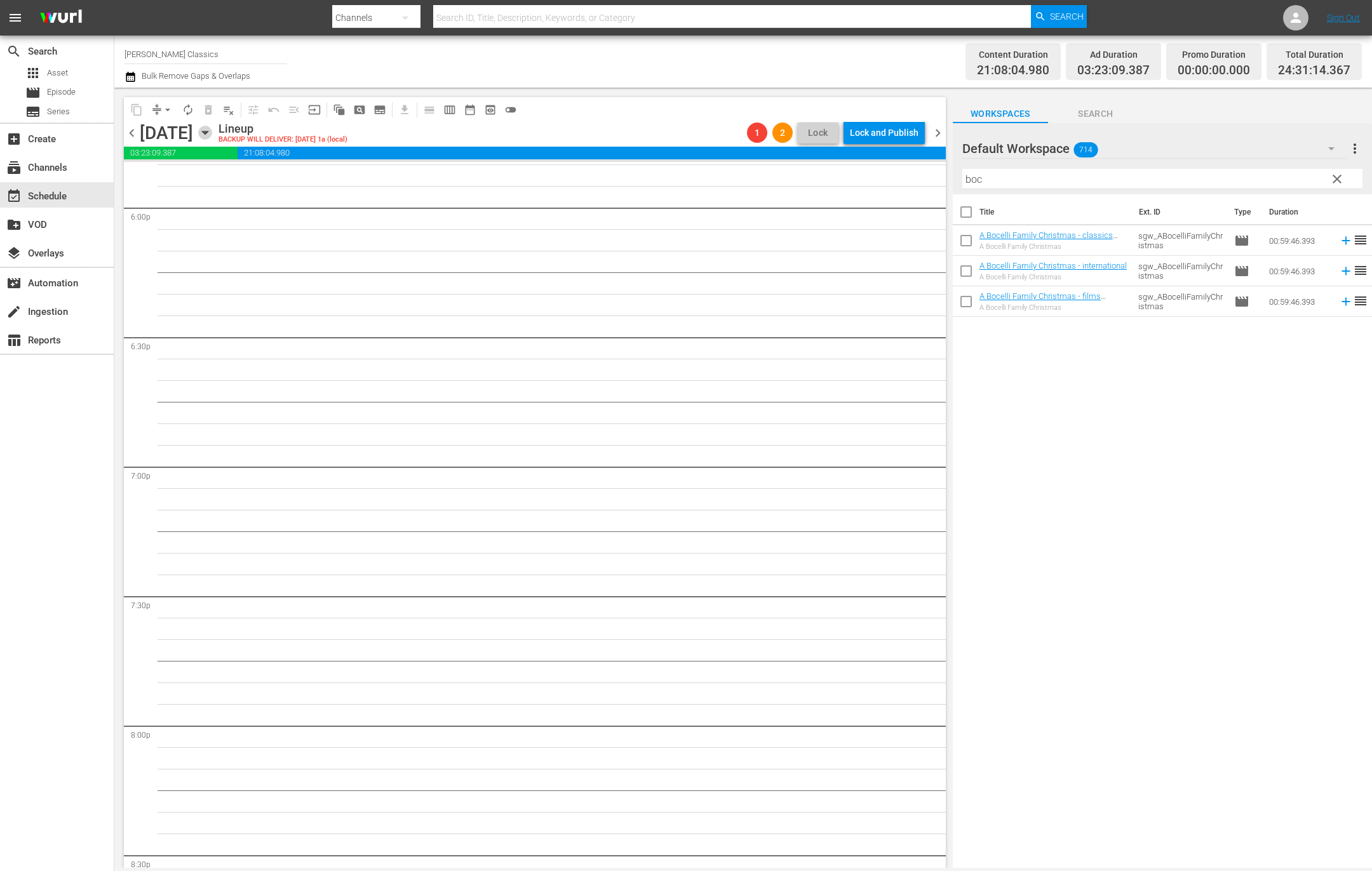
click at [212, 133] on icon "button" at bounding box center [205, 132] width 14 height 14
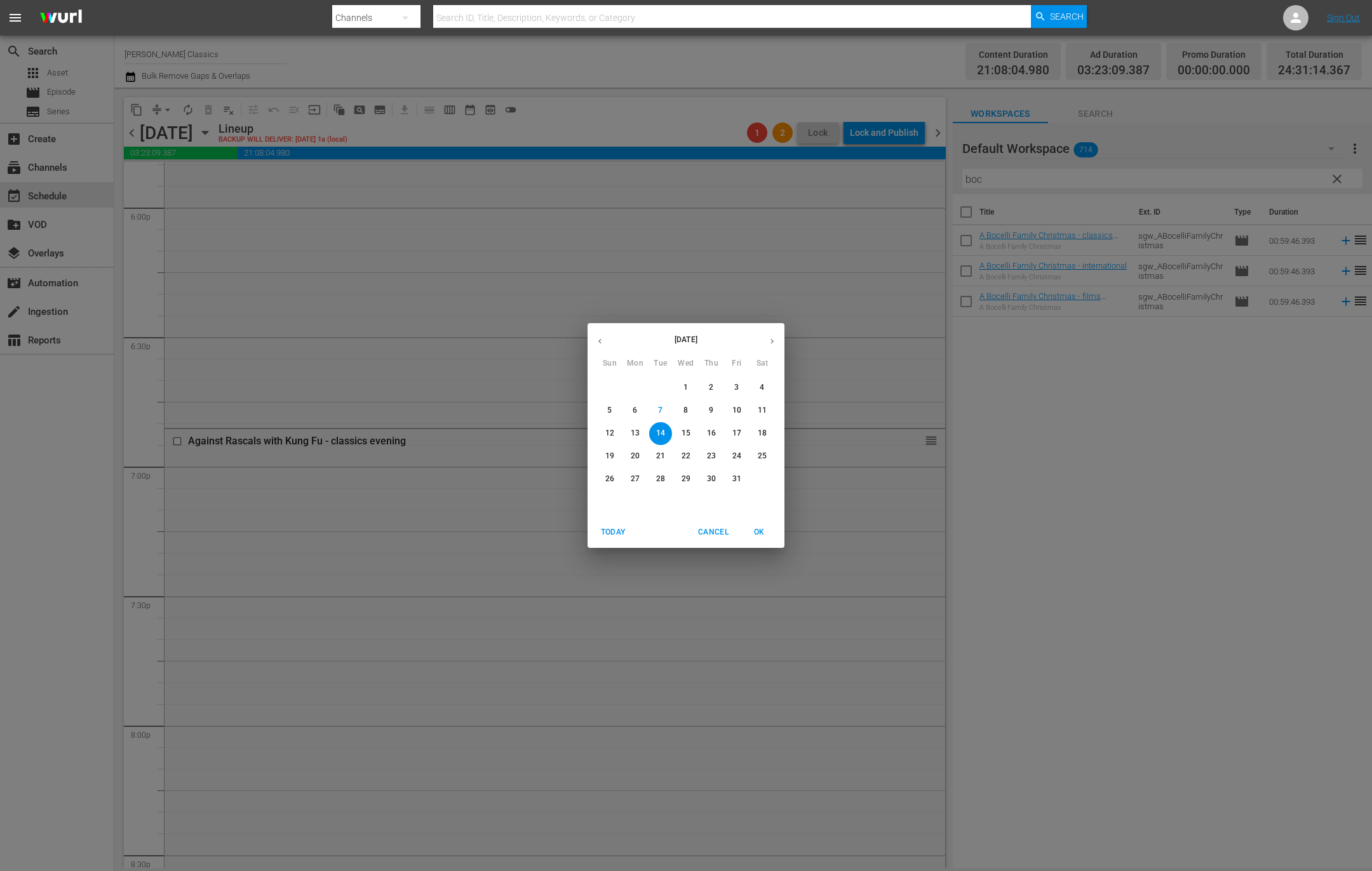
scroll to position [4443, 0]
click at [710, 412] on p "9" at bounding box center [711, 411] width 5 height 11
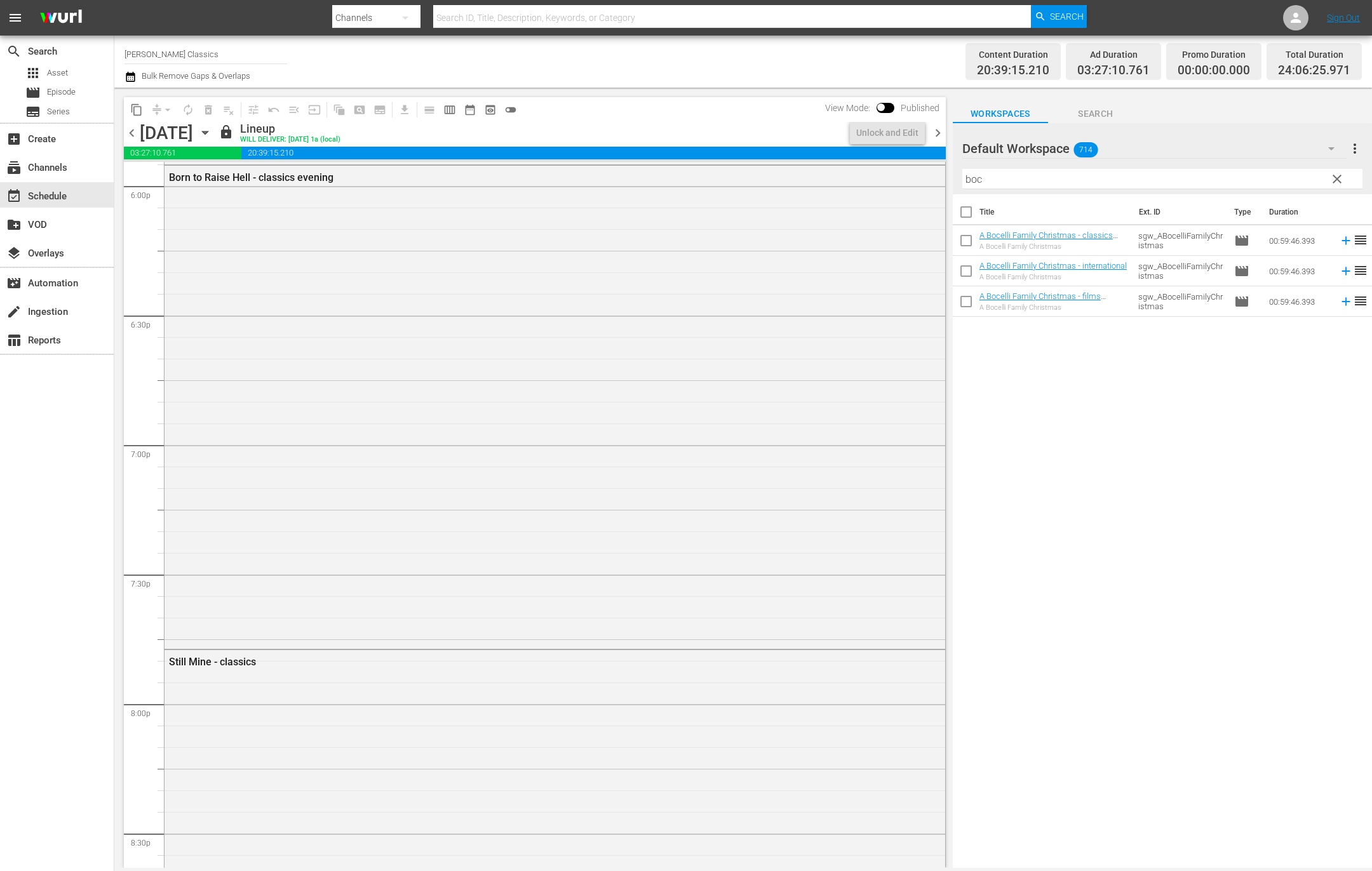
scroll to position [4530, 0]
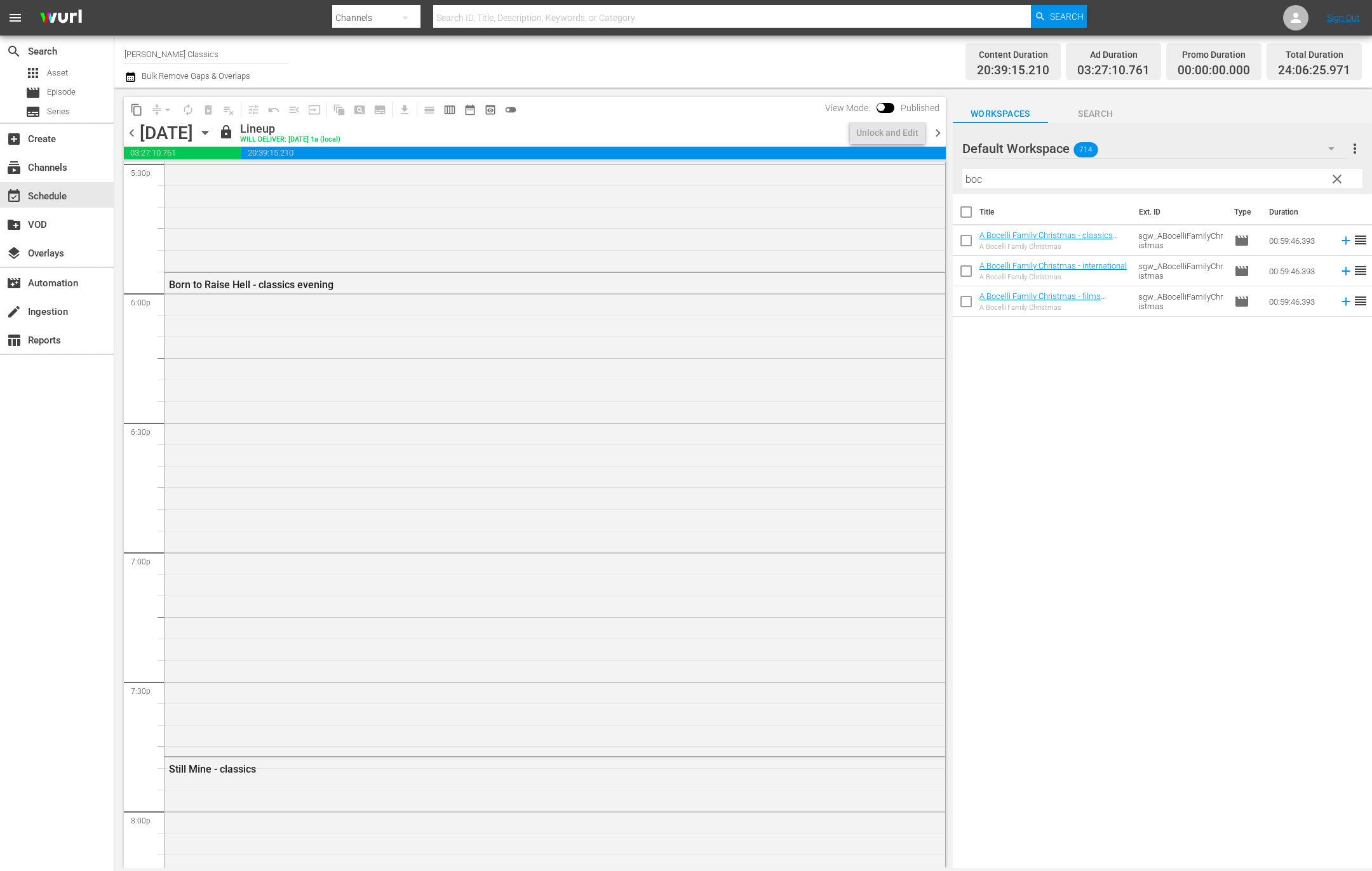
click at [212, 135] on icon "button" at bounding box center [205, 132] width 14 height 14
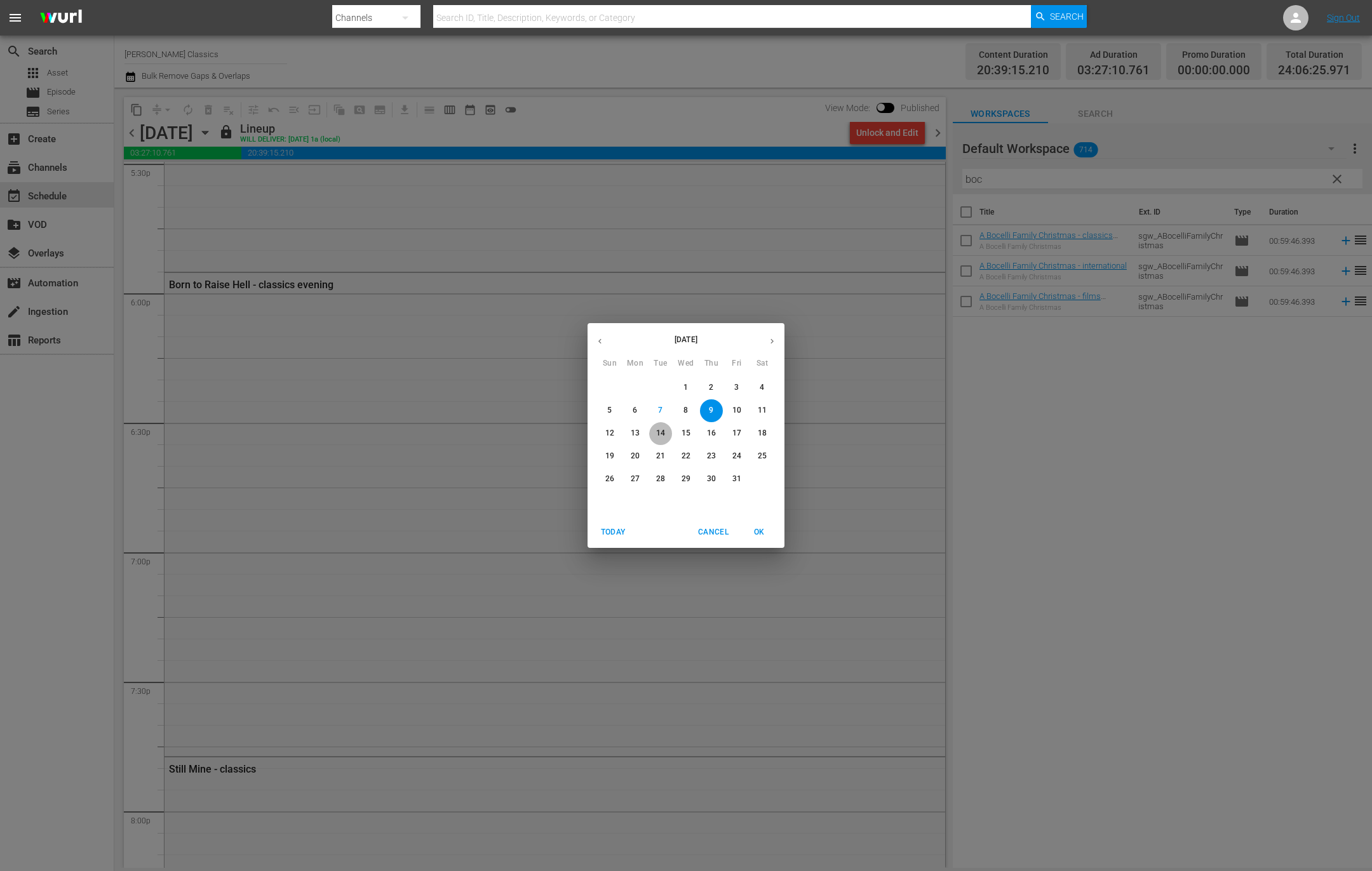
click at [670, 438] on span "14" at bounding box center [660, 433] width 23 height 11
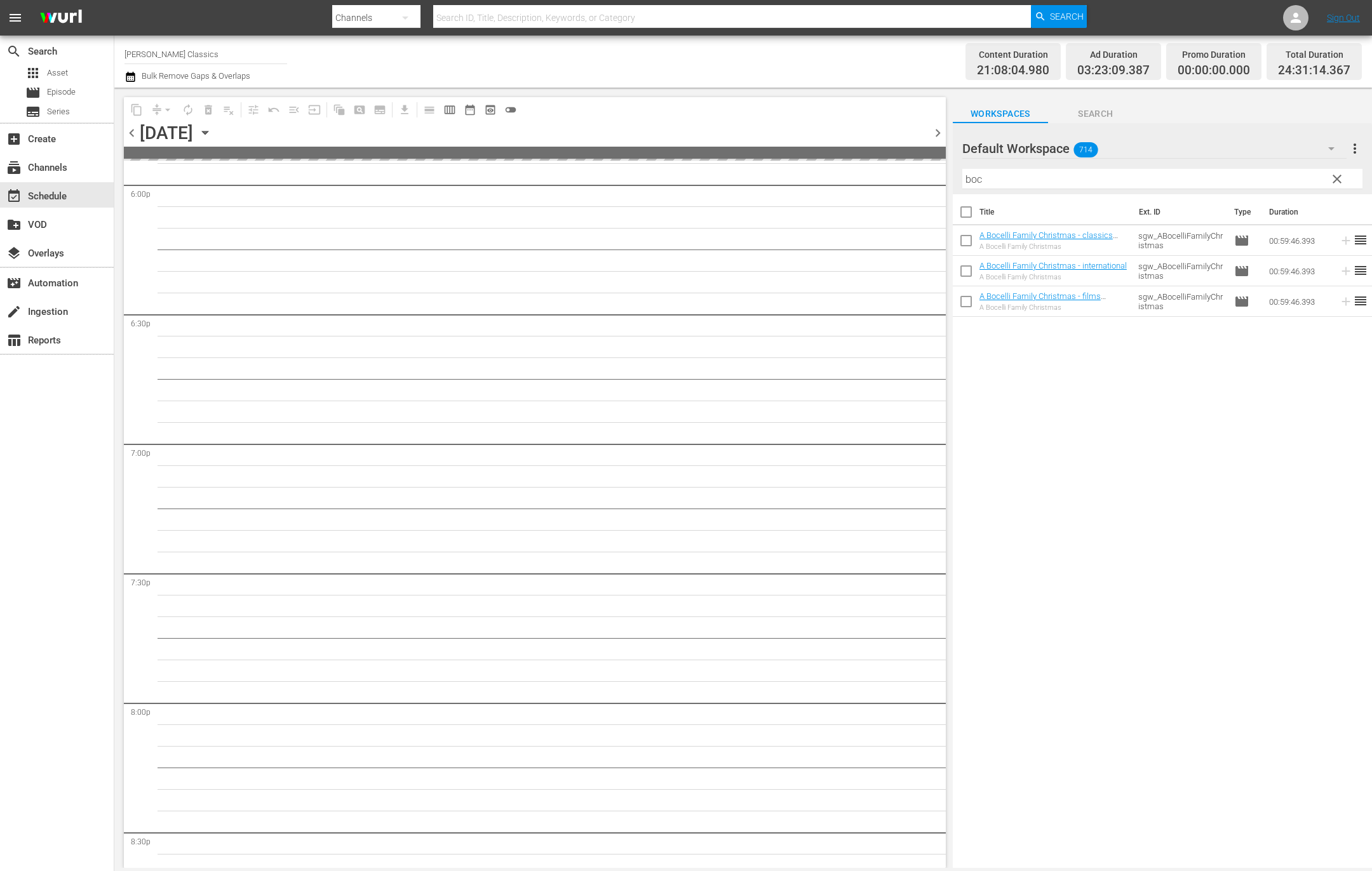
scroll to position [4443, 0]
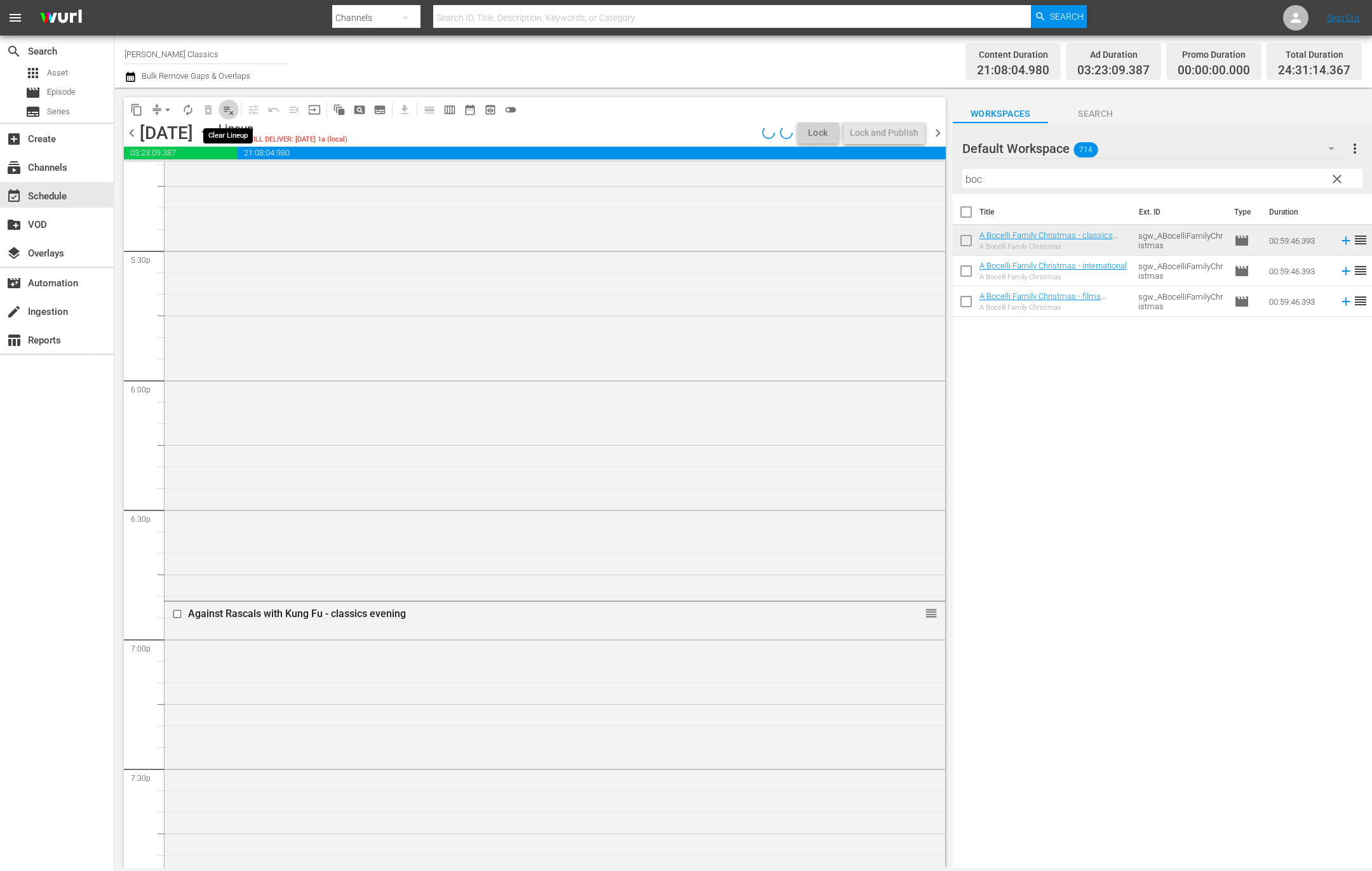
click at [228, 112] on span "playlist_remove_outlined" at bounding box center [229, 109] width 13 height 13
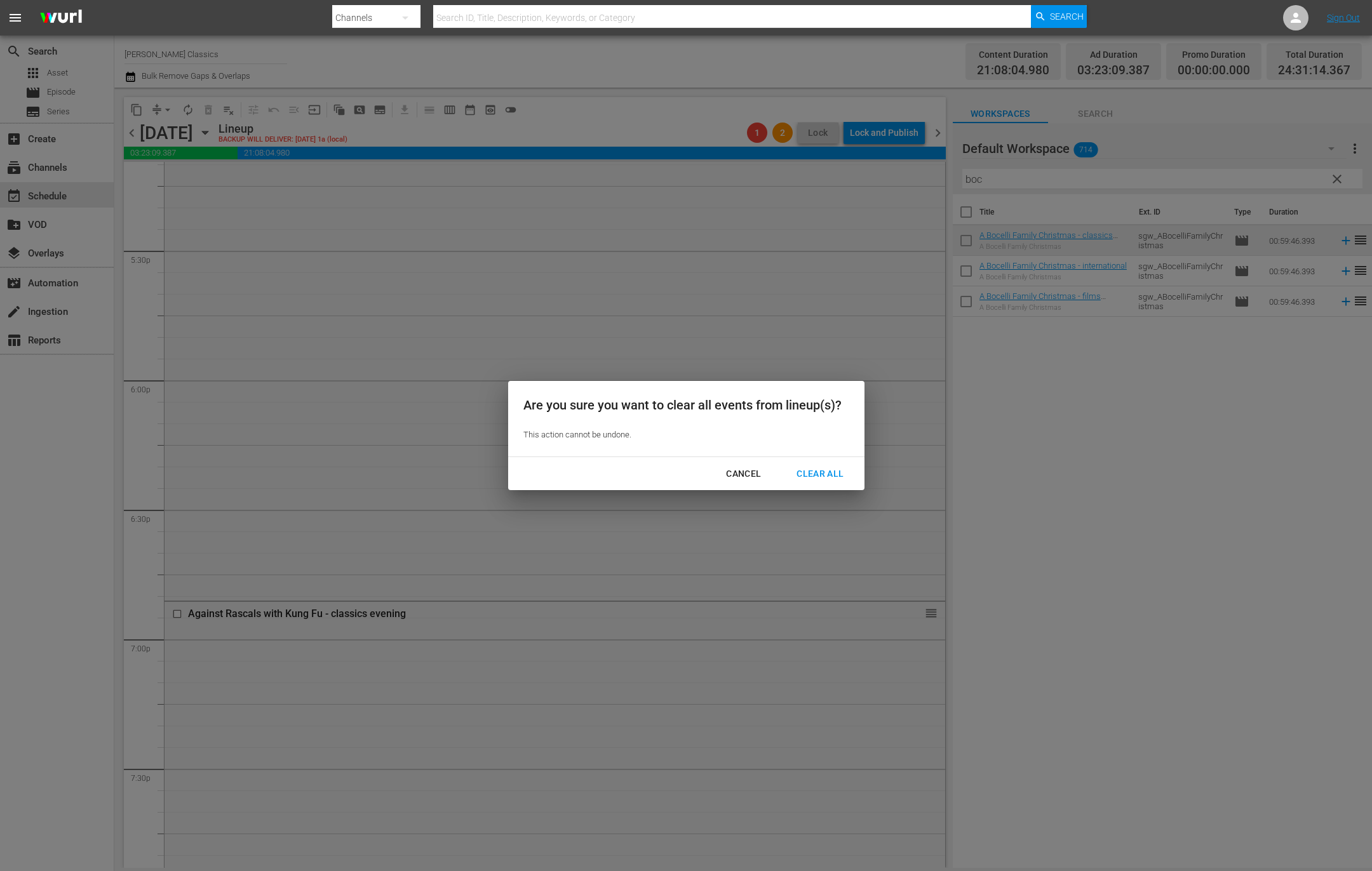
click at [809, 474] on div "Clear All" at bounding box center [820, 474] width 67 height 16
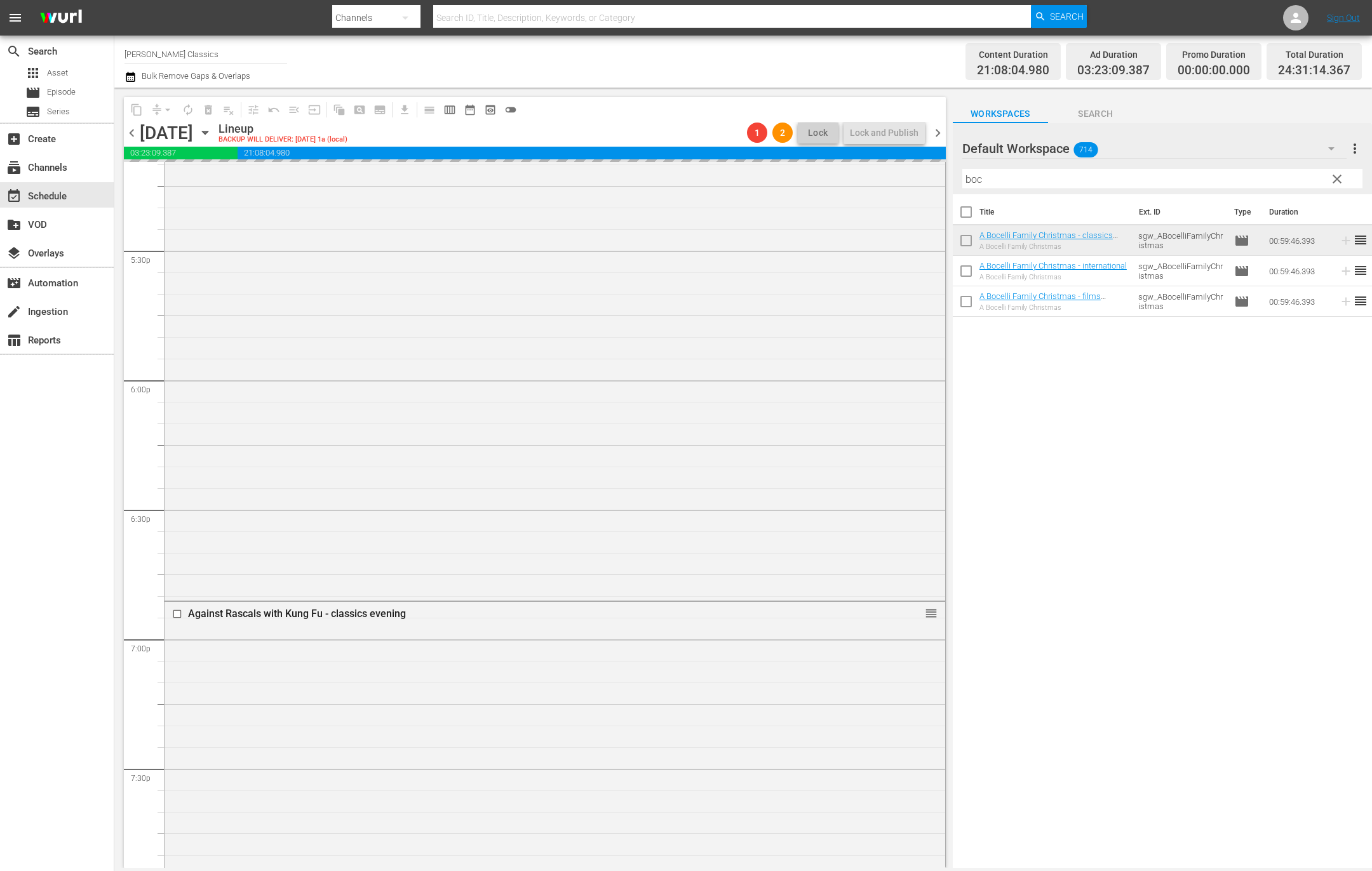
click at [939, 135] on span "chevron_right" at bounding box center [938, 133] width 16 height 16
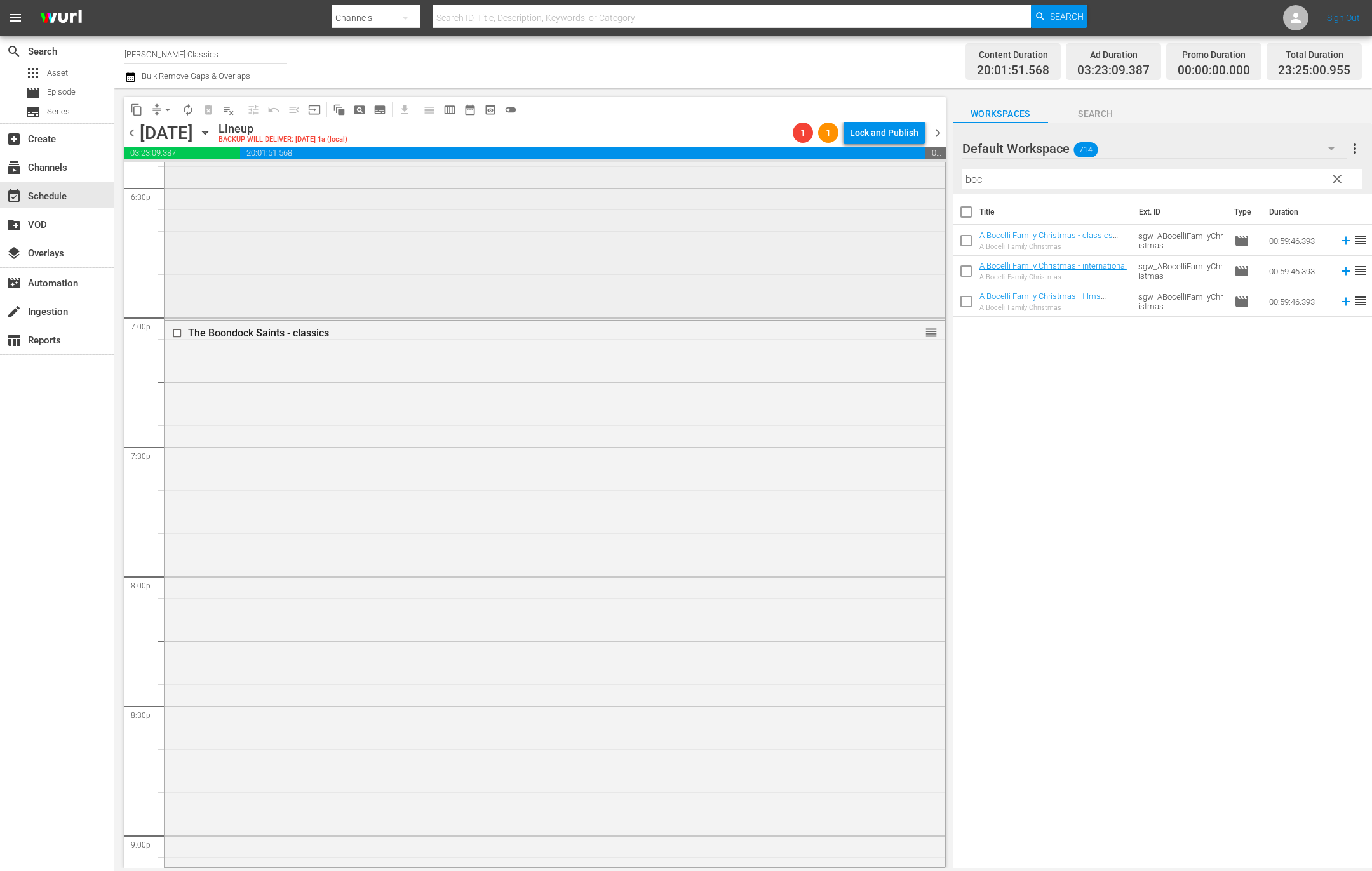
scroll to position [4775, 0]
click at [226, 110] on span "playlist_remove_outlined" at bounding box center [229, 109] width 13 height 13
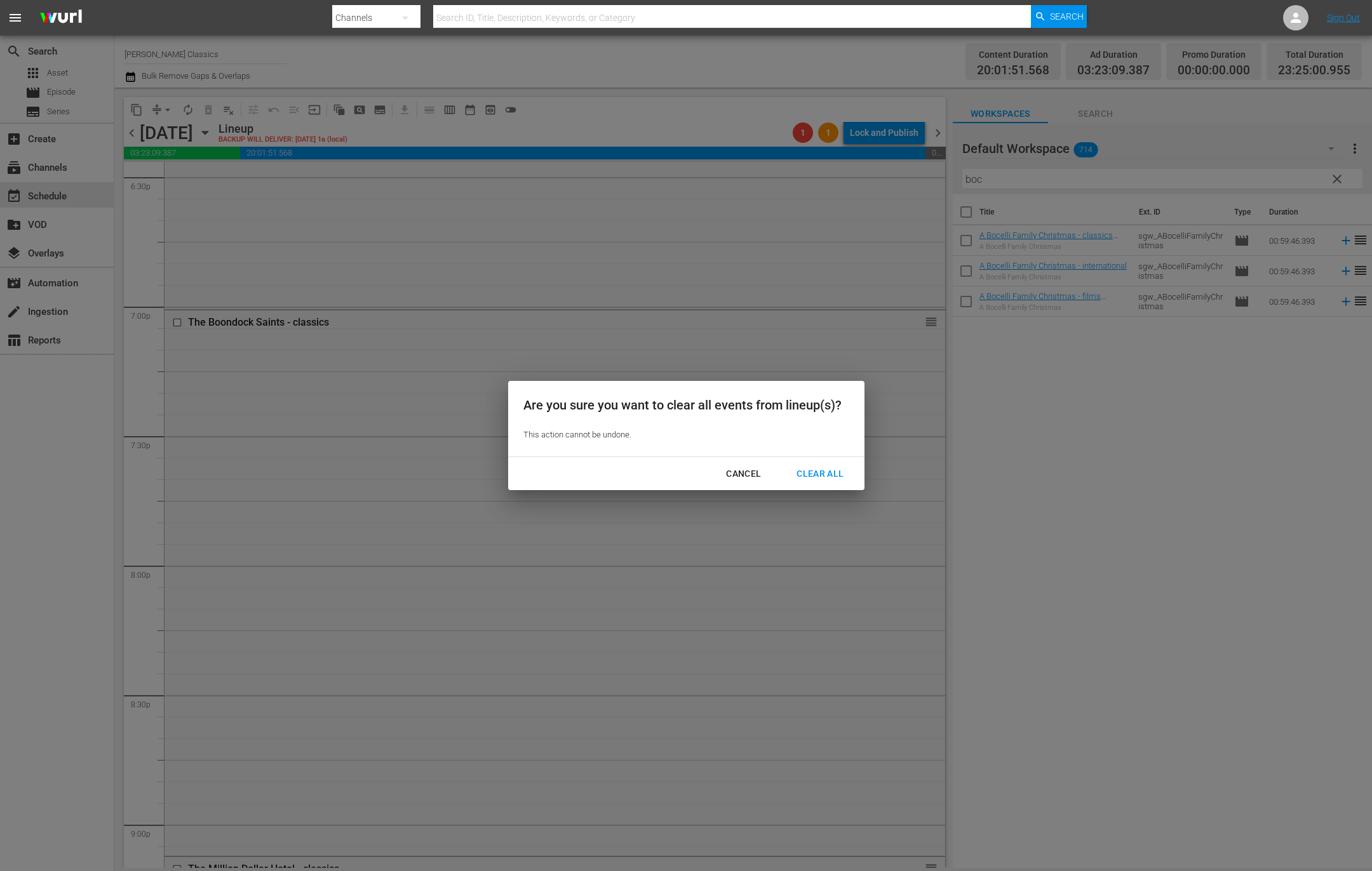
click at [811, 471] on div "Clear All" at bounding box center [820, 474] width 67 height 16
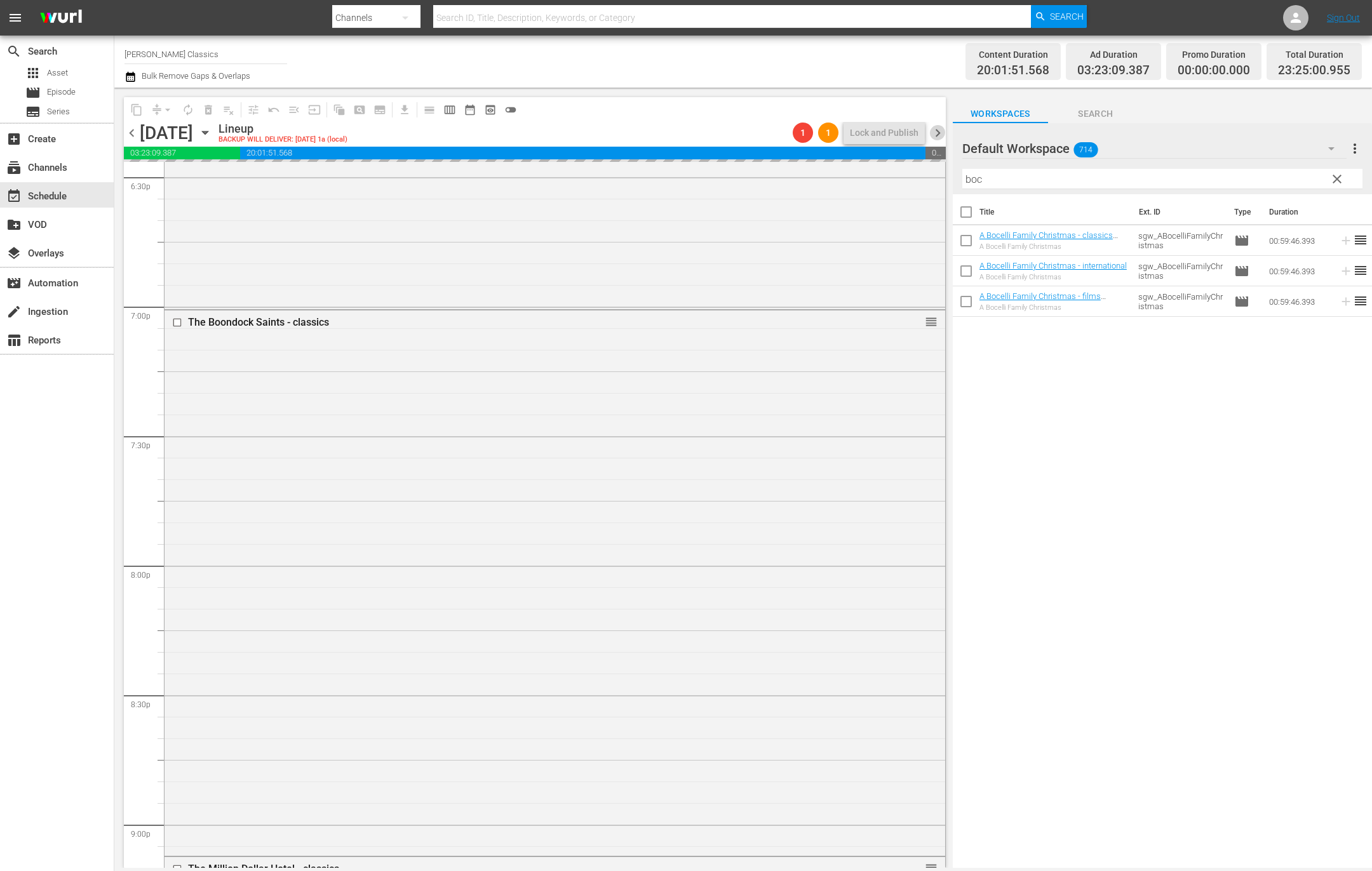
click at [939, 134] on span "chevron_right" at bounding box center [938, 133] width 16 height 16
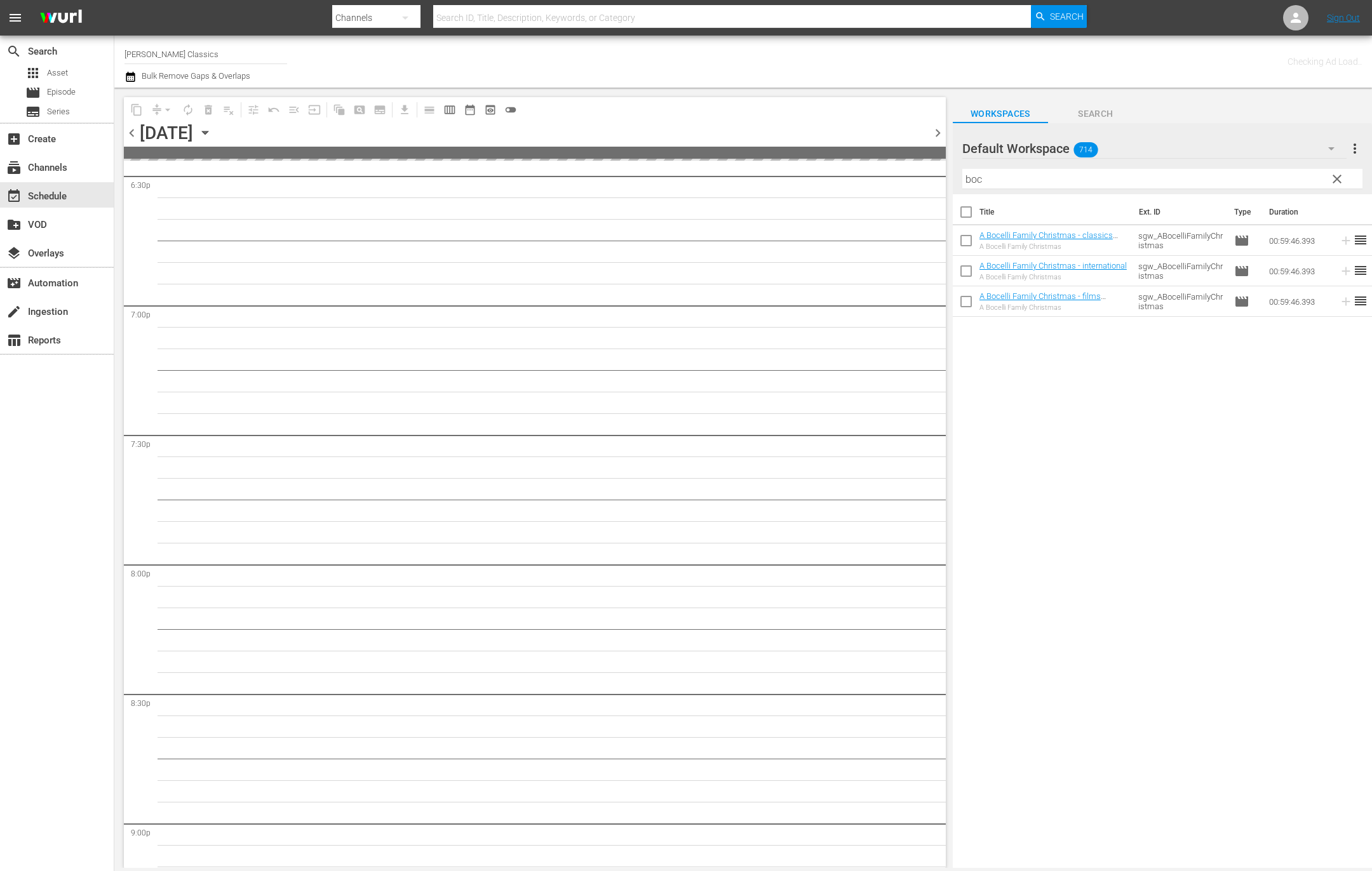
scroll to position [4905, 0]
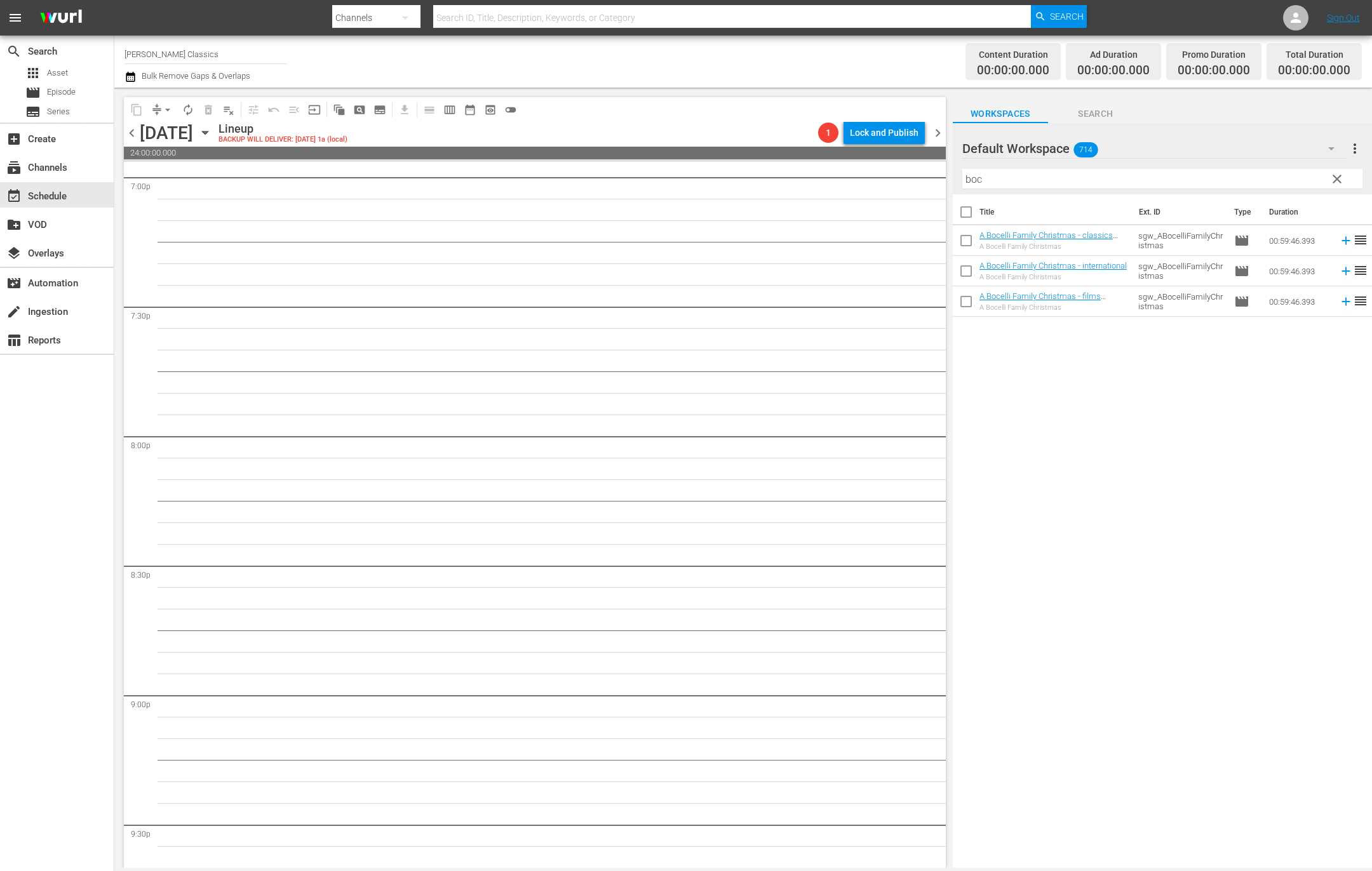
click at [935, 134] on span "chevron_right" at bounding box center [938, 133] width 16 height 16
click at [134, 134] on span "chevron_left" at bounding box center [132, 133] width 16 height 16
click at [138, 135] on span "chevron_left" at bounding box center [132, 133] width 16 height 16
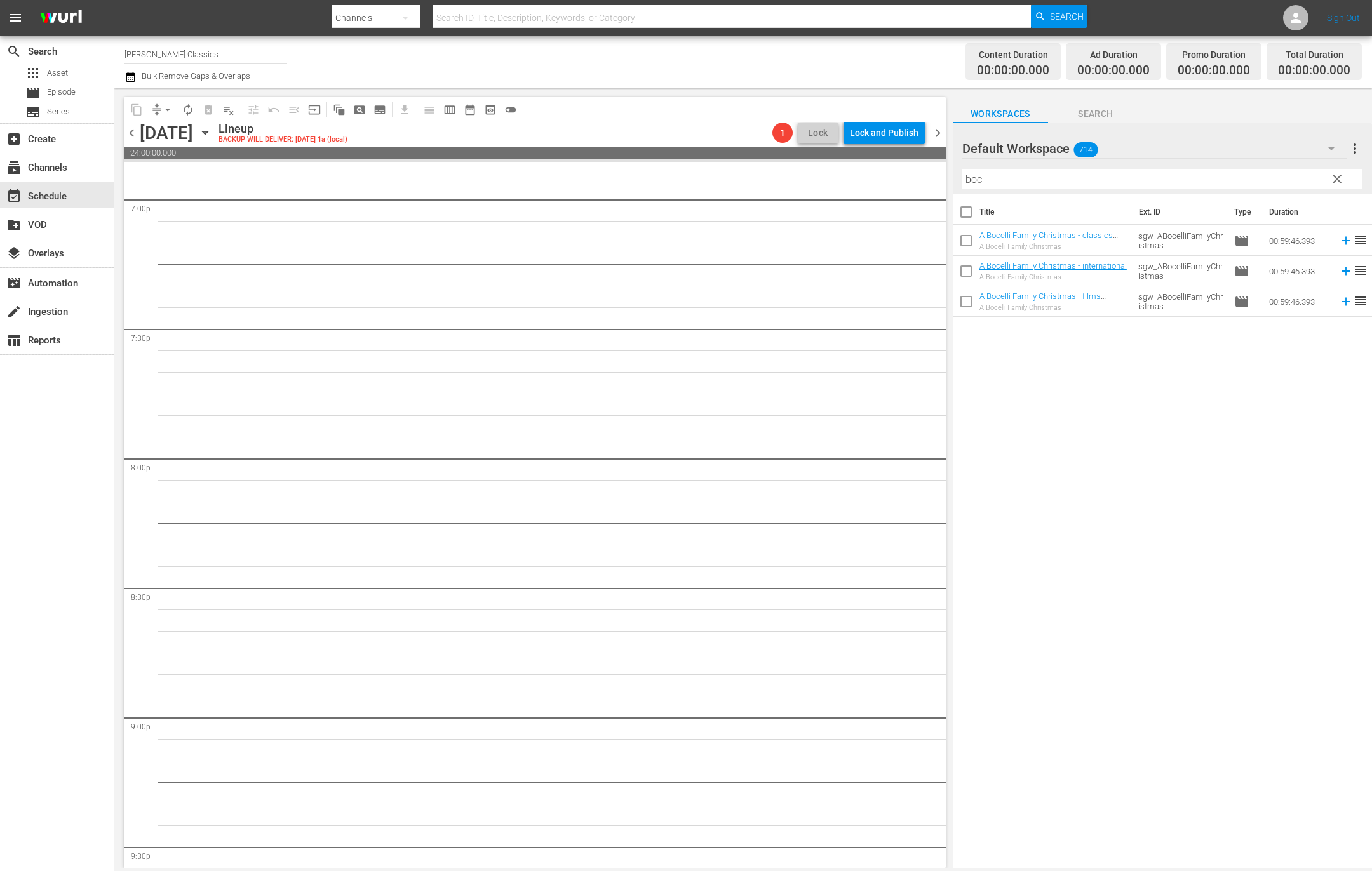
click at [138, 135] on span "chevron_left" at bounding box center [132, 133] width 16 height 16
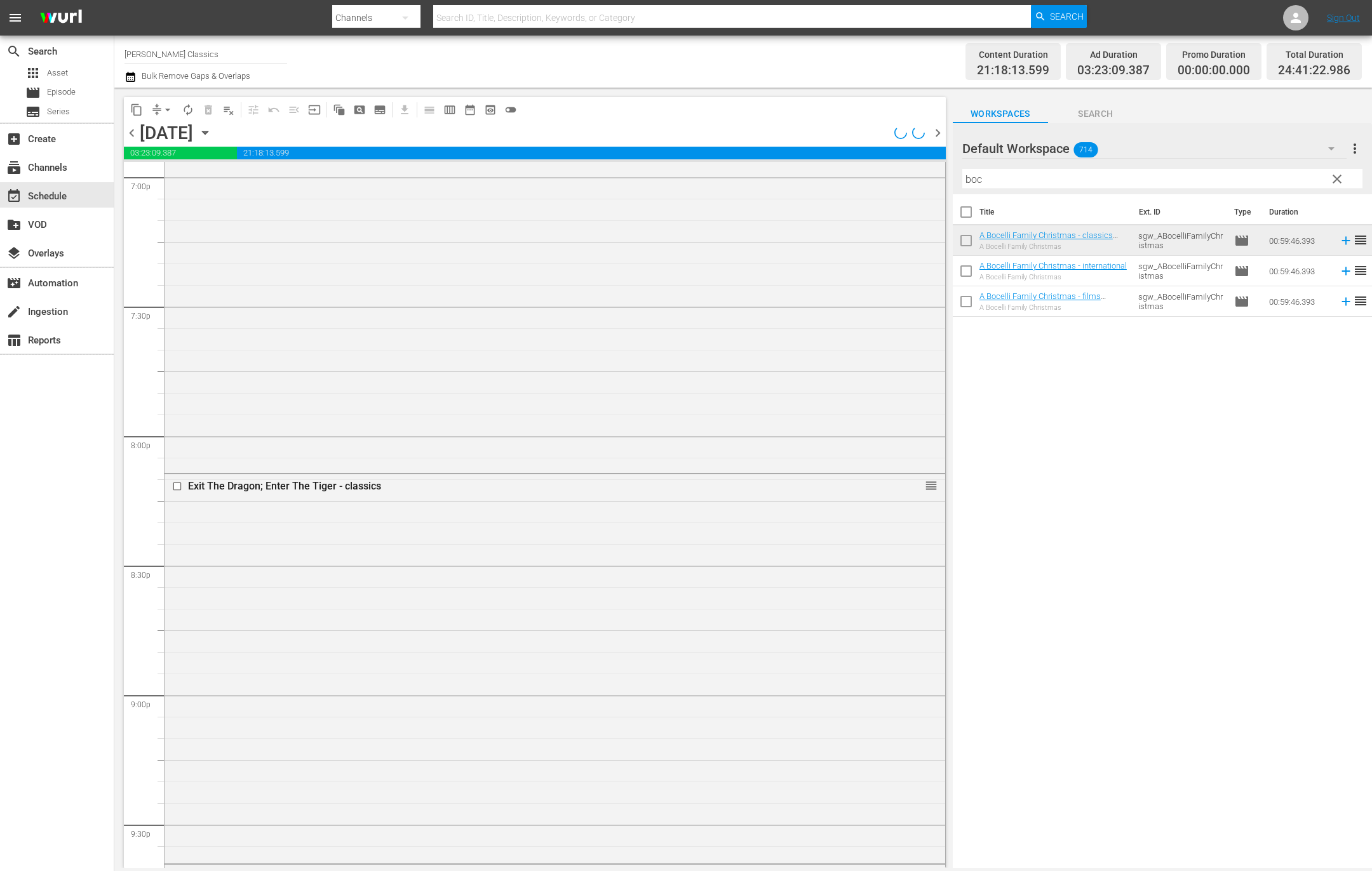
scroll to position [4732, 0]
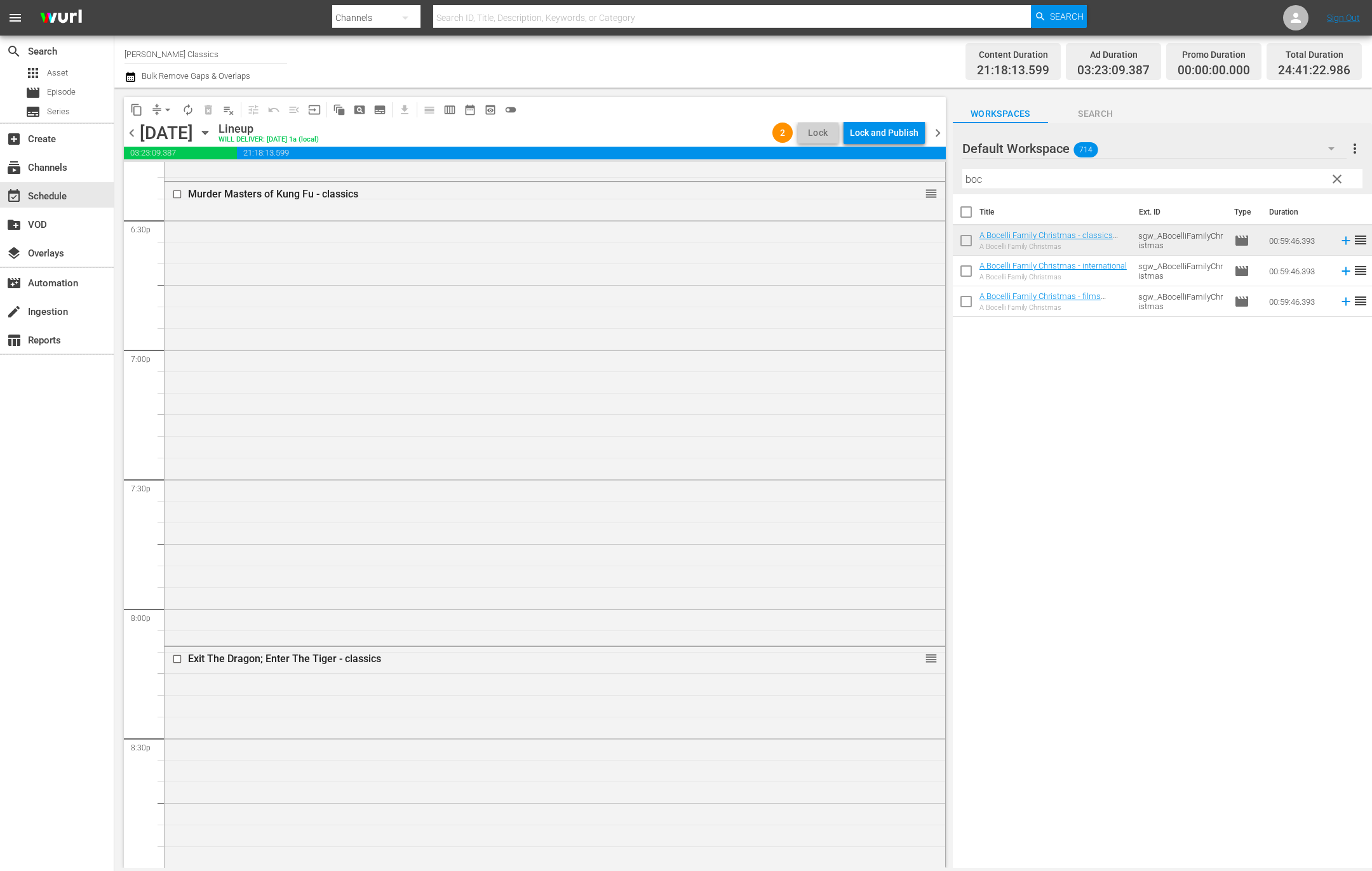
click at [939, 131] on span "chevron_right" at bounding box center [938, 133] width 16 height 16
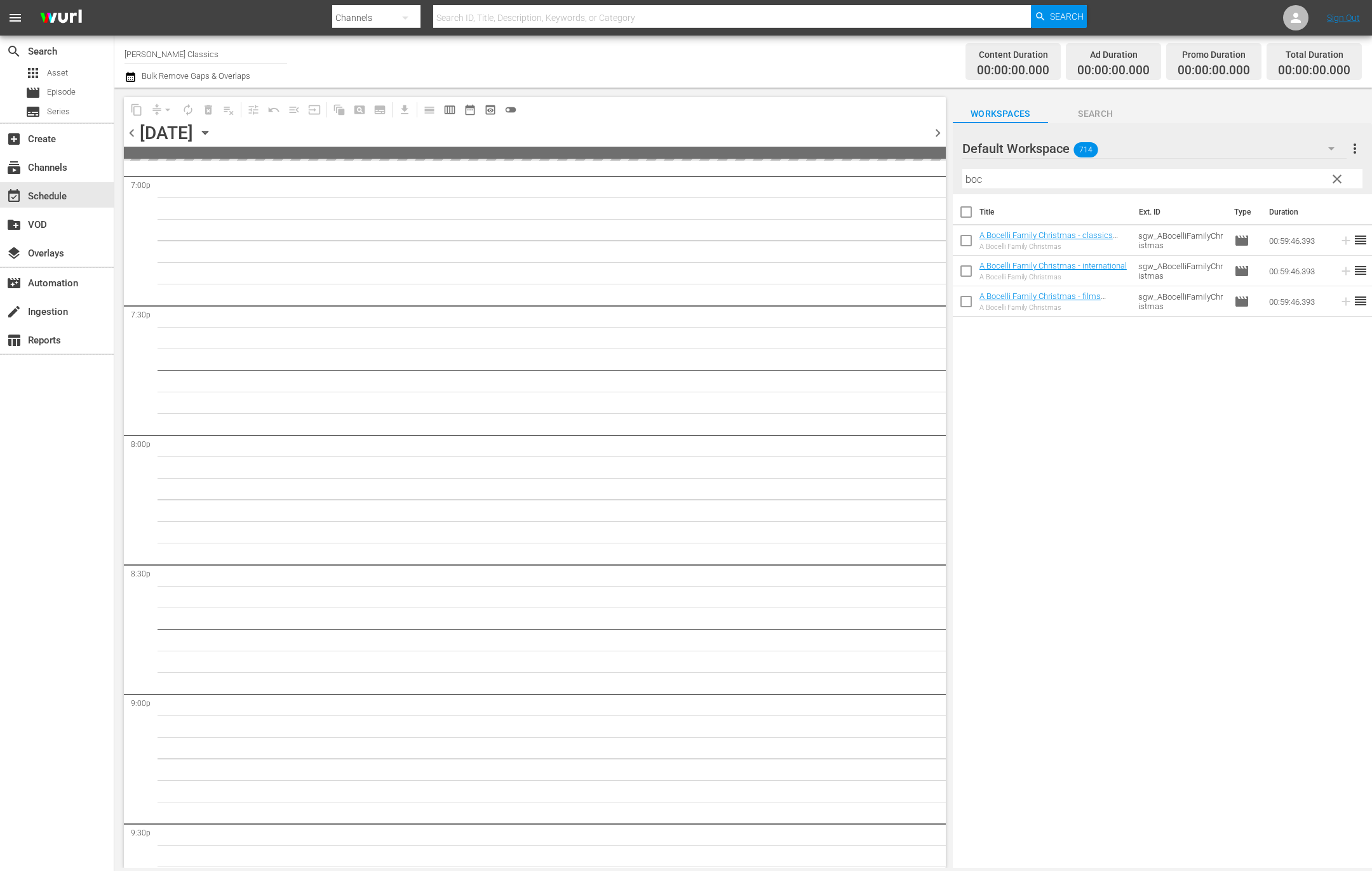
click at [208, 131] on icon "button" at bounding box center [205, 133] width 6 height 3
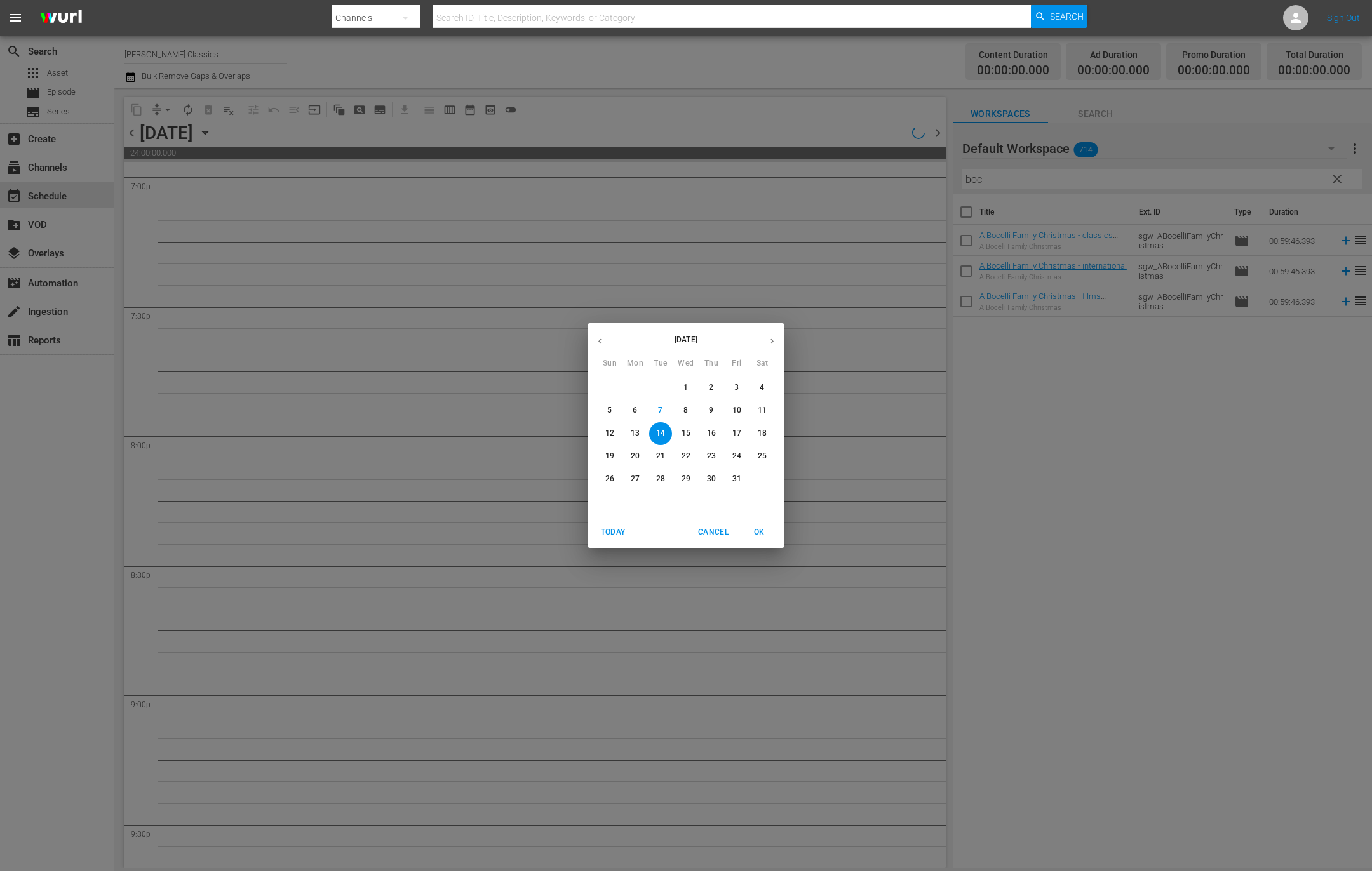
scroll to position [4882, 0]
click at [716, 409] on span "9" at bounding box center [711, 411] width 23 height 11
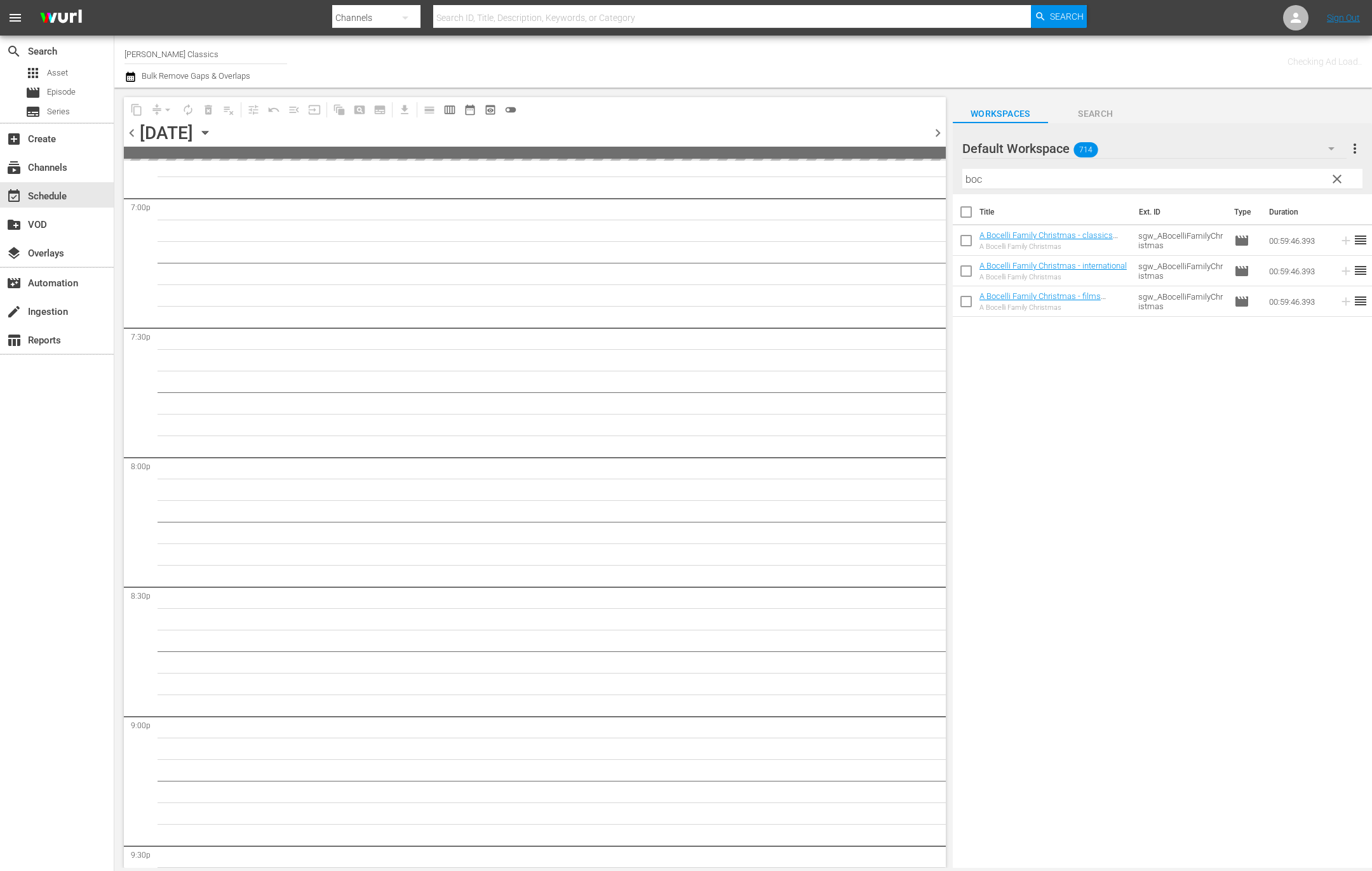
scroll to position [4905, 0]
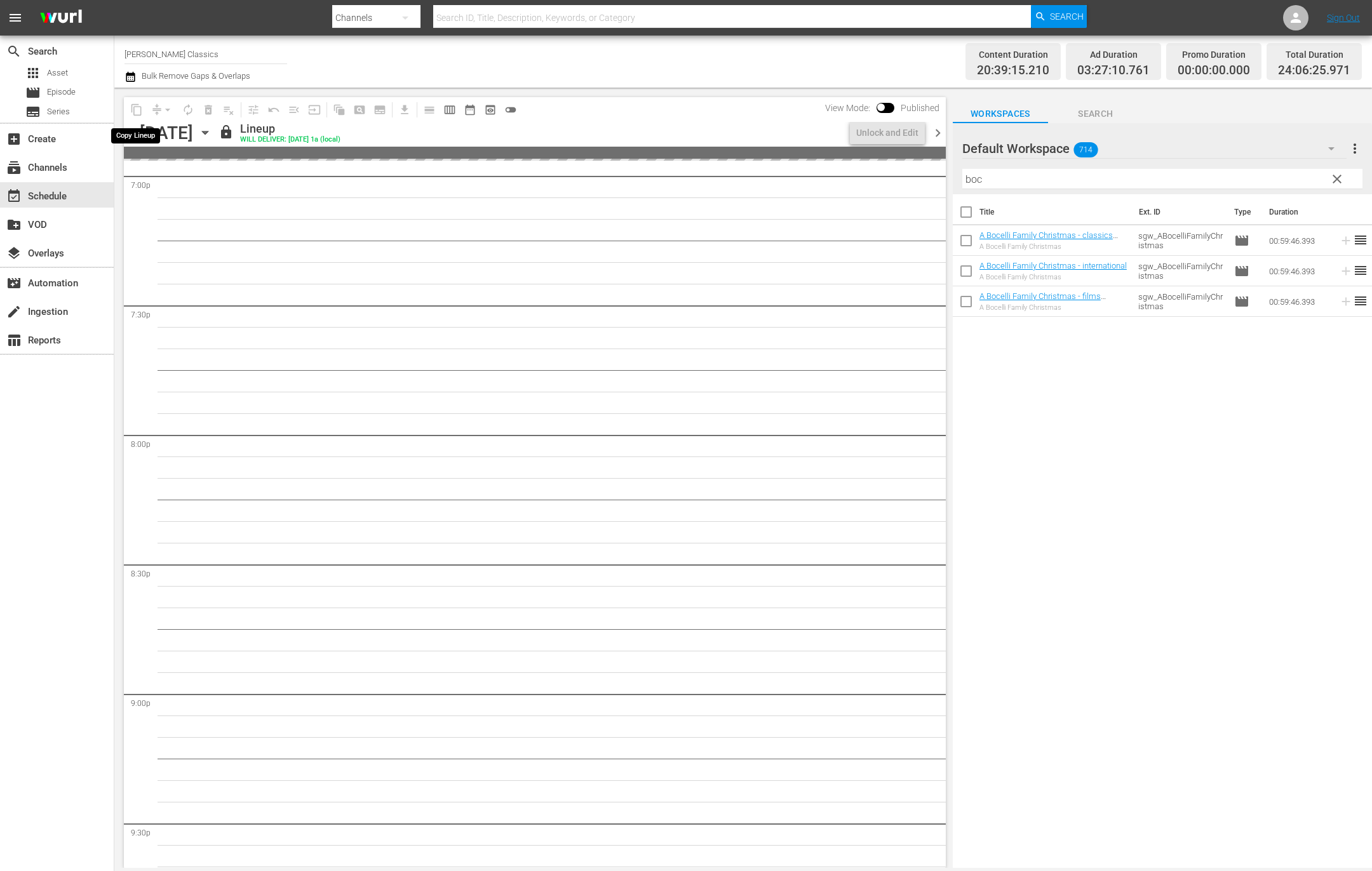
click at [140, 111] on span "content_copy" at bounding box center [136, 109] width 20 height 20
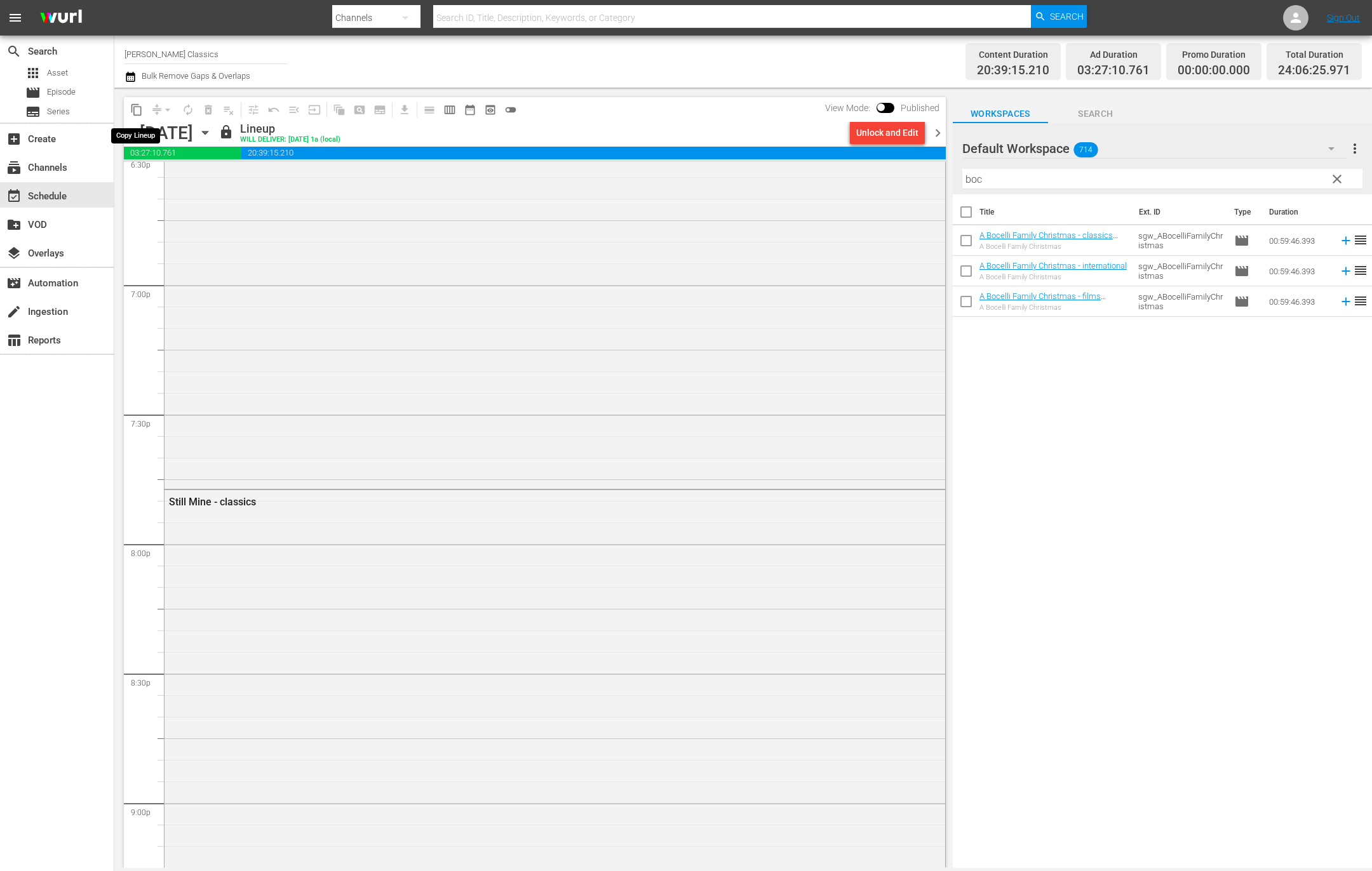
click at [138, 112] on span "content_copy" at bounding box center [137, 109] width 13 height 13
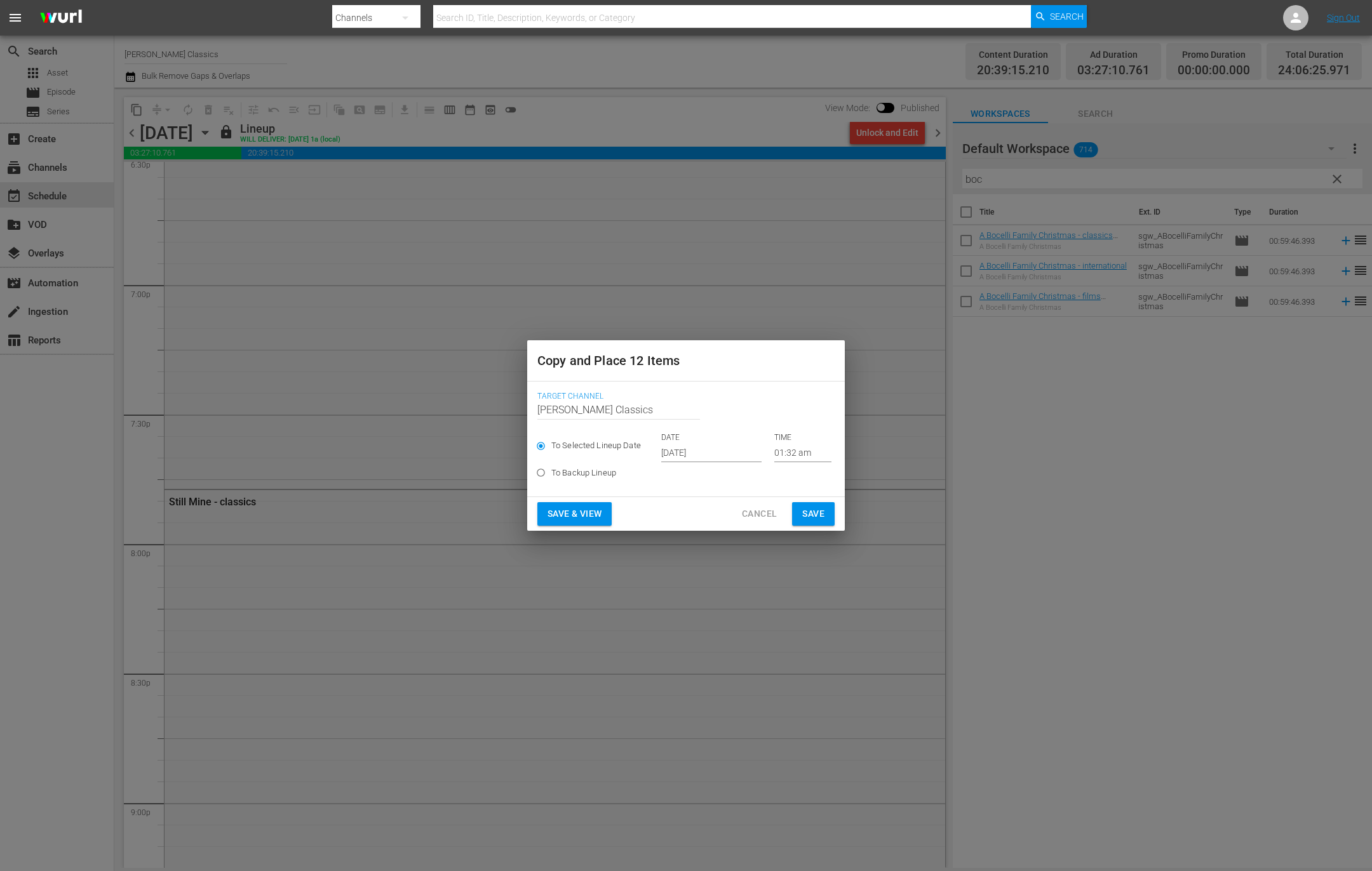
click at [711, 453] on input "Oct 9th 2025" at bounding box center [711, 452] width 100 height 19
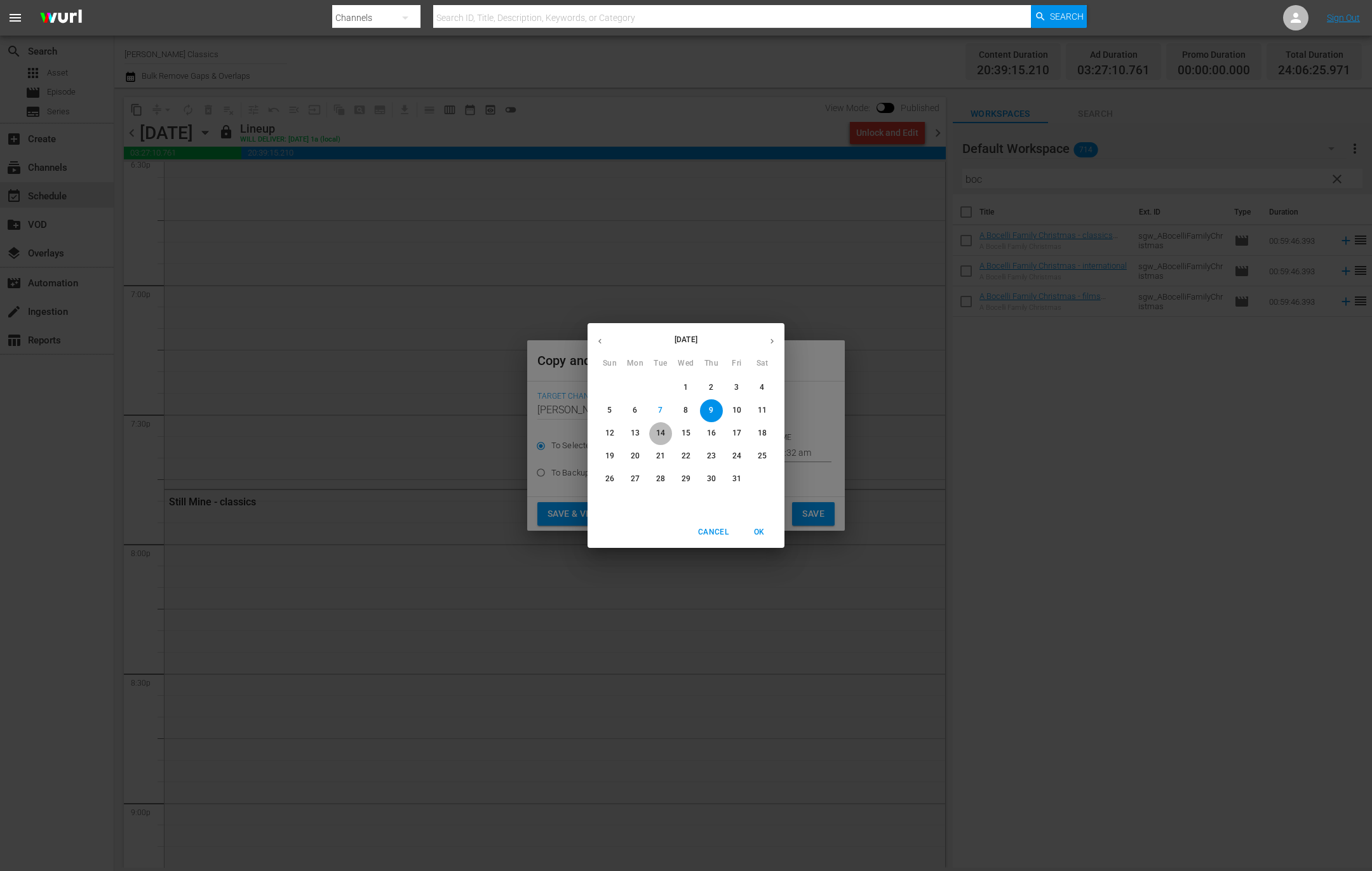
click at [662, 433] on p "14" at bounding box center [660, 433] width 9 height 11
type input "Oct 14th 2025"
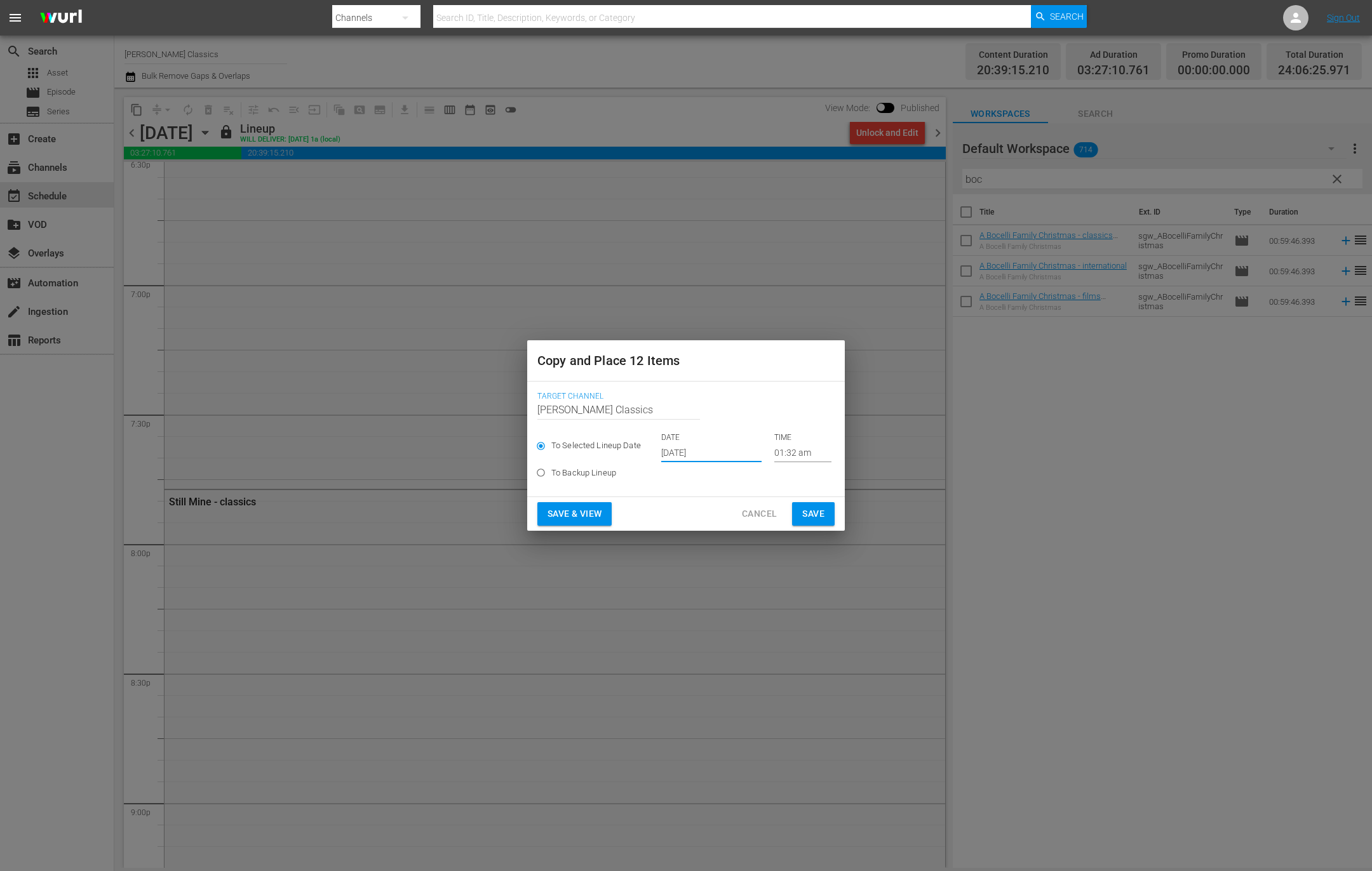
click at [811, 514] on span "Save" at bounding box center [813, 514] width 22 height 16
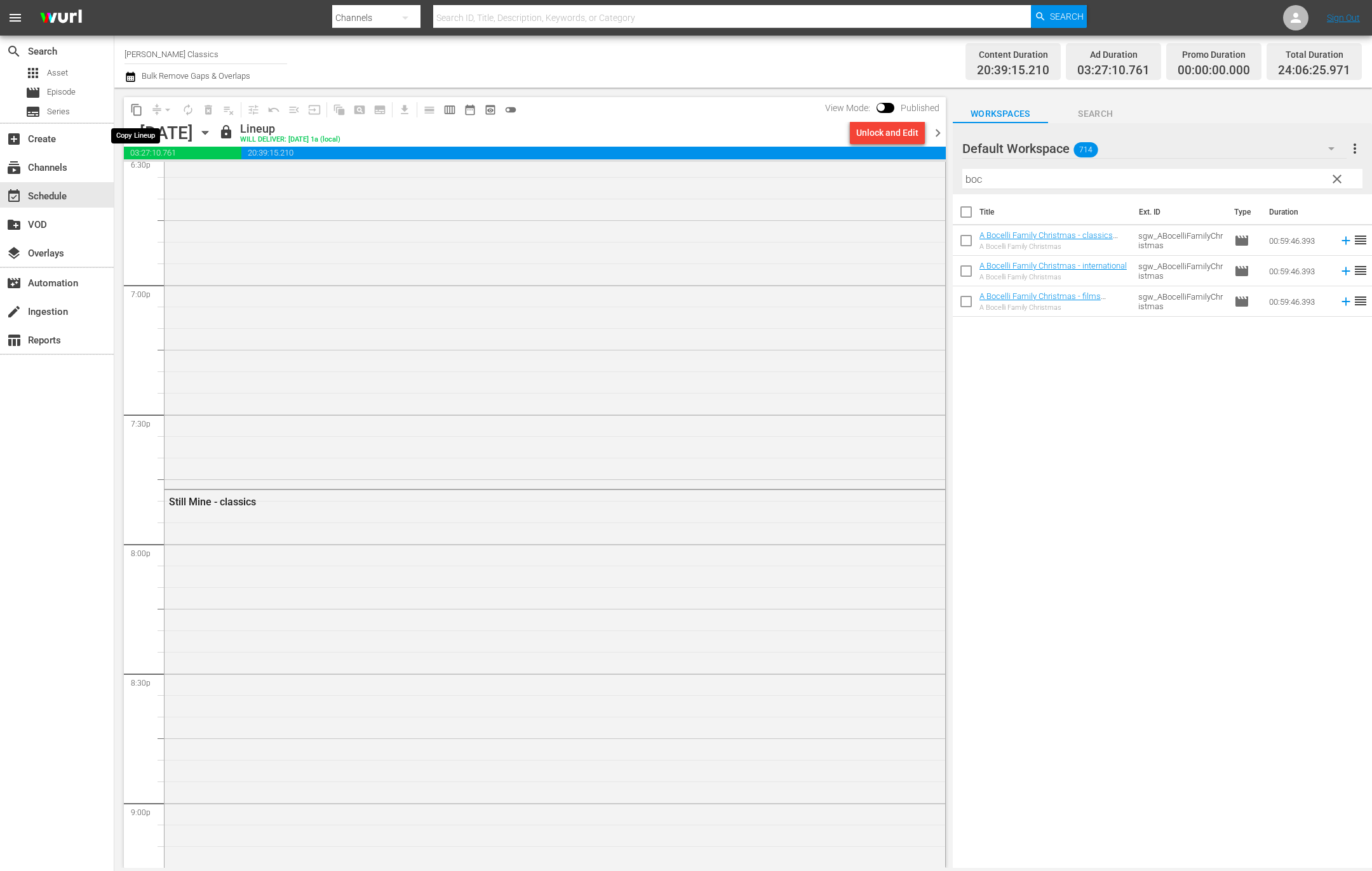
click at [138, 108] on span "content_copy" at bounding box center [137, 109] width 13 height 13
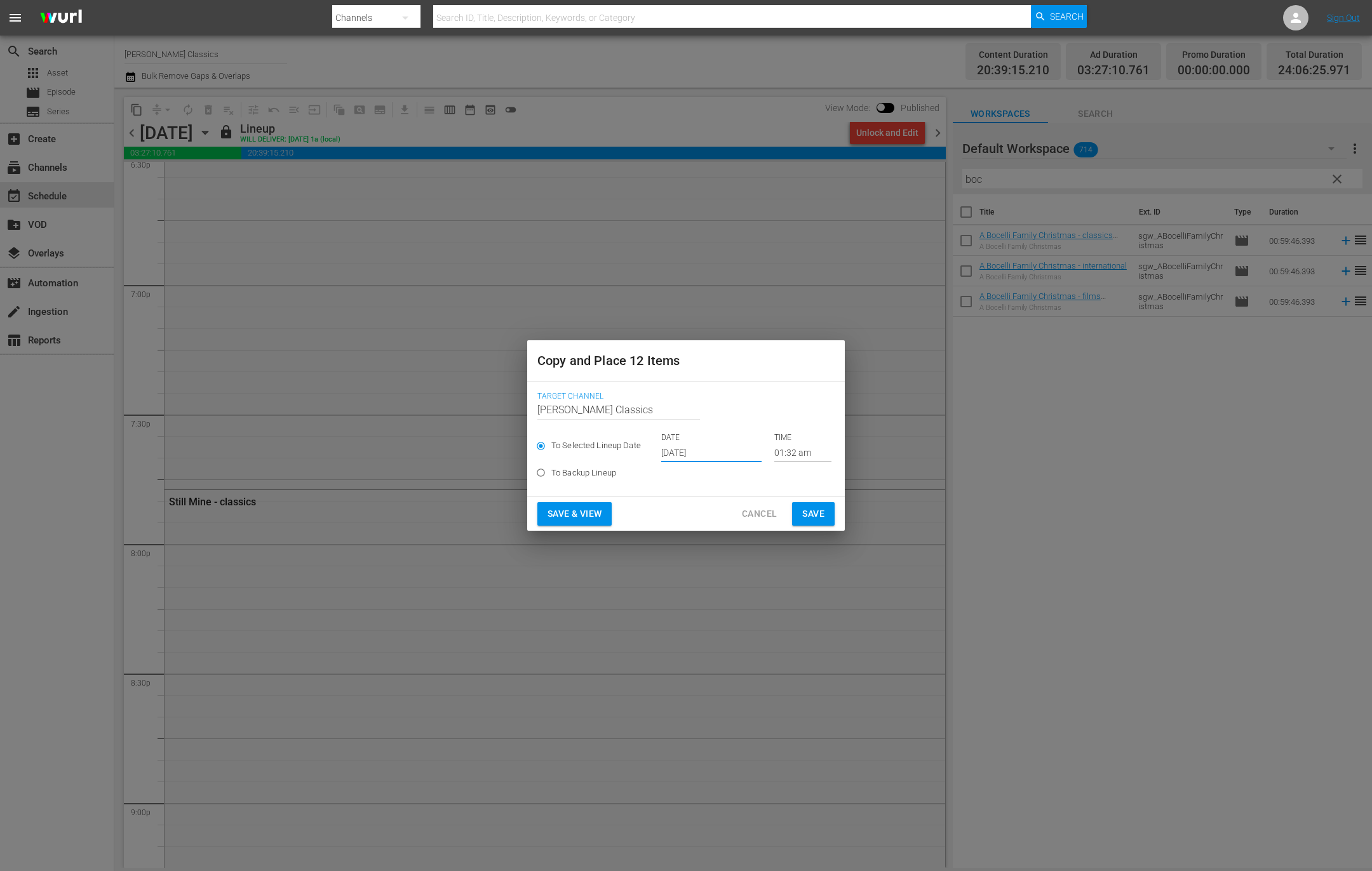
click at [725, 455] on input "Oct 9th 2025" at bounding box center [711, 452] width 100 height 19
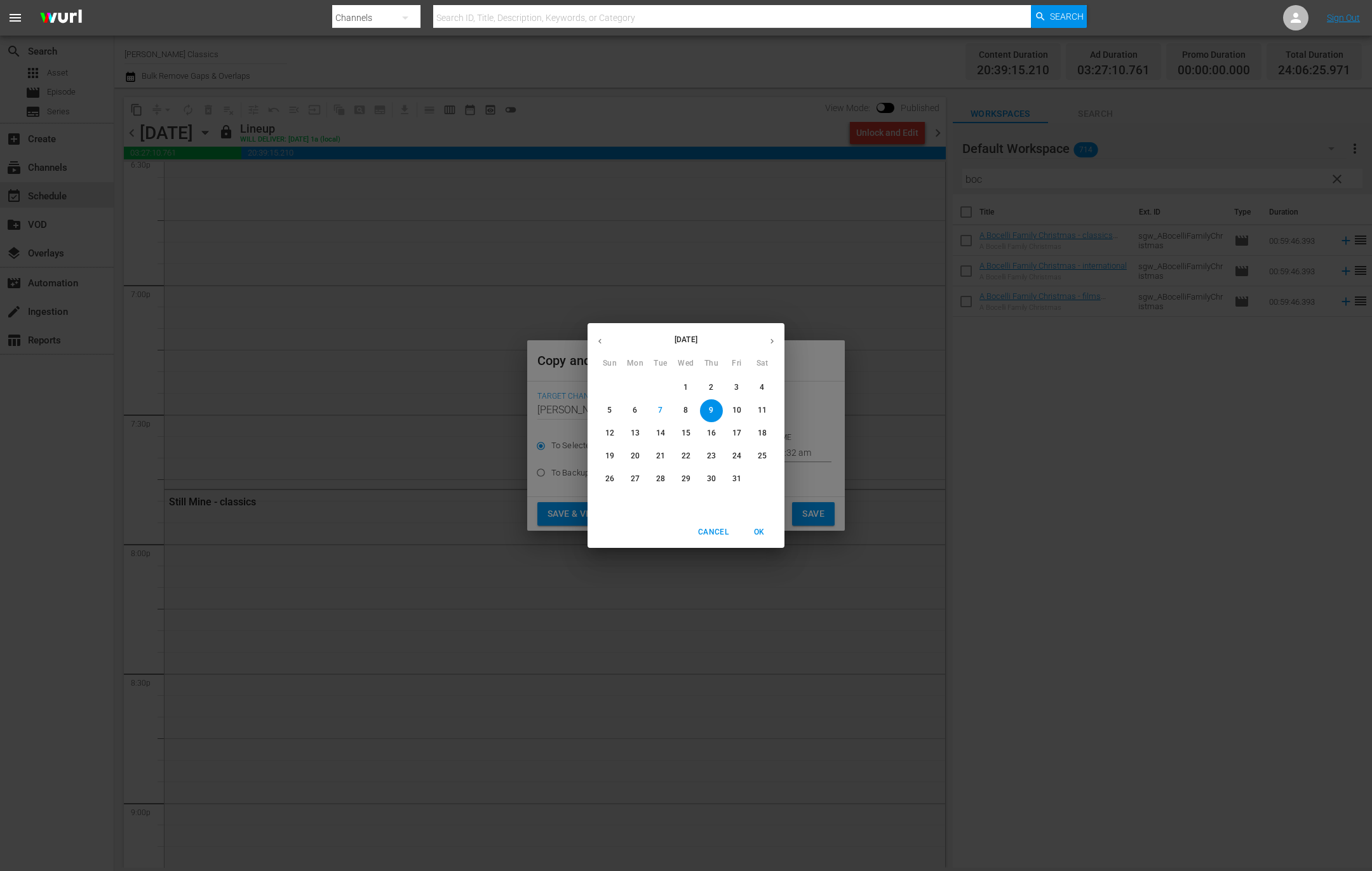
click at [606, 458] on p "19" at bounding box center [609, 456] width 9 height 11
type input "Oct 19th 2025"
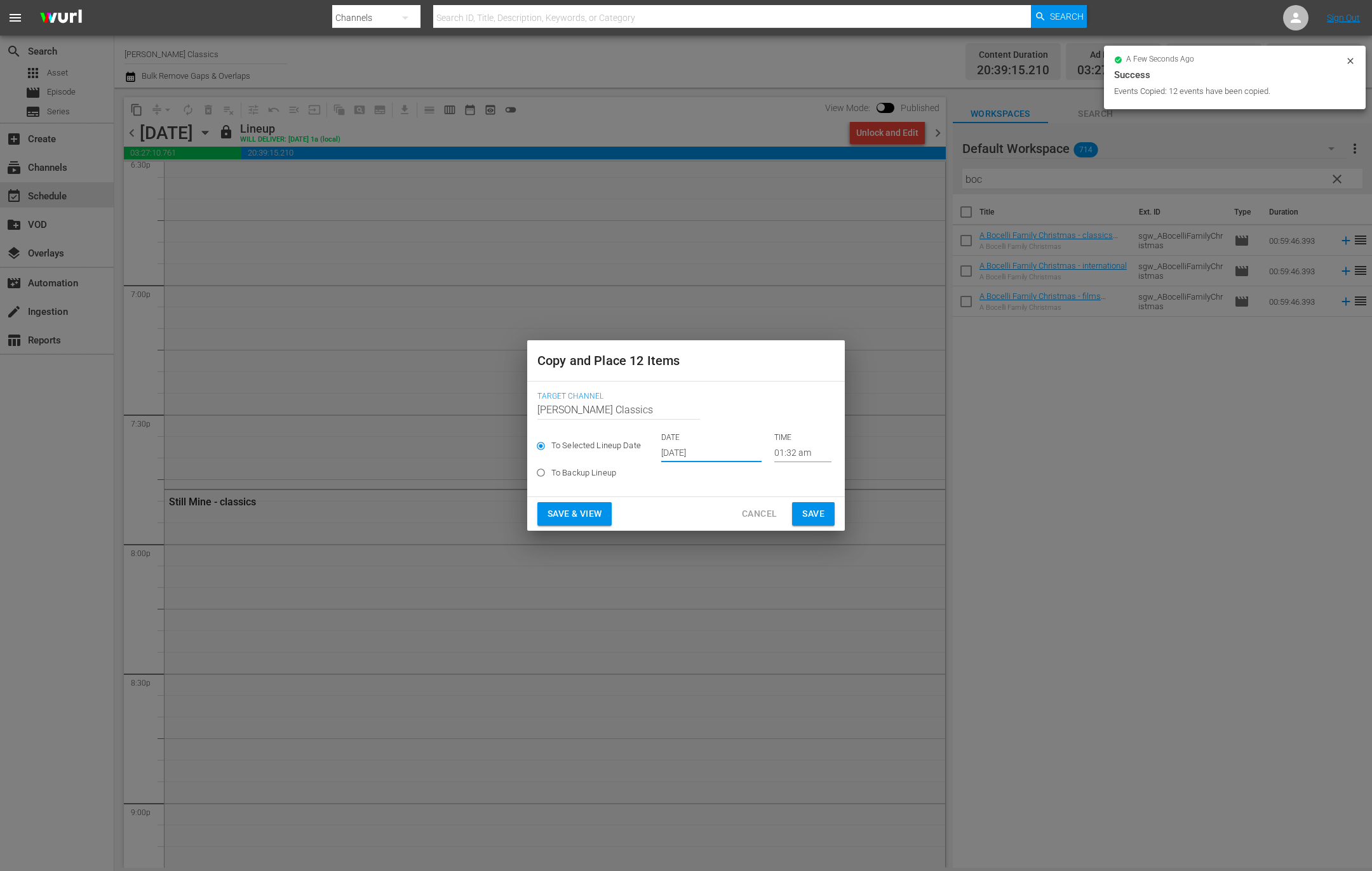
click at [823, 517] on span "Save" at bounding box center [813, 514] width 22 height 16
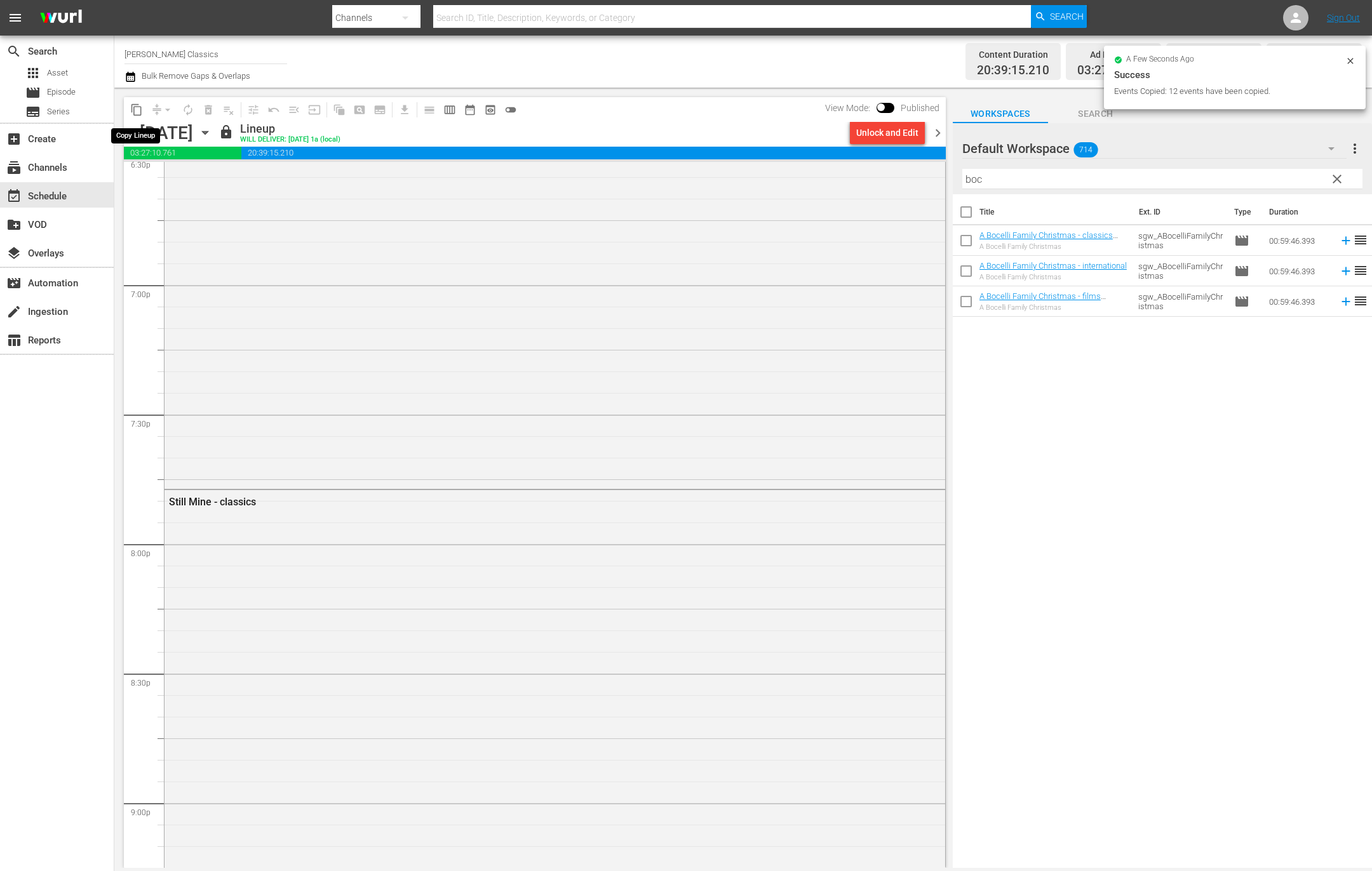
click at [139, 105] on span "content_copy" at bounding box center [137, 109] width 13 height 13
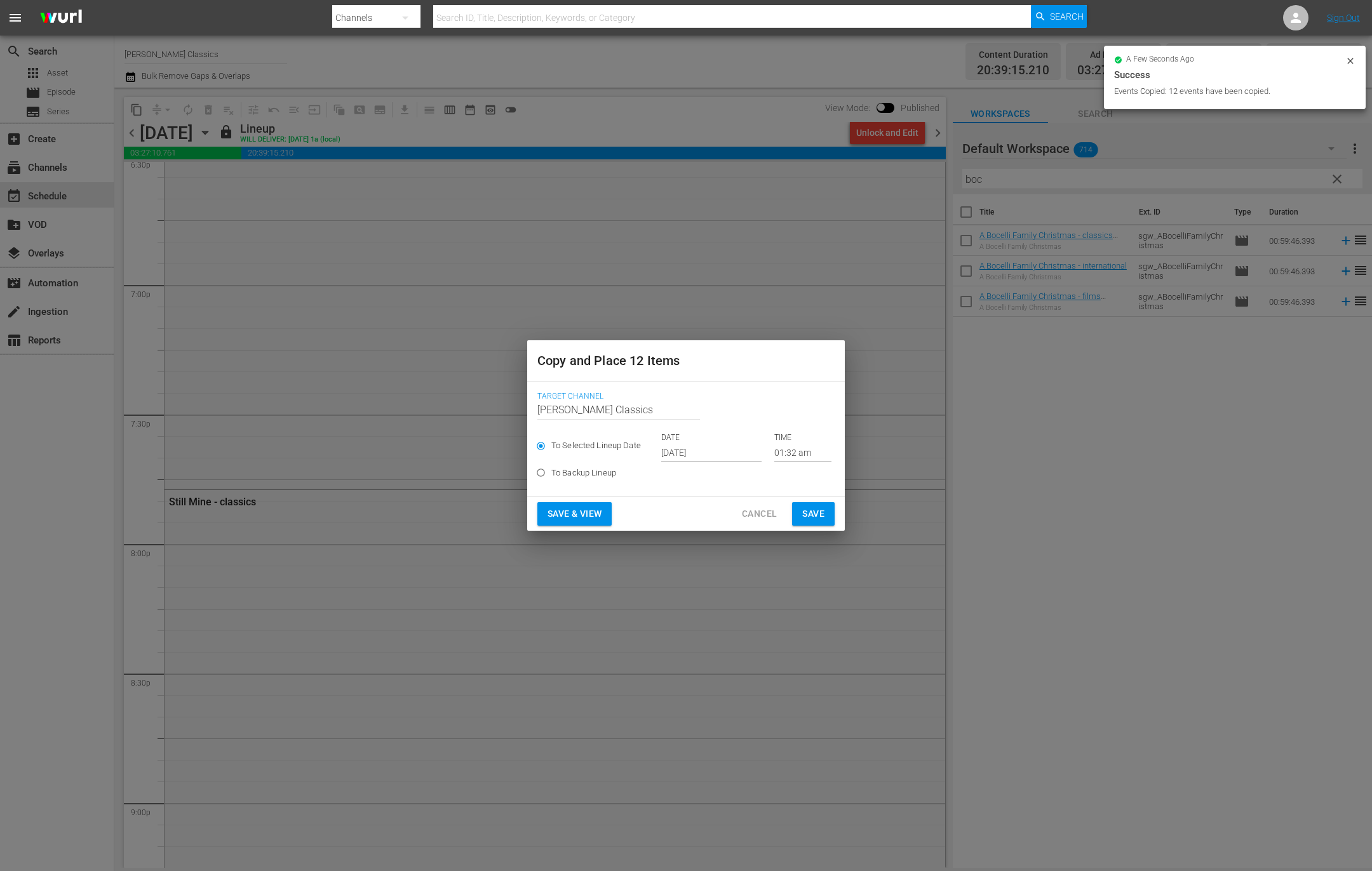
click at [700, 453] on input "Oct 9th 2025" at bounding box center [711, 452] width 100 height 19
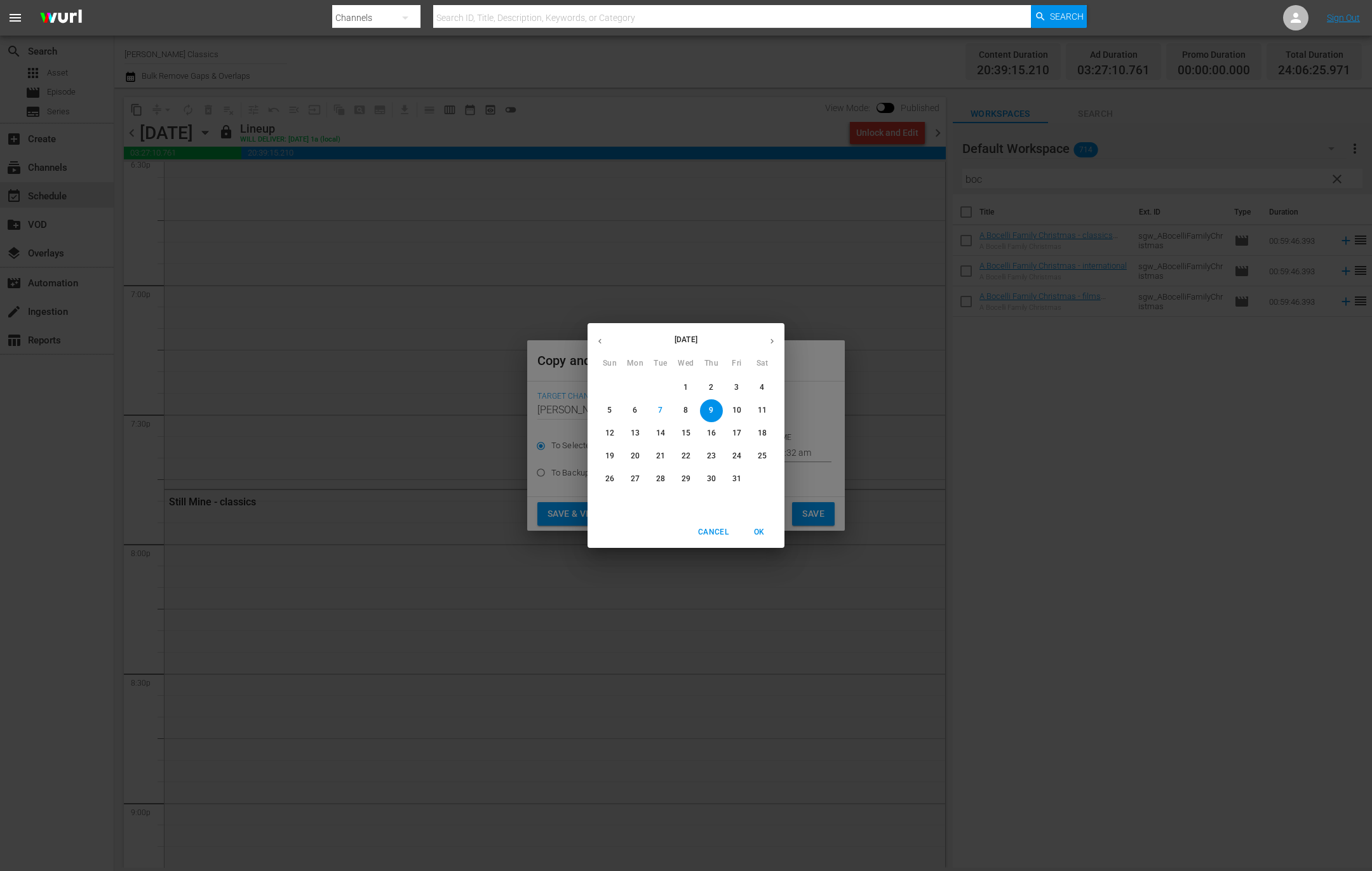
click at [741, 457] on span "24" at bounding box center [736, 456] width 23 height 11
type input "Oct 24th 2025"
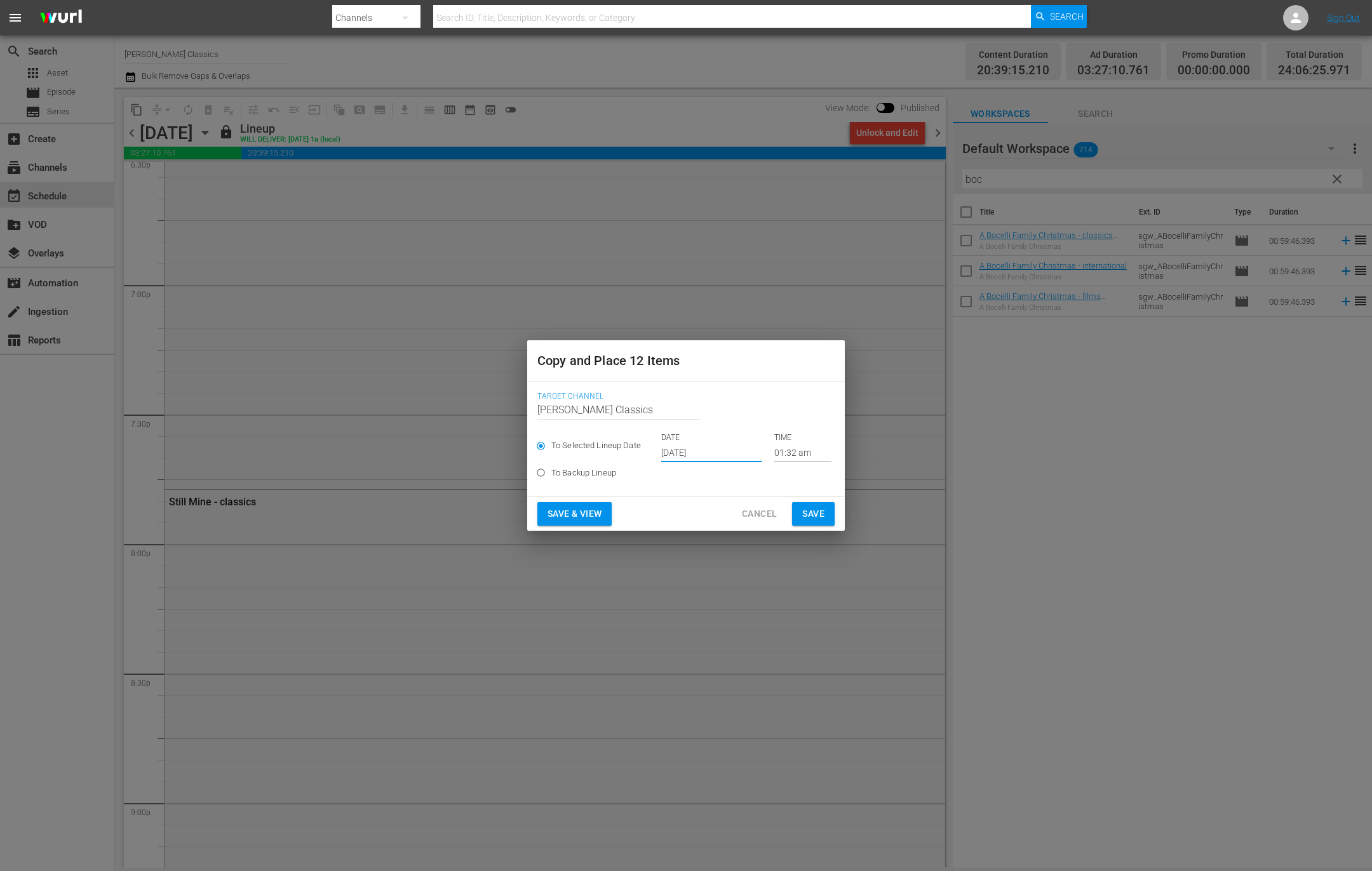
click at [812, 517] on span "Save" at bounding box center [813, 514] width 22 height 16
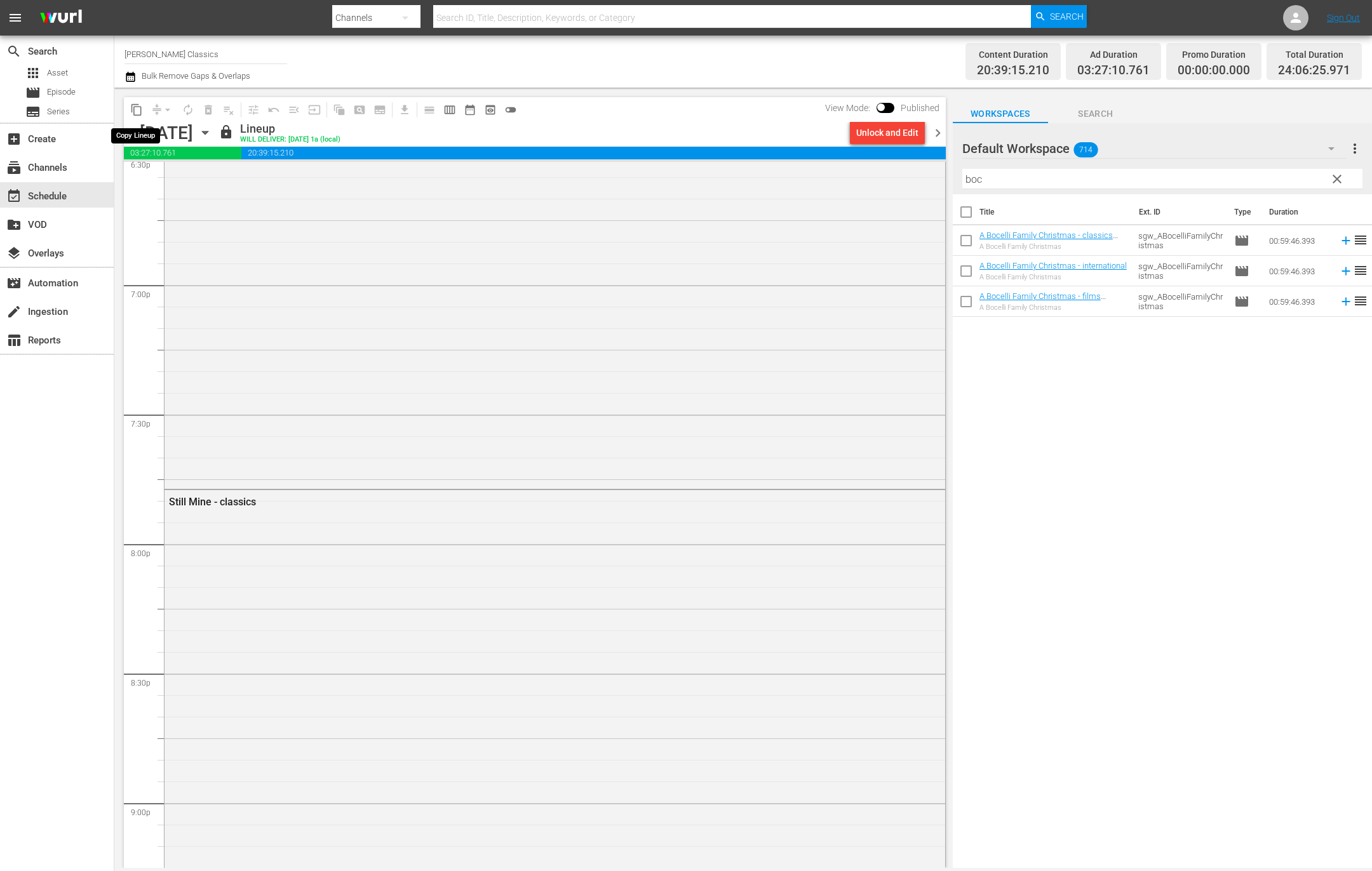
click at [138, 110] on span "content_copy" at bounding box center [137, 109] width 13 height 13
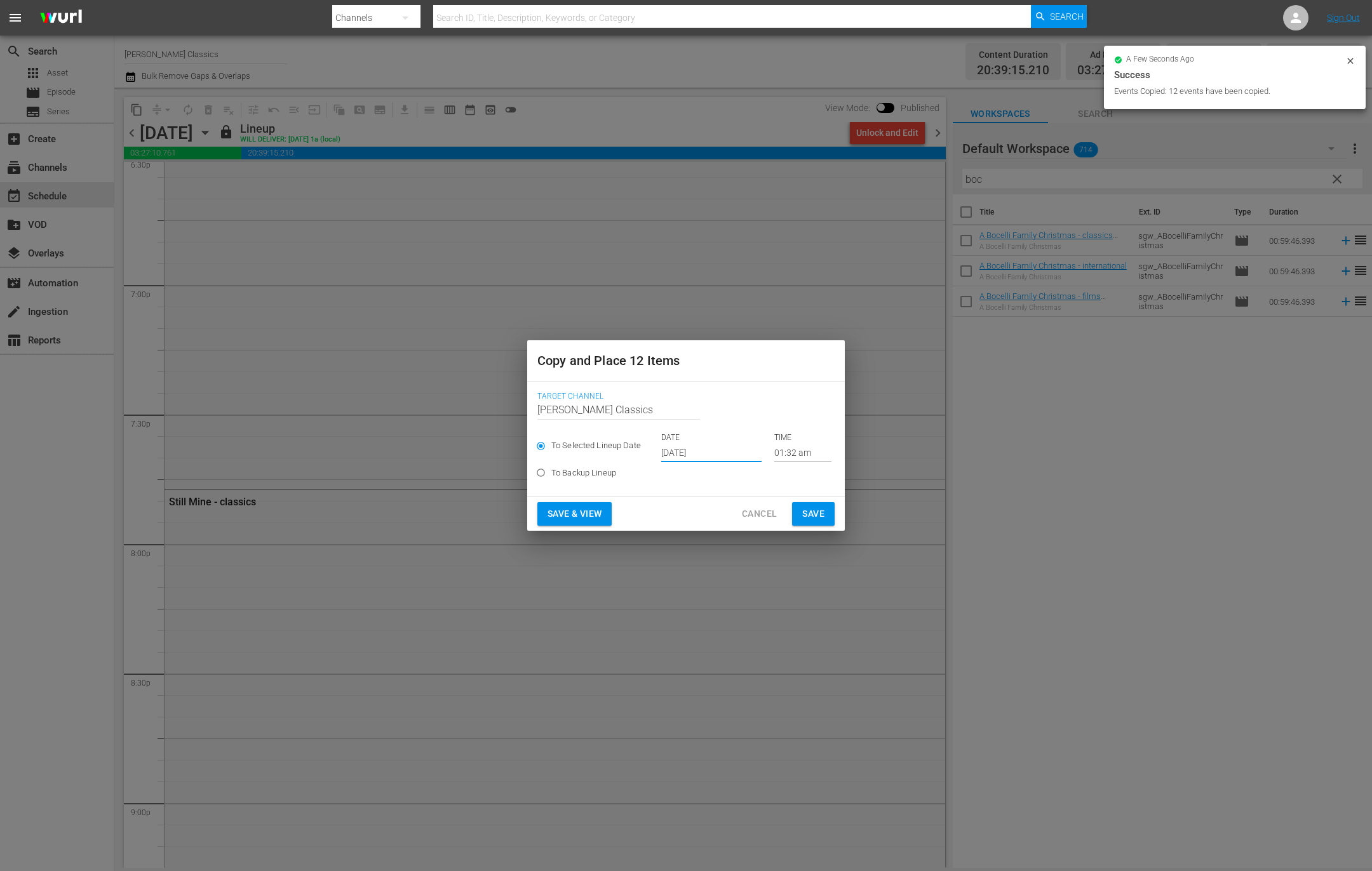
click at [702, 453] on input "Oct 9th 2025" at bounding box center [711, 452] width 100 height 19
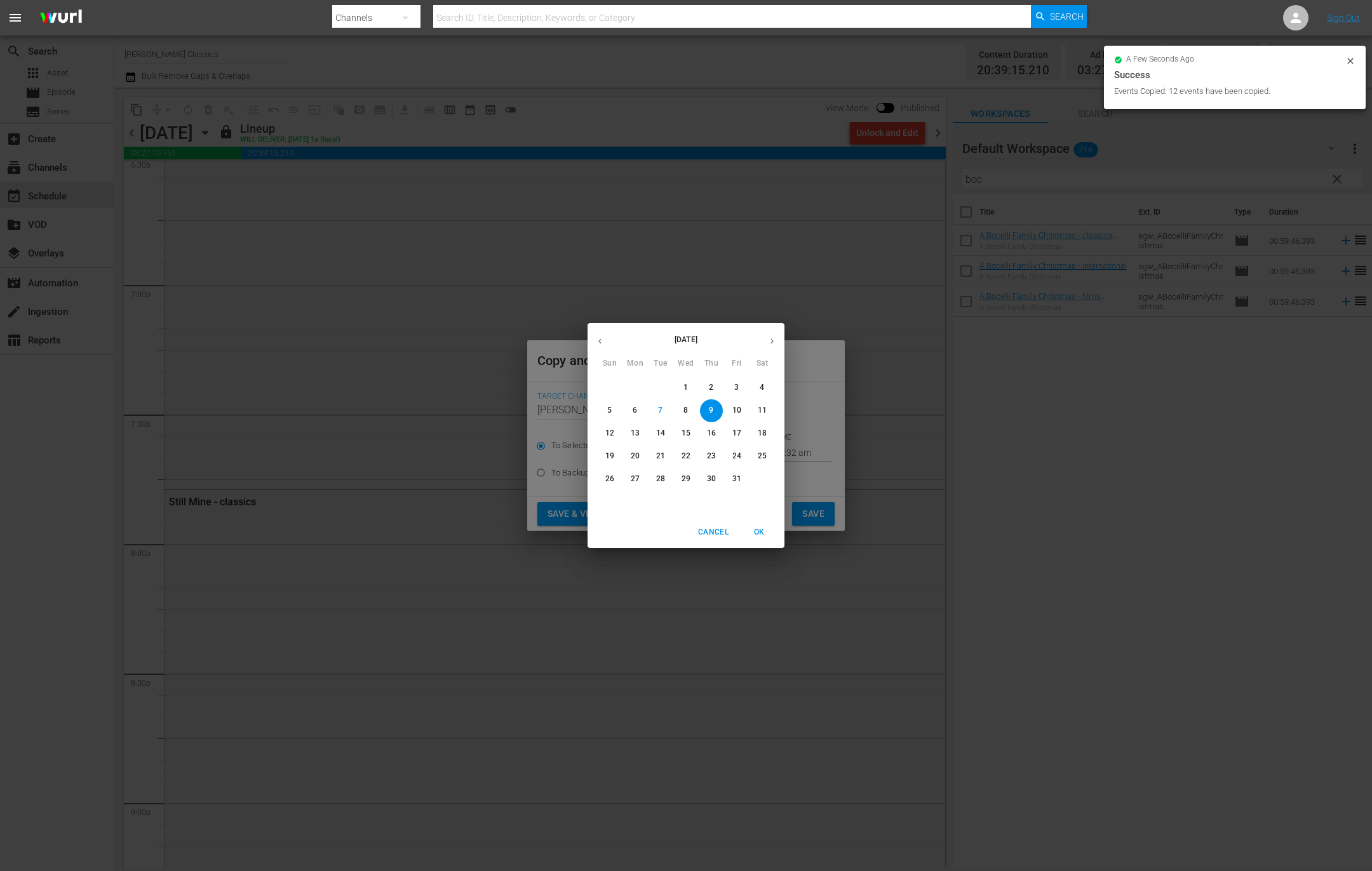
click at [685, 483] on p "29" at bounding box center [685, 479] width 9 height 11
type input "Oct 29th 2025"
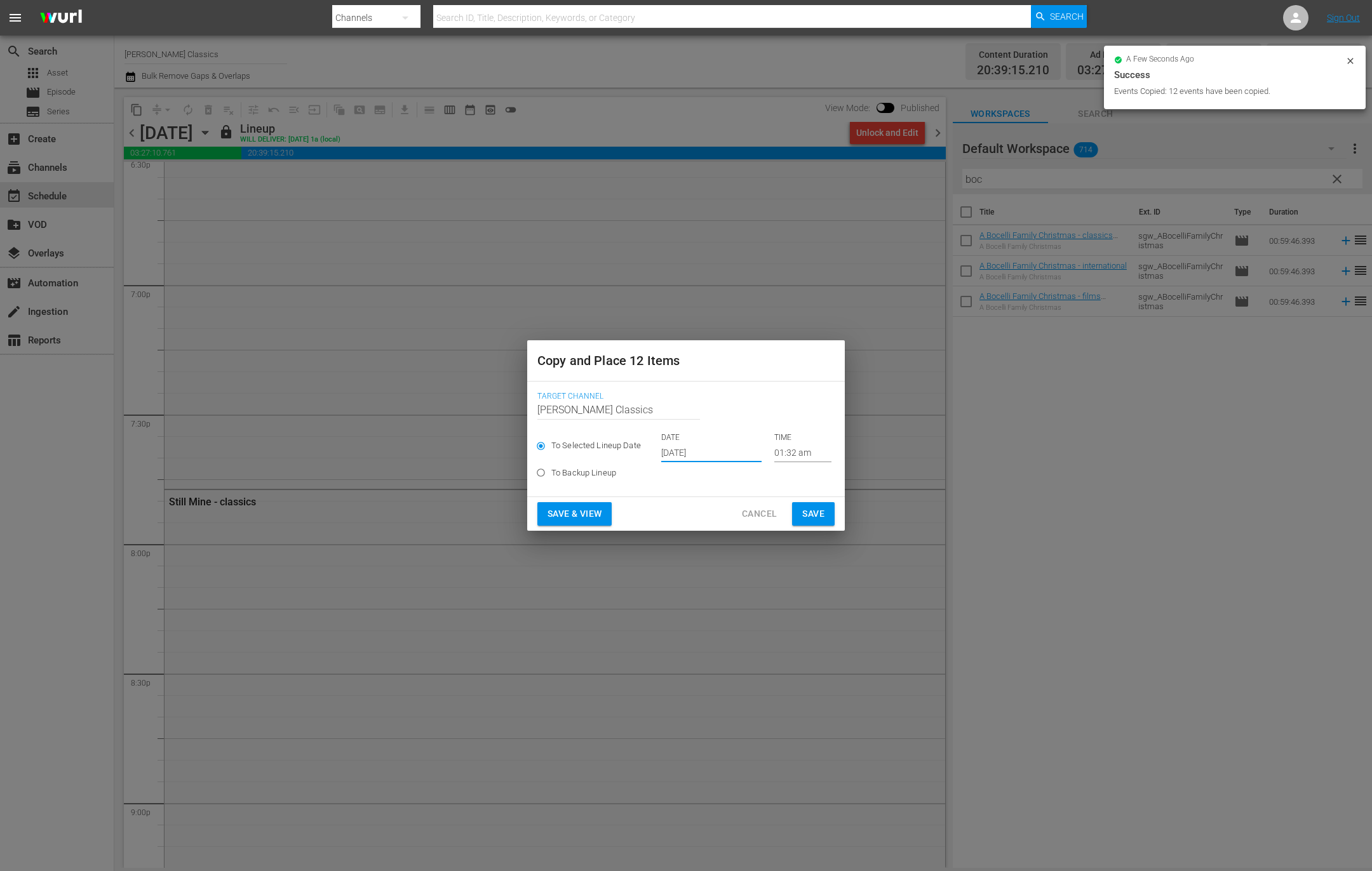
click at [818, 518] on span "Save" at bounding box center [813, 514] width 22 height 16
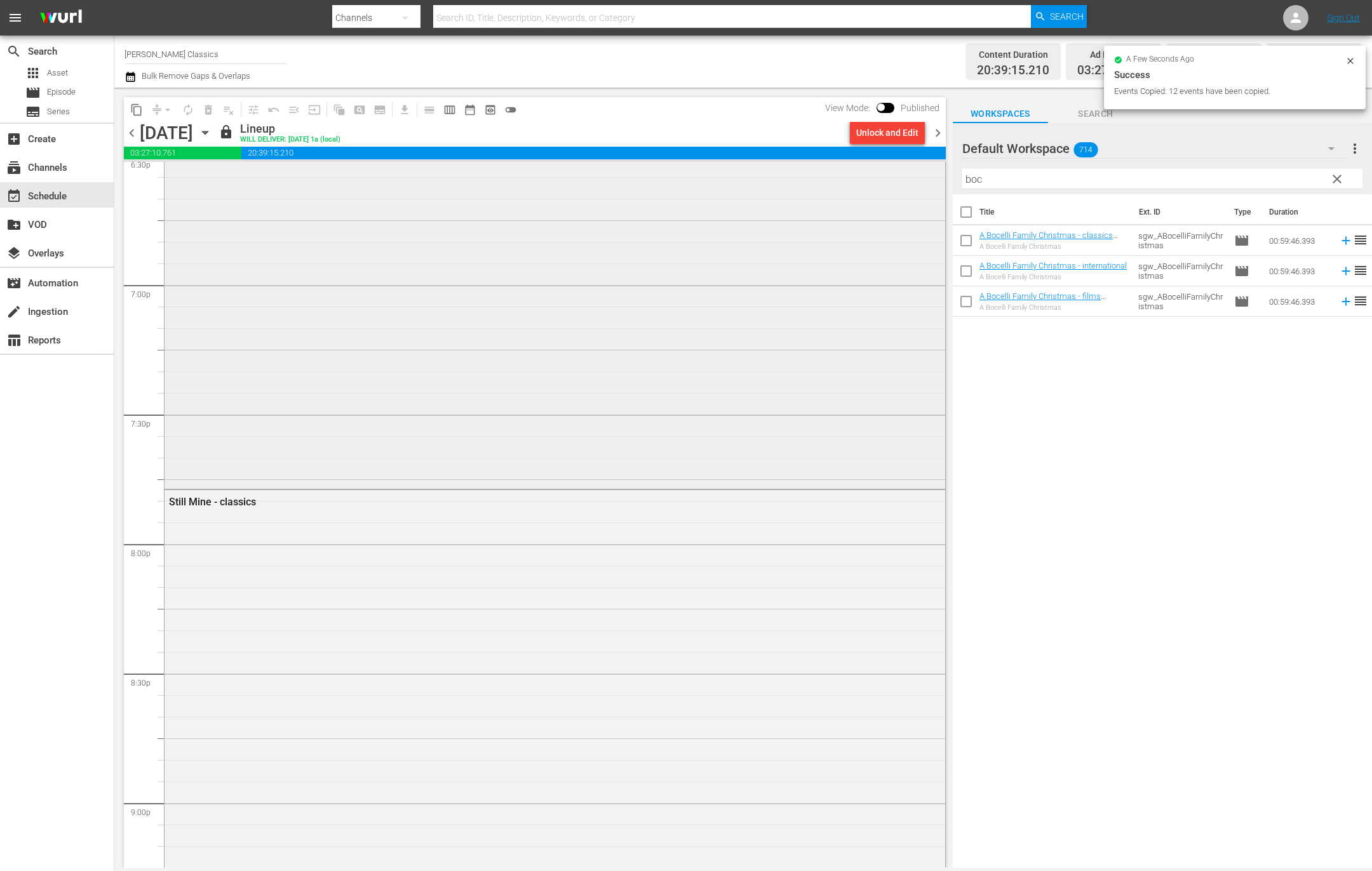
scroll to position [4784, 0]
click at [941, 134] on span "chevron_right" at bounding box center [938, 133] width 16 height 16
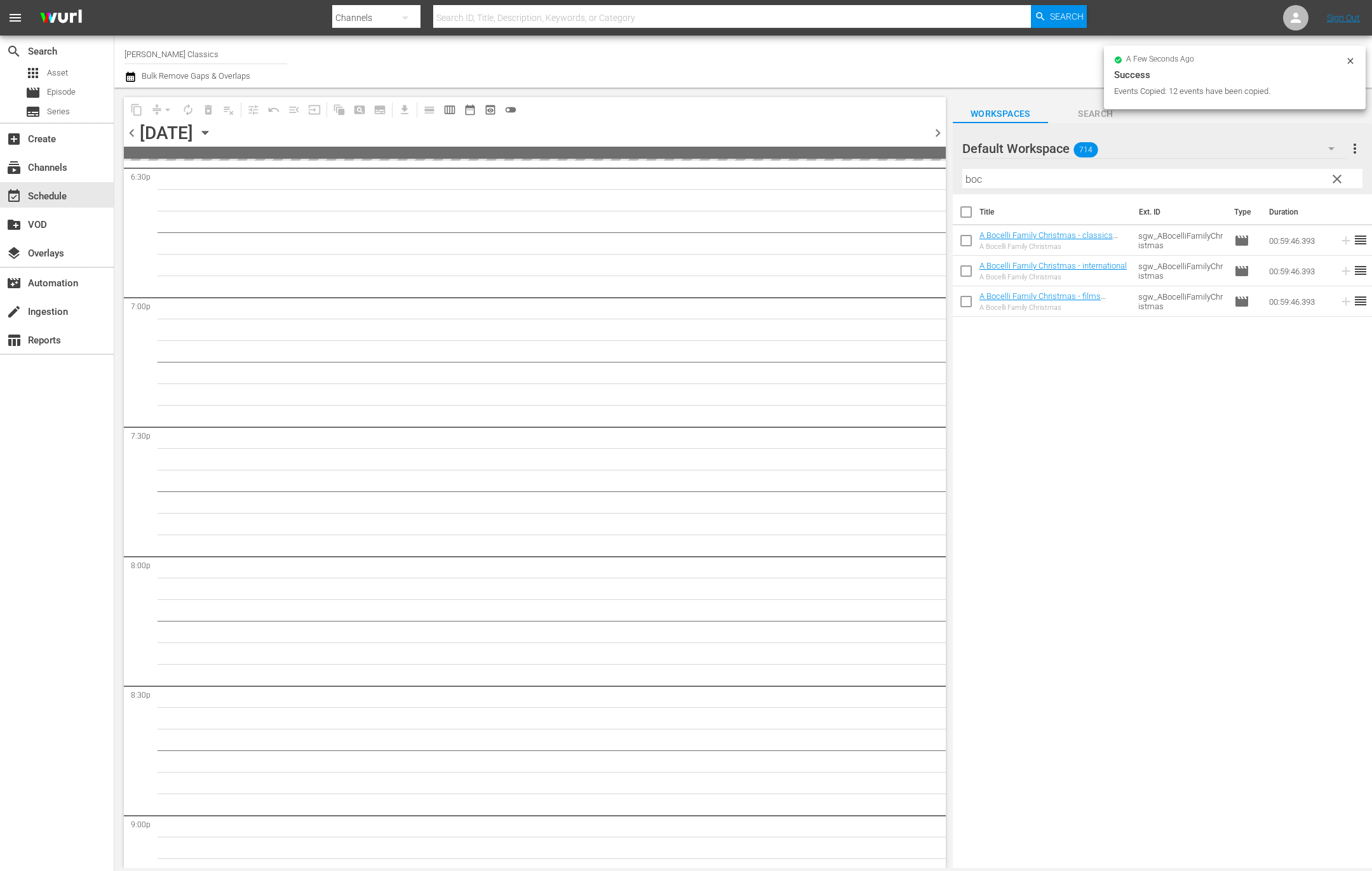
scroll to position [4892, 0]
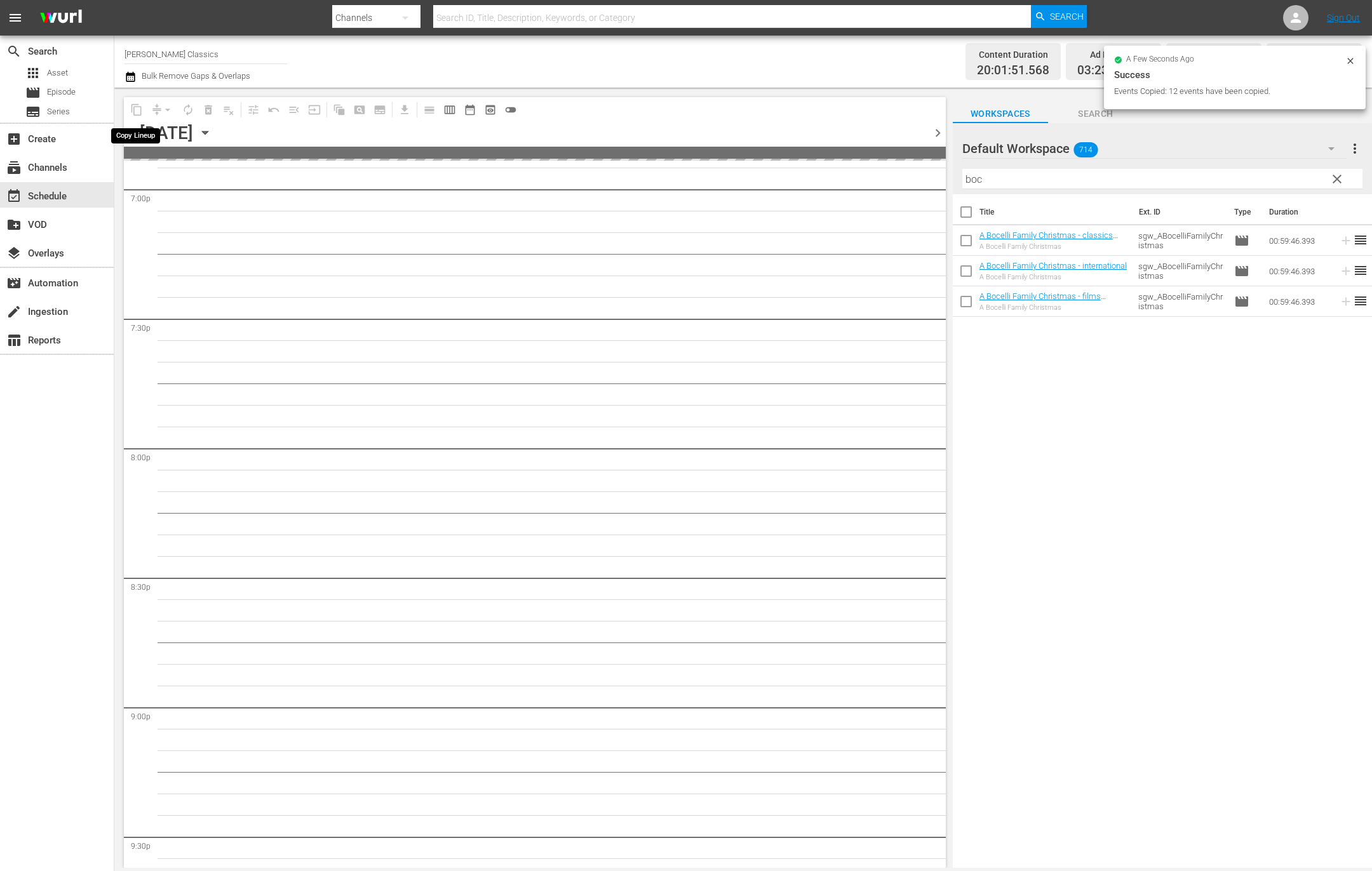
click at [136, 109] on span "content_copy" at bounding box center [136, 109] width 20 height 20
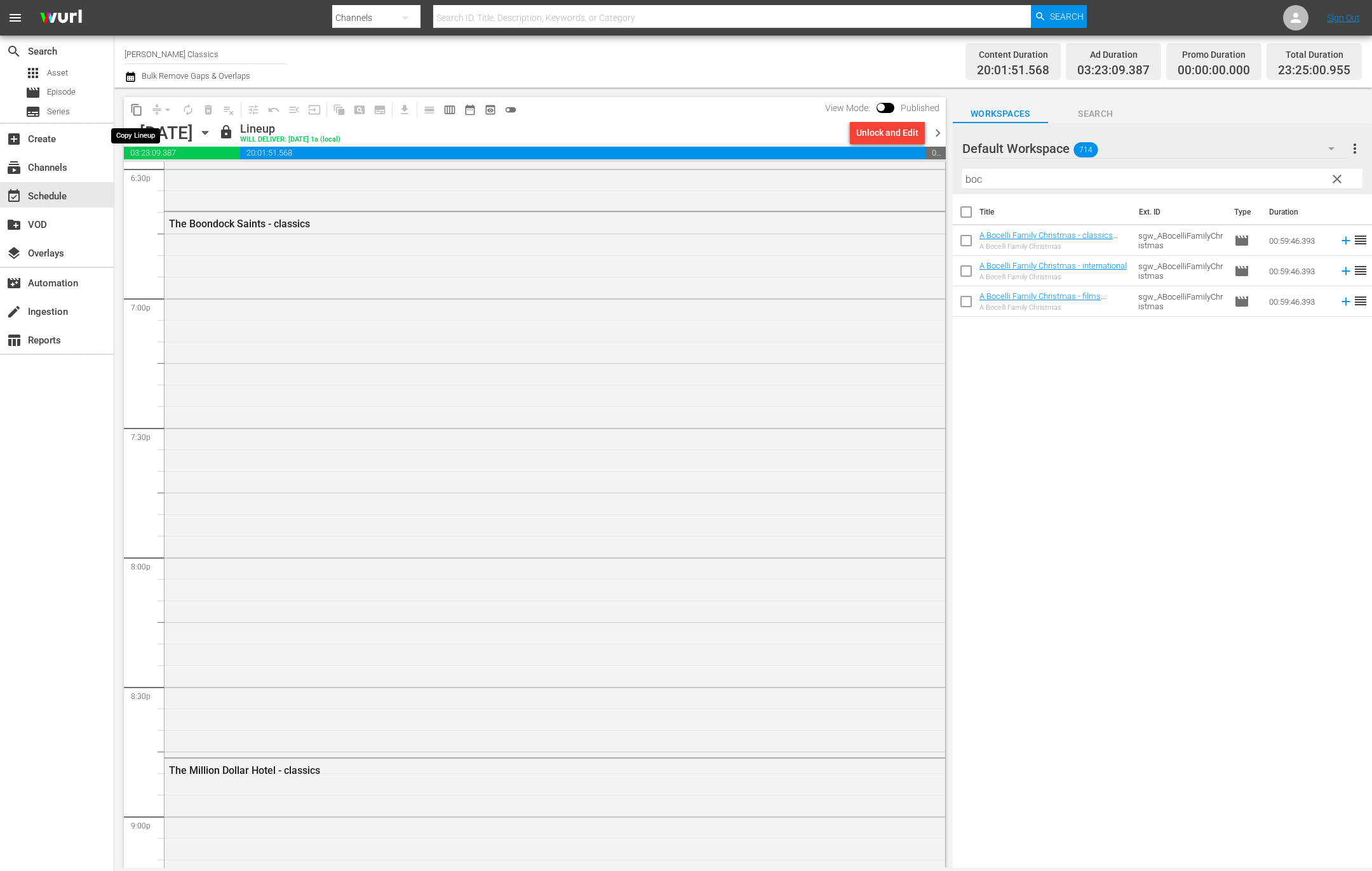
click at [138, 109] on span "content_copy" at bounding box center [137, 109] width 13 height 13
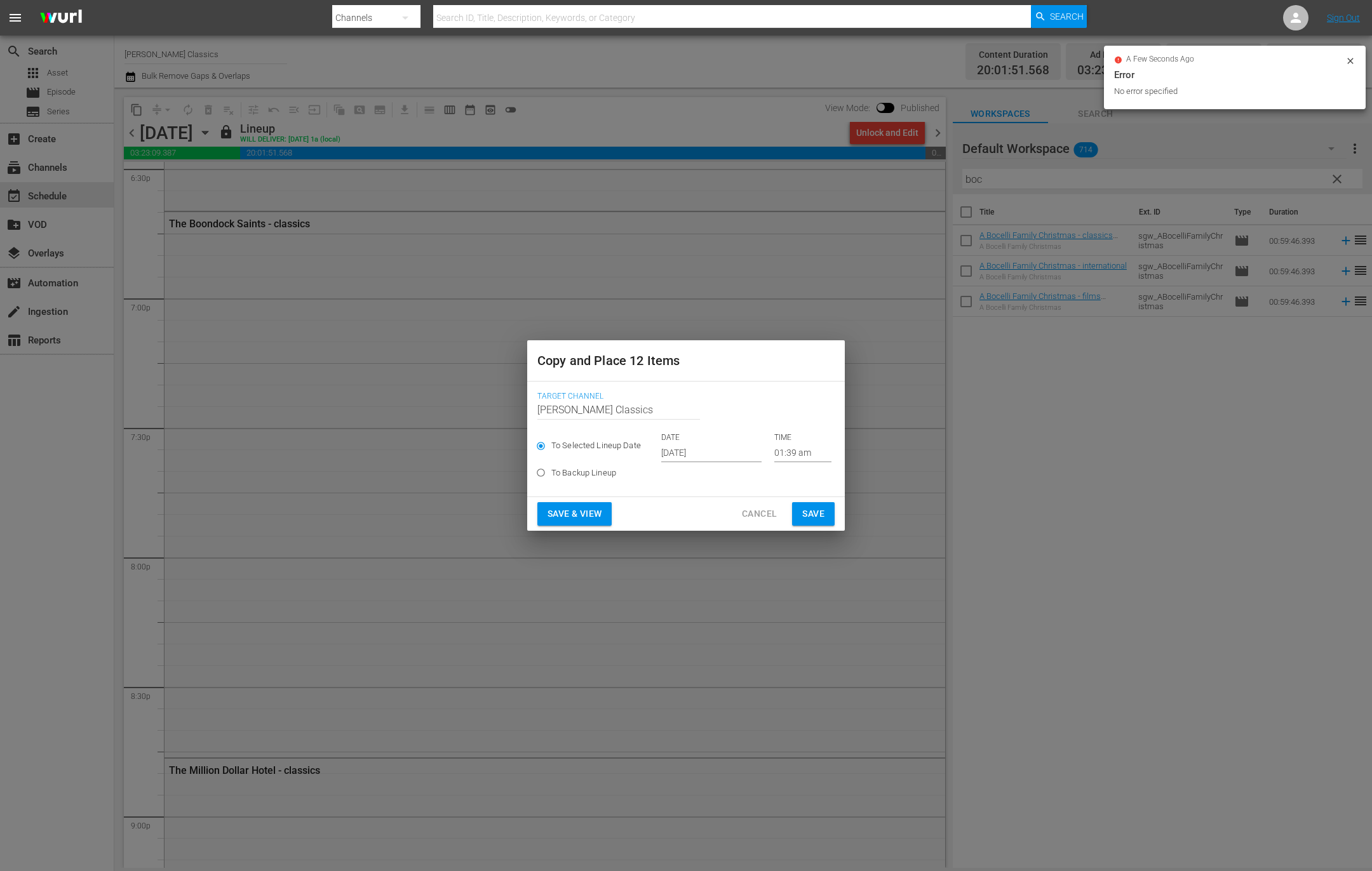
click at [719, 439] on p "DATE" at bounding box center [711, 438] width 100 height 11
click at [718, 452] on input "Oct 9th 2025" at bounding box center [711, 452] width 100 height 19
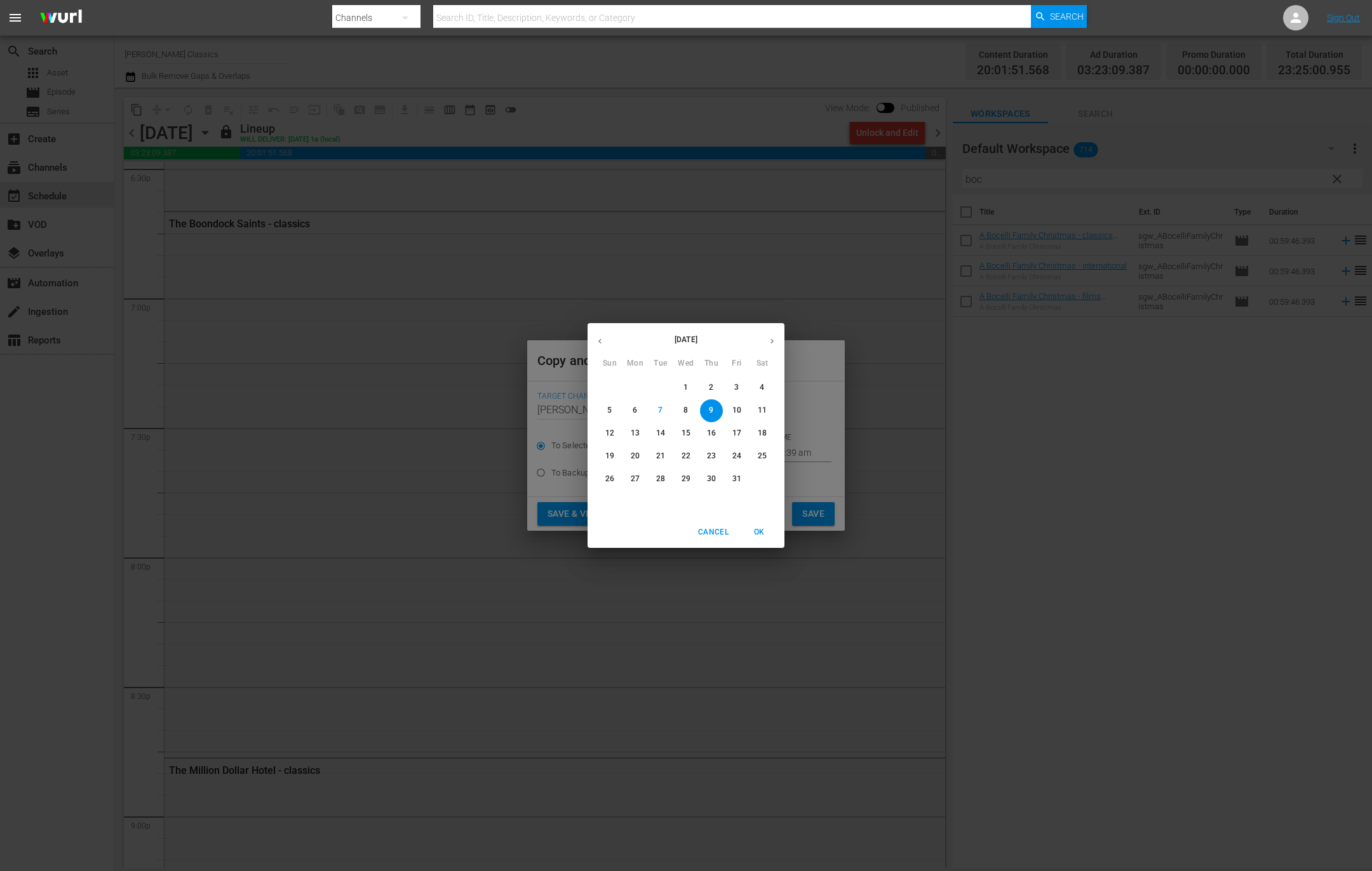
drag, startPoint x: 688, startPoint y: 432, endPoint x: 696, endPoint y: 437, distance: 9.4
click at [688, 432] on p "15" at bounding box center [685, 433] width 9 height 11
type input "Oct 15th 2025"
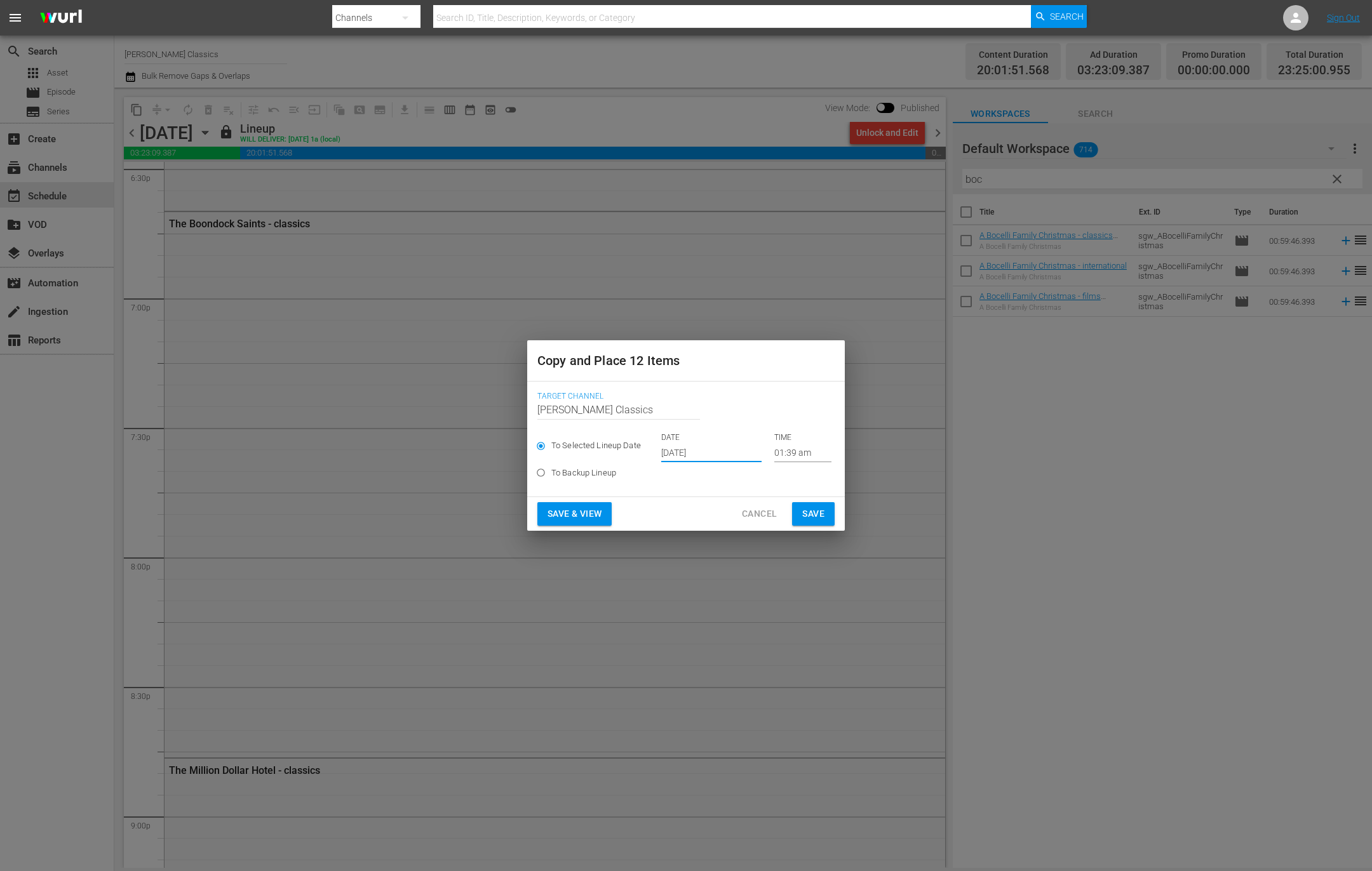
click at [828, 516] on button "Save" at bounding box center [812, 513] width 42 height 23
